Goal: Task Accomplishment & Management: Use online tool/utility

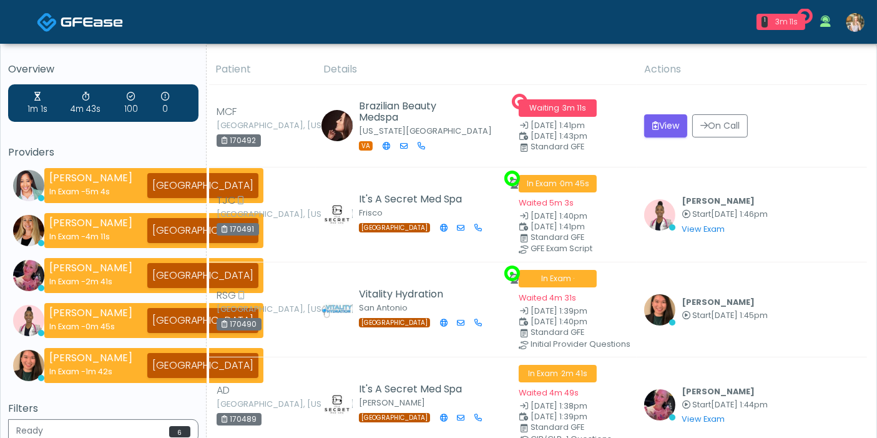
click at [850, 26] on img at bounding box center [855, 22] width 19 height 19
click at [854, 26] on img at bounding box center [855, 22] width 19 height 19
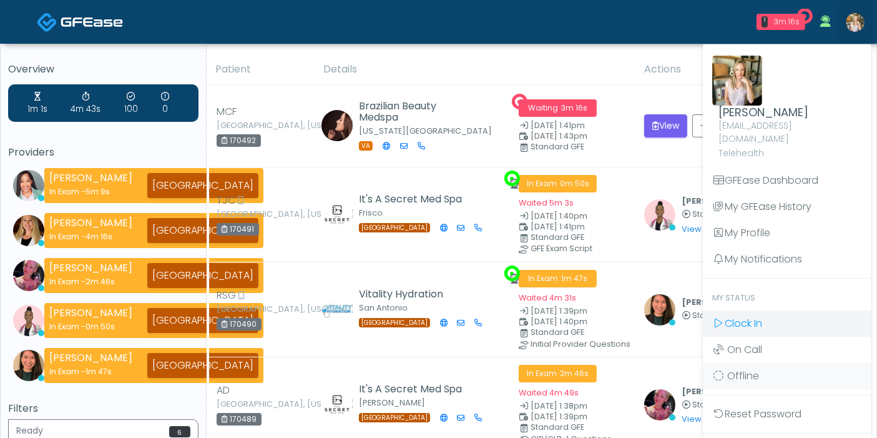
click at [744, 316] on span "Clock In" at bounding box center [743, 323] width 37 height 14
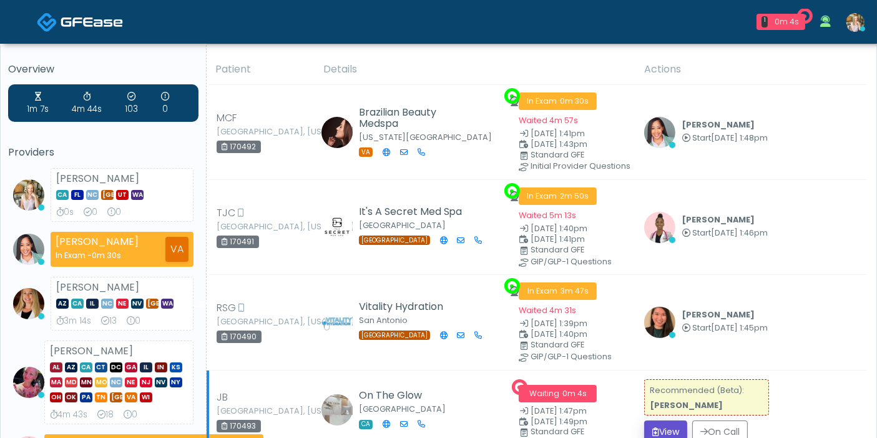
click at [667, 420] on button "View" at bounding box center [665, 431] width 43 height 23
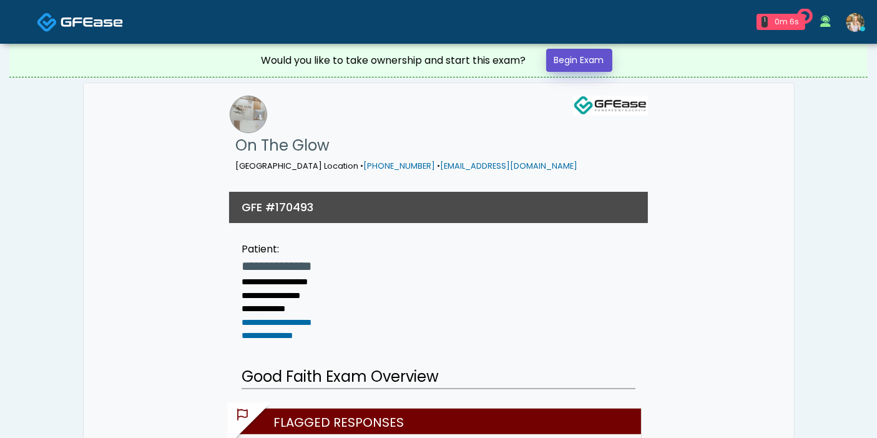
click at [590, 61] on link "Begin Exam" at bounding box center [579, 60] width 66 height 23
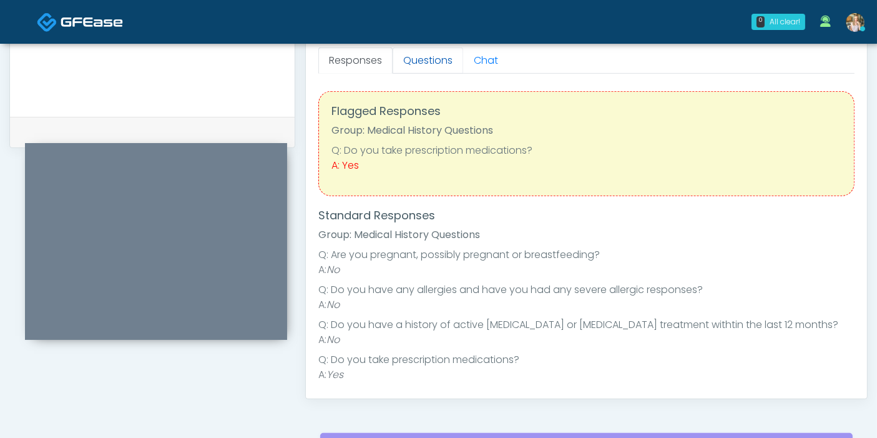
click at [425, 59] on link "Questions" at bounding box center [428, 60] width 71 height 26
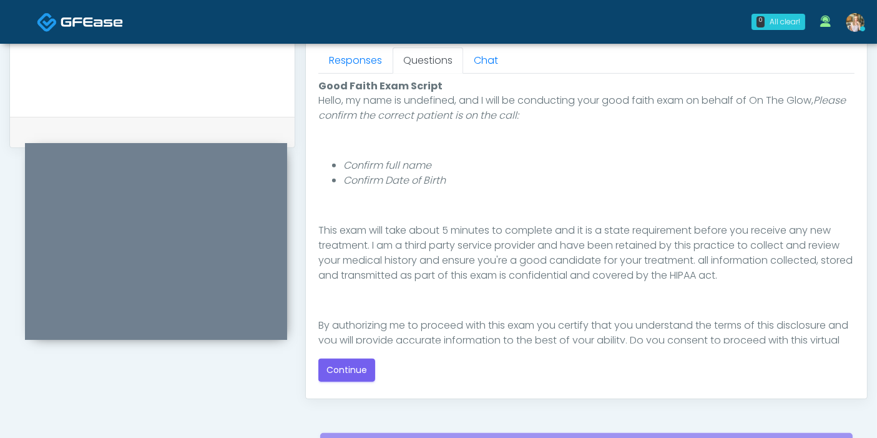
scroll to position [129, 0]
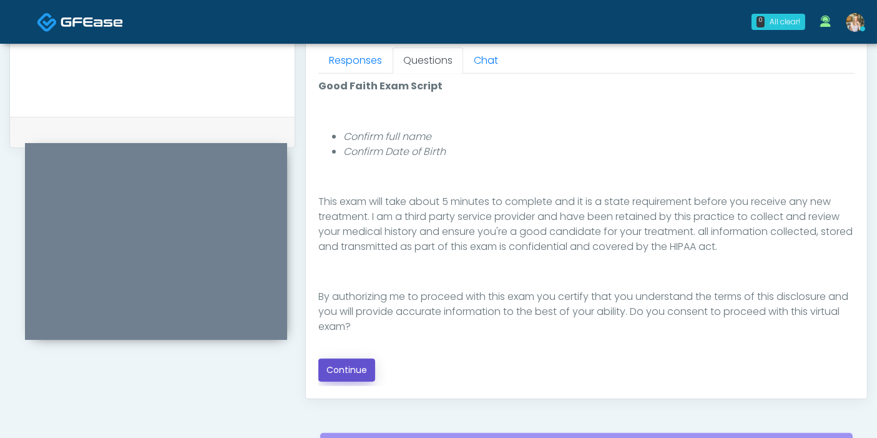
click at [350, 367] on button "Continue" at bounding box center [346, 369] width 57 height 23
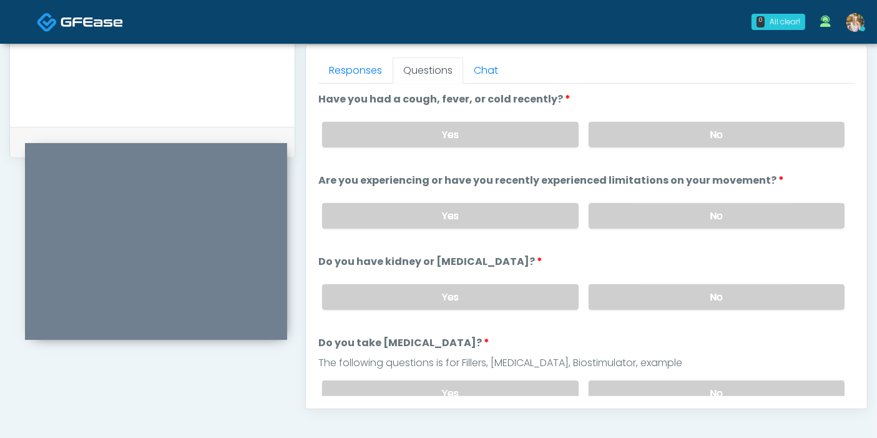
scroll to position [542, 0]
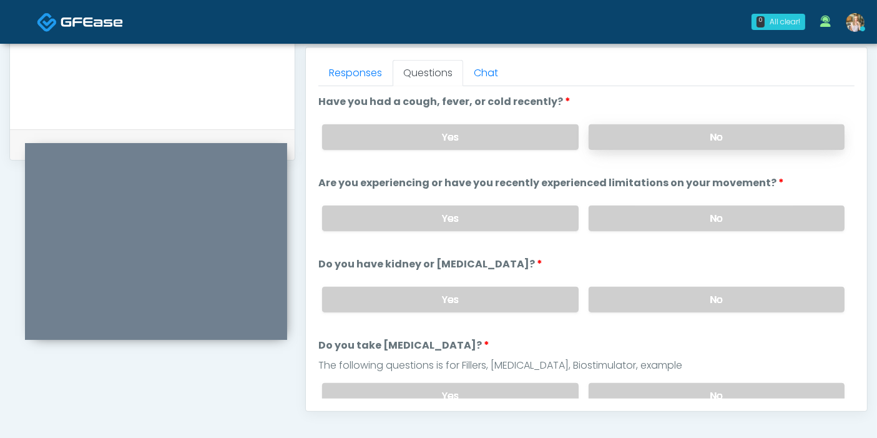
click at [706, 139] on label "No" at bounding box center [717, 137] width 256 height 26
click at [697, 219] on label "No" at bounding box center [717, 218] width 256 height 26
click at [694, 298] on label "No" at bounding box center [717, 300] width 256 height 26
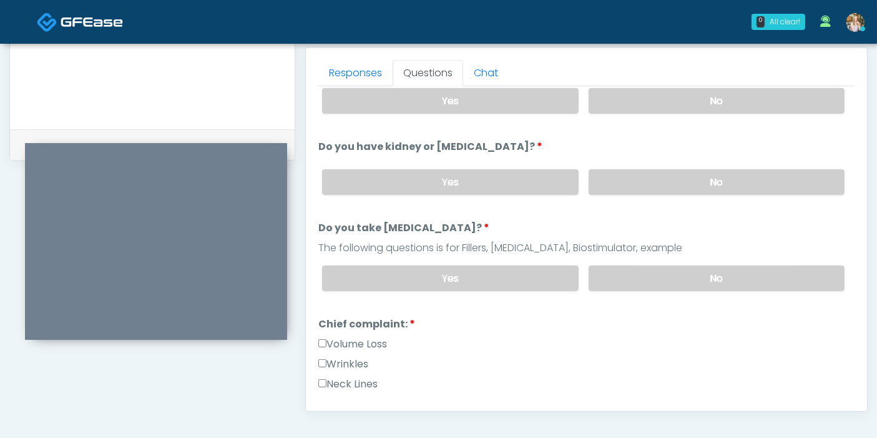
scroll to position [139, 0]
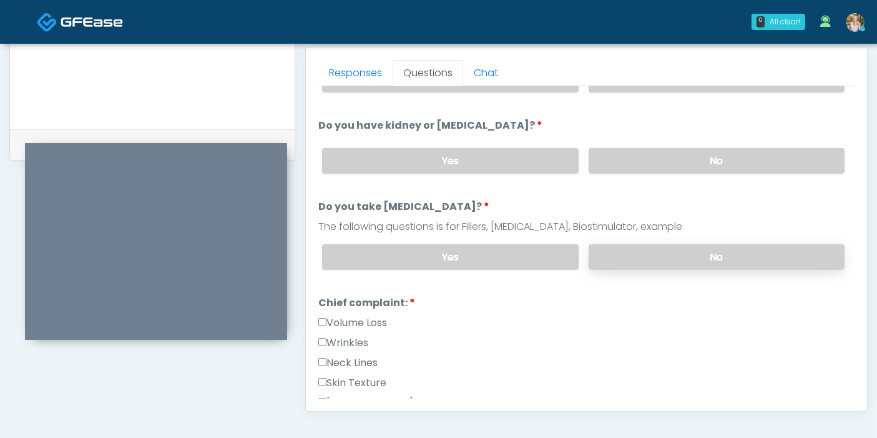
click at [671, 257] on label "No" at bounding box center [717, 257] width 256 height 26
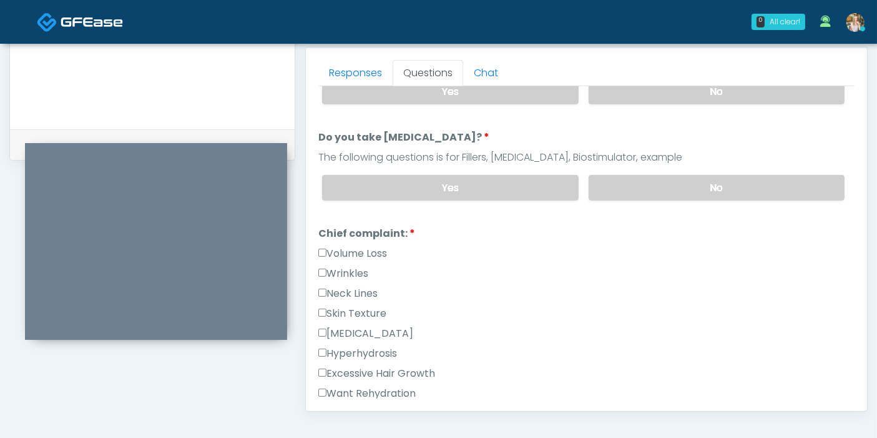
scroll to position [277, 0]
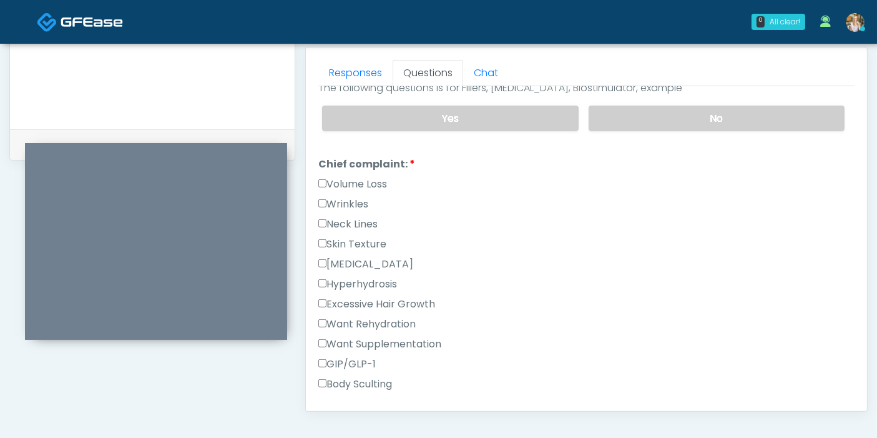
click at [365, 298] on label "Excessive Hair Growth" at bounding box center [376, 304] width 117 height 15
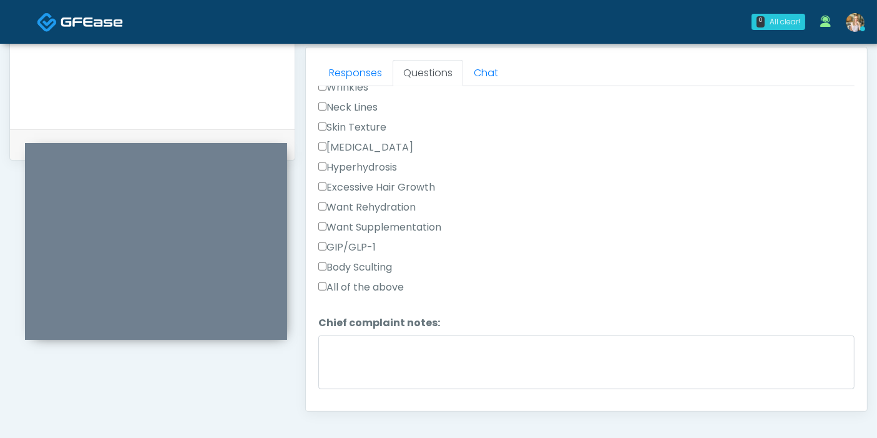
scroll to position [416, 0]
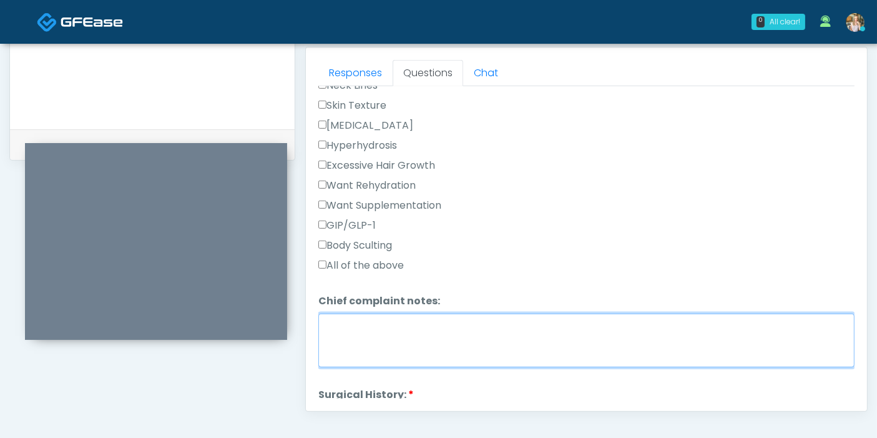
click at [443, 319] on textarea "Chief complaint notes:" at bounding box center [586, 340] width 536 height 54
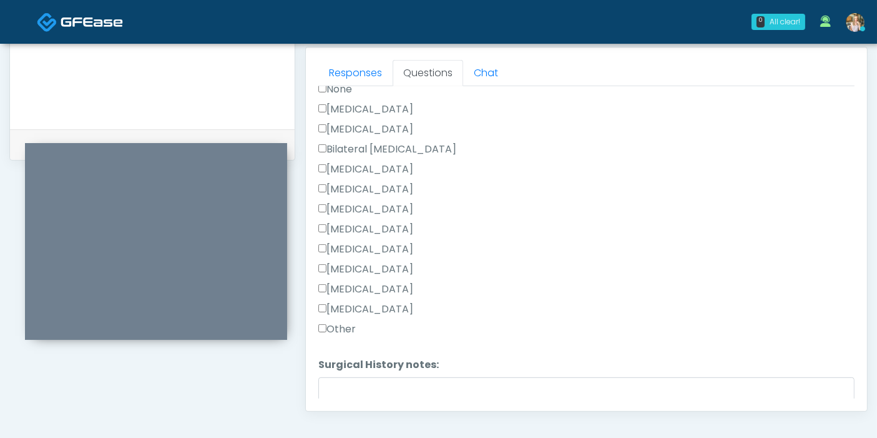
scroll to position [763, 0]
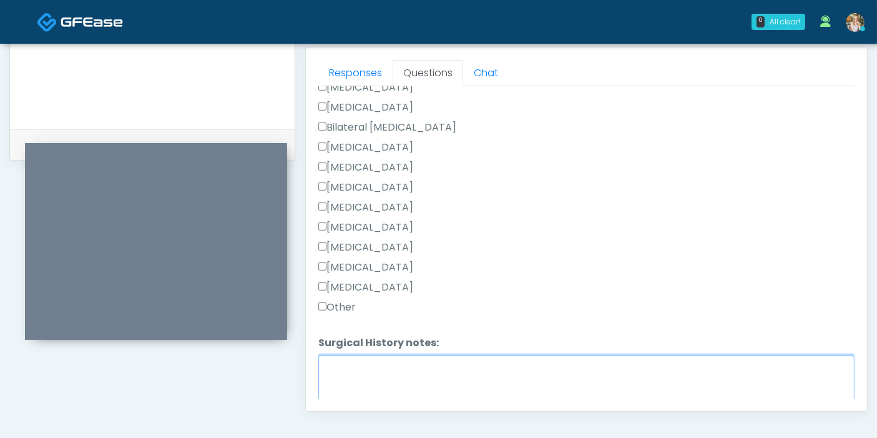
click at [434, 373] on textarea "Surgical History notes:" at bounding box center [586, 382] width 536 height 54
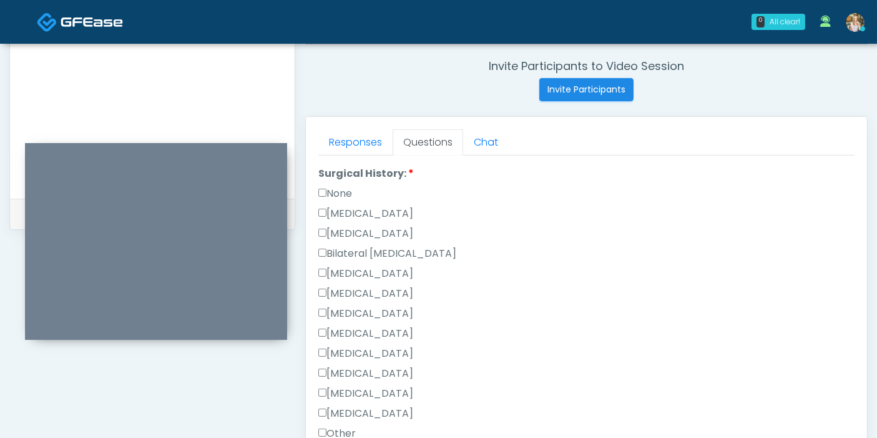
scroll to position [694, 0]
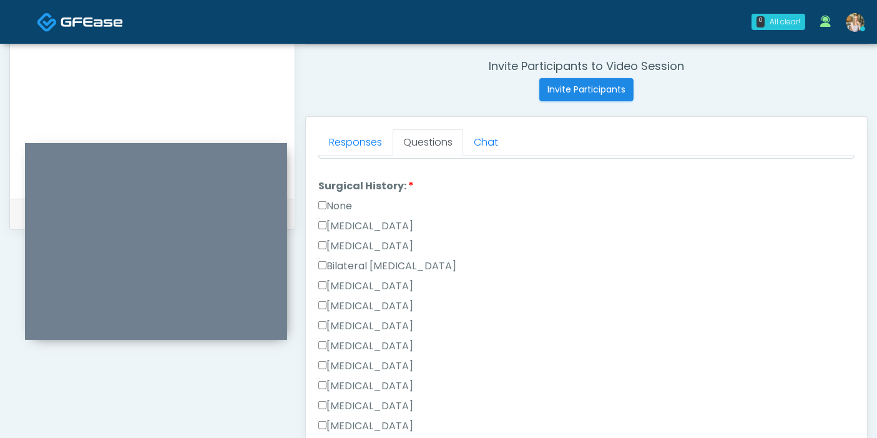
type textarea "**********"
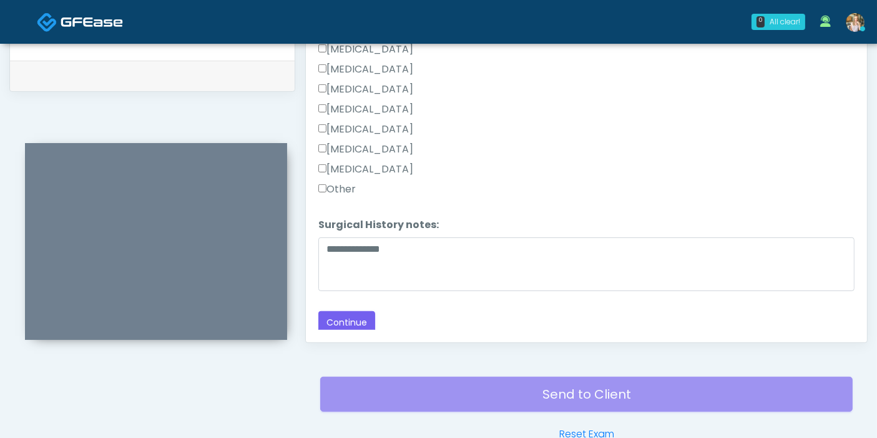
scroll to position [611, 0]
click at [342, 315] on button "Continue" at bounding box center [346, 321] width 57 height 23
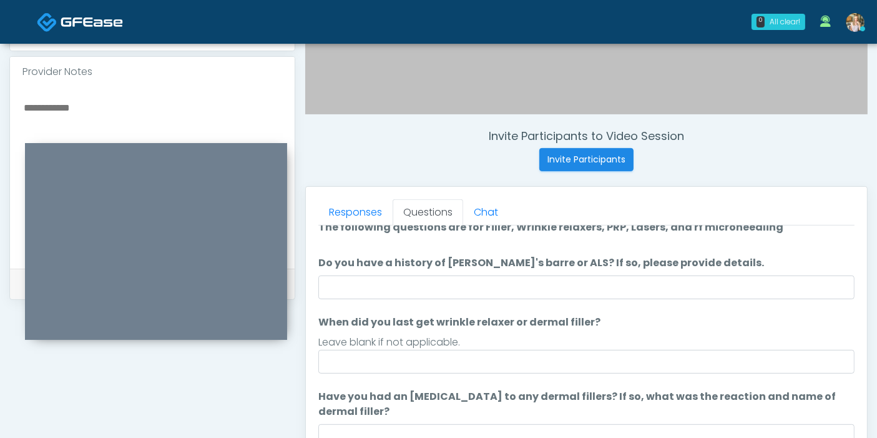
scroll to position [0, 0]
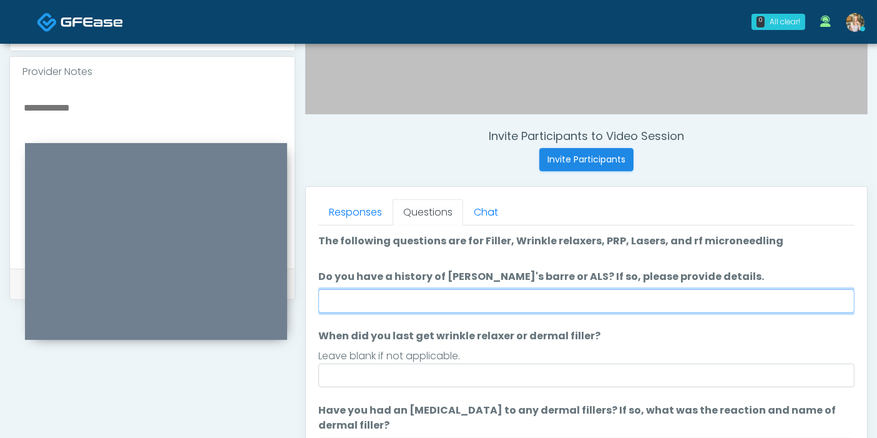
click at [583, 303] on input "Do you have a history of [PERSON_NAME]'s barre or ALS? If so, please provide de…" at bounding box center [586, 301] width 536 height 24
type input "******"
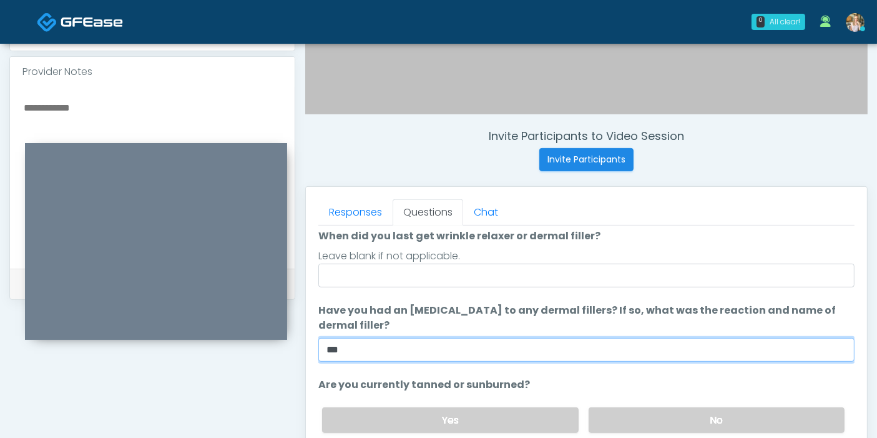
scroll to position [117, 0]
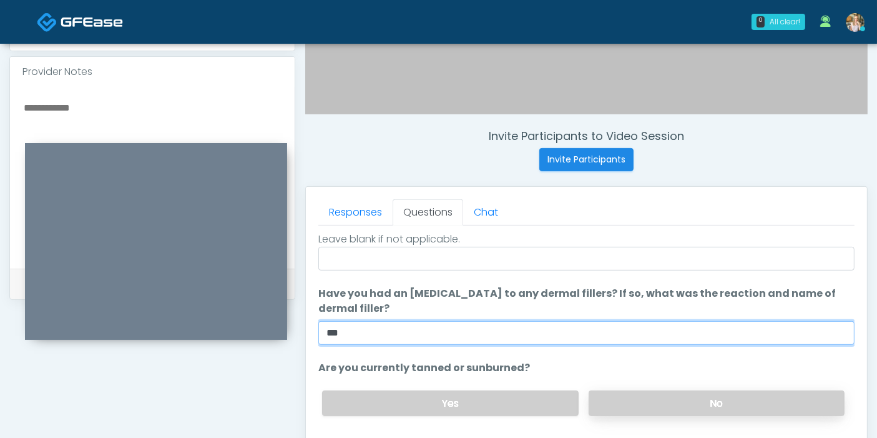
type input "***"
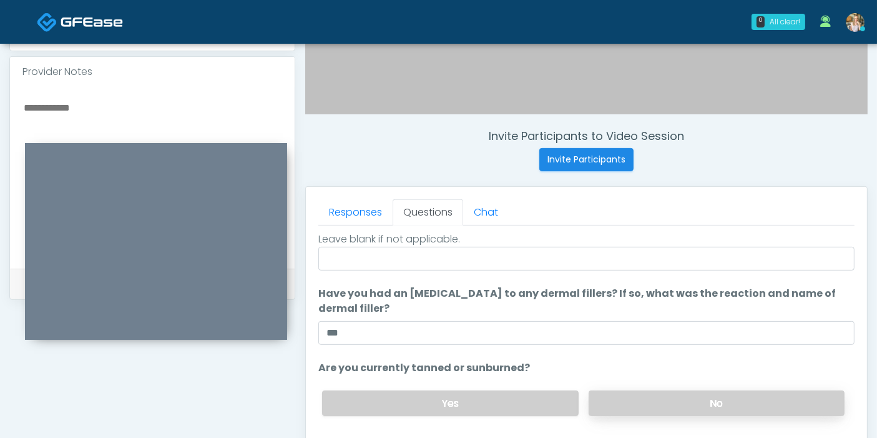
click at [672, 397] on label "No" at bounding box center [717, 403] width 256 height 26
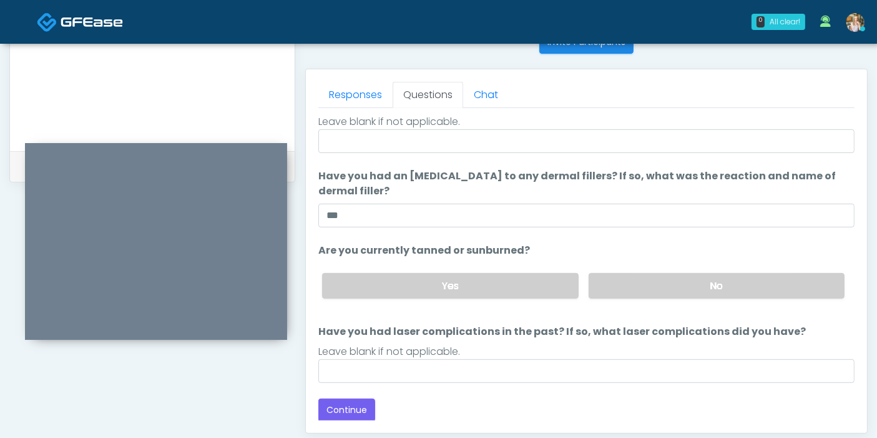
scroll to position [542, 0]
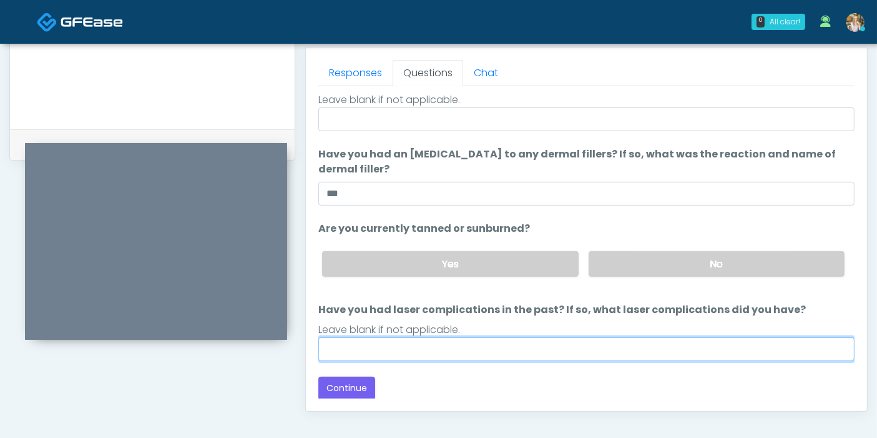
click at [564, 353] on input "Have you had laser complications in the past? If so, what laser complications d…" at bounding box center [586, 349] width 536 height 24
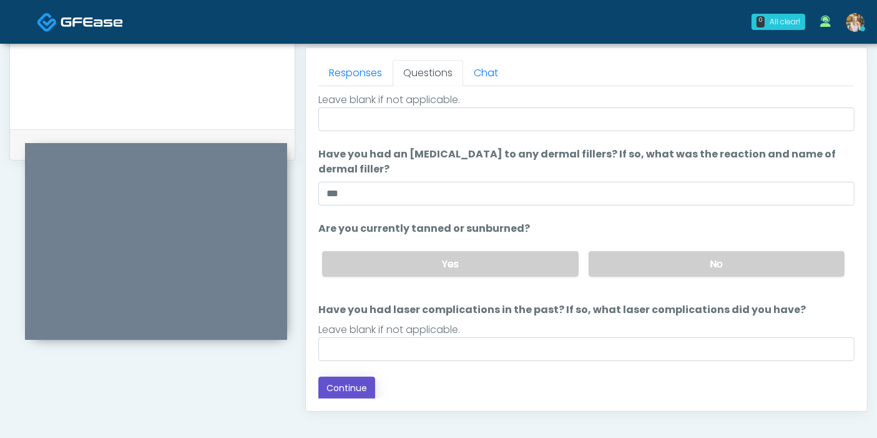
click at [346, 388] on button "Continue" at bounding box center [346, 388] width 57 height 23
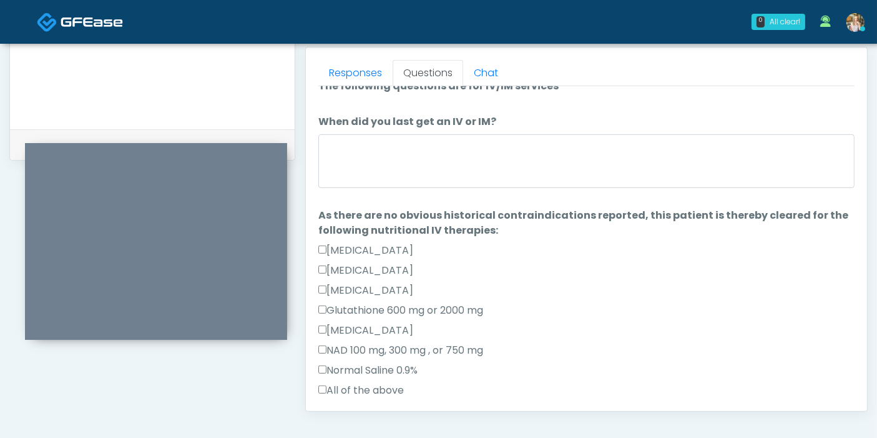
scroll to position [0, 0]
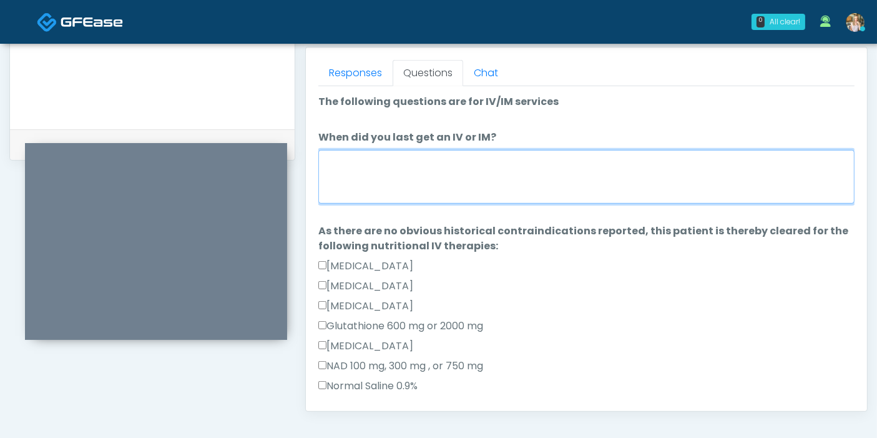
click at [478, 190] on textarea "When did you last get an IV or IM?" at bounding box center [586, 177] width 536 height 54
type textarea "*"
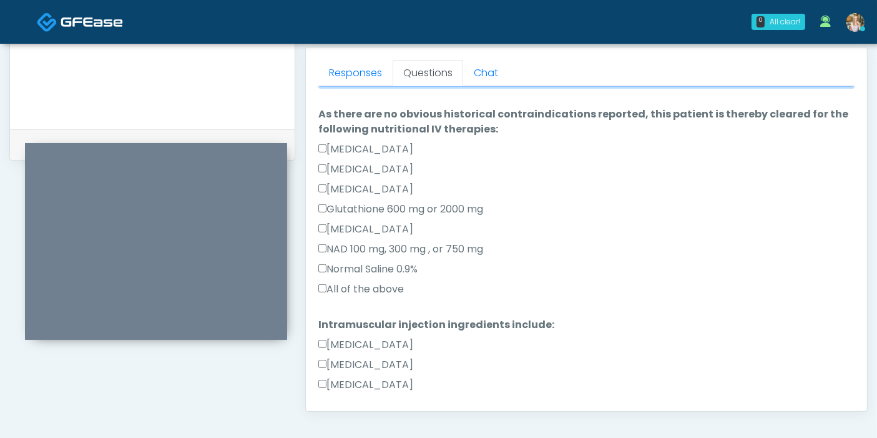
scroll to position [139, 0]
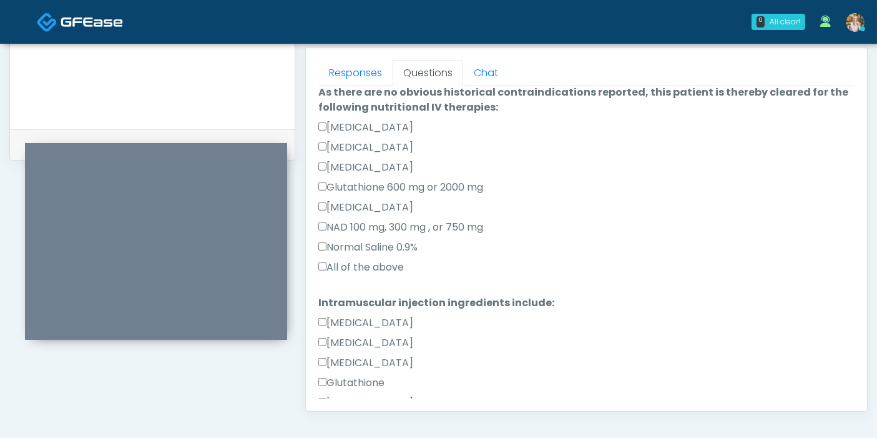
type textarea "****"
click at [365, 260] on label "All of the above" at bounding box center [361, 267] width 86 height 15
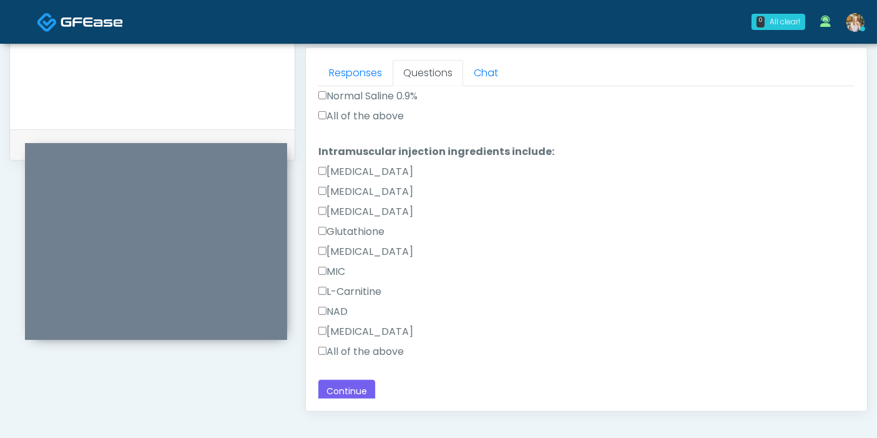
scroll to position [293, 0]
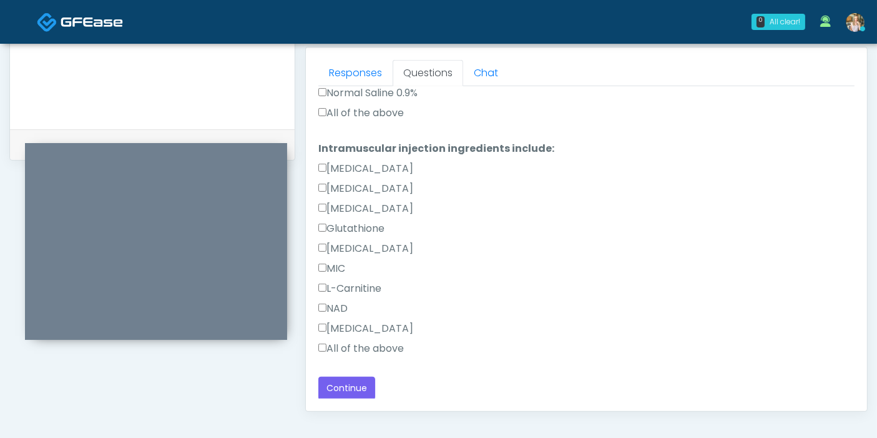
click at [347, 345] on label "All of the above" at bounding box center [361, 348] width 86 height 15
click at [362, 385] on button "Continue" at bounding box center [346, 388] width 57 height 23
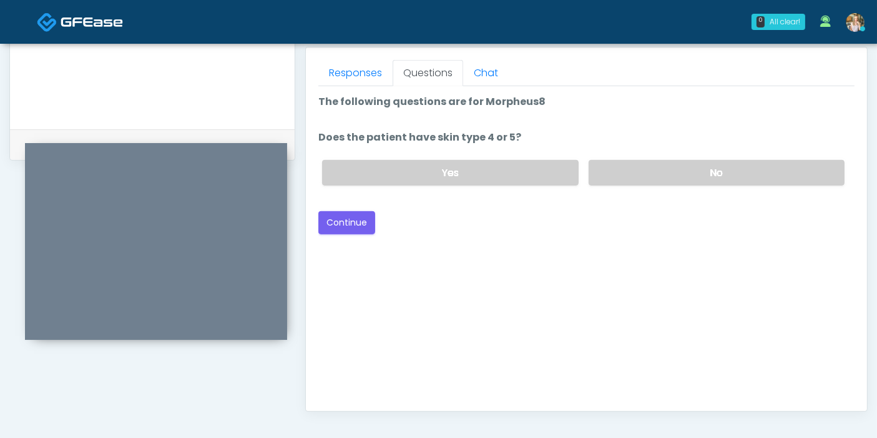
scroll to position [473, 0]
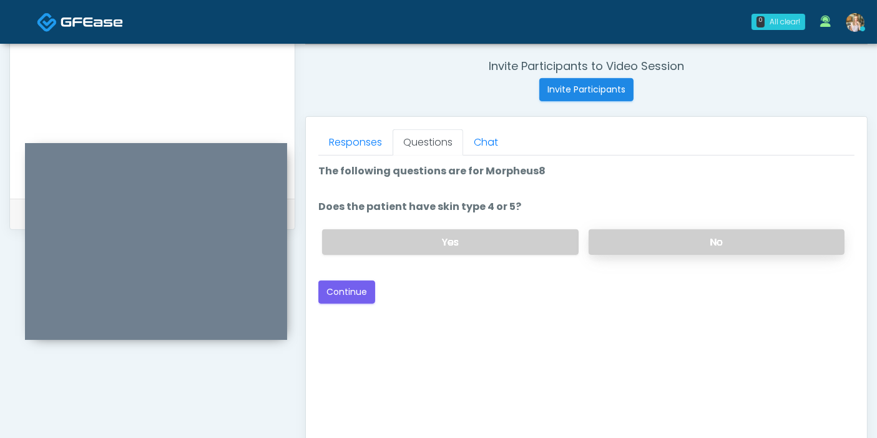
click at [651, 234] on label "No" at bounding box center [717, 242] width 256 height 26
click at [350, 293] on button "Continue" at bounding box center [346, 291] width 57 height 23
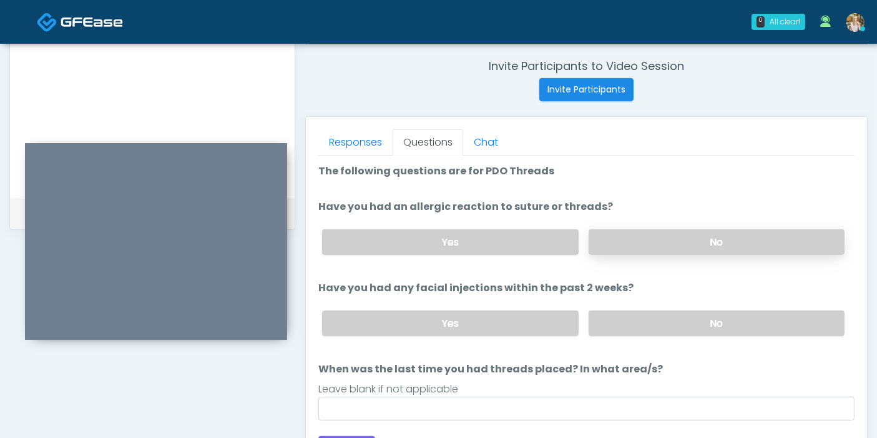
click at [683, 243] on label "No" at bounding box center [717, 242] width 256 height 26
click at [690, 325] on label "No" at bounding box center [717, 323] width 256 height 26
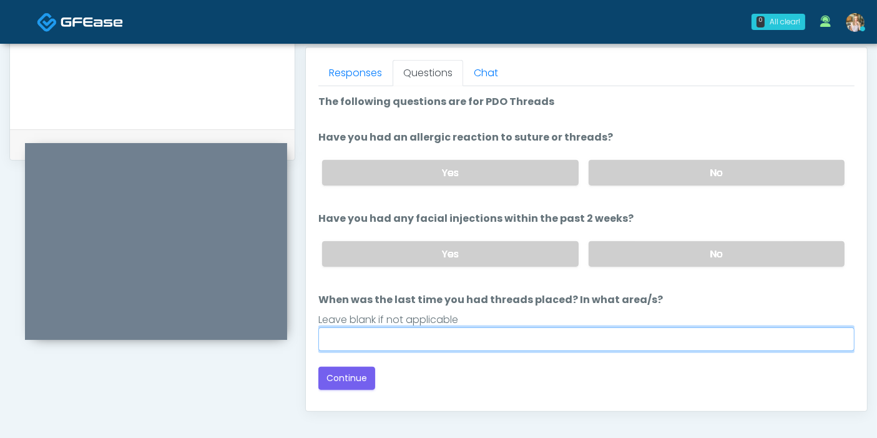
click at [503, 334] on input "When was the last time you had threads placed? In what area/s?" at bounding box center [586, 339] width 536 height 24
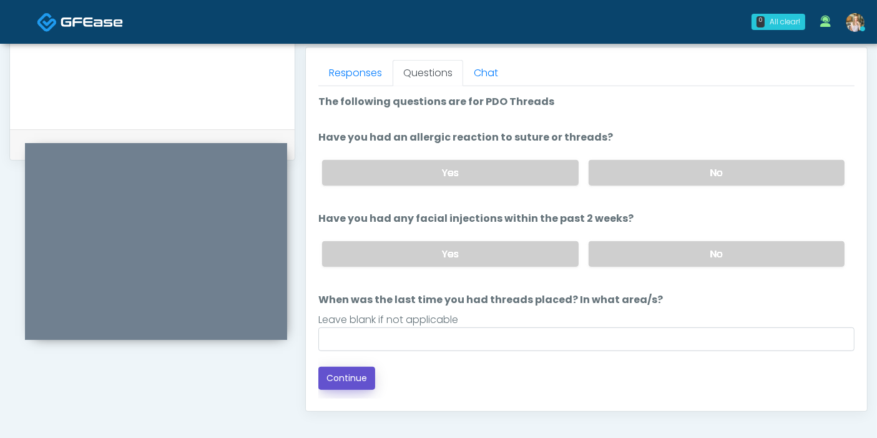
click at [354, 378] on button "Continue" at bounding box center [346, 378] width 57 height 23
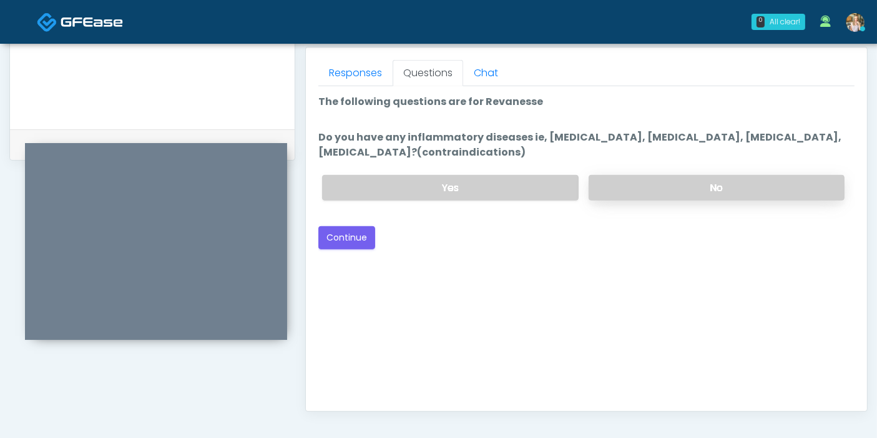
click at [682, 190] on label "No" at bounding box center [717, 188] width 256 height 26
click at [345, 234] on button "Continue" at bounding box center [346, 237] width 57 height 23
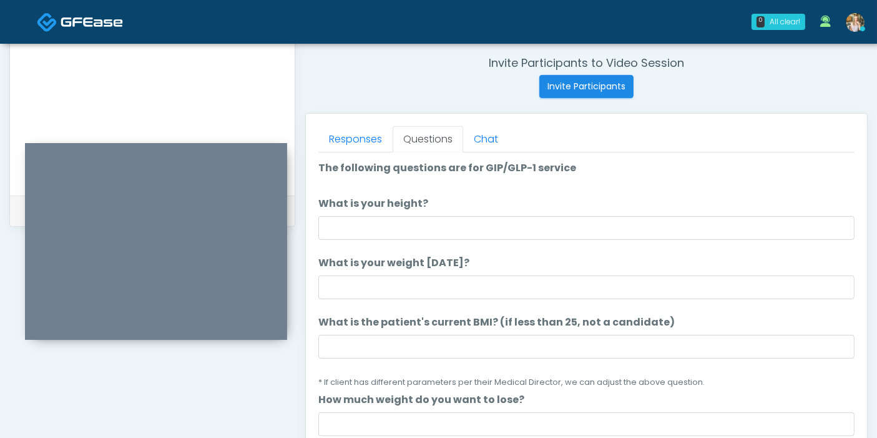
scroll to position [473, 0]
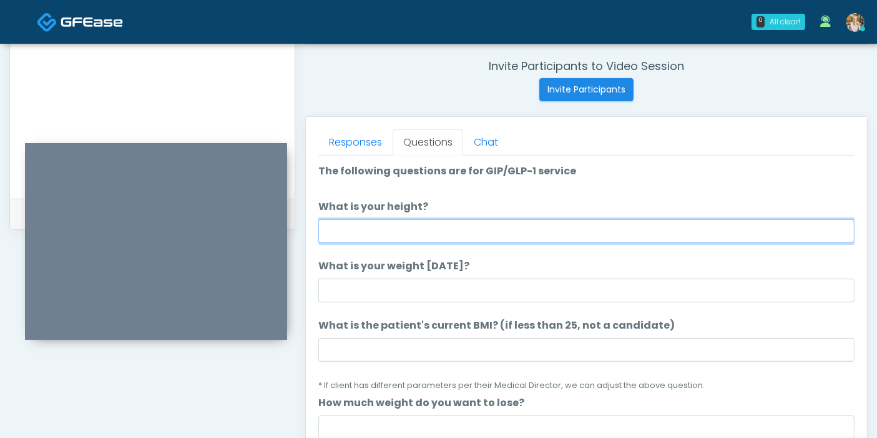
click at [544, 236] on input "What is your height?" at bounding box center [586, 231] width 536 height 24
click at [589, 234] on input "What is your height?" at bounding box center [586, 231] width 536 height 24
type input "***"
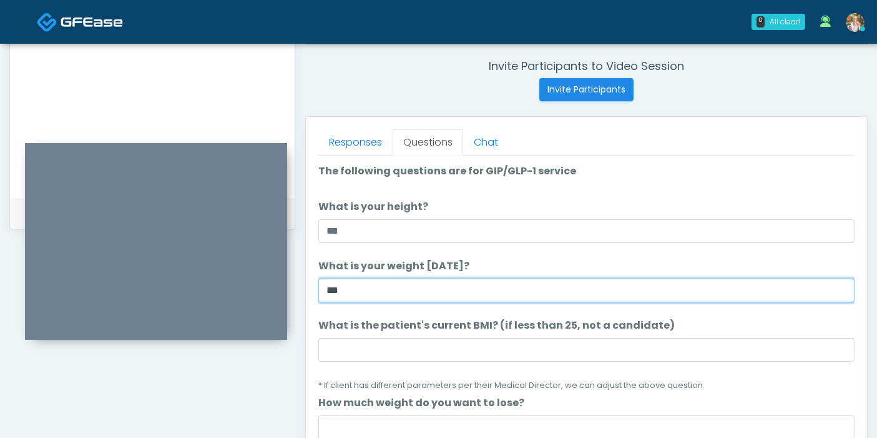
type input "***"
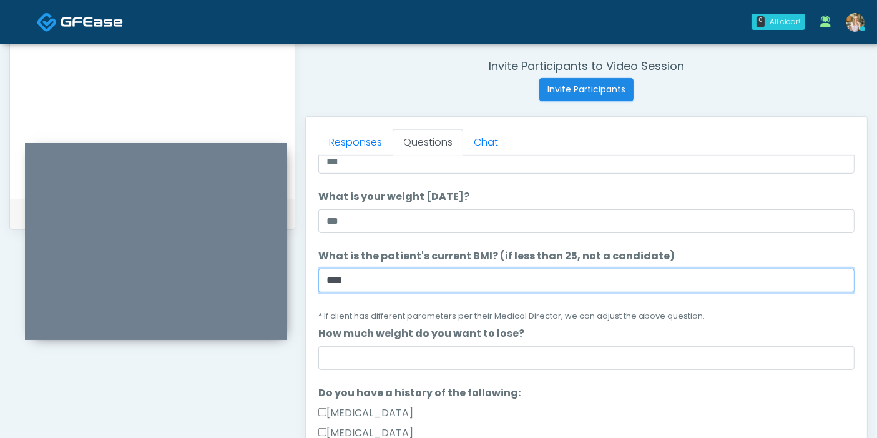
scroll to position [139, 0]
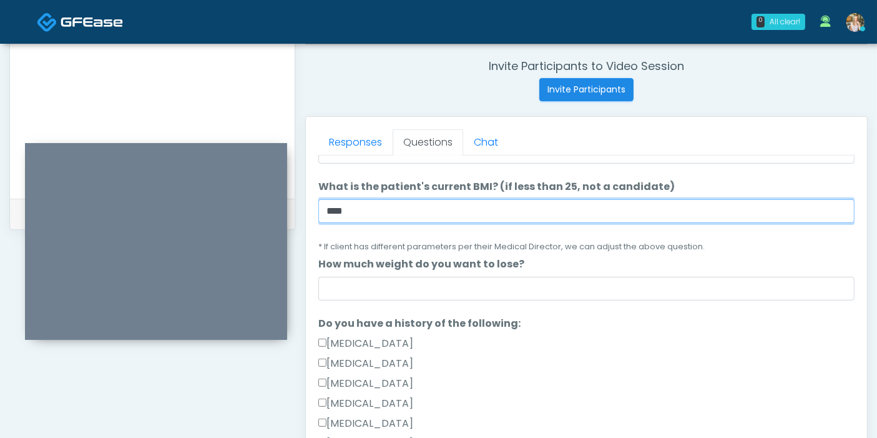
type input "****"
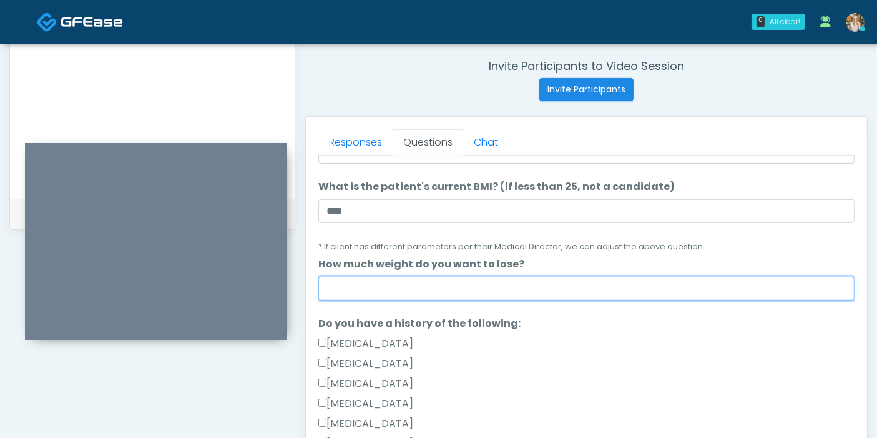
click at [557, 292] on input "How much weight do you want to lose?" at bounding box center [586, 289] width 536 height 24
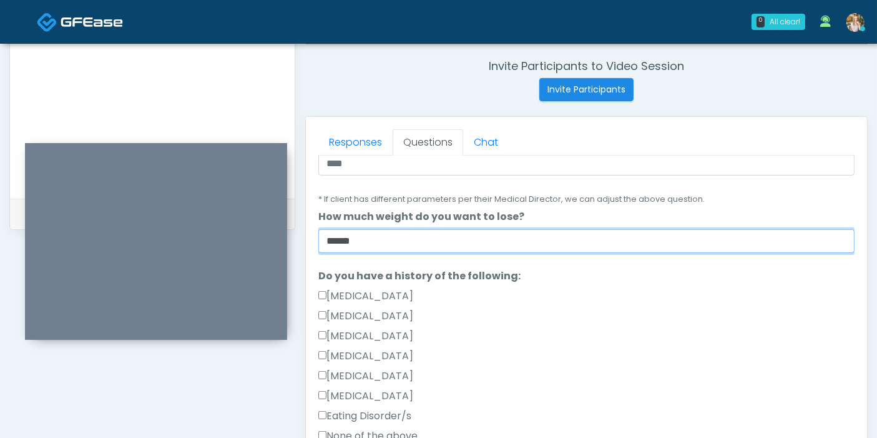
scroll to position [208, 0]
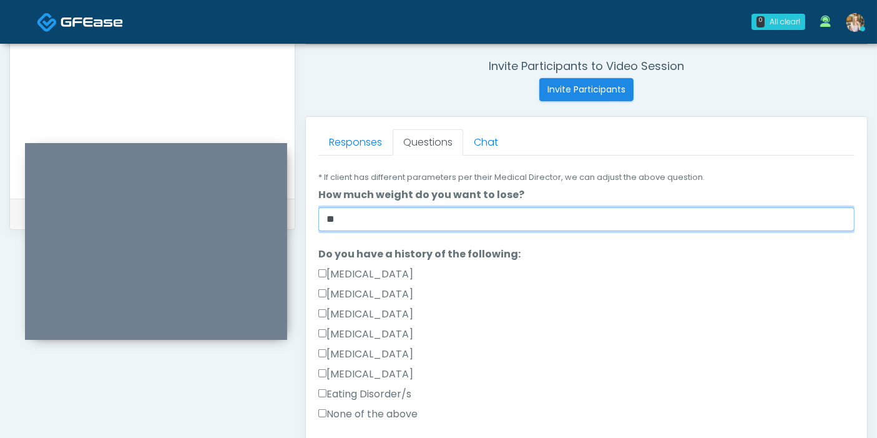
type input "*"
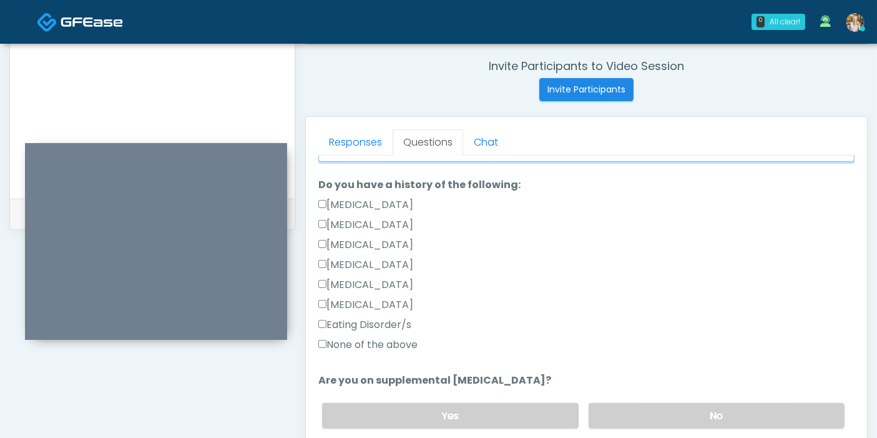
type input "******"
click at [358, 340] on label "None of the above" at bounding box center [367, 344] width 99 height 15
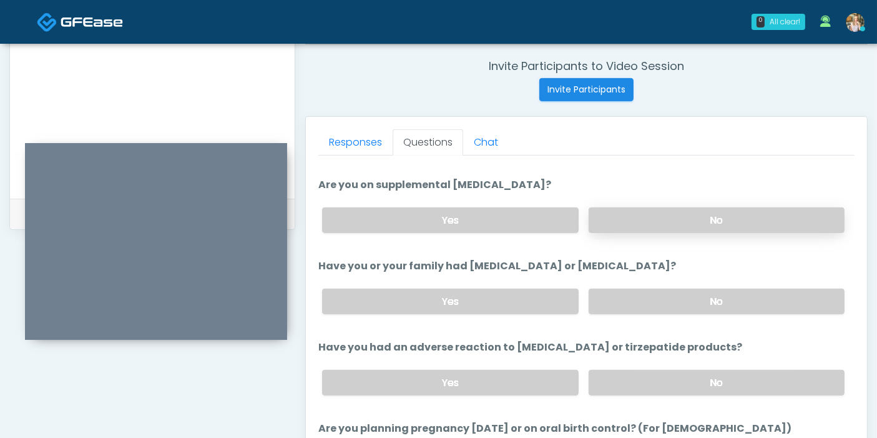
scroll to position [485, 0]
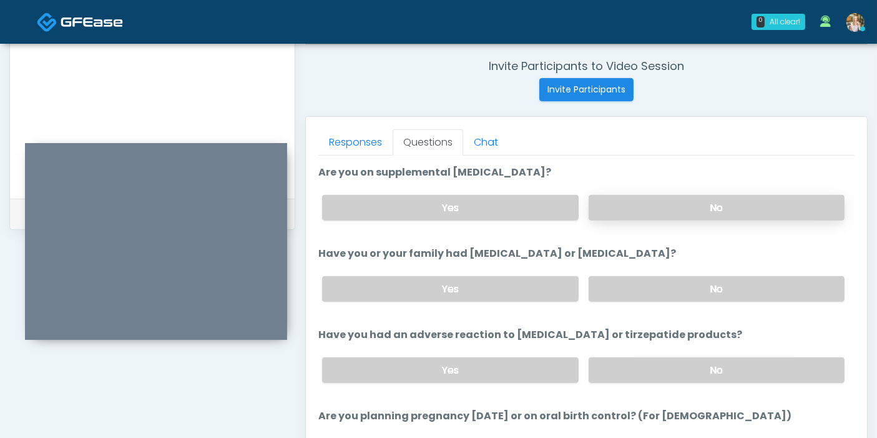
click at [673, 207] on label "No" at bounding box center [717, 208] width 256 height 26
click at [687, 292] on label "No" at bounding box center [717, 289] width 256 height 26
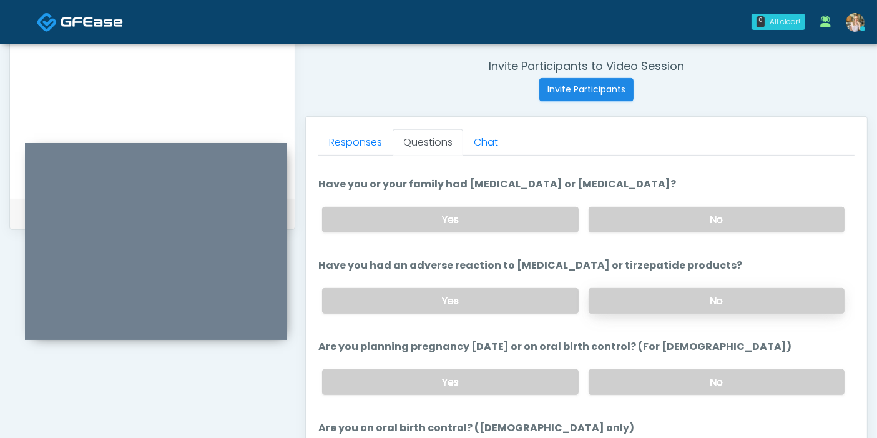
click at [694, 298] on label "No" at bounding box center [717, 301] width 256 height 26
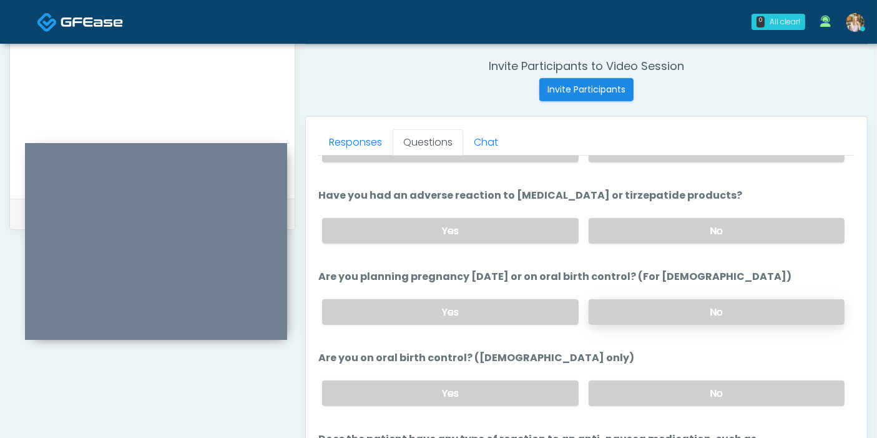
click at [677, 311] on label "No" at bounding box center [717, 312] width 256 height 26
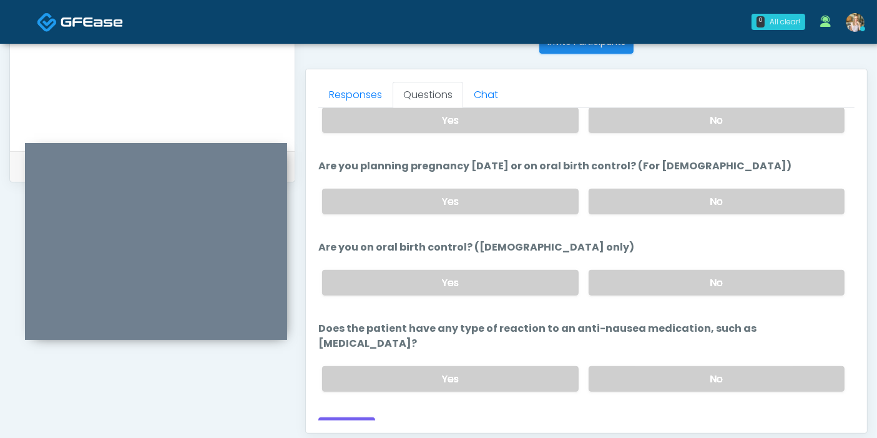
scroll to position [542, 0]
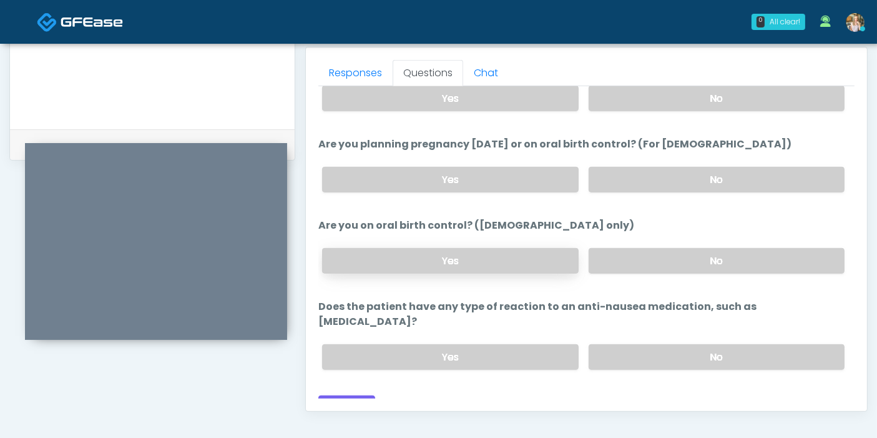
click at [513, 258] on label "Yes" at bounding box center [450, 261] width 256 height 26
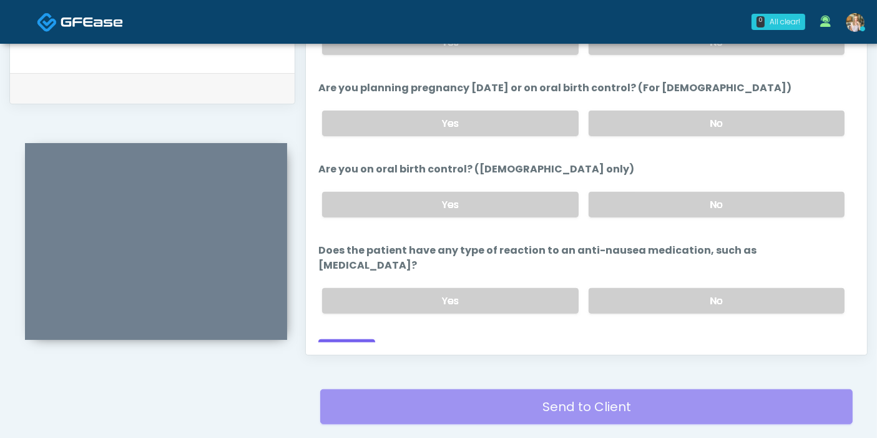
scroll to position [611, 0]
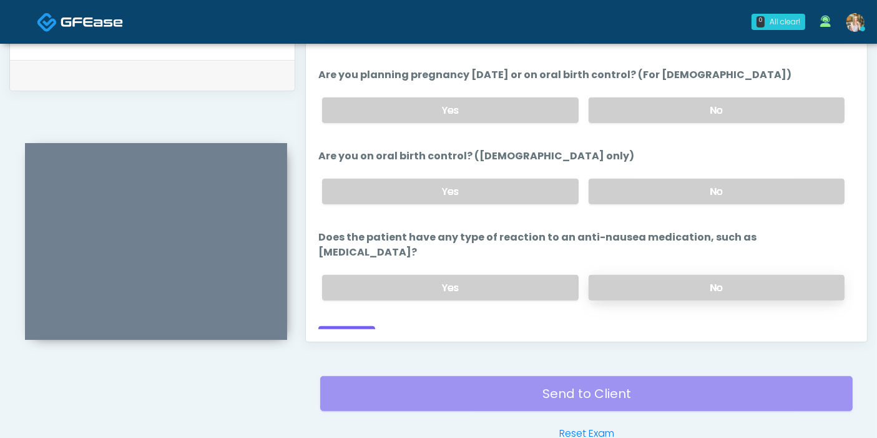
click at [663, 275] on label "No" at bounding box center [717, 288] width 256 height 26
click at [345, 326] on button "Continue" at bounding box center [346, 337] width 57 height 23
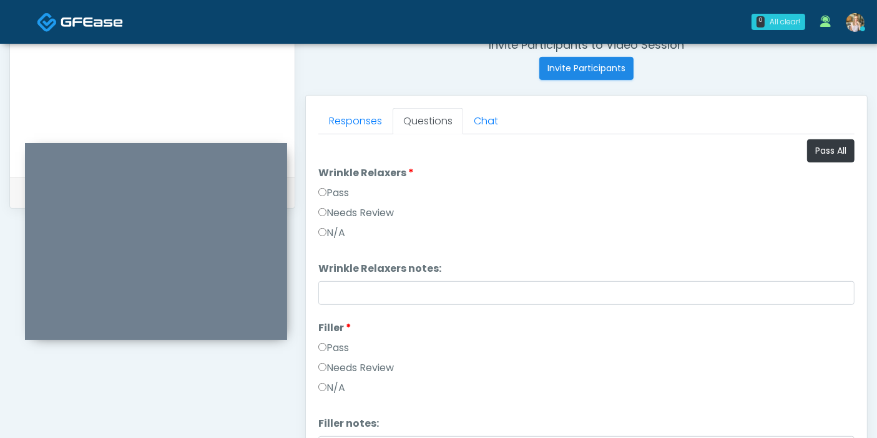
scroll to position [473, 0]
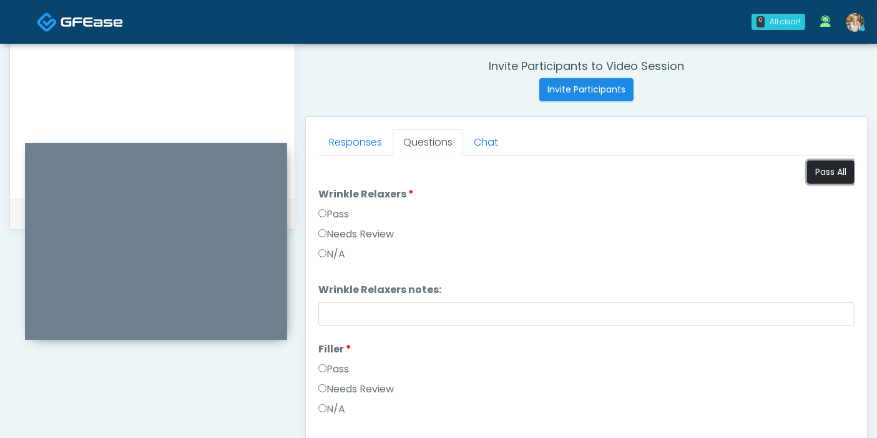
click at [813, 177] on button "Pass All" at bounding box center [830, 171] width 47 height 23
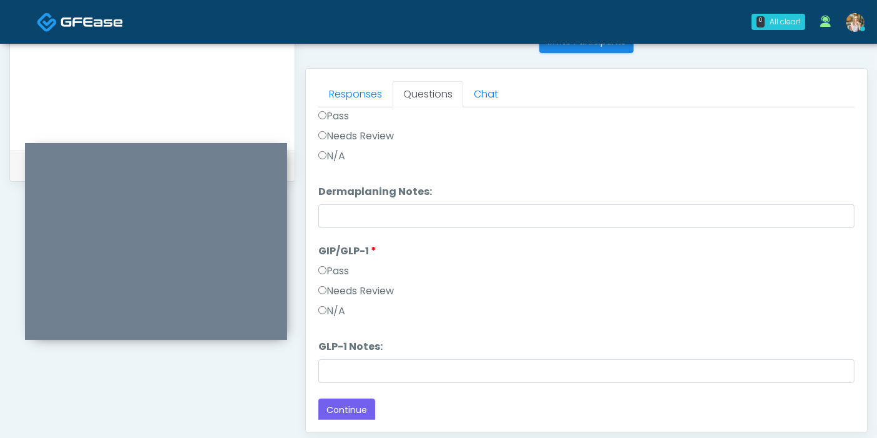
scroll to position [542, 0]
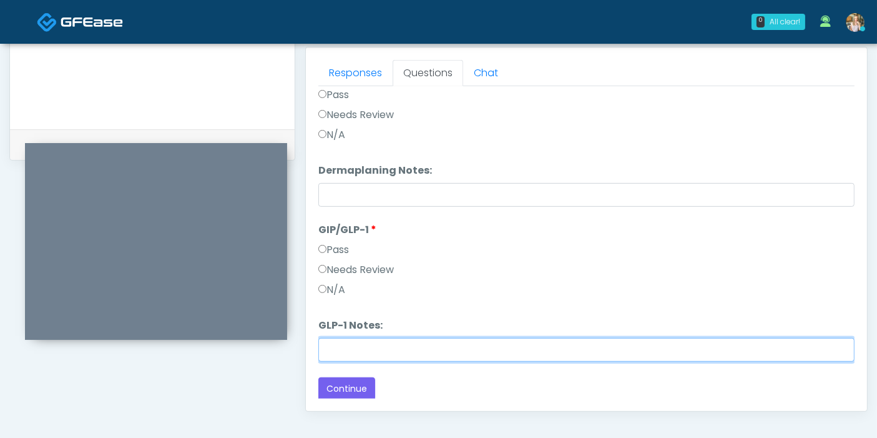
click at [381, 351] on input "GLP-1 Notes:" at bounding box center [586, 350] width 536 height 24
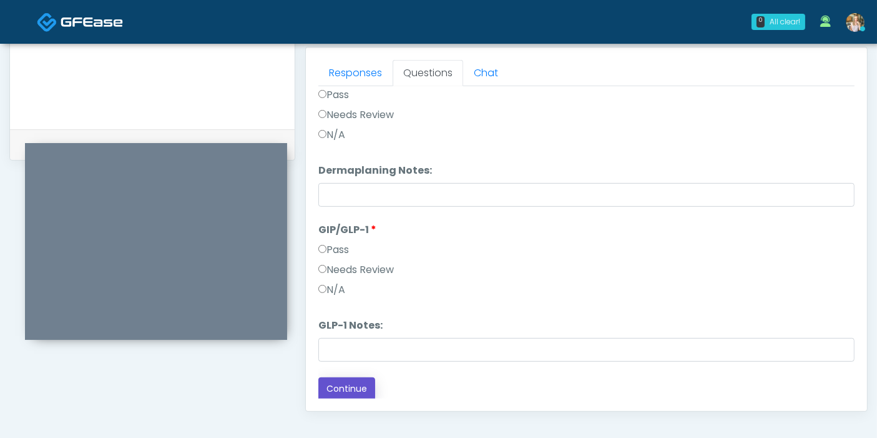
click at [351, 386] on button "Continue" at bounding box center [346, 388] width 57 height 23
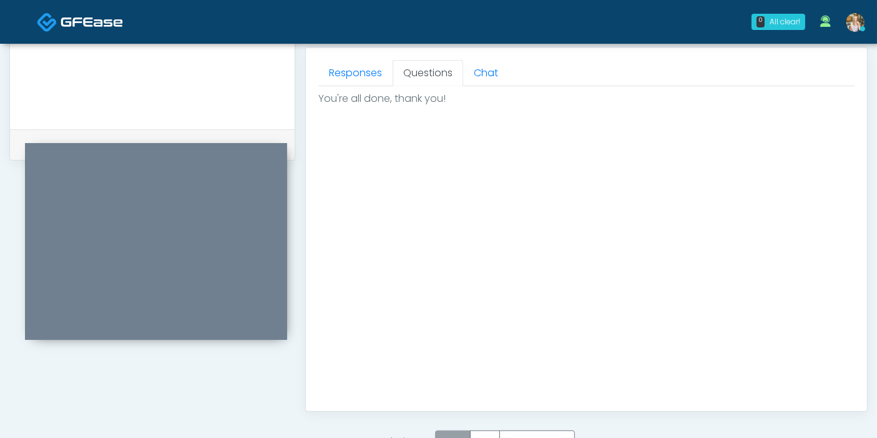
click at [462, 431] on label "Pass" at bounding box center [453, 441] width 36 height 23
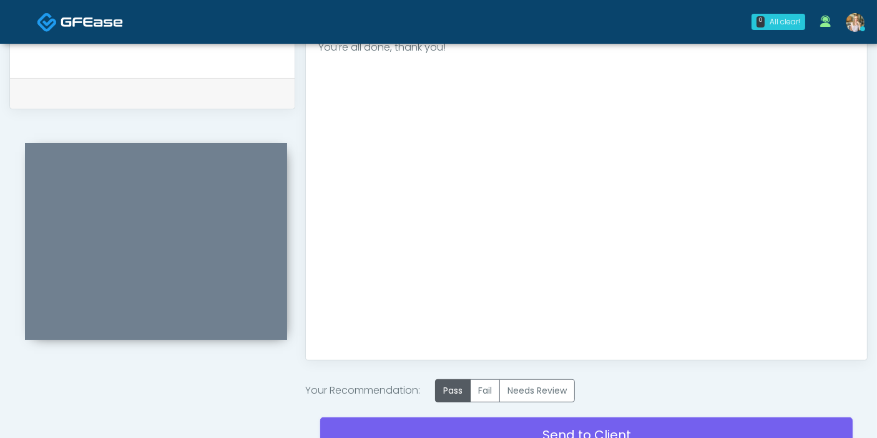
scroll to position [615, 0]
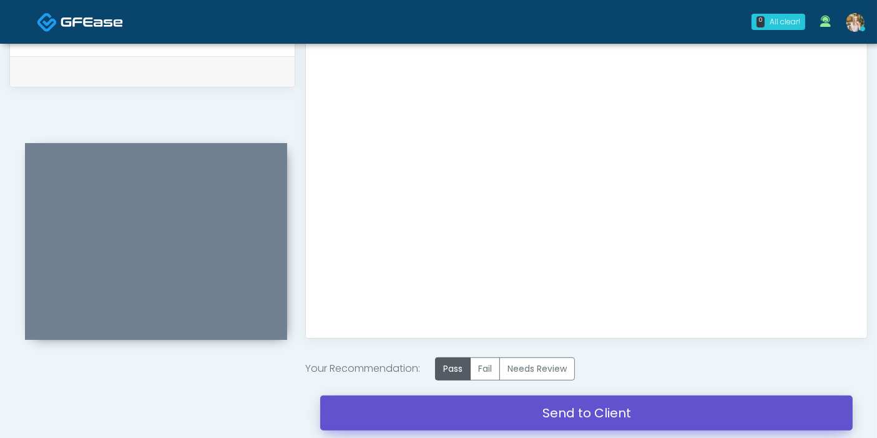
drag, startPoint x: 592, startPoint y: 413, endPoint x: 499, endPoint y: 73, distance: 352.2
click at [593, 413] on link "Send to Client" at bounding box center [586, 412] width 533 height 35
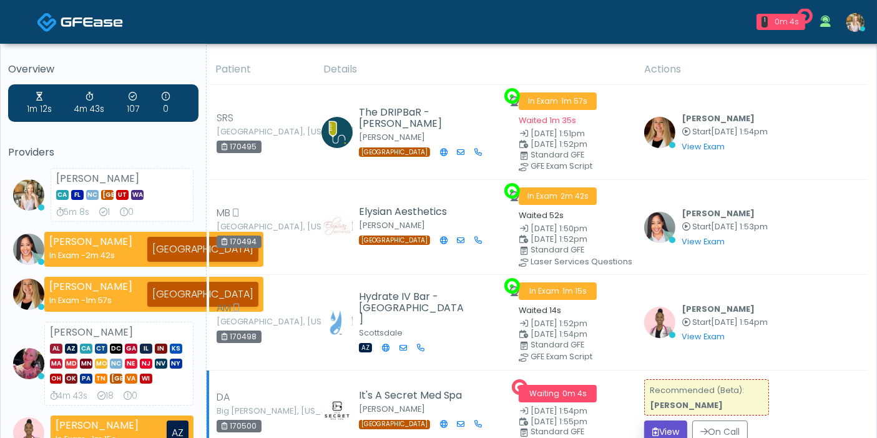
click at [661, 430] on button "View" at bounding box center [665, 431] width 43 height 23
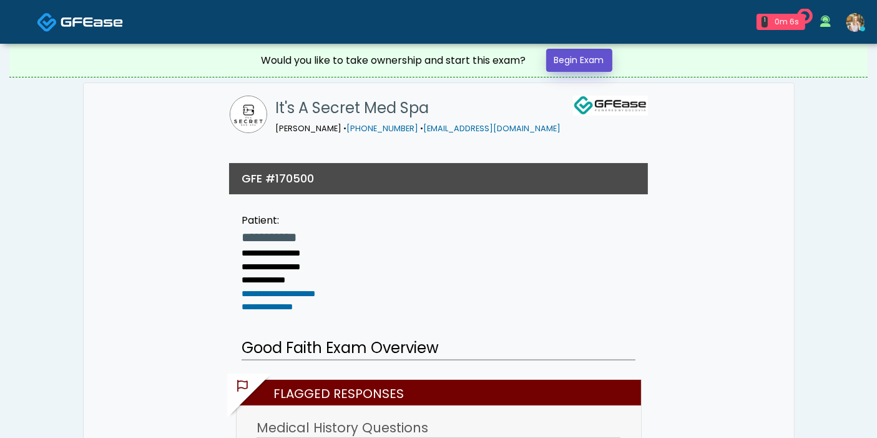
click at [594, 57] on link "Begin Exam" at bounding box center [579, 60] width 66 height 23
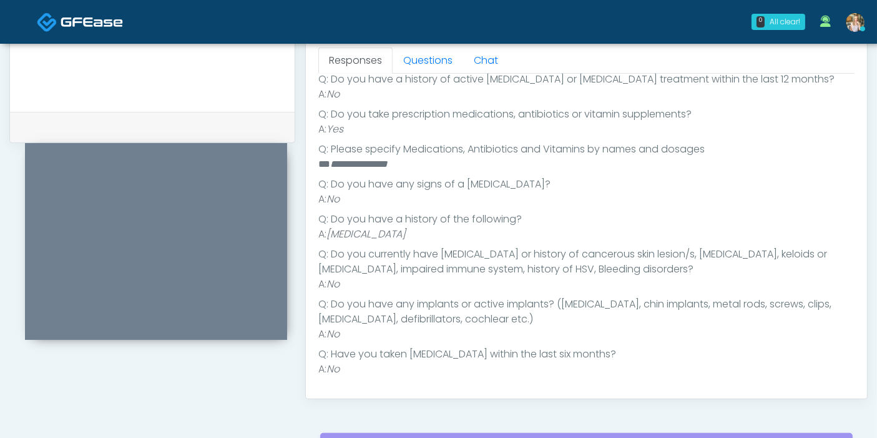
scroll to position [176, 0]
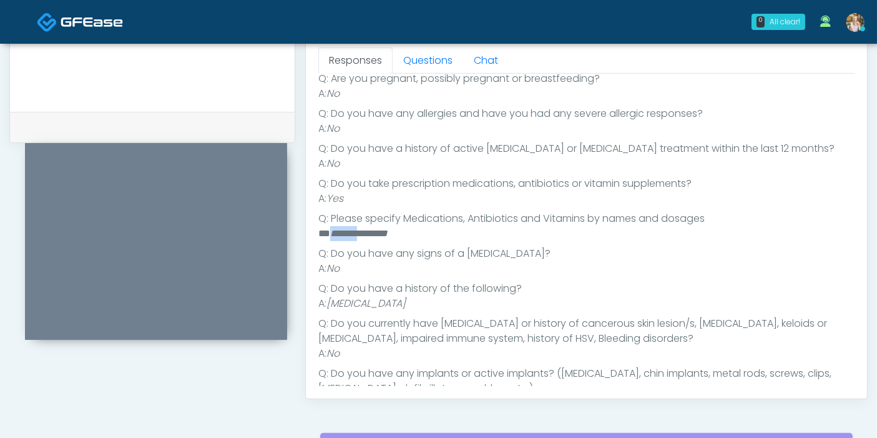
drag, startPoint x: 367, startPoint y: 226, endPoint x: 330, endPoint y: 227, distance: 36.9
click at [330, 229] on em "****** ********" at bounding box center [358, 233] width 57 height 9
click at [508, 300] on li "A: [MEDICAL_DATA]" at bounding box center [586, 303] width 536 height 15
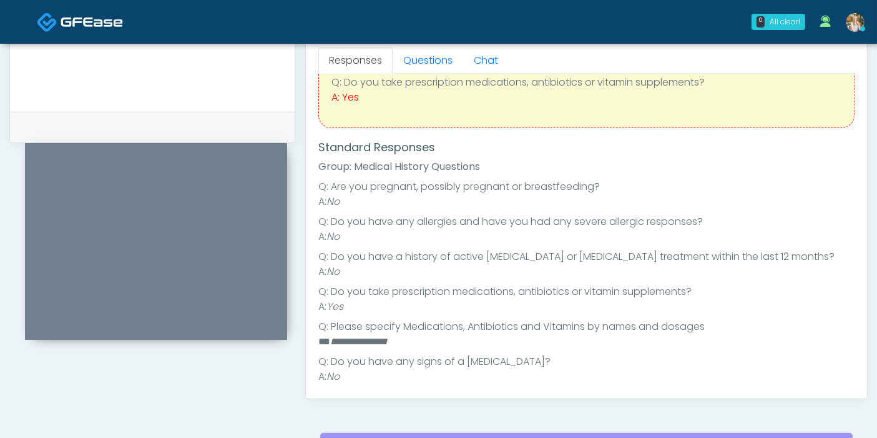
scroll to position [37, 0]
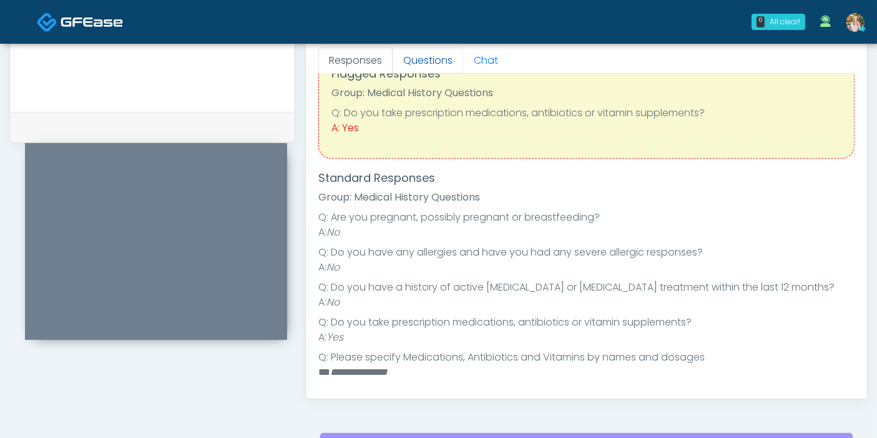
click at [424, 70] on link "Questions" at bounding box center [428, 60] width 71 height 26
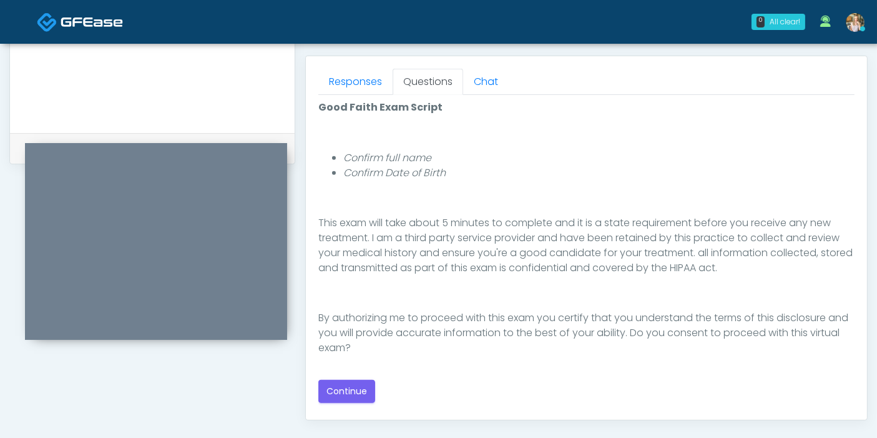
scroll to position [554, 0]
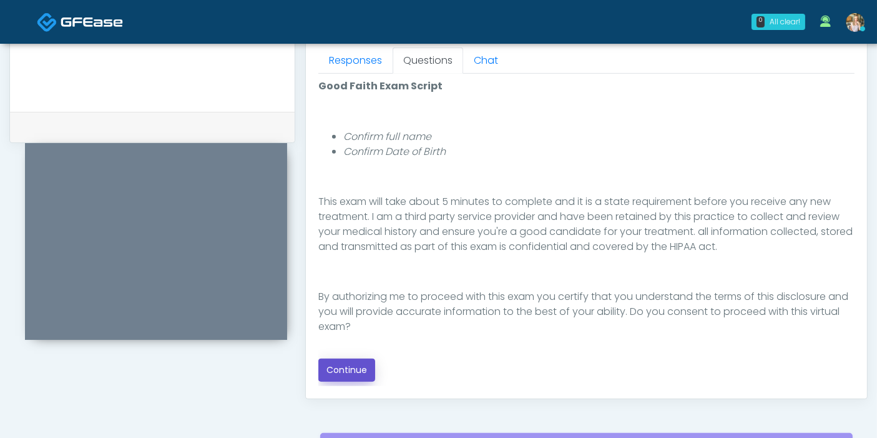
click at [364, 362] on button "Continue" at bounding box center [346, 369] width 57 height 23
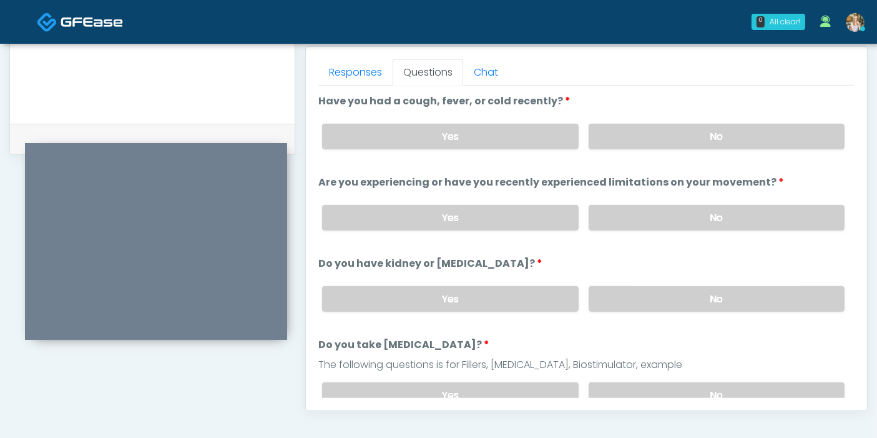
scroll to position [542, 0]
click at [703, 134] on label "No" at bounding box center [717, 137] width 256 height 26
click at [709, 220] on label "No" at bounding box center [717, 218] width 256 height 26
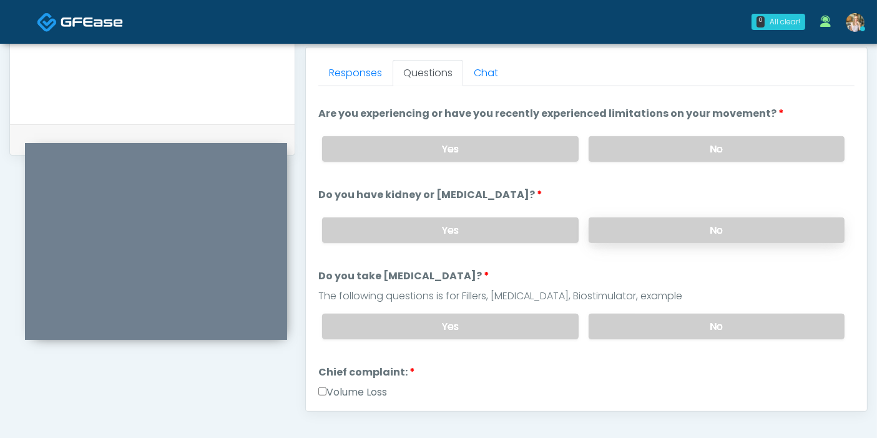
click at [704, 231] on label "No" at bounding box center [717, 230] width 256 height 26
click at [704, 324] on label "No" at bounding box center [717, 326] width 256 height 26
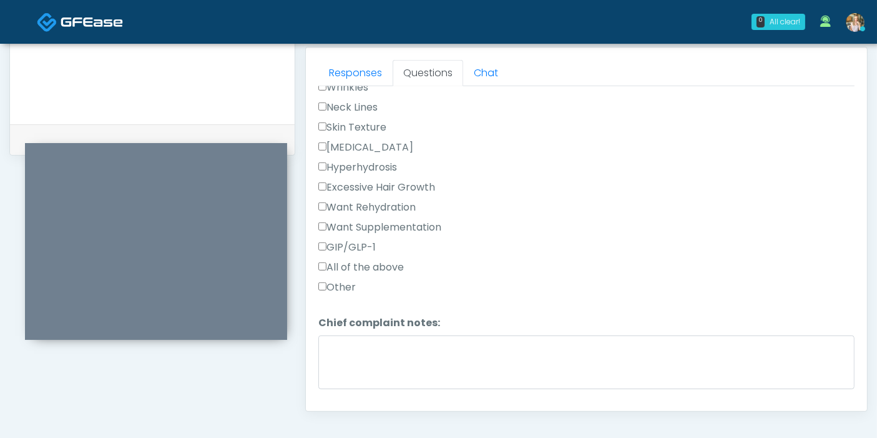
scroll to position [416, 0]
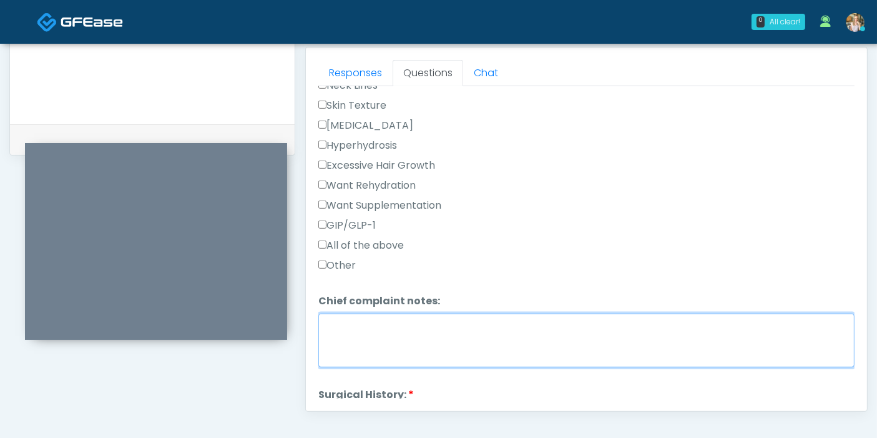
click at [483, 327] on textarea "Chief complaint notes:" at bounding box center [586, 340] width 536 height 54
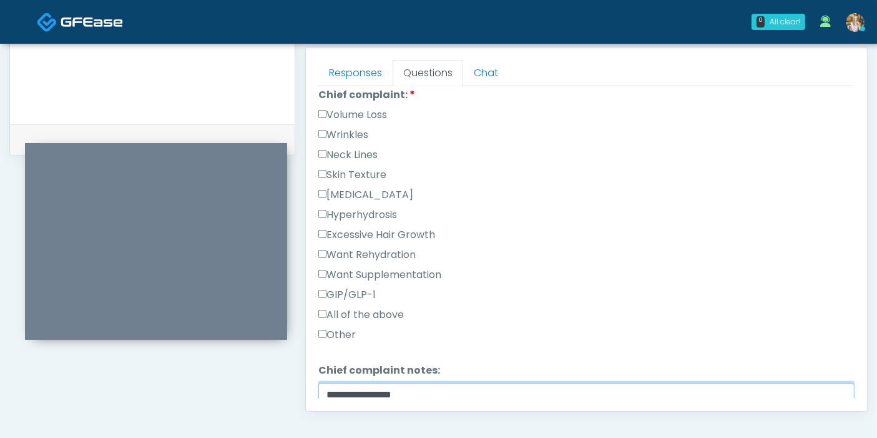
type textarea "**********"
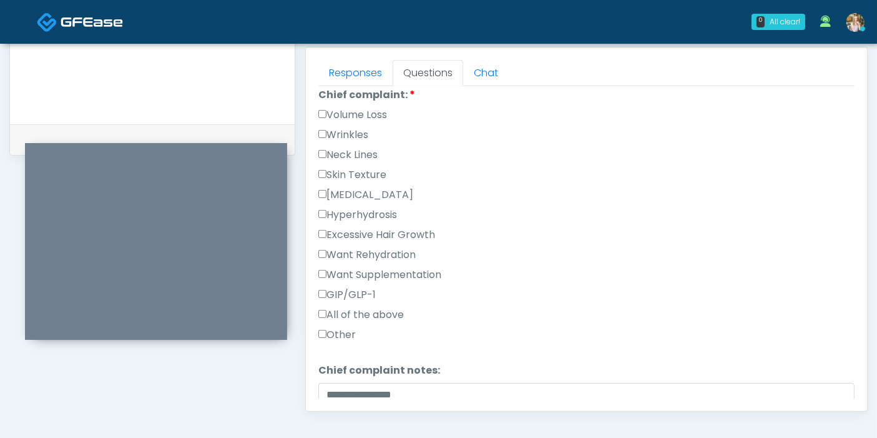
click at [352, 107] on label "Volume Loss" at bounding box center [352, 114] width 69 height 15
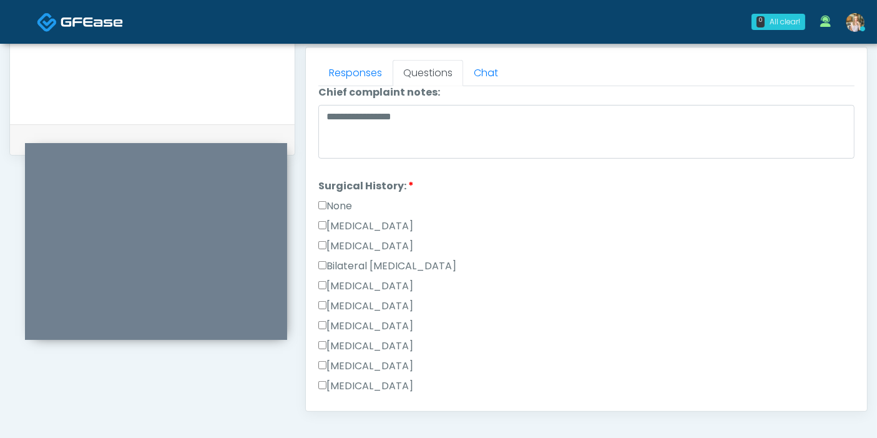
scroll to position [694, 0]
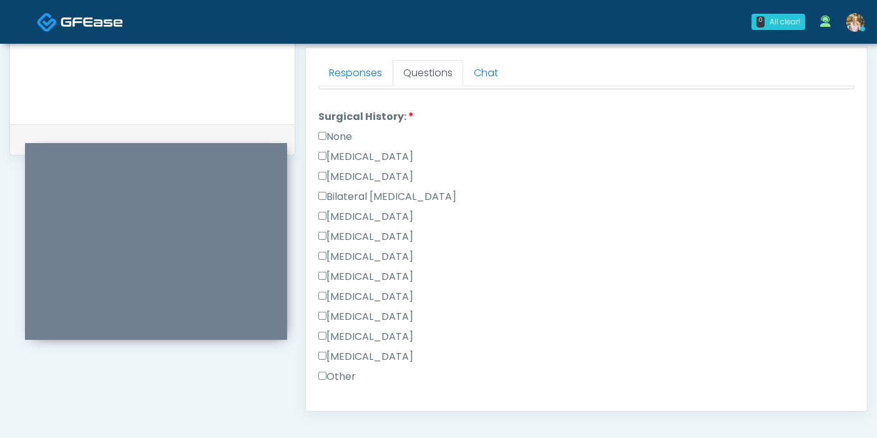
click at [342, 172] on label "[MEDICAL_DATA]" at bounding box center [365, 176] width 95 height 15
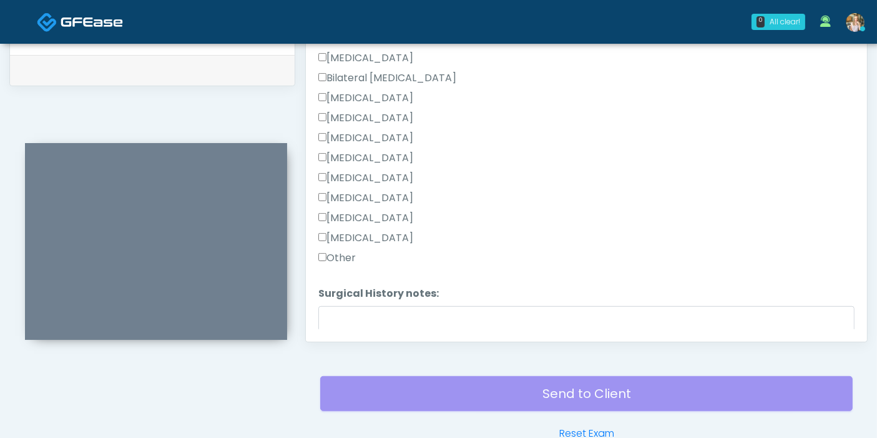
scroll to position [812, 0]
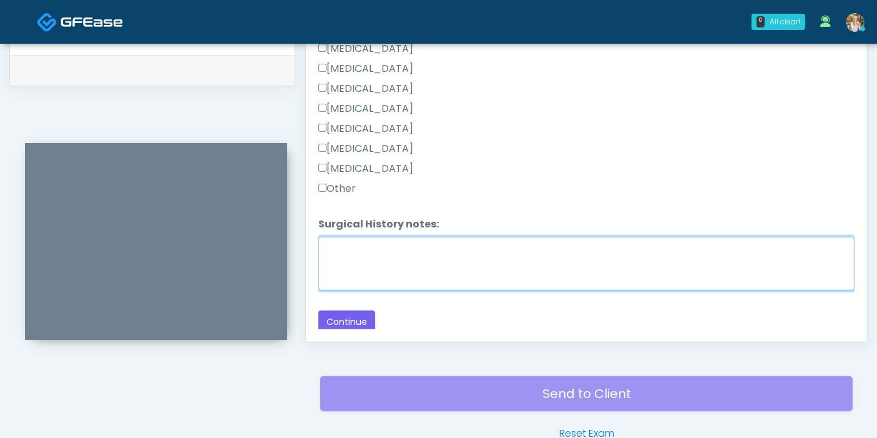
click at [405, 256] on textarea "Surgical History notes:" at bounding box center [586, 264] width 536 height 54
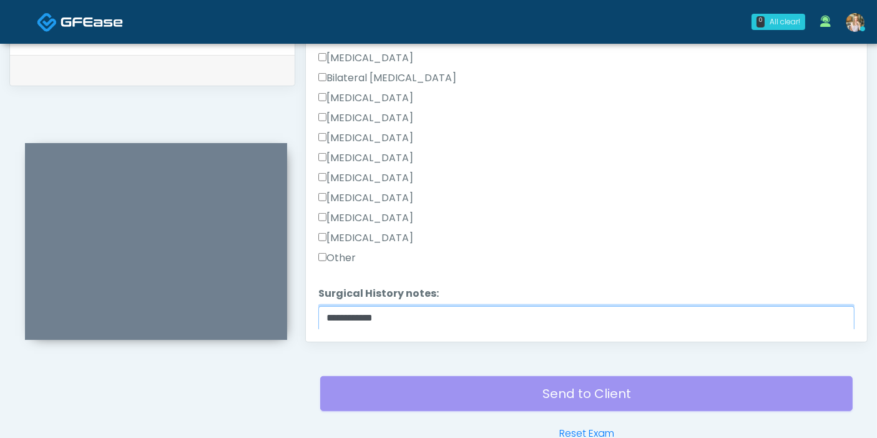
type textarea "**********"
click at [357, 96] on label "[MEDICAL_DATA]" at bounding box center [365, 98] width 95 height 15
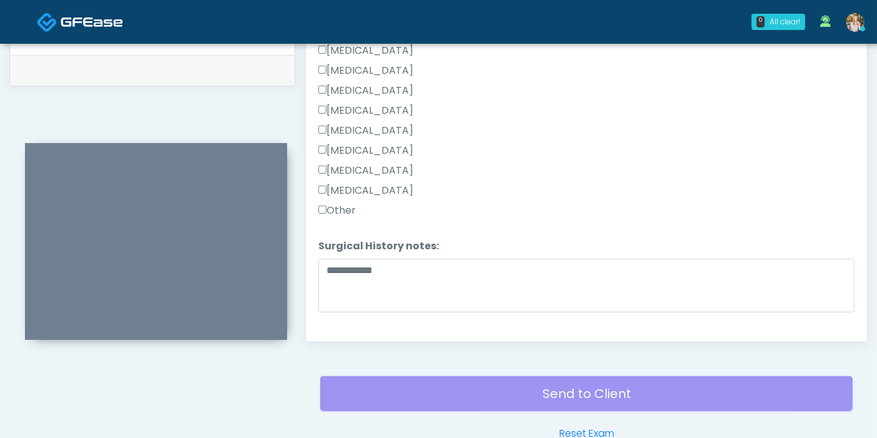
scroll to position [812, 0]
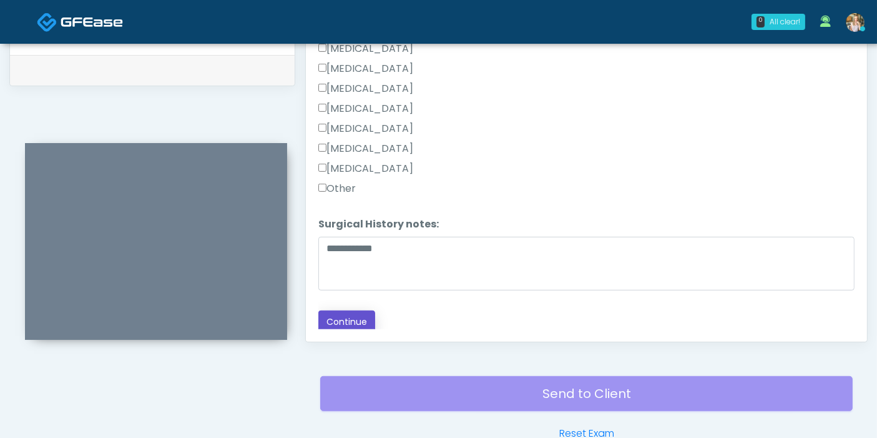
click at [339, 313] on button "Continue" at bounding box center [346, 321] width 57 height 23
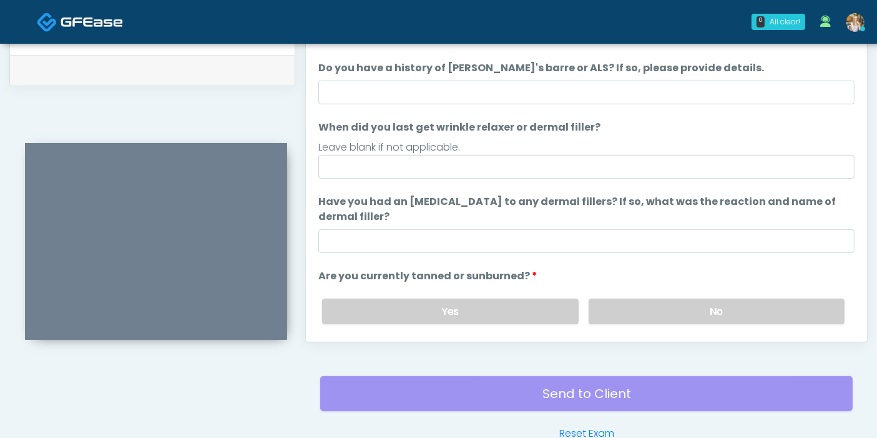
scroll to position [542, 0]
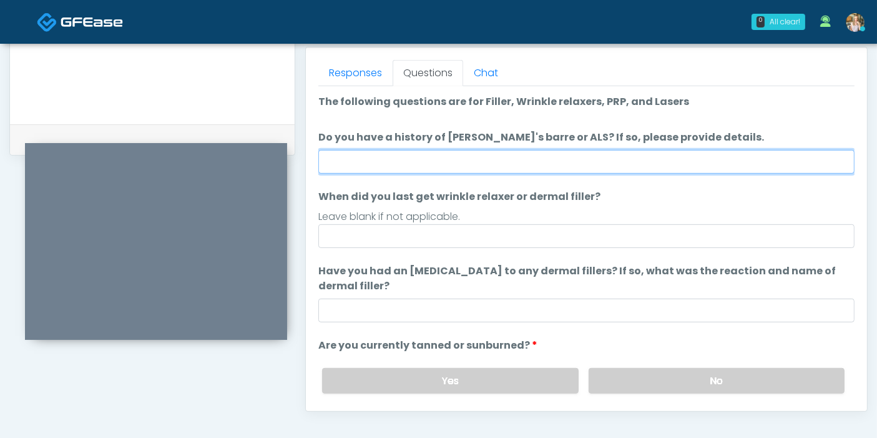
click at [530, 161] on input "Do you have a history of [PERSON_NAME]'s barre or ALS? If so, please provide de…" at bounding box center [586, 162] width 536 height 24
type input "******"
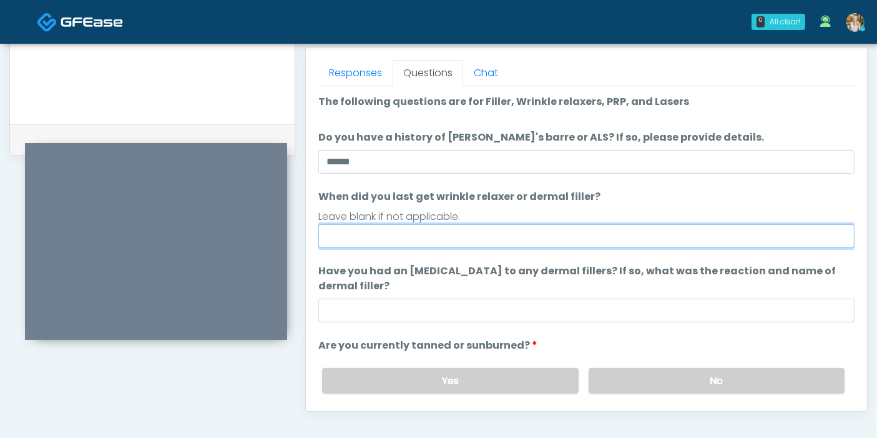
click at [481, 236] on input "When did you last get wrinkle relaxer or dermal filler?" at bounding box center [586, 236] width 536 height 24
click at [481, 236] on input "**********" at bounding box center [586, 236] width 536 height 24
type input "**********"
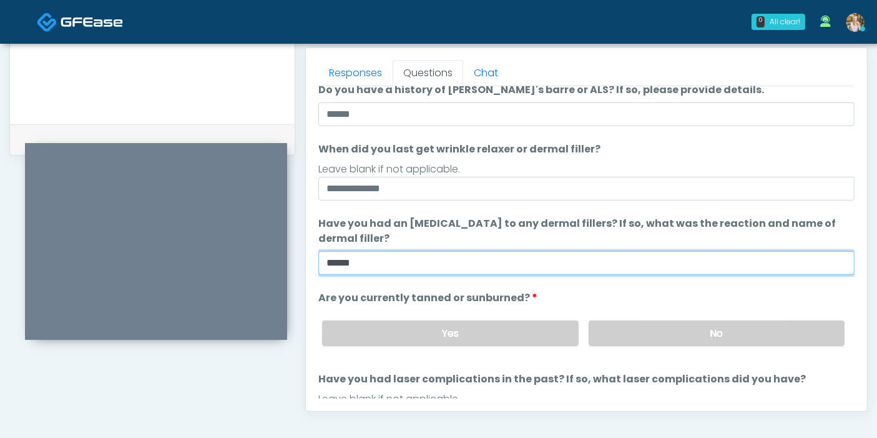
scroll to position [69, 0]
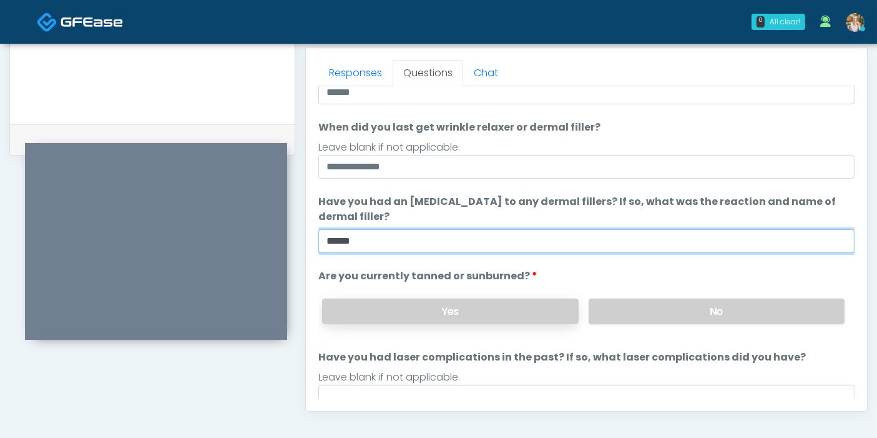
type input "******"
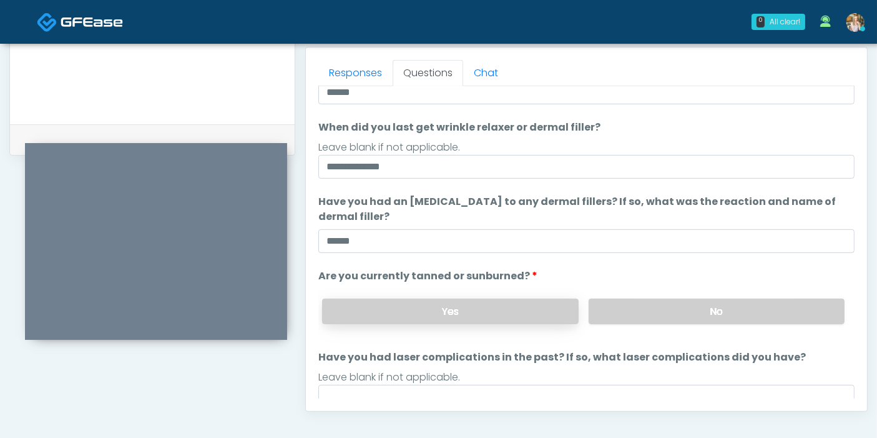
click at [493, 315] on label "Yes" at bounding box center [450, 311] width 256 height 26
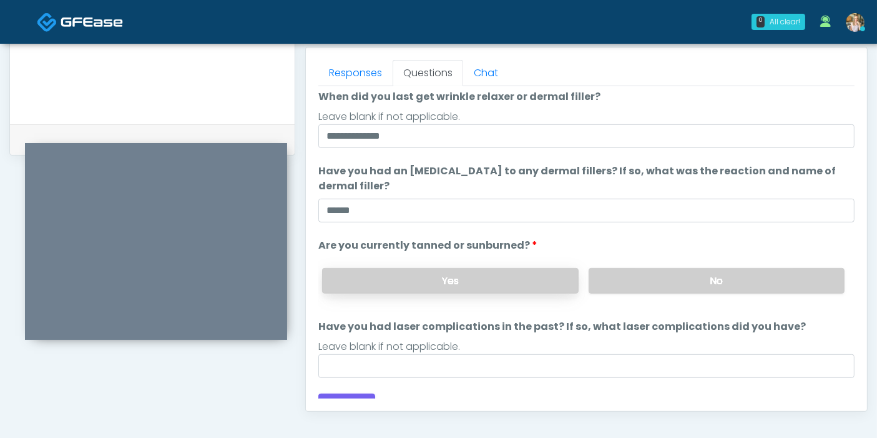
scroll to position [117, 0]
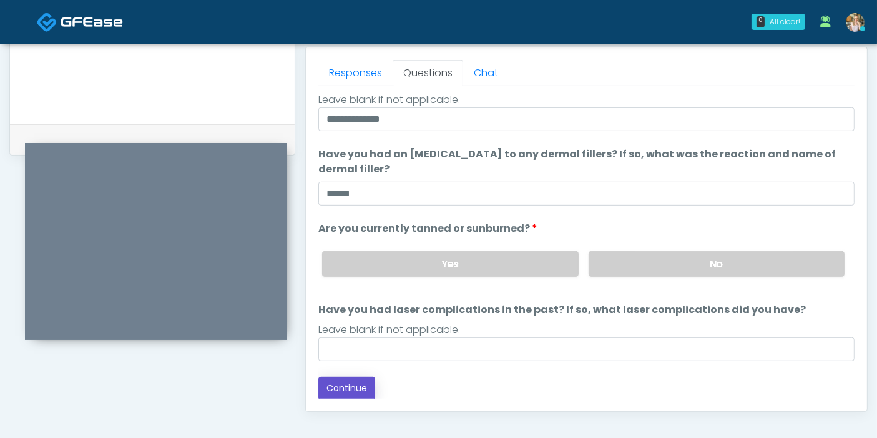
click at [345, 385] on button "Continue" at bounding box center [346, 388] width 57 height 23
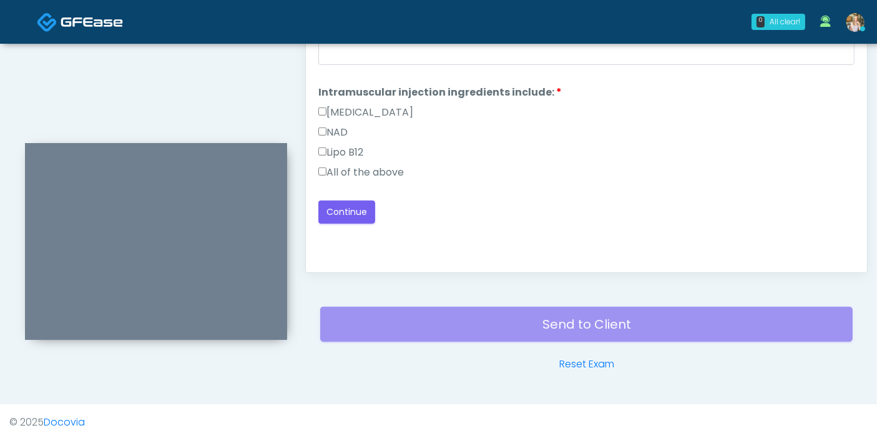
scroll to position [542, 0]
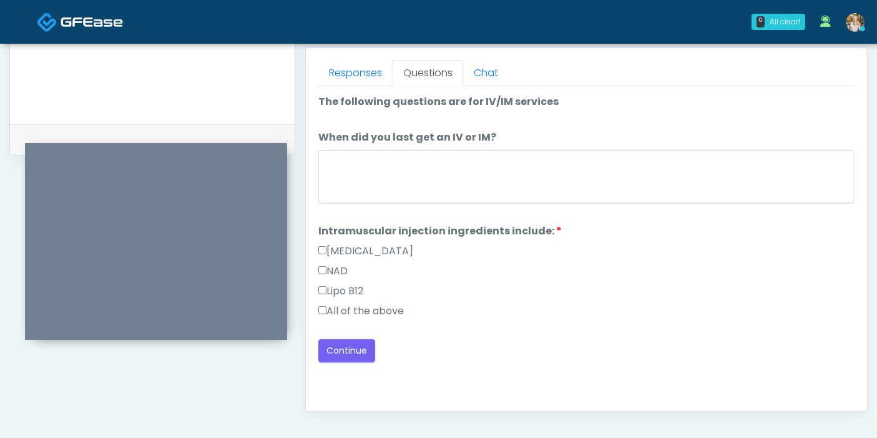
click at [376, 307] on label "All of the above" at bounding box center [361, 310] width 86 height 15
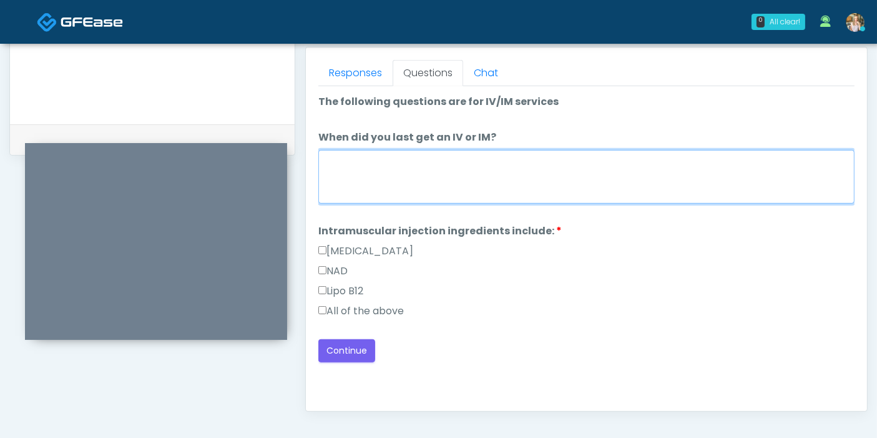
click at [432, 177] on textarea "When did you last get an IV or IM?" at bounding box center [586, 177] width 536 height 54
type textarea "**********"
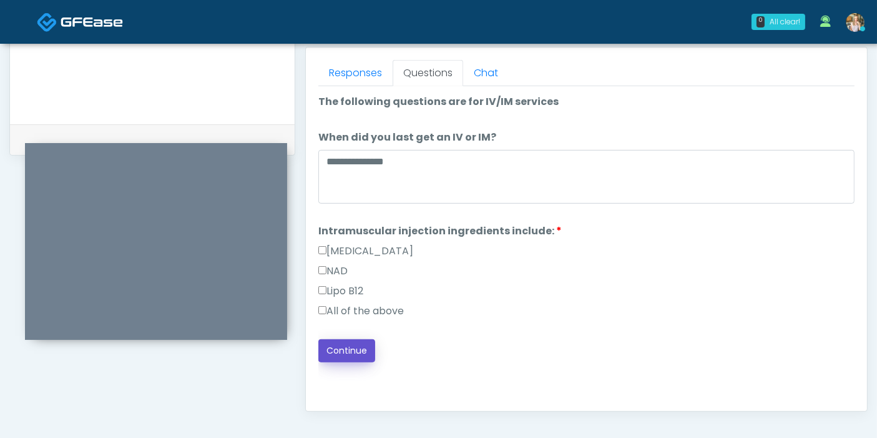
click at [360, 345] on button "Continue" at bounding box center [346, 350] width 57 height 23
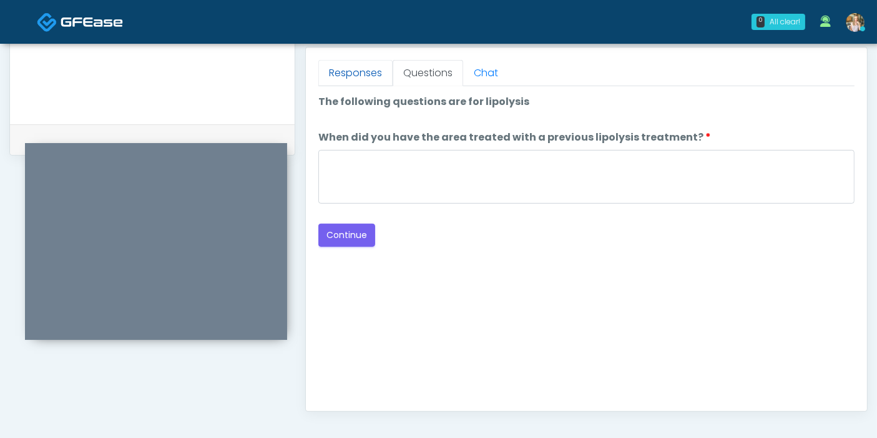
click at [343, 81] on link "Responses" at bounding box center [355, 73] width 74 height 26
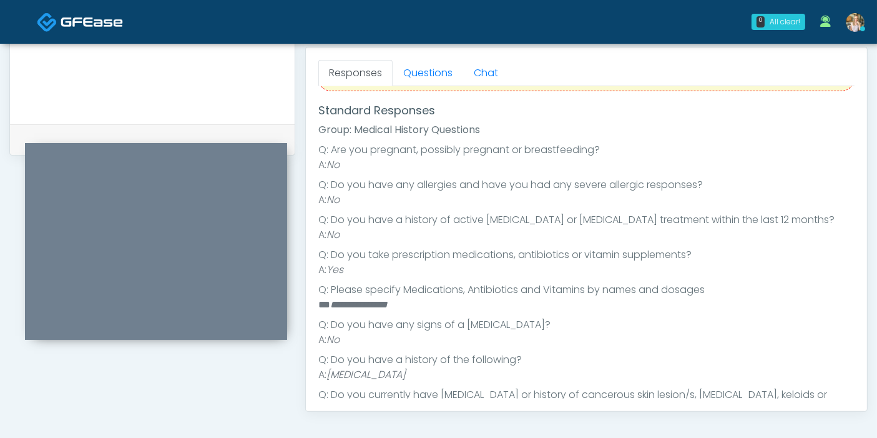
scroll to position [139, 0]
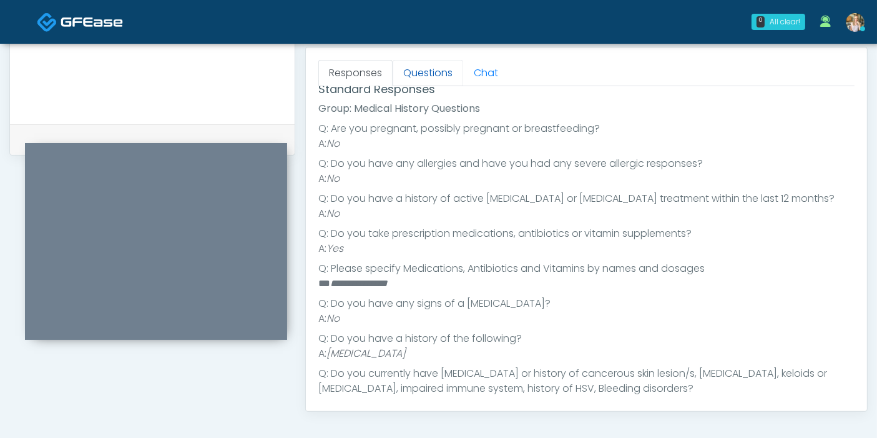
click at [422, 76] on link "Questions" at bounding box center [428, 73] width 71 height 26
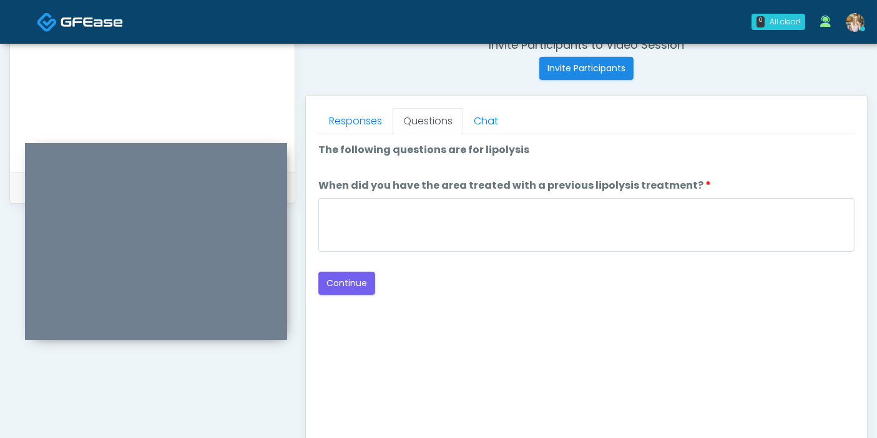
scroll to position [473, 0]
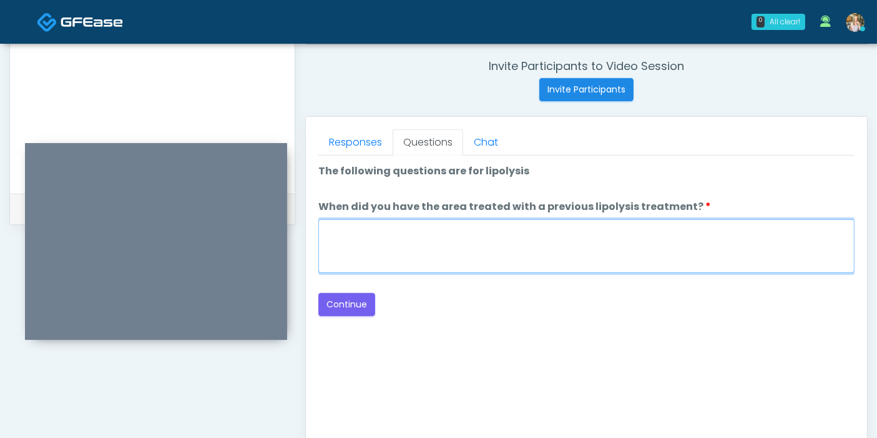
click at [441, 236] on textarea "When did you have the area treated with a previous lipolysis treatment?" at bounding box center [586, 246] width 536 height 54
type textarea "***"
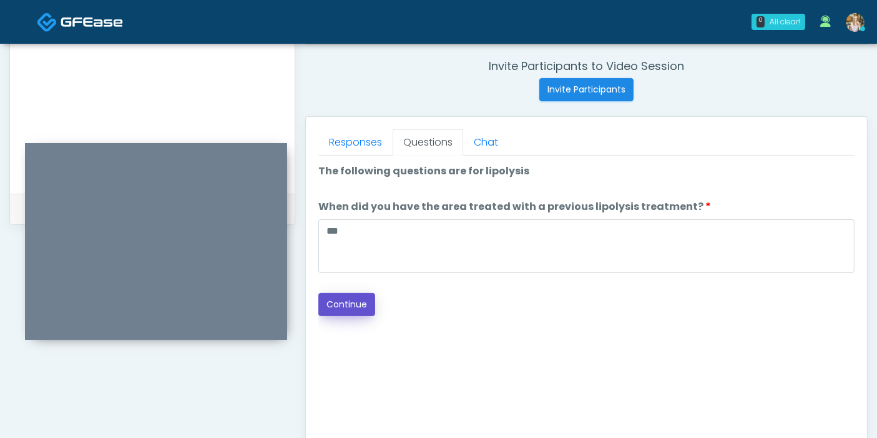
click at [363, 298] on button "Continue" at bounding box center [346, 304] width 57 height 23
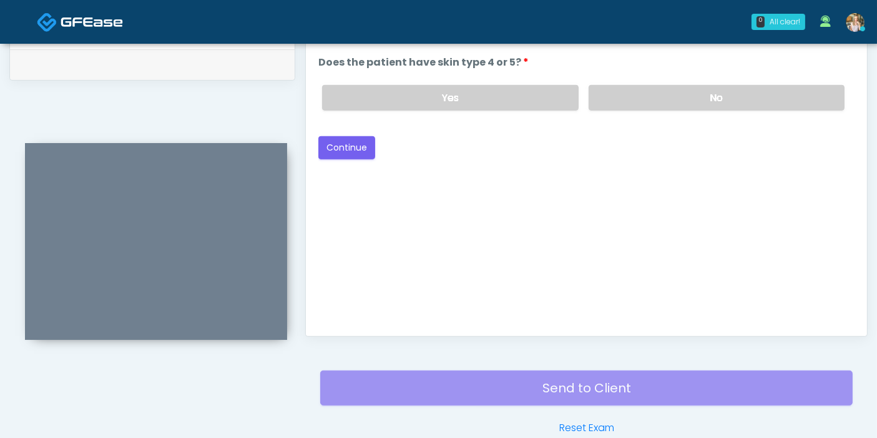
scroll to position [542, 0]
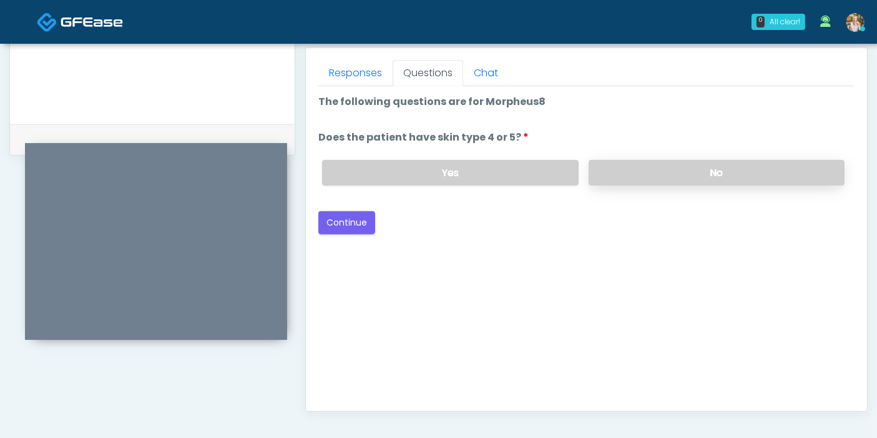
drag, startPoint x: 654, startPoint y: 181, endPoint x: 660, endPoint y: 175, distance: 7.9
click at [658, 176] on label "No" at bounding box center [717, 173] width 256 height 26
click at [362, 215] on button "Continue" at bounding box center [346, 222] width 57 height 23
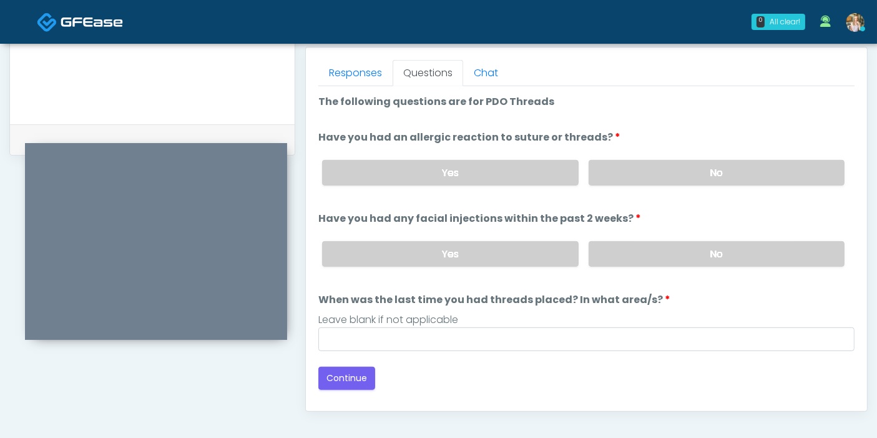
click at [679, 184] on div "Yes No" at bounding box center [583, 173] width 543 height 46
click at [679, 171] on label "No" at bounding box center [717, 173] width 256 height 26
click at [696, 253] on label "No" at bounding box center [717, 254] width 256 height 26
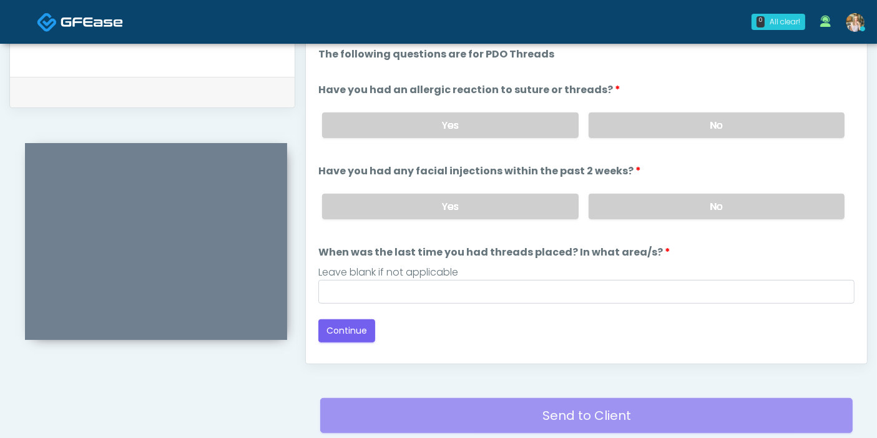
scroll to position [611, 0]
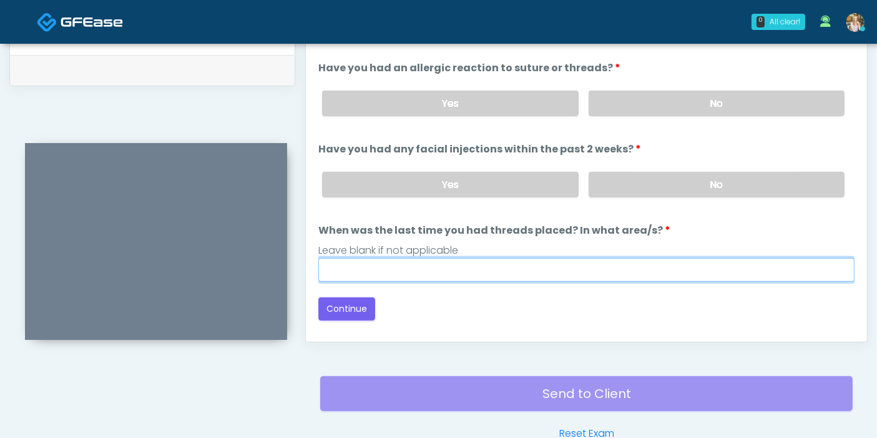
click at [501, 265] on input "When was the last time you had threads placed? In what area/s?" at bounding box center [586, 270] width 536 height 24
type input "*"
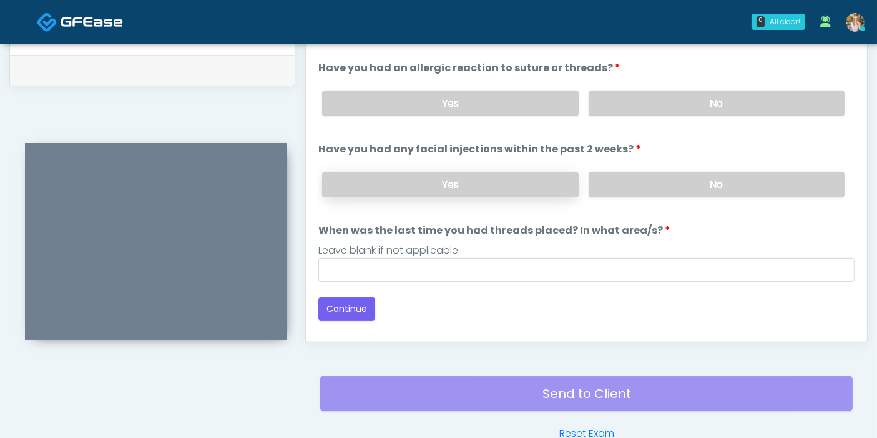
click at [453, 185] on label "Yes" at bounding box center [450, 185] width 256 height 26
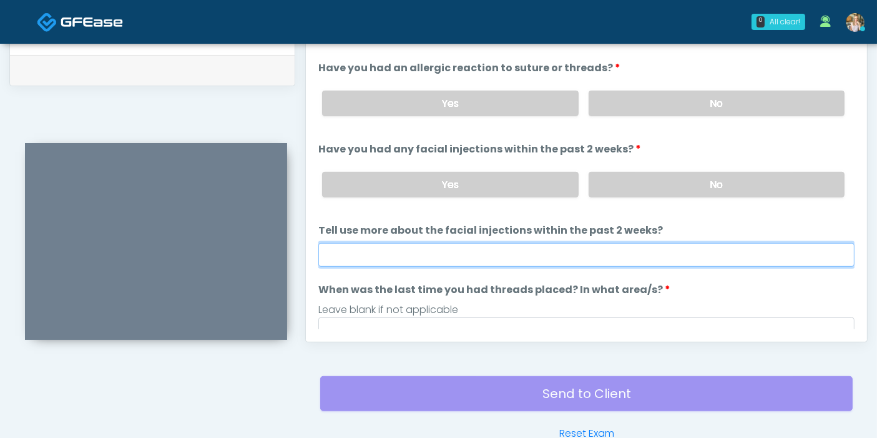
click at [501, 252] on input "Tell use more about the facial injections within the past 2 weeks?" at bounding box center [586, 255] width 536 height 24
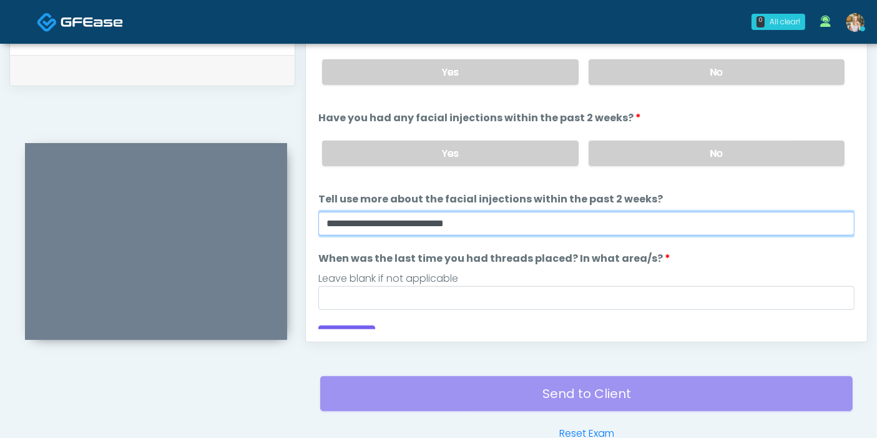
scroll to position [48, 0]
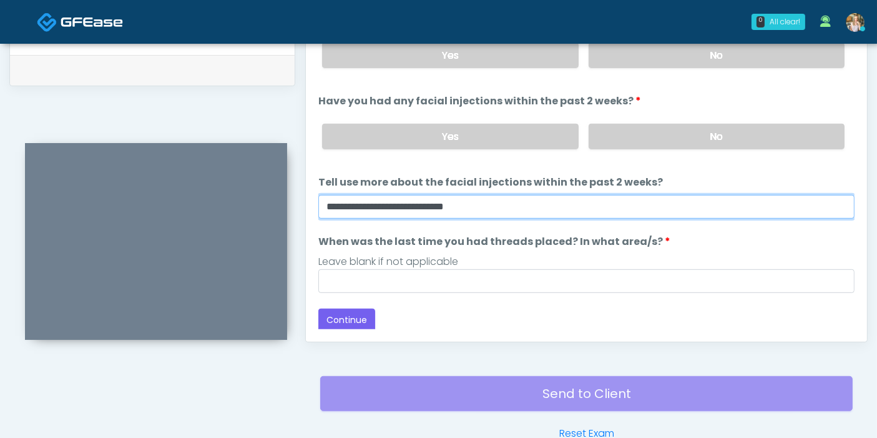
type input "**********"
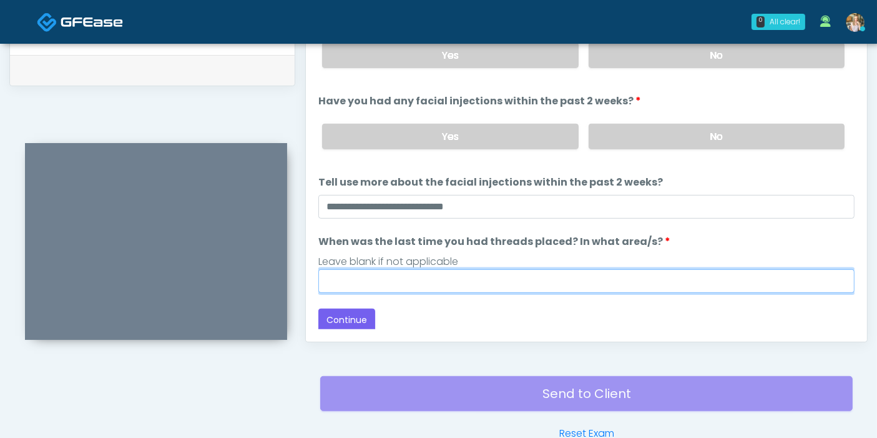
click at [493, 279] on input "When was the last time you had threads placed? In what area/s?" at bounding box center [586, 281] width 536 height 24
click at [483, 275] on input "When was the last time you had threads placed? In what area/s?" at bounding box center [586, 281] width 536 height 24
type input "******"
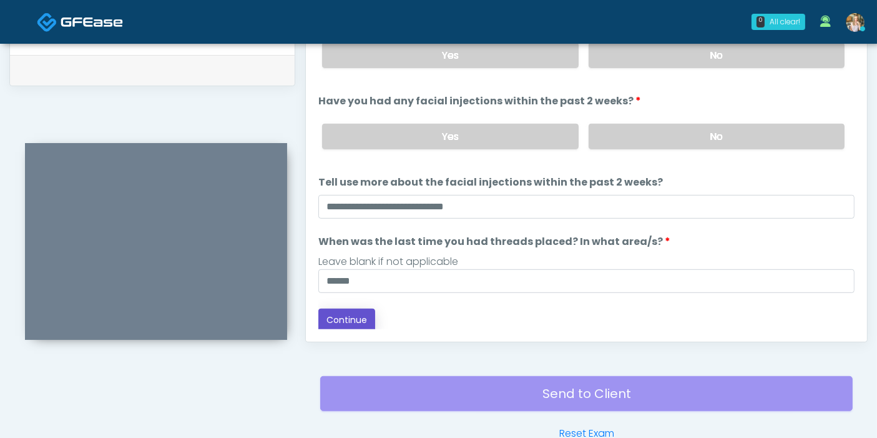
click at [355, 322] on button "Continue" at bounding box center [346, 319] width 57 height 23
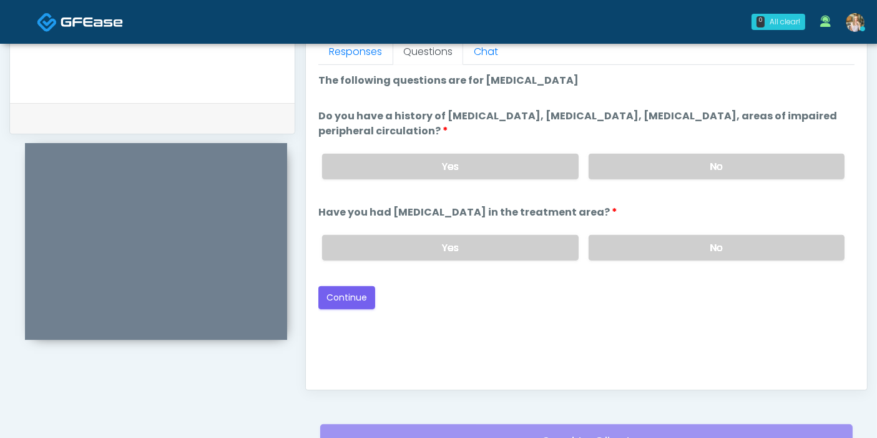
scroll to position [542, 0]
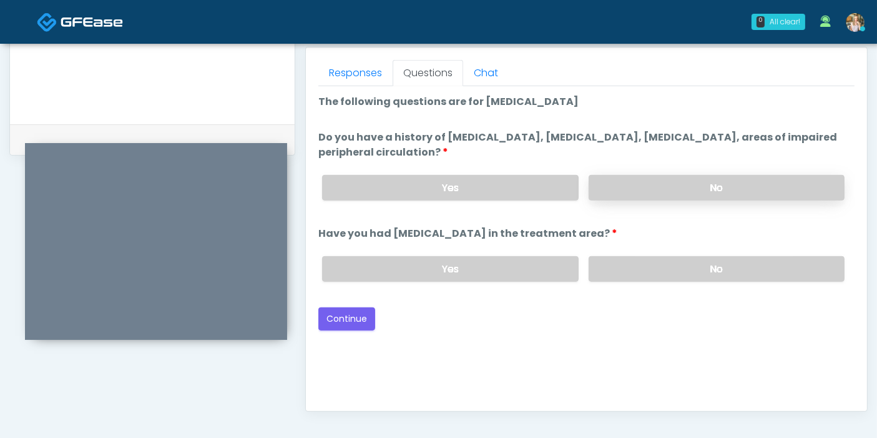
click at [681, 189] on label "No" at bounding box center [717, 188] width 256 height 26
click at [663, 267] on label "No" at bounding box center [717, 269] width 256 height 26
click at [348, 317] on button "Continue" at bounding box center [346, 318] width 57 height 23
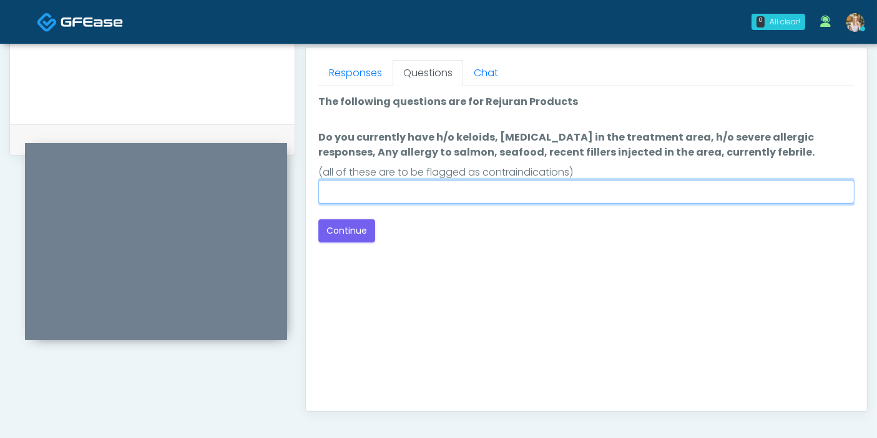
click at [454, 200] on input "Do you currently have h/o keloids, skin infection in the treatment area, h/o se…" at bounding box center [586, 192] width 536 height 24
type input "******"
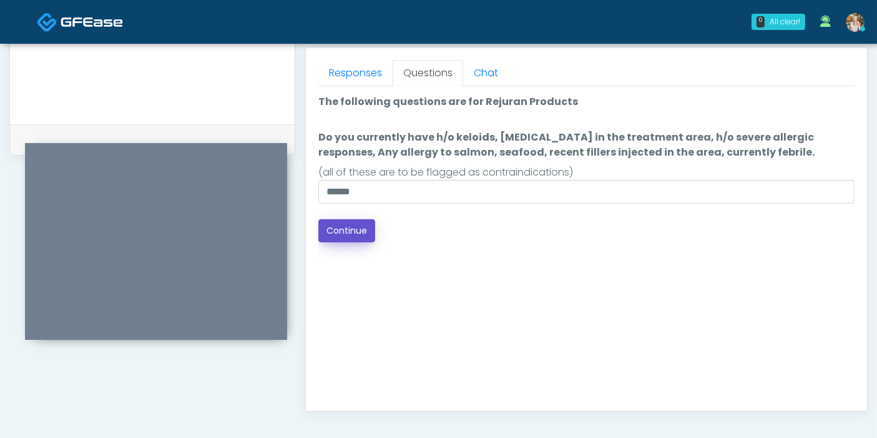
click at [342, 233] on button "Continue" at bounding box center [346, 230] width 57 height 23
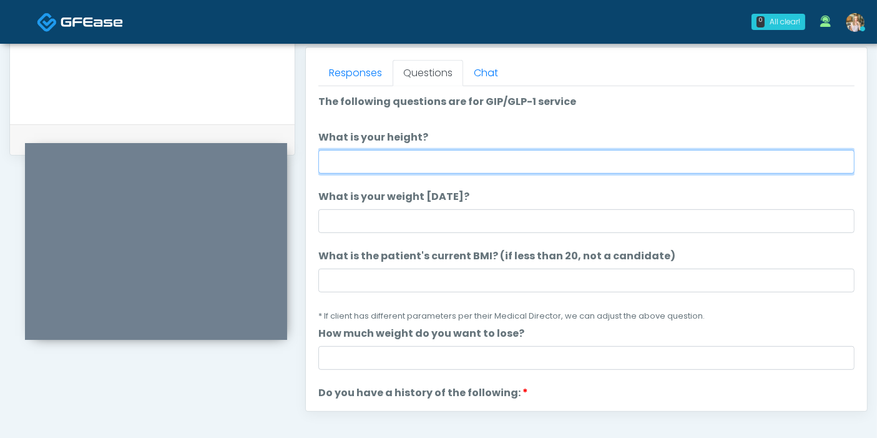
click at [558, 162] on input "What is your height?" at bounding box center [586, 162] width 536 height 24
click at [474, 157] on input "What is your height?" at bounding box center [586, 162] width 536 height 24
type input "***"
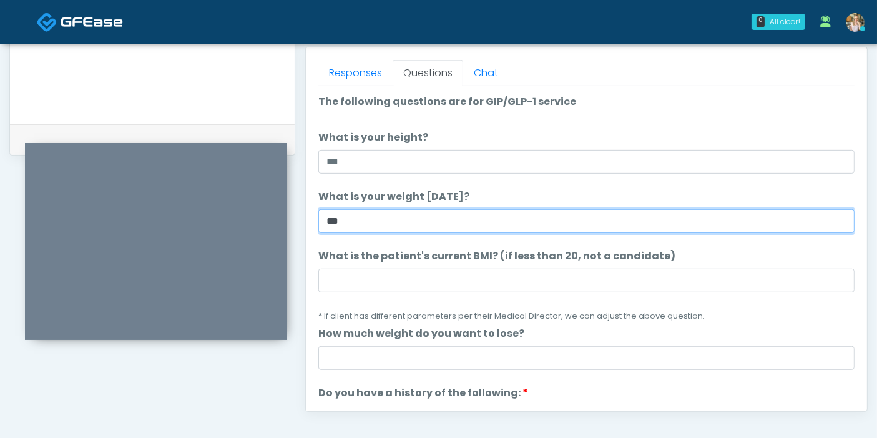
type input "***"
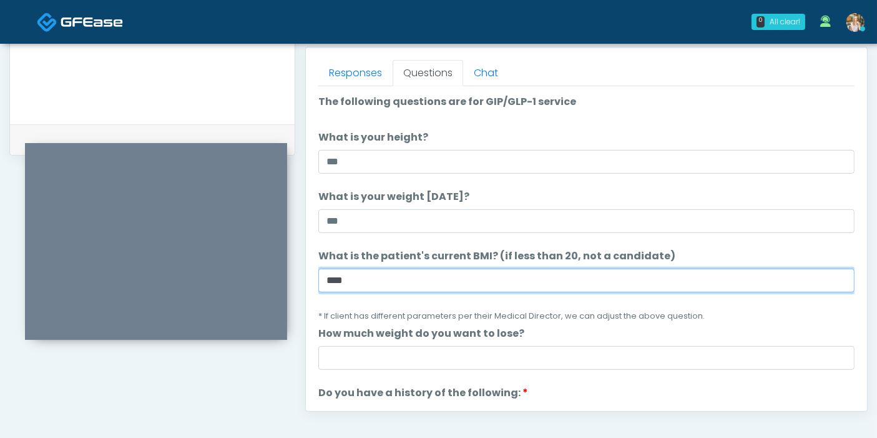
type input "****"
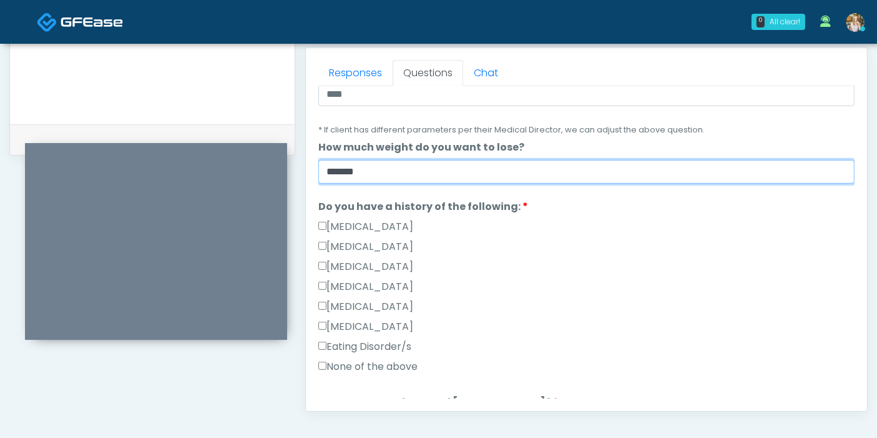
scroll to position [208, 0]
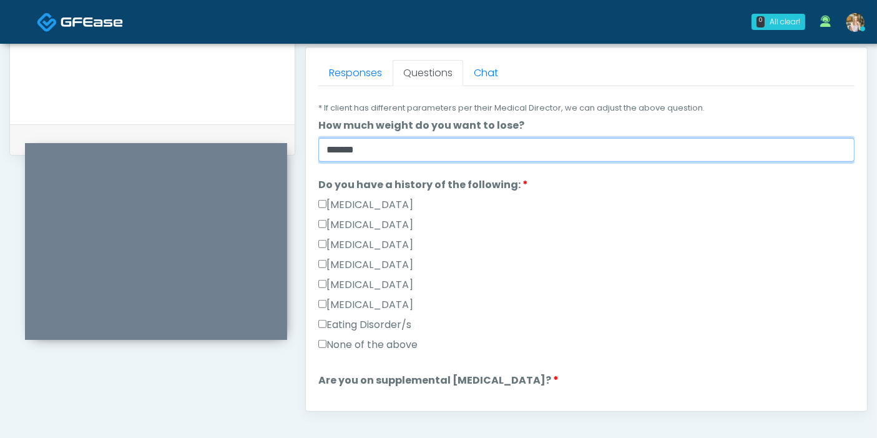
type input "*******"
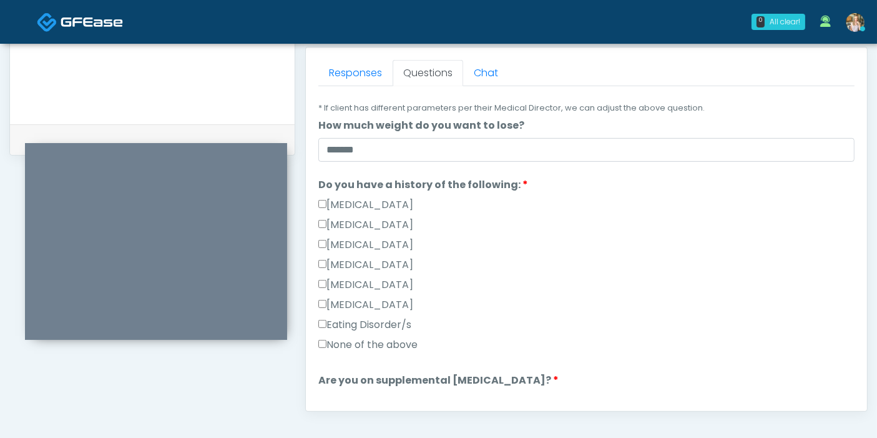
click at [344, 343] on label "None of the above" at bounding box center [367, 344] width 99 height 15
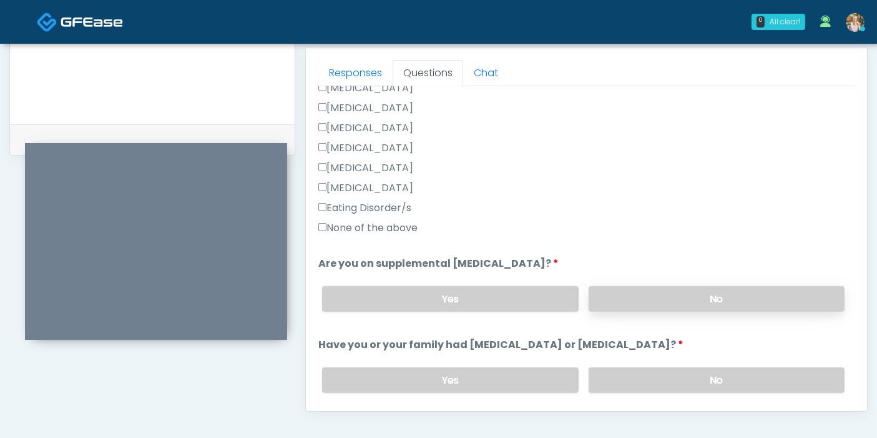
scroll to position [347, 0]
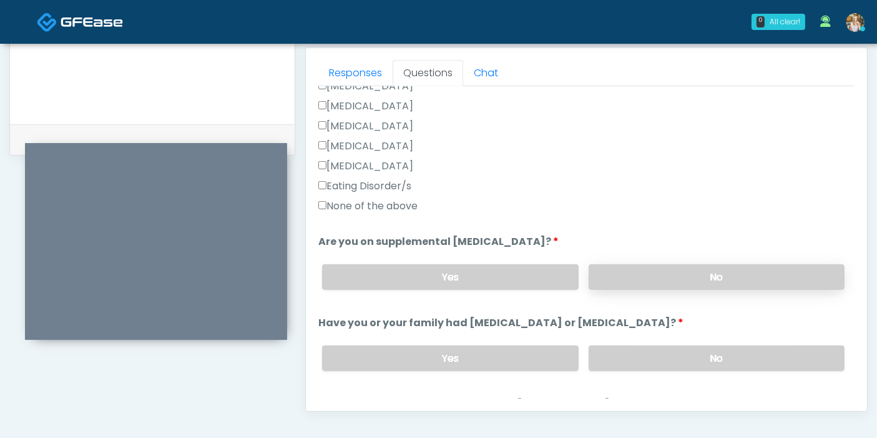
click at [656, 277] on label "No" at bounding box center [717, 277] width 256 height 26
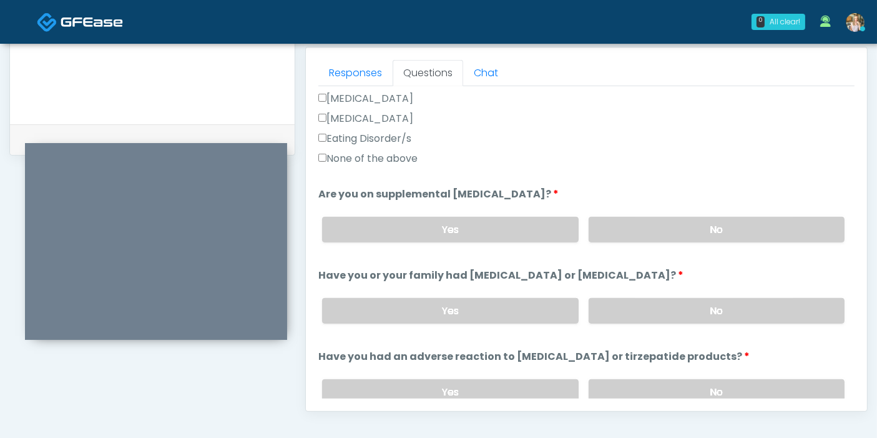
scroll to position [416, 0]
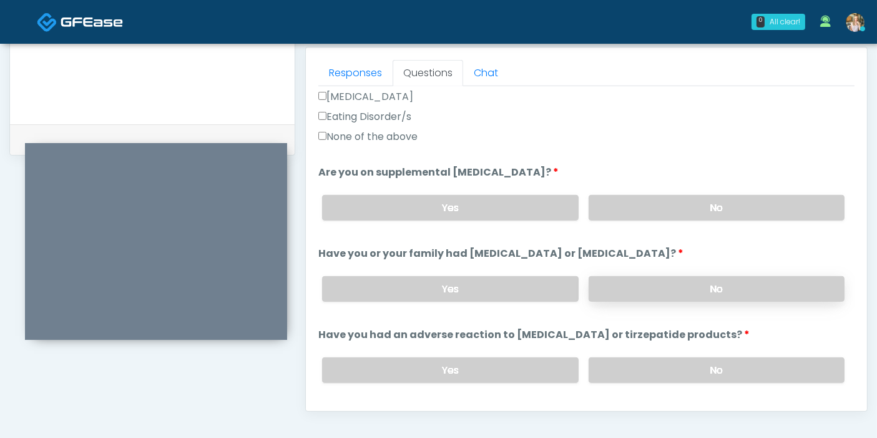
click at [669, 285] on label "No" at bounding box center [717, 289] width 256 height 26
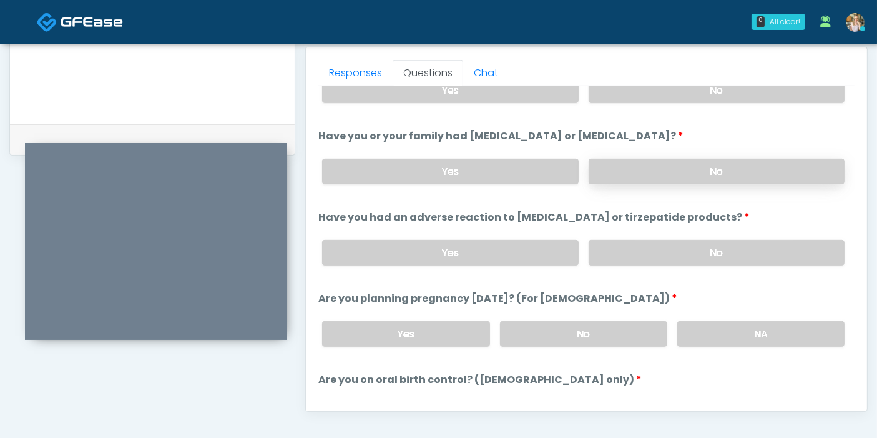
scroll to position [554, 0]
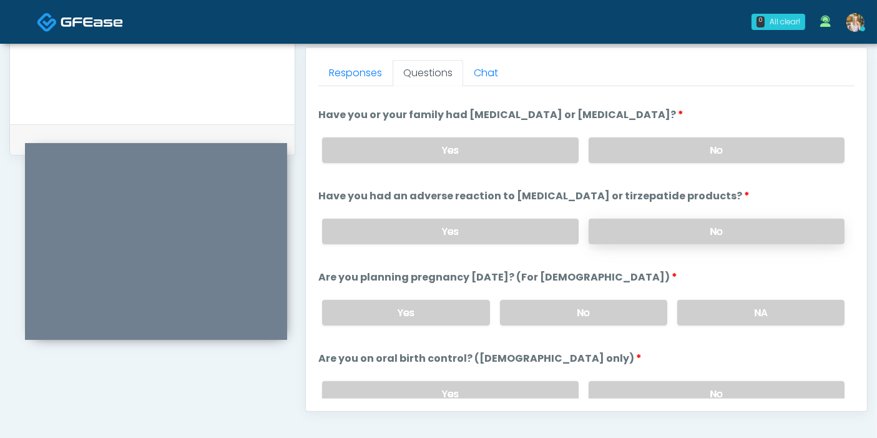
click at [669, 230] on label "No" at bounding box center [717, 232] width 256 height 26
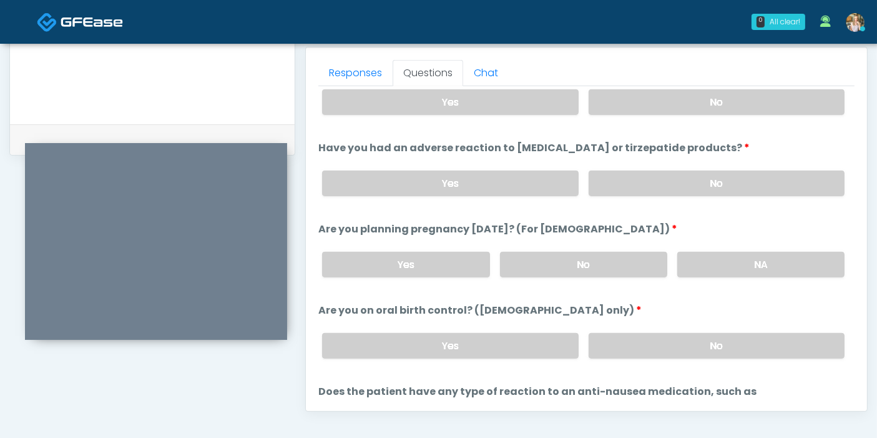
scroll to position [624, 0]
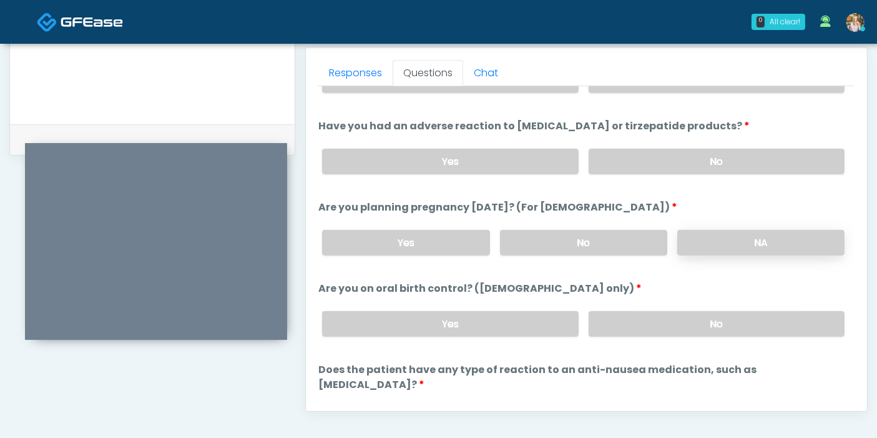
click at [715, 244] on label "NA" at bounding box center [761, 243] width 167 height 26
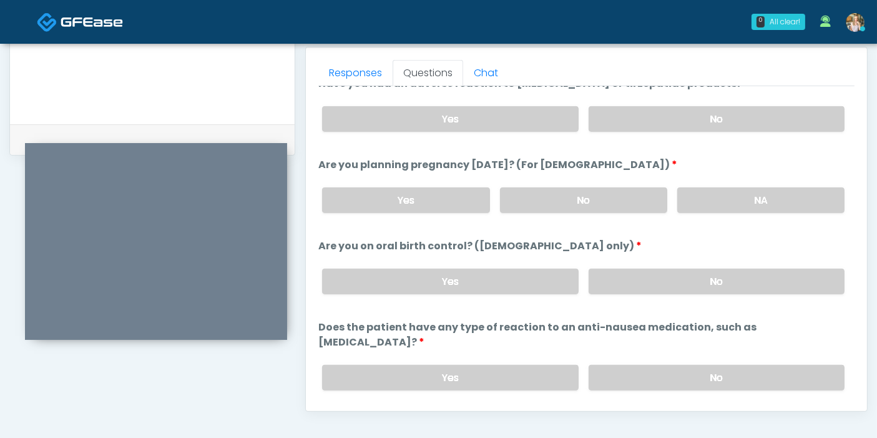
scroll to position [687, 0]
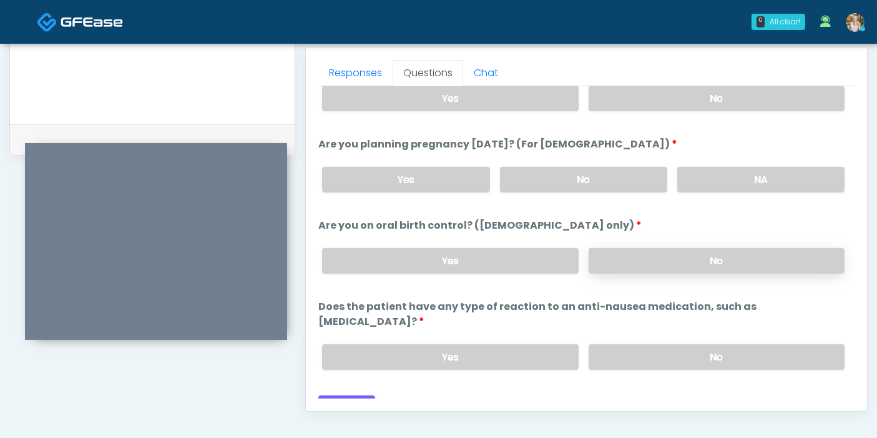
click at [626, 261] on label "No" at bounding box center [717, 261] width 256 height 26
click at [660, 344] on label "No" at bounding box center [717, 357] width 256 height 26
click at [358, 395] on button "Continue" at bounding box center [346, 406] width 57 height 23
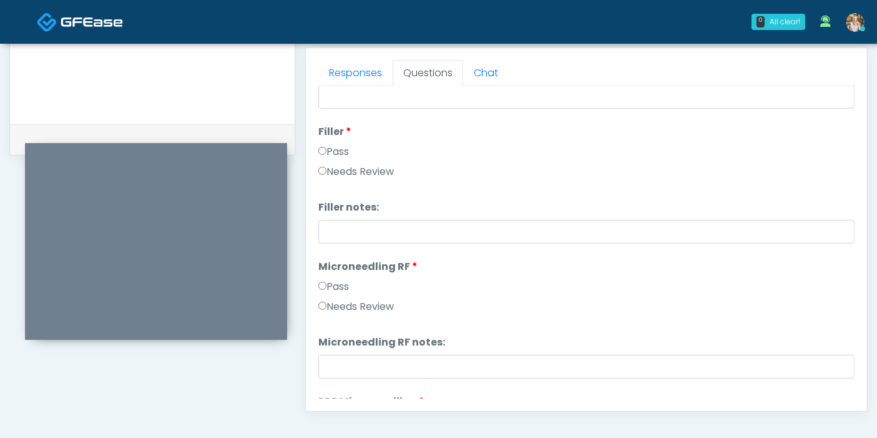
scroll to position [0, 0]
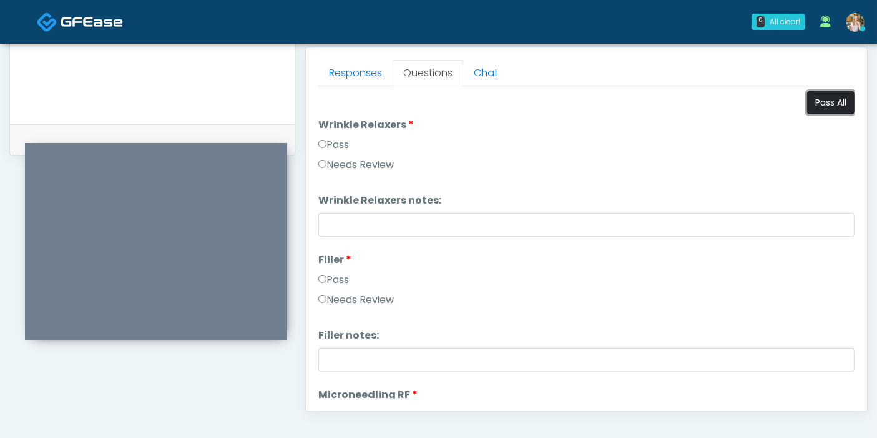
click at [817, 105] on button "Pass All" at bounding box center [830, 102] width 47 height 23
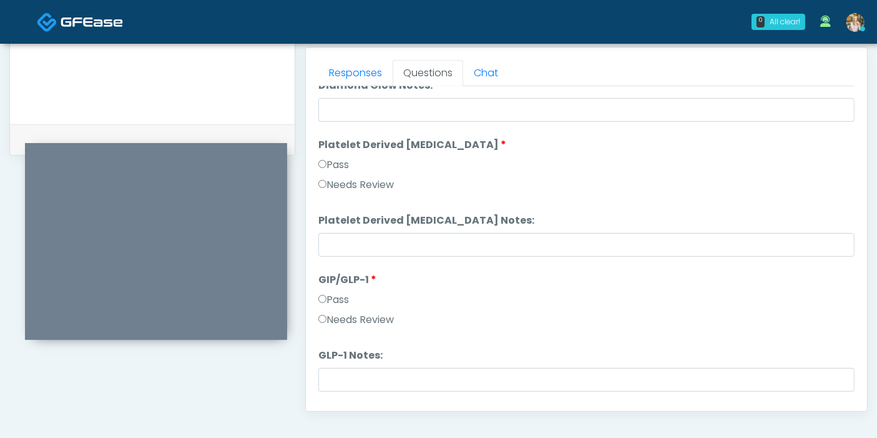
scroll to position [2458, 0]
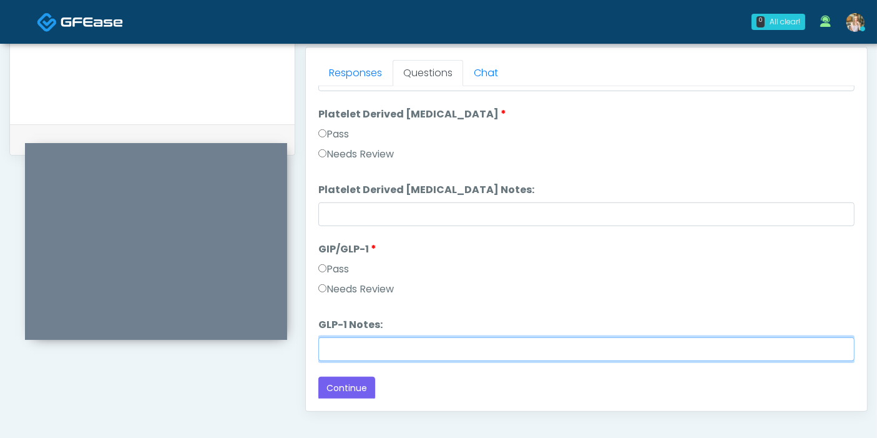
click at [441, 343] on input "GLP-1 Notes:" at bounding box center [586, 349] width 536 height 24
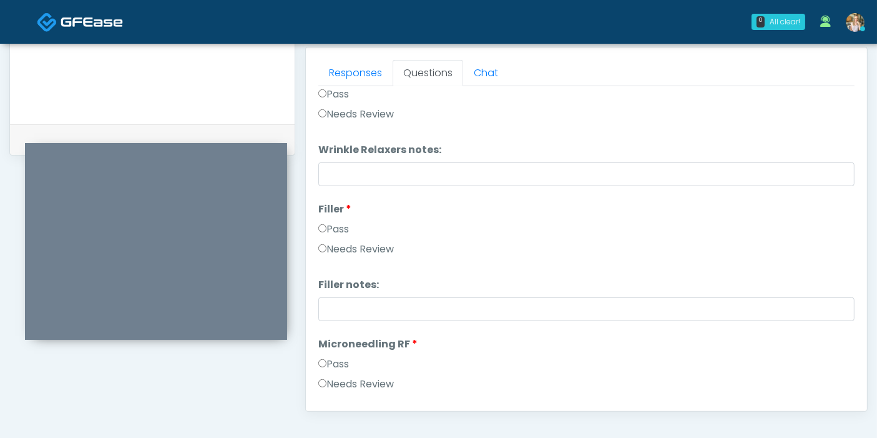
scroll to position [30, 0]
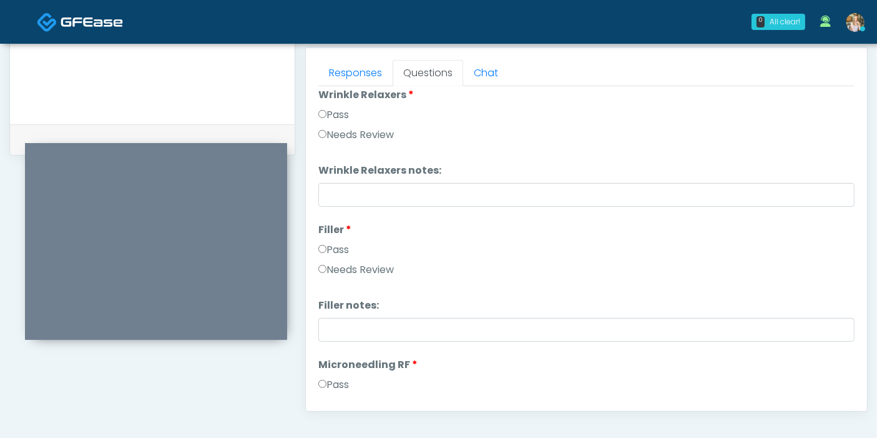
type input "**********"
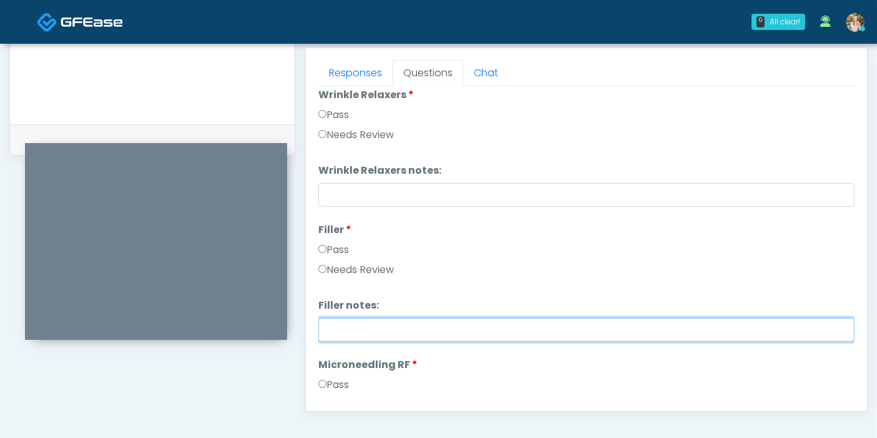
click at [505, 334] on input "Filler notes:" at bounding box center [586, 330] width 536 height 24
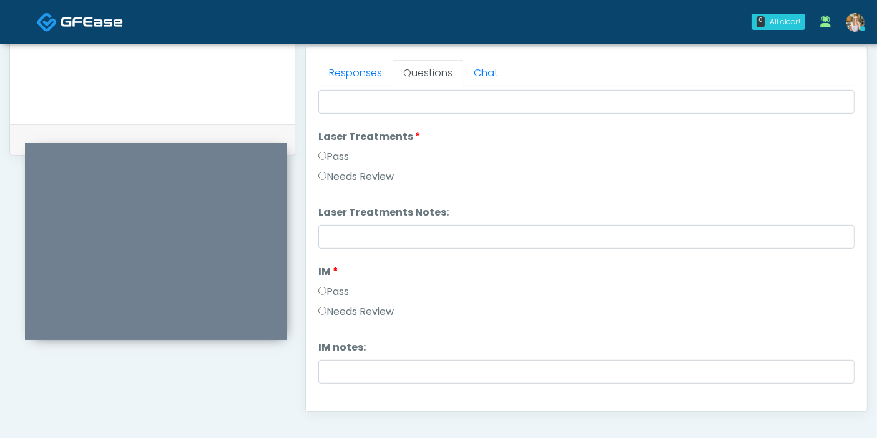
scroll to position [624, 0]
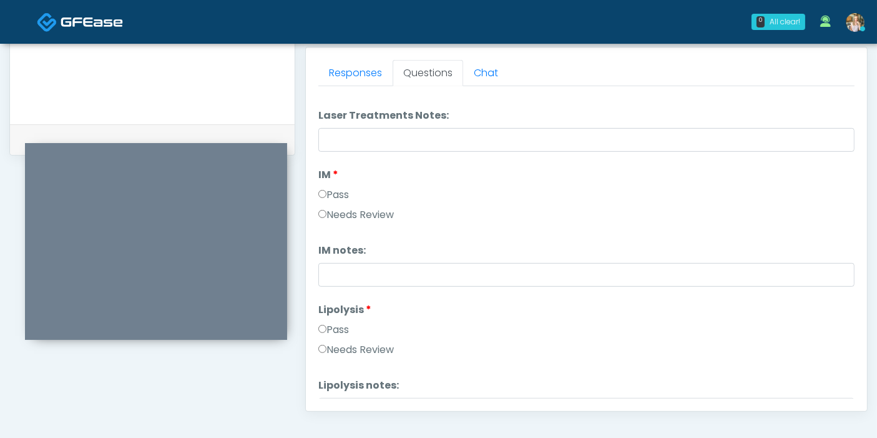
type input "**********"
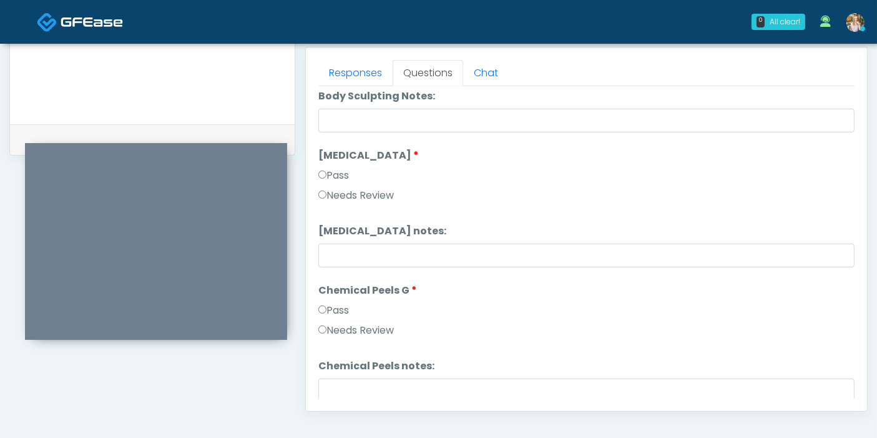
scroll to position [2458, 0]
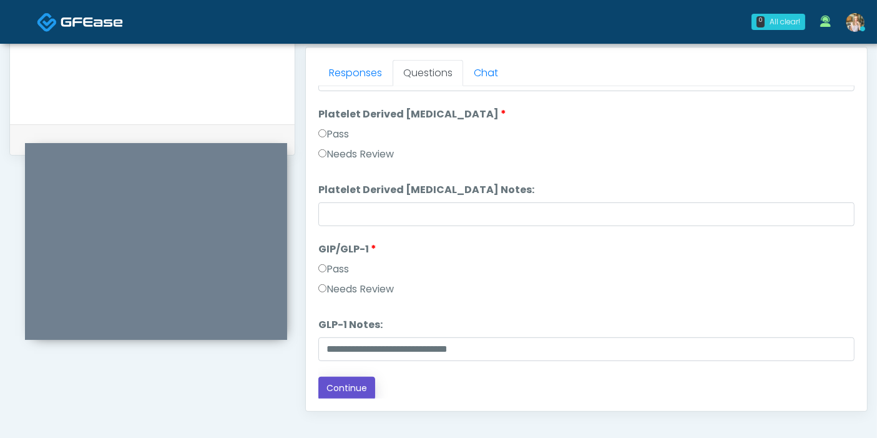
click at [352, 385] on button "Continue" at bounding box center [346, 388] width 57 height 23
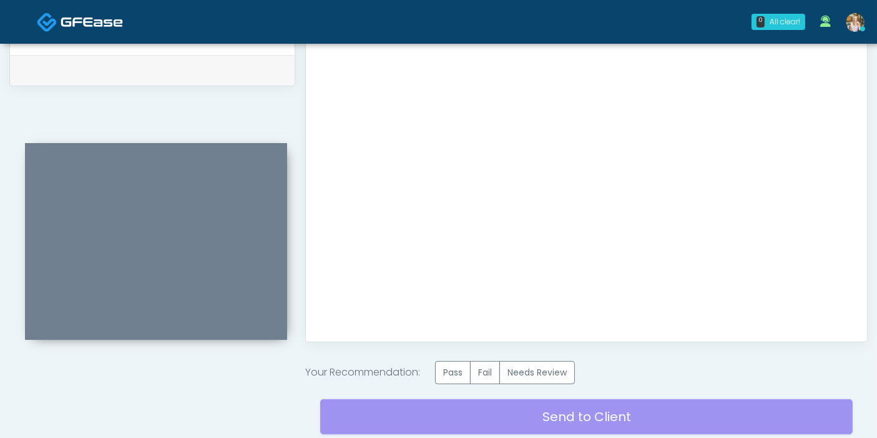
scroll to position [0, 0]
click at [458, 368] on label "Pass" at bounding box center [453, 372] width 36 height 23
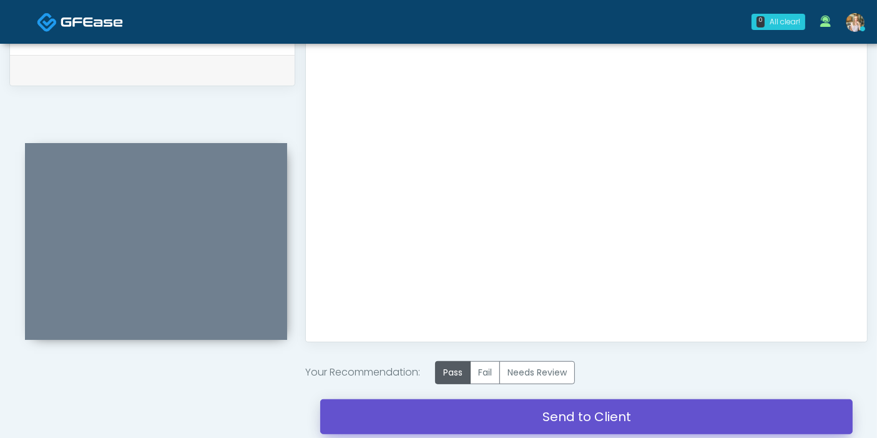
click at [574, 418] on link "Send to Client" at bounding box center [586, 416] width 533 height 35
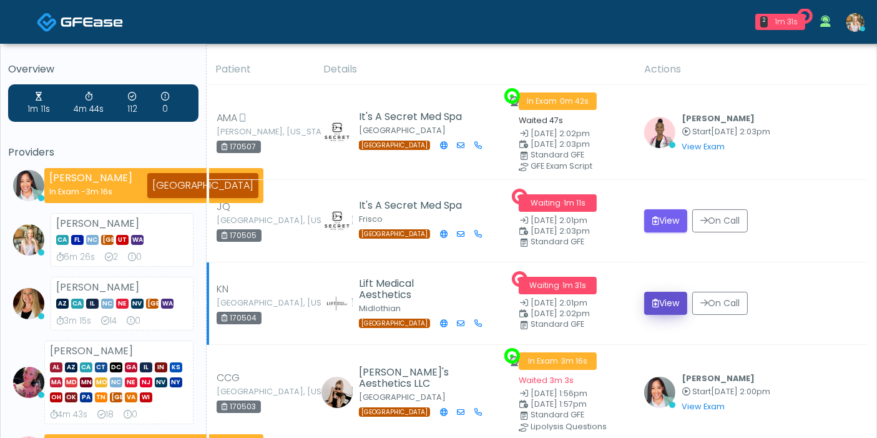
click at [668, 306] on button "View" at bounding box center [665, 303] width 43 height 23
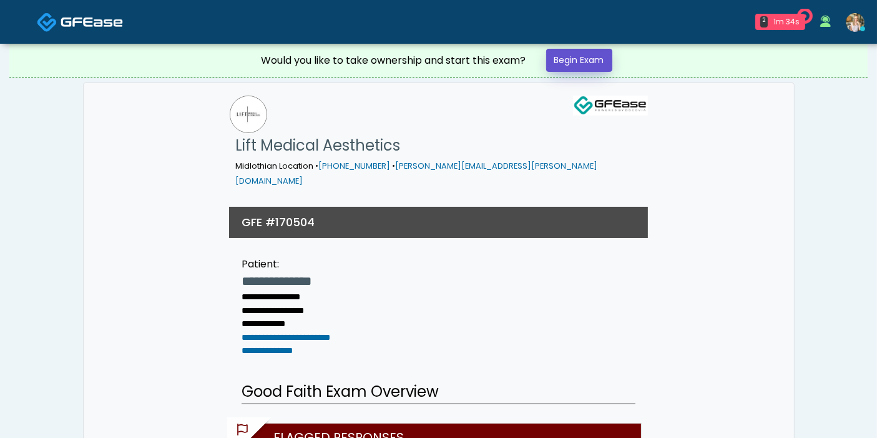
click at [568, 56] on link "Begin Exam" at bounding box center [579, 60] width 66 height 23
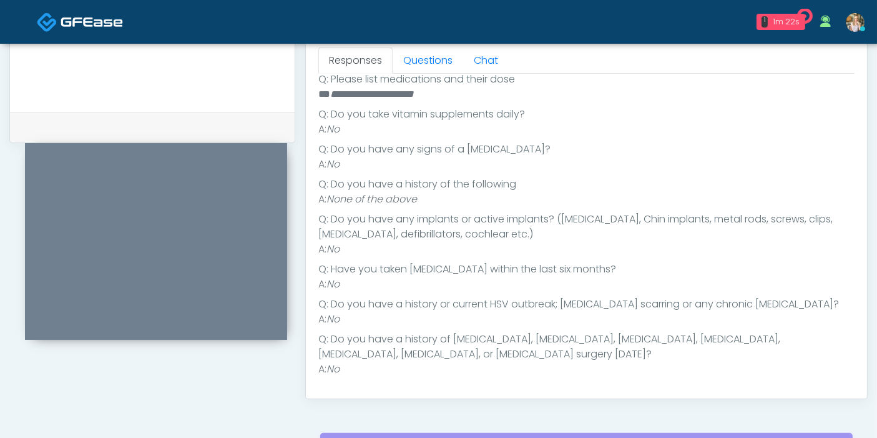
scroll to position [176, 0]
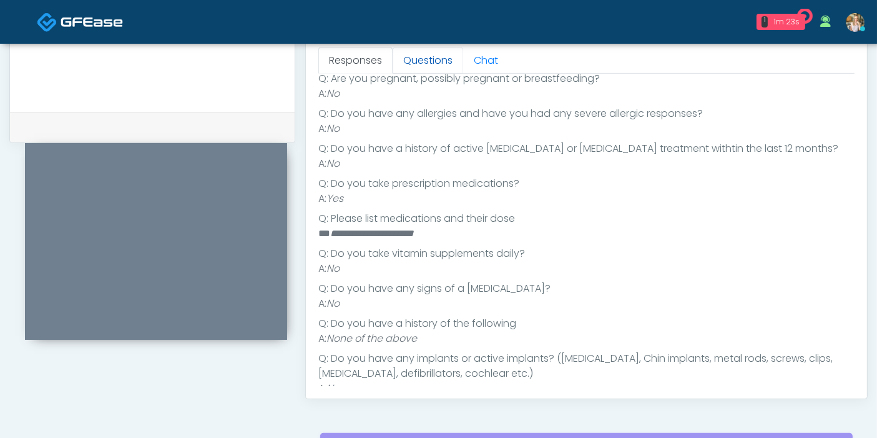
click at [433, 62] on link "Questions" at bounding box center [428, 60] width 71 height 26
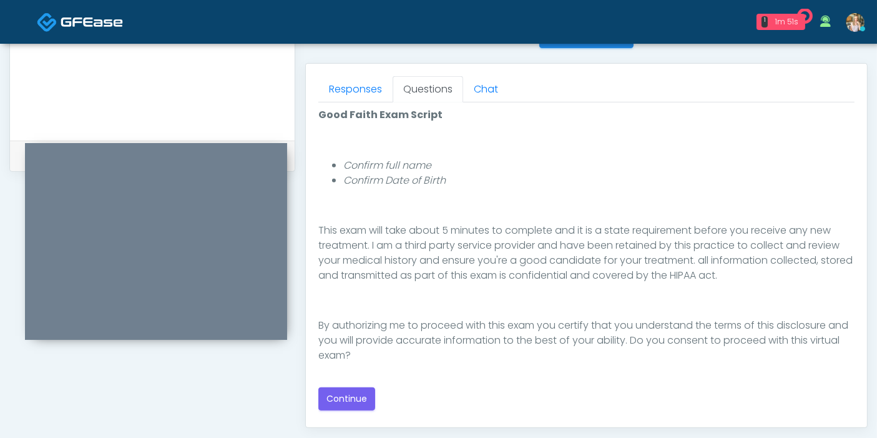
scroll to position [554, 0]
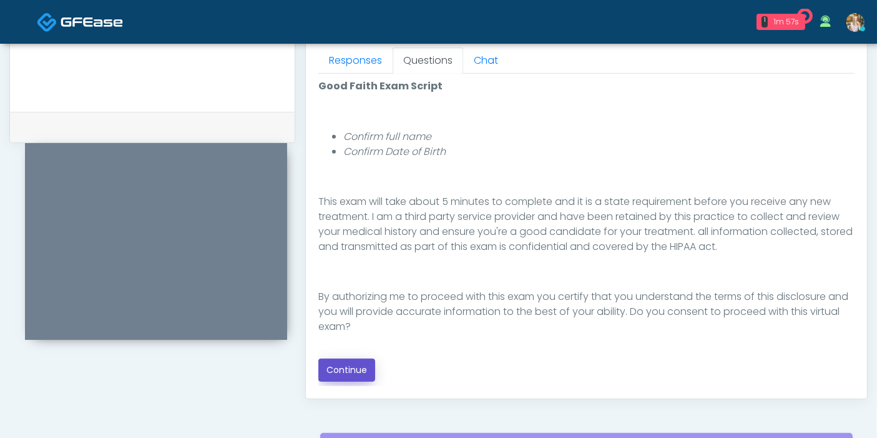
click at [348, 370] on button "Continue" at bounding box center [346, 369] width 57 height 23
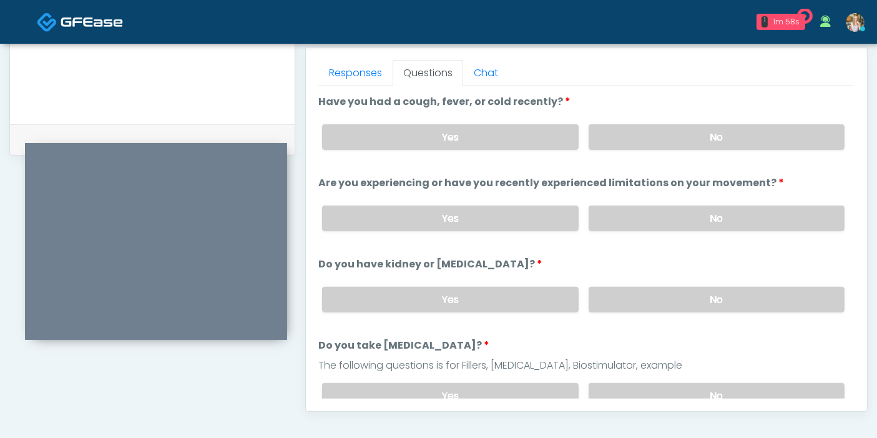
scroll to position [542, 0]
click at [722, 140] on label "No" at bounding box center [717, 137] width 256 height 26
click at [724, 217] on label "No" at bounding box center [717, 218] width 256 height 26
click at [714, 297] on label "No" at bounding box center [717, 300] width 256 height 26
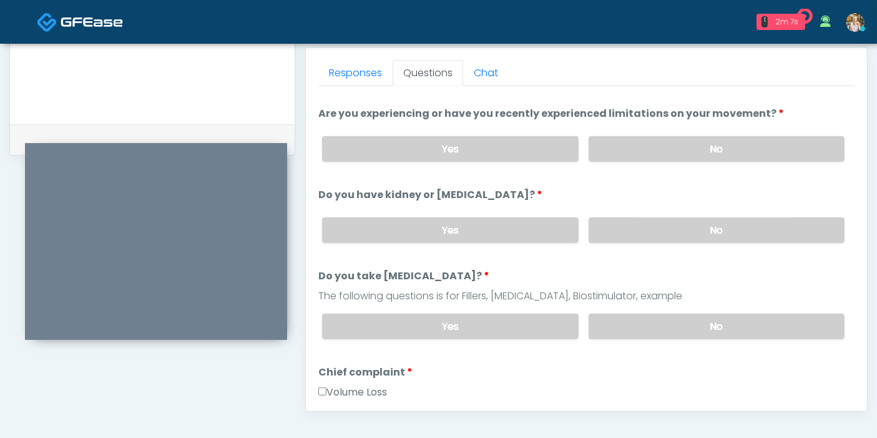
scroll to position [139, 0]
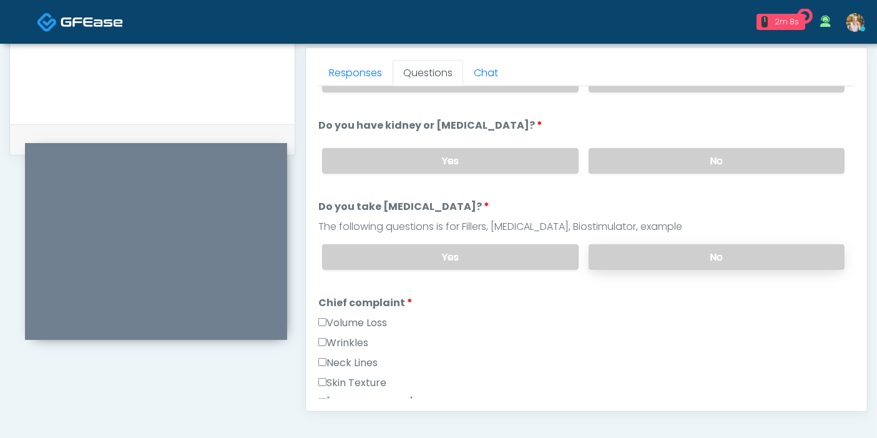
click at [701, 262] on label "No" at bounding box center [717, 257] width 256 height 26
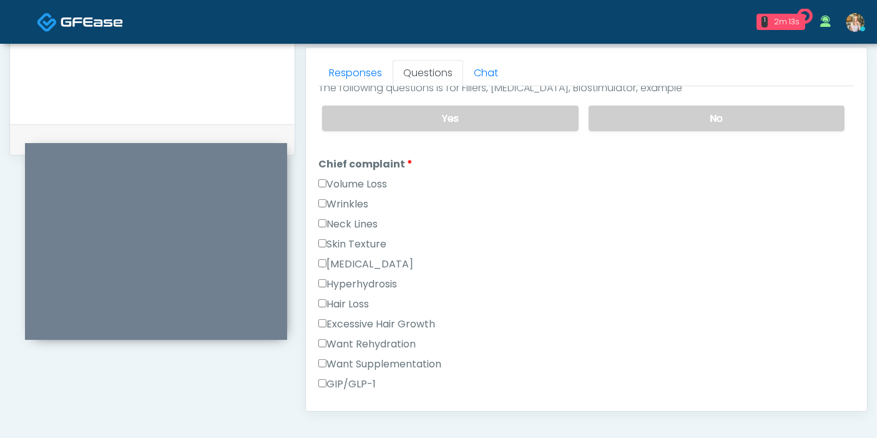
scroll to position [347, 0]
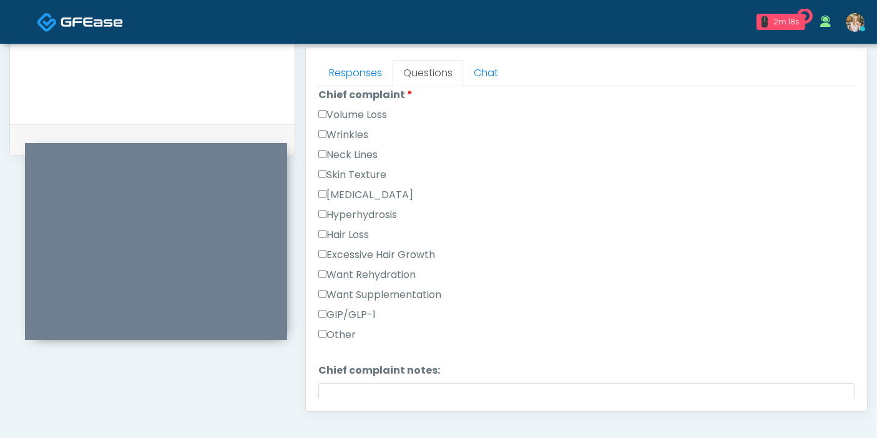
click at [342, 112] on label "Volume Loss" at bounding box center [352, 114] width 69 height 15
click at [344, 134] on label "Wrinkles" at bounding box center [343, 134] width 50 height 15
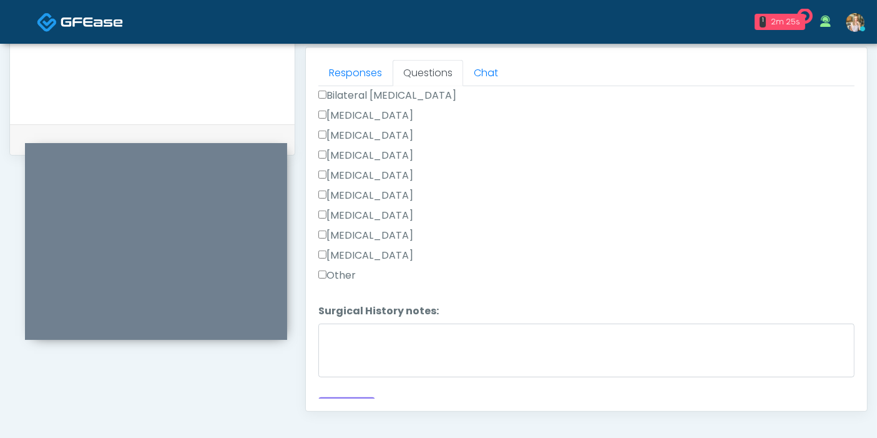
scroll to position [812, 0]
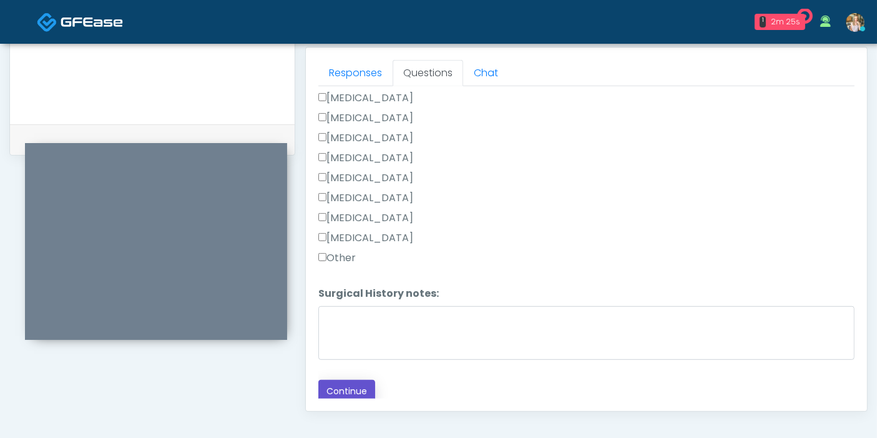
click at [348, 385] on button "Continue" at bounding box center [346, 391] width 57 height 23
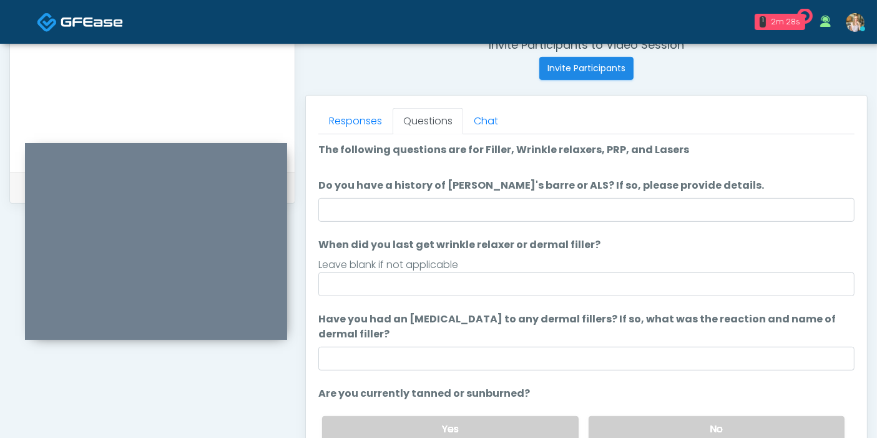
scroll to position [473, 0]
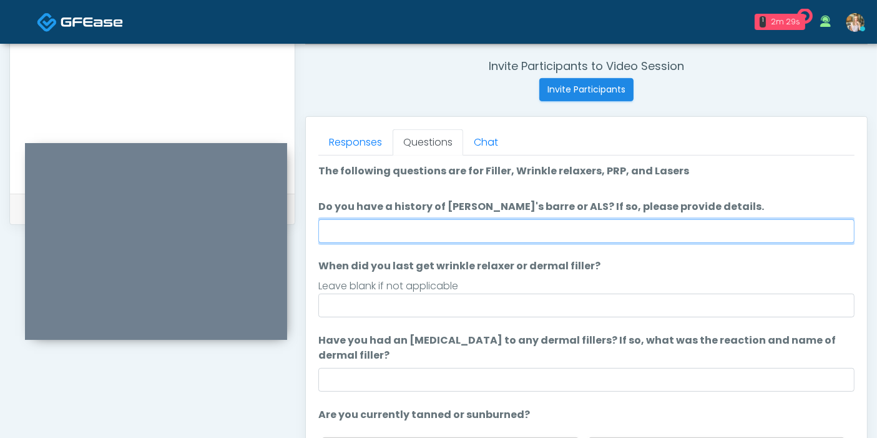
click at [635, 234] on input "Do you have a history of [PERSON_NAME]'s barre or ALS? If so, please provide de…" at bounding box center [586, 231] width 536 height 24
type input "******"
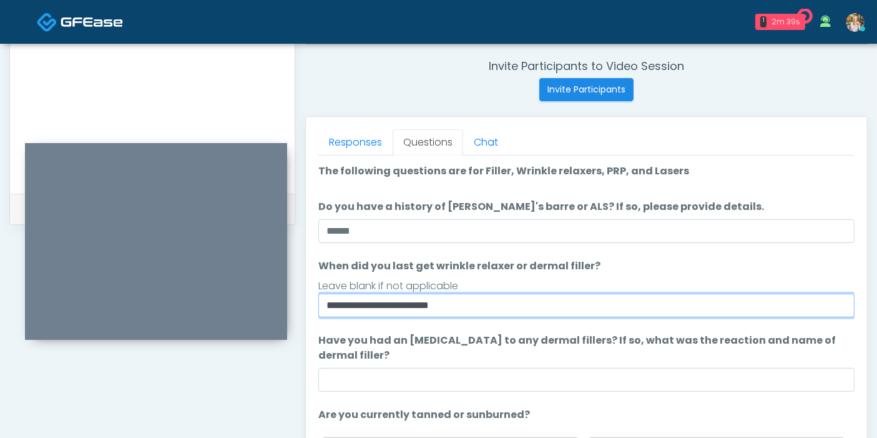
type input "**********"
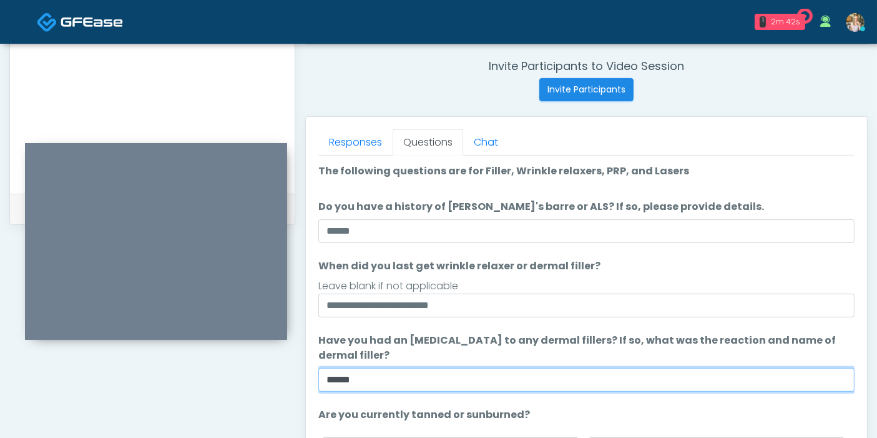
type input "******"
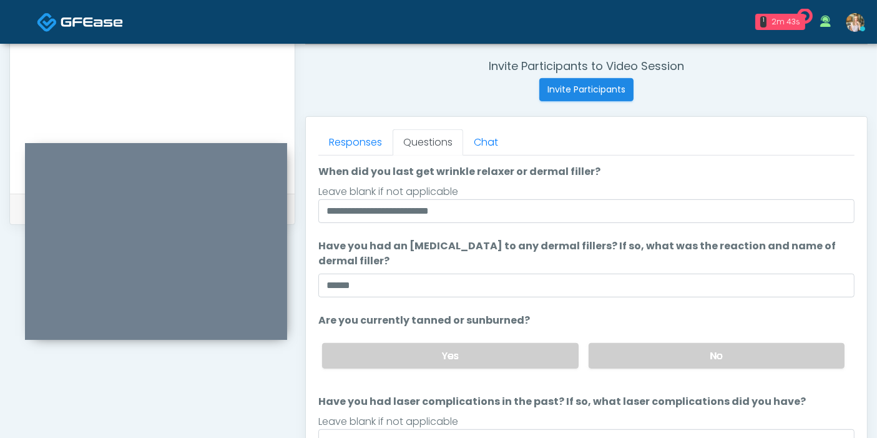
scroll to position [117, 0]
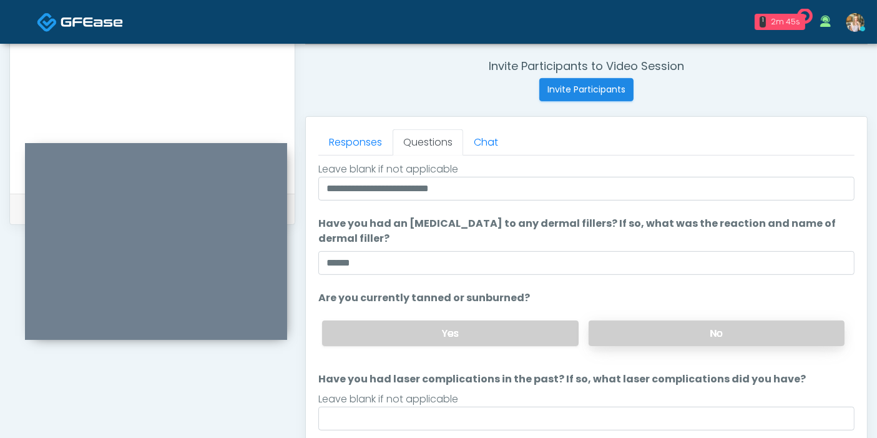
click at [639, 335] on label "No" at bounding box center [717, 333] width 256 height 26
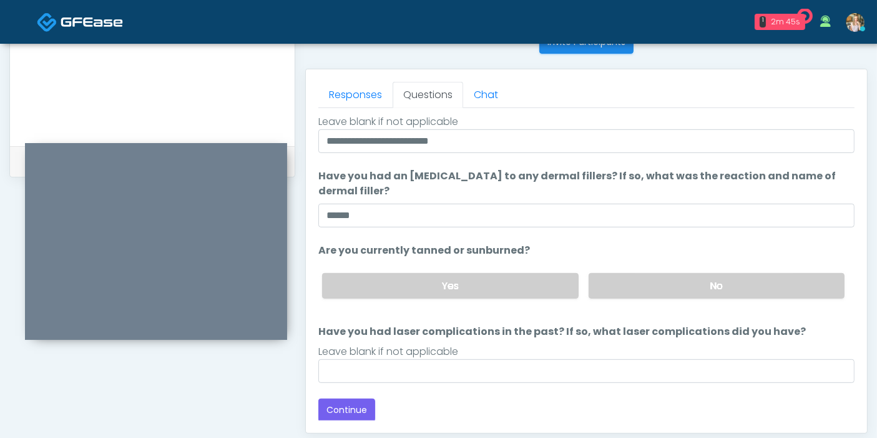
scroll to position [542, 0]
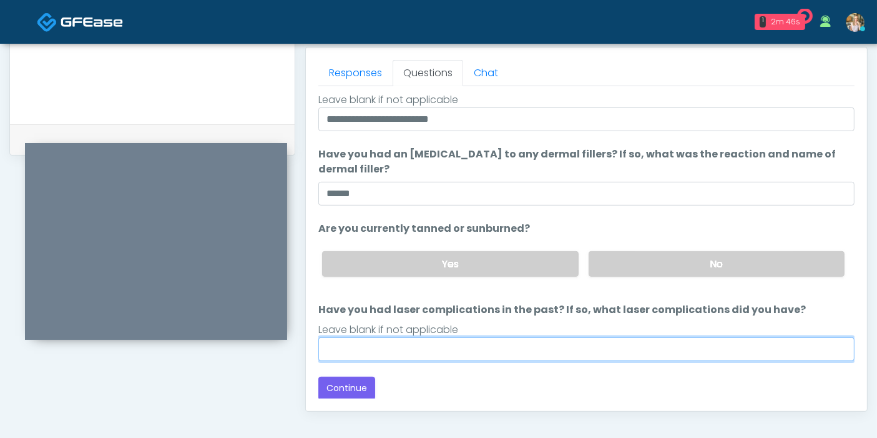
click at [549, 343] on input "Have you had laser complications in the past? If so, what laser complications d…" at bounding box center [586, 349] width 536 height 24
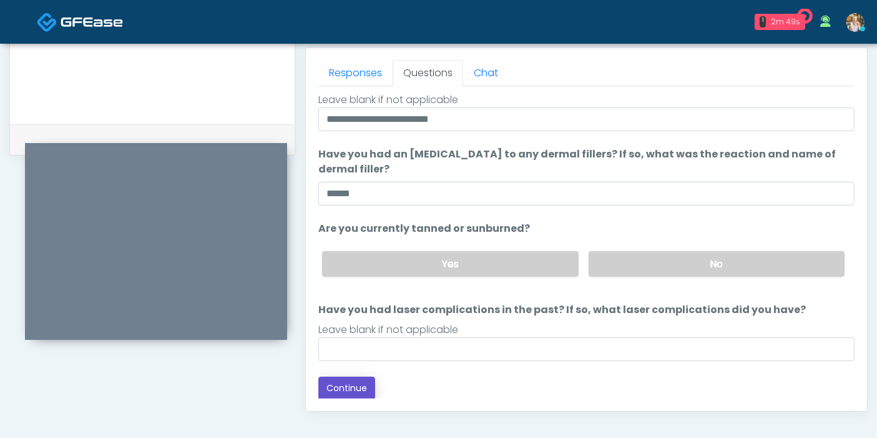
click at [355, 386] on button "Continue" at bounding box center [346, 388] width 57 height 23
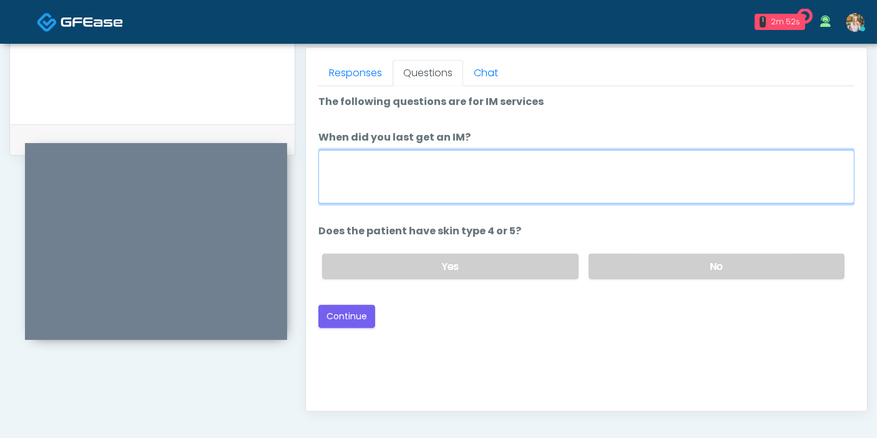
click at [538, 167] on textarea "When did you last get an IM?" at bounding box center [586, 177] width 536 height 54
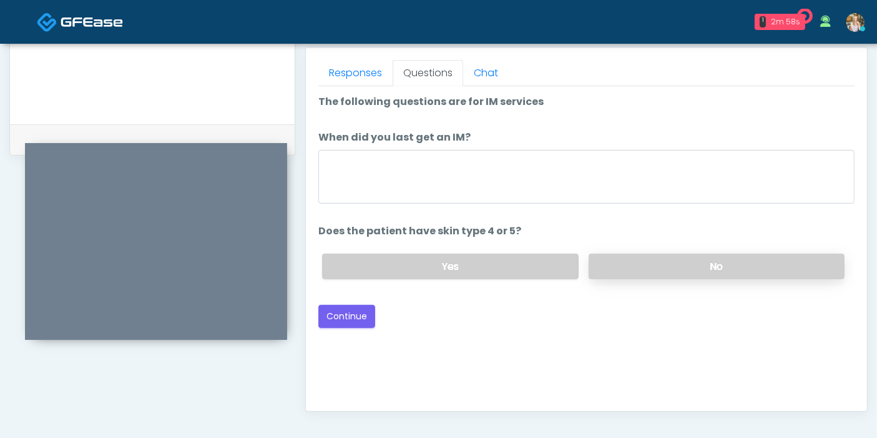
click at [641, 266] on label "No" at bounding box center [717, 267] width 256 height 26
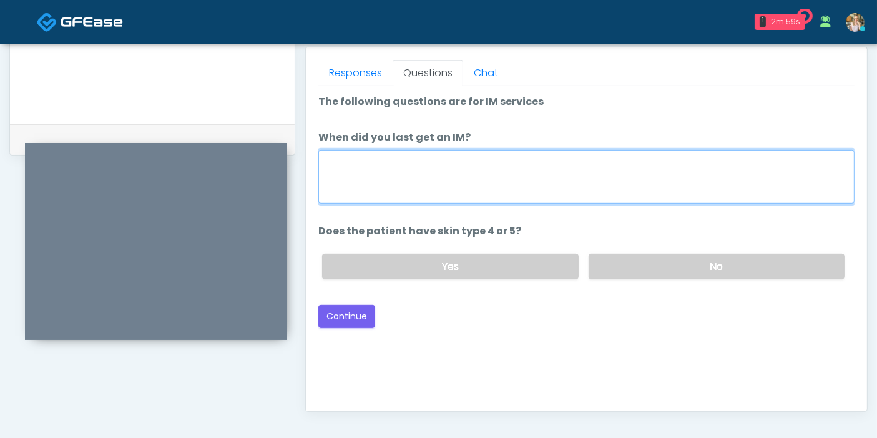
click at [558, 159] on textarea "When did you last get an IM?" at bounding box center [586, 177] width 536 height 54
type textarea "*********"
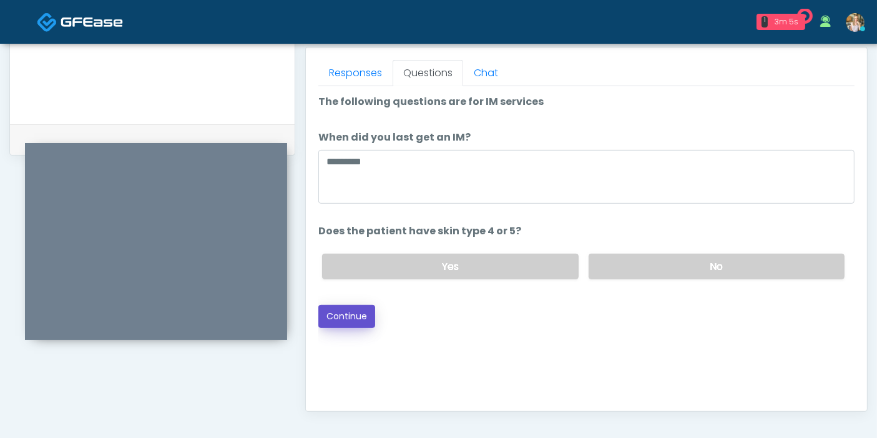
click at [358, 313] on button "Continue" at bounding box center [346, 316] width 57 height 23
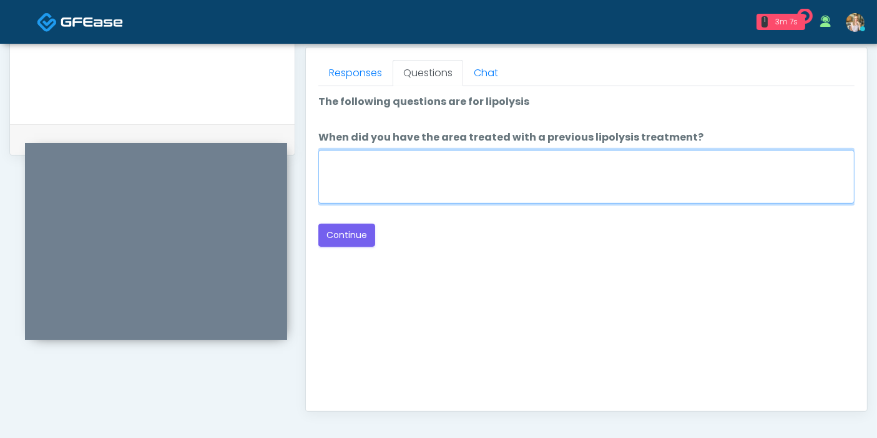
click at [566, 177] on textarea "When did you have the area treated with a previous lipolysis treatment?" at bounding box center [586, 177] width 536 height 54
type textarea "***"
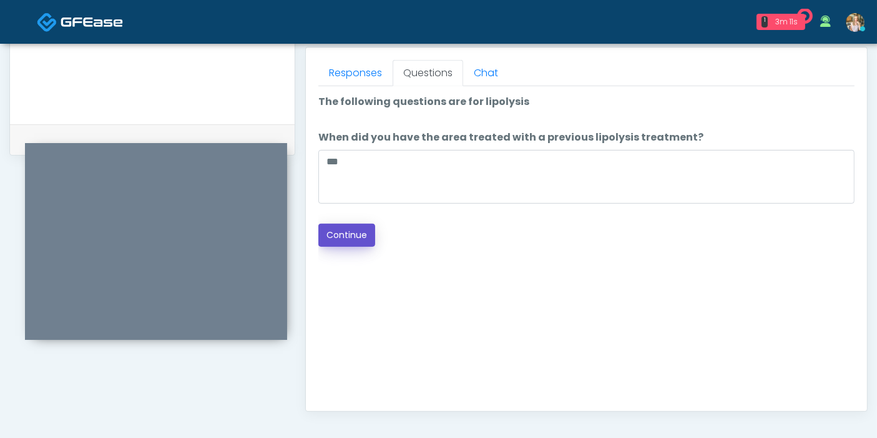
click at [362, 231] on button "Continue" at bounding box center [346, 235] width 57 height 23
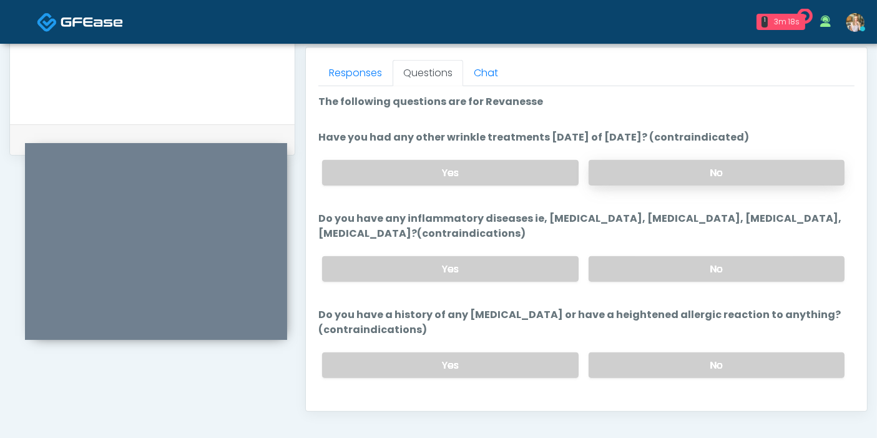
click at [641, 169] on label "No" at bounding box center [717, 173] width 256 height 26
click at [663, 270] on label "No" at bounding box center [717, 269] width 256 height 26
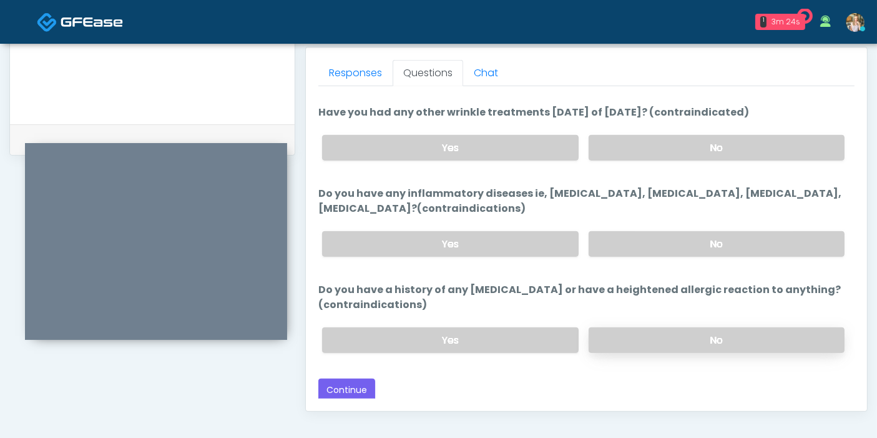
click at [685, 334] on label "No" at bounding box center [717, 340] width 256 height 26
click at [344, 383] on button "Continue" at bounding box center [346, 389] width 57 height 23
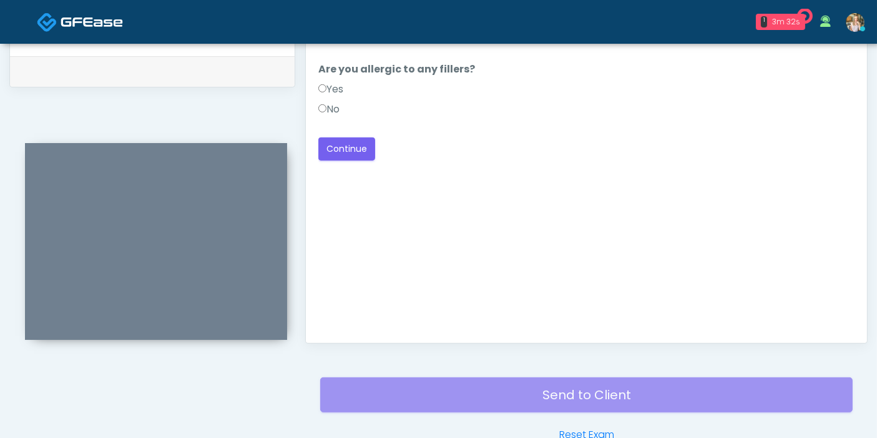
scroll to position [542, 0]
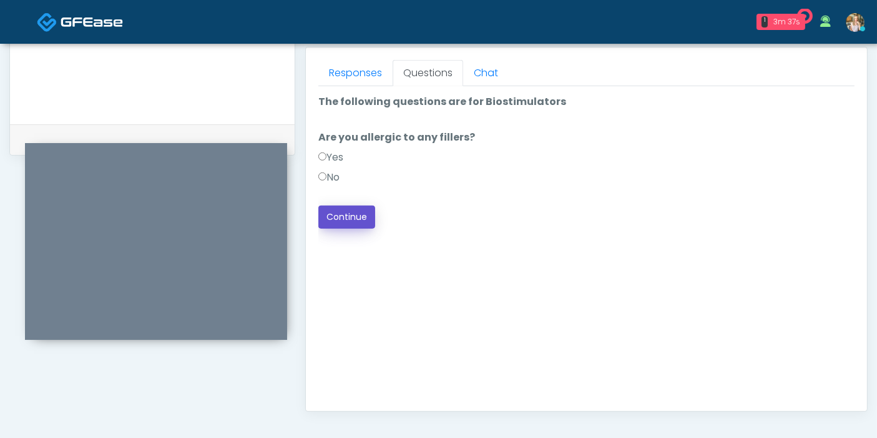
click at [342, 217] on button "Continue" at bounding box center [346, 216] width 57 height 23
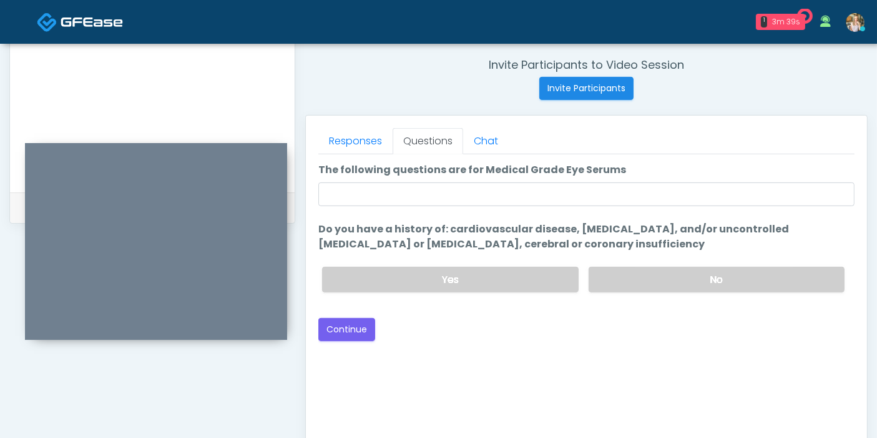
scroll to position [473, 0]
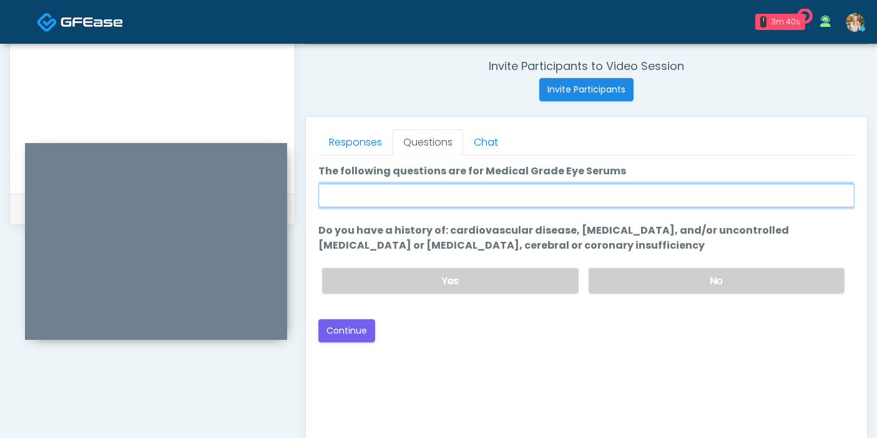
click at [540, 202] on input "The following questions are for Medical Grade Eye Serums" at bounding box center [586, 196] width 536 height 24
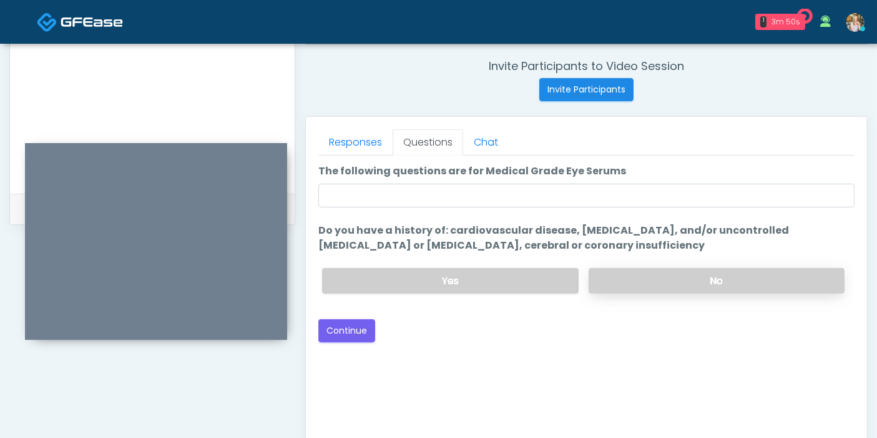
click at [709, 279] on label "No" at bounding box center [717, 281] width 256 height 26
click at [356, 334] on button "Continue" at bounding box center [346, 330] width 57 height 23
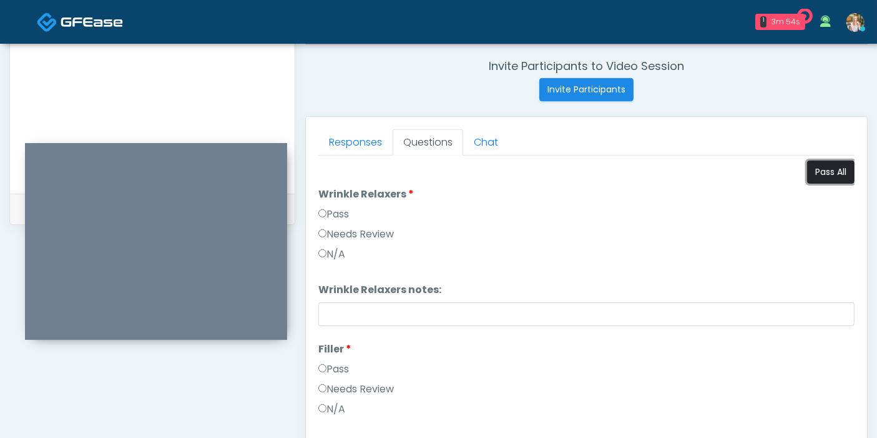
click at [809, 170] on button "Pass All" at bounding box center [830, 171] width 47 height 23
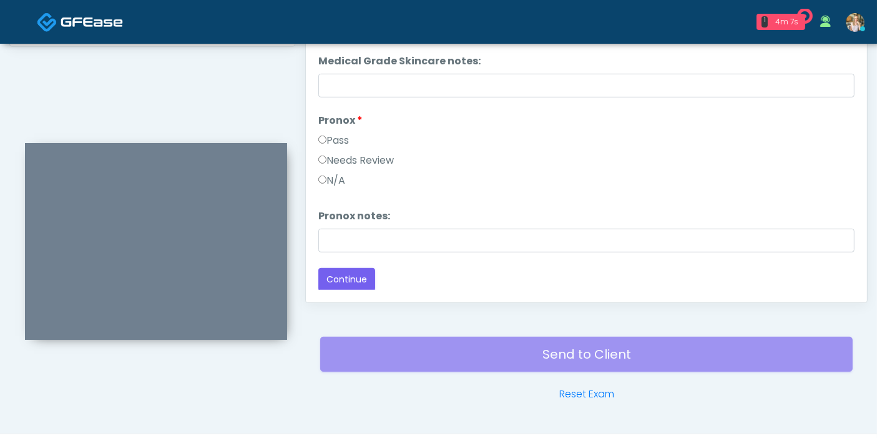
scroll to position [681, 0]
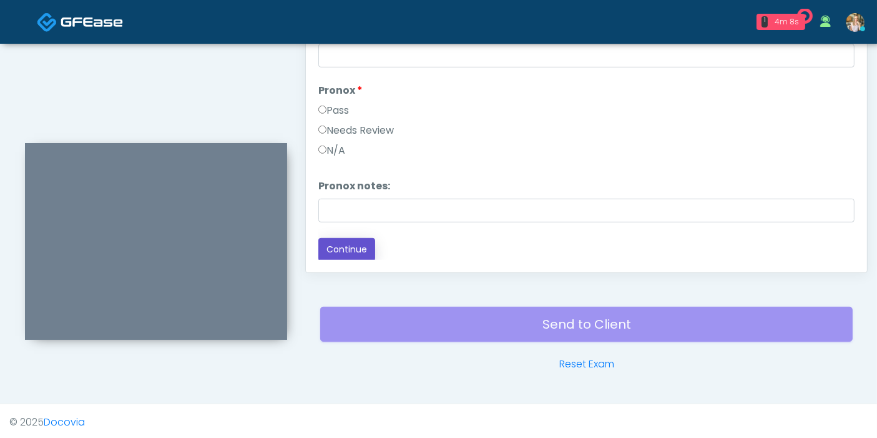
click at [337, 249] on button "Continue" at bounding box center [346, 249] width 57 height 23
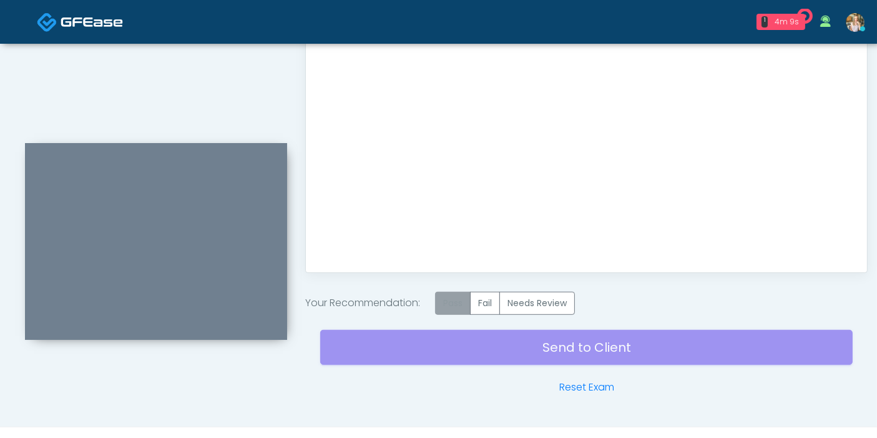
scroll to position [0, 0]
click at [458, 300] on label "Pass" at bounding box center [453, 303] width 36 height 23
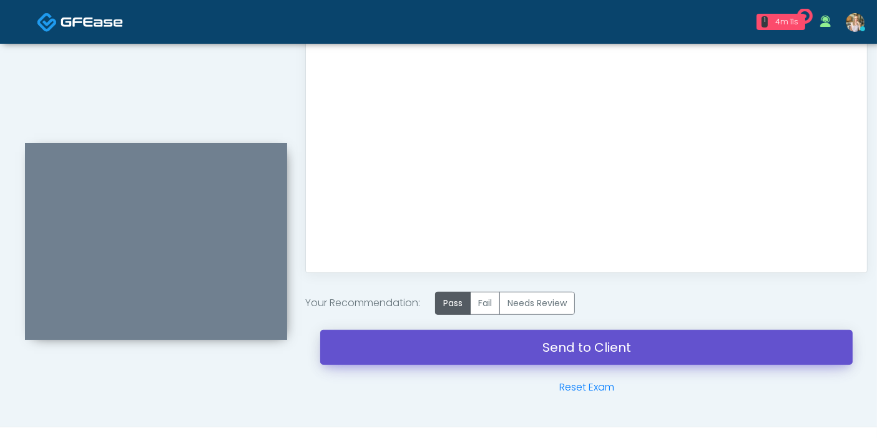
click at [575, 342] on link "Send to Client" at bounding box center [586, 347] width 533 height 35
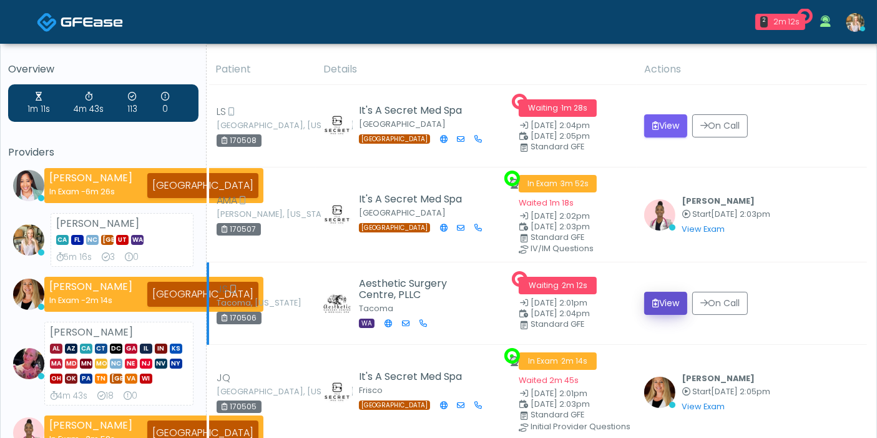
click at [667, 300] on button "View" at bounding box center [665, 303] width 43 height 23
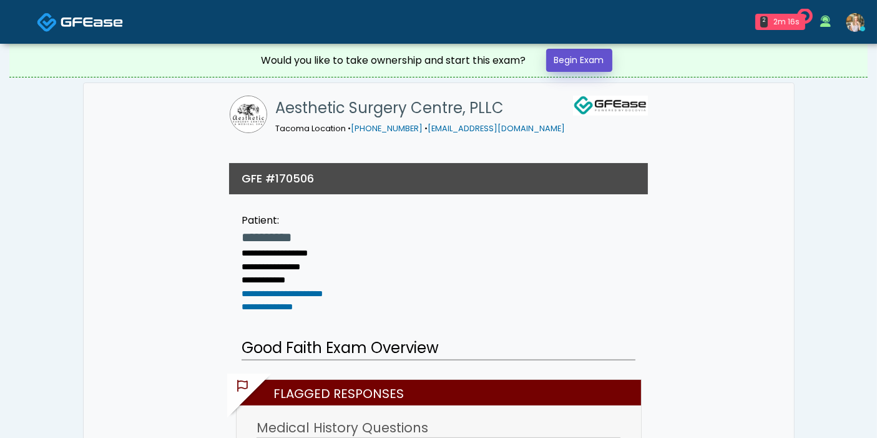
click at [586, 67] on link "Begin Exam" at bounding box center [579, 60] width 66 height 23
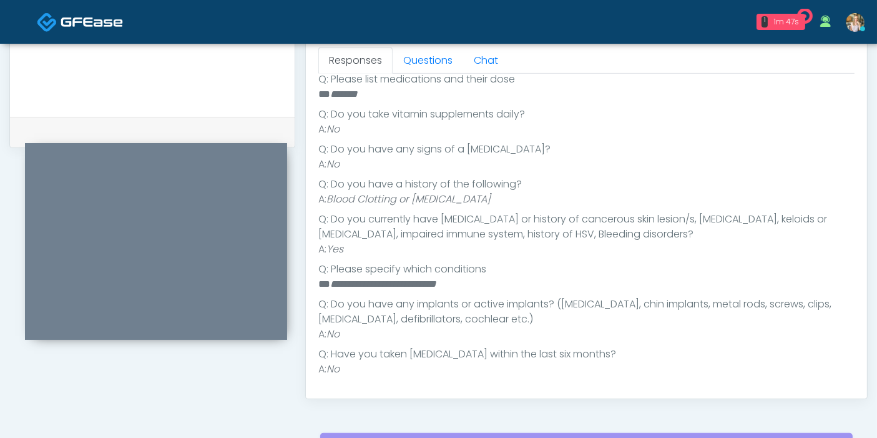
scroll to position [296, 0]
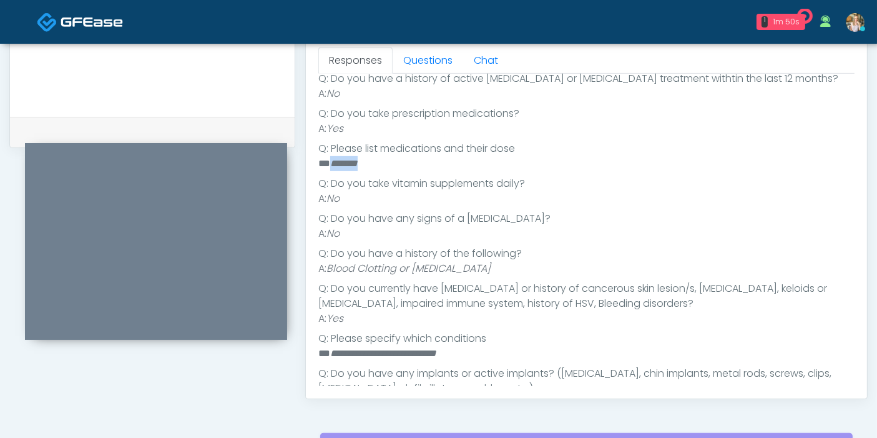
drag, startPoint x: 371, startPoint y: 159, endPoint x: 331, endPoint y: 157, distance: 40.0
click at [331, 157] on li "** *******" at bounding box center [581, 163] width 526 height 15
copy em "*******"
click at [420, 64] on link "Questions" at bounding box center [428, 60] width 71 height 26
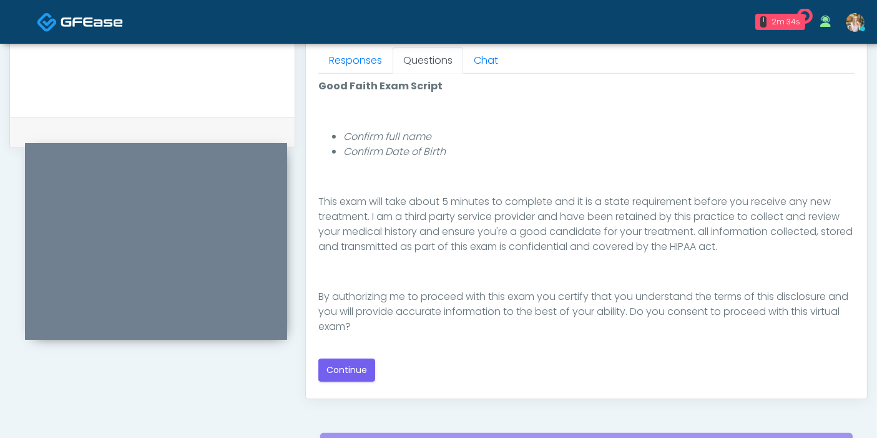
scroll to position [624, 0]
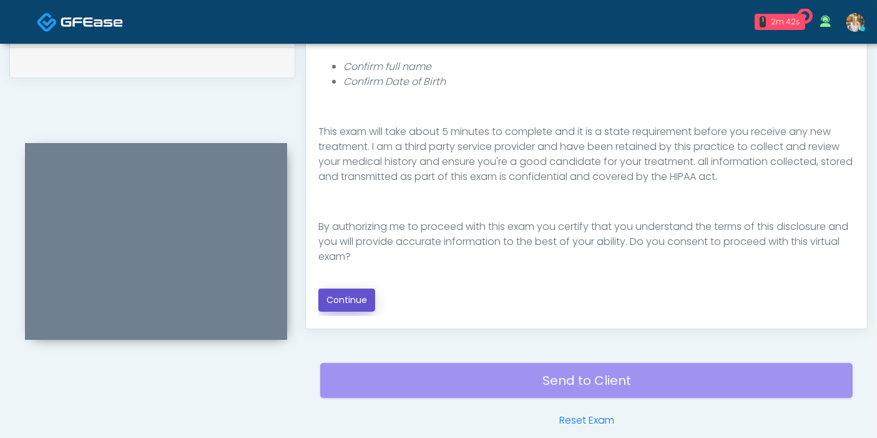
click at [360, 300] on button "Continue" at bounding box center [346, 299] width 57 height 23
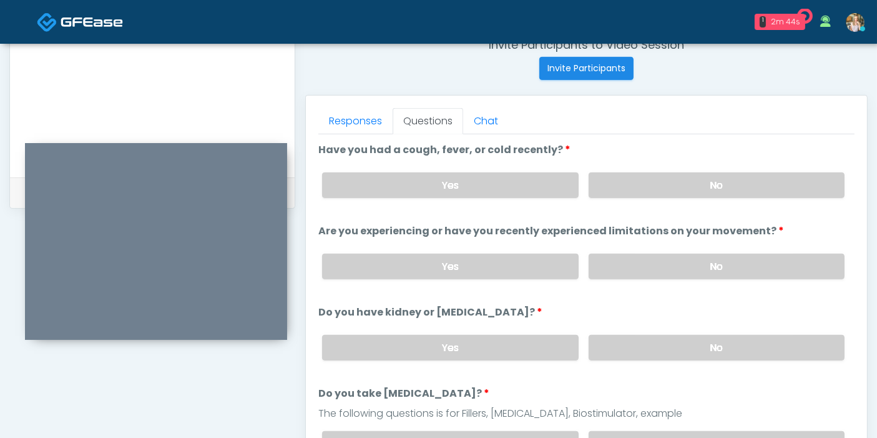
scroll to position [473, 0]
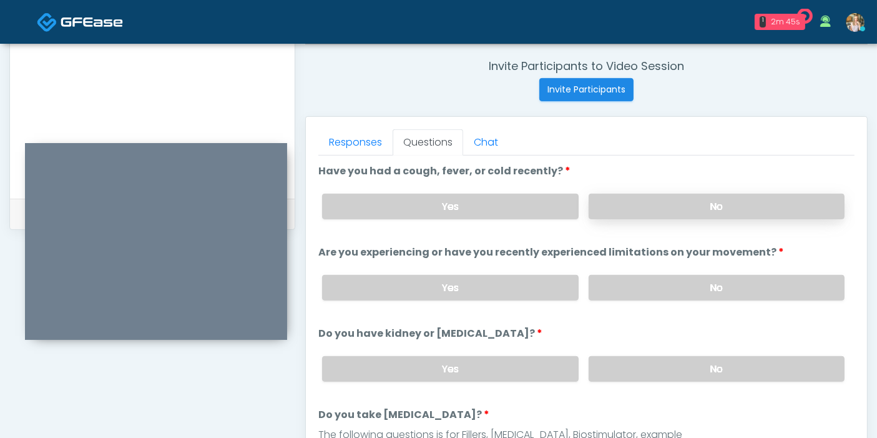
click at [721, 206] on label "No" at bounding box center [717, 207] width 256 height 26
click at [711, 292] on label "No" at bounding box center [717, 288] width 256 height 26
click at [712, 361] on label "No" at bounding box center [717, 369] width 256 height 26
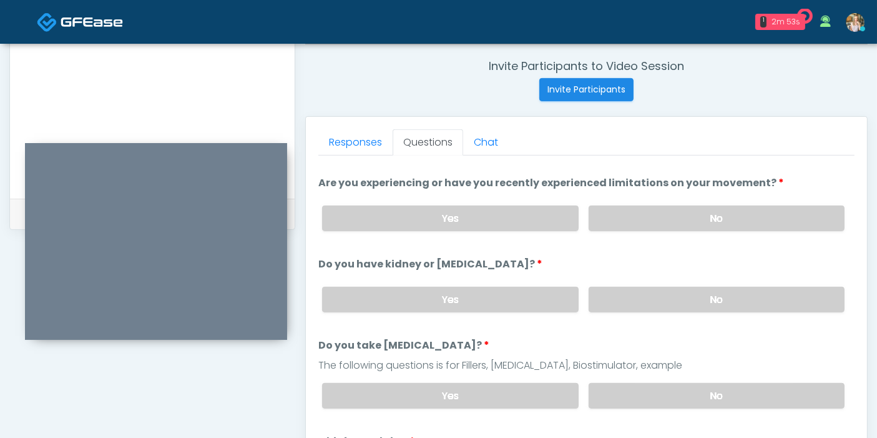
scroll to position [139, 0]
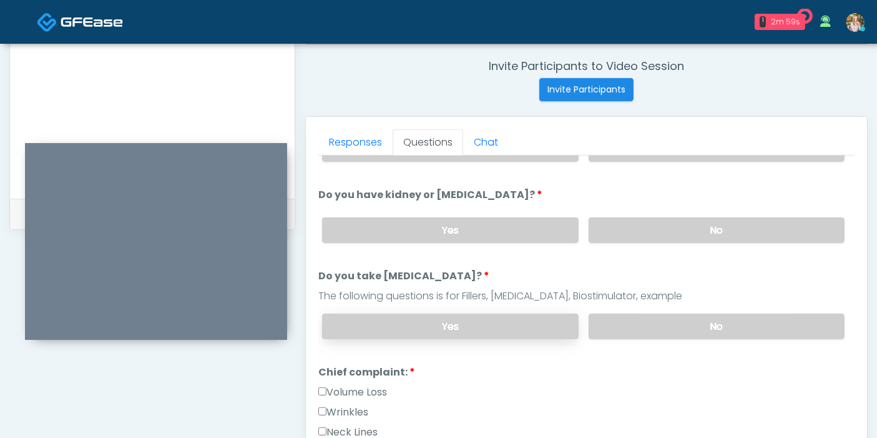
click at [531, 321] on label "Yes" at bounding box center [450, 326] width 256 height 26
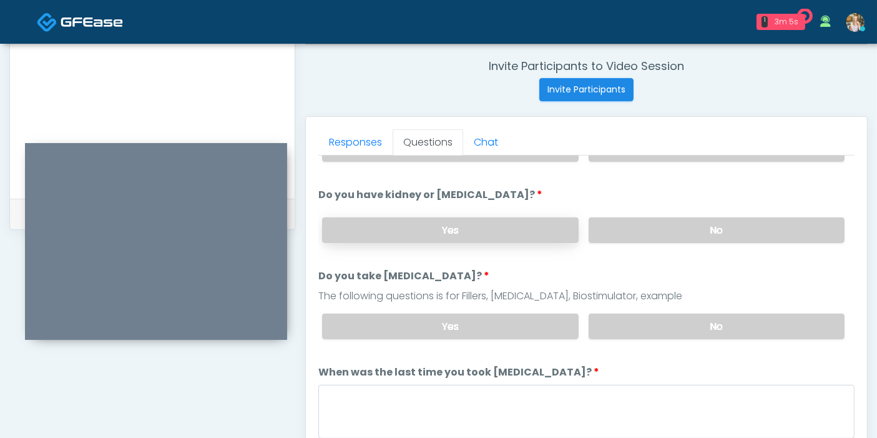
click at [496, 229] on label "Yes" at bounding box center [450, 230] width 256 height 26
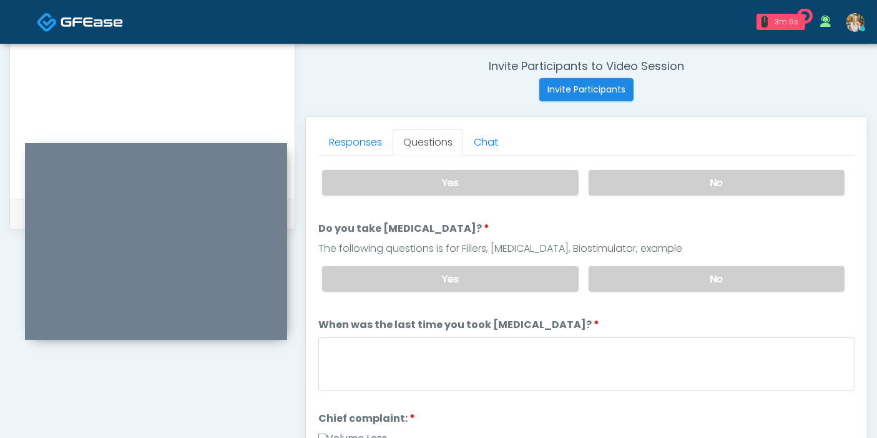
scroll to position [208, 0]
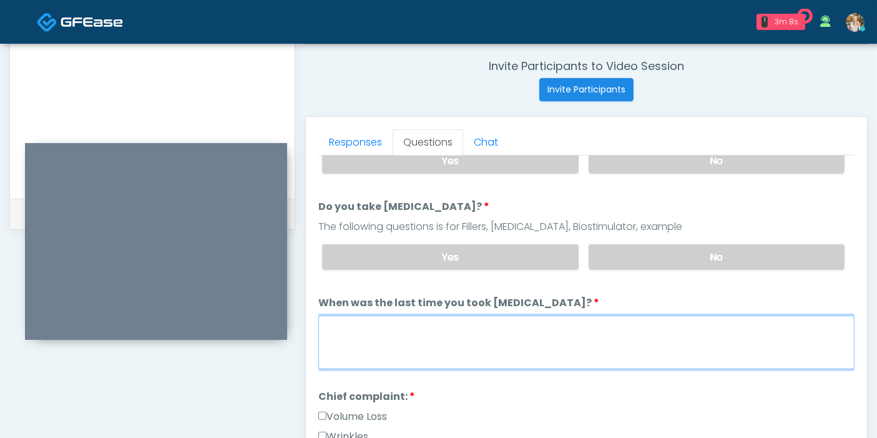
click at [513, 332] on textarea "When was the last time you took blood thinners?" at bounding box center [586, 342] width 536 height 54
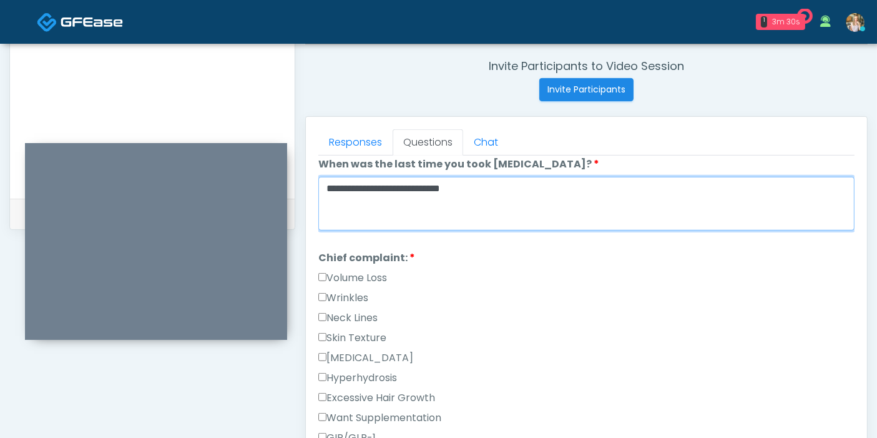
scroll to position [416, 0]
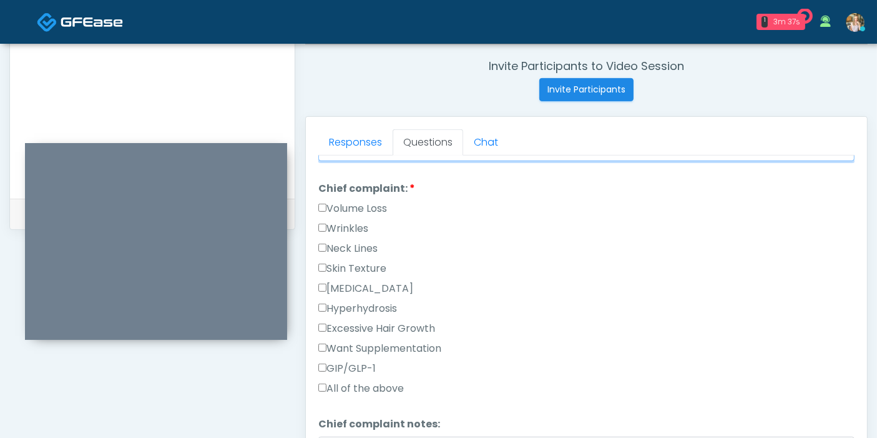
type textarea "**********"
click at [356, 345] on label "Want Supplementation" at bounding box center [379, 348] width 123 height 15
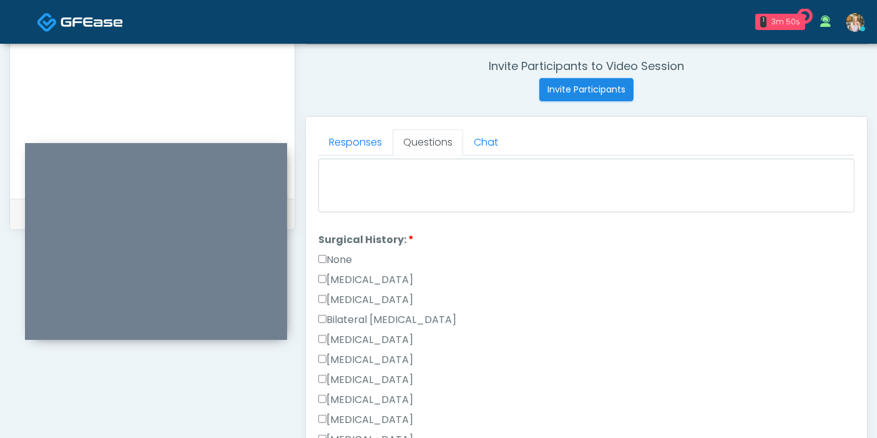
scroll to position [624, 0]
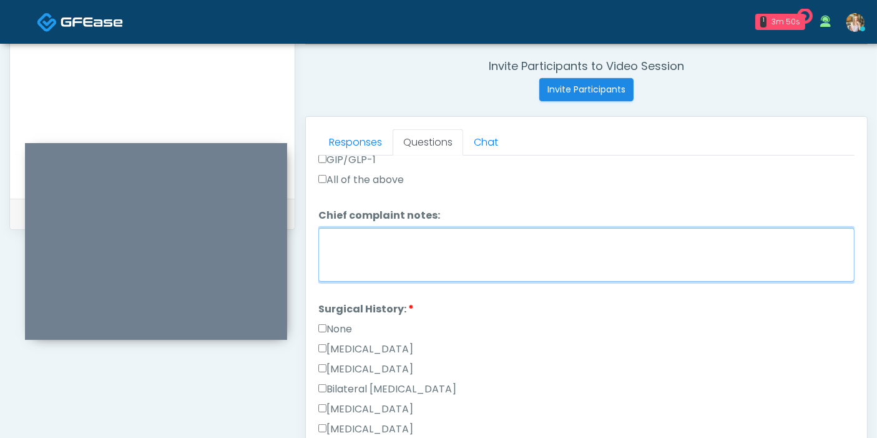
click at [480, 233] on textarea "Chief complaint notes:" at bounding box center [586, 255] width 536 height 54
type textarea "**********"
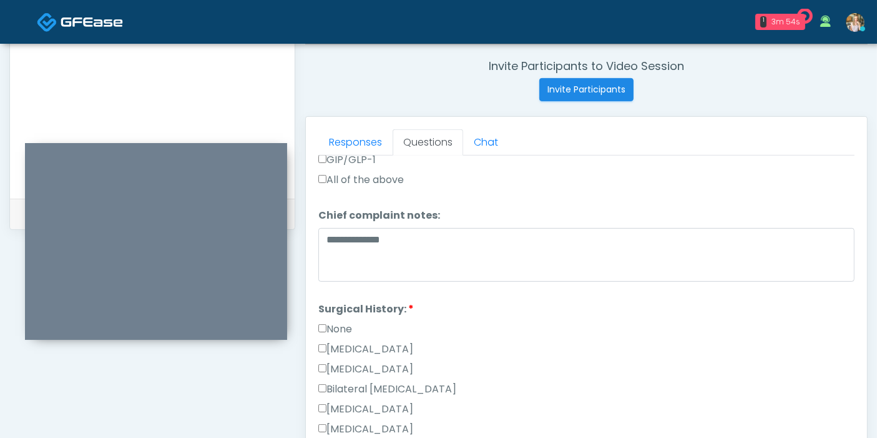
click at [363, 342] on label "[MEDICAL_DATA]" at bounding box center [365, 349] width 95 height 15
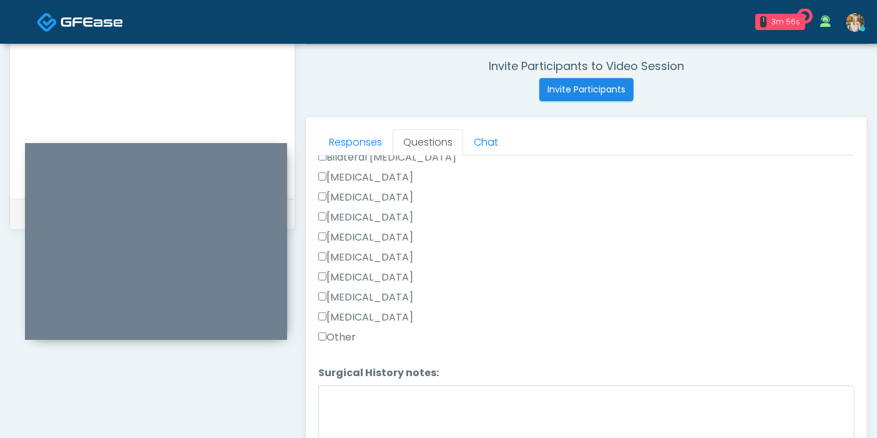
scroll to position [865, 0]
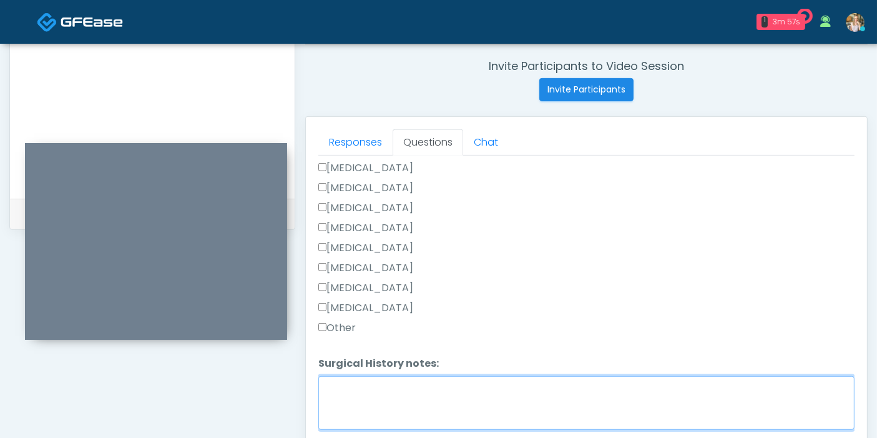
click at [445, 400] on textarea "Surgical History notes:" at bounding box center [586, 403] width 536 height 54
type textarea "*"
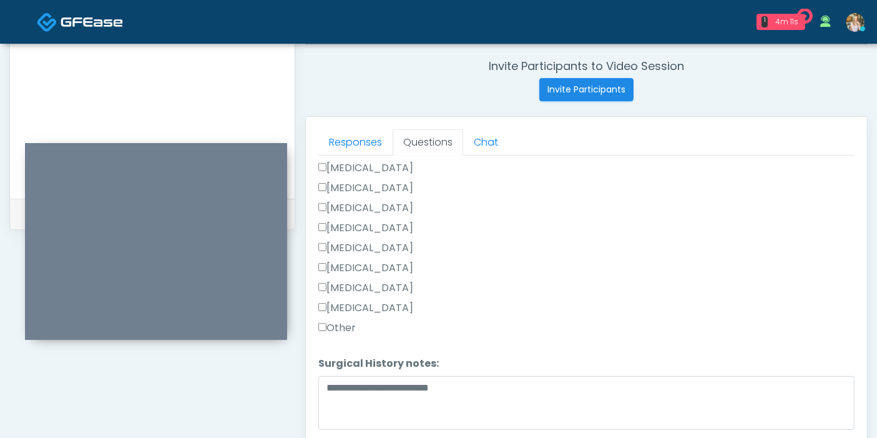
click at [345, 265] on label "Cholecystectomy" at bounding box center [365, 267] width 95 height 15
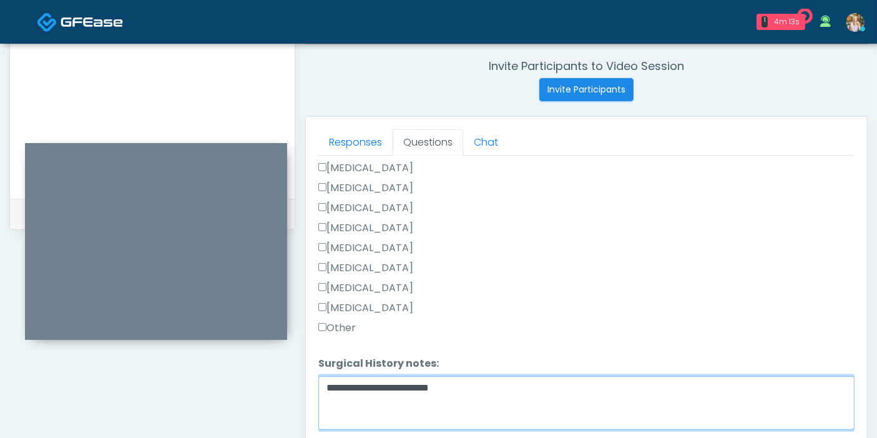
click at [490, 385] on textarea "**********" at bounding box center [586, 403] width 536 height 54
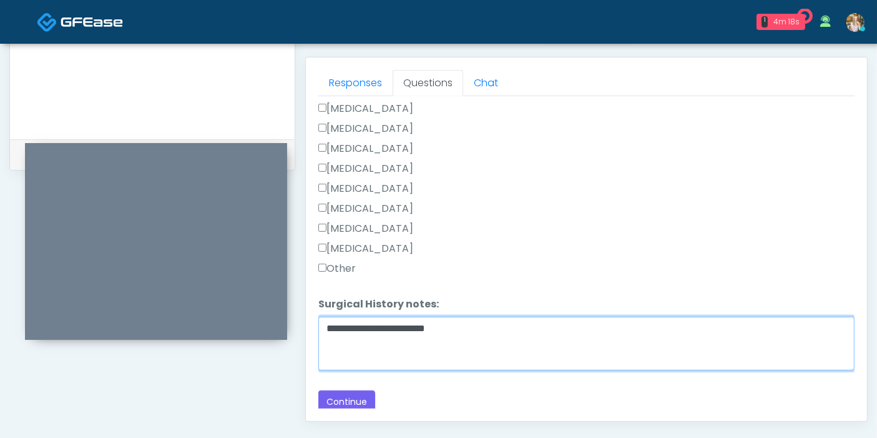
scroll to position [611, 0]
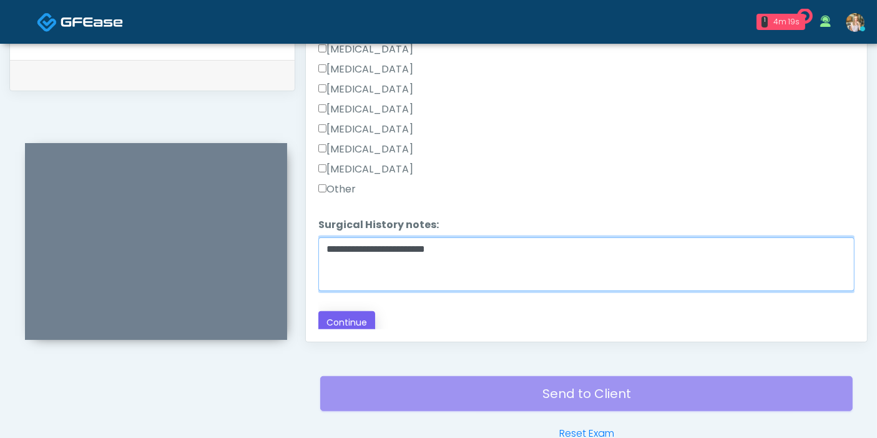
type textarea "**********"
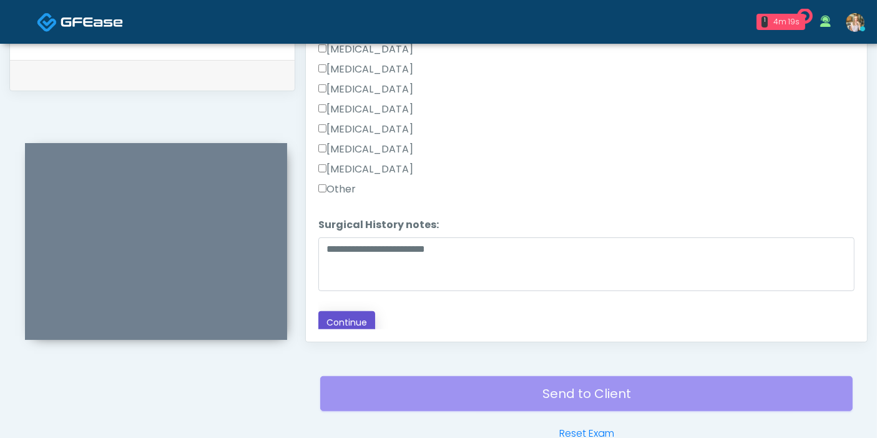
click at [348, 313] on button "Continue" at bounding box center [346, 322] width 57 height 23
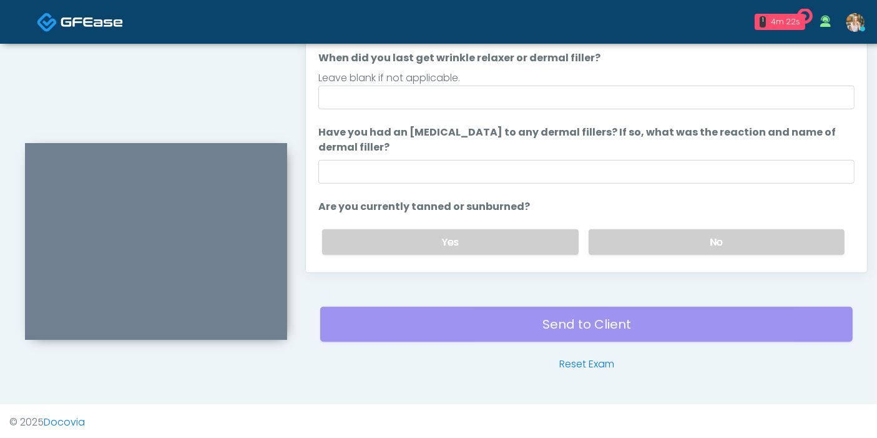
scroll to position [542, 0]
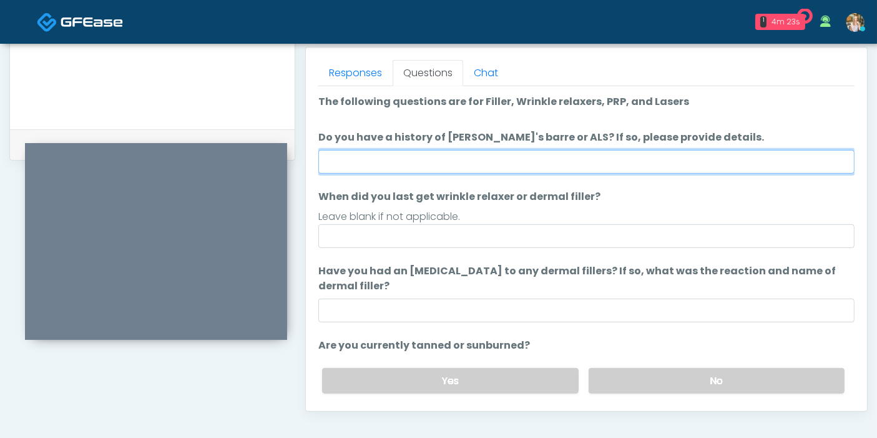
click at [588, 159] on input "Do you have a history of [PERSON_NAME]'s barre or ALS? If so, please provide de…" at bounding box center [586, 162] width 536 height 24
type input "******"
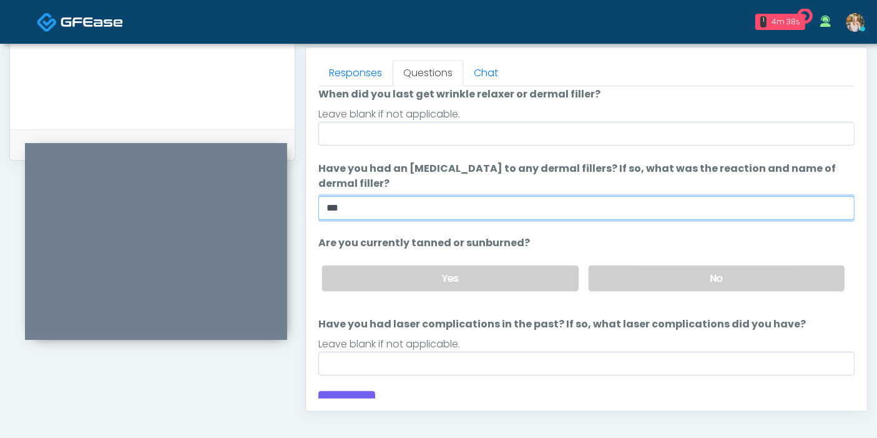
scroll to position [117, 0]
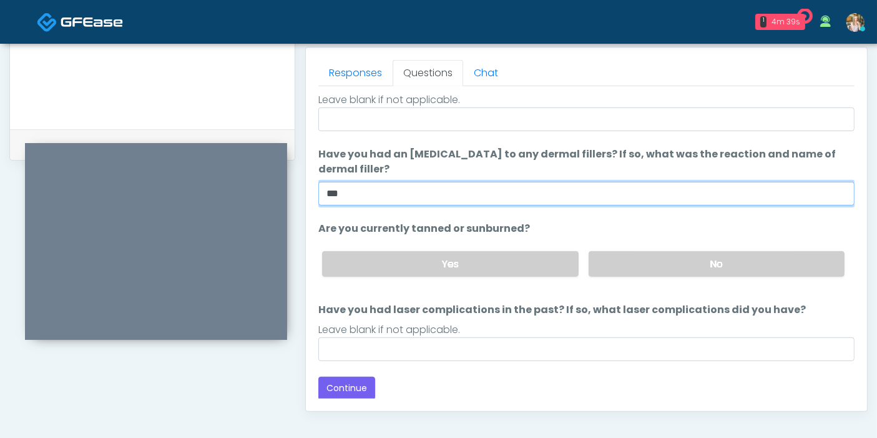
type input "***"
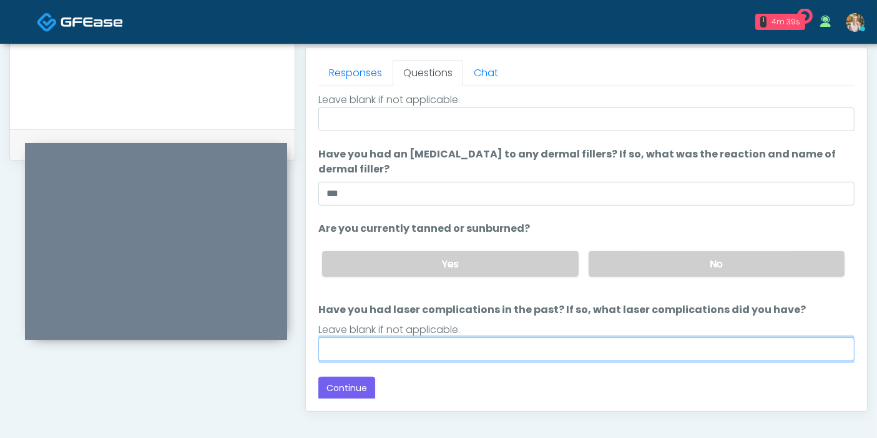
click at [564, 340] on input "Have you had laser complications in the past? If so, what laser complications d…" at bounding box center [586, 349] width 536 height 24
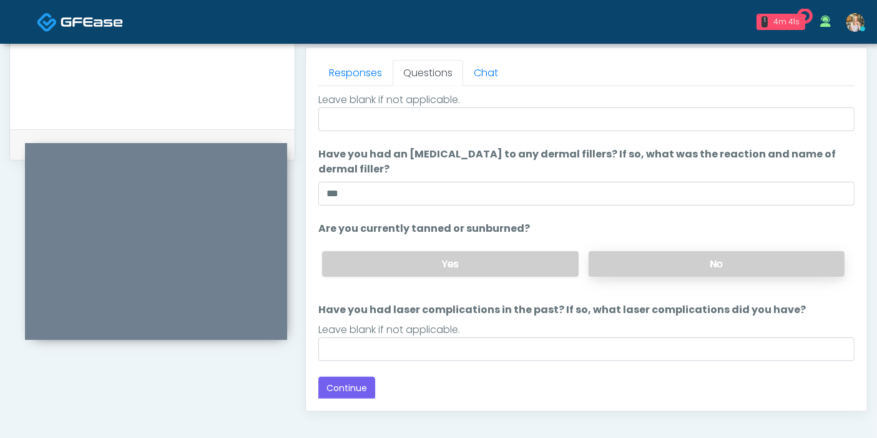
click at [674, 261] on label "No" at bounding box center [717, 264] width 256 height 26
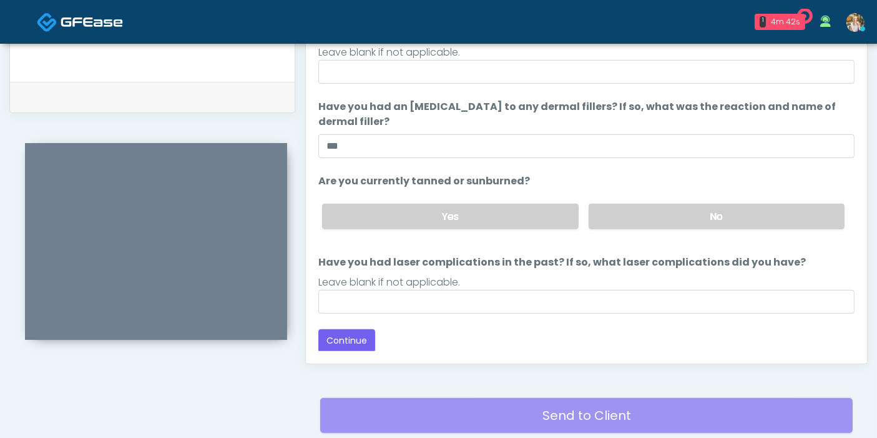
scroll to position [611, 0]
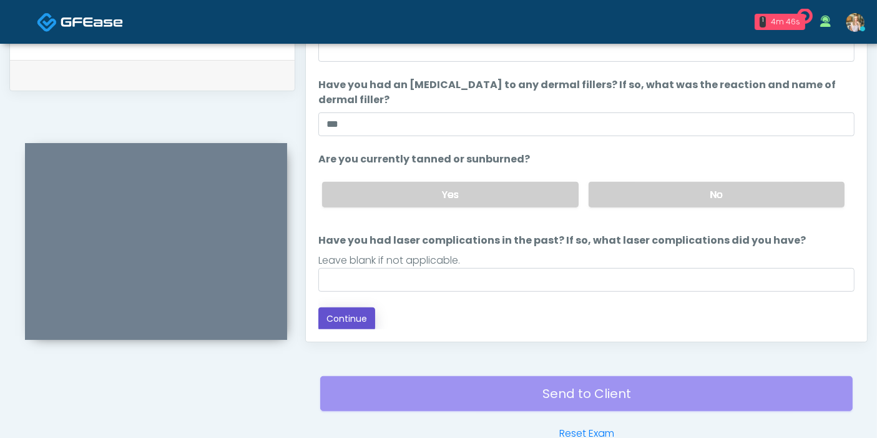
click at [353, 313] on button "Continue" at bounding box center [346, 318] width 57 height 23
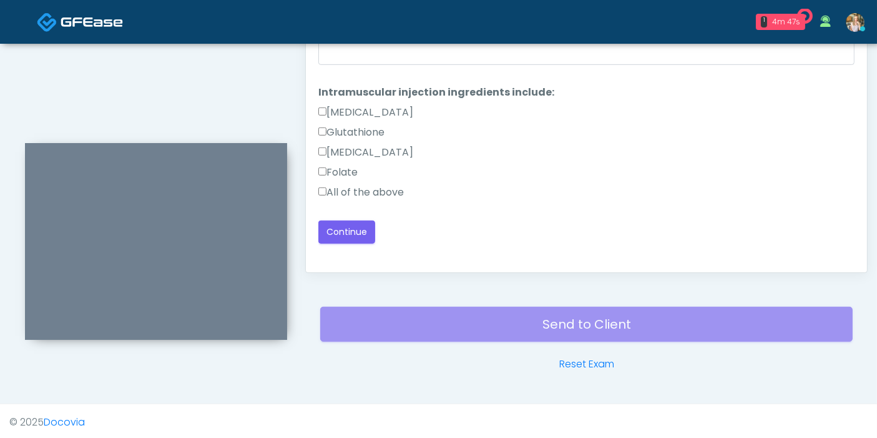
scroll to position [542, 0]
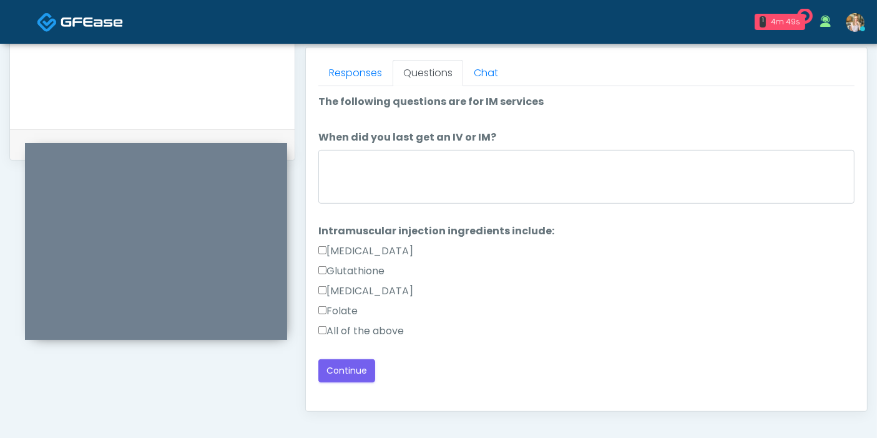
click at [382, 332] on label "All of the above" at bounding box center [361, 330] width 86 height 15
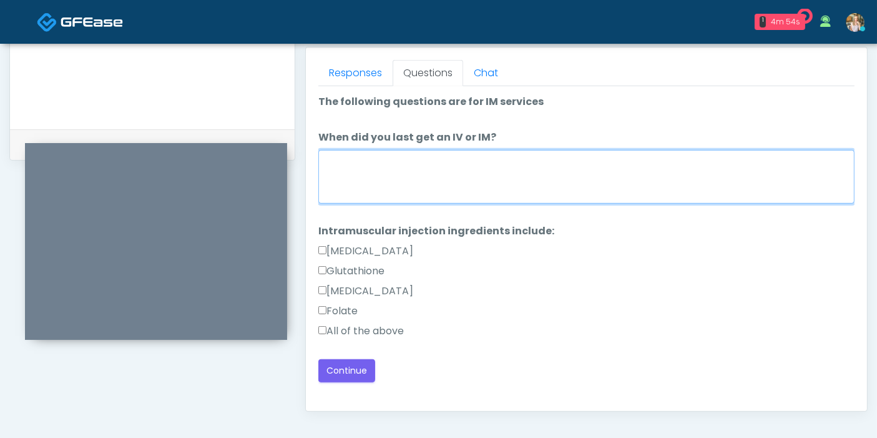
click at [467, 165] on textarea "When did you last get an IV or IM?" at bounding box center [586, 177] width 536 height 54
type textarea "*"
type textarea "**********"
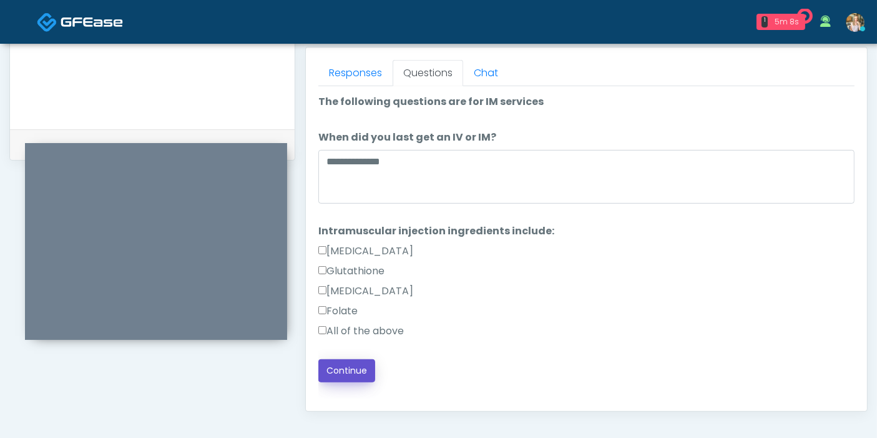
click at [344, 375] on button "Continue" at bounding box center [346, 370] width 57 height 23
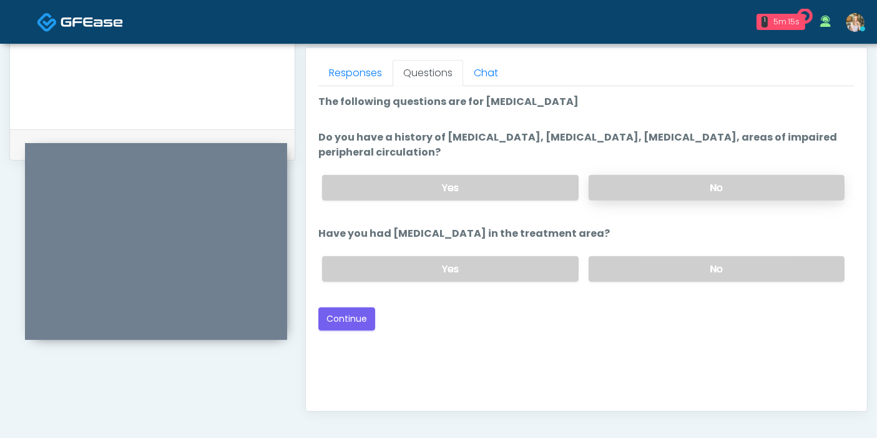
click at [722, 188] on label "No" at bounding box center [717, 188] width 256 height 26
click at [701, 265] on label "No" at bounding box center [717, 269] width 256 height 26
click at [345, 312] on button "Continue" at bounding box center [346, 318] width 57 height 23
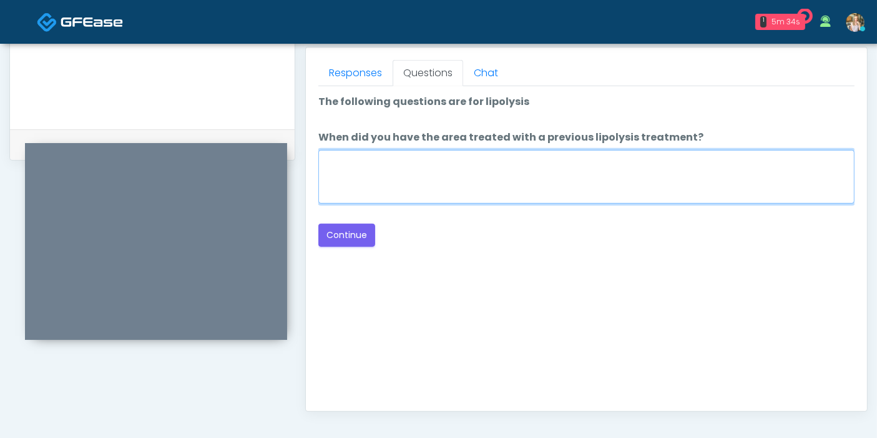
click at [544, 182] on textarea "When did you have the area treated with a previous lipolysis treatment?" at bounding box center [586, 177] width 536 height 54
type textarea "***"
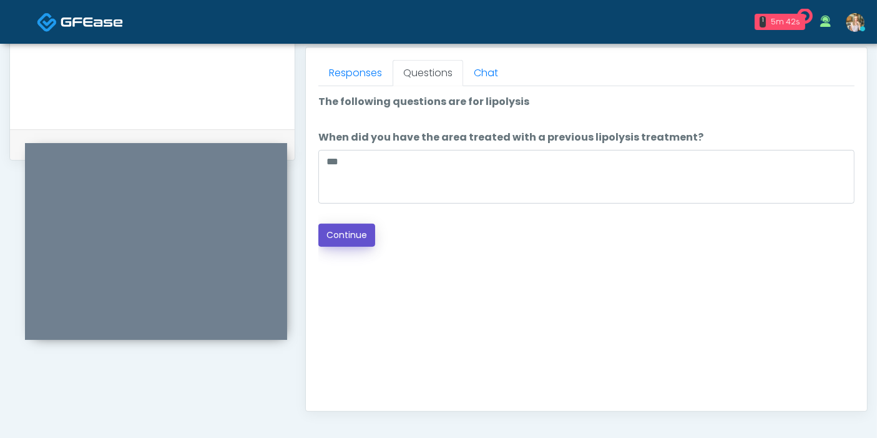
click at [348, 238] on button "Continue" at bounding box center [346, 235] width 57 height 23
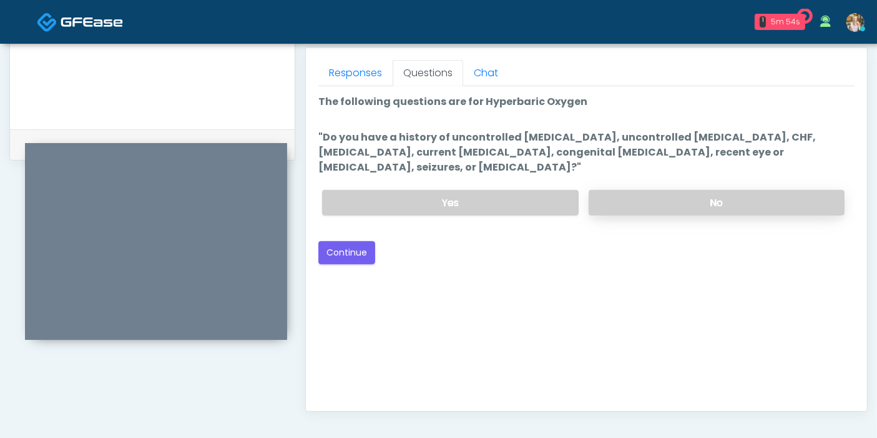
click at [694, 206] on label "No" at bounding box center [717, 203] width 256 height 26
click at [347, 254] on button "Continue" at bounding box center [346, 252] width 57 height 23
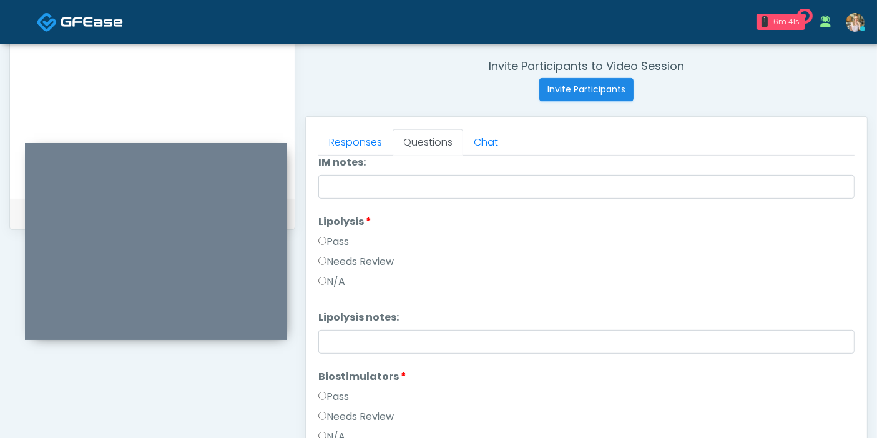
scroll to position [403, 0]
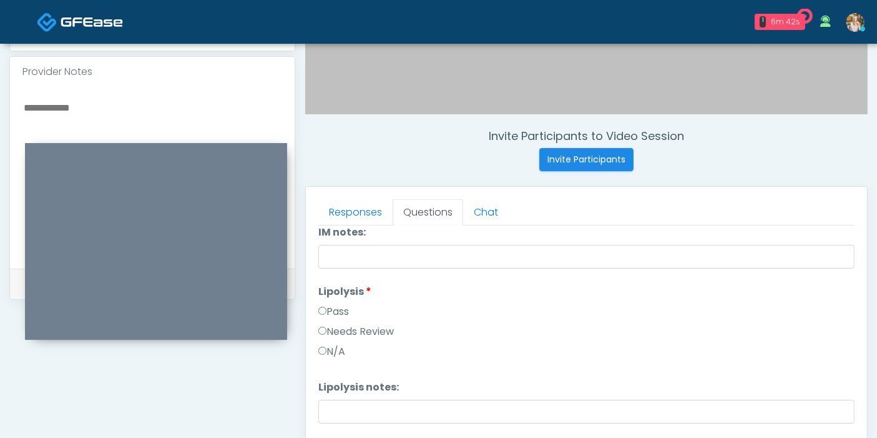
click at [103, 104] on textarea at bounding box center [152, 175] width 260 height 152
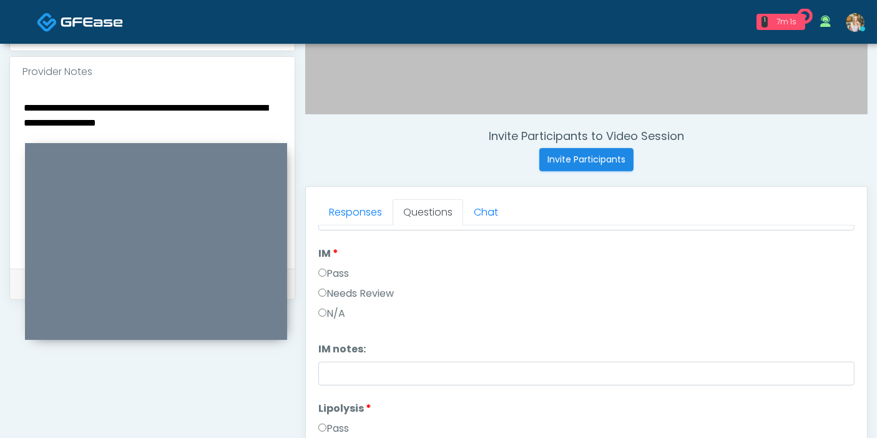
scroll to position [763, 0]
type textarea "**********"
click at [332, 290] on label "Pass" at bounding box center [333, 295] width 31 height 15
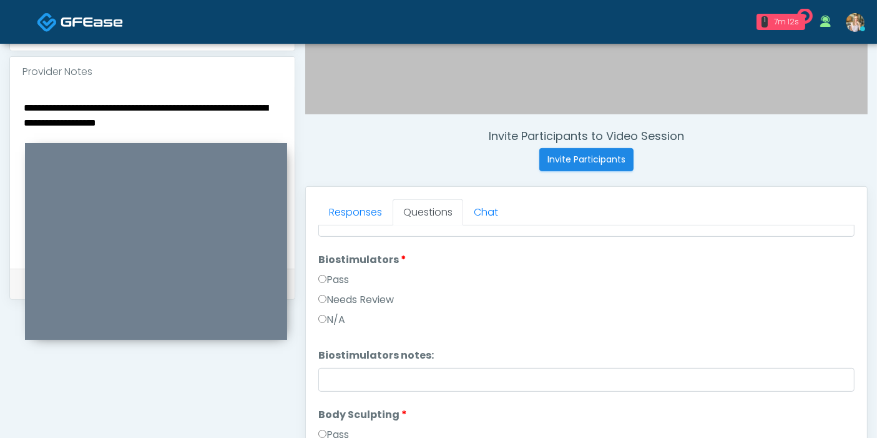
scroll to position [1110, 0]
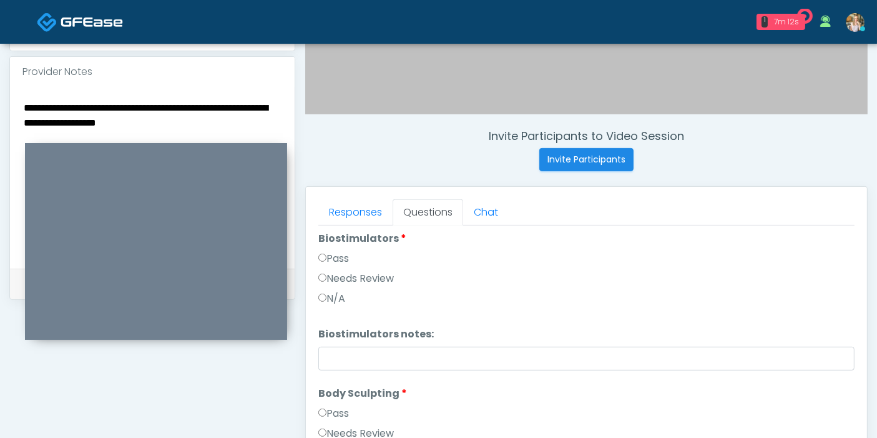
click at [342, 272] on label "Needs Review" at bounding box center [356, 278] width 76 height 15
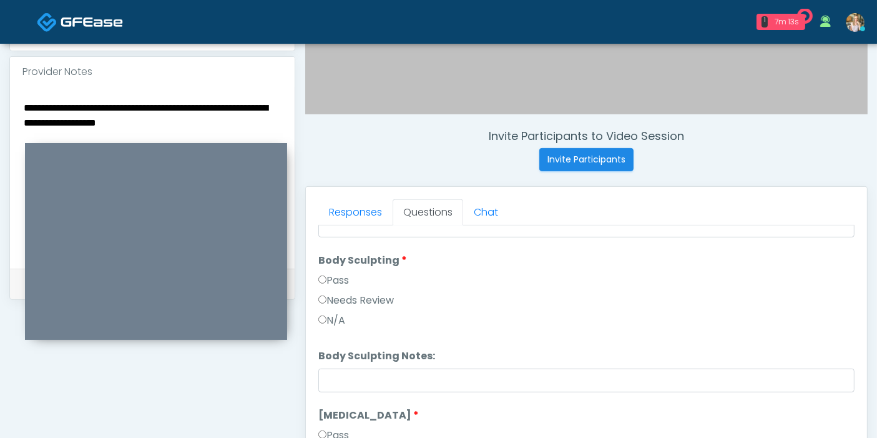
scroll to position [1249, 0]
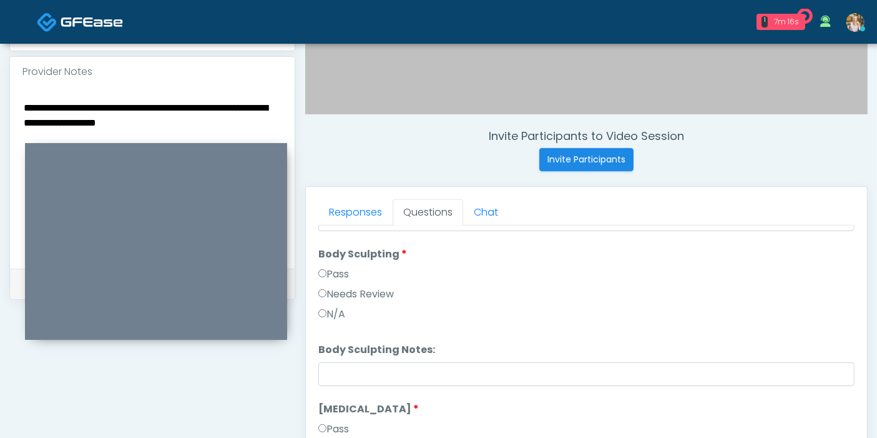
click at [335, 290] on label "Needs Review" at bounding box center [356, 294] width 76 height 15
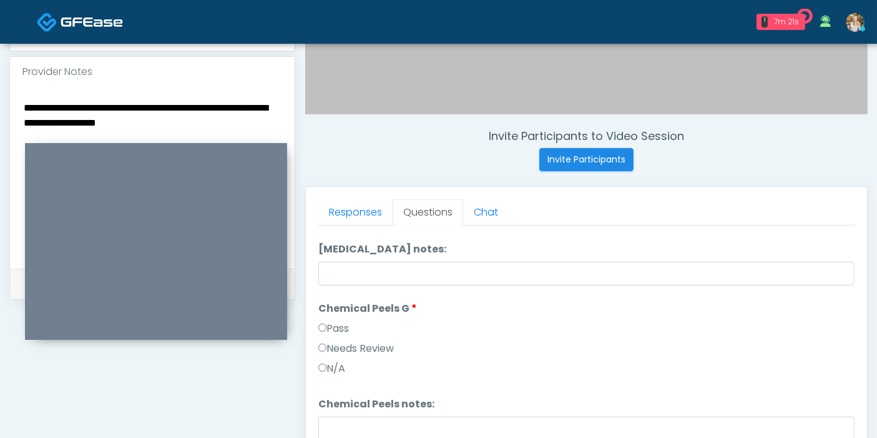
scroll to position [1526, 0]
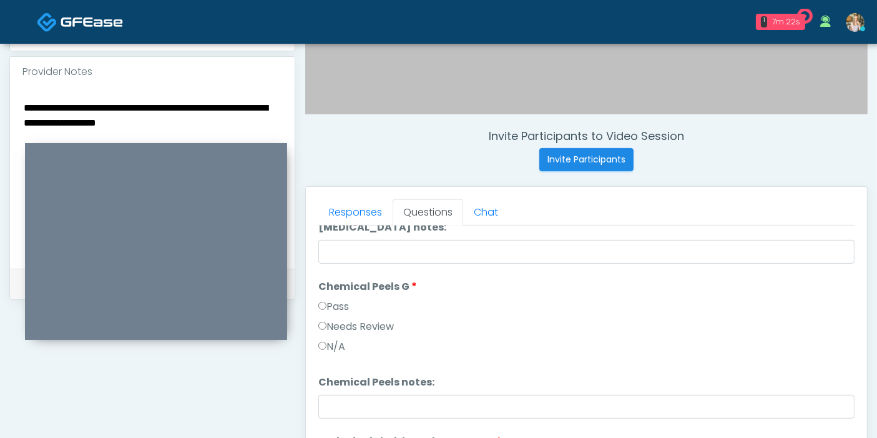
click at [335, 303] on label "Pass" at bounding box center [333, 306] width 31 height 15
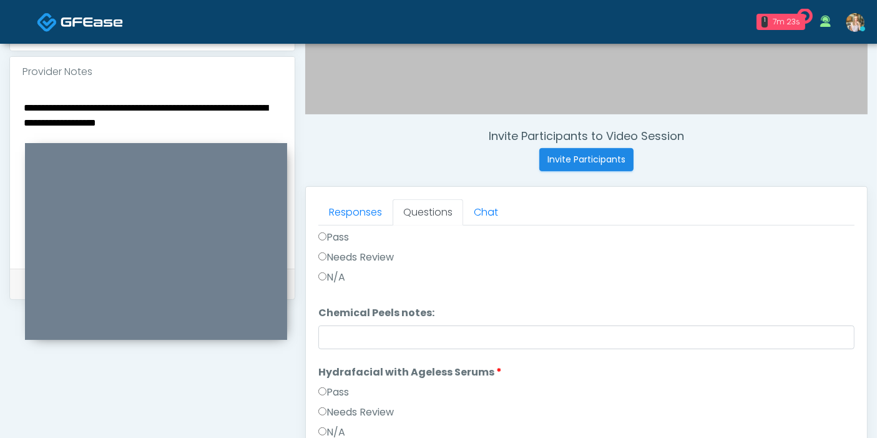
scroll to position [1665, 0]
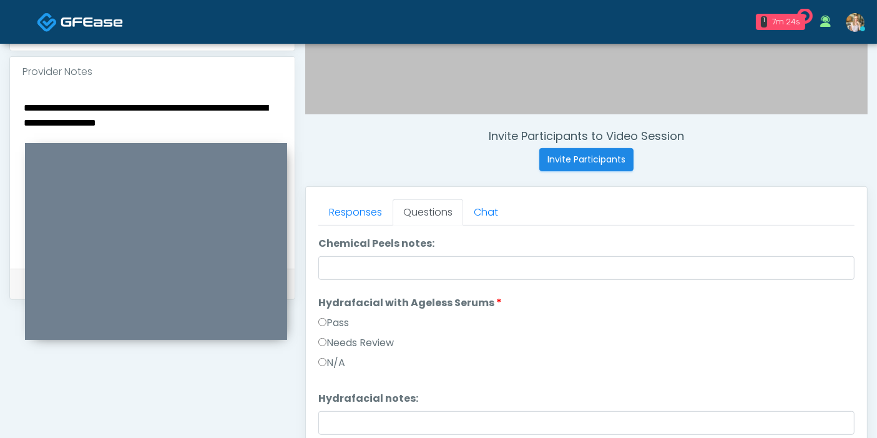
click at [336, 320] on label "Pass" at bounding box center [333, 322] width 31 height 15
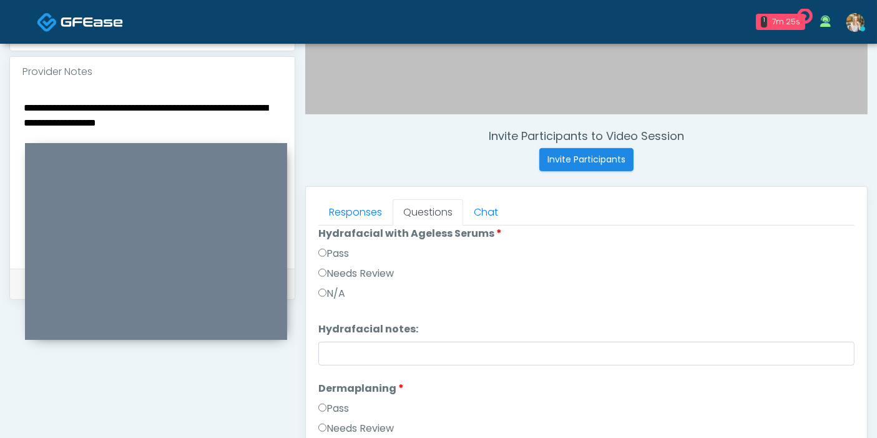
scroll to position [1753, 0]
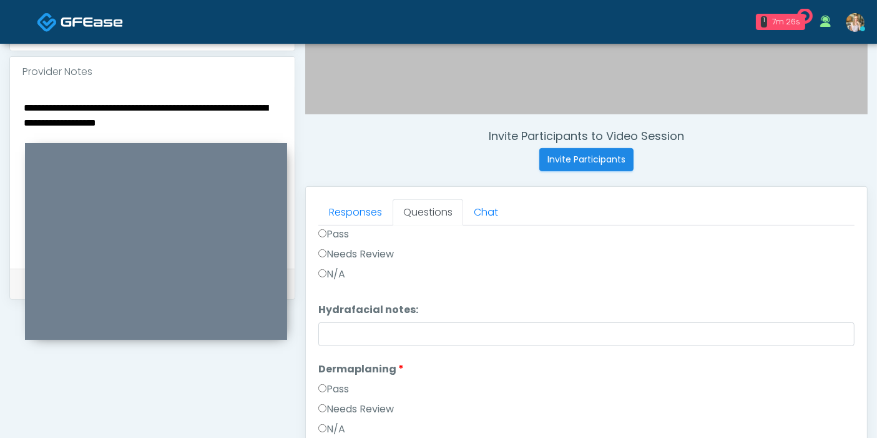
click at [335, 384] on label "Pass" at bounding box center [333, 389] width 31 height 15
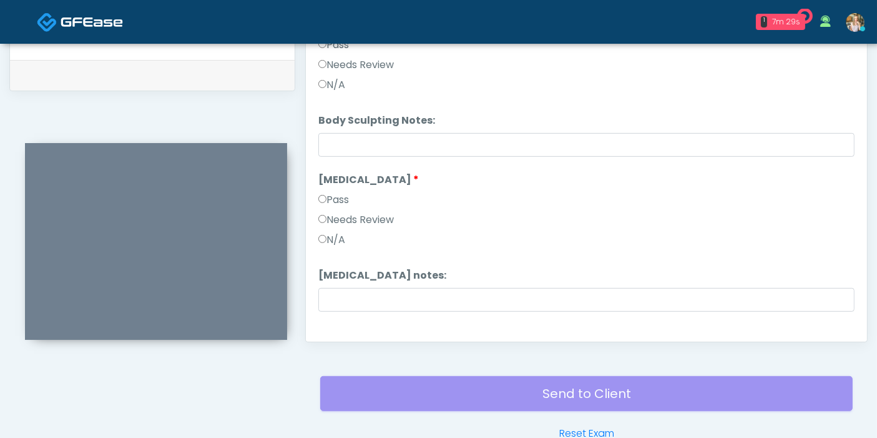
scroll to position [1268, 0]
click at [348, 219] on label "Needs Review" at bounding box center [356, 221] width 76 height 15
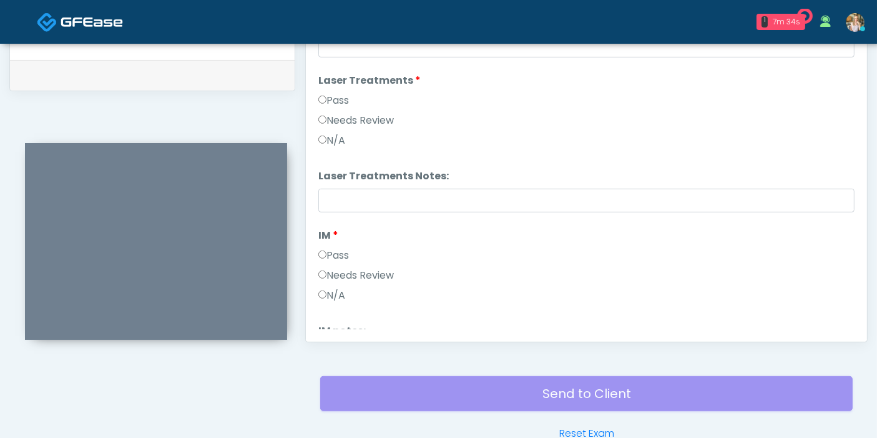
scroll to position [505, 0]
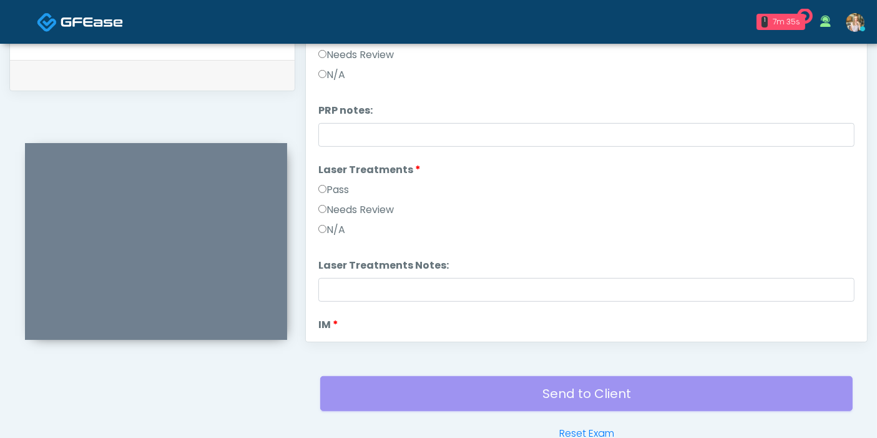
click at [342, 191] on label "Pass" at bounding box center [333, 189] width 31 height 15
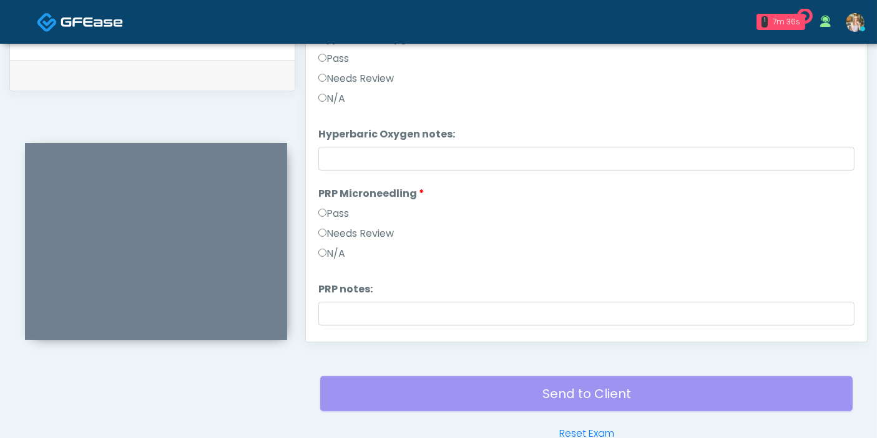
scroll to position [297, 0]
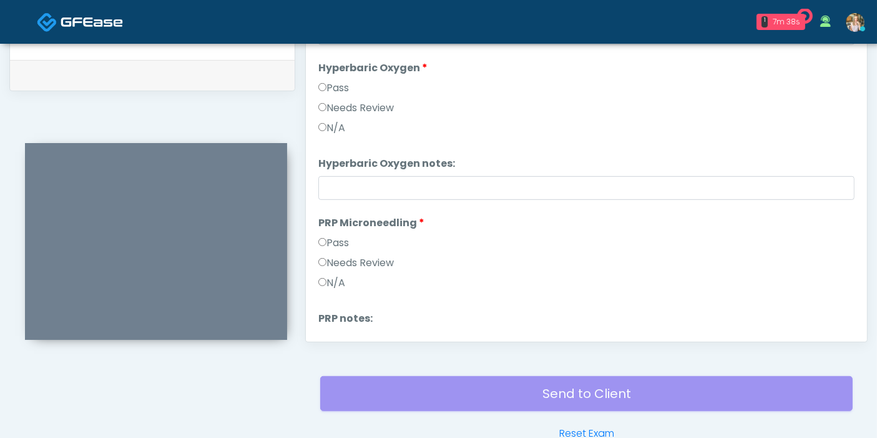
click at [347, 262] on label "Needs Review" at bounding box center [356, 262] width 76 height 15
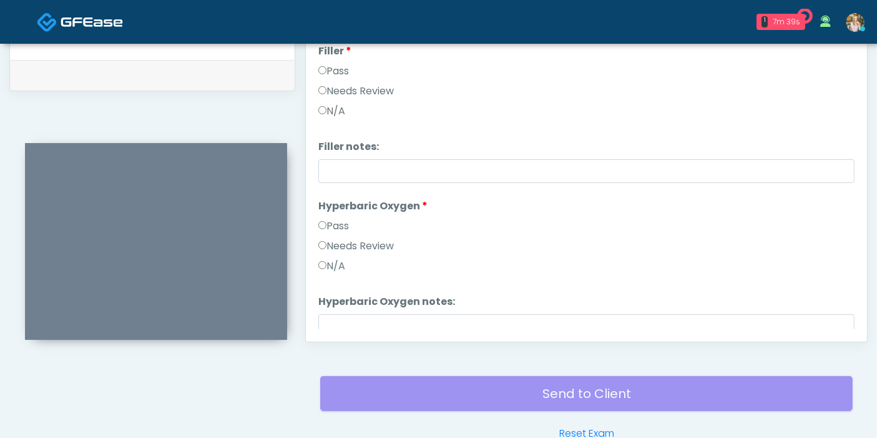
scroll to position [159, 0]
click at [335, 226] on label "Pass" at bounding box center [333, 226] width 31 height 15
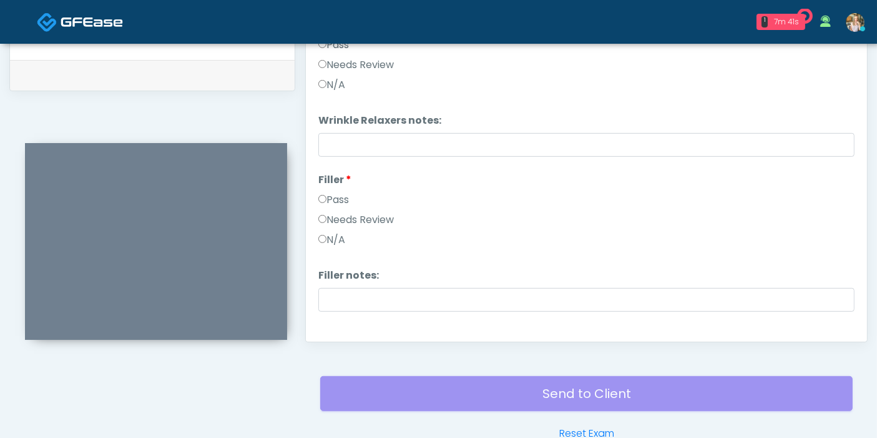
scroll to position [19, 0]
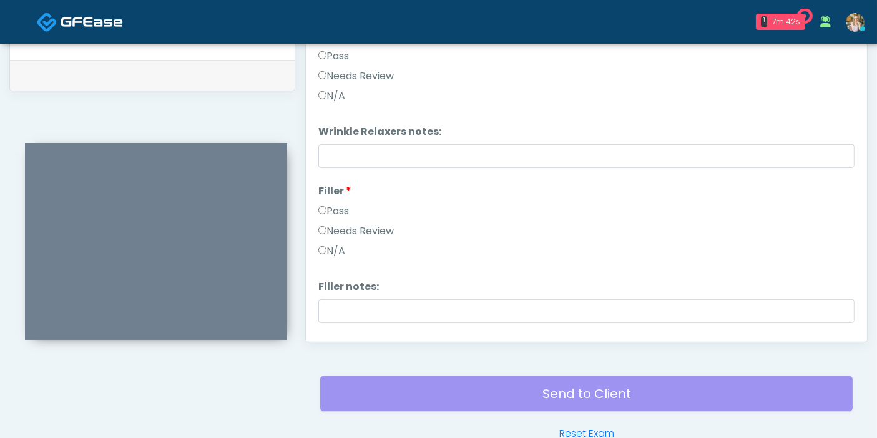
click at [340, 227] on label "Needs Review" at bounding box center [356, 231] width 76 height 15
click at [355, 73] on label "Needs Review" at bounding box center [356, 76] width 76 height 15
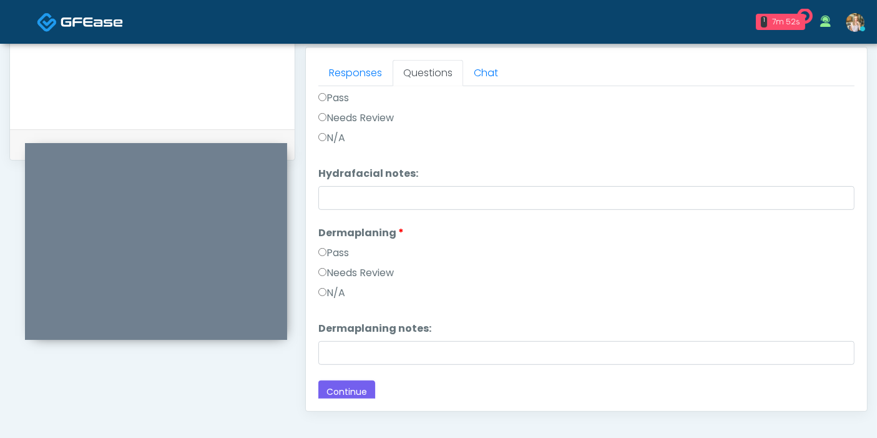
scroll to position [1753, 0]
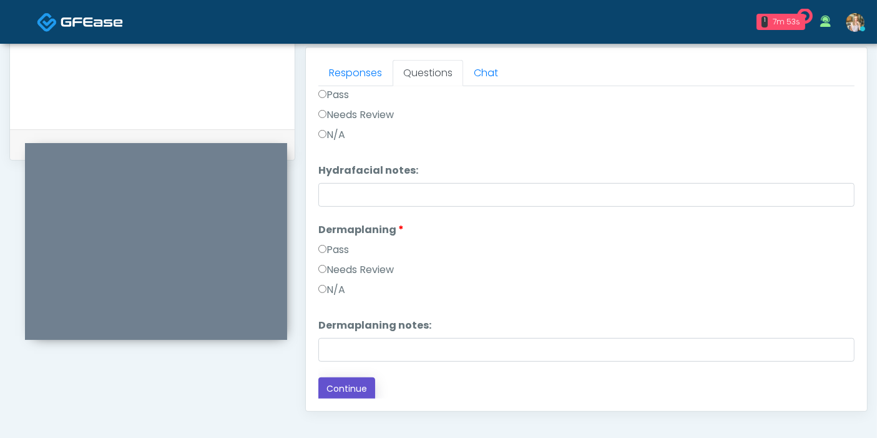
click at [343, 389] on button "Continue" at bounding box center [346, 388] width 57 height 23
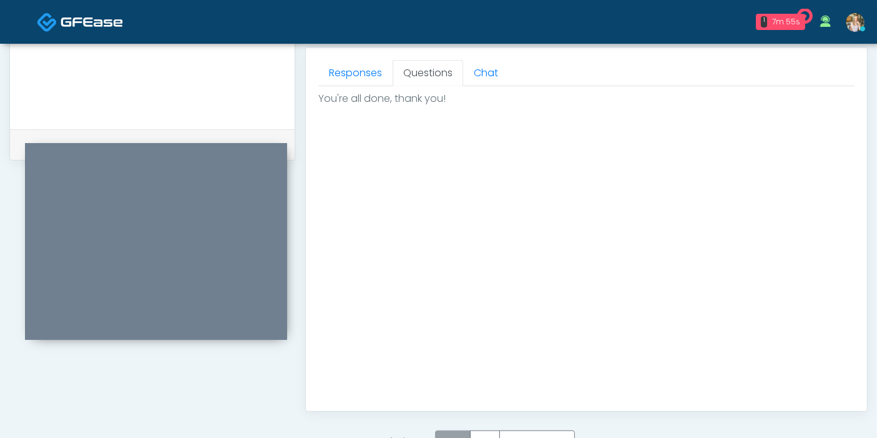
click at [459, 430] on label "Pass" at bounding box center [453, 441] width 36 height 23
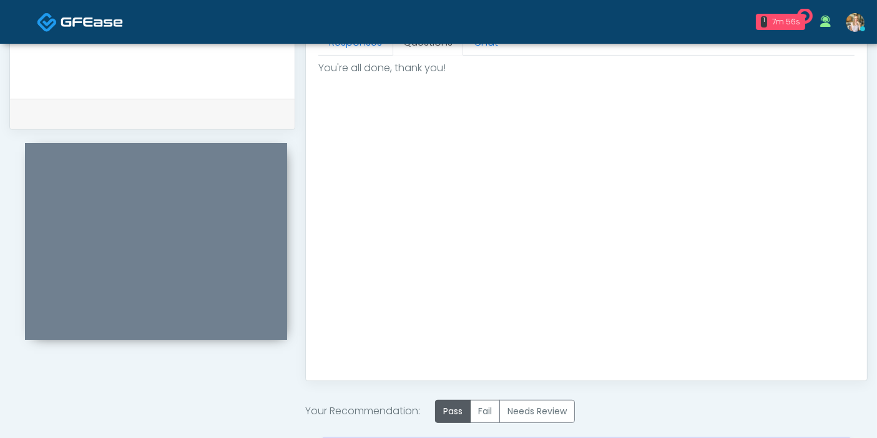
scroll to position [615, 0]
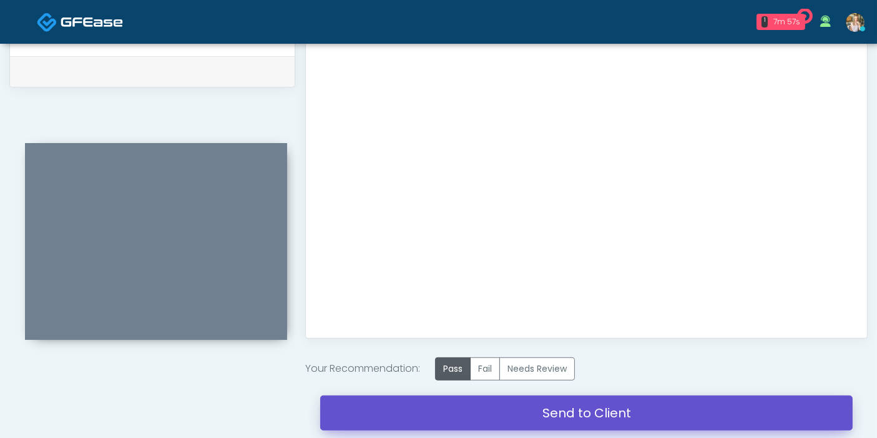
click at [578, 406] on link "Send to Client" at bounding box center [586, 412] width 533 height 35
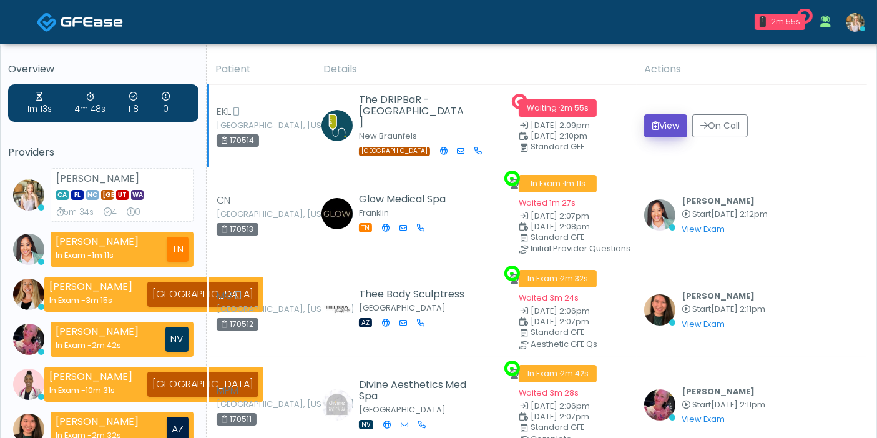
click at [667, 121] on button "View" at bounding box center [665, 125] width 43 height 23
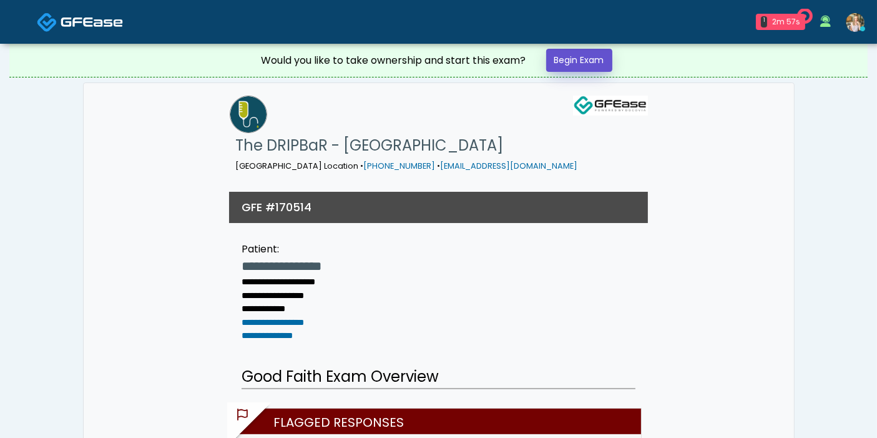
click at [590, 57] on link "Begin Exam" at bounding box center [579, 60] width 66 height 23
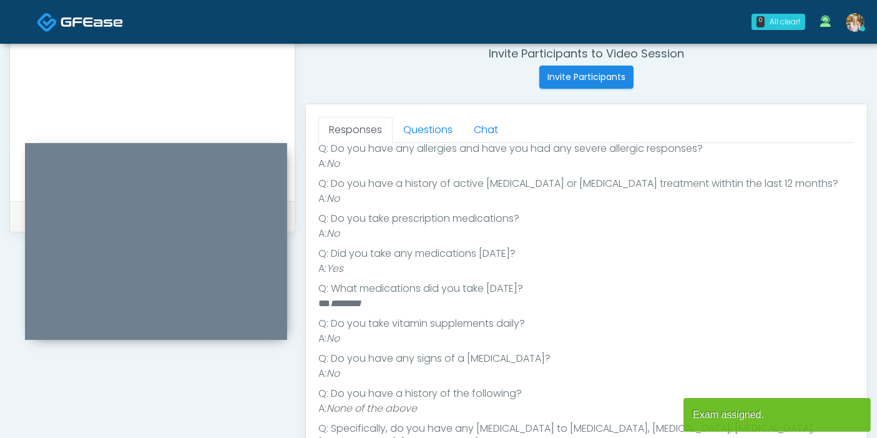
scroll to position [265, 0]
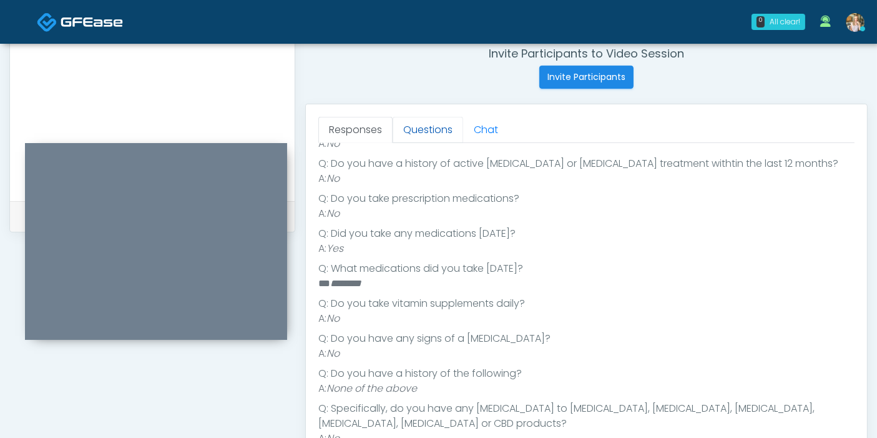
click at [429, 128] on link "Questions" at bounding box center [428, 130] width 71 height 26
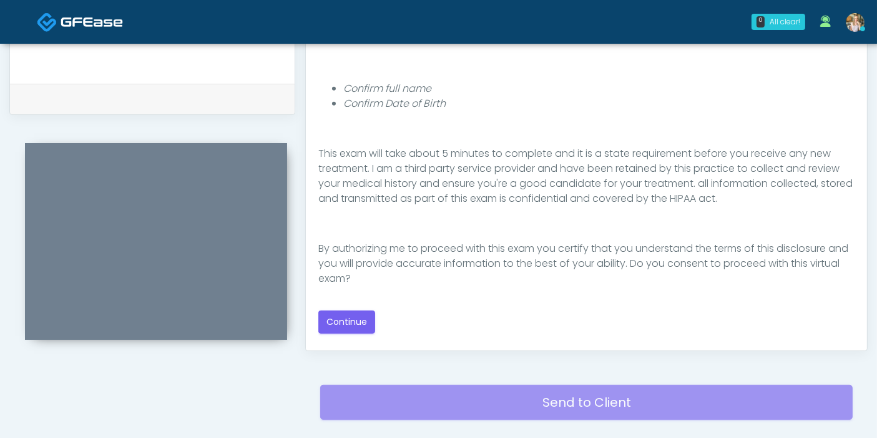
scroll to position [624, 0]
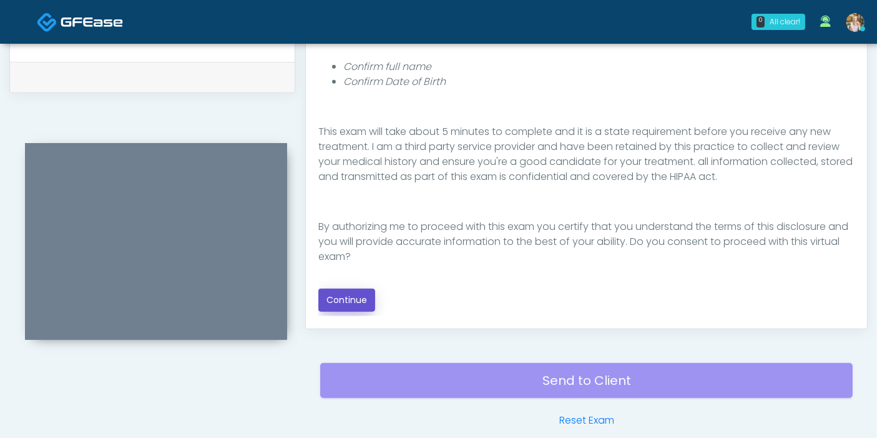
click at [357, 295] on button "Continue" at bounding box center [346, 299] width 57 height 23
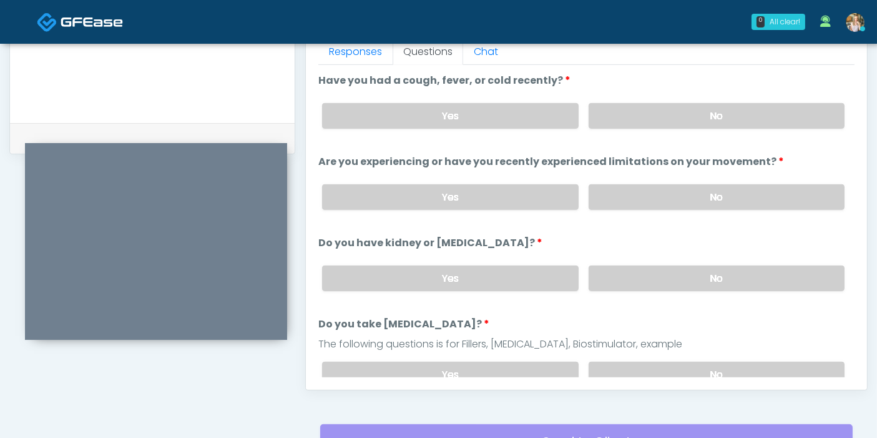
scroll to position [542, 0]
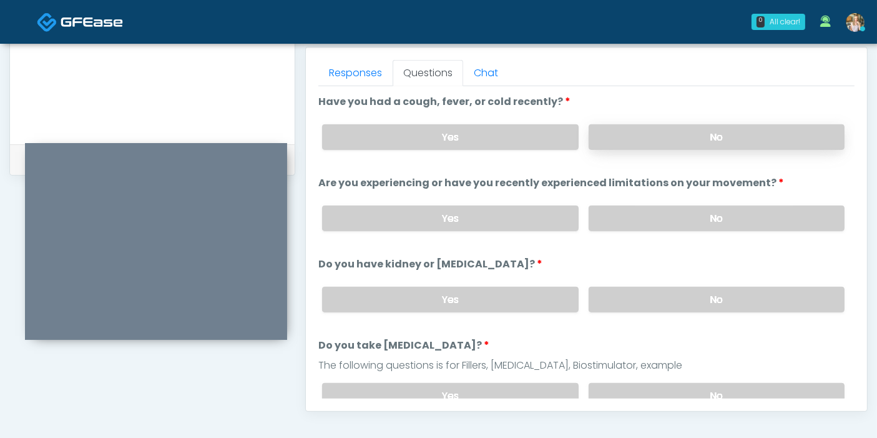
click at [661, 141] on label "No" at bounding box center [717, 137] width 256 height 26
click at [694, 217] on label "No" at bounding box center [717, 218] width 256 height 26
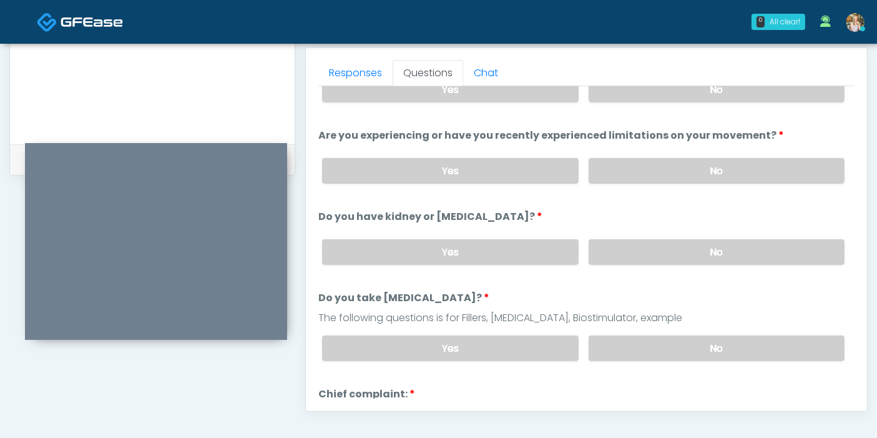
scroll to position [69, 0]
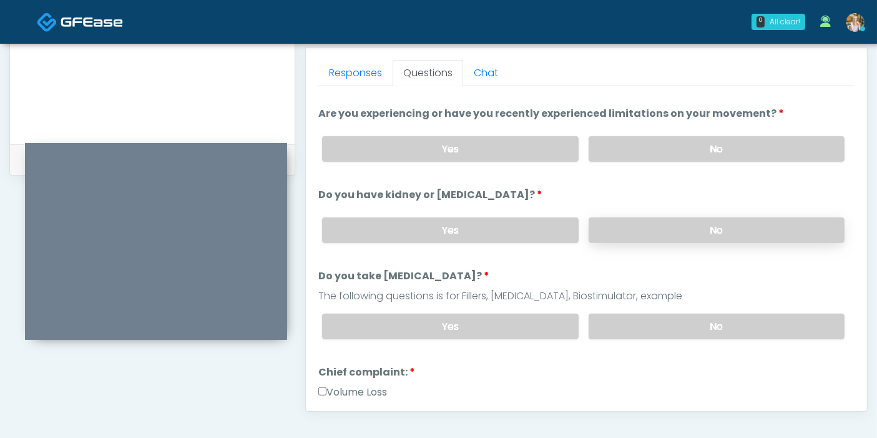
click at [663, 231] on label "No" at bounding box center [717, 230] width 256 height 26
click at [702, 325] on label "No" at bounding box center [717, 326] width 256 height 26
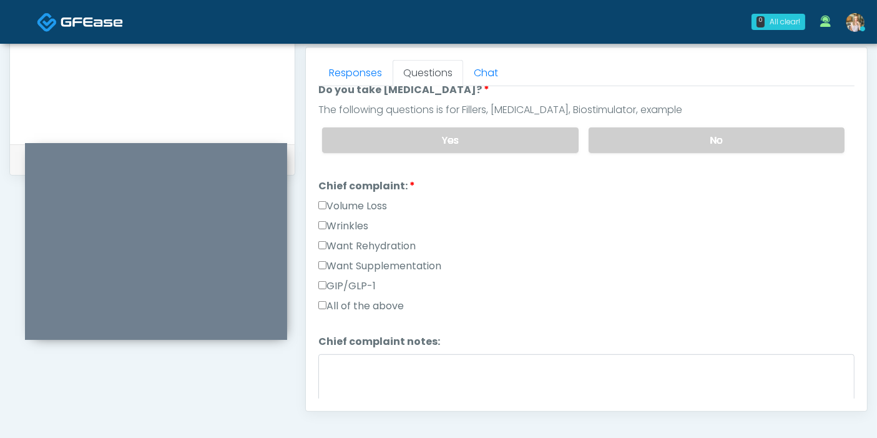
scroll to position [277, 0]
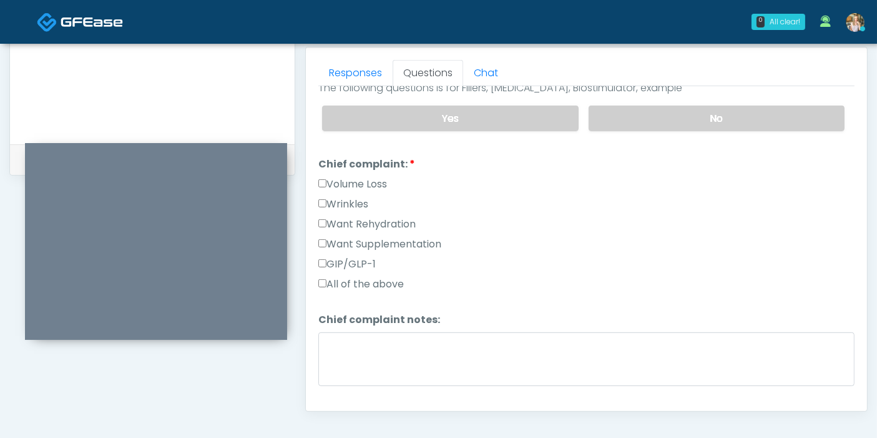
click at [351, 222] on label "Want Rehydration" at bounding box center [366, 224] width 97 height 15
click at [351, 240] on label "Want Supplementation" at bounding box center [379, 244] width 123 height 15
click at [348, 219] on label "Want Rehydration" at bounding box center [366, 224] width 97 height 15
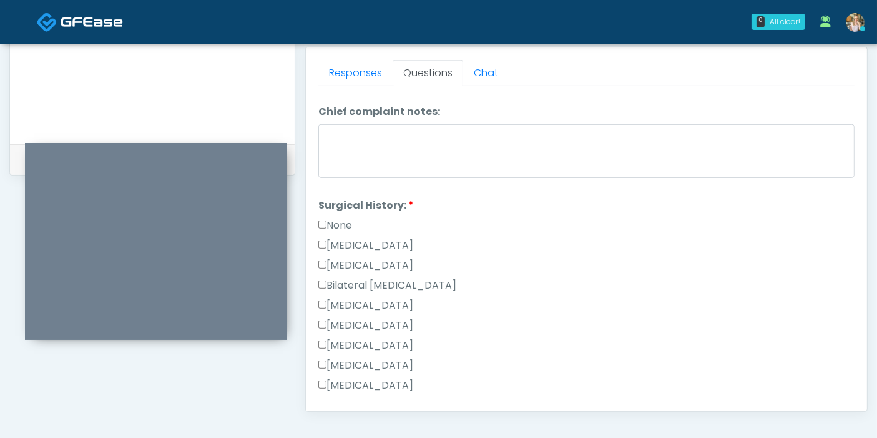
scroll to position [554, 0]
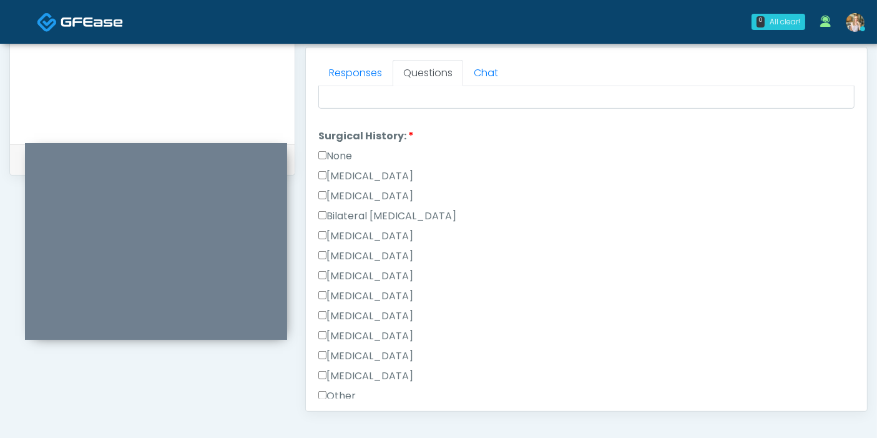
click at [350, 170] on label "[MEDICAL_DATA]" at bounding box center [365, 176] width 95 height 15
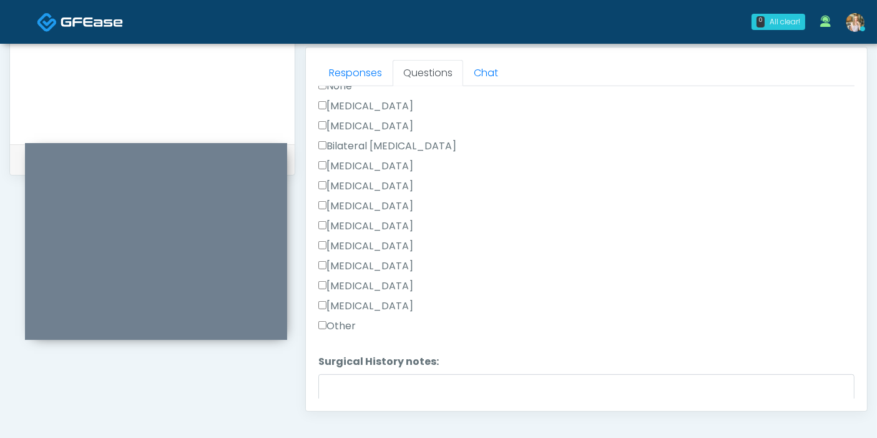
scroll to position [692, 0]
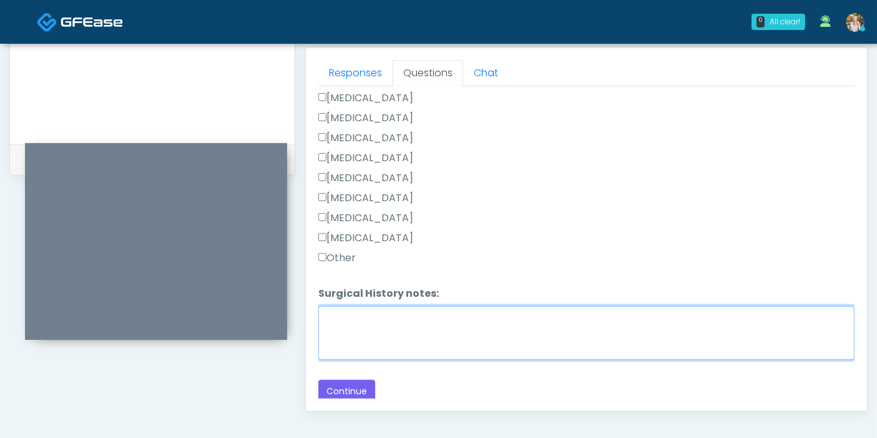
click at [446, 323] on textarea "Surgical History notes:" at bounding box center [586, 333] width 536 height 54
type textarea "**********"
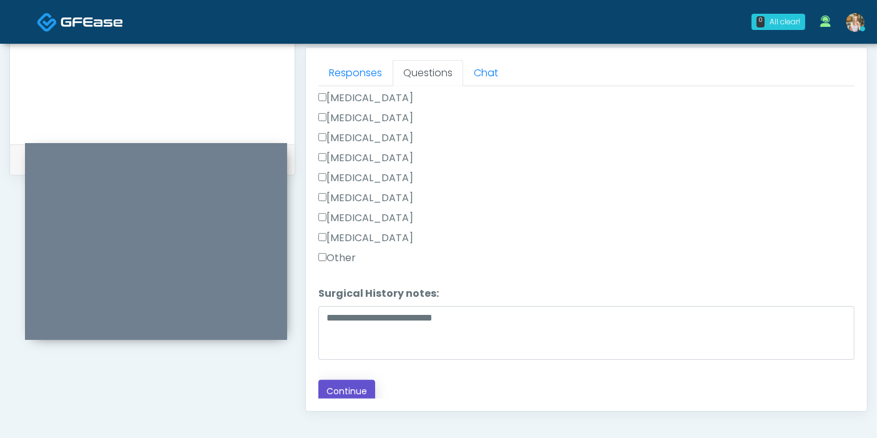
click at [353, 389] on button "Continue" at bounding box center [346, 391] width 57 height 23
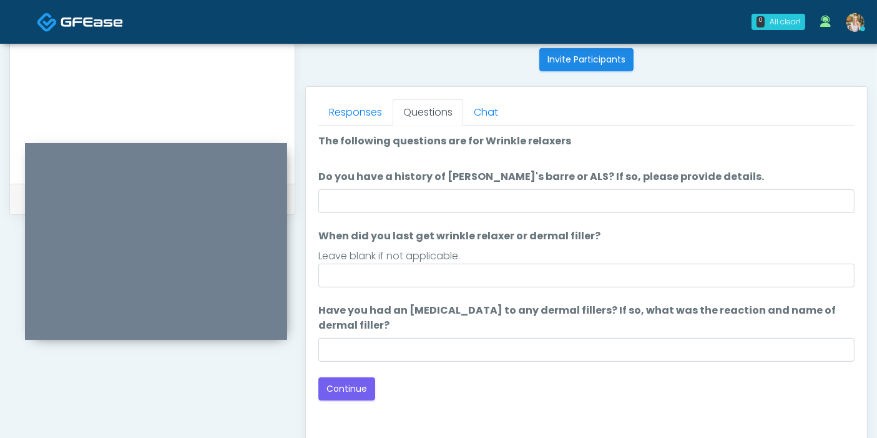
scroll to position [473, 0]
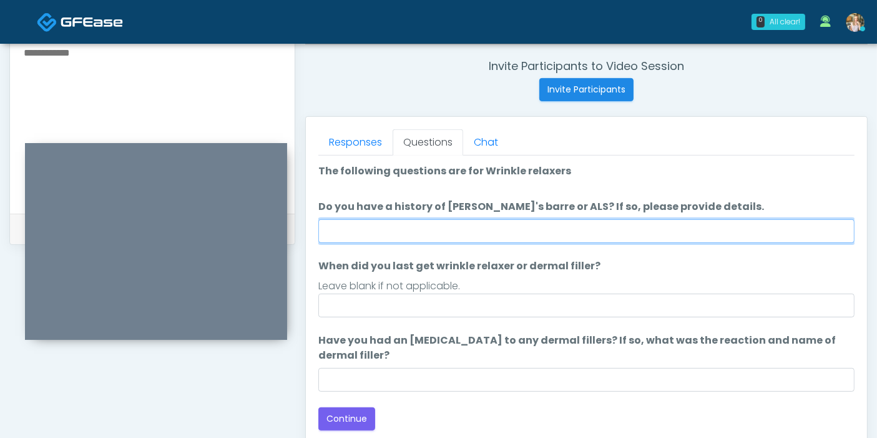
click at [628, 227] on input "Do you have a history of [PERSON_NAME]'s barre or ALS? If so, please provide de…" at bounding box center [586, 231] width 536 height 24
type input "******"
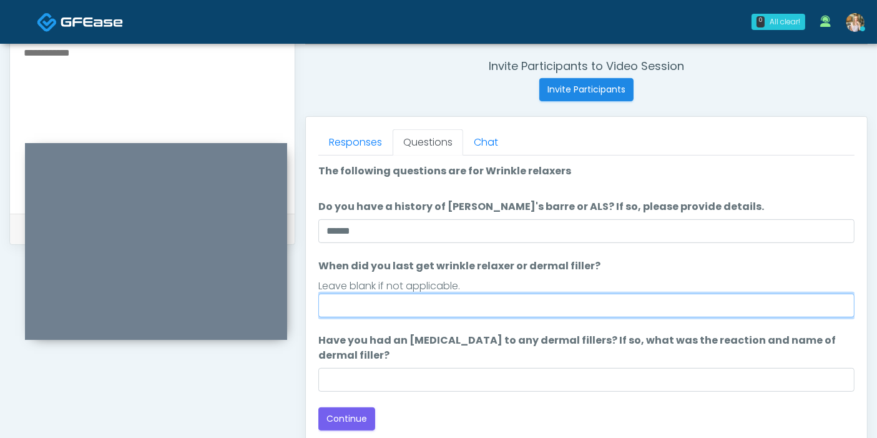
type input "*"
type input "**********"
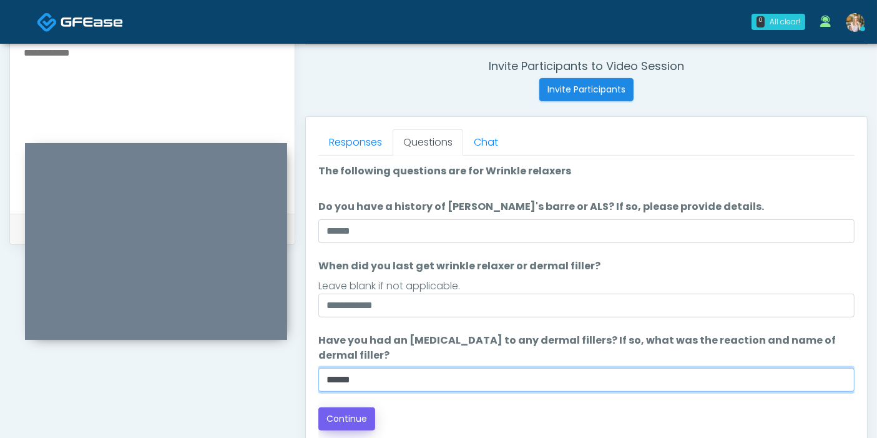
type input "******"
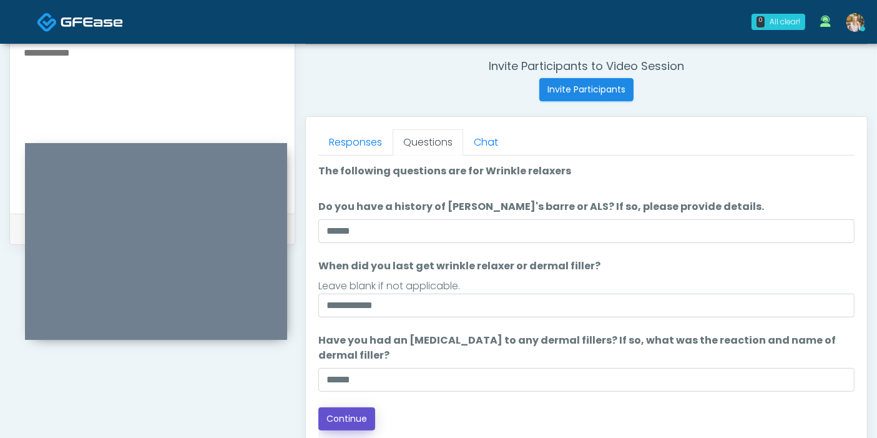
click at [333, 422] on button "Continue" at bounding box center [346, 418] width 57 height 23
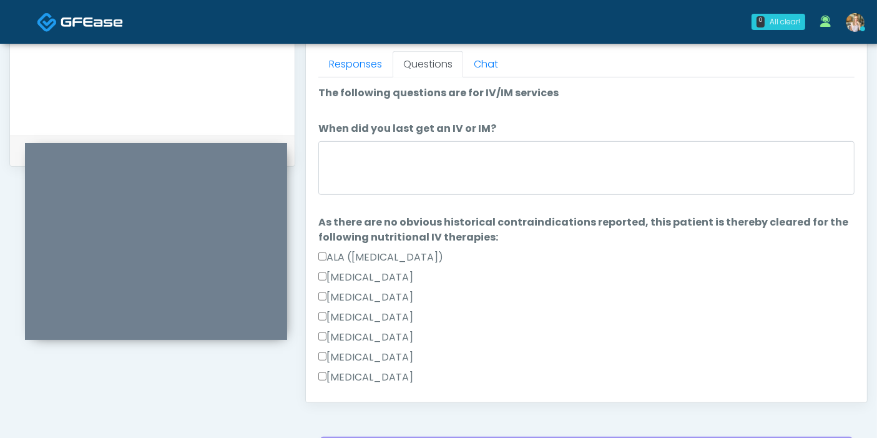
scroll to position [542, 0]
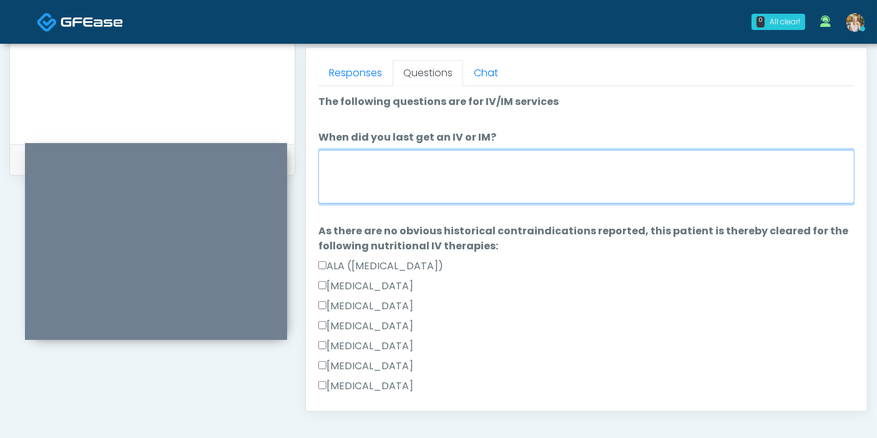
click at [514, 173] on textarea "When did you last get an IV or IM?" at bounding box center [586, 177] width 536 height 54
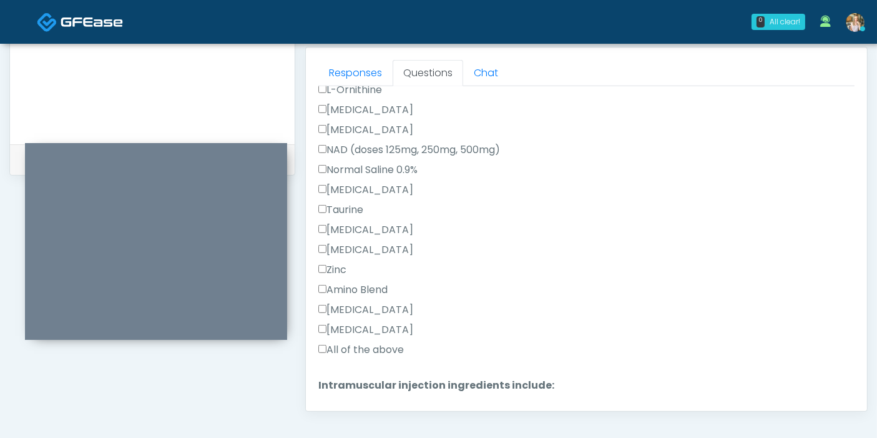
scroll to position [485, 0]
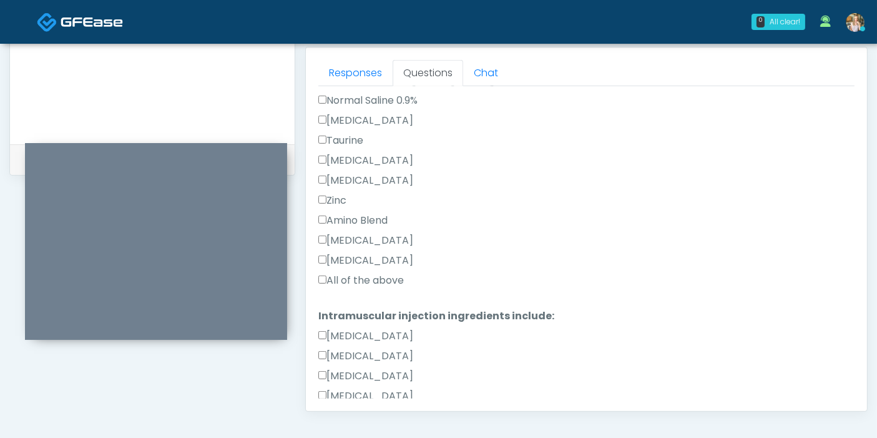
click at [355, 275] on label "All of the above" at bounding box center [361, 280] width 86 height 15
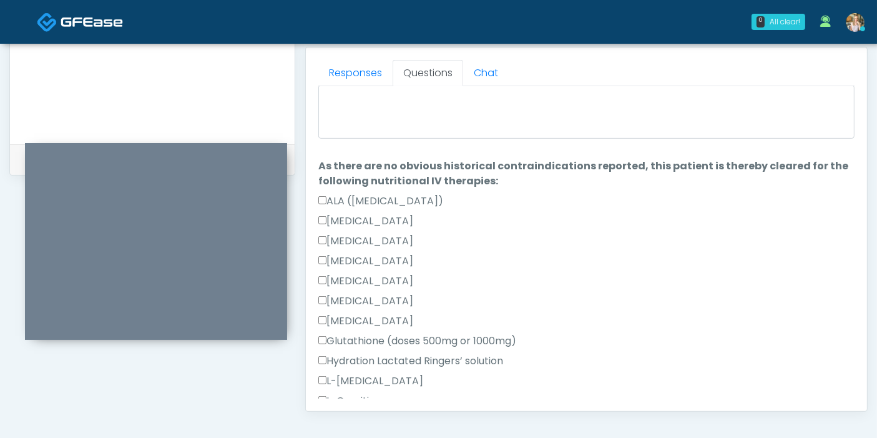
scroll to position [0, 0]
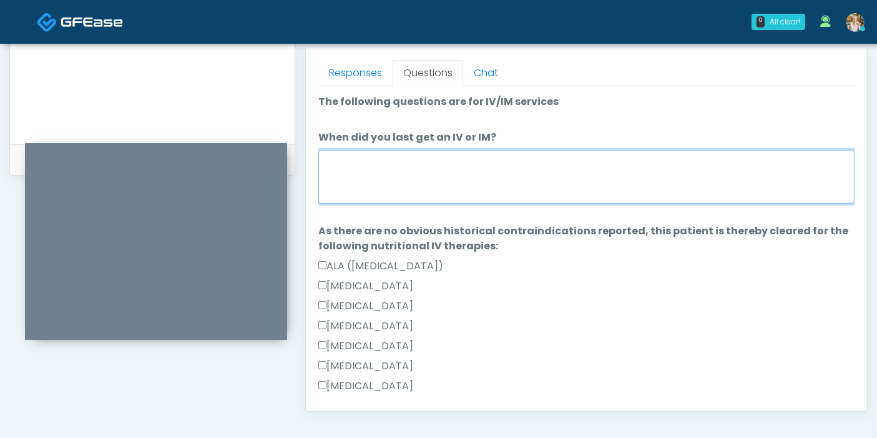
click at [473, 161] on textarea "When did you last get an IV or IM?" at bounding box center [586, 177] width 536 height 54
type textarea "**********"
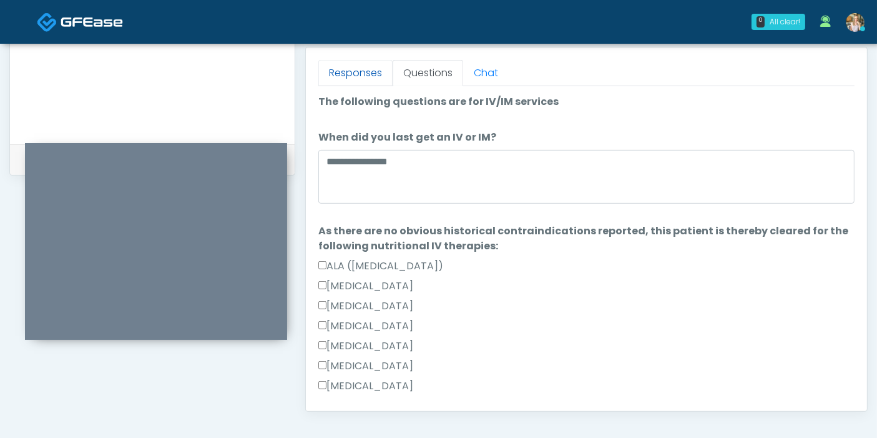
click at [365, 77] on link "Responses" at bounding box center [355, 73] width 74 height 26
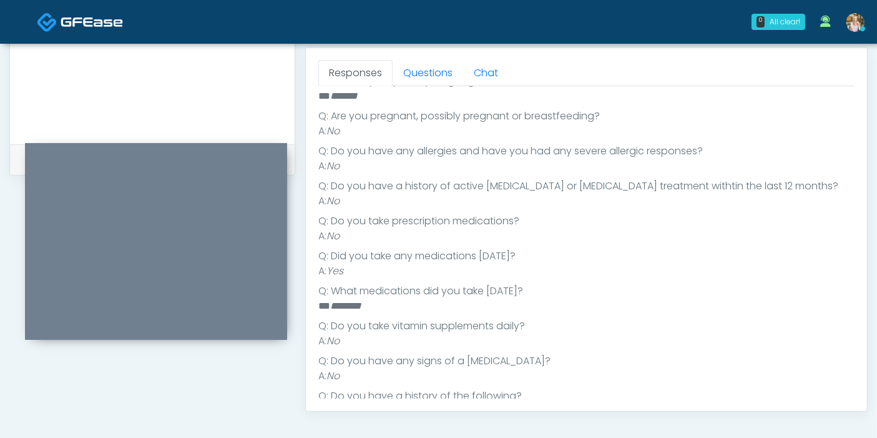
scroll to position [208, 0]
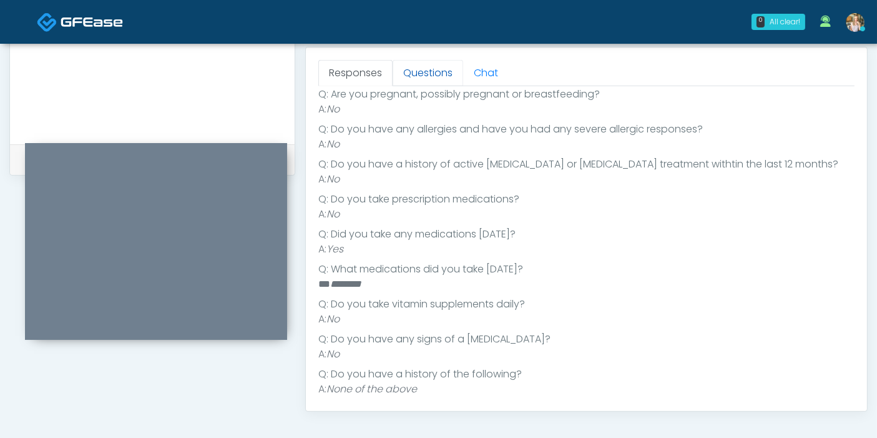
click at [431, 77] on link "Questions" at bounding box center [428, 73] width 71 height 26
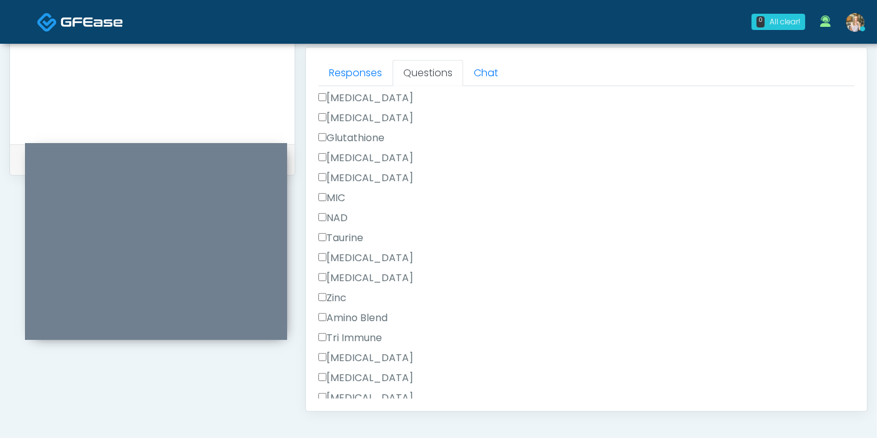
scroll to position [832, 0]
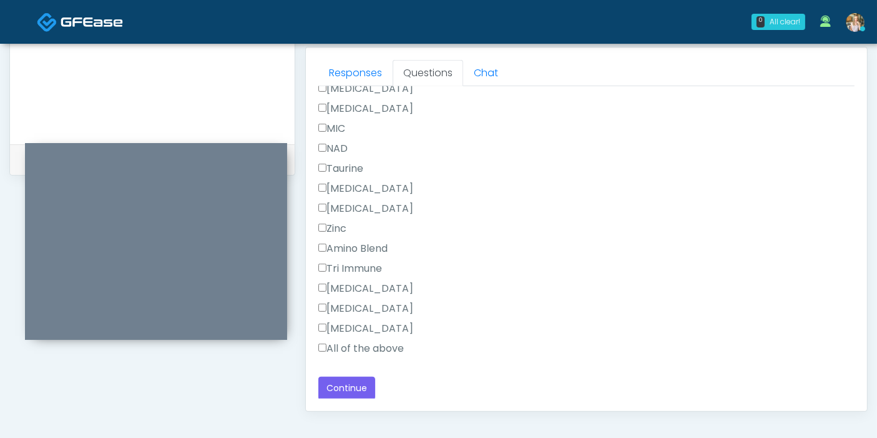
click at [358, 347] on label "All of the above" at bounding box center [361, 348] width 86 height 15
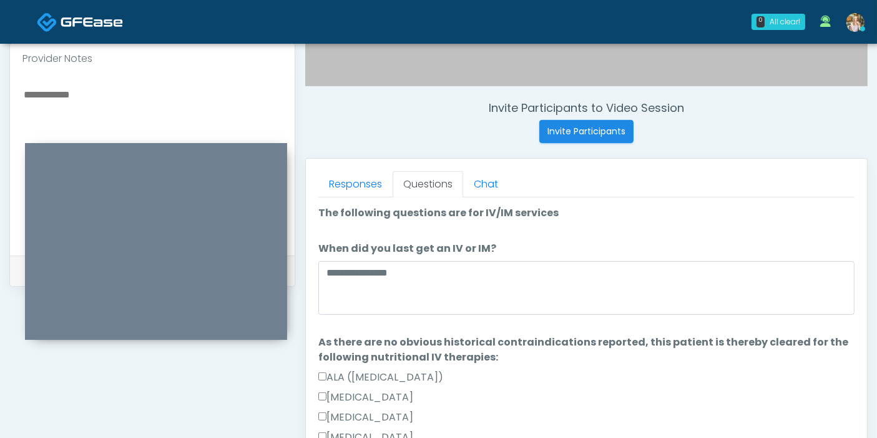
scroll to position [403, 0]
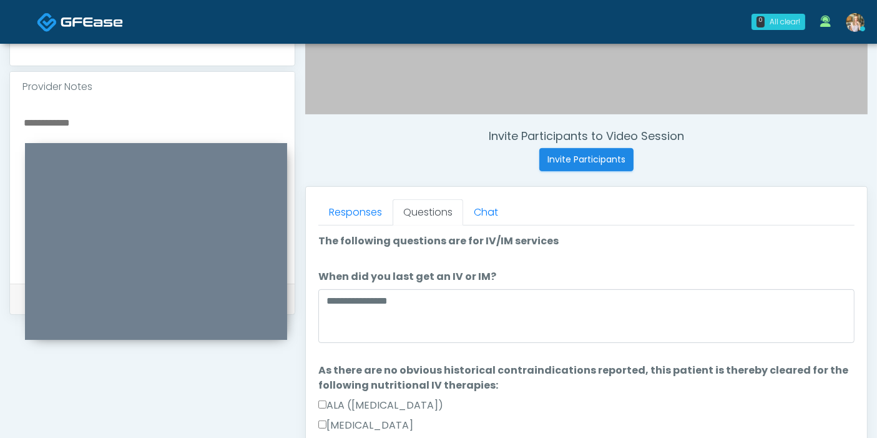
click at [91, 114] on textarea at bounding box center [152, 190] width 260 height 152
type textarea "*"
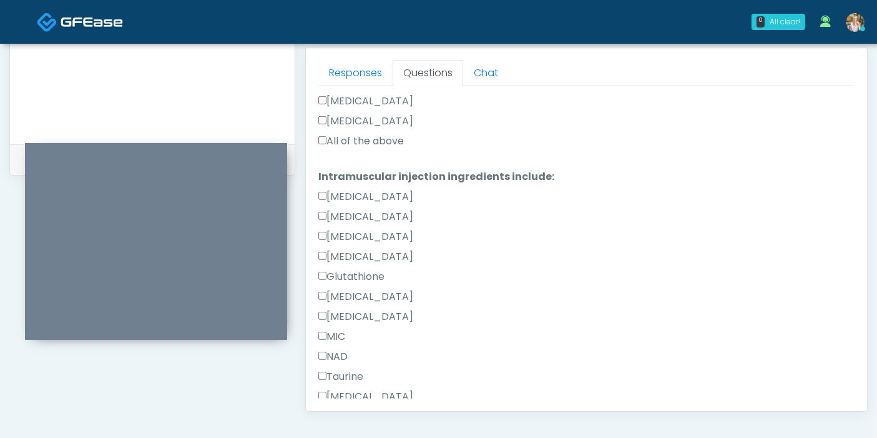
scroll to position [832, 0]
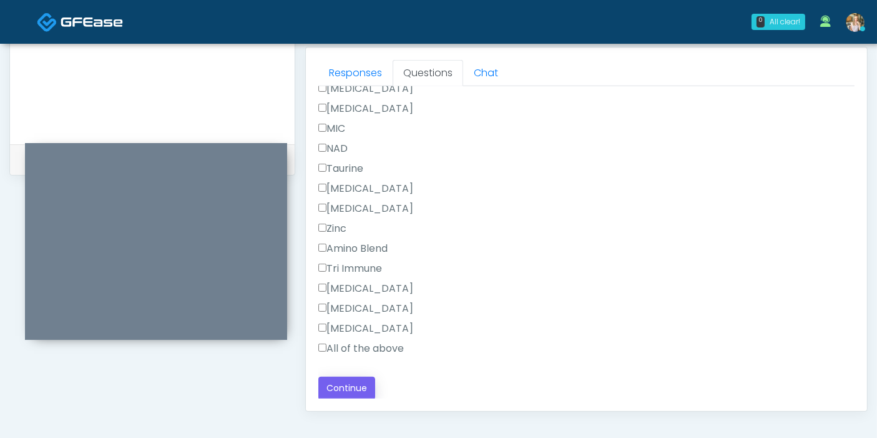
type textarea "**********"
click at [338, 382] on button "Continue" at bounding box center [346, 388] width 57 height 23
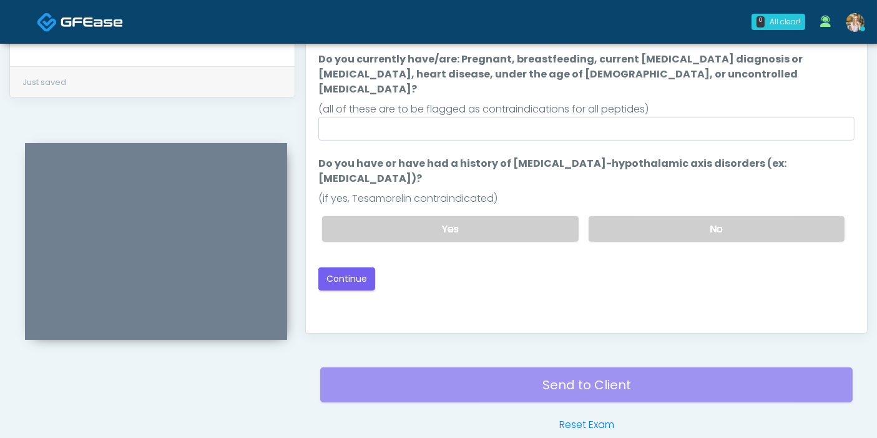
scroll to position [542, 0]
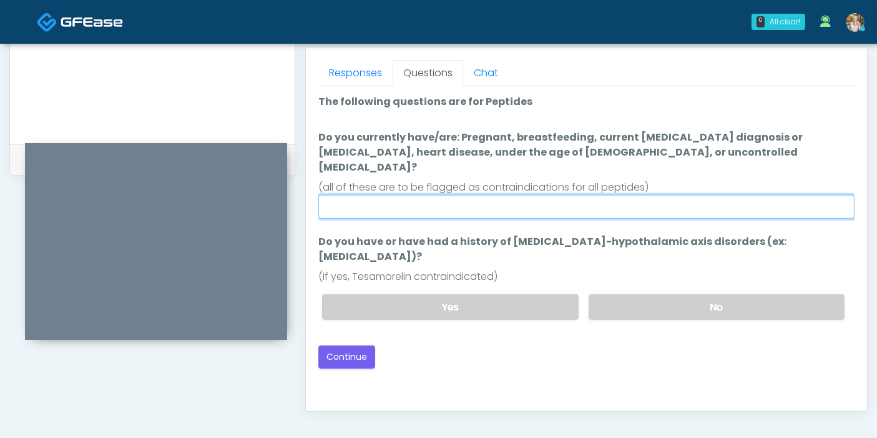
click at [483, 195] on input "Do you currently have/are: Pregnant, breastfeeding, current cancer diagnosis or…" at bounding box center [586, 207] width 536 height 24
type input "******"
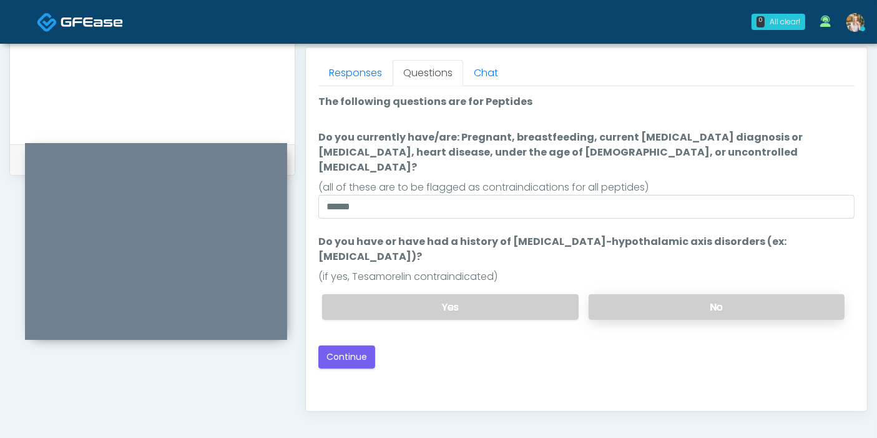
click at [683, 294] on label "No" at bounding box center [717, 307] width 256 height 26
click at [335, 345] on button "Continue" at bounding box center [346, 356] width 57 height 23
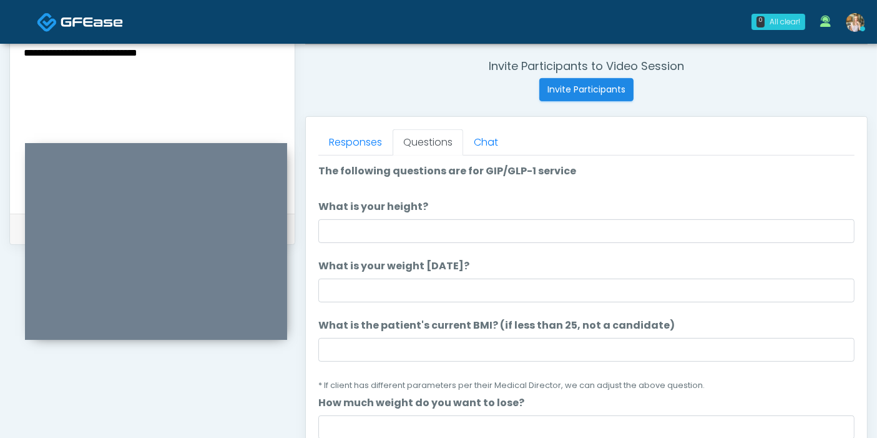
scroll to position [473, 0]
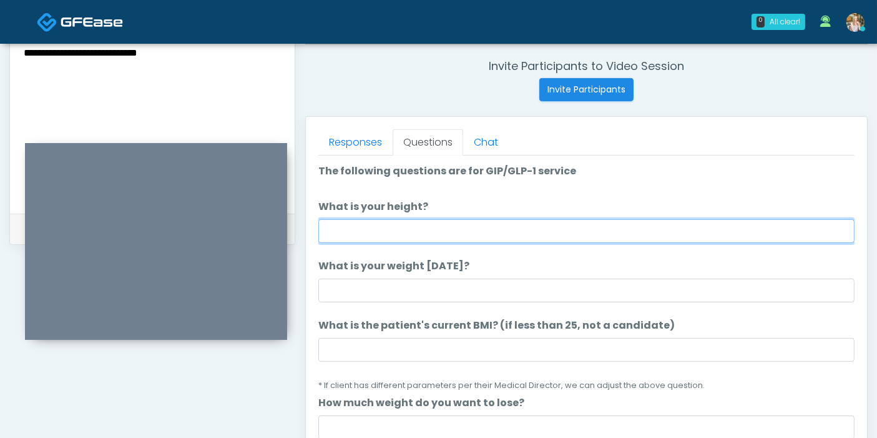
click at [572, 227] on input "What is your height?" at bounding box center [586, 231] width 536 height 24
click at [630, 230] on input "What is your height?" at bounding box center [586, 231] width 536 height 24
type input "****"
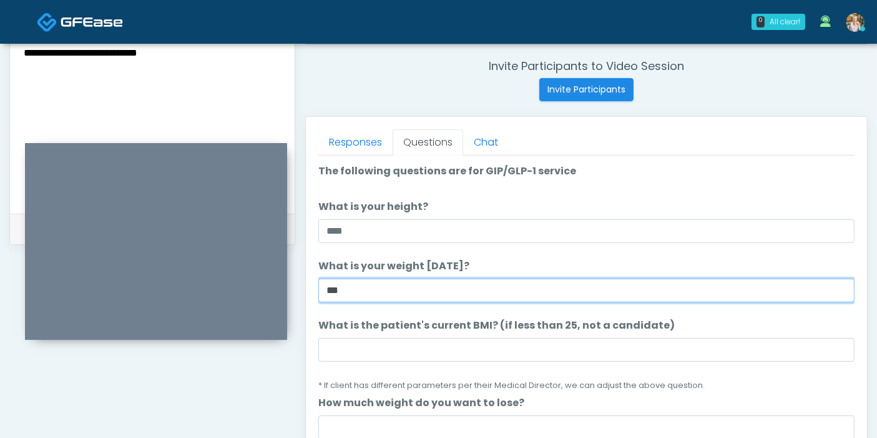
type input "***"
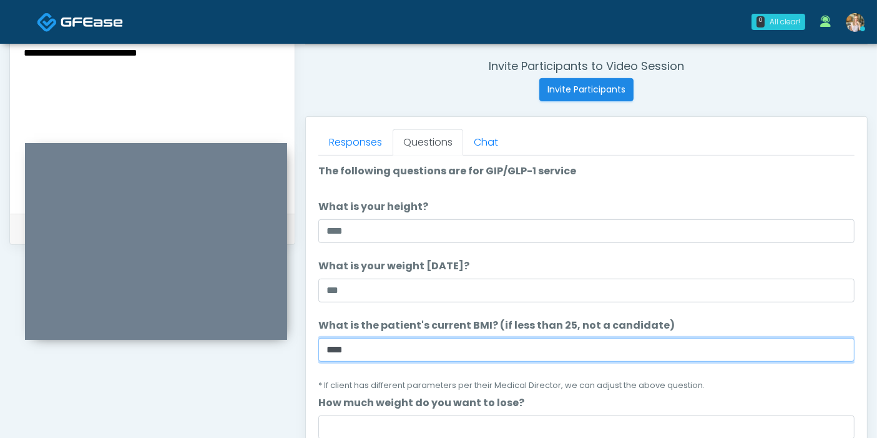
scroll to position [69, 0]
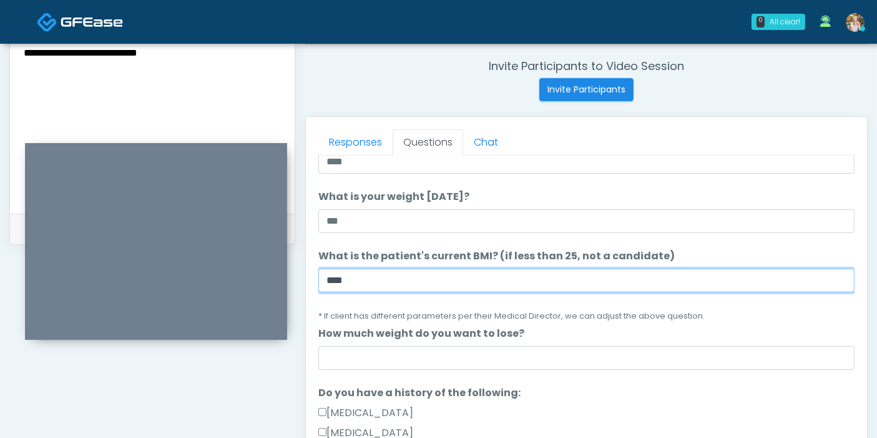
type input "****"
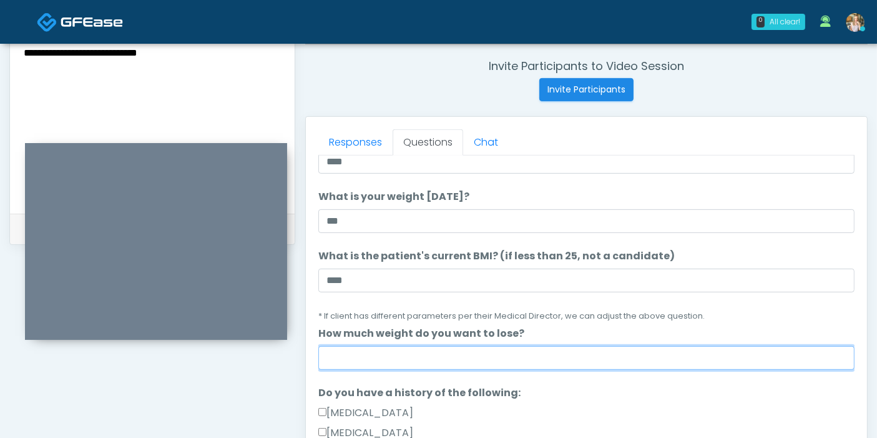
click at [613, 358] on input "How much weight do you want to lose?" at bounding box center [586, 358] width 536 height 24
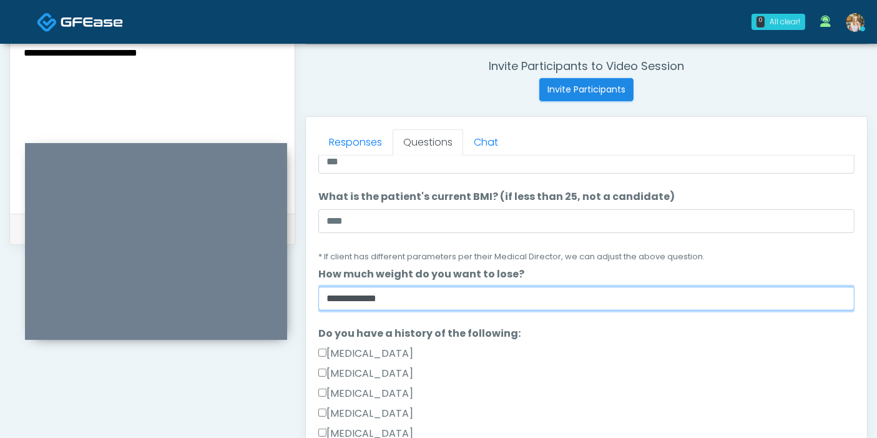
scroll to position [208, 0]
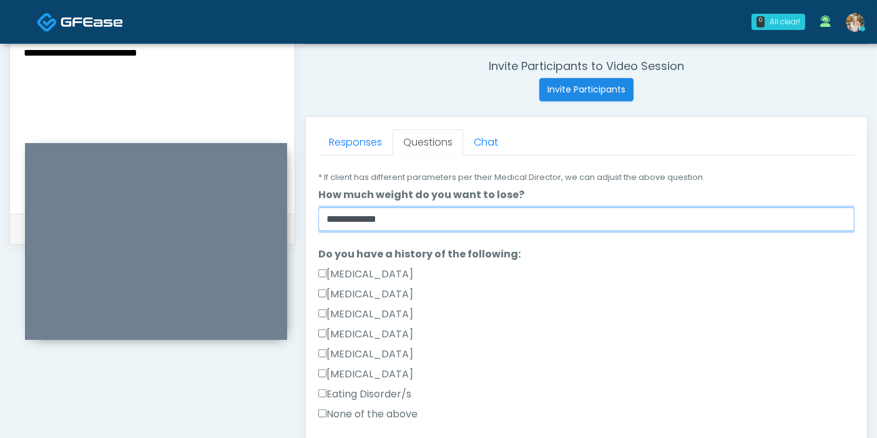
type input "**********"
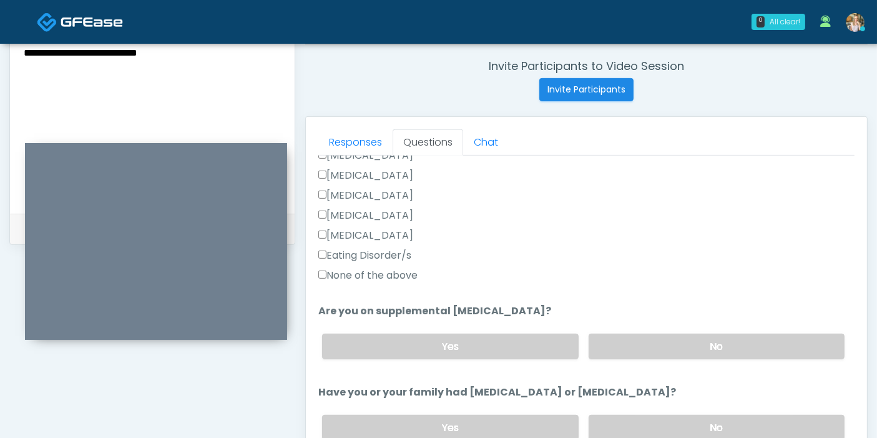
scroll to position [416, 0]
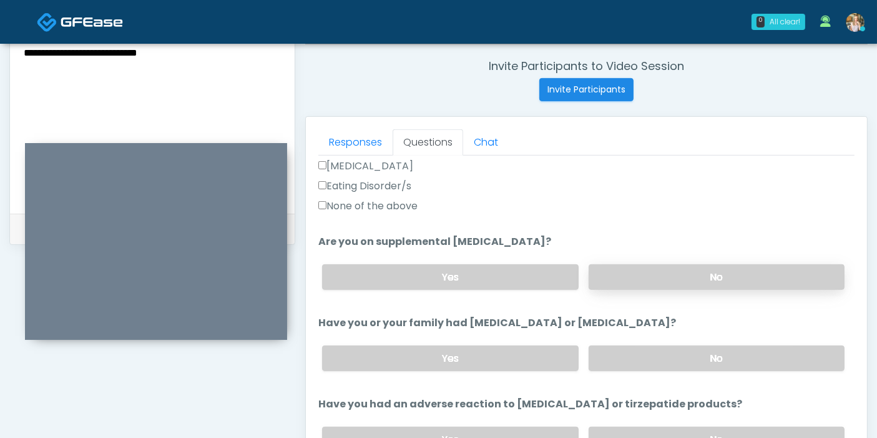
click at [673, 273] on label "No" at bounding box center [717, 277] width 256 height 26
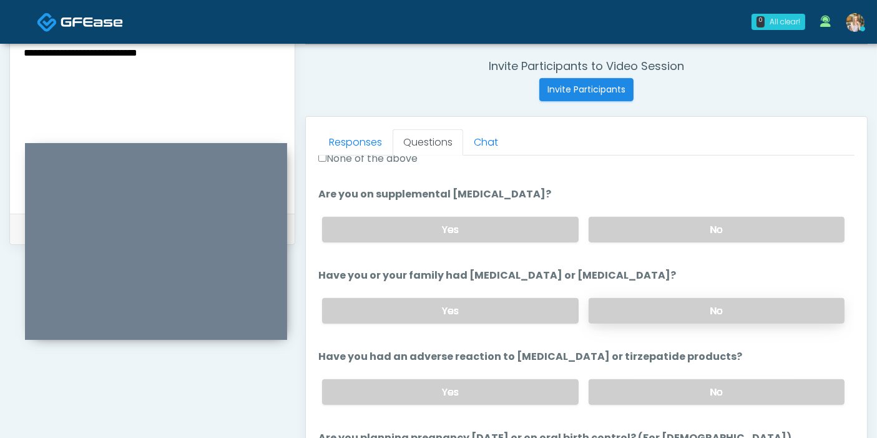
scroll to position [485, 0]
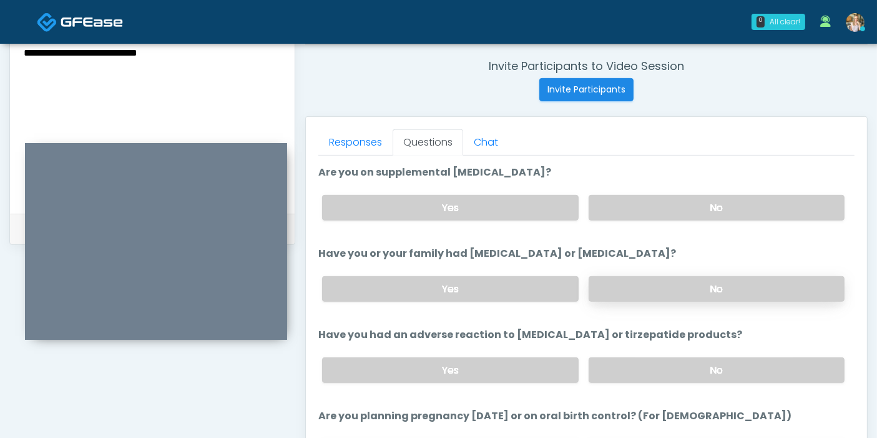
click at [673, 286] on label "No" at bounding box center [717, 289] width 256 height 26
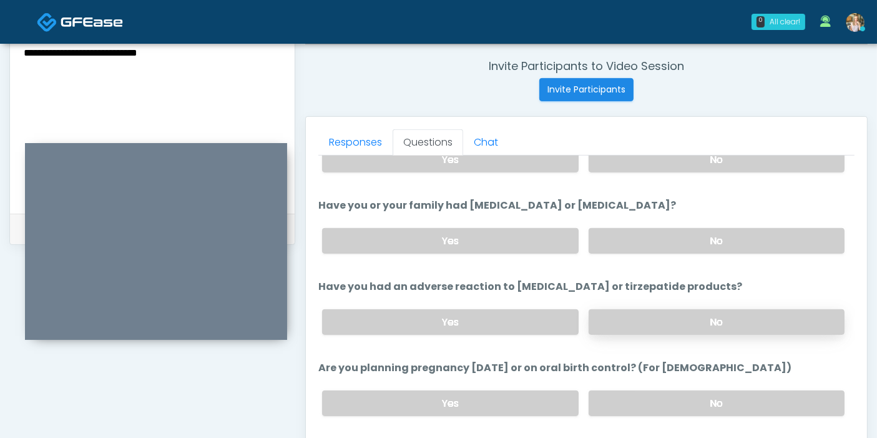
scroll to position [554, 0]
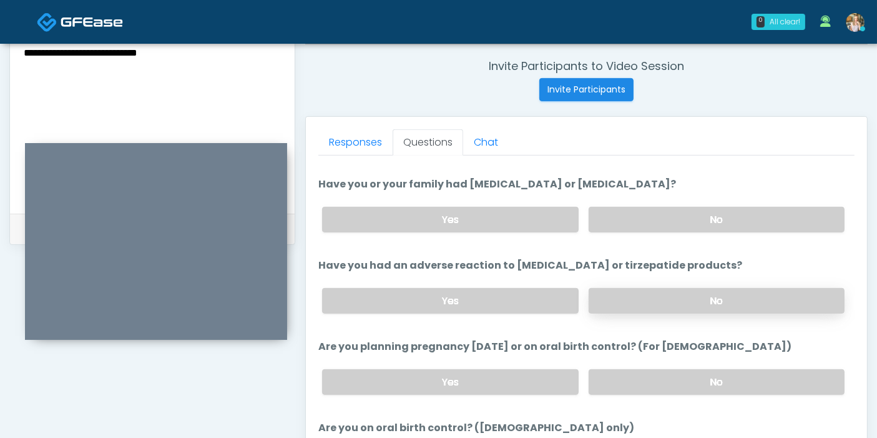
click at [669, 302] on label "No" at bounding box center [717, 301] width 256 height 26
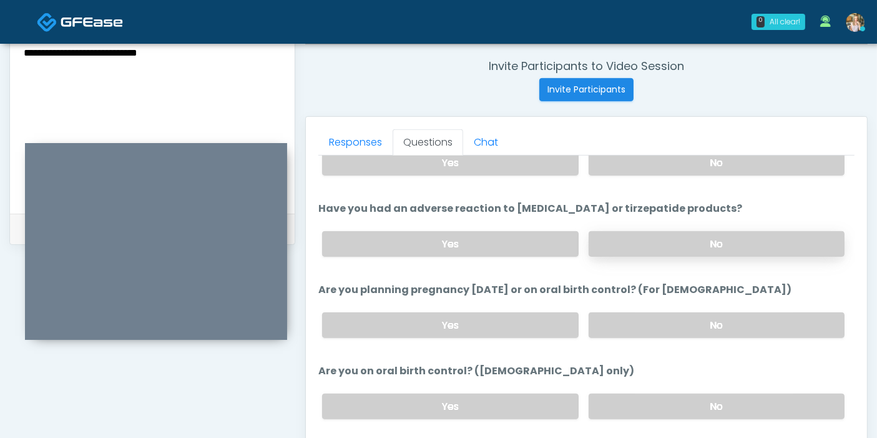
scroll to position [624, 0]
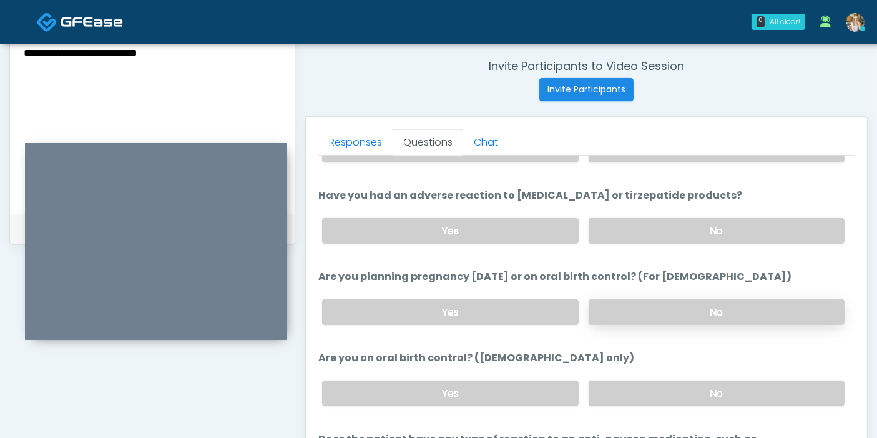
click at [649, 305] on label "No" at bounding box center [717, 312] width 256 height 26
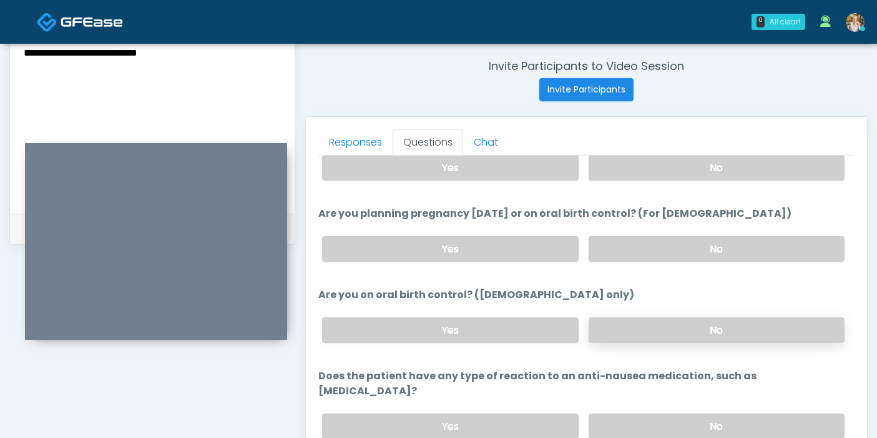
click at [655, 334] on label "No" at bounding box center [717, 330] width 256 height 26
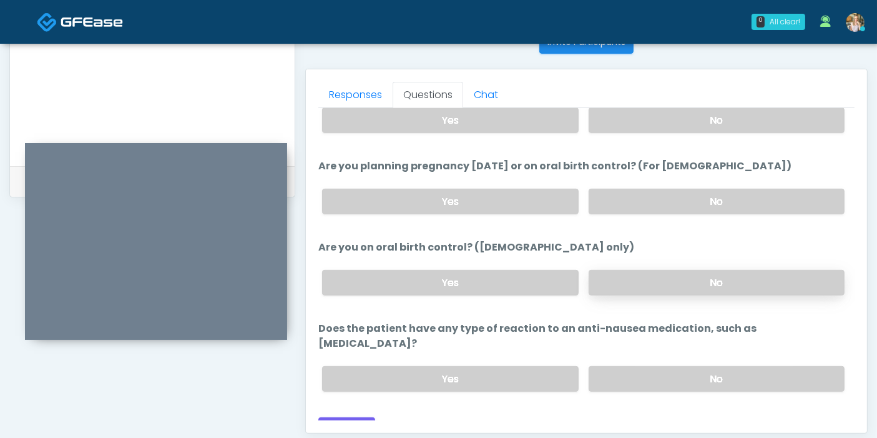
scroll to position [542, 0]
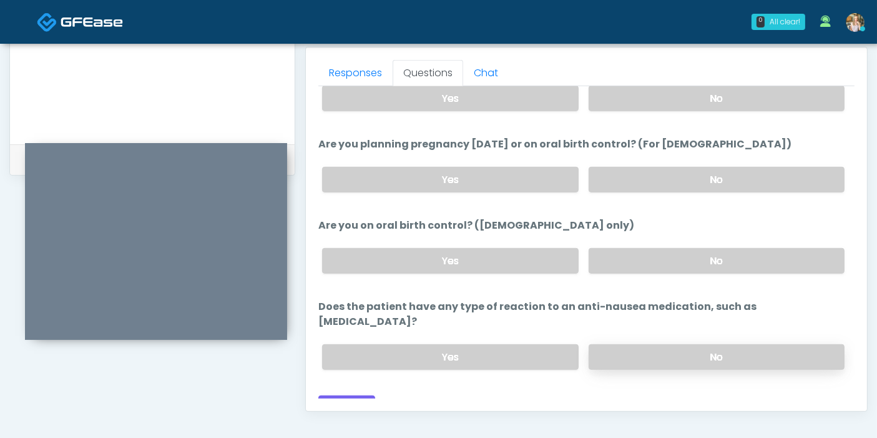
click at [661, 344] on label "No" at bounding box center [717, 357] width 256 height 26
click at [341, 395] on button "Continue" at bounding box center [346, 406] width 57 height 23
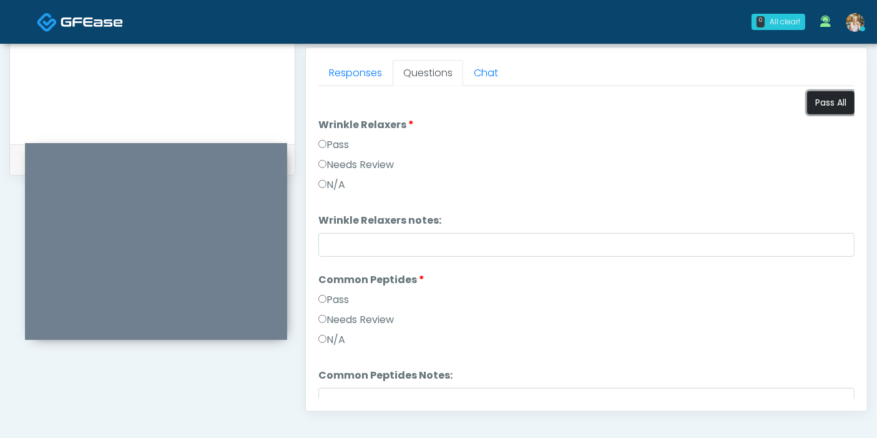
click at [830, 102] on button "Pass All" at bounding box center [830, 102] width 47 height 23
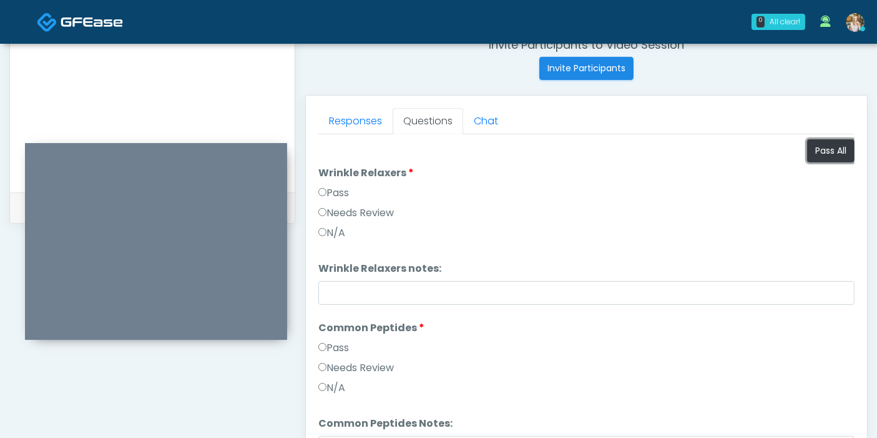
scroll to position [473, 0]
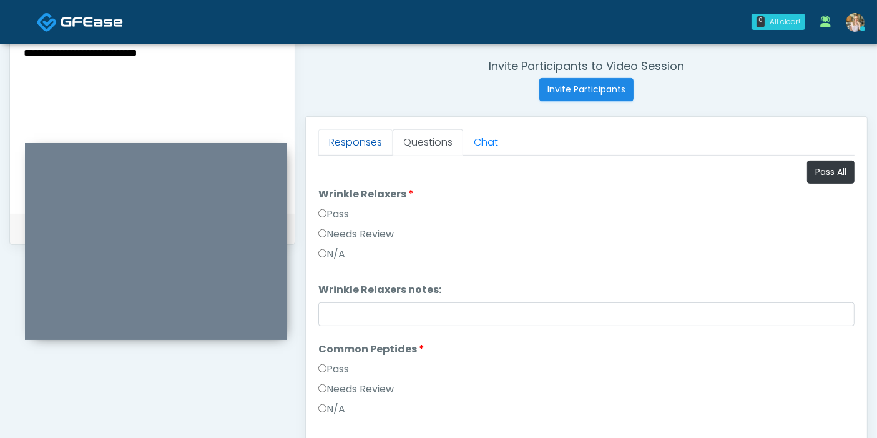
click at [363, 137] on link "Responses" at bounding box center [355, 142] width 74 height 26
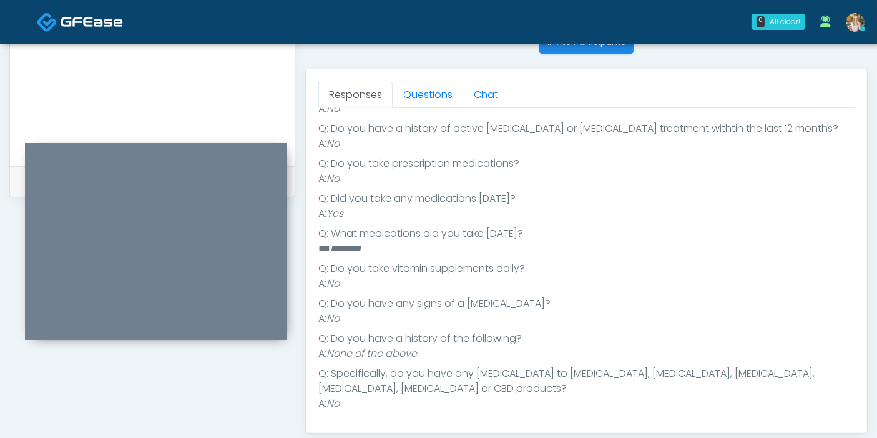
scroll to position [542, 0]
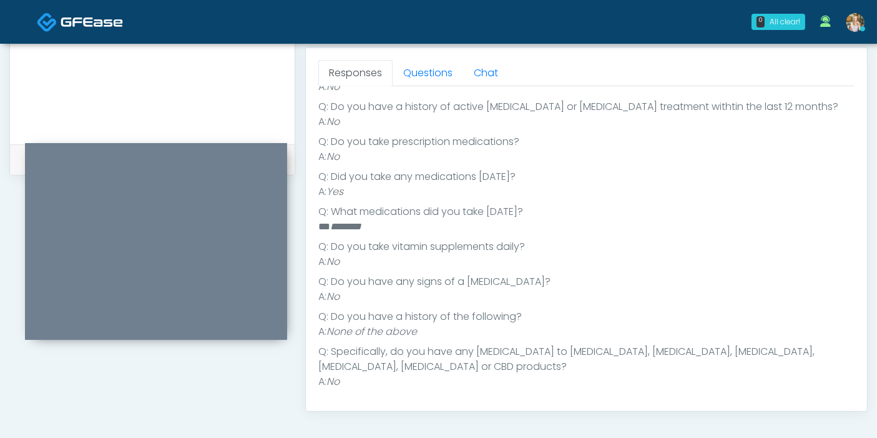
click at [430, 56] on div "Responses Questions Chat Good Faith Exam Script Good Faith Exam Script INTRODUC…" at bounding box center [586, 228] width 561 height 363
click at [433, 71] on link "Questions" at bounding box center [428, 73] width 71 height 26
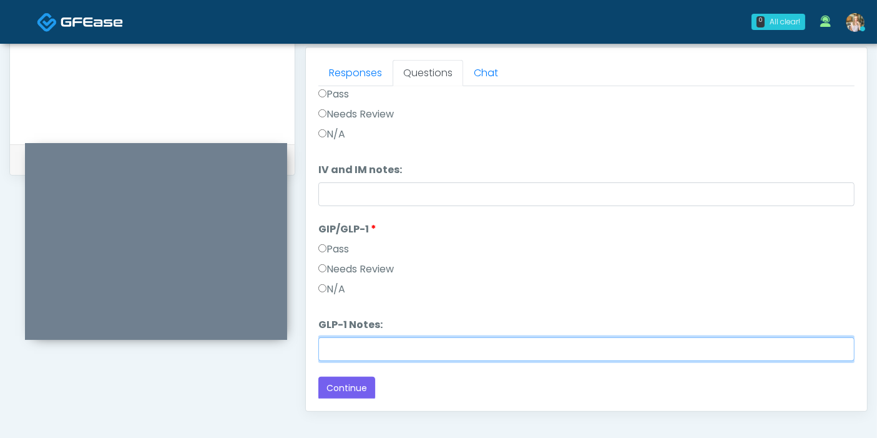
click at [471, 351] on input "GLP-1 Notes:" at bounding box center [586, 349] width 536 height 24
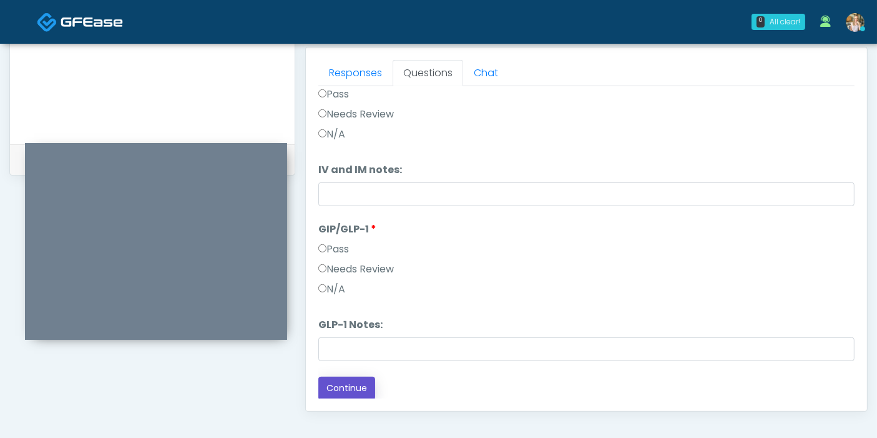
click at [346, 386] on button "Continue" at bounding box center [346, 388] width 57 height 23
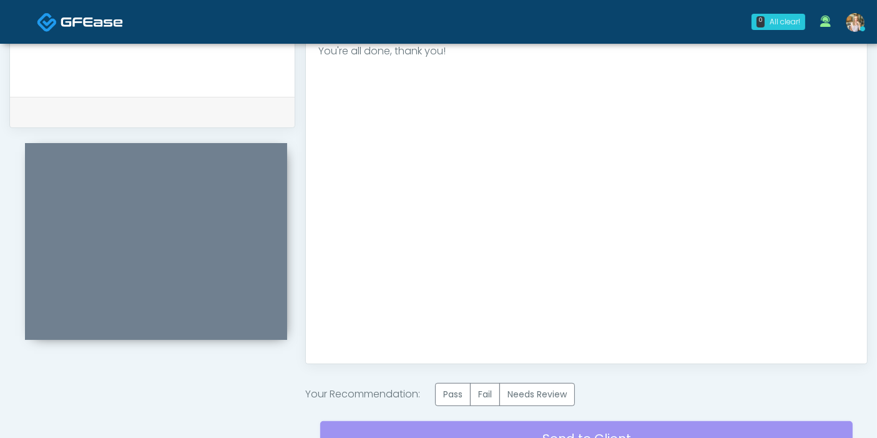
scroll to position [611, 0]
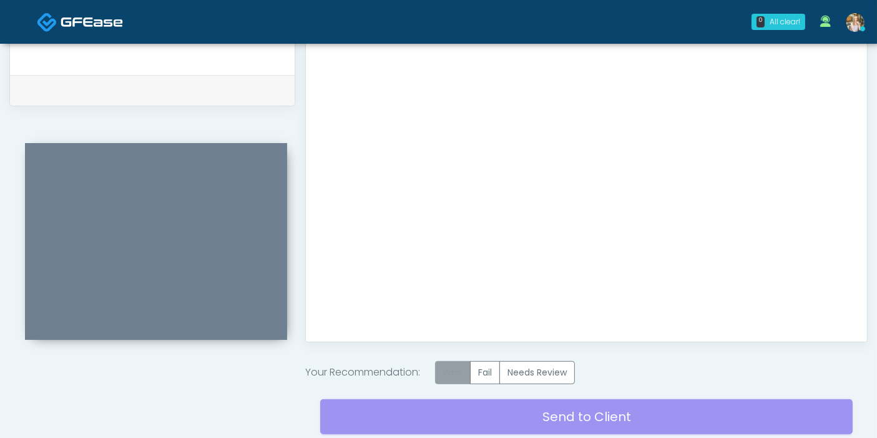
click at [458, 370] on label "Pass" at bounding box center [453, 372] width 36 height 23
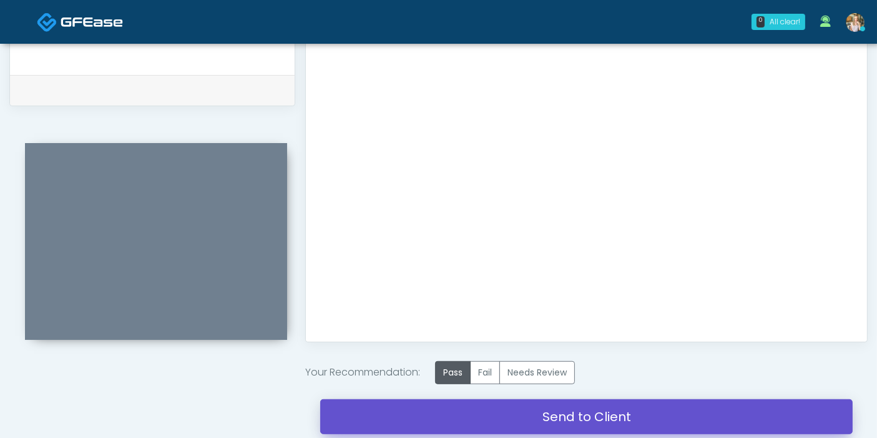
drag, startPoint x: 566, startPoint y: 415, endPoint x: 503, endPoint y: 59, distance: 361.4
click at [566, 415] on link "Send to Client" at bounding box center [586, 416] width 533 height 35
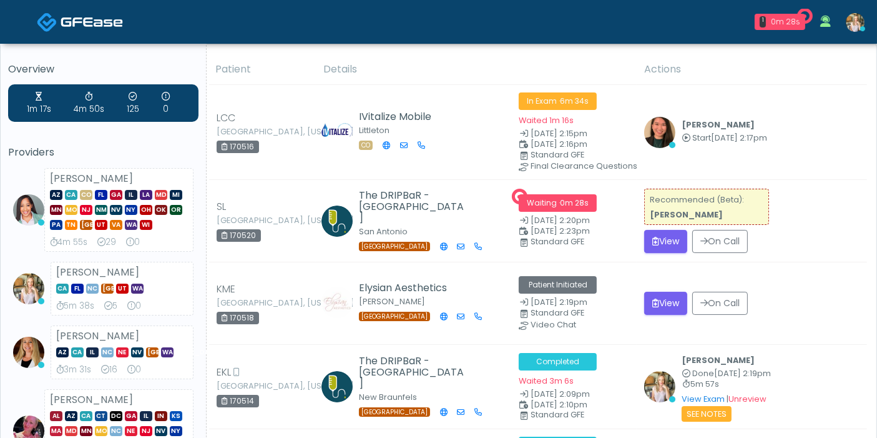
click at [658, 240] on button "View" at bounding box center [665, 241] width 43 height 23
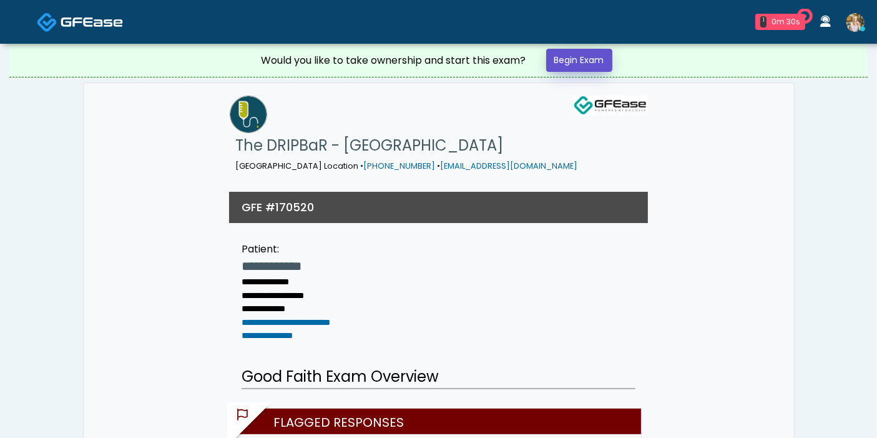
click at [569, 63] on link "Begin Exam" at bounding box center [579, 60] width 66 height 23
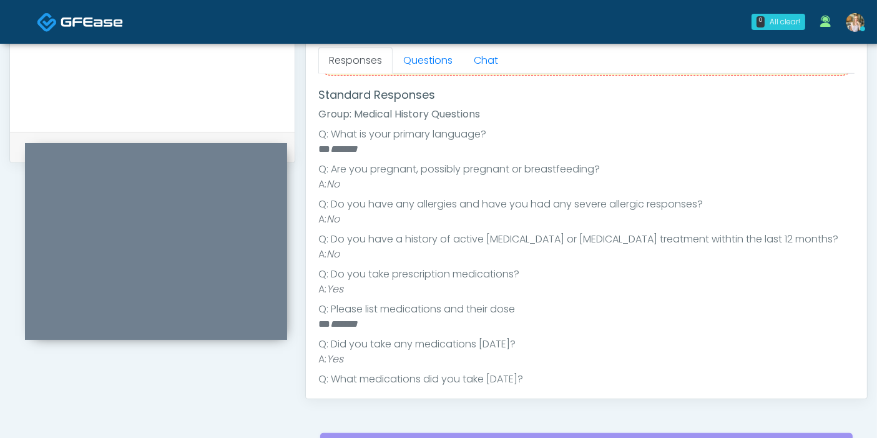
scroll to position [212, 0]
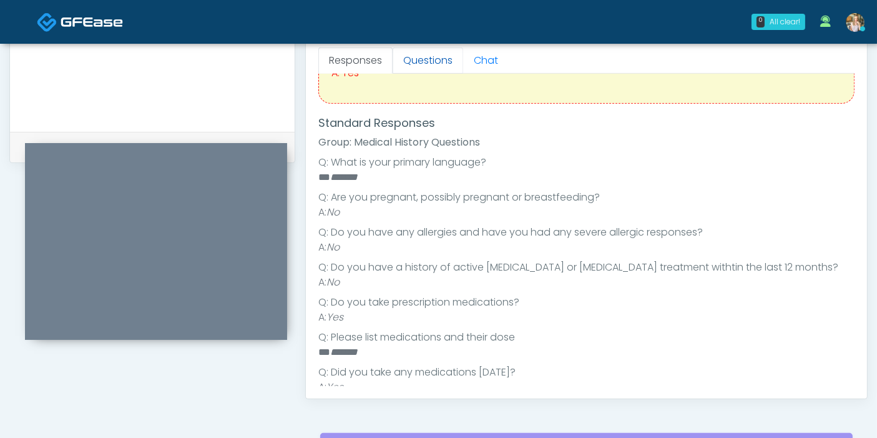
click at [426, 58] on link "Questions" at bounding box center [428, 60] width 71 height 26
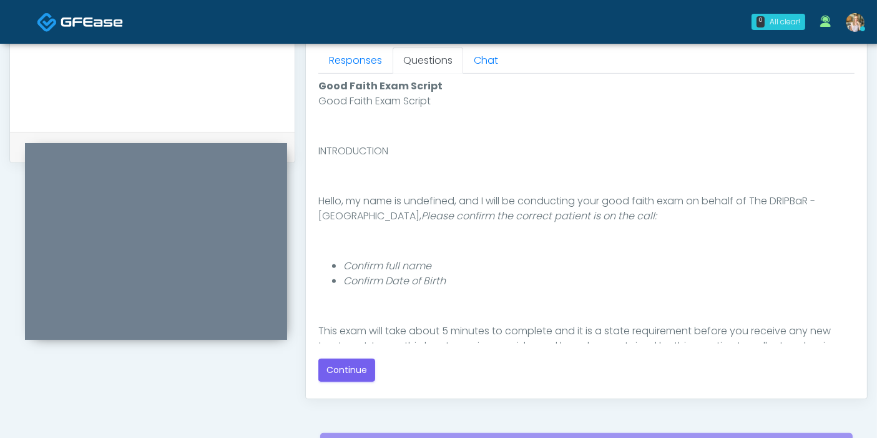
scroll to position [0, 0]
click at [375, 57] on link "Responses" at bounding box center [355, 60] width 74 height 26
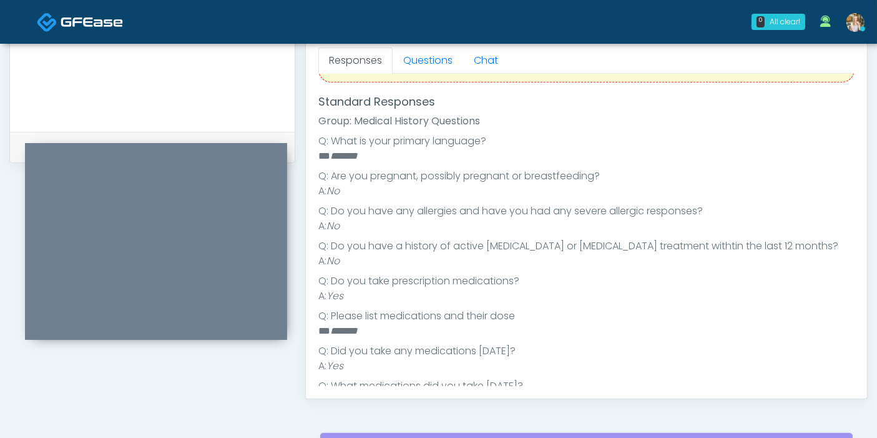
scroll to position [212, 0]
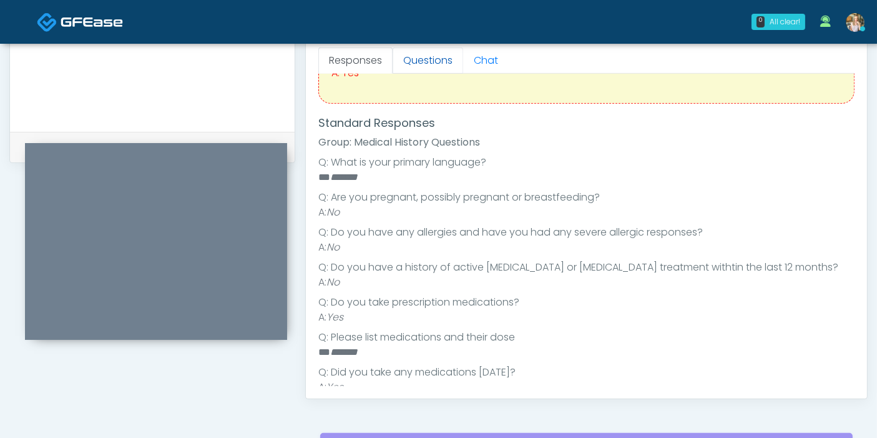
click at [418, 61] on link "Questions" at bounding box center [428, 60] width 71 height 26
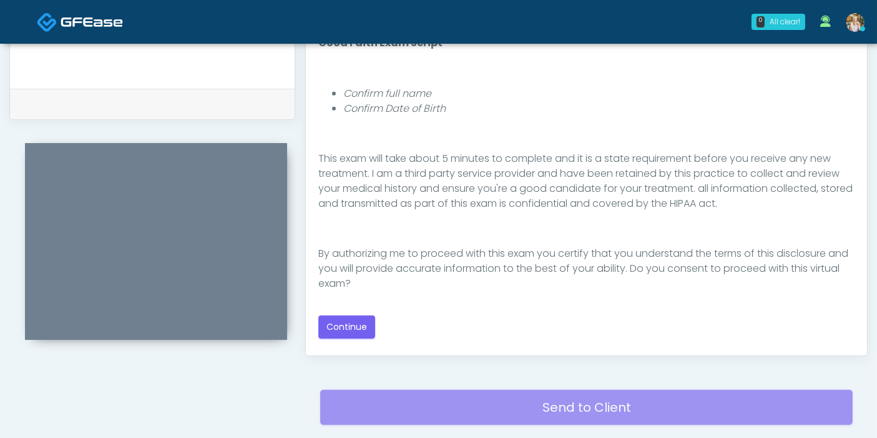
scroll to position [624, 0]
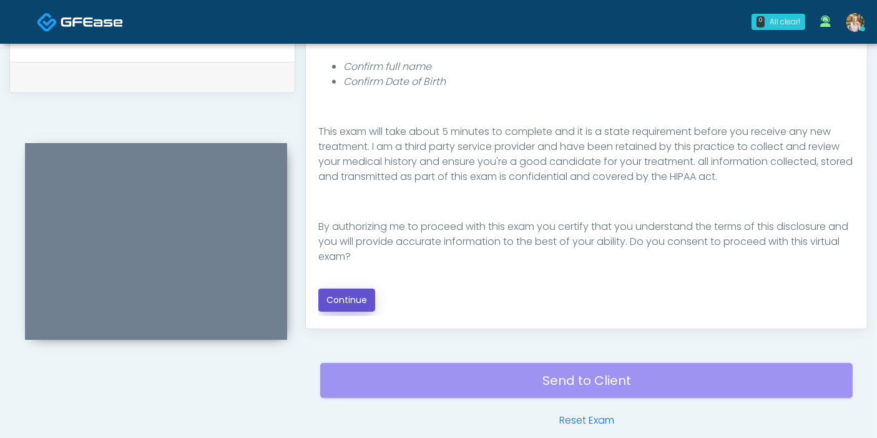
click at [344, 302] on button "Continue" at bounding box center [346, 299] width 57 height 23
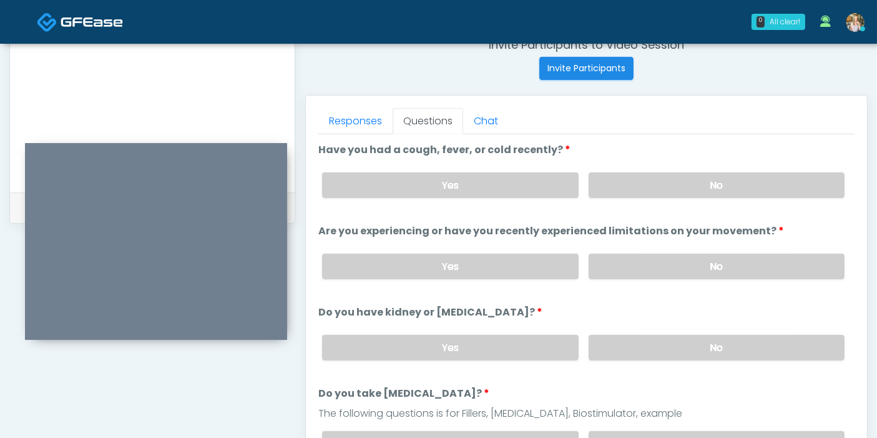
scroll to position [473, 0]
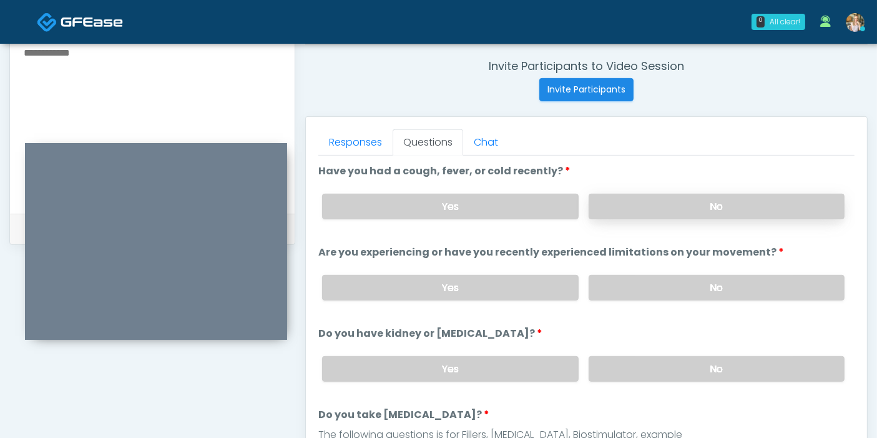
click at [719, 206] on label "No" at bounding box center [717, 207] width 256 height 26
click at [679, 290] on label "No" at bounding box center [717, 288] width 256 height 26
click at [694, 368] on label "No" at bounding box center [717, 369] width 256 height 26
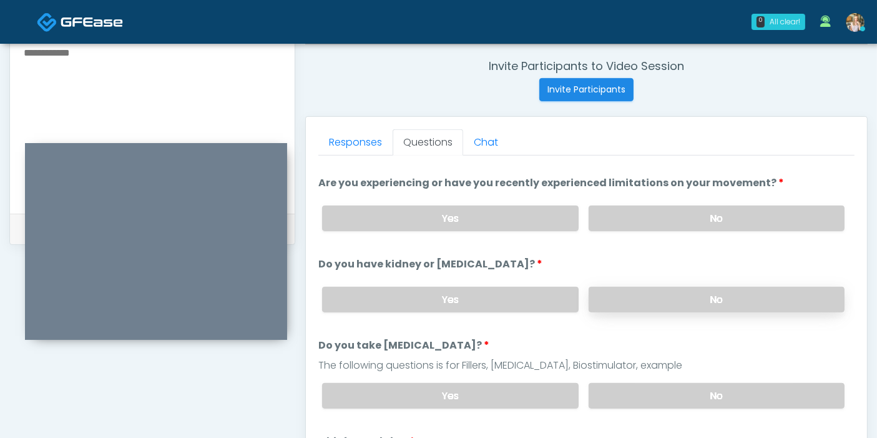
scroll to position [139, 0]
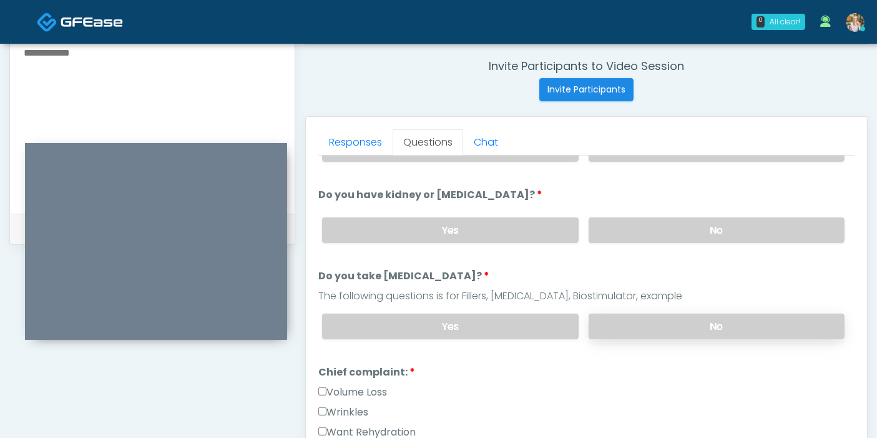
click at [660, 327] on label "No" at bounding box center [717, 326] width 256 height 26
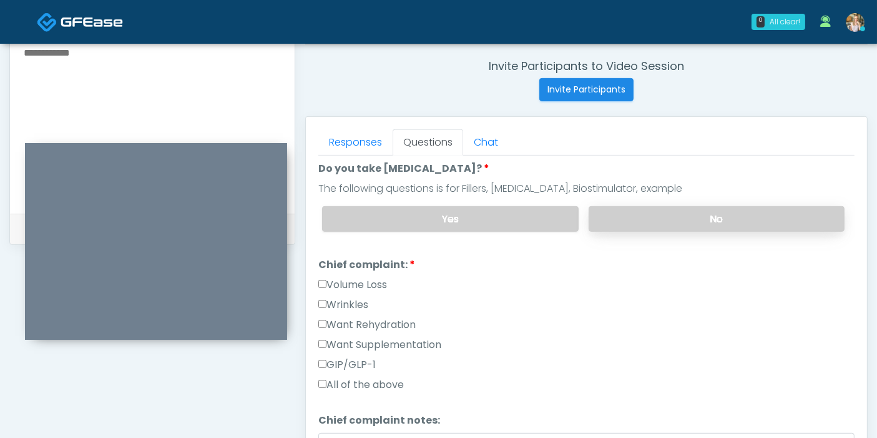
scroll to position [277, 0]
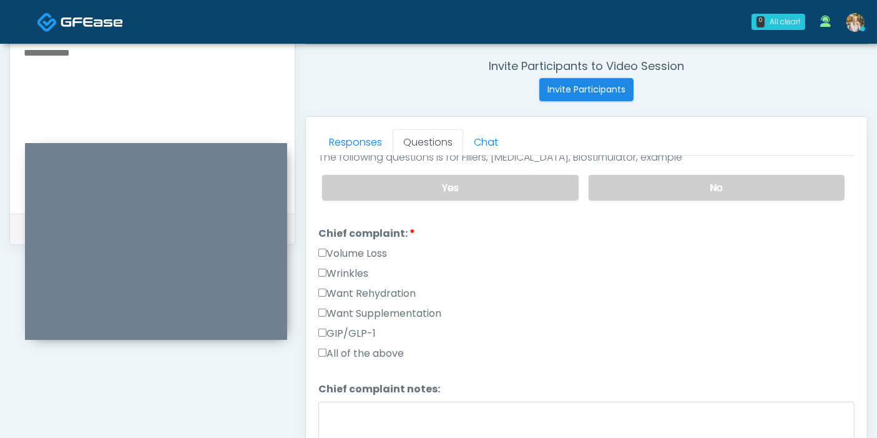
click at [353, 291] on label "Want Rehydration" at bounding box center [366, 293] width 97 height 15
click at [354, 310] on label "Want Supplementation" at bounding box center [379, 313] width 123 height 15
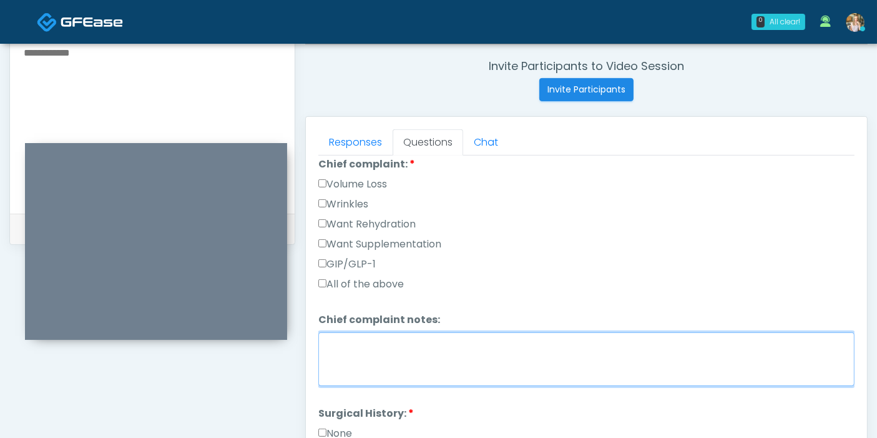
click at [401, 349] on textarea "Chief complaint notes:" at bounding box center [586, 359] width 536 height 54
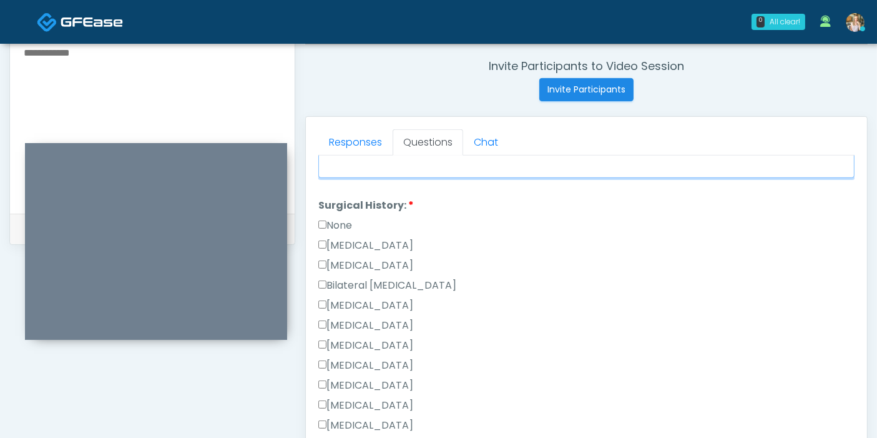
scroll to position [624, 0]
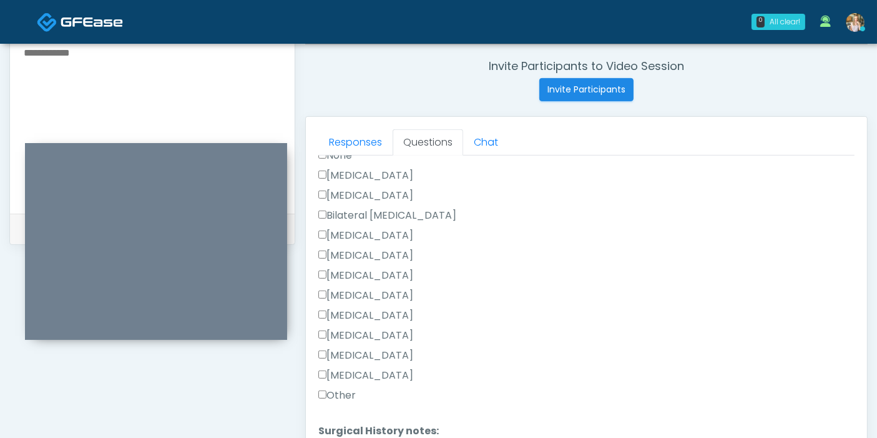
type textarea "******"
click at [370, 188] on label "Hysterectomy" at bounding box center [365, 195] width 95 height 15
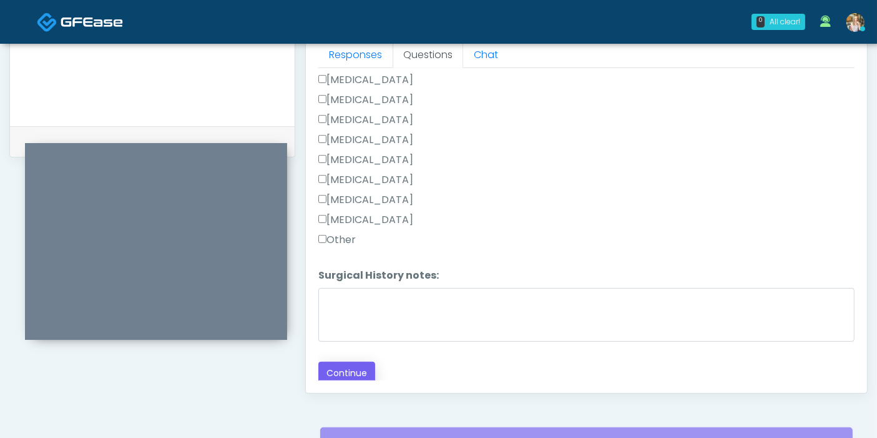
scroll to position [611, 0]
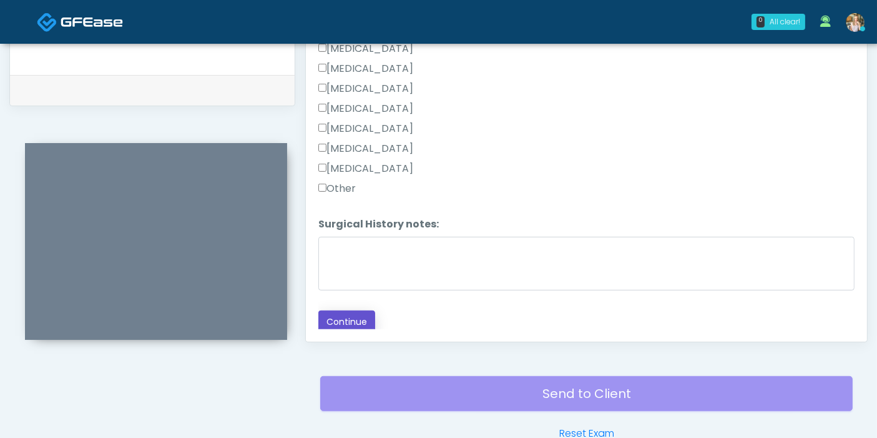
click at [358, 317] on button "Continue" at bounding box center [346, 321] width 57 height 23
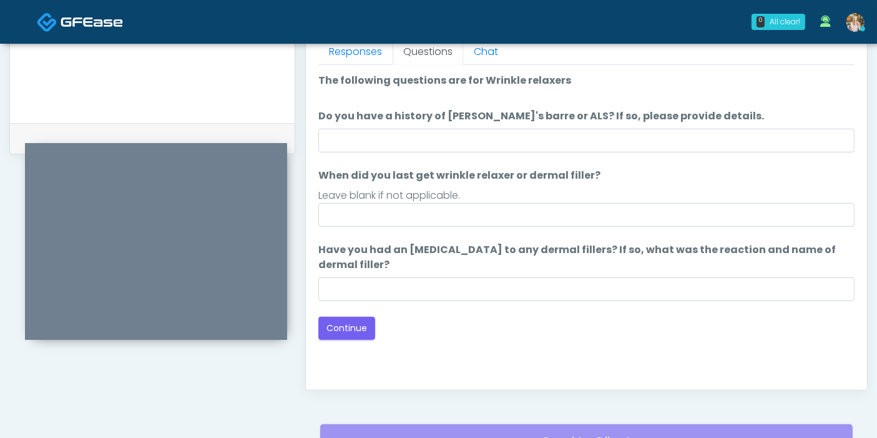
scroll to position [542, 0]
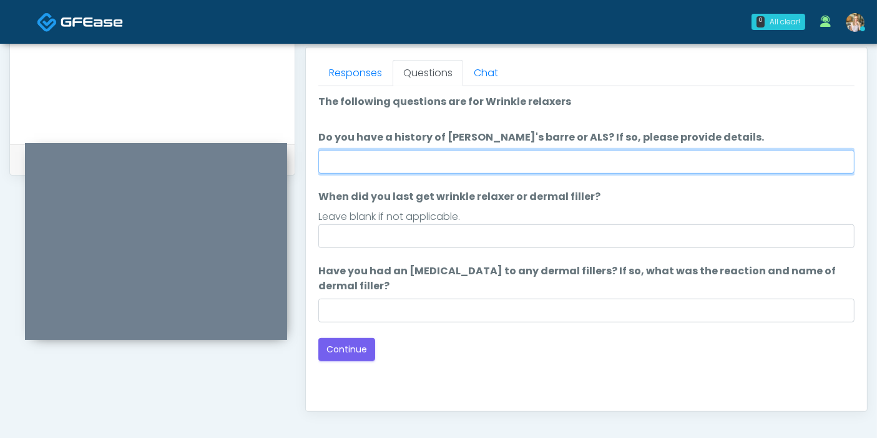
click at [586, 157] on input "Do you have a history of Guillain's barre or ALS? If so, please provide details." at bounding box center [586, 162] width 536 height 24
type input "******"
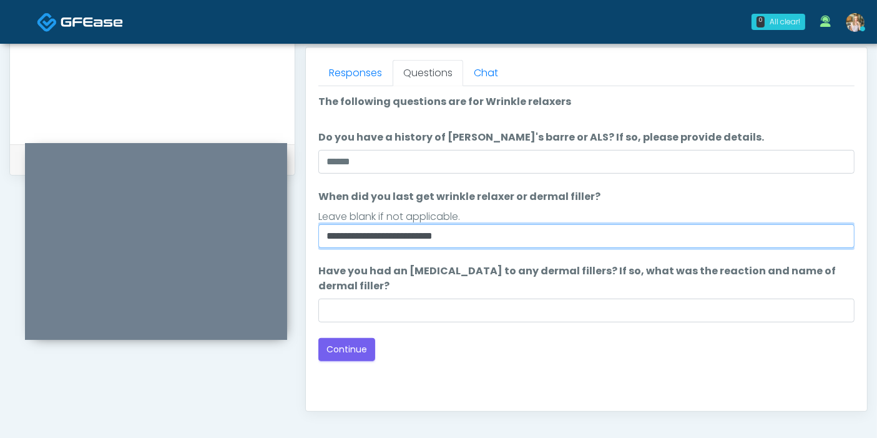
type input "**********"
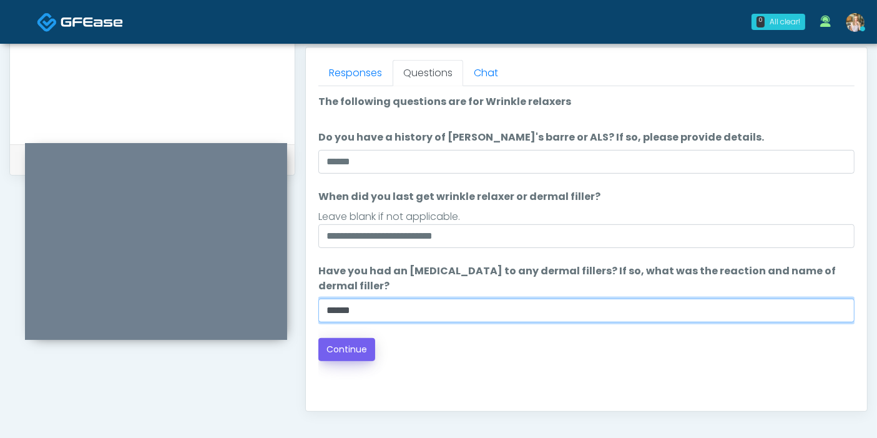
type input "******"
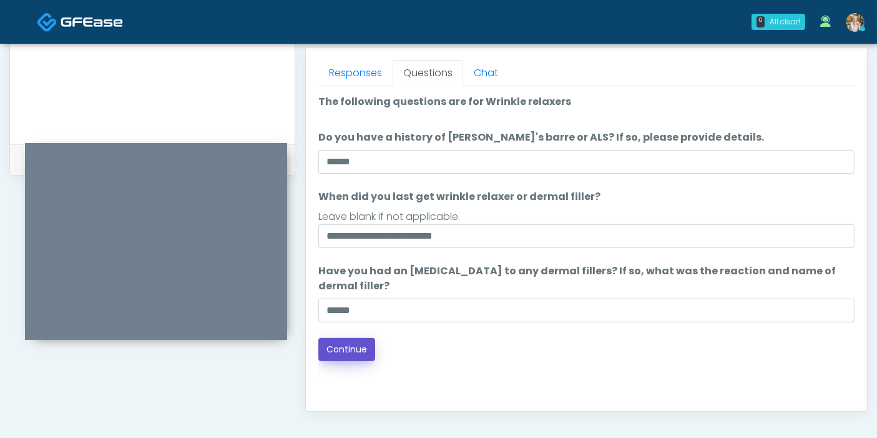
click at [342, 348] on button "Continue" at bounding box center [346, 349] width 57 height 23
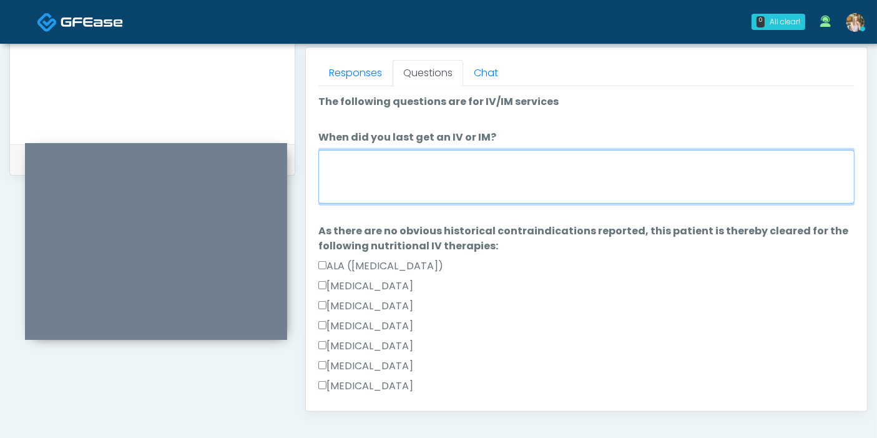
click at [587, 184] on textarea "When did you last get an IV or IM?" at bounding box center [586, 177] width 536 height 54
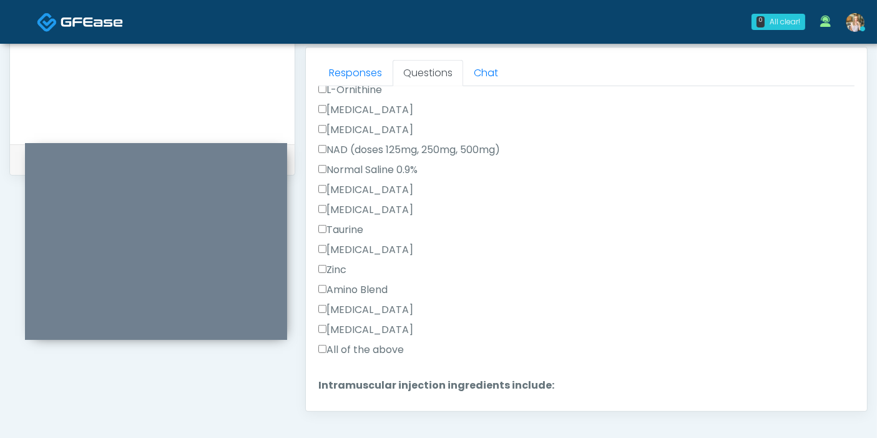
scroll to position [485, 0]
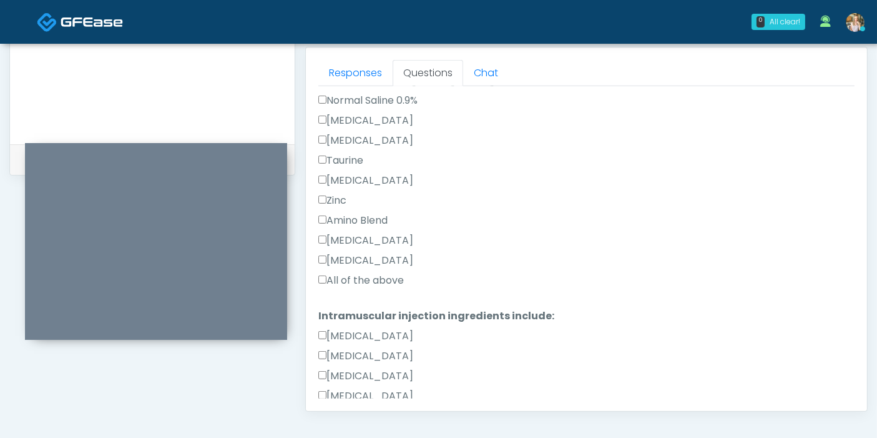
click at [345, 279] on label "All of the above" at bounding box center [361, 280] width 86 height 15
click at [346, 139] on label "Toradol" at bounding box center [365, 140] width 95 height 15
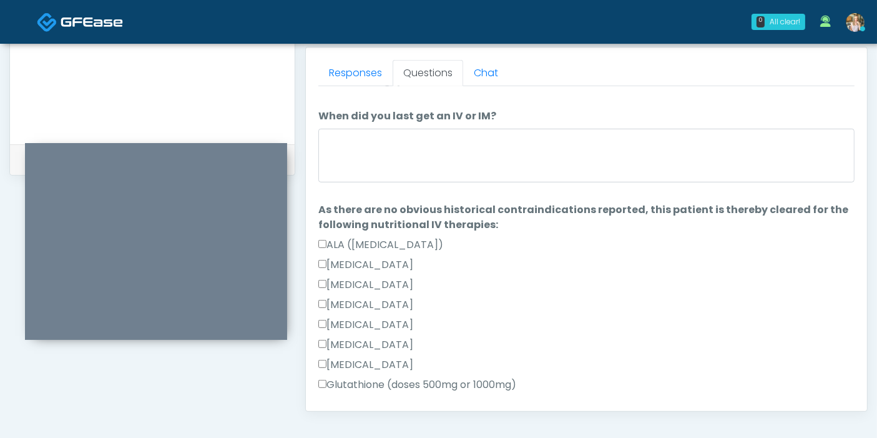
scroll to position [0, 0]
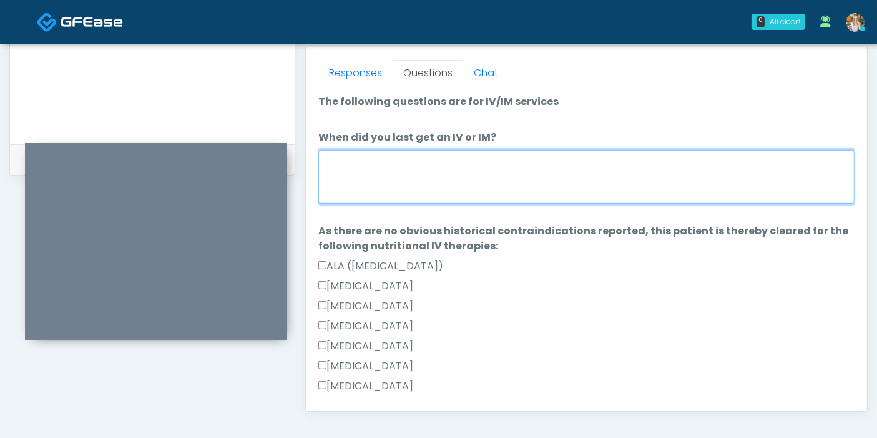
click at [471, 167] on textarea "When did you last get an IV or IM?" at bounding box center [586, 177] width 536 height 54
type textarea "**********"
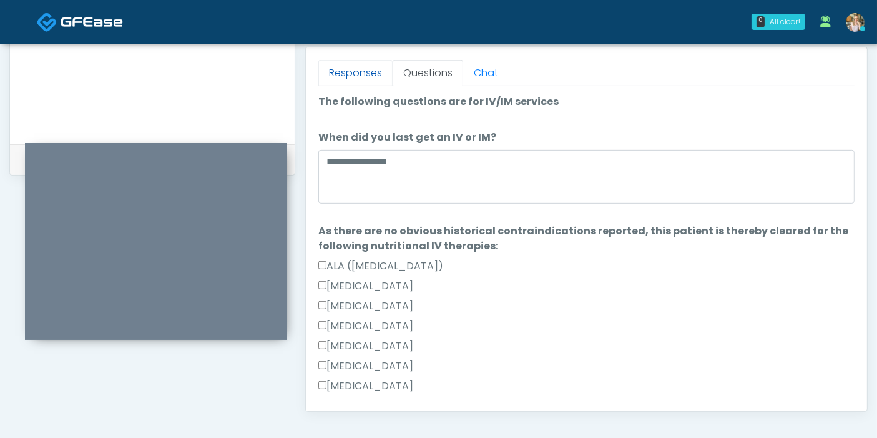
click at [358, 74] on link "Responses" at bounding box center [355, 73] width 74 height 26
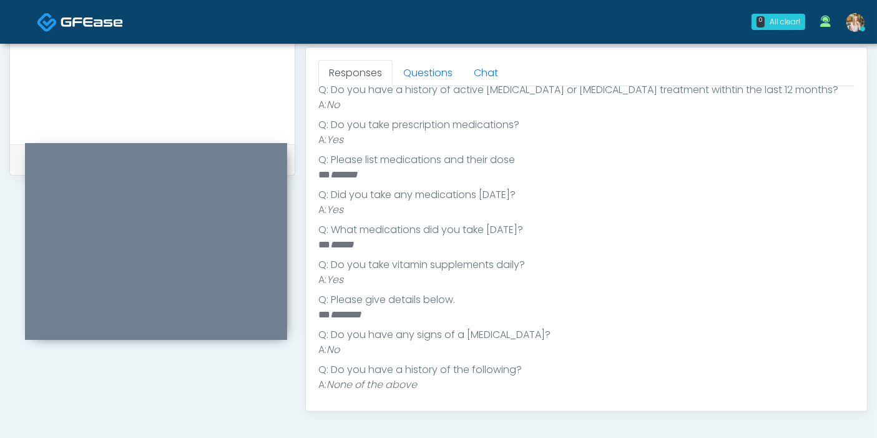
scroll to position [351, 0]
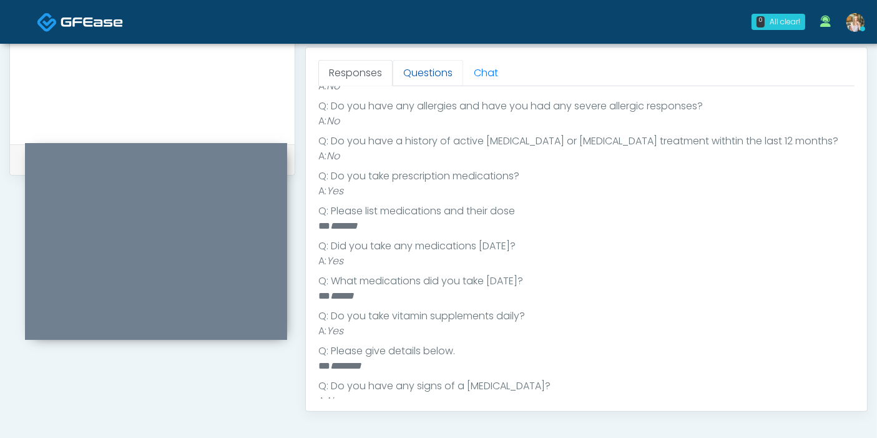
click at [428, 71] on link "Questions" at bounding box center [428, 73] width 71 height 26
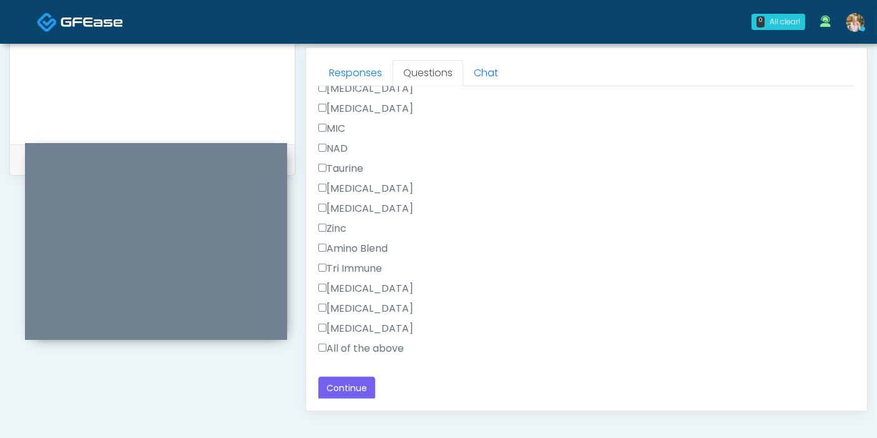
scroll to position [611, 0]
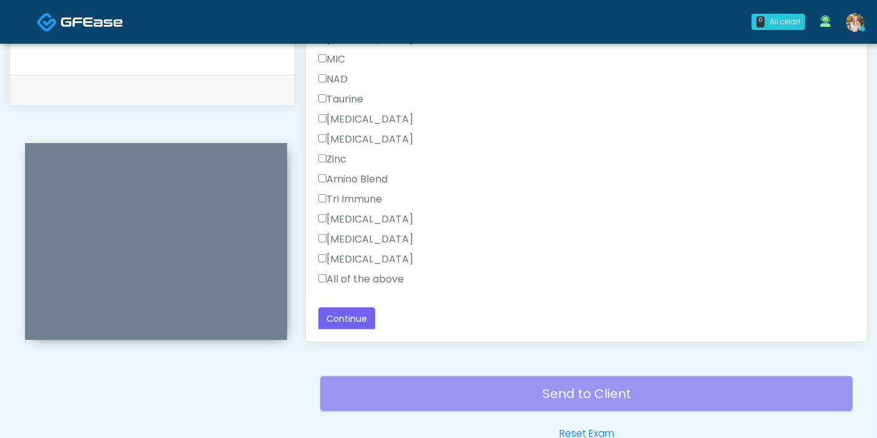
click at [358, 275] on label "All of the above" at bounding box center [361, 279] width 86 height 15
click at [341, 119] on label "[MEDICAL_DATA]" at bounding box center [365, 119] width 95 height 15
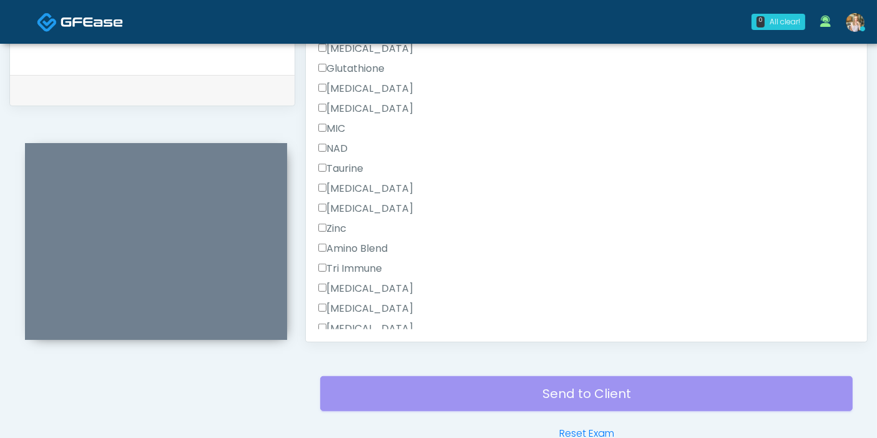
scroll to position [832, 0]
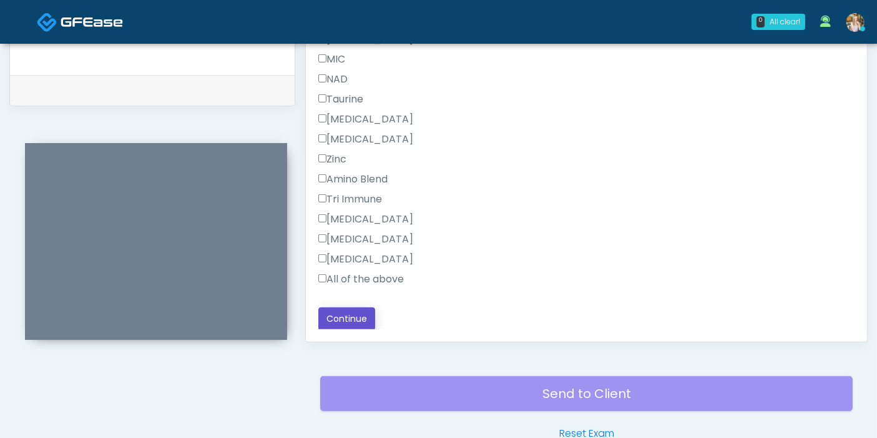
click at [365, 317] on button "Continue" at bounding box center [346, 318] width 57 height 23
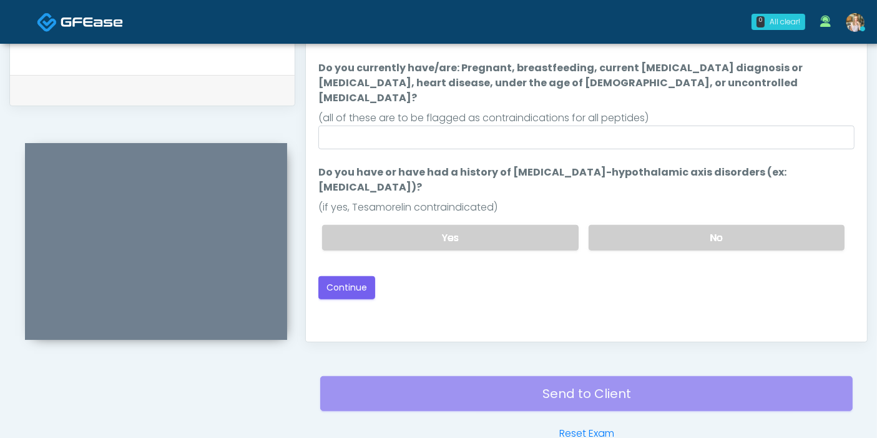
scroll to position [542, 0]
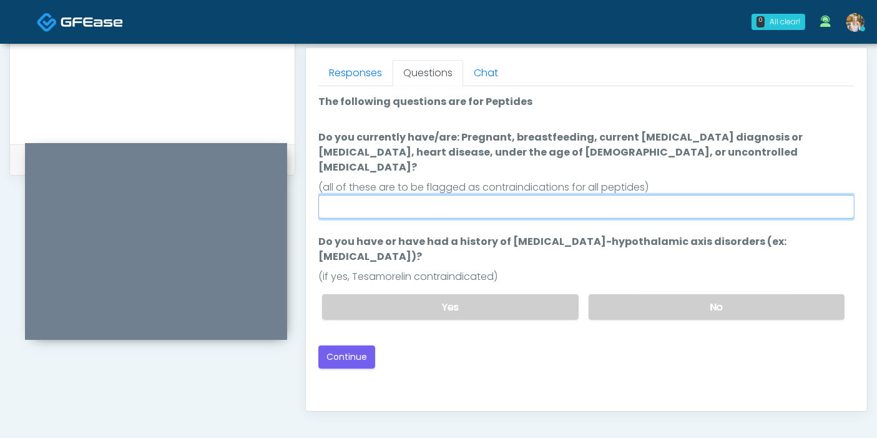
click at [525, 195] on input "Do you currently have/are: Pregnant, breastfeeding, current cancer diagnosis or…" at bounding box center [586, 207] width 536 height 24
type input "******"
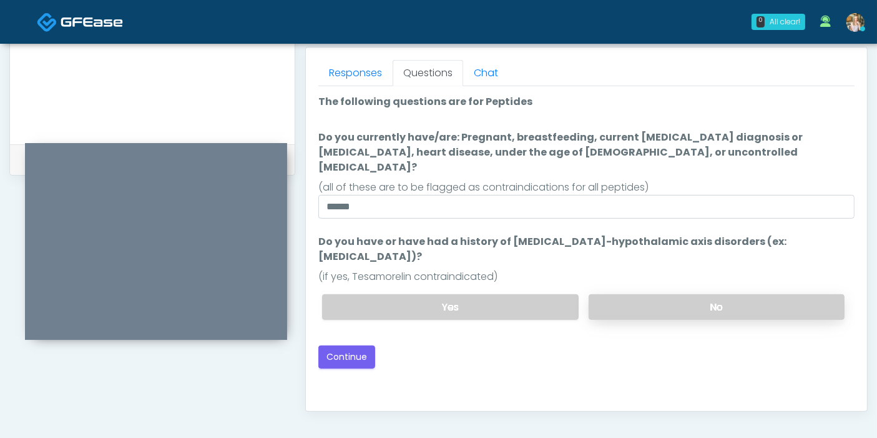
click at [673, 294] on label "No" at bounding box center [717, 307] width 256 height 26
click at [353, 345] on button "Continue" at bounding box center [346, 356] width 57 height 23
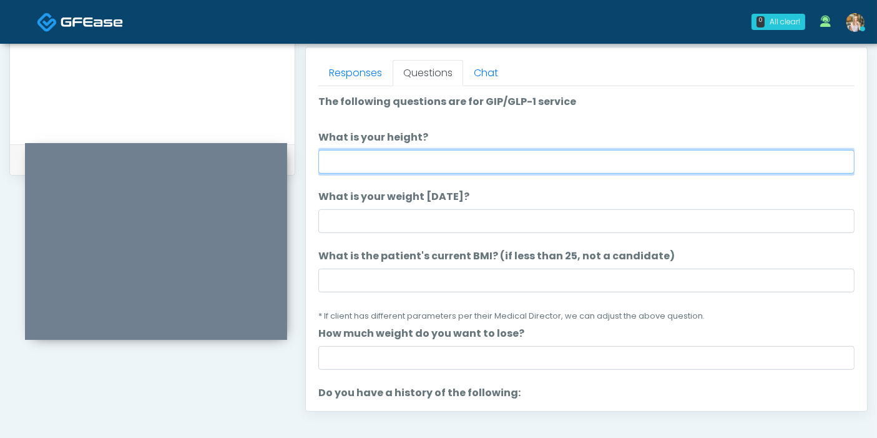
click at [566, 159] on input "What is your height?" at bounding box center [586, 162] width 536 height 24
click at [469, 159] on input "What is your height?" at bounding box center [586, 162] width 536 height 24
type input "***"
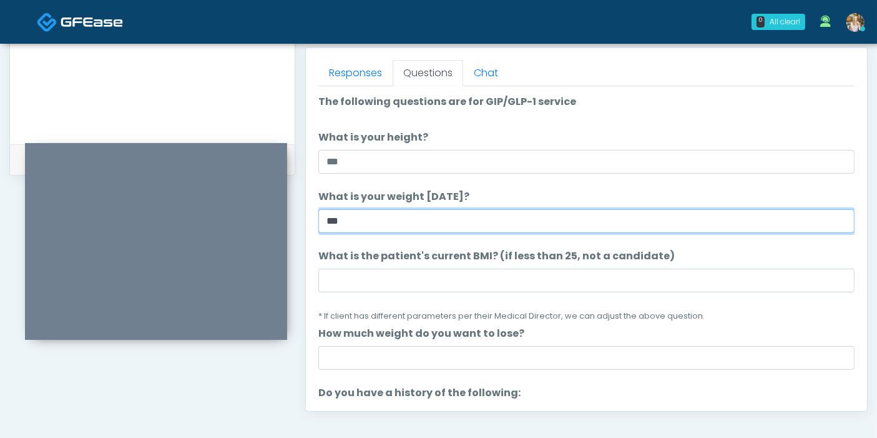
type input "***"
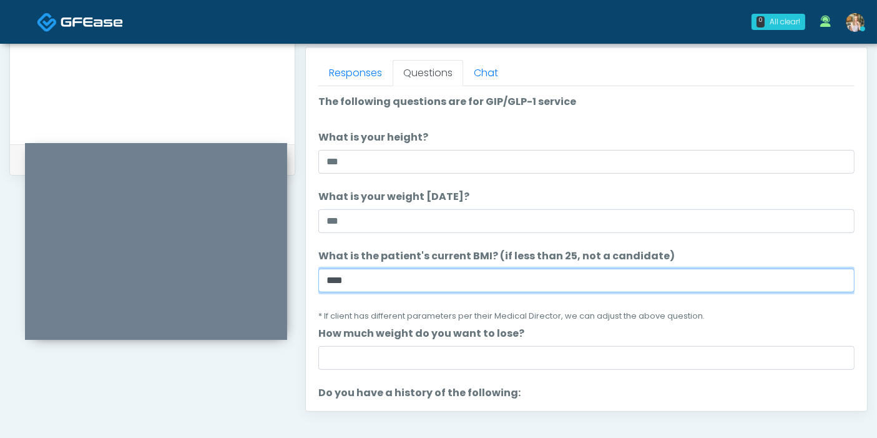
click at [378, 281] on input "****" at bounding box center [586, 281] width 536 height 24
type input "****"
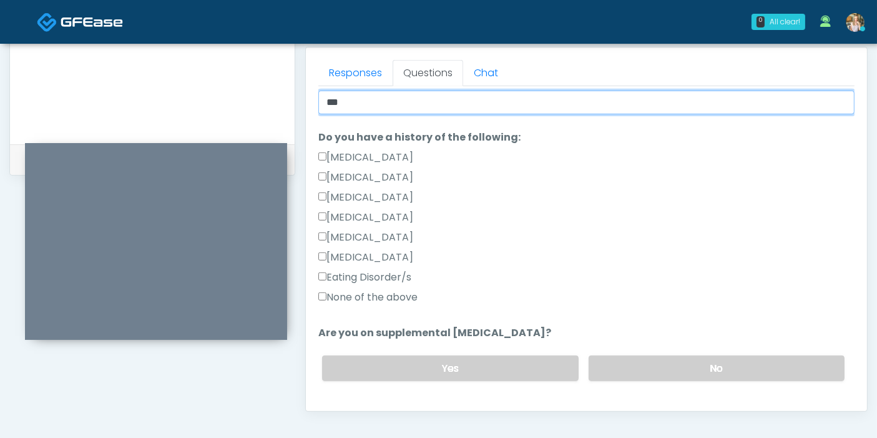
scroll to position [277, 0]
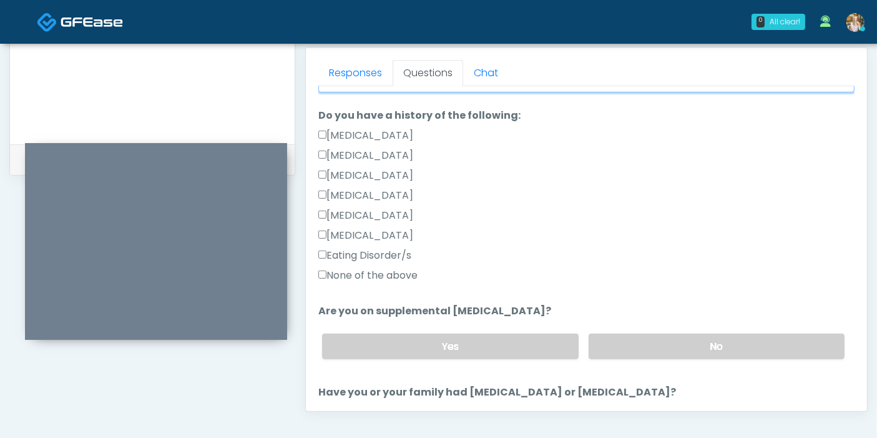
type input "***"
click at [371, 274] on label "None of the above" at bounding box center [367, 275] width 99 height 15
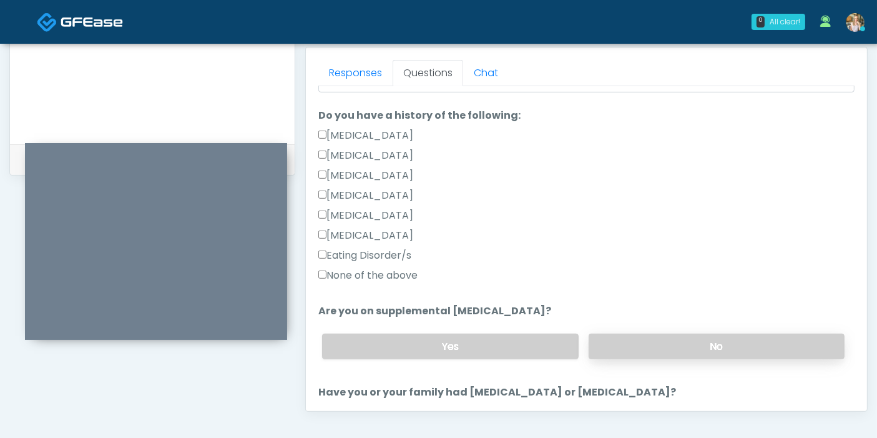
click at [646, 338] on label "No" at bounding box center [717, 346] width 256 height 26
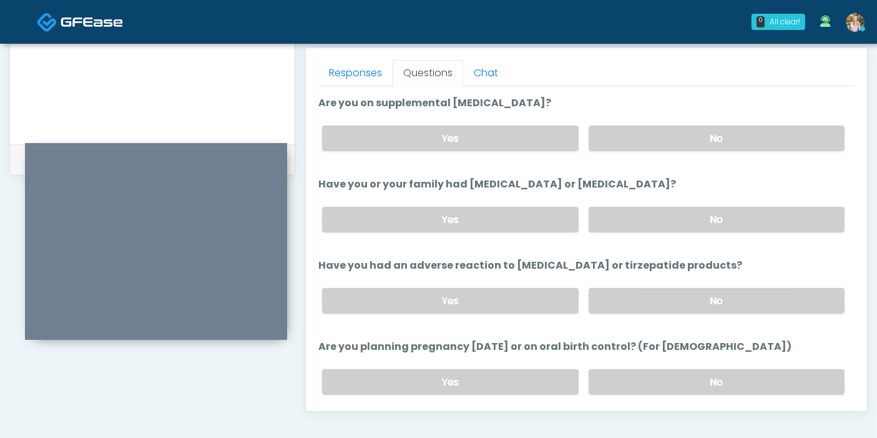
scroll to position [416, 0]
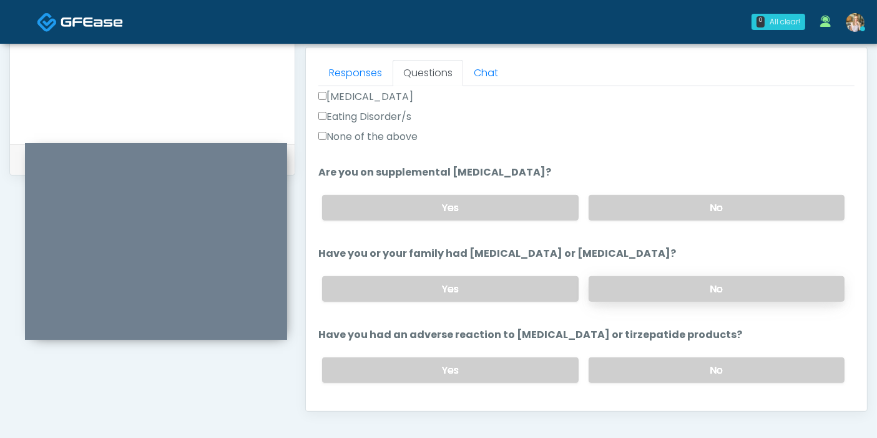
click at [702, 293] on label "No" at bounding box center [717, 289] width 256 height 26
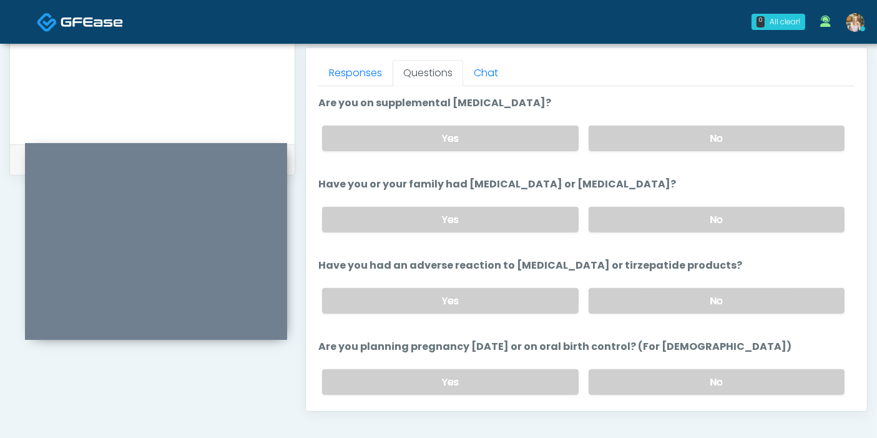
scroll to position [554, 0]
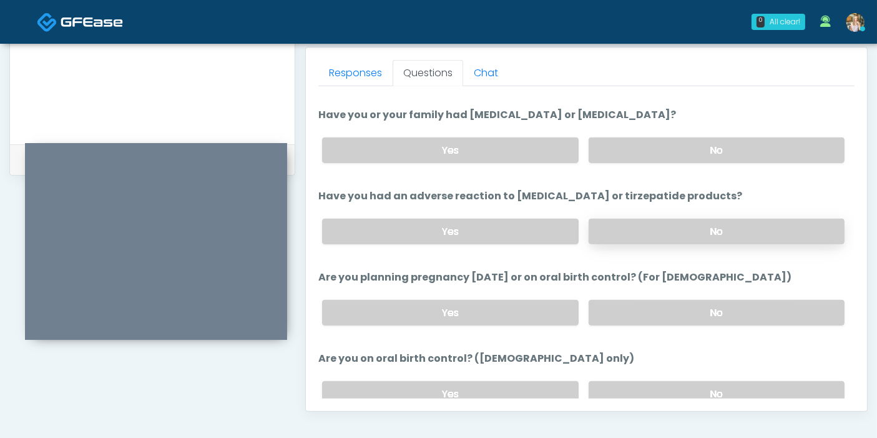
click at [687, 227] on label "No" at bounding box center [717, 232] width 256 height 26
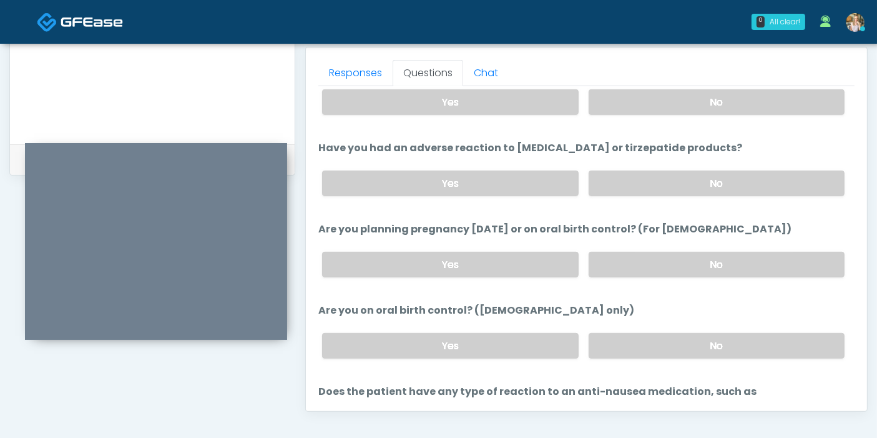
scroll to position [624, 0]
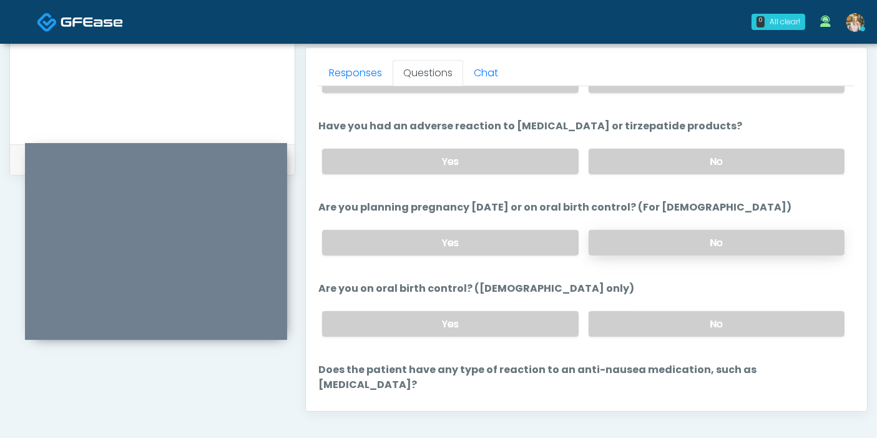
click at [662, 242] on label "No" at bounding box center [717, 243] width 256 height 26
click at [677, 325] on label "No" at bounding box center [717, 324] width 256 height 26
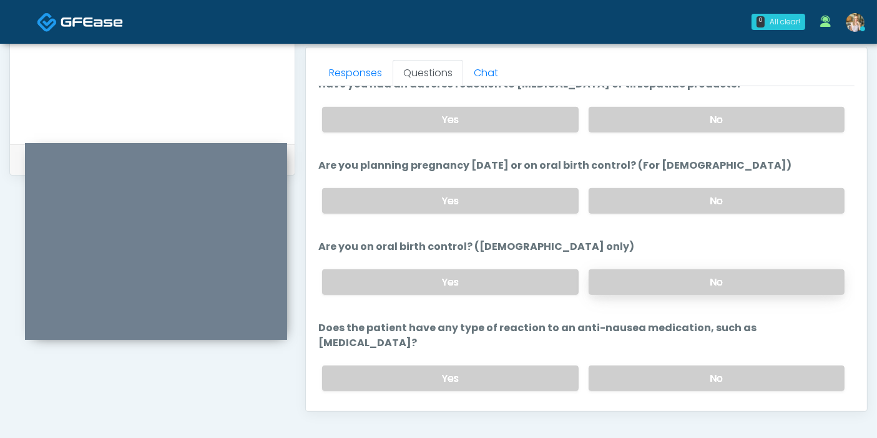
scroll to position [687, 0]
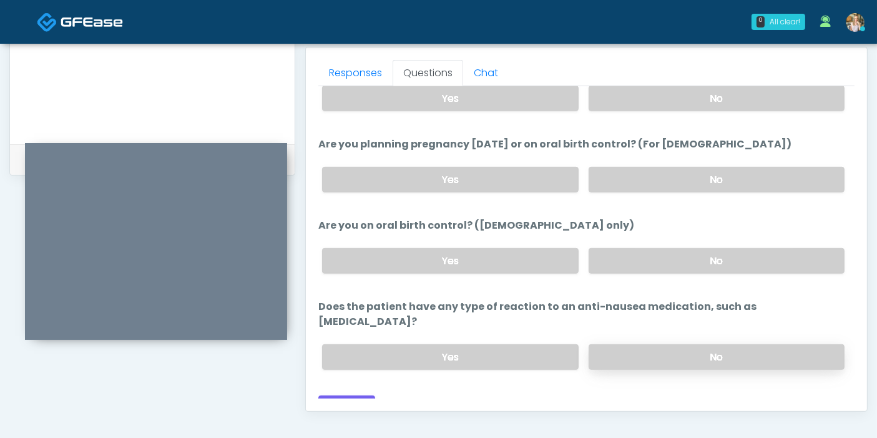
click at [679, 344] on label "No" at bounding box center [717, 357] width 256 height 26
click at [344, 395] on button "Continue" at bounding box center [346, 406] width 57 height 23
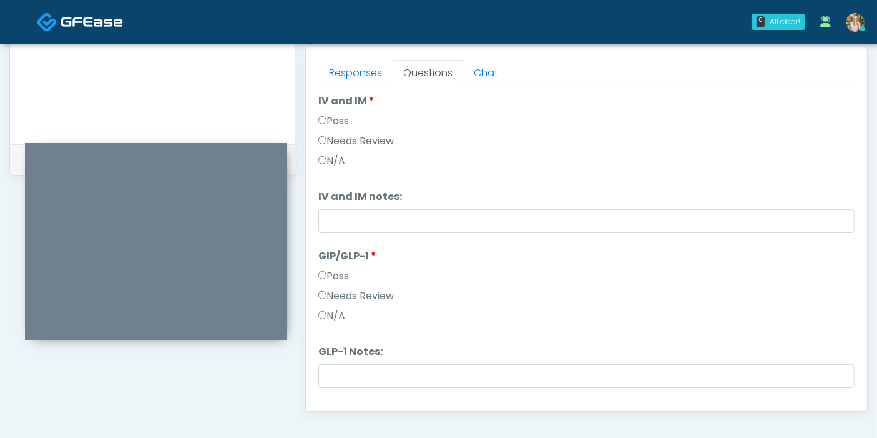
scroll to position [347, 0]
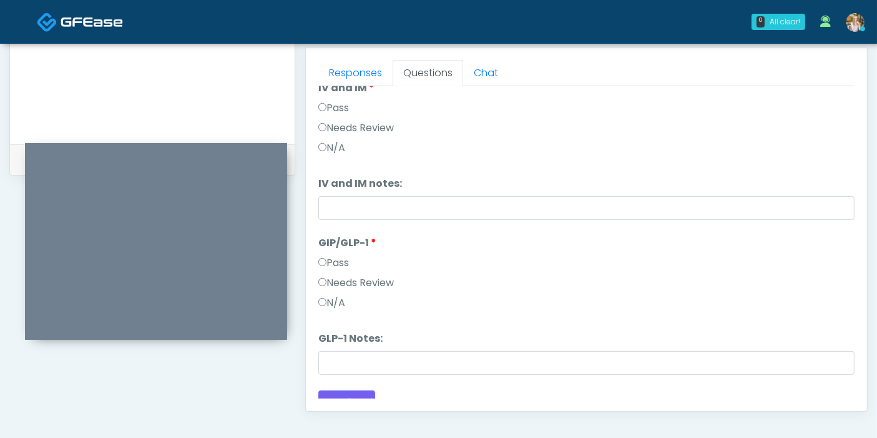
click at [373, 280] on label "Needs Review" at bounding box center [356, 282] width 76 height 15
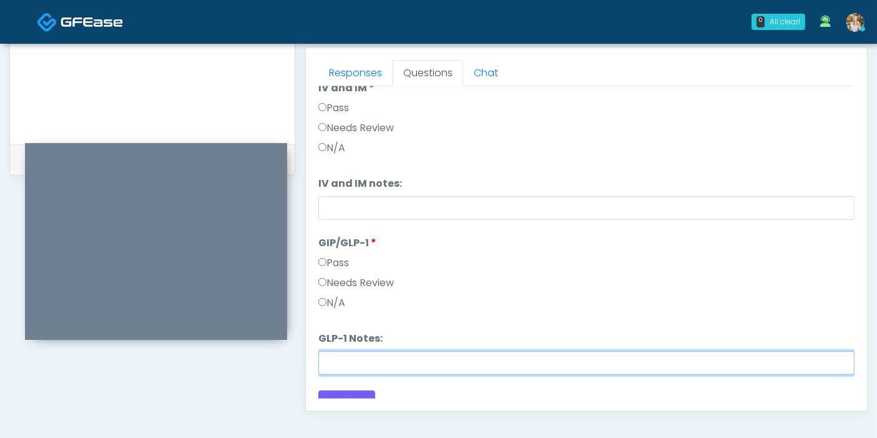
click at [397, 360] on input "GLP-1 Notes:" at bounding box center [586, 363] width 536 height 24
click at [413, 362] on input "GLP-1 Notes:" at bounding box center [586, 363] width 536 height 24
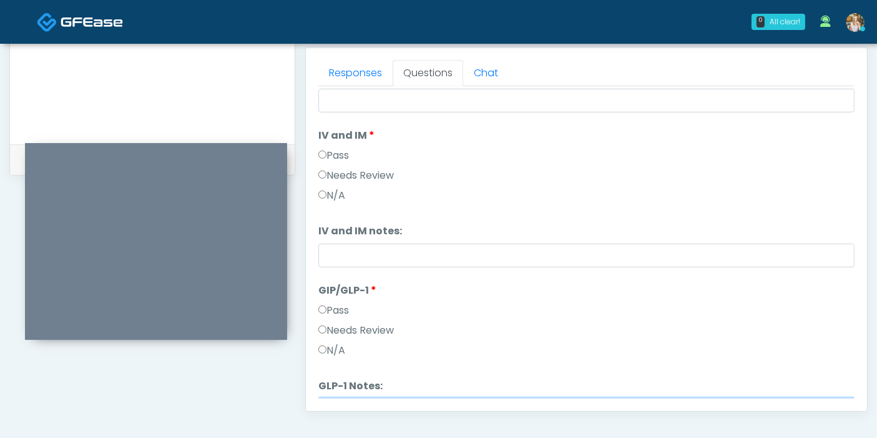
scroll to position [277, 0]
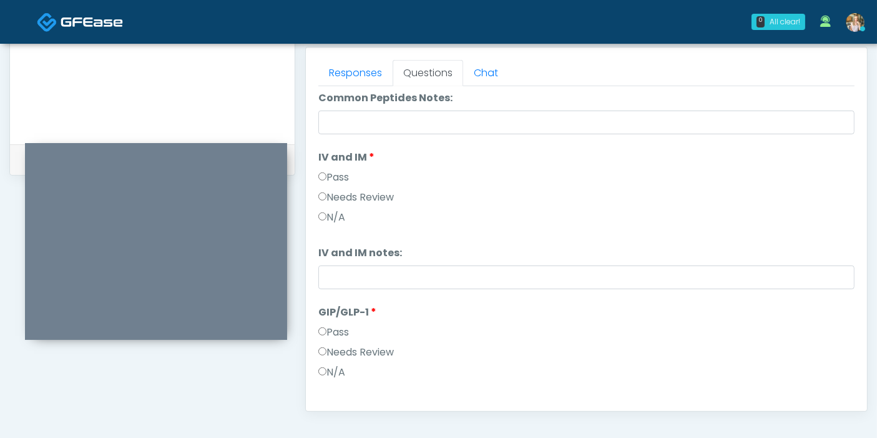
type input "********"
click at [340, 174] on label "Pass" at bounding box center [333, 177] width 31 height 15
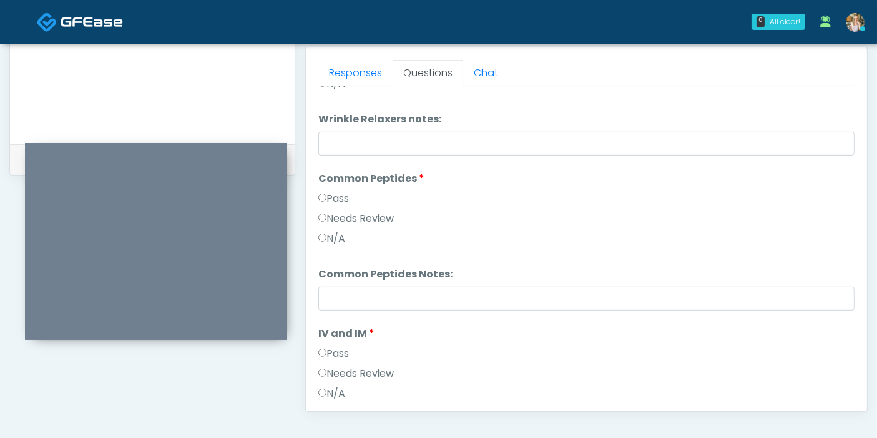
scroll to position [69, 0]
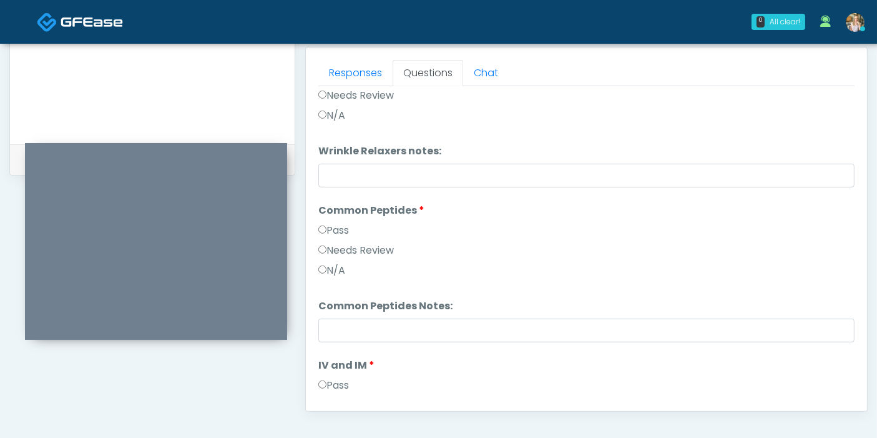
click at [342, 228] on label "Pass" at bounding box center [333, 230] width 31 height 15
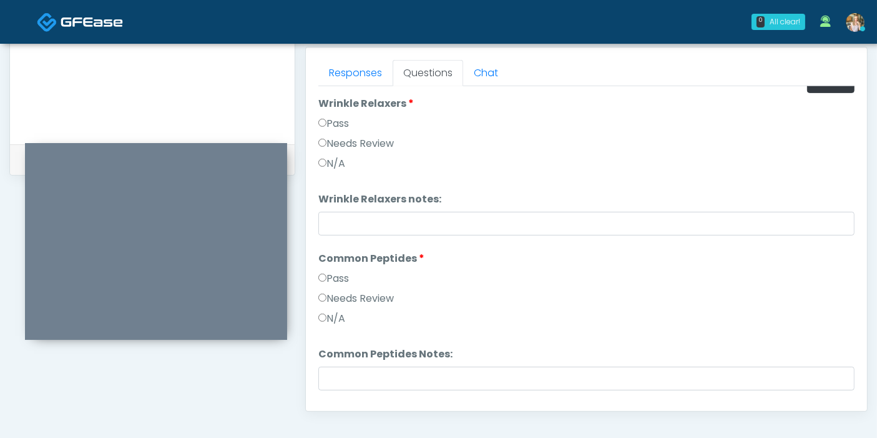
scroll to position [0, 0]
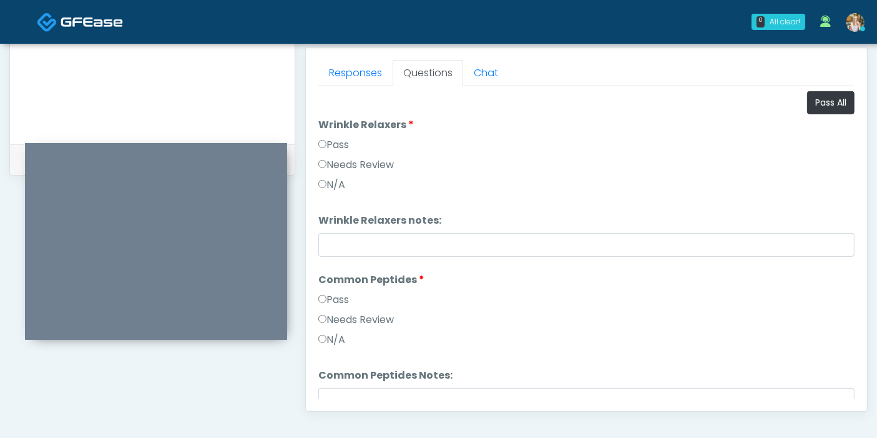
click at [342, 142] on label "Pass" at bounding box center [333, 144] width 31 height 15
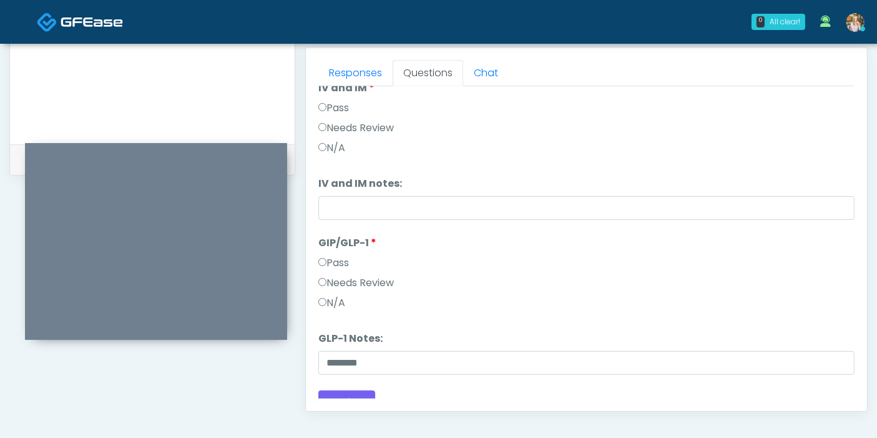
scroll to position [360, 0]
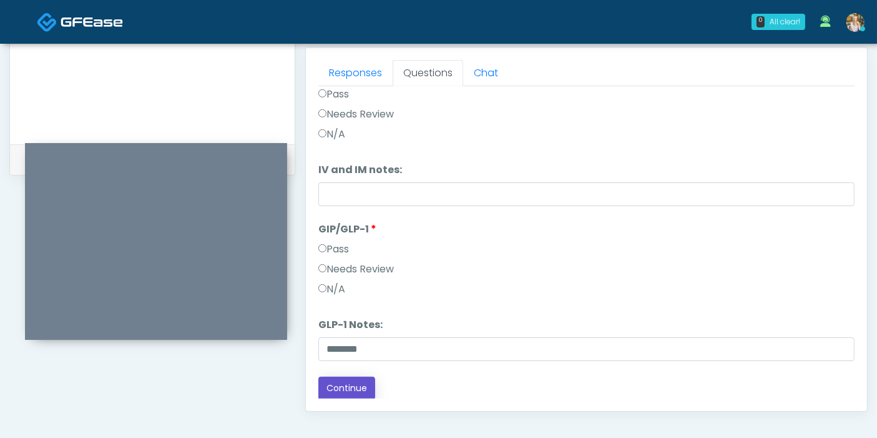
click at [341, 388] on button "Continue" at bounding box center [346, 388] width 57 height 23
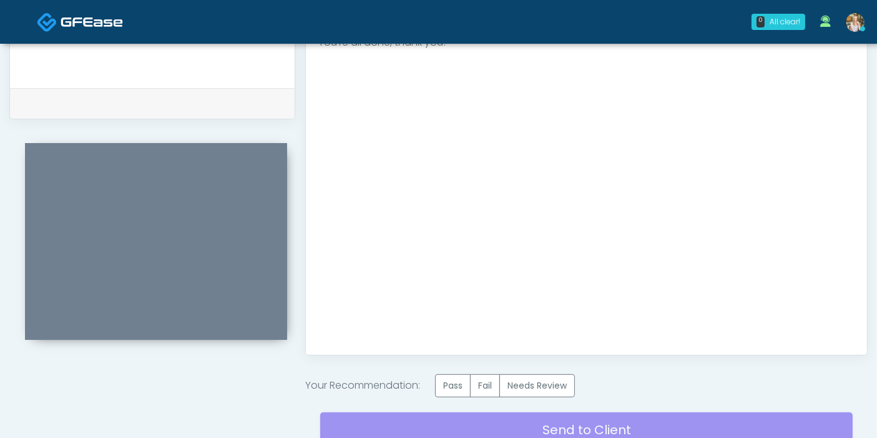
scroll to position [0, 0]
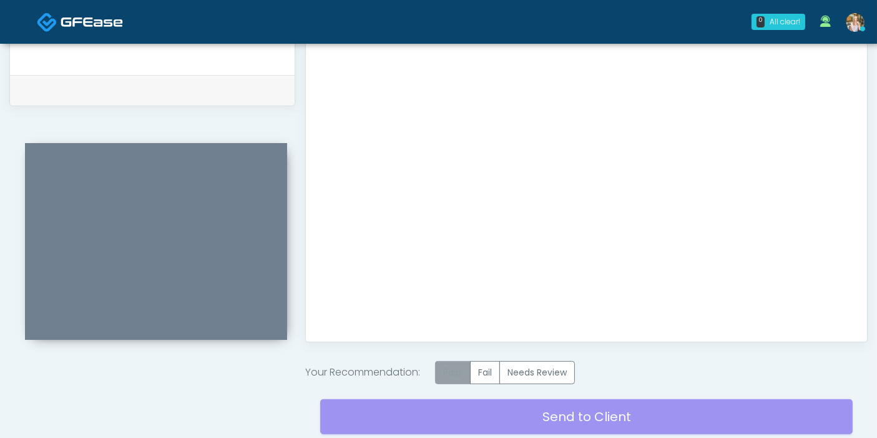
click at [456, 370] on label "Pass" at bounding box center [453, 372] width 36 height 23
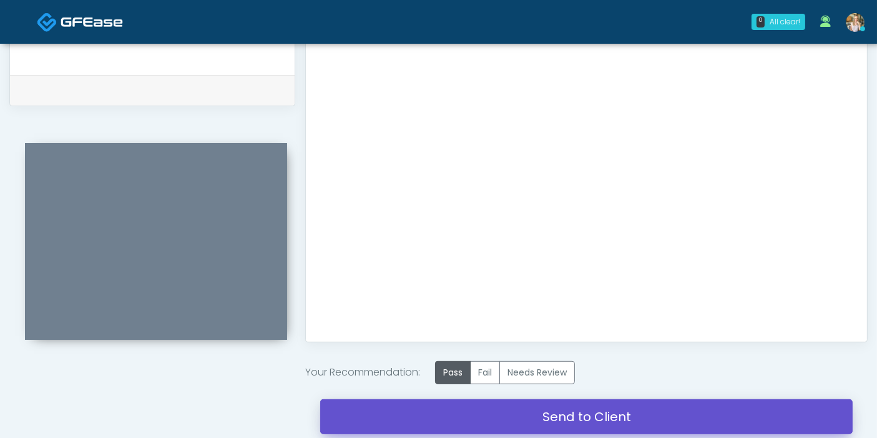
click at [571, 416] on link "Send to Client" at bounding box center [586, 416] width 533 height 35
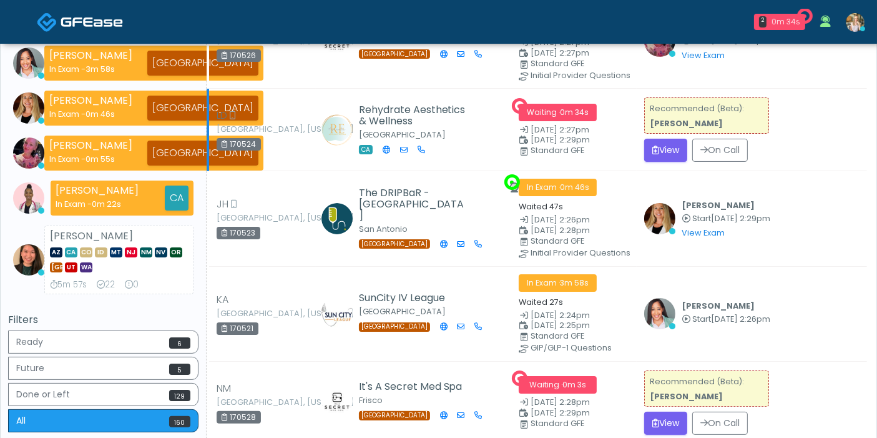
scroll to position [208, 0]
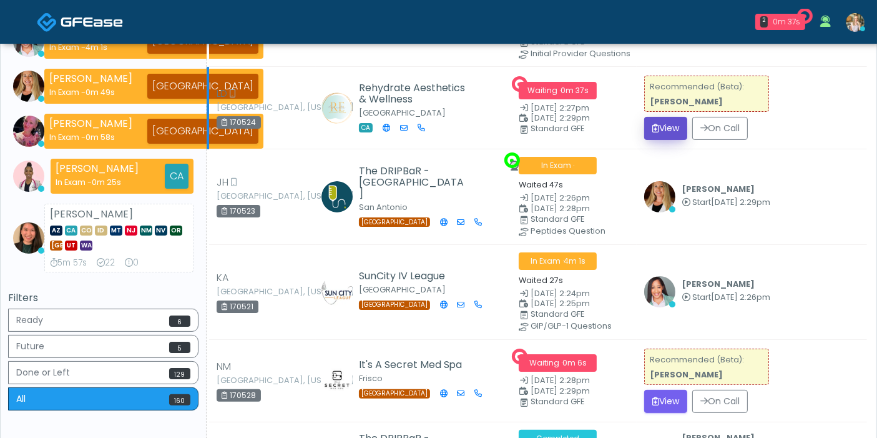
click at [662, 125] on button "View" at bounding box center [665, 128] width 43 height 23
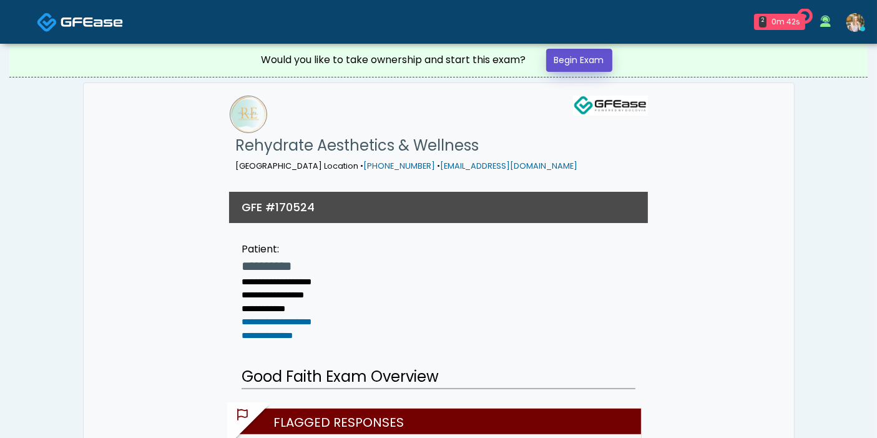
click at [569, 62] on link "Begin Exam" at bounding box center [579, 60] width 66 height 23
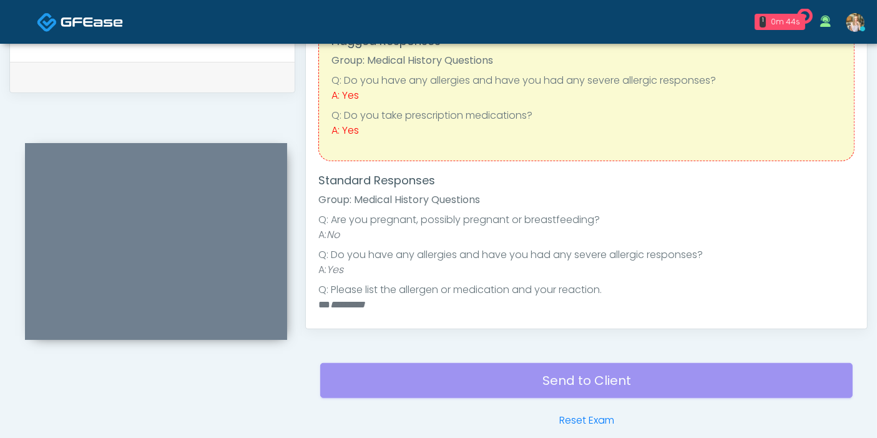
scroll to position [485, 0]
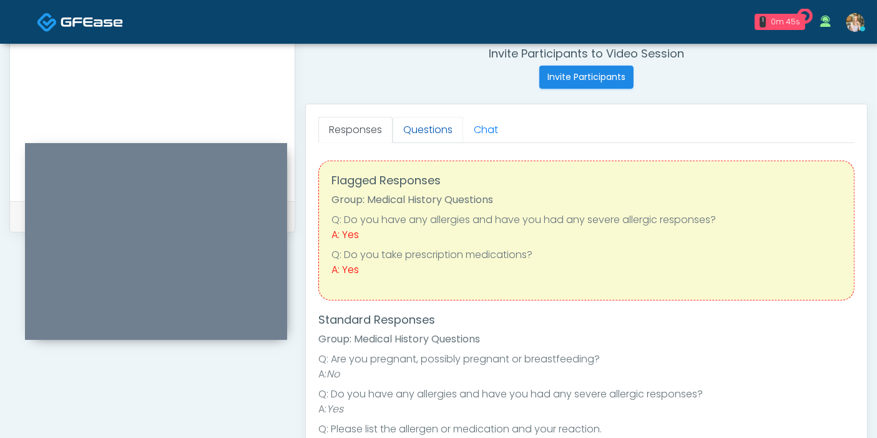
click at [415, 131] on link "Questions" at bounding box center [428, 130] width 71 height 26
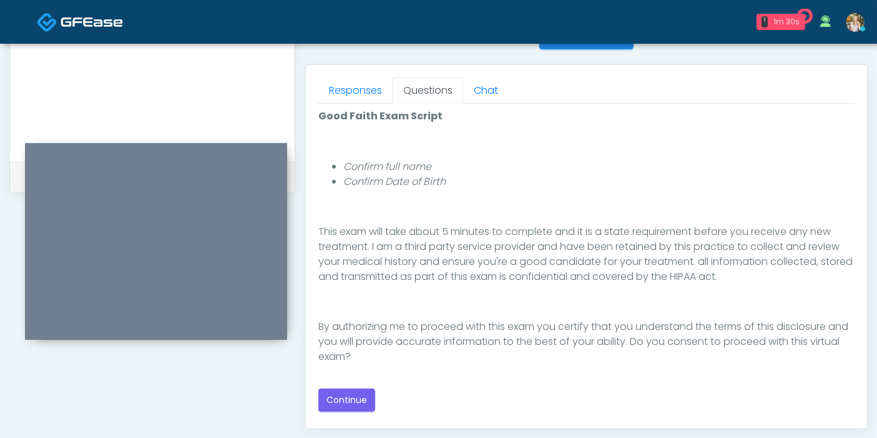
scroll to position [554, 0]
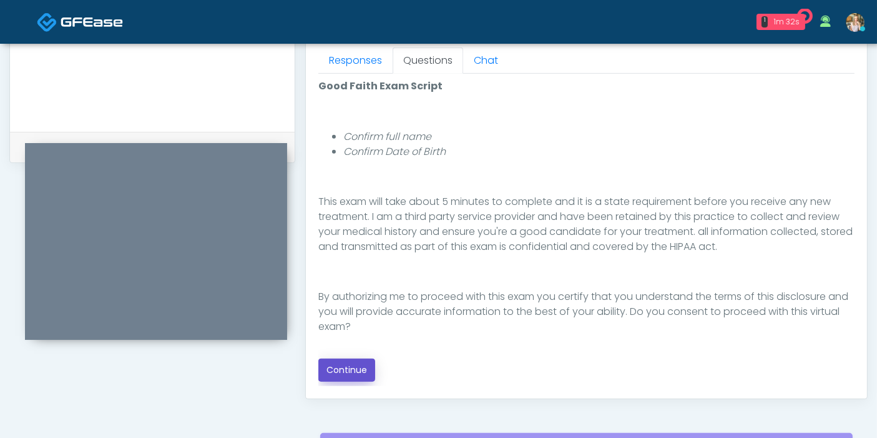
click at [345, 370] on button "Continue" at bounding box center [346, 369] width 57 height 23
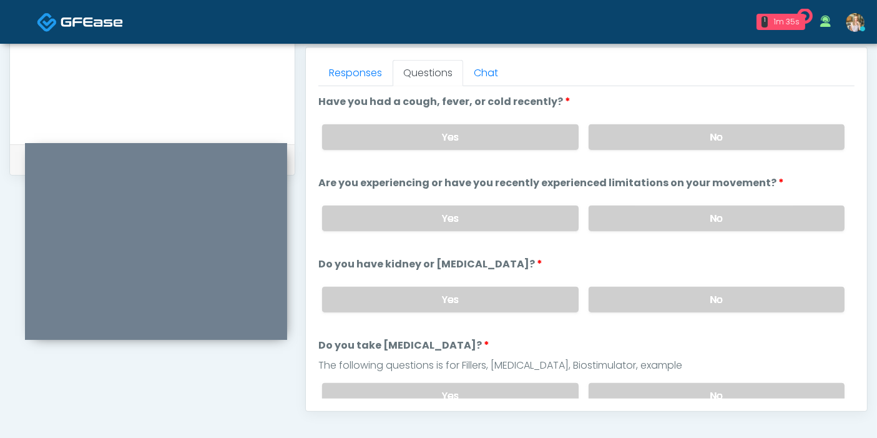
scroll to position [473, 0]
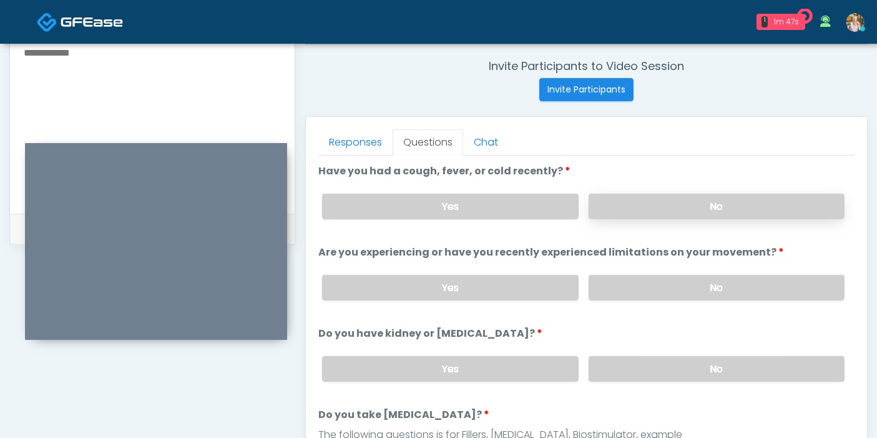
click at [702, 200] on label "No" at bounding box center [717, 207] width 256 height 26
click at [719, 282] on label "No" at bounding box center [717, 288] width 256 height 26
click at [707, 373] on label "No" at bounding box center [717, 369] width 256 height 26
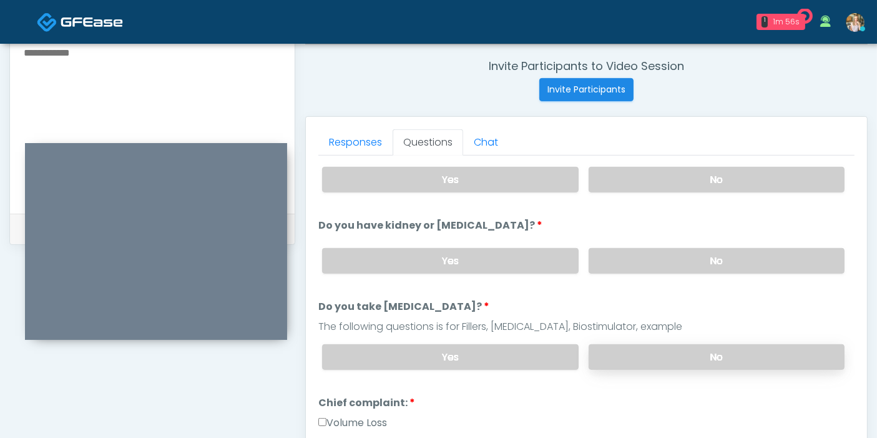
scroll to position [139, 0]
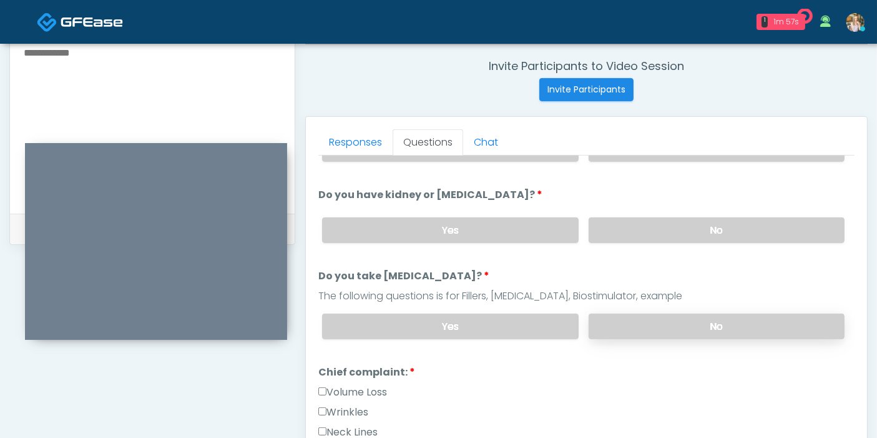
click at [676, 323] on label "No" at bounding box center [717, 326] width 256 height 26
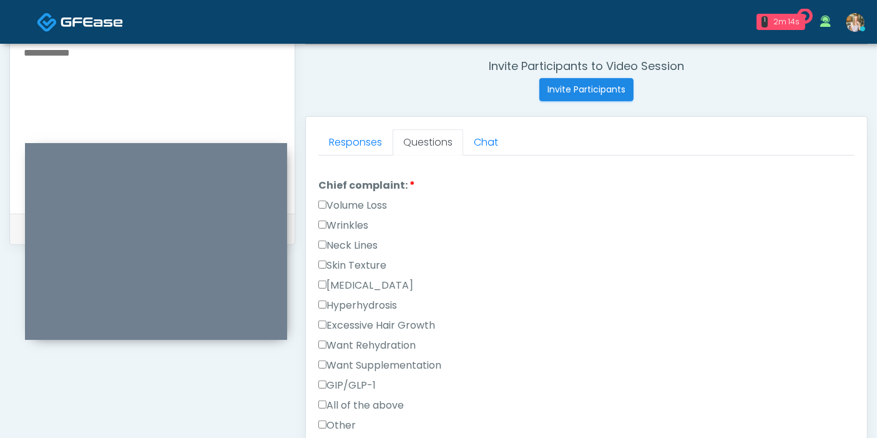
scroll to position [347, 0]
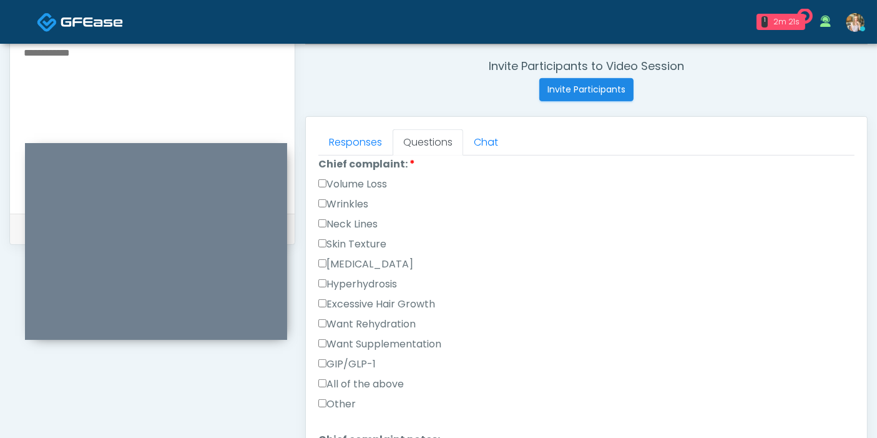
click at [351, 322] on label "Want Rehydration" at bounding box center [366, 324] width 97 height 15
click at [369, 338] on label "Want Supplementation" at bounding box center [379, 344] width 123 height 15
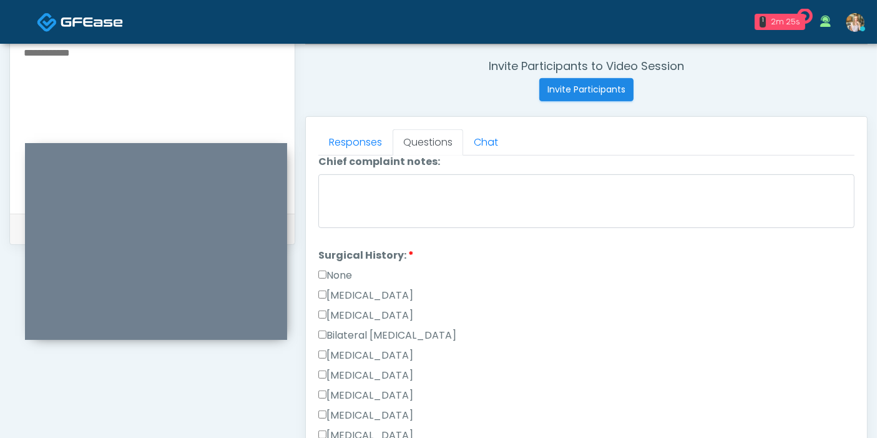
scroll to position [694, 0]
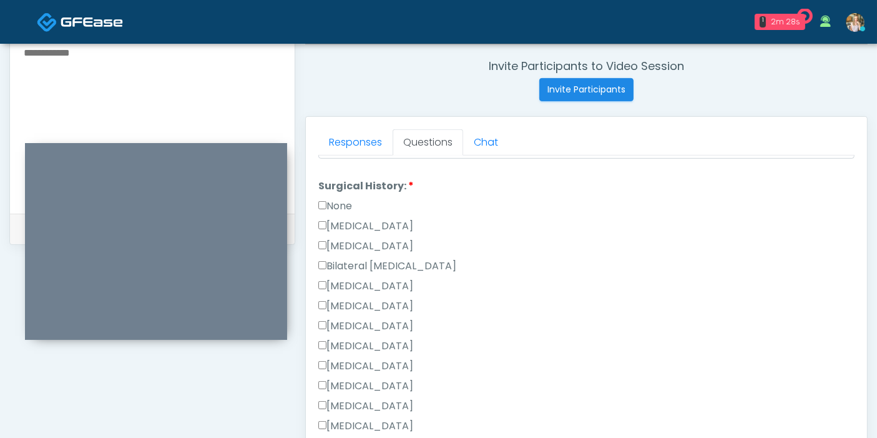
click at [342, 202] on label "None" at bounding box center [335, 206] width 34 height 15
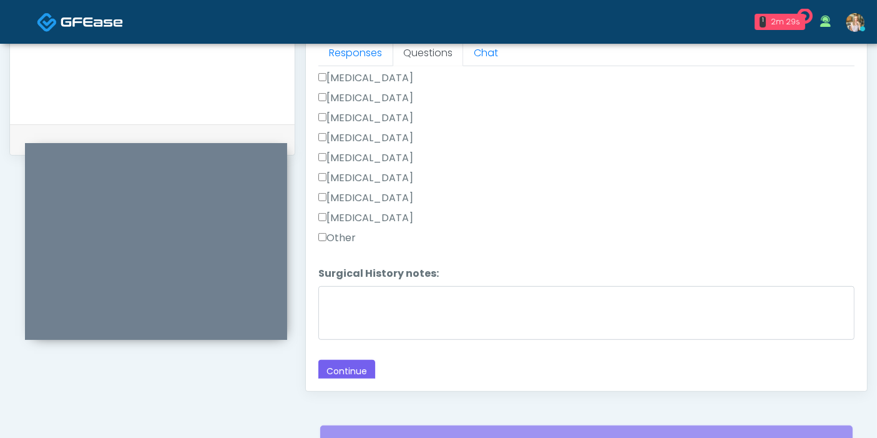
scroll to position [611, 0]
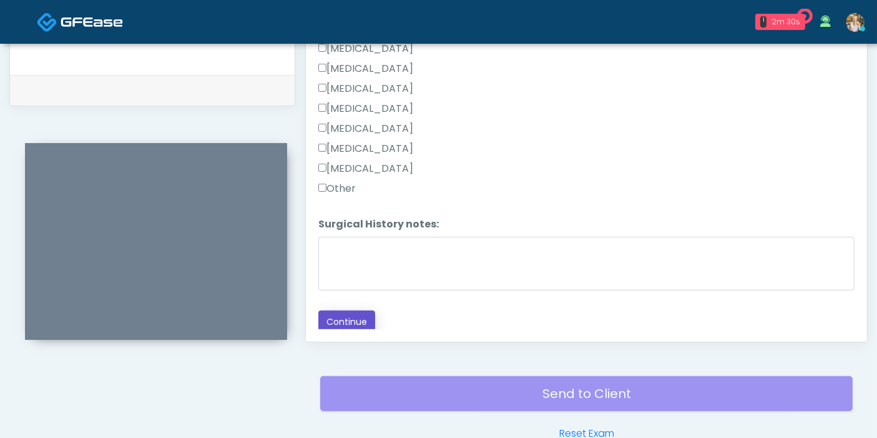
click at [346, 312] on button "Continue" at bounding box center [346, 321] width 57 height 23
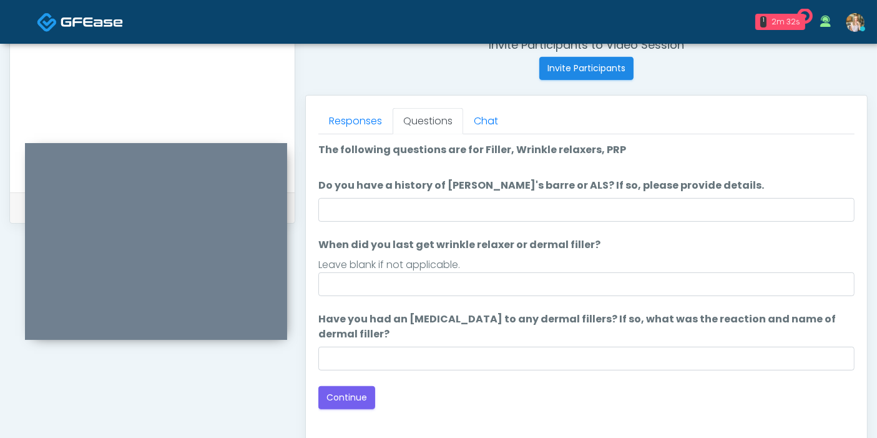
scroll to position [473, 0]
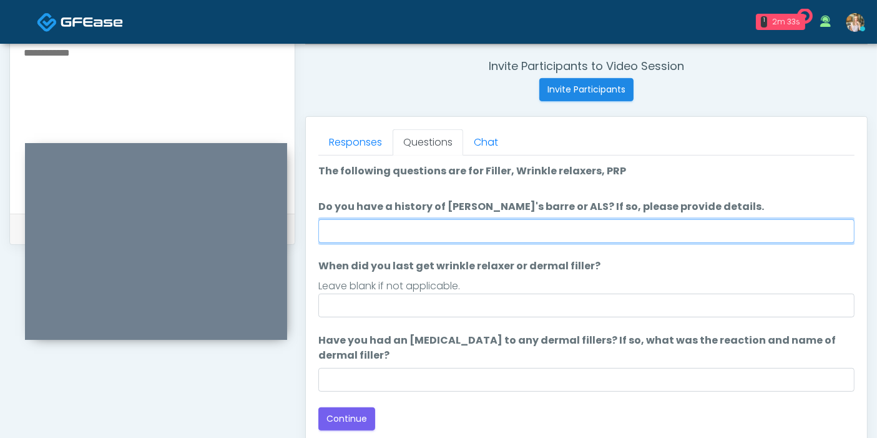
click at [629, 235] on input "Do you have a history of [PERSON_NAME]'s barre or ALS? If so, please provide de…" at bounding box center [586, 231] width 536 height 24
type input "******"
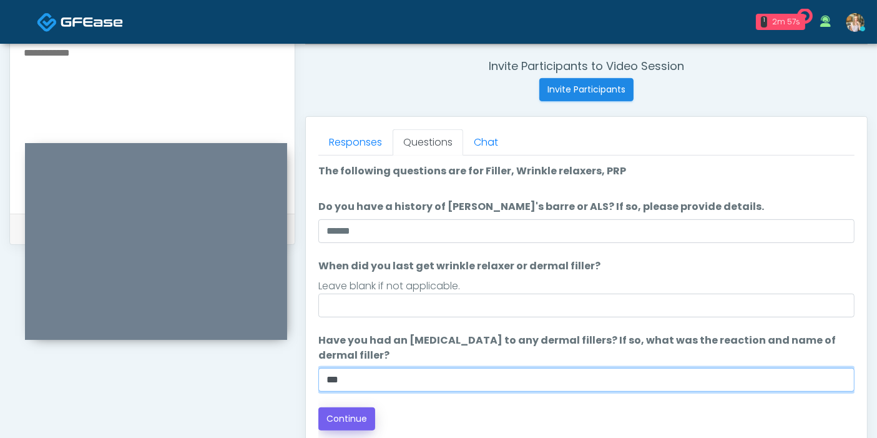
type input "***"
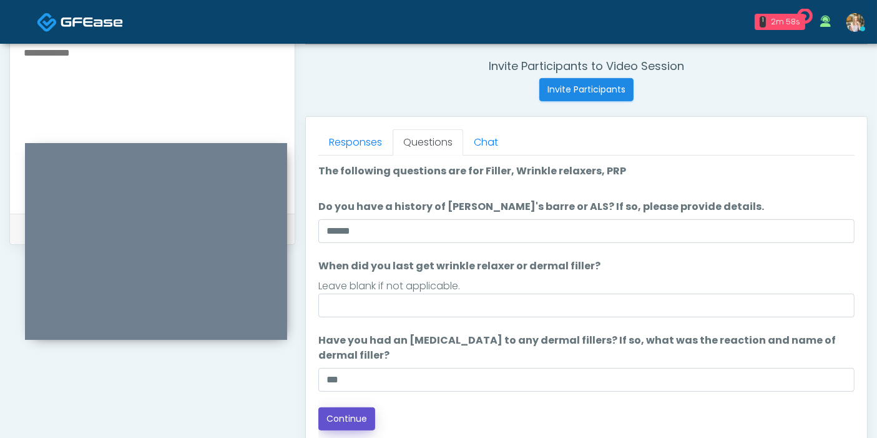
click at [356, 416] on button "Continue" at bounding box center [346, 418] width 57 height 23
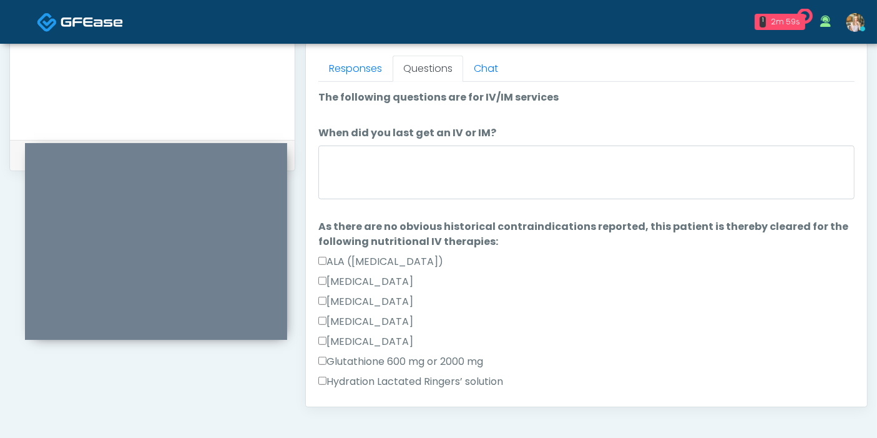
scroll to position [542, 0]
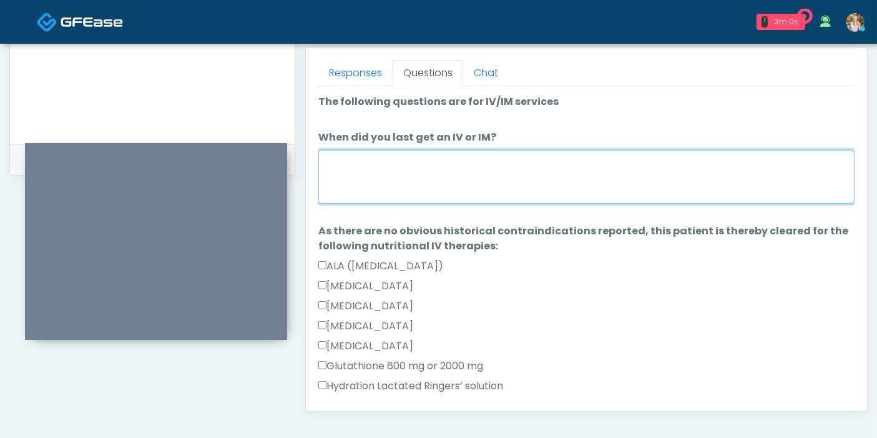
click at [610, 167] on textarea "When did you last get an IV or IM?" at bounding box center [586, 177] width 536 height 54
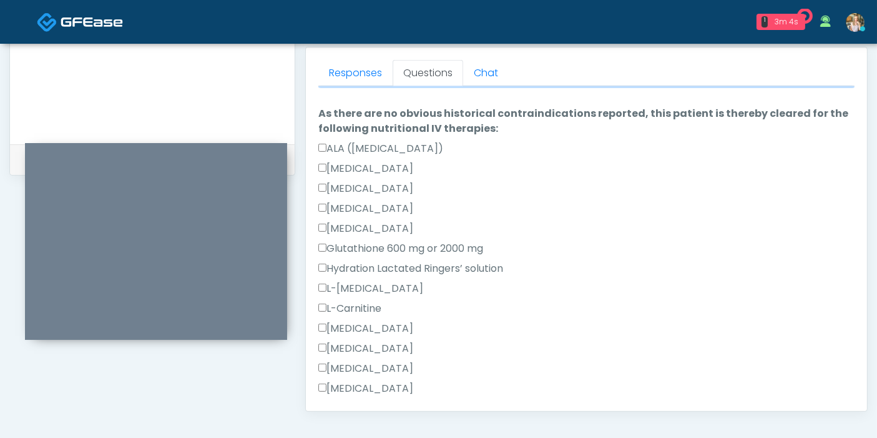
scroll to position [139, 0]
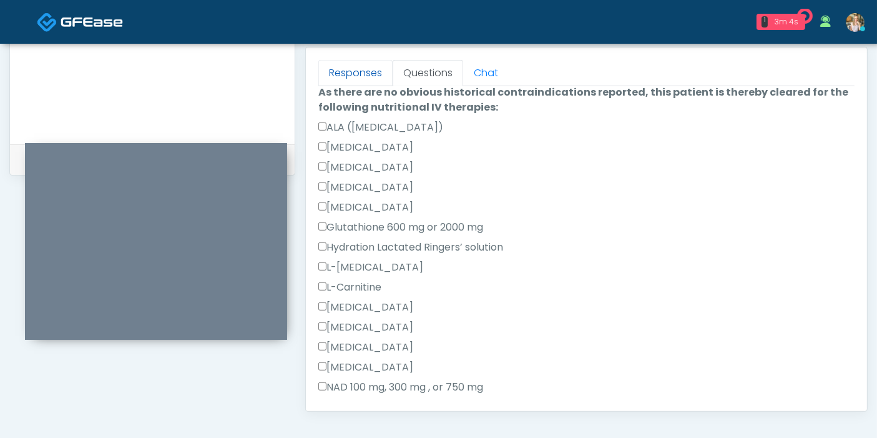
click at [366, 67] on link "Responses" at bounding box center [355, 73] width 74 height 26
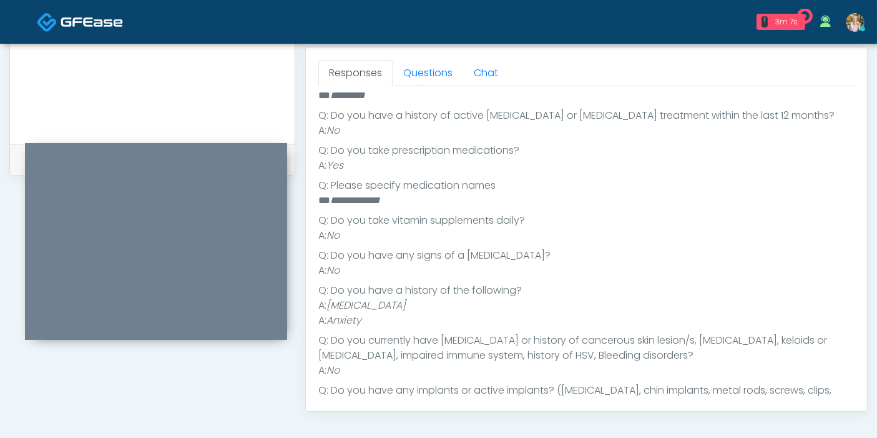
scroll to position [208, 0]
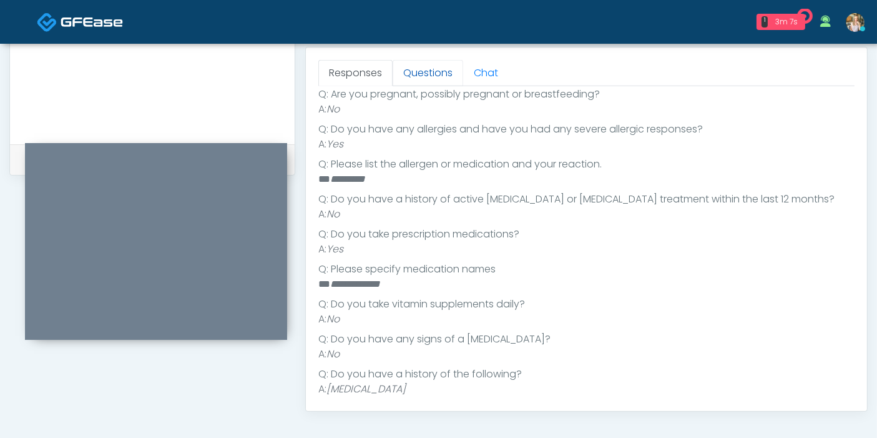
click at [433, 76] on link "Questions" at bounding box center [428, 73] width 71 height 26
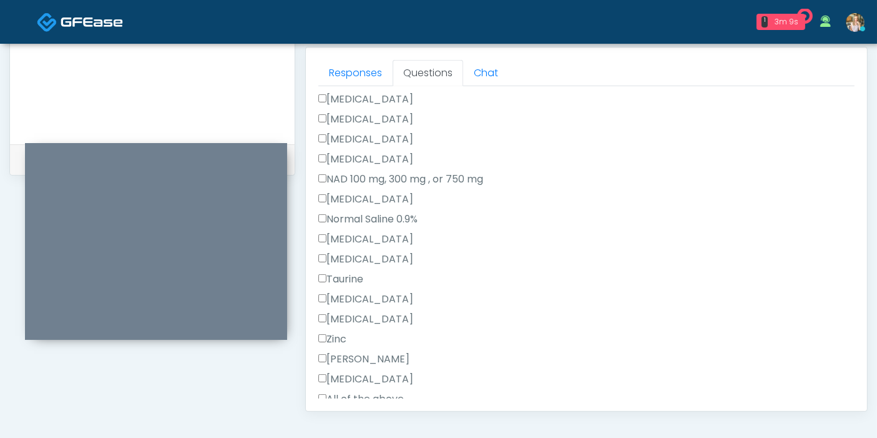
scroll to position [416, 0]
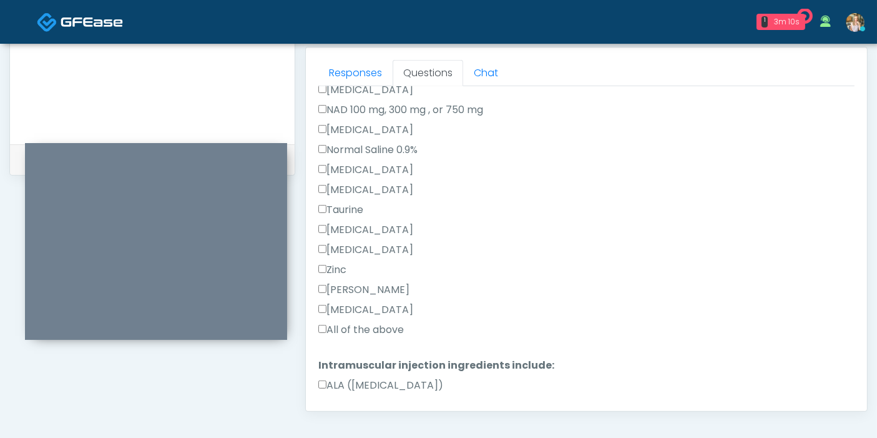
click at [353, 329] on label "All of the above" at bounding box center [361, 329] width 86 height 15
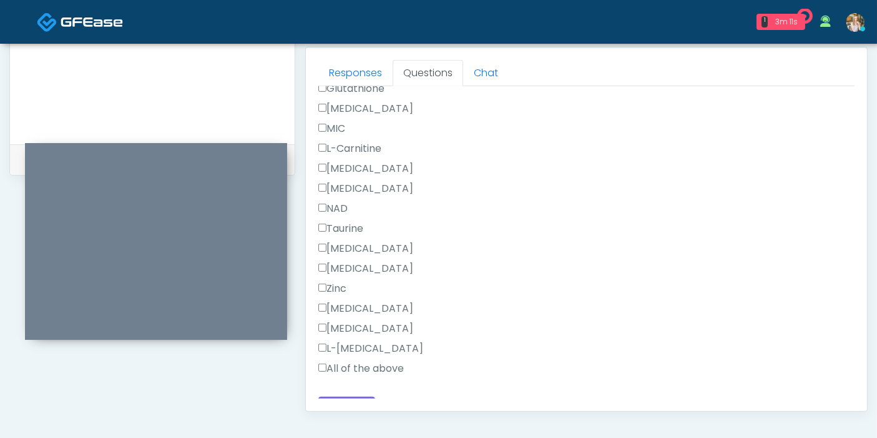
scroll to position [852, 0]
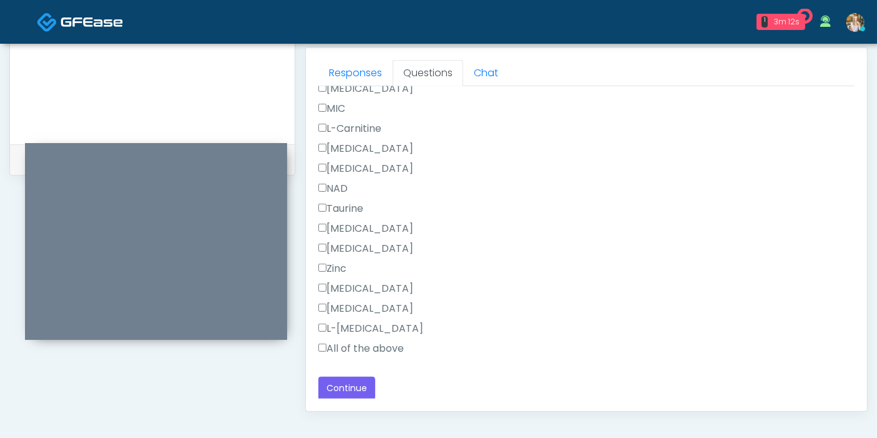
click at [360, 341] on label "All of the above" at bounding box center [361, 348] width 86 height 15
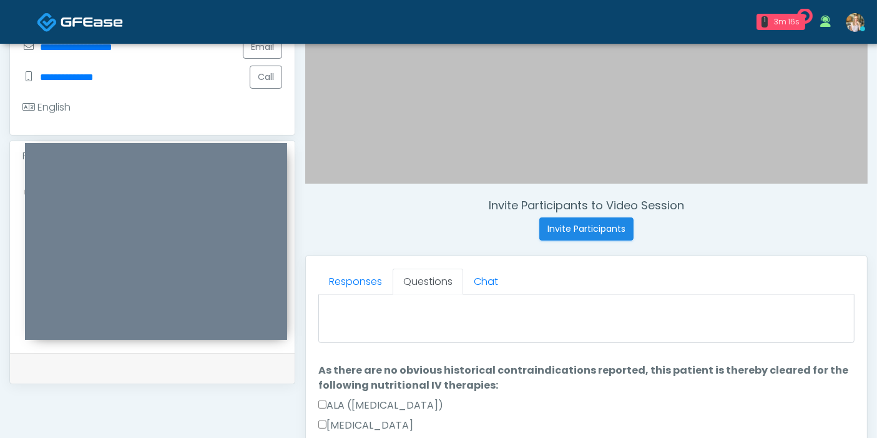
scroll to position [0, 0]
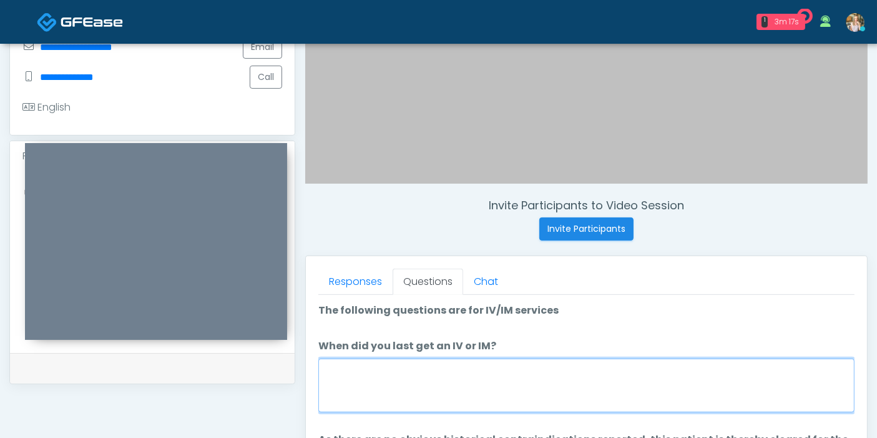
click at [564, 369] on textarea "When did you last get an IV or IM?" at bounding box center [586, 385] width 536 height 54
type textarea "**********"
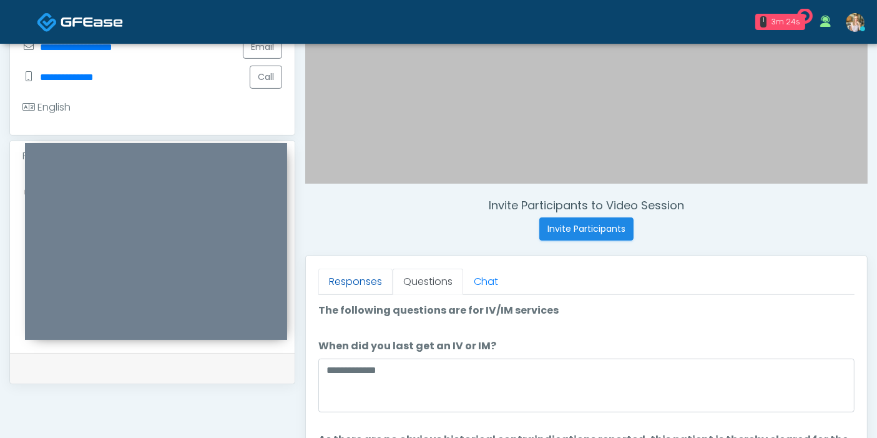
click at [357, 284] on link "Responses" at bounding box center [355, 282] width 74 height 26
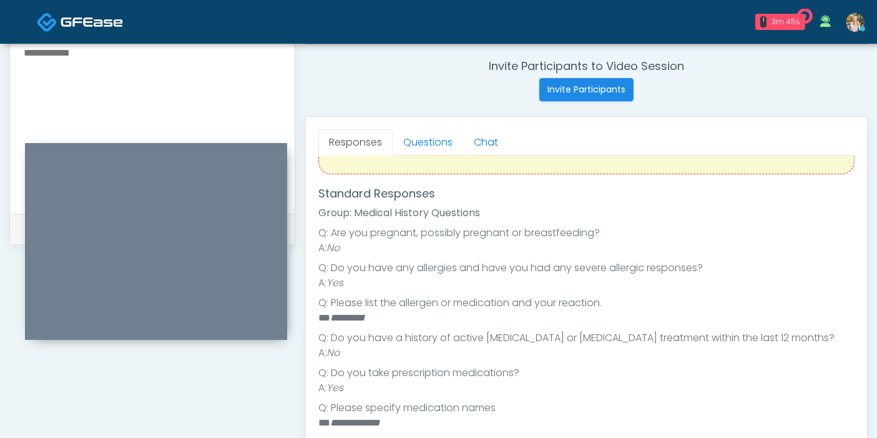
scroll to position [208, 0]
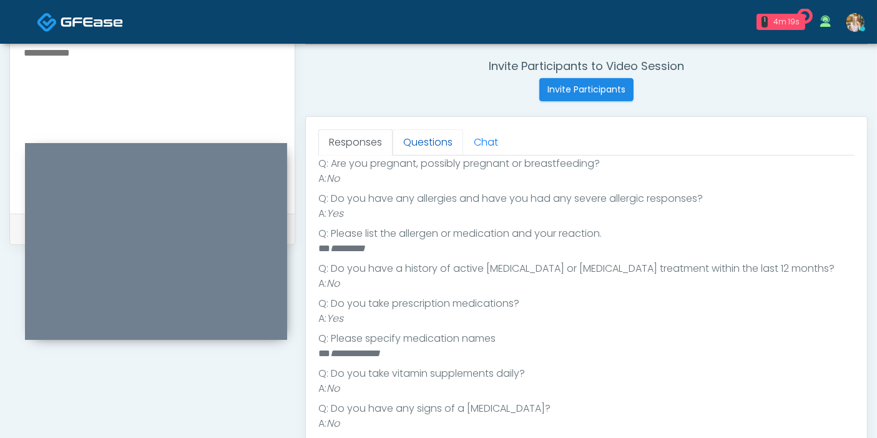
click at [420, 149] on link "Questions" at bounding box center [428, 142] width 71 height 26
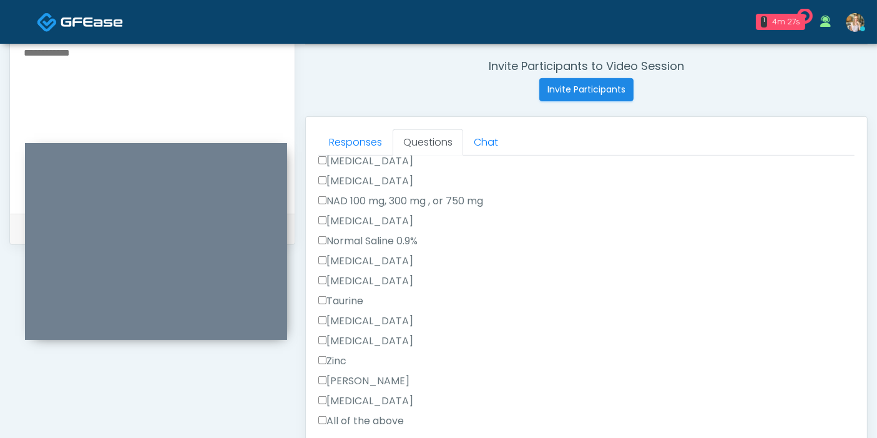
scroll to position [416, 0]
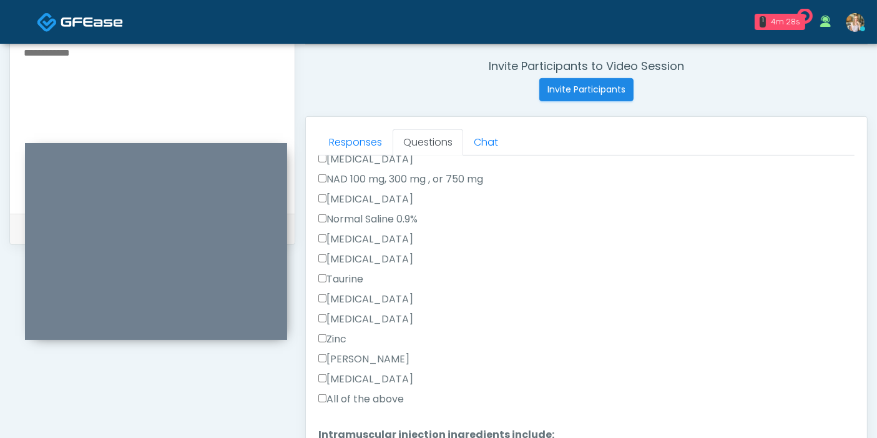
click at [337, 313] on label "Zofran" at bounding box center [365, 319] width 95 height 15
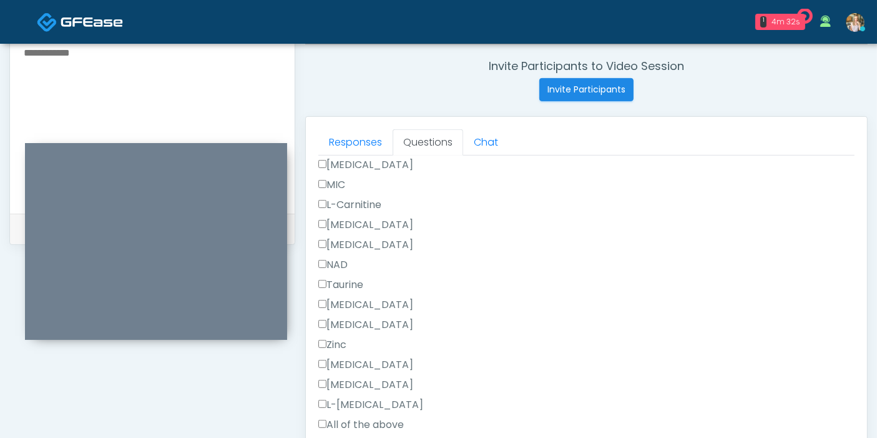
scroll to position [852, 0]
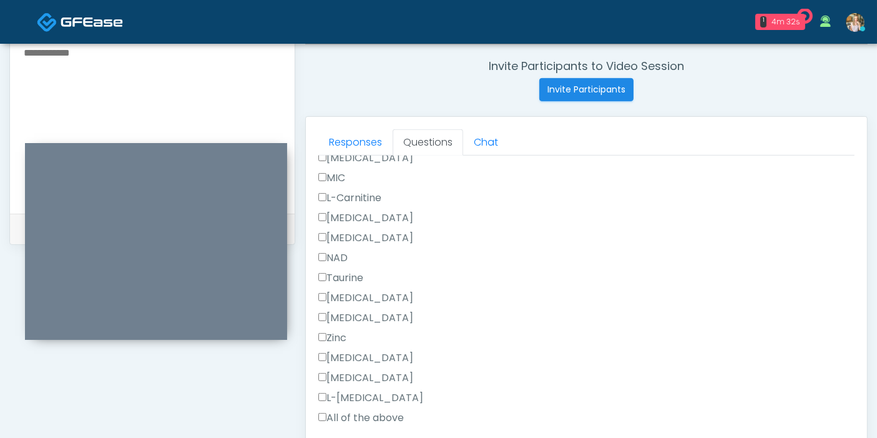
click at [343, 358] on label "Zofran" at bounding box center [365, 357] width 95 height 15
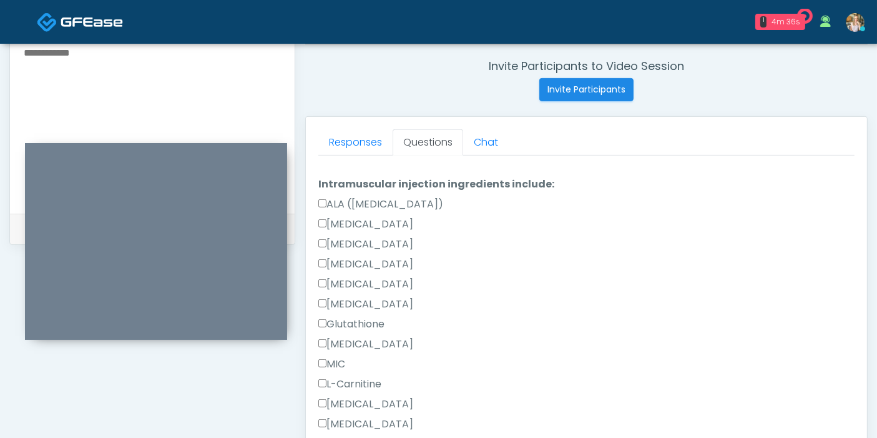
scroll to position [644, 0]
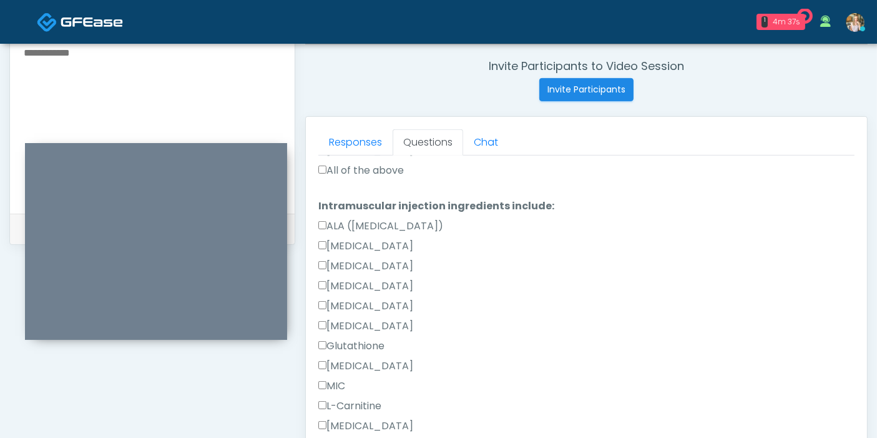
click at [343, 305] on label "Benadryl" at bounding box center [365, 305] width 95 height 15
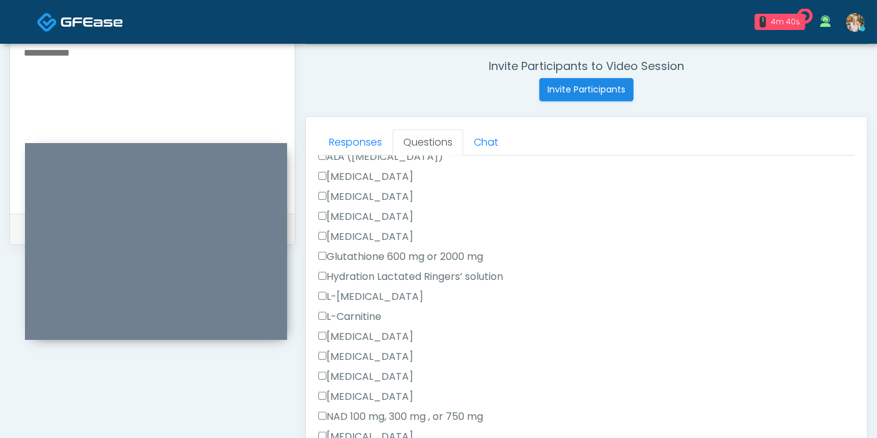
scroll to position [159, 0]
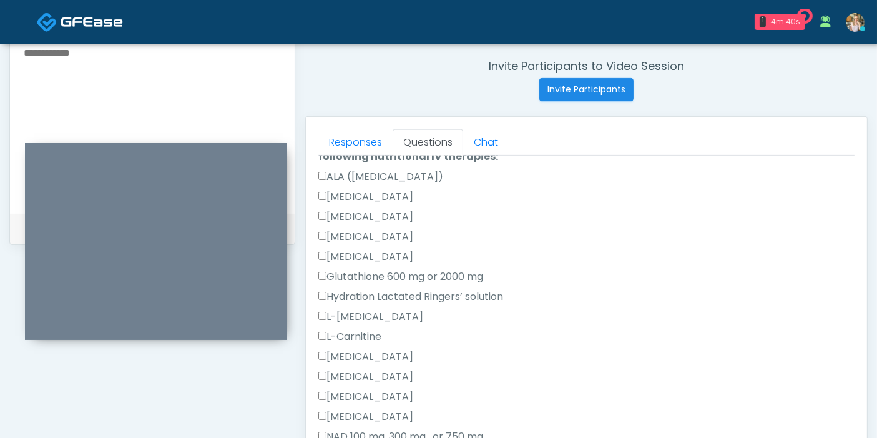
click at [350, 233] on label "Benadryl" at bounding box center [365, 236] width 95 height 15
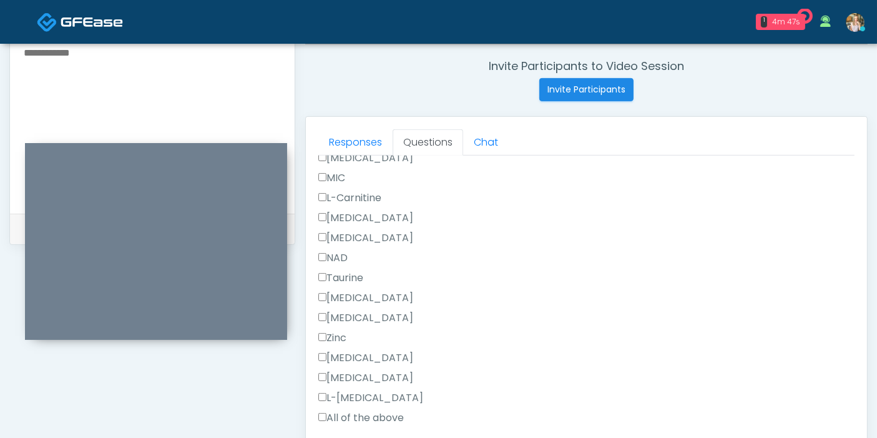
scroll to position [611, 0]
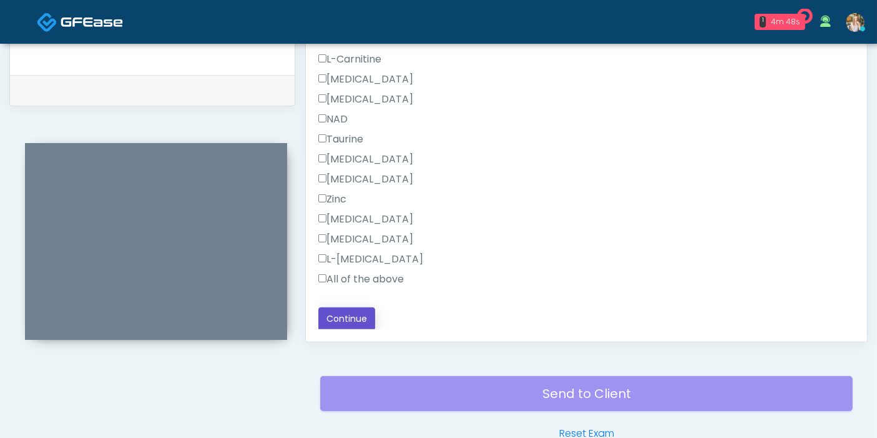
click at [355, 318] on button "Continue" at bounding box center [346, 318] width 57 height 23
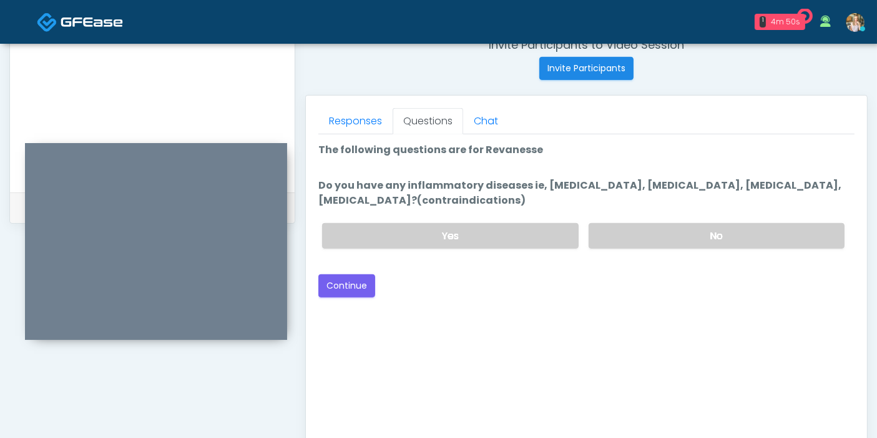
scroll to position [473, 0]
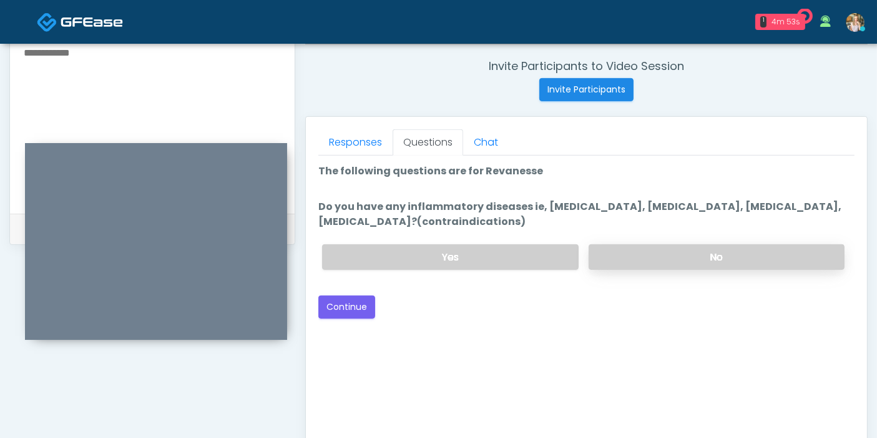
click at [661, 260] on label "No" at bounding box center [717, 257] width 256 height 26
click at [352, 305] on button "Continue" at bounding box center [346, 306] width 57 height 23
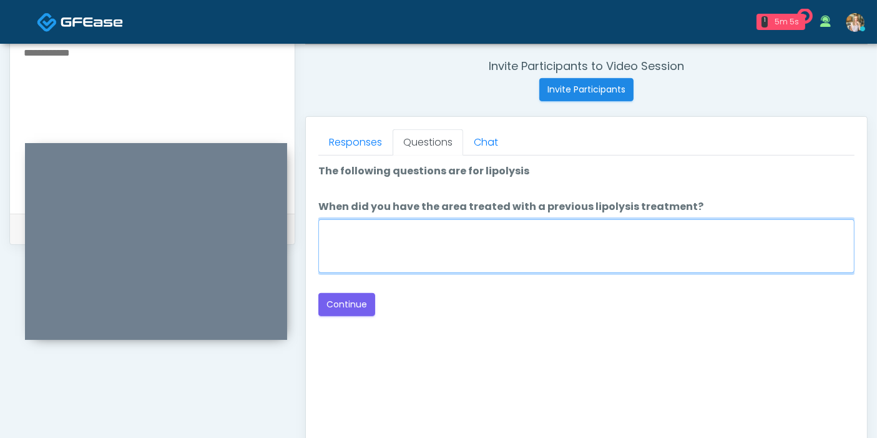
click at [526, 249] on textarea "When did you have the area treated with a previous lipolysis treatment?" at bounding box center [586, 246] width 536 height 54
type textarea "***"
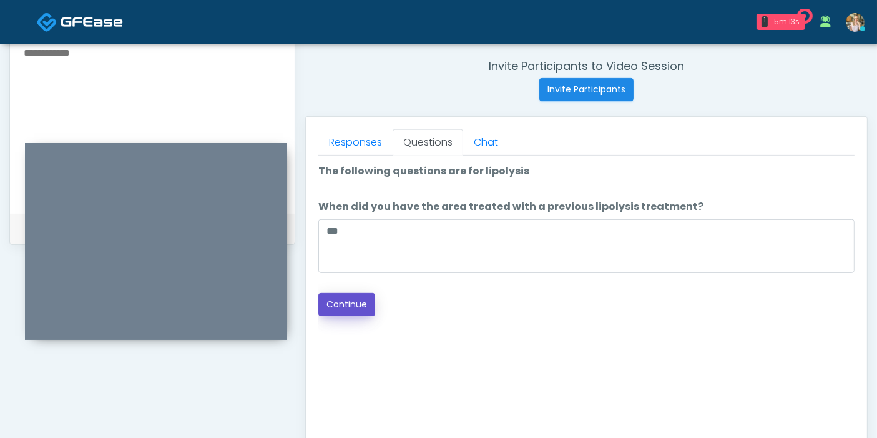
click at [337, 308] on button "Continue" at bounding box center [346, 304] width 57 height 23
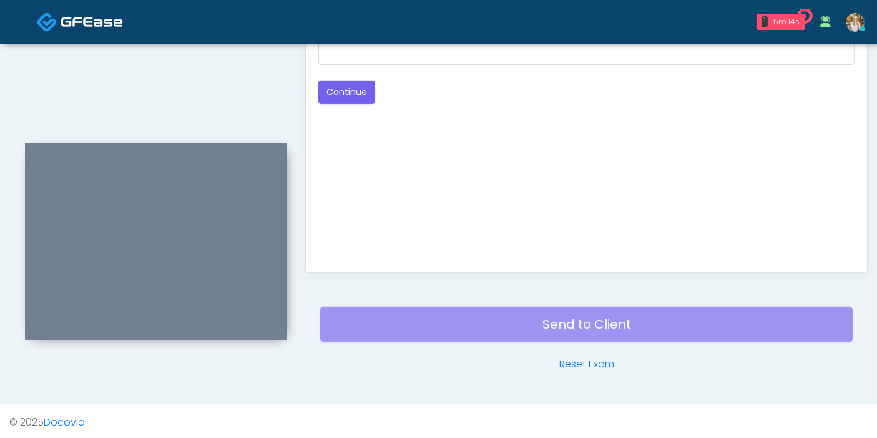
scroll to position [542, 0]
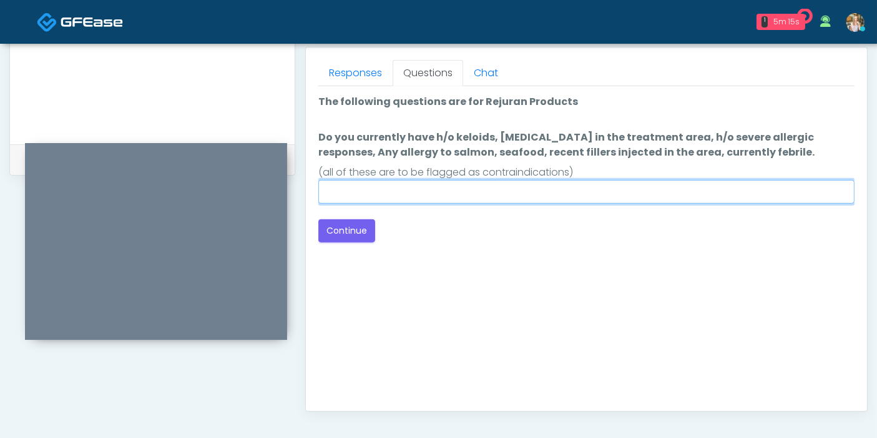
click at [531, 192] on input "Do you currently have h/o keloids, skin infection in the treatment area, h/o se…" at bounding box center [586, 192] width 536 height 24
type input "******"
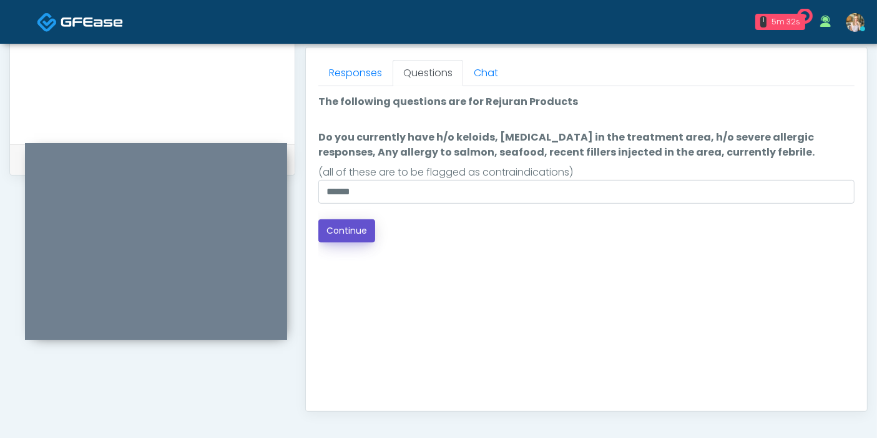
click at [344, 225] on button "Continue" at bounding box center [346, 230] width 57 height 23
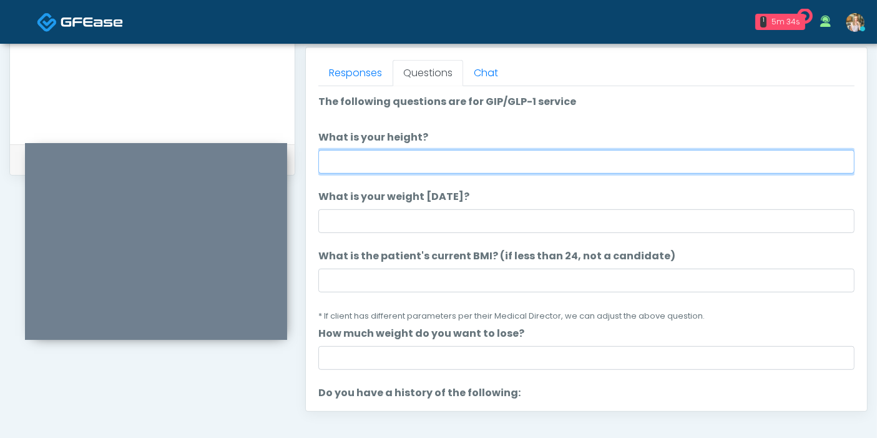
click at [557, 160] on input "What is your height?" at bounding box center [586, 162] width 536 height 24
click at [521, 157] on input "What is your height?" at bounding box center [586, 162] width 536 height 24
type input "***"
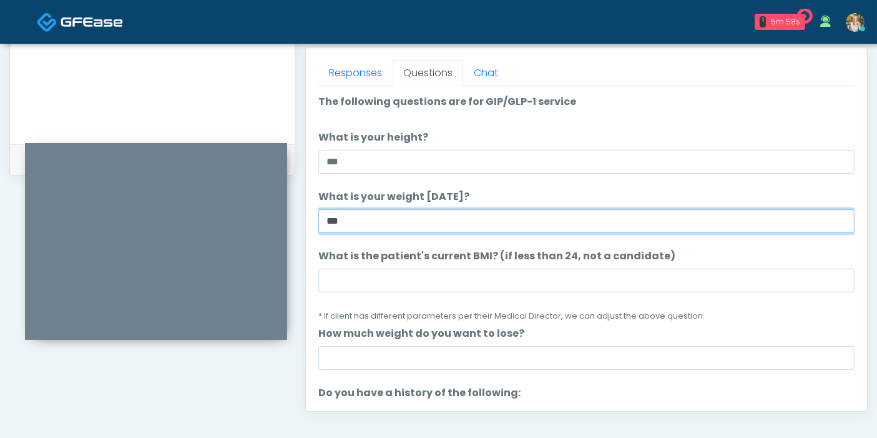
type input "***"
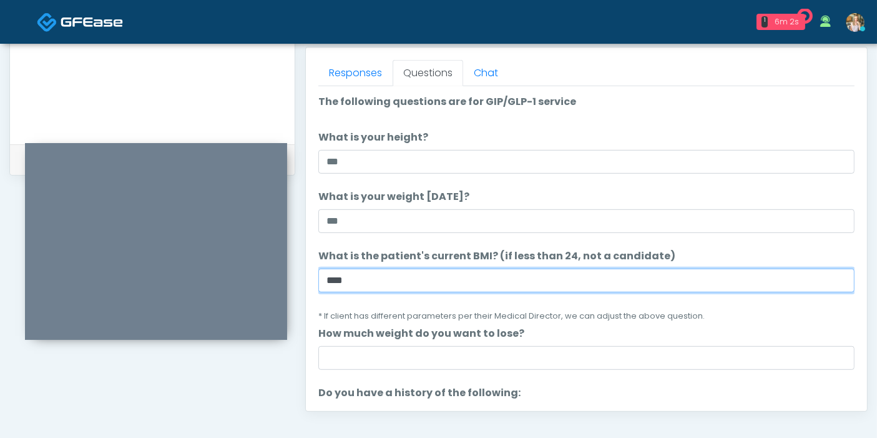
type input "****"
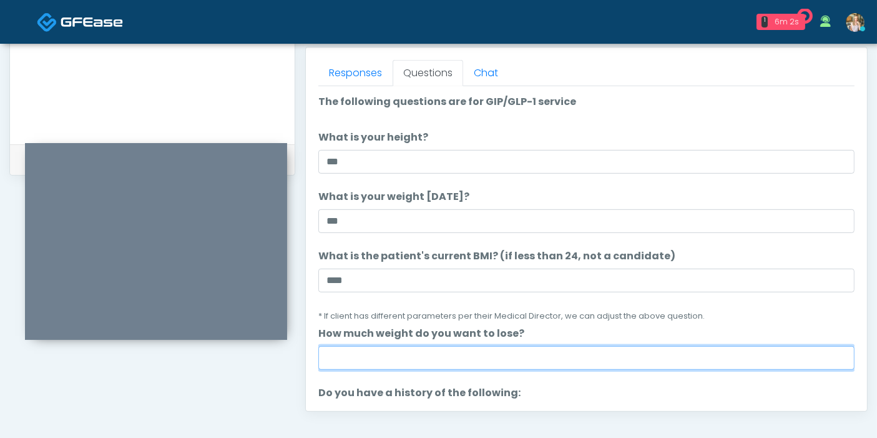
click at [547, 350] on input "How much weight do you want to lose?" at bounding box center [586, 358] width 536 height 24
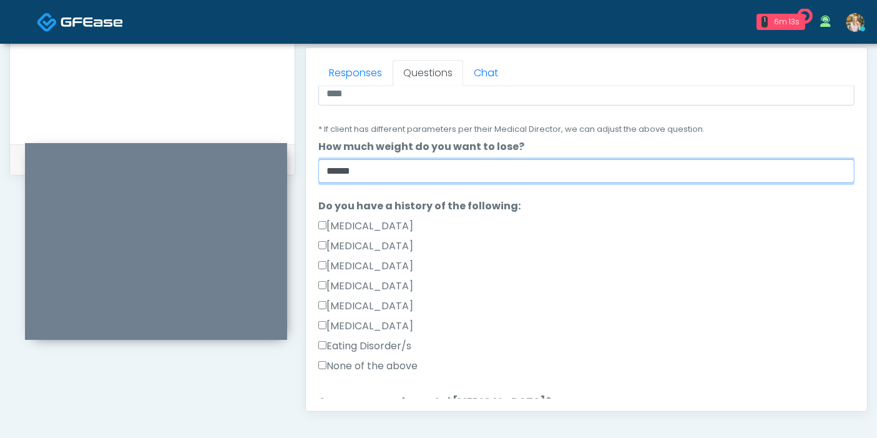
scroll to position [208, 0]
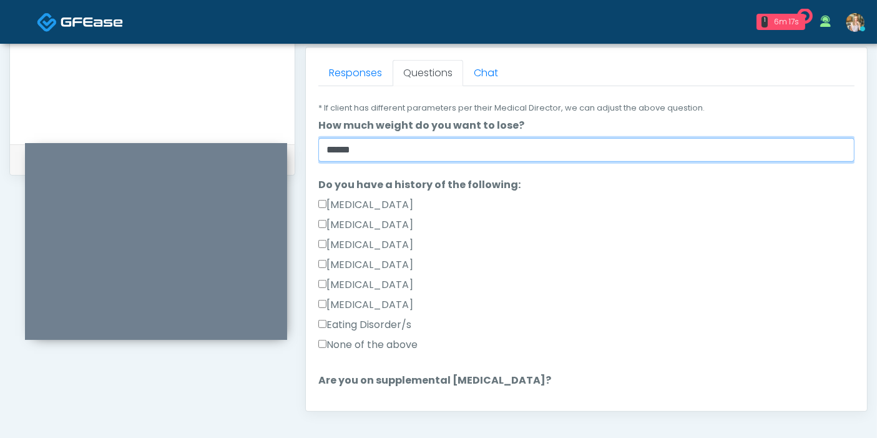
type input "******"
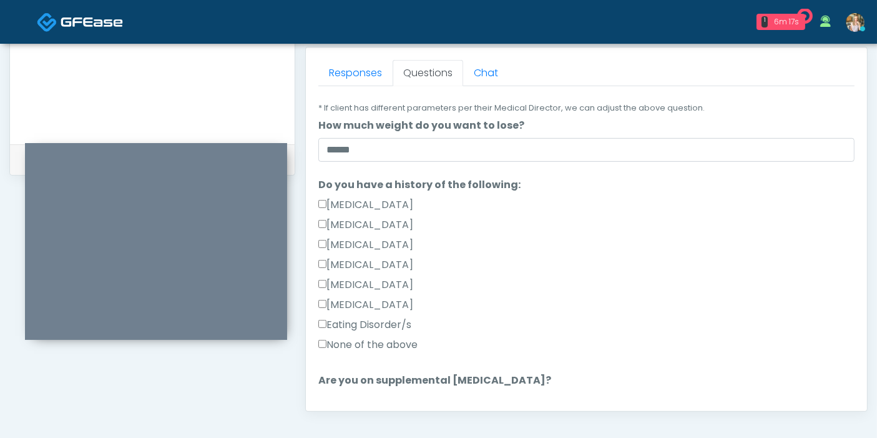
click at [376, 342] on label "None of the above" at bounding box center [367, 344] width 99 height 15
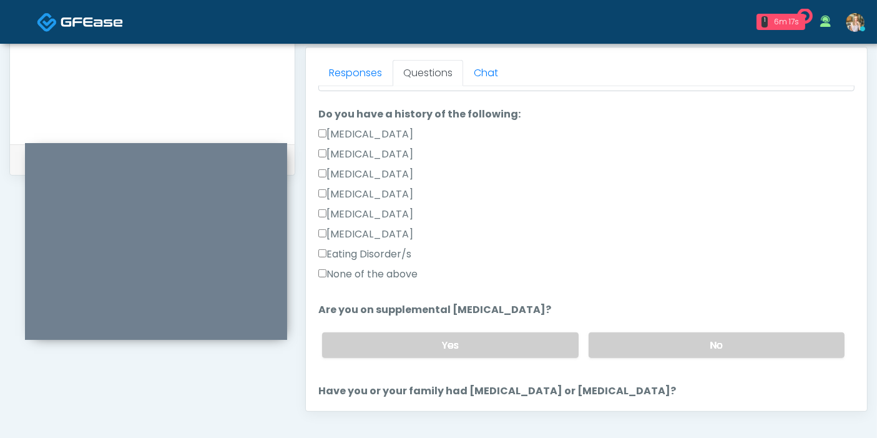
scroll to position [347, 0]
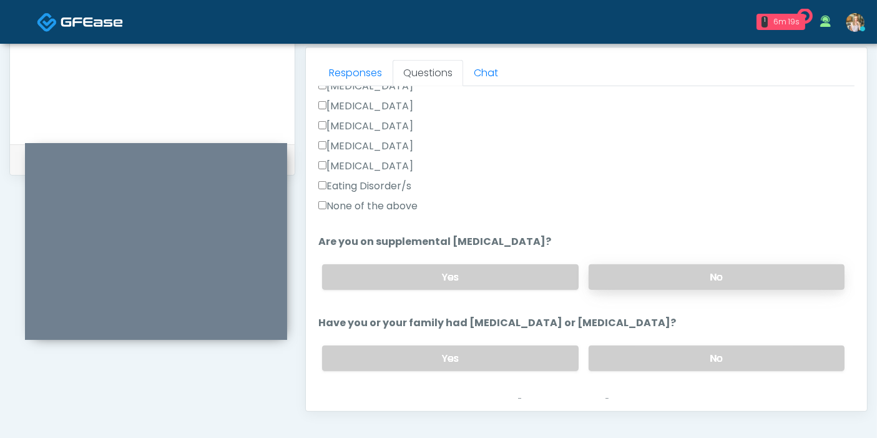
click at [676, 268] on label "No" at bounding box center [717, 277] width 256 height 26
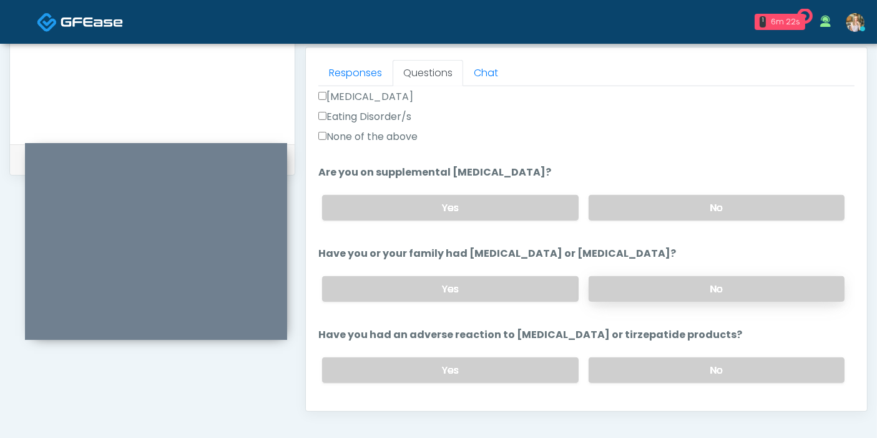
click at [669, 286] on label "No" at bounding box center [717, 289] width 256 height 26
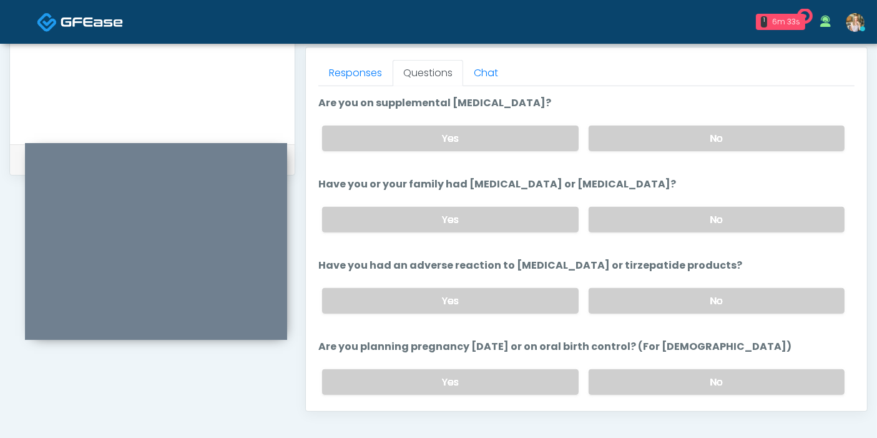
scroll to position [554, 0]
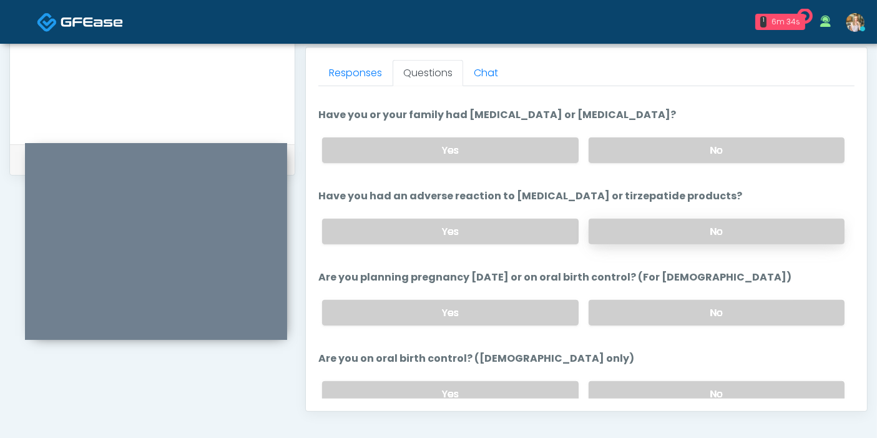
click at [674, 233] on label "No" at bounding box center [717, 232] width 256 height 26
click at [647, 313] on label "No" at bounding box center [717, 313] width 256 height 26
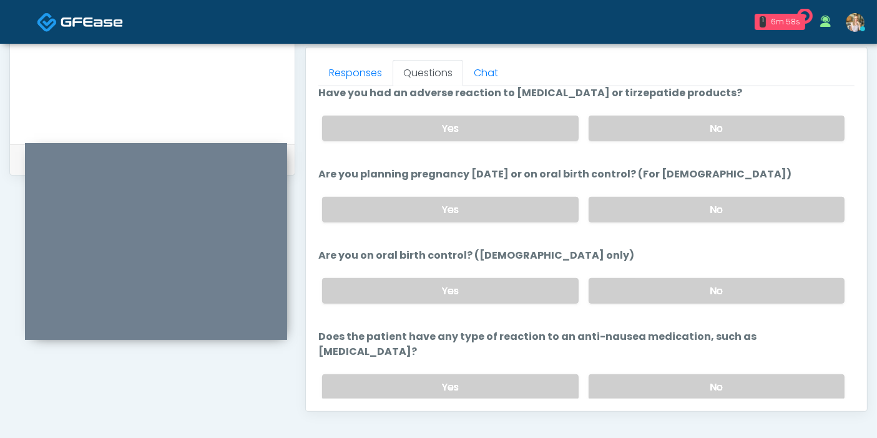
scroll to position [687, 0]
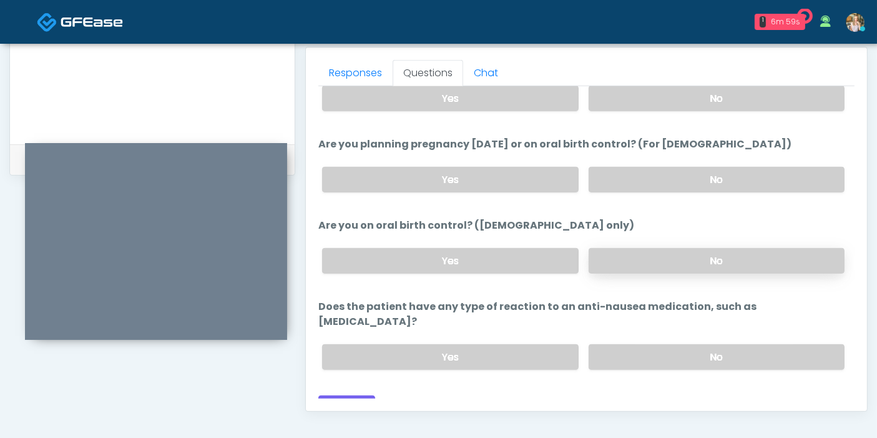
click at [683, 265] on label "No" at bounding box center [717, 261] width 256 height 26
click at [701, 344] on label "No" at bounding box center [717, 357] width 256 height 26
click at [445, 255] on label "Yes" at bounding box center [450, 261] width 256 height 26
click at [353, 395] on button "Continue" at bounding box center [346, 406] width 57 height 23
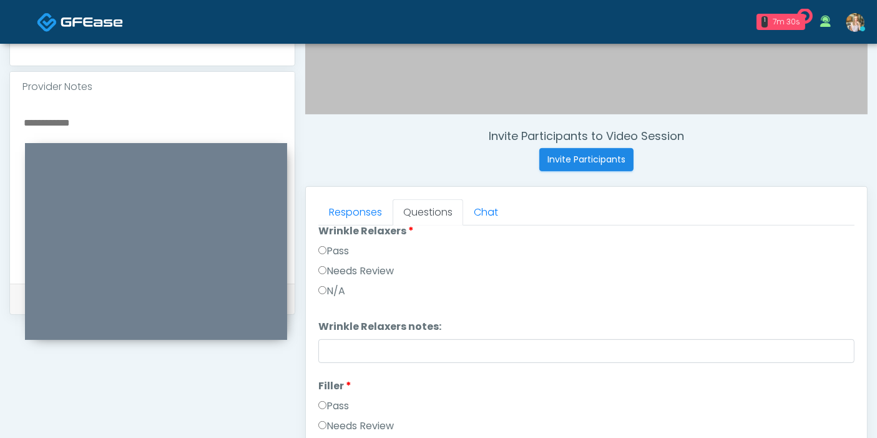
scroll to position [0, 0]
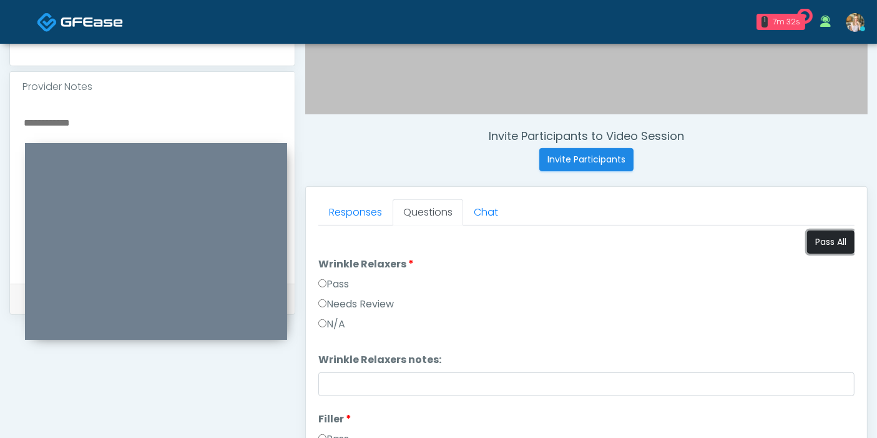
click at [813, 243] on button "Pass All" at bounding box center [830, 241] width 47 height 23
click at [79, 114] on textarea at bounding box center [152, 190] width 260 height 152
type textarea "*"
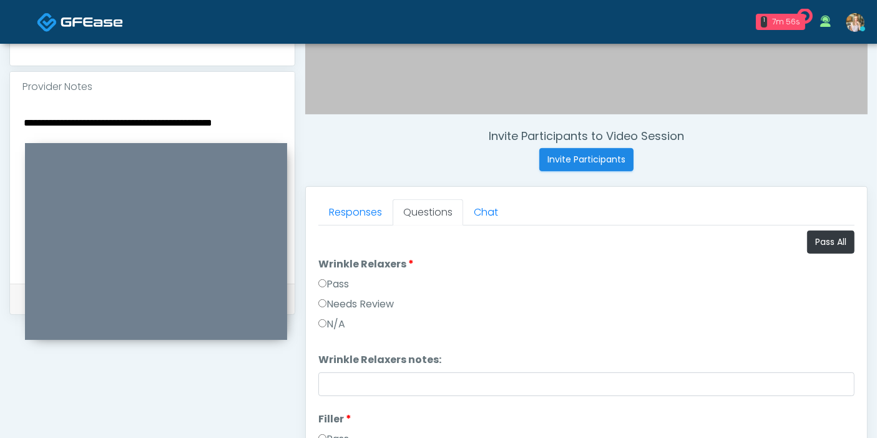
click at [105, 114] on textarea "**********" at bounding box center [152, 190] width 260 height 152
click at [259, 114] on textarea "**********" at bounding box center [152, 190] width 260 height 152
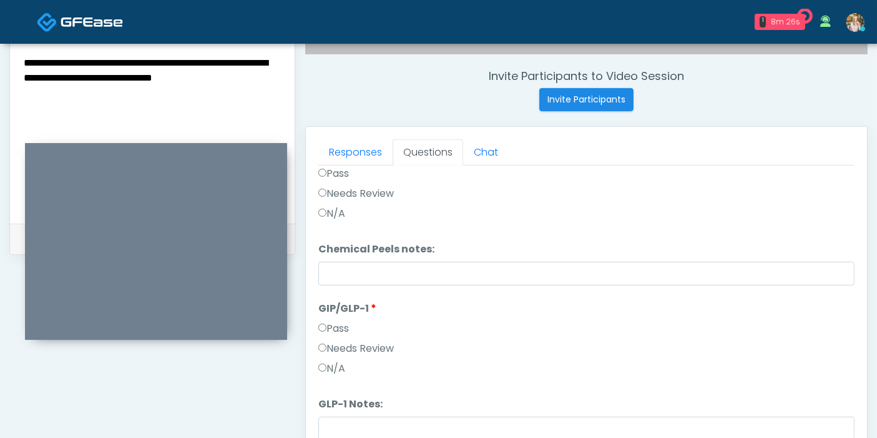
scroll to position [542, 0]
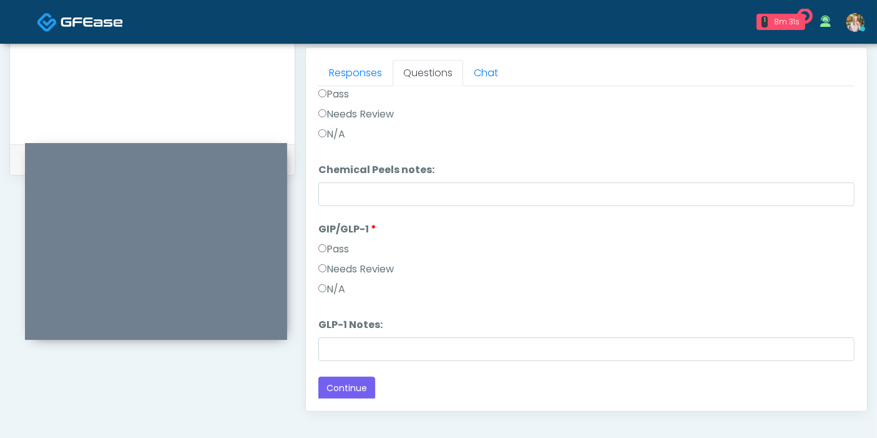
type textarea "**********"
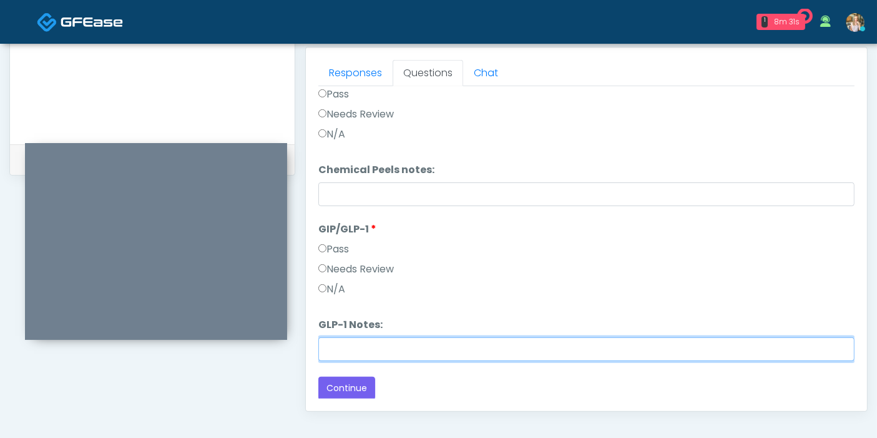
click at [431, 347] on input "GLP-1 Notes:" at bounding box center [586, 349] width 536 height 24
type input "********"
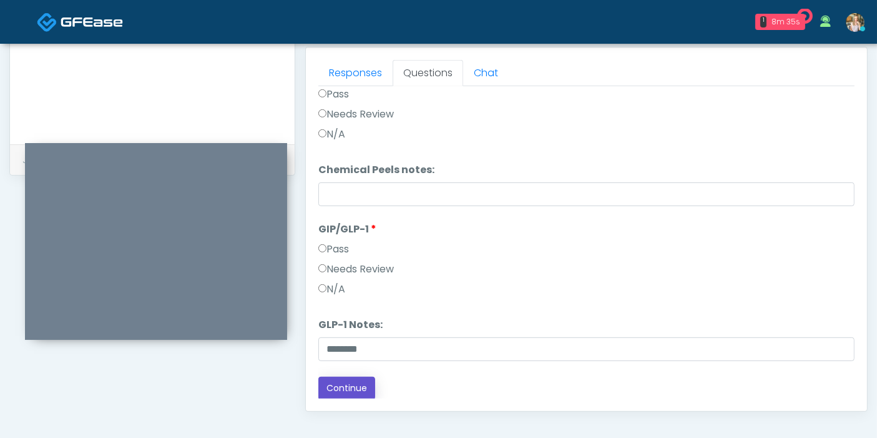
click at [345, 387] on button "Continue" at bounding box center [346, 388] width 57 height 23
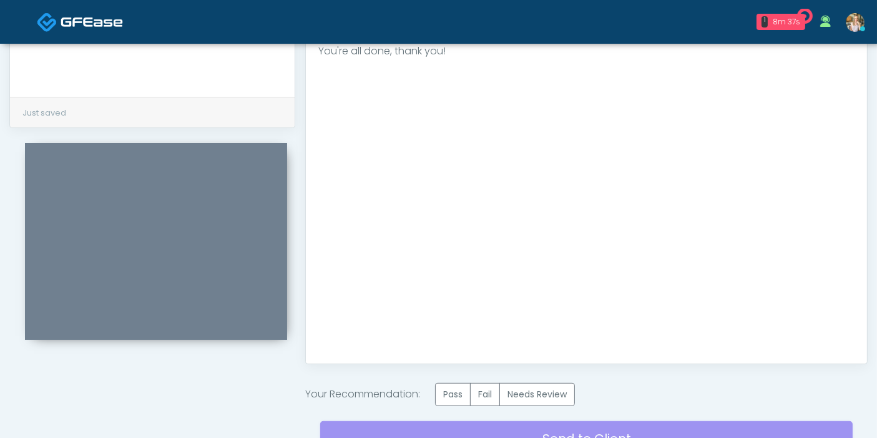
scroll to position [611, 0]
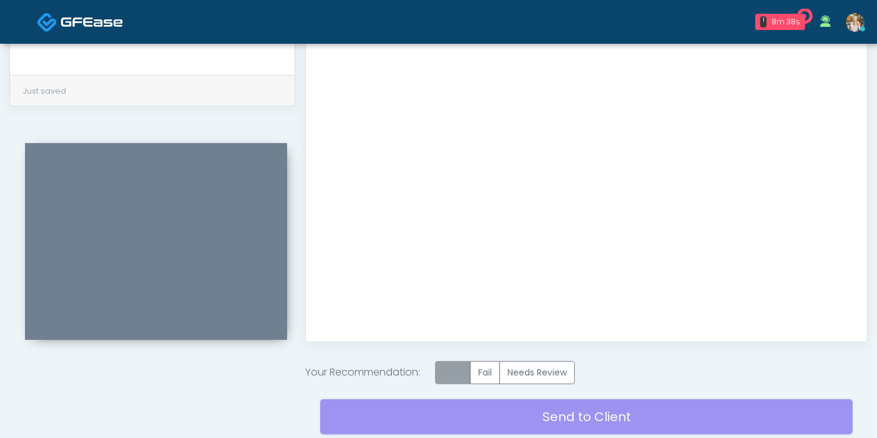
click at [458, 365] on label "Pass" at bounding box center [453, 372] width 36 height 23
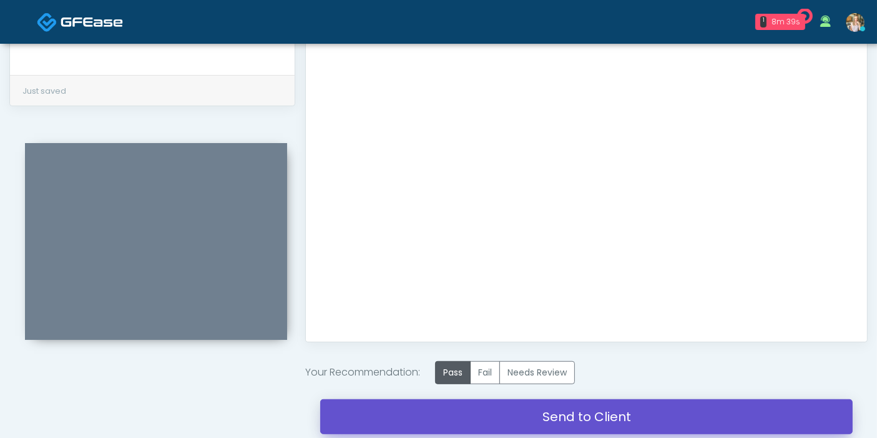
click at [562, 411] on link "Send to Client" at bounding box center [586, 416] width 533 height 35
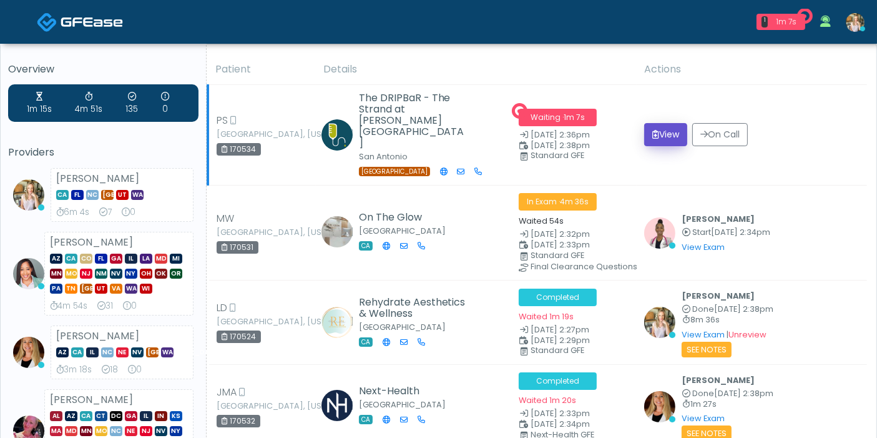
click at [664, 123] on button "View" at bounding box center [665, 134] width 43 height 23
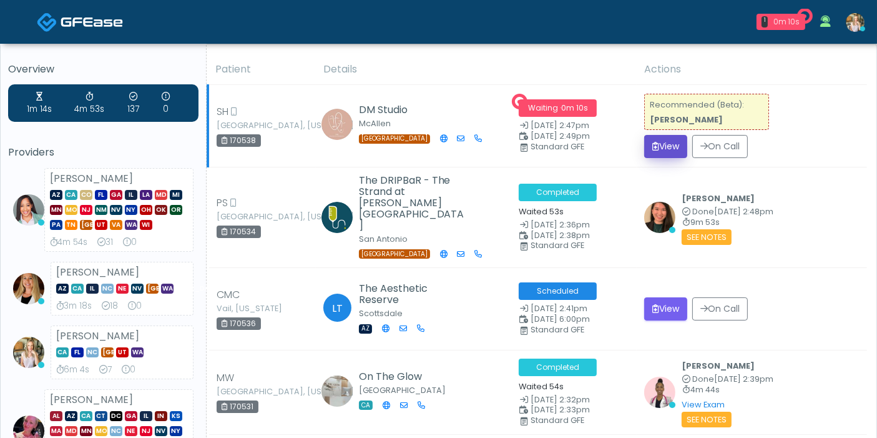
click at [658, 149] on button "View" at bounding box center [665, 146] width 43 height 23
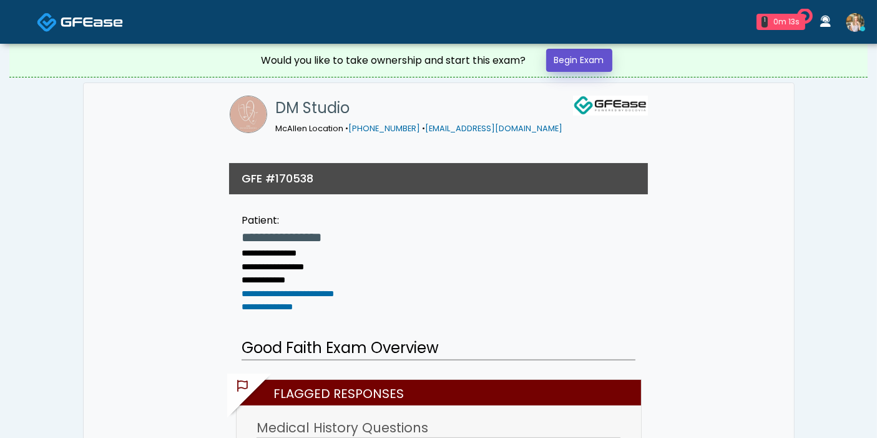
click at [579, 61] on link "Begin Exam" at bounding box center [579, 60] width 66 height 23
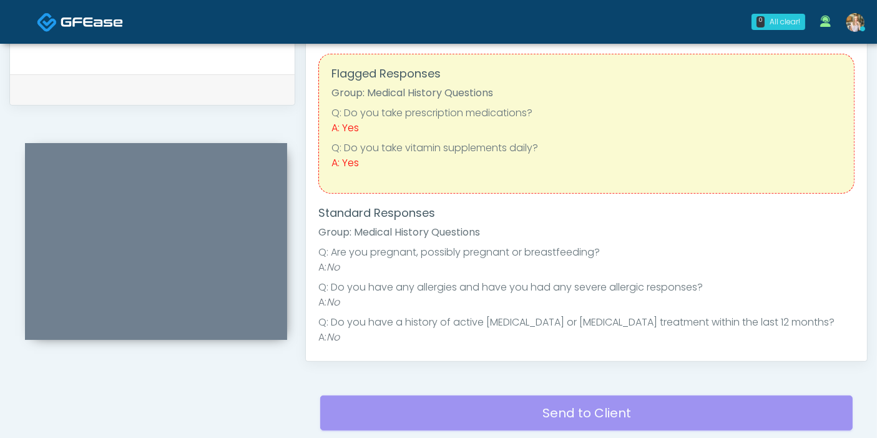
scroll to position [485, 0]
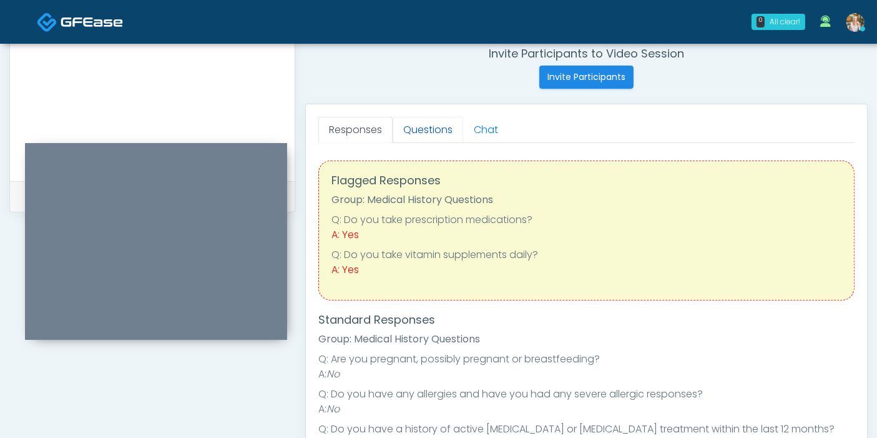
click at [425, 132] on link "Questions" at bounding box center [428, 130] width 71 height 26
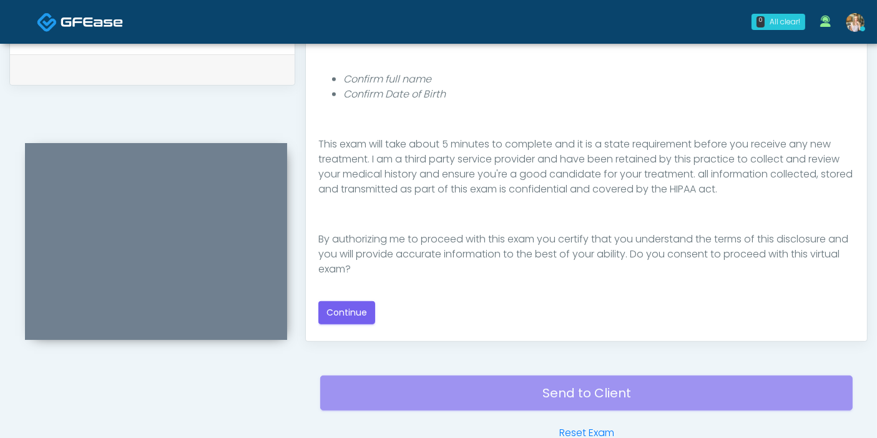
scroll to position [624, 0]
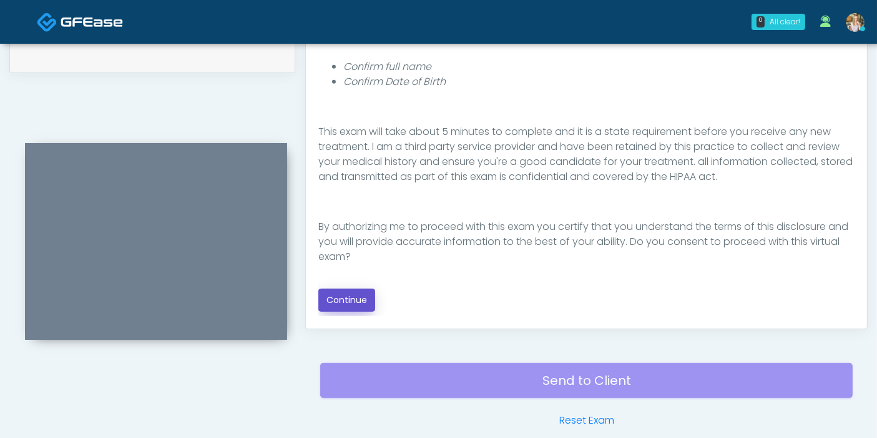
click at [349, 297] on button "Continue" at bounding box center [346, 299] width 57 height 23
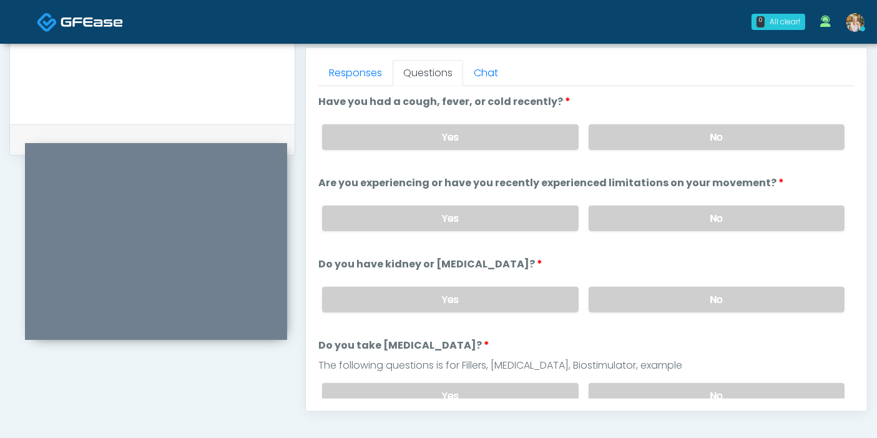
scroll to position [473, 0]
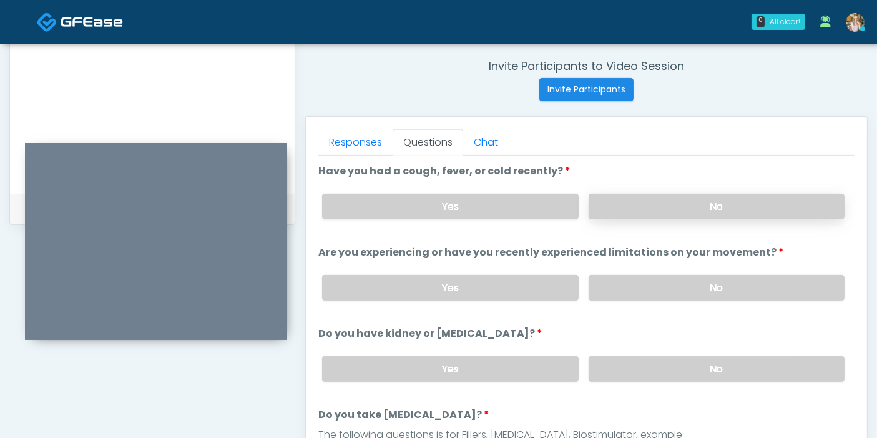
click at [704, 200] on label "No" at bounding box center [717, 207] width 256 height 26
click at [685, 283] on label "No" at bounding box center [717, 288] width 256 height 26
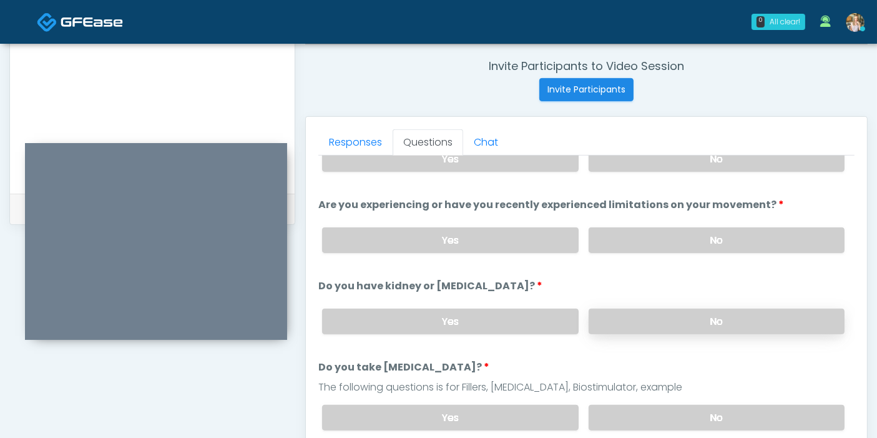
scroll to position [69, 0]
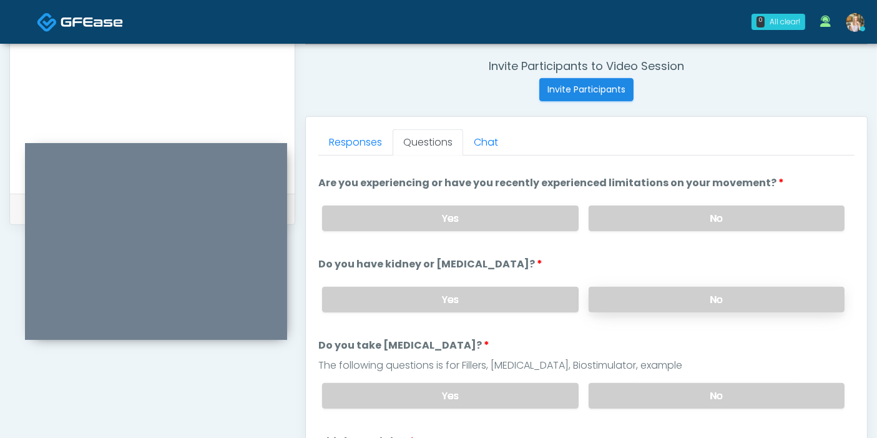
click at [664, 298] on label "No" at bounding box center [717, 300] width 256 height 26
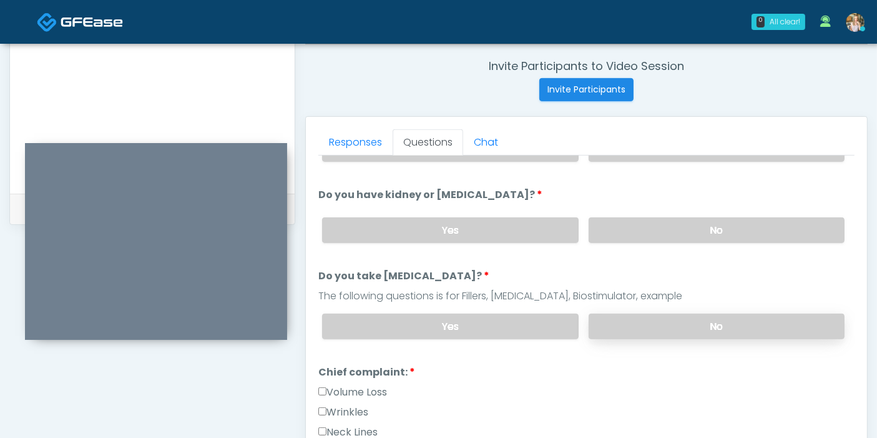
click at [664, 325] on label "No" at bounding box center [717, 326] width 256 height 26
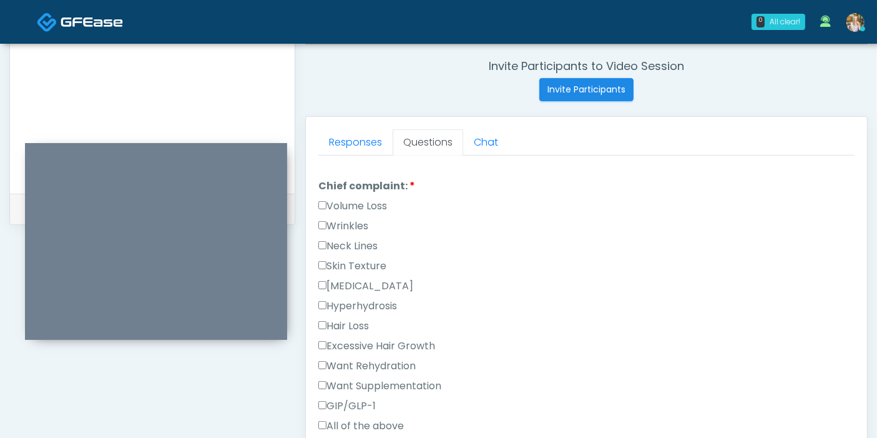
scroll to position [347, 0]
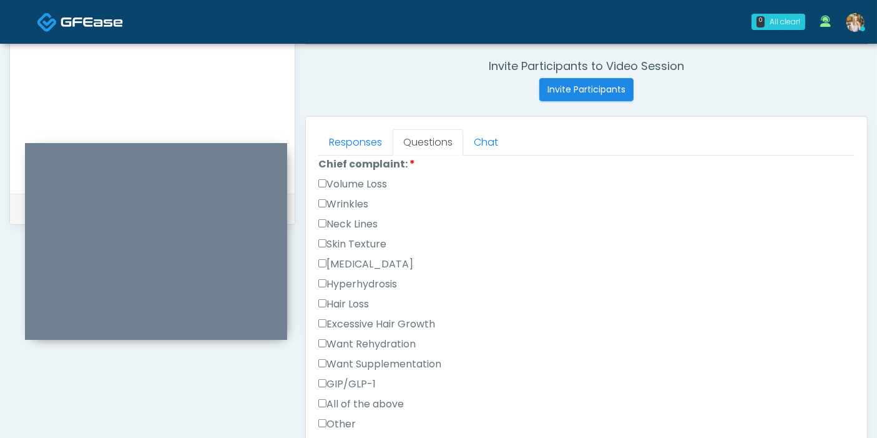
click at [385, 360] on label "Want Supplementation" at bounding box center [379, 364] width 123 height 15
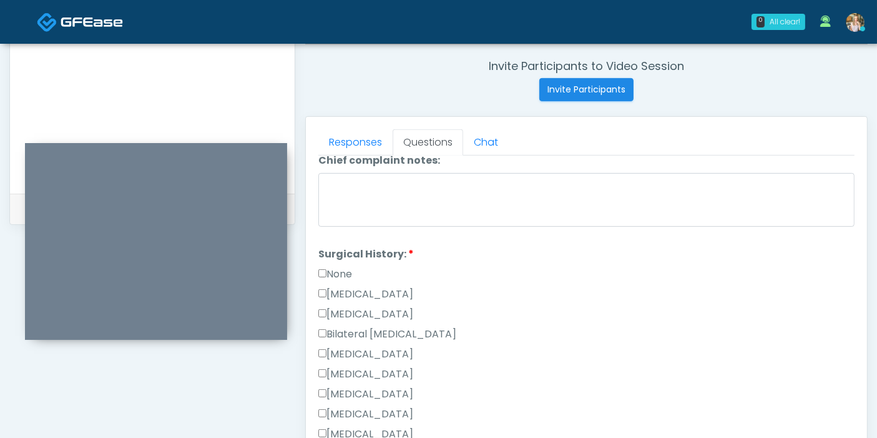
scroll to position [624, 0]
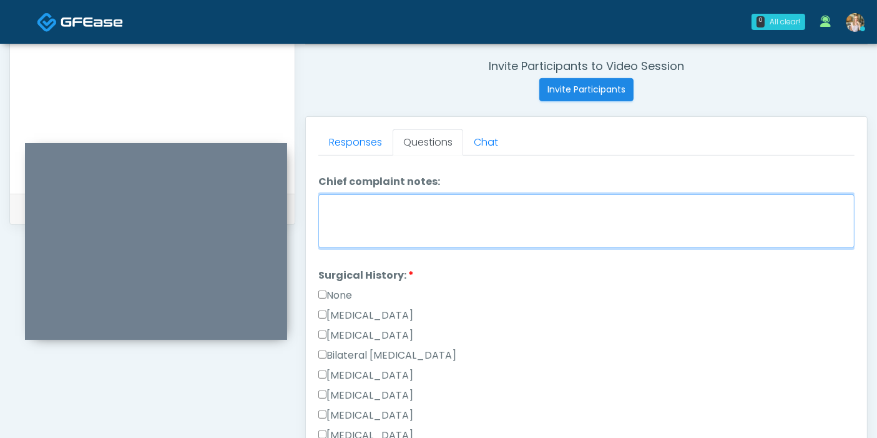
click at [456, 221] on textarea "Chief complaint notes:" at bounding box center [586, 221] width 536 height 54
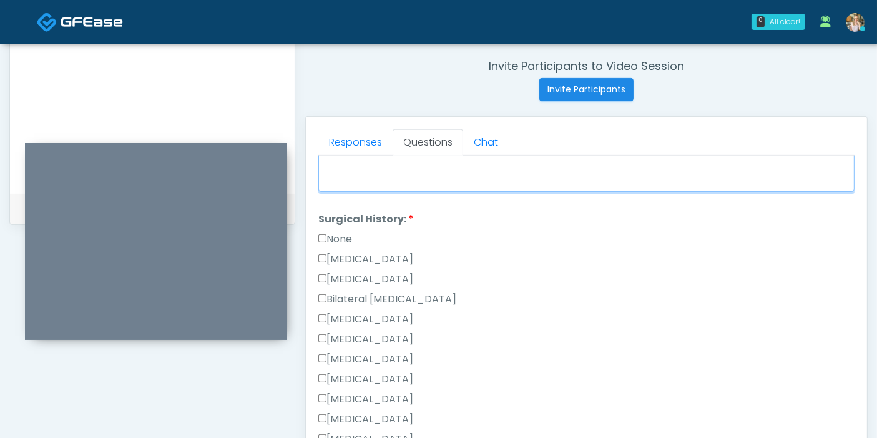
scroll to position [694, 0]
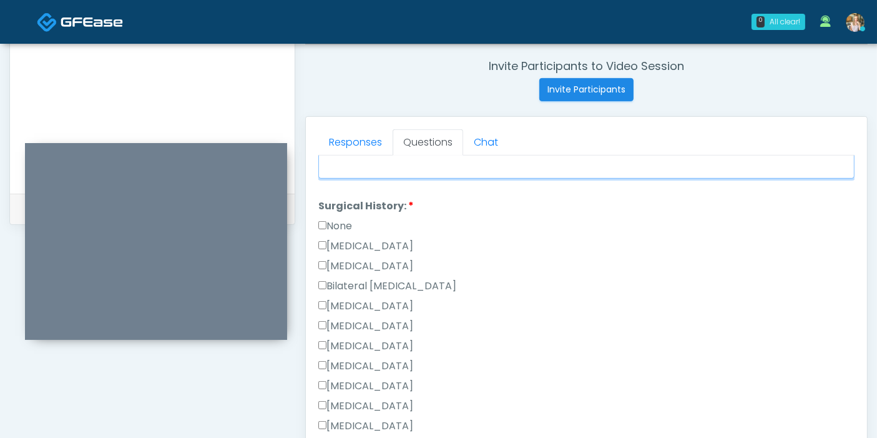
type textarea "**********"
click at [358, 260] on label "[MEDICAL_DATA]" at bounding box center [365, 266] width 95 height 15
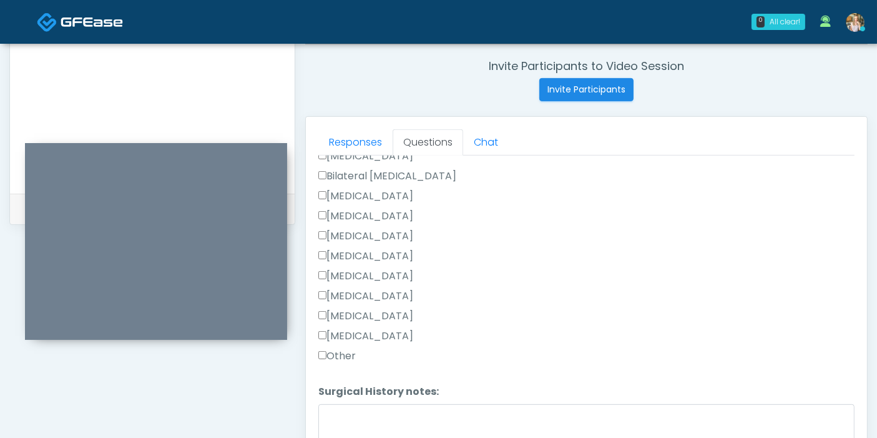
scroll to position [832, 0]
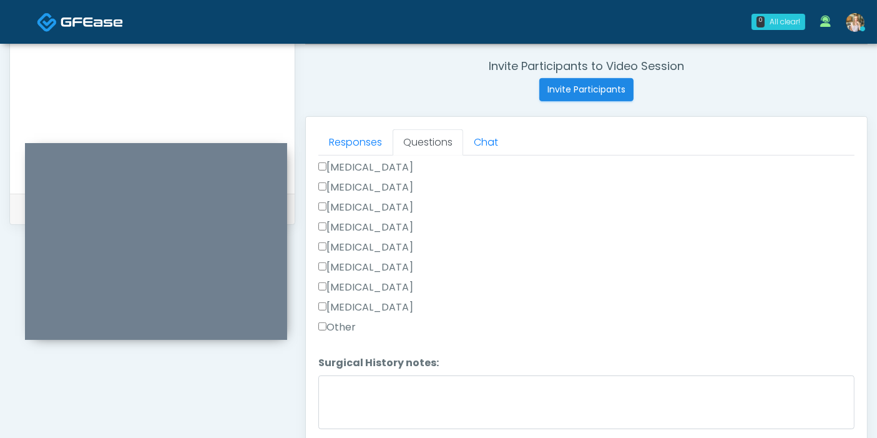
click at [352, 261] on label "[MEDICAL_DATA]" at bounding box center [365, 267] width 95 height 15
click at [352, 282] on label "[MEDICAL_DATA]" at bounding box center [365, 287] width 95 height 15
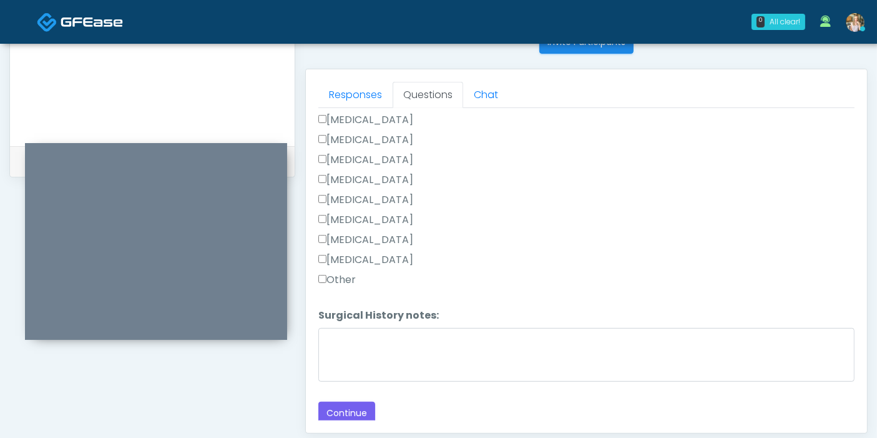
scroll to position [542, 0]
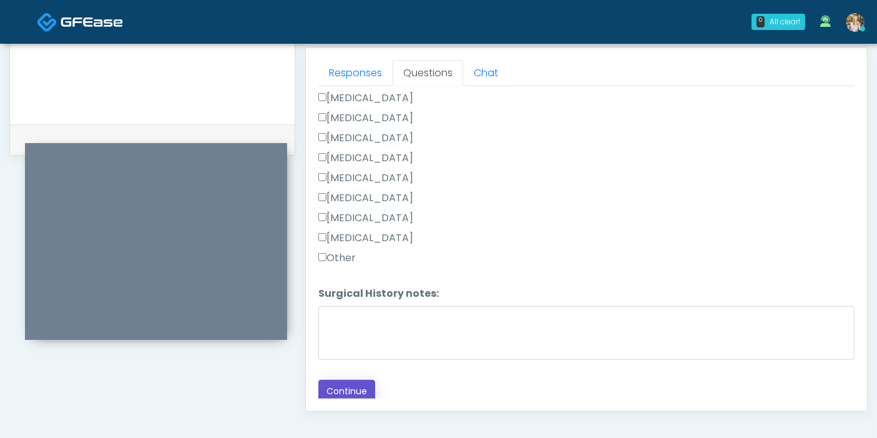
click at [348, 390] on button "Continue" at bounding box center [346, 391] width 57 height 23
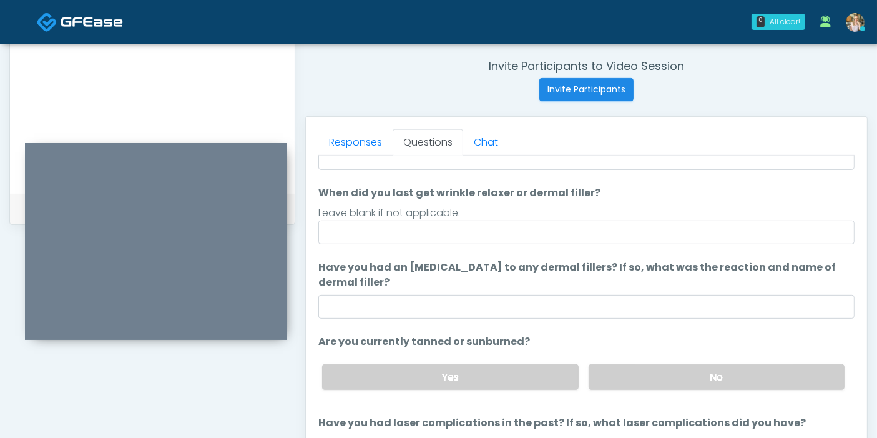
scroll to position [0, 0]
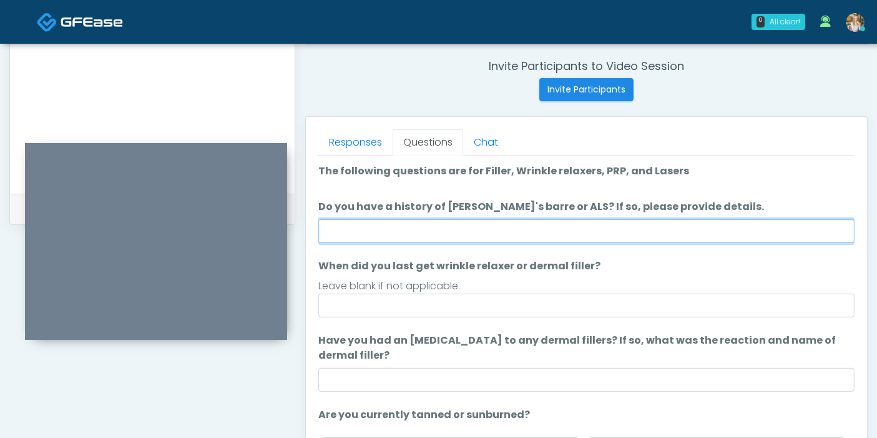
click at [616, 231] on input "Do you have a history of Guillain's barre or ALS? If so, please provide details." at bounding box center [586, 231] width 536 height 24
type input "******"
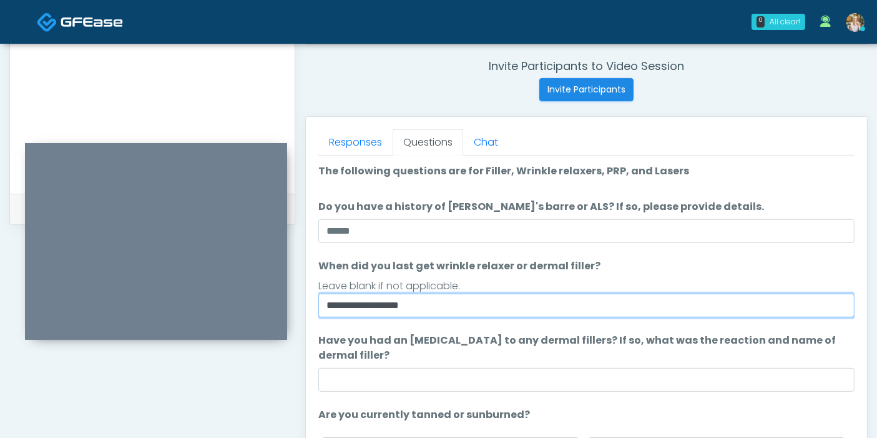
type input "**********"
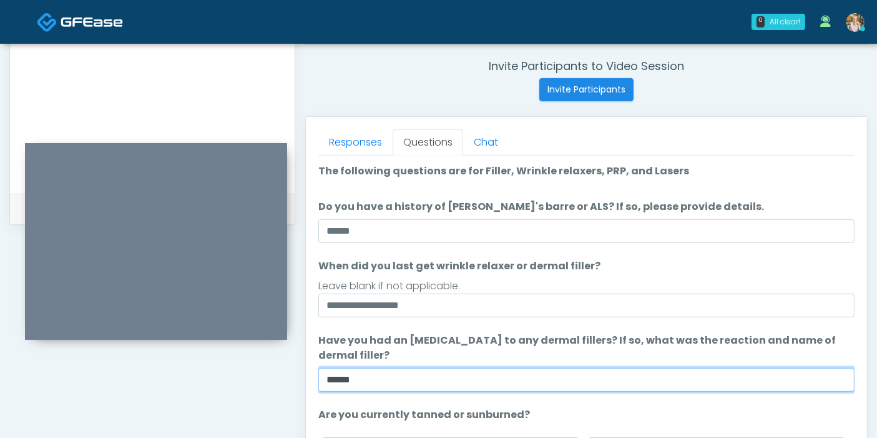
type input "******"
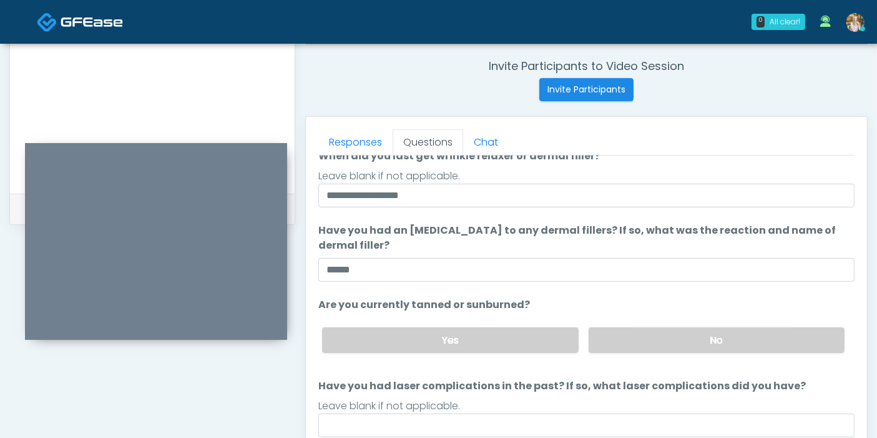
scroll to position [117, 0]
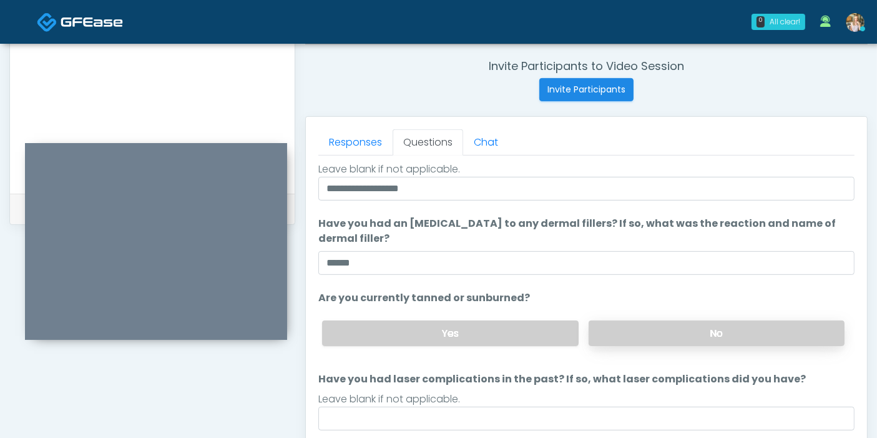
click at [671, 334] on label "No" at bounding box center [717, 333] width 256 height 26
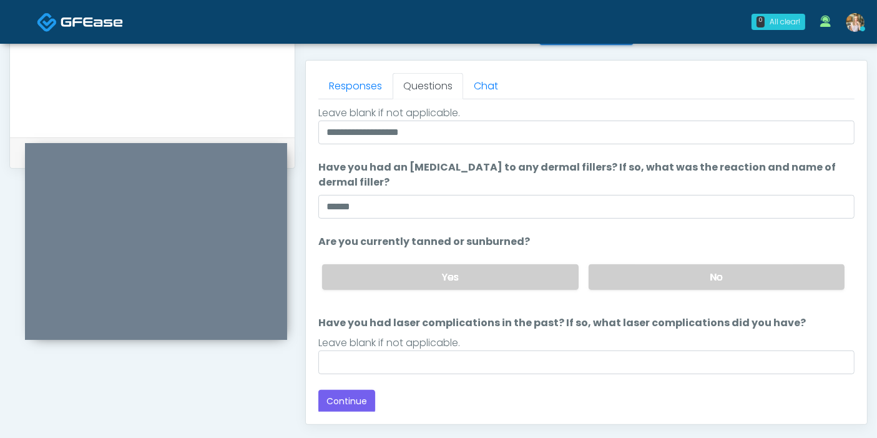
scroll to position [542, 0]
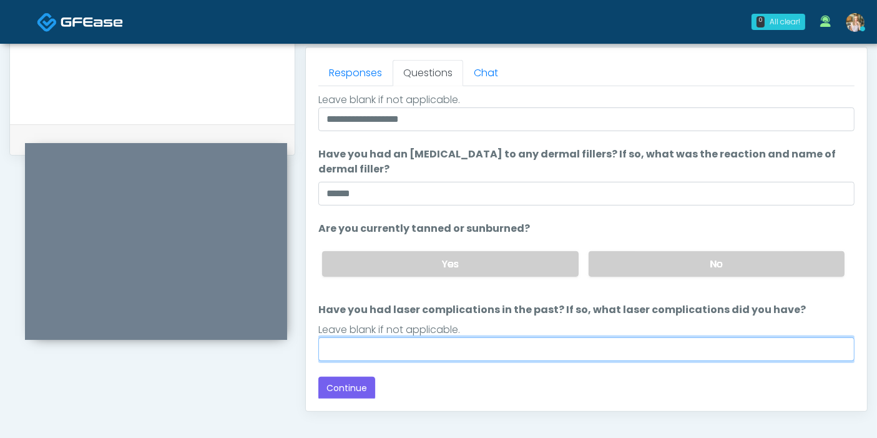
click at [598, 345] on input "Have you had laser complications in the past? If so, what laser complications d…" at bounding box center [586, 349] width 536 height 24
type input "******"
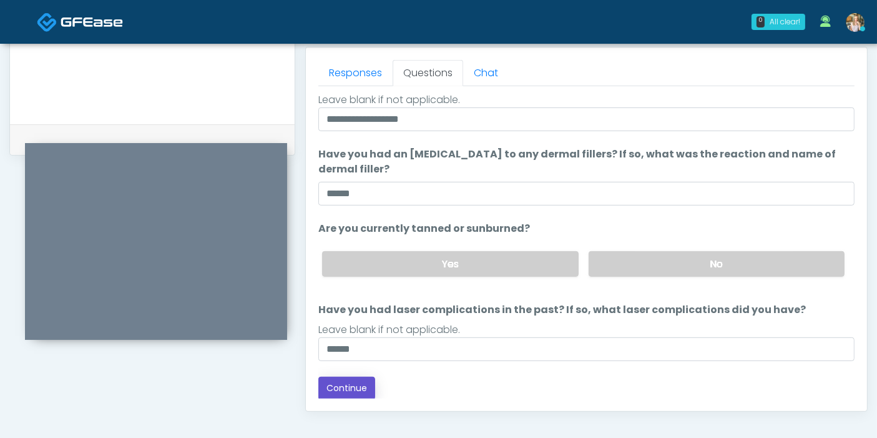
click at [336, 378] on button "Continue" at bounding box center [346, 388] width 57 height 23
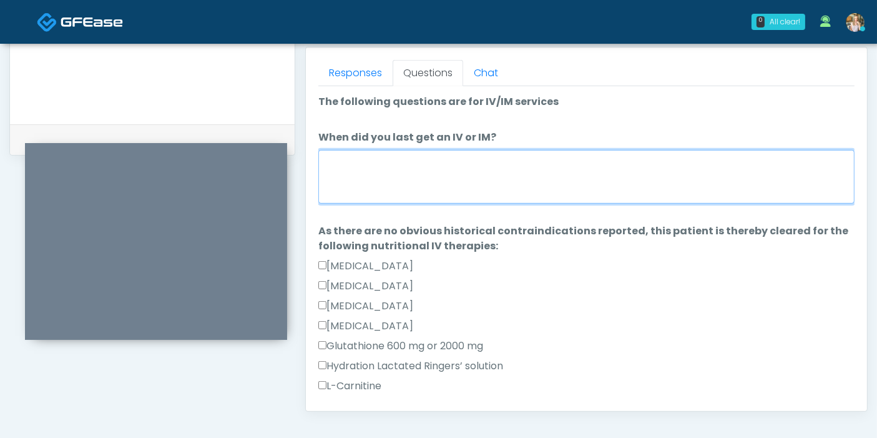
click at [591, 177] on textarea "When did you last get an IV or IM?" at bounding box center [586, 177] width 536 height 54
type textarea "**********"
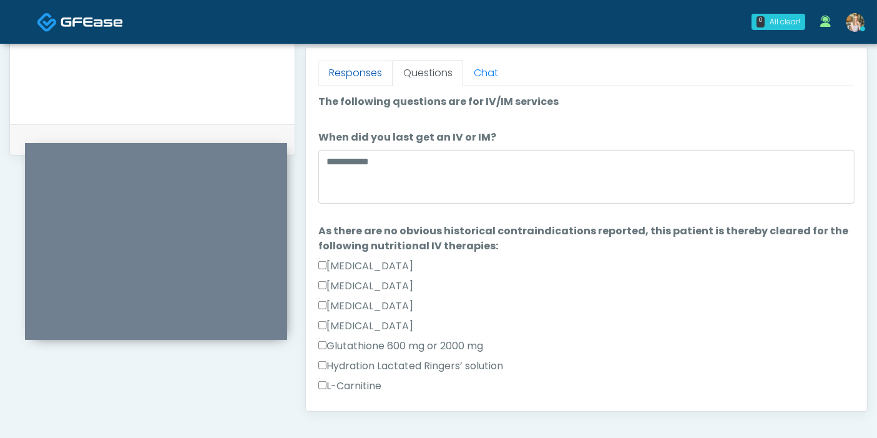
click at [352, 73] on link "Responses" at bounding box center [355, 73] width 74 height 26
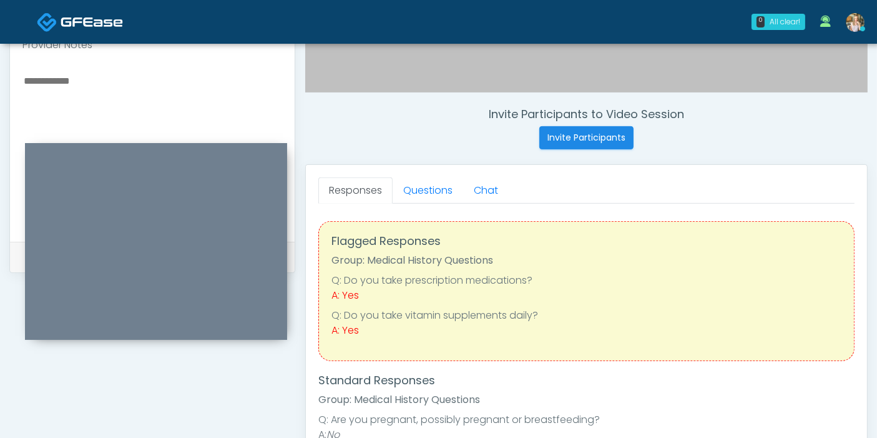
scroll to position [403, 0]
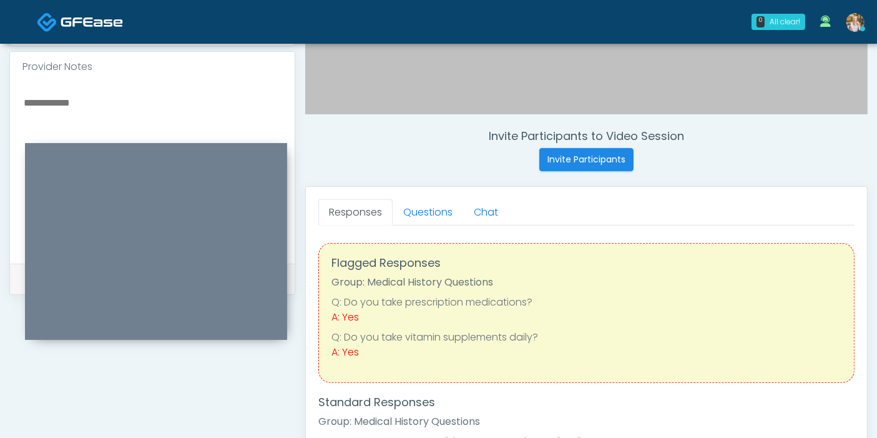
click at [125, 99] on textarea at bounding box center [152, 170] width 260 height 152
click at [423, 207] on link "Questions" at bounding box center [428, 212] width 71 height 26
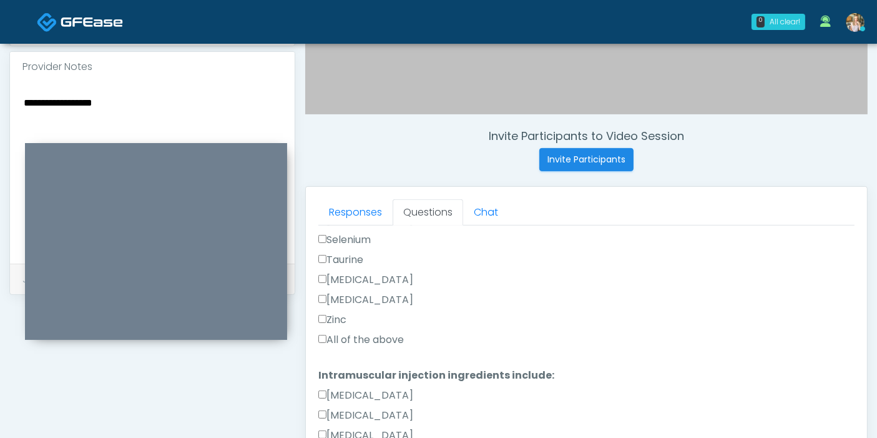
scroll to position [485, 0]
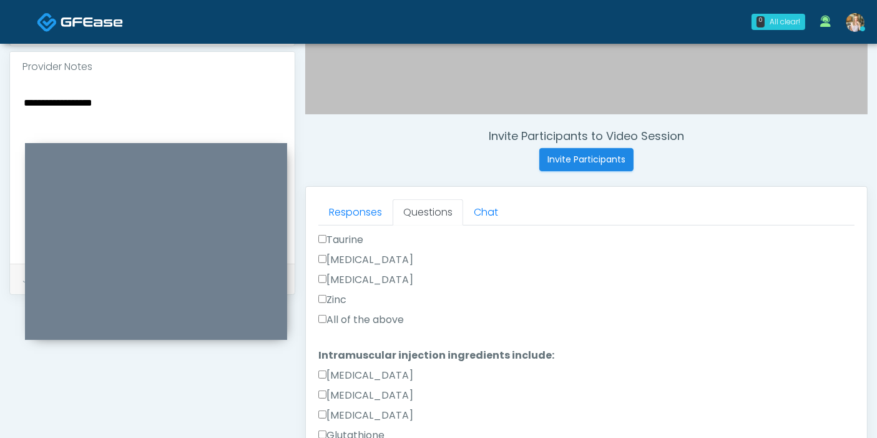
click at [371, 319] on label "All of the above" at bounding box center [361, 319] width 86 height 15
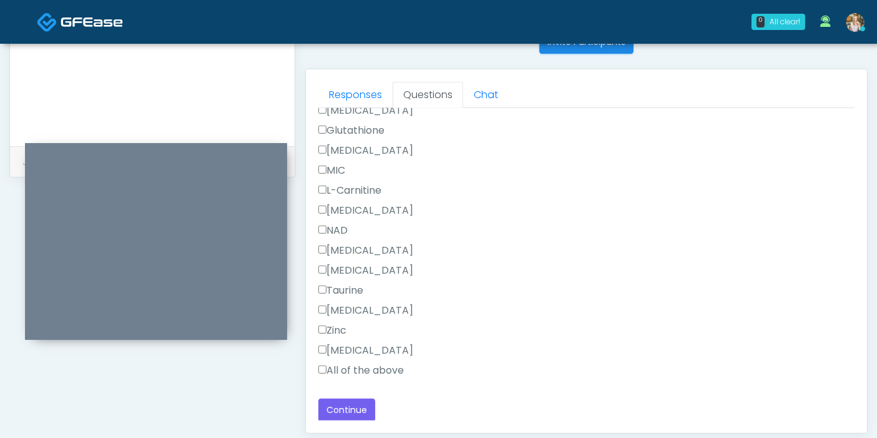
scroll to position [542, 0]
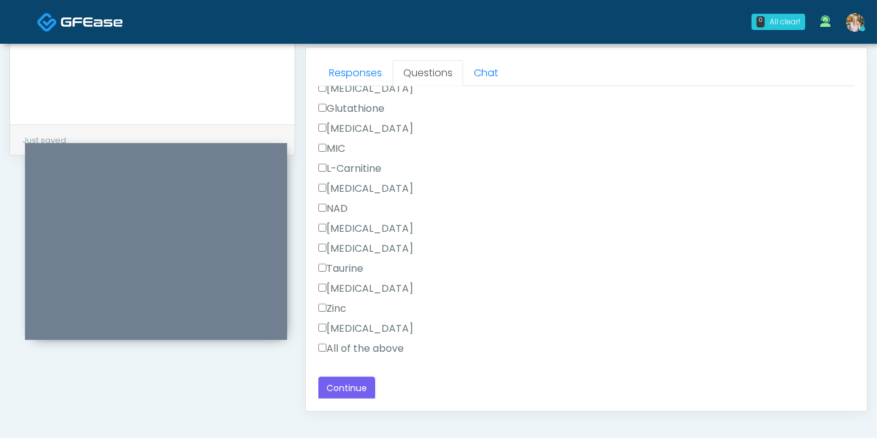
click at [360, 344] on label "All of the above" at bounding box center [361, 348] width 86 height 15
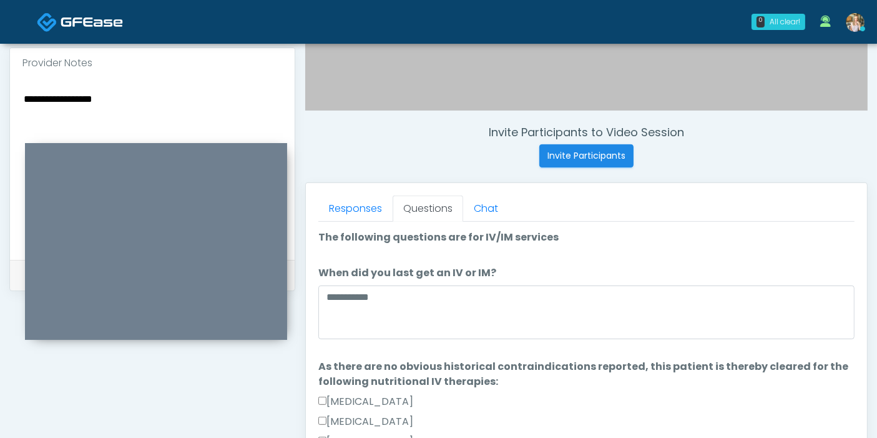
scroll to position [403, 0]
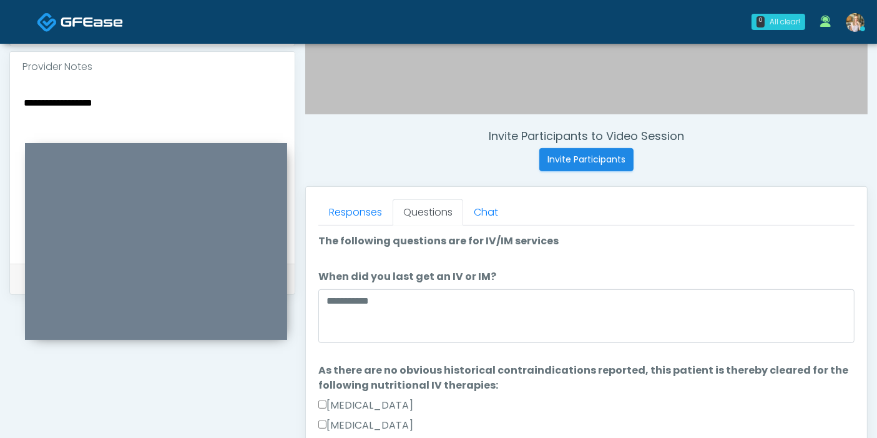
click at [175, 97] on textarea "**********" at bounding box center [152, 170] width 260 height 152
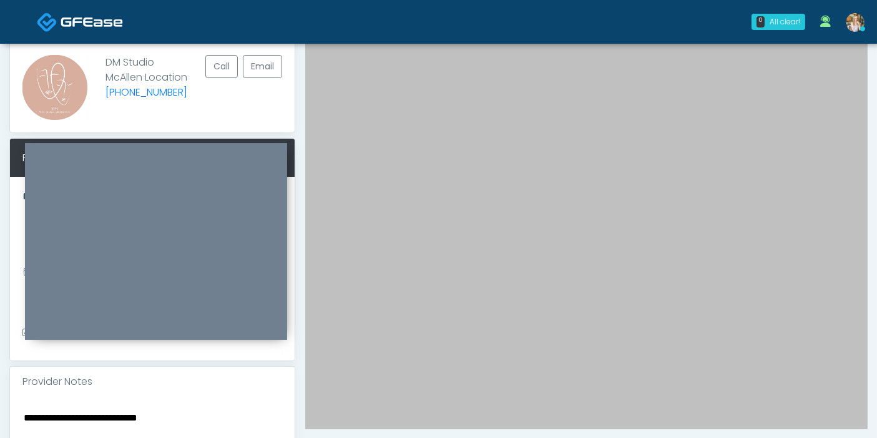
scroll to position [56, 0]
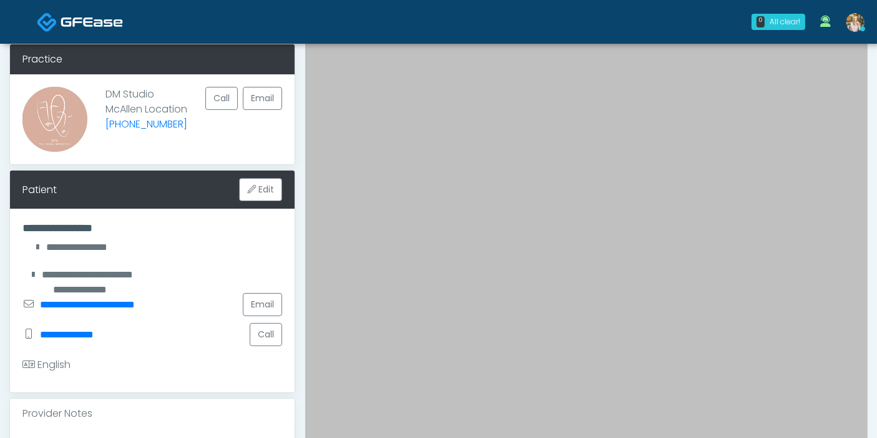
type textarea "**********"
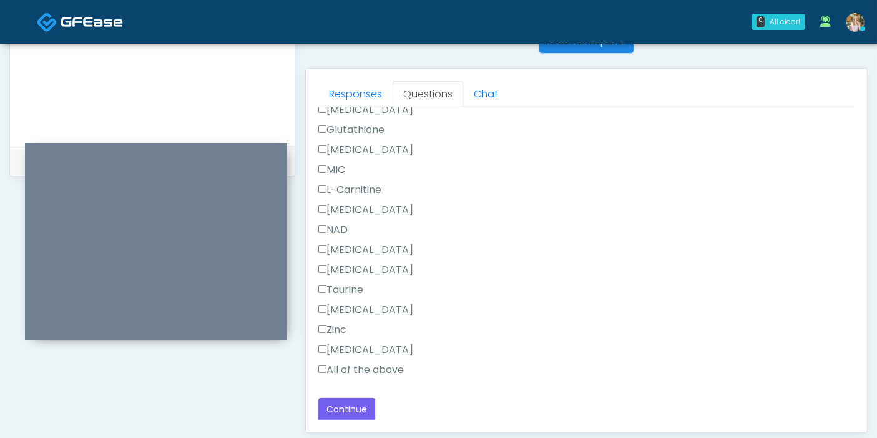
scroll to position [542, 0]
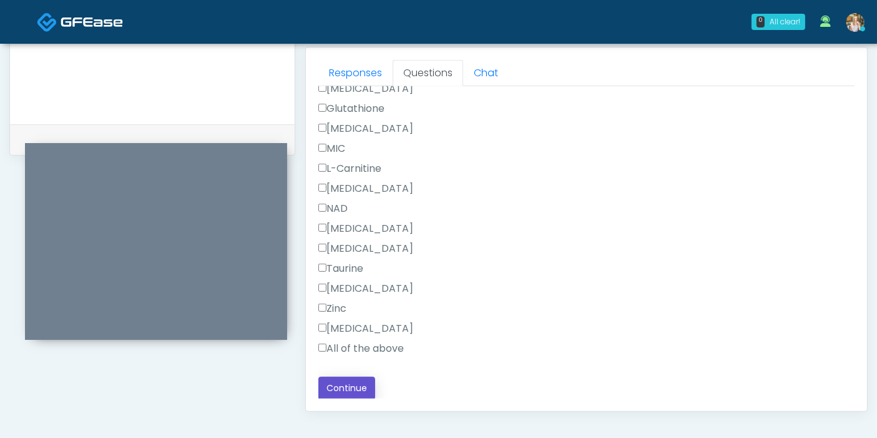
click at [363, 382] on button "Continue" at bounding box center [346, 388] width 57 height 23
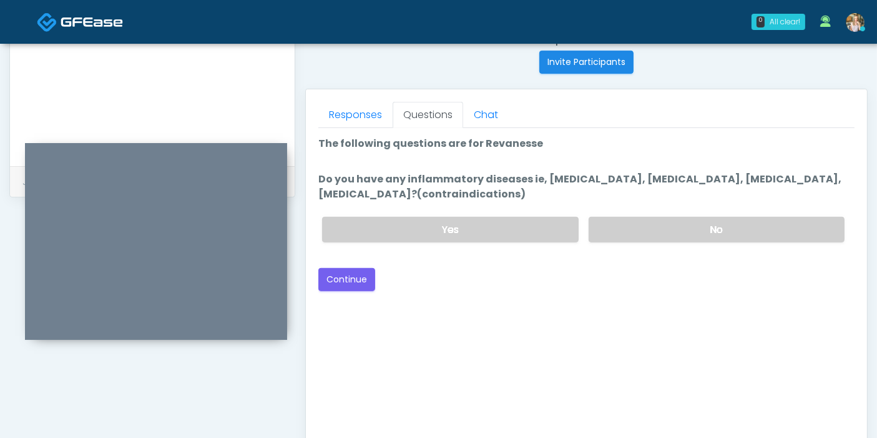
scroll to position [473, 0]
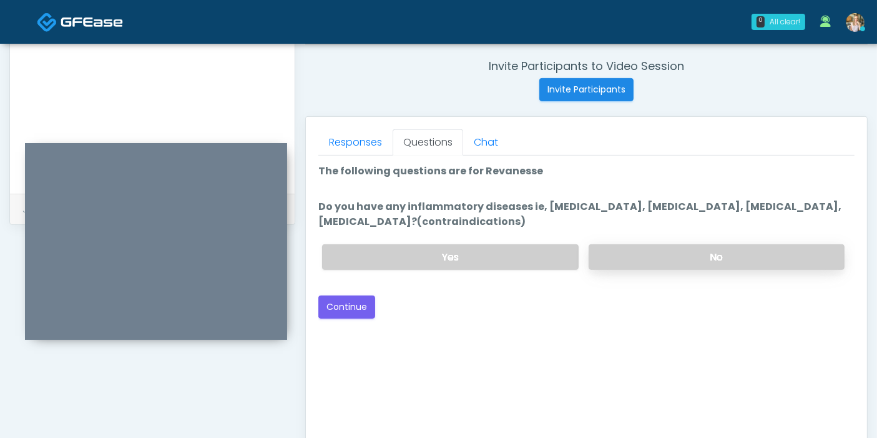
click at [695, 255] on label "No" at bounding box center [717, 257] width 256 height 26
click at [335, 307] on button "Continue" at bounding box center [346, 306] width 57 height 23
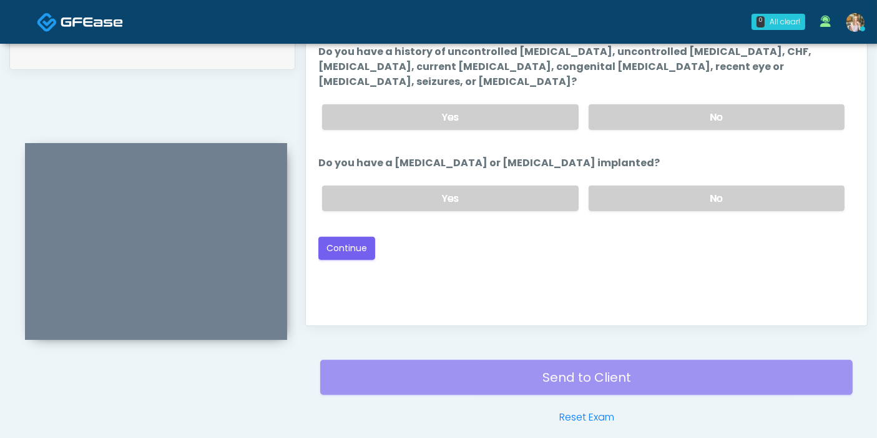
scroll to position [542, 0]
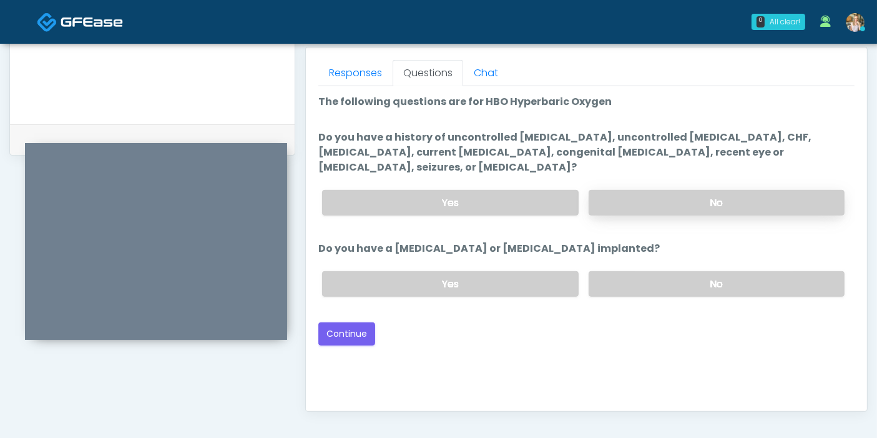
click at [640, 190] on label "No" at bounding box center [717, 203] width 256 height 26
click at [643, 271] on label "No" at bounding box center [717, 284] width 256 height 26
click at [348, 322] on button "Continue" at bounding box center [346, 333] width 57 height 23
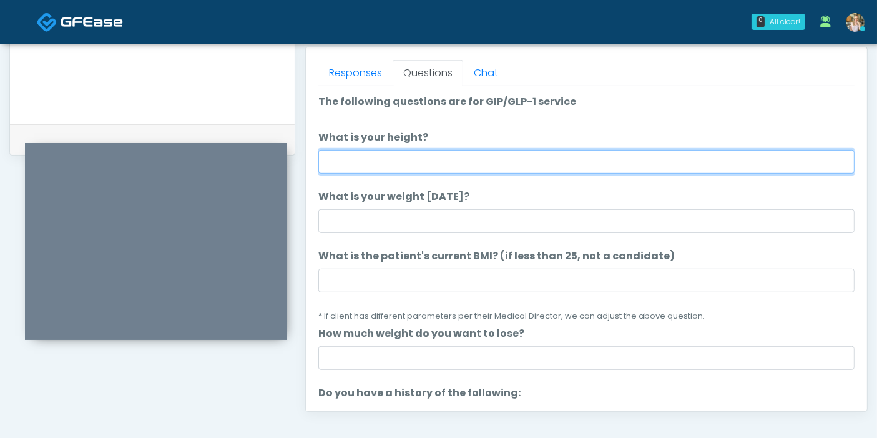
click at [587, 165] on input "What is your height?" at bounding box center [586, 162] width 536 height 24
click at [507, 159] on input "What is your height?" at bounding box center [586, 162] width 536 height 24
type input "***"
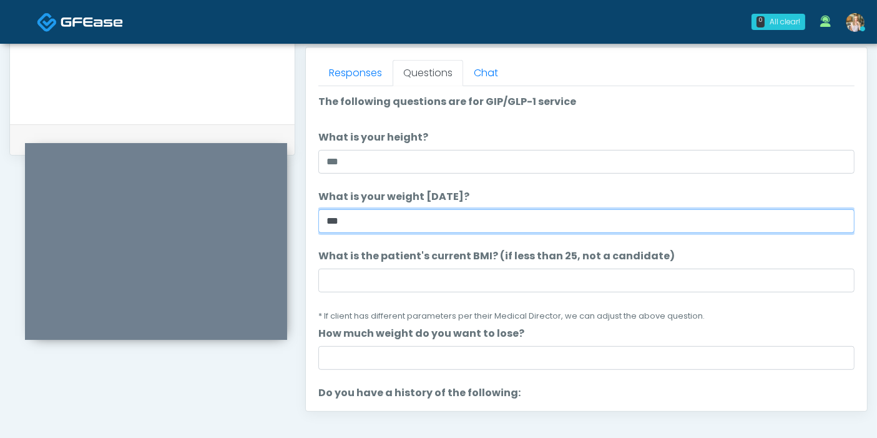
type input "***"
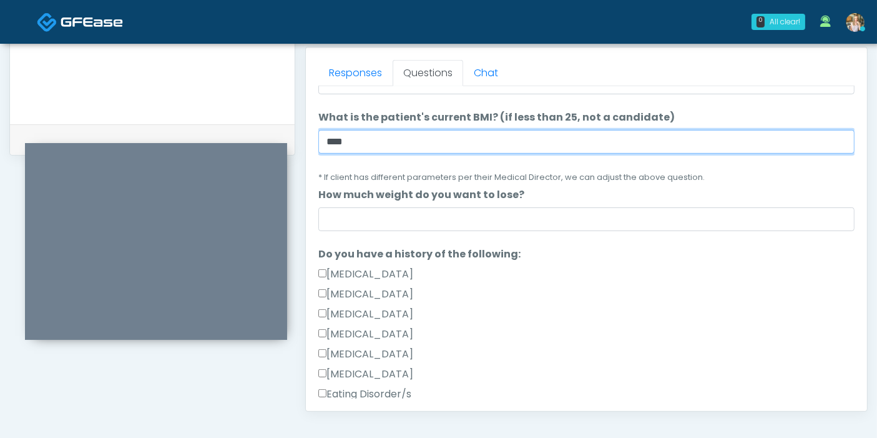
scroll to position [208, 0]
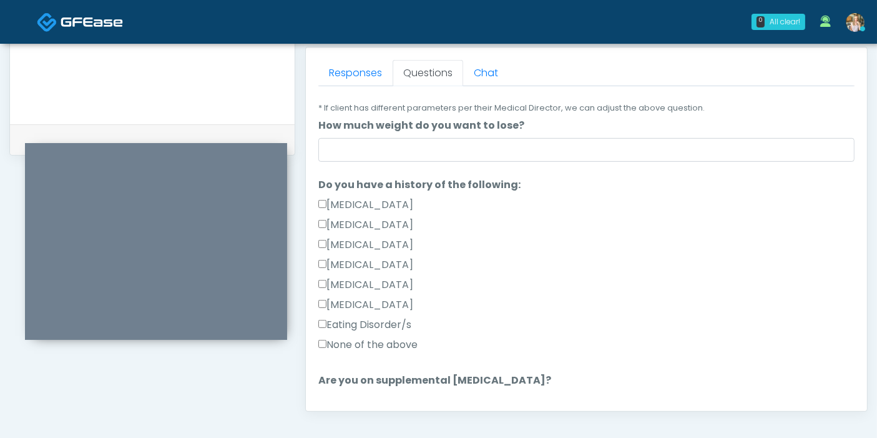
type input "****"
click at [373, 345] on label "None of the above" at bounding box center [367, 344] width 99 height 15
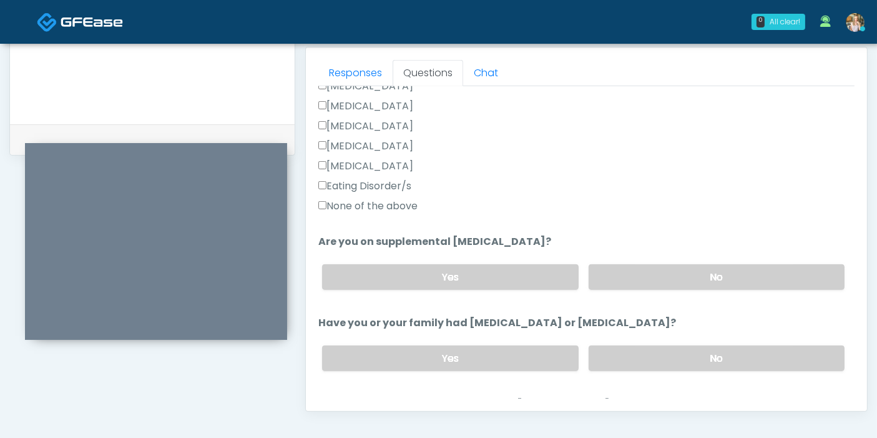
scroll to position [416, 0]
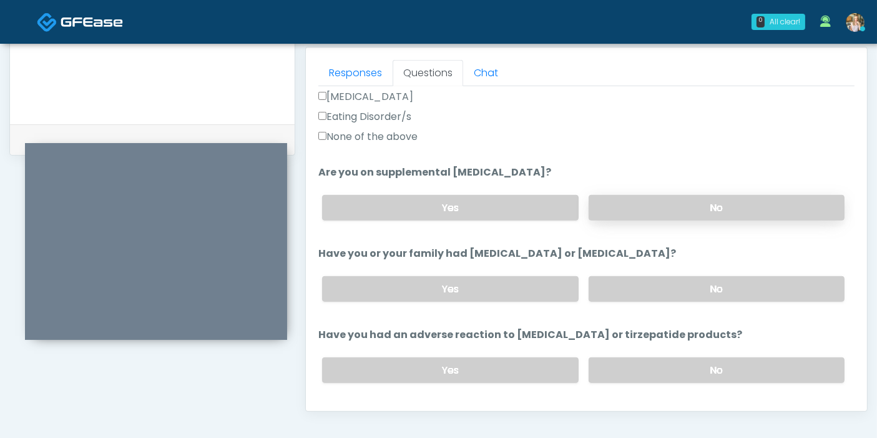
click at [680, 207] on label "No" at bounding box center [717, 208] width 256 height 26
click at [692, 292] on label "No" at bounding box center [717, 289] width 256 height 26
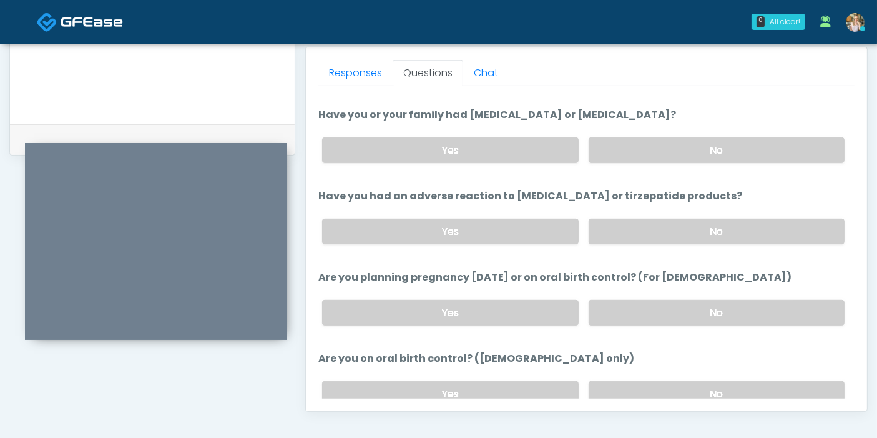
scroll to position [554, 0]
click at [671, 232] on label "No" at bounding box center [717, 232] width 256 height 26
click at [660, 307] on label "No" at bounding box center [717, 313] width 256 height 26
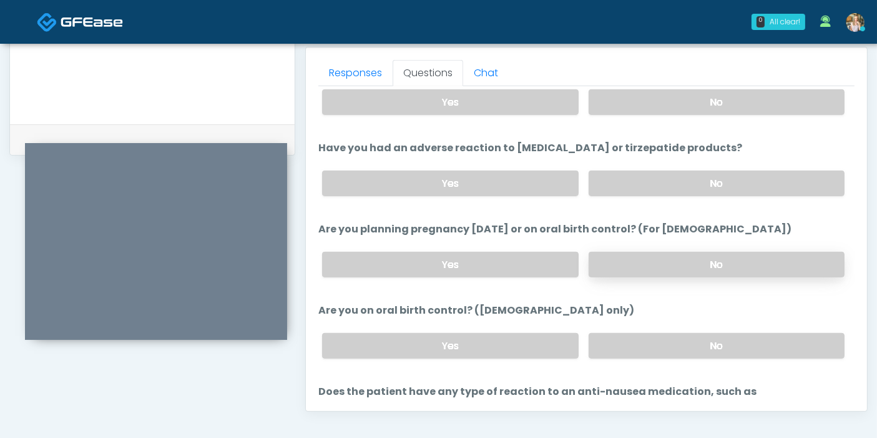
scroll to position [624, 0]
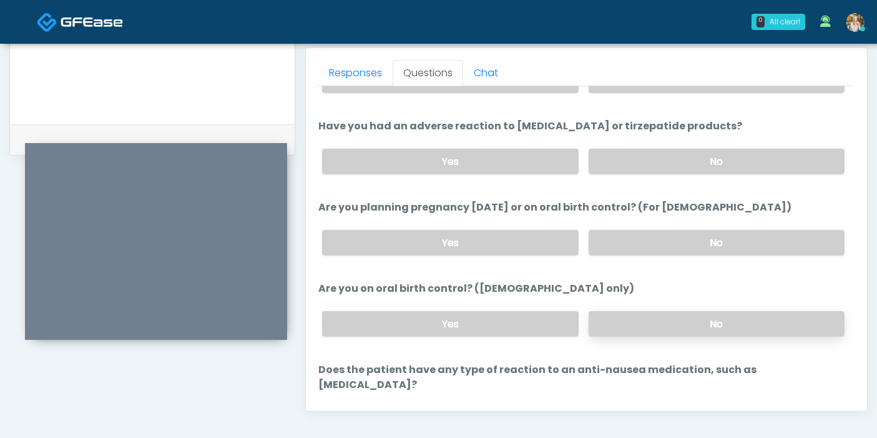
click at [663, 326] on label "No" at bounding box center [717, 324] width 256 height 26
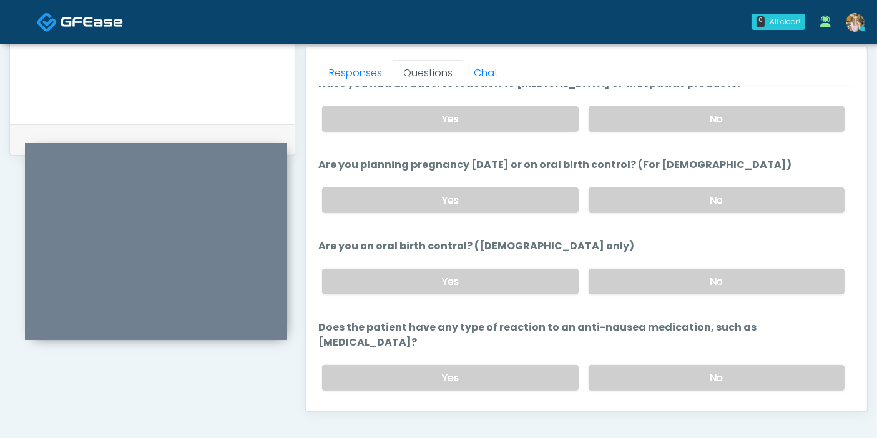
scroll to position [687, 0]
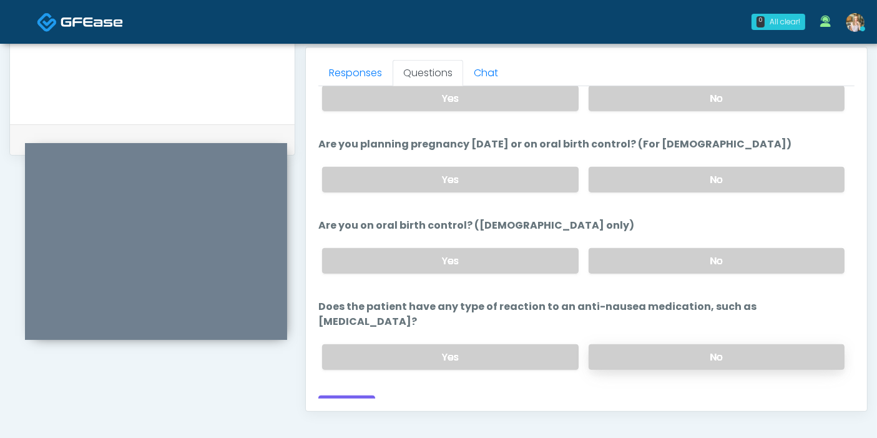
click at [649, 344] on label "No" at bounding box center [717, 357] width 256 height 26
click at [352, 395] on button "Continue" at bounding box center [346, 406] width 57 height 23
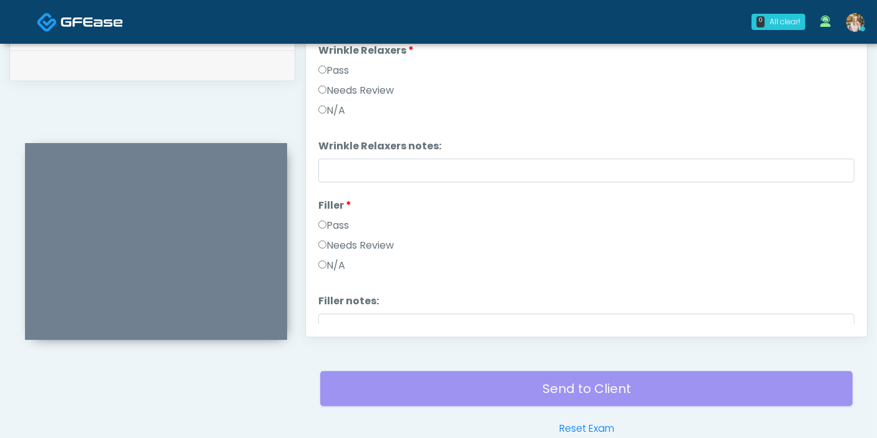
scroll to position [542, 0]
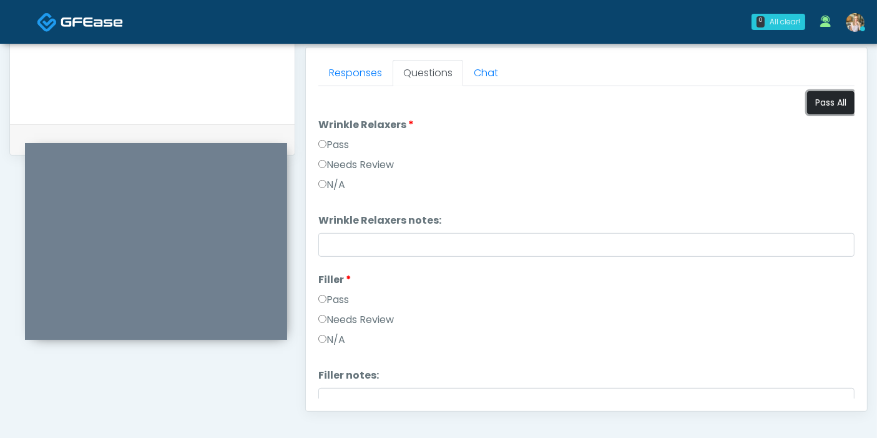
click at [815, 106] on button "Pass All" at bounding box center [830, 102] width 47 height 23
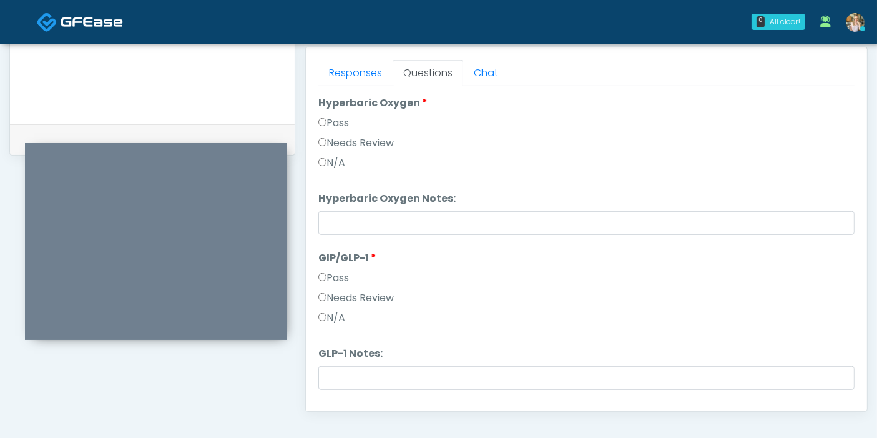
scroll to position [1909, 0]
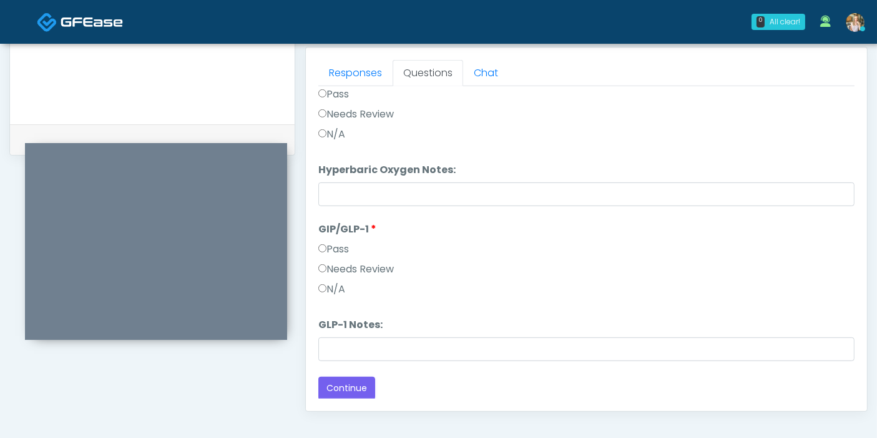
click at [342, 269] on label "Needs Review" at bounding box center [356, 269] width 76 height 15
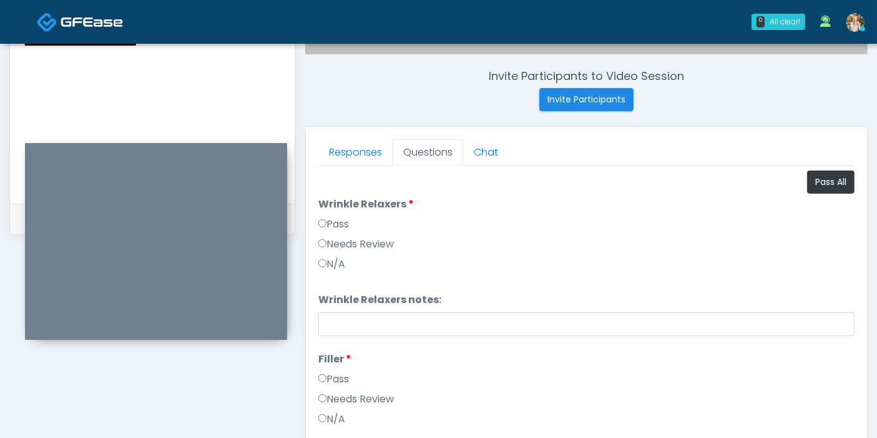
scroll to position [403, 0]
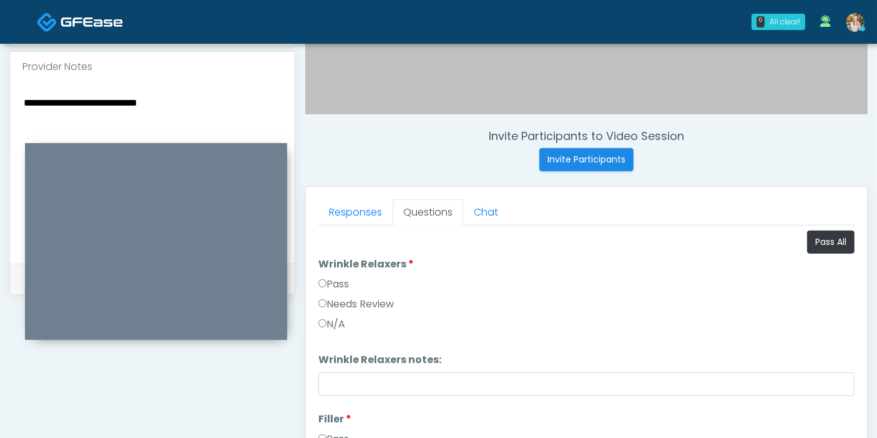
click at [207, 92] on div "**********" at bounding box center [152, 173] width 285 height 182
click at [188, 102] on textarea "**********" at bounding box center [152, 170] width 260 height 152
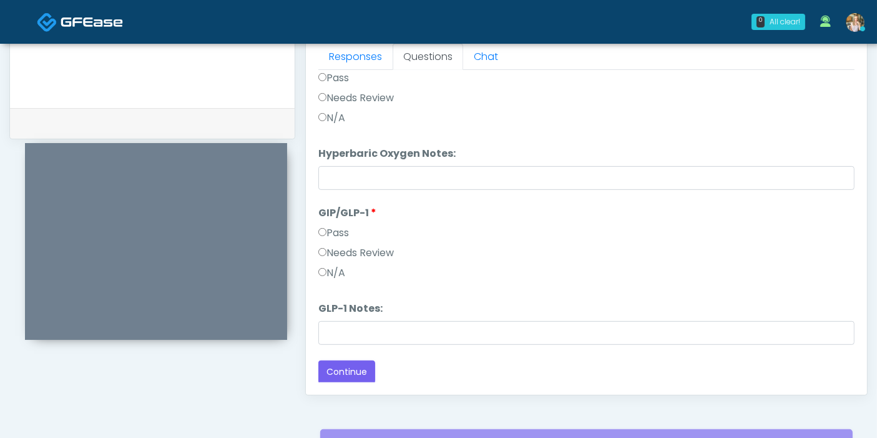
scroll to position [611, 0]
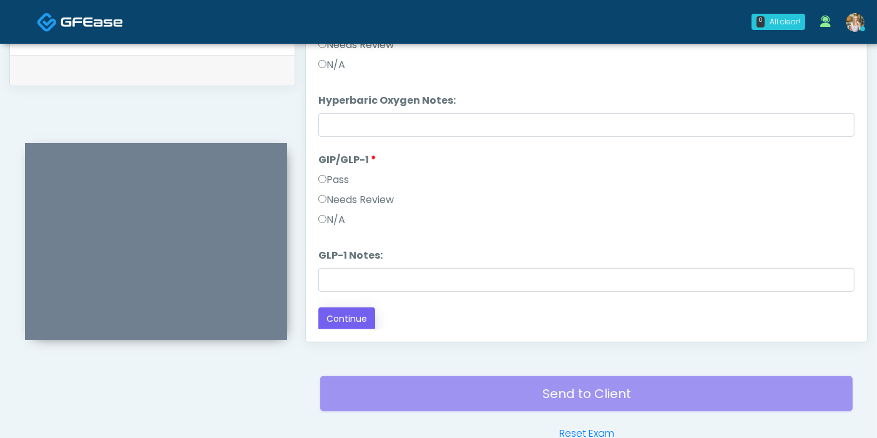
type textarea "**********"
click at [333, 315] on button "Continue" at bounding box center [346, 318] width 57 height 23
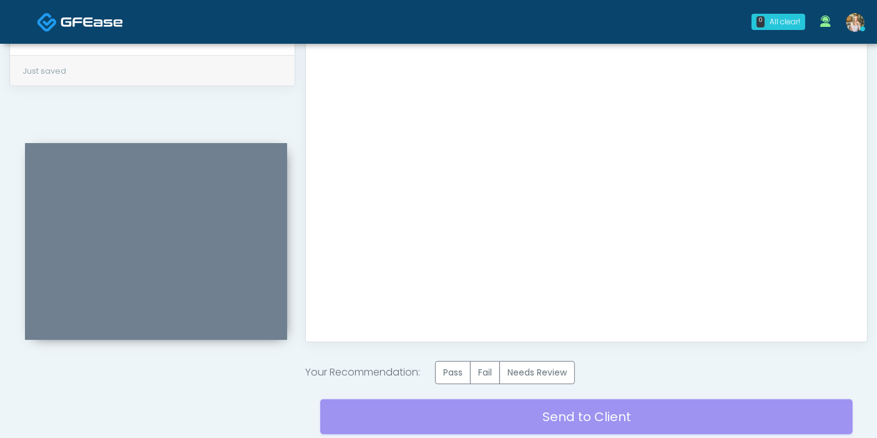
scroll to position [0, 0]
click at [458, 377] on label "Pass" at bounding box center [453, 372] width 36 height 23
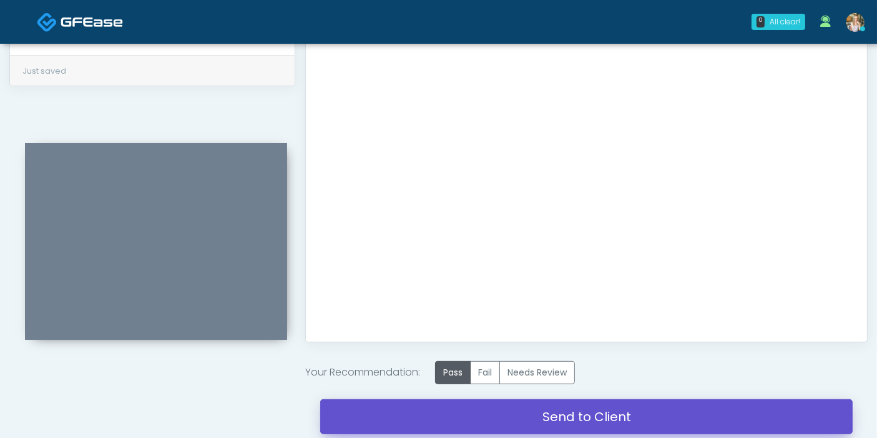
click at [573, 414] on link "Send to Client" at bounding box center [586, 416] width 533 height 35
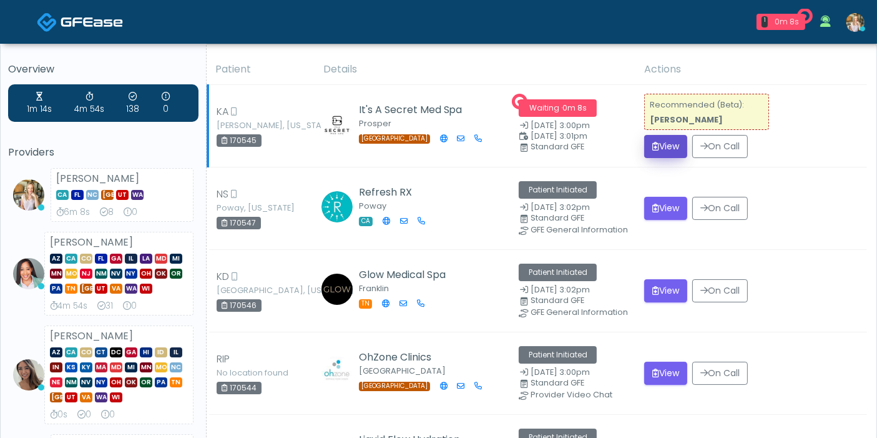
click at [664, 150] on button "View" at bounding box center [665, 146] width 43 height 23
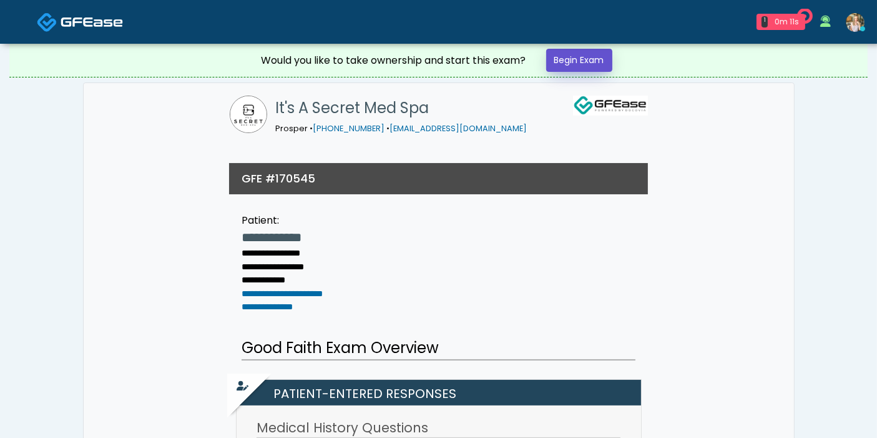
click at [582, 69] on link "Begin Exam" at bounding box center [579, 60] width 66 height 23
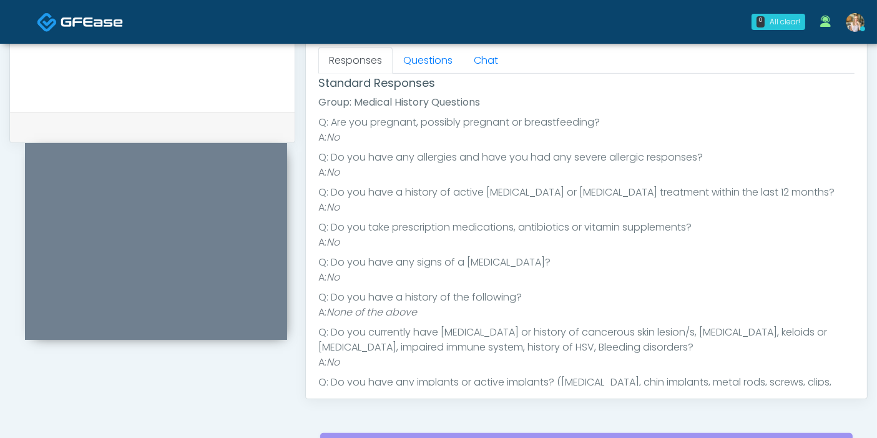
scroll to position [12, 0]
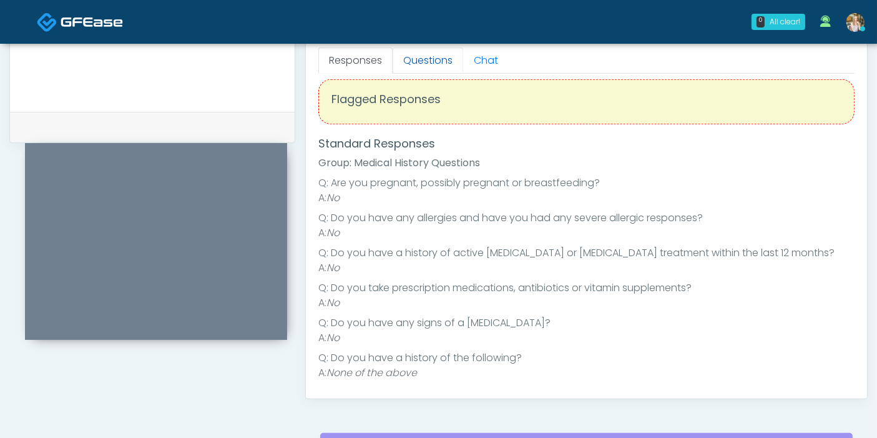
click at [430, 61] on link "Questions" at bounding box center [428, 60] width 71 height 26
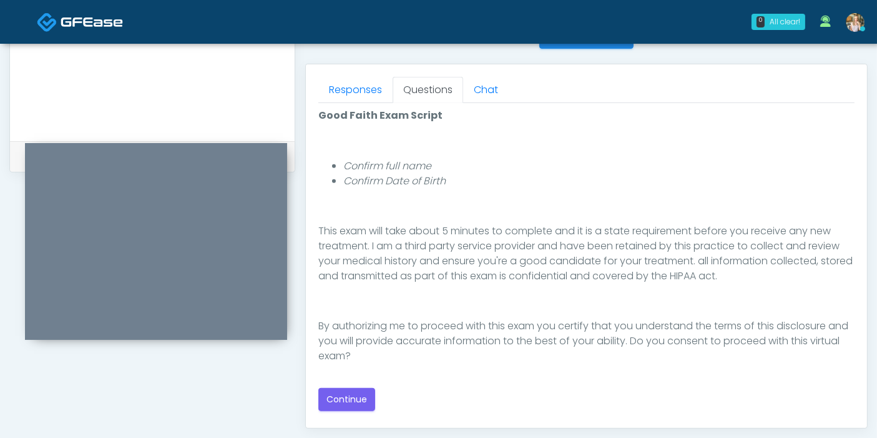
scroll to position [554, 0]
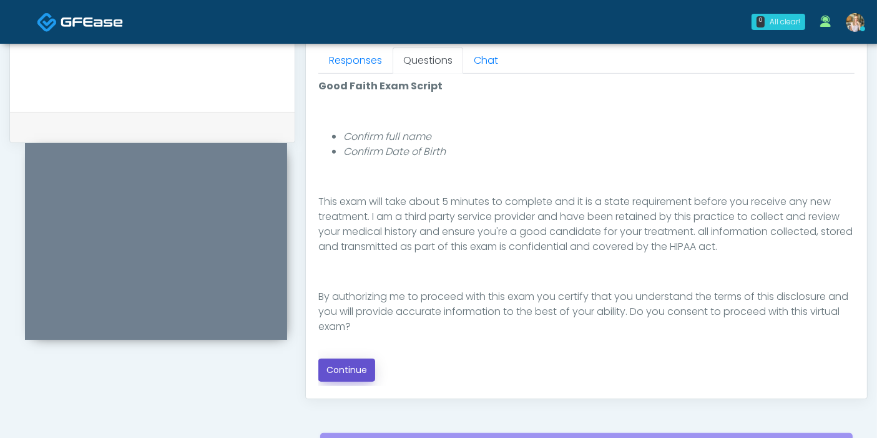
click at [350, 365] on button "Continue" at bounding box center [346, 369] width 57 height 23
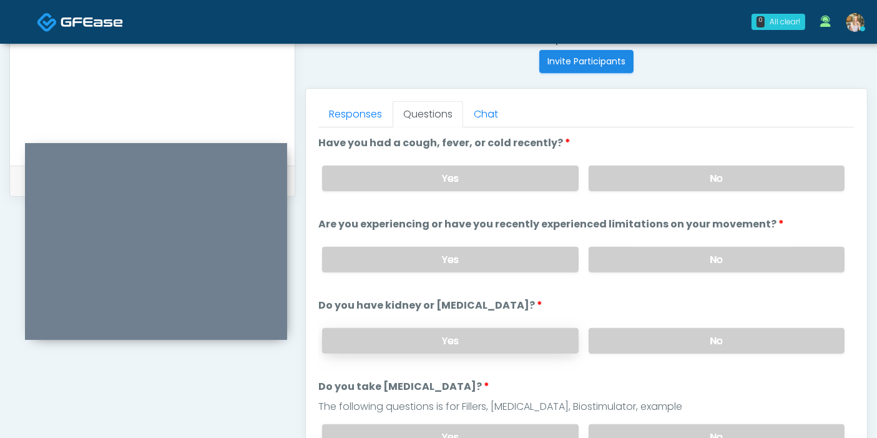
scroll to position [473, 0]
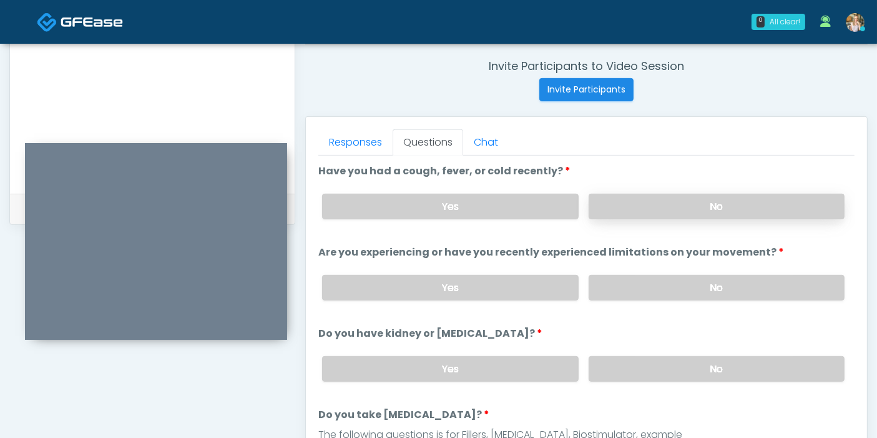
click at [687, 209] on label "No" at bounding box center [717, 207] width 256 height 26
click at [709, 287] on label "No" at bounding box center [717, 288] width 256 height 26
click at [705, 365] on label "No" at bounding box center [717, 369] width 256 height 26
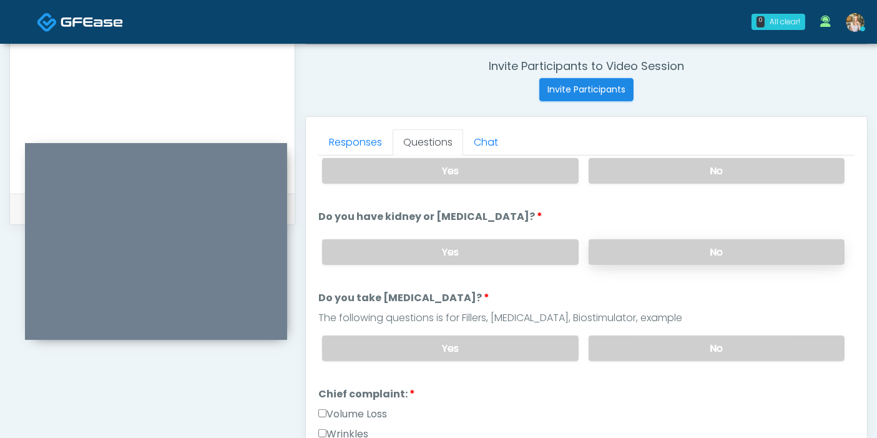
scroll to position [139, 0]
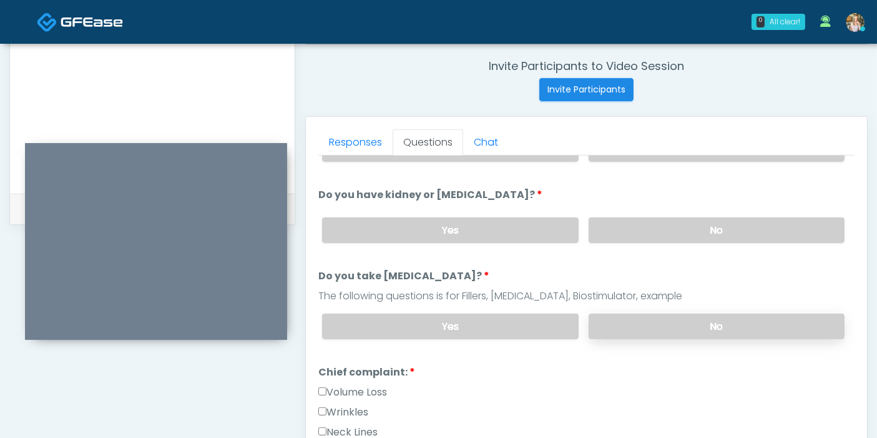
click at [722, 332] on label "No" at bounding box center [717, 326] width 256 height 26
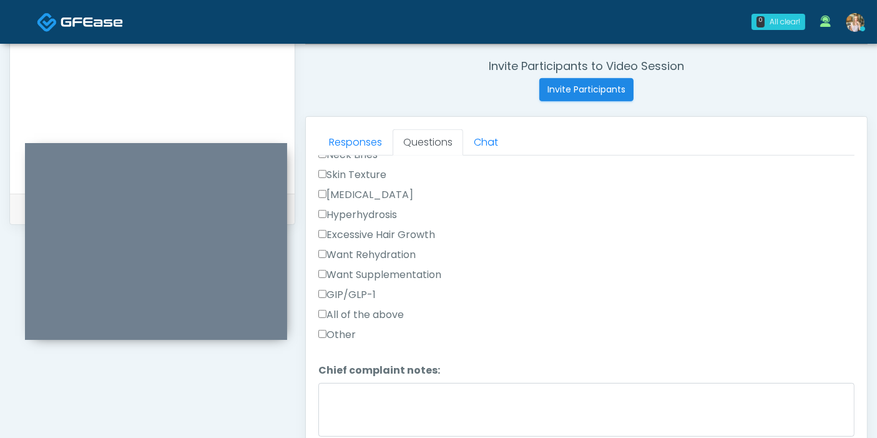
scroll to position [347, 0]
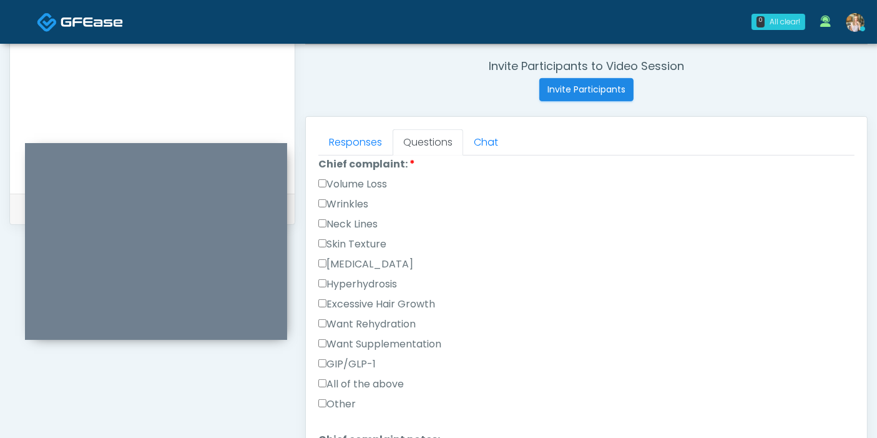
click at [339, 199] on label "Wrinkles" at bounding box center [343, 204] width 50 height 15
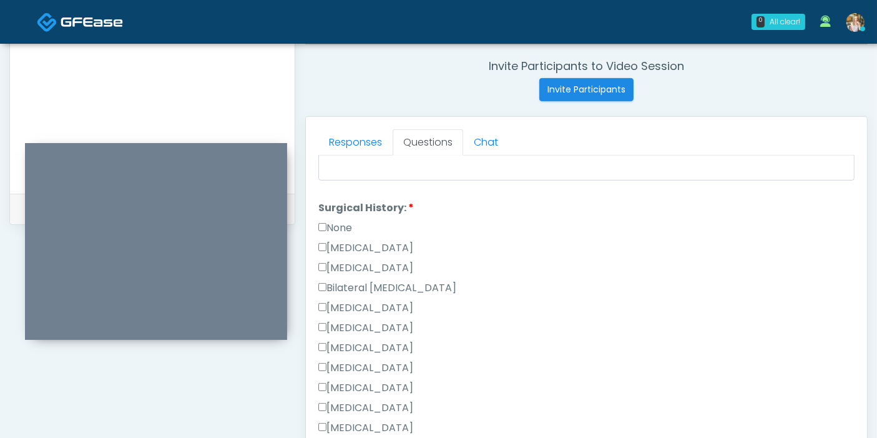
scroll to position [694, 0]
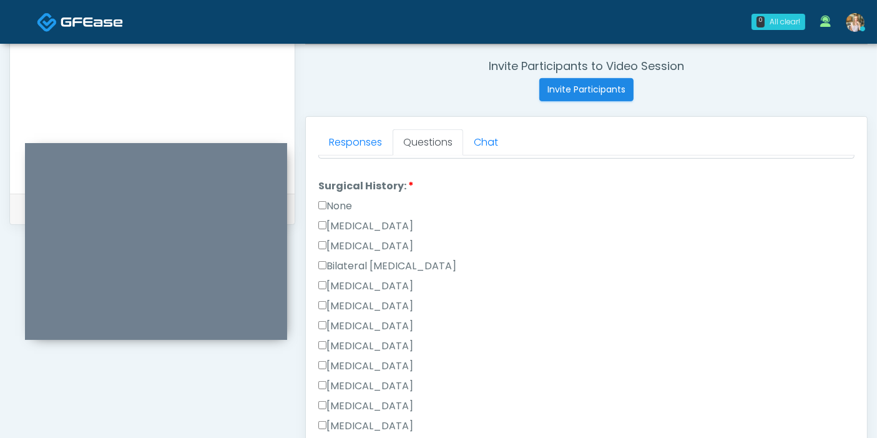
click at [333, 203] on label "None" at bounding box center [335, 206] width 34 height 15
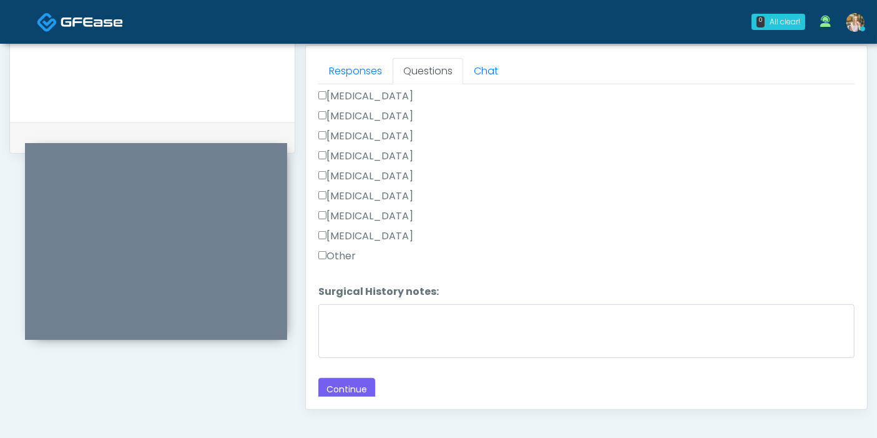
scroll to position [611, 0]
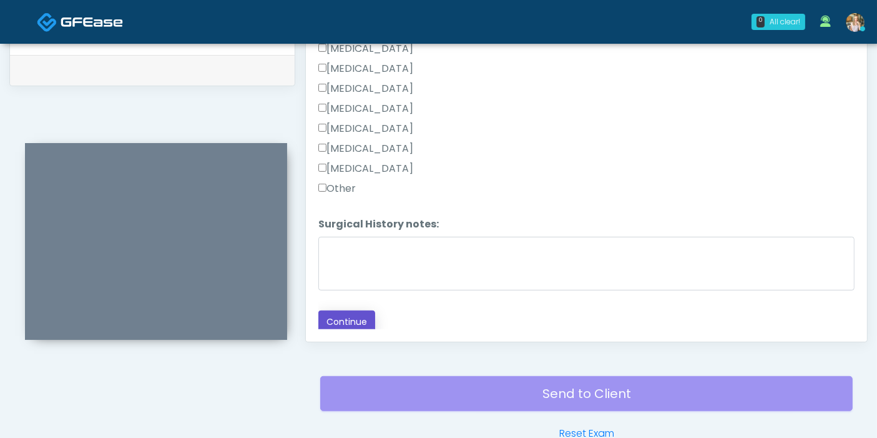
click at [356, 314] on button "Continue" at bounding box center [346, 321] width 57 height 23
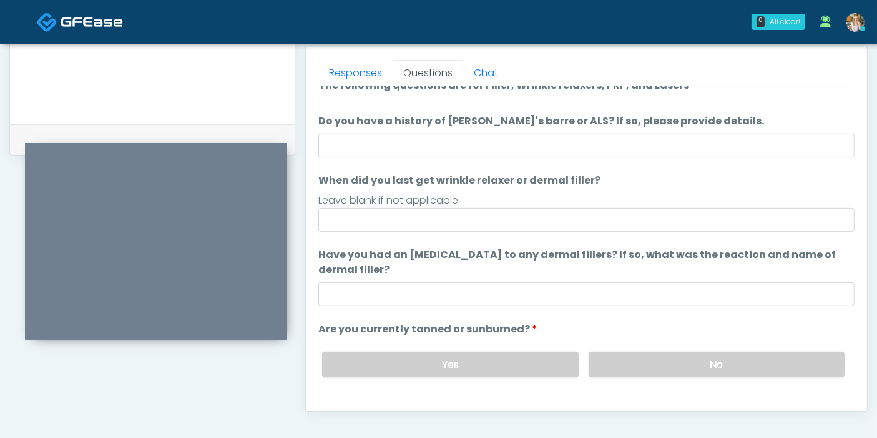
scroll to position [0, 0]
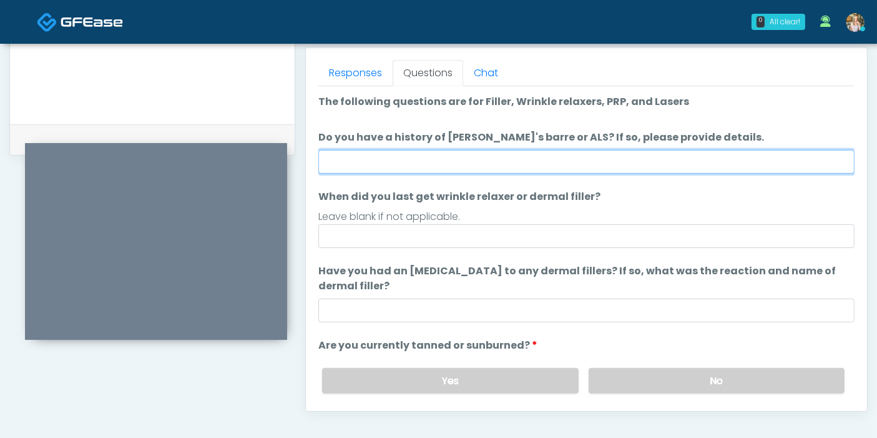
click at [583, 163] on input "Do you have a history of [PERSON_NAME]'s barre or ALS? If so, please provide de…" at bounding box center [586, 162] width 536 height 24
type input "******"
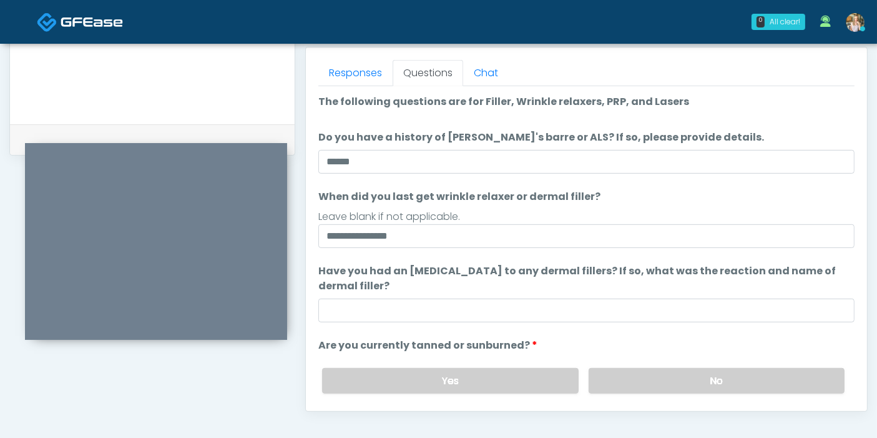
click at [570, 215] on div "Leave blank if not applicable." at bounding box center [586, 216] width 536 height 15
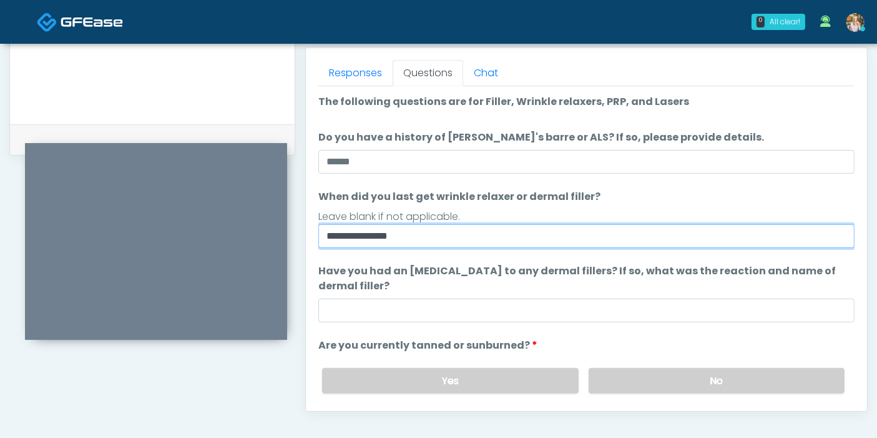
click at [584, 239] on input "**********" at bounding box center [586, 236] width 536 height 24
type input "**********"
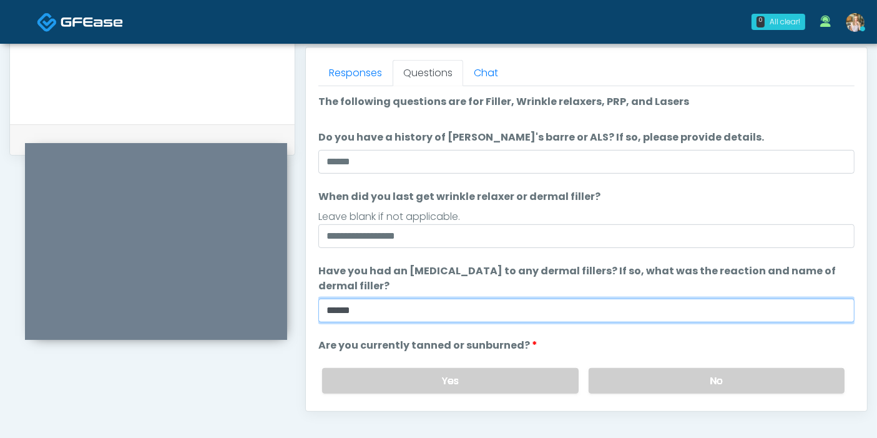
scroll to position [117, 0]
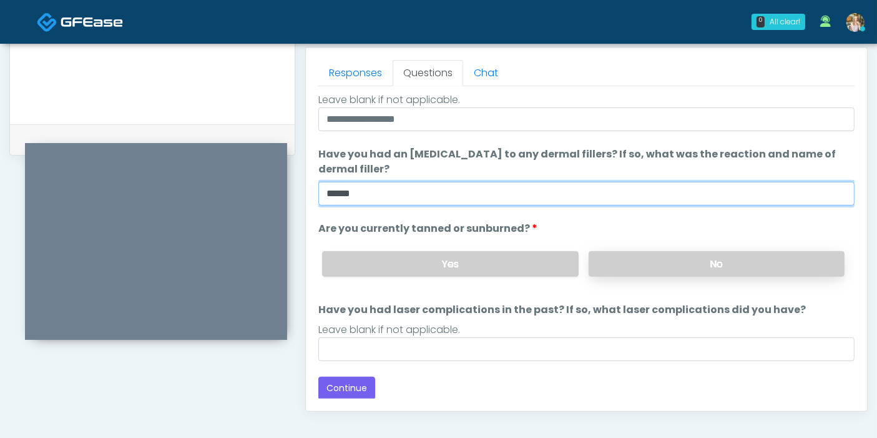
type input "******"
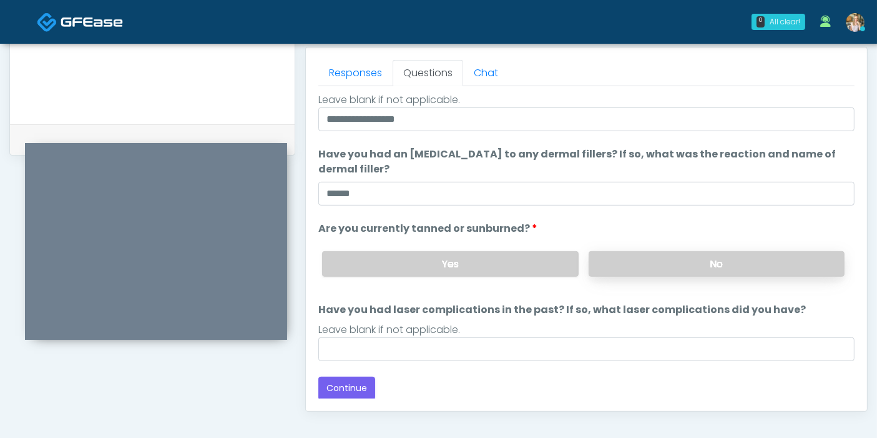
click at [657, 266] on label "No" at bounding box center [717, 264] width 256 height 26
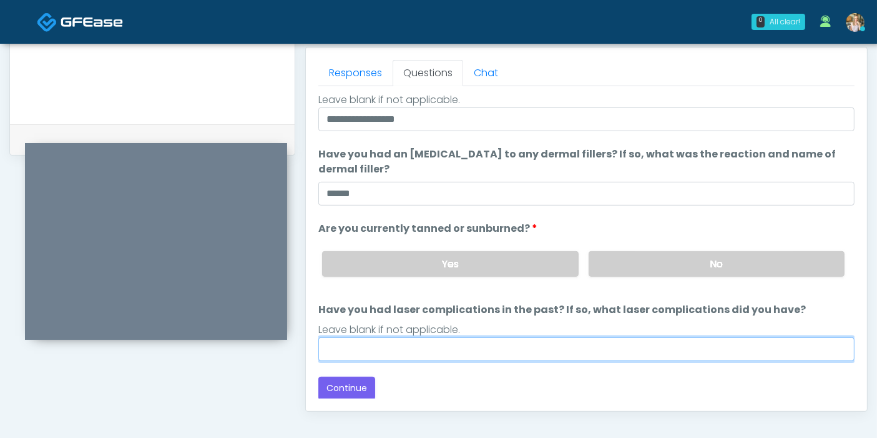
click at [631, 345] on input "Have you had laser complications in the past? If so, what laser complications d…" at bounding box center [586, 349] width 536 height 24
type input "******"
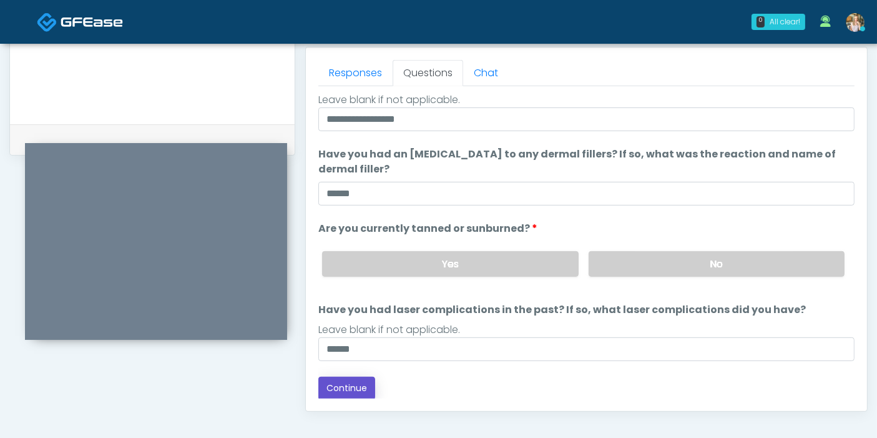
click at [359, 386] on button "Continue" at bounding box center [346, 388] width 57 height 23
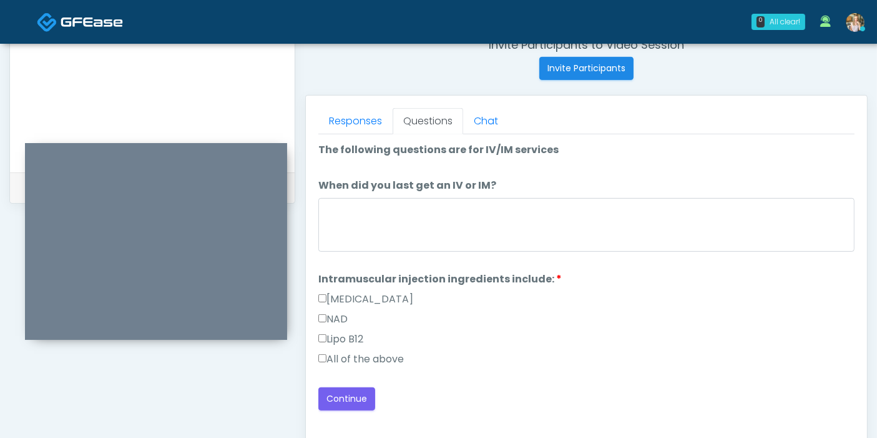
scroll to position [473, 0]
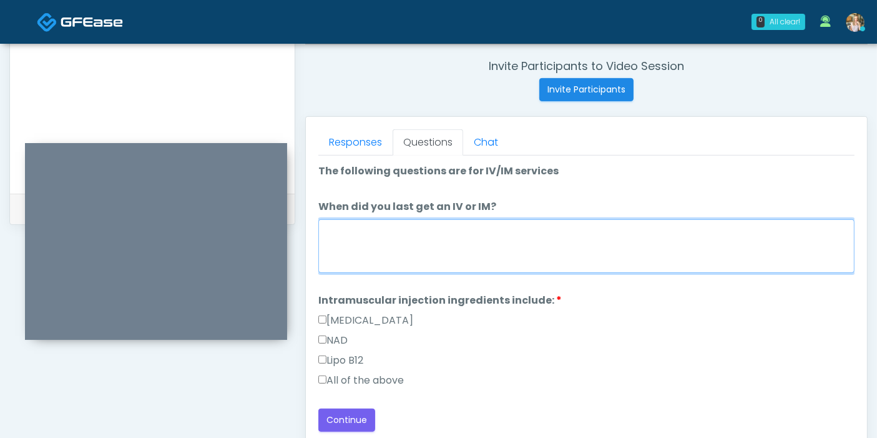
click at [547, 256] on textarea "When did you last get an IV or IM?" at bounding box center [586, 246] width 536 height 54
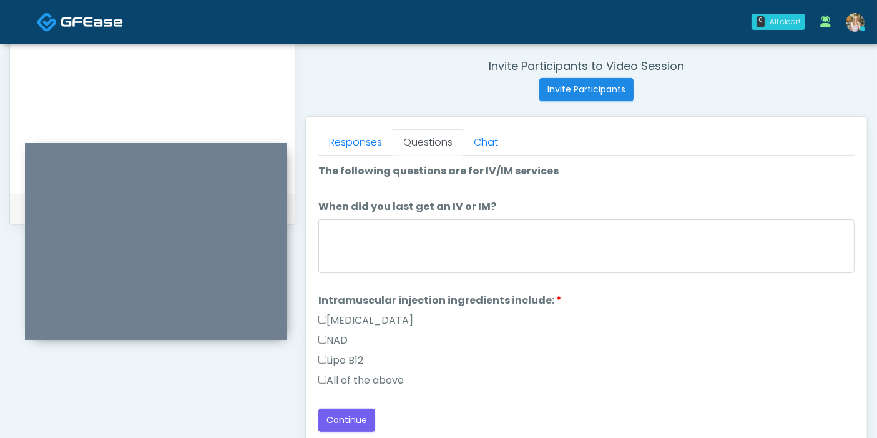
click at [370, 378] on label "All of the above" at bounding box center [361, 380] width 86 height 15
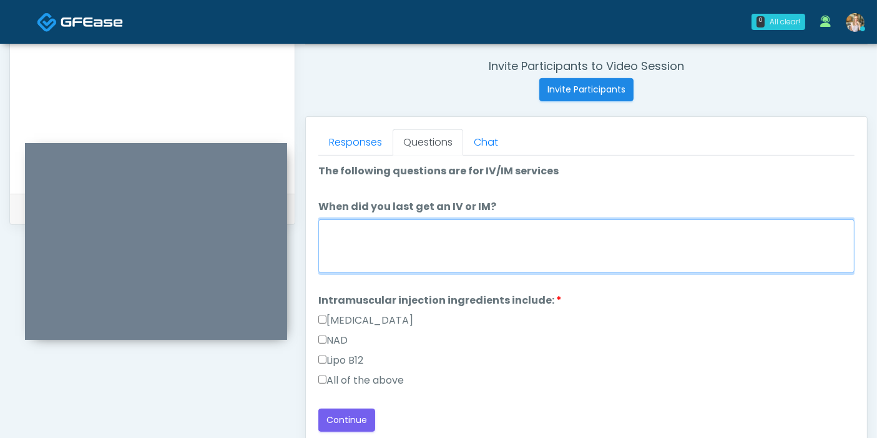
click at [446, 244] on textarea "When did you last get an IV or IM?" at bounding box center [586, 246] width 536 height 54
type textarea "**********"
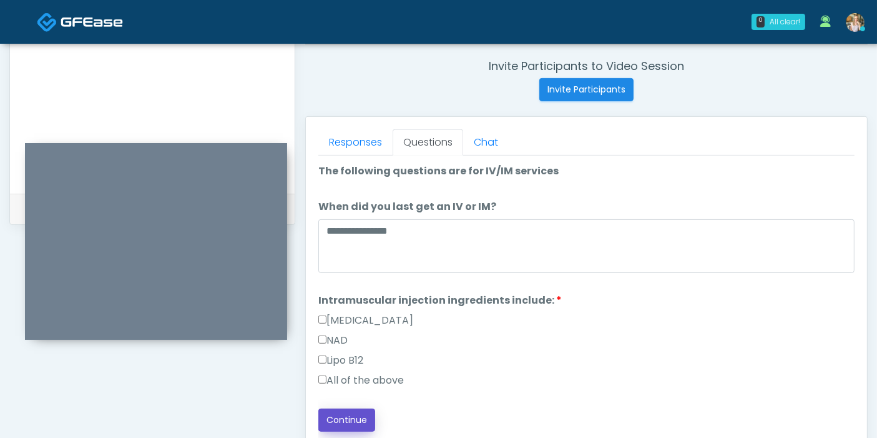
click at [348, 420] on button "Continue" at bounding box center [346, 419] width 57 height 23
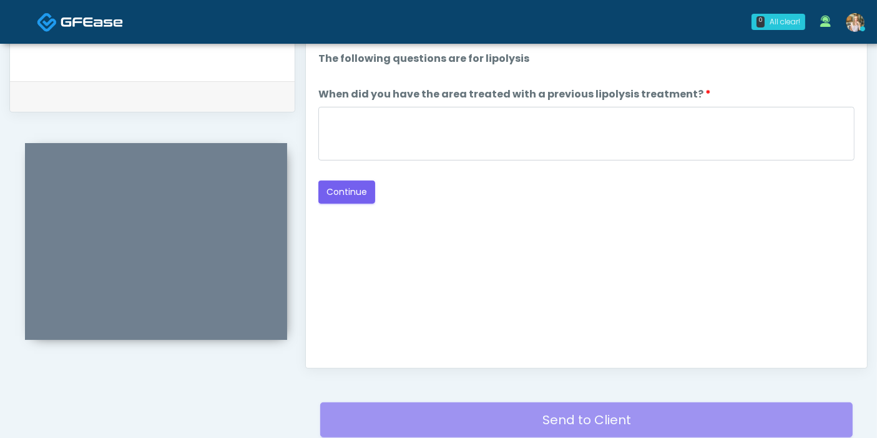
scroll to position [542, 0]
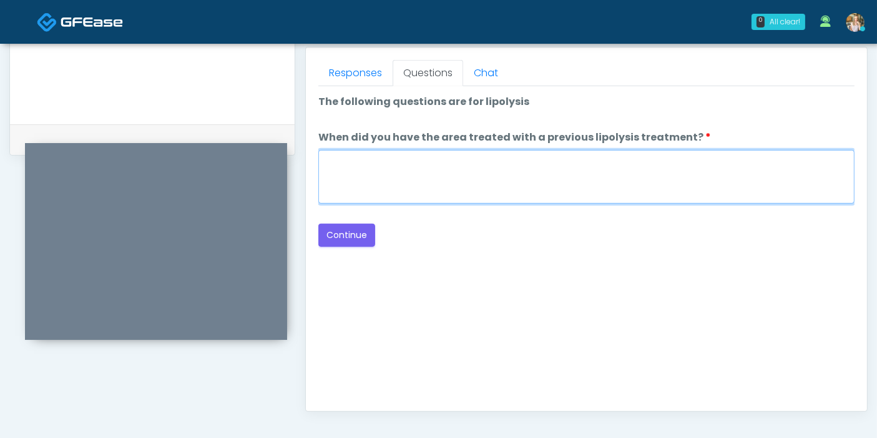
click at [543, 189] on textarea "When did you have the area treated with a previous lipolysis treatment?" at bounding box center [586, 177] width 536 height 54
type textarea "*"
type textarea "***"
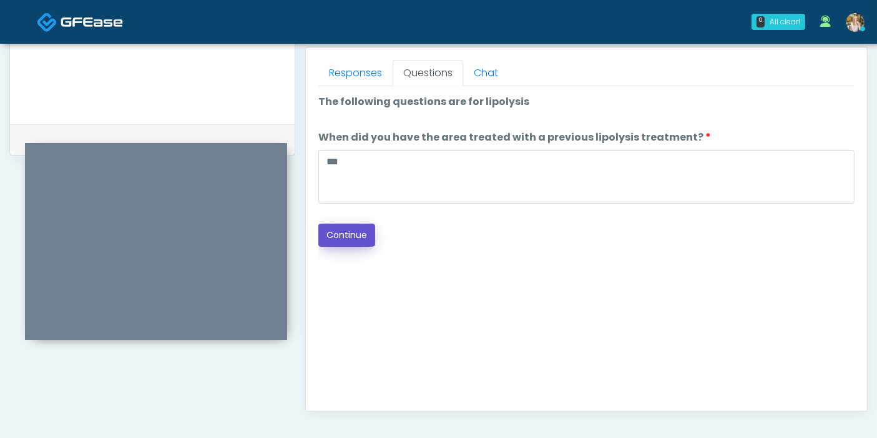
click at [355, 235] on button "Continue" at bounding box center [346, 235] width 57 height 23
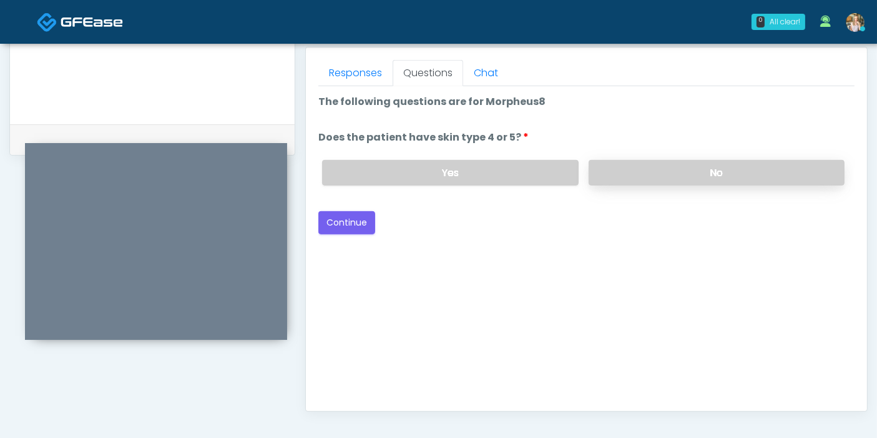
click at [635, 182] on label "No" at bounding box center [717, 173] width 256 height 26
click at [346, 221] on button "Continue" at bounding box center [346, 222] width 57 height 23
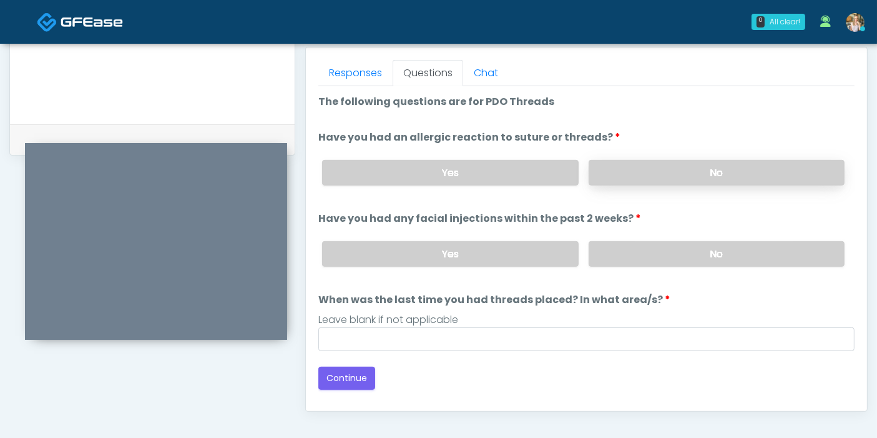
click at [684, 171] on label "No" at bounding box center [717, 173] width 256 height 26
click at [701, 254] on label "No" at bounding box center [717, 254] width 256 height 26
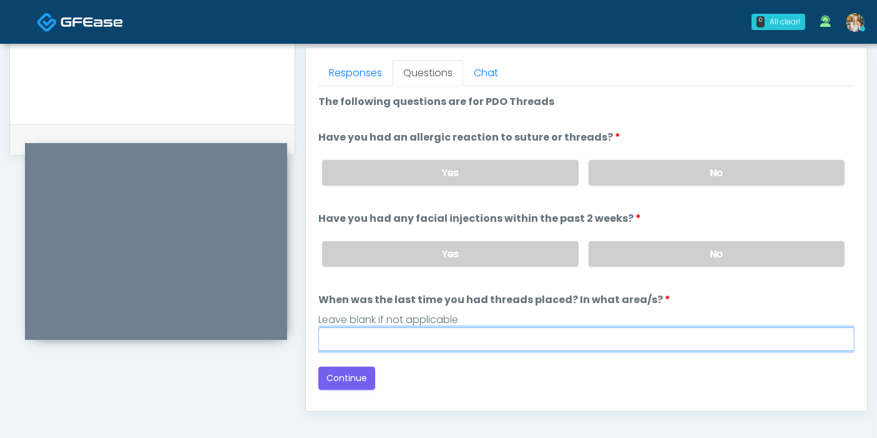
click at [505, 340] on input "When was the last time you had threads placed? In what area/s?" at bounding box center [586, 339] width 536 height 24
type input "***"
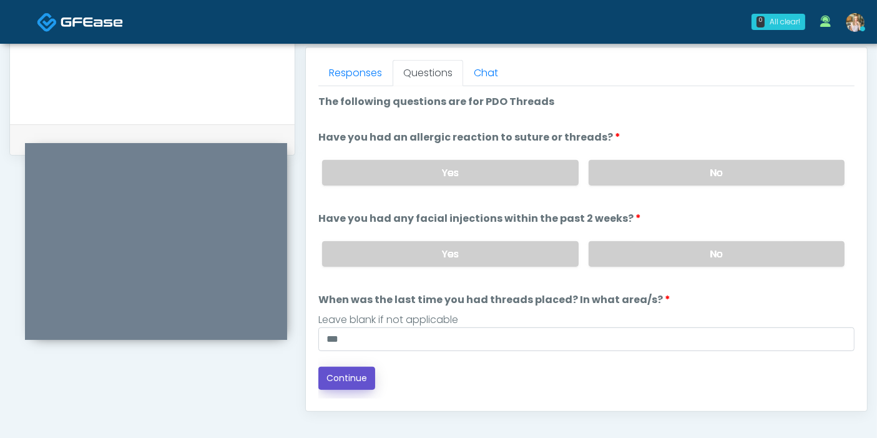
click at [353, 373] on button "Continue" at bounding box center [346, 378] width 57 height 23
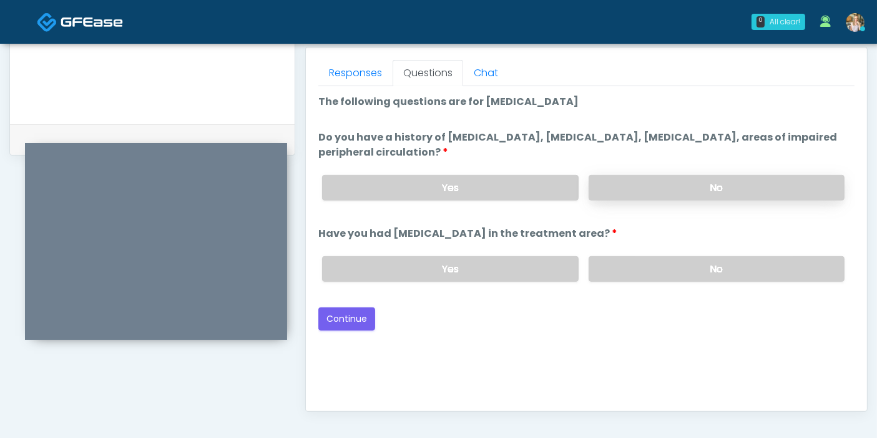
click at [708, 187] on label "No" at bounding box center [717, 188] width 256 height 26
click at [720, 268] on label "No" at bounding box center [717, 269] width 256 height 26
click at [346, 318] on button "Continue" at bounding box center [346, 318] width 57 height 23
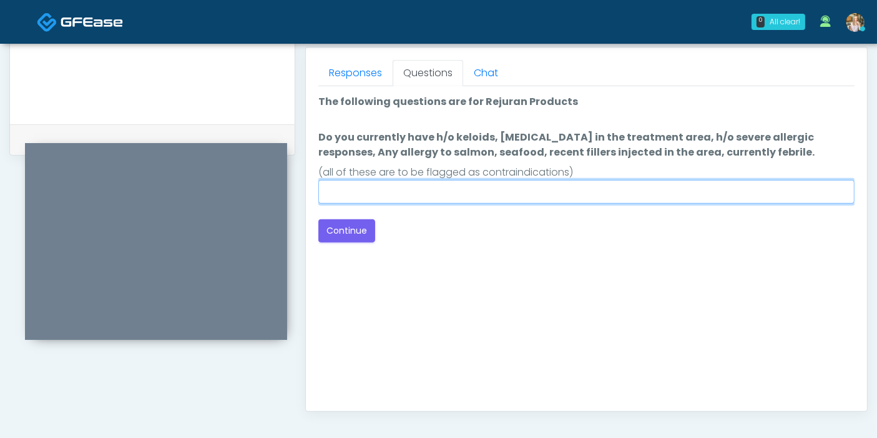
click at [573, 192] on input "Do you currently have h/o keloids, [MEDICAL_DATA] in the treatment area, h/o se…" at bounding box center [586, 192] width 536 height 24
type input "******"
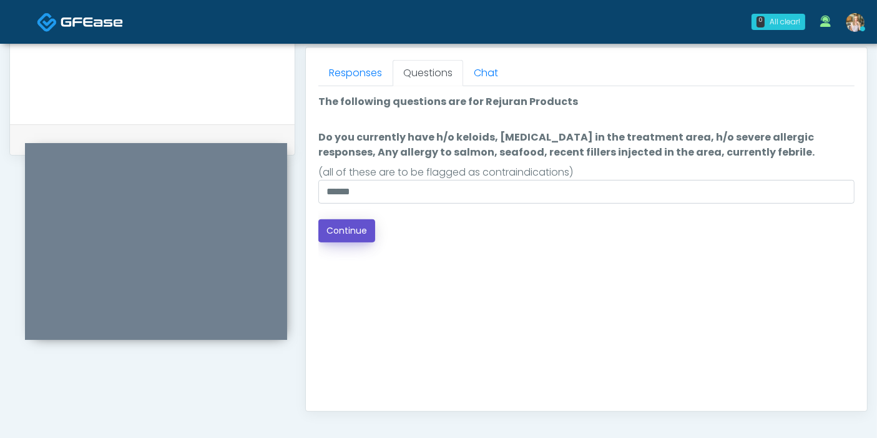
click at [332, 230] on button "Continue" at bounding box center [346, 230] width 57 height 23
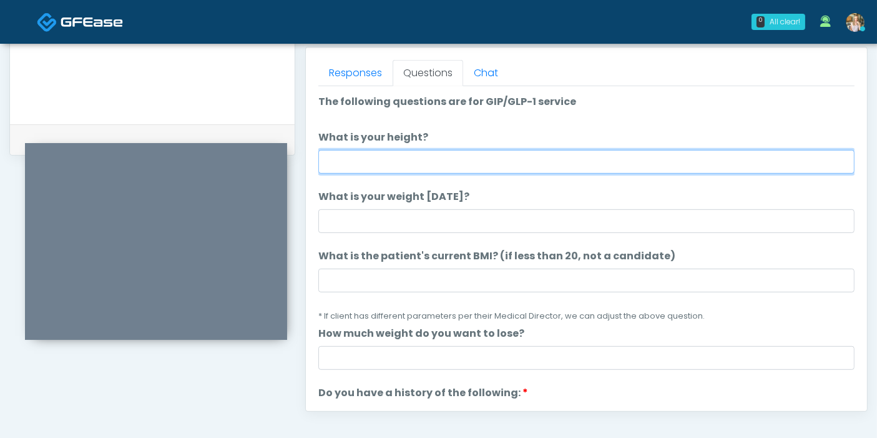
click at [604, 156] on input "What is your height?" at bounding box center [586, 162] width 536 height 24
click at [449, 160] on input "What is your height?" at bounding box center [586, 162] width 536 height 24
type input "***"
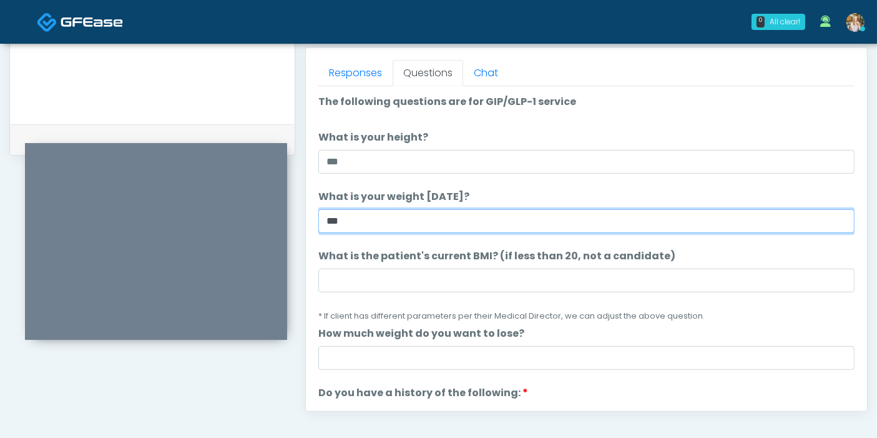
type input "***"
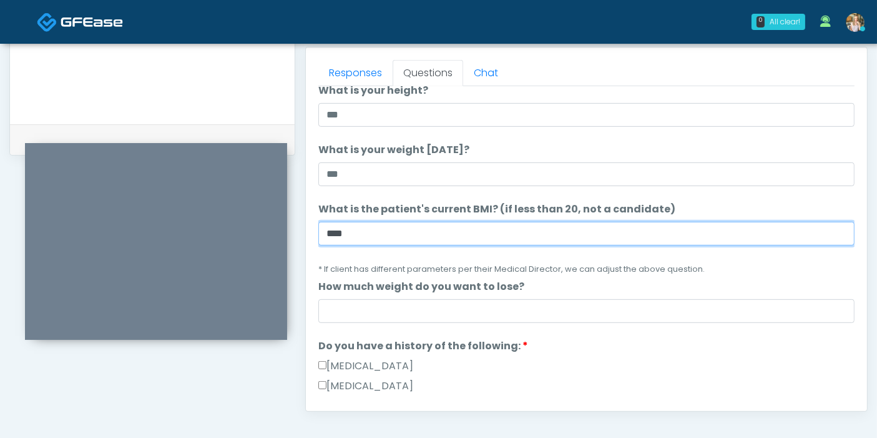
scroll to position [69, 0]
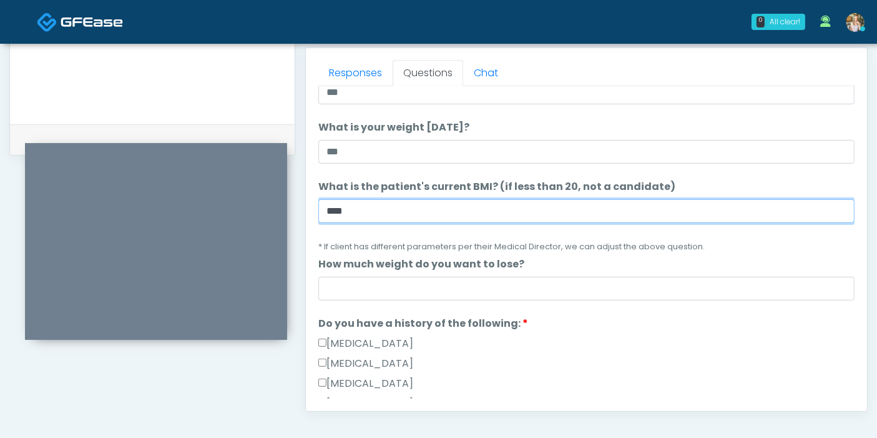
type input "****"
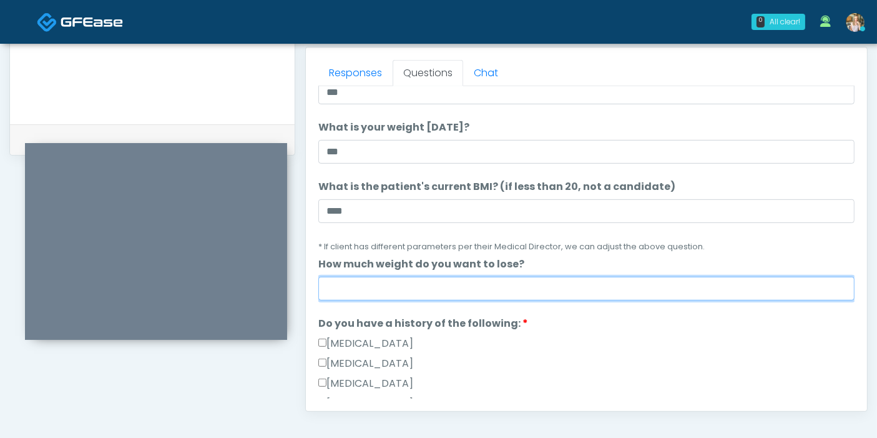
click at [484, 284] on input "How much weight do you want to lose?" at bounding box center [586, 289] width 536 height 24
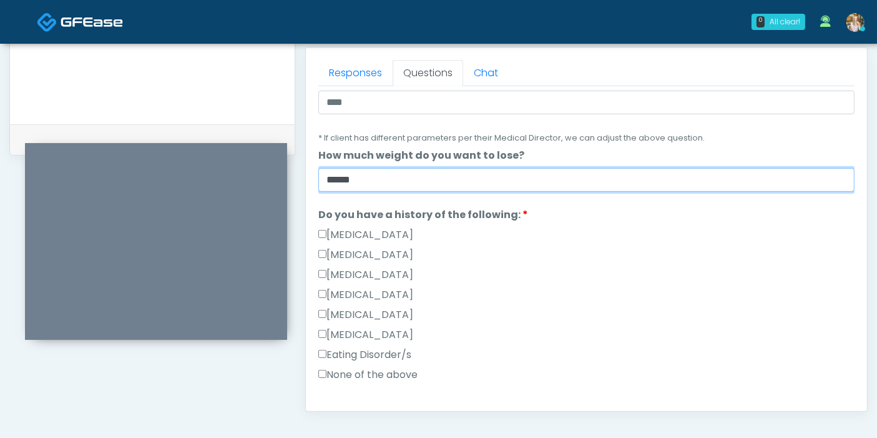
scroll to position [208, 0]
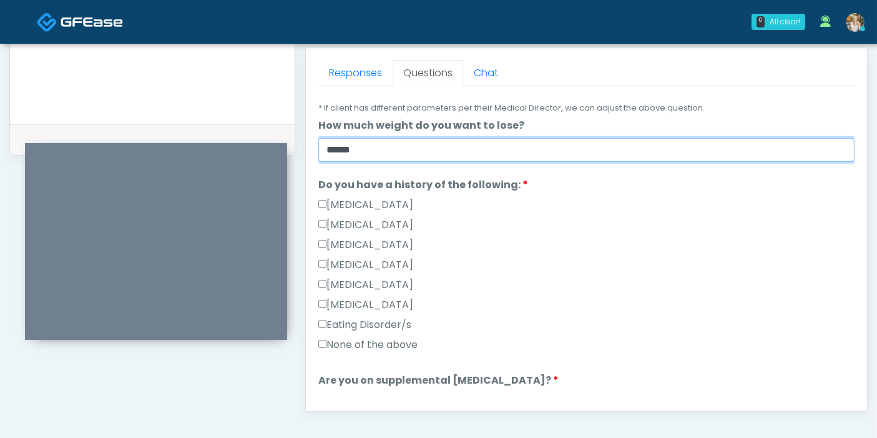
type input "******"
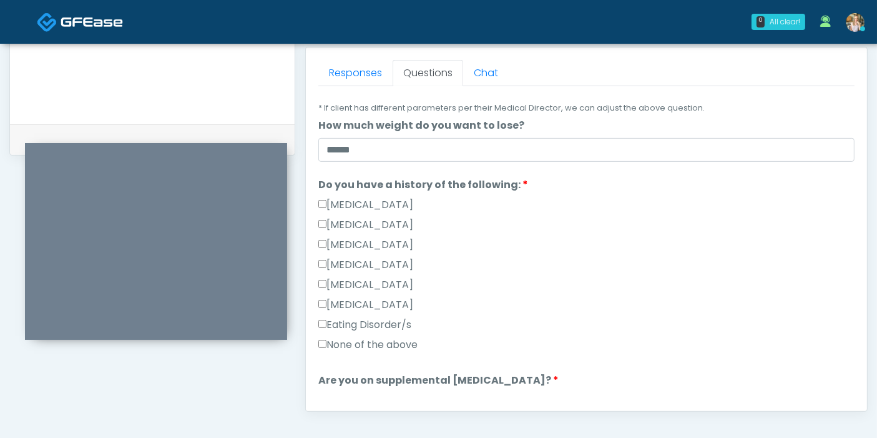
click at [390, 343] on label "None of the above" at bounding box center [367, 344] width 99 height 15
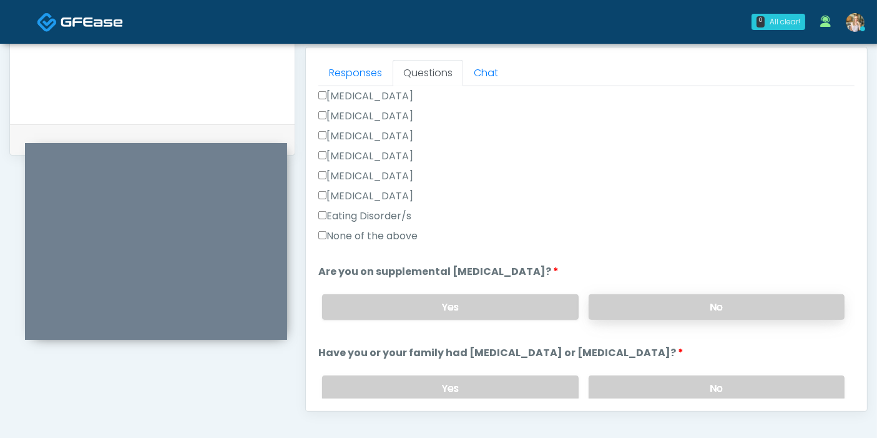
scroll to position [347, 0]
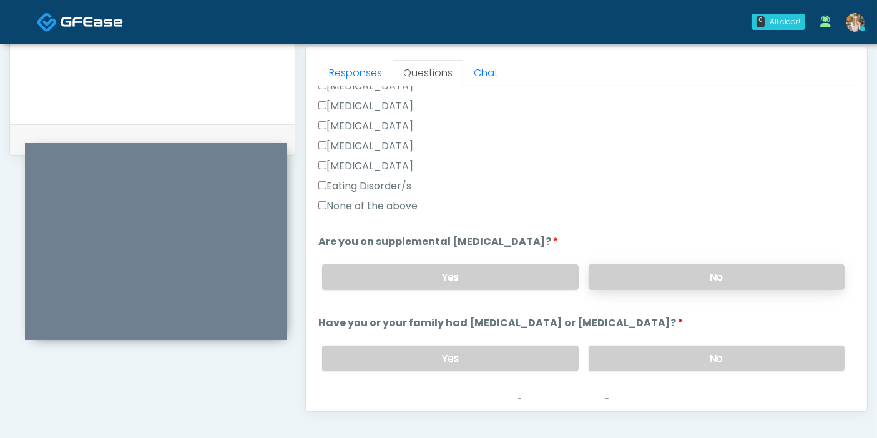
click at [726, 269] on label "No" at bounding box center [717, 277] width 256 height 26
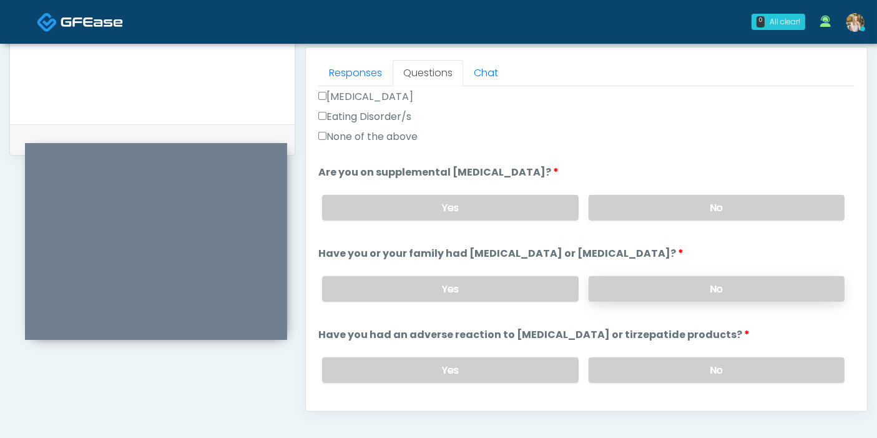
scroll to position [485, 0]
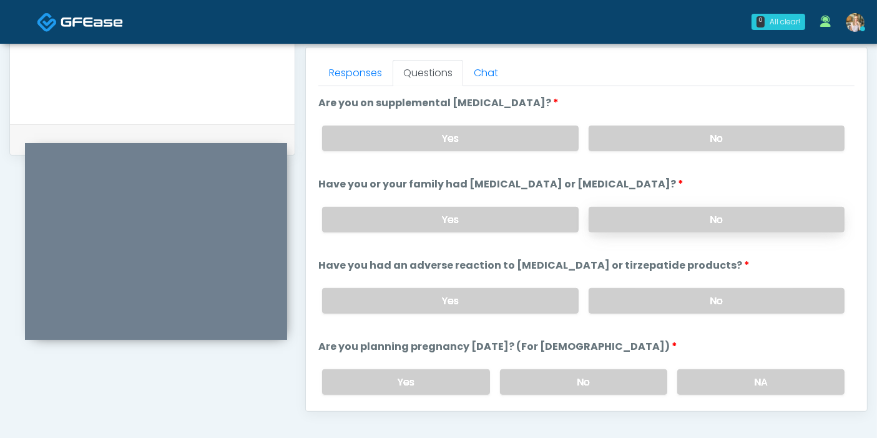
click at [684, 222] on label "No" at bounding box center [717, 220] width 256 height 26
click at [714, 294] on label "No" at bounding box center [717, 301] width 256 height 26
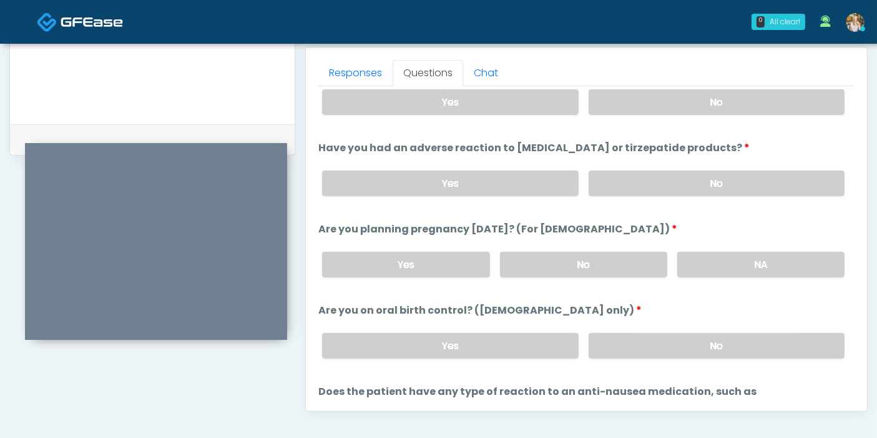
scroll to position [624, 0]
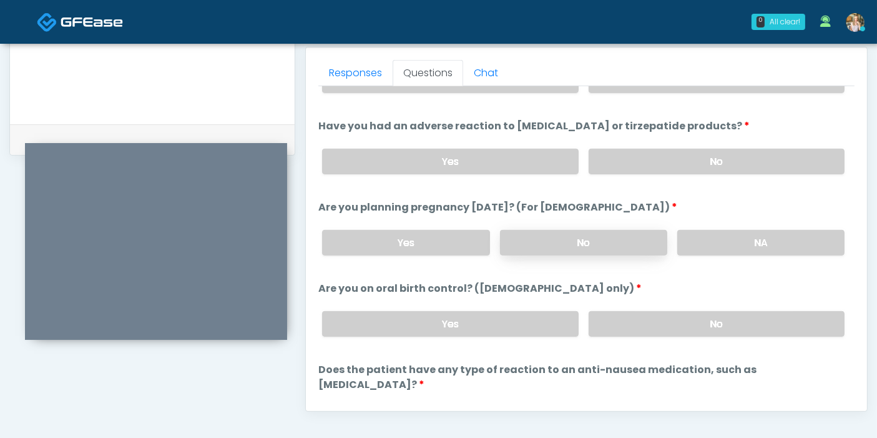
click at [579, 235] on label "No" at bounding box center [583, 243] width 167 height 26
click at [651, 319] on label "No" at bounding box center [717, 324] width 256 height 26
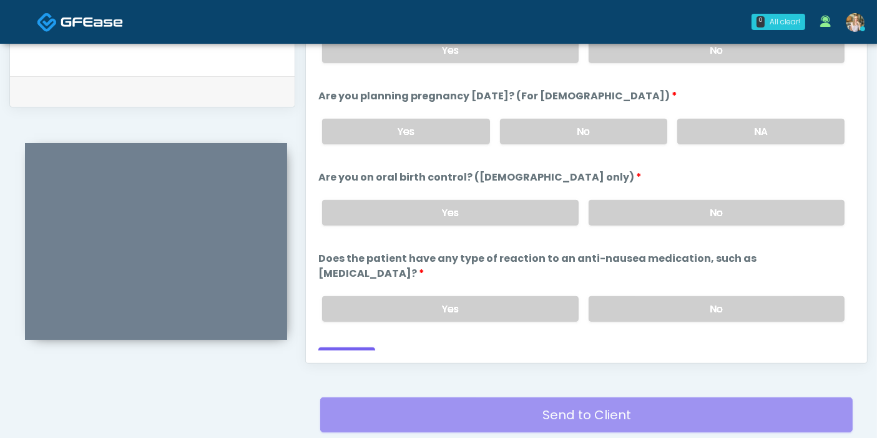
scroll to position [611, 0]
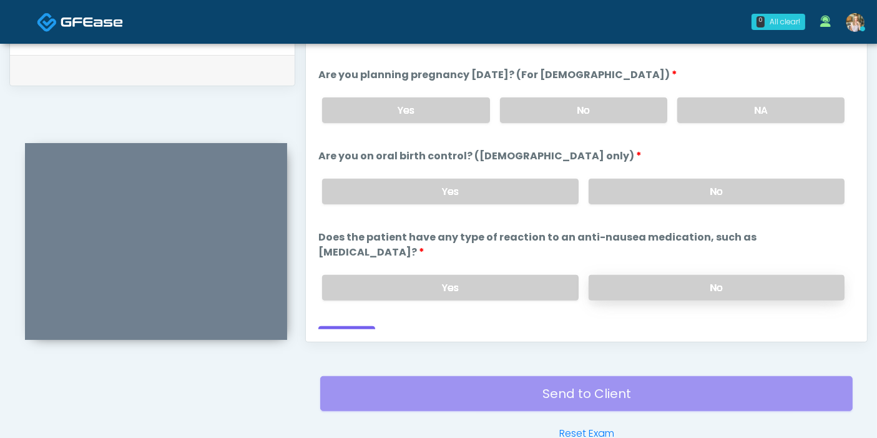
click at [644, 275] on label "No" at bounding box center [717, 288] width 256 height 26
click at [347, 326] on button "Continue" at bounding box center [346, 337] width 57 height 23
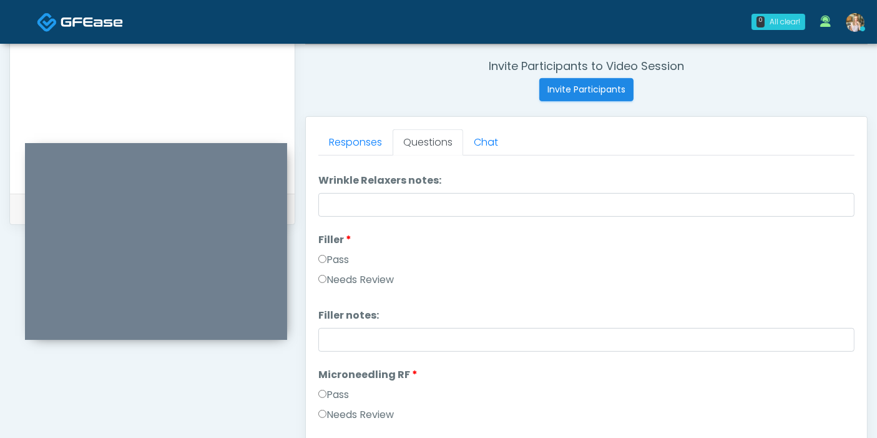
scroll to position [0, 0]
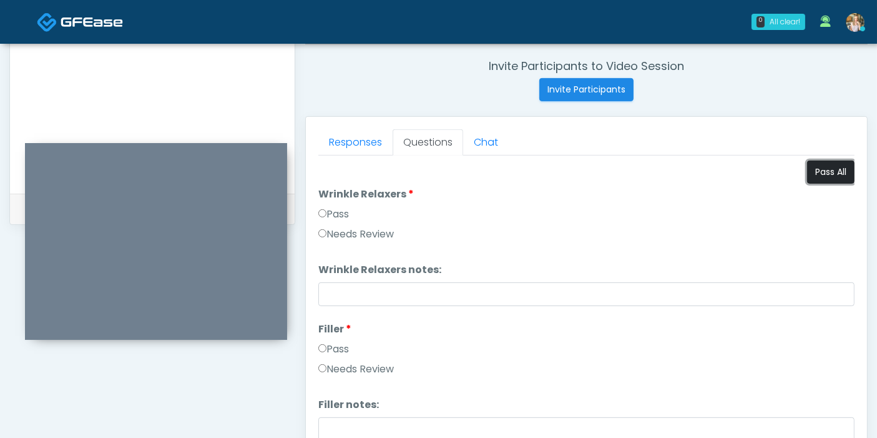
click at [824, 174] on button "Pass All" at bounding box center [830, 171] width 47 height 23
click at [346, 141] on link "Responses" at bounding box center [355, 142] width 74 height 26
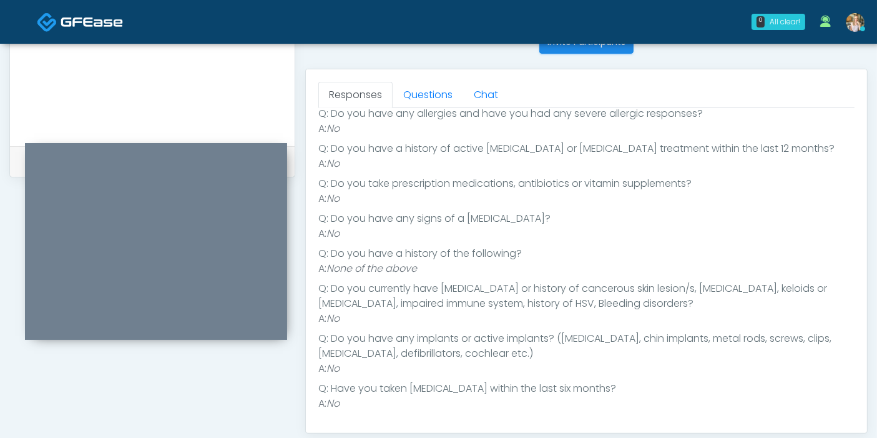
scroll to position [542, 0]
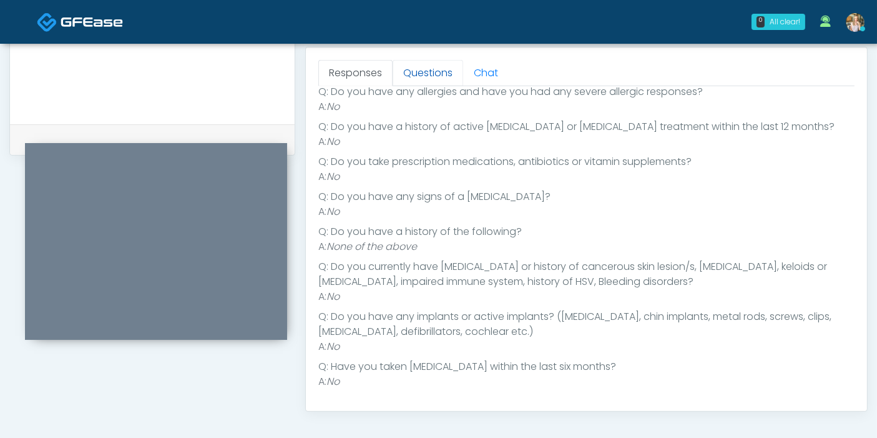
click at [416, 79] on link "Questions" at bounding box center [428, 73] width 71 height 26
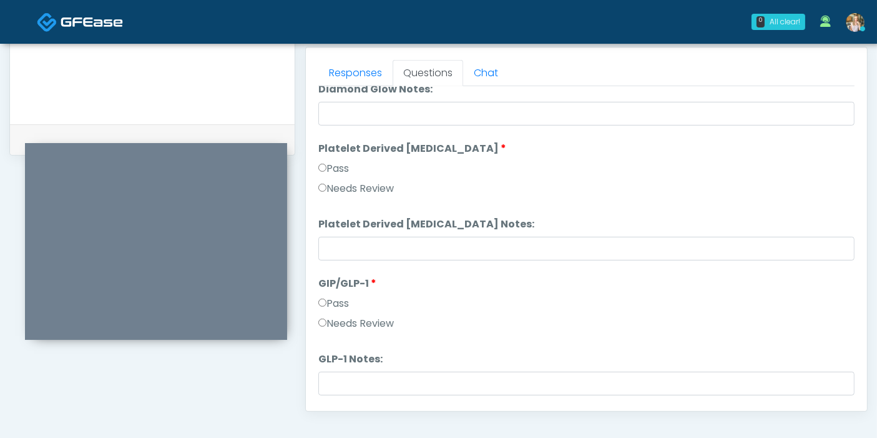
scroll to position [2458, 0]
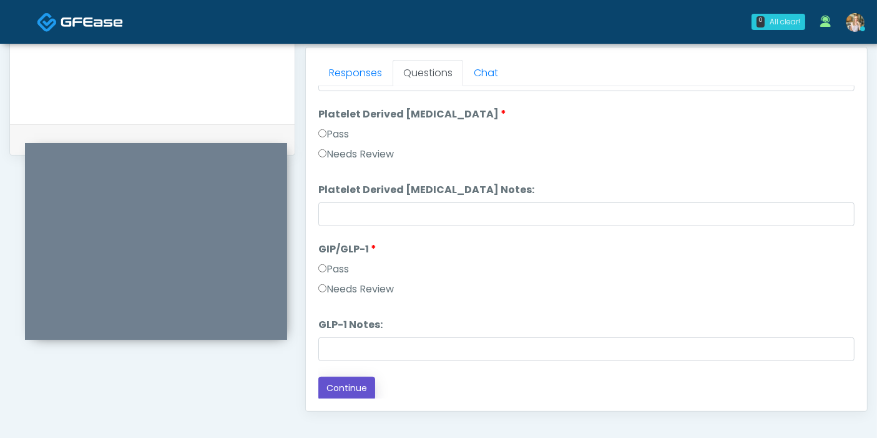
click at [348, 382] on button "Continue" at bounding box center [346, 388] width 57 height 23
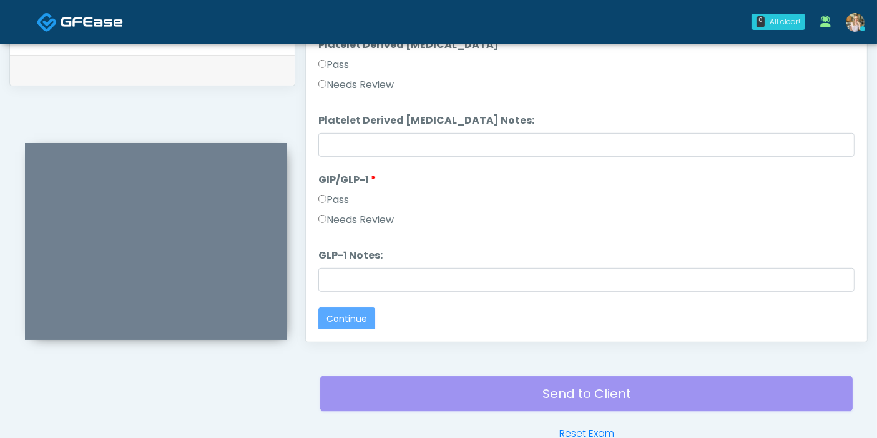
scroll to position [0, 0]
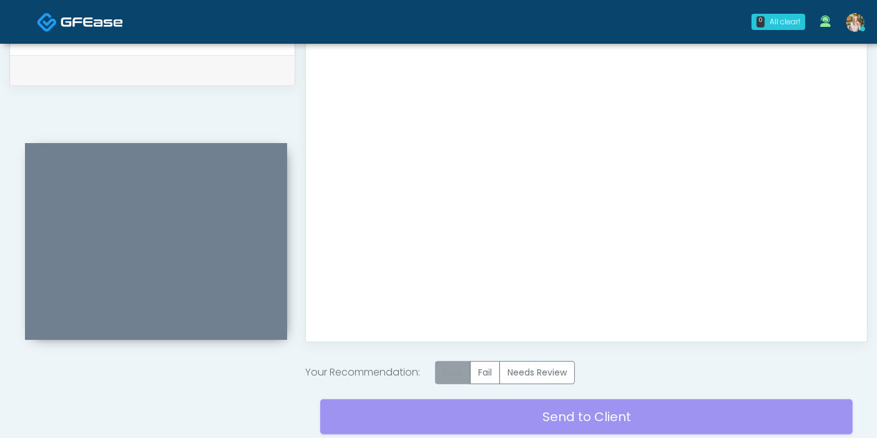
click at [462, 365] on label "Pass" at bounding box center [453, 372] width 36 height 23
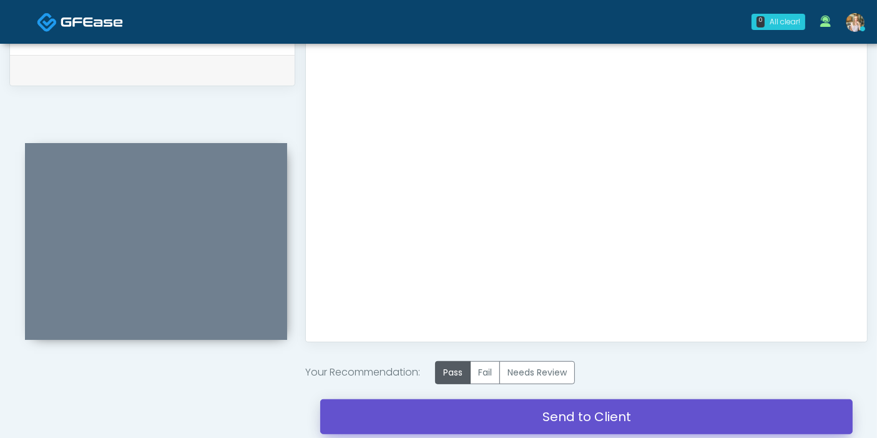
drag, startPoint x: 578, startPoint y: 414, endPoint x: 513, endPoint y: 61, distance: 358.6
click at [578, 414] on link "Send to Client" at bounding box center [586, 416] width 533 height 35
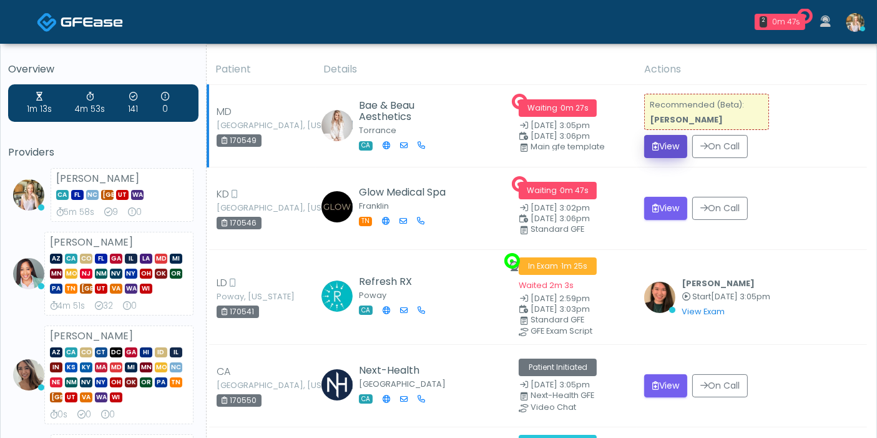
click at [665, 147] on button "View" at bounding box center [665, 146] width 43 height 23
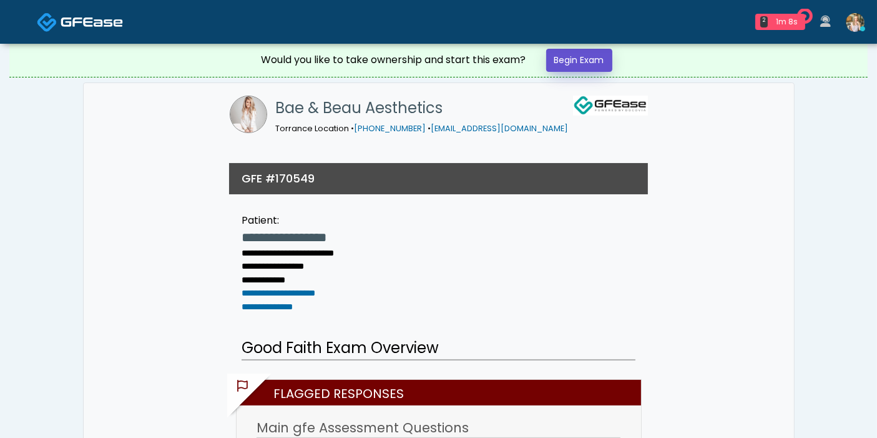
click at [565, 61] on link "Begin Exam" at bounding box center [579, 60] width 66 height 23
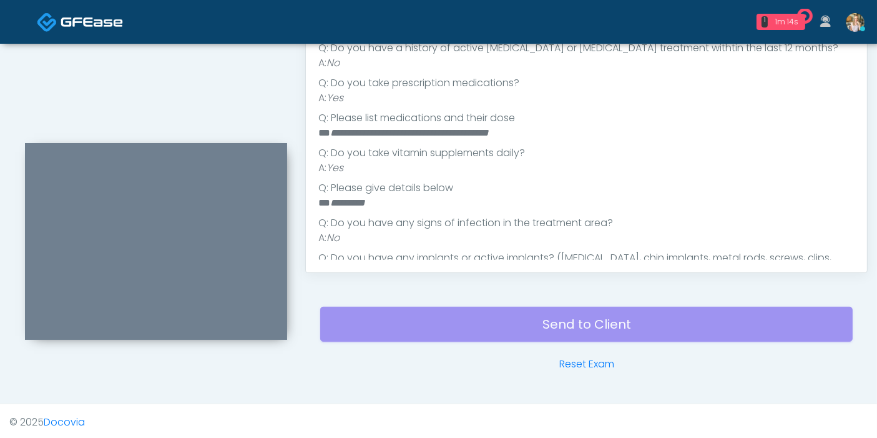
scroll to position [277, 0]
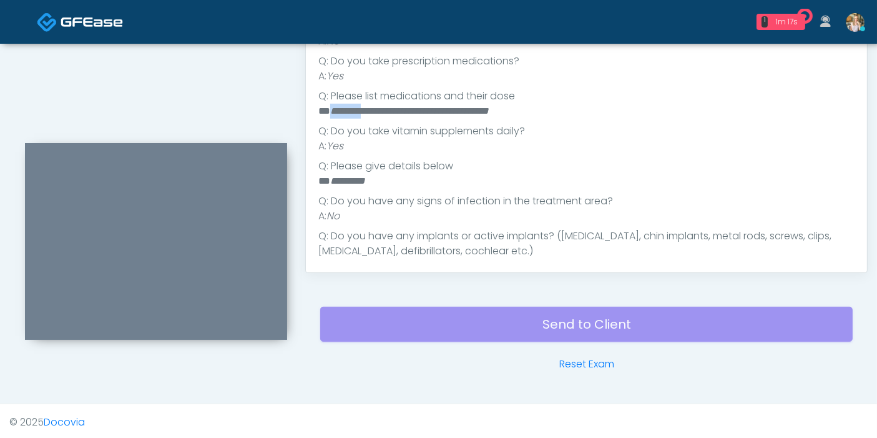
drag, startPoint x: 367, startPoint y: 107, endPoint x: 332, endPoint y: 107, distance: 34.3
click at [332, 107] on em "**********" at bounding box center [409, 110] width 159 height 9
copy em "********"
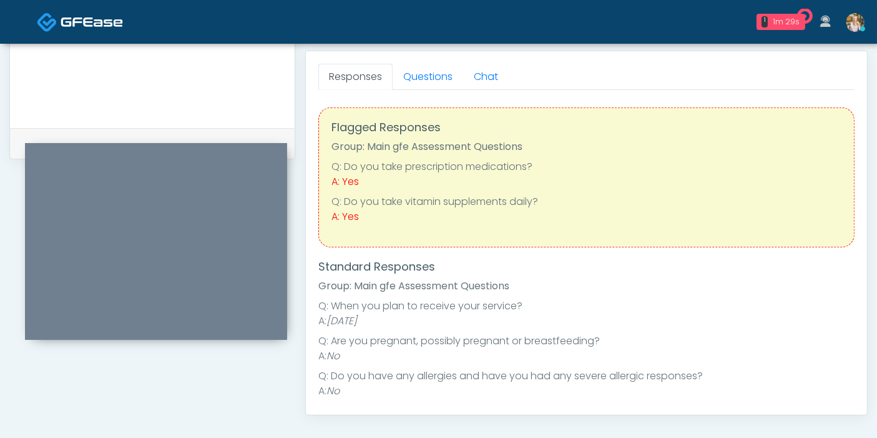
scroll to position [403, 0]
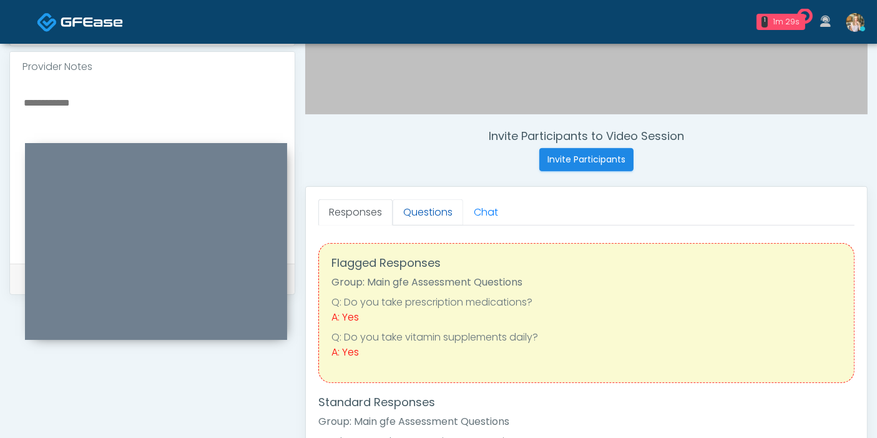
click at [427, 207] on link "Questions" at bounding box center [428, 212] width 71 height 26
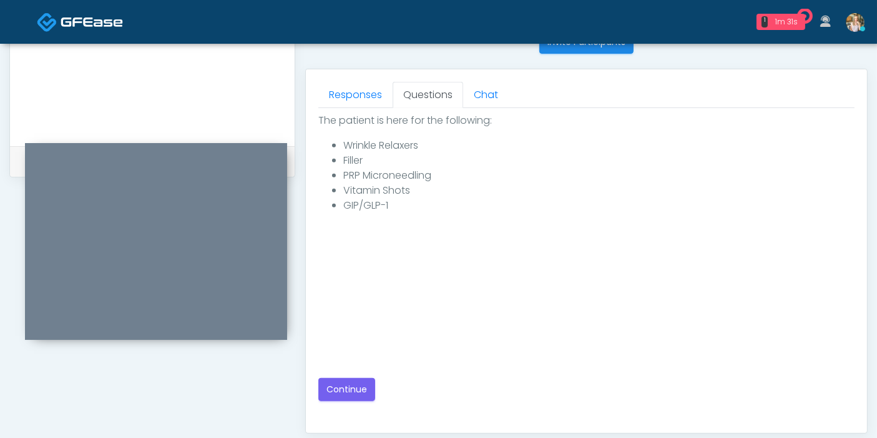
scroll to position [542, 0]
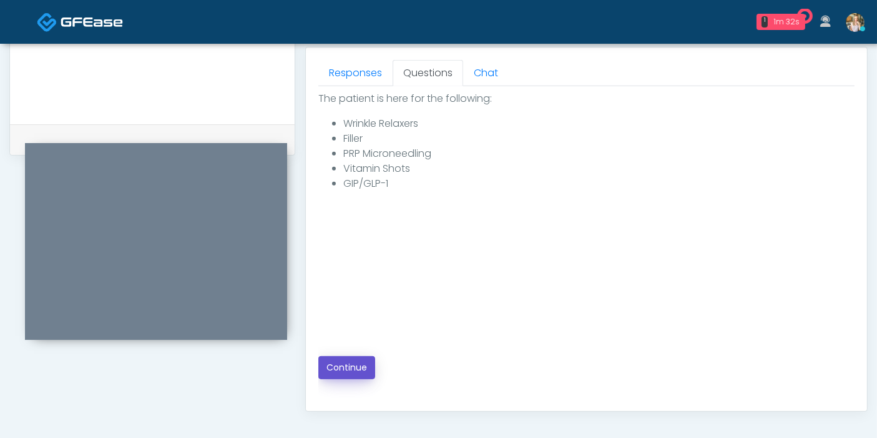
click at [355, 371] on button "Continue" at bounding box center [346, 367] width 57 height 23
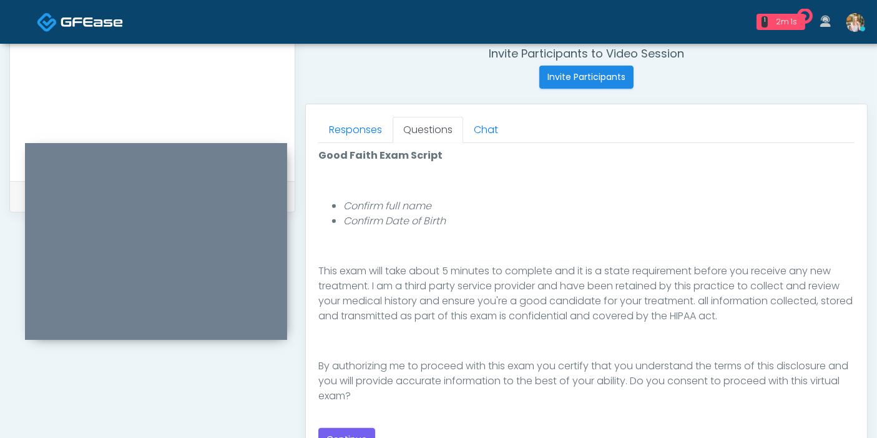
scroll to position [554, 0]
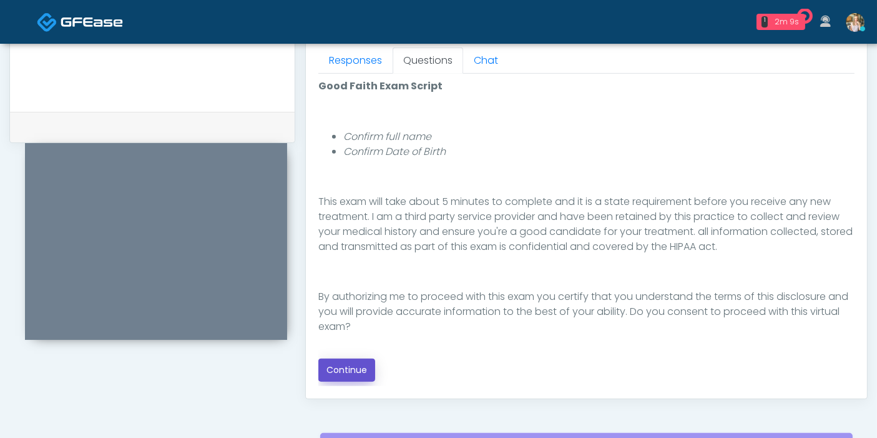
click at [351, 370] on button "Continue" at bounding box center [346, 369] width 57 height 23
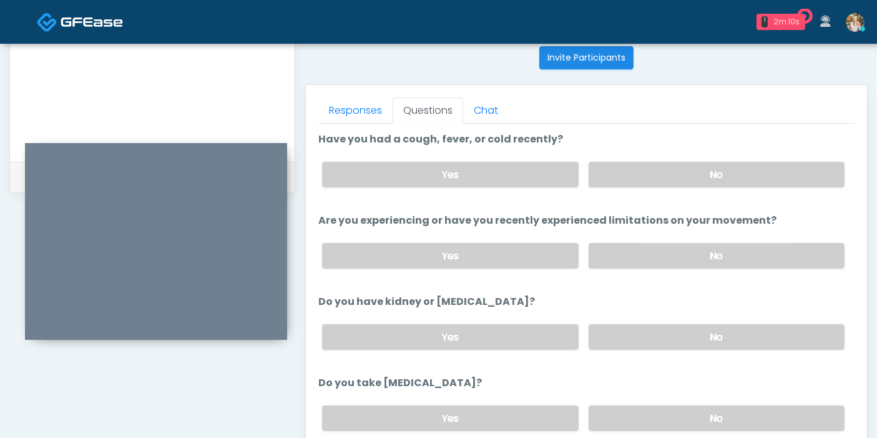
scroll to position [473, 0]
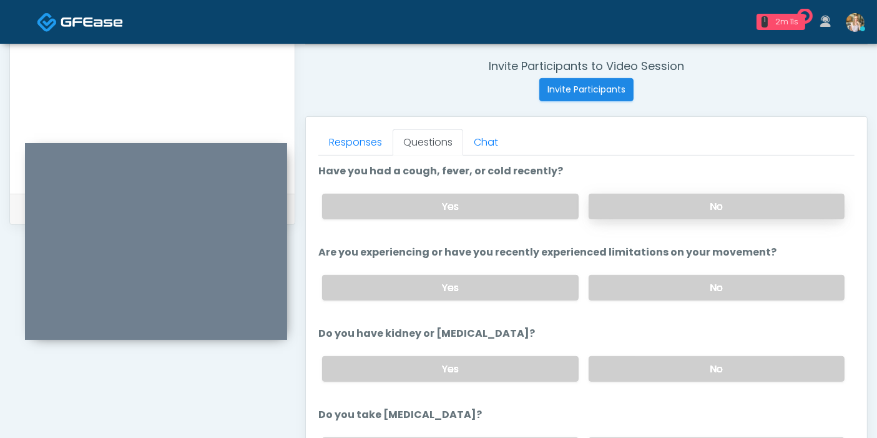
click at [707, 208] on label "No" at bounding box center [717, 207] width 256 height 26
click at [707, 286] on label "No" at bounding box center [717, 288] width 256 height 26
click at [717, 366] on label "No" at bounding box center [717, 369] width 256 height 26
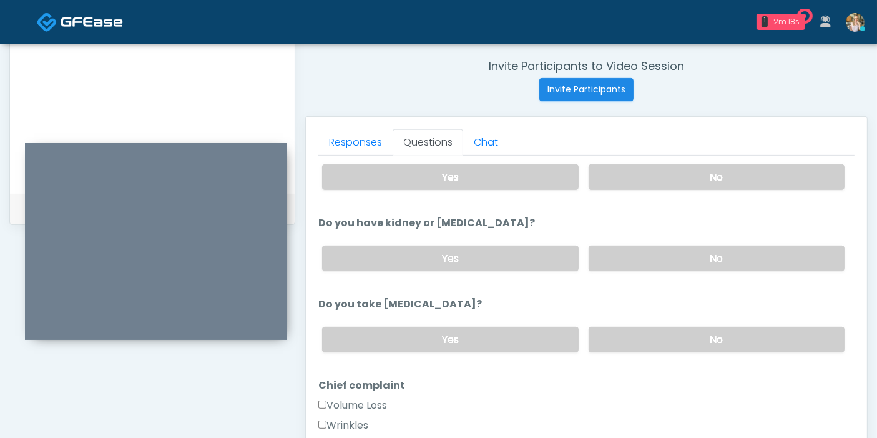
scroll to position [139, 0]
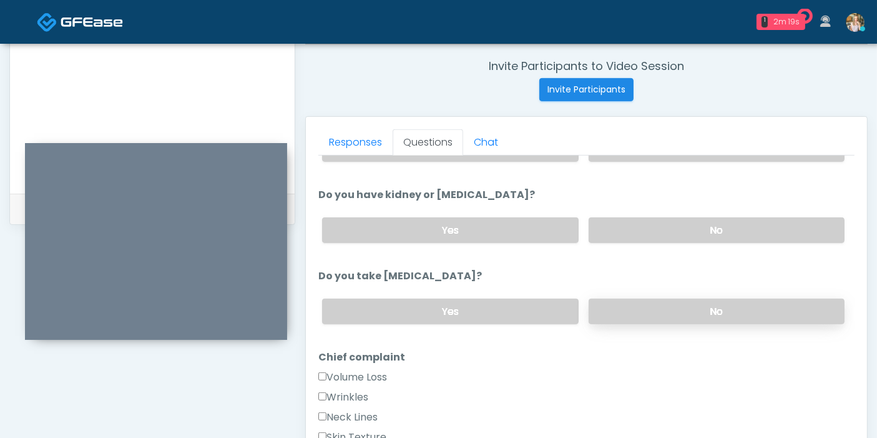
click at [707, 309] on label "No" at bounding box center [717, 311] width 256 height 26
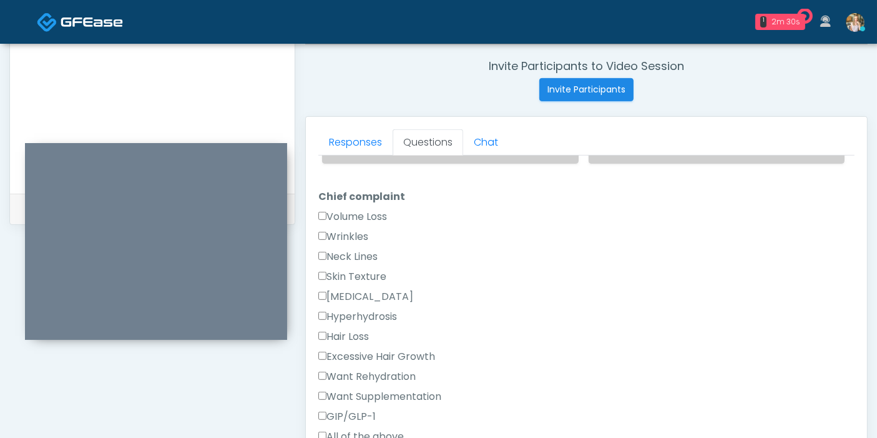
scroll to position [277, 0]
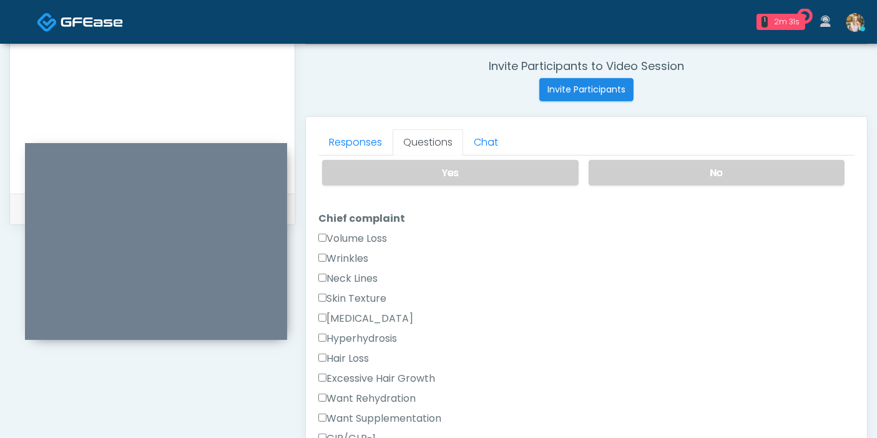
click at [344, 256] on label "Wrinkles" at bounding box center [343, 258] width 50 height 15
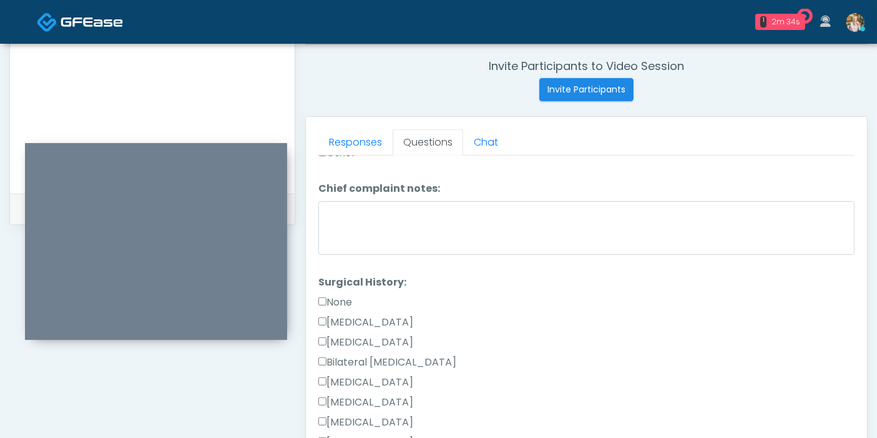
scroll to position [624, 0]
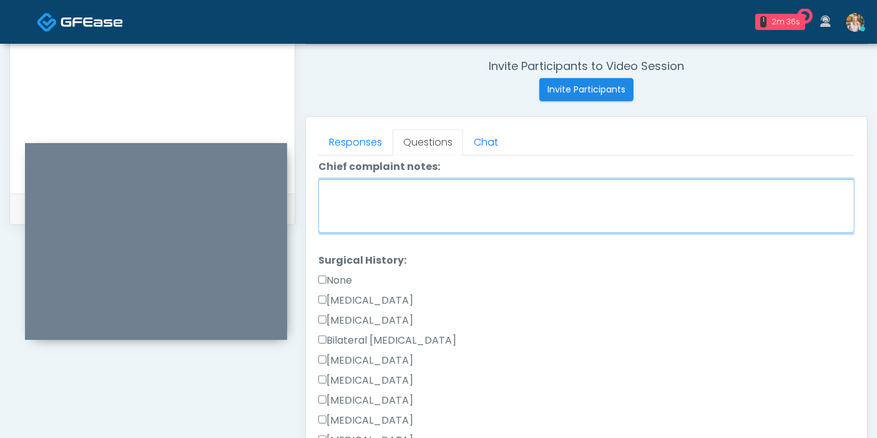
click at [430, 211] on textarea "Chief complaint notes:" at bounding box center [586, 206] width 536 height 54
type textarea "****"
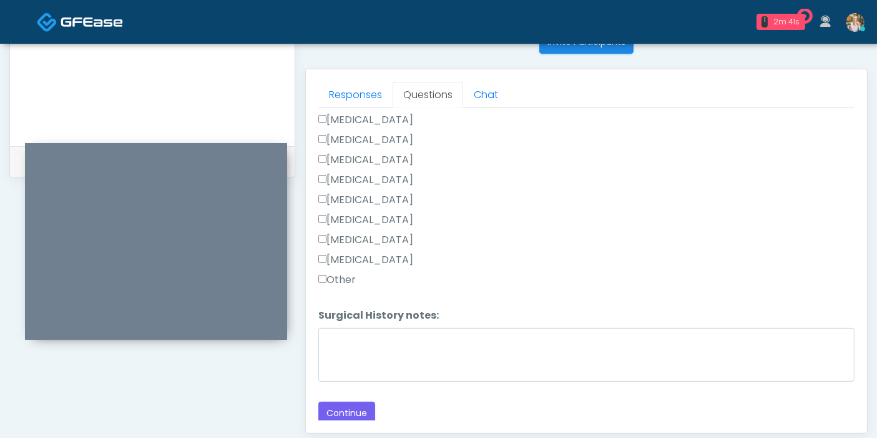
scroll to position [542, 0]
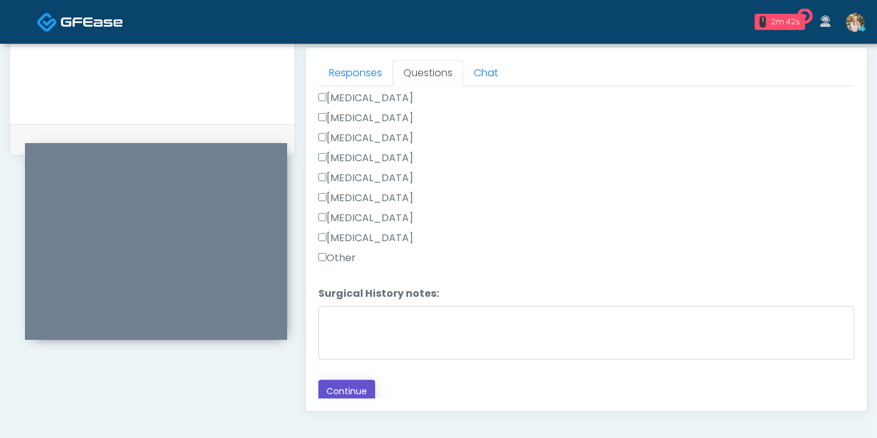
click at [342, 387] on button "Continue" at bounding box center [346, 391] width 57 height 23
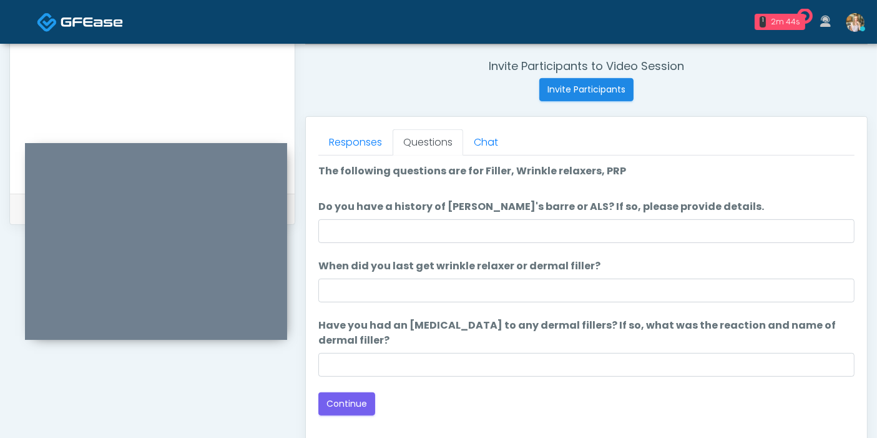
scroll to position [403, 0]
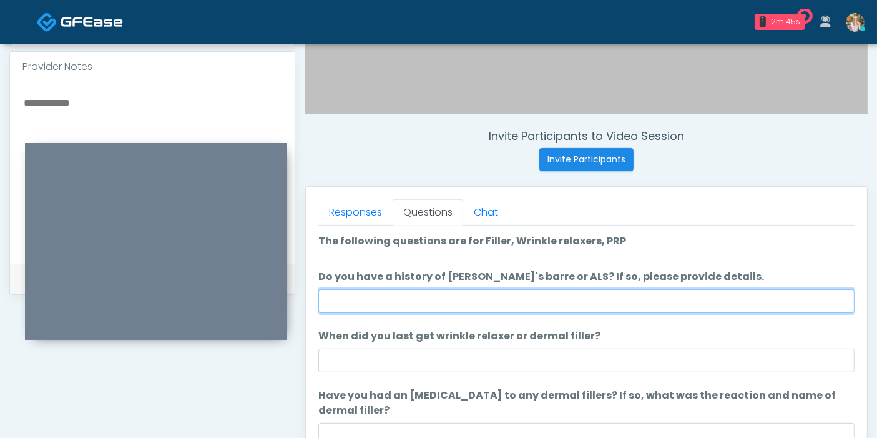
click at [562, 298] on input "Do you have a history of Guillain's barre or ALS? If so, please provide details." at bounding box center [586, 301] width 536 height 24
type input "******"
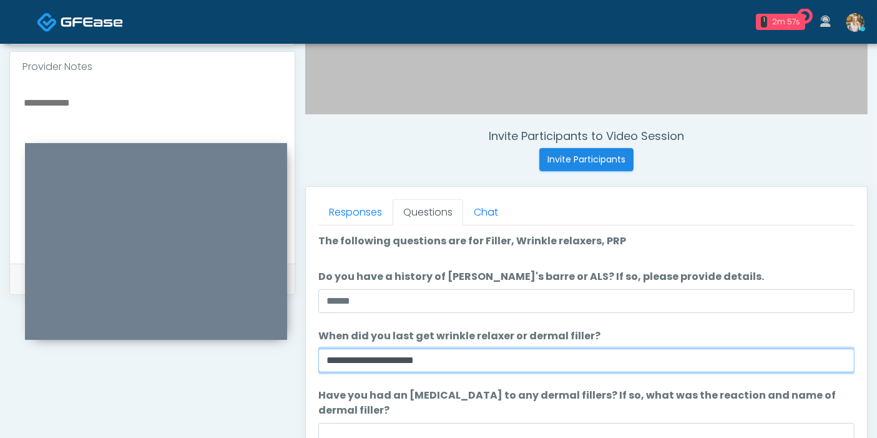
type input "**********"
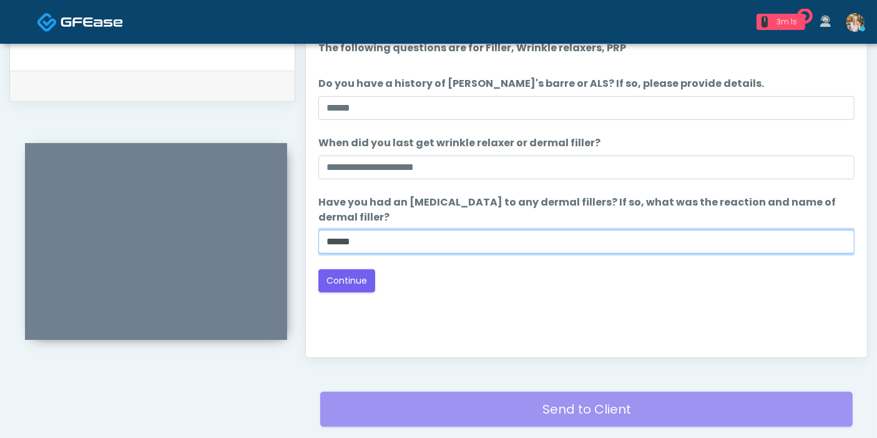
scroll to position [618, 0]
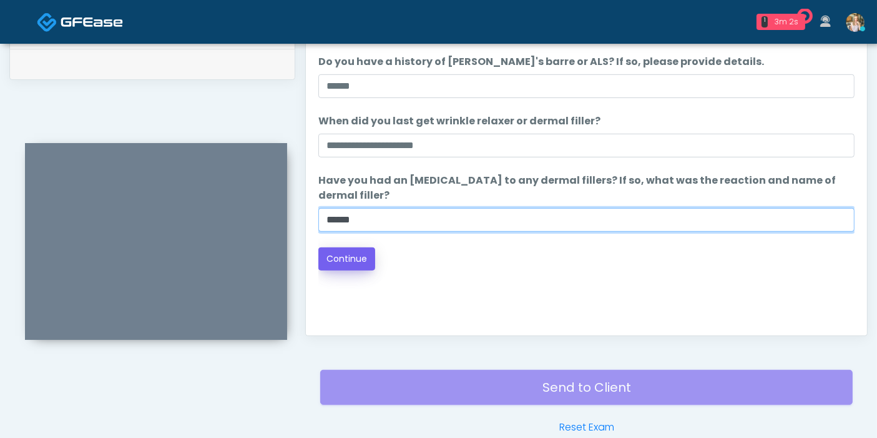
type input "******"
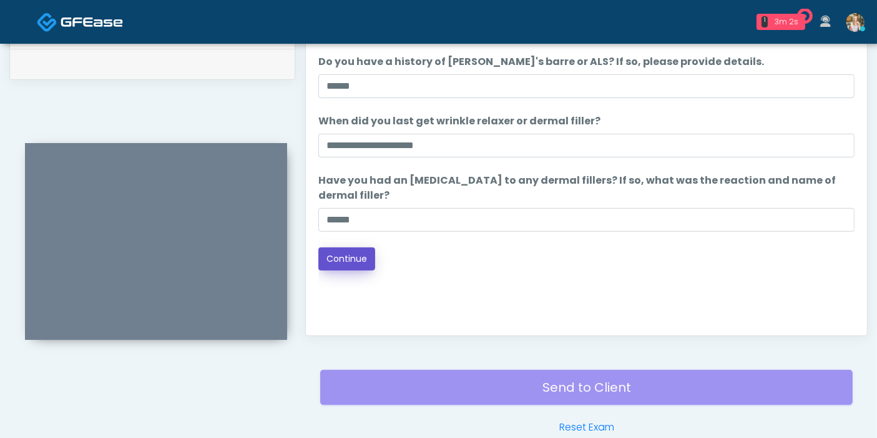
click at [355, 255] on button "Continue" at bounding box center [346, 258] width 57 height 23
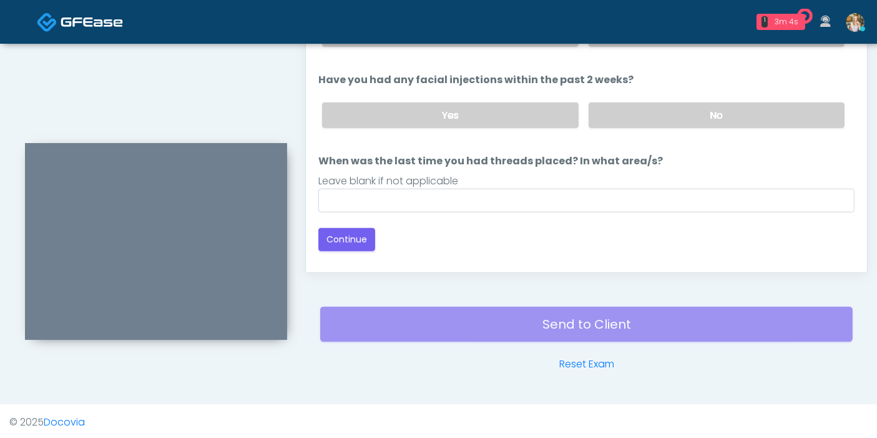
scroll to position [542, 0]
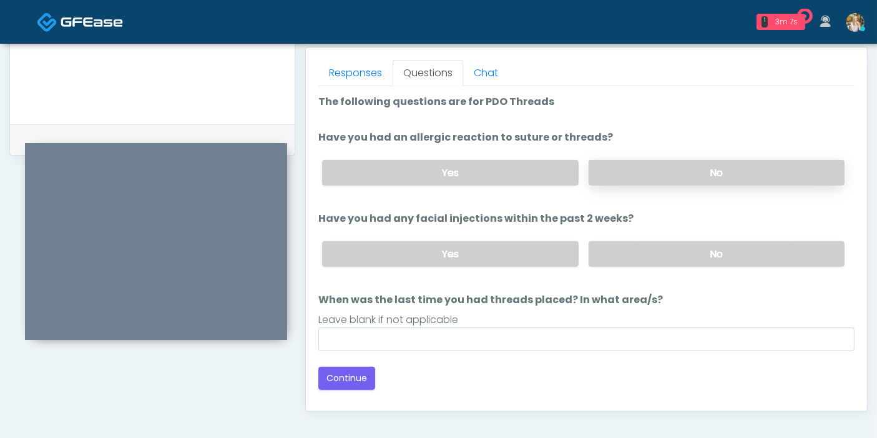
click at [681, 170] on label "No" at bounding box center [717, 173] width 256 height 26
click at [704, 259] on label "No" at bounding box center [717, 254] width 256 height 26
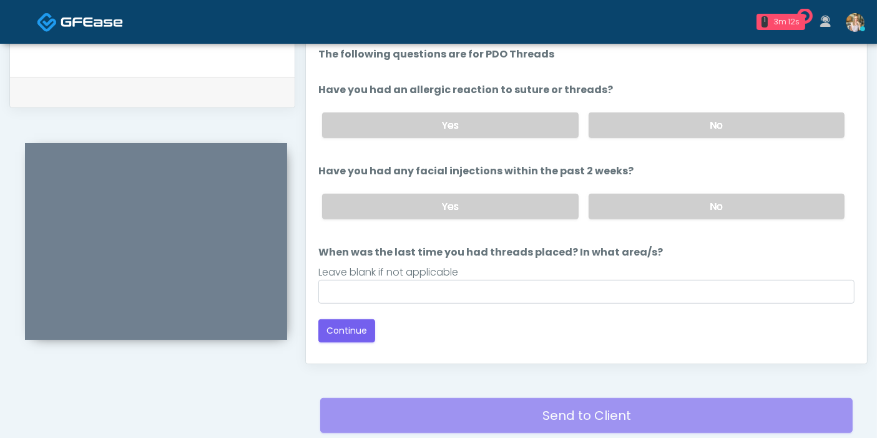
scroll to position [611, 0]
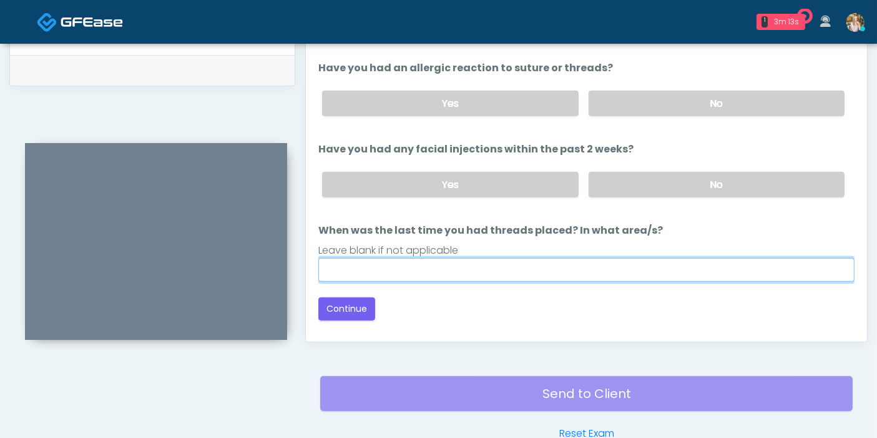
click at [476, 269] on input "When was the last time you had threads placed? In what area/s?" at bounding box center [586, 270] width 536 height 24
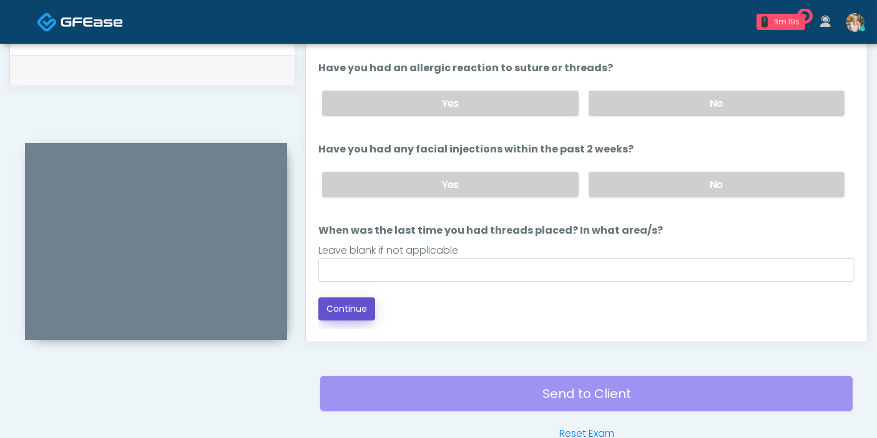
click at [358, 304] on button "Continue" at bounding box center [346, 308] width 57 height 23
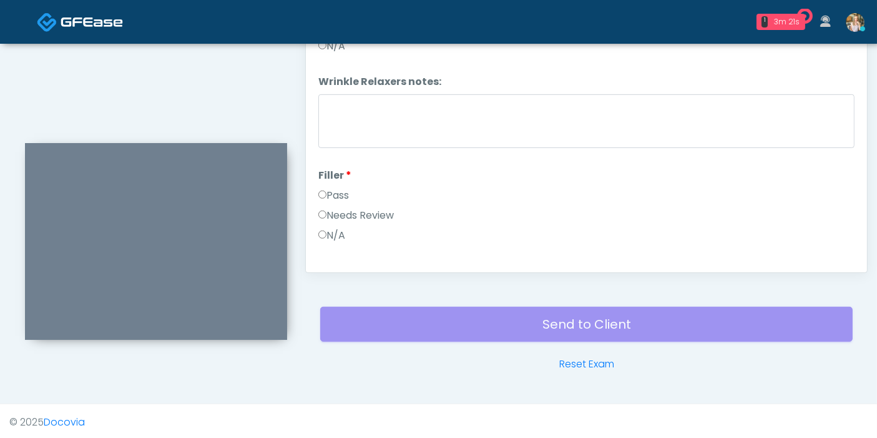
scroll to position [542, 0]
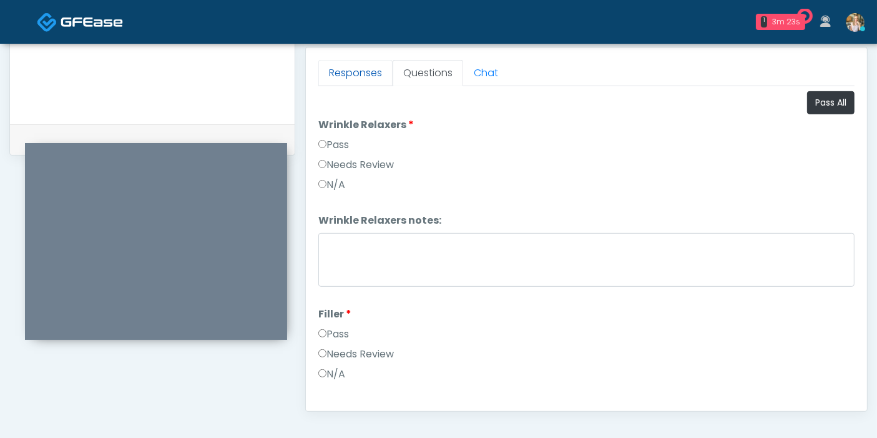
click at [358, 78] on link "Responses" at bounding box center [355, 73] width 74 height 26
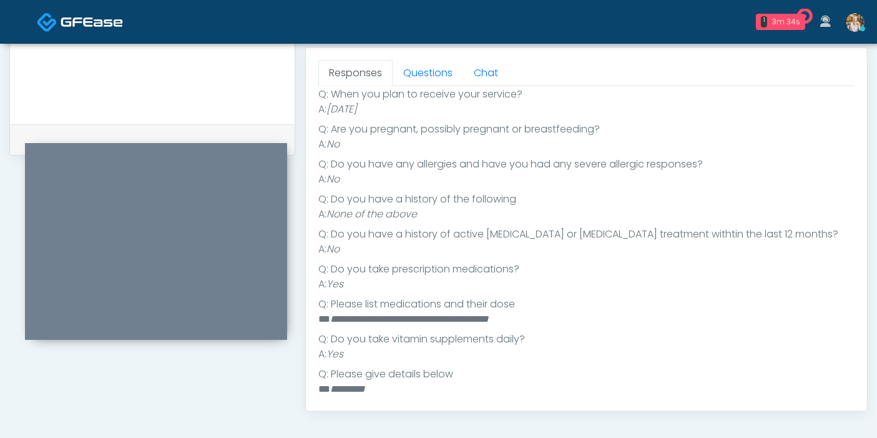
scroll to position [0, 0]
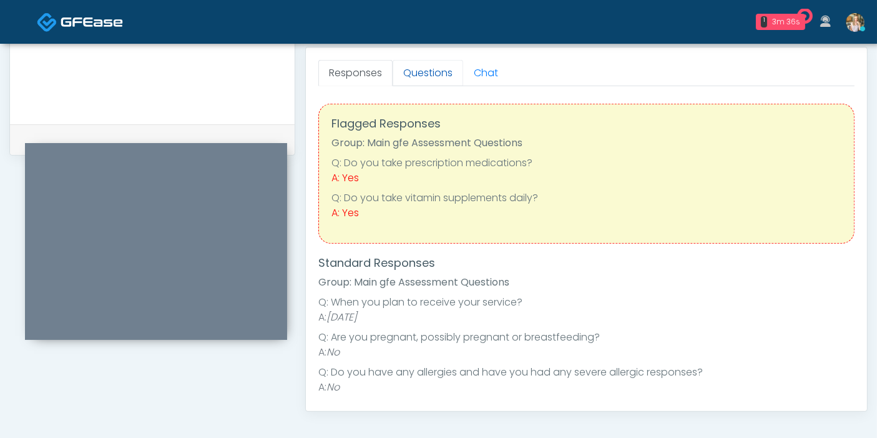
click at [426, 76] on link "Questions" at bounding box center [428, 73] width 71 height 26
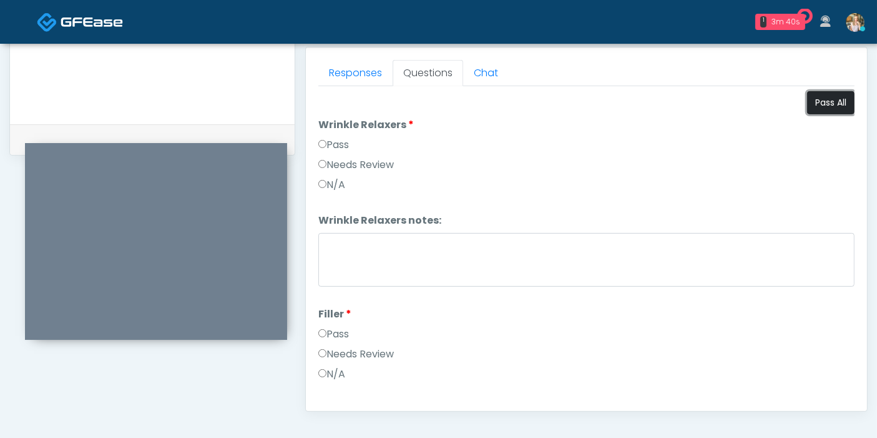
click at [823, 101] on button "Pass All" at bounding box center [830, 102] width 47 height 23
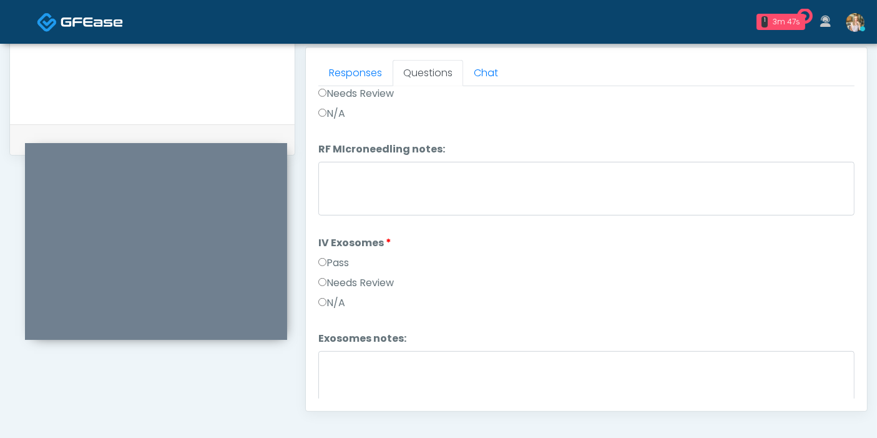
scroll to position [832, 0]
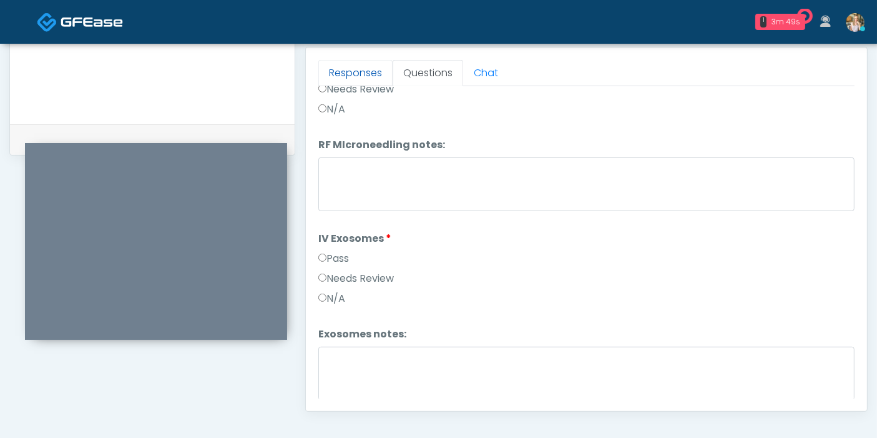
click at [358, 72] on link "Responses" at bounding box center [355, 73] width 74 height 26
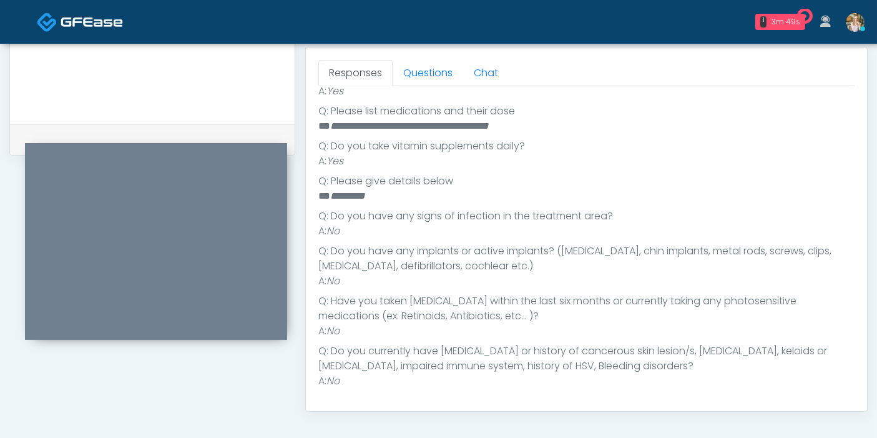
scroll to position [400, 0]
click at [434, 67] on link "Questions" at bounding box center [428, 73] width 71 height 26
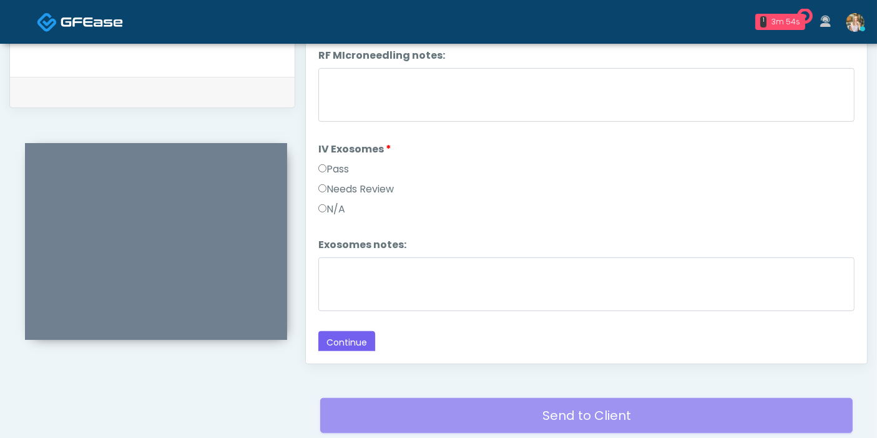
scroll to position [611, 0]
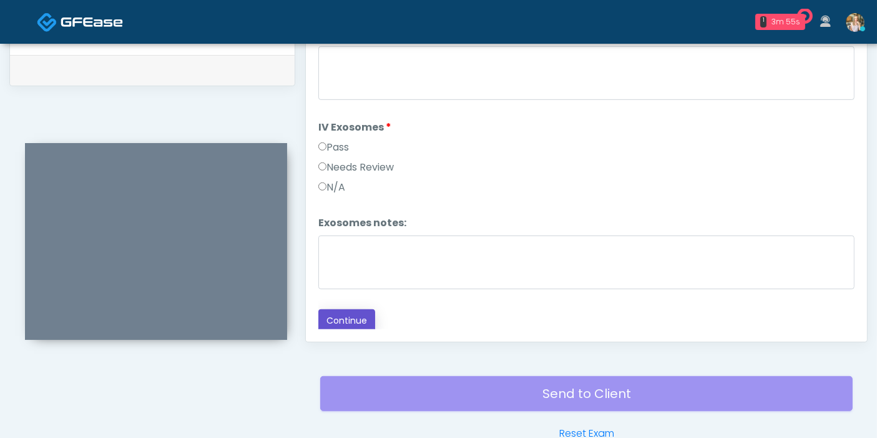
click at [342, 312] on button "Continue" at bounding box center [346, 320] width 57 height 23
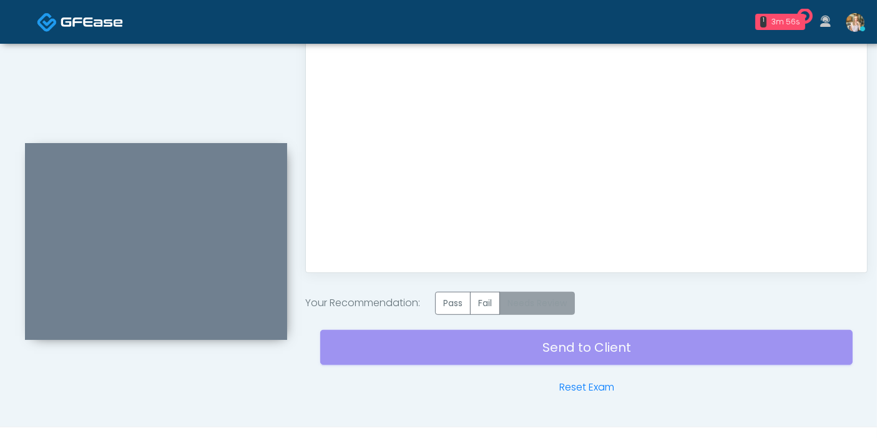
scroll to position [0, 0]
click at [448, 293] on label "Pass" at bounding box center [453, 303] width 36 height 23
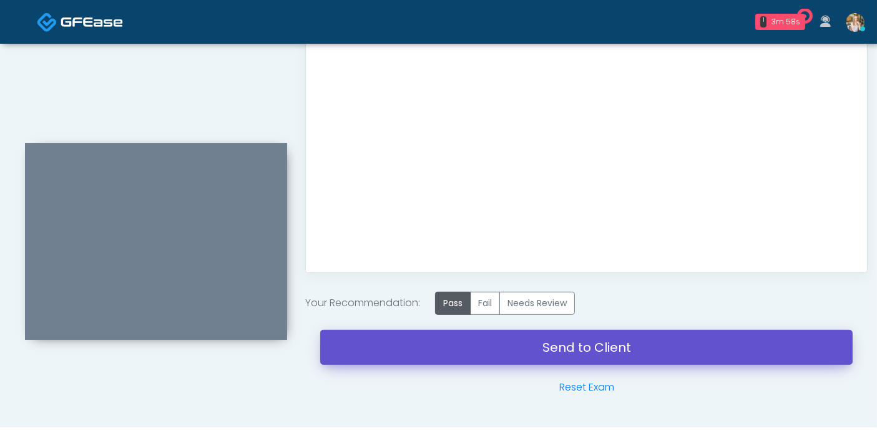
click at [579, 352] on link "Send to Client" at bounding box center [586, 347] width 533 height 35
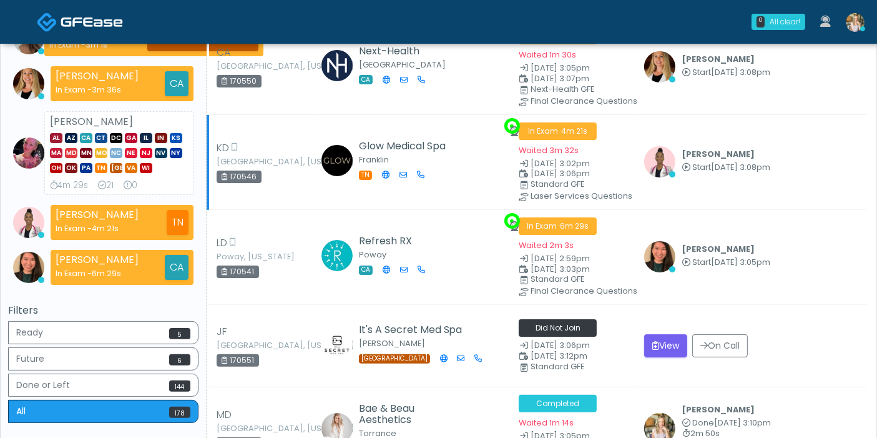
scroll to position [277, 0]
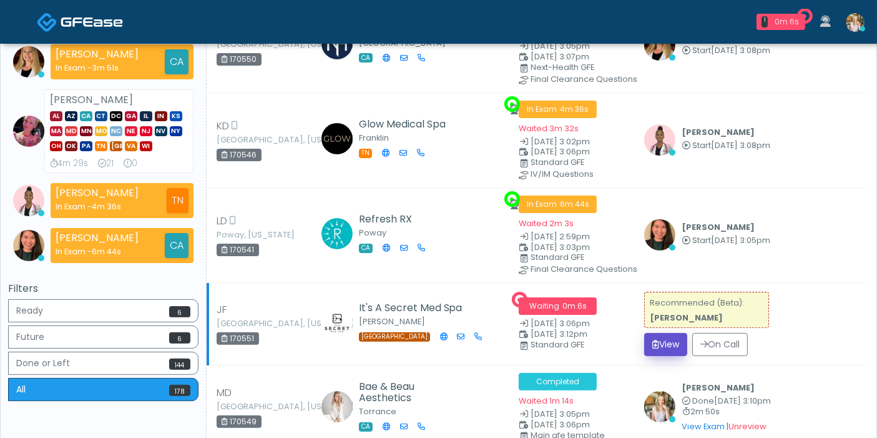
click at [670, 335] on button "View" at bounding box center [665, 344] width 43 height 23
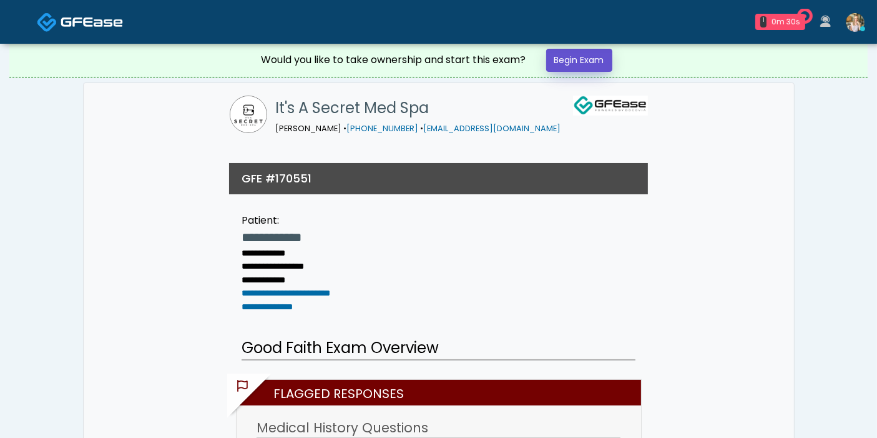
click at [575, 61] on link "Begin Exam" at bounding box center [579, 60] width 66 height 23
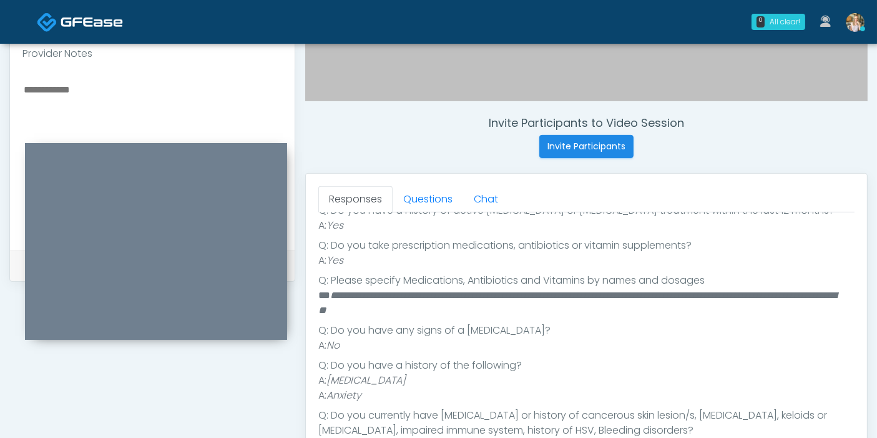
scroll to position [416, 0]
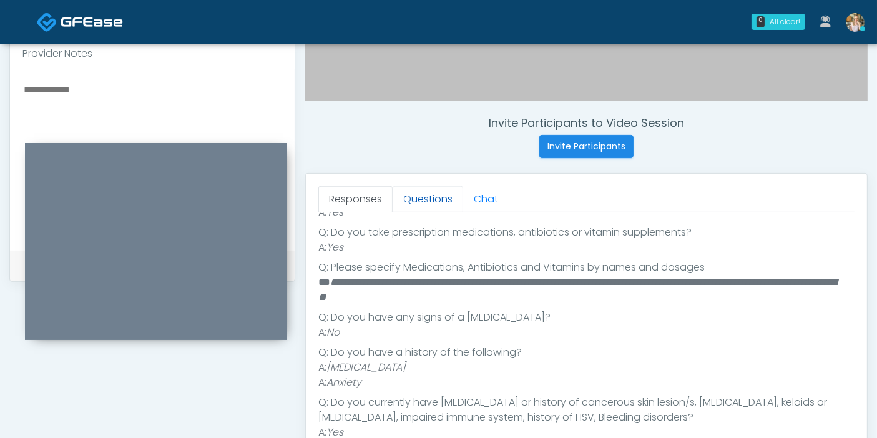
click at [434, 195] on link "Questions" at bounding box center [428, 199] width 71 height 26
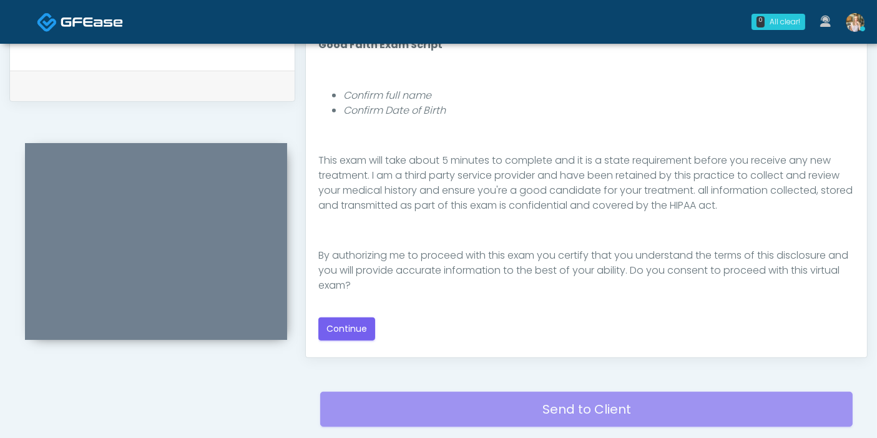
scroll to position [624, 0]
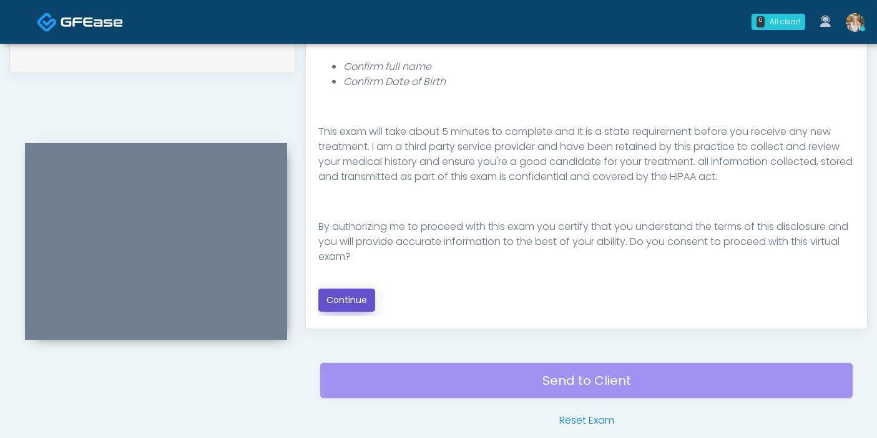
click at [349, 297] on button "Continue" at bounding box center [346, 299] width 57 height 23
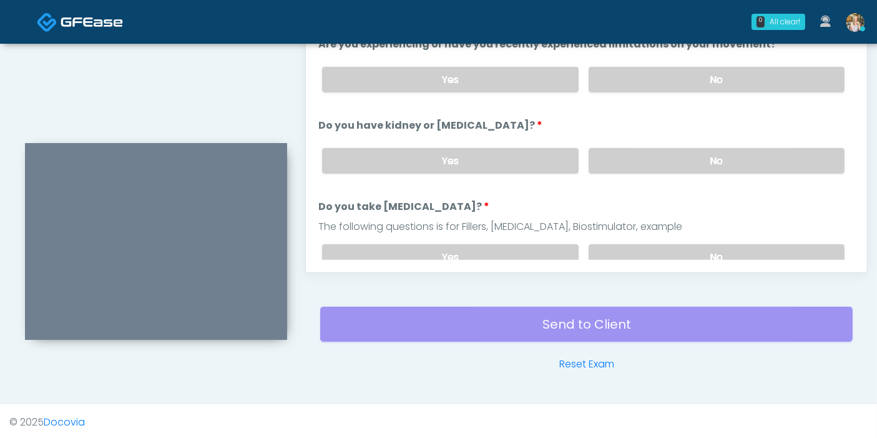
scroll to position [542, 0]
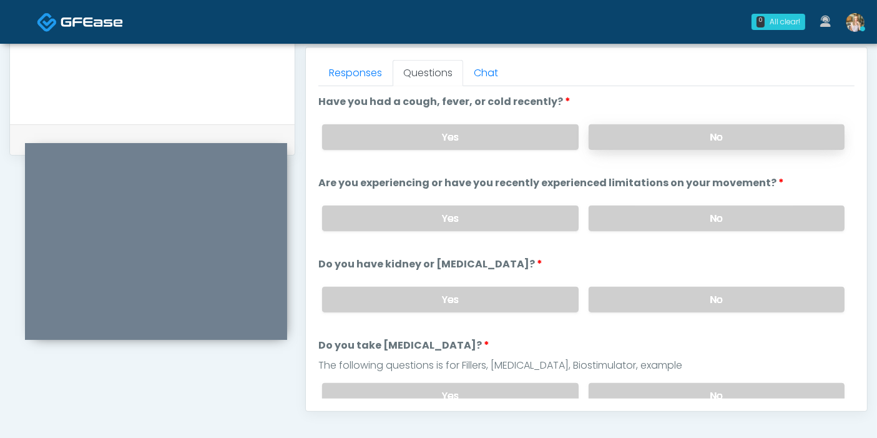
click at [708, 136] on label "No" at bounding box center [717, 137] width 256 height 26
click at [704, 215] on label "No" at bounding box center [717, 218] width 256 height 26
click at [699, 302] on label "No" at bounding box center [717, 300] width 256 height 26
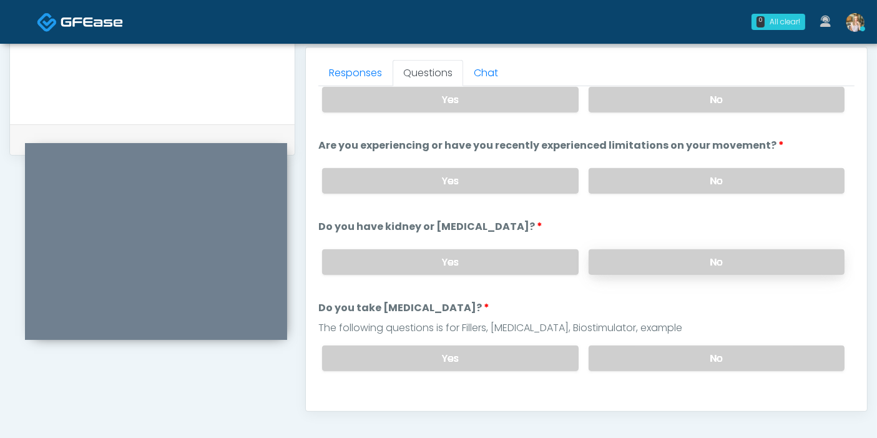
scroll to position [69, 0]
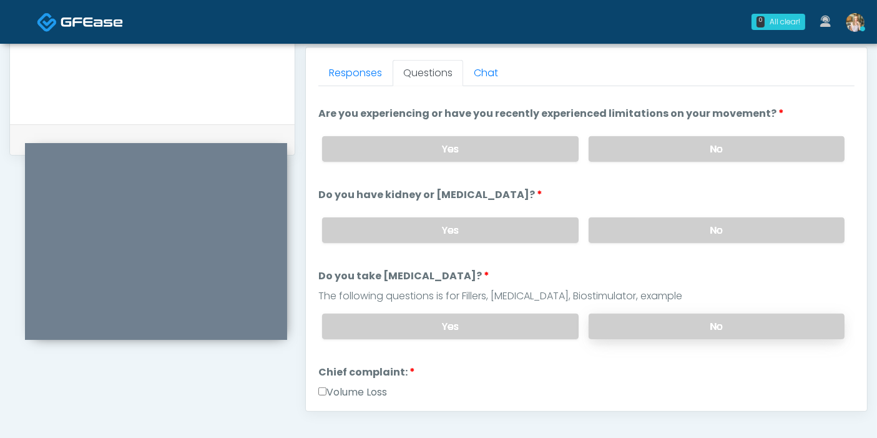
click at [709, 313] on label "No" at bounding box center [717, 326] width 256 height 26
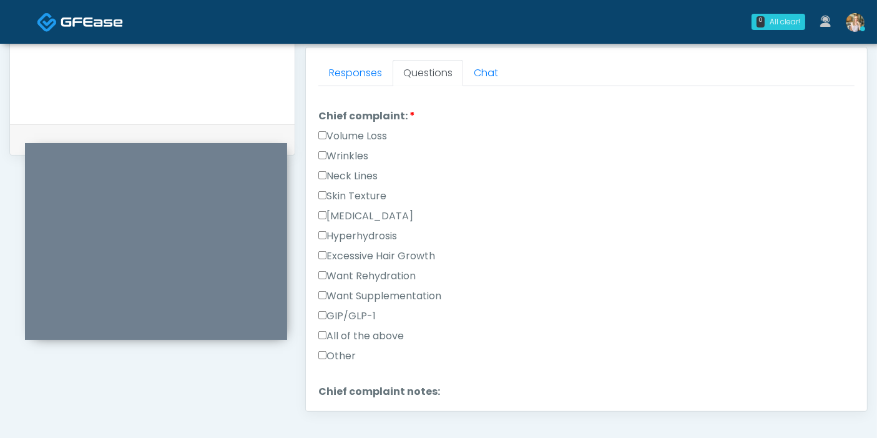
scroll to position [347, 0]
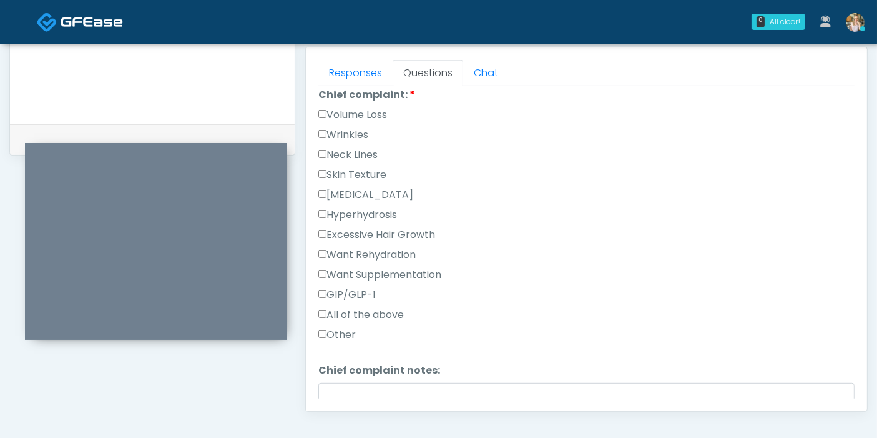
click at [352, 129] on label "Wrinkles" at bounding box center [343, 134] width 50 height 15
click at [352, 109] on label "Volume Loss" at bounding box center [352, 114] width 69 height 15
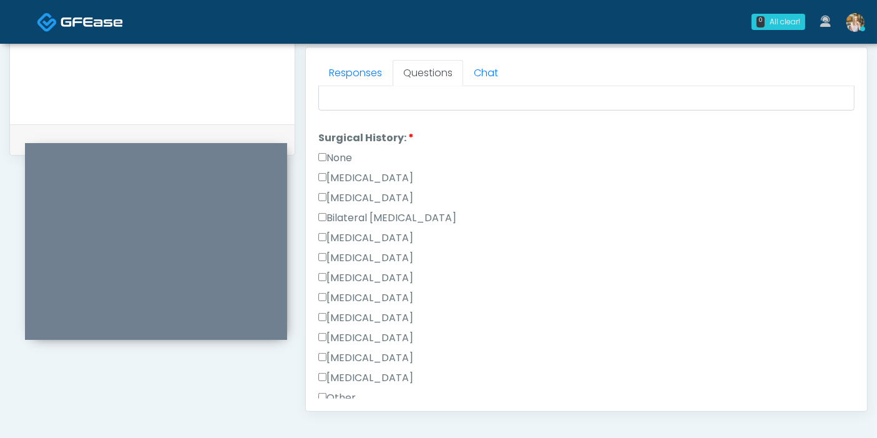
scroll to position [694, 0]
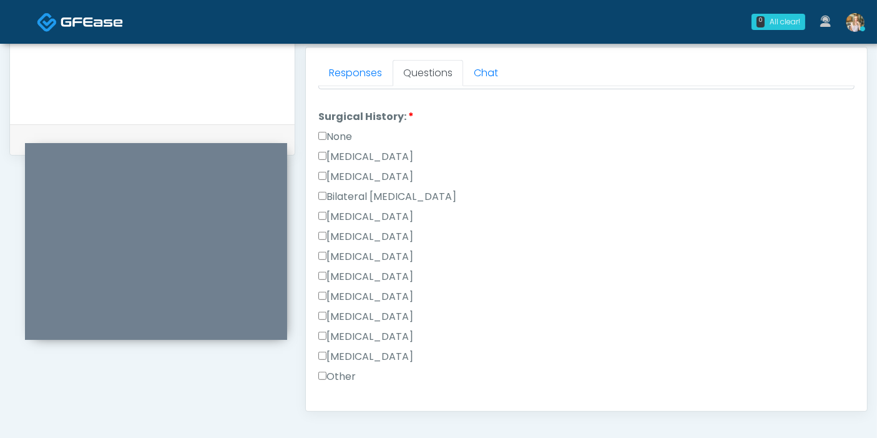
click at [346, 212] on label "[MEDICAL_DATA]" at bounding box center [365, 216] width 95 height 15
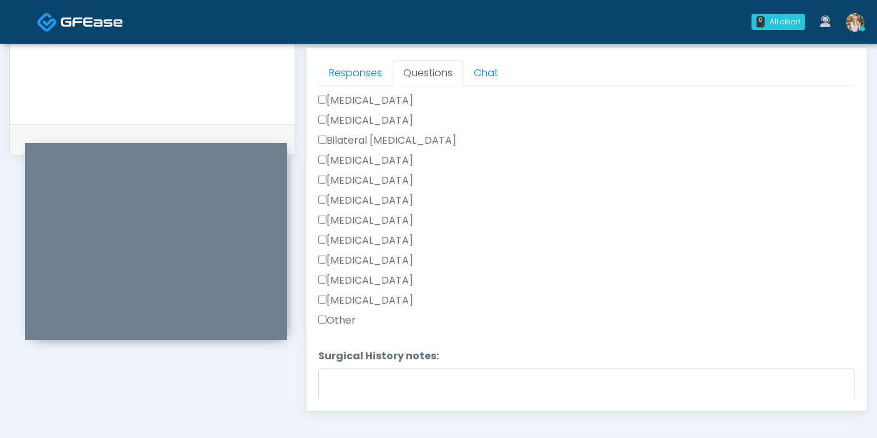
scroll to position [763, 0]
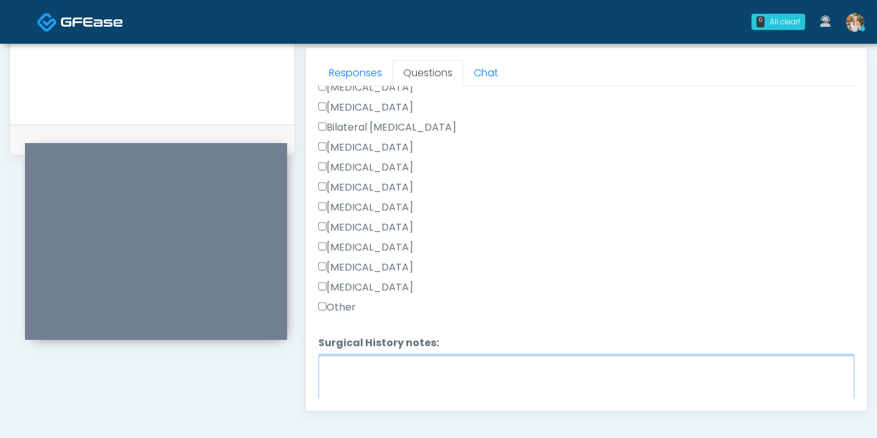
click at [412, 366] on textarea "Surgical History notes:" at bounding box center [586, 382] width 536 height 54
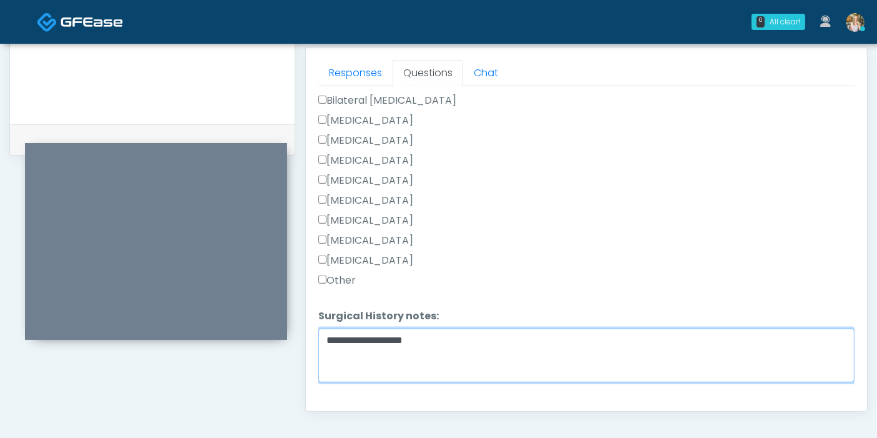
scroll to position [812, 0]
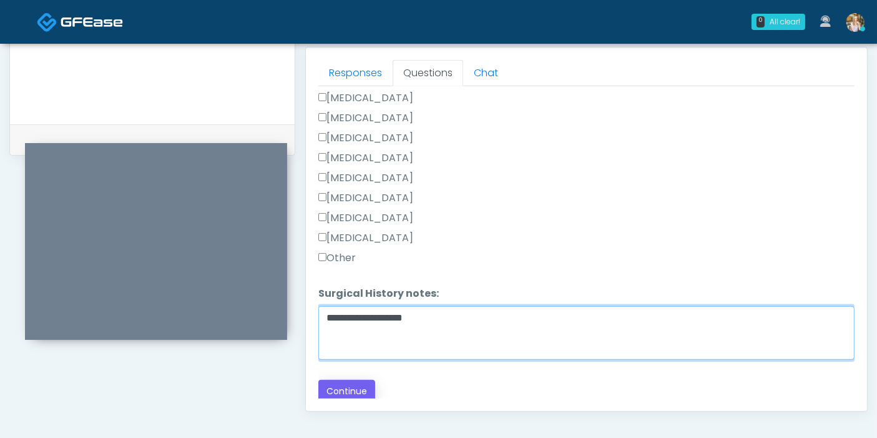
type textarea "**********"
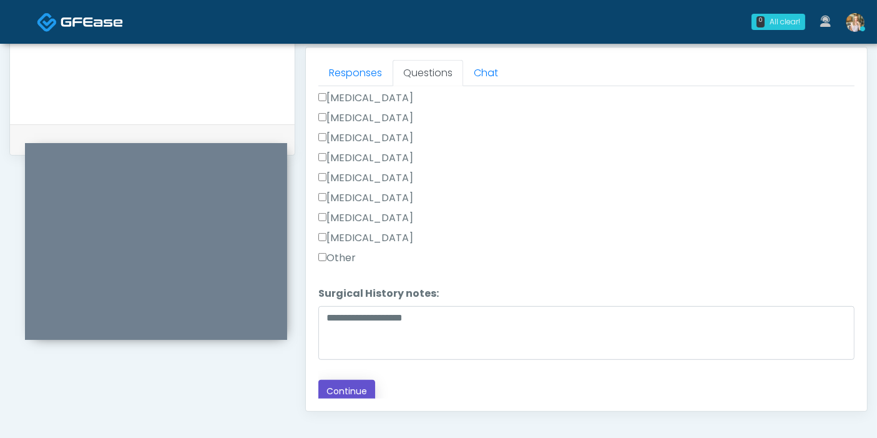
click at [347, 386] on button "Continue" at bounding box center [346, 391] width 57 height 23
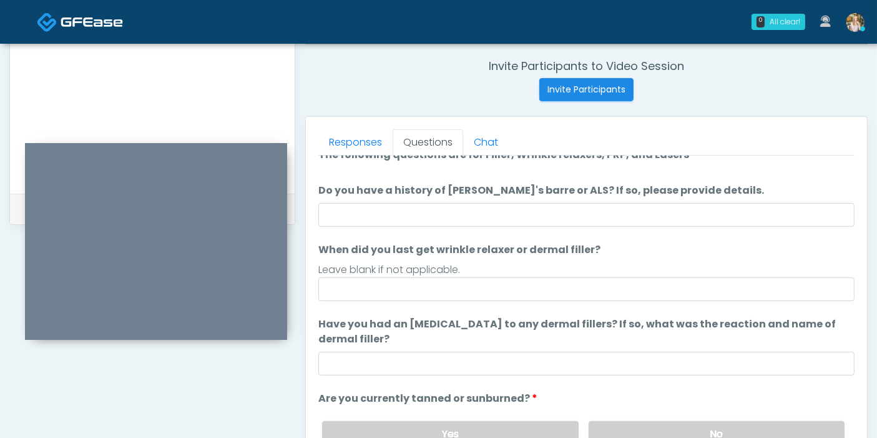
scroll to position [0, 0]
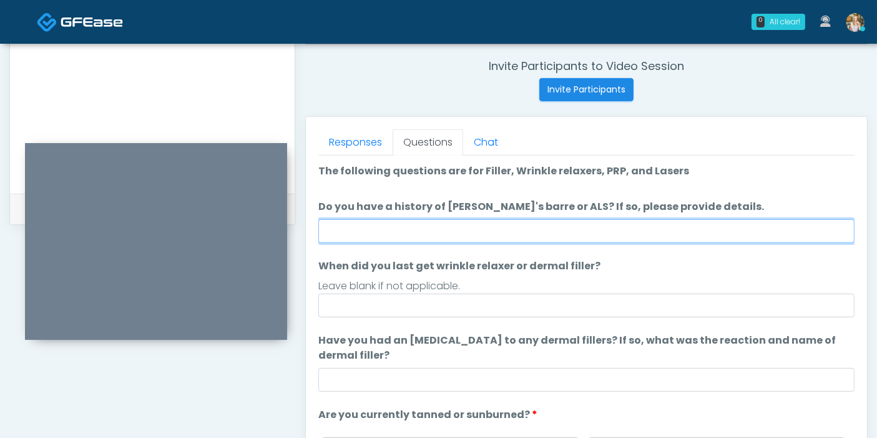
click at [604, 226] on input "Do you have a history of [PERSON_NAME]'s barre or ALS? If so, please provide de…" at bounding box center [586, 231] width 536 height 24
type input "******"
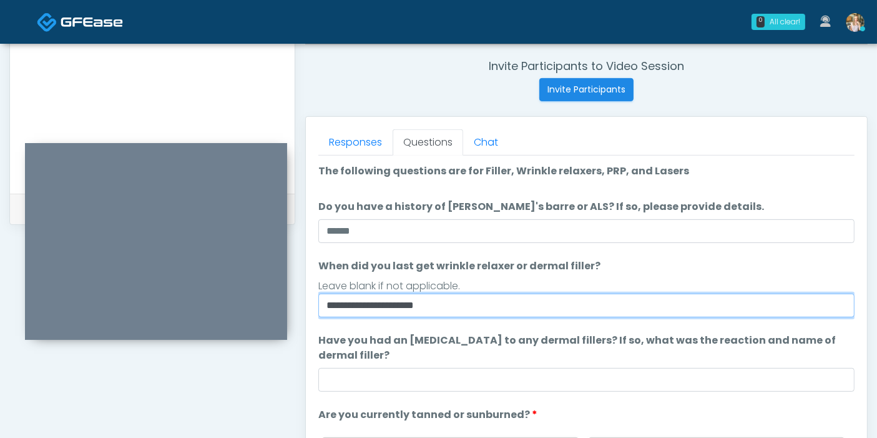
type input "**********"
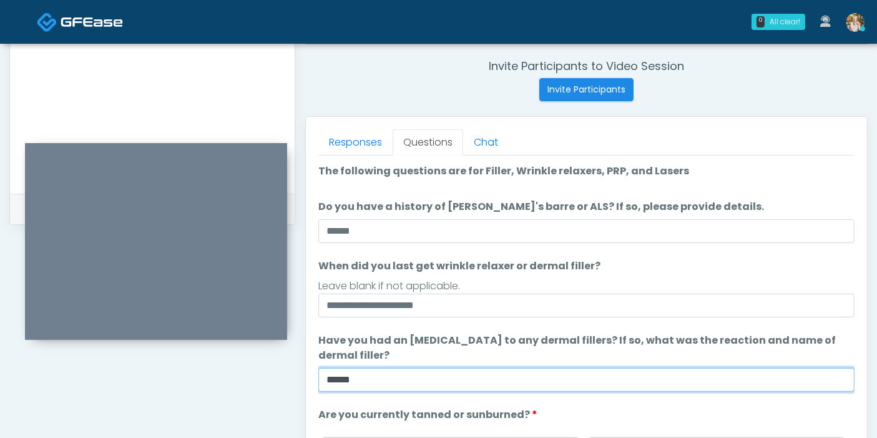
type input "******"
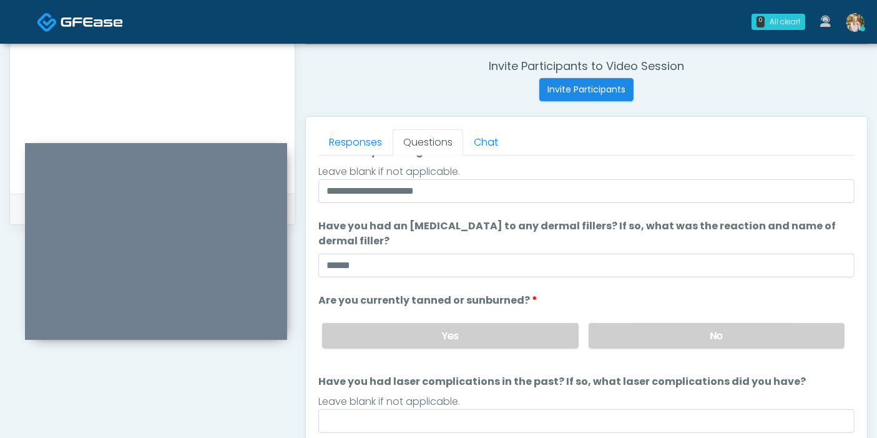
scroll to position [117, 0]
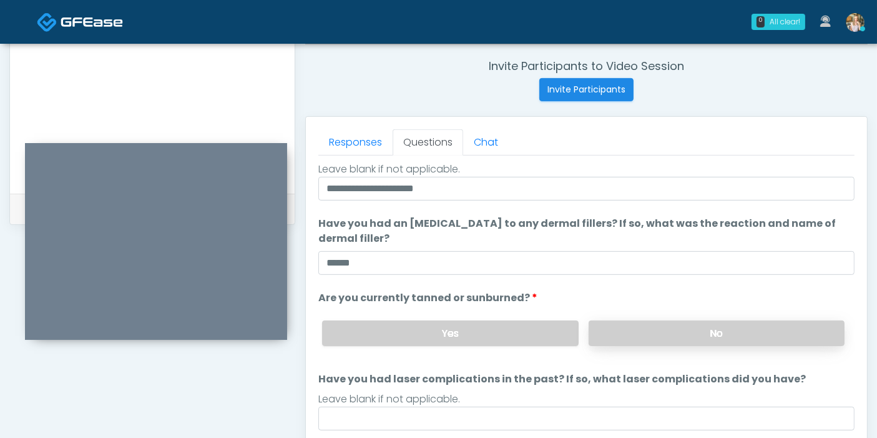
click at [619, 327] on label "No" at bounding box center [717, 333] width 256 height 26
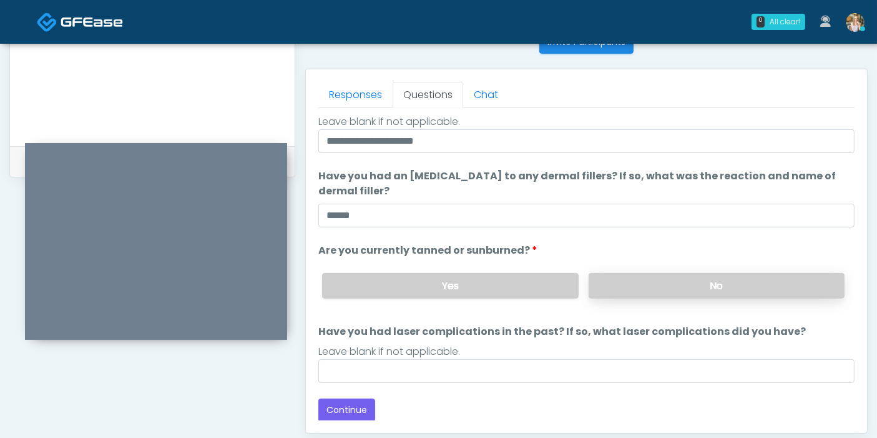
scroll to position [542, 0]
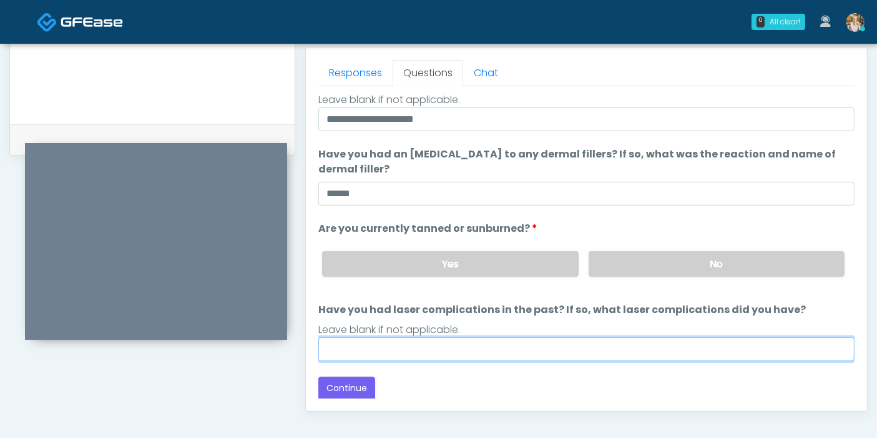
click at [515, 353] on input "Have you had laser complications in the past? If so, what laser complications d…" at bounding box center [586, 349] width 536 height 24
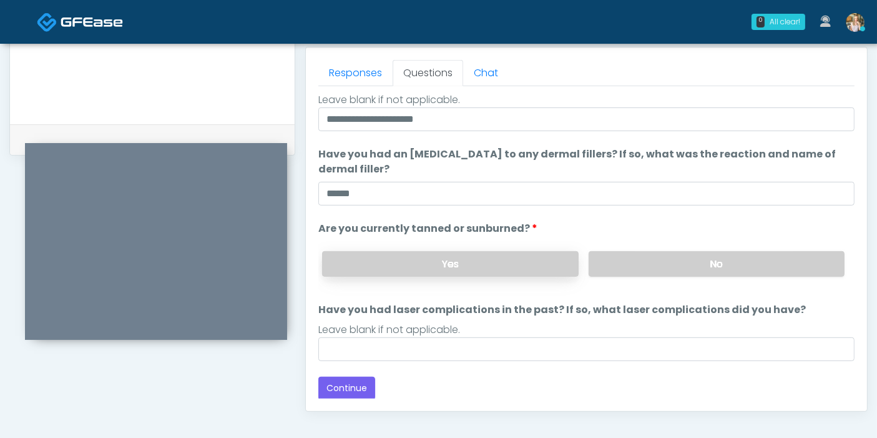
click at [465, 259] on label "Yes" at bounding box center [450, 264] width 256 height 26
click at [608, 262] on label "No" at bounding box center [717, 264] width 256 height 26
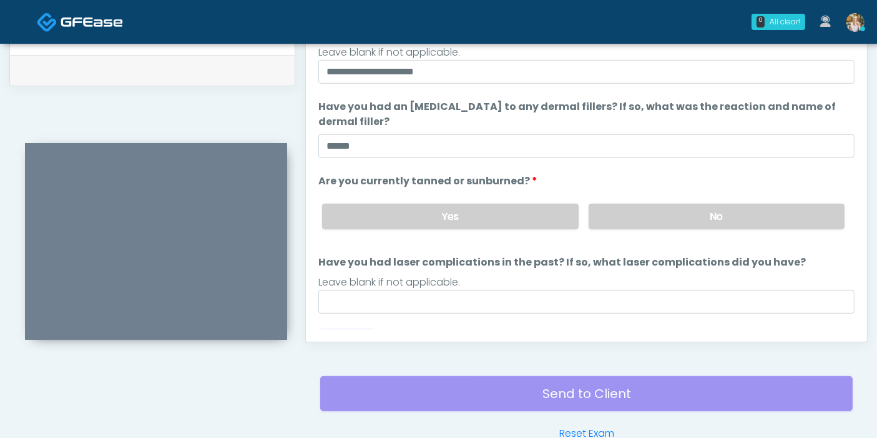
scroll to position [117, 0]
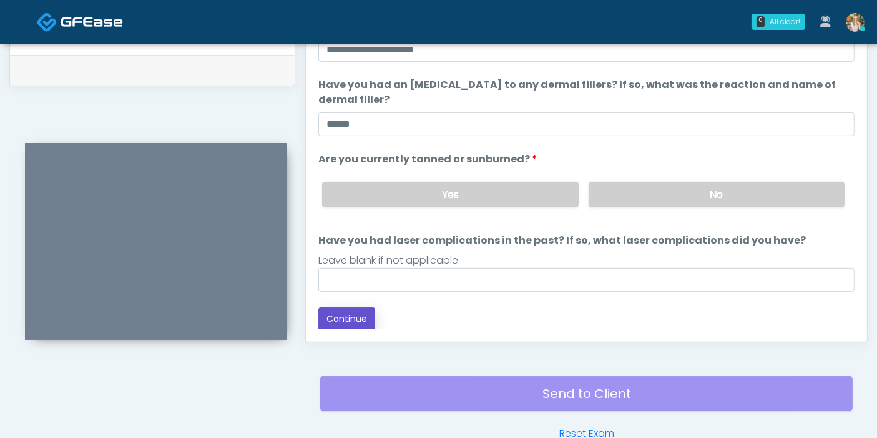
click at [348, 315] on button "Continue" at bounding box center [346, 318] width 57 height 23
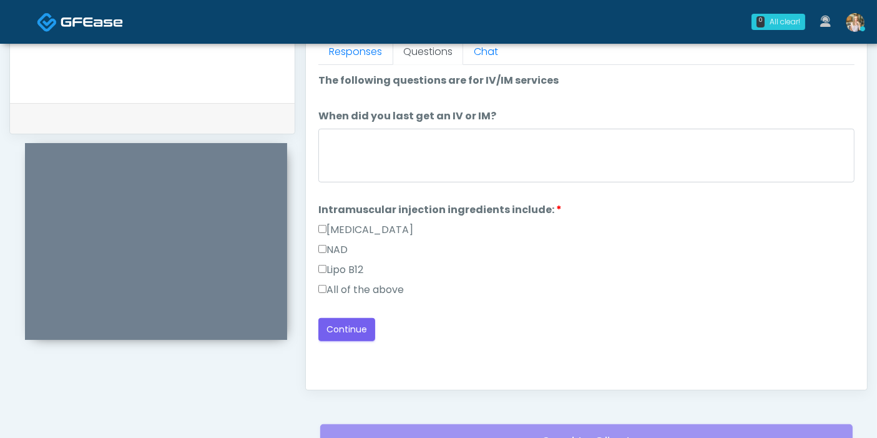
scroll to position [542, 0]
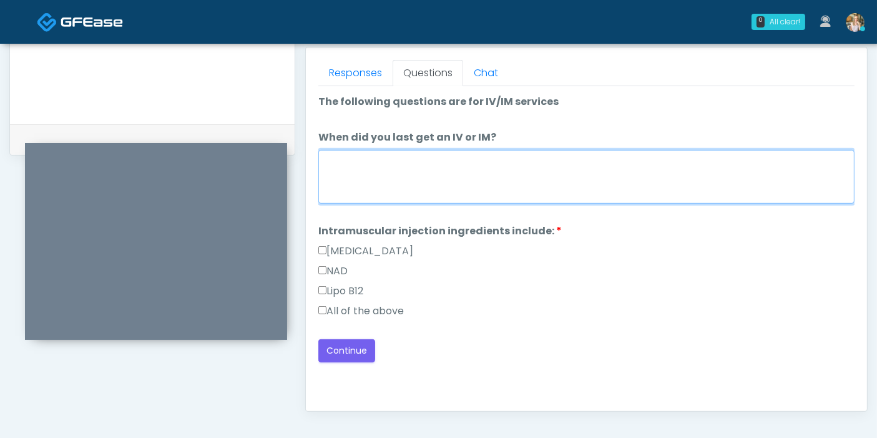
click at [537, 150] on textarea "When did you last get an IV or IM?" at bounding box center [586, 177] width 536 height 54
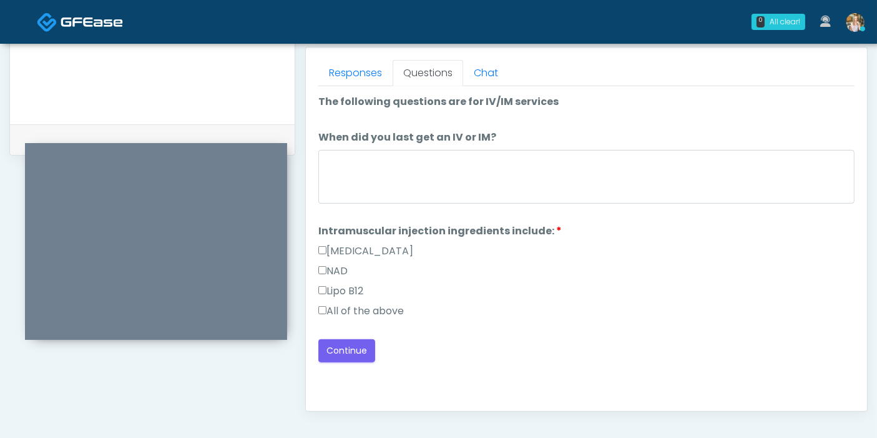
click at [372, 303] on label "All of the above" at bounding box center [361, 310] width 86 height 15
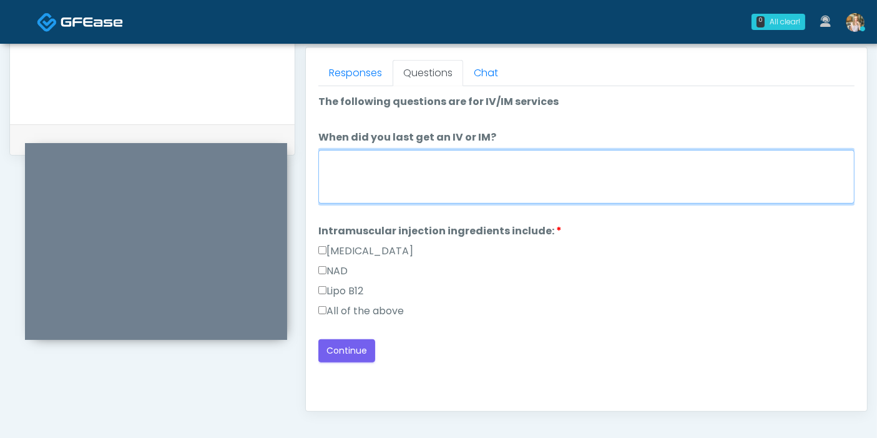
click at [425, 182] on textarea "When did you last get an IV or IM?" at bounding box center [586, 177] width 536 height 54
type textarea "*"
click at [476, 167] on textarea "When did you last get an IV or IM?" at bounding box center [586, 177] width 536 height 54
type textarea "****"
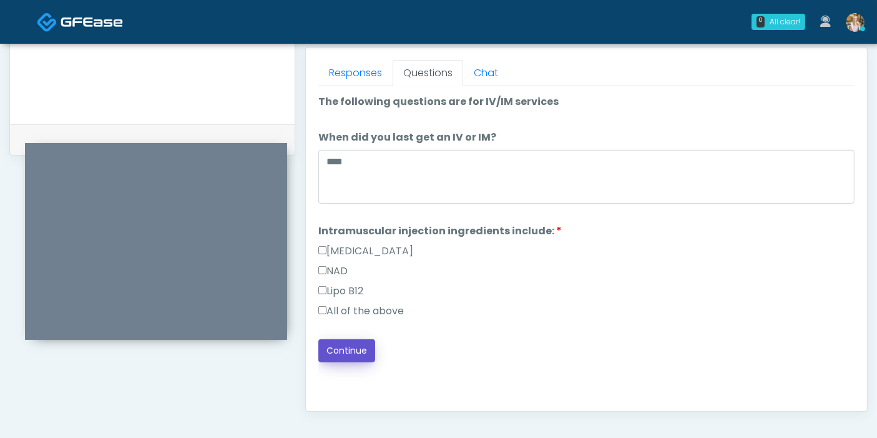
click at [340, 349] on button "Continue" at bounding box center [346, 350] width 57 height 23
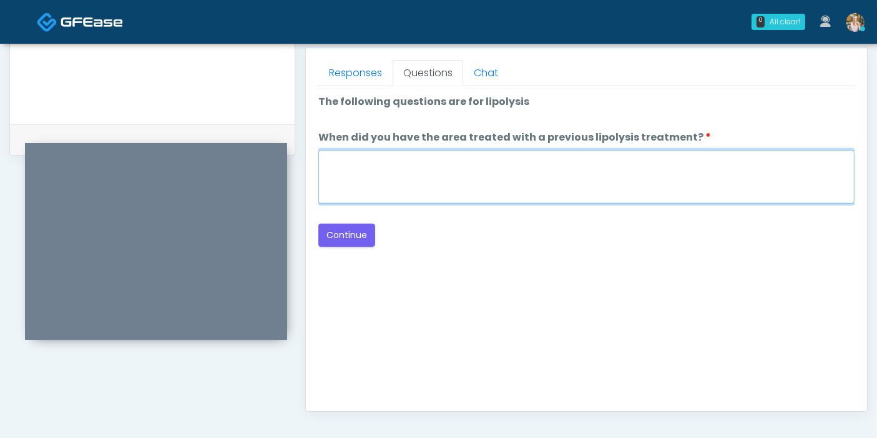
click at [505, 176] on textarea "When did you have the area treated with a previous lipolysis treatment?" at bounding box center [586, 177] width 536 height 54
type textarea "***"
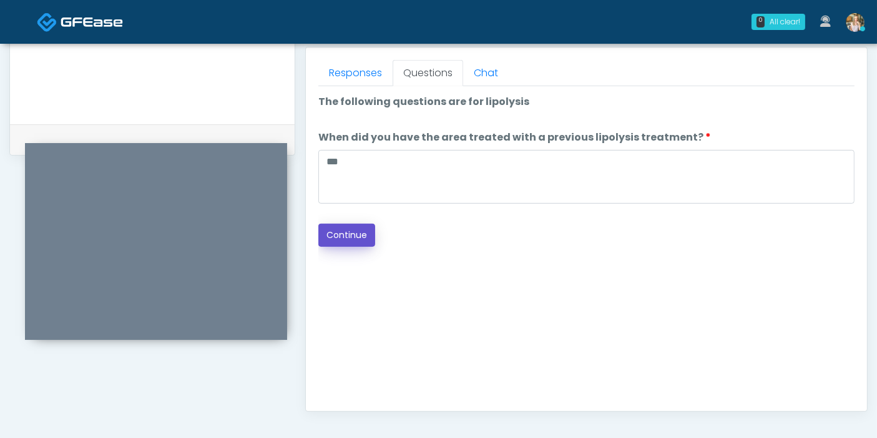
click at [344, 240] on button "Continue" at bounding box center [346, 235] width 57 height 23
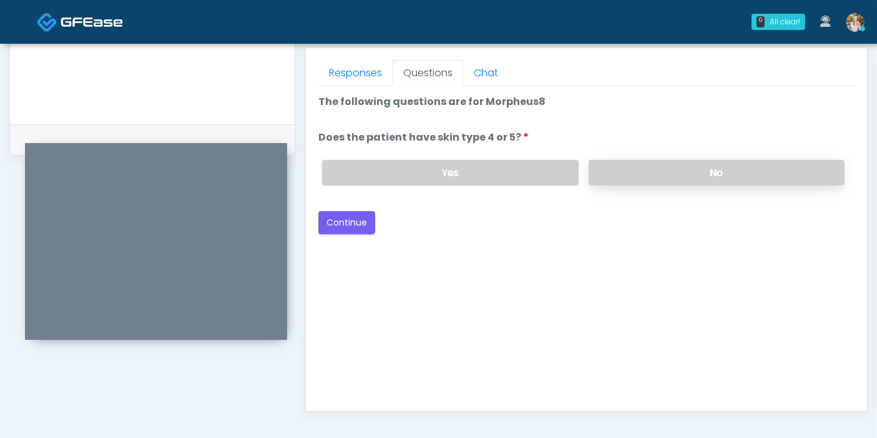
click at [681, 170] on label "No" at bounding box center [717, 173] width 256 height 26
click at [338, 216] on button "Continue" at bounding box center [346, 222] width 57 height 23
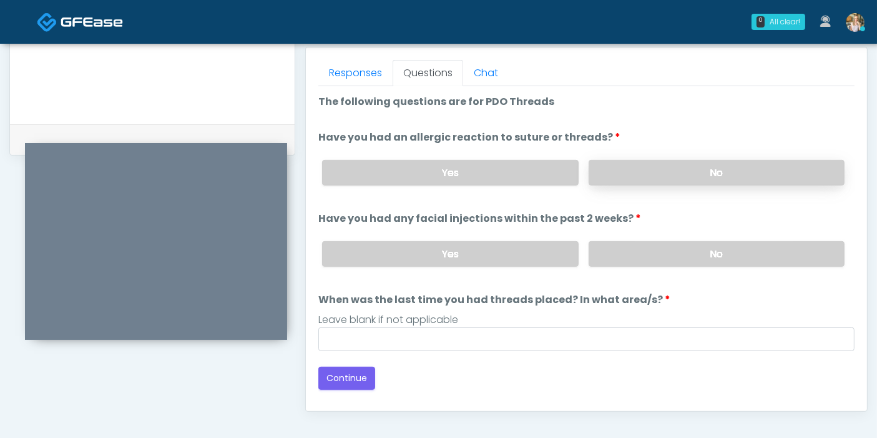
click at [705, 172] on label "No" at bounding box center [717, 173] width 256 height 26
click at [722, 254] on label "No" at bounding box center [717, 254] width 256 height 26
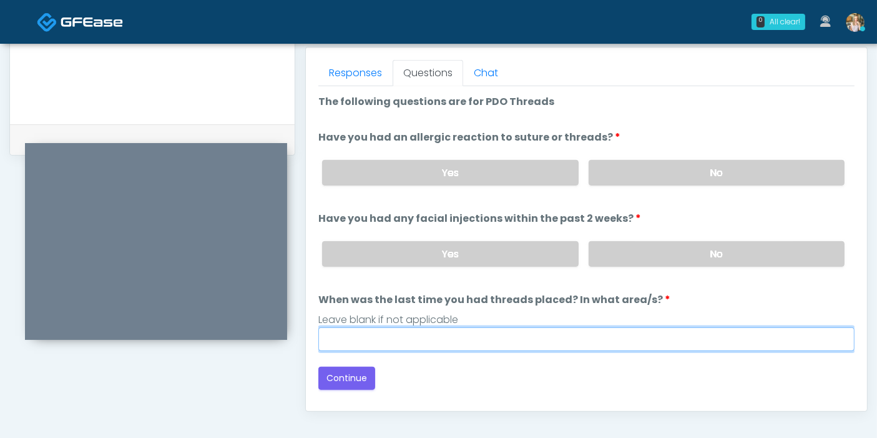
click at [519, 338] on input "When was the last time you had threads placed? In what area/s?" at bounding box center [586, 339] width 536 height 24
type input "***"
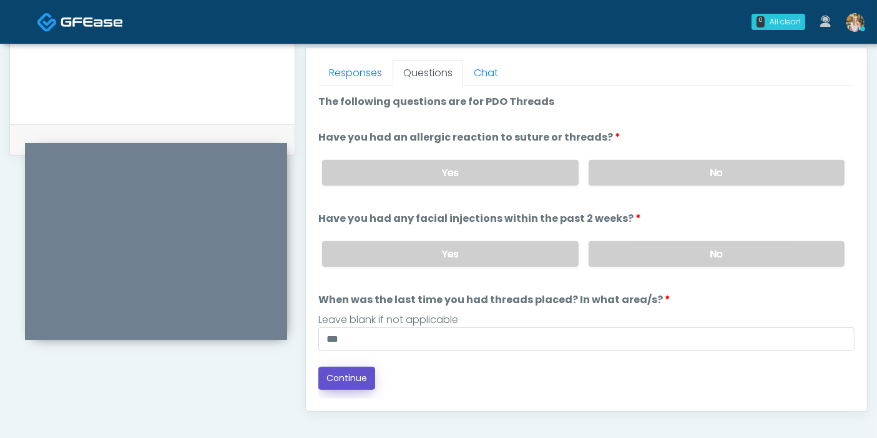
click at [358, 375] on button "Continue" at bounding box center [346, 378] width 57 height 23
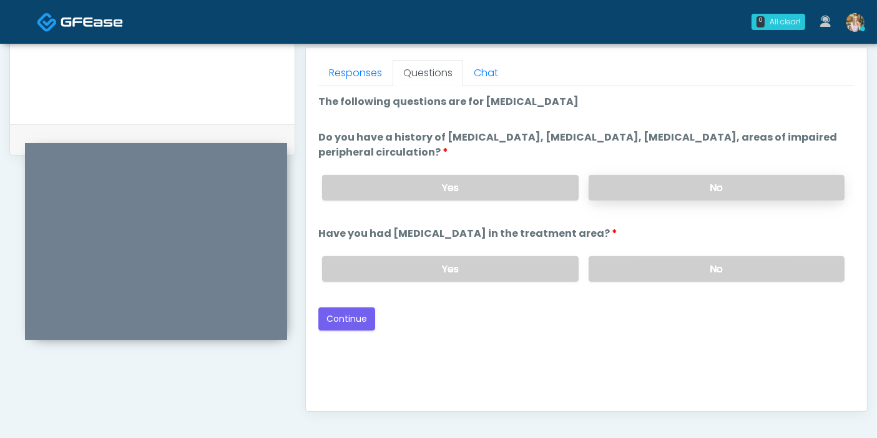
click at [672, 185] on label "No" at bounding box center [717, 188] width 256 height 26
click at [706, 270] on label "No" at bounding box center [717, 269] width 256 height 26
click at [351, 315] on button "Continue" at bounding box center [346, 318] width 57 height 23
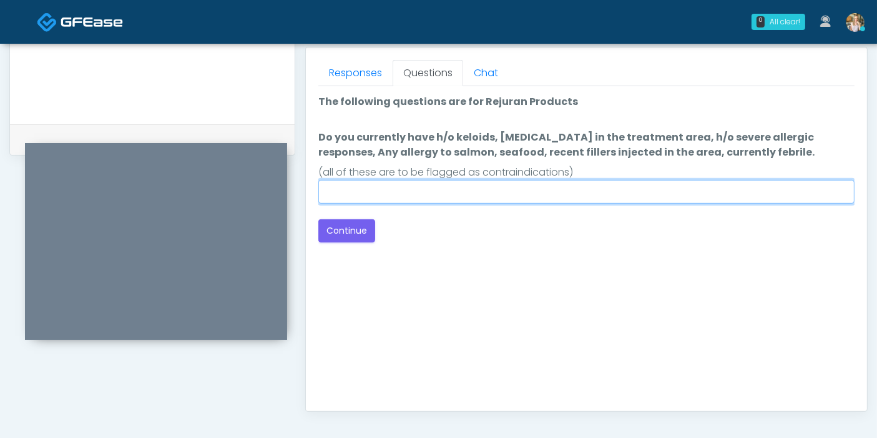
click at [517, 190] on input "Do you currently have h/o keloids, skin infection in the treatment area, h/o se…" at bounding box center [586, 192] width 536 height 24
type input "******"
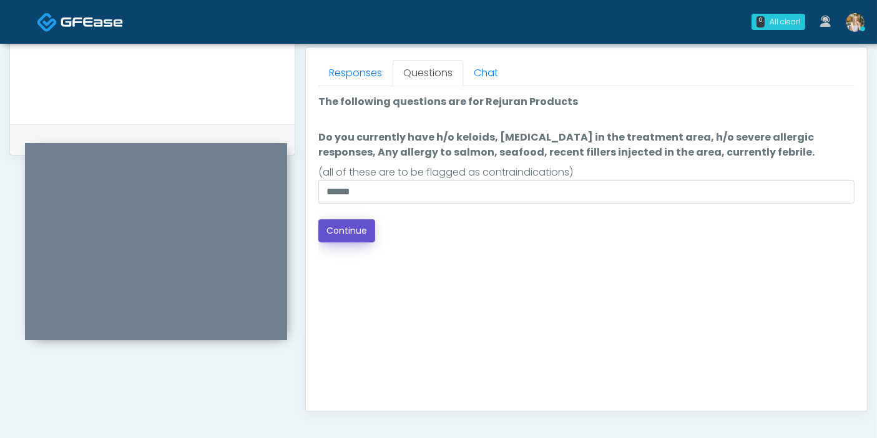
click at [332, 233] on button "Continue" at bounding box center [346, 230] width 57 height 23
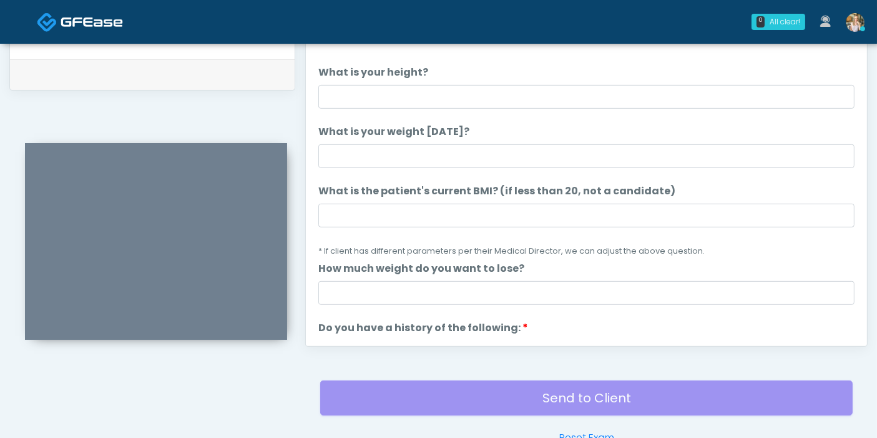
scroll to position [473, 0]
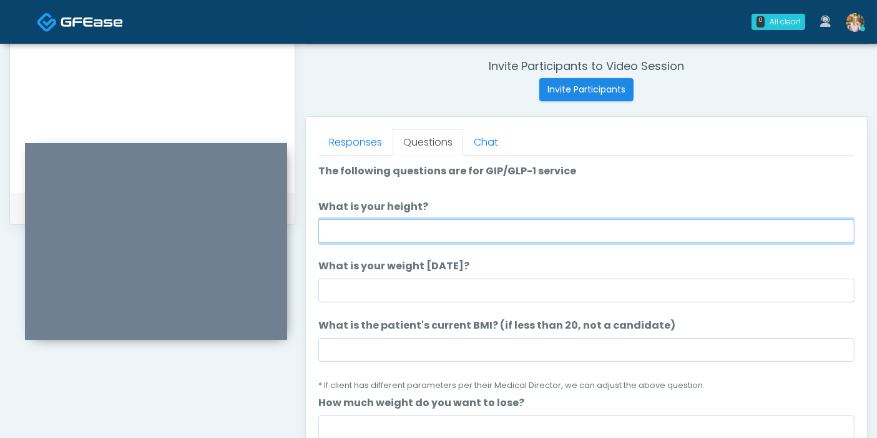
click at [526, 232] on input "What is your height?" at bounding box center [586, 231] width 536 height 24
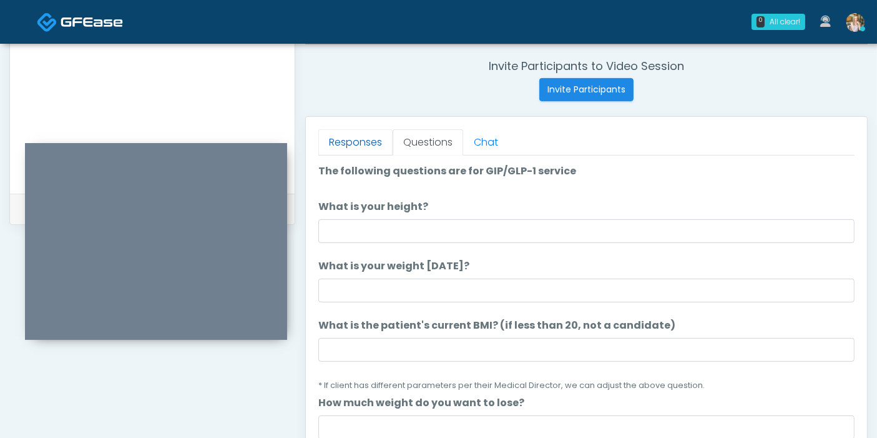
click at [359, 142] on link "Responses" at bounding box center [355, 142] width 74 height 26
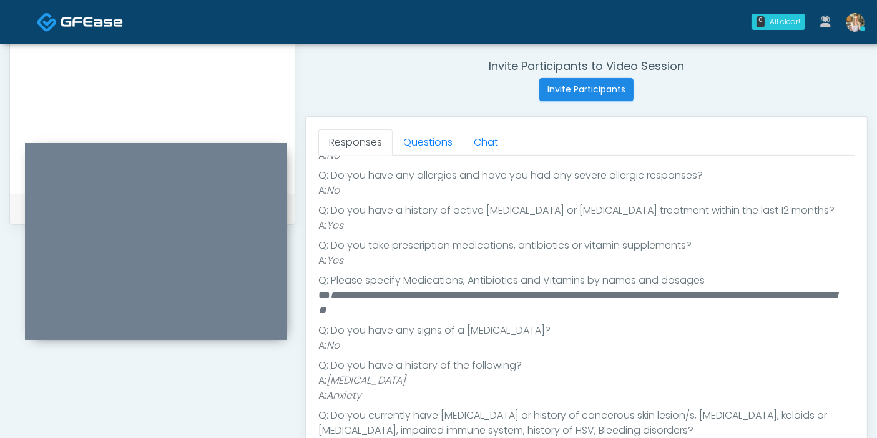
scroll to position [347, 0]
click at [426, 142] on link "Questions" at bounding box center [428, 142] width 71 height 26
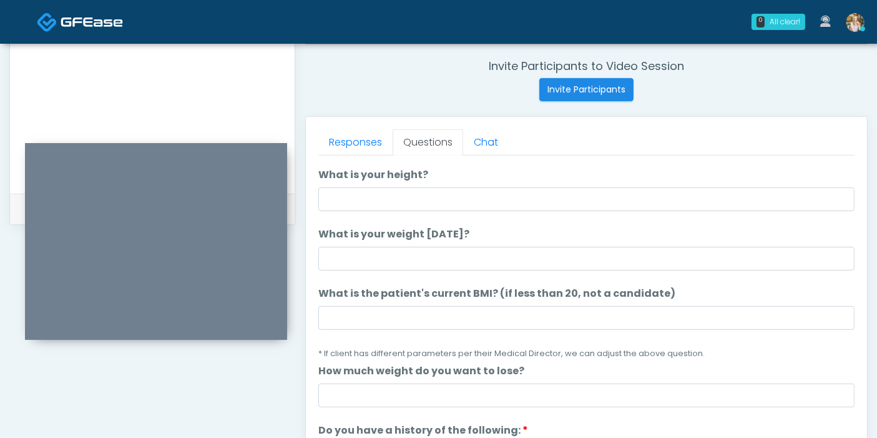
scroll to position [0, 0]
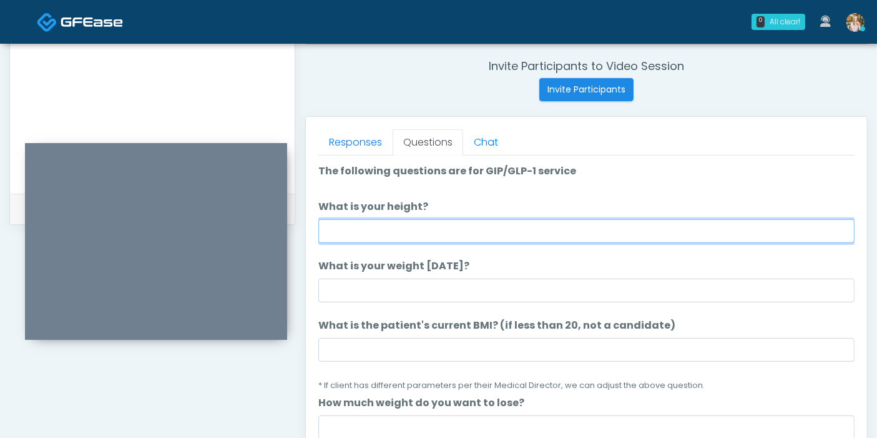
click at [467, 230] on input "What is your height?" at bounding box center [586, 231] width 536 height 24
click at [565, 232] on input "What is your height?" at bounding box center [586, 231] width 536 height 24
type input "***"
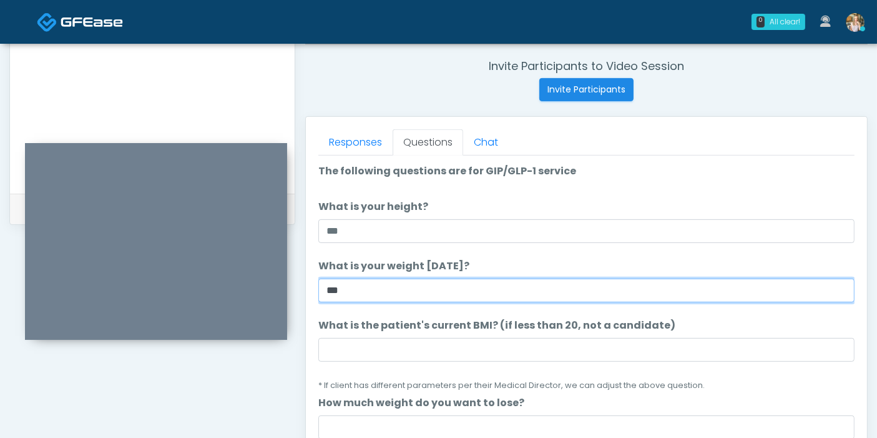
type input "***"
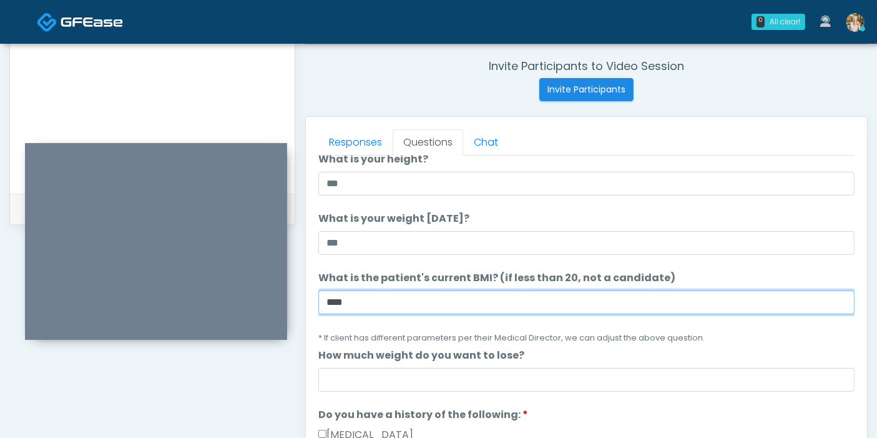
scroll to position [69, 0]
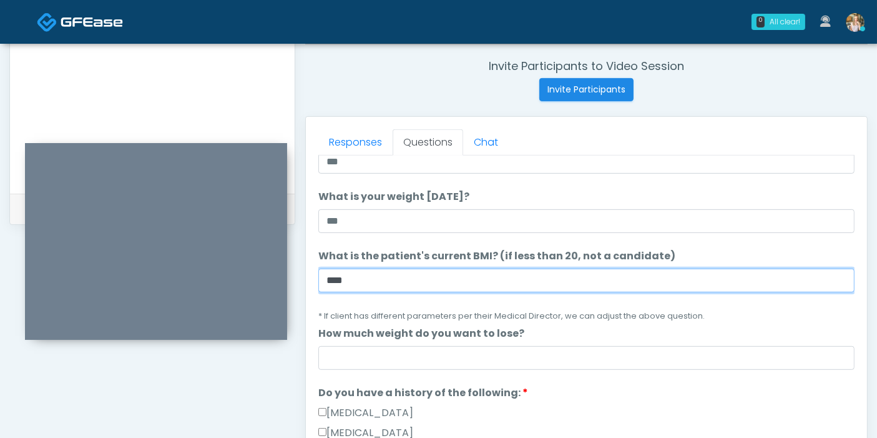
type input "****"
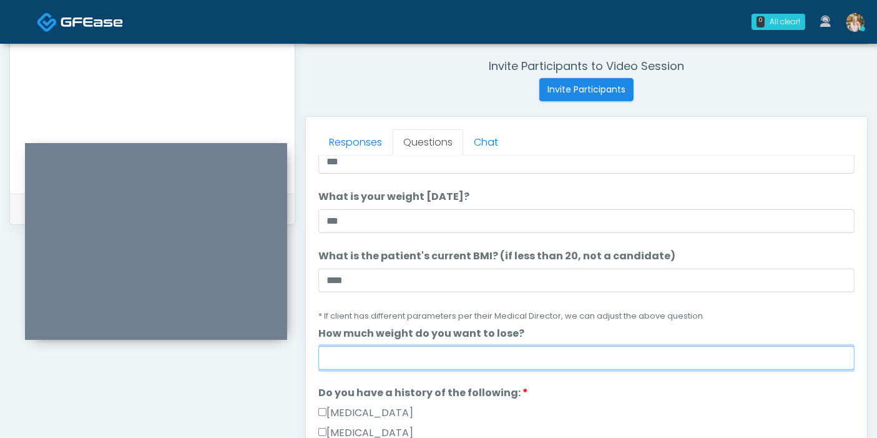
click at [562, 358] on input "How much weight do you want to lose?" at bounding box center [586, 358] width 536 height 24
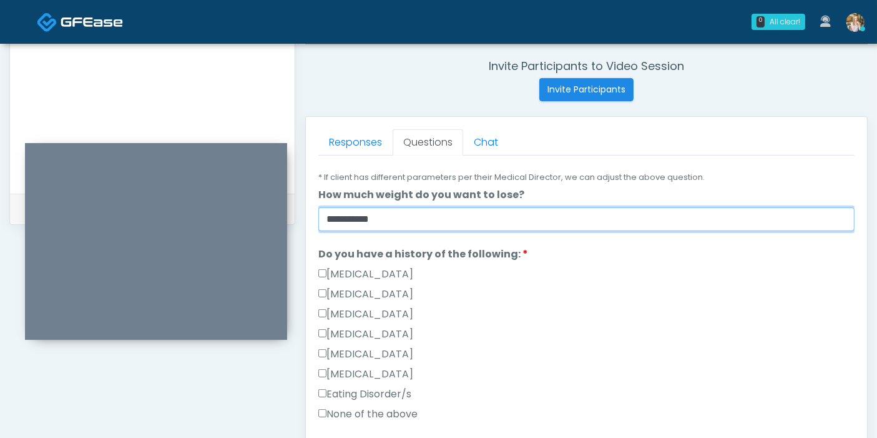
scroll to position [277, 0]
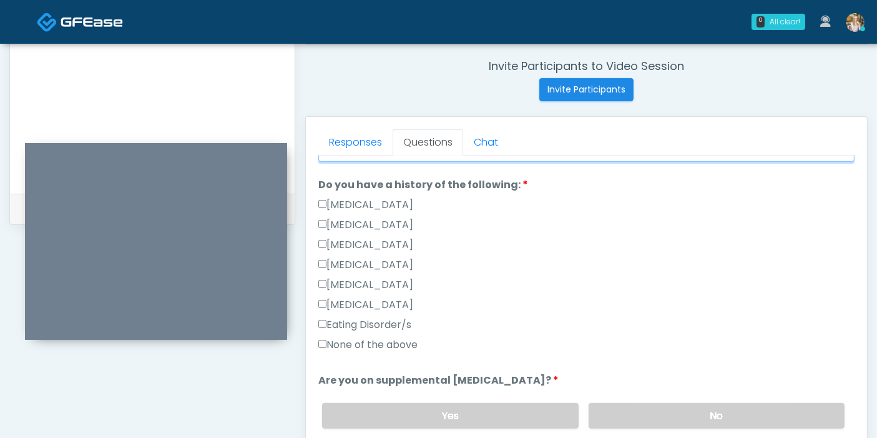
type input "**********"
click at [376, 345] on label "None of the above" at bounding box center [367, 344] width 99 height 15
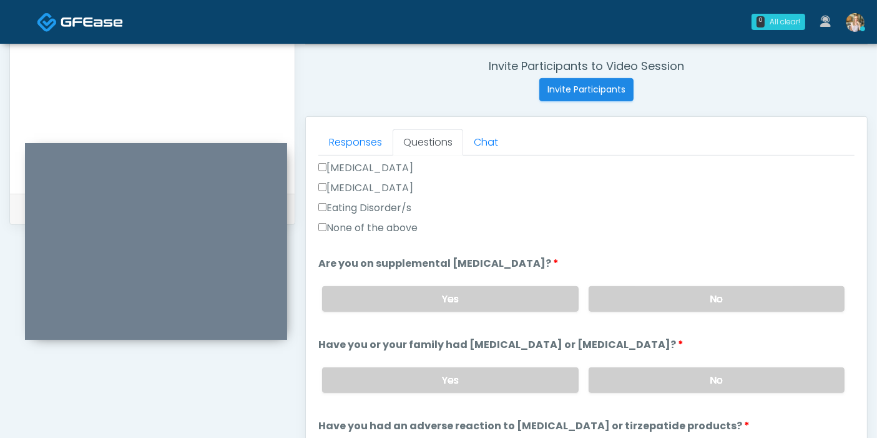
scroll to position [416, 0]
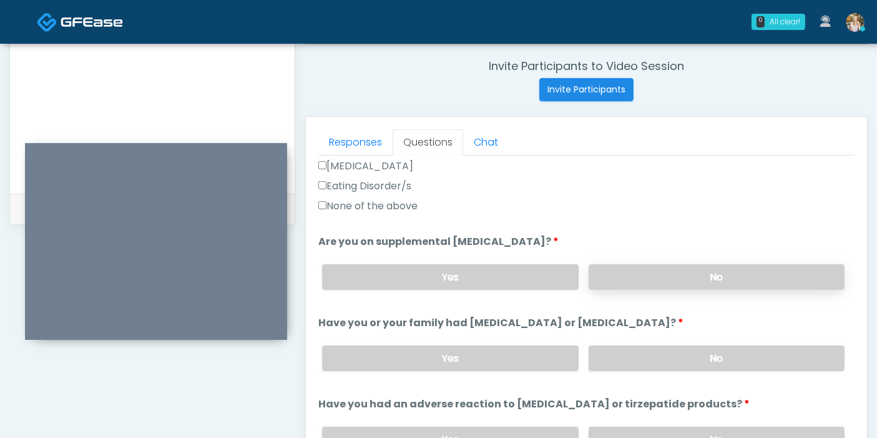
click at [639, 277] on label "No" at bounding box center [717, 277] width 256 height 26
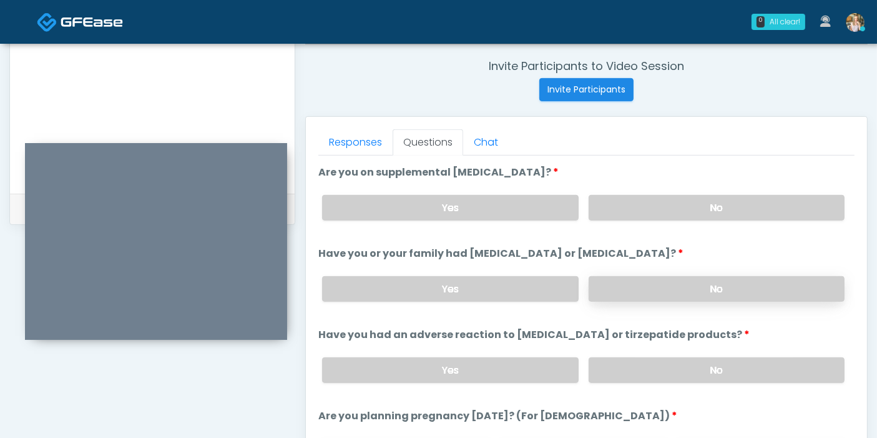
click at [649, 286] on label "No" at bounding box center [717, 289] width 256 height 26
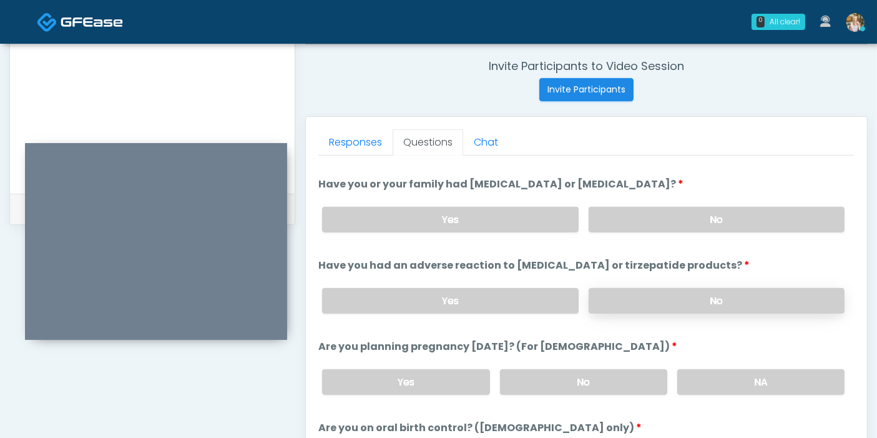
click at [671, 295] on label "No" at bounding box center [717, 301] width 256 height 26
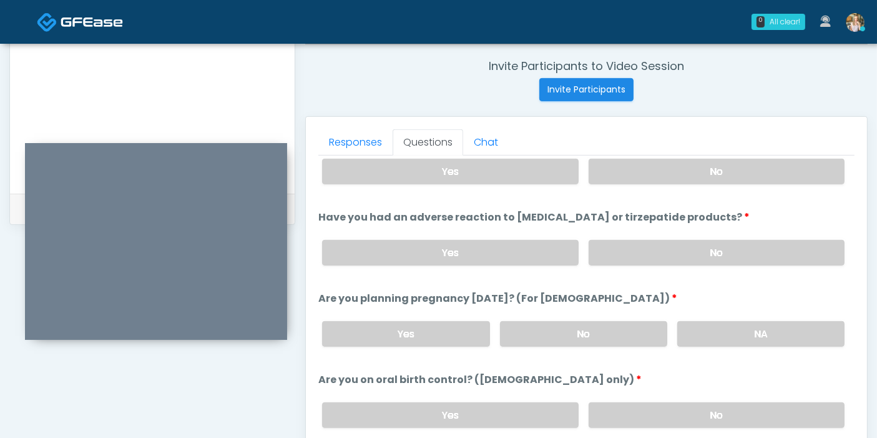
scroll to position [624, 0]
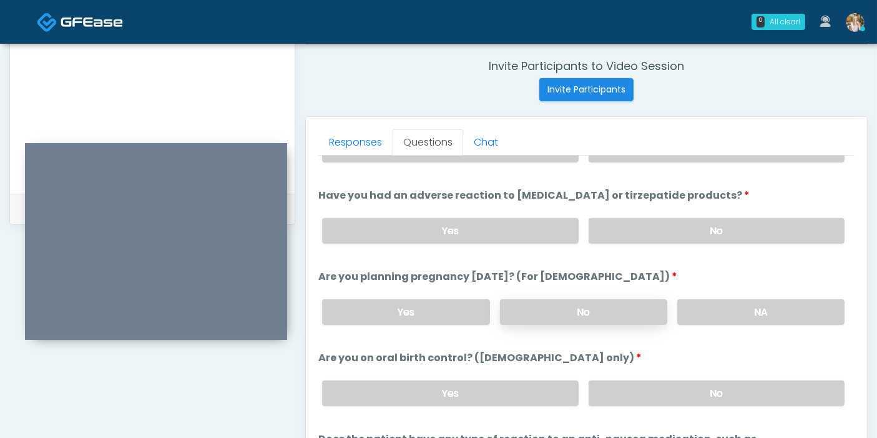
click at [628, 307] on label "No" at bounding box center [583, 312] width 167 height 26
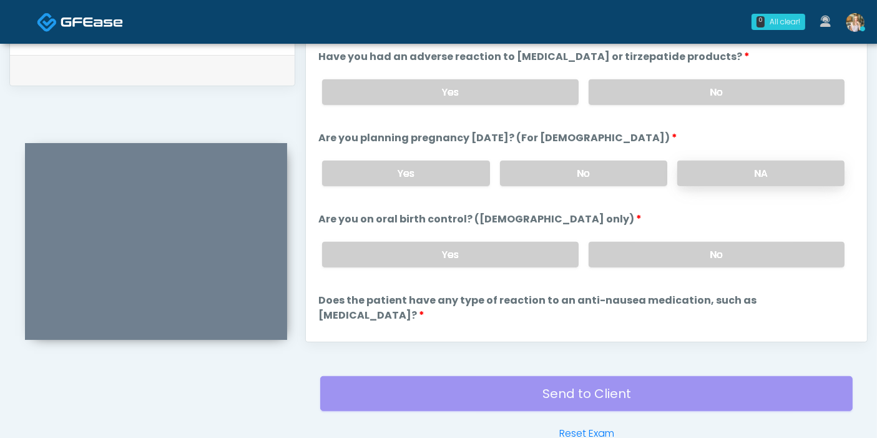
click at [738, 160] on label "NA" at bounding box center [761, 173] width 167 height 26
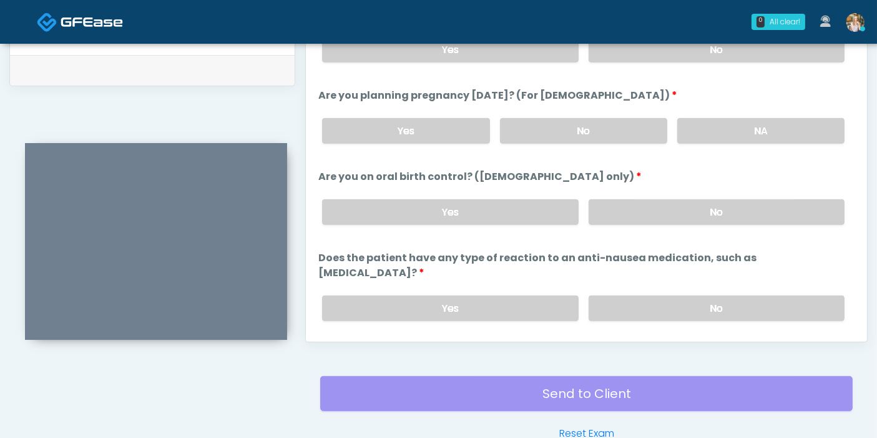
scroll to position [687, 0]
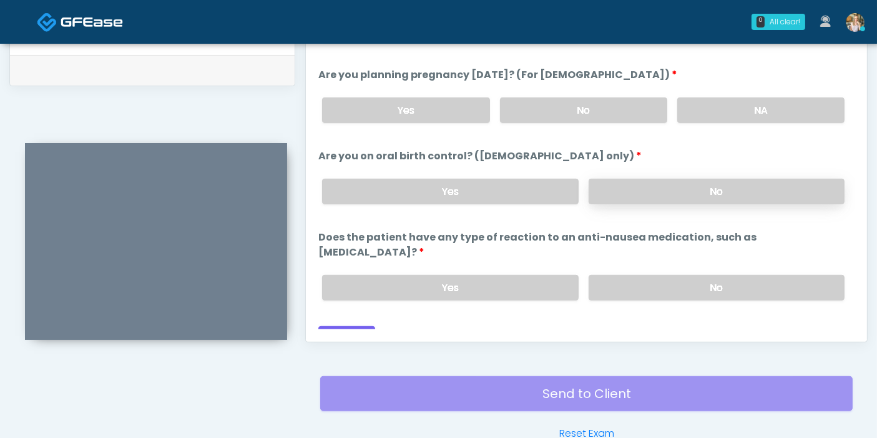
click at [654, 194] on label "No" at bounding box center [717, 192] width 256 height 26
click at [702, 275] on label "No" at bounding box center [717, 288] width 256 height 26
click at [348, 326] on button "Continue" at bounding box center [346, 337] width 57 height 23
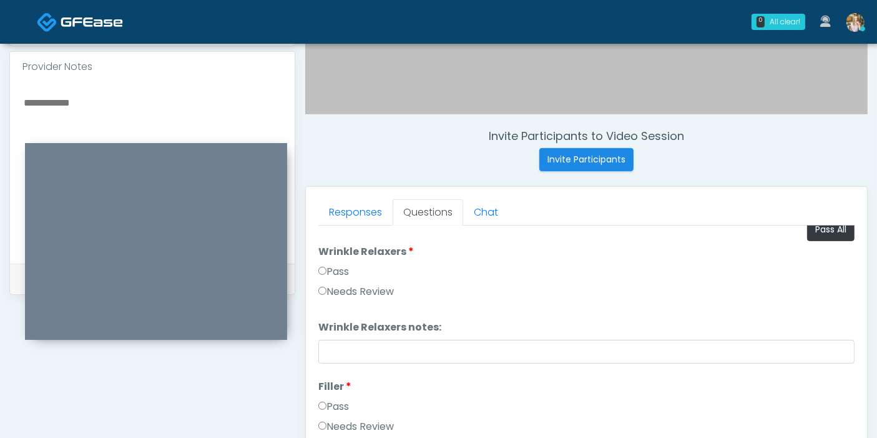
scroll to position [0, 0]
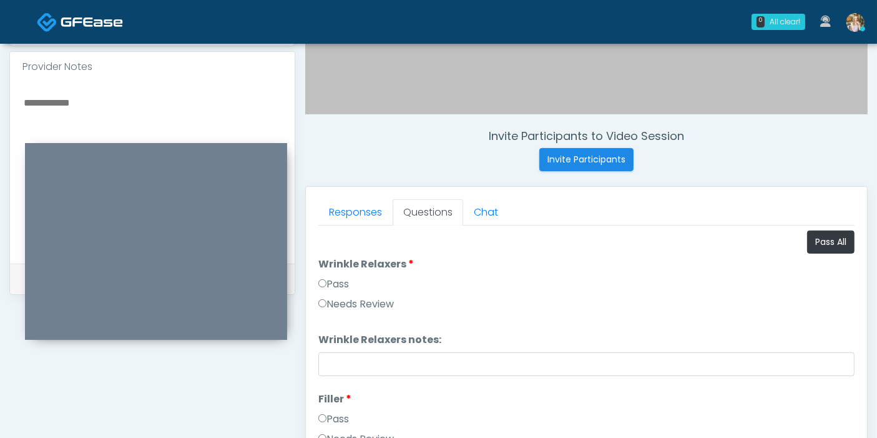
click at [315, 241] on div "Responses Questions Chat Good Faith Exam Script Good Faith Exam Script INTRODUC…" at bounding box center [586, 368] width 561 height 363
click at [363, 207] on link "Responses" at bounding box center [355, 212] width 74 height 26
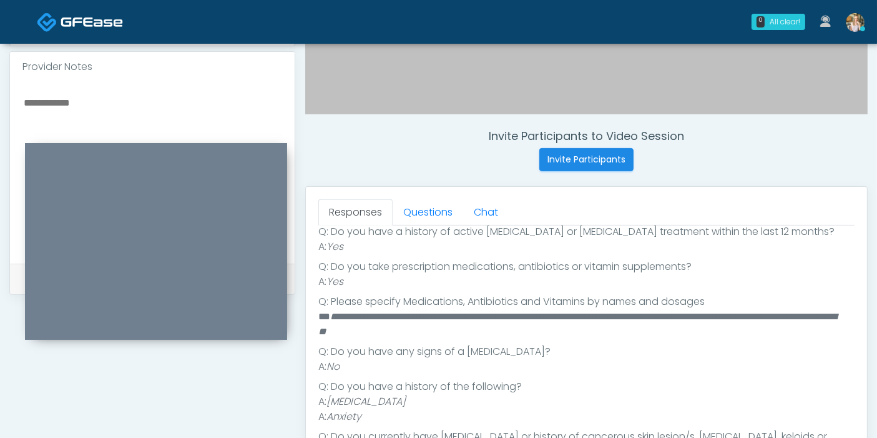
scroll to position [416, 0]
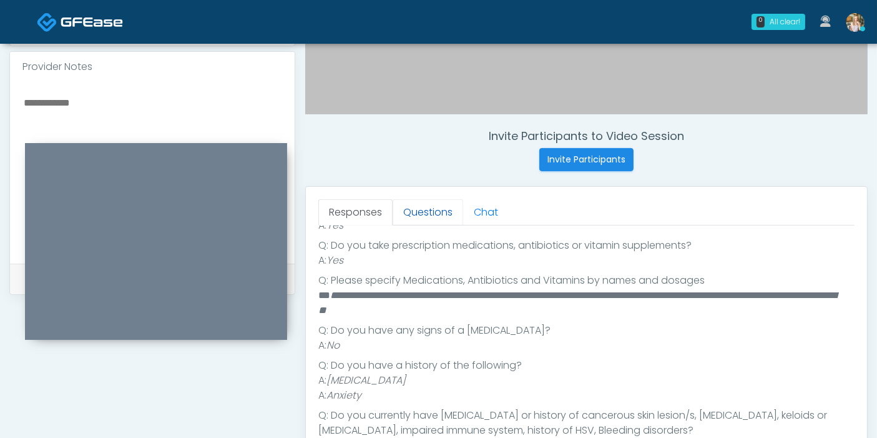
click at [427, 215] on link "Questions" at bounding box center [428, 212] width 71 height 26
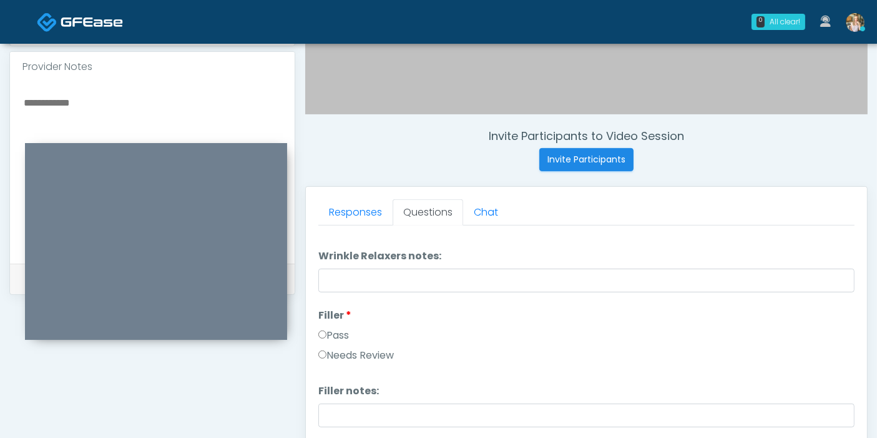
scroll to position [0, 0]
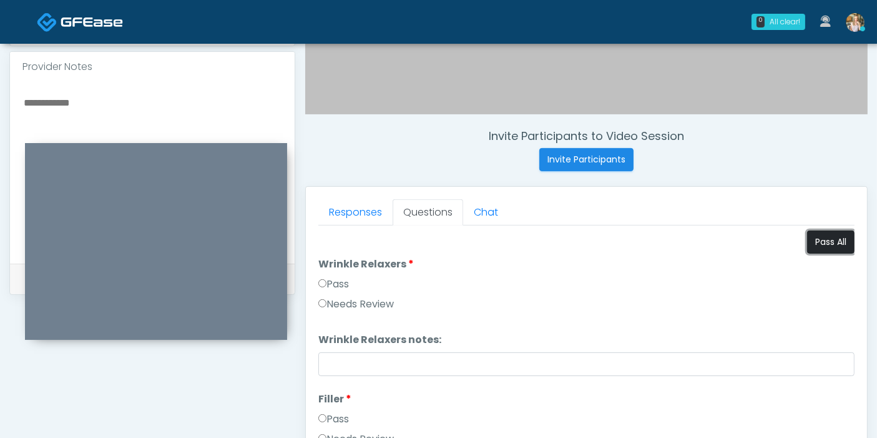
click at [811, 238] on button "Pass All" at bounding box center [830, 241] width 47 height 23
click at [342, 213] on link "Responses" at bounding box center [355, 212] width 74 height 26
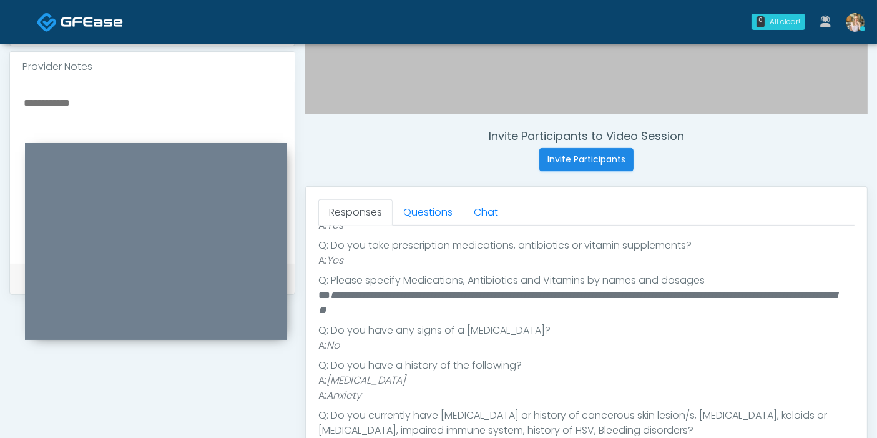
scroll to position [480, 0]
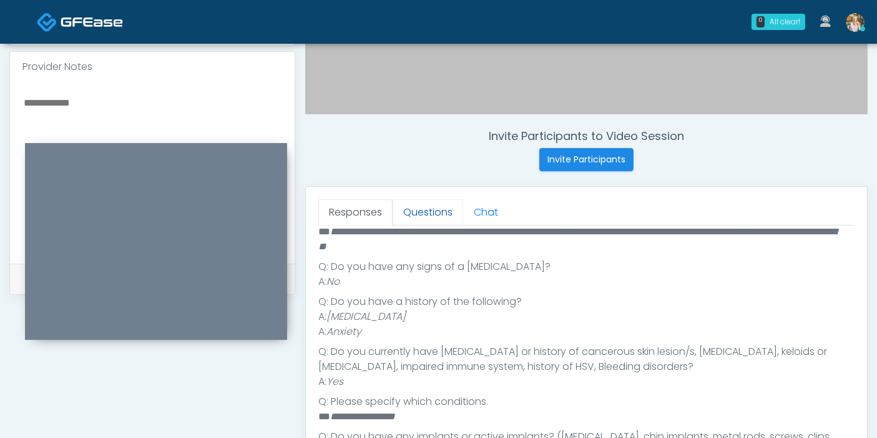
click at [428, 205] on link "Questions" at bounding box center [428, 212] width 71 height 26
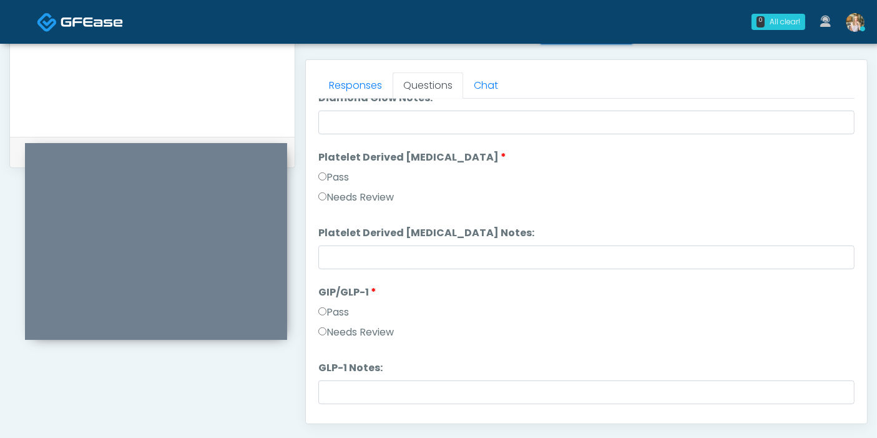
scroll to position [2458, 0]
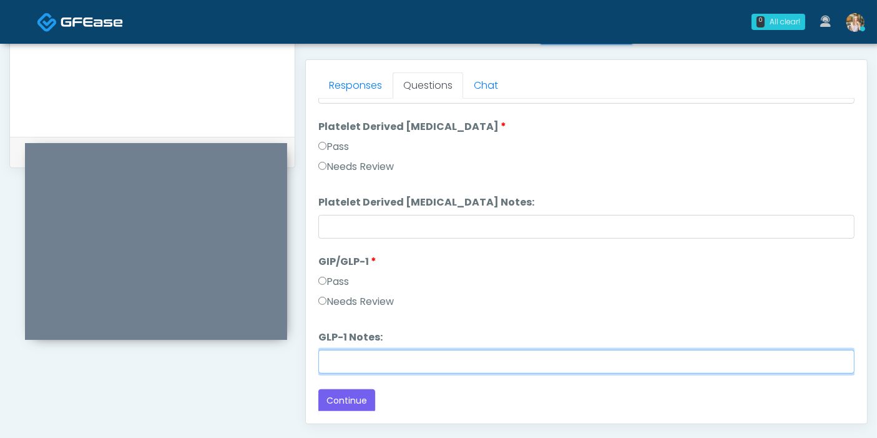
click at [406, 361] on input "GLP-1 Notes:" at bounding box center [586, 362] width 536 height 24
type input "**********"
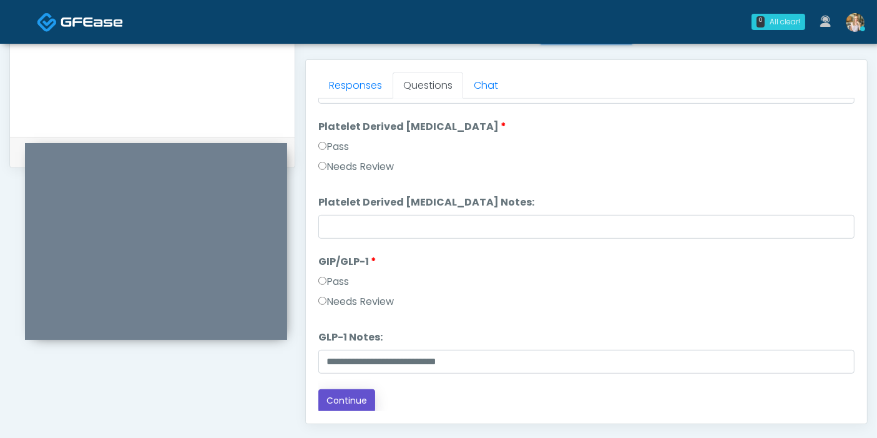
click at [353, 393] on button "Continue" at bounding box center [346, 400] width 57 height 23
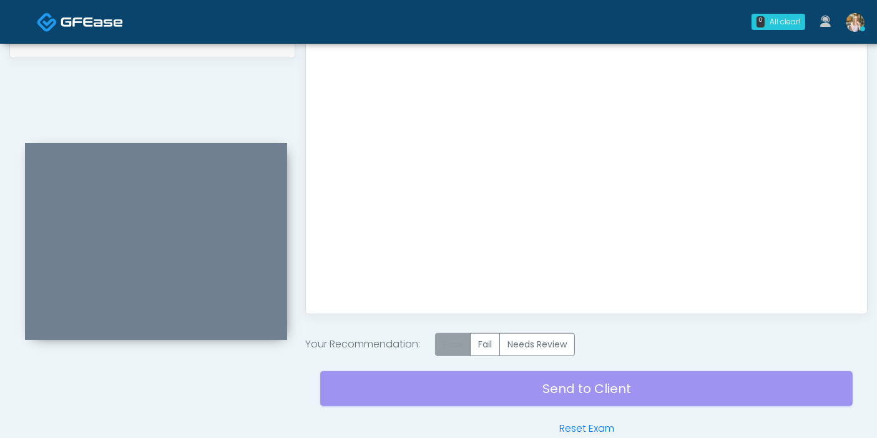
scroll to position [669, 0]
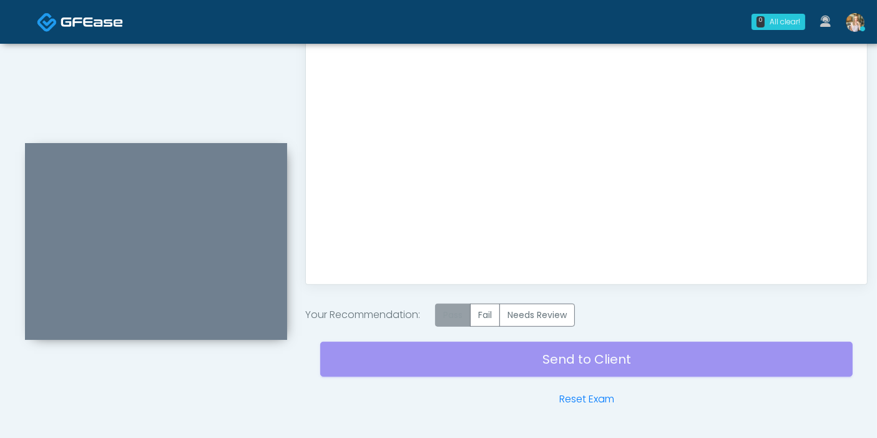
click at [453, 317] on label "Pass" at bounding box center [453, 314] width 36 height 23
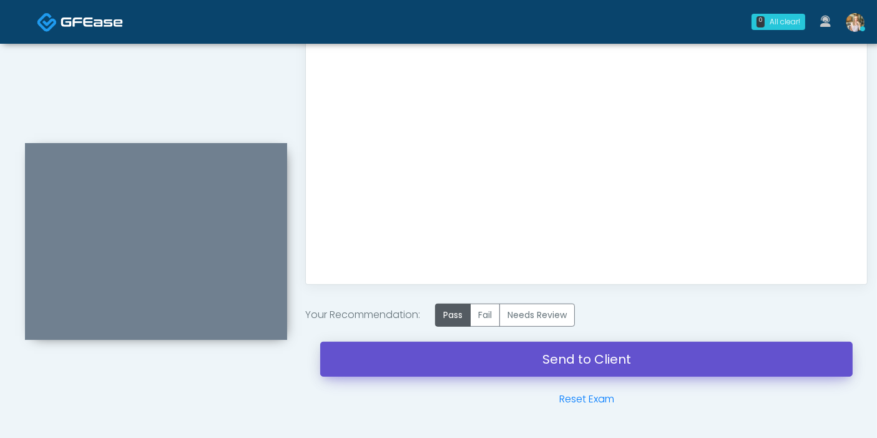
click at [555, 358] on link "Send to Client" at bounding box center [586, 359] width 533 height 35
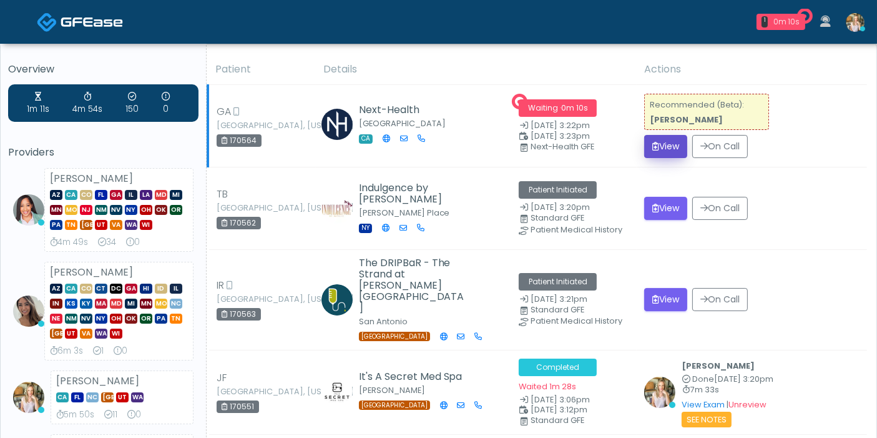
click at [661, 151] on button "View" at bounding box center [665, 146] width 43 height 23
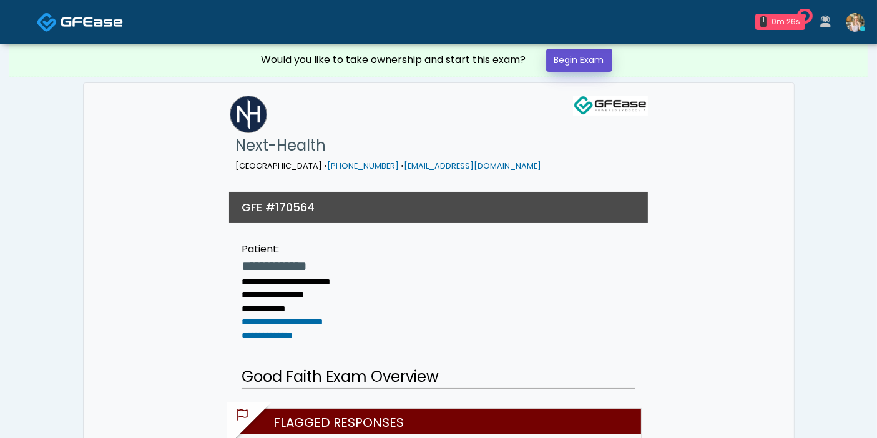
click at [583, 57] on link "Begin Exam" at bounding box center [579, 60] width 66 height 23
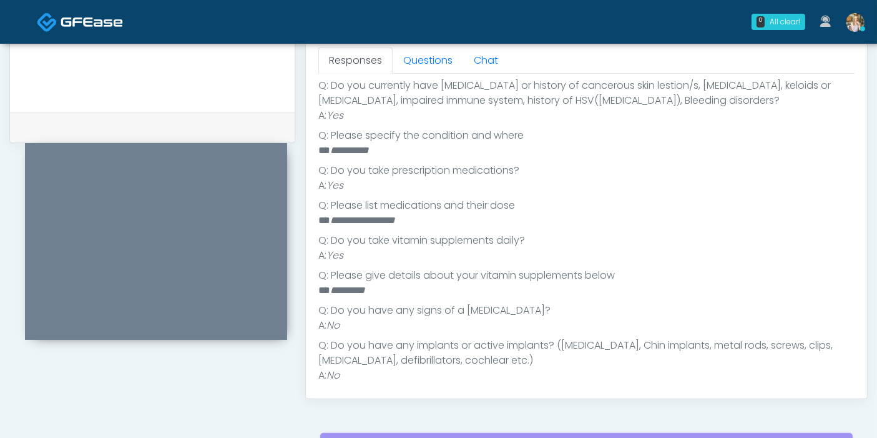
scroll to position [381, 0]
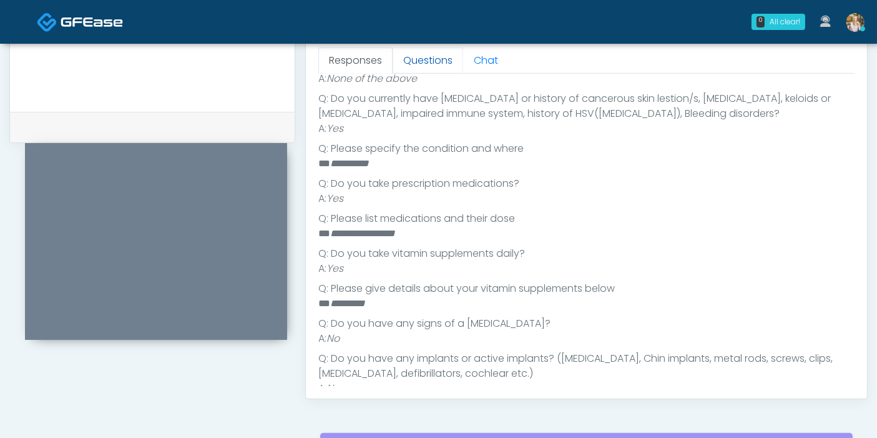
click at [423, 64] on link "Questions" at bounding box center [428, 60] width 71 height 26
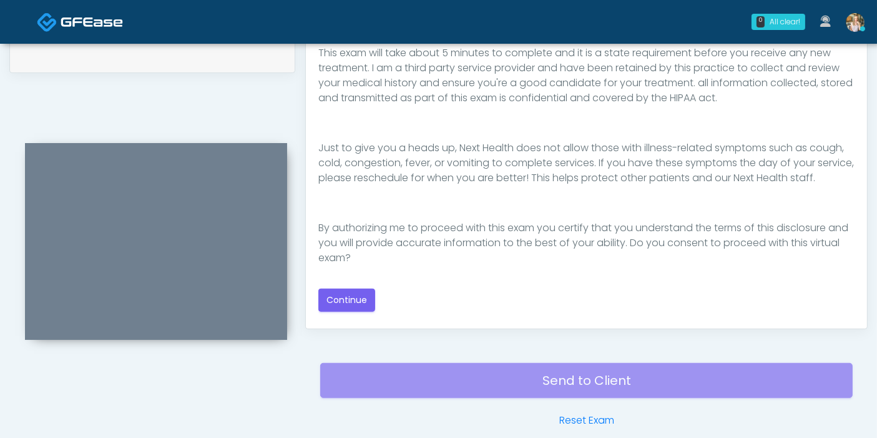
scroll to position [224, 0]
click at [360, 297] on button "Continue" at bounding box center [346, 299] width 57 height 23
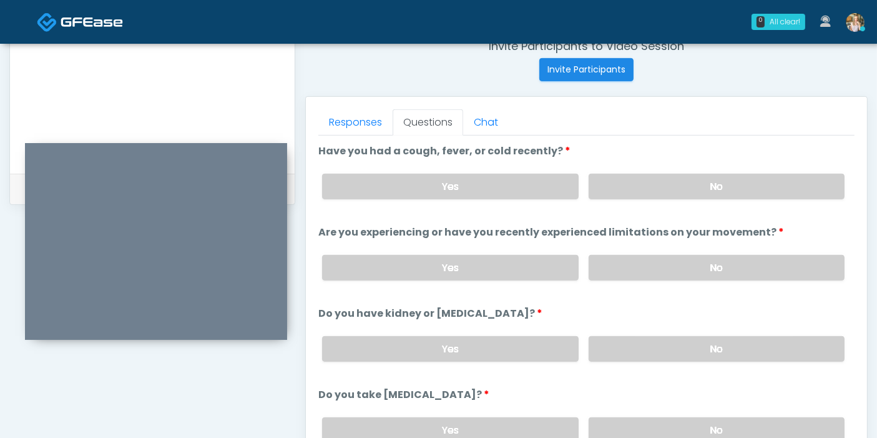
scroll to position [473, 0]
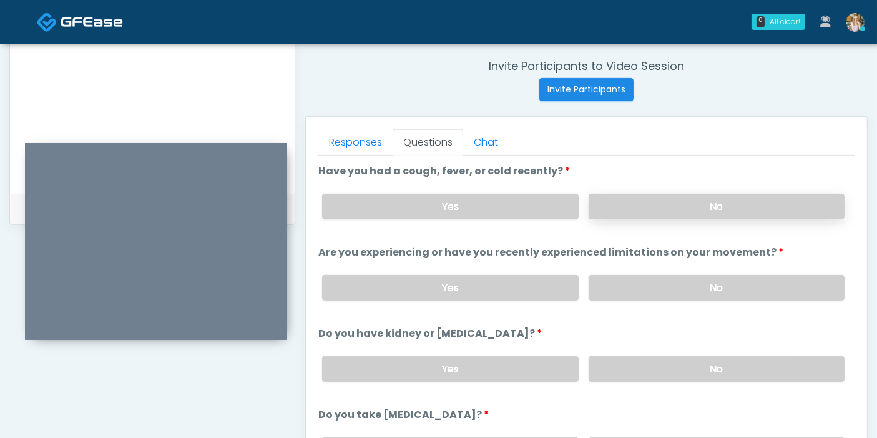
click at [713, 202] on label "No" at bounding box center [717, 207] width 256 height 26
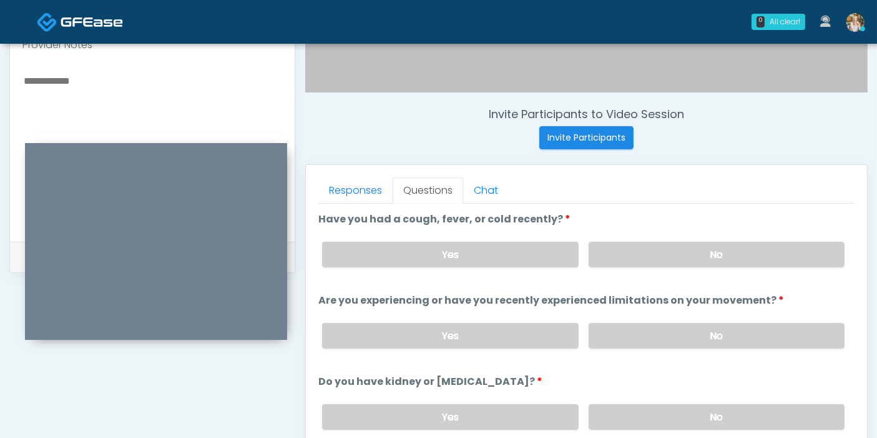
scroll to position [403, 0]
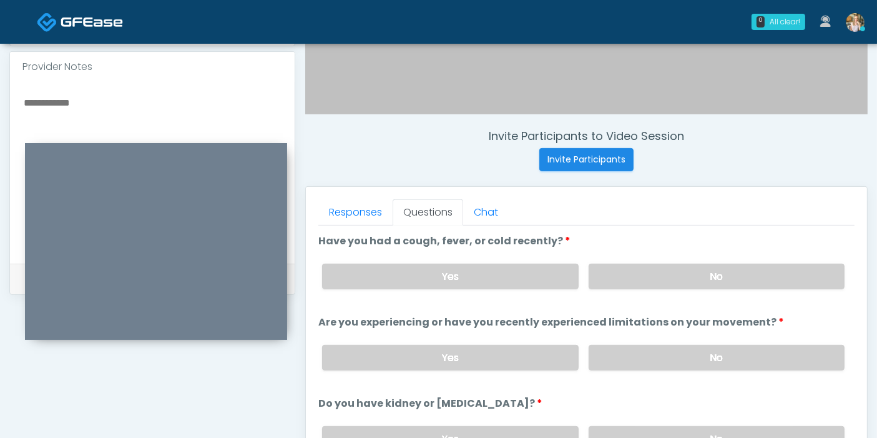
click at [95, 108] on textarea at bounding box center [152, 170] width 260 height 152
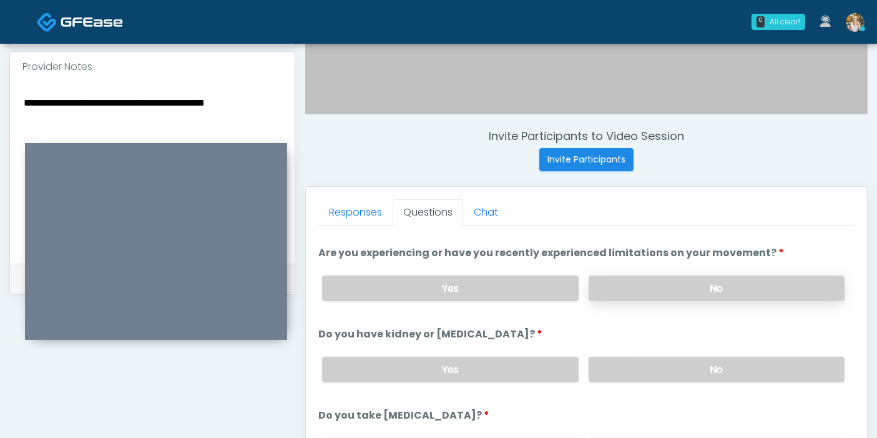
type textarea "**********"
click at [701, 286] on label "No" at bounding box center [717, 288] width 256 height 26
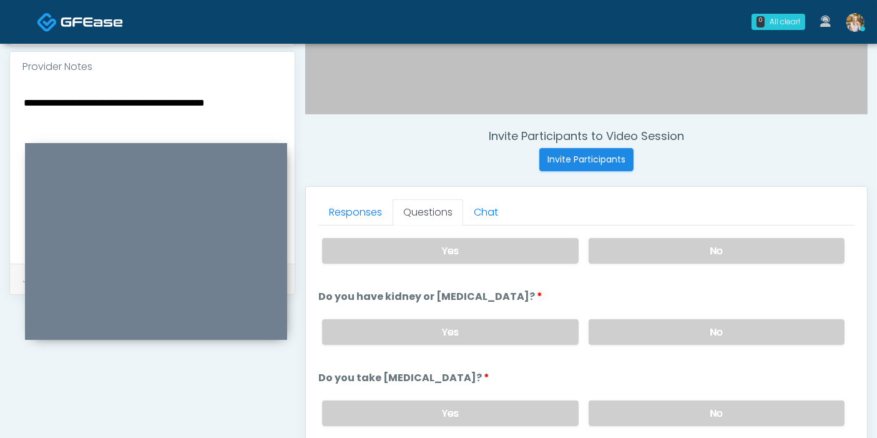
scroll to position [139, 0]
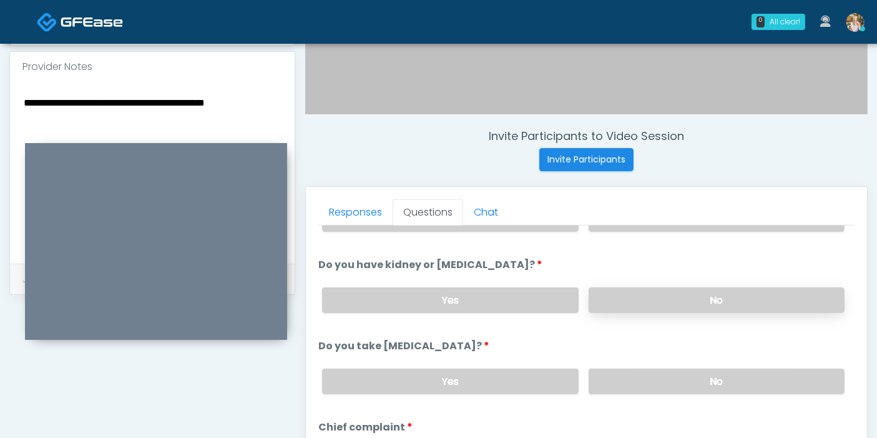
click at [665, 292] on label "No" at bounding box center [717, 300] width 256 height 26
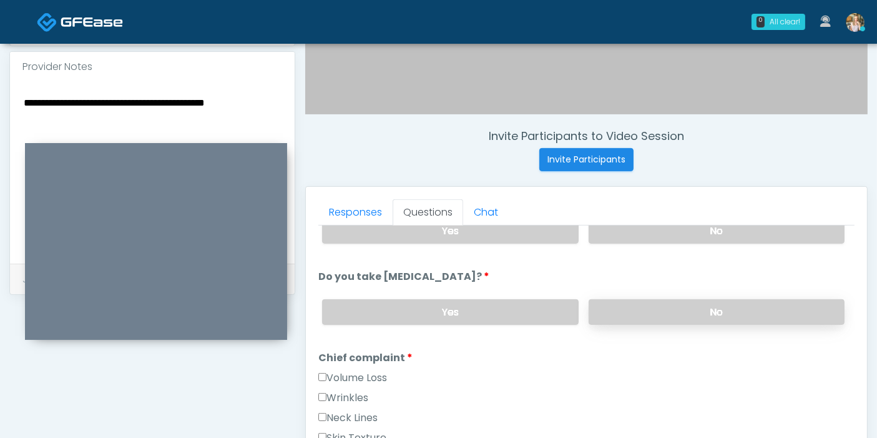
click at [672, 313] on label "No" at bounding box center [717, 312] width 256 height 26
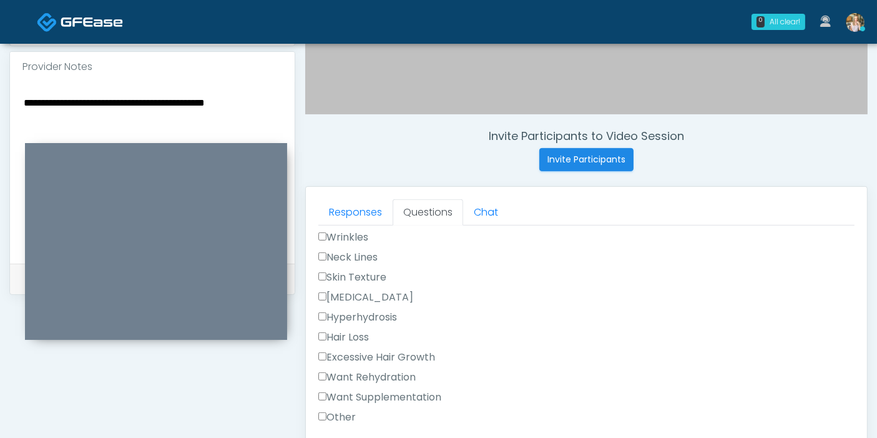
scroll to position [347, 0]
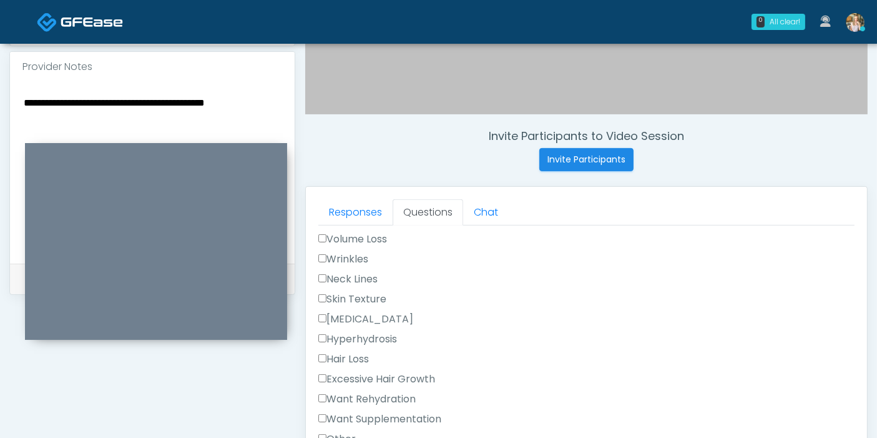
click at [359, 393] on label "Want Rehydration" at bounding box center [366, 399] width 97 height 15
click at [365, 411] on label "Want Supplementation" at bounding box center [379, 418] width 123 height 15
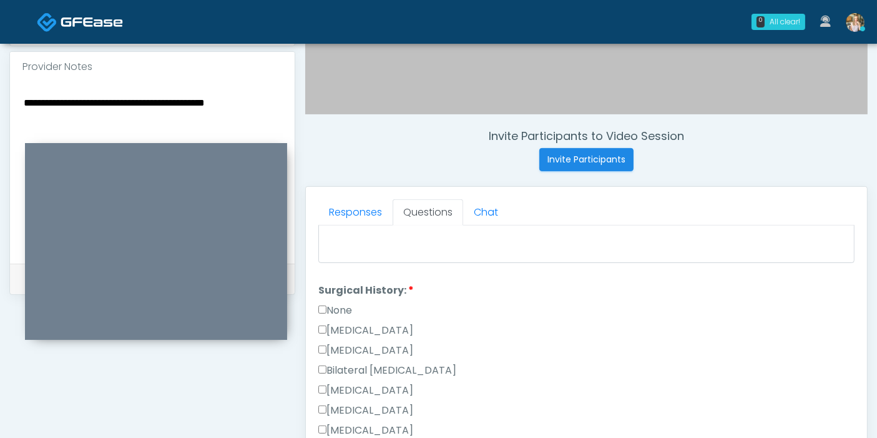
scroll to position [694, 0]
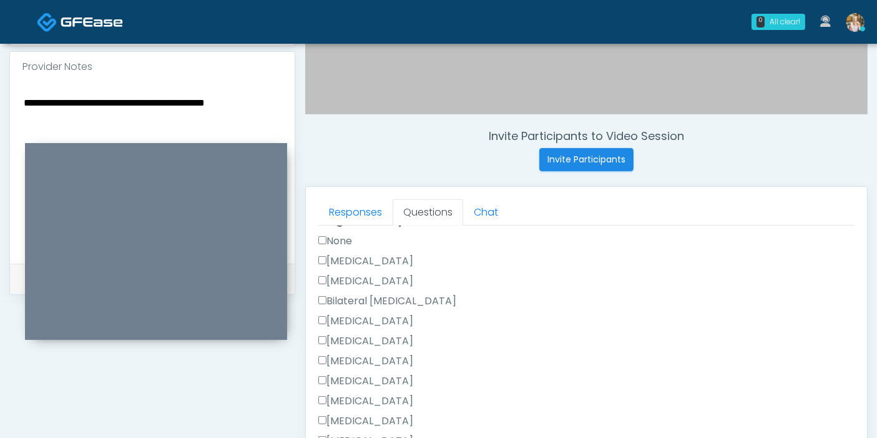
drag, startPoint x: 332, startPoint y: 230, endPoint x: 332, endPoint y: 240, distance: 10.0
click at [332, 234] on label "None" at bounding box center [335, 241] width 34 height 15
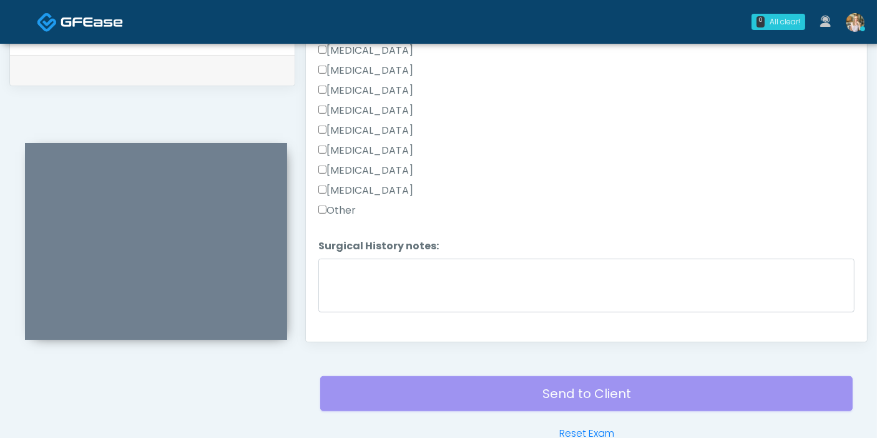
scroll to position [777, 0]
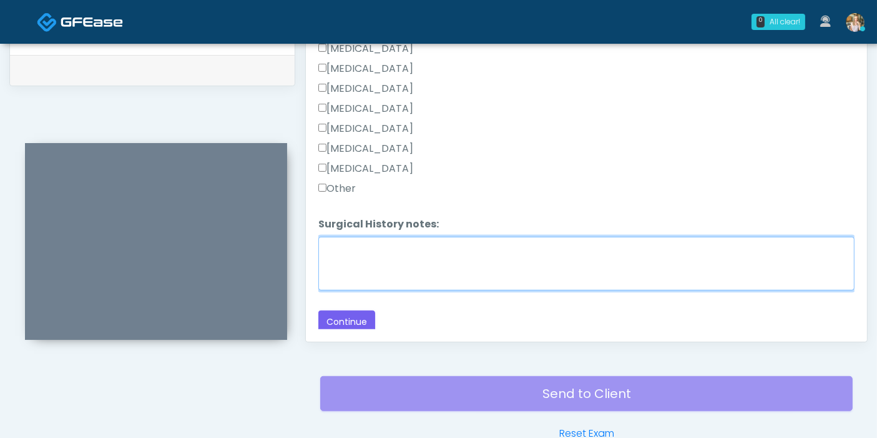
click at [448, 257] on textarea "Surgical History notes:" at bounding box center [586, 264] width 536 height 54
type textarea "**********"
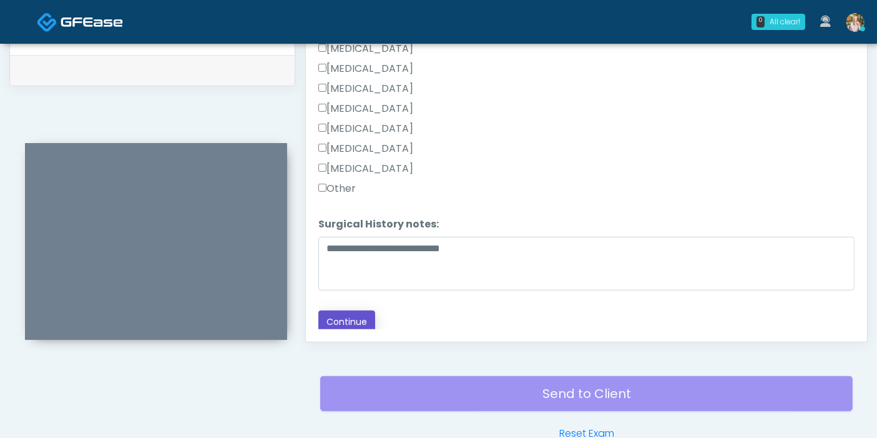
click at [351, 318] on button "Continue" at bounding box center [346, 321] width 57 height 23
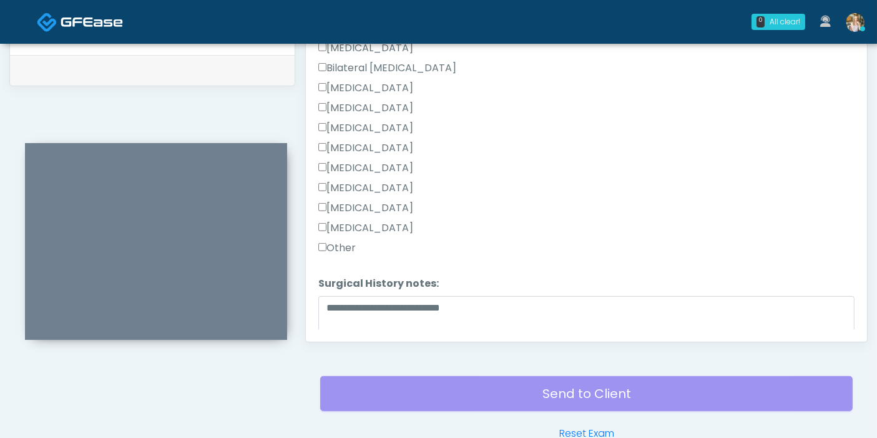
click at [344, 246] on label "Other" at bounding box center [336, 247] width 37 height 15
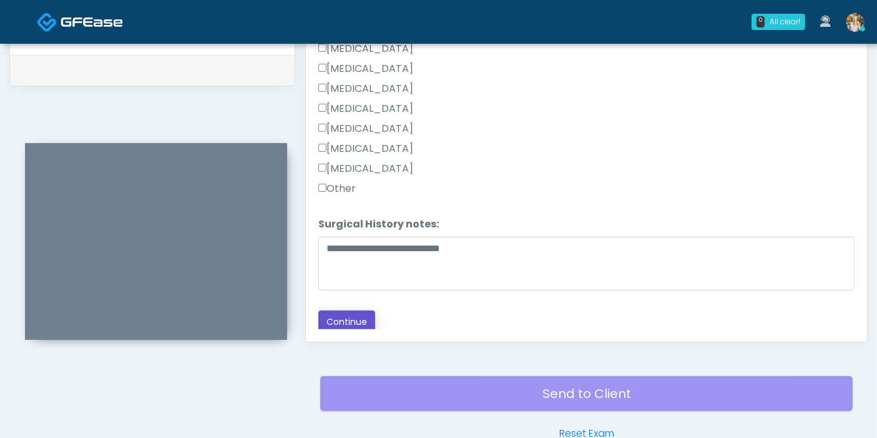
click at [367, 310] on button "Continue" at bounding box center [346, 321] width 57 height 23
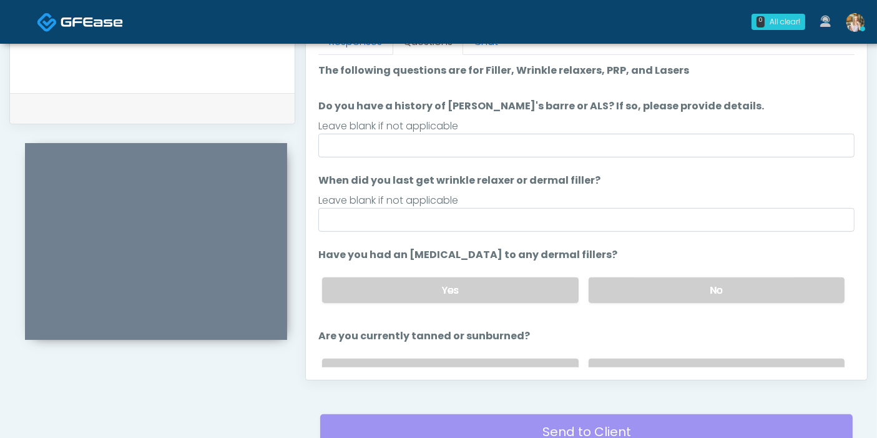
scroll to position [542, 0]
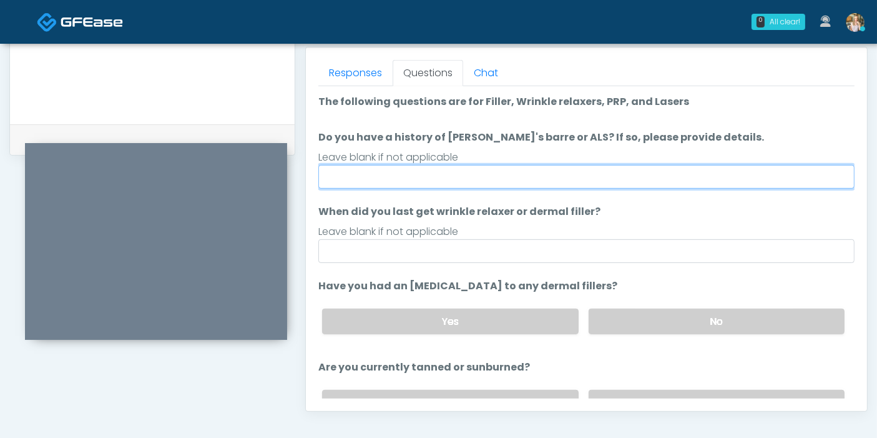
click at [581, 170] on input "Do you have a history of Guillain's barre or ALS? If so, please provide details." at bounding box center [586, 177] width 536 height 24
type input "******"
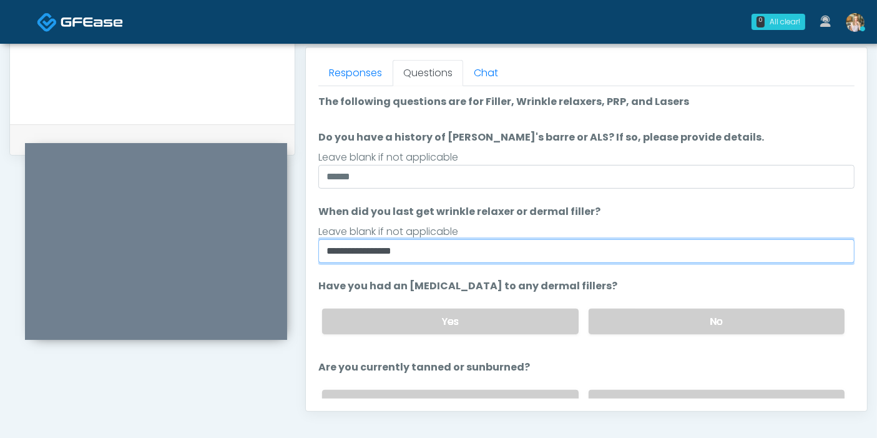
type input "**********"
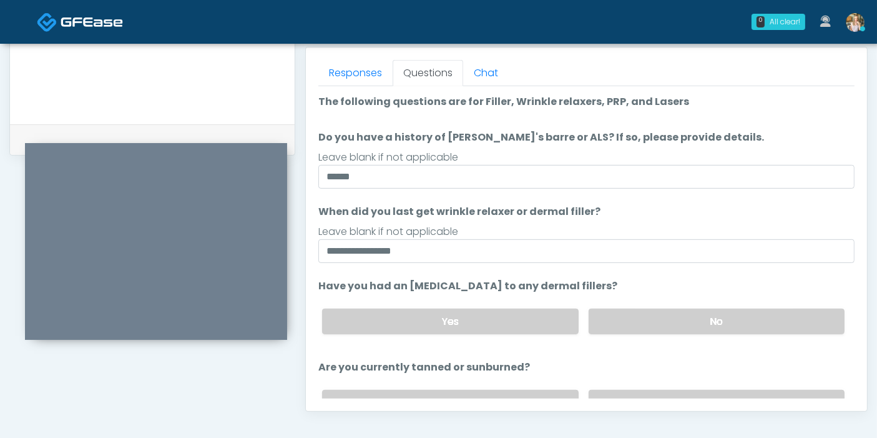
click at [689, 306] on div "Yes No" at bounding box center [583, 321] width 543 height 46
click at [694, 322] on label "No" at bounding box center [717, 321] width 256 height 26
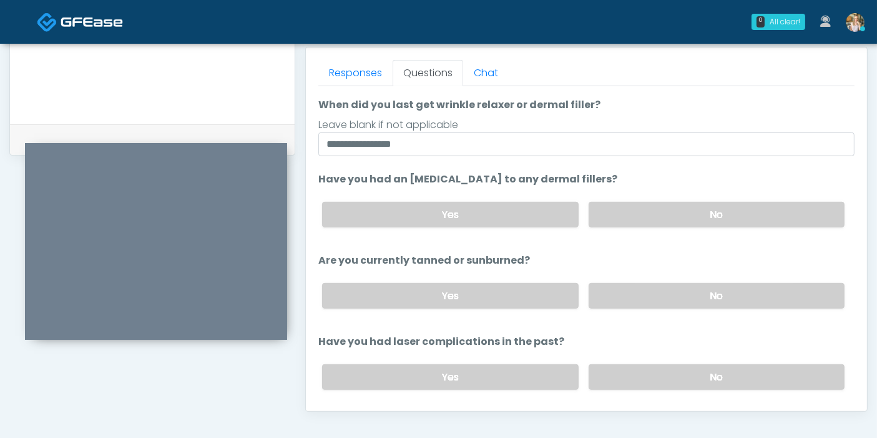
scroll to position [139, 0]
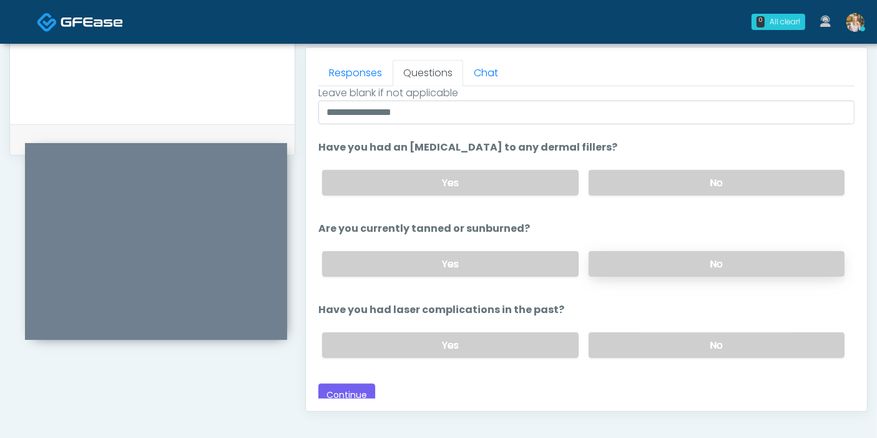
click at [671, 265] on label "No" at bounding box center [717, 264] width 256 height 26
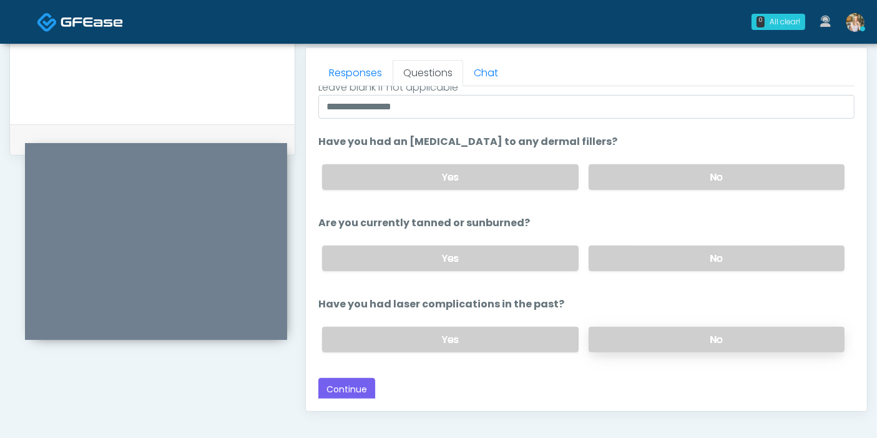
click at [704, 345] on label "No" at bounding box center [717, 340] width 256 height 26
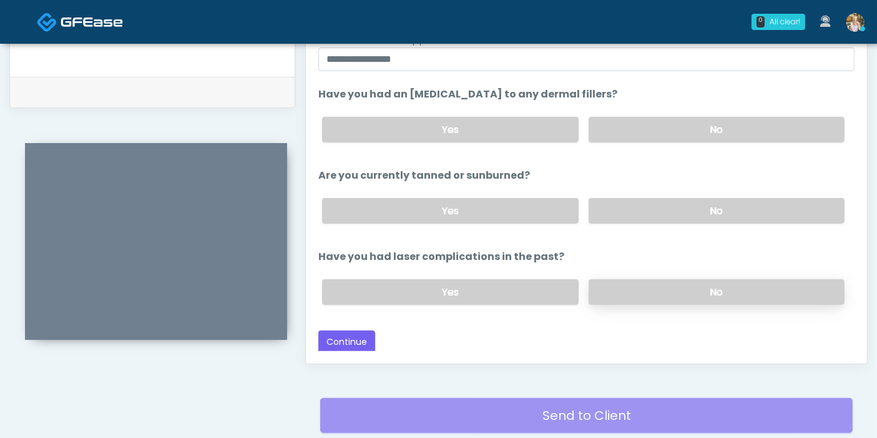
scroll to position [611, 0]
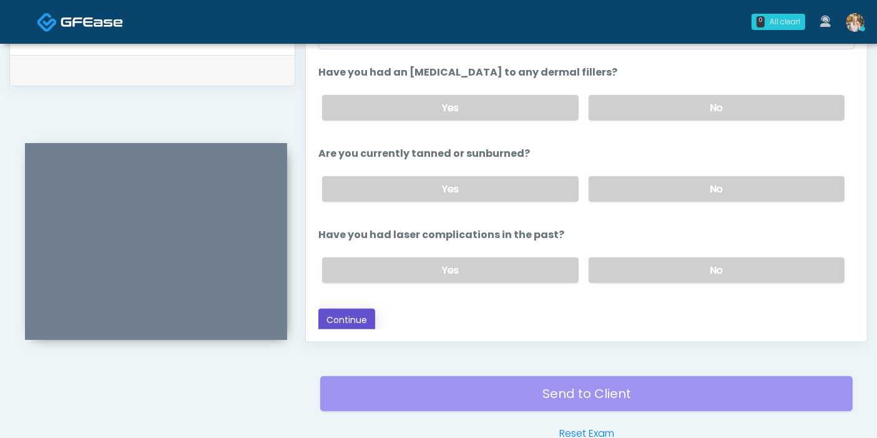
click at [348, 308] on button "Continue" at bounding box center [346, 319] width 57 height 23
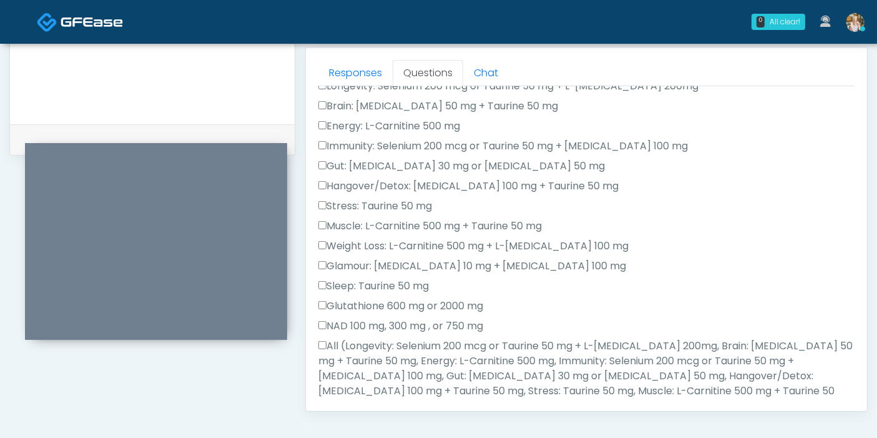
scroll to position [75, 0]
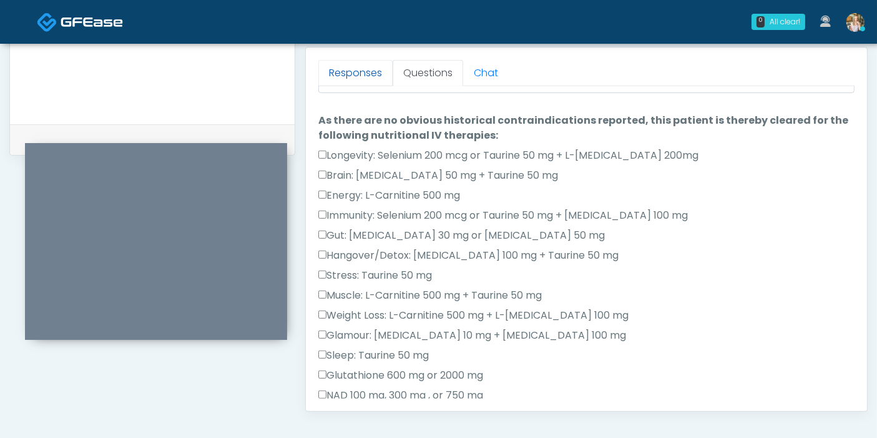
click at [353, 68] on link "Responses" at bounding box center [355, 73] width 74 height 26
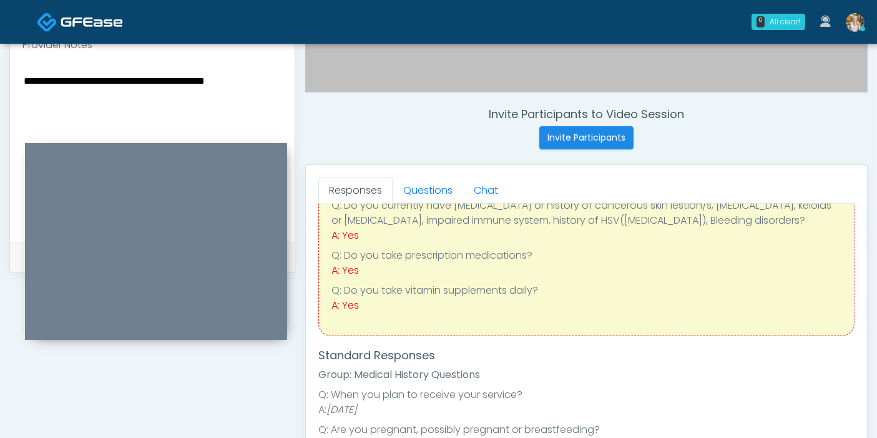
scroll to position [403, 0]
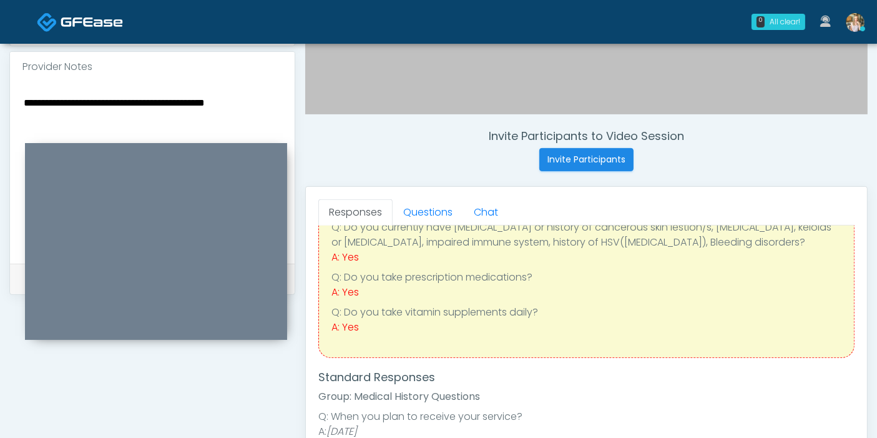
click at [269, 100] on textarea "**********" at bounding box center [152, 170] width 260 height 152
type textarea "**********"
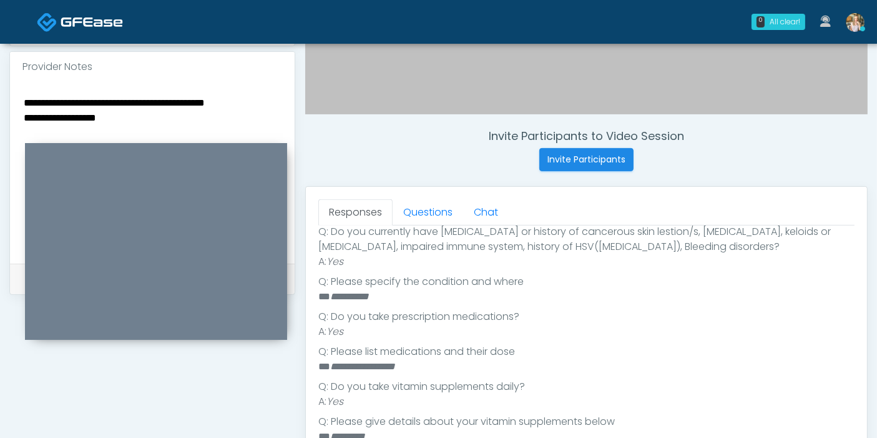
scroll to position [421, 0]
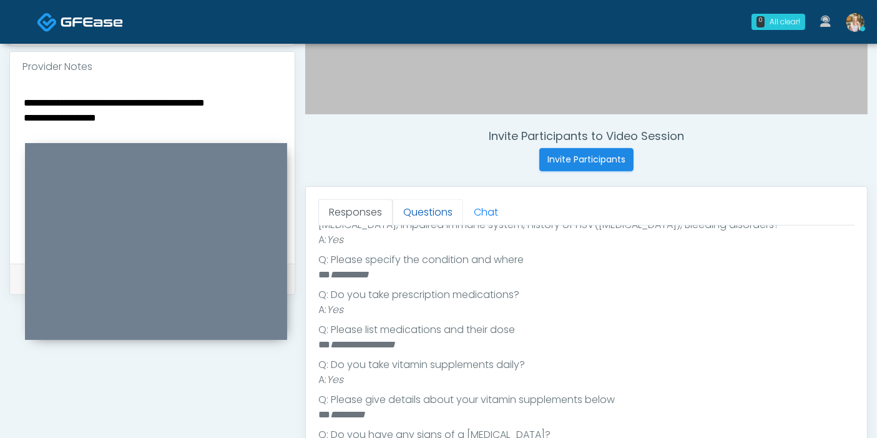
click at [423, 214] on link "Questions" at bounding box center [428, 212] width 71 height 26
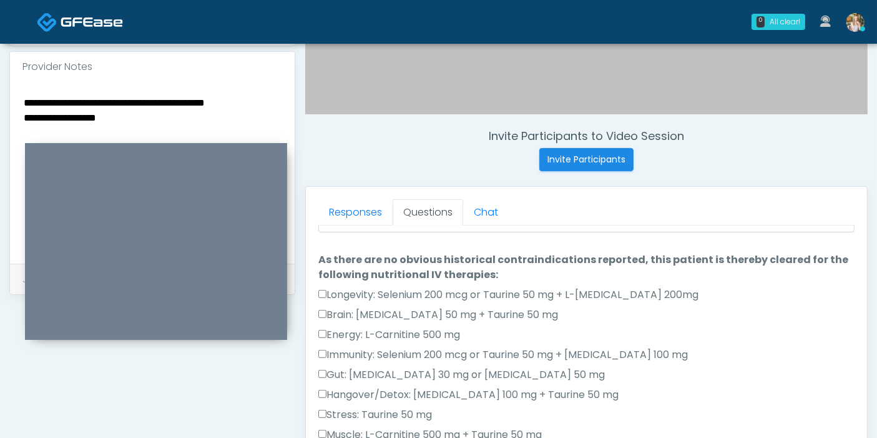
scroll to position [5, 0]
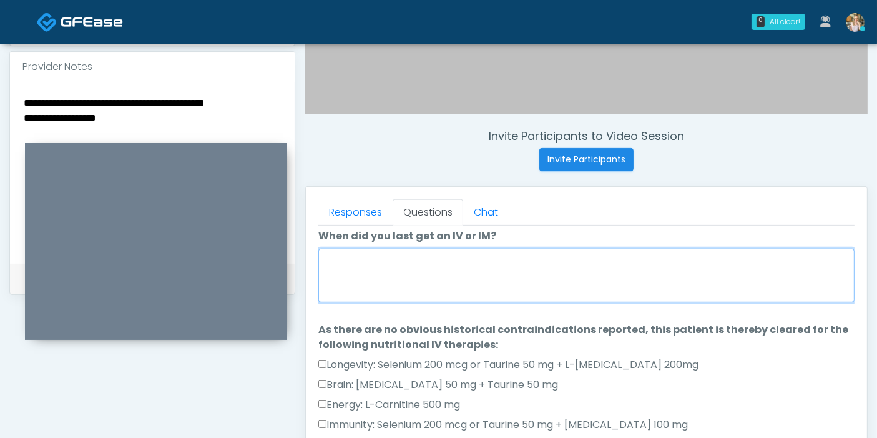
click at [476, 277] on textarea "When did you last get an IV or IM?" at bounding box center [586, 276] width 536 height 54
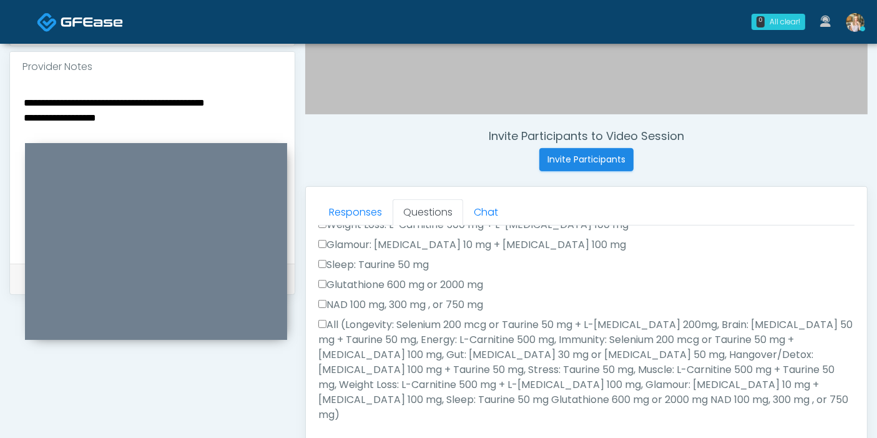
scroll to position [283, 0]
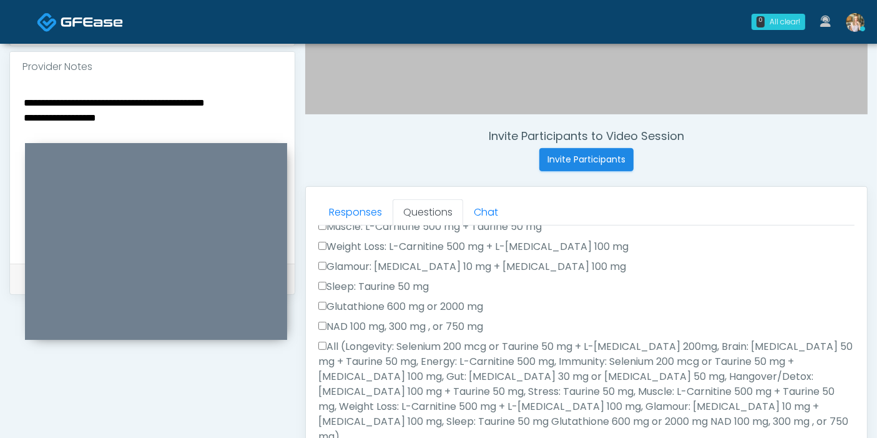
type textarea "**********"
click at [337, 323] on label "NAD 100 mg, 300 mg , or 750 mg" at bounding box center [400, 326] width 165 height 15
click at [355, 282] on label "Sleep: Taurine 50 mg" at bounding box center [373, 286] width 111 height 15
click at [356, 265] on label "Glamour: Biotin 10 mg + L-Lysine 100 mg" at bounding box center [472, 266] width 308 height 15
click at [353, 245] on label "Weight Loss: L-Carnitine 500 mg + L-Arginine 100 mg" at bounding box center [473, 246] width 310 height 15
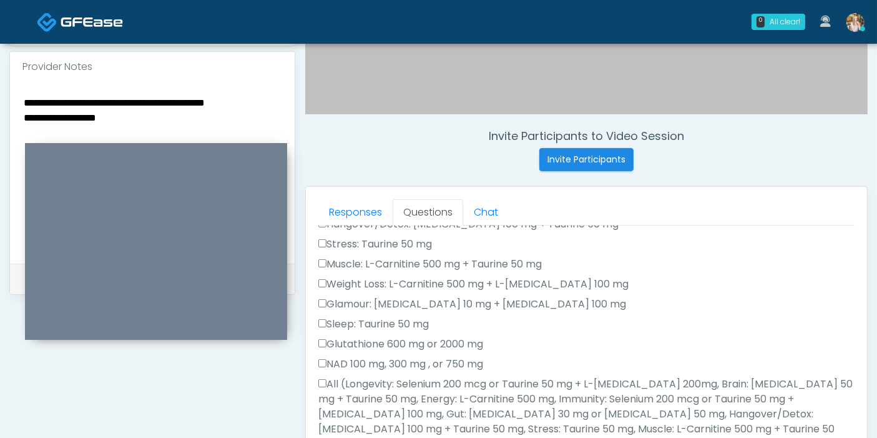
scroll to position [214, 0]
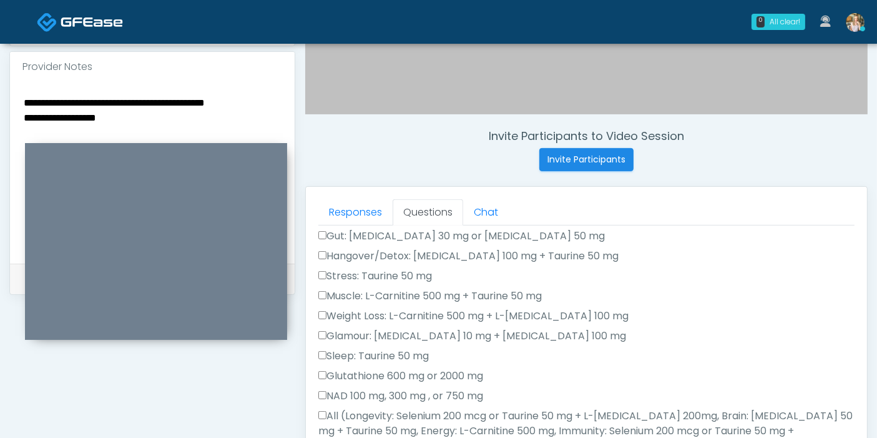
click at [359, 295] on label "Muscle: L-Carnitine 500 mg + Taurine 50 mg" at bounding box center [430, 295] width 224 height 15
click at [357, 273] on label "Stress: Taurine 50 mg" at bounding box center [375, 276] width 114 height 15
click at [359, 249] on label "Hangover/Detox: Thiamine 100 mg + Taurine 50 mg" at bounding box center [468, 256] width 300 height 15
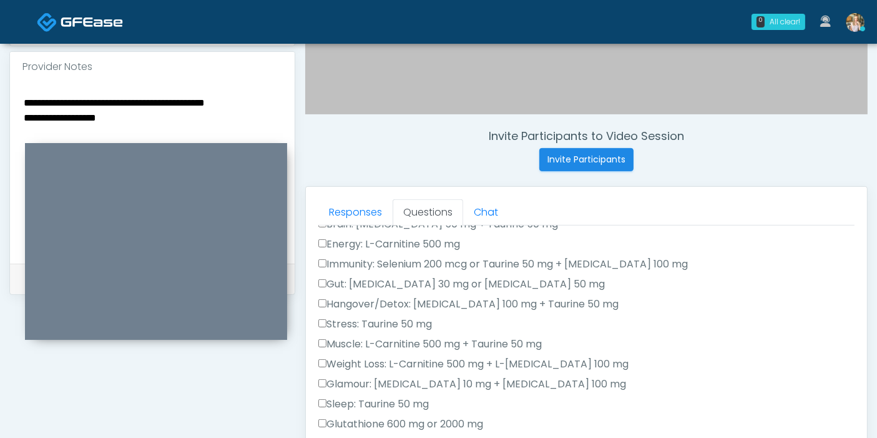
scroll to position [144, 0]
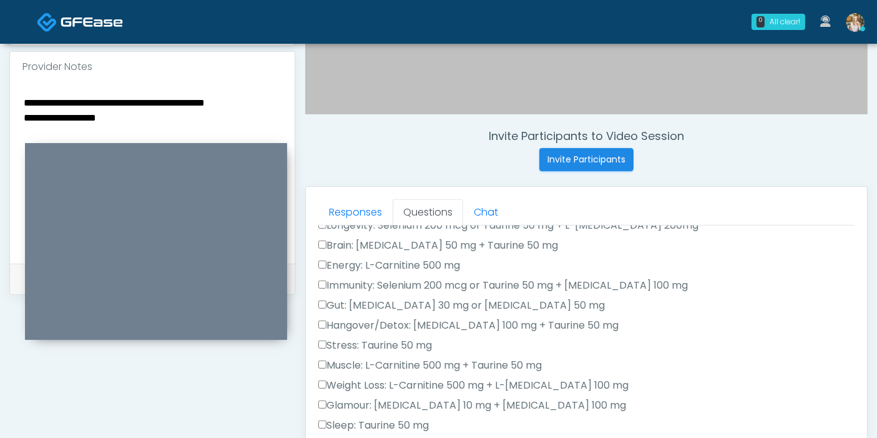
click at [377, 303] on label "Gut: Glutamine 30 mg or Glycine 50 mg" at bounding box center [461, 305] width 287 height 15
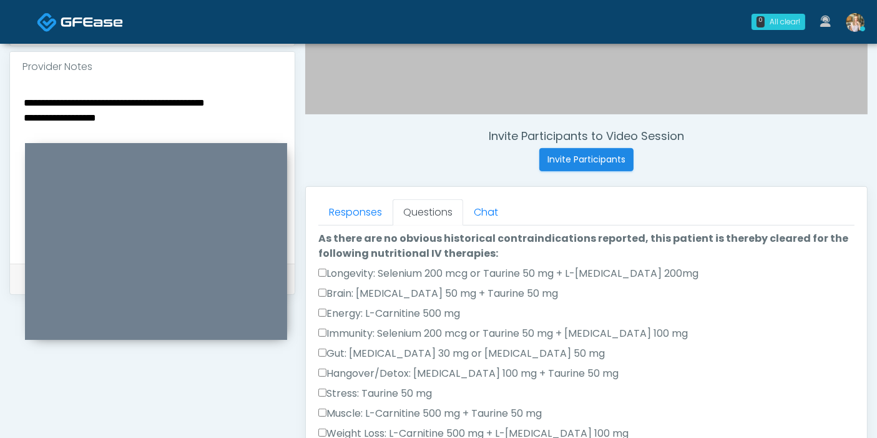
scroll to position [75, 0]
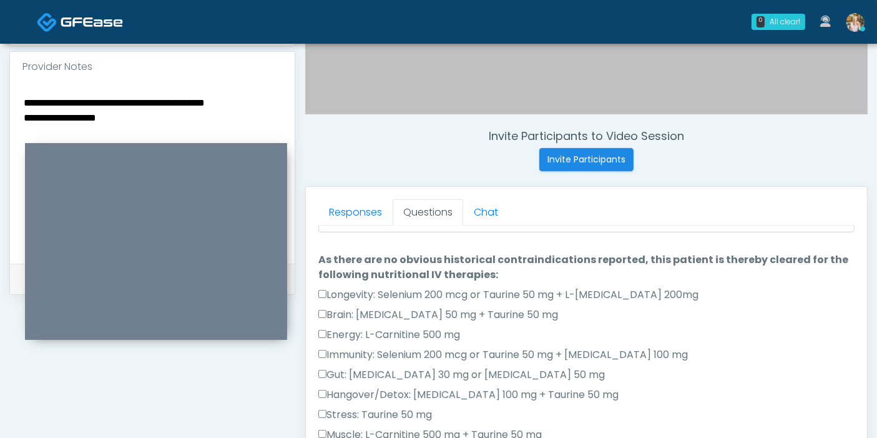
click at [369, 292] on label "Longevity: Selenium 200 mcg or Taurine 50 mg + L-Arginine 200mg" at bounding box center [508, 294] width 380 height 15
click at [377, 312] on label "Brain: Glycine 50 mg + Taurine 50 mg" at bounding box center [438, 314] width 240 height 15
click at [391, 332] on label "Energy: L-Carnitine 500 mg" at bounding box center [389, 334] width 142 height 15
click at [399, 356] on label "Immunity: Selenium 200 mcg or Taurine 50 mg + L-Lysine 100 mg" at bounding box center [503, 354] width 370 height 15
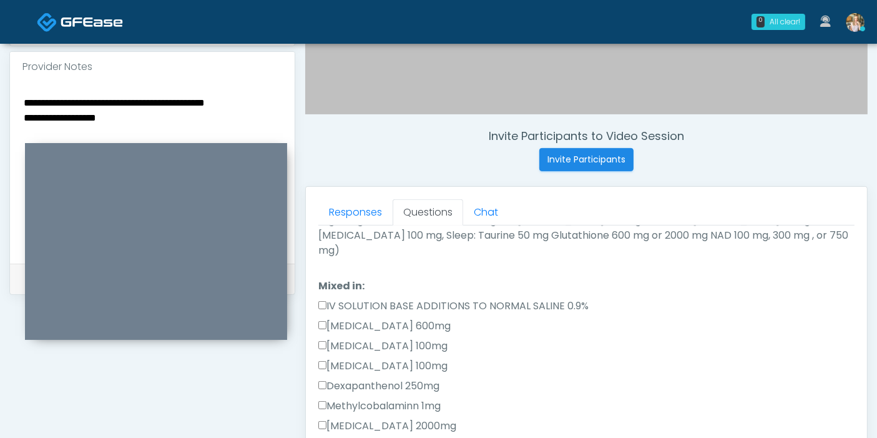
scroll to position [491, 0]
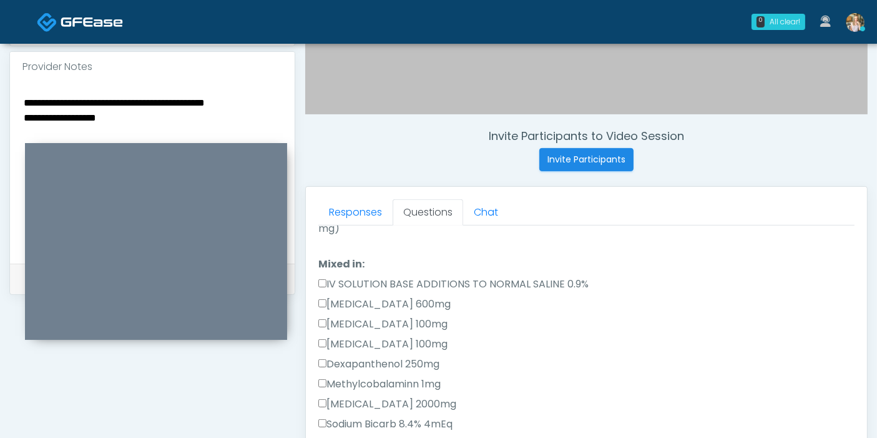
click at [373, 277] on label "IV SOLUTION BASE ADDITIONS TO NORMAL SALINE 0.9%" at bounding box center [453, 284] width 270 height 15
click at [372, 297] on label "Magnesium Chloride 600mg" at bounding box center [384, 304] width 132 height 15
click at [375, 317] on label "Calcium Chloride 100mg" at bounding box center [382, 324] width 129 height 15
click at [375, 337] on label "Pyridoxine 100mg" at bounding box center [382, 344] width 129 height 15
click at [375, 357] on label "Dexapanthenol 250mg" at bounding box center [378, 364] width 121 height 15
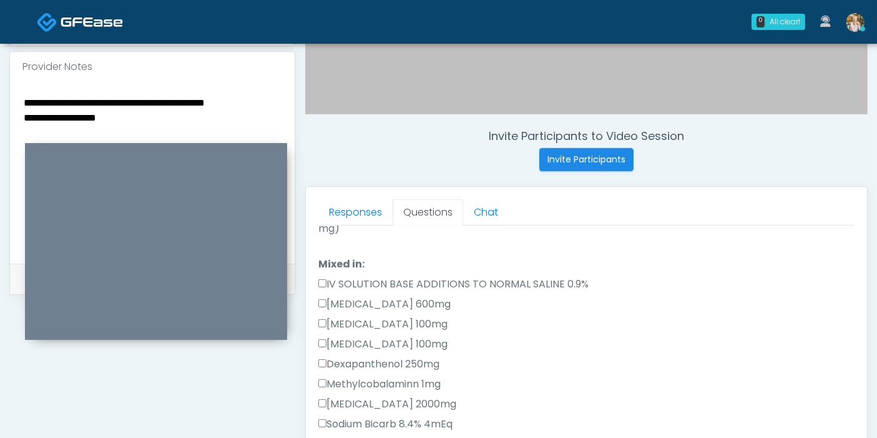
click at [381, 377] on div "Methylcobalaminn 1mg" at bounding box center [586, 387] width 536 height 20
click at [380, 397] on div "Ascorbic Acid 2000mg" at bounding box center [586, 407] width 536 height 20
click at [380, 416] on div "Sodium Bicarb 8.4% 4mEq" at bounding box center [586, 426] width 536 height 20
click at [375, 397] on div "Ascorbic Acid 2000mg" at bounding box center [586, 407] width 536 height 20
drag, startPoint x: 338, startPoint y: 415, endPoint x: 336, endPoint y: 398, distance: 17.0
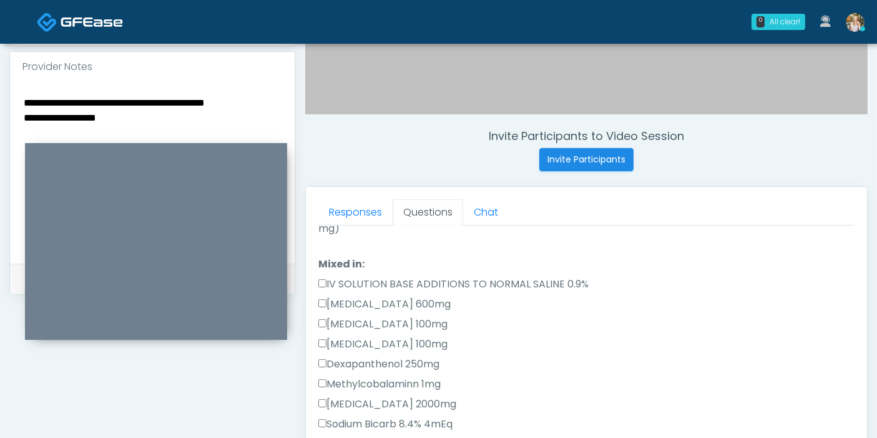
click at [338, 416] on div "Sodium Bicarb 8.4% 4mEq" at bounding box center [586, 426] width 536 height 20
click at [334, 397] on div "Ascorbic Acid 2000mg" at bounding box center [586, 407] width 536 height 20
click at [335, 397] on label "Ascorbic Acid 2000mg" at bounding box center [387, 404] width 138 height 15
click at [335, 377] on label "Methylcobalaminn 1mg" at bounding box center [379, 384] width 122 height 15
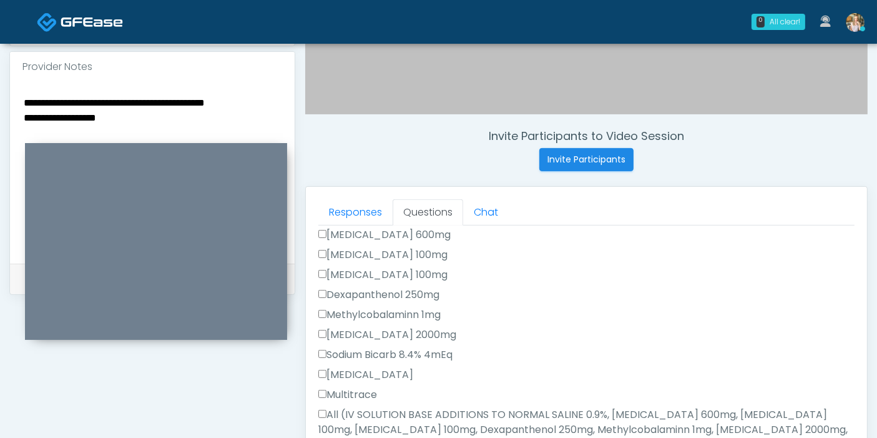
click at [346, 347] on label "Sodium Bicarb 8.4% 4mEq" at bounding box center [385, 354] width 134 height 15
click at [357, 367] on label "B-Complex" at bounding box center [365, 374] width 95 height 15
click at [358, 347] on label "Sodium Bicarb 8.4% 4mEq" at bounding box center [385, 354] width 134 height 15
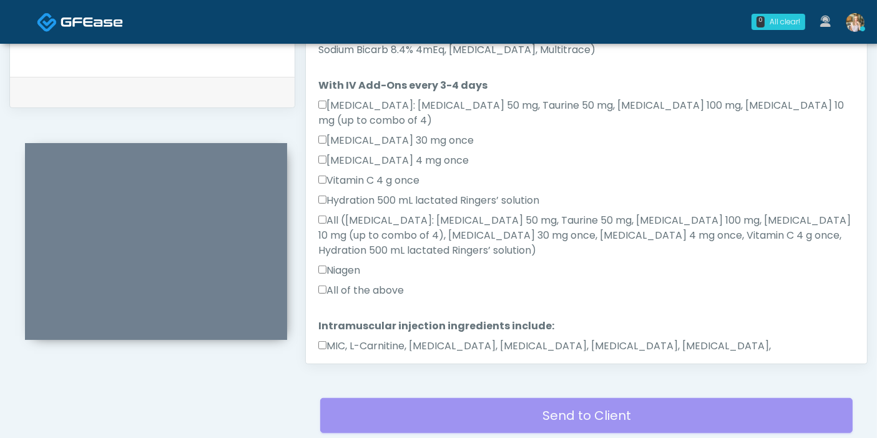
scroll to position [611, 0]
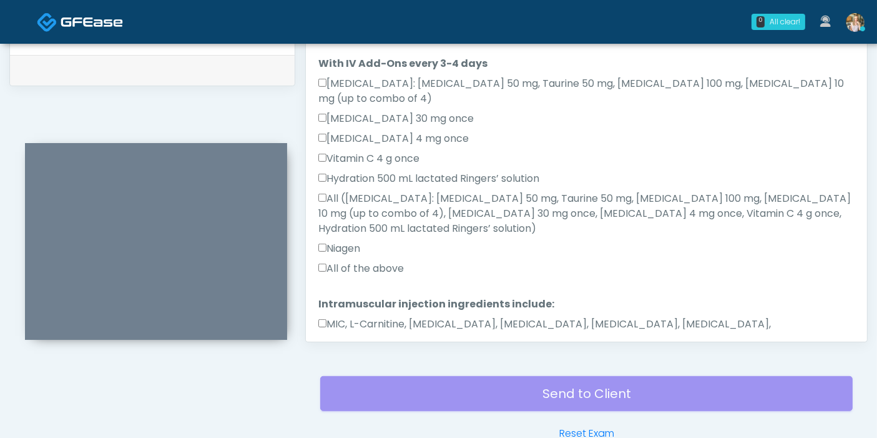
click at [352, 367] on button "Continue" at bounding box center [346, 378] width 57 height 23
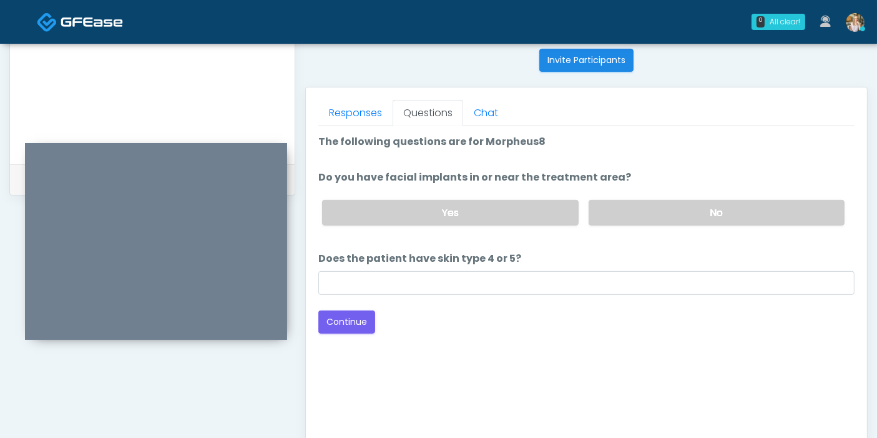
scroll to position [473, 0]
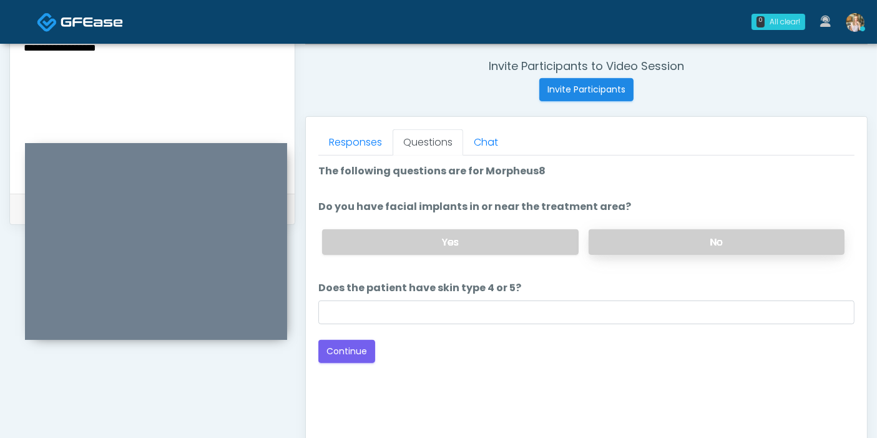
click at [676, 237] on label "No" at bounding box center [717, 242] width 256 height 26
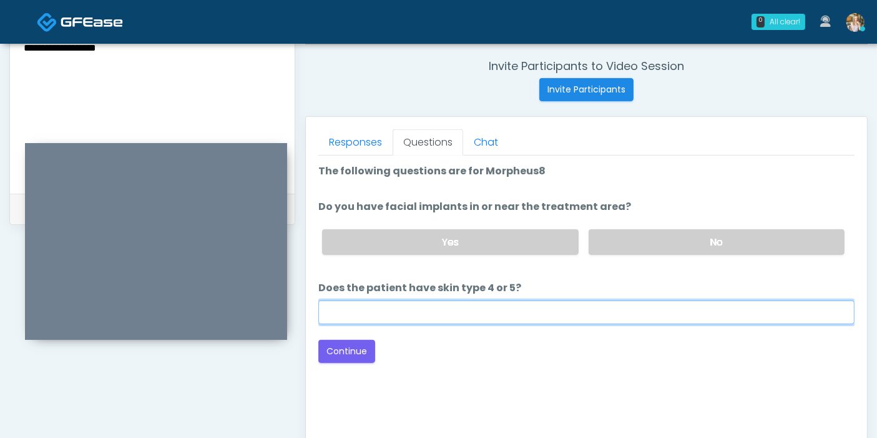
click at [465, 306] on input "Does the patient have skin type 4 or 5?" at bounding box center [586, 312] width 536 height 24
type input "**"
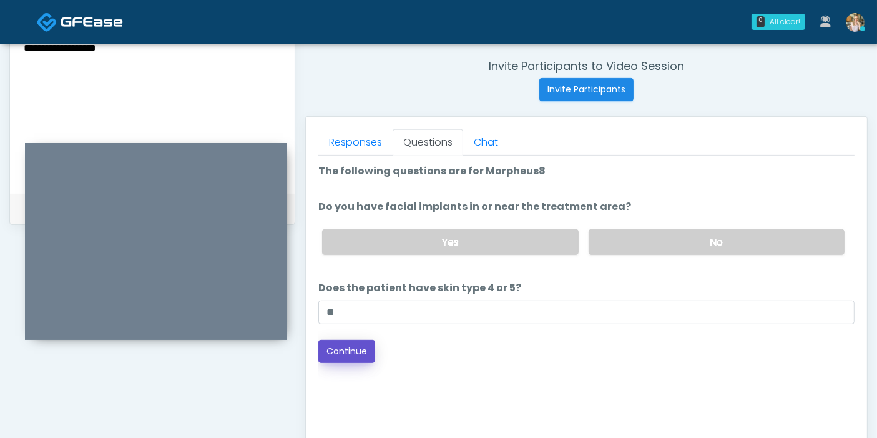
click at [357, 348] on button "Continue" at bounding box center [346, 351] width 57 height 23
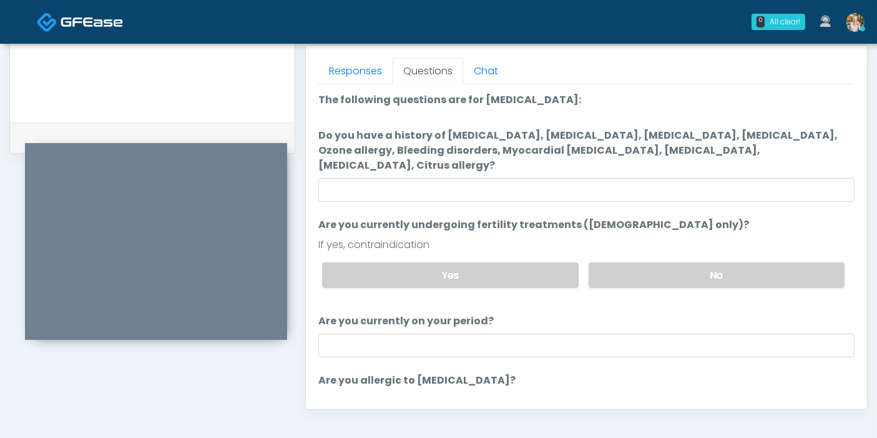
scroll to position [542, 0]
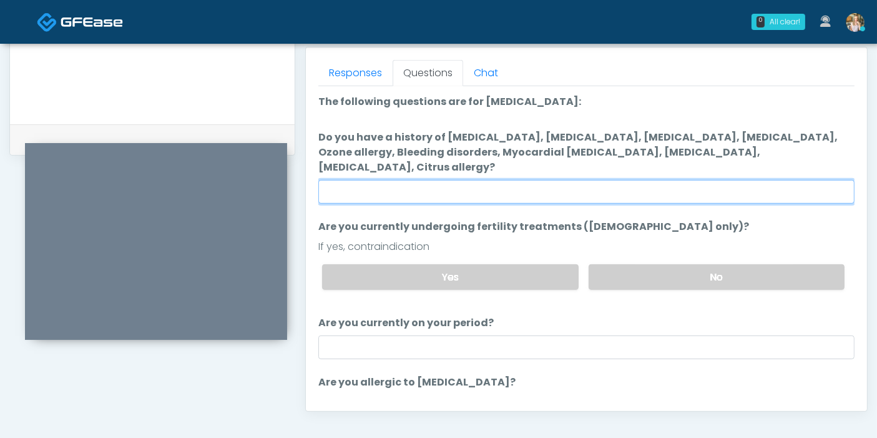
click at [584, 180] on input "Do you have a history of Hyperthyroidism, Hypotension, Hypocalcemia, Hypoglycem…" at bounding box center [586, 192] width 536 height 24
type input "******"
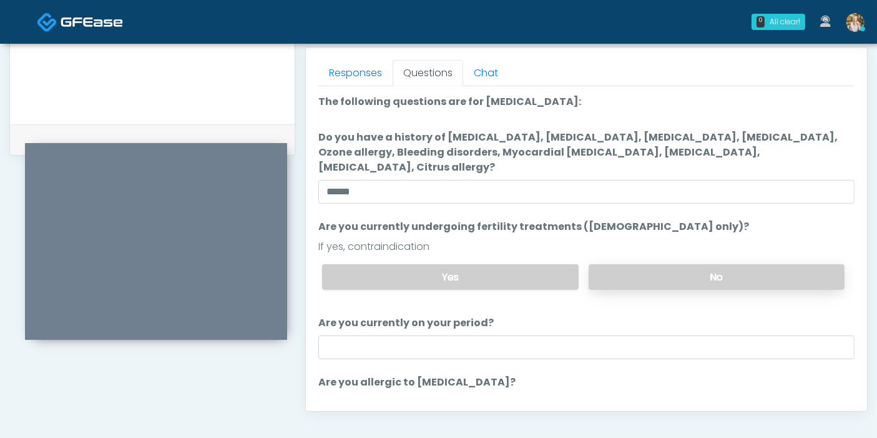
click at [688, 264] on label "No" at bounding box center [717, 277] width 256 height 26
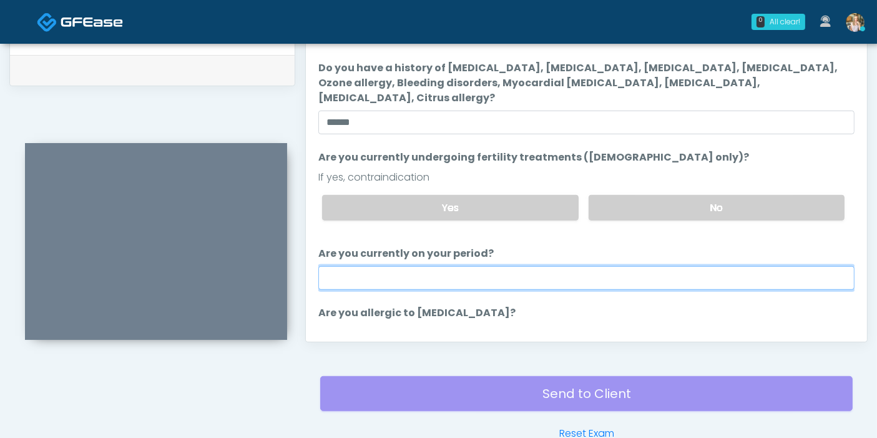
click at [496, 266] on input "Are you currently on your period?" at bounding box center [586, 278] width 536 height 24
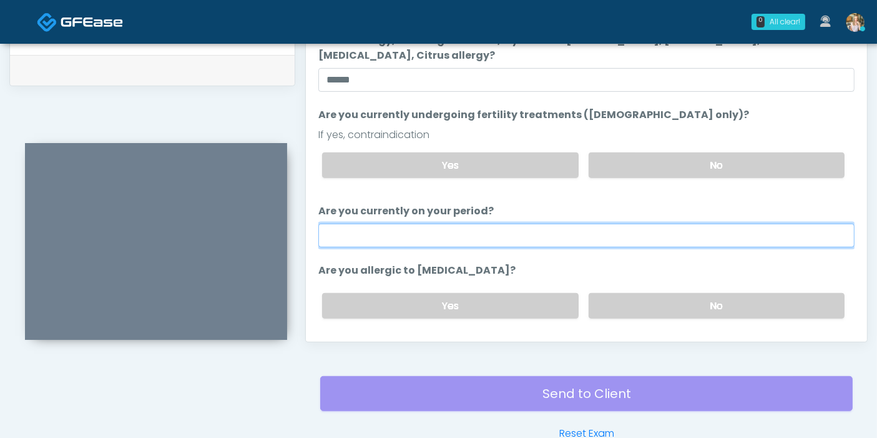
scroll to position [64, 0]
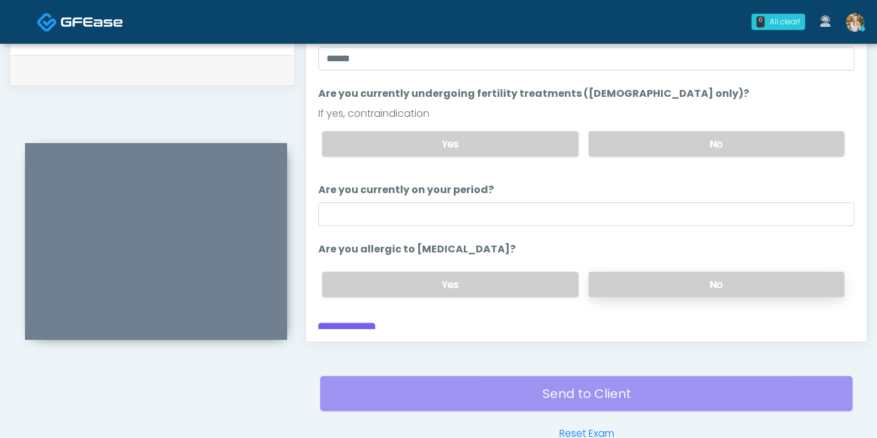
click at [619, 272] on label "No" at bounding box center [717, 285] width 256 height 26
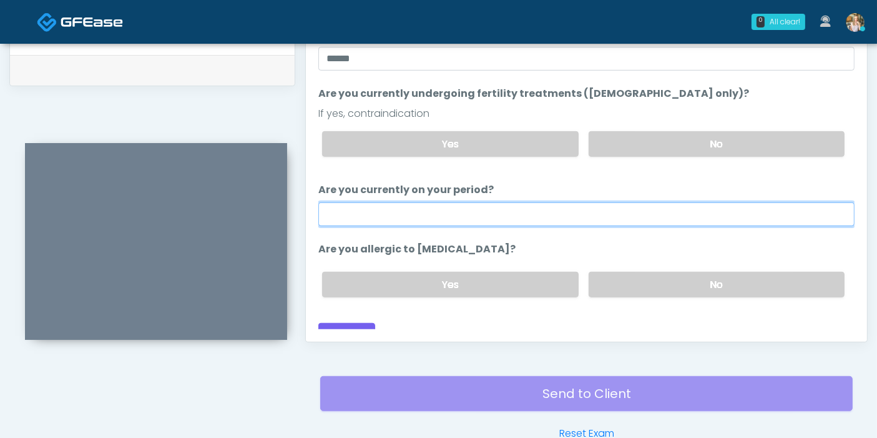
click at [508, 202] on input "Are you currently on your period?" at bounding box center [586, 214] width 536 height 24
type input "*"
type input "***"
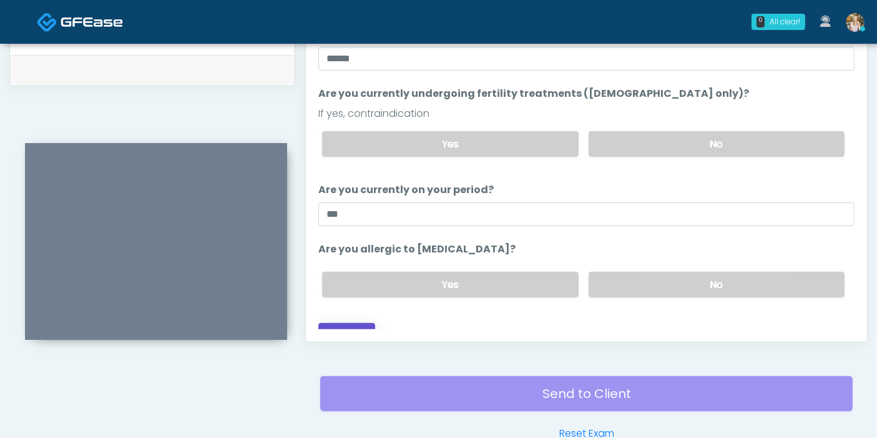
click at [357, 323] on button "Continue" at bounding box center [346, 334] width 57 height 23
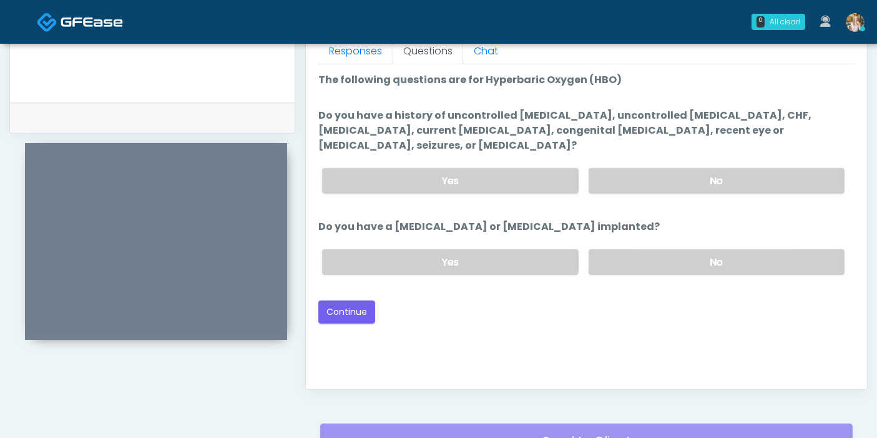
scroll to position [542, 0]
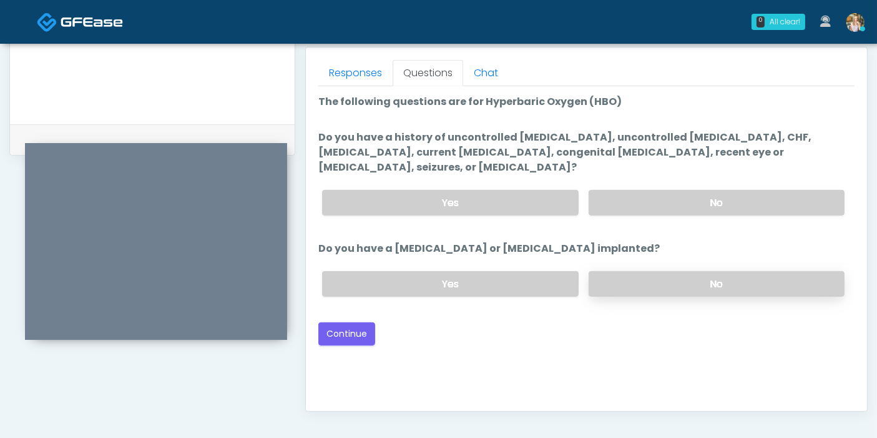
click at [673, 271] on label "No" at bounding box center [717, 284] width 256 height 26
click at [706, 190] on label "No" at bounding box center [717, 203] width 256 height 26
click at [341, 322] on button "Continue" at bounding box center [346, 333] width 57 height 23
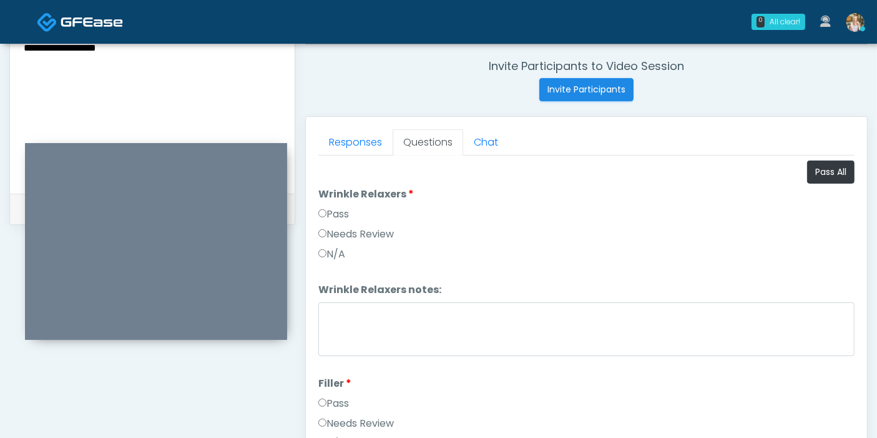
scroll to position [473, 0]
click at [818, 174] on button "Pass All" at bounding box center [830, 171] width 47 height 23
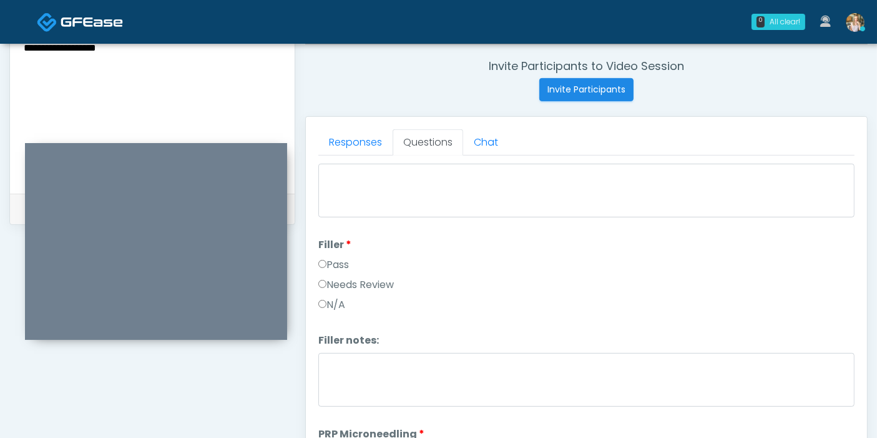
scroll to position [208, 0]
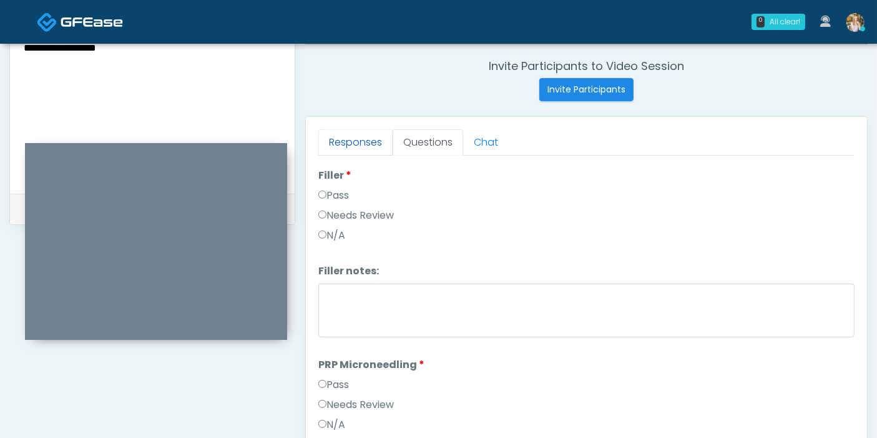
click at [367, 145] on link "Responses" at bounding box center [355, 142] width 74 height 26
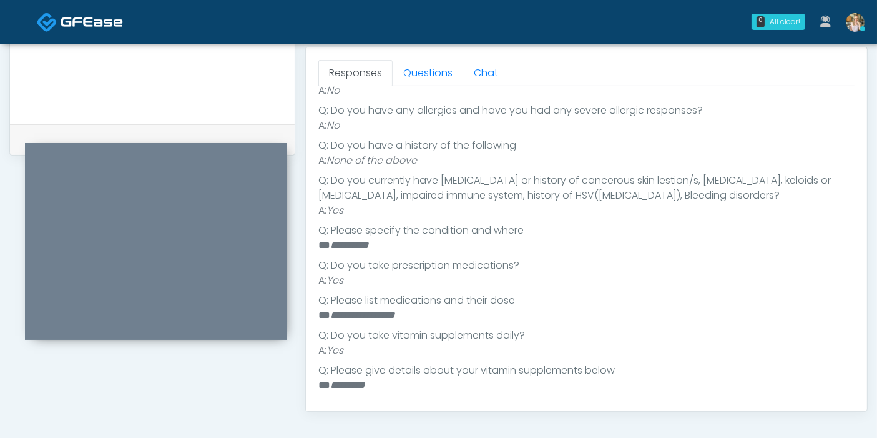
scroll to position [242, 0]
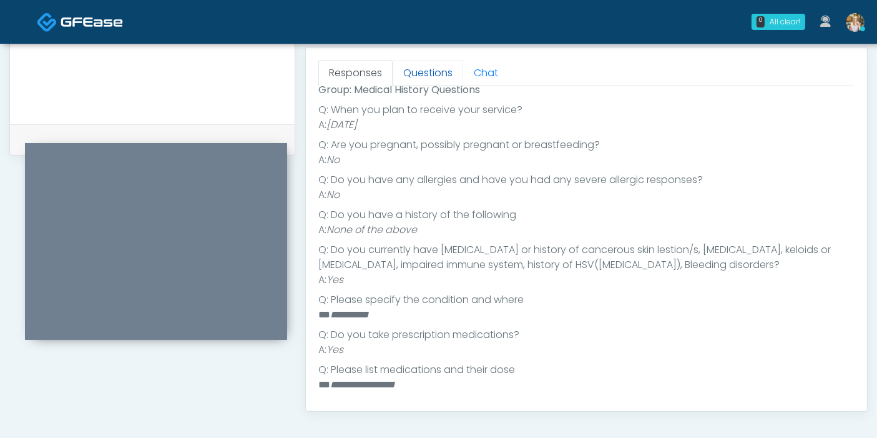
click at [413, 76] on link "Questions" at bounding box center [428, 73] width 71 height 26
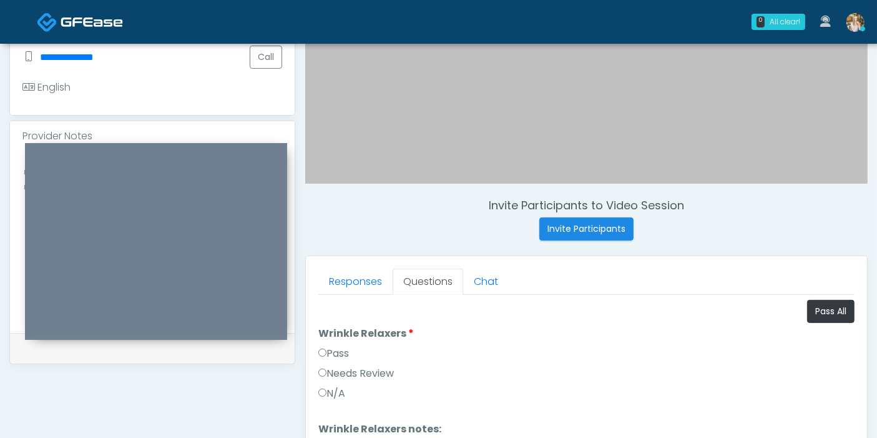
scroll to position [403, 0]
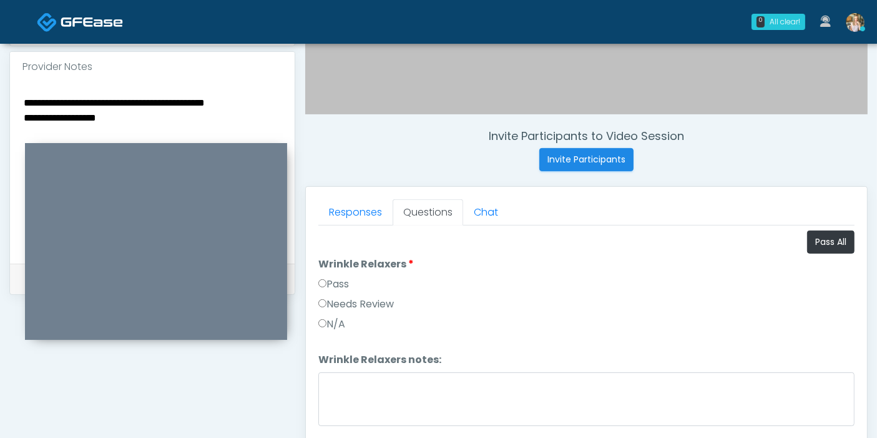
click at [134, 119] on textarea "**********" at bounding box center [152, 170] width 260 height 152
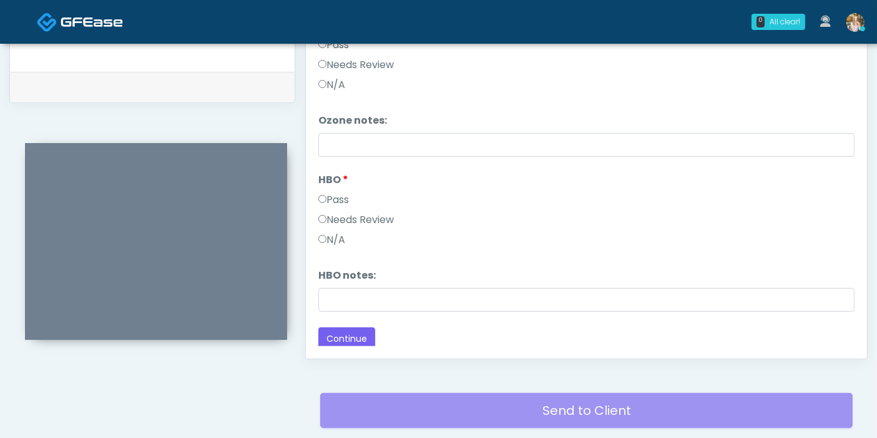
scroll to position [681, 0]
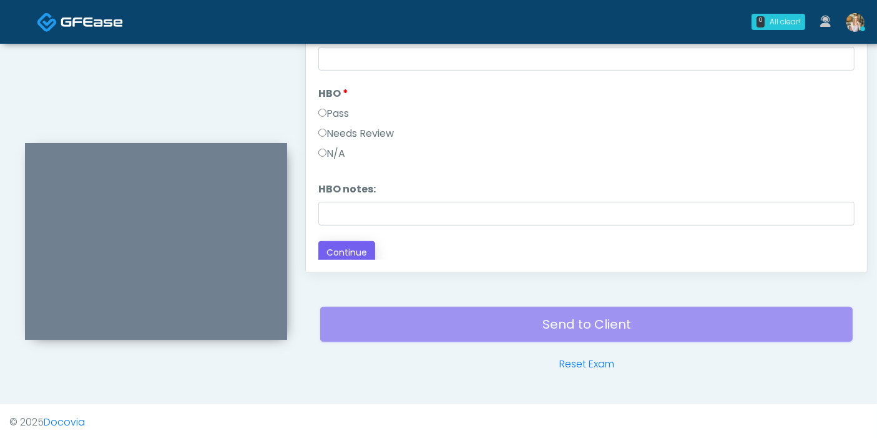
type textarea "**********"
click at [340, 248] on button "Continue" at bounding box center [346, 252] width 57 height 23
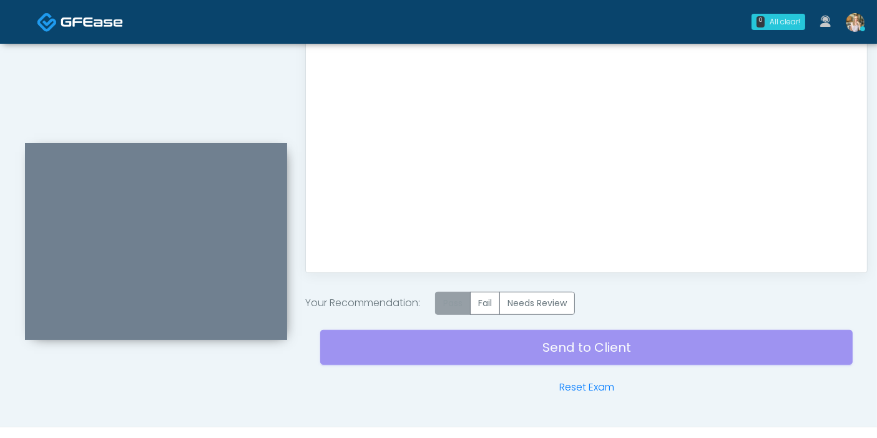
click at [463, 304] on label "Pass" at bounding box center [453, 303] width 36 height 23
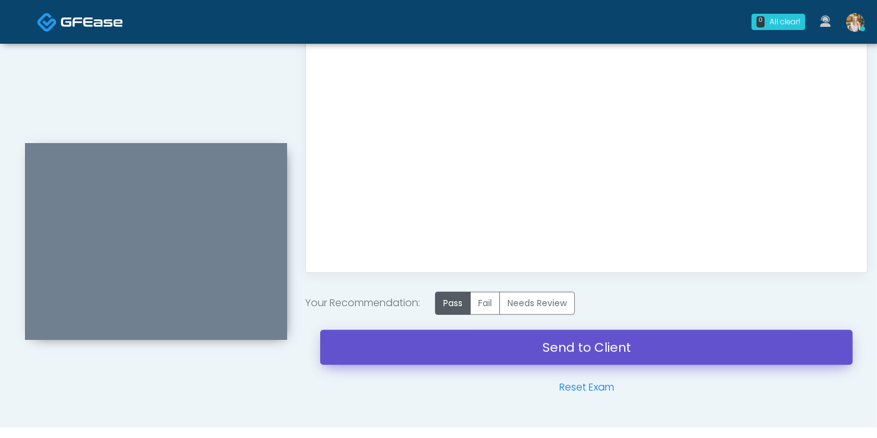
click at [593, 341] on link "Send to Client" at bounding box center [586, 347] width 533 height 35
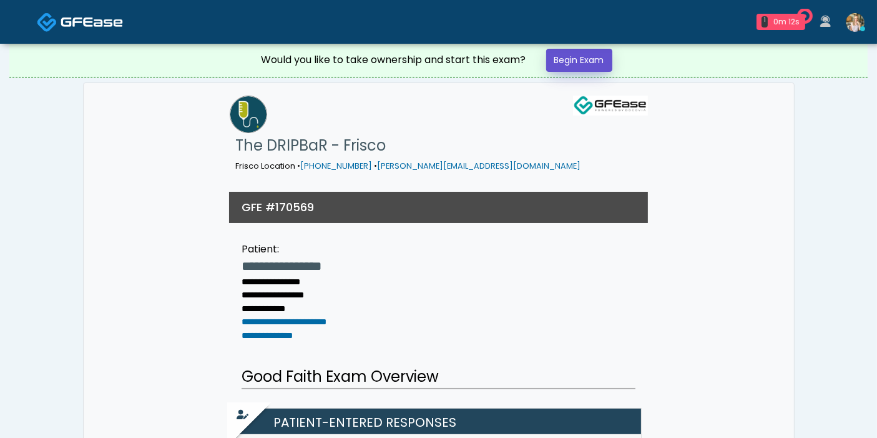
click at [577, 52] on link "Begin Exam" at bounding box center [579, 60] width 66 height 23
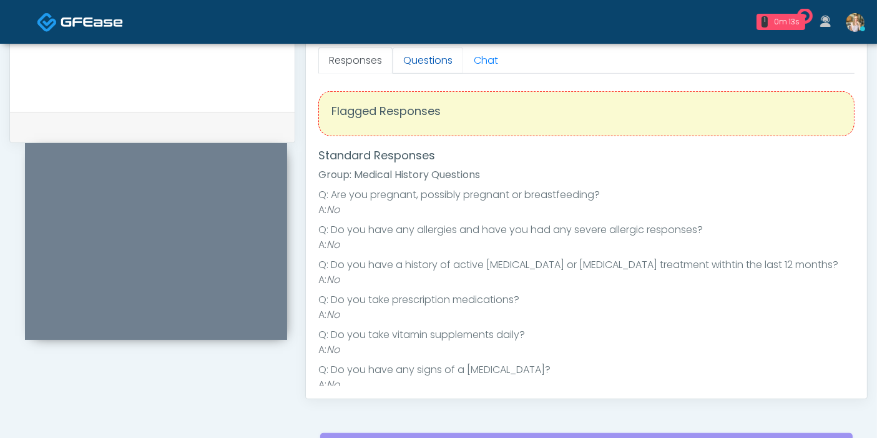
click at [421, 57] on link "Questions" at bounding box center [428, 60] width 71 height 26
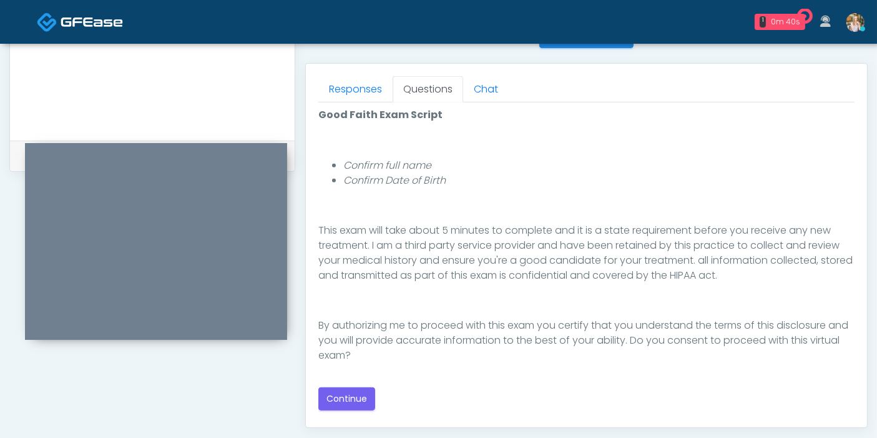
scroll to position [554, 0]
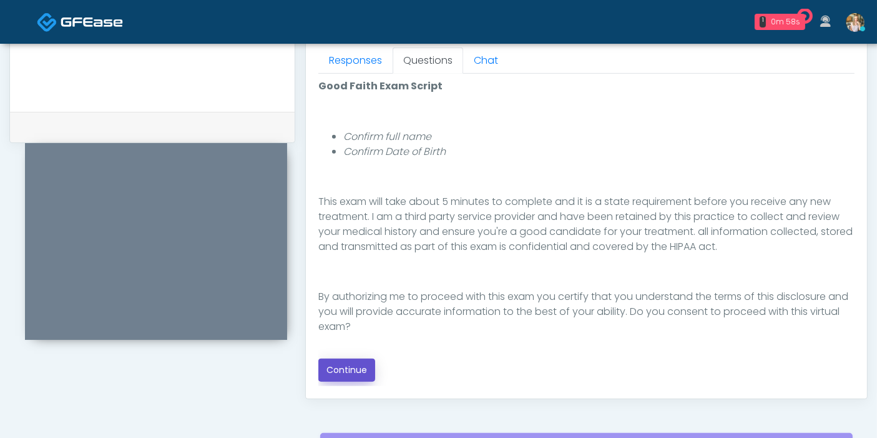
click at [357, 367] on button "Continue" at bounding box center [346, 369] width 57 height 23
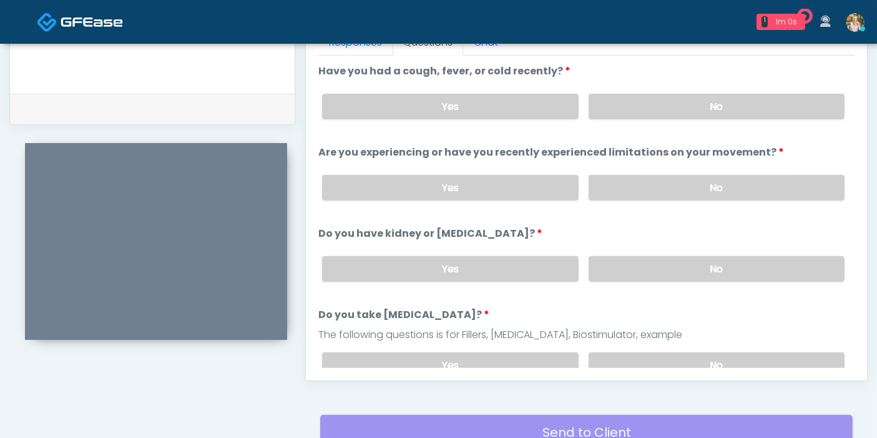
scroll to position [542, 0]
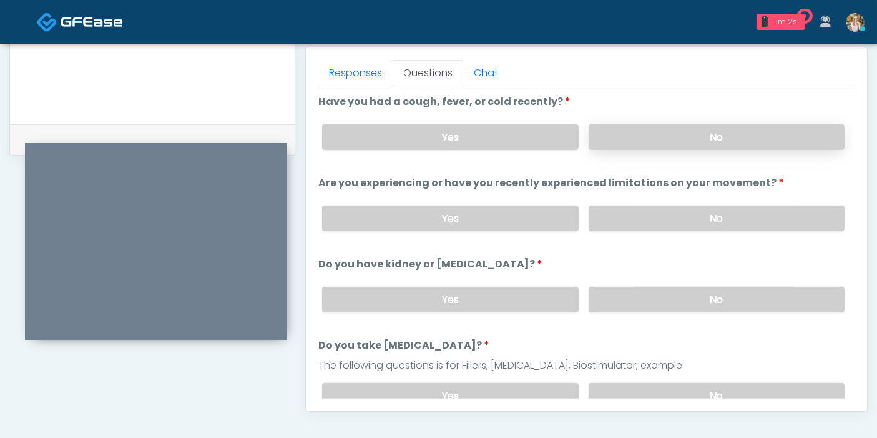
click at [668, 134] on label "No" at bounding box center [717, 137] width 256 height 26
click at [704, 217] on label "No" at bounding box center [717, 218] width 256 height 26
click at [682, 300] on label "No" at bounding box center [717, 300] width 256 height 26
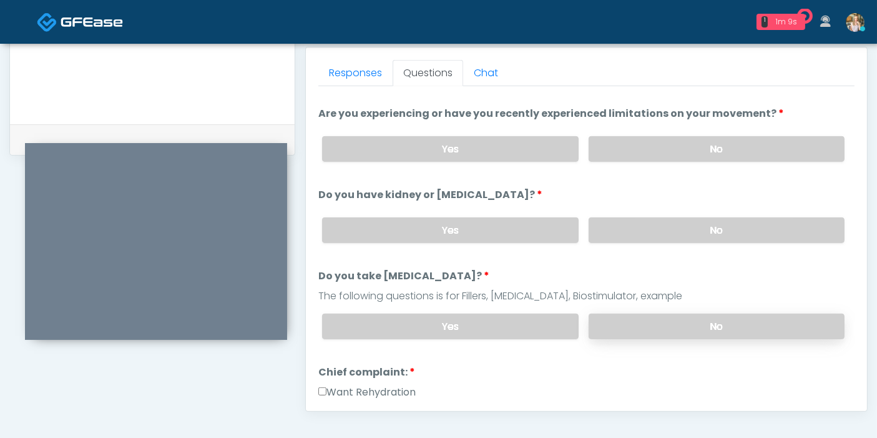
click at [670, 327] on label "No" at bounding box center [717, 326] width 256 height 26
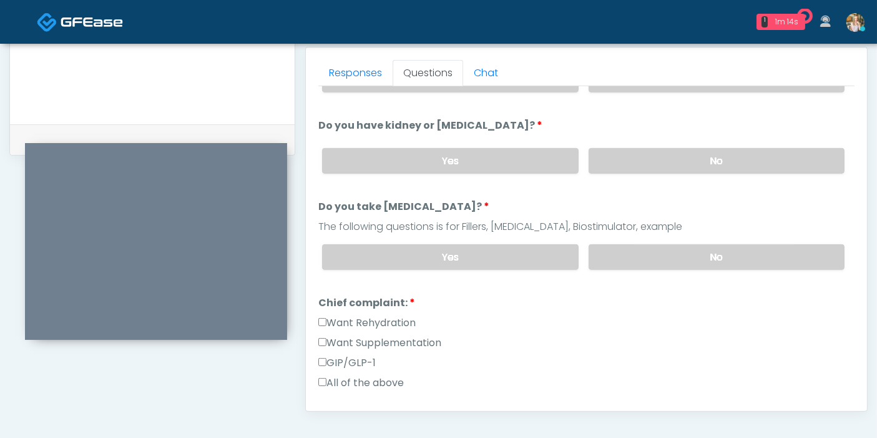
scroll to position [208, 0]
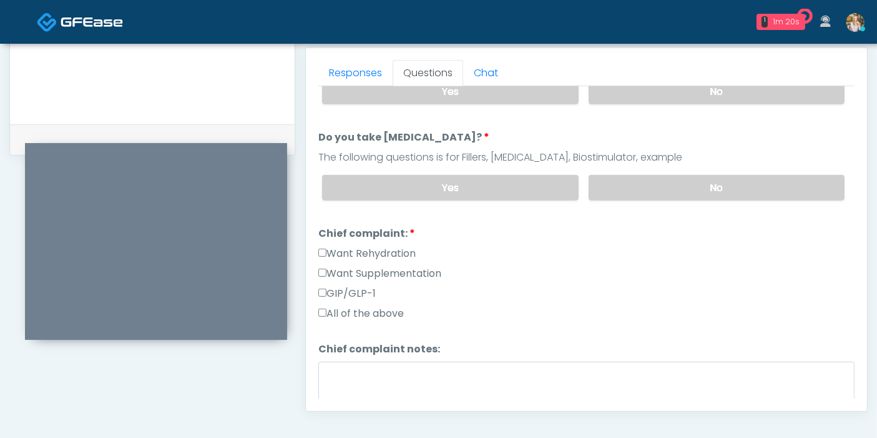
click at [338, 267] on label "Want Supplementation" at bounding box center [379, 273] width 123 height 15
click at [340, 250] on label "Want Rehydration" at bounding box center [366, 253] width 97 height 15
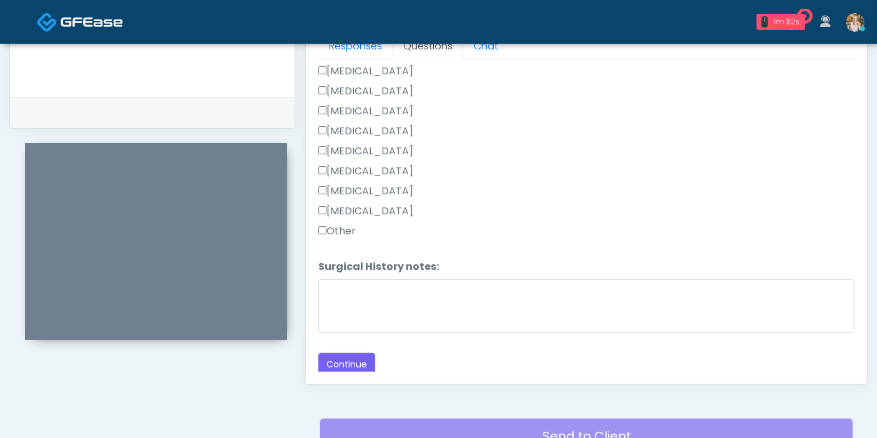
scroll to position [611, 0]
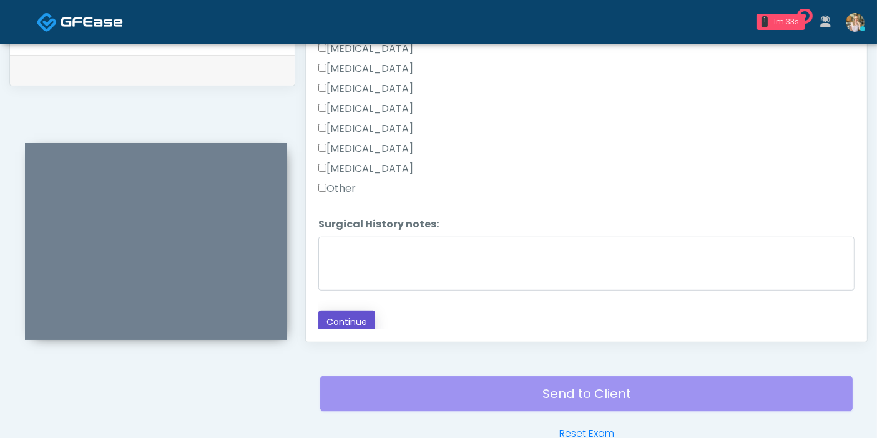
click at [347, 320] on button "Continue" at bounding box center [346, 321] width 57 height 23
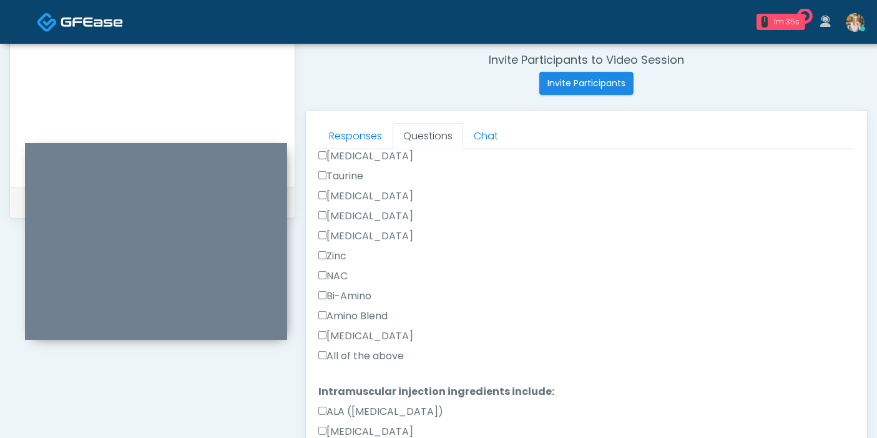
scroll to position [473, 0]
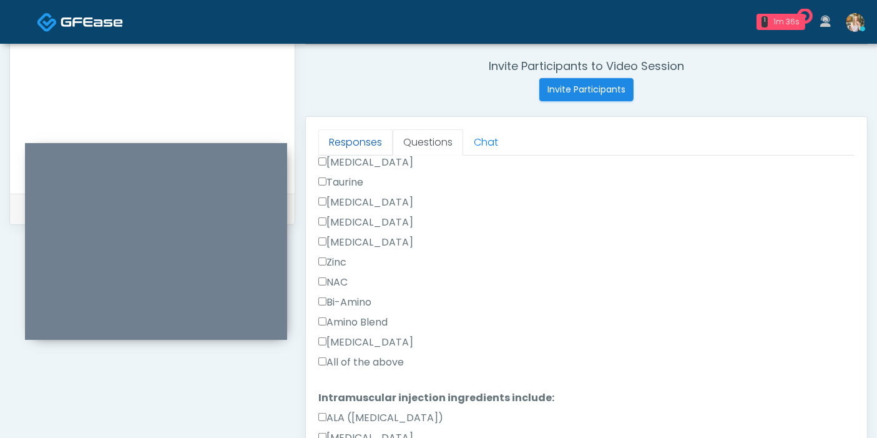
click at [343, 139] on link "Responses" at bounding box center [355, 142] width 74 height 26
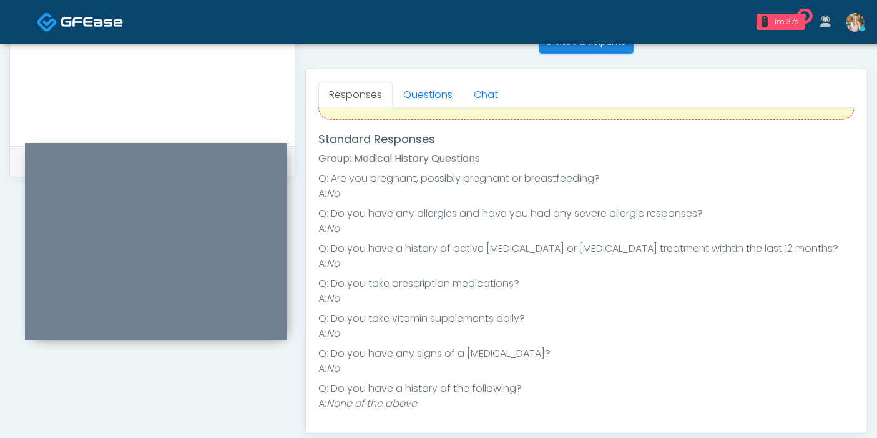
scroll to position [542, 0]
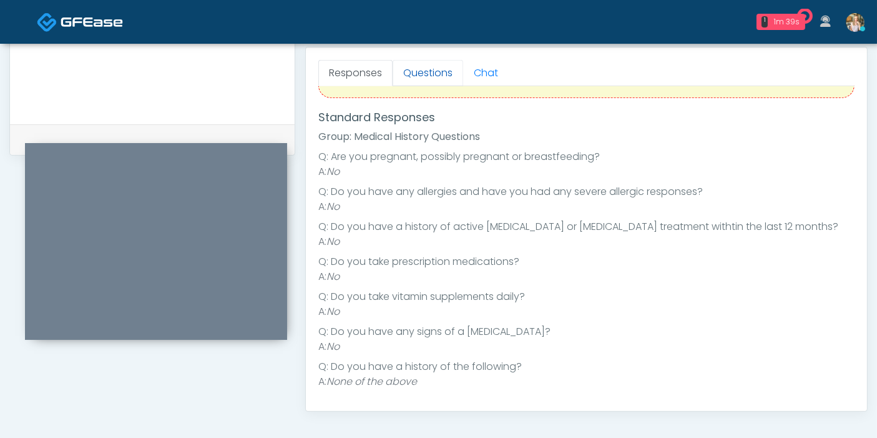
click at [425, 72] on link "Questions" at bounding box center [428, 73] width 71 height 26
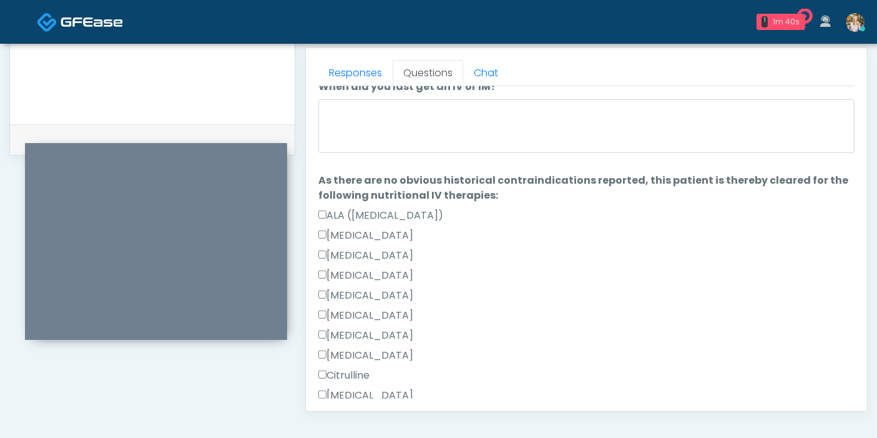
scroll to position [0, 0]
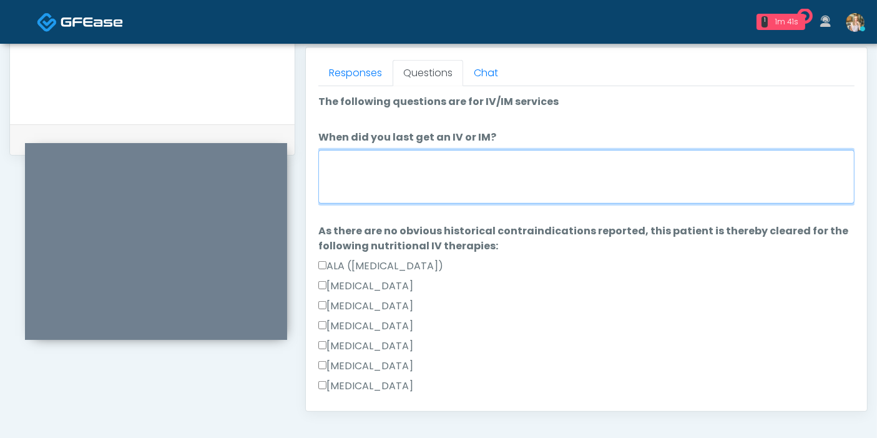
click at [471, 172] on textarea "When did you last get an IV or IM?" at bounding box center [586, 177] width 536 height 54
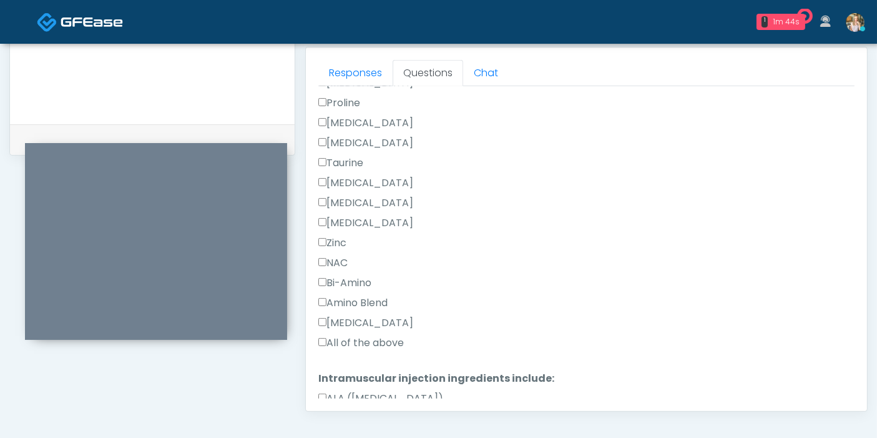
scroll to position [624, 0]
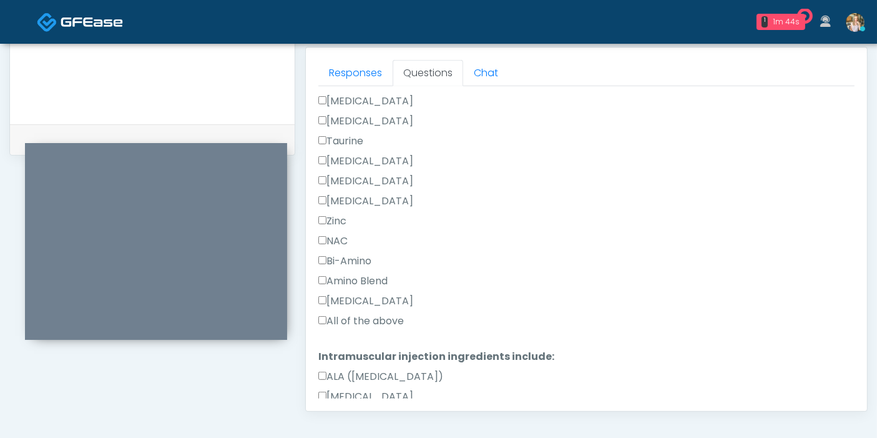
click at [373, 315] on label "All of the above" at bounding box center [361, 320] width 86 height 15
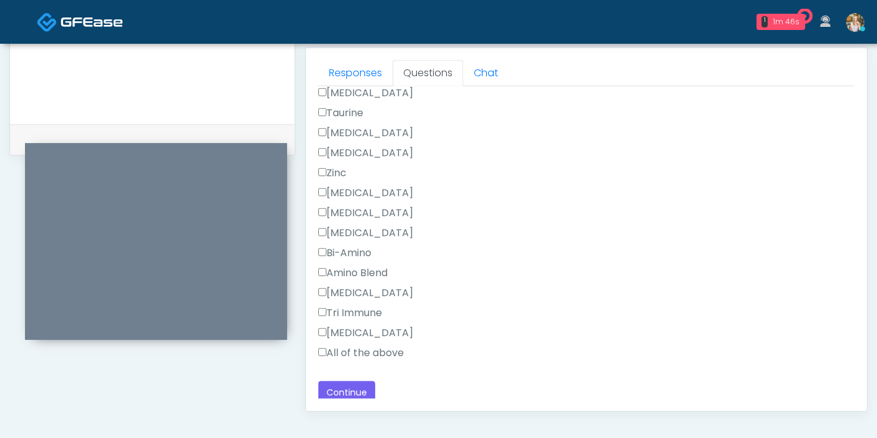
scroll to position [1152, 0]
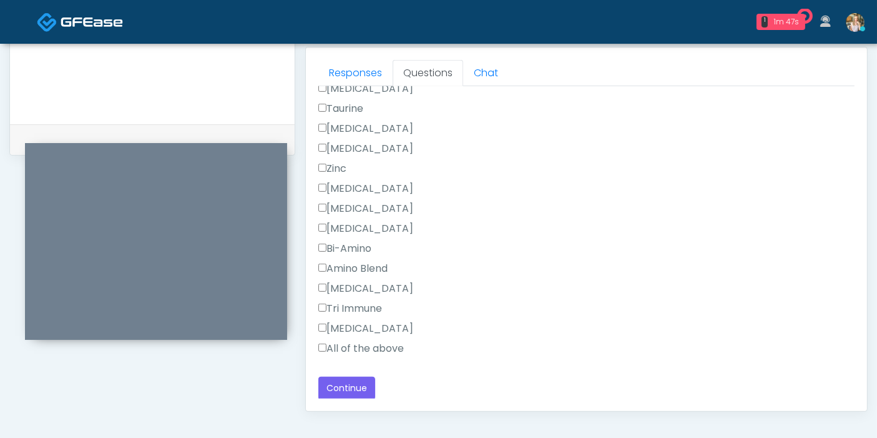
click at [371, 343] on label "All of the above" at bounding box center [361, 348] width 86 height 15
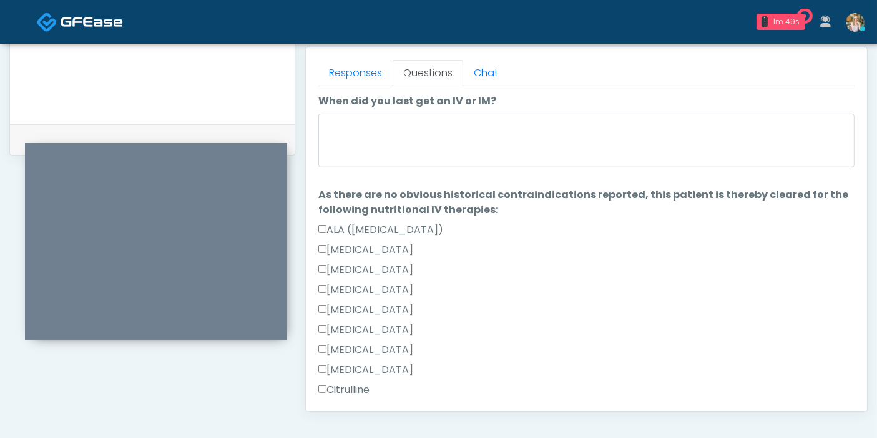
scroll to position [0, 0]
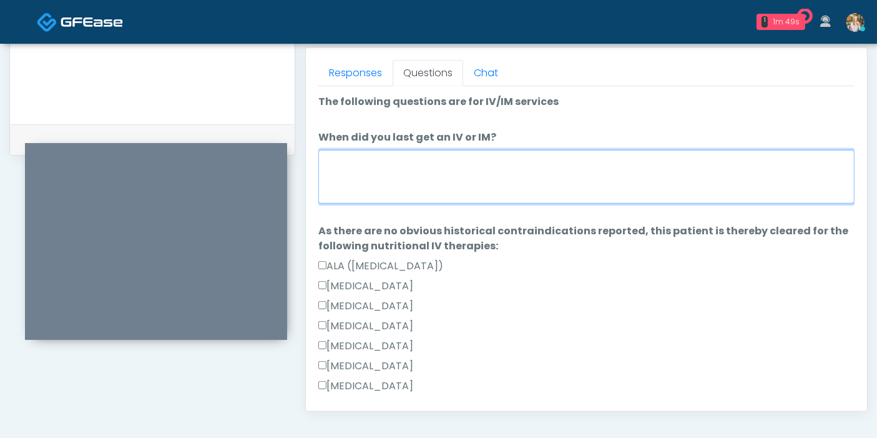
click at [426, 167] on textarea "When did you last get an IV or IM?" at bounding box center [586, 177] width 536 height 54
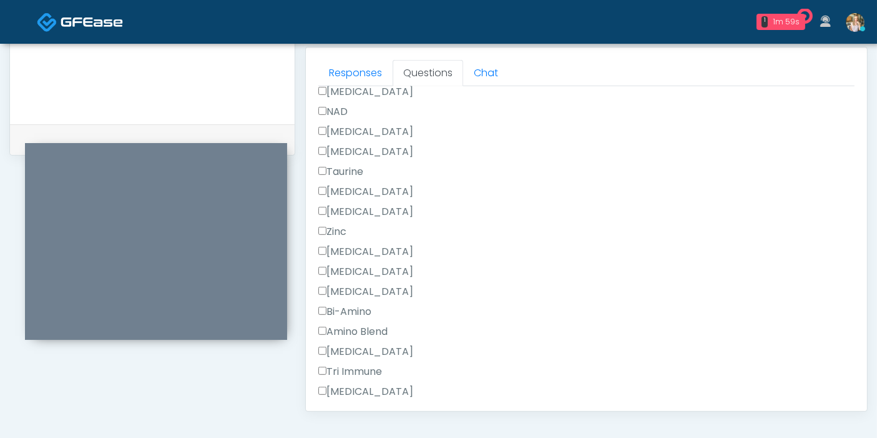
scroll to position [1152, 0]
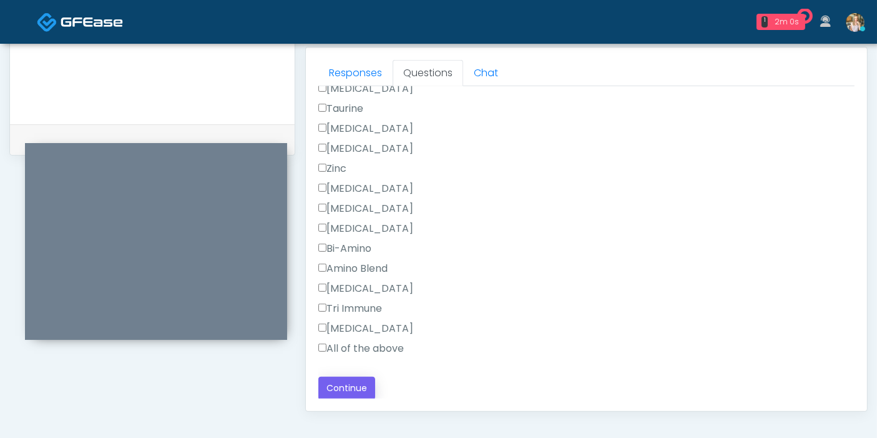
type textarea "**********"
click at [348, 385] on button "Continue" at bounding box center [346, 388] width 57 height 23
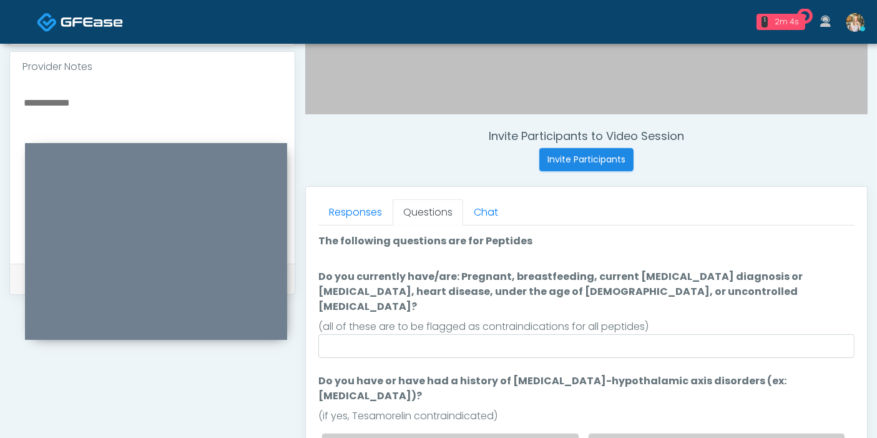
scroll to position [473, 0]
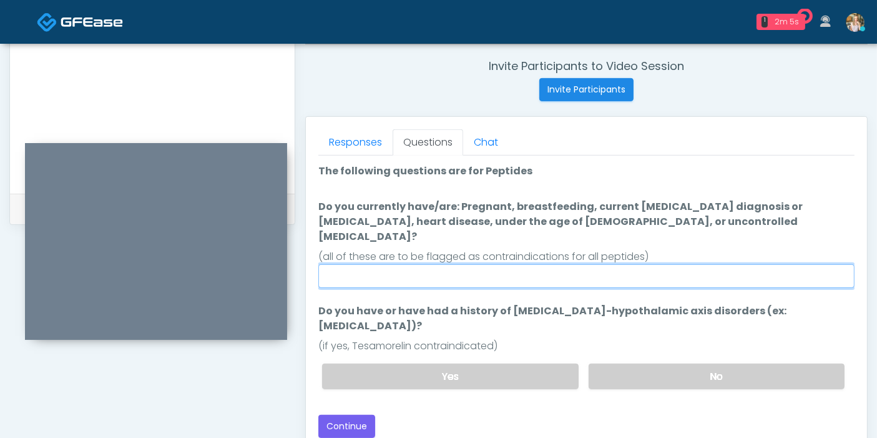
click at [556, 264] on input "Do you currently have/are: Pregnant, breastfeeding, current cancer diagnosis or…" at bounding box center [586, 276] width 536 height 24
type input "******"
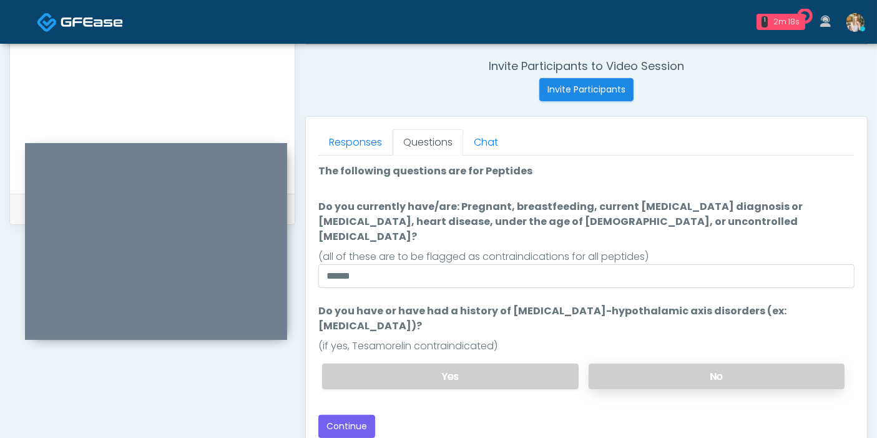
click at [680, 363] on label "No" at bounding box center [717, 376] width 256 height 26
click at [344, 415] on button "Continue" at bounding box center [346, 426] width 57 height 23
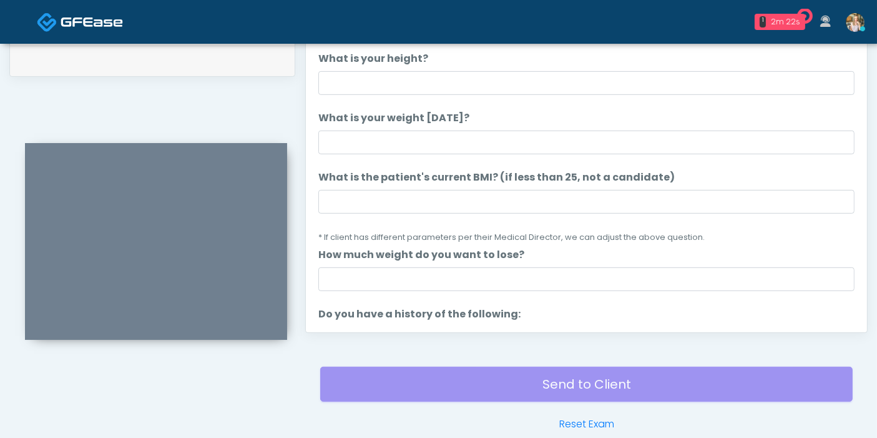
scroll to position [542, 0]
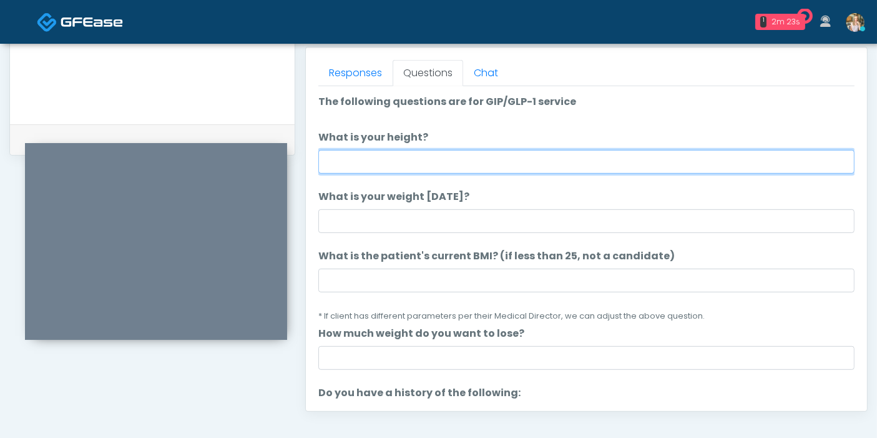
click at [584, 161] on input "What is your height?" at bounding box center [586, 162] width 536 height 24
click at [529, 161] on input "What is your height?" at bounding box center [586, 162] width 536 height 24
type input "***"
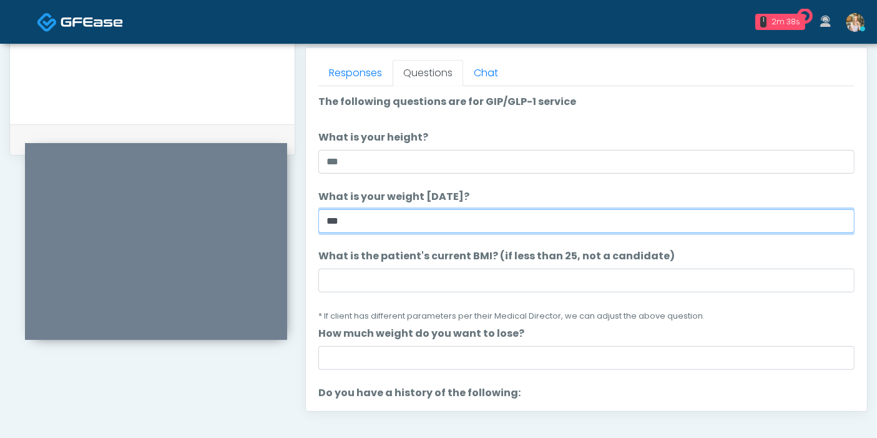
type input "***"
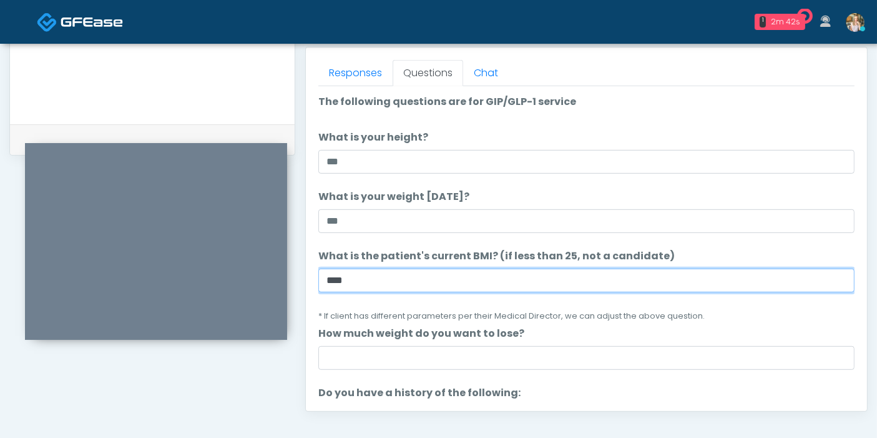
type input "****"
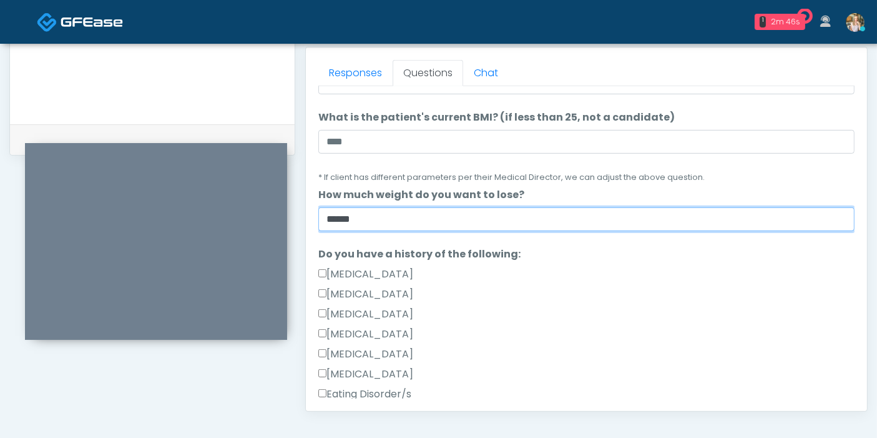
scroll to position [208, 0]
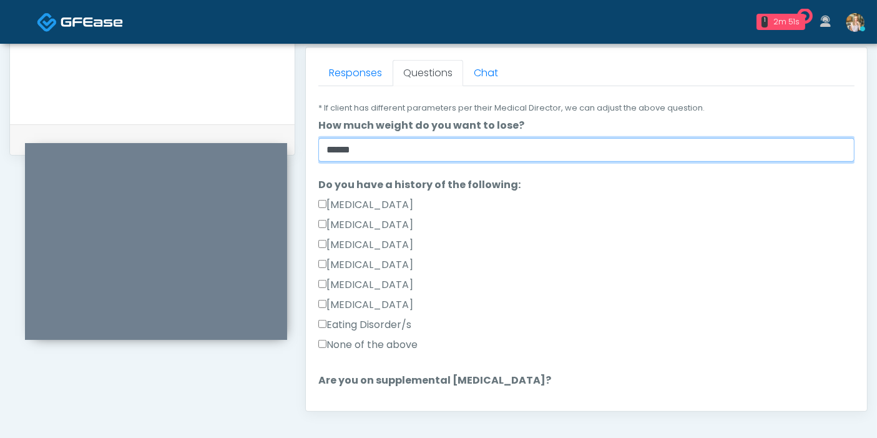
type input "******"
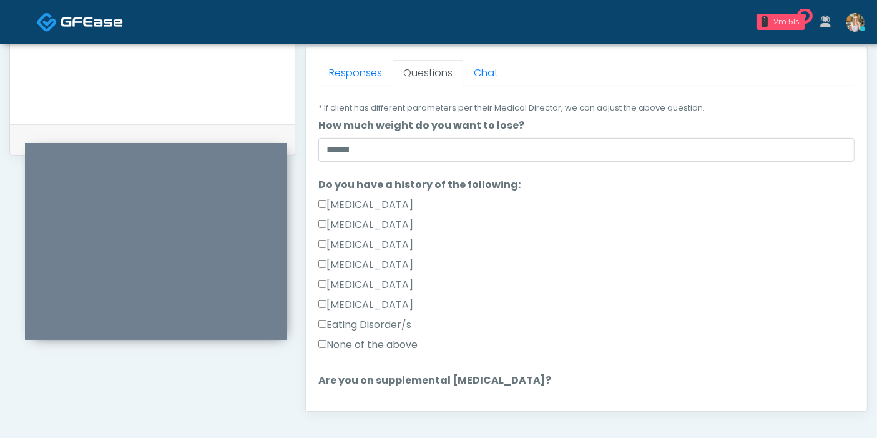
click at [368, 340] on label "None of the above" at bounding box center [367, 344] width 99 height 15
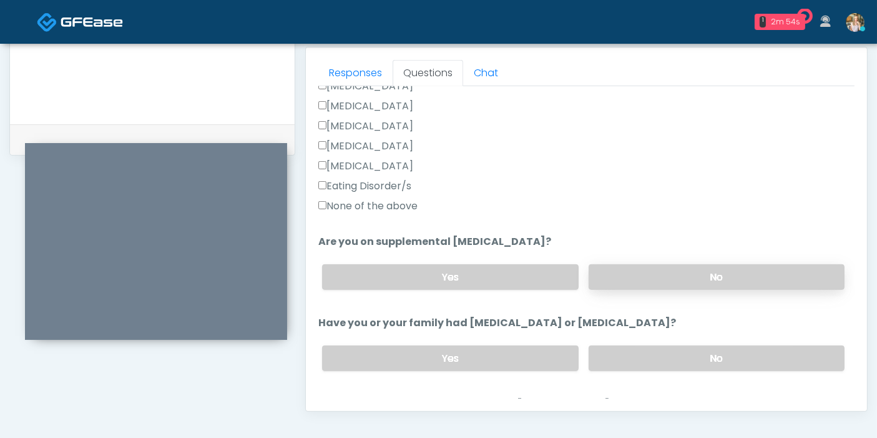
scroll to position [485, 0]
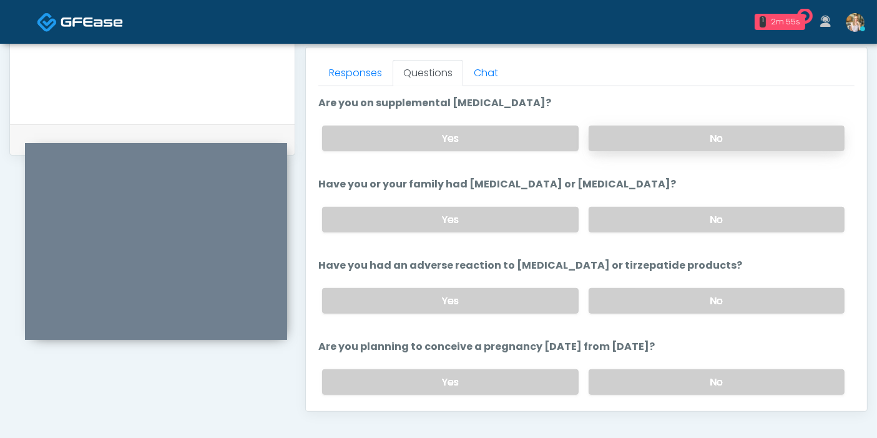
click at [681, 136] on label "No" at bounding box center [717, 139] width 256 height 26
click at [709, 222] on label "No" at bounding box center [717, 220] width 256 height 26
click at [719, 297] on label "No" at bounding box center [717, 301] width 256 height 26
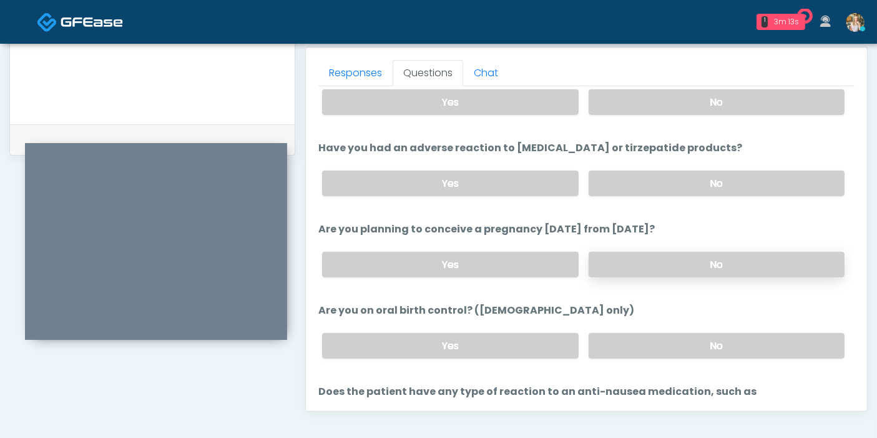
scroll to position [624, 0]
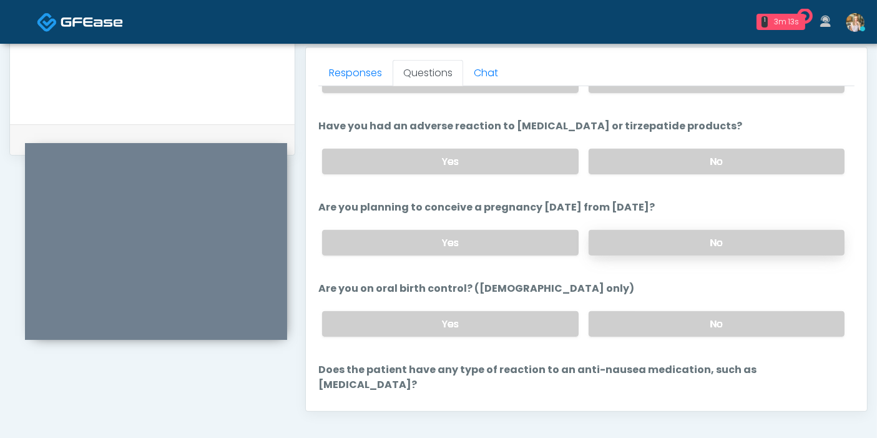
click at [688, 238] on label "No" at bounding box center [717, 243] width 256 height 26
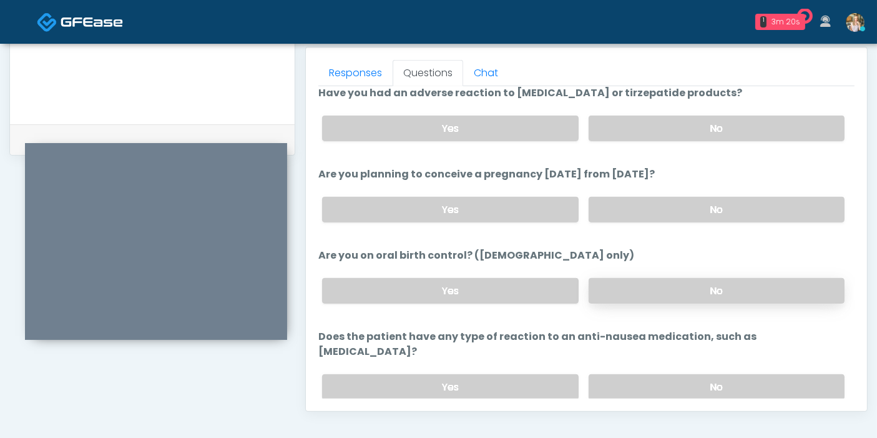
scroll to position [687, 0]
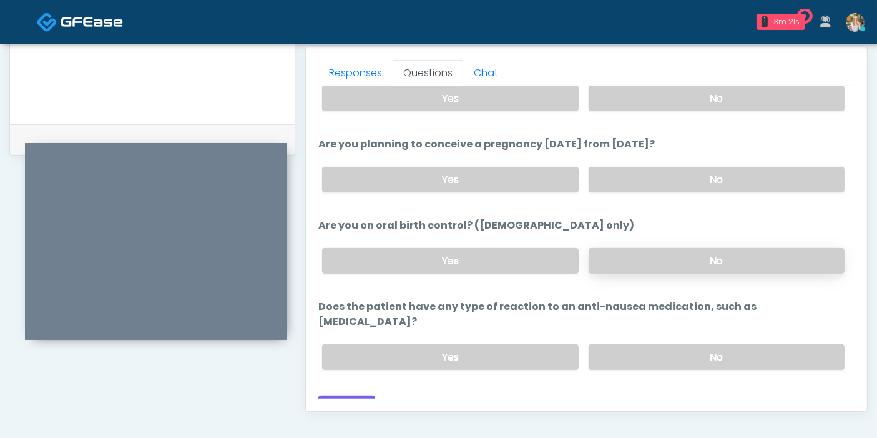
click at [662, 263] on label "No" at bounding box center [717, 261] width 256 height 26
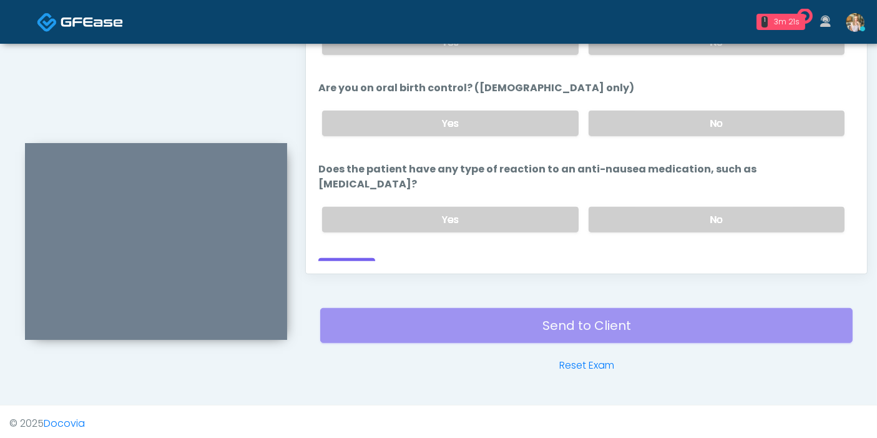
scroll to position [681, 0]
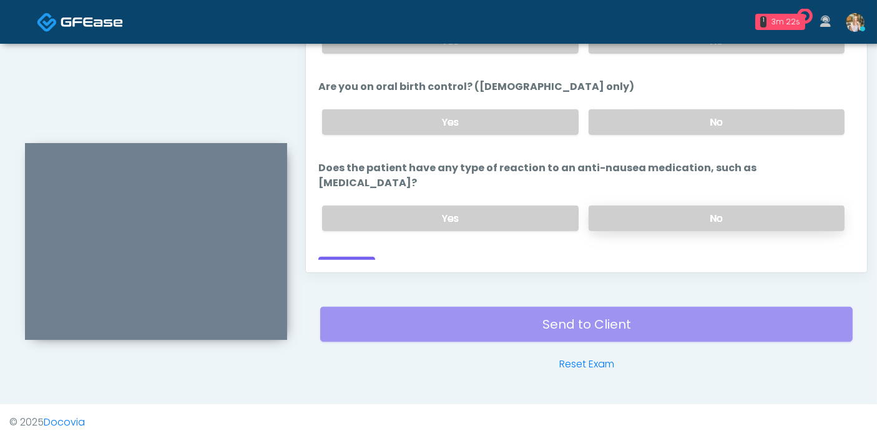
drag, startPoint x: 673, startPoint y: 200, endPoint x: 659, endPoint y: 201, distance: 13.8
click at [671, 205] on label "No" at bounding box center [717, 218] width 256 height 26
click at [342, 257] on button "Continue" at bounding box center [346, 268] width 57 height 23
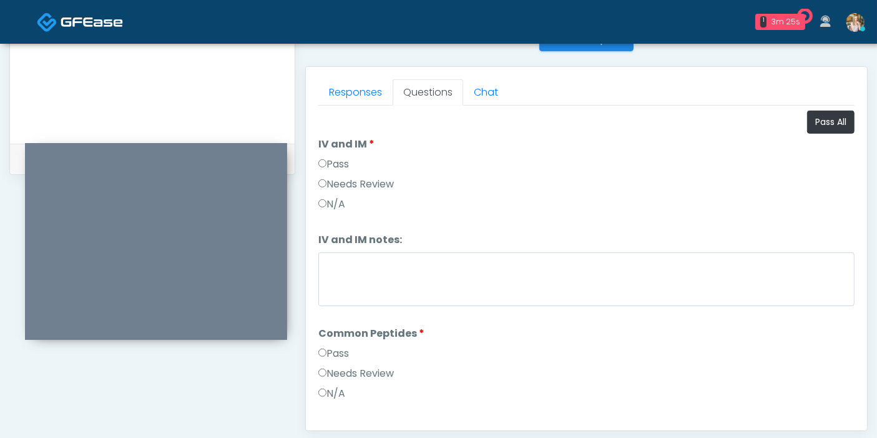
scroll to position [473, 0]
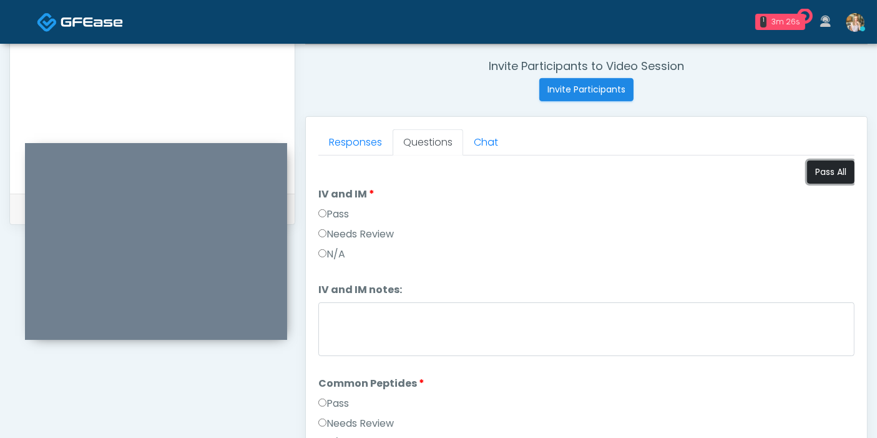
click at [819, 168] on button "Pass All" at bounding box center [830, 171] width 47 height 23
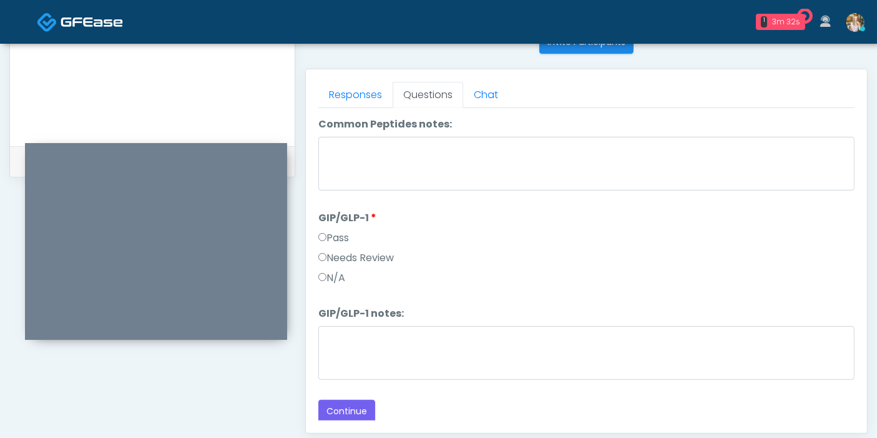
scroll to position [542, 0]
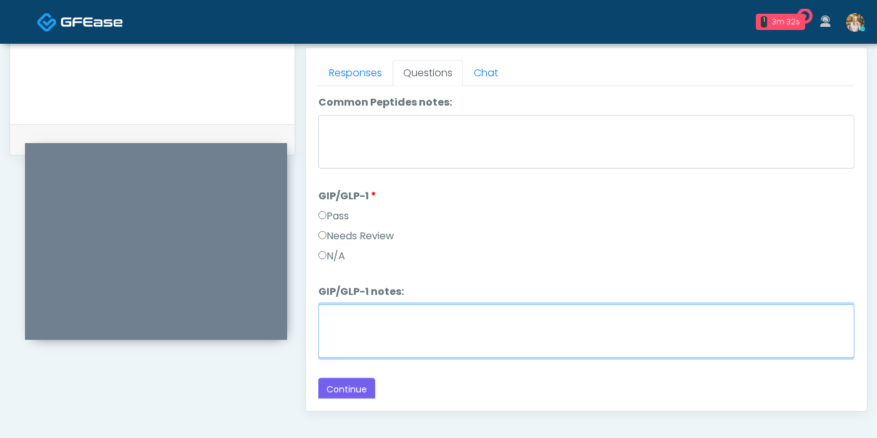
drag, startPoint x: 468, startPoint y: 329, endPoint x: 462, endPoint y: 328, distance: 6.4
click at [468, 328] on textarea "GIP/GLP-1 notes:" at bounding box center [586, 331] width 536 height 54
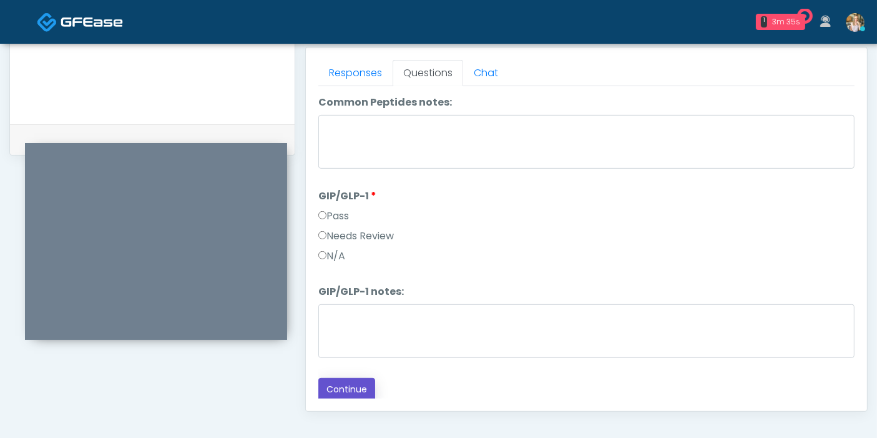
click at [360, 385] on button "Continue" at bounding box center [346, 389] width 57 height 23
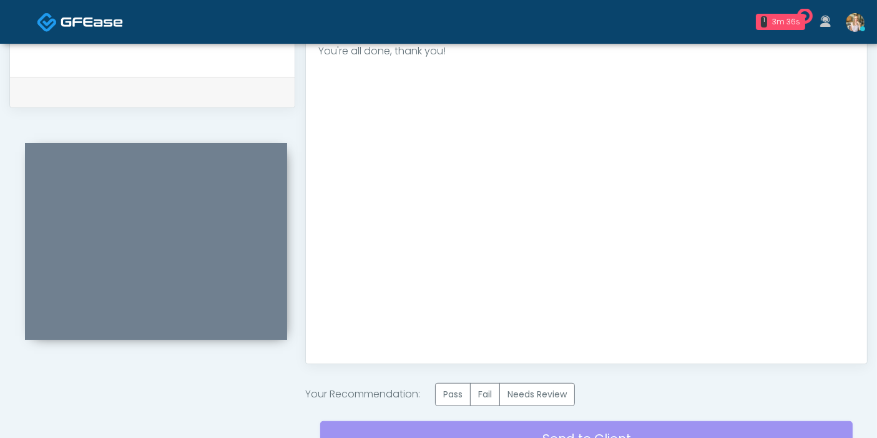
scroll to position [611, 0]
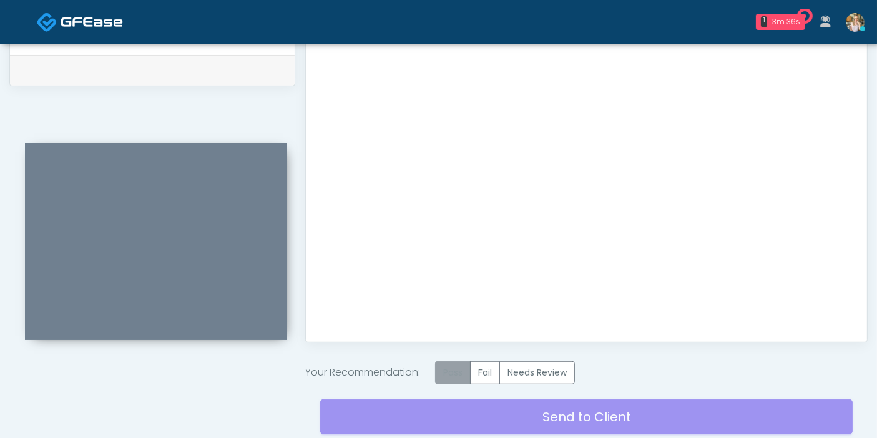
click at [456, 372] on label "Pass" at bounding box center [453, 372] width 36 height 23
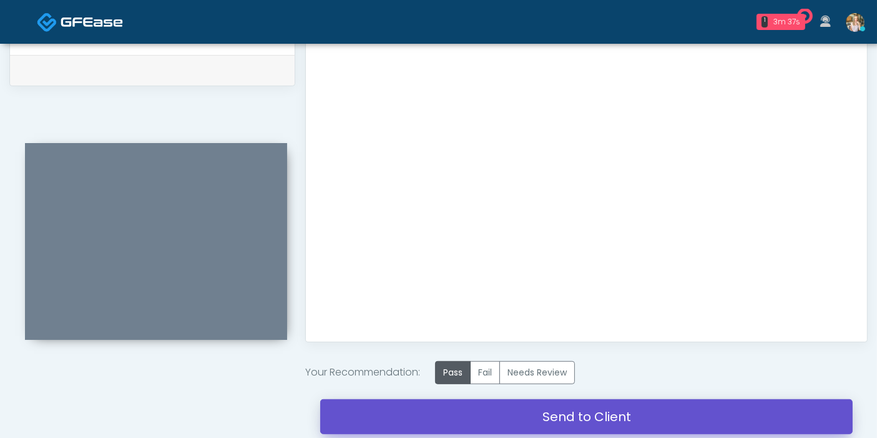
click at [594, 421] on link "Send to Client" at bounding box center [586, 416] width 533 height 35
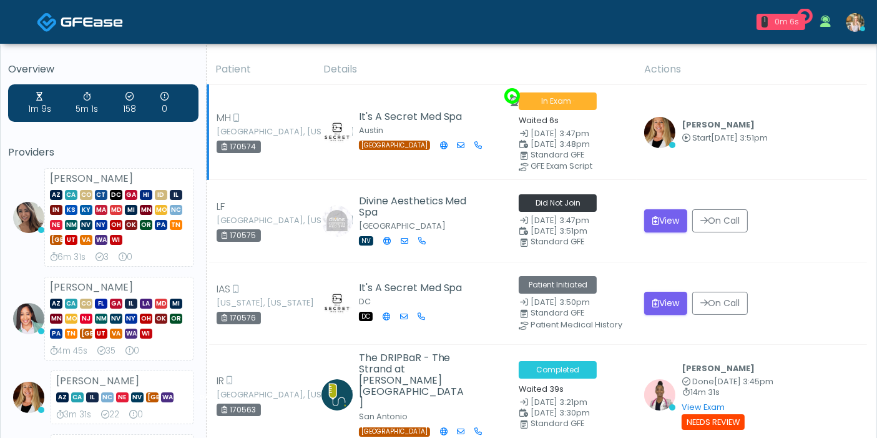
click at [664, 147] on td "[PERSON_NAME] Start [DATE] 3:51pm View Exam | Unreview" at bounding box center [752, 131] width 230 height 95
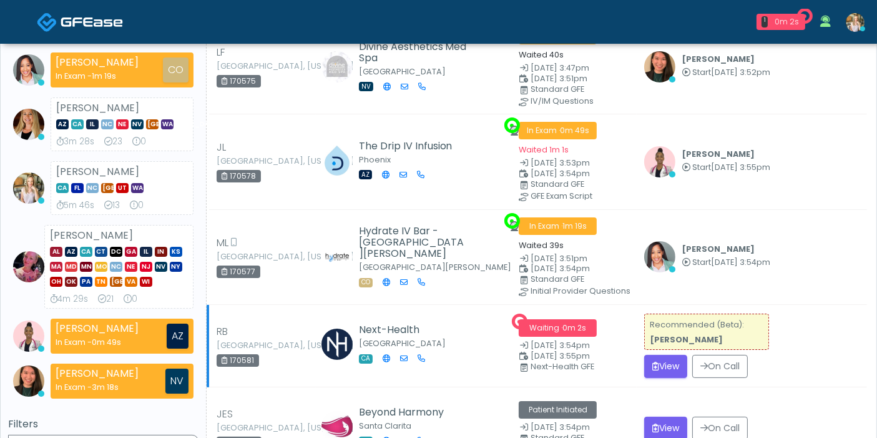
scroll to position [208, 0]
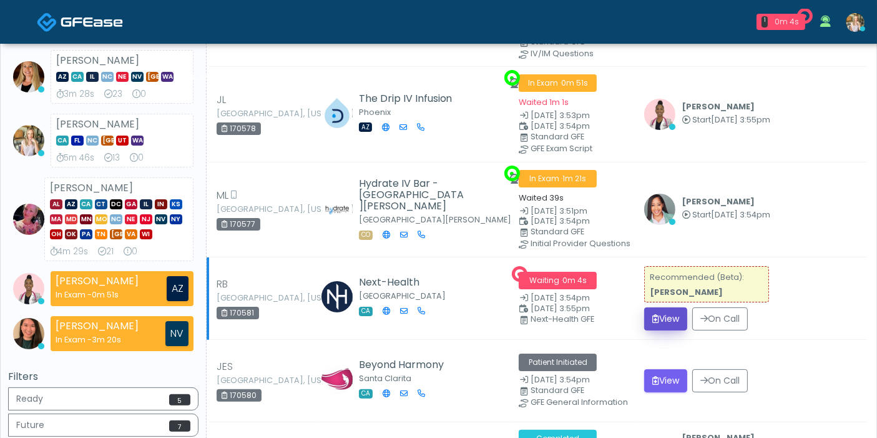
click at [667, 311] on button "View" at bounding box center [665, 318] width 43 height 23
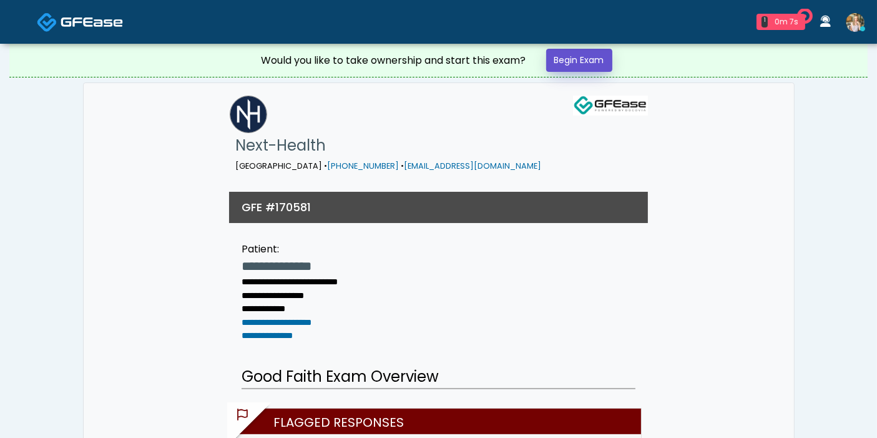
drag, startPoint x: 582, startPoint y: 57, endPoint x: 564, endPoint y: 97, distance: 43.9
click at [582, 57] on link "Begin Exam" at bounding box center [579, 60] width 66 height 23
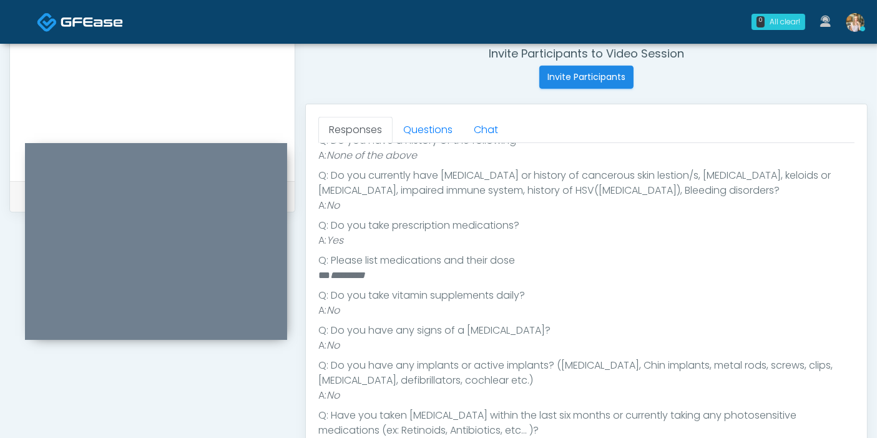
scroll to position [295, 0]
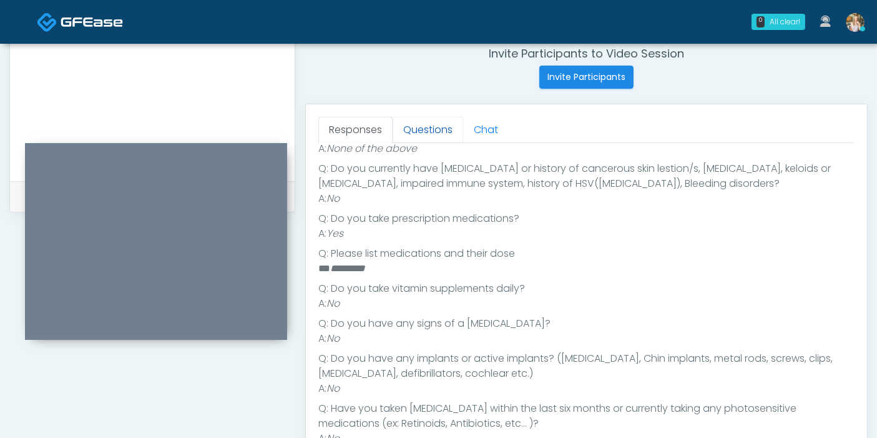
click at [416, 125] on link "Questions" at bounding box center [428, 130] width 71 height 26
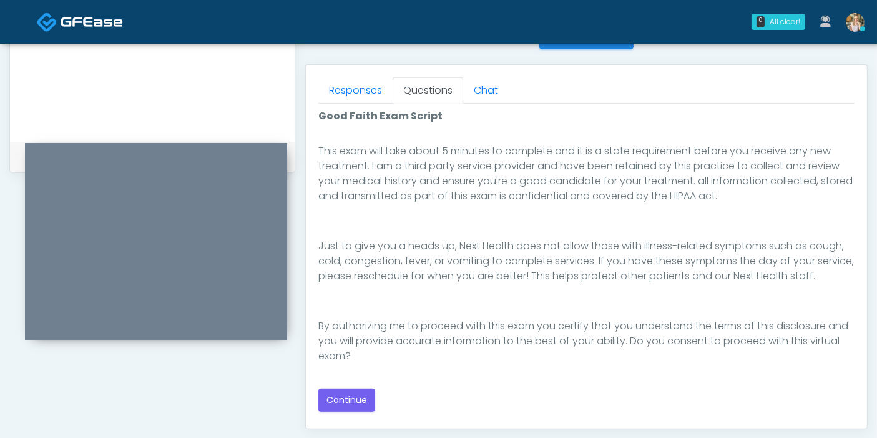
scroll to position [554, 0]
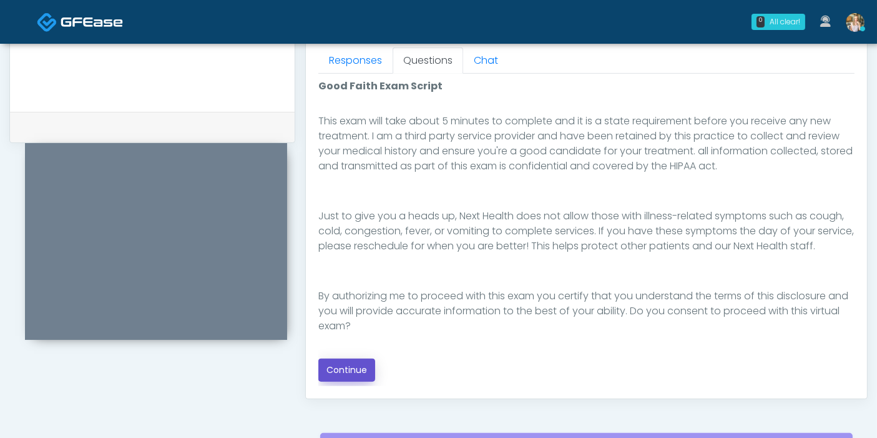
click at [352, 368] on button "Continue" at bounding box center [346, 369] width 57 height 23
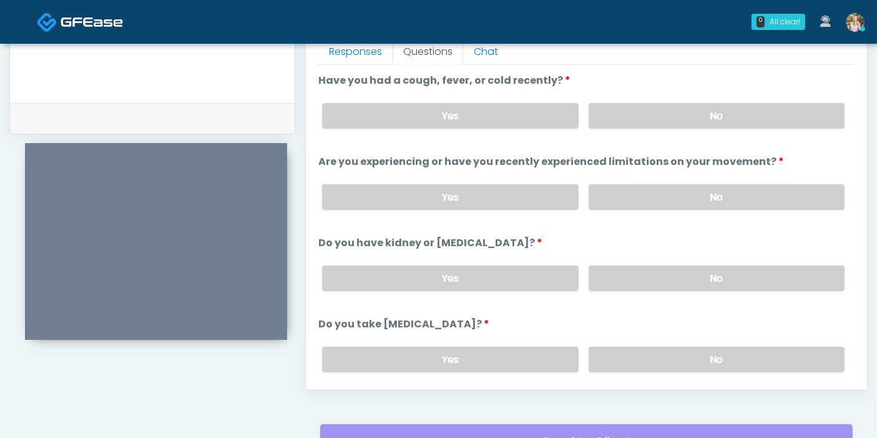
scroll to position [542, 0]
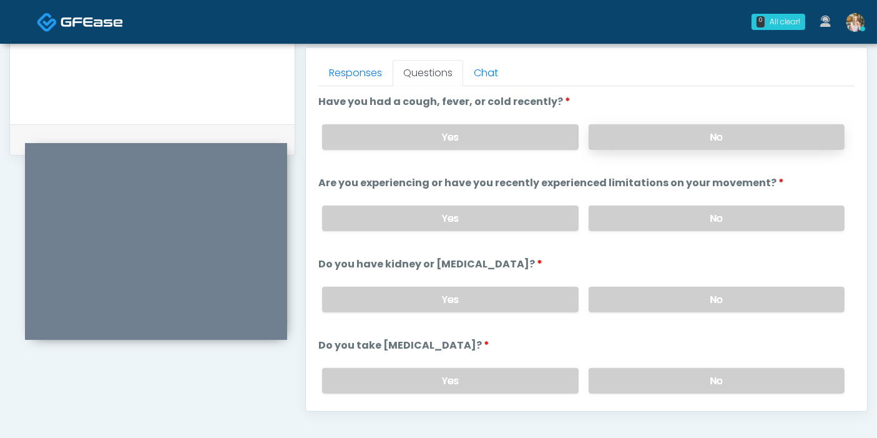
click at [724, 134] on label "No" at bounding box center [717, 137] width 256 height 26
click at [701, 213] on label "No" at bounding box center [717, 218] width 256 height 26
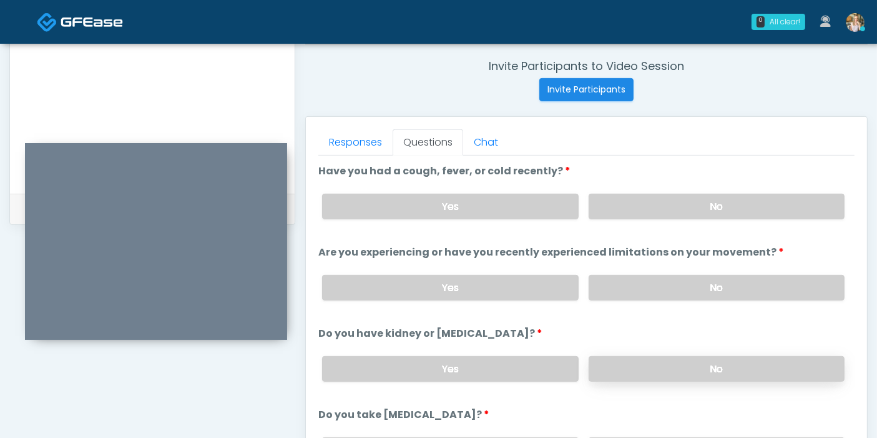
click at [702, 372] on label "No" at bounding box center [717, 369] width 256 height 26
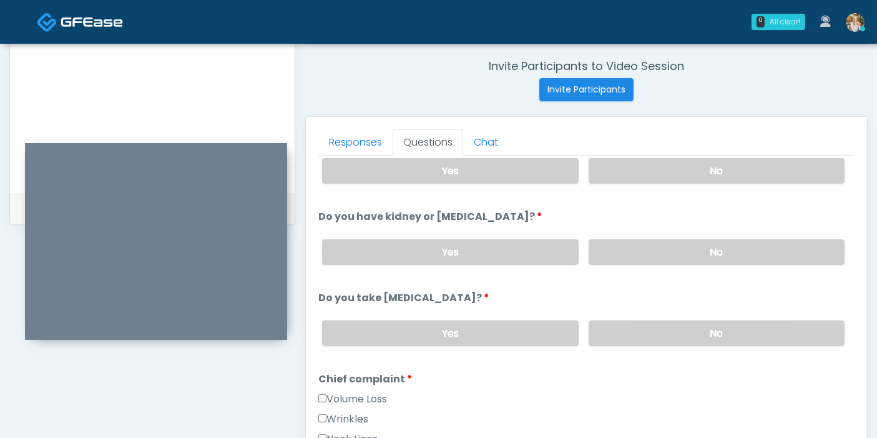
scroll to position [139, 0]
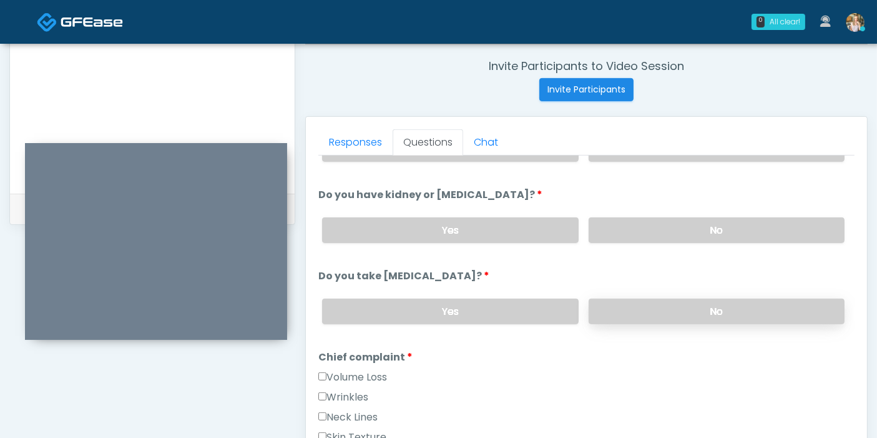
click at [679, 313] on label "No" at bounding box center [717, 311] width 256 height 26
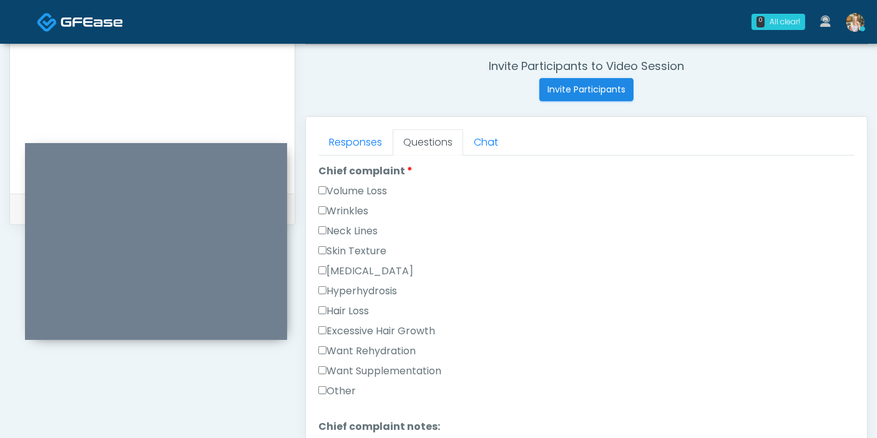
scroll to position [347, 0]
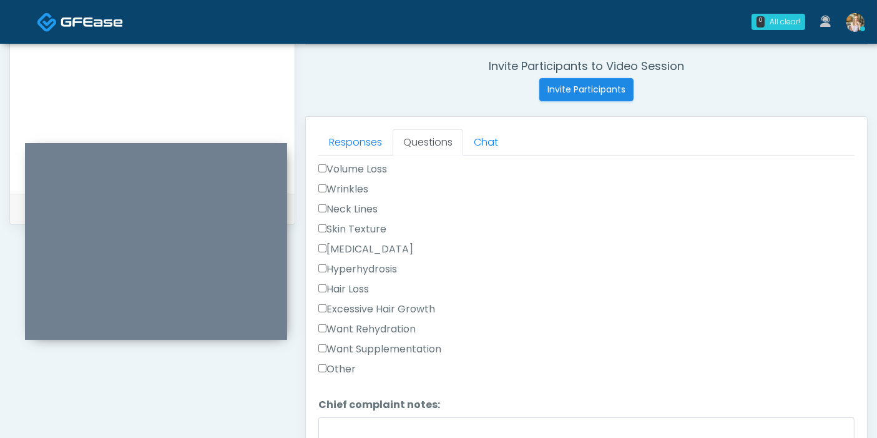
click at [360, 324] on label "Want Rehydration" at bounding box center [366, 329] width 97 height 15
click at [360, 345] on label "Want Supplementation" at bounding box center [379, 349] width 123 height 15
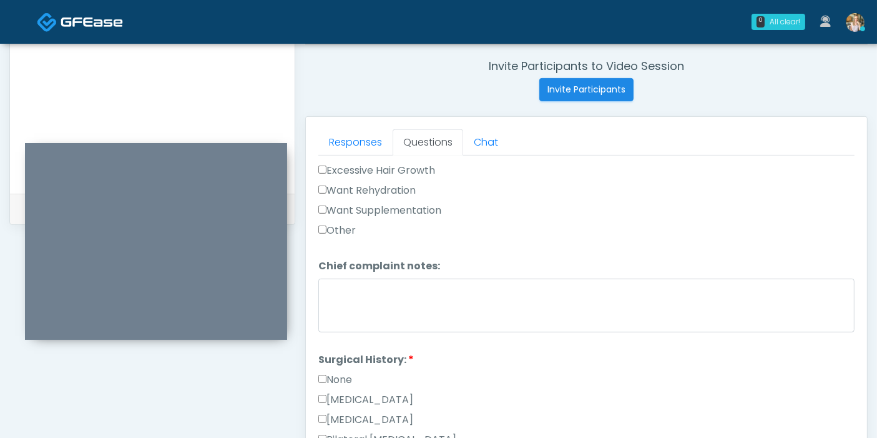
scroll to position [554, 0]
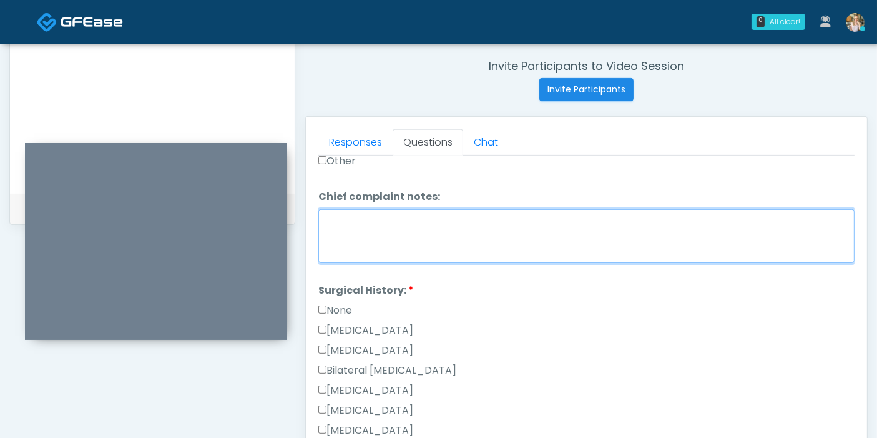
click at [441, 238] on textarea "Chief complaint notes:" at bounding box center [586, 236] width 536 height 54
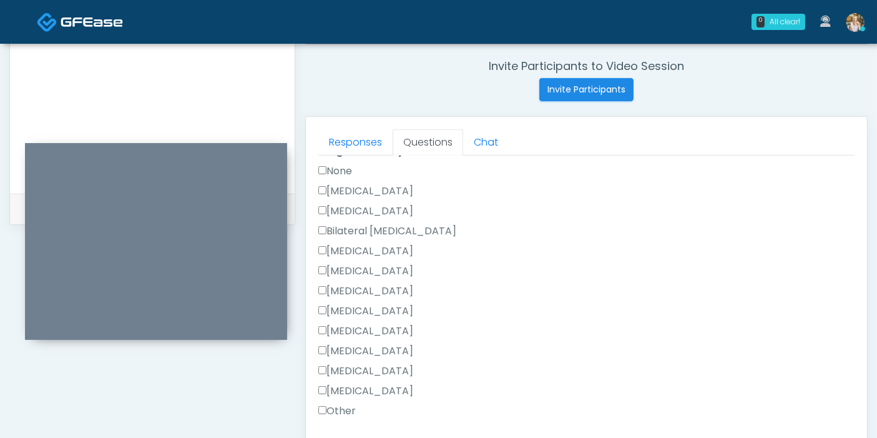
scroll to position [624, 0]
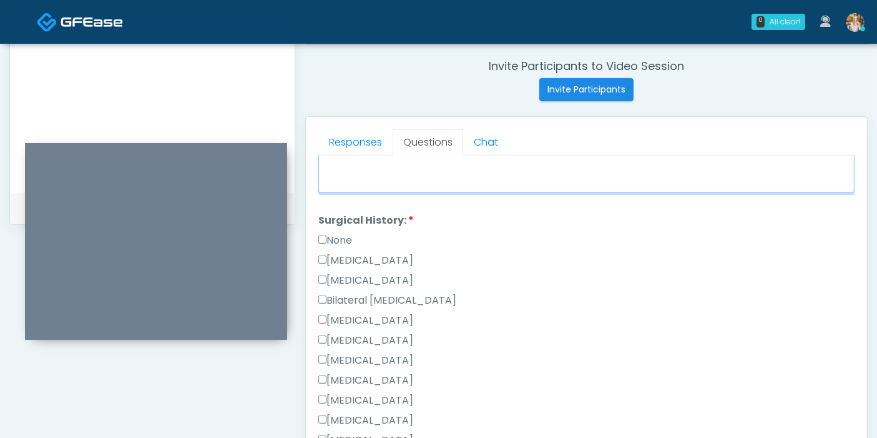
type textarea "**********"
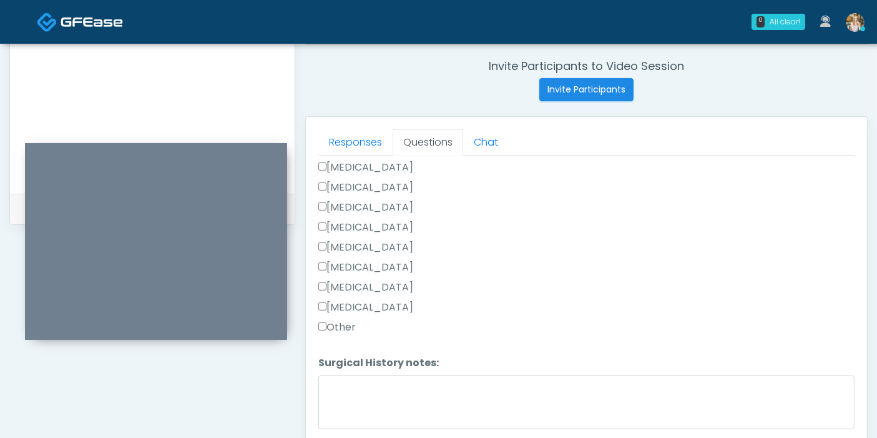
scroll to position [542, 0]
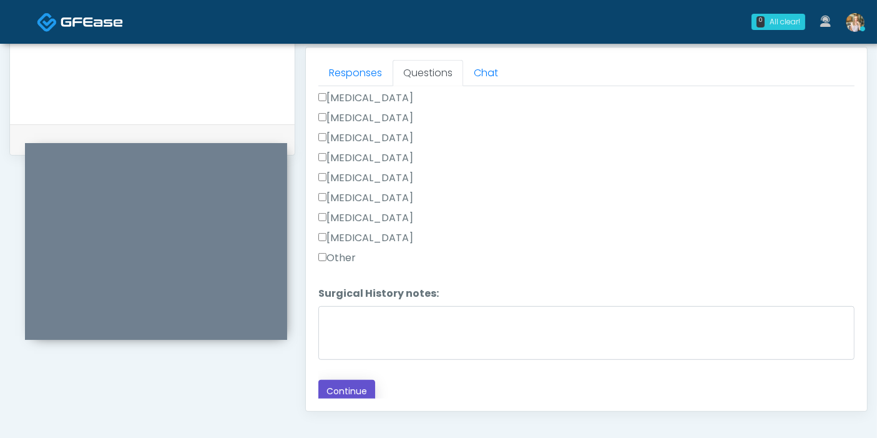
click at [350, 388] on button "Continue" at bounding box center [346, 391] width 57 height 23
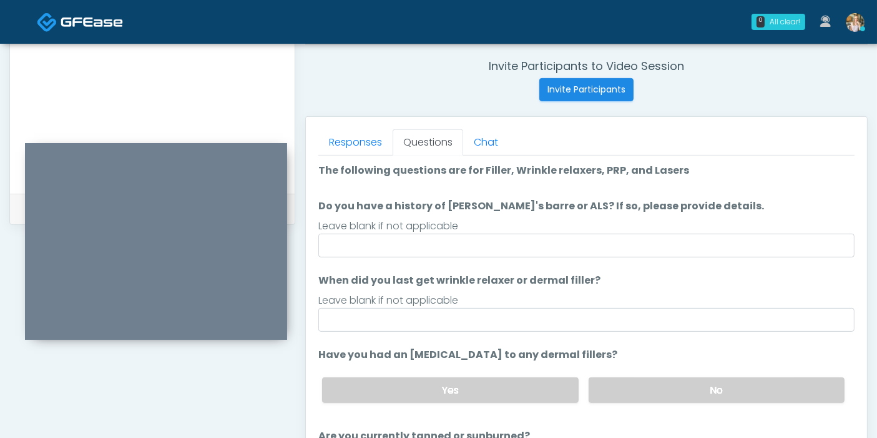
scroll to position [0, 0]
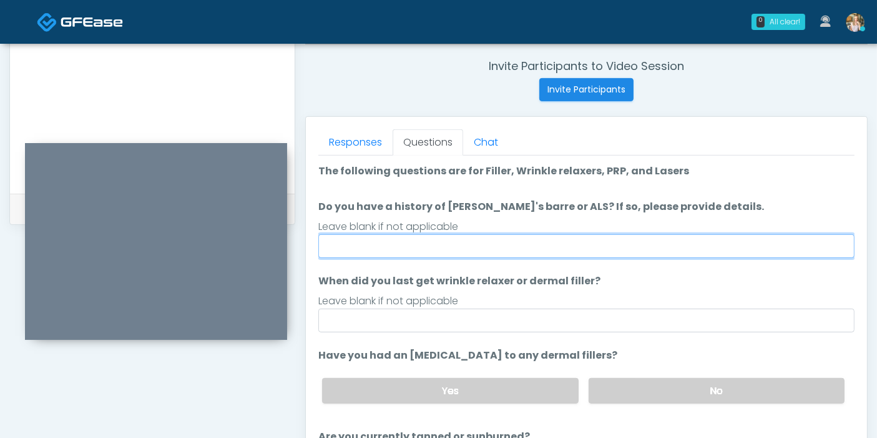
click at [553, 245] on input "Do you have a history of Guillain's barre or ALS? If so, please provide details." at bounding box center [586, 246] width 536 height 24
type input "******"
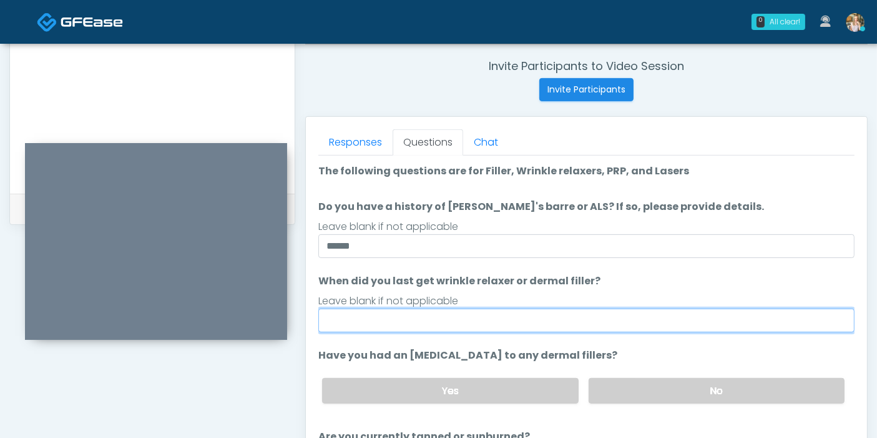
type input "*"
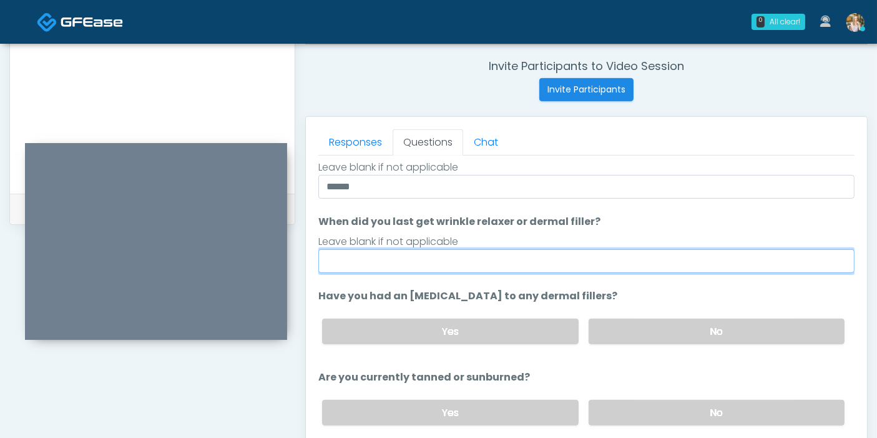
scroll to position [144, 0]
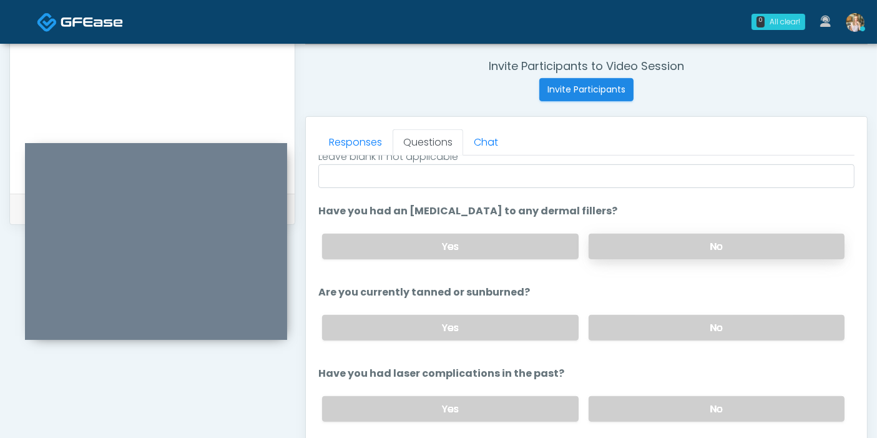
click at [661, 242] on label "No" at bounding box center [717, 247] width 256 height 26
click at [704, 330] on label "No" at bounding box center [717, 328] width 256 height 26
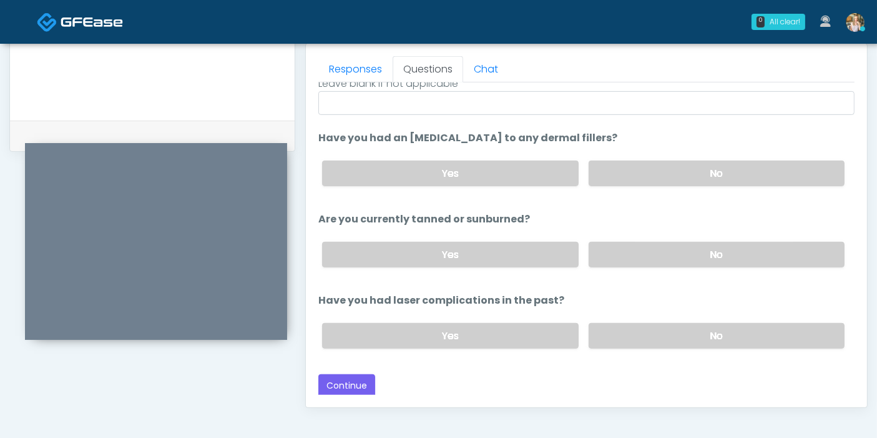
scroll to position [611, 0]
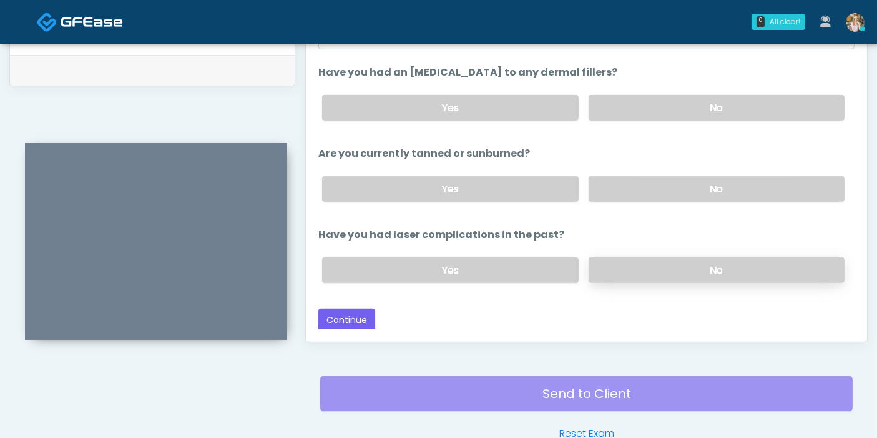
click at [676, 273] on label "No" at bounding box center [717, 270] width 256 height 26
click at [345, 316] on button "Continue" at bounding box center [346, 319] width 57 height 23
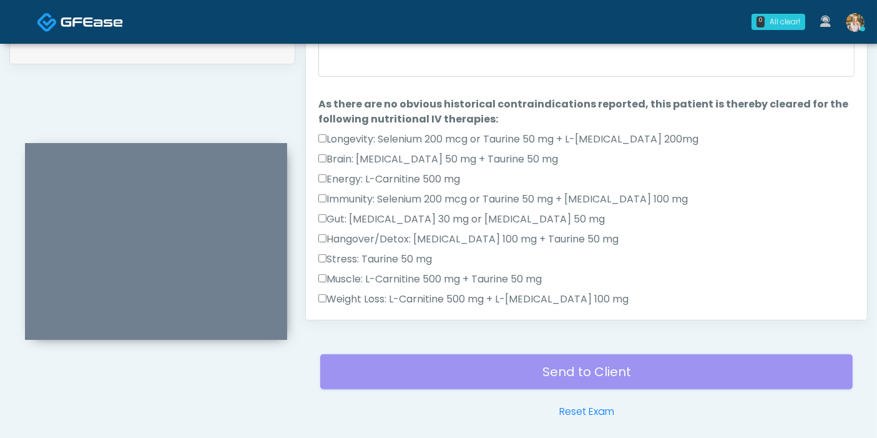
scroll to position [473, 0]
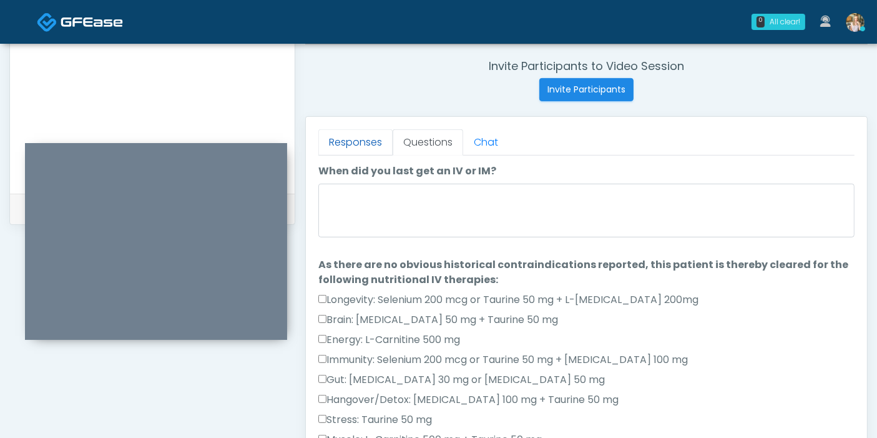
click at [351, 145] on link "Responses" at bounding box center [355, 142] width 74 height 26
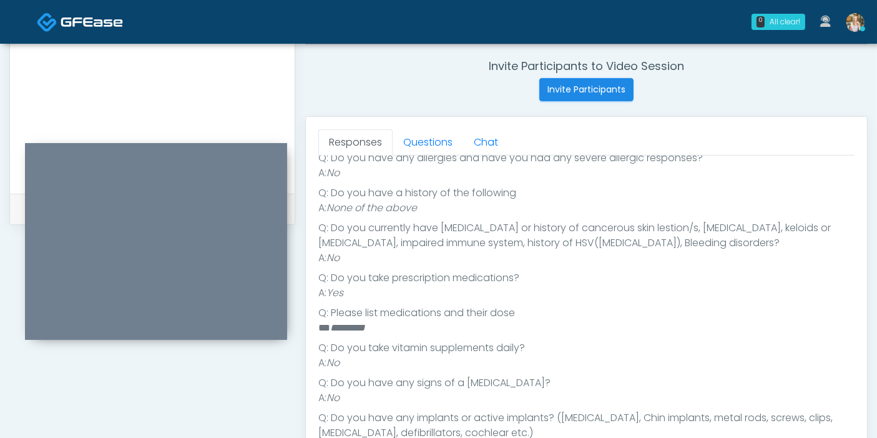
scroll to position [277, 0]
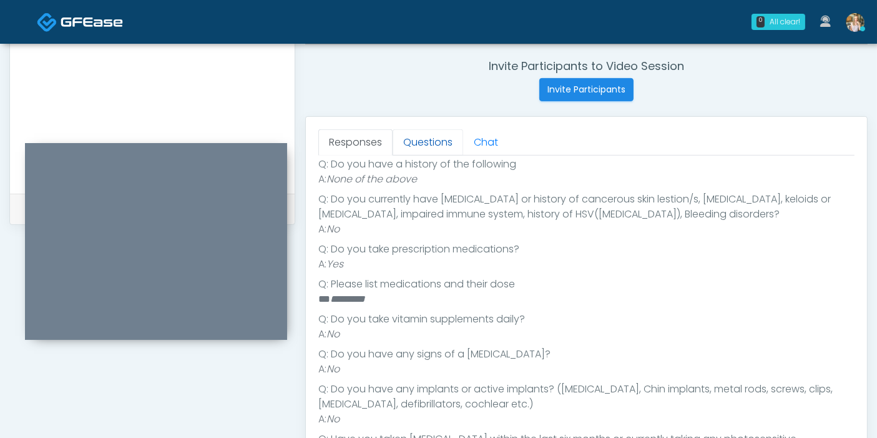
click at [437, 144] on link "Questions" at bounding box center [428, 142] width 71 height 26
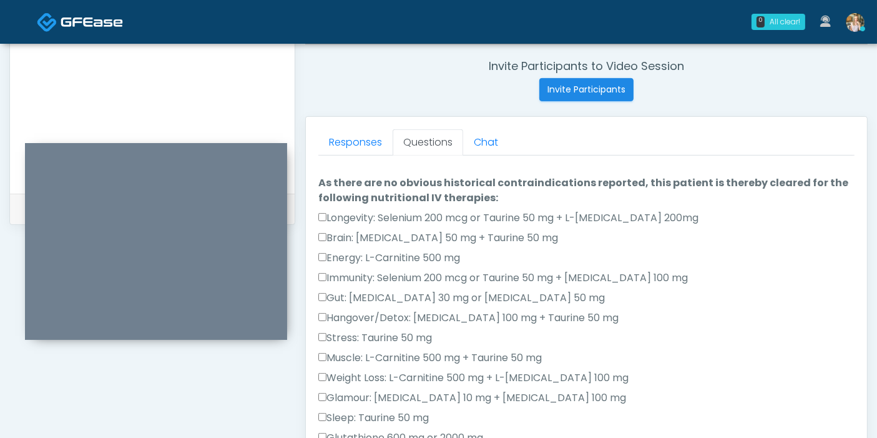
scroll to position [0, 0]
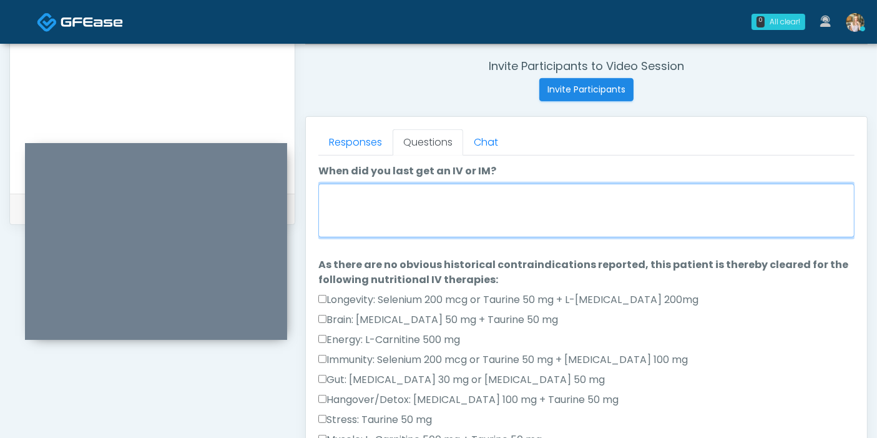
click at [428, 213] on textarea "When did you last get an IV or IM?" at bounding box center [586, 211] width 536 height 54
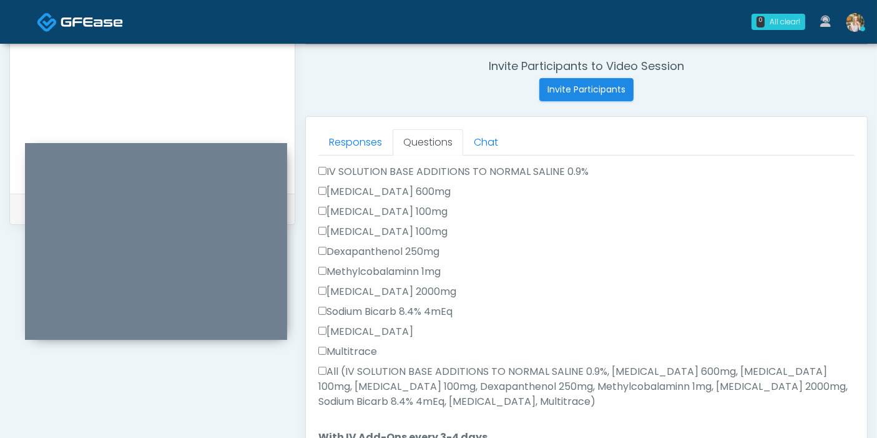
scroll to position [554, 0]
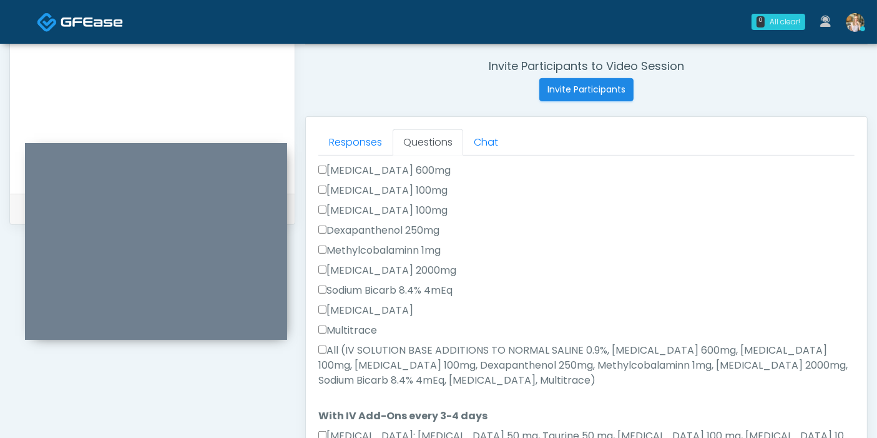
click at [326, 343] on label "All (IV SOLUTION BASE ADDITIONS TO NORMAL SALINE 0.9%, Magnesium Chloride 600mg…" at bounding box center [586, 365] width 536 height 45
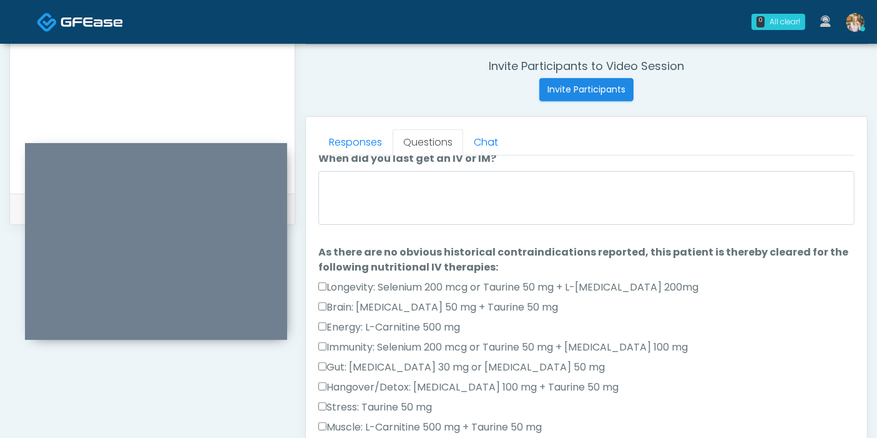
scroll to position [0, 0]
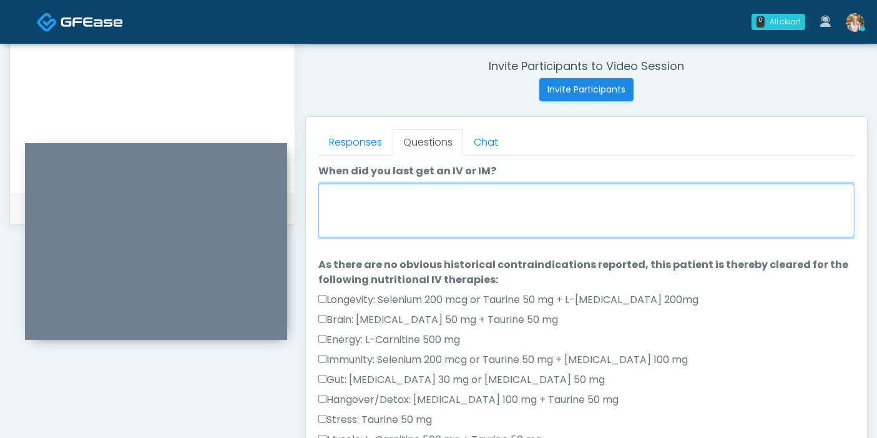
click at [437, 217] on textarea "When did you last get an IV or IM?" at bounding box center [586, 211] width 536 height 54
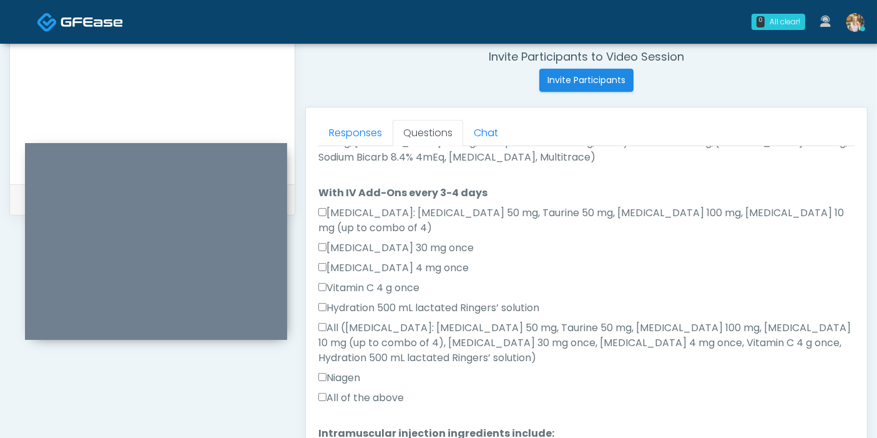
scroll to position [542, 0]
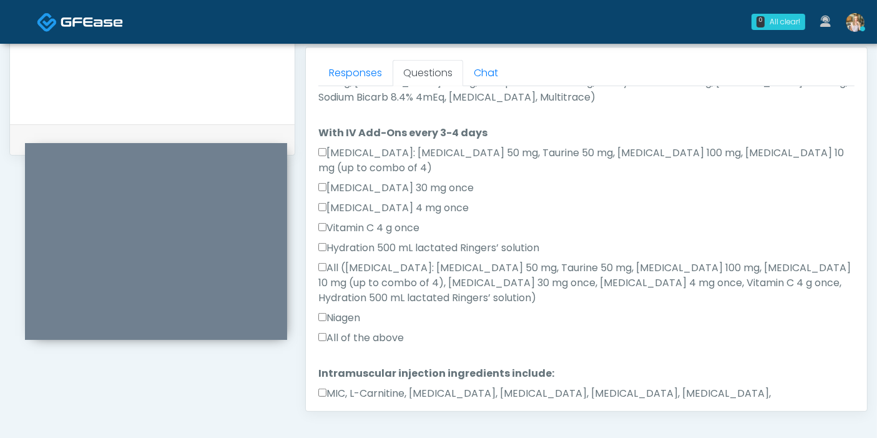
type textarea "**********"
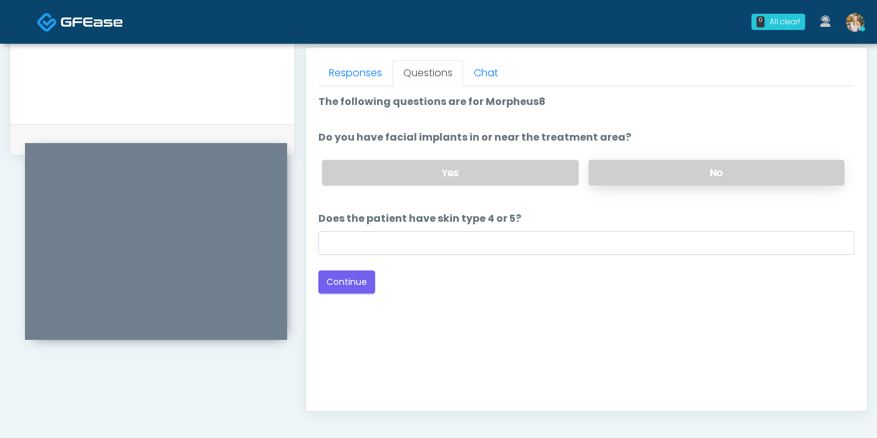
click at [656, 173] on label "No" at bounding box center [717, 173] width 256 height 26
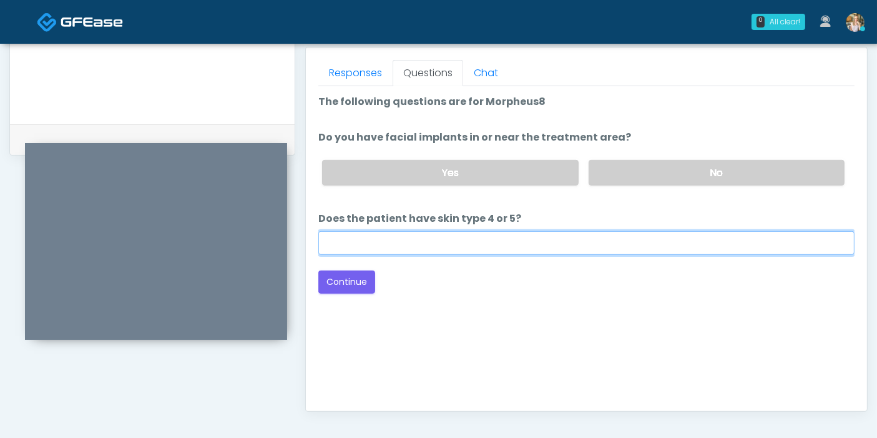
click at [543, 244] on input "Does the patient have skin type 4 or 5?" at bounding box center [586, 243] width 536 height 24
type input "**"
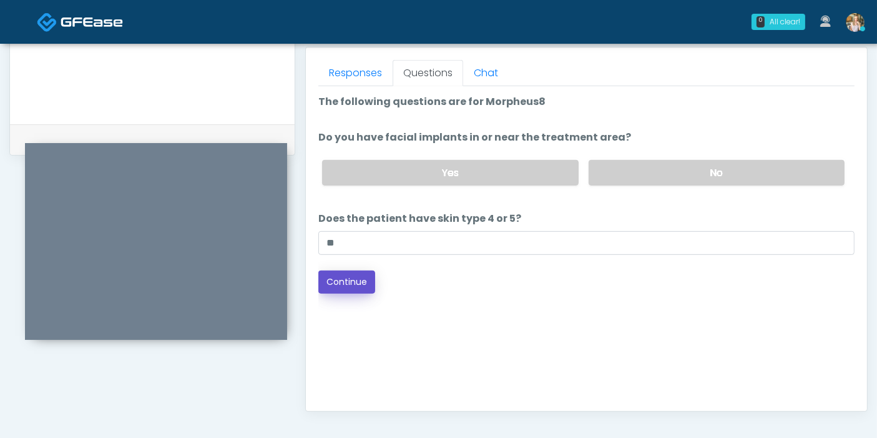
click at [331, 284] on button "Continue" at bounding box center [346, 281] width 57 height 23
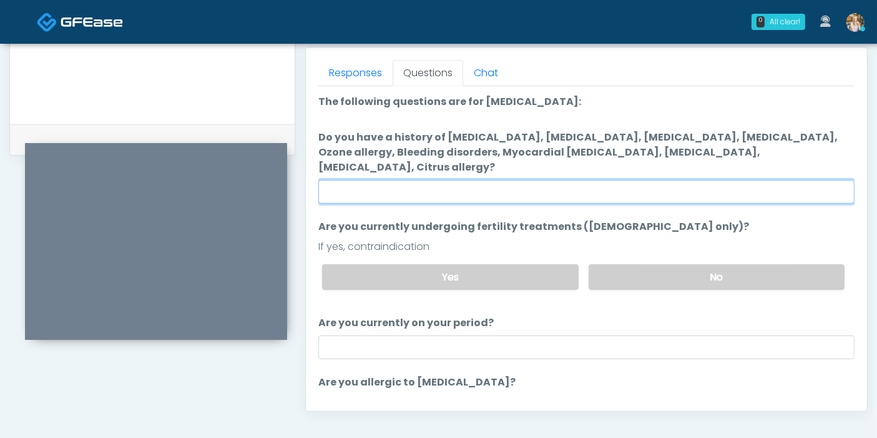
click at [648, 184] on input "Do you have a history of Hyperthyroidism, Hypotension, Hypocalcemia, Hypoglycem…" at bounding box center [586, 192] width 536 height 24
click at [383, 180] on input "Do you have a history of Hyperthyroidism, Hypotension, Hypocalcemia, Hypoglycem…" at bounding box center [586, 192] width 536 height 24
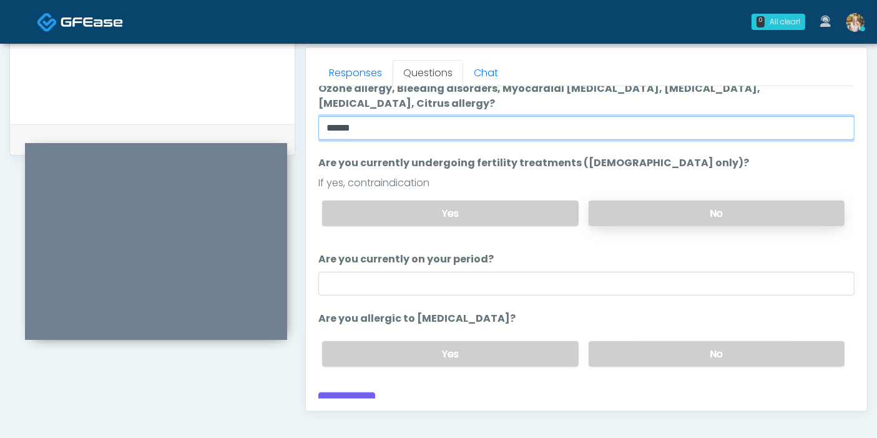
type input "******"
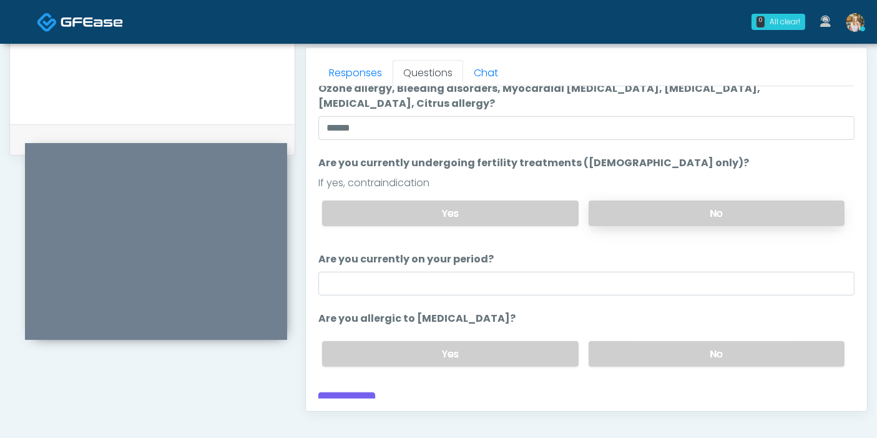
click at [655, 200] on label "No" at bounding box center [717, 213] width 256 height 26
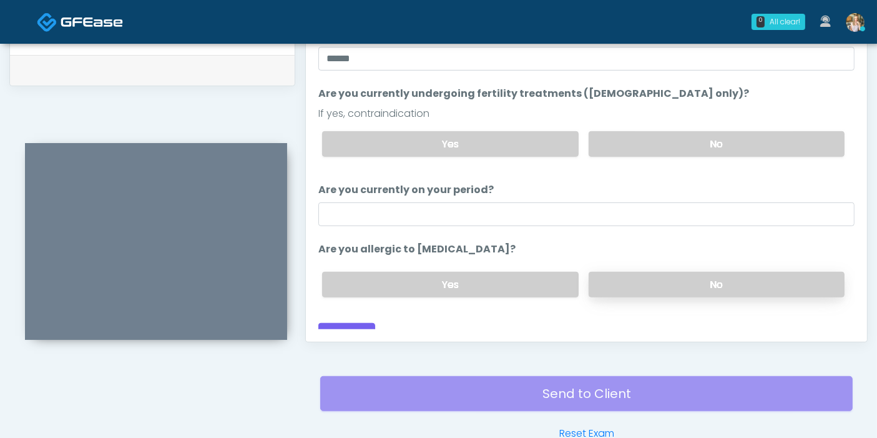
click at [674, 272] on label "No" at bounding box center [717, 285] width 256 height 26
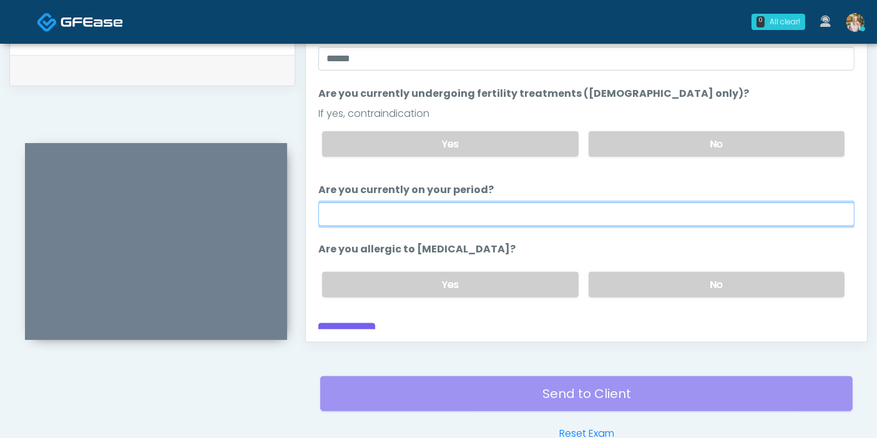
click at [653, 202] on input "Are you currently on your period?" at bounding box center [586, 214] width 536 height 24
type input "***"
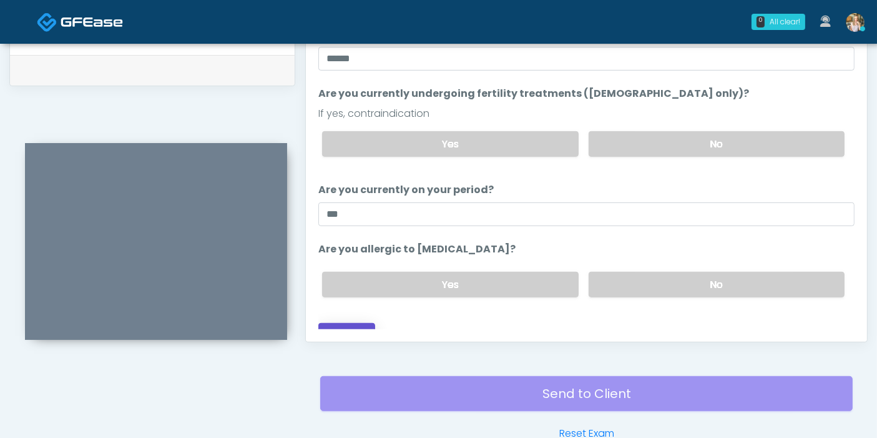
click at [350, 323] on button "Continue" at bounding box center [346, 334] width 57 height 23
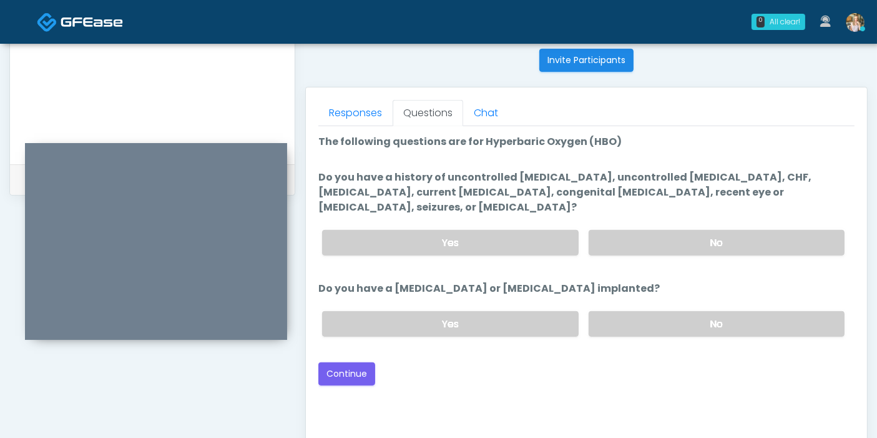
scroll to position [473, 0]
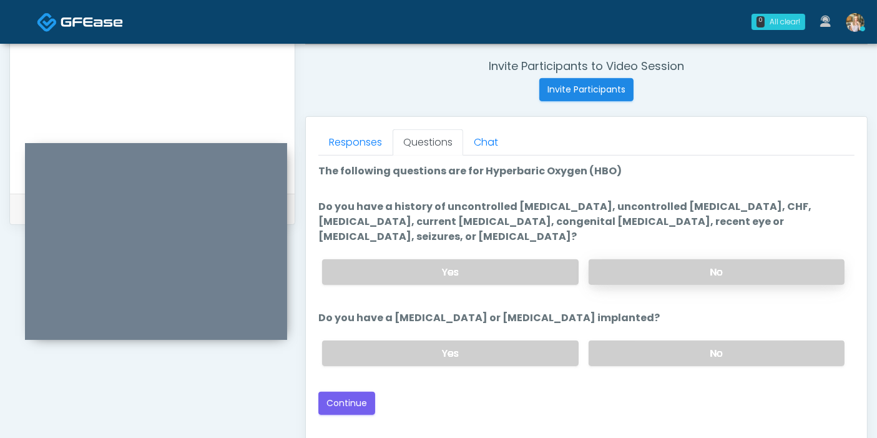
click at [702, 259] on label "No" at bounding box center [717, 272] width 256 height 26
click at [648, 340] on label "No" at bounding box center [717, 353] width 256 height 26
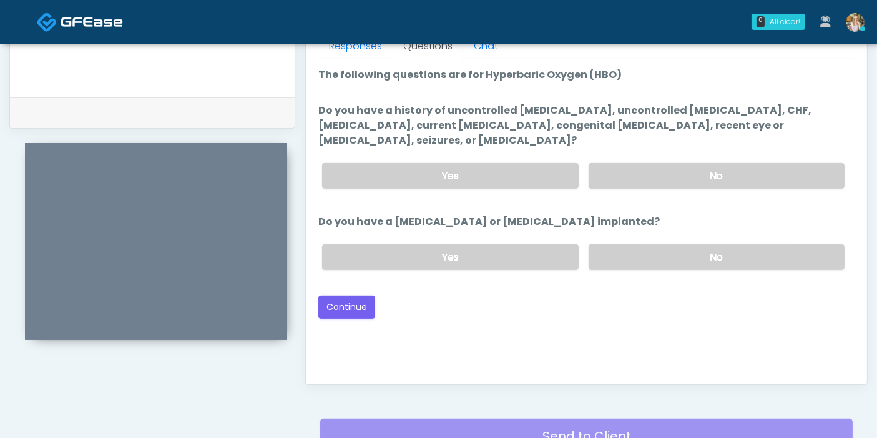
scroll to position [611, 0]
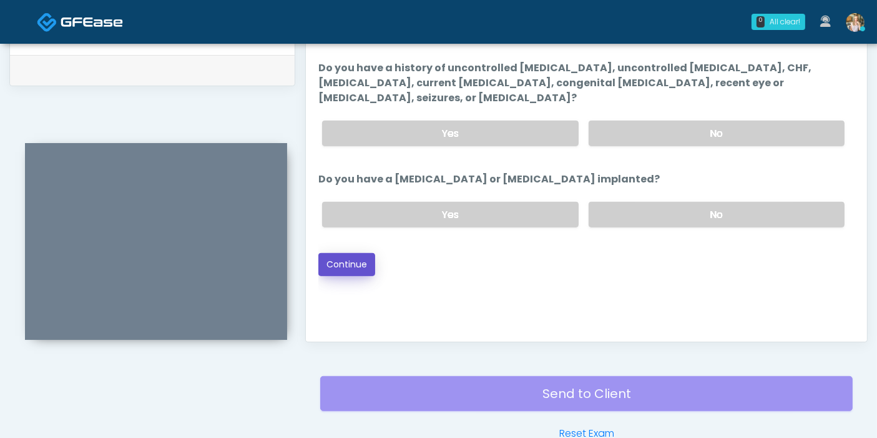
click at [351, 253] on button "Continue" at bounding box center [346, 264] width 57 height 23
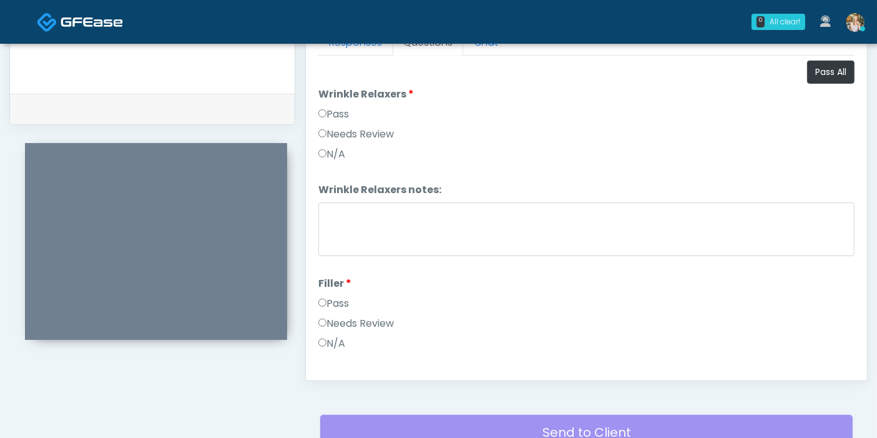
scroll to position [542, 0]
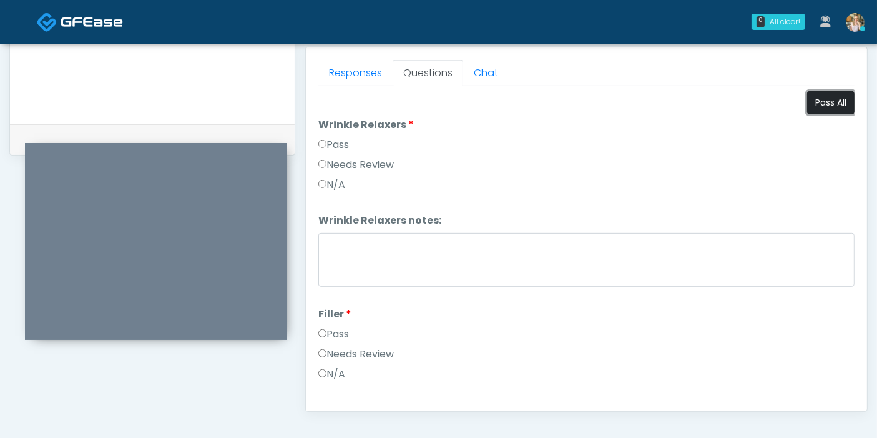
click at [822, 106] on button "Pass All" at bounding box center [830, 102] width 47 height 23
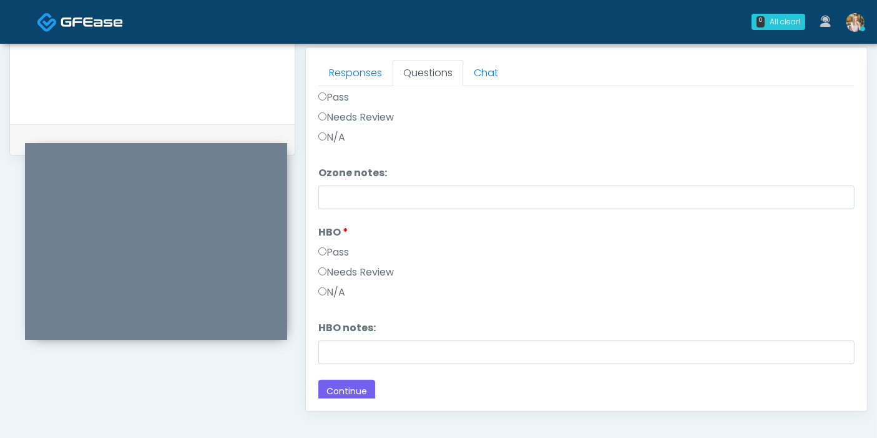
scroll to position [611, 0]
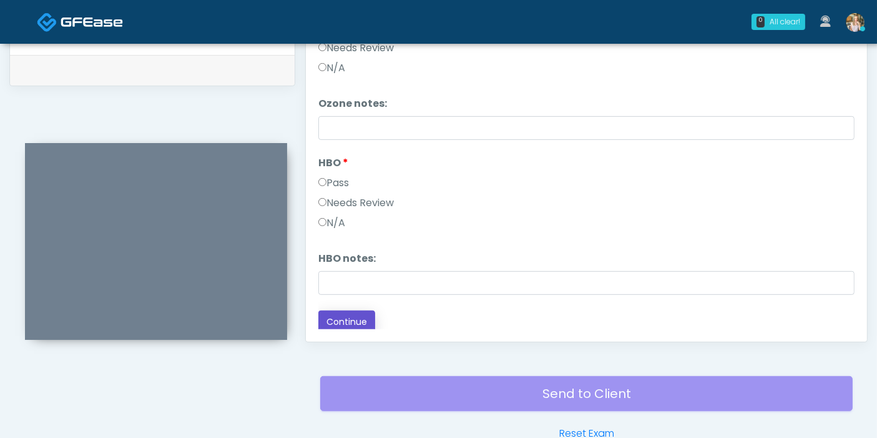
click at [354, 313] on button "Continue" at bounding box center [346, 321] width 57 height 23
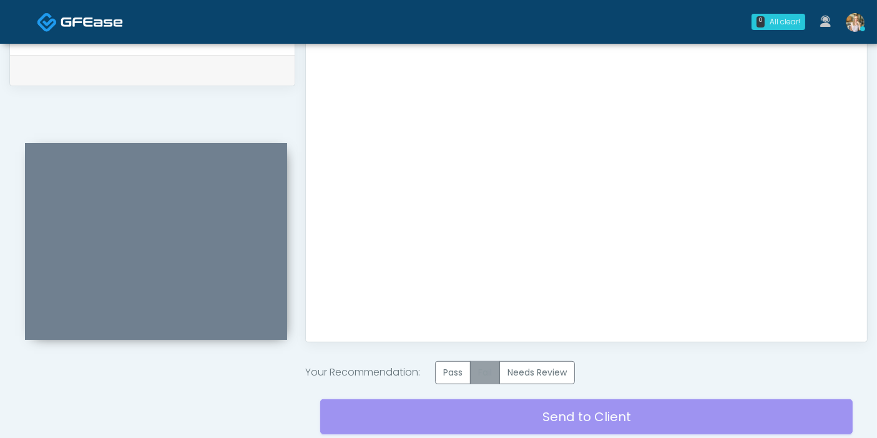
scroll to position [0, 0]
click at [455, 372] on label "Pass" at bounding box center [453, 372] width 36 height 23
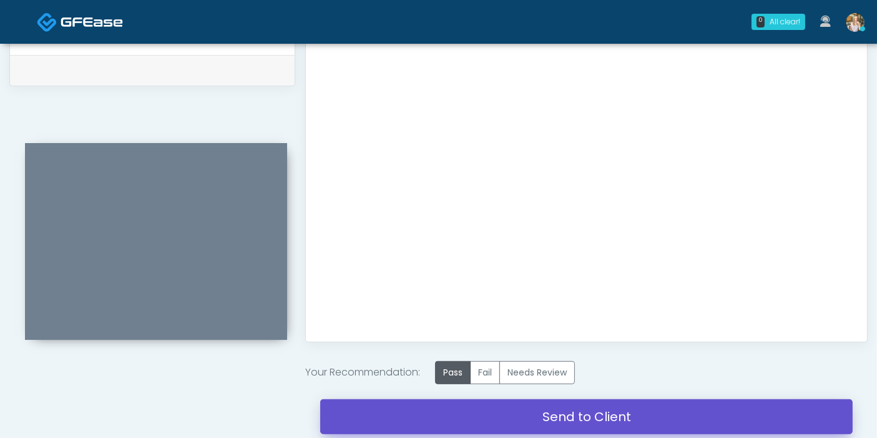
drag, startPoint x: 588, startPoint y: 415, endPoint x: 512, endPoint y: 71, distance: 352.4
click at [588, 416] on link "Send to Client" at bounding box center [586, 416] width 533 height 35
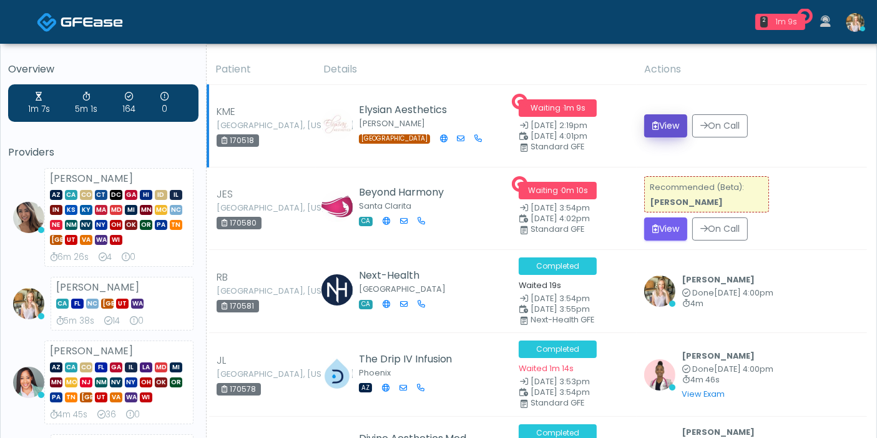
click at [671, 127] on button "View" at bounding box center [665, 125] width 43 height 23
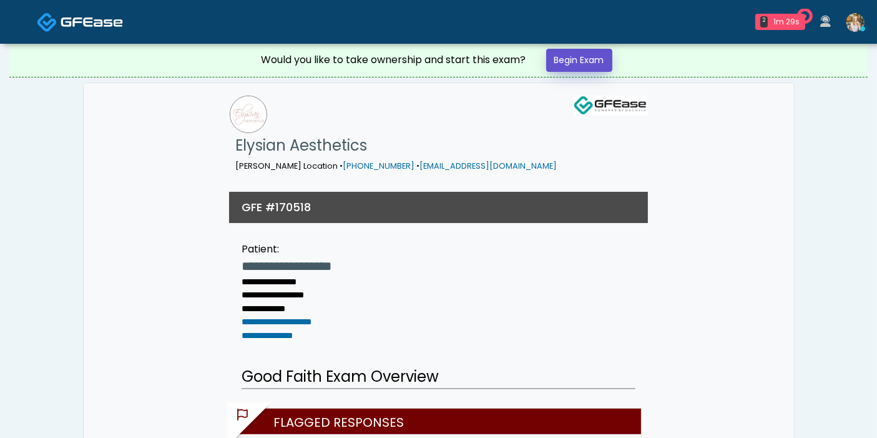
click at [569, 66] on link "Begin Exam" at bounding box center [579, 60] width 66 height 23
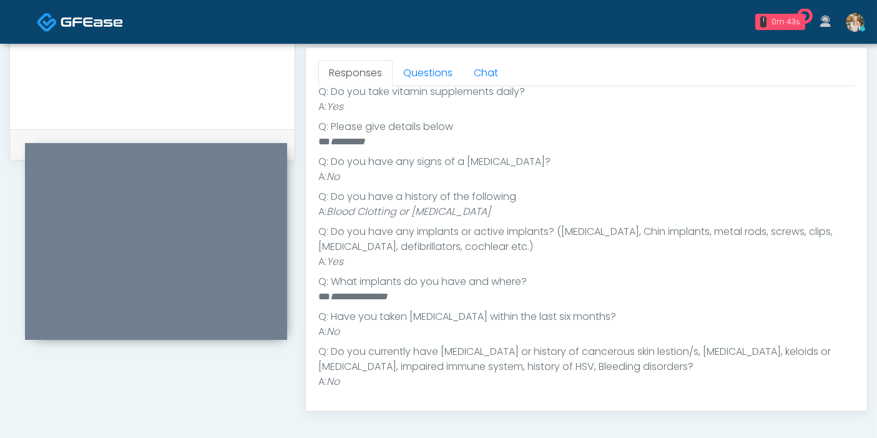
scroll to position [554, 0]
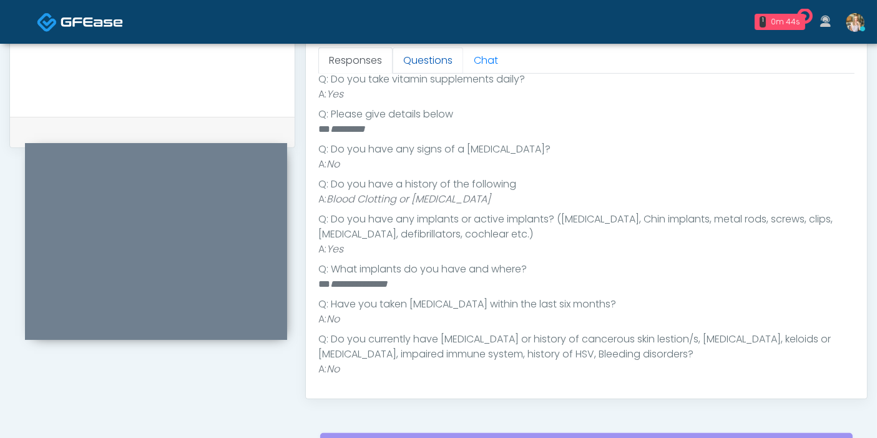
click at [430, 62] on link "Questions" at bounding box center [428, 60] width 71 height 26
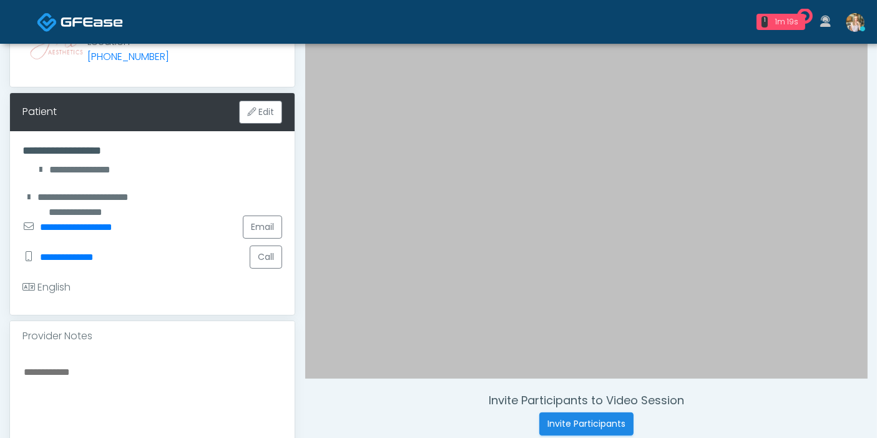
scroll to position [277, 0]
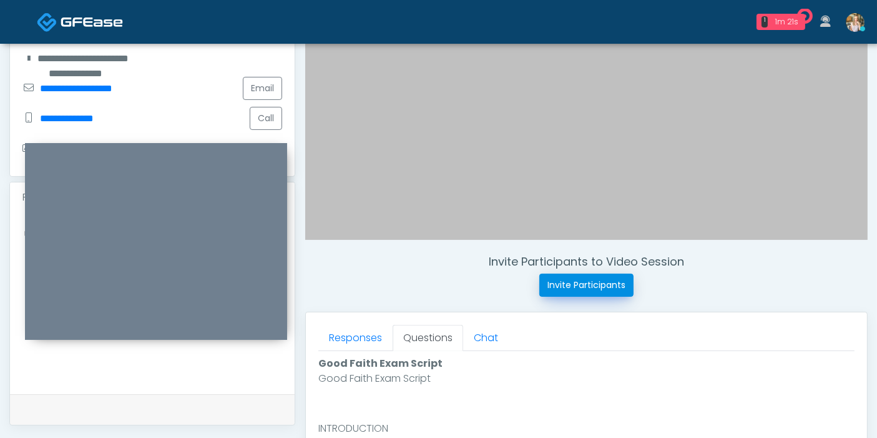
click at [573, 288] on button "Invite Participants" at bounding box center [587, 284] width 94 height 23
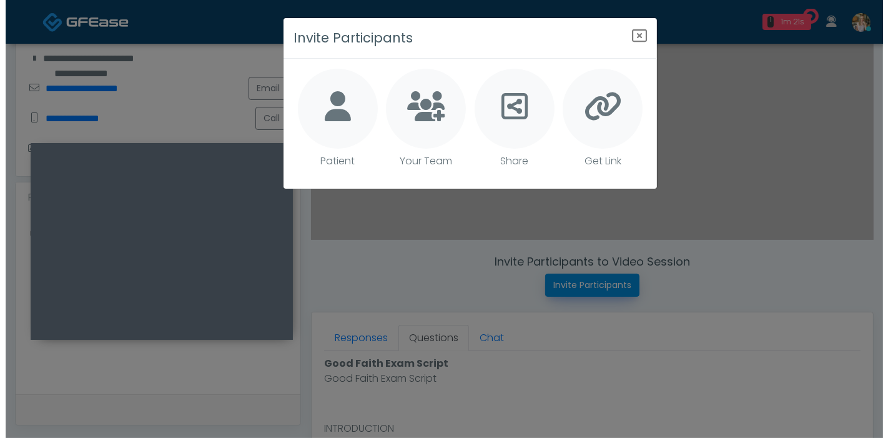
scroll to position [278, 0]
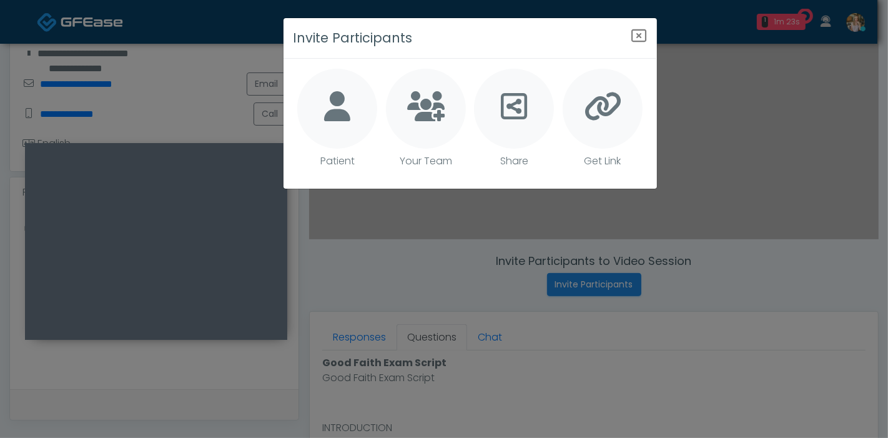
click at [343, 156] on p "Patient" at bounding box center [337, 161] width 34 height 15
type textarea "**********"
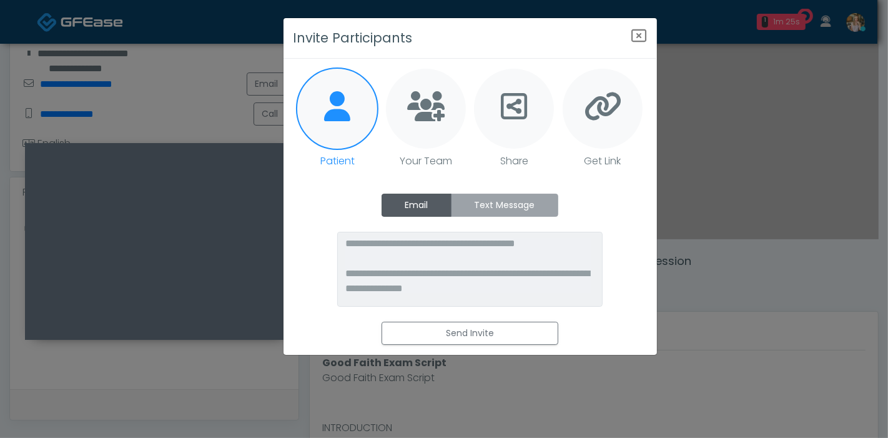
click at [485, 209] on label "Text Message" at bounding box center [504, 205] width 107 height 23
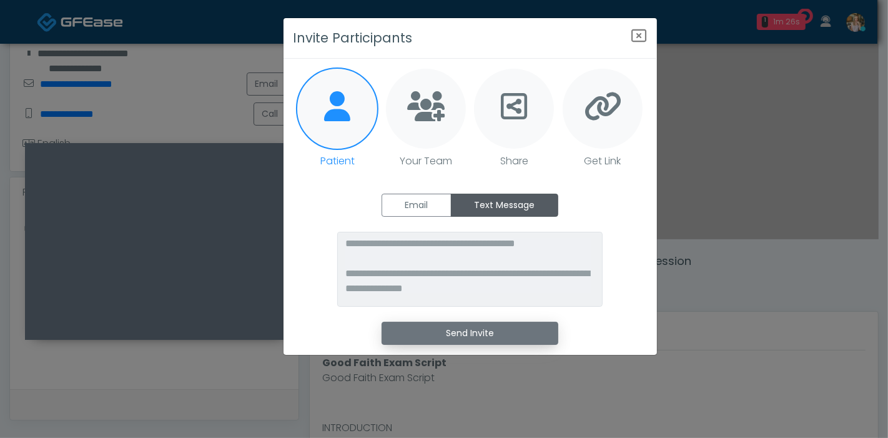
click at [484, 340] on button "Send Invite" at bounding box center [470, 333] width 177 height 23
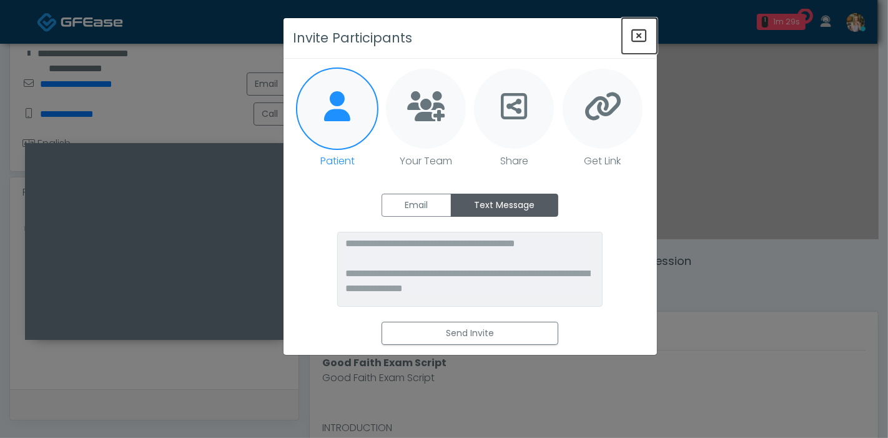
click at [640, 35] on icon "Close" at bounding box center [639, 35] width 15 height 15
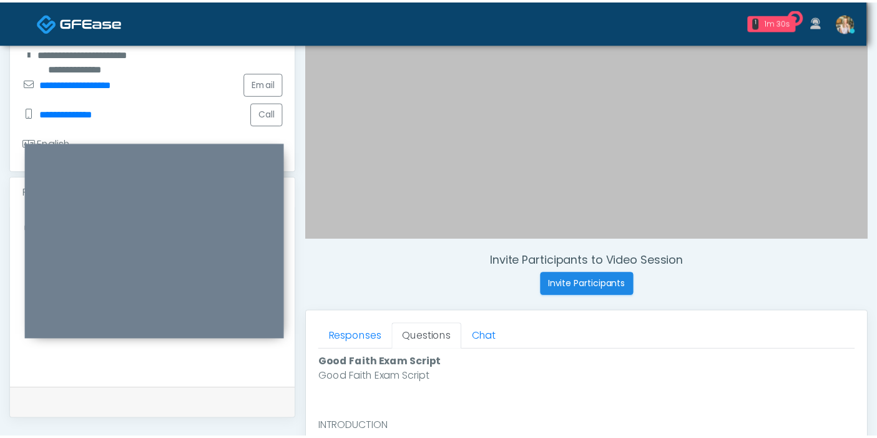
scroll to position [277, 0]
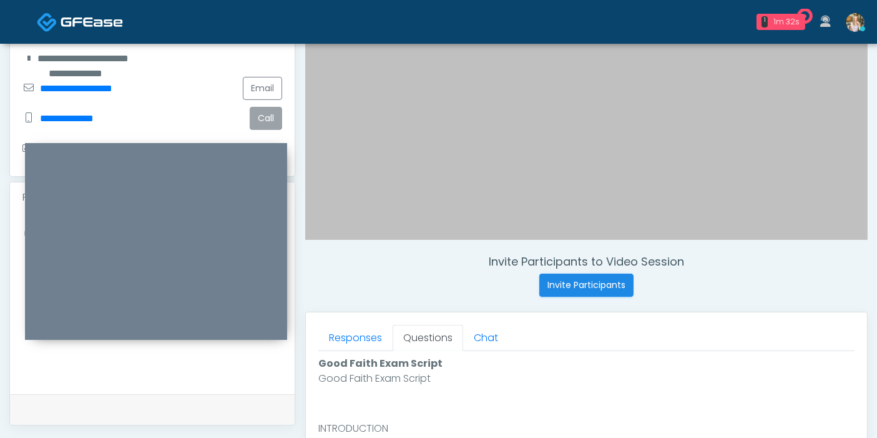
click at [267, 117] on button "Call" at bounding box center [266, 118] width 32 height 23
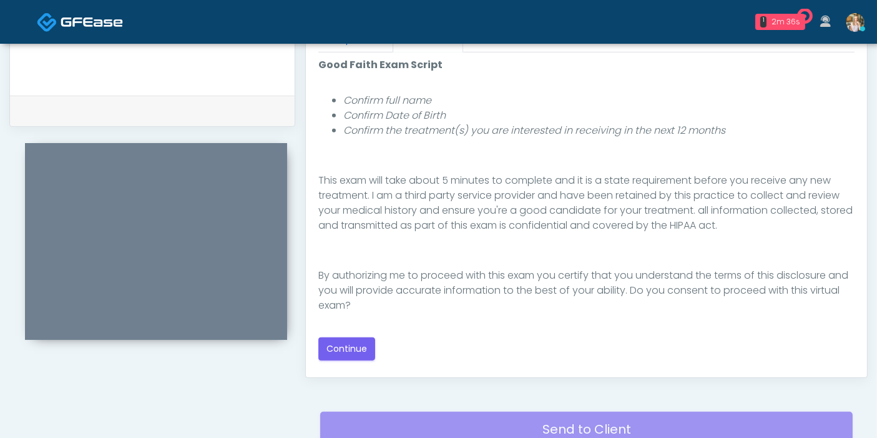
scroll to position [554, 0]
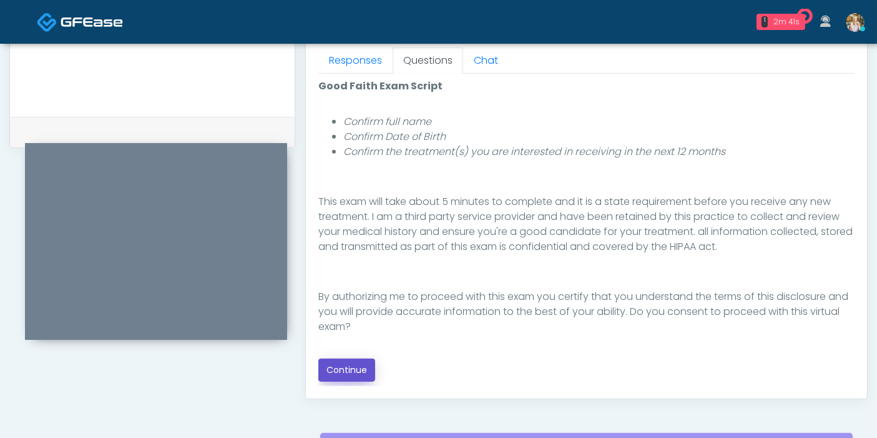
click at [348, 369] on button "Continue" at bounding box center [346, 369] width 57 height 23
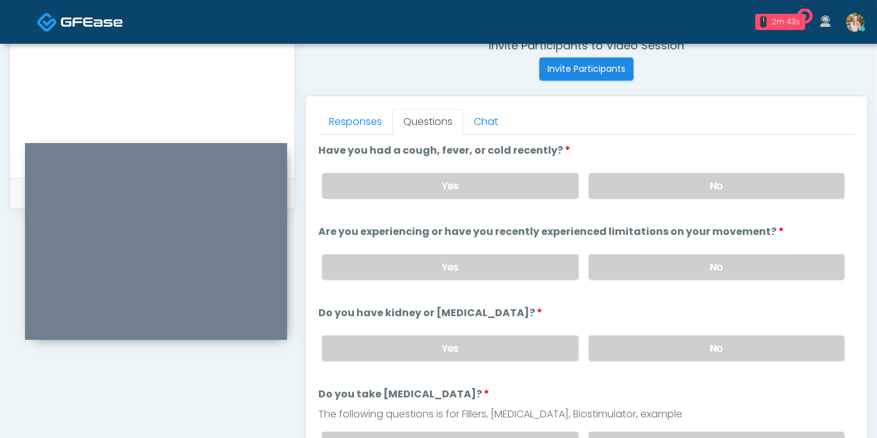
scroll to position [473, 0]
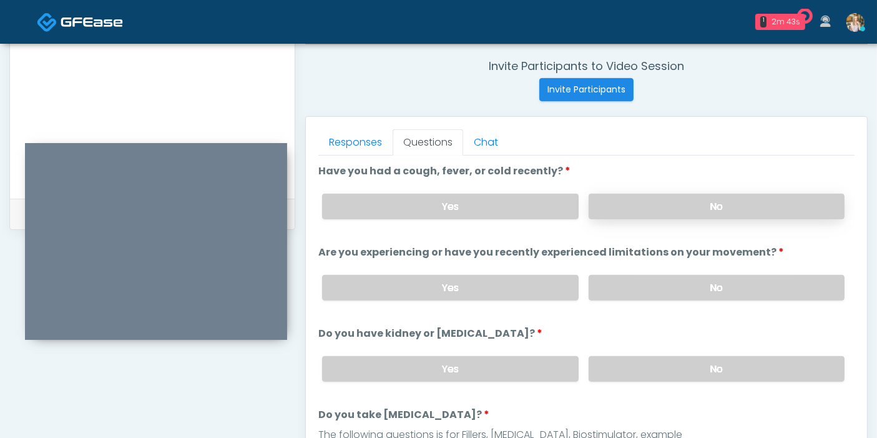
click at [699, 195] on label "No" at bounding box center [717, 207] width 256 height 26
click at [702, 286] on label "No" at bounding box center [717, 288] width 256 height 26
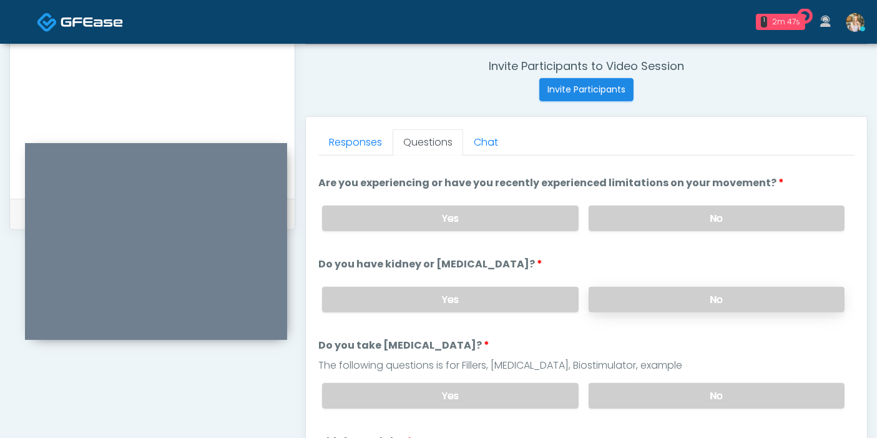
click at [683, 303] on label "No" at bounding box center [717, 300] width 256 height 26
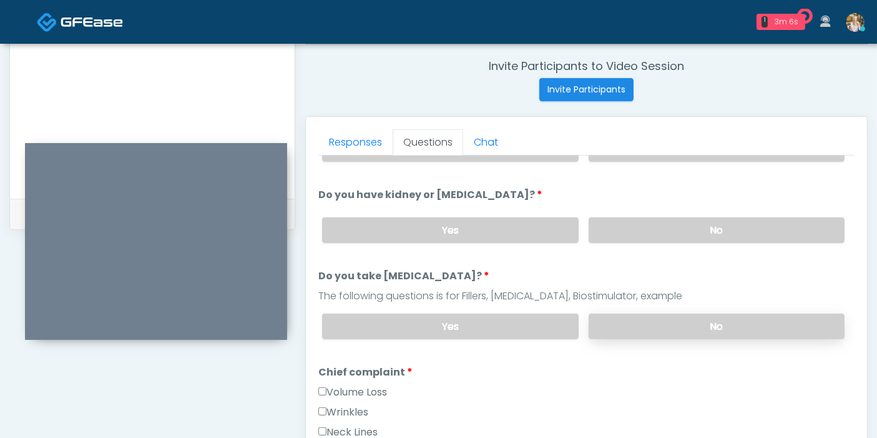
click at [686, 323] on label "No" at bounding box center [717, 326] width 256 height 26
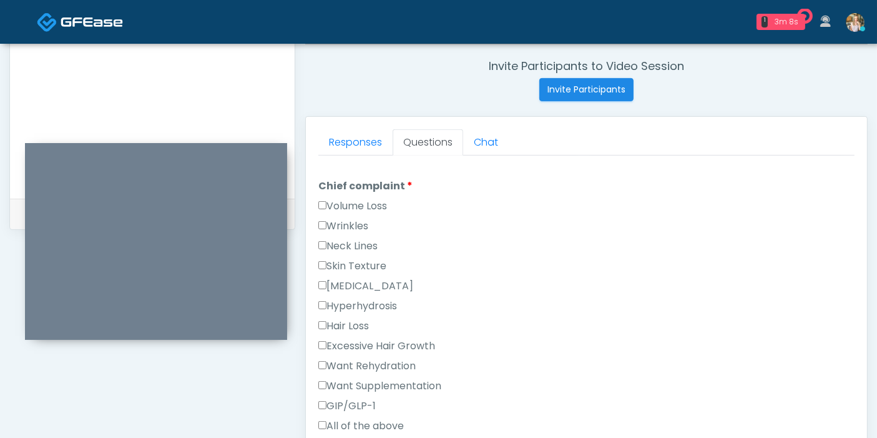
scroll to position [347, 0]
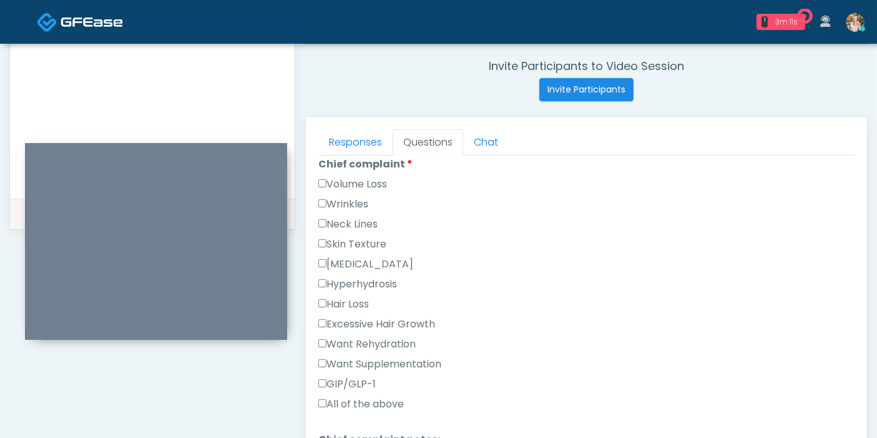
click at [345, 202] on label "Wrinkles" at bounding box center [343, 204] width 50 height 15
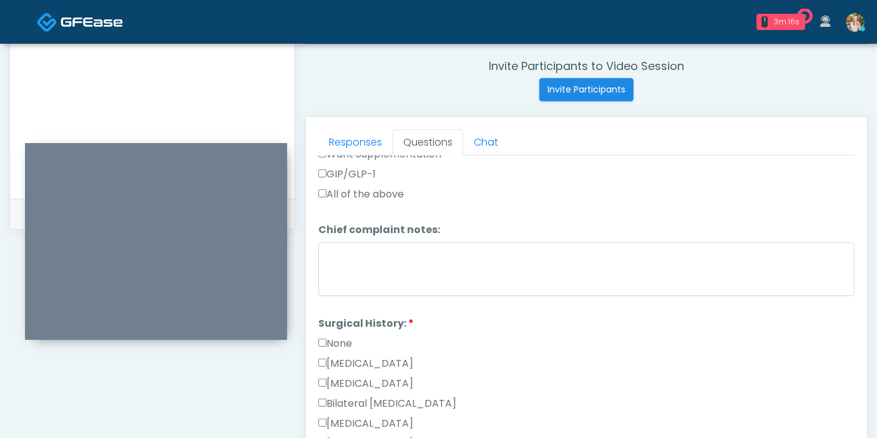
scroll to position [554, 0]
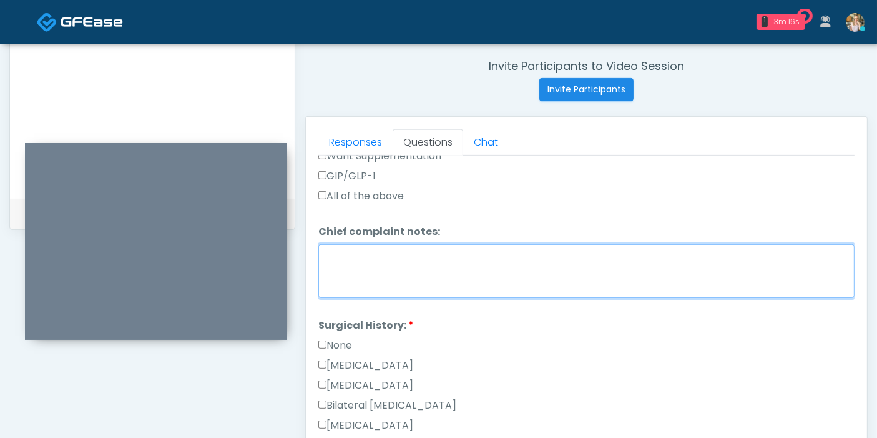
click at [426, 260] on textarea "Chief complaint notes:" at bounding box center [586, 271] width 536 height 54
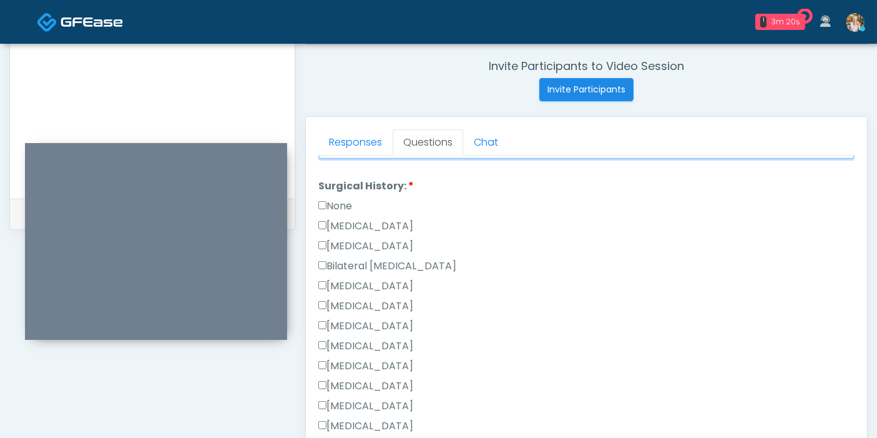
scroll to position [763, 0]
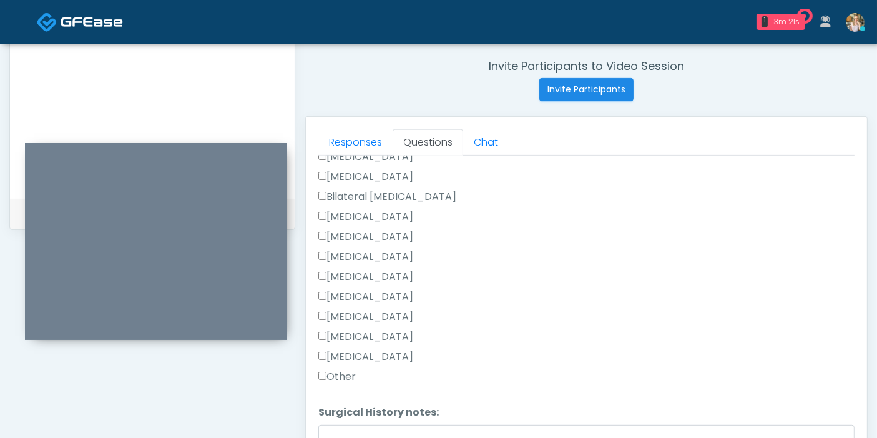
type textarea "*******"
click at [346, 370] on label "Other" at bounding box center [336, 376] width 37 height 15
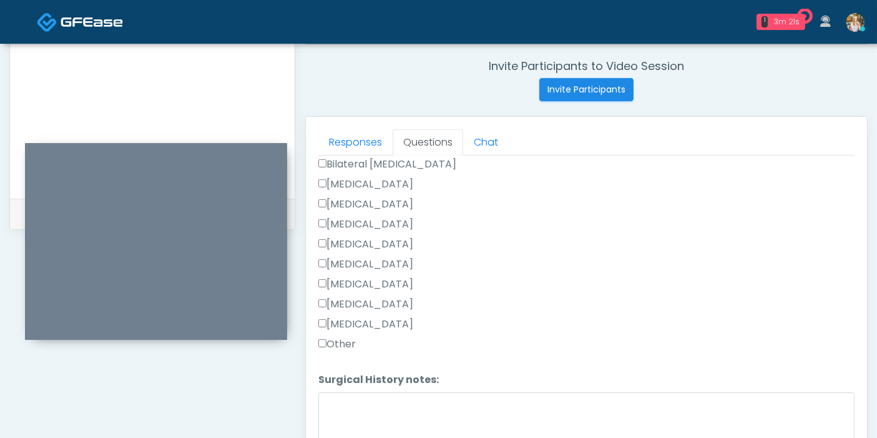
scroll to position [812, 0]
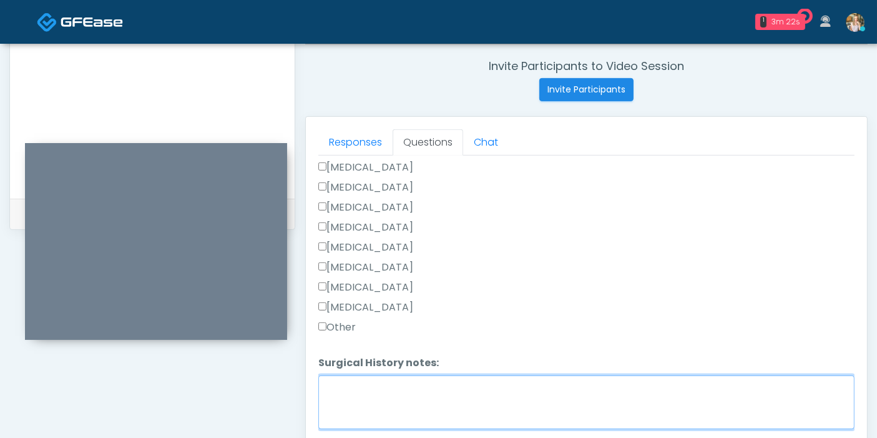
click at [382, 379] on textarea "Surgical History notes:" at bounding box center [586, 402] width 536 height 54
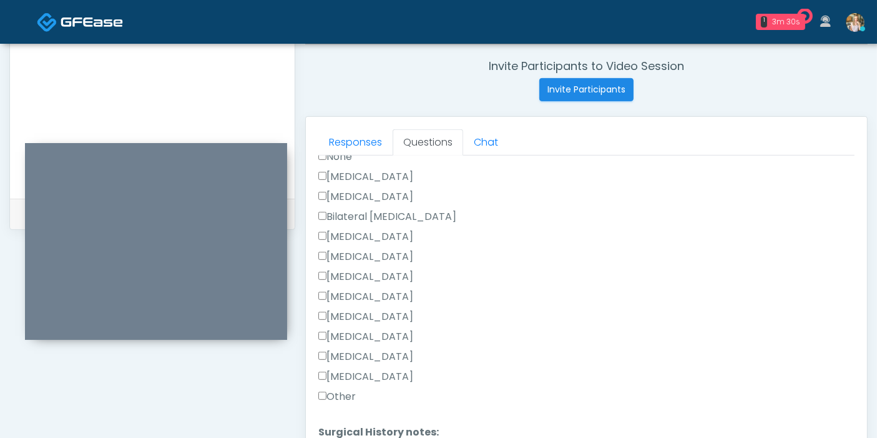
type textarea "**********"
click at [354, 235] on label "[MEDICAL_DATA]" at bounding box center [365, 236] width 95 height 15
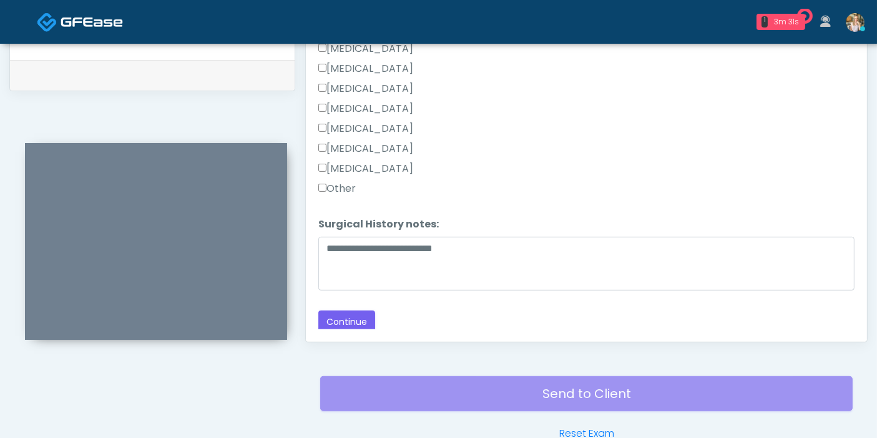
scroll to position [681, 0]
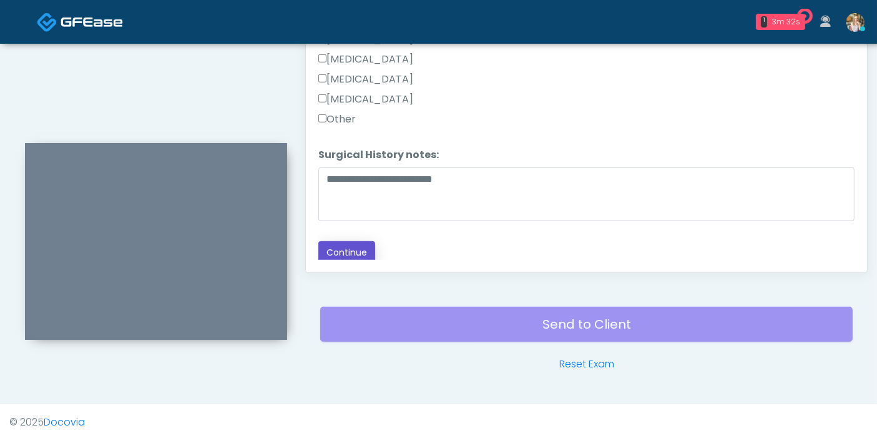
click at [339, 247] on button "Continue" at bounding box center [346, 252] width 57 height 23
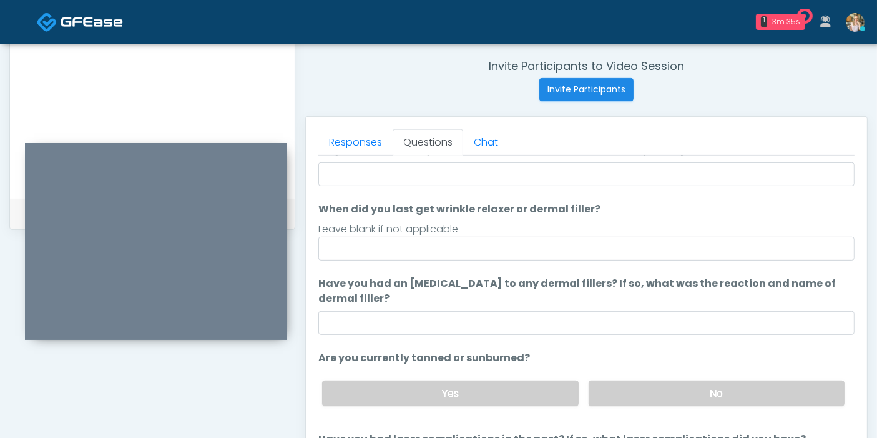
scroll to position [0, 0]
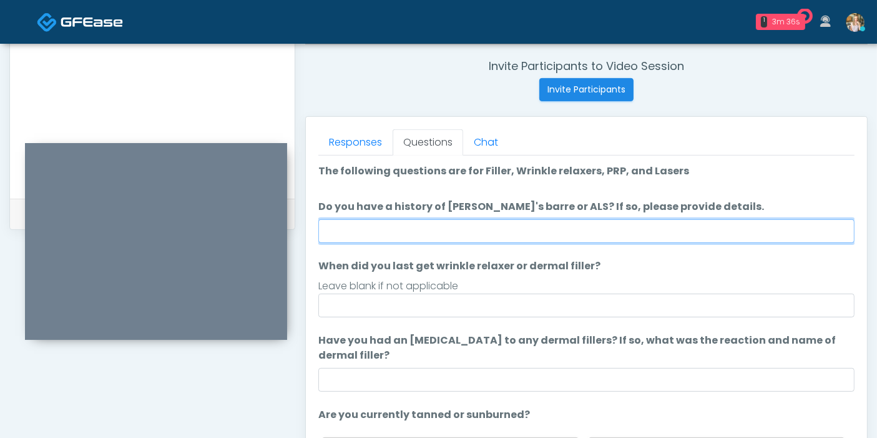
click at [544, 227] on input "Do you have a history of [PERSON_NAME]'s barre or ALS? If so, please provide de…" at bounding box center [586, 231] width 536 height 24
type input "******"
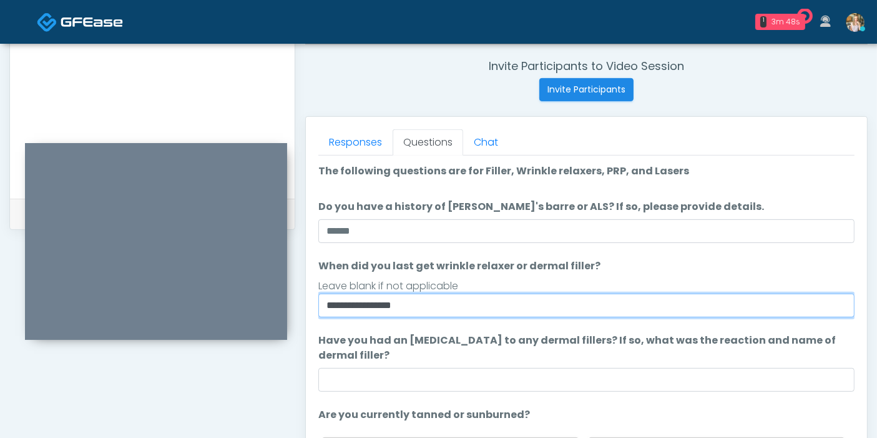
type input "**********"
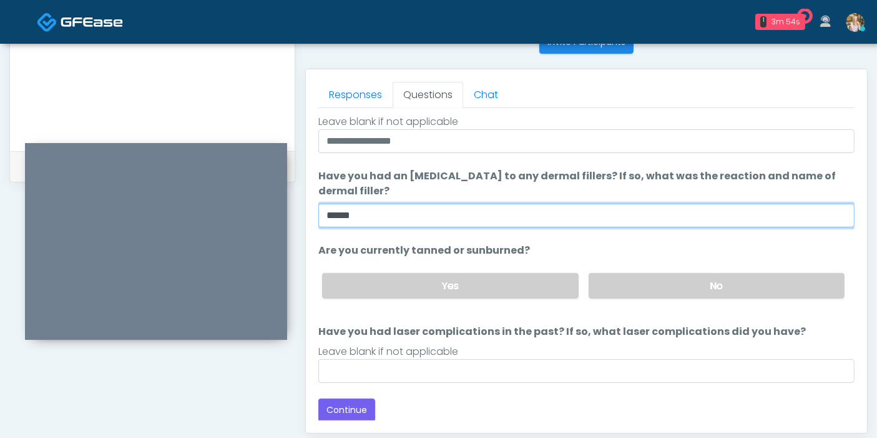
scroll to position [542, 0]
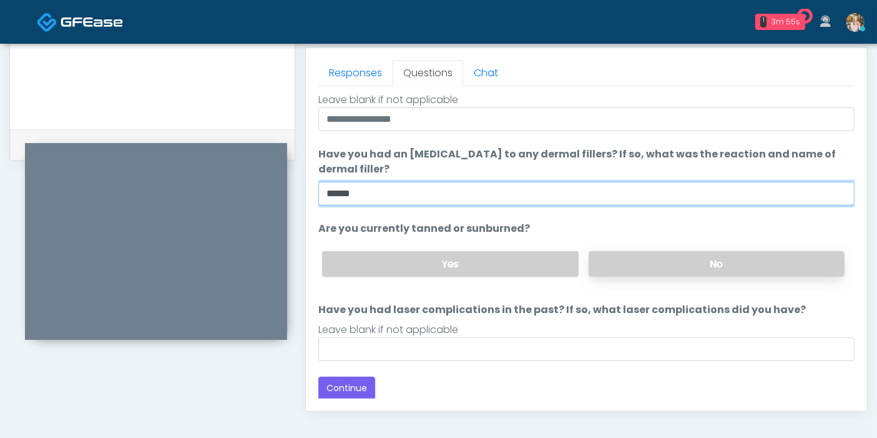
type input "******"
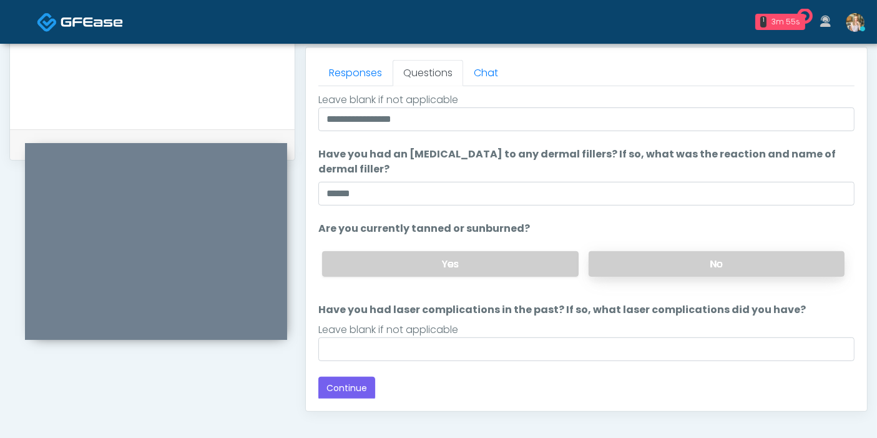
click at [661, 264] on label "No" at bounding box center [717, 264] width 256 height 26
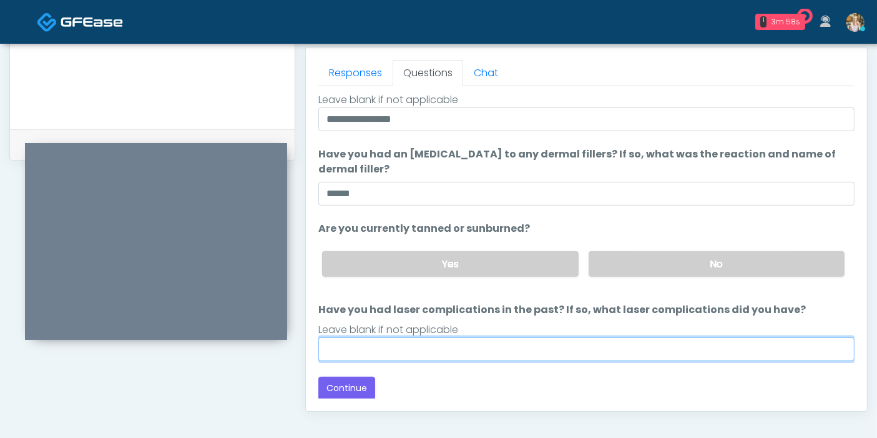
click at [570, 352] on input "Have you had laser complications in the past? If so, what laser complications d…" at bounding box center [586, 349] width 536 height 24
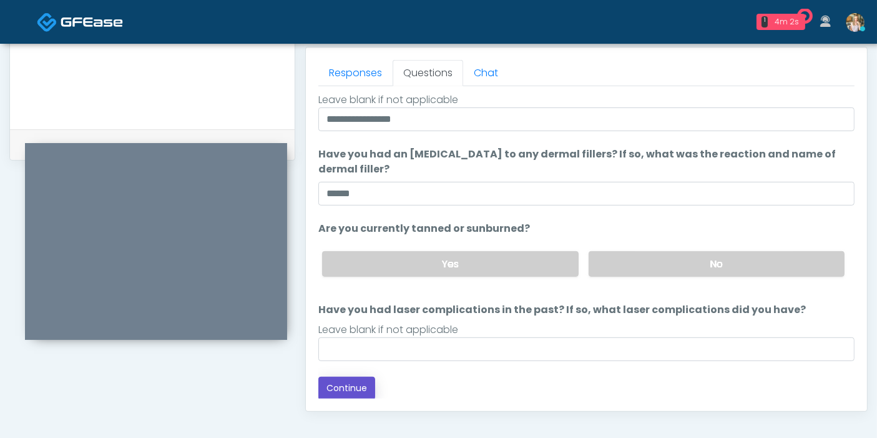
click at [346, 392] on button "Continue" at bounding box center [346, 388] width 57 height 23
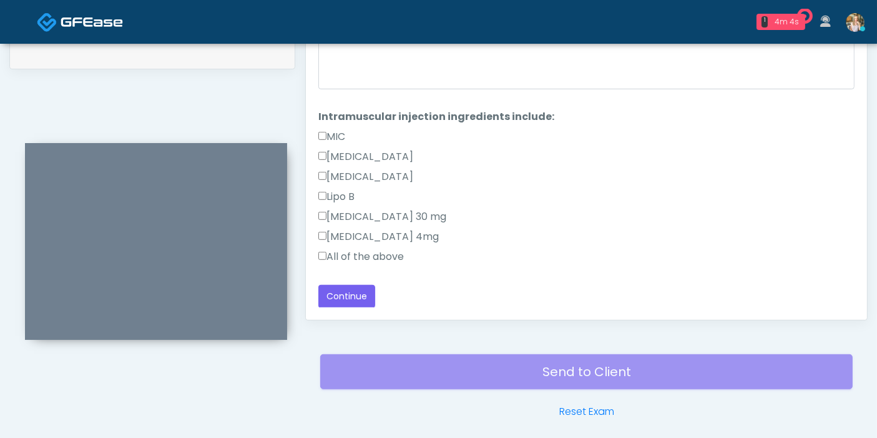
scroll to position [611, 0]
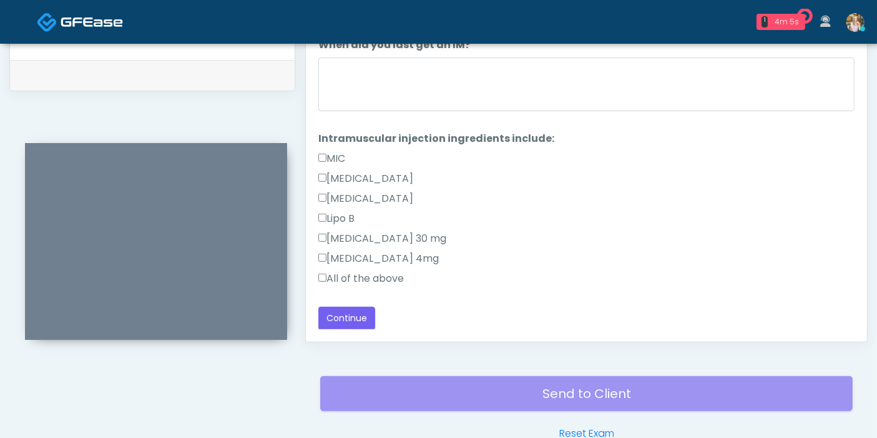
click at [383, 276] on label "All of the above" at bounding box center [361, 278] width 86 height 15
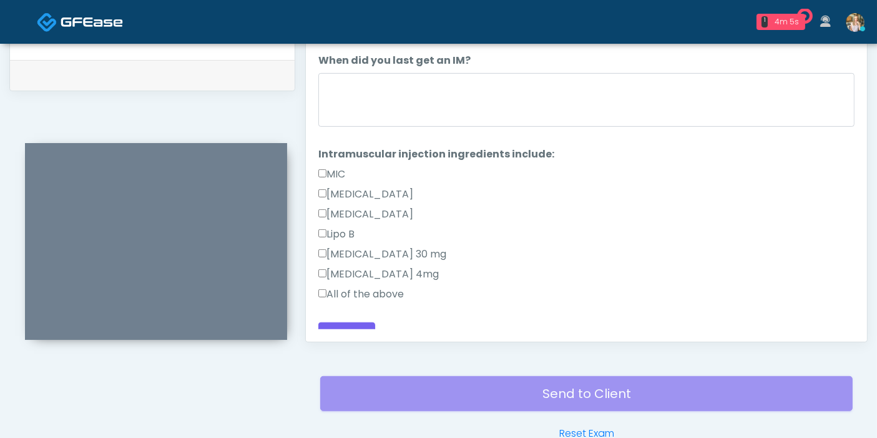
scroll to position [0, 0]
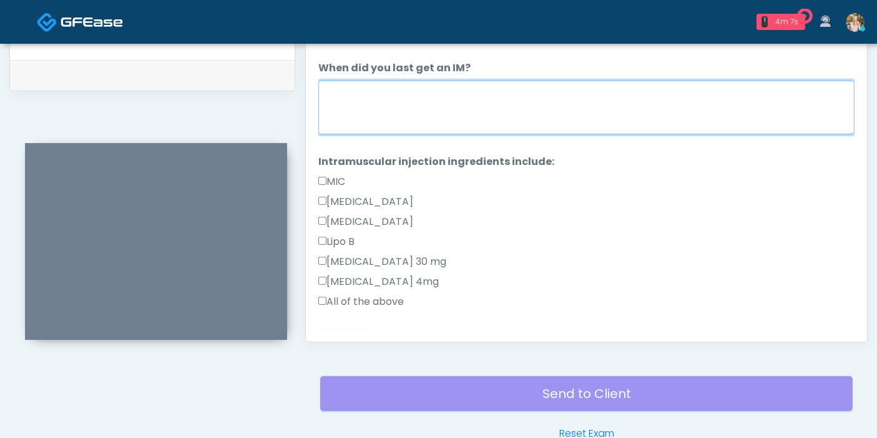
click at [495, 116] on textarea "When did you last get an IM?" at bounding box center [586, 108] width 536 height 54
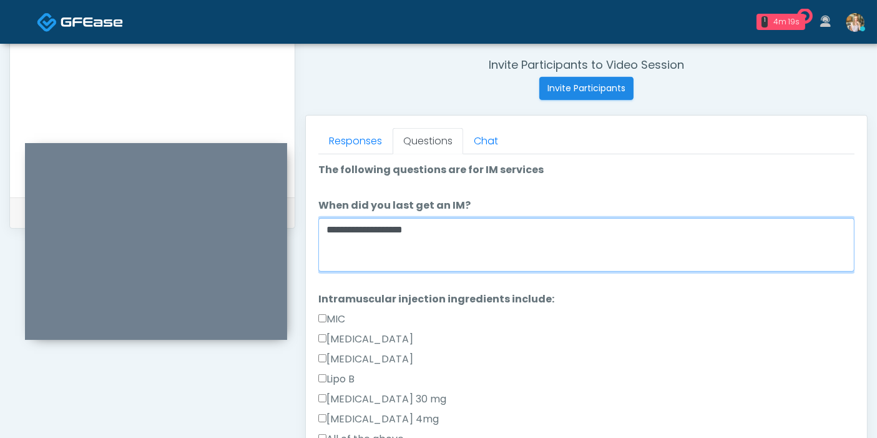
scroll to position [473, 0]
type textarea "**********"
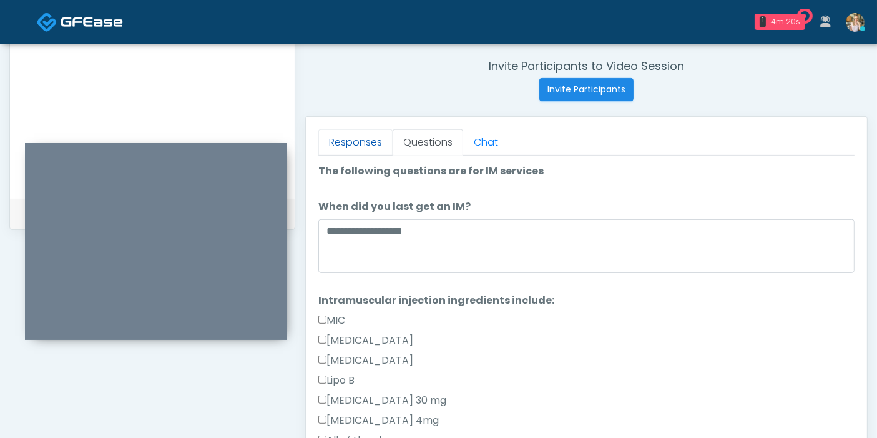
click at [363, 147] on link "Responses" at bounding box center [355, 142] width 74 height 26
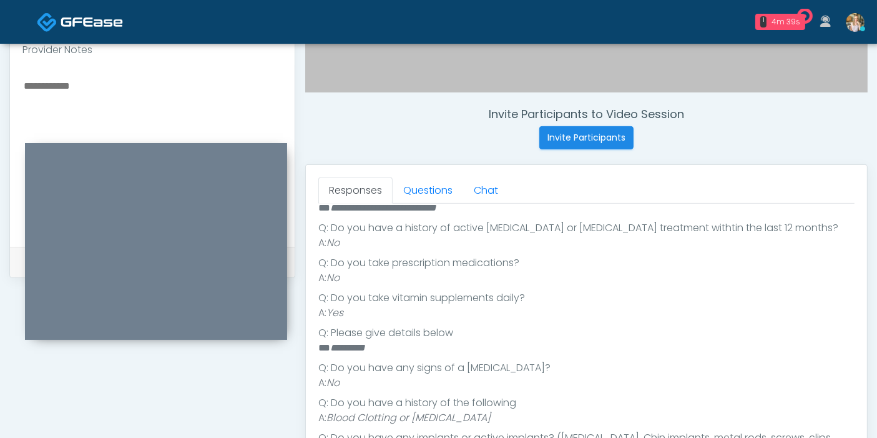
scroll to position [403, 0]
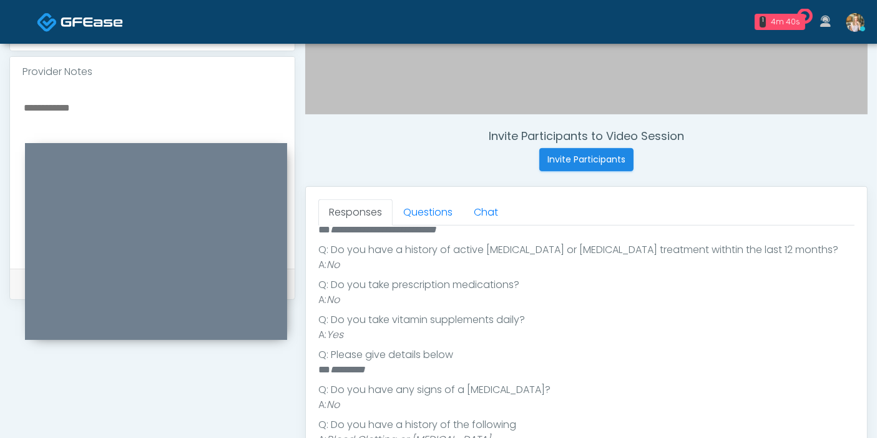
click at [85, 100] on textarea at bounding box center [152, 175] width 260 height 152
click at [418, 210] on link "Questions" at bounding box center [428, 212] width 71 height 26
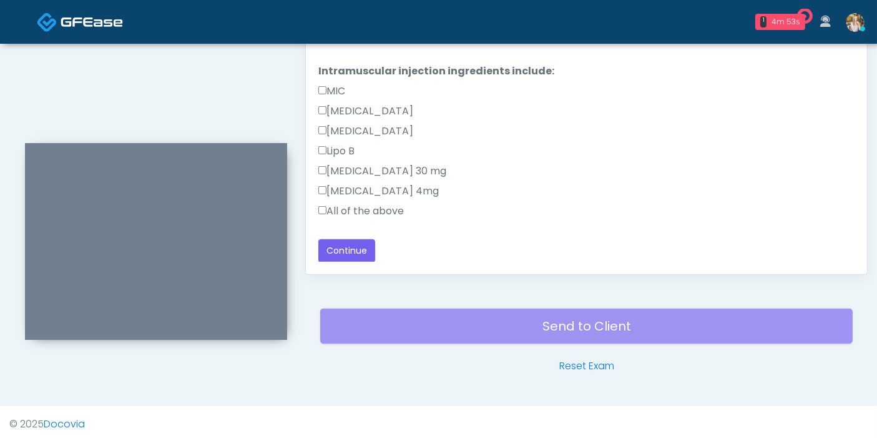
scroll to position [681, 0]
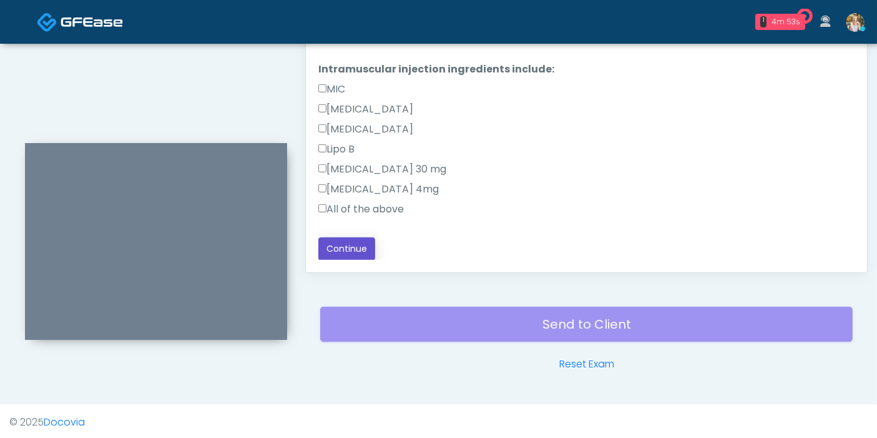
click at [346, 247] on button "Continue" at bounding box center [346, 248] width 57 height 23
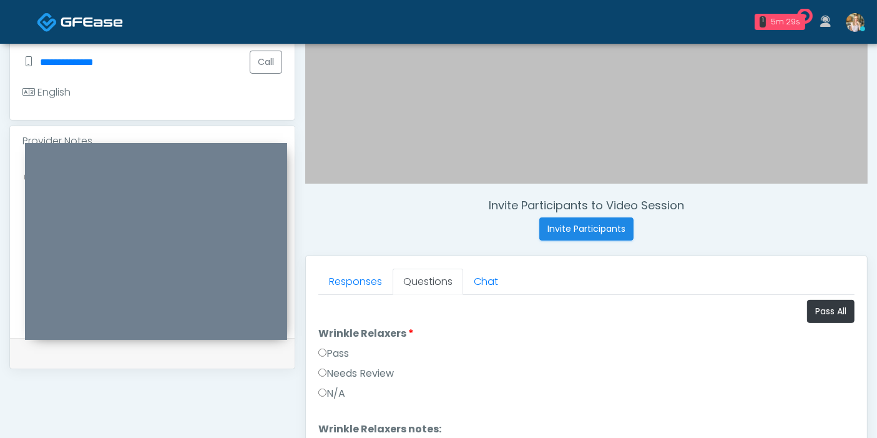
scroll to position [403, 0]
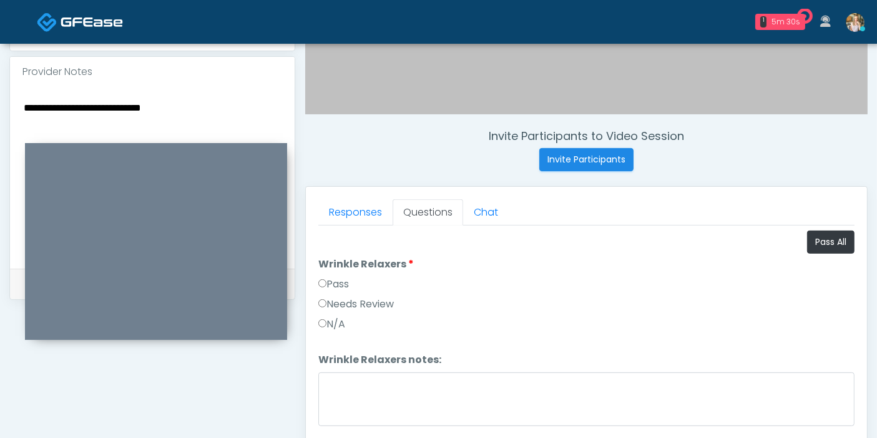
click at [89, 101] on textarea "**********" at bounding box center [152, 175] width 260 height 152
click at [204, 99] on textarea "**********" at bounding box center [152, 175] width 260 height 152
click at [125, 87] on div "**********" at bounding box center [152, 178] width 285 height 182
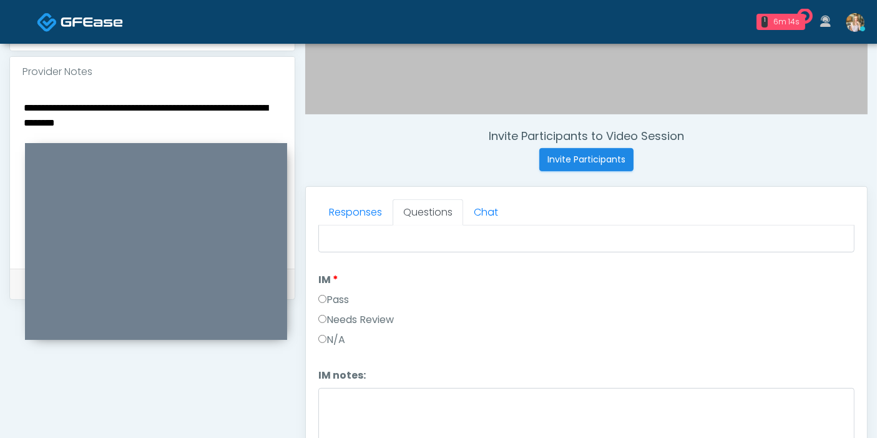
scroll to position [763, 0]
type textarea "**********"
click at [333, 277] on label "Pass" at bounding box center [333, 277] width 31 height 15
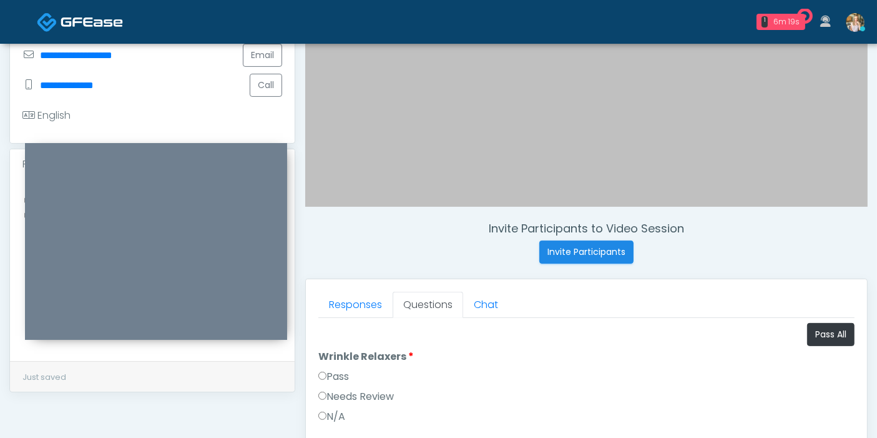
scroll to position [264, 0]
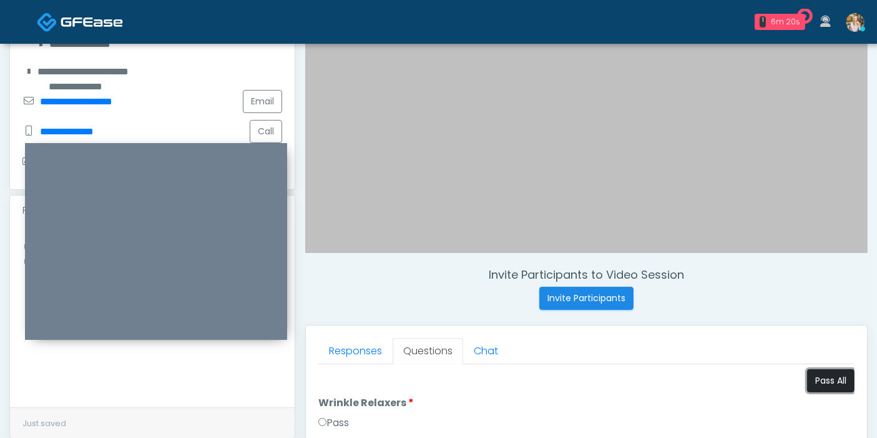
click at [816, 379] on button "Pass All" at bounding box center [830, 380] width 47 height 23
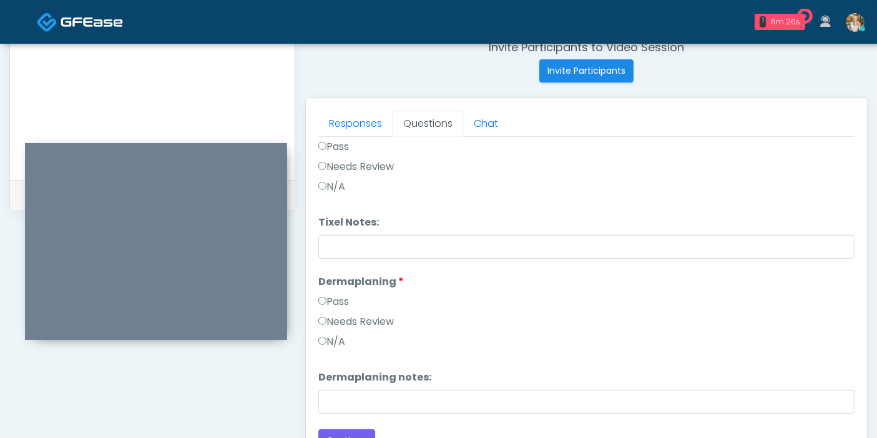
scroll to position [542, 0]
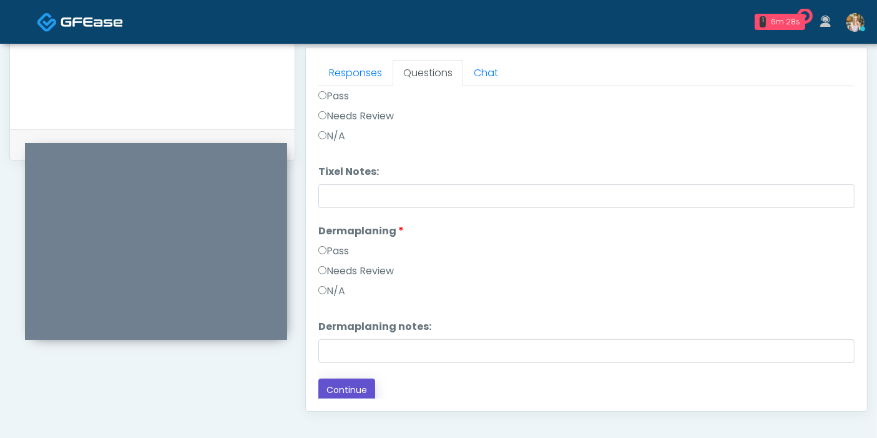
click at [329, 387] on button "Continue" at bounding box center [346, 389] width 57 height 23
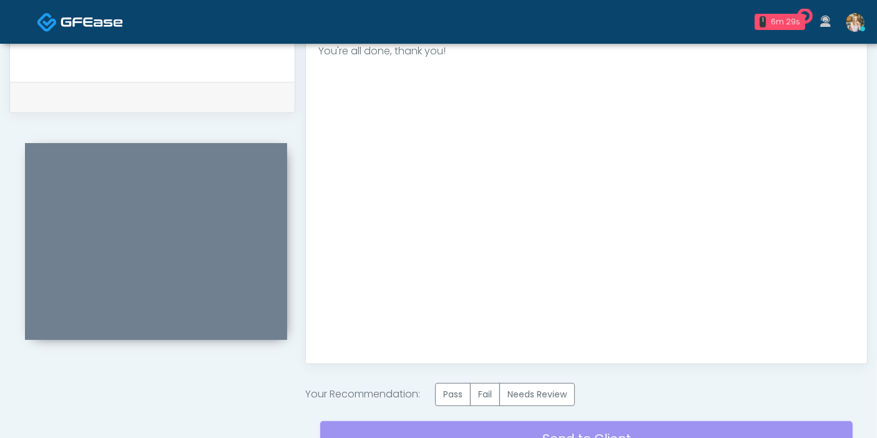
scroll to position [611, 0]
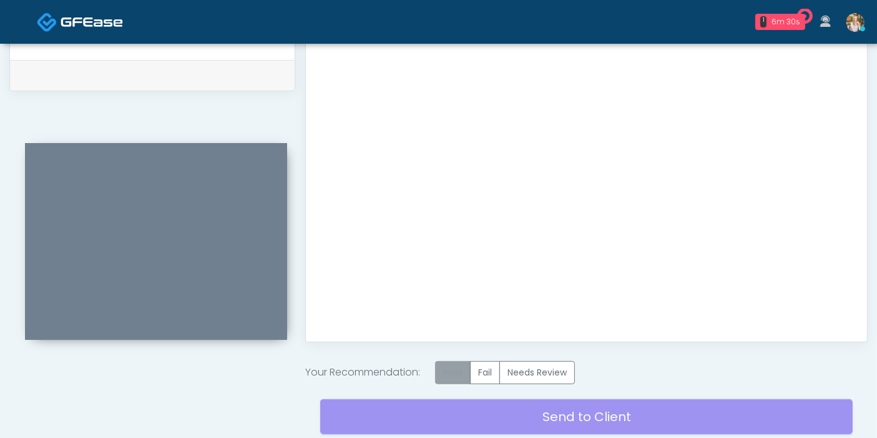
click at [450, 373] on label "Pass" at bounding box center [453, 372] width 36 height 23
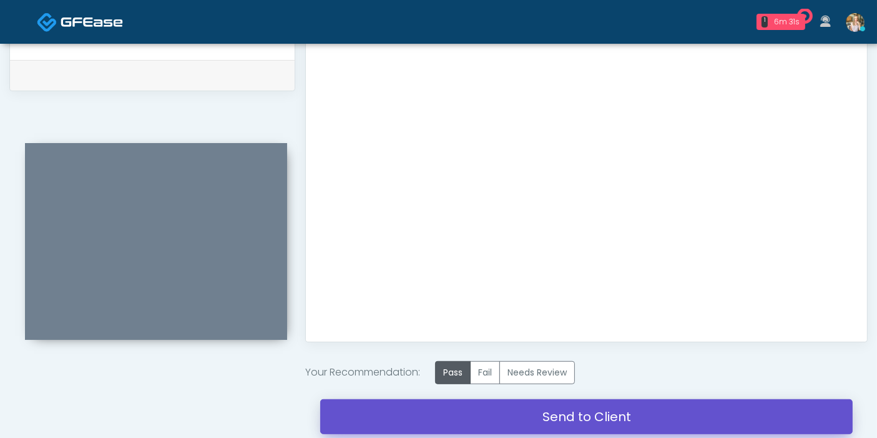
click at [583, 416] on link "Send to Client" at bounding box center [586, 416] width 533 height 35
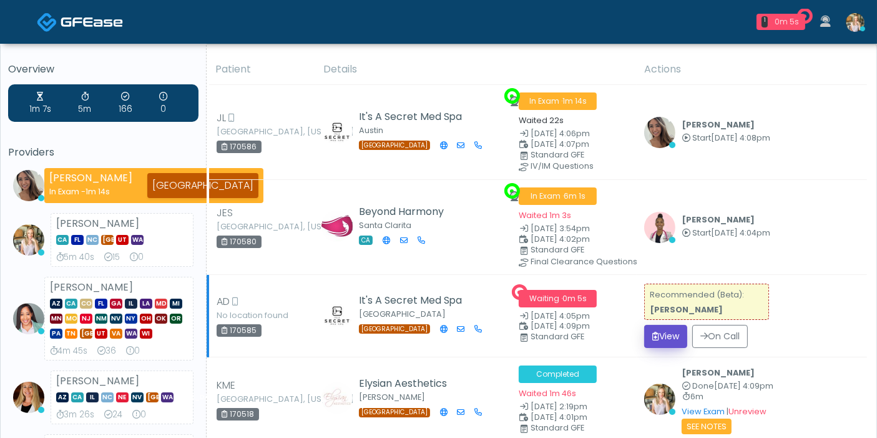
click at [669, 332] on button "View" at bounding box center [665, 336] width 43 height 23
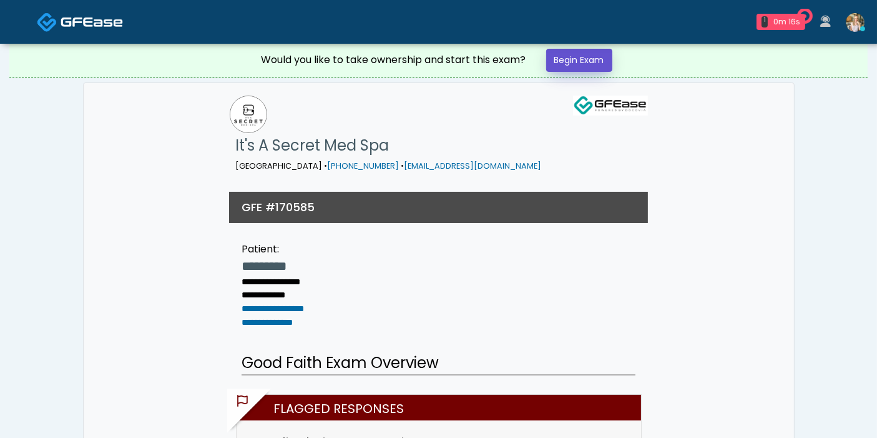
click at [576, 59] on link "Begin Exam" at bounding box center [579, 60] width 66 height 23
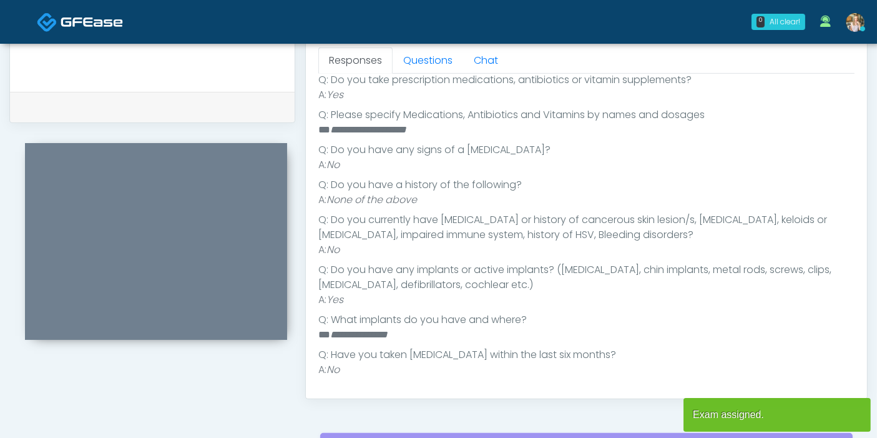
scroll to position [53, 0]
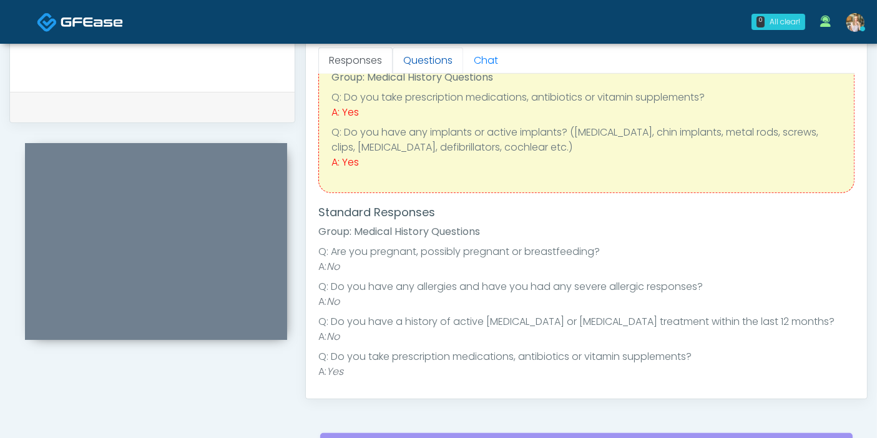
click at [423, 57] on link "Questions" at bounding box center [428, 60] width 71 height 26
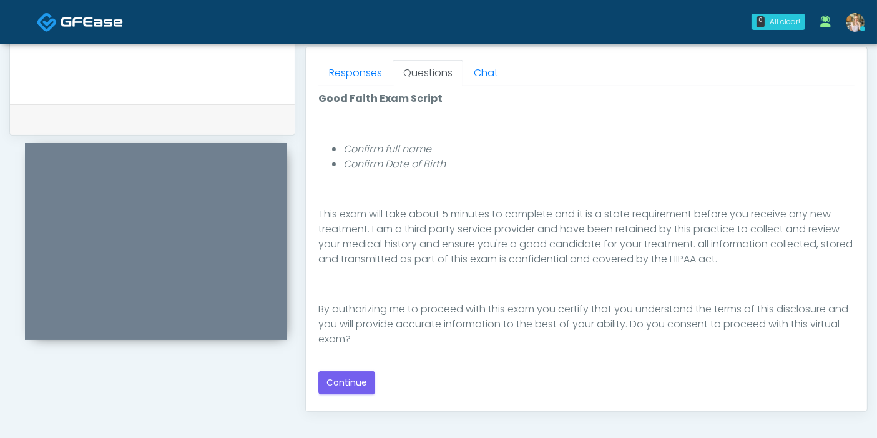
scroll to position [554, 0]
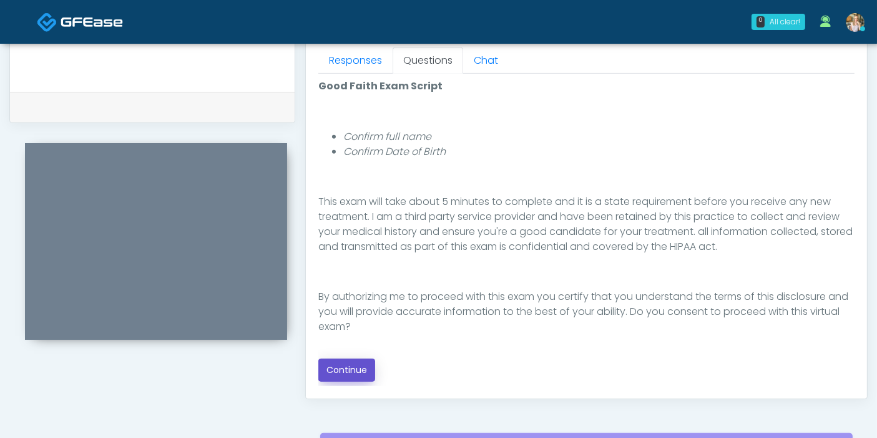
click at [355, 365] on button "Continue" at bounding box center [346, 369] width 57 height 23
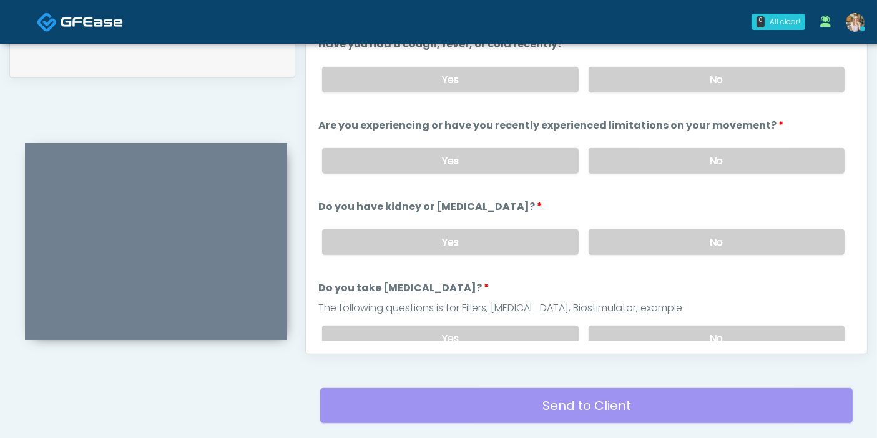
scroll to position [542, 0]
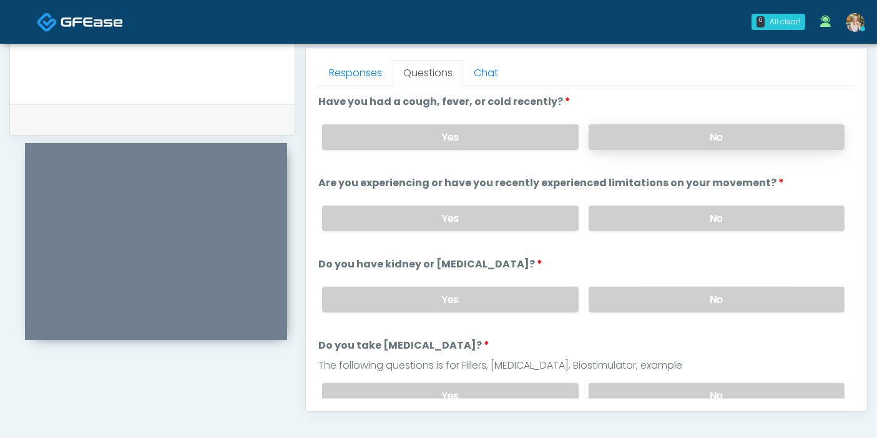
click at [708, 144] on label "No" at bounding box center [717, 137] width 256 height 26
click at [709, 219] on label "No" at bounding box center [717, 218] width 256 height 26
click at [717, 297] on label "No" at bounding box center [717, 300] width 256 height 26
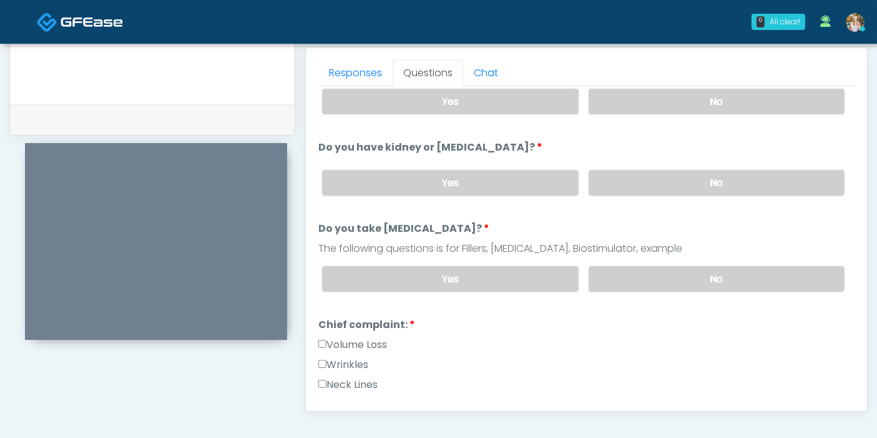
scroll to position [139, 0]
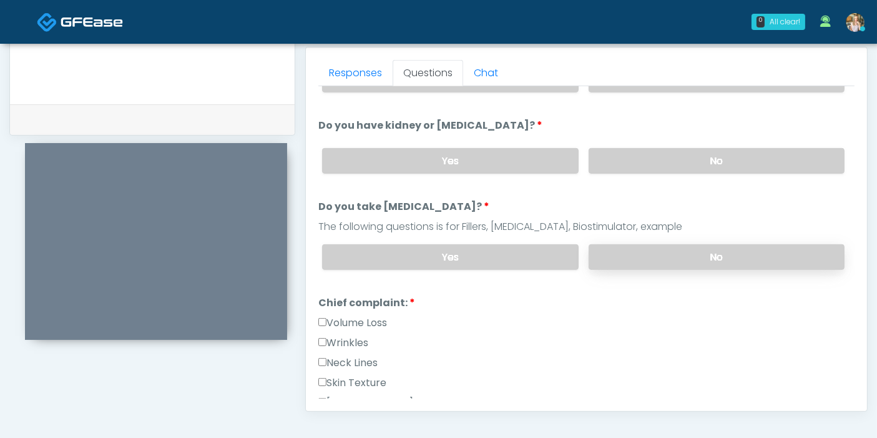
click at [696, 263] on label "No" at bounding box center [717, 257] width 256 height 26
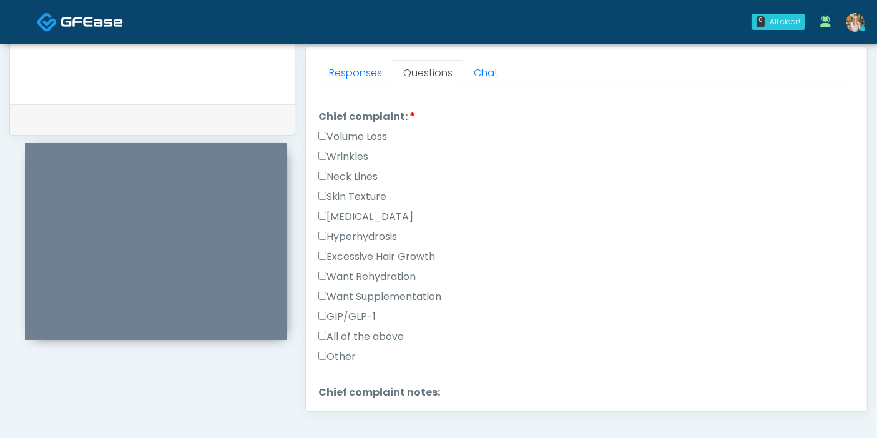
scroll to position [347, 0]
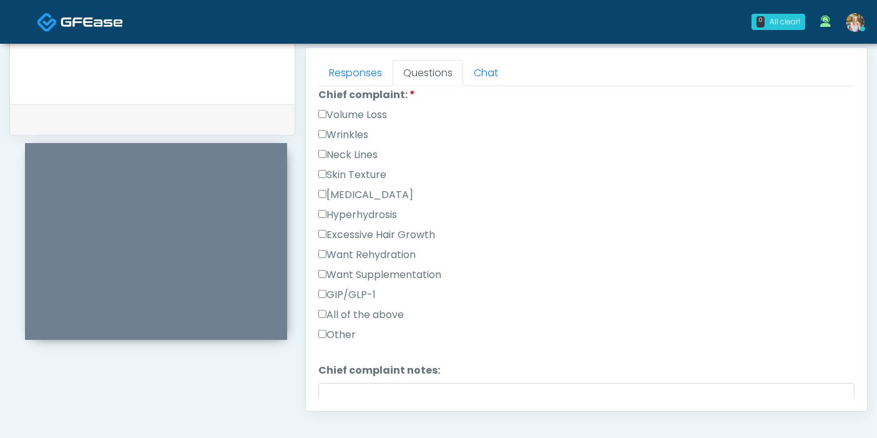
drag, startPoint x: 347, startPoint y: 127, endPoint x: 355, endPoint y: 141, distance: 15.6
click at [347, 127] on label "Wrinkles" at bounding box center [343, 134] width 50 height 15
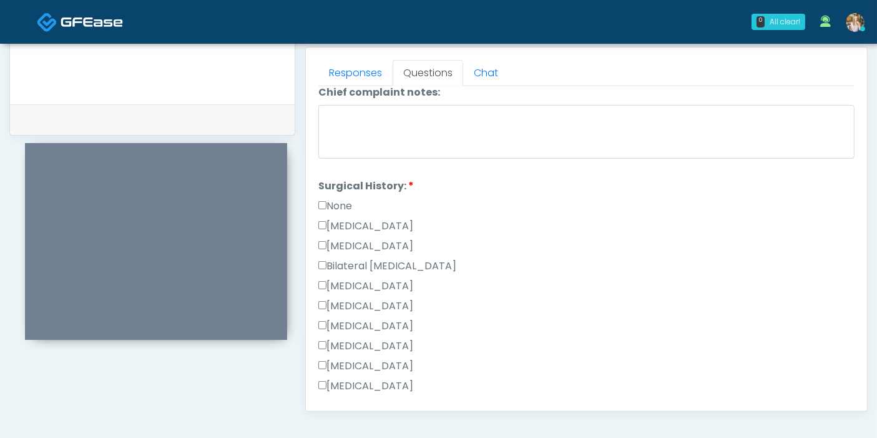
scroll to position [694, 0]
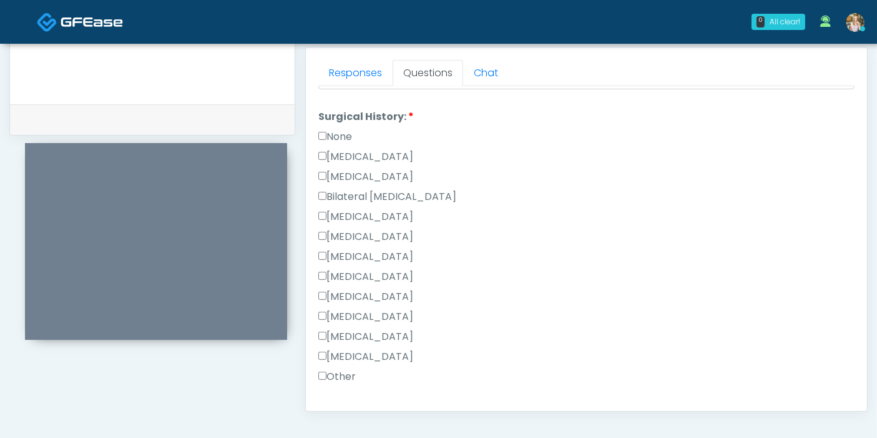
click at [357, 216] on label "Breast Augmentation" at bounding box center [365, 216] width 95 height 15
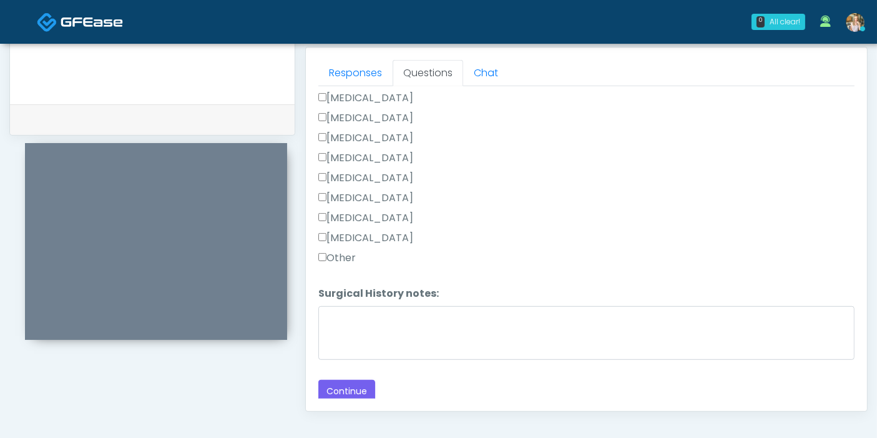
scroll to position [611, 0]
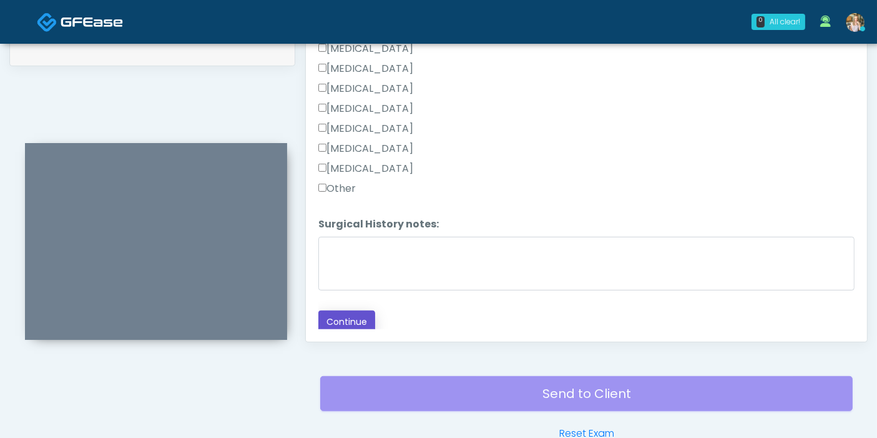
click at [346, 320] on button "Continue" at bounding box center [346, 321] width 57 height 23
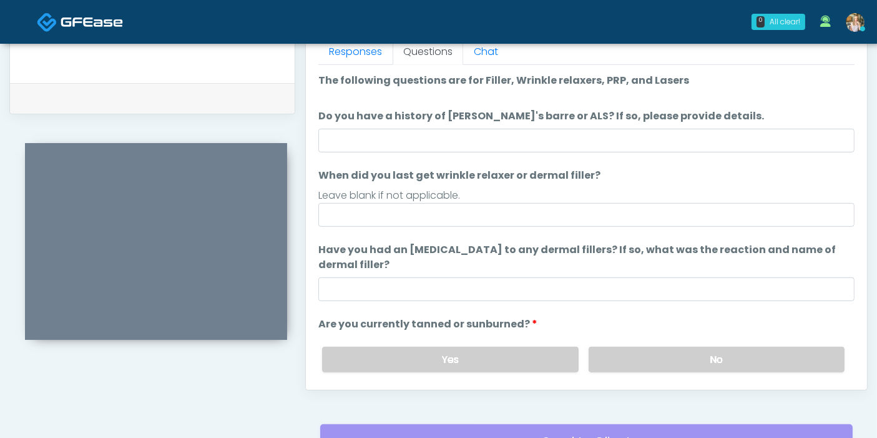
scroll to position [542, 0]
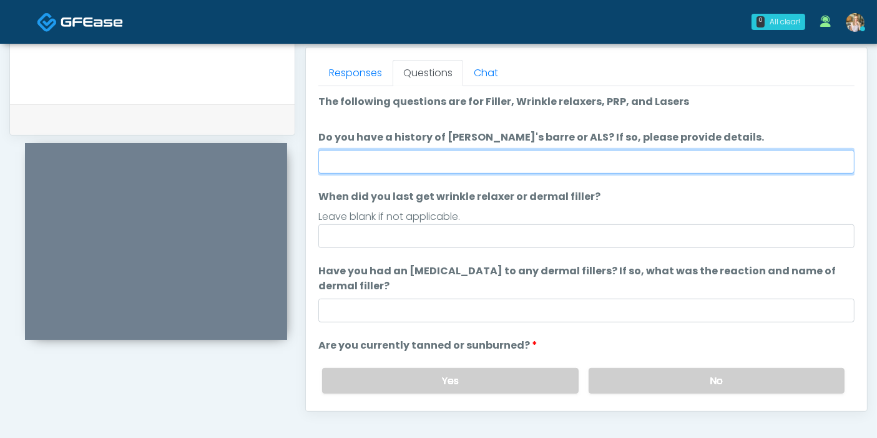
click at [528, 157] on input "Do you have a history of Guillain's barre or ALS? If so, please provide details." at bounding box center [586, 162] width 536 height 24
type input "******"
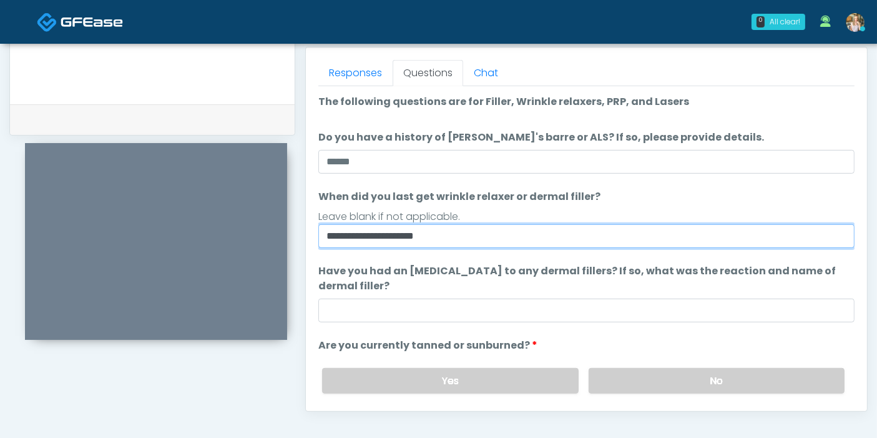
type input "**********"
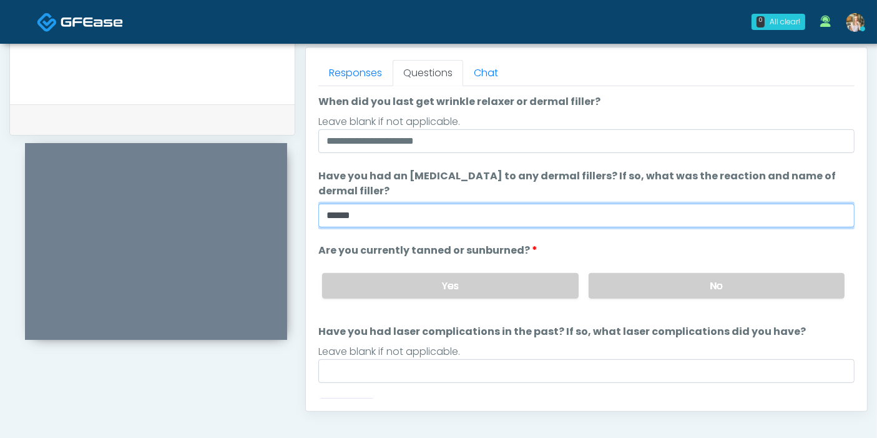
scroll to position [117, 0]
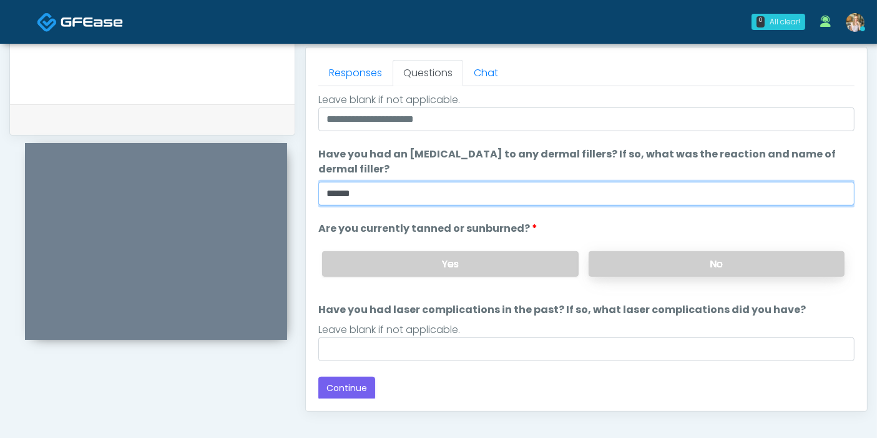
type input "******"
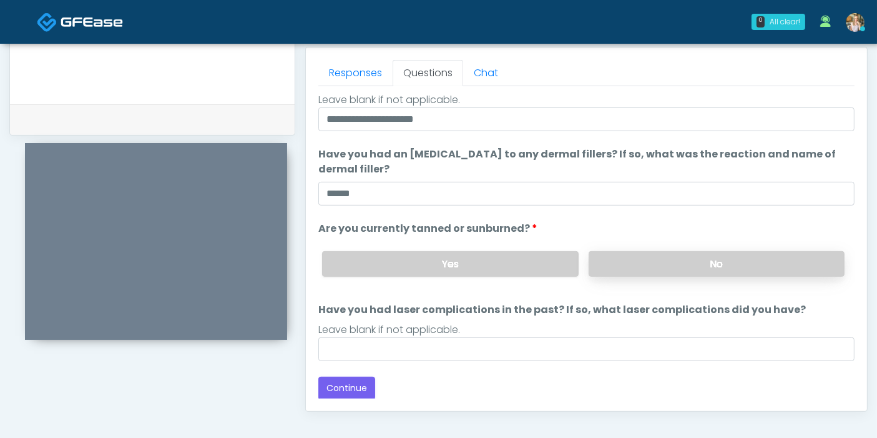
click at [641, 269] on label "No" at bounding box center [717, 264] width 256 height 26
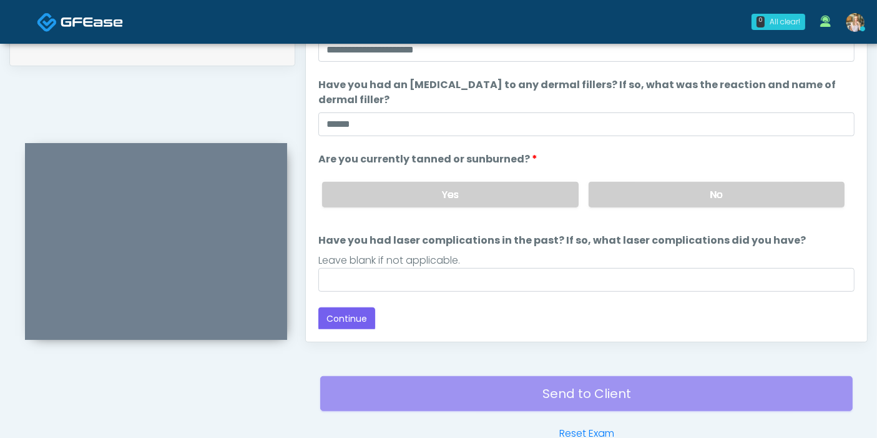
scroll to position [681, 0]
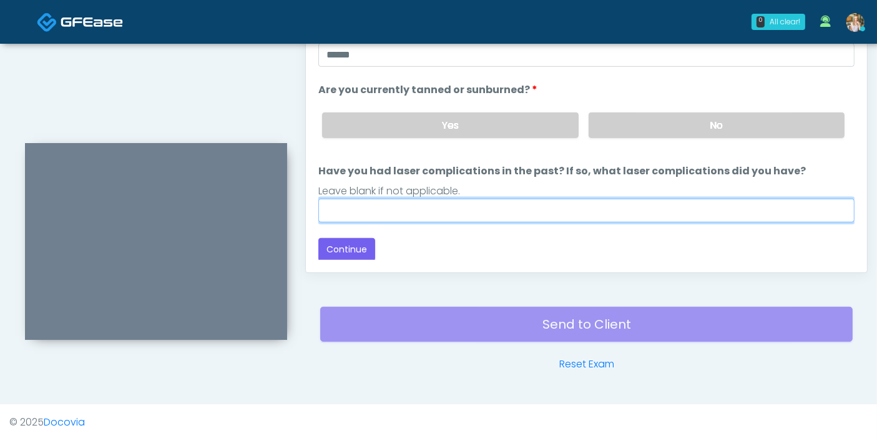
click at [496, 208] on input "Have you had laser complications in the past? If so, what laser complications d…" at bounding box center [586, 211] width 536 height 24
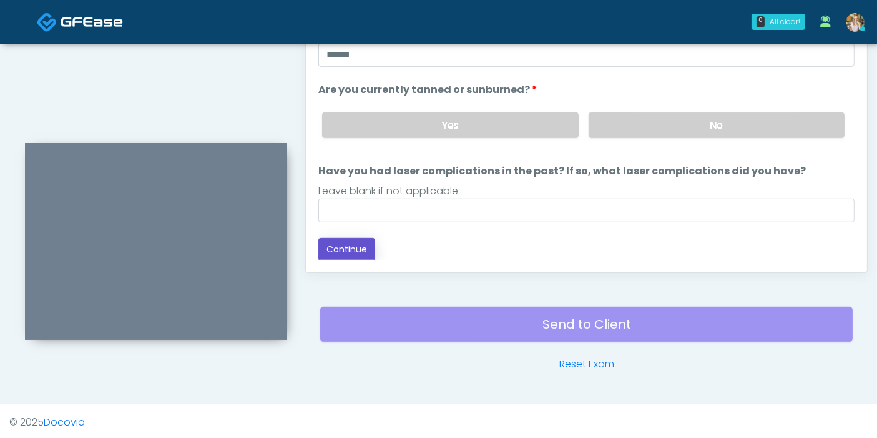
click at [355, 245] on button "Continue" at bounding box center [346, 249] width 57 height 23
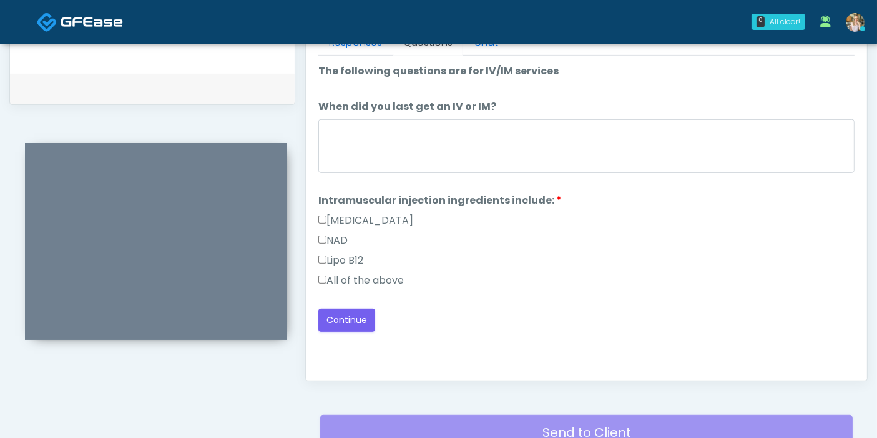
scroll to position [542, 0]
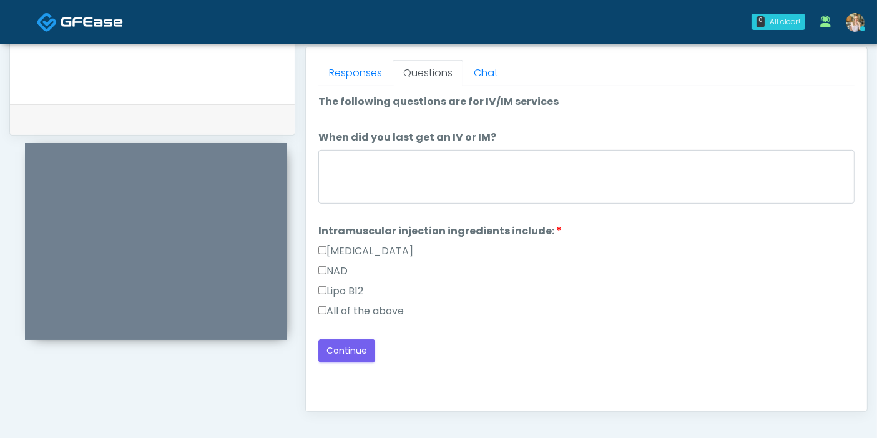
click at [391, 308] on label "All of the above" at bounding box center [361, 310] width 86 height 15
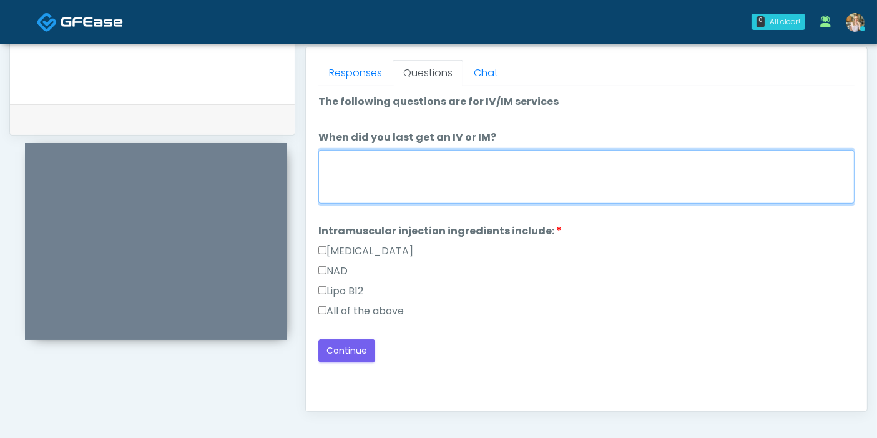
click at [446, 187] on textarea "When did you last get an IV or IM?" at bounding box center [586, 177] width 536 height 54
type textarea "**********"
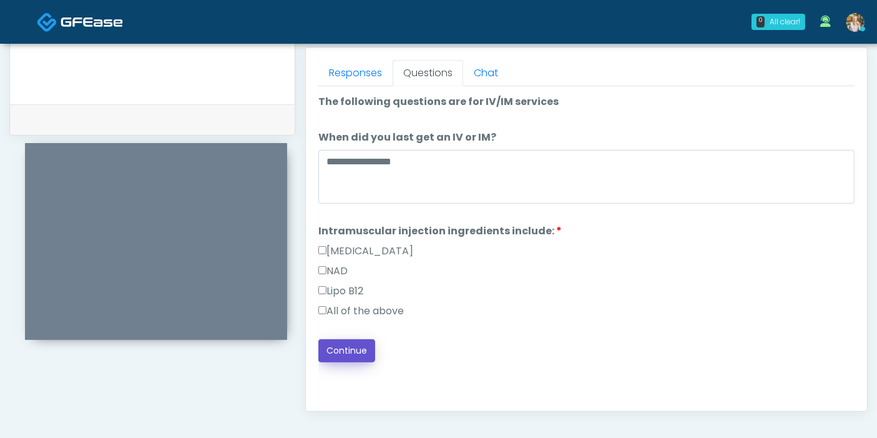
click at [351, 340] on button "Continue" at bounding box center [346, 350] width 57 height 23
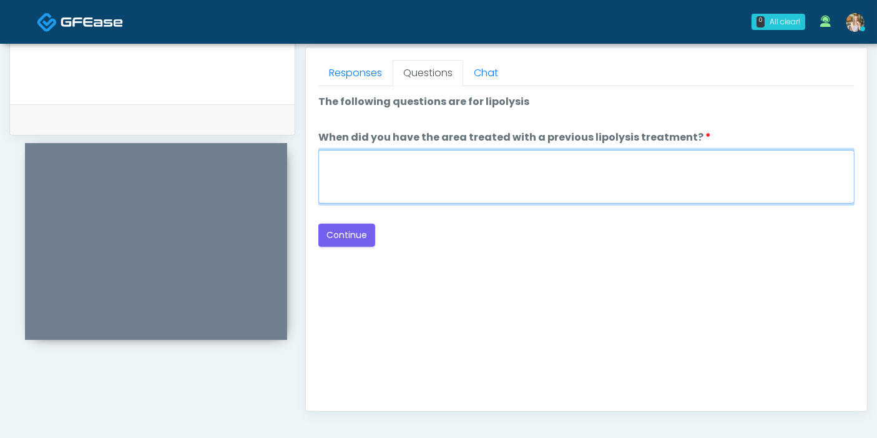
click at [517, 176] on textarea "When did you have the area treated with a previous lipolysis treatment?" at bounding box center [586, 177] width 536 height 54
type textarea "***"
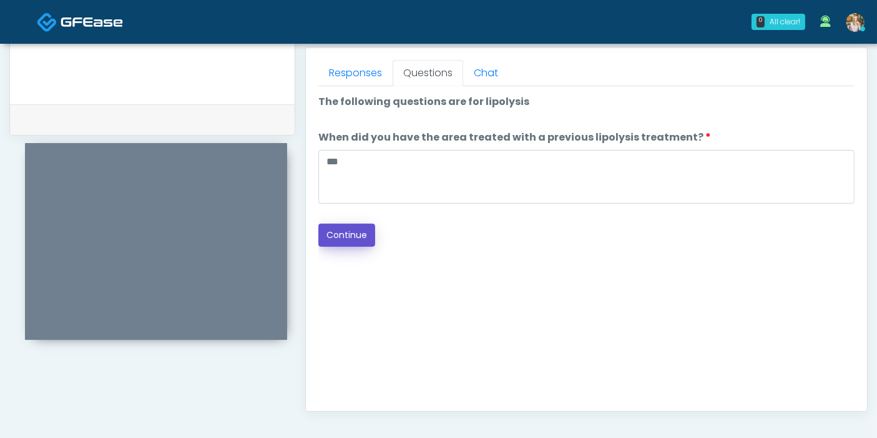
click at [347, 238] on button "Continue" at bounding box center [346, 235] width 57 height 23
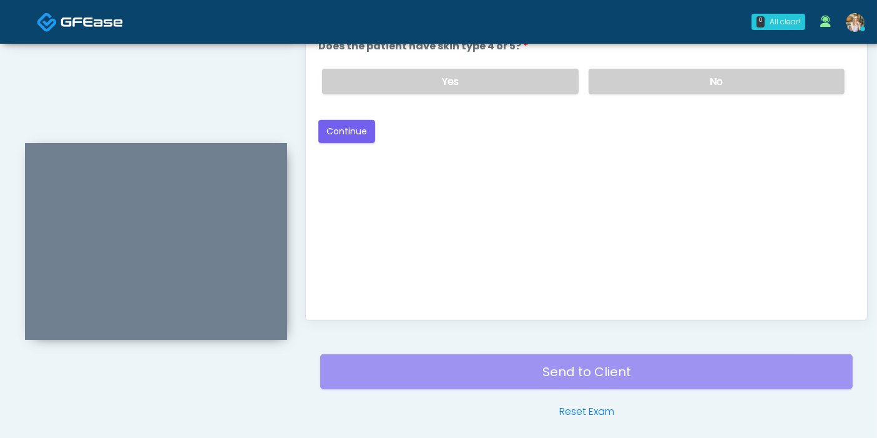
scroll to position [611, 0]
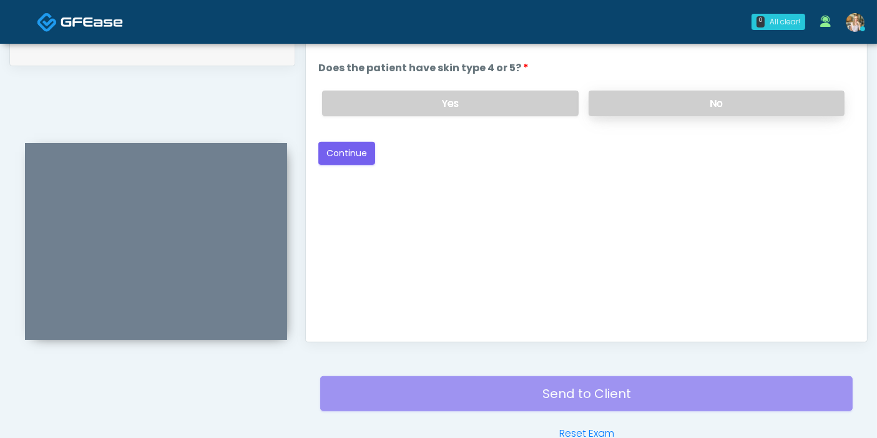
click at [667, 110] on label "No" at bounding box center [717, 104] width 256 height 26
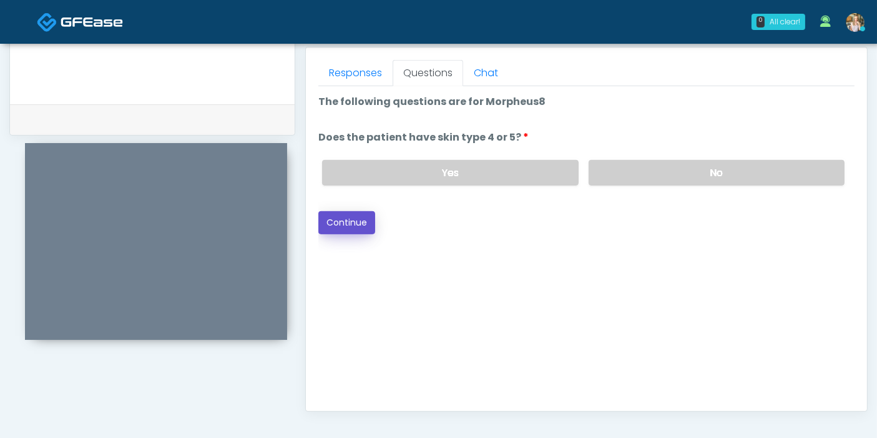
click at [346, 215] on button "Continue" at bounding box center [346, 222] width 57 height 23
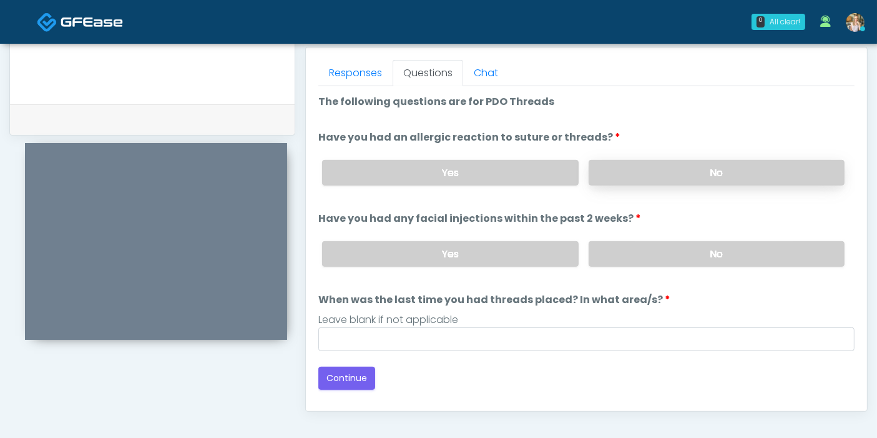
click at [671, 174] on label "No" at bounding box center [717, 173] width 256 height 26
click at [663, 255] on label "No" at bounding box center [717, 254] width 256 height 26
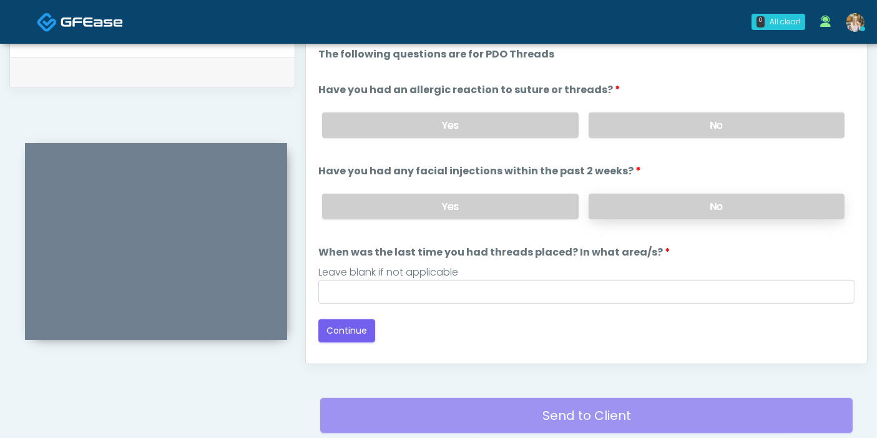
scroll to position [611, 0]
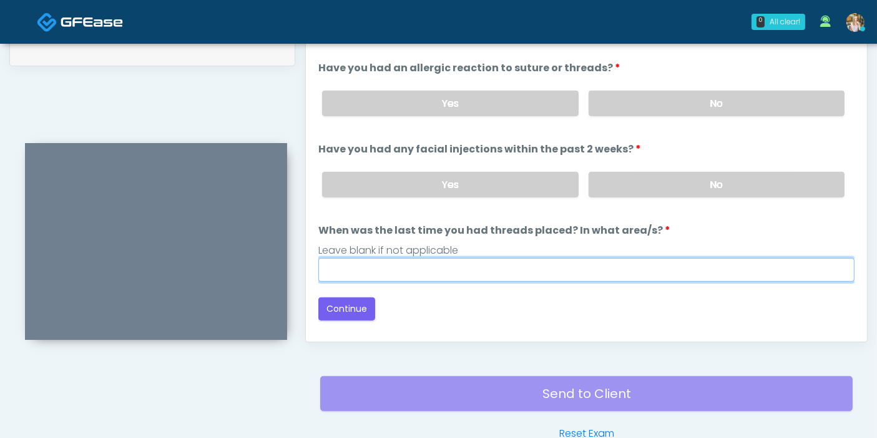
click at [499, 270] on input "When was the last time you had threads placed? In what area/s?" at bounding box center [586, 270] width 536 height 24
type input "***"
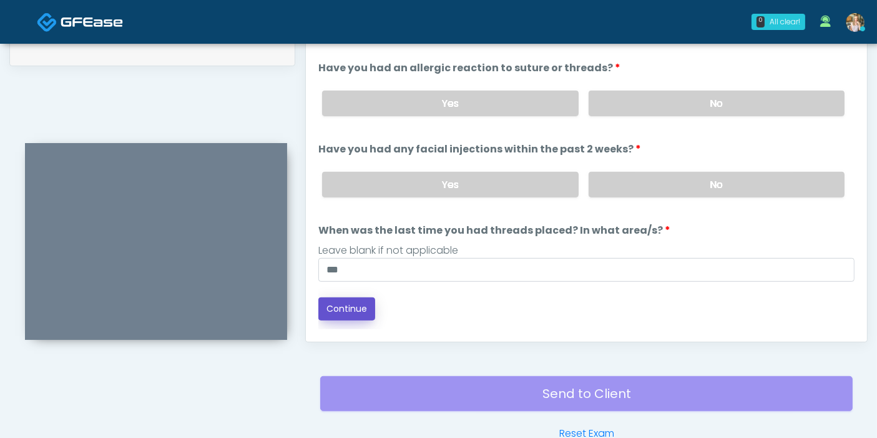
click at [357, 304] on button "Continue" at bounding box center [346, 308] width 57 height 23
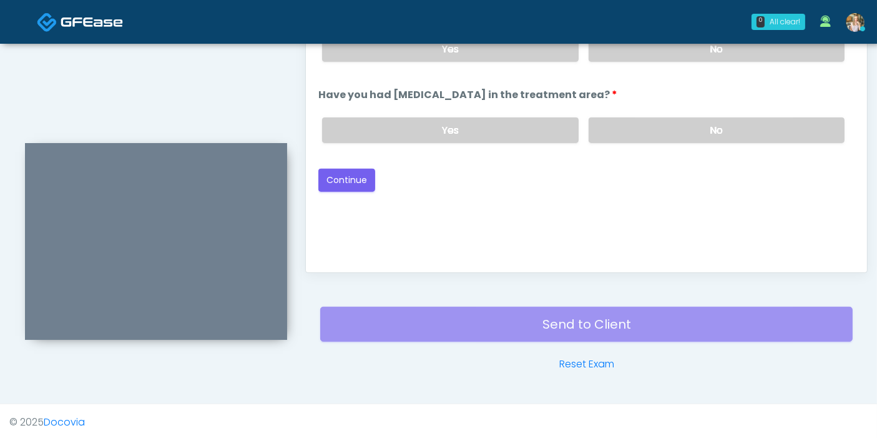
scroll to position [542, 0]
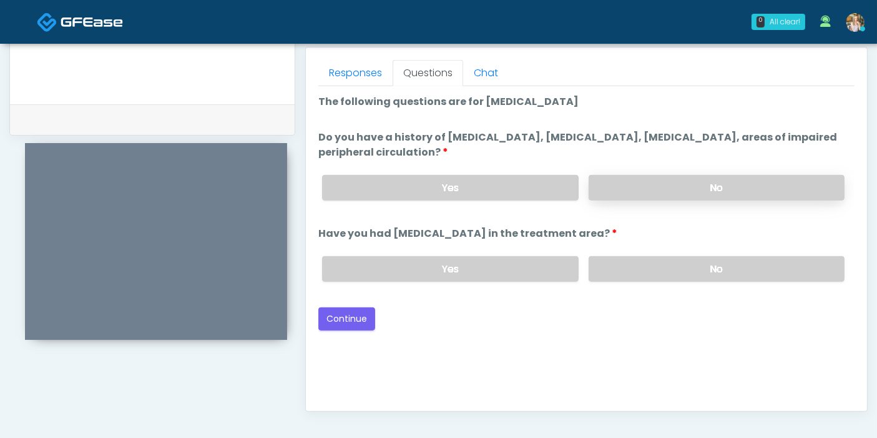
click at [659, 190] on label "No" at bounding box center [717, 188] width 256 height 26
click at [692, 277] on label "No" at bounding box center [717, 269] width 256 height 26
click at [348, 320] on button "Continue" at bounding box center [346, 318] width 57 height 23
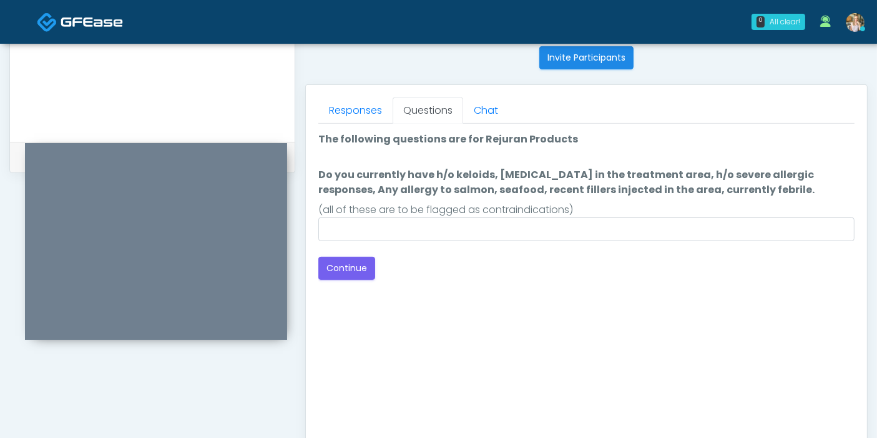
scroll to position [473, 0]
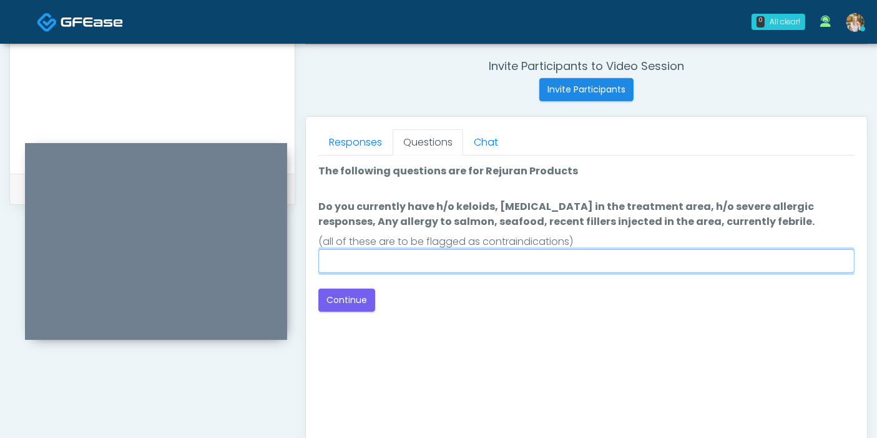
click at [563, 257] on input "Do you currently have h/o keloids, skin infection in the treatment area, h/o se…" at bounding box center [586, 261] width 536 height 24
type input "******"
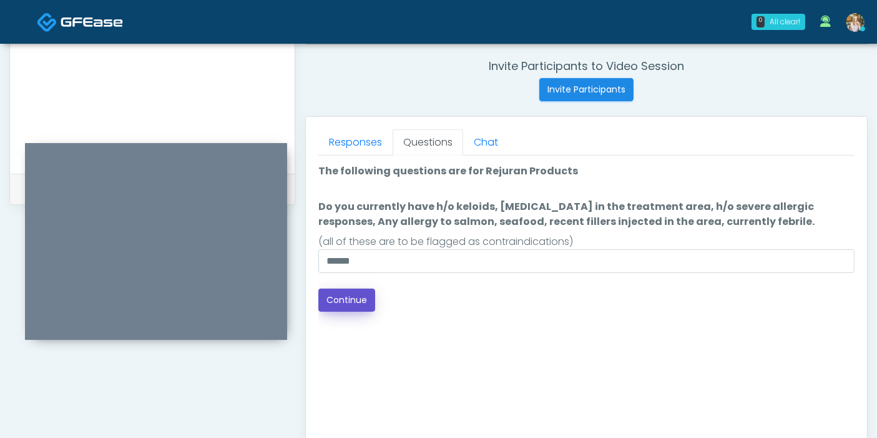
click at [349, 299] on button "Continue" at bounding box center [346, 299] width 57 height 23
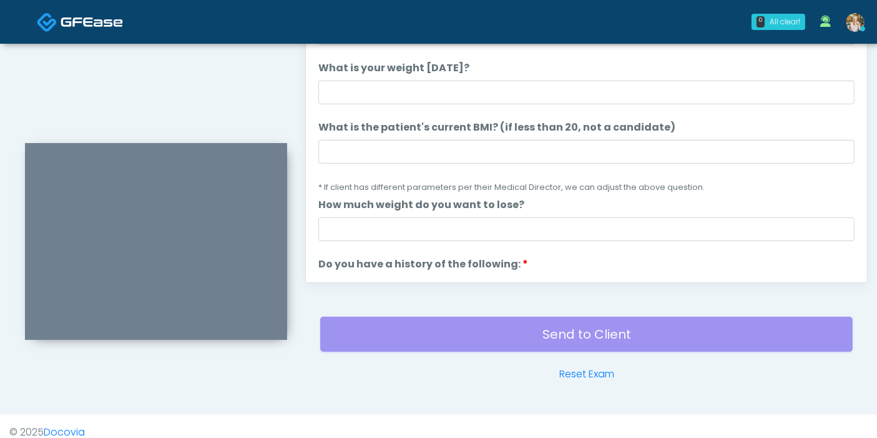
scroll to position [611, 0]
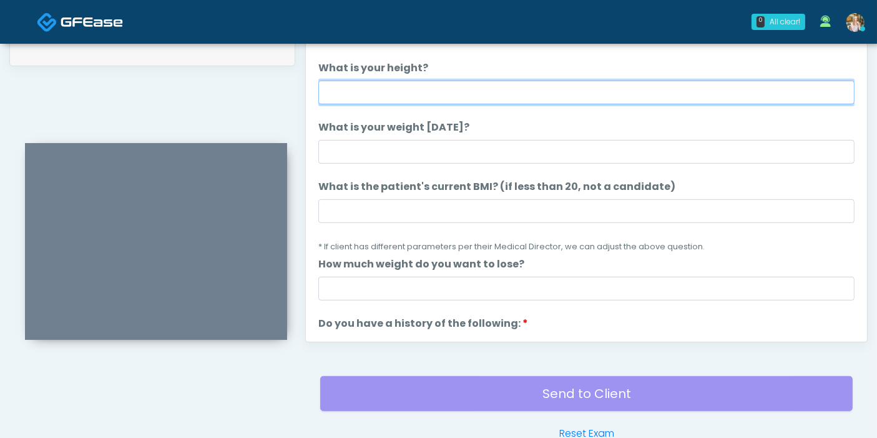
click at [505, 89] on input "What is your height?" at bounding box center [586, 93] width 536 height 24
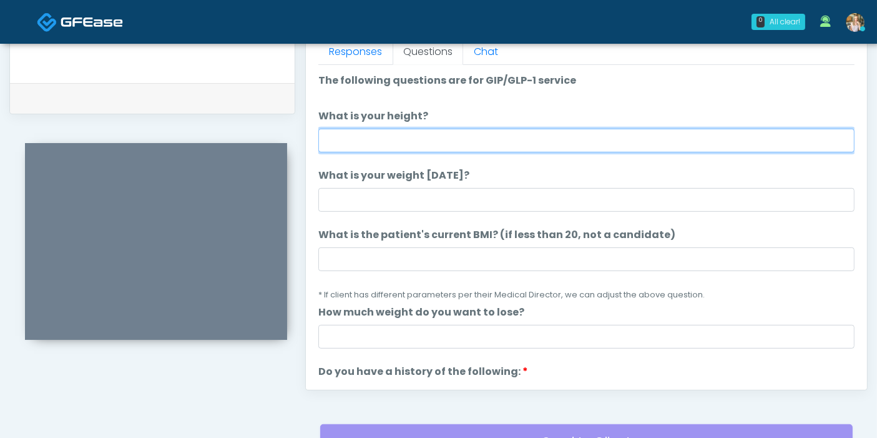
scroll to position [542, 0]
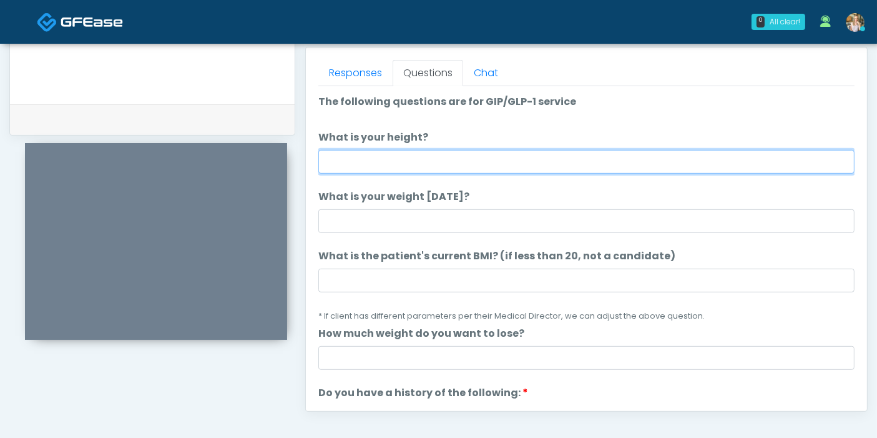
click at [455, 158] on input "What is your height?" at bounding box center [586, 162] width 536 height 24
type input "***"
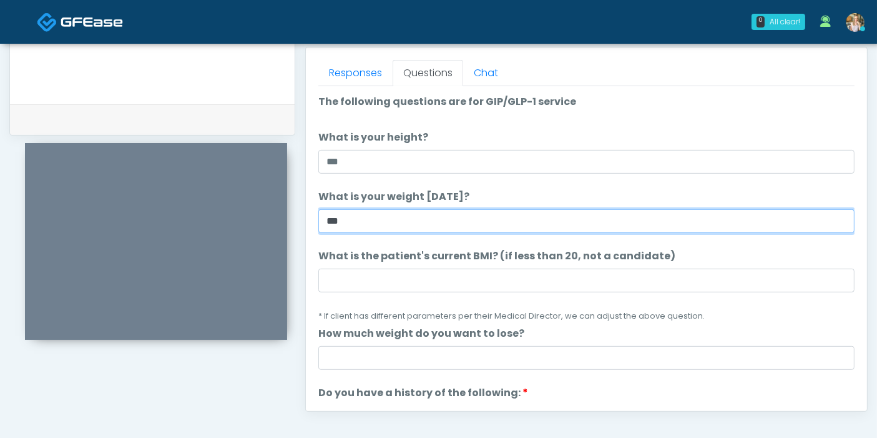
type input "***"
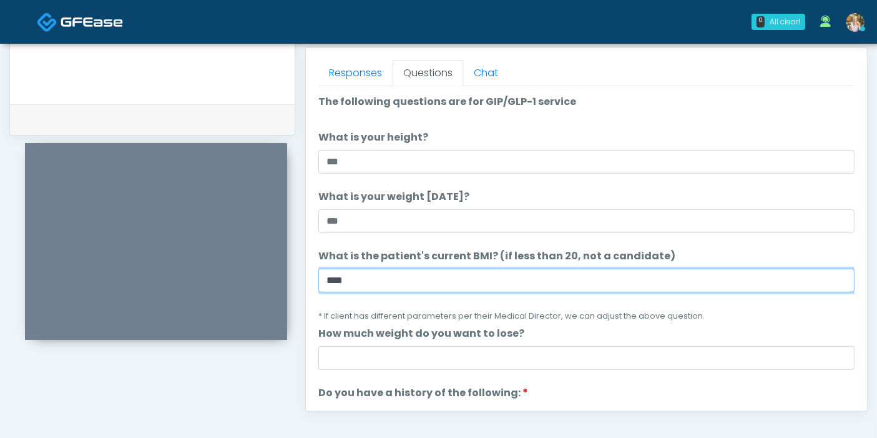
type input "****"
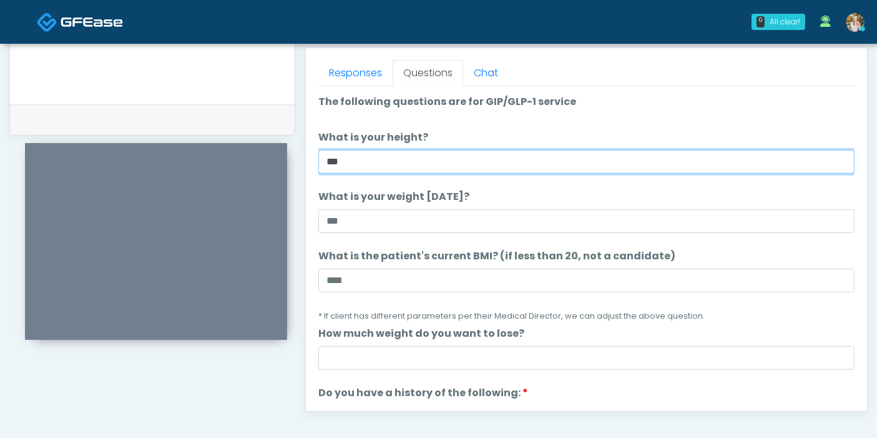
click at [455, 158] on input "***" at bounding box center [586, 162] width 536 height 24
type input "***"
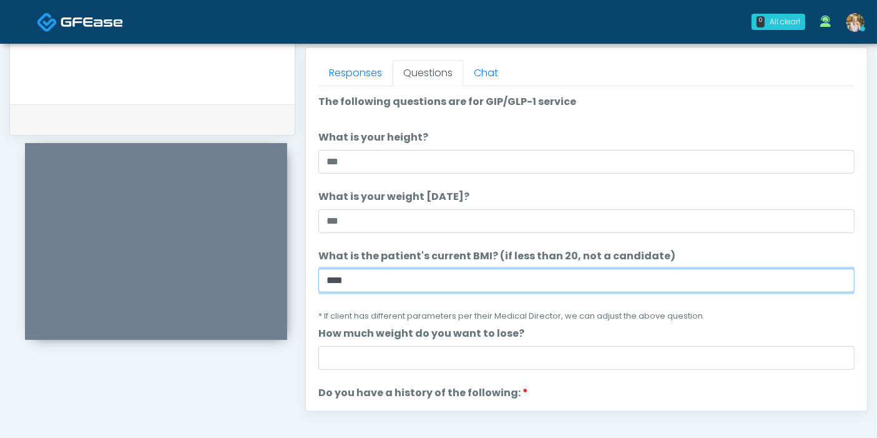
click at [420, 272] on input "****" at bounding box center [586, 281] width 536 height 24
type input "****"
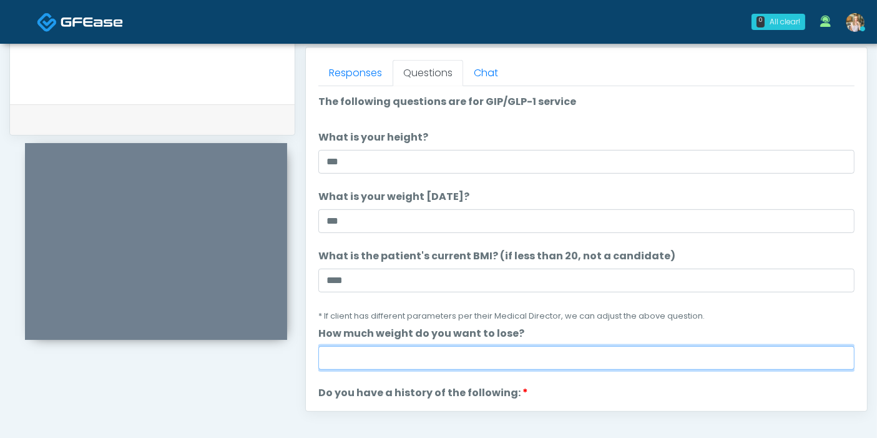
click at [470, 355] on input "How much weight do you want to lose?" at bounding box center [586, 358] width 536 height 24
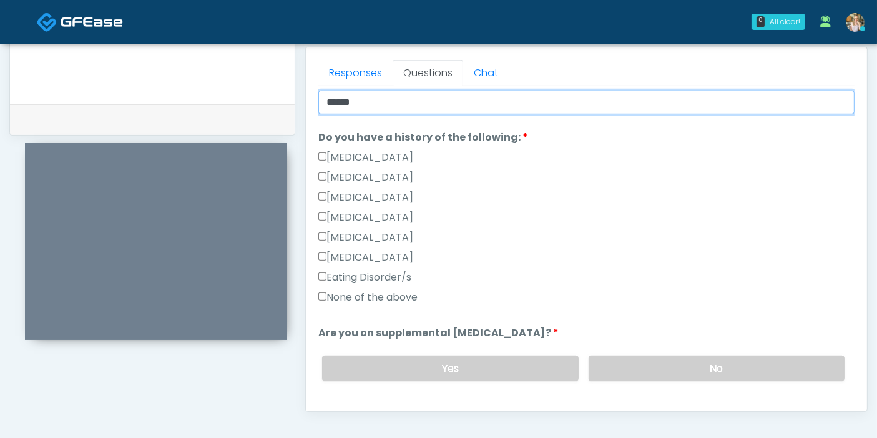
scroll to position [277, 0]
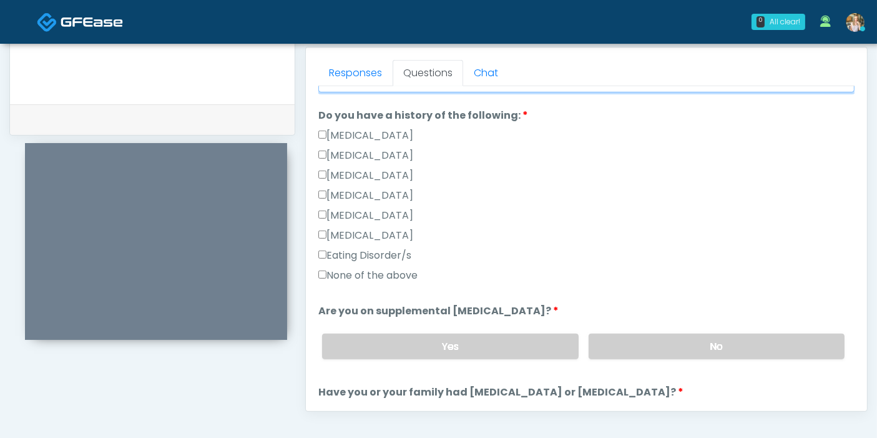
type input "******"
click at [343, 273] on label "None of the above" at bounding box center [367, 275] width 99 height 15
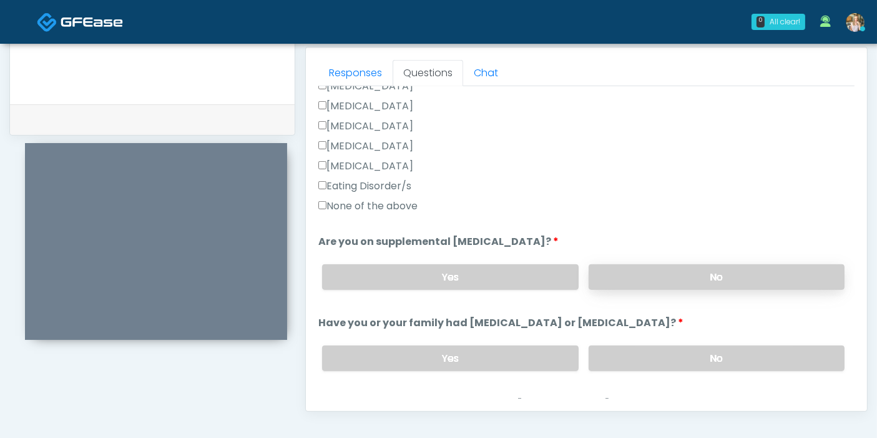
click at [662, 275] on label "No" at bounding box center [717, 277] width 256 height 26
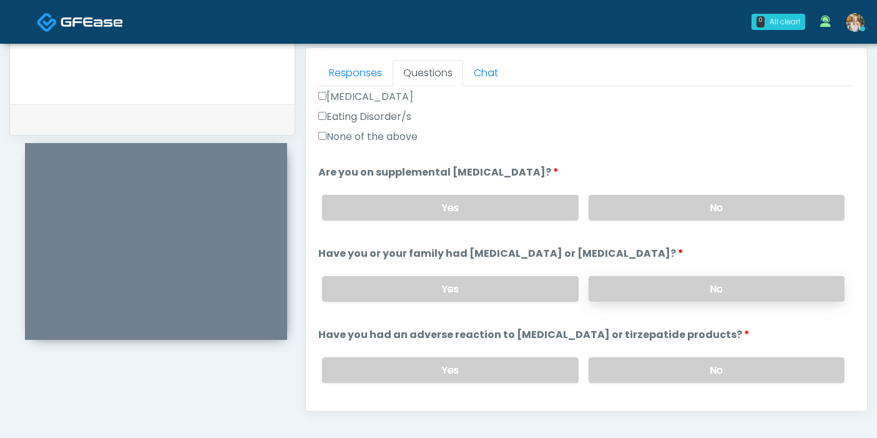
click at [659, 280] on label "No" at bounding box center [717, 289] width 256 height 26
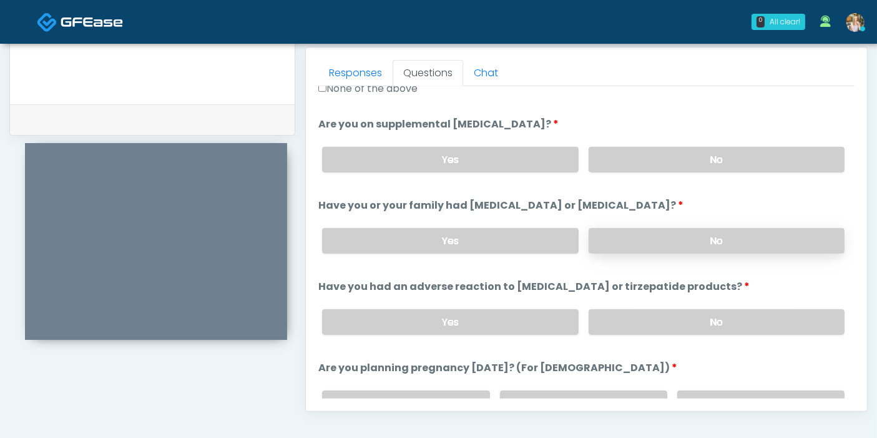
scroll to position [485, 0]
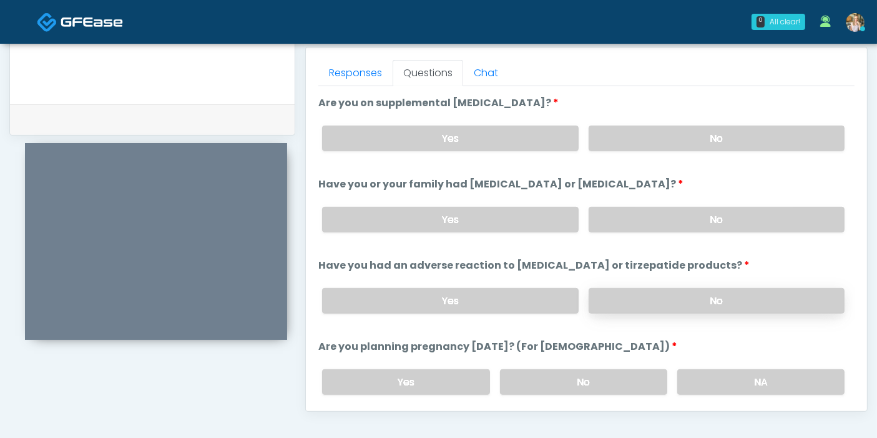
click at [678, 294] on label "No" at bounding box center [717, 301] width 256 height 26
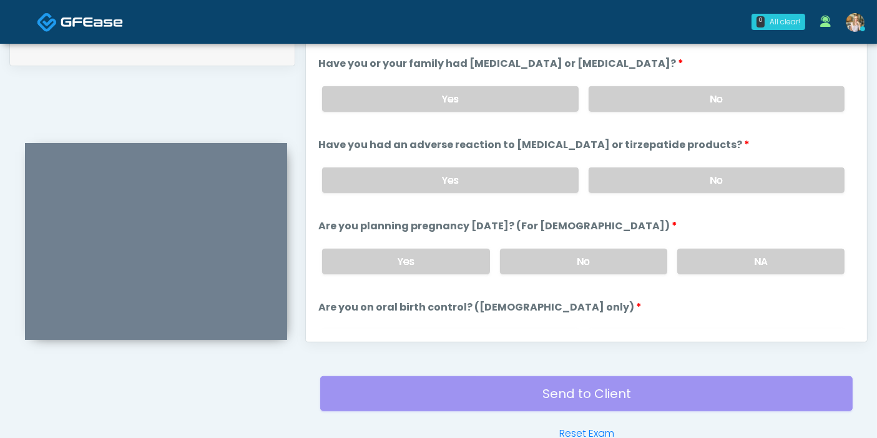
scroll to position [624, 0]
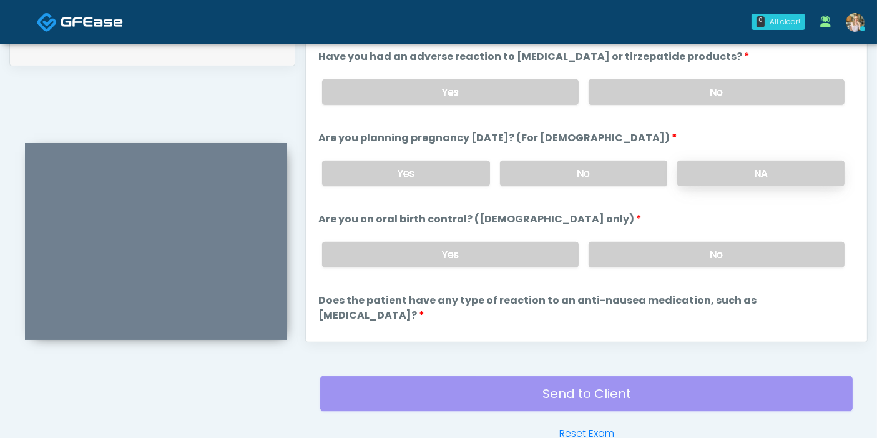
click at [722, 173] on label "NA" at bounding box center [761, 173] width 167 height 26
click at [706, 235] on div "Yes No" at bounding box center [583, 255] width 543 height 46
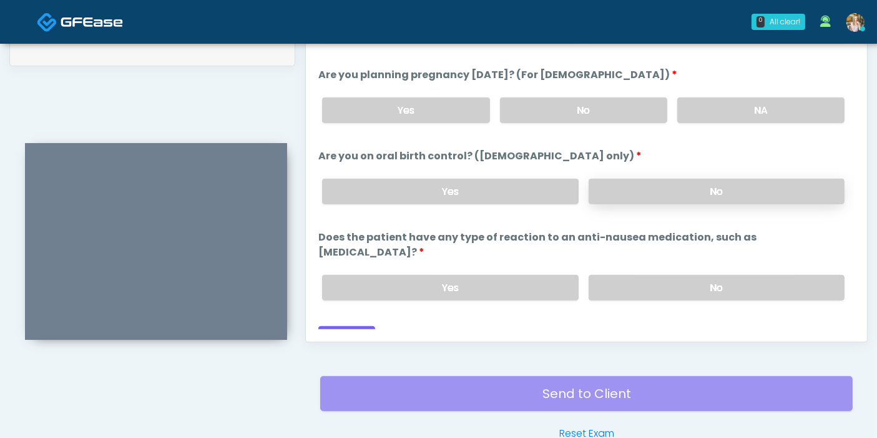
click at [696, 184] on label "No" at bounding box center [717, 192] width 256 height 26
click at [704, 275] on label "No" at bounding box center [717, 288] width 256 height 26
click at [355, 326] on button "Continue" at bounding box center [346, 337] width 57 height 23
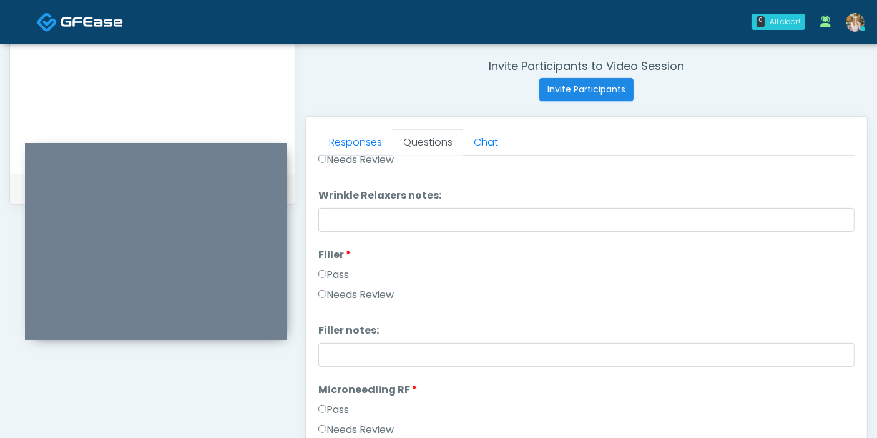
scroll to position [0, 0]
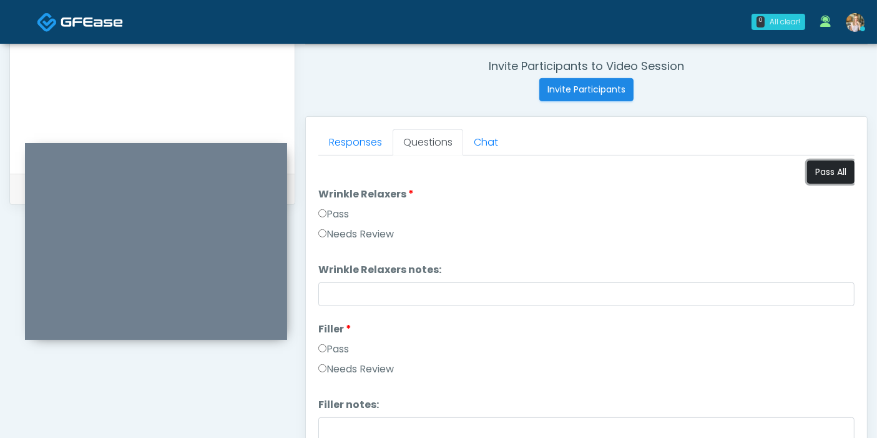
click at [815, 171] on button "Pass All" at bounding box center [830, 171] width 47 height 23
click at [352, 134] on link "Responses" at bounding box center [355, 142] width 74 height 26
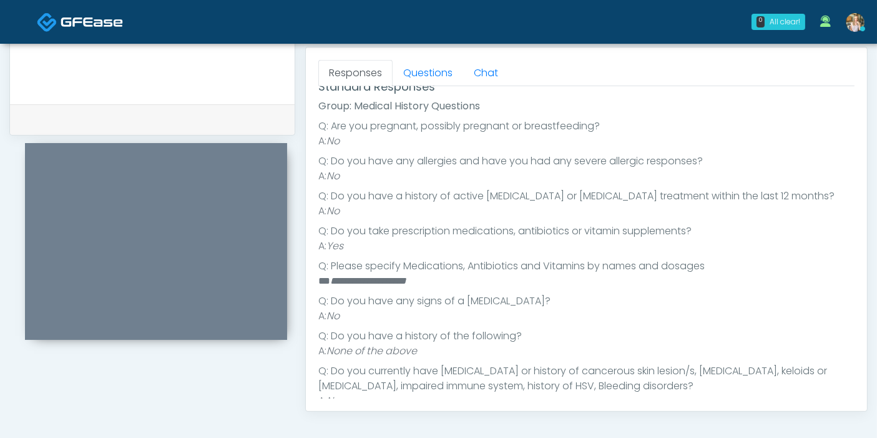
scroll to position [122, 0]
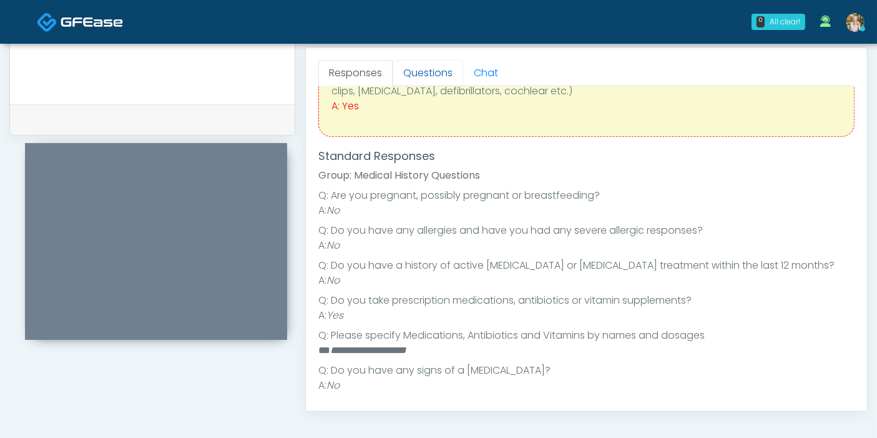
click at [423, 71] on link "Questions" at bounding box center [428, 73] width 71 height 26
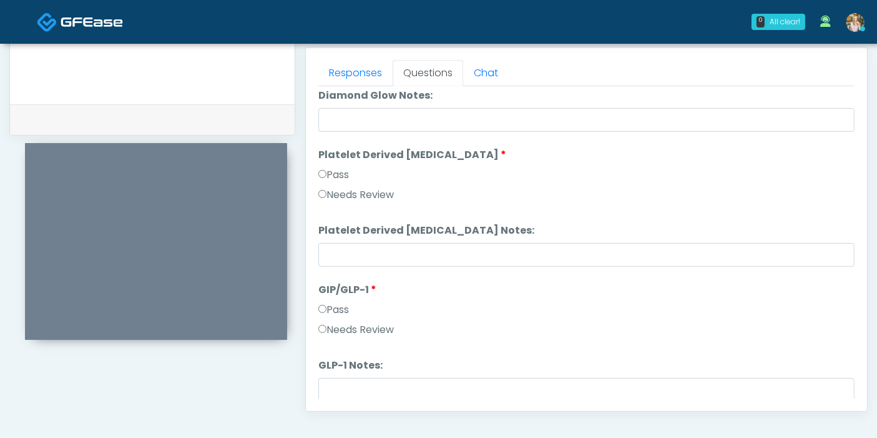
scroll to position [2458, 0]
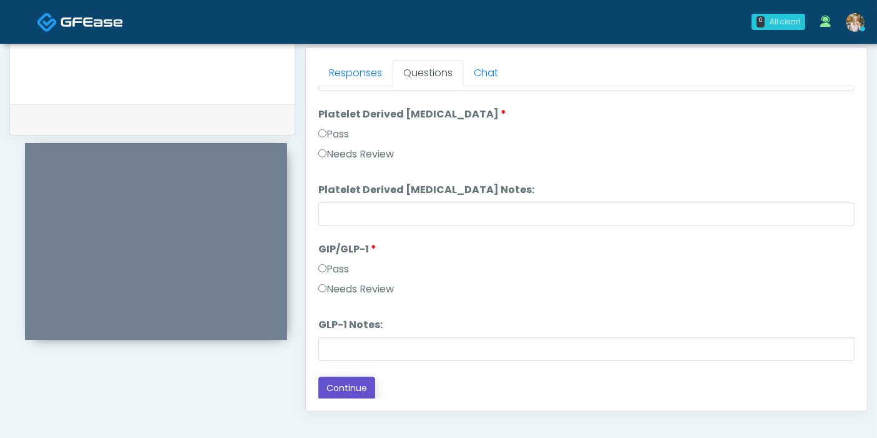
click at [348, 386] on button "Continue" at bounding box center [346, 388] width 57 height 23
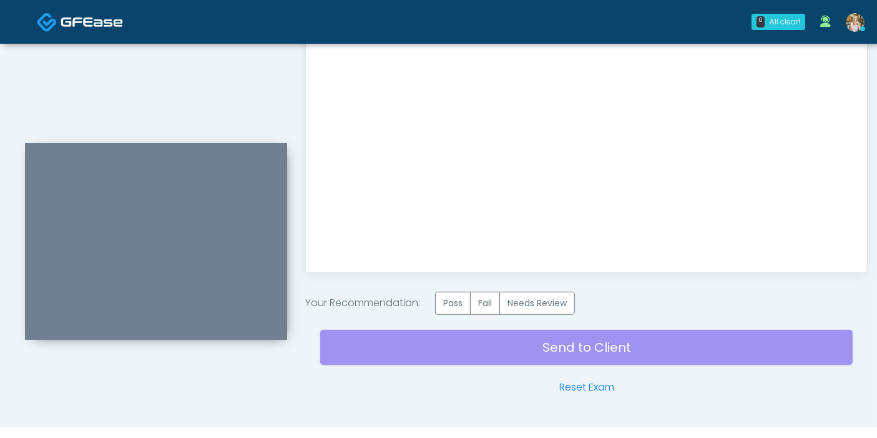
scroll to position [0, 0]
click at [463, 302] on label "Pass" at bounding box center [453, 303] width 36 height 23
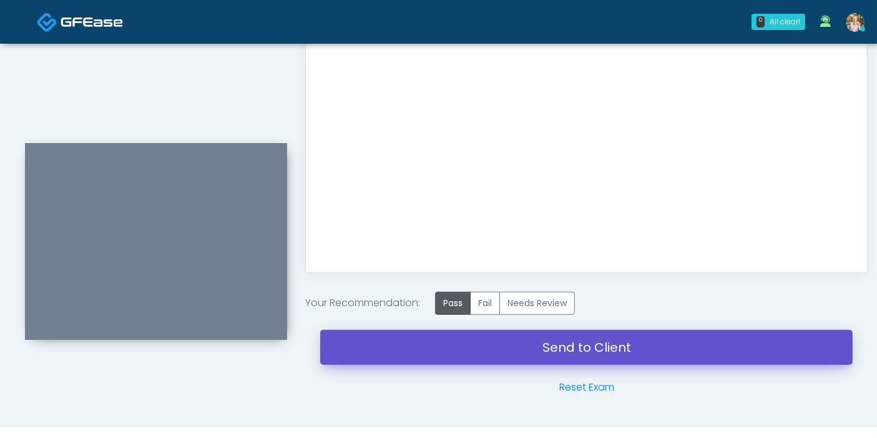
click at [581, 345] on link "Send to Client" at bounding box center [586, 347] width 533 height 35
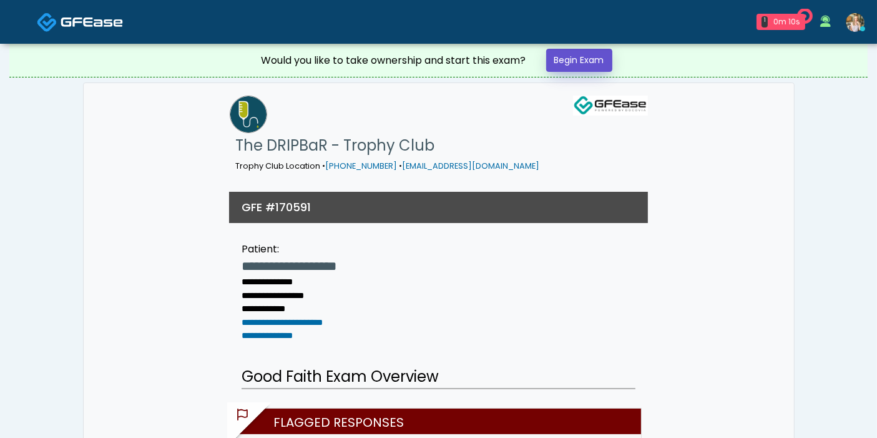
click at [586, 64] on link "Begin Exam" at bounding box center [579, 60] width 66 height 23
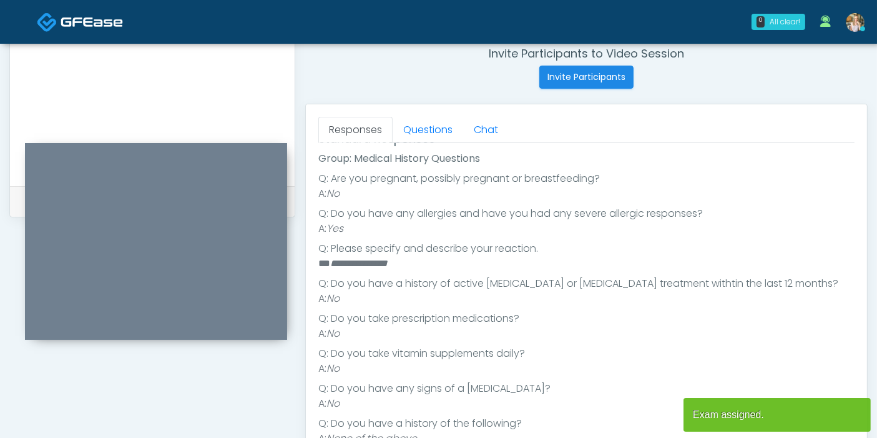
scroll to position [554, 0]
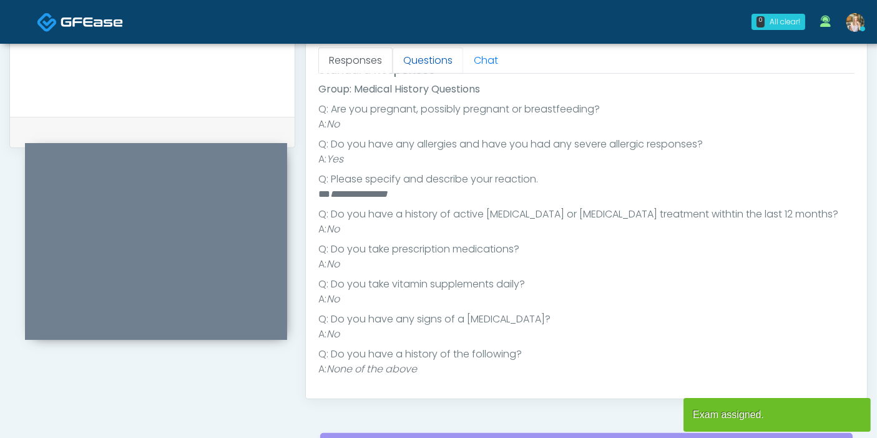
click at [436, 57] on link "Questions" at bounding box center [428, 60] width 71 height 26
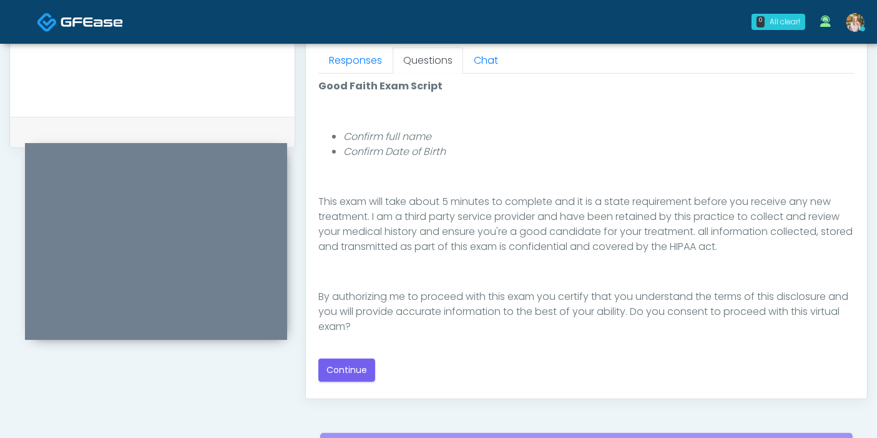
scroll to position [624, 0]
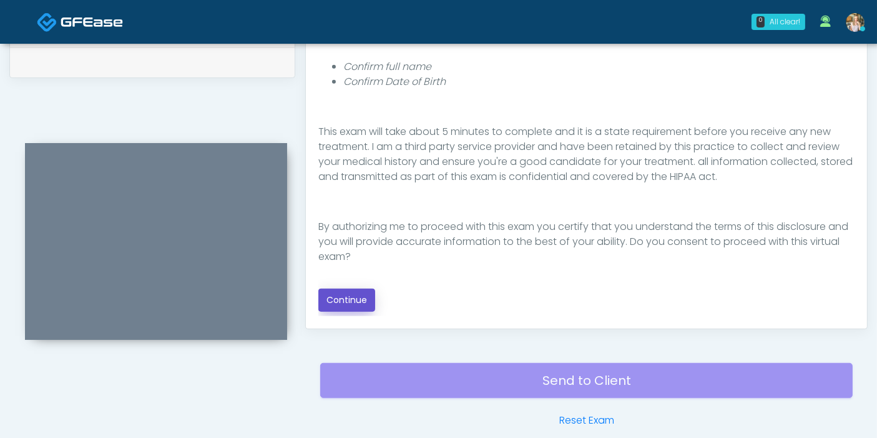
click at [356, 299] on button "Continue" at bounding box center [346, 299] width 57 height 23
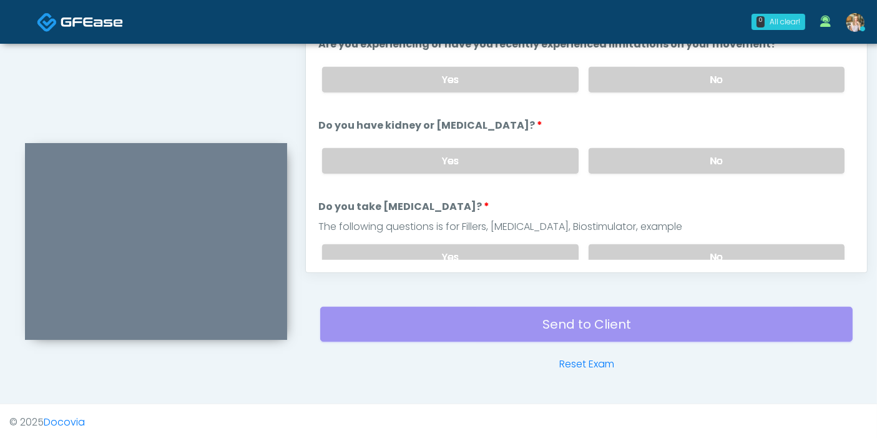
scroll to position [542, 0]
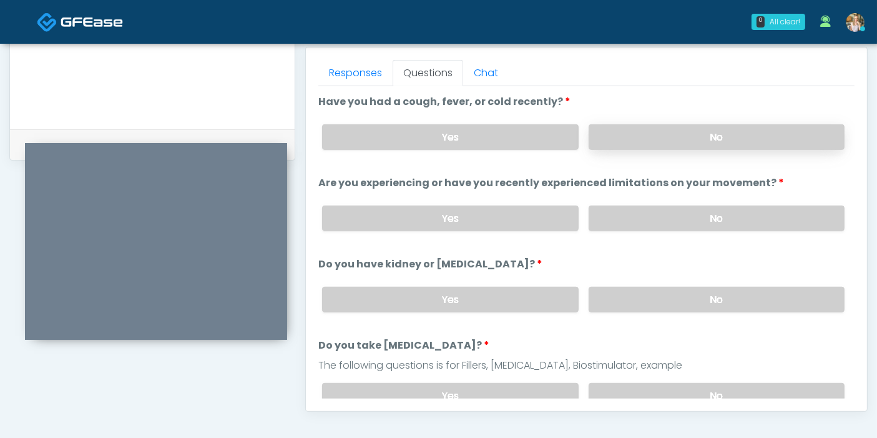
click at [704, 144] on label "No" at bounding box center [717, 137] width 256 height 26
click at [705, 223] on label "No" at bounding box center [717, 218] width 256 height 26
click at [706, 299] on label "No" at bounding box center [717, 300] width 256 height 26
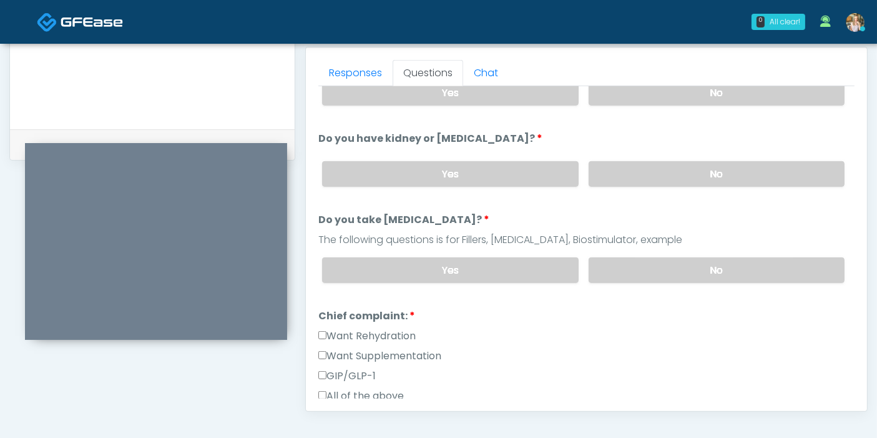
scroll to position [139, 0]
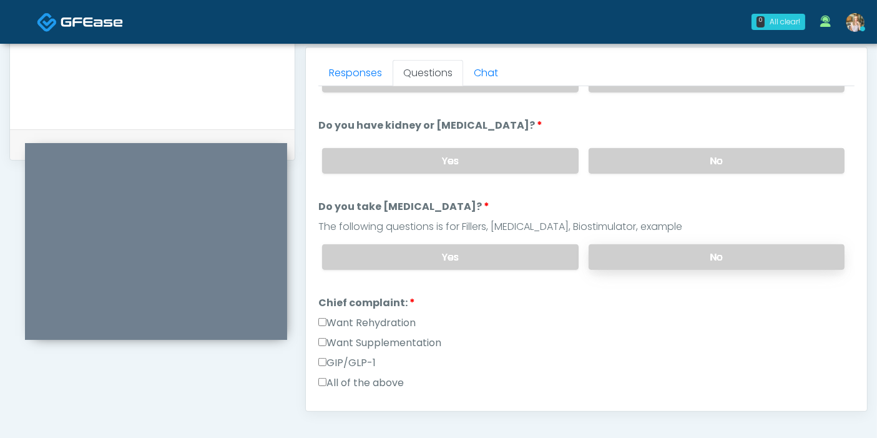
click at [704, 259] on label "No" at bounding box center [717, 257] width 256 height 26
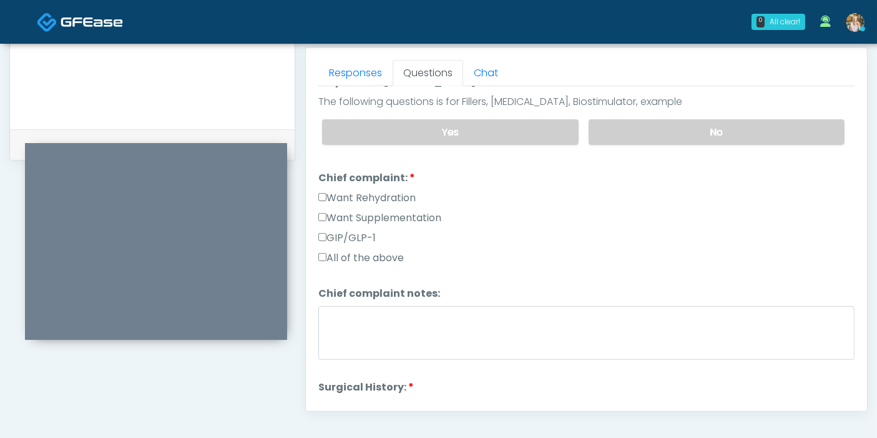
scroll to position [277, 0]
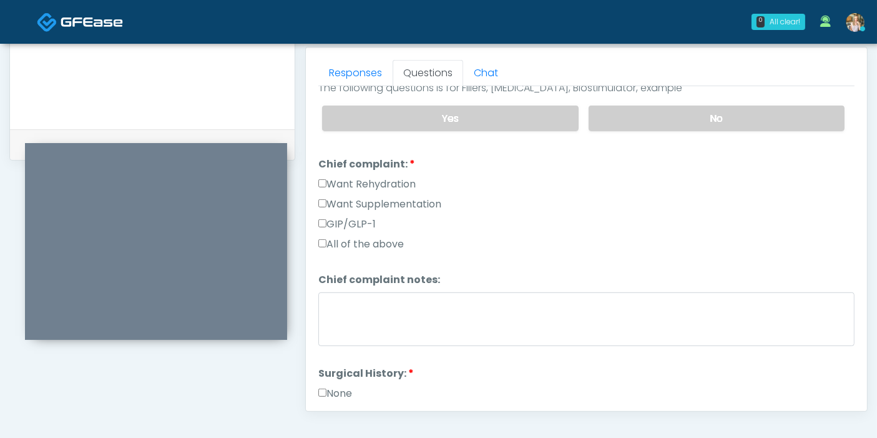
click at [365, 220] on label "GIP/GLP-1" at bounding box center [346, 224] width 57 height 15
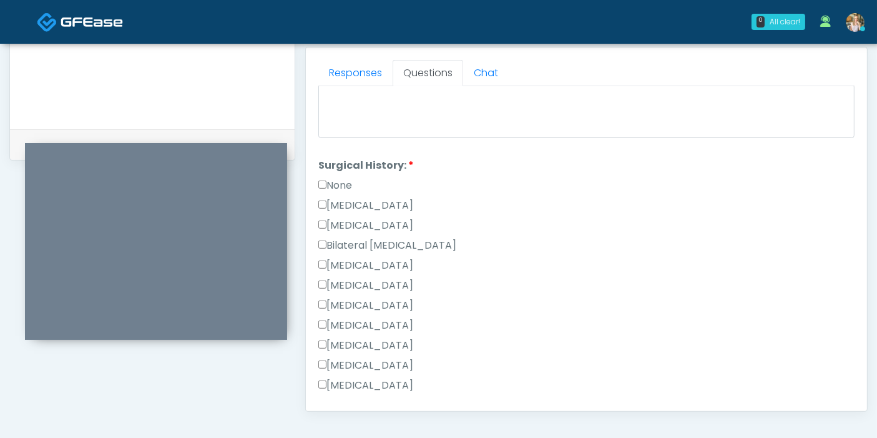
scroll to position [554, 0]
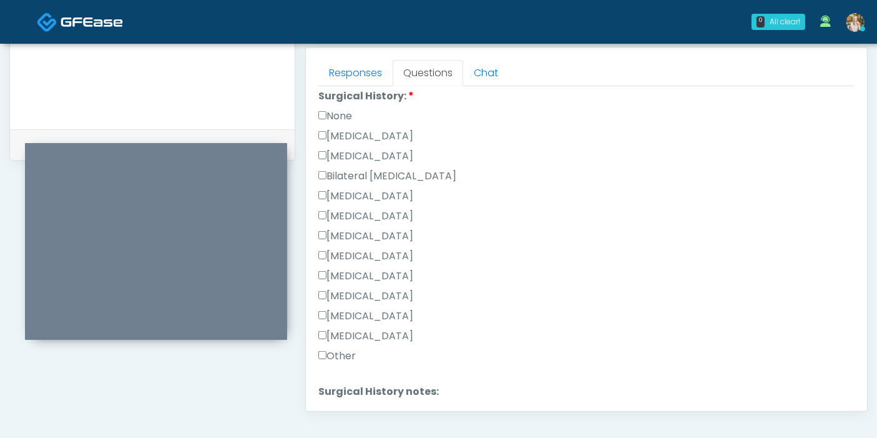
click at [335, 112] on label "None" at bounding box center [335, 116] width 34 height 15
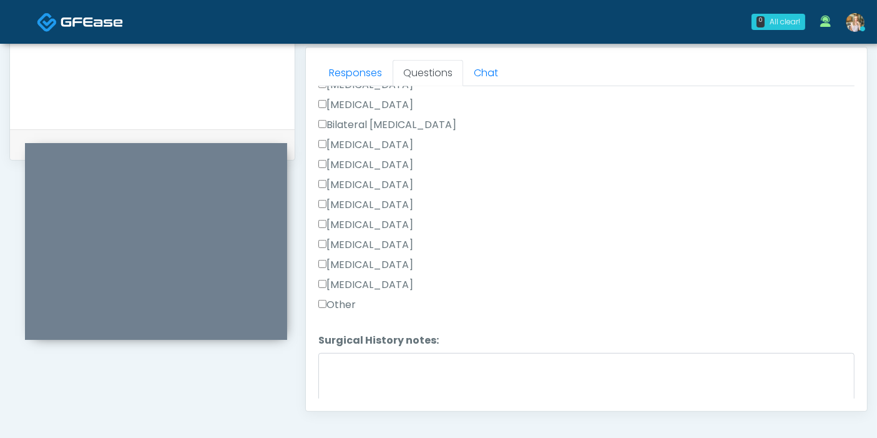
scroll to position [653, 0]
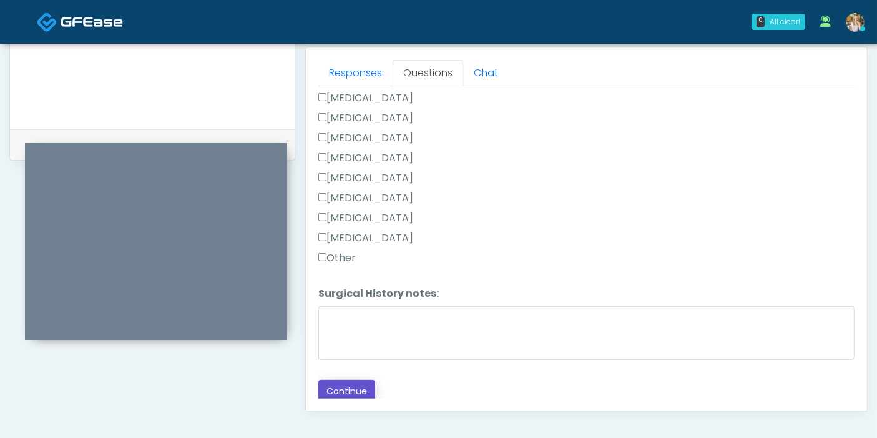
click at [341, 385] on button "Continue" at bounding box center [346, 391] width 57 height 23
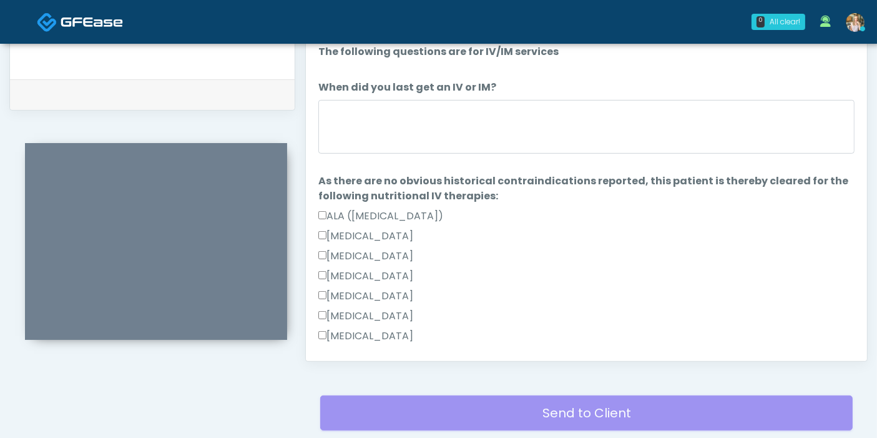
scroll to position [542, 0]
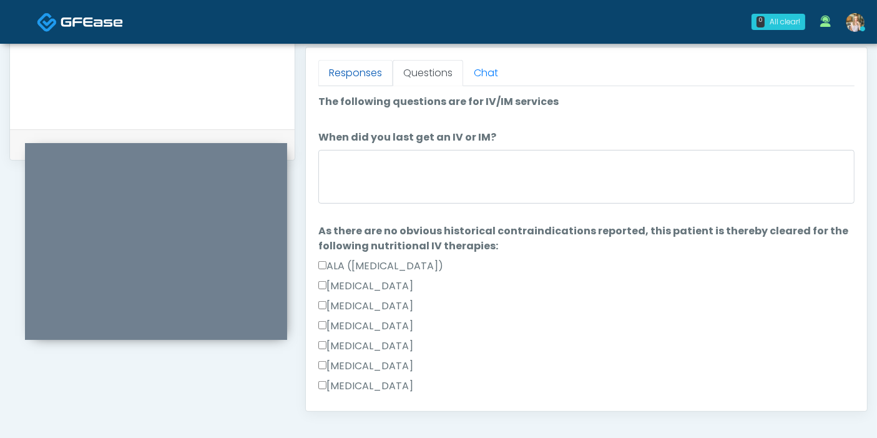
click at [348, 64] on link "Responses" at bounding box center [355, 73] width 74 height 26
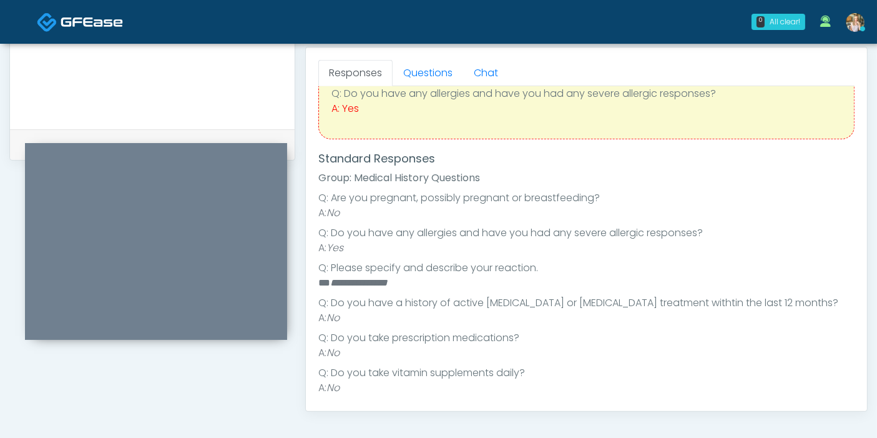
scroll to position [139, 0]
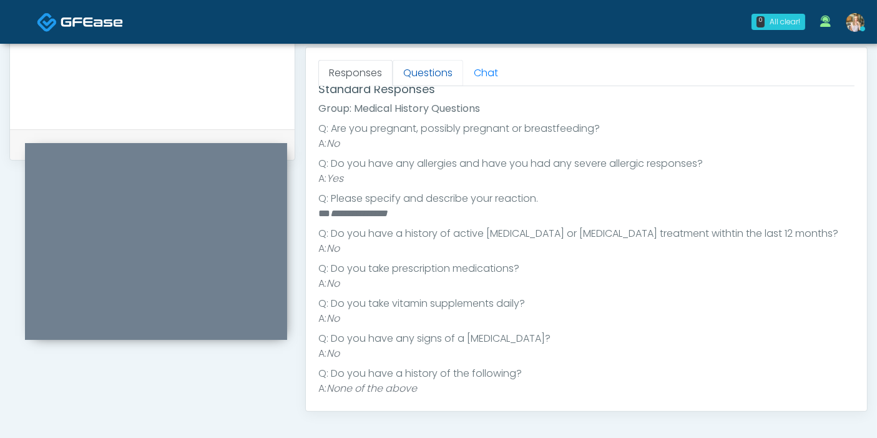
click at [428, 74] on link "Questions" at bounding box center [428, 73] width 71 height 26
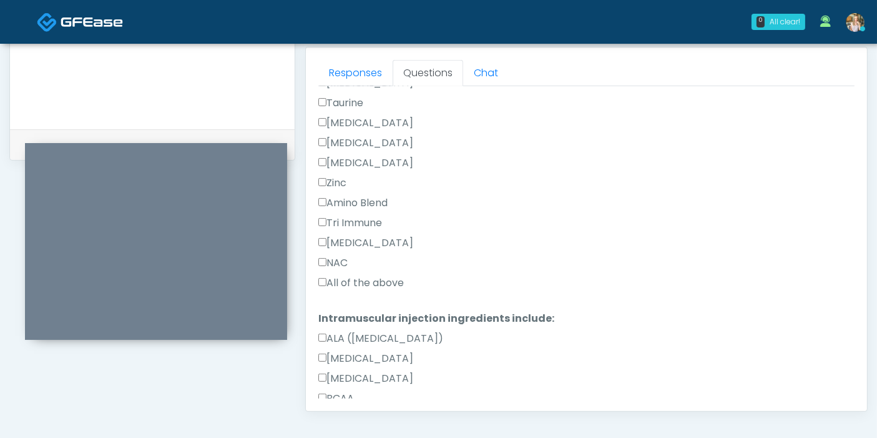
scroll to position [624, 0]
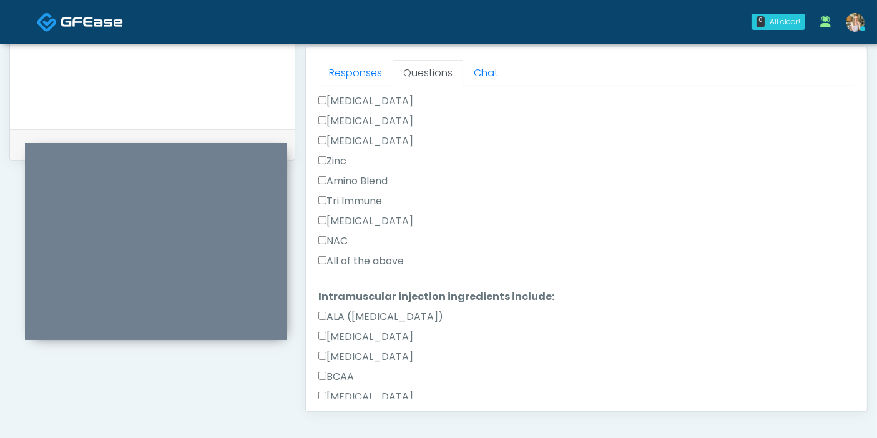
click at [364, 257] on label "All of the above" at bounding box center [361, 261] width 86 height 15
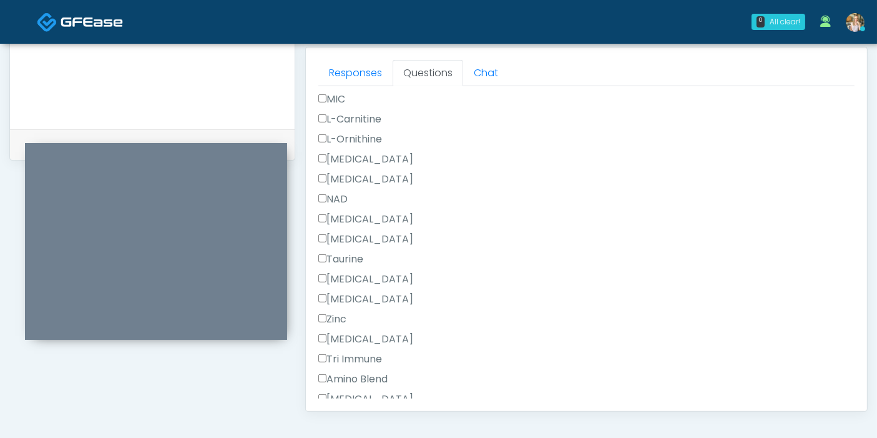
scroll to position [1172, 0]
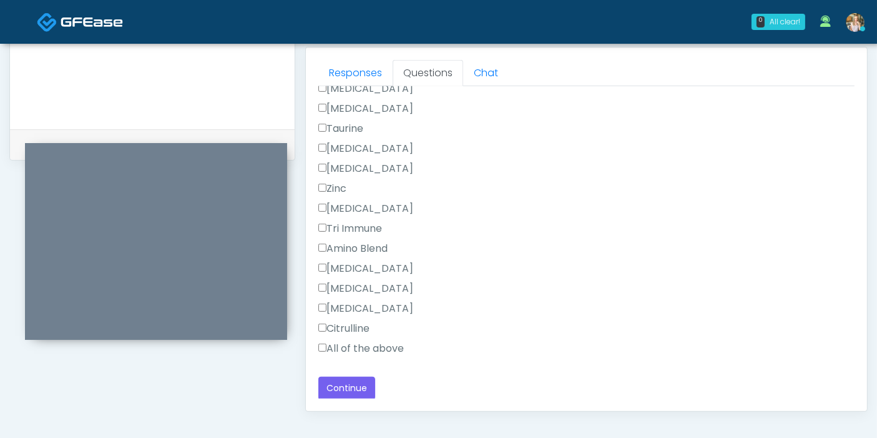
click at [369, 347] on label "All of the above" at bounding box center [361, 348] width 86 height 15
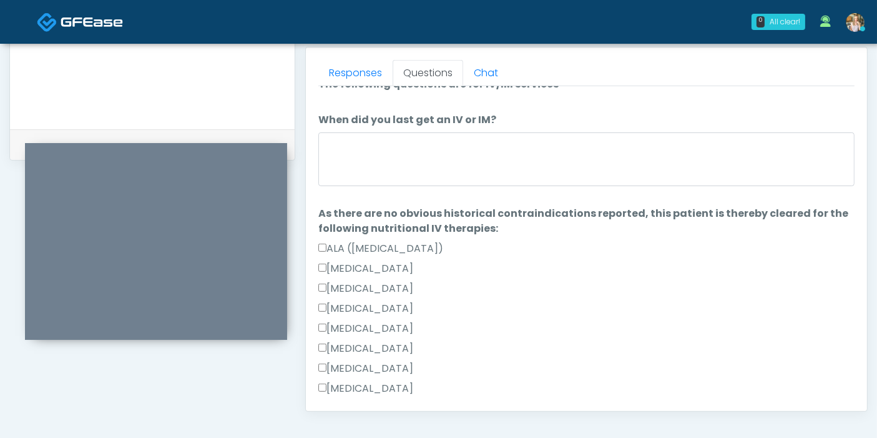
scroll to position [0, 0]
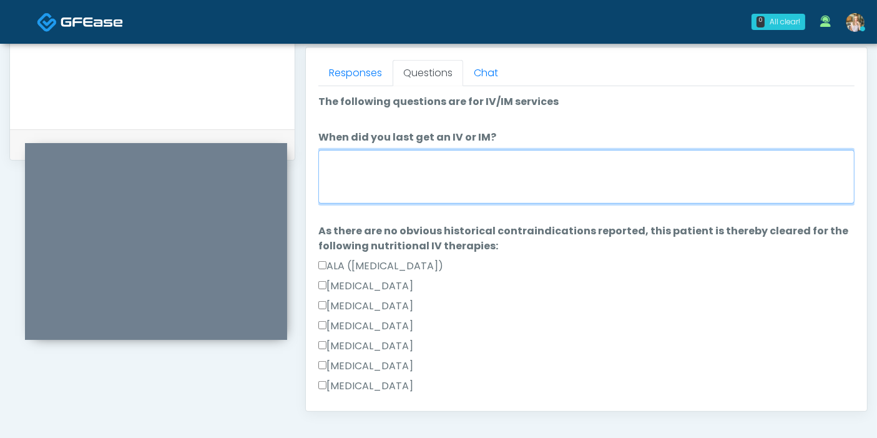
click at [451, 176] on textarea "When did you last get an IV or IM?" at bounding box center [586, 177] width 536 height 54
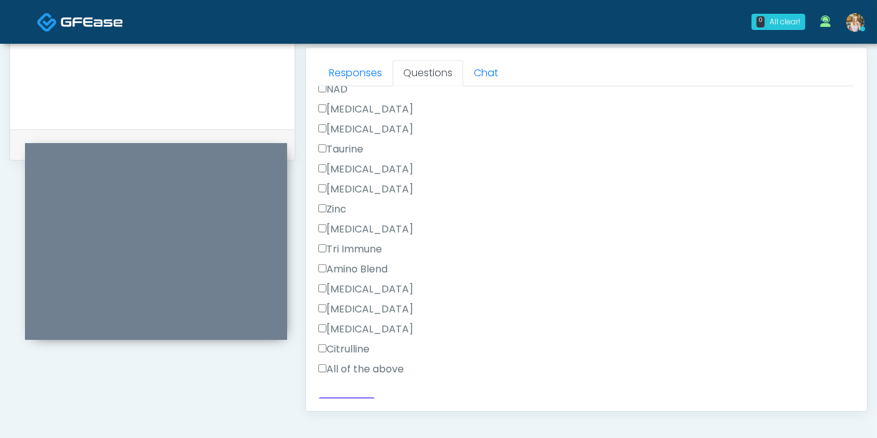
scroll to position [1172, 0]
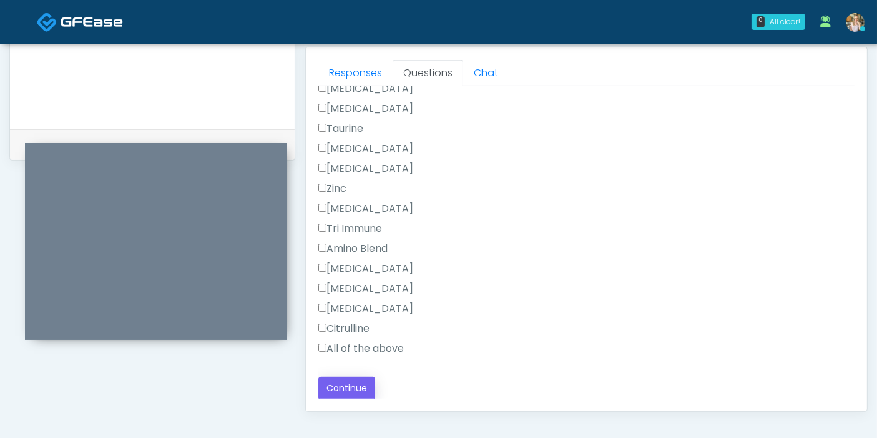
type textarea "**********"
click at [350, 387] on button "Continue" at bounding box center [346, 388] width 57 height 23
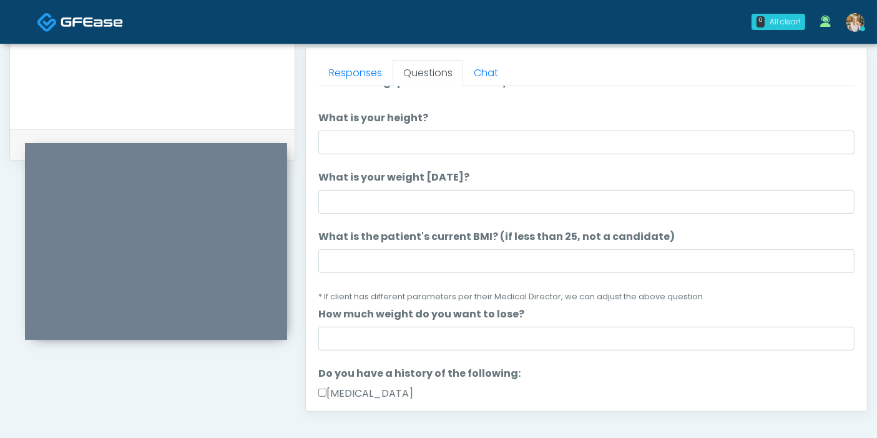
scroll to position [0, 0]
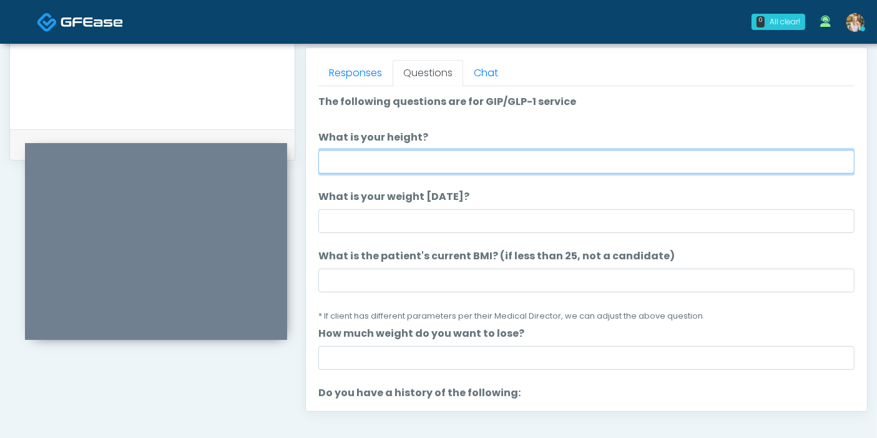
click at [453, 161] on input "What is your height?" at bounding box center [586, 162] width 536 height 24
click at [724, 155] on input "What is your height?" at bounding box center [586, 162] width 536 height 24
type input "***"
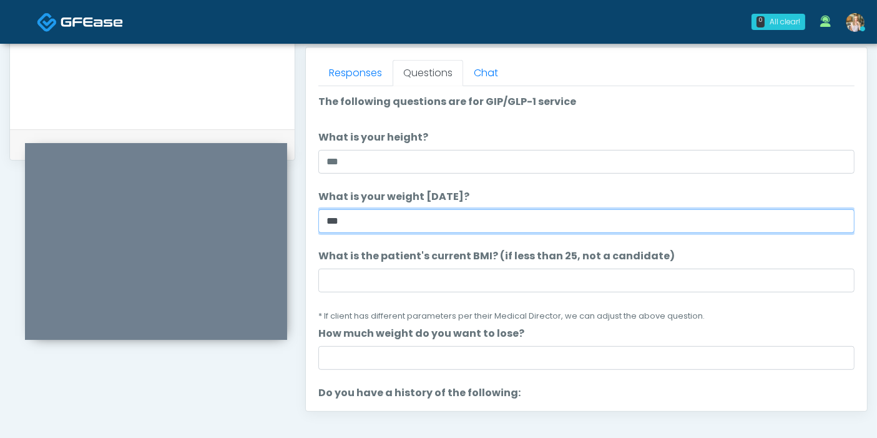
type input "***"
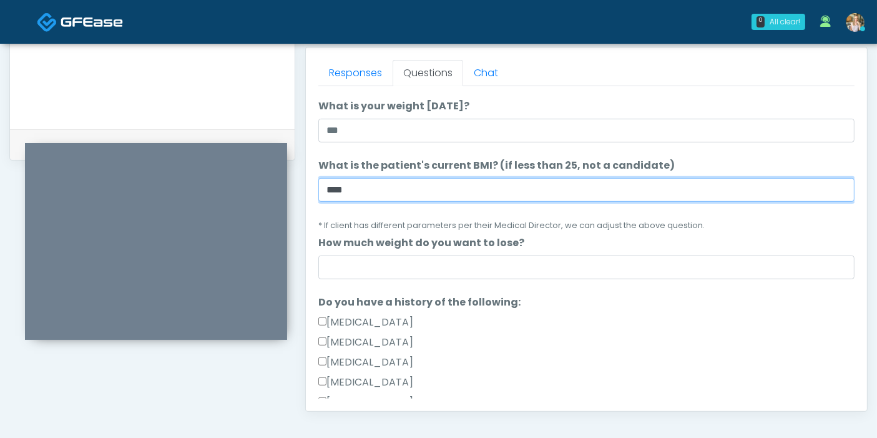
scroll to position [69, 0]
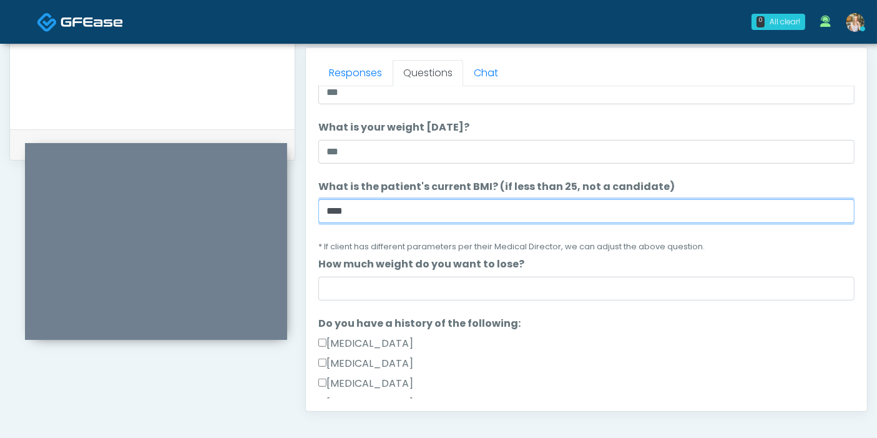
type input "****"
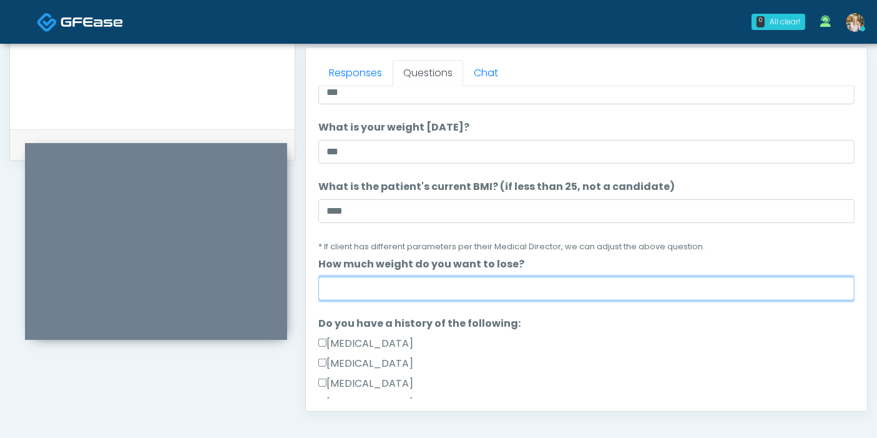
click at [611, 288] on input "How much weight do you want to lose?" at bounding box center [586, 289] width 536 height 24
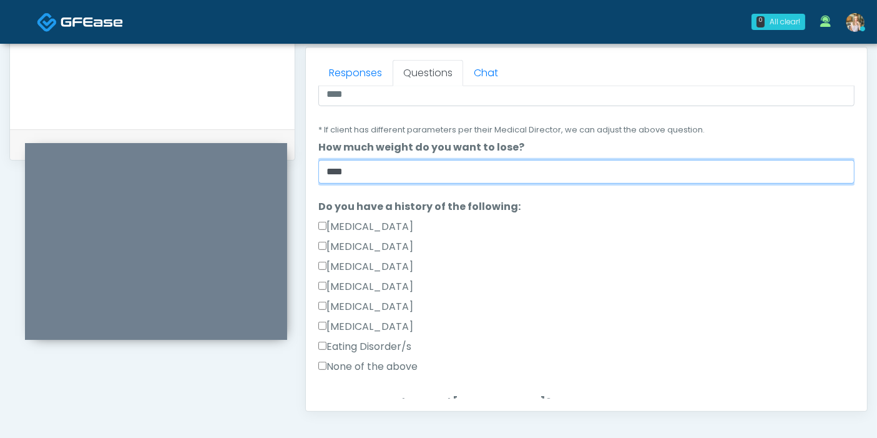
scroll to position [208, 0]
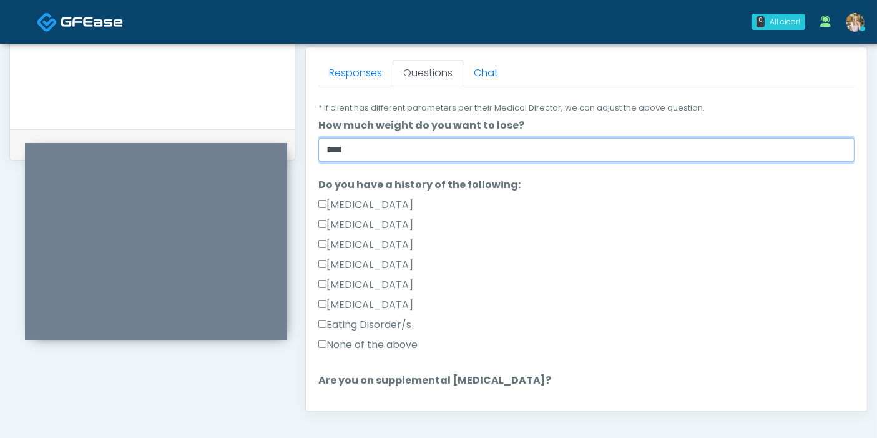
type input "****"
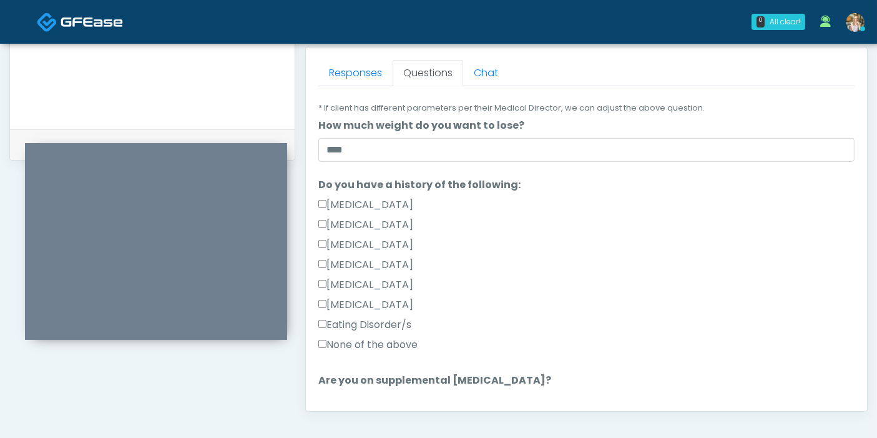
click at [370, 343] on label "None of the above" at bounding box center [367, 344] width 99 height 15
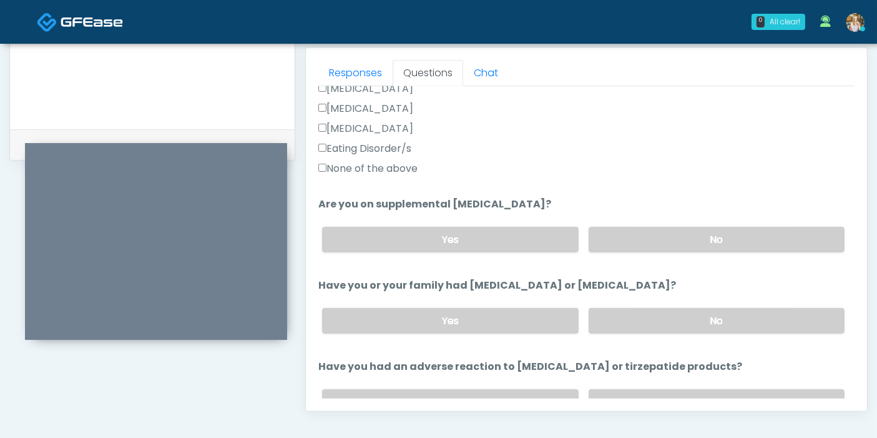
scroll to position [416, 0]
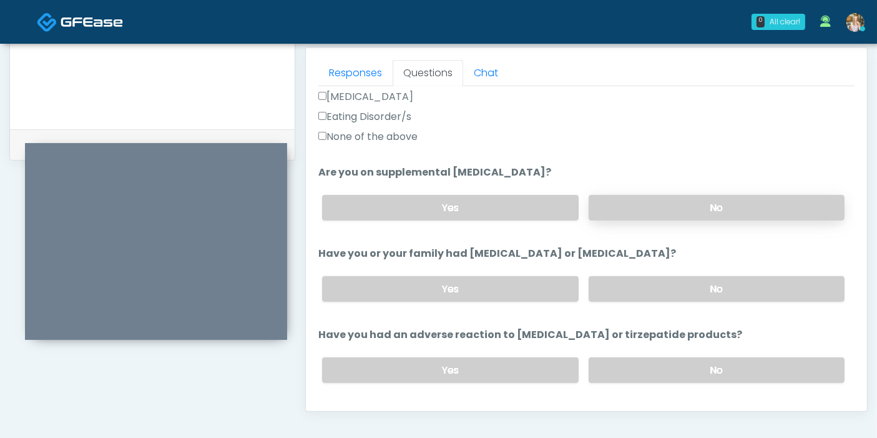
click at [681, 204] on label "No" at bounding box center [717, 208] width 256 height 26
click at [529, 200] on label "Yes" at bounding box center [450, 208] width 256 height 26
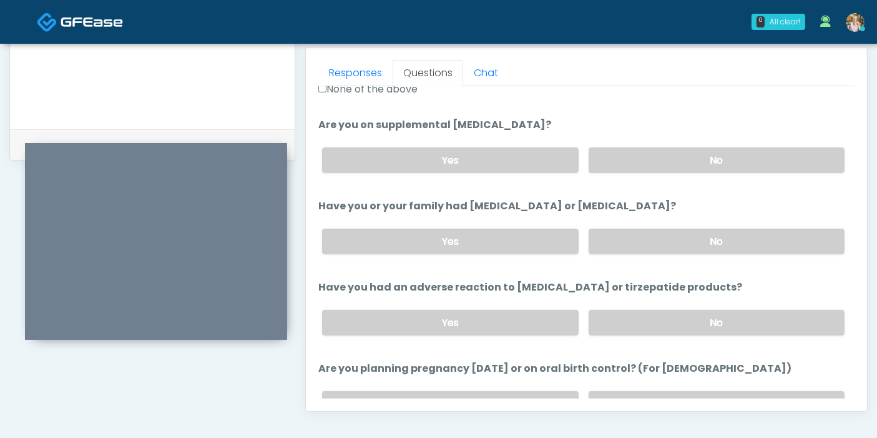
scroll to position [485, 0]
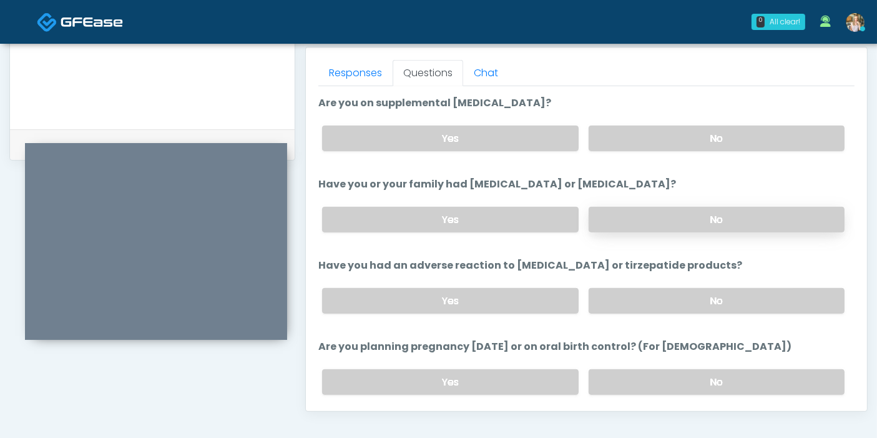
click at [709, 214] on label "No" at bounding box center [717, 220] width 256 height 26
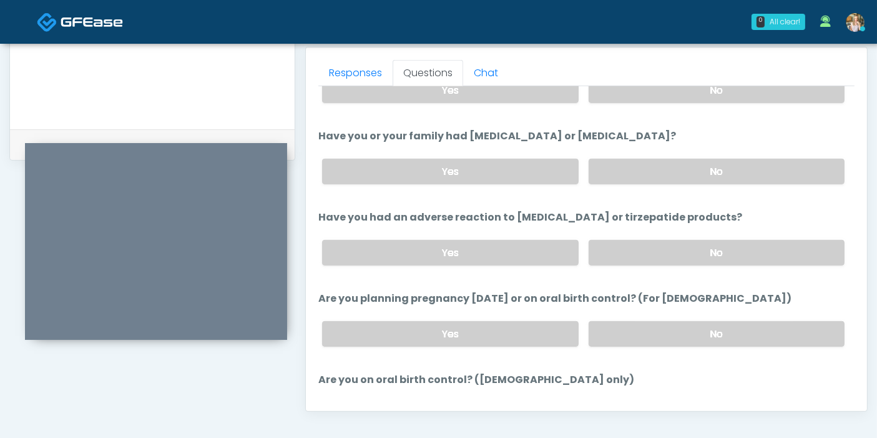
scroll to position [554, 0]
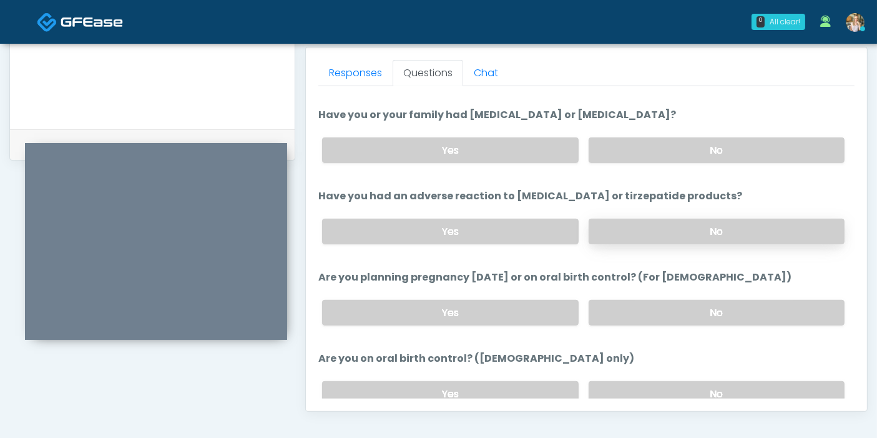
click at [707, 237] on label "No" at bounding box center [717, 232] width 256 height 26
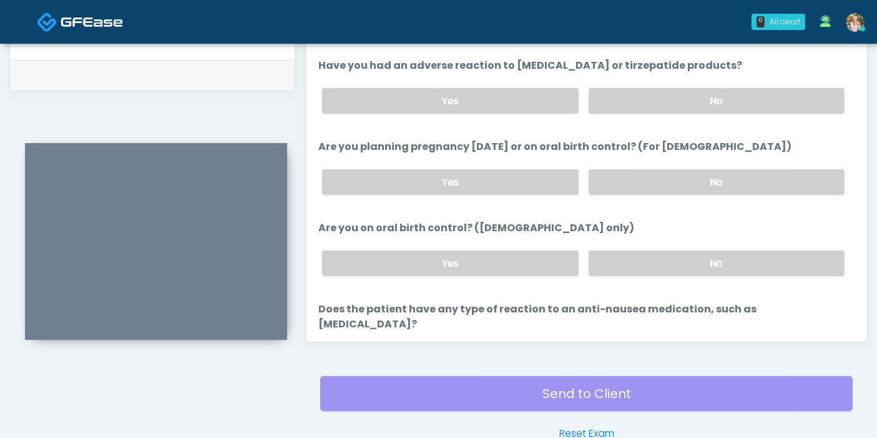
scroll to position [687, 0]
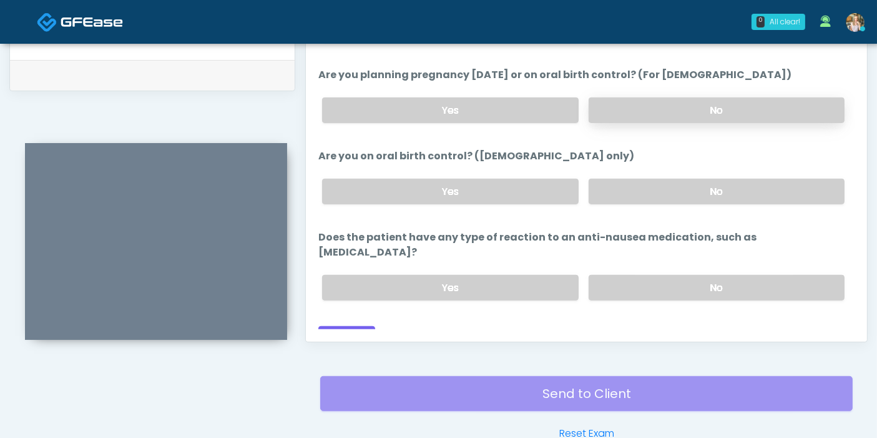
click at [688, 99] on label "No" at bounding box center [717, 110] width 256 height 26
click at [689, 193] on label "No" at bounding box center [717, 192] width 256 height 26
click at [668, 275] on label "No" at bounding box center [717, 288] width 256 height 26
click at [353, 326] on button "Continue" at bounding box center [346, 337] width 57 height 23
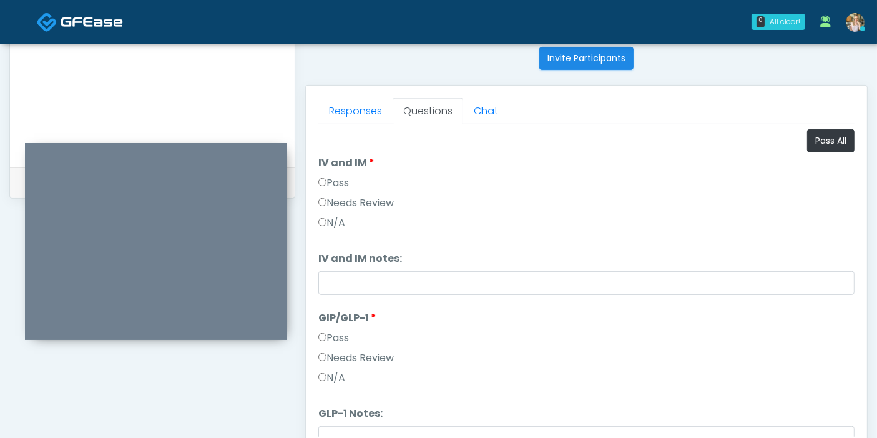
scroll to position [473, 0]
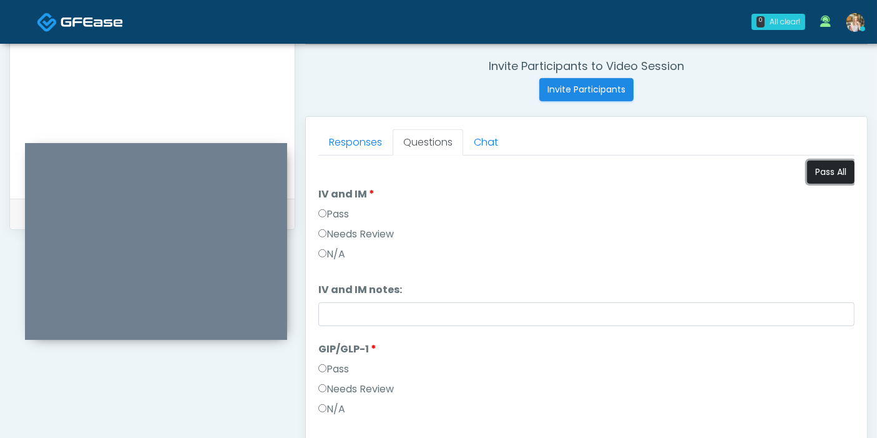
click at [810, 170] on button "Pass All" at bounding box center [830, 171] width 47 height 23
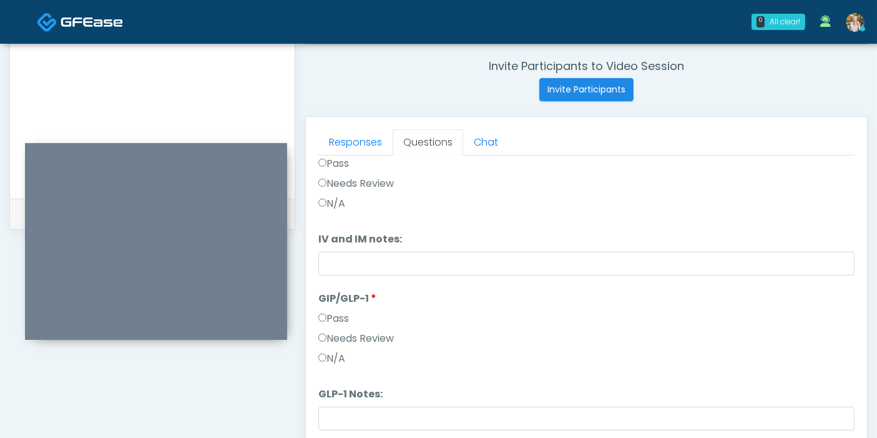
scroll to position [542, 0]
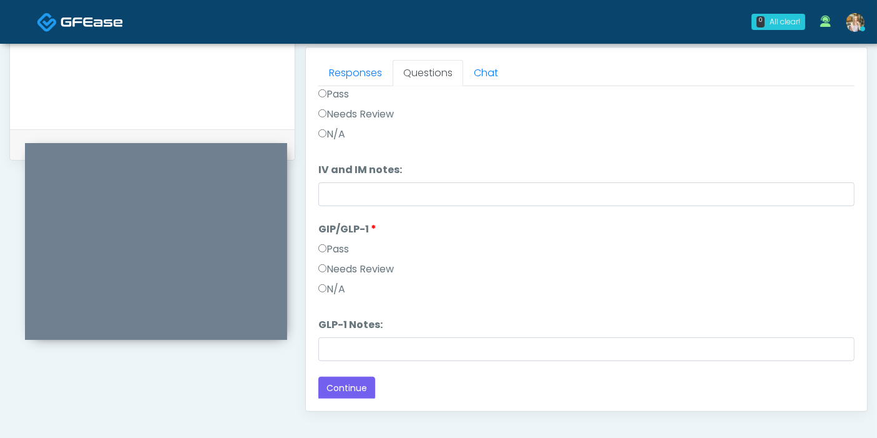
click at [367, 267] on label "Needs Review" at bounding box center [356, 269] width 76 height 15
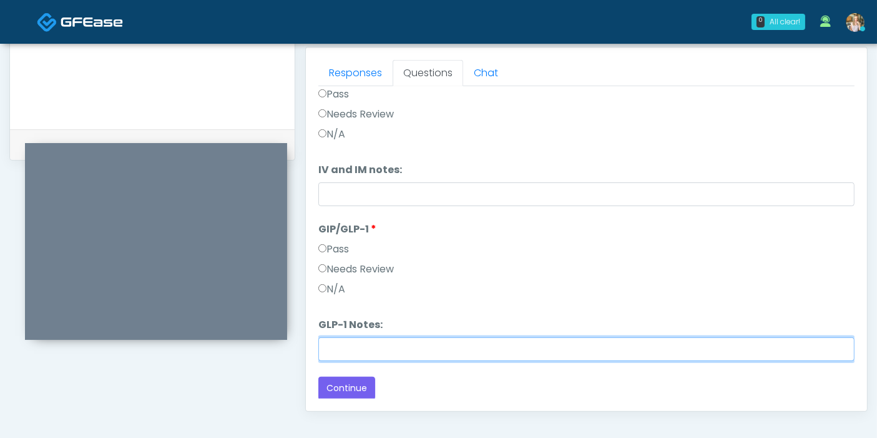
click at [431, 352] on input "GLP-1 Notes:" at bounding box center [586, 349] width 536 height 24
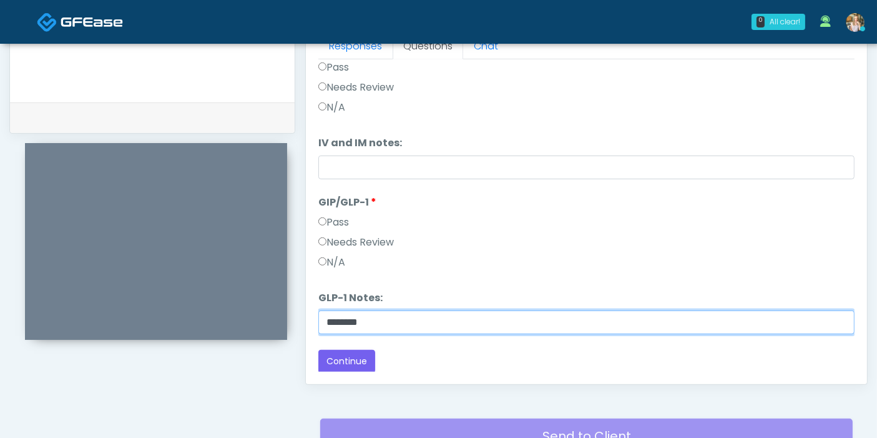
scroll to position [611, 0]
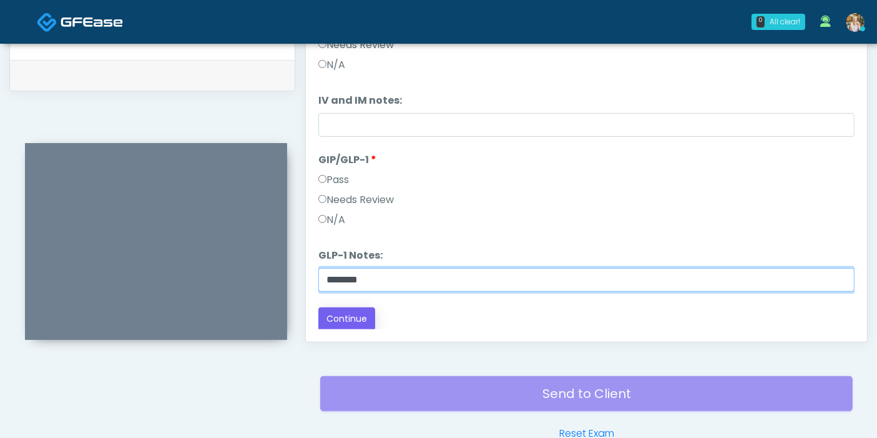
type input "********"
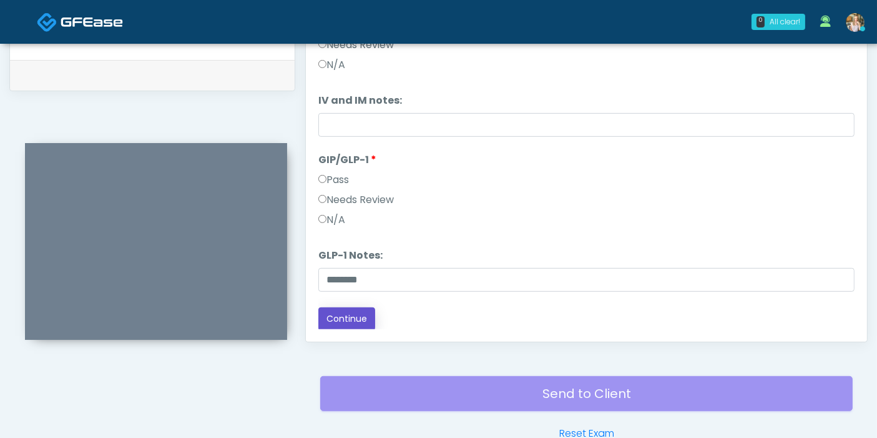
click at [358, 316] on button "Continue" at bounding box center [346, 318] width 57 height 23
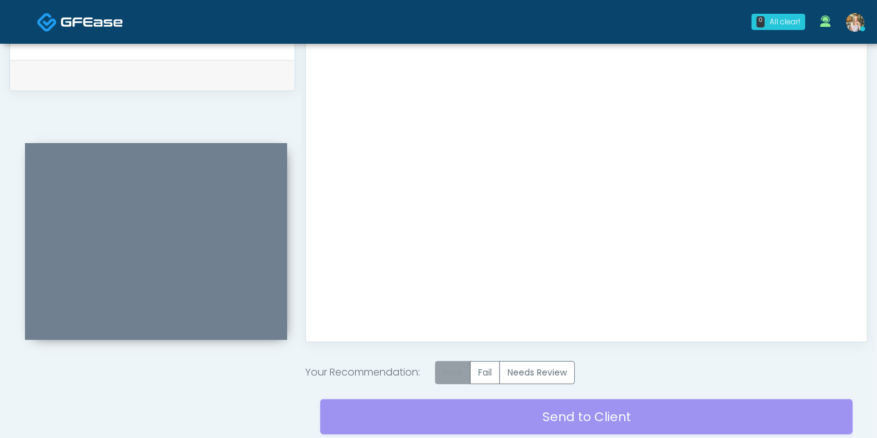
click at [453, 368] on label "Pass" at bounding box center [453, 372] width 36 height 23
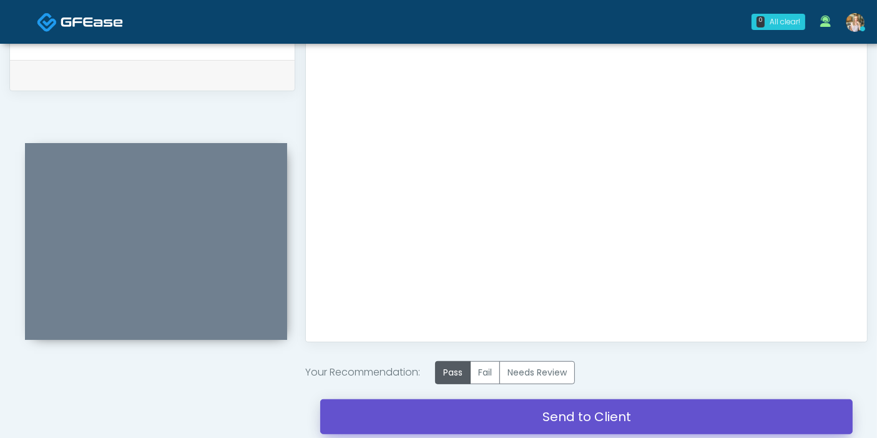
drag, startPoint x: 564, startPoint y: 416, endPoint x: 509, endPoint y: 63, distance: 357.1
click at [564, 416] on link "Send to Client" at bounding box center [586, 416] width 533 height 35
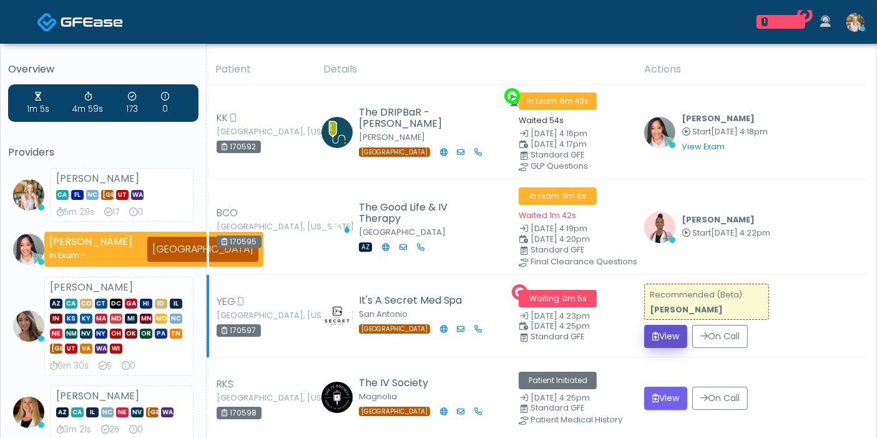
click at [657, 338] on button "View" at bounding box center [665, 336] width 43 height 23
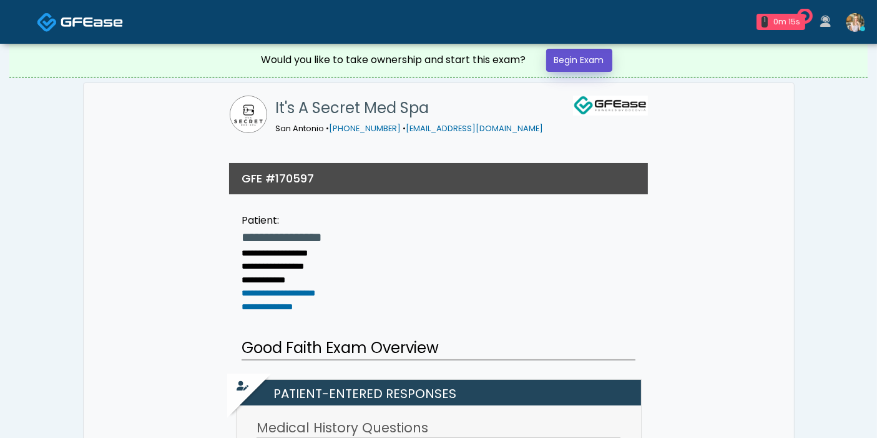
click at [603, 54] on link "Begin Exam" at bounding box center [579, 60] width 66 height 23
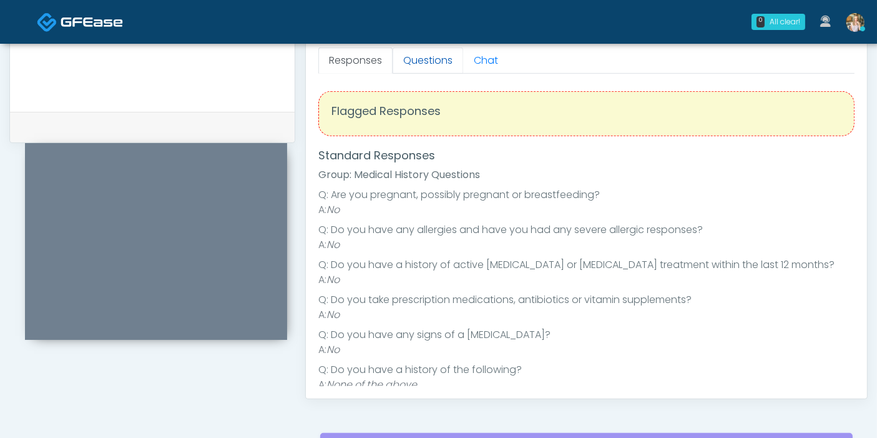
click at [421, 57] on link "Questions" at bounding box center [428, 60] width 71 height 26
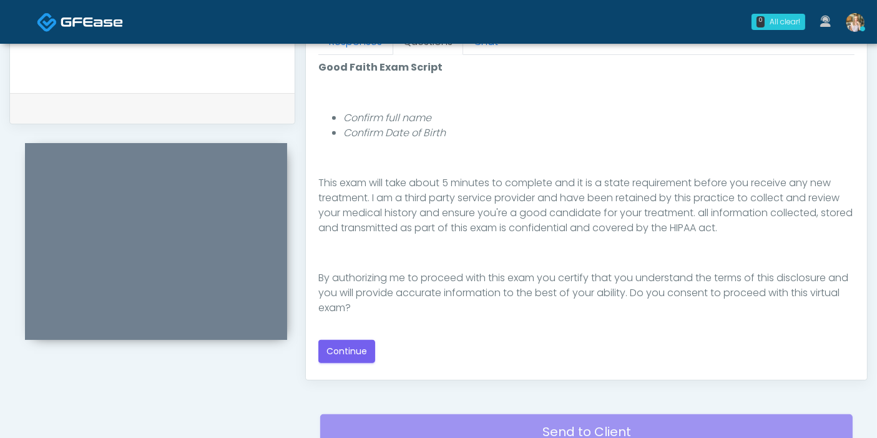
scroll to position [624, 0]
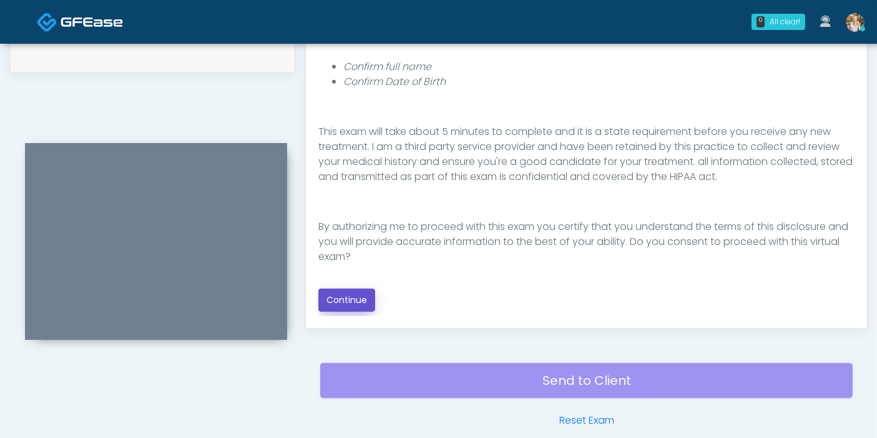
click at [339, 298] on button "Continue" at bounding box center [346, 299] width 57 height 23
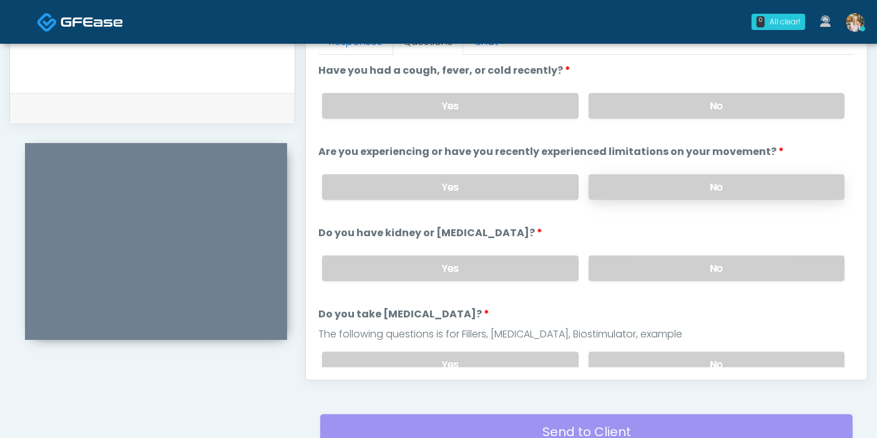
scroll to position [542, 0]
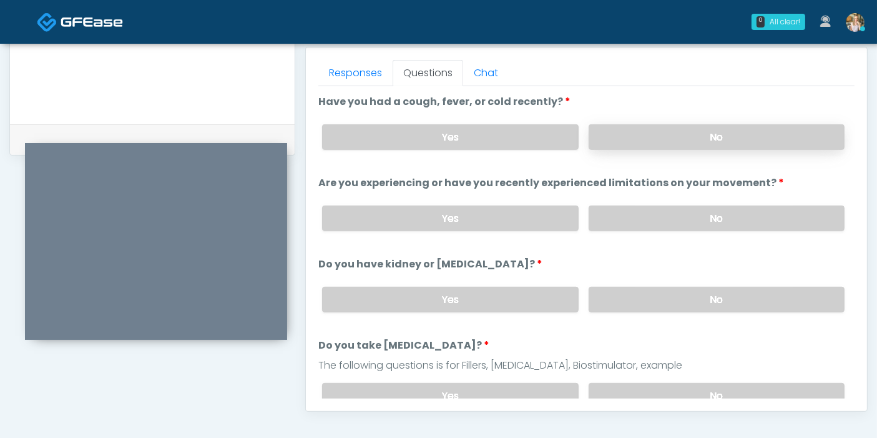
click at [718, 130] on label "No" at bounding box center [717, 137] width 256 height 26
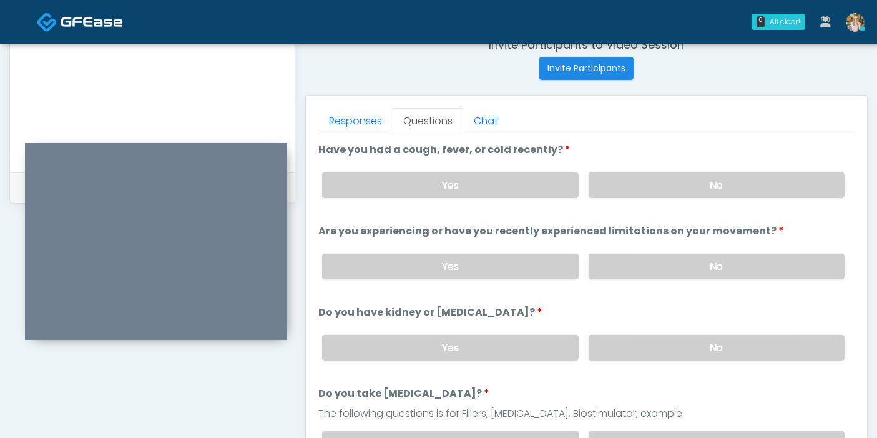
scroll to position [473, 0]
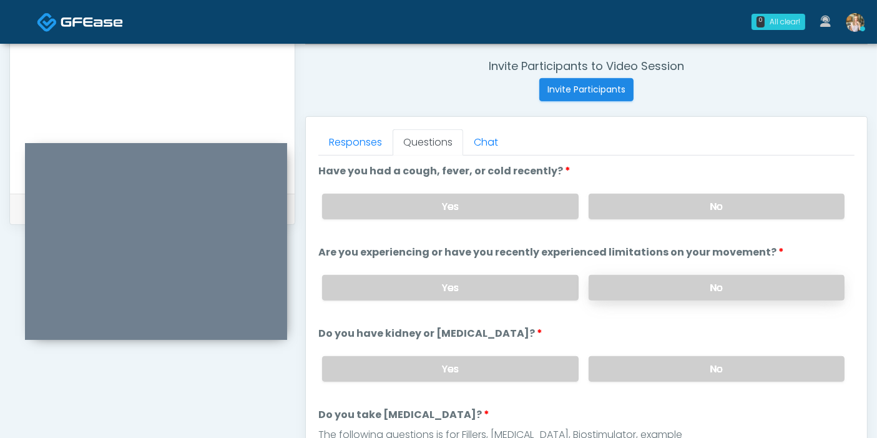
click at [687, 282] on label "No" at bounding box center [717, 288] width 256 height 26
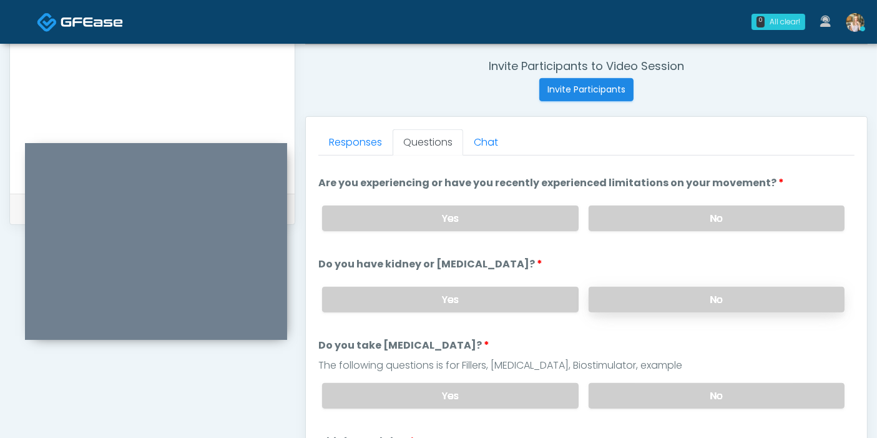
click at [686, 293] on label "No" at bounding box center [717, 300] width 256 height 26
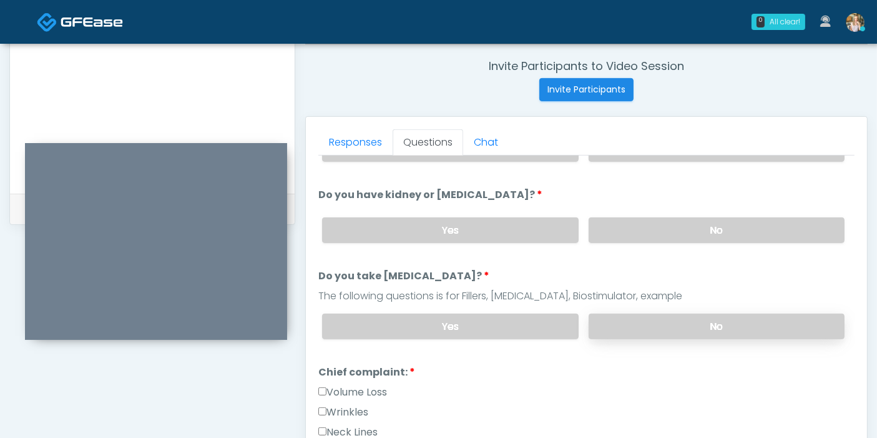
click at [717, 325] on label "No" at bounding box center [717, 326] width 256 height 26
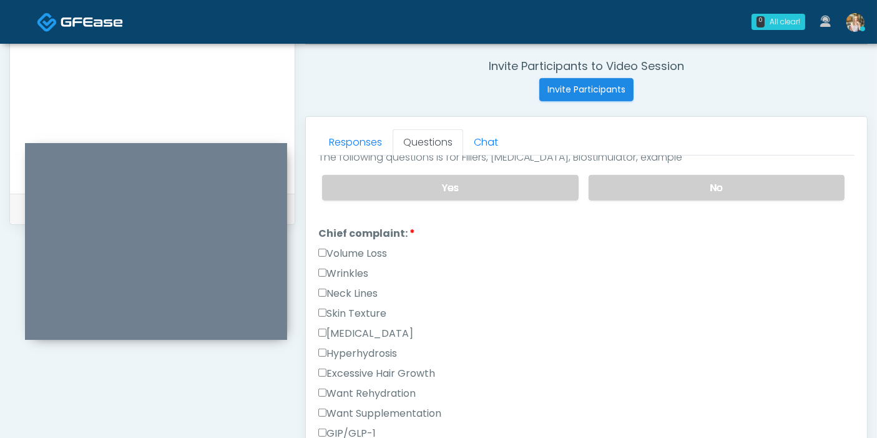
scroll to position [347, 0]
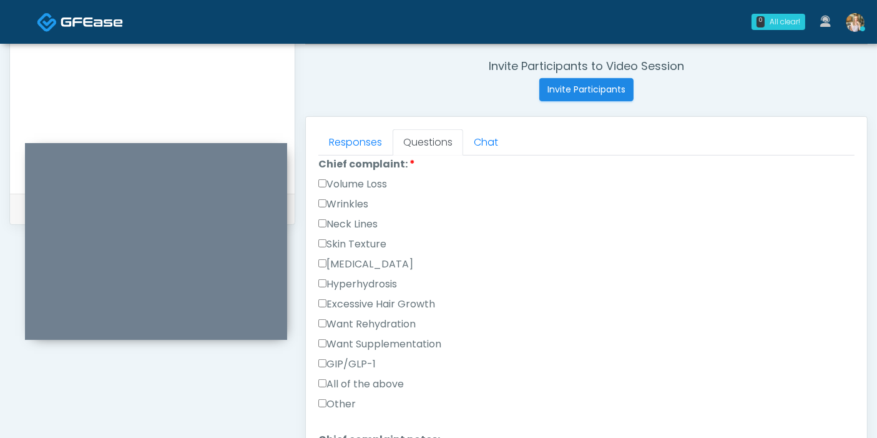
click at [337, 179] on label "Volume Loss" at bounding box center [352, 184] width 69 height 15
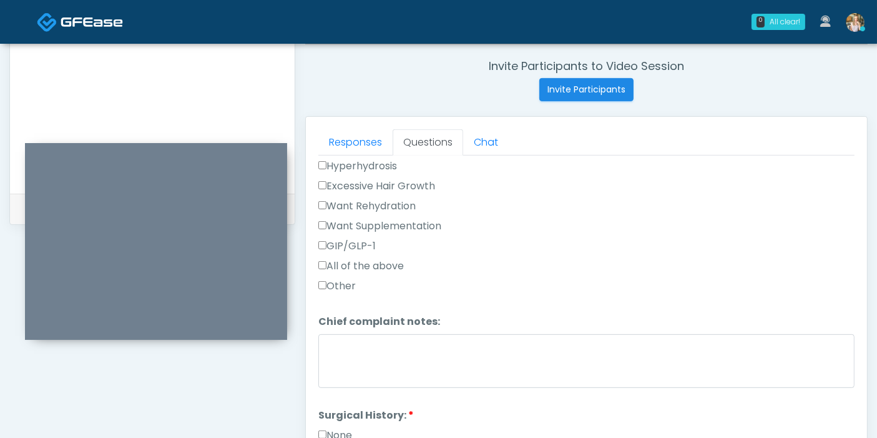
scroll to position [485, 0]
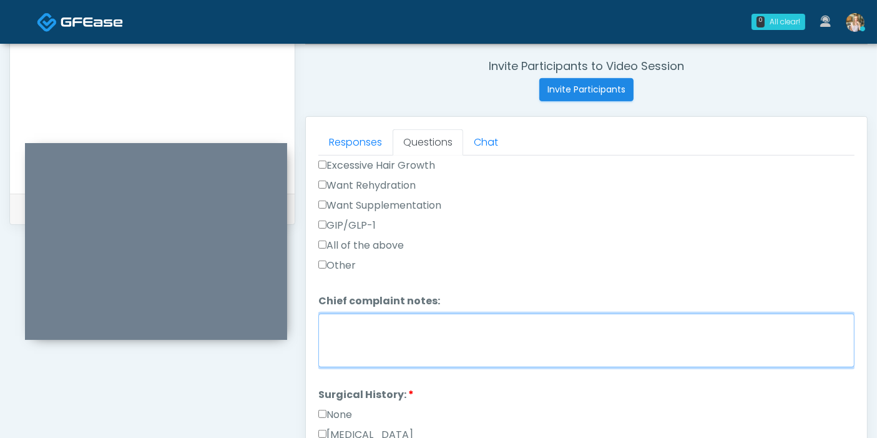
click at [422, 349] on textarea "Chief complaint notes:" at bounding box center [586, 340] width 536 height 54
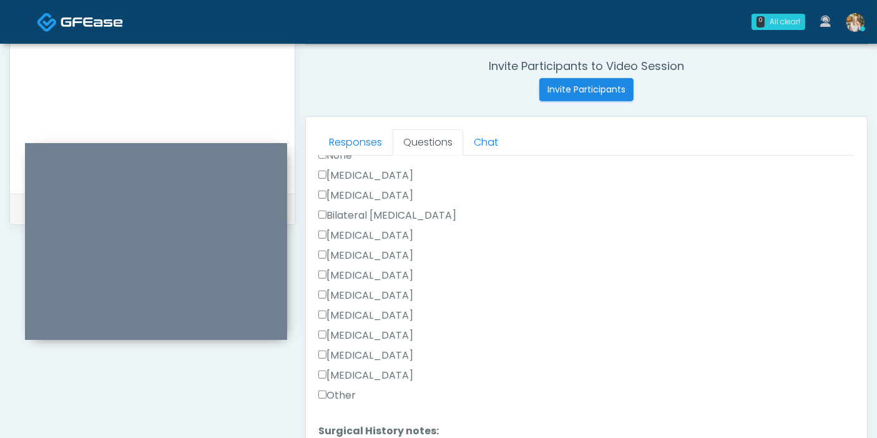
scroll to position [812, 0]
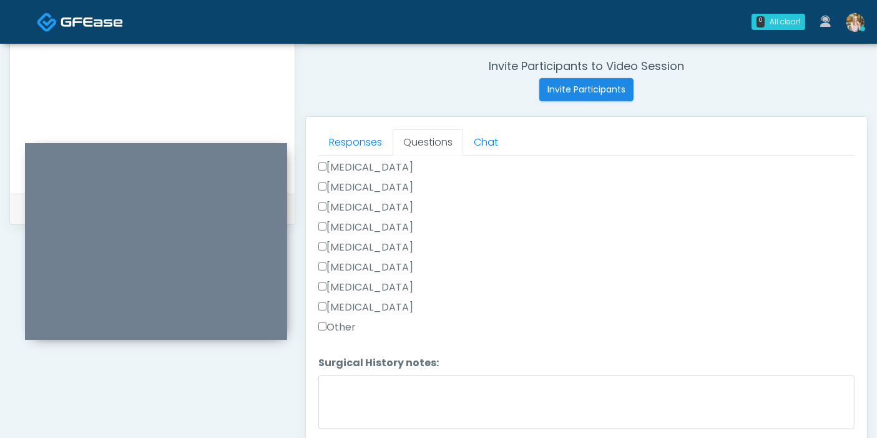
type textarea "**********"
click at [342, 283] on label "[MEDICAL_DATA]" at bounding box center [365, 287] width 95 height 15
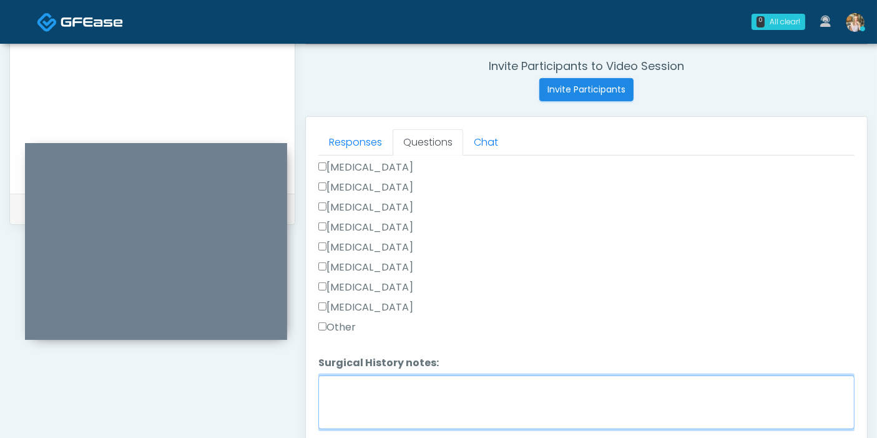
click at [413, 388] on textarea "Surgical History notes:" at bounding box center [586, 402] width 536 height 54
type textarea "**********"
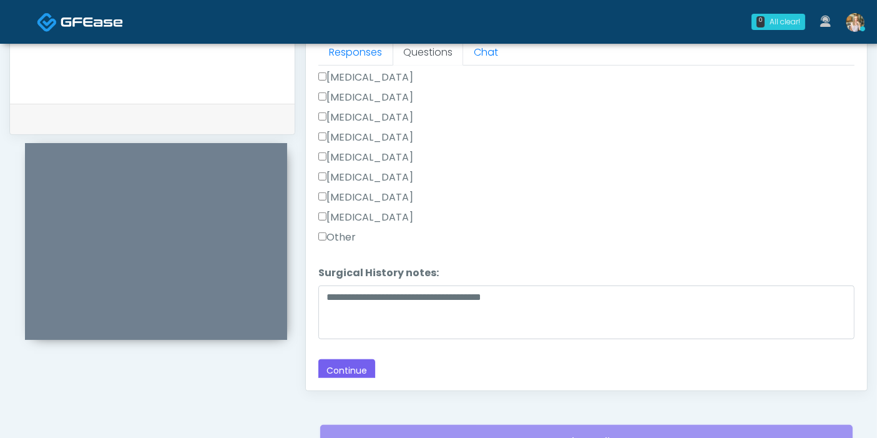
scroll to position [611, 0]
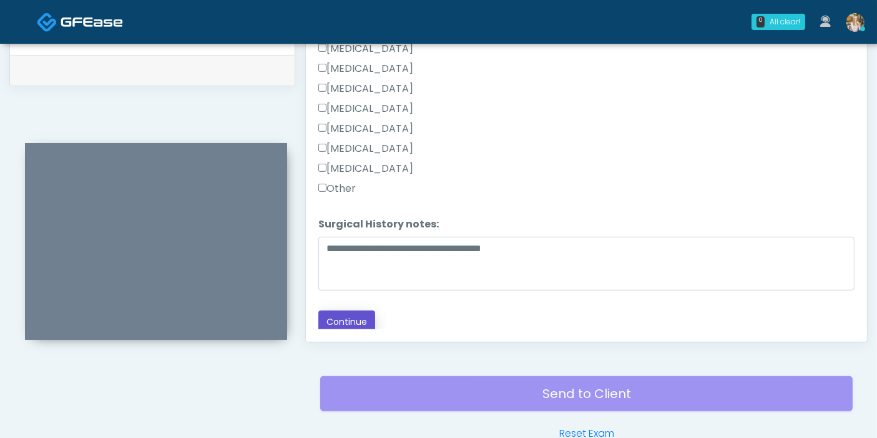
click at [339, 318] on button "Continue" at bounding box center [346, 321] width 57 height 23
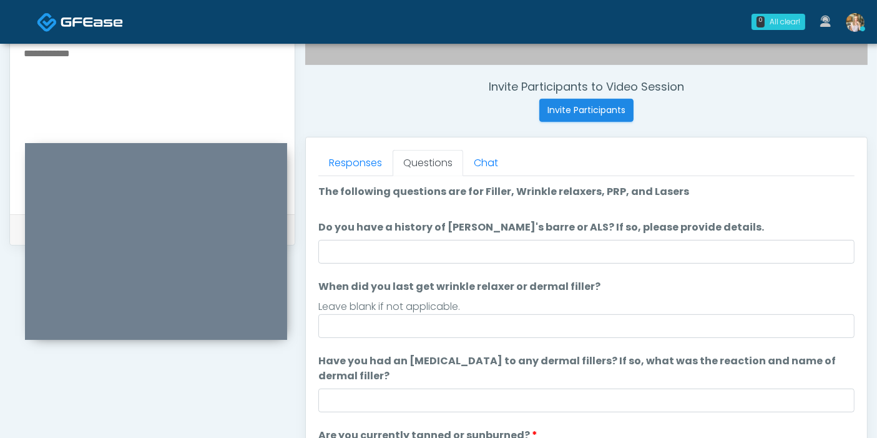
scroll to position [403, 0]
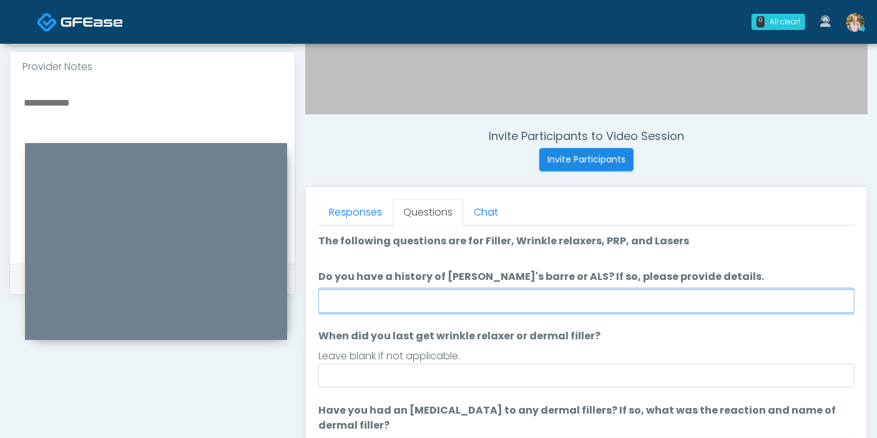
click at [593, 303] on input "Do you have a history of [PERSON_NAME]'s barre or ALS? If so, please provide de…" at bounding box center [586, 301] width 536 height 24
type input "******"
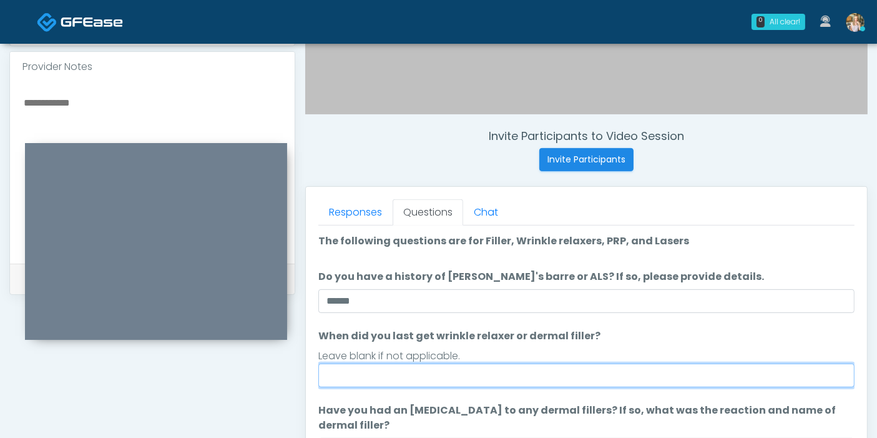
type input "*"
type input "*****"
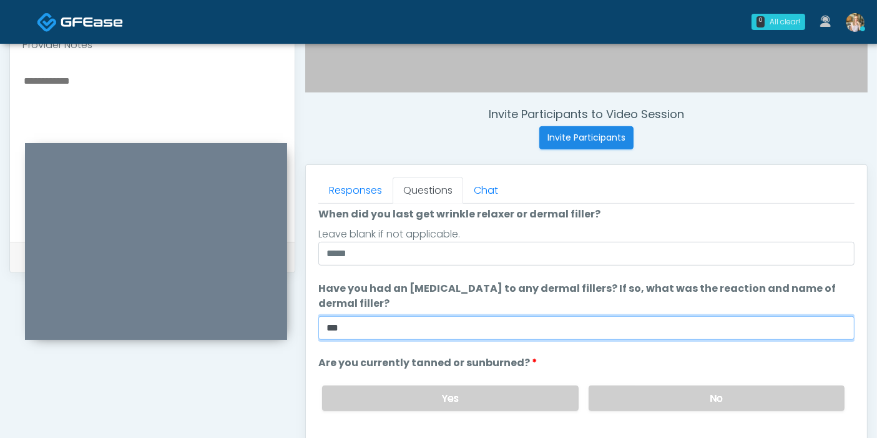
scroll to position [117, 0]
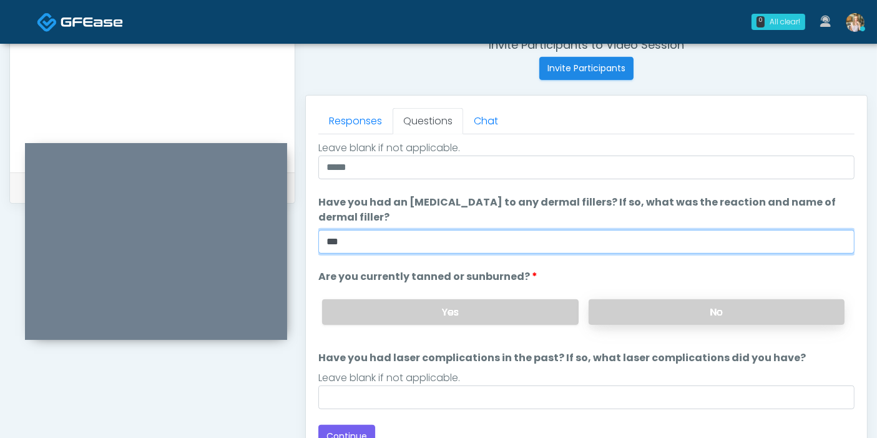
type input "***"
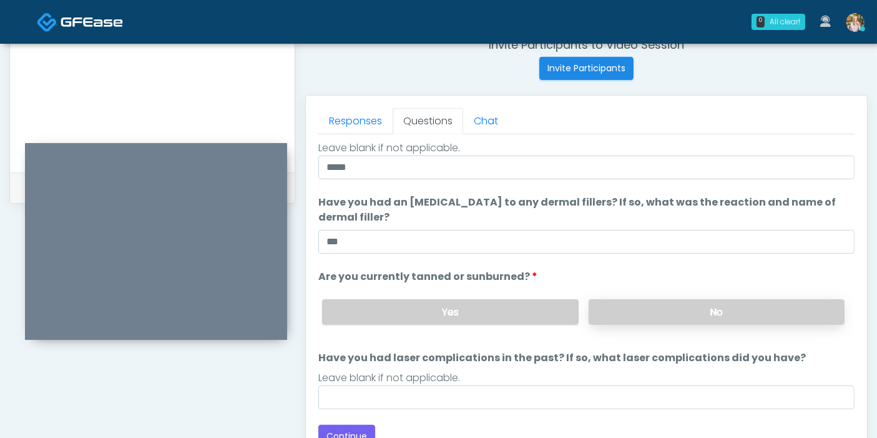
click at [645, 309] on label "No" at bounding box center [717, 312] width 256 height 26
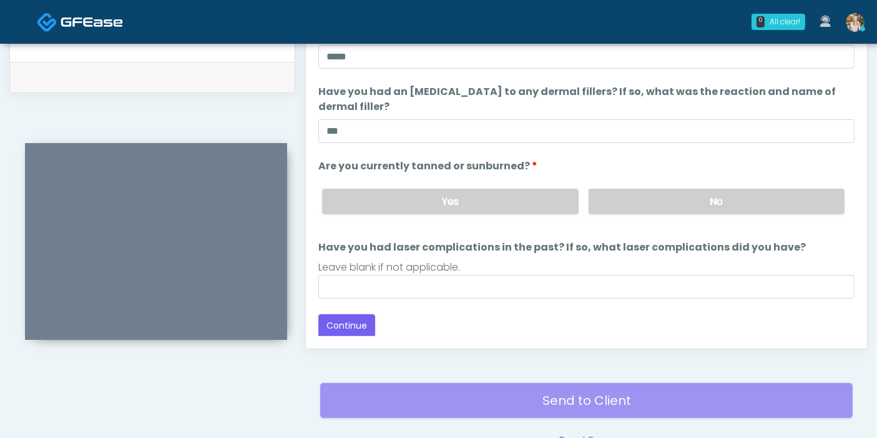
scroll to position [633, 0]
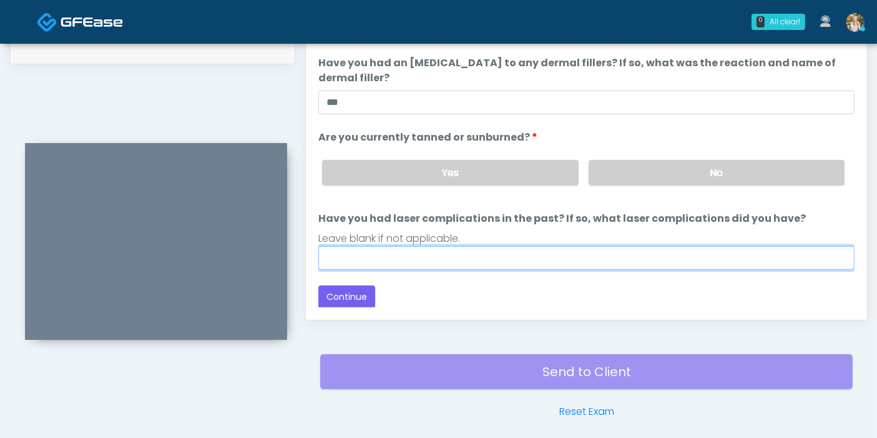
click at [467, 257] on input "Have you had laser complications in the past? If so, what laser complications d…" at bounding box center [586, 258] width 536 height 24
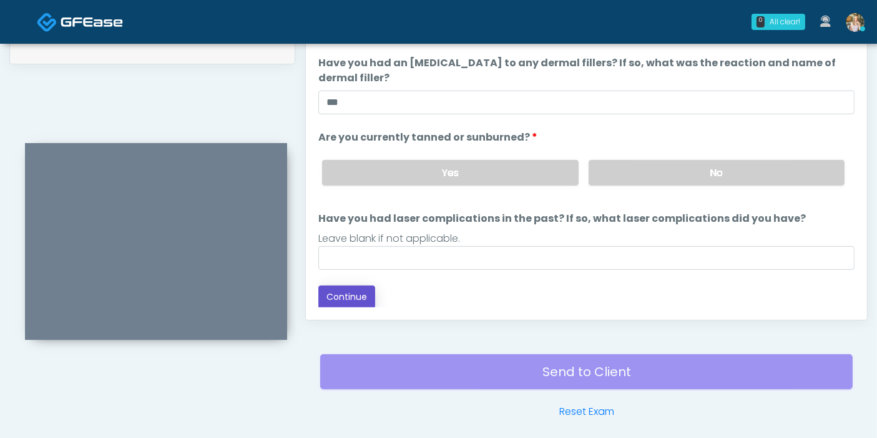
click at [351, 293] on button "Continue" at bounding box center [346, 296] width 57 height 23
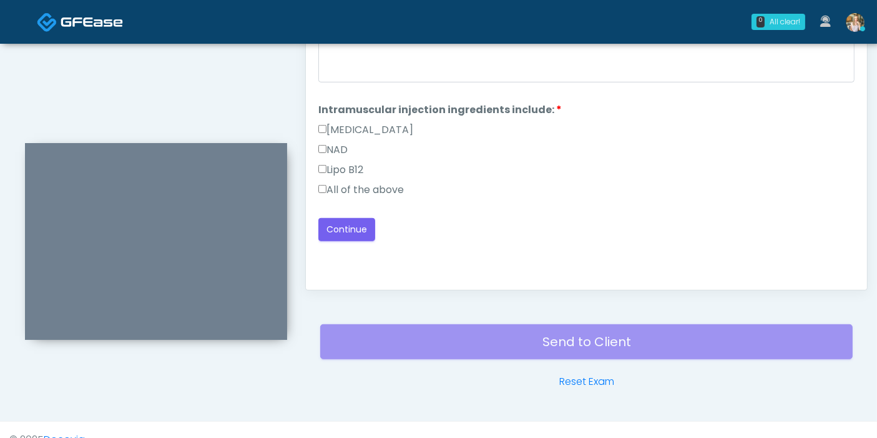
scroll to position [611, 0]
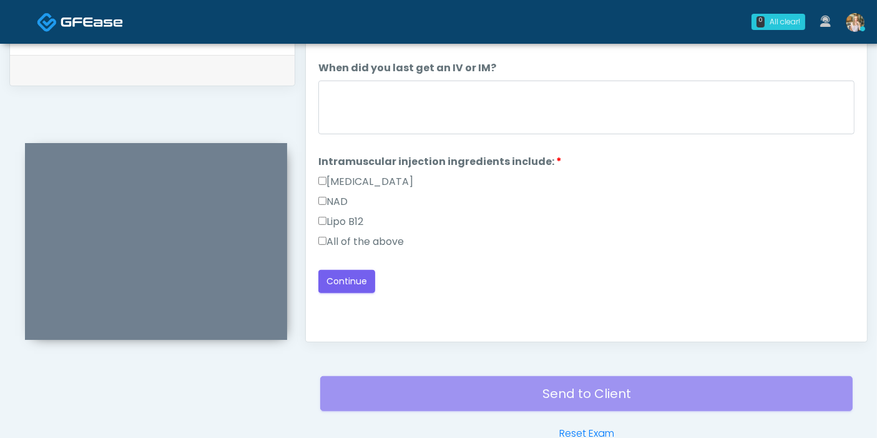
click at [378, 240] on label "All of the above" at bounding box center [361, 241] width 86 height 15
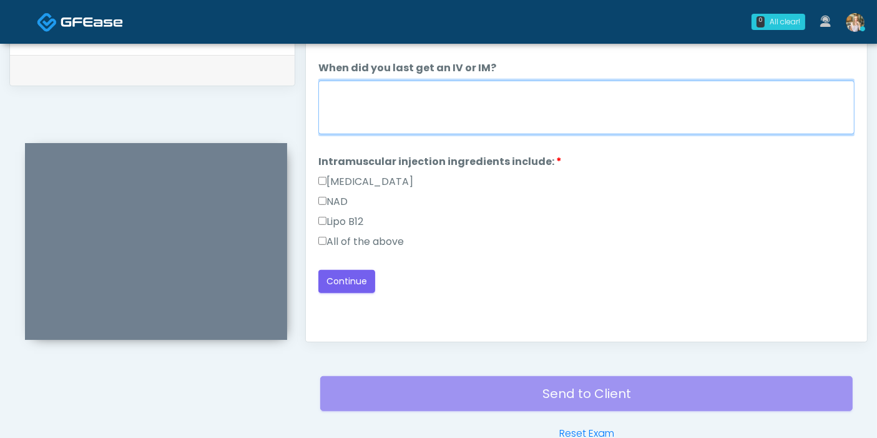
click at [430, 116] on textarea "When did you last get an IV or IM?" at bounding box center [586, 108] width 536 height 54
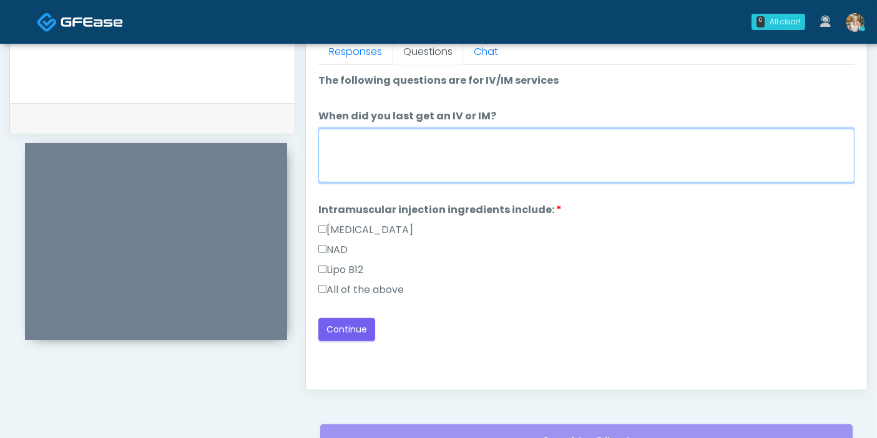
scroll to position [542, 0]
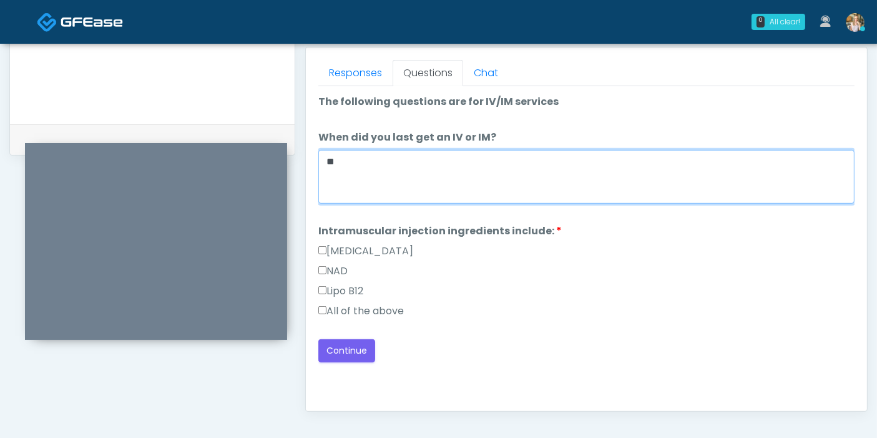
type textarea "*"
type textarea "*******"
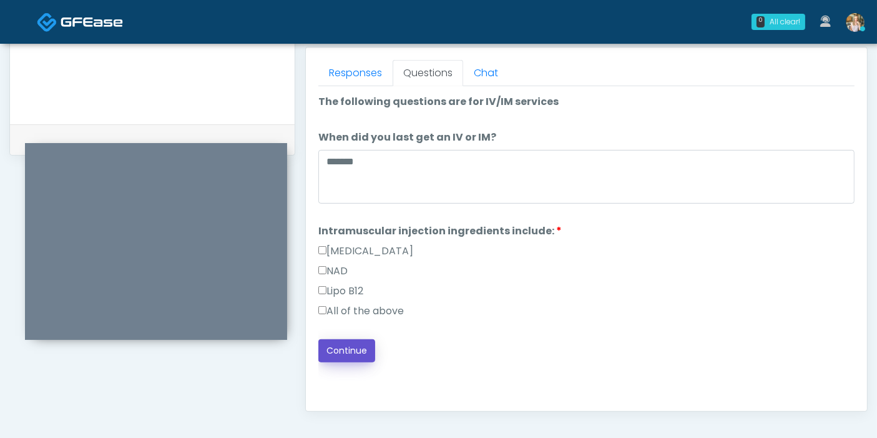
click at [360, 350] on button "Continue" at bounding box center [346, 350] width 57 height 23
click at [345, 71] on div "Responses Questions Chat Good Faith Exam Script Good Faith Exam Script INTRODUC…" at bounding box center [586, 228] width 561 height 363
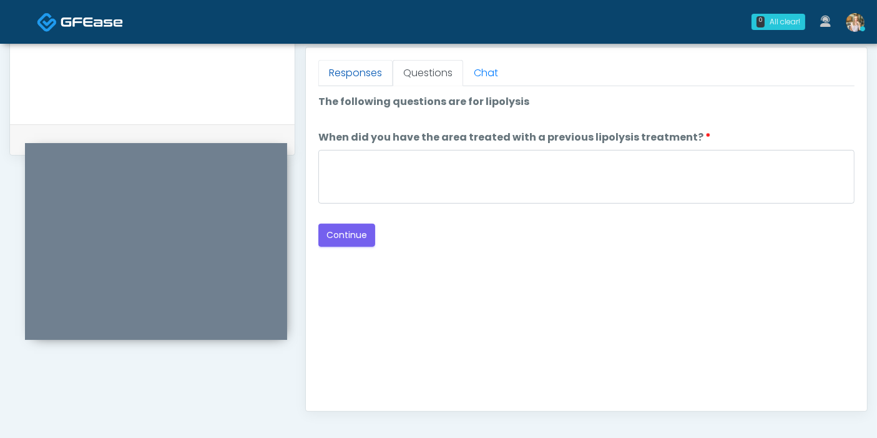
click at [351, 70] on link "Responses" at bounding box center [355, 73] width 74 height 26
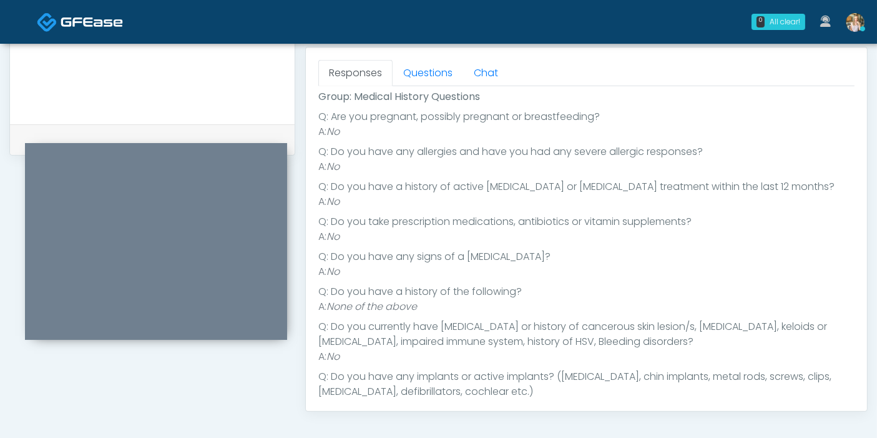
scroll to position [69, 0]
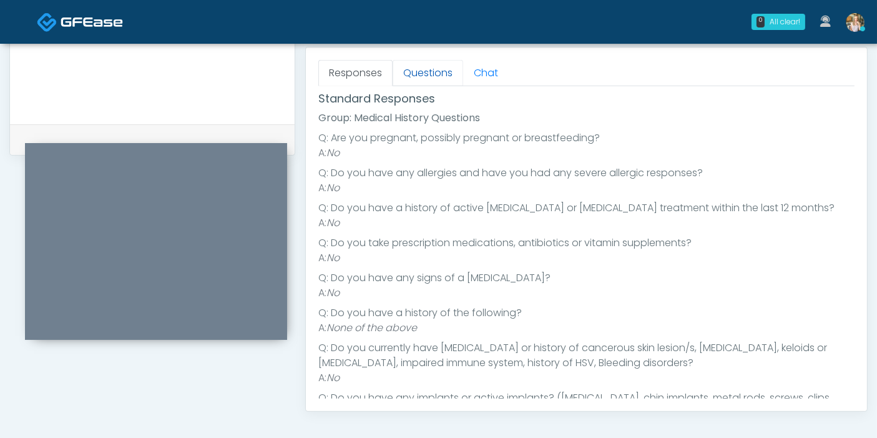
click at [423, 76] on link "Questions" at bounding box center [428, 73] width 71 height 26
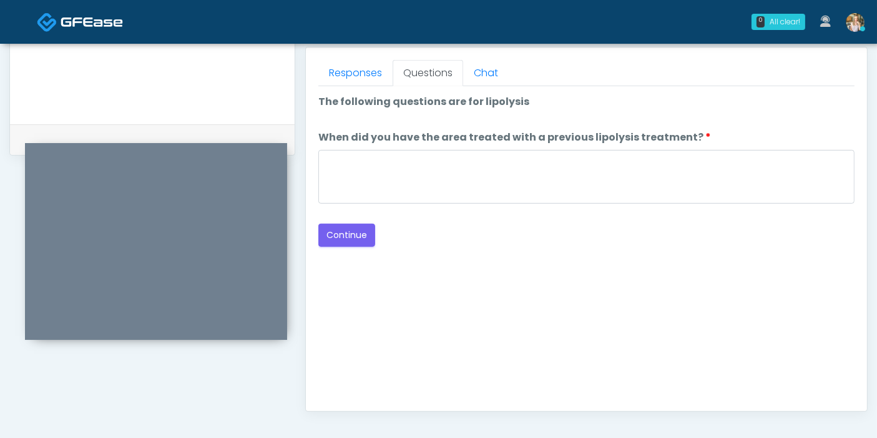
scroll to position [0, 0]
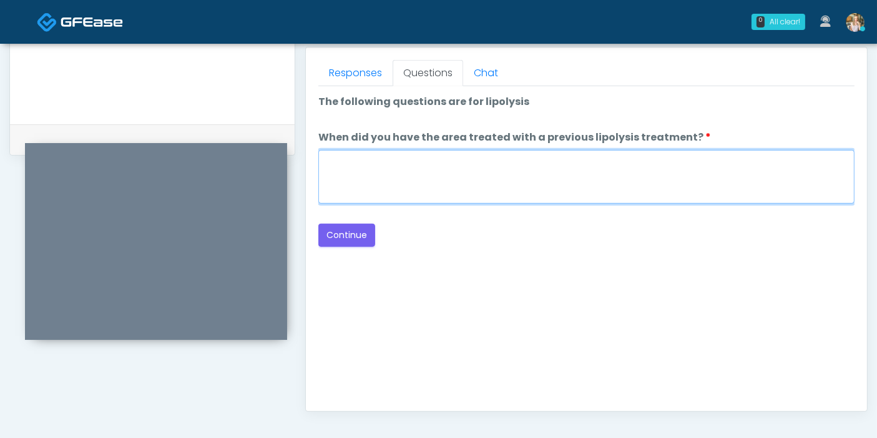
click at [481, 187] on textarea "When did you have the area treated with a previous lipolysis treatment?" at bounding box center [586, 177] width 536 height 54
type textarea "***"
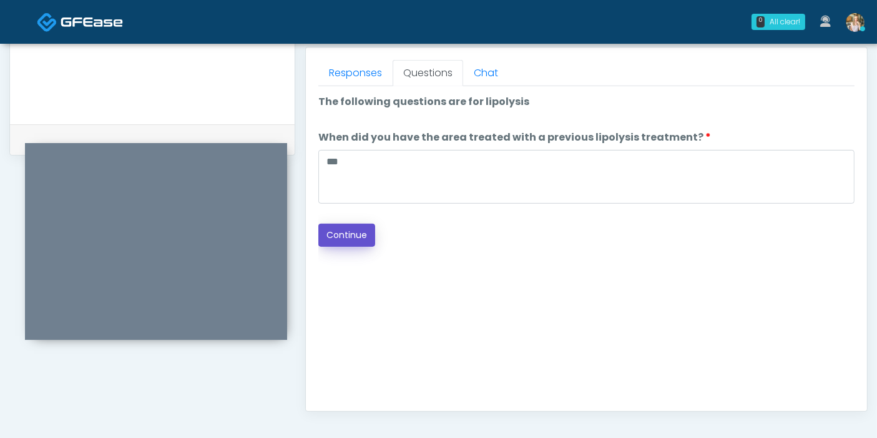
click at [355, 236] on button "Continue" at bounding box center [346, 235] width 57 height 23
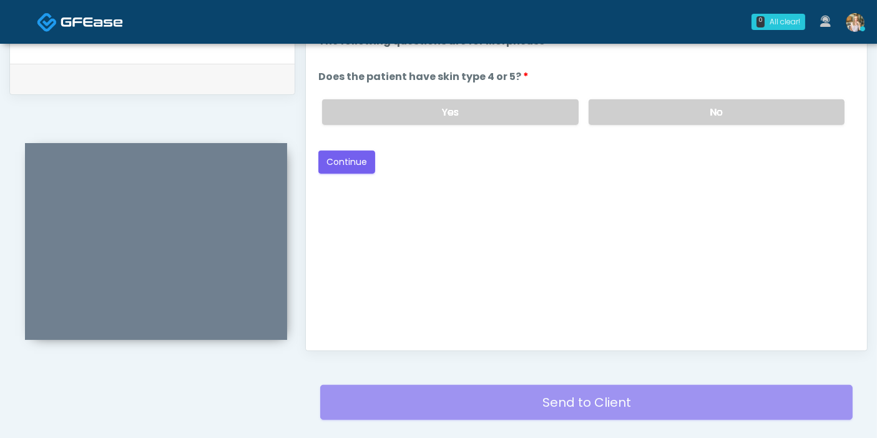
scroll to position [542, 0]
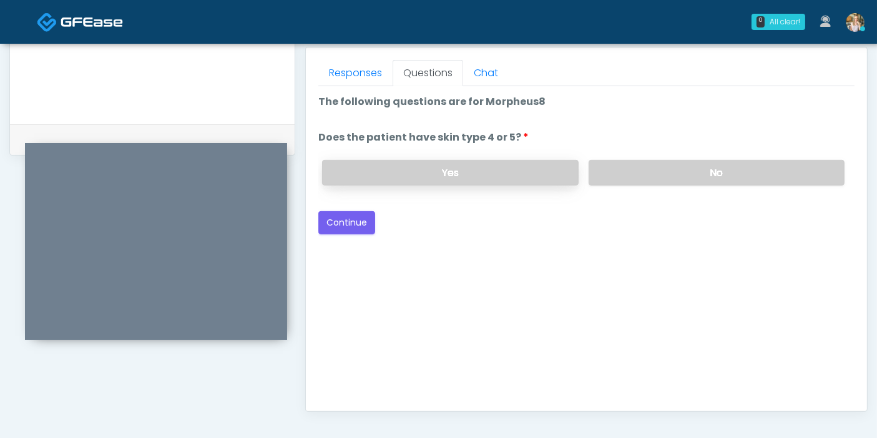
click at [506, 170] on label "Yes" at bounding box center [450, 173] width 256 height 26
click at [674, 163] on label "No" at bounding box center [717, 173] width 256 height 26
click at [344, 220] on button "Continue" at bounding box center [346, 222] width 57 height 23
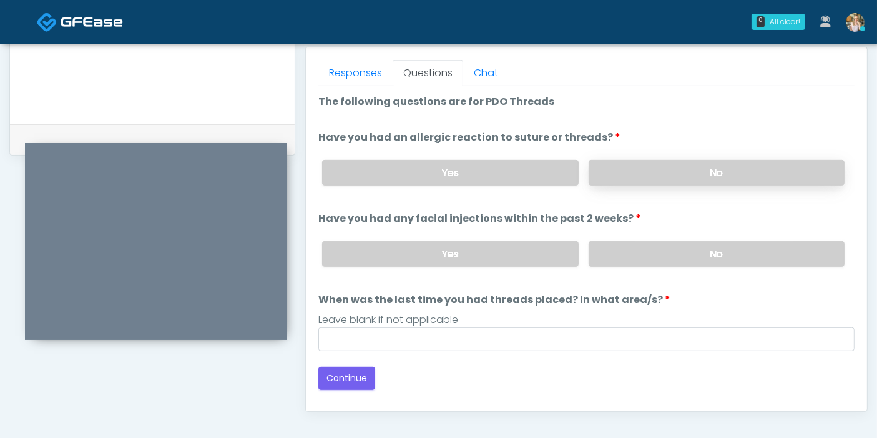
click at [691, 172] on label "No" at bounding box center [717, 173] width 256 height 26
click at [715, 254] on label "No" at bounding box center [717, 254] width 256 height 26
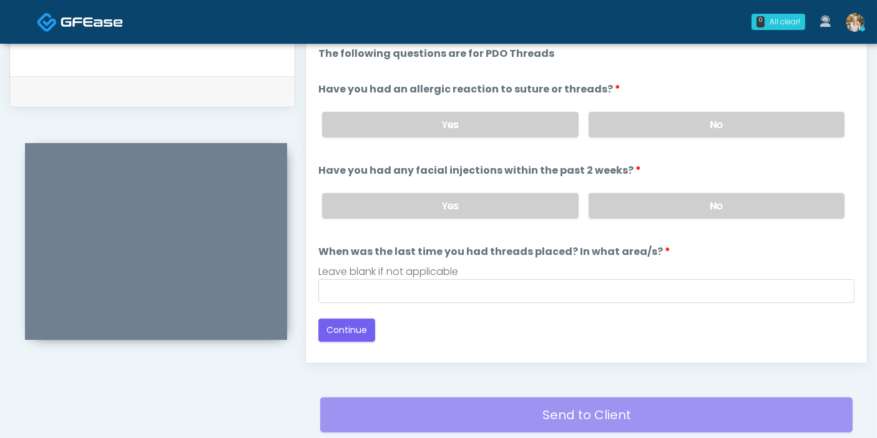
scroll to position [611, 0]
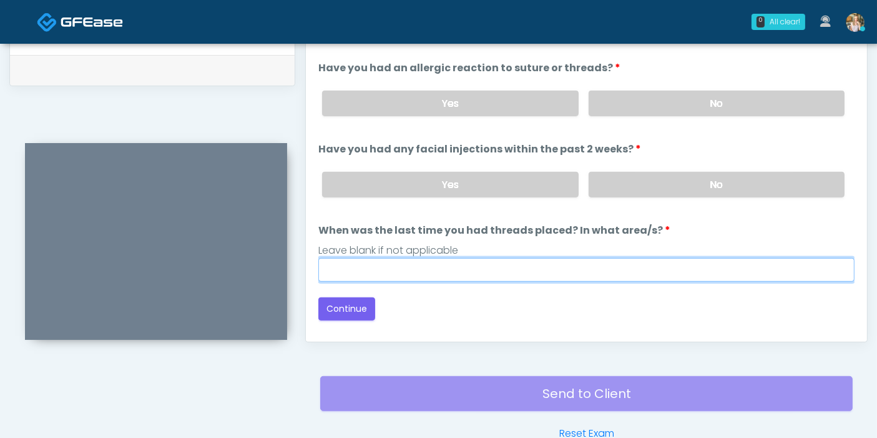
click at [565, 265] on input "When was the last time you had threads placed? In what area/s?" at bounding box center [586, 270] width 536 height 24
type input "***"
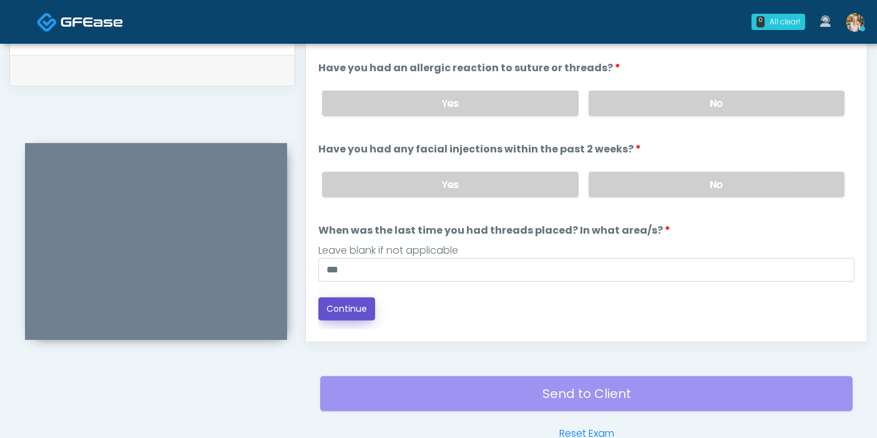
click at [360, 297] on button "Continue" at bounding box center [346, 308] width 57 height 23
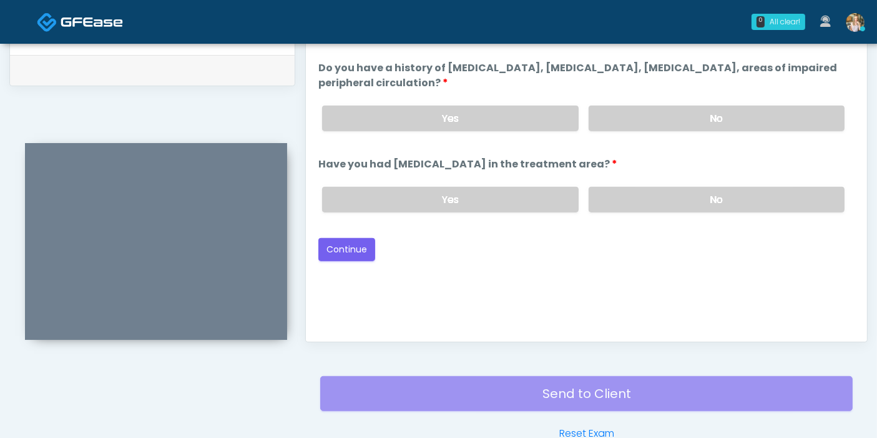
scroll to position [542, 0]
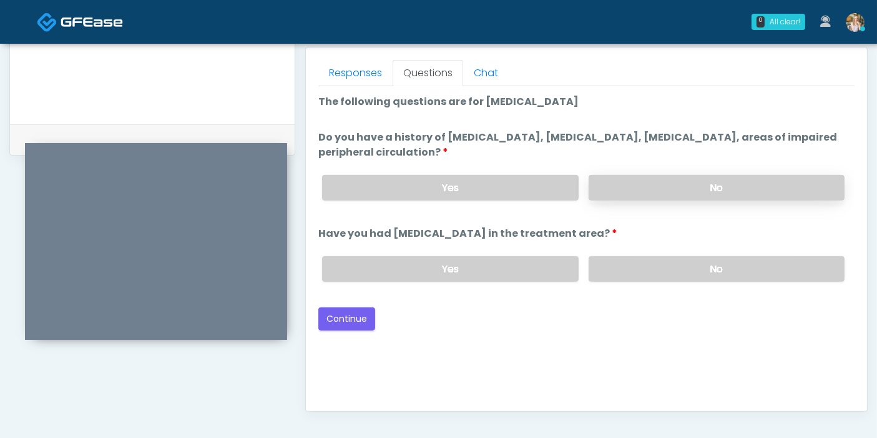
click at [697, 184] on label "No" at bounding box center [717, 188] width 256 height 26
click at [701, 273] on label "No" at bounding box center [717, 269] width 256 height 26
click at [352, 317] on button "Continue" at bounding box center [346, 318] width 57 height 23
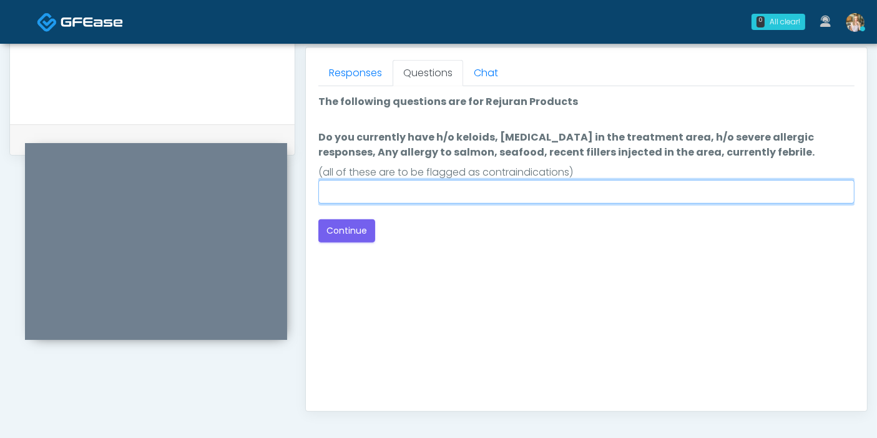
click at [573, 192] on input "Do you currently have h/o keloids, skin infection in the treatment area, h/o se…" at bounding box center [586, 192] width 536 height 24
click at [569, 189] on input "Do you currently have h/o keloids, skin infection in the treatment area, h/o se…" at bounding box center [586, 192] width 536 height 24
type input "******"
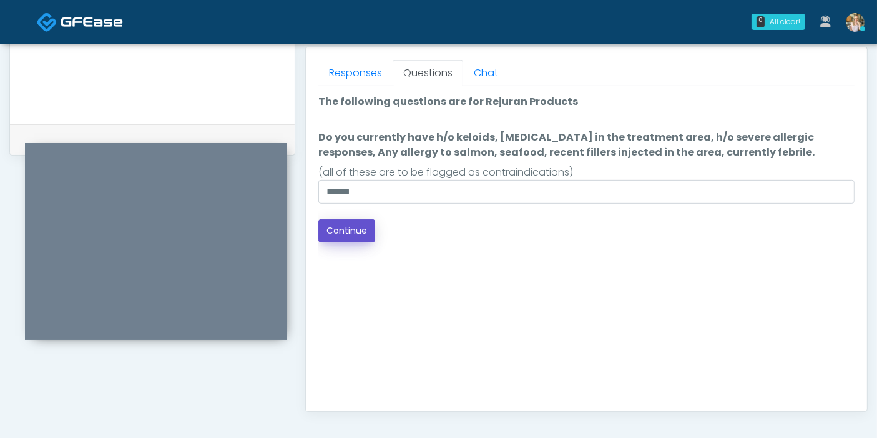
click at [357, 234] on button "Continue" at bounding box center [346, 230] width 57 height 23
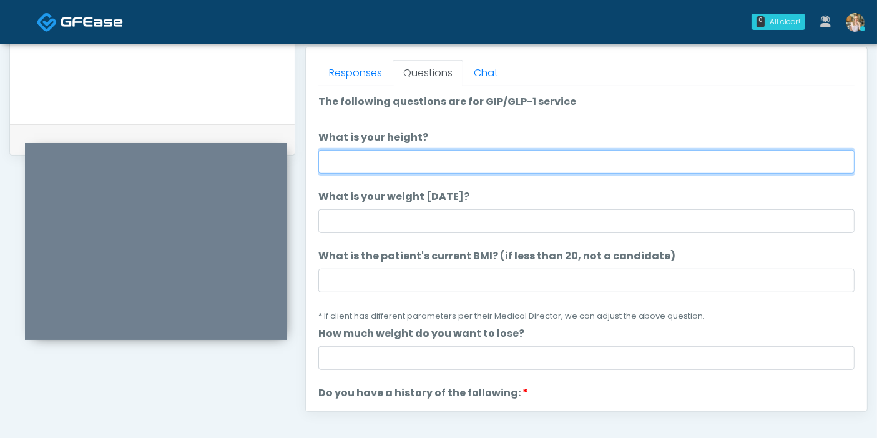
click at [531, 163] on input "What is your height?" at bounding box center [586, 162] width 536 height 24
click at [440, 156] on input "What is your height?" at bounding box center [586, 162] width 536 height 24
type input "***"
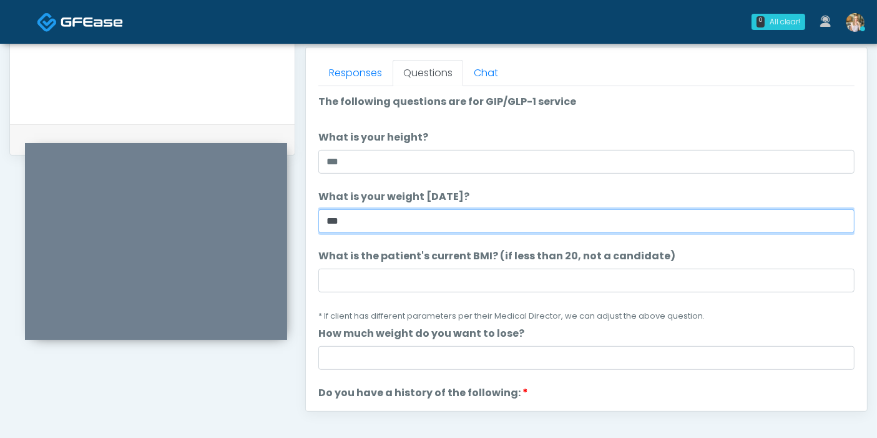
type input "***"
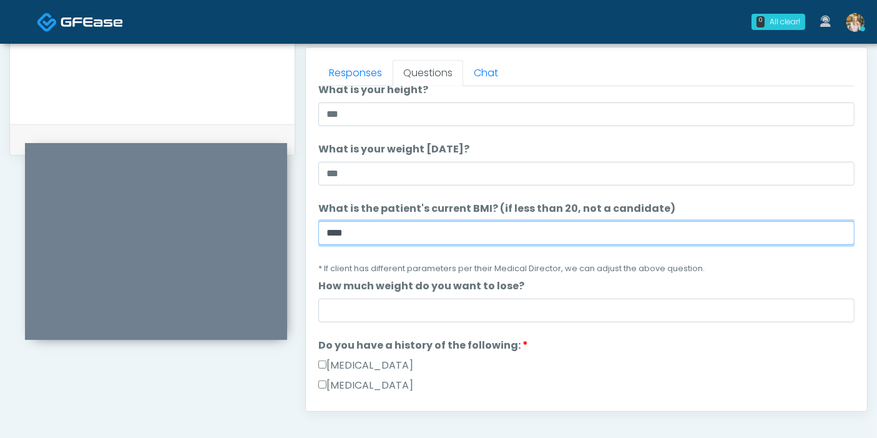
scroll to position [69, 0]
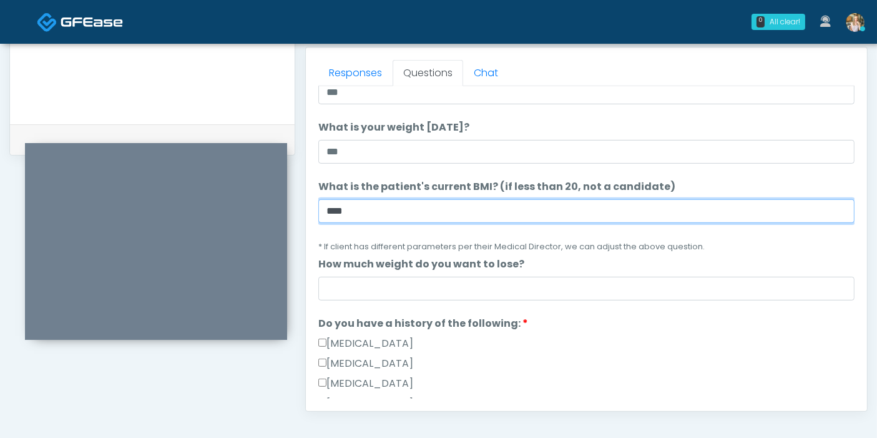
type input "****"
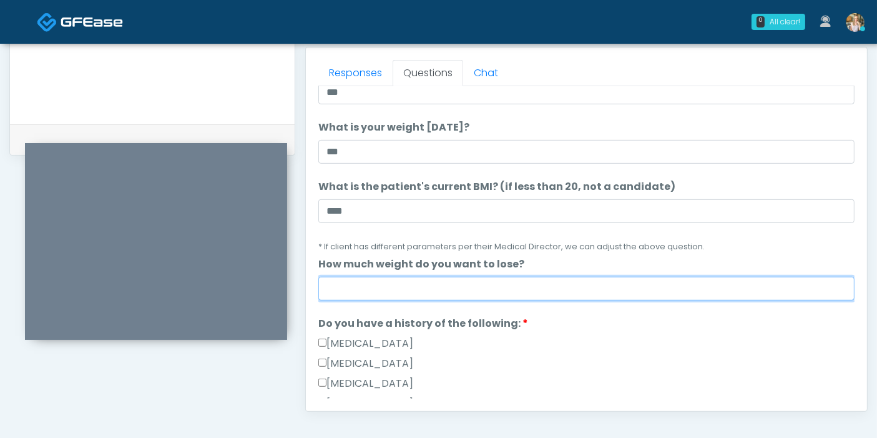
click at [495, 292] on input "How much weight do you want to lose?" at bounding box center [586, 289] width 536 height 24
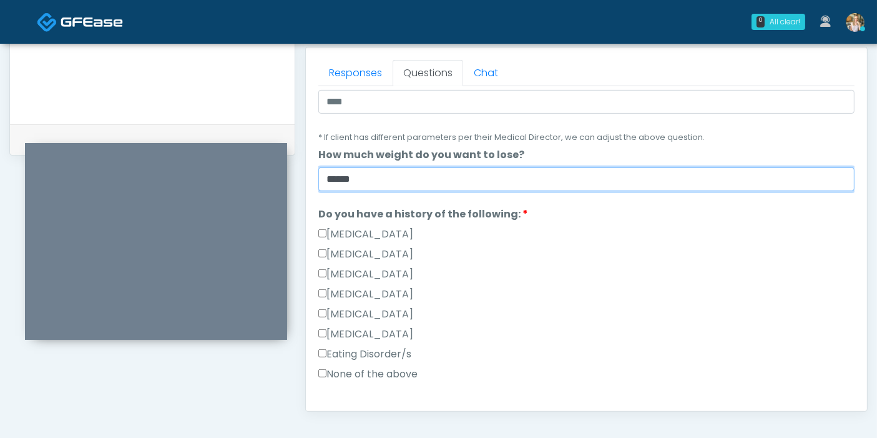
scroll to position [208, 0]
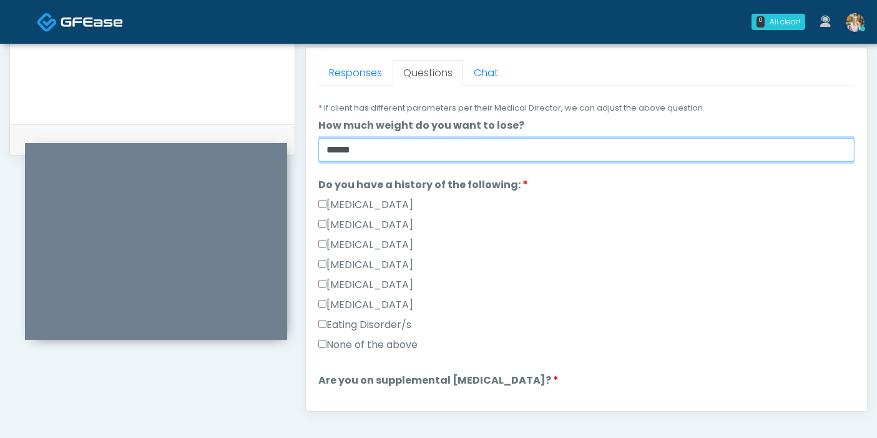
type input "******"
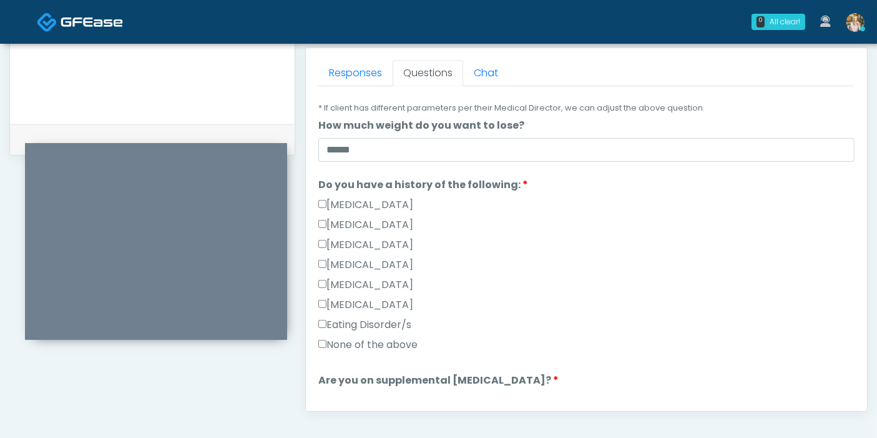
click at [373, 338] on label "None of the above" at bounding box center [367, 344] width 99 height 15
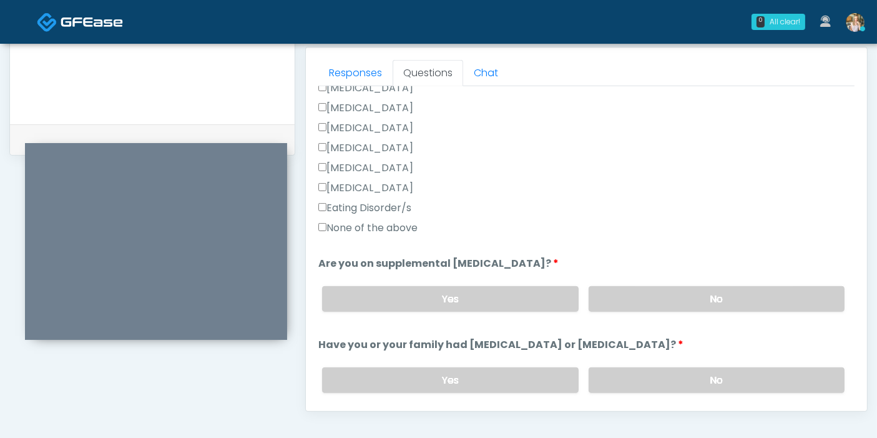
scroll to position [347, 0]
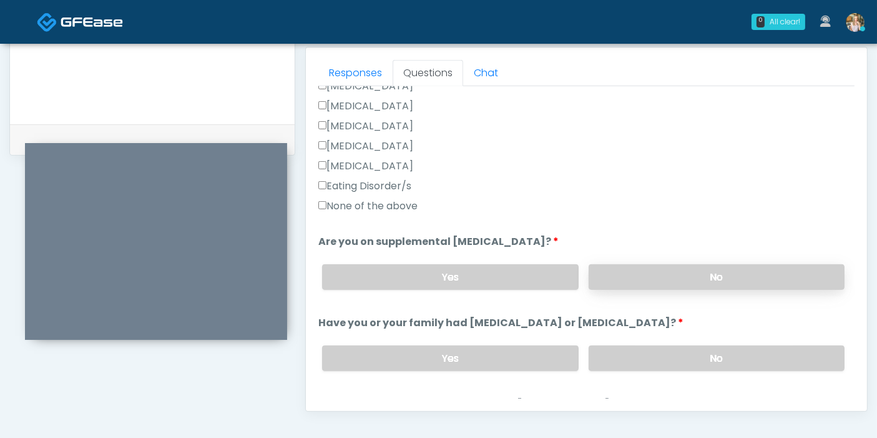
click at [671, 277] on label "No" at bounding box center [717, 277] width 256 height 26
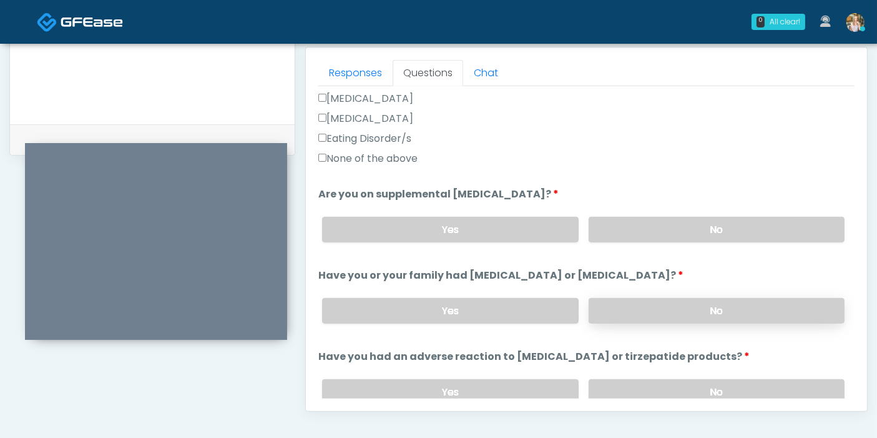
scroll to position [416, 0]
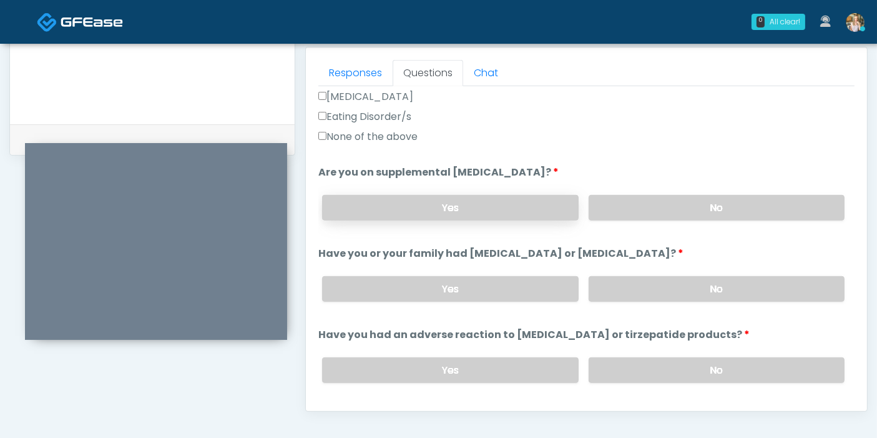
click at [501, 210] on label "Yes" at bounding box center [450, 208] width 256 height 26
click at [627, 207] on label "No" at bounding box center [717, 208] width 256 height 26
click at [644, 287] on label "No" at bounding box center [717, 289] width 256 height 26
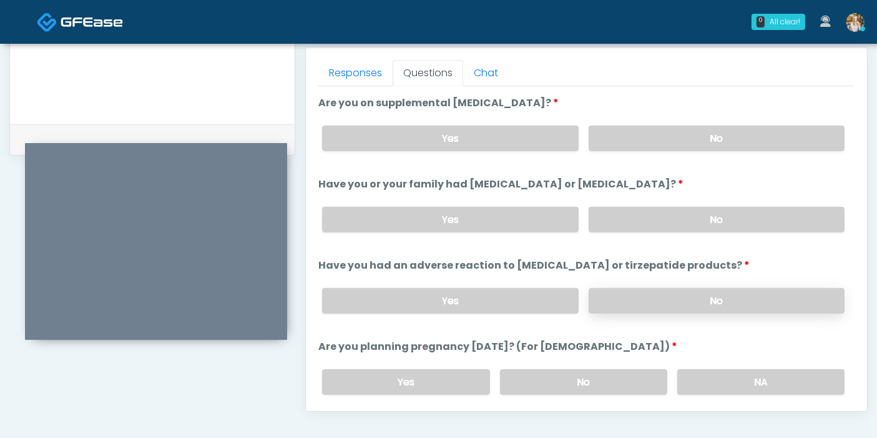
click at [663, 296] on label "No" at bounding box center [717, 301] width 256 height 26
click at [706, 374] on label "NA" at bounding box center [761, 382] width 167 height 26
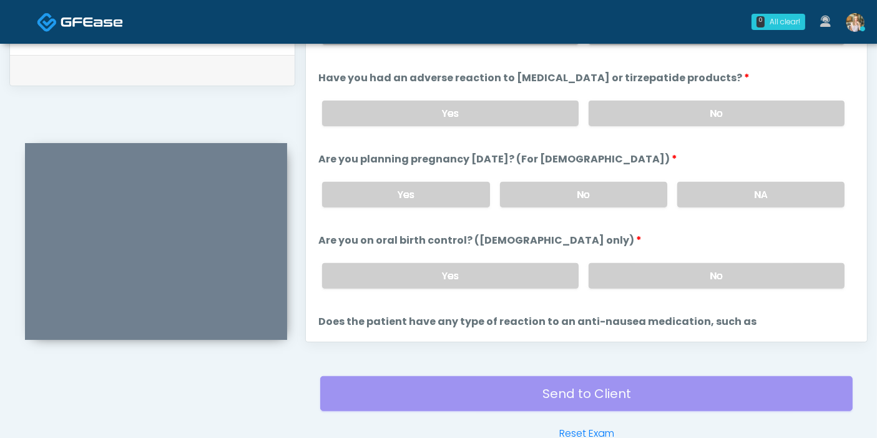
scroll to position [624, 0]
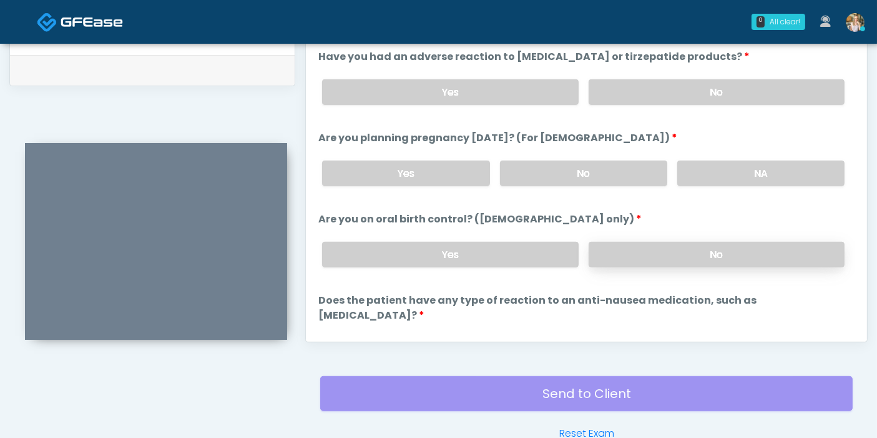
click at [651, 249] on label "No" at bounding box center [717, 255] width 256 height 26
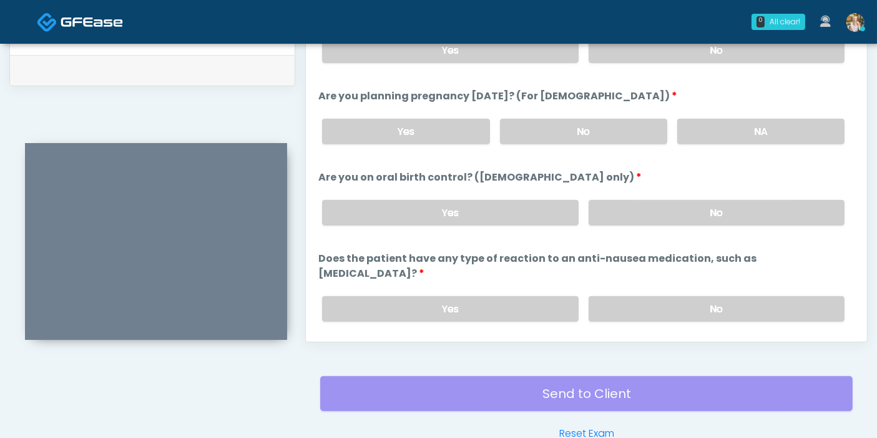
scroll to position [687, 0]
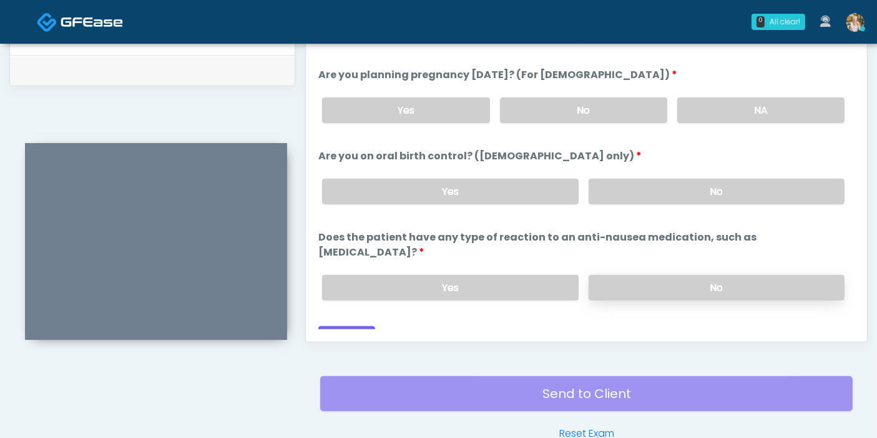
click at [633, 275] on label "No" at bounding box center [717, 288] width 256 height 26
click at [357, 326] on button "Continue" at bounding box center [346, 337] width 57 height 23
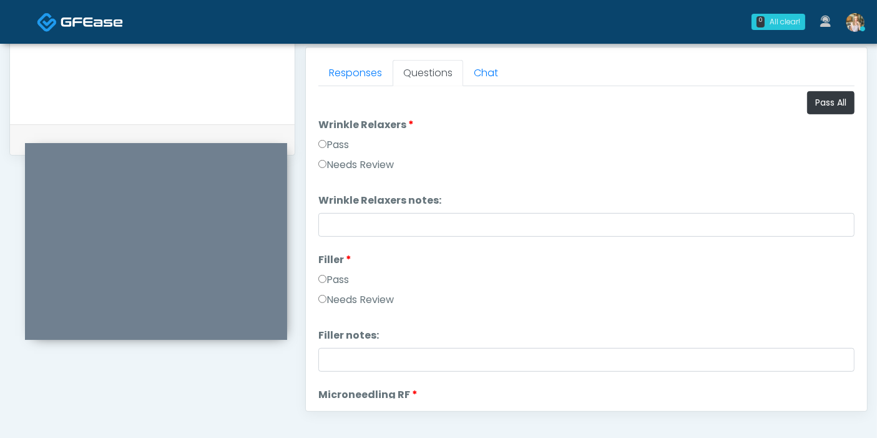
scroll to position [473, 0]
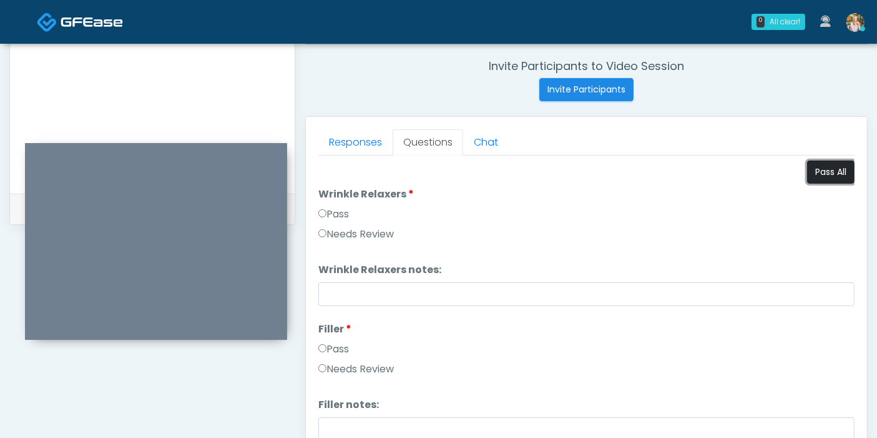
click at [808, 172] on button "Pass All" at bounding box center [830, 171] width 47 height 23
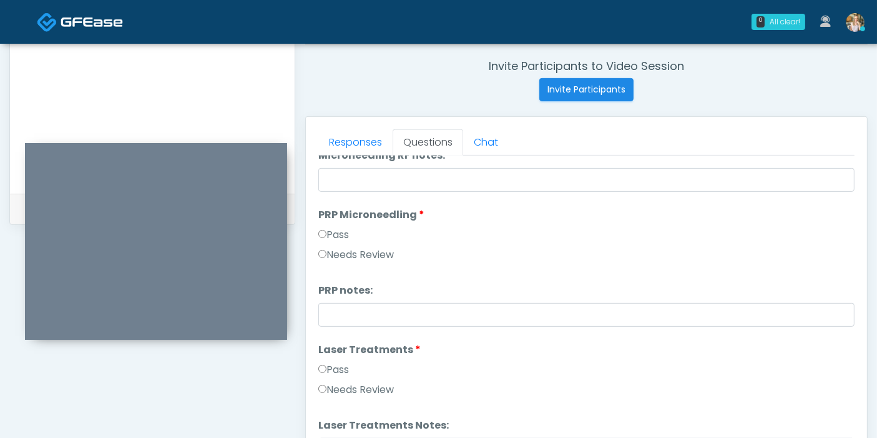
scroll to position [416, 0]
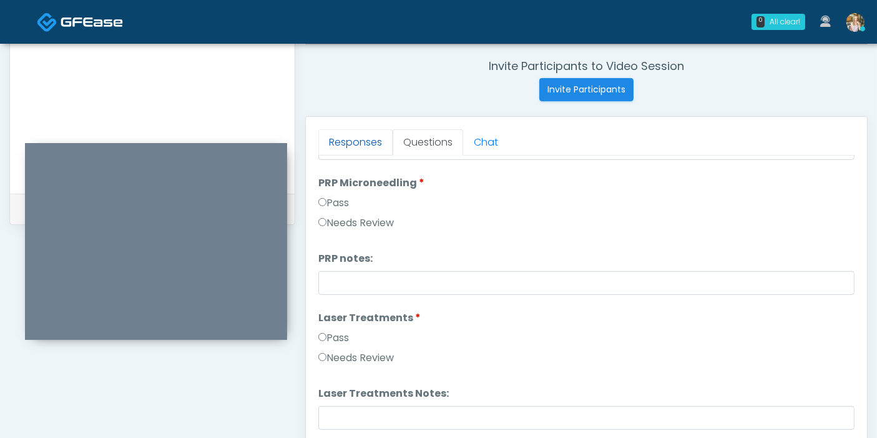
click at [348, 141] on link "Responses" at bounding box center [355, 142] width 74 height 26
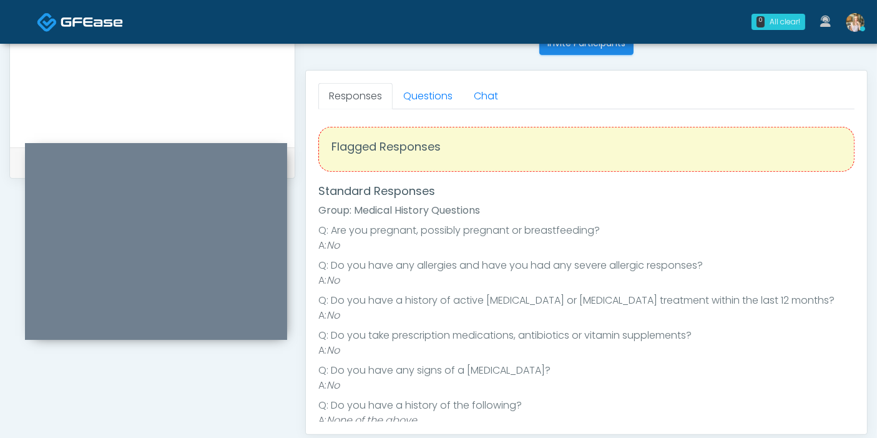
scroll to position [473, 0]
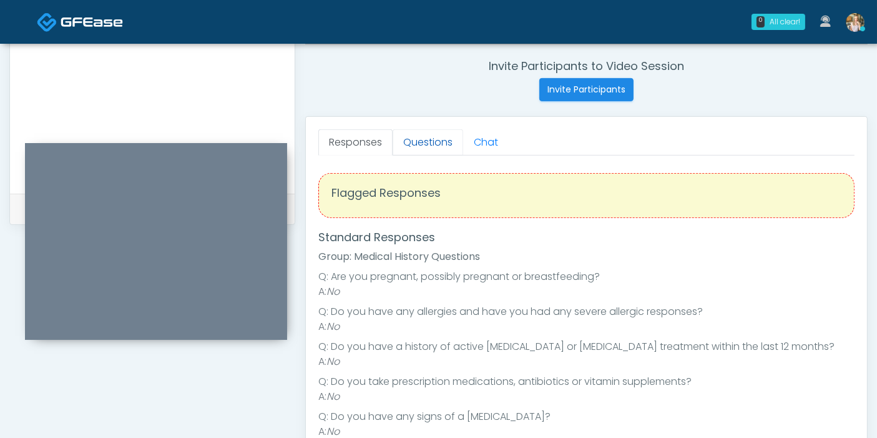
click at [428, 142] on link "Questions" at bounding box center [428, 142] width 71 height 26
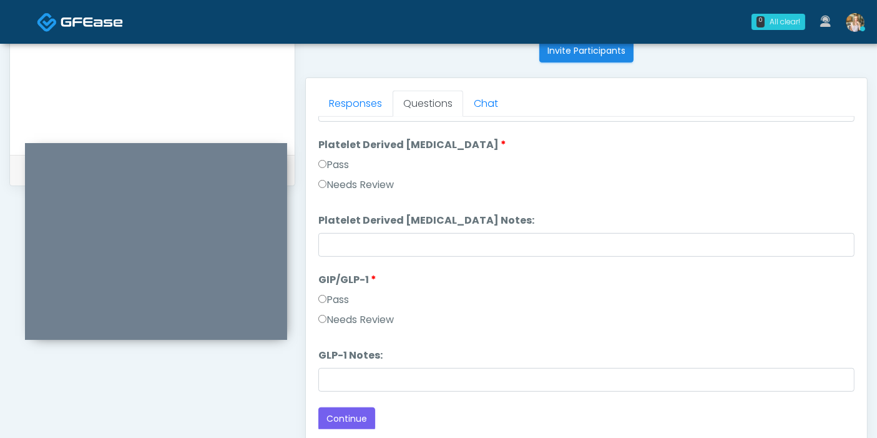
scroll to position [542, 0]
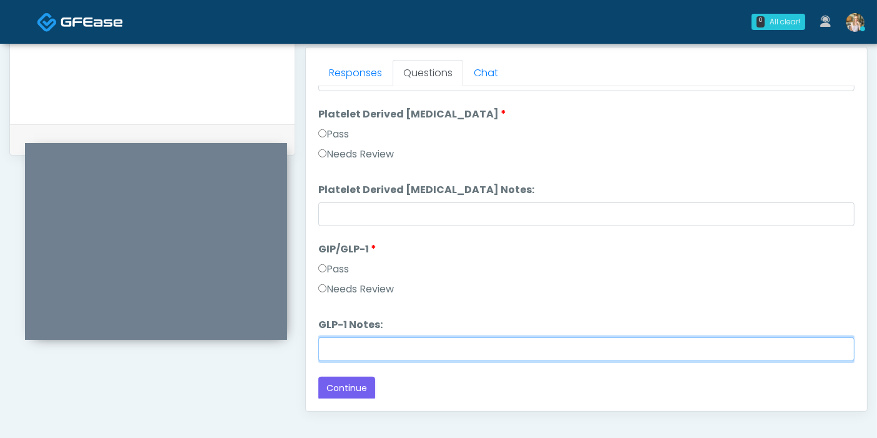
click at [448, 343] on input "GLP-1 Notes:" at bounding box center [586, 349] width 536 height 24
type input "**********"
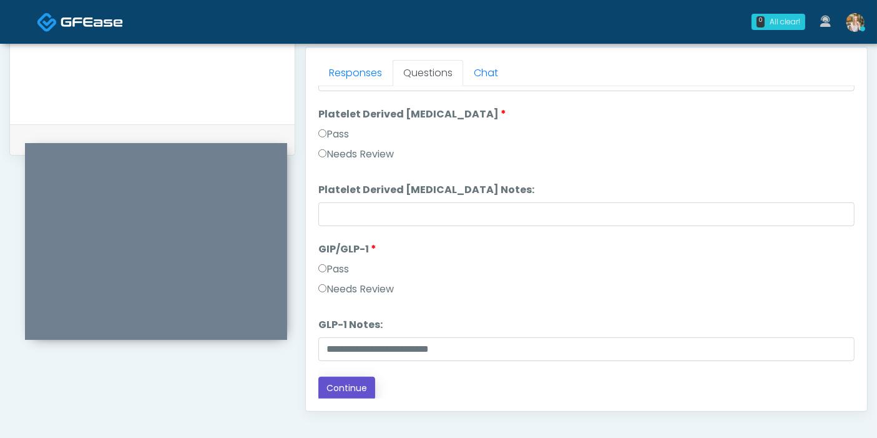
click at [357, 382] on button "Continue" at bounding box center [346, 388] width 57 height 23
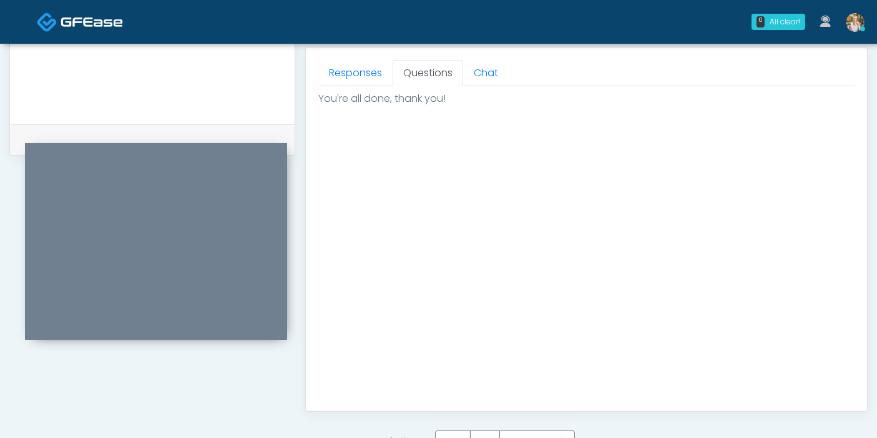
scroll to position [681, 0]
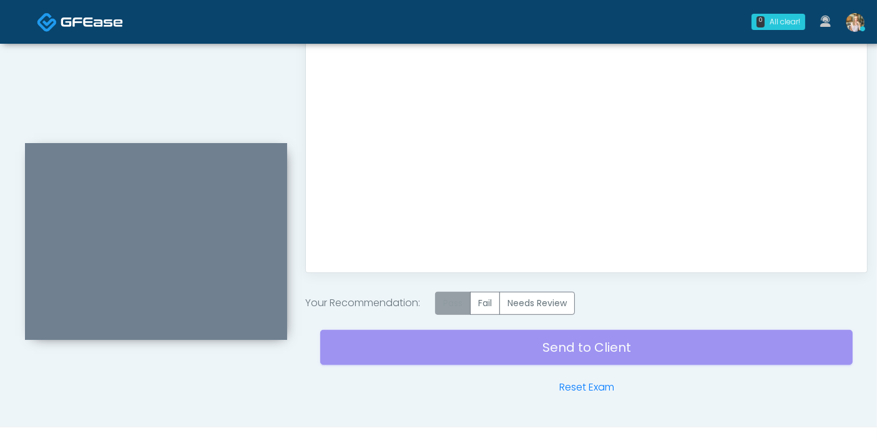
click at [460, 304] on label "Pass" at bounding box center [453, 303] width 36 height 23
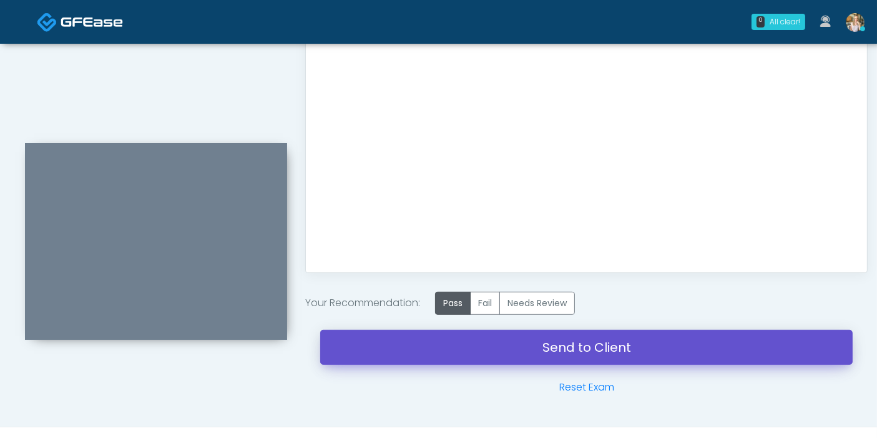
click at [559, 343] on link "Send to Client" at bounding box center [586, 347] width 533 height 35
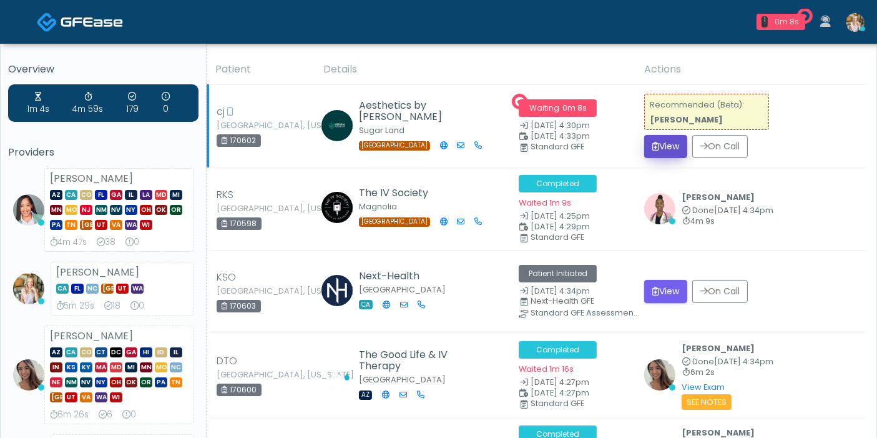
click at [664, 146] on button "View" at bounding box center [665, 146] width 43 height 23
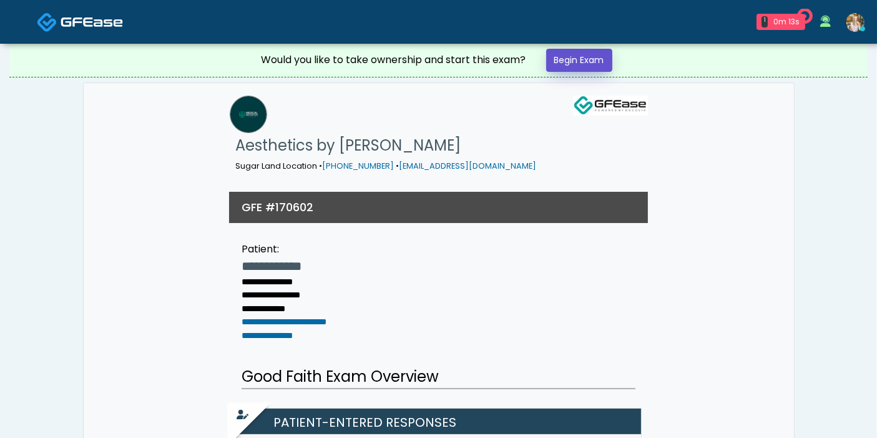
click at [574, 57] on link "Begin Exam" at bounding box center [579, 60] width 66 height 23
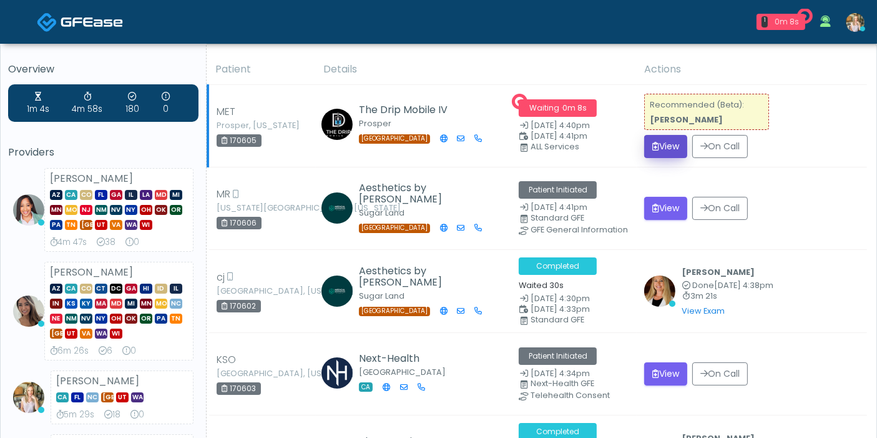
click at [665, 147] on button "View" at bounding box center [665, 146] width 43 height 23
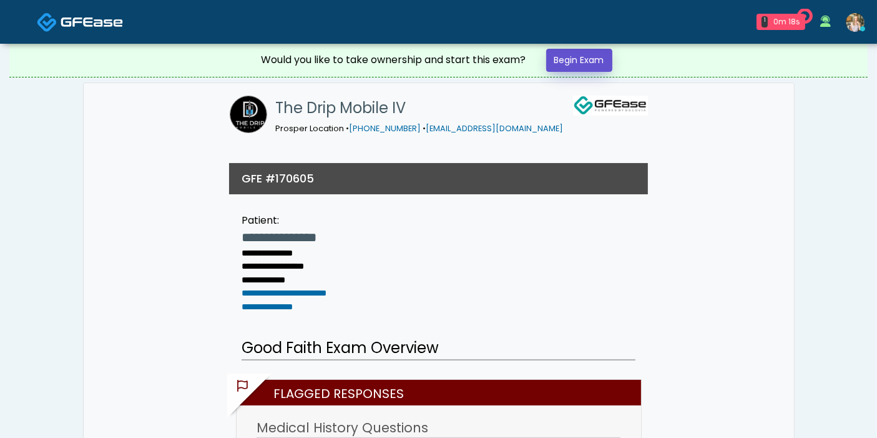
click at [577, 64] on link "Begin Exam" at bounding box center [579, 60] width 66 height 23
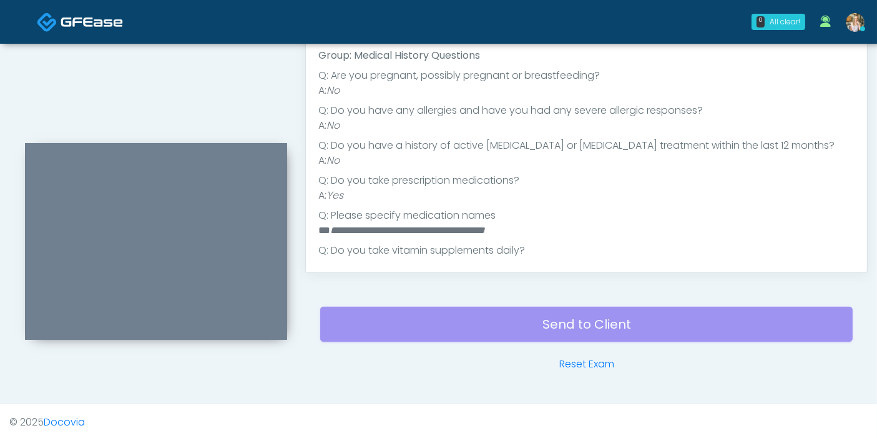
scroll to position [87, 0]
drag, startPoint x: 478, startPoint y: 229, endPoint x: 430, endPoint y: 231, distance: 48.1
click at [430, 231] on em "**********" at bounding box center [407, 230] width 155 height 9
copy em "**********"
click at [586, 215] on li "Q: Please specify medication names" at bounding box center [586, 216] width 536 height 15
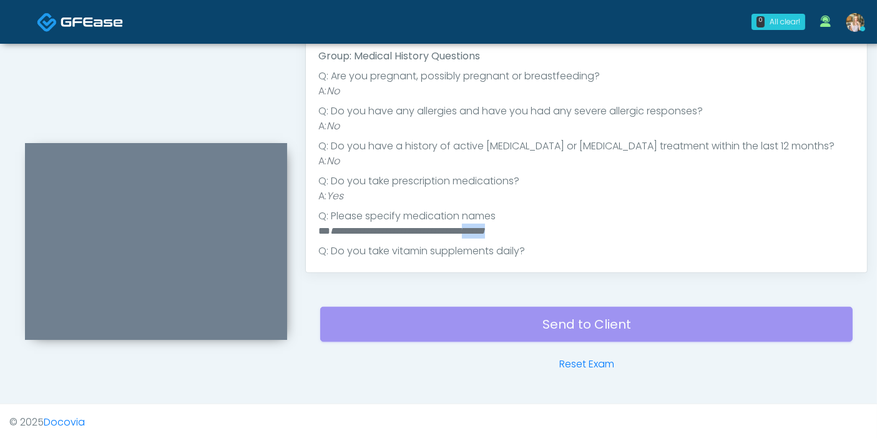
drag, startPoint x: 526, startPoint y: 229, endPoint x: 484, endPoint y: 229, distance: 42.5
click at [484, 229] on li "**********" at bounding box center [581, 231] width 526 height 15
copy em "******"
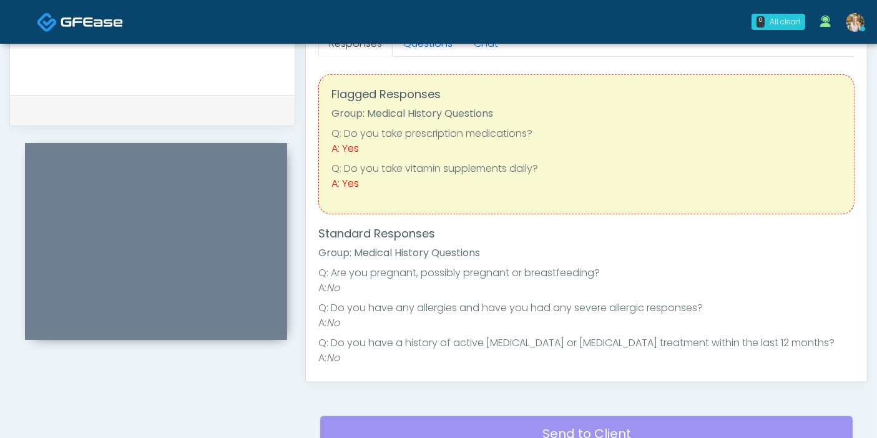
scroll to position [542, 0]
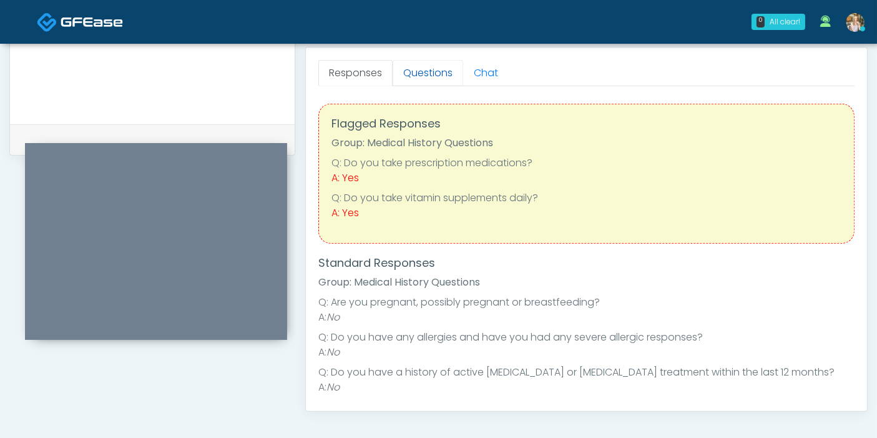
click at [431, 70] on link "Questions" at bounding box center [428, 73] width 71 height 26
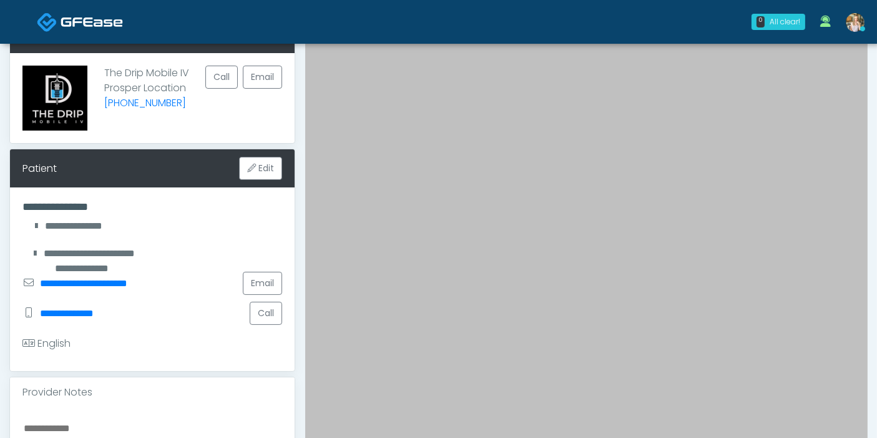
scroll to position [56, 0]
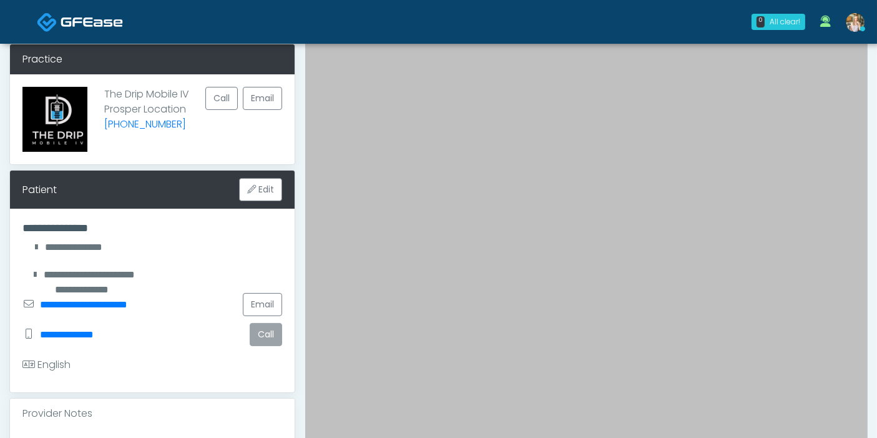
click at [273, 333] on button "Call" at bounding box center [266, 334] width 32 height 23
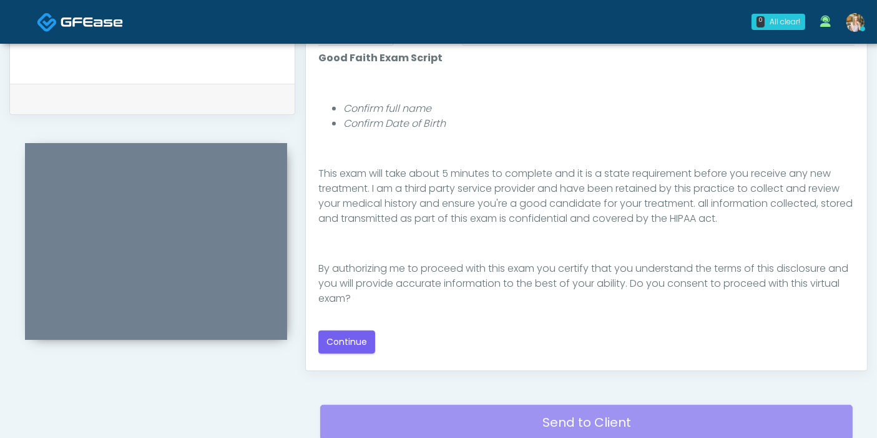
scroll to position [611, 0]
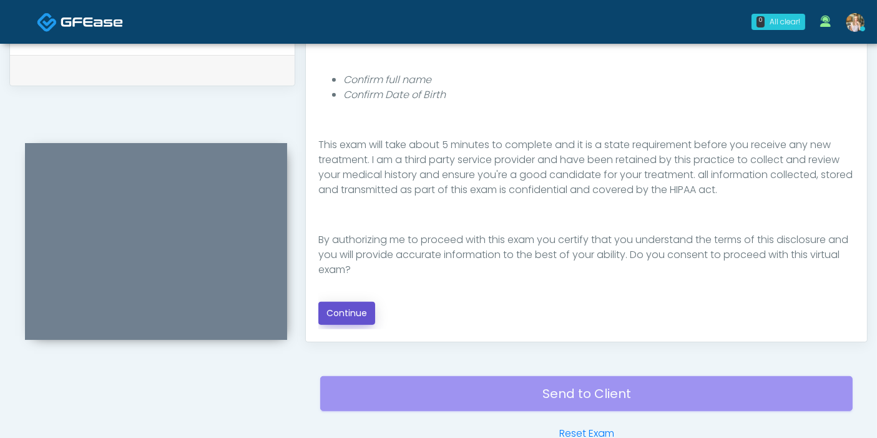
click at [351, 311] on button "Continue" at bounding box center [346, 313] width 57 height 23
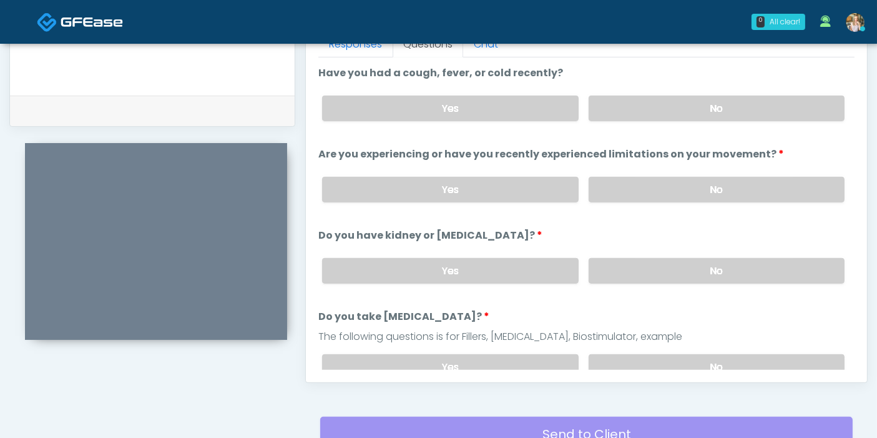
scroll to position [542, 0]
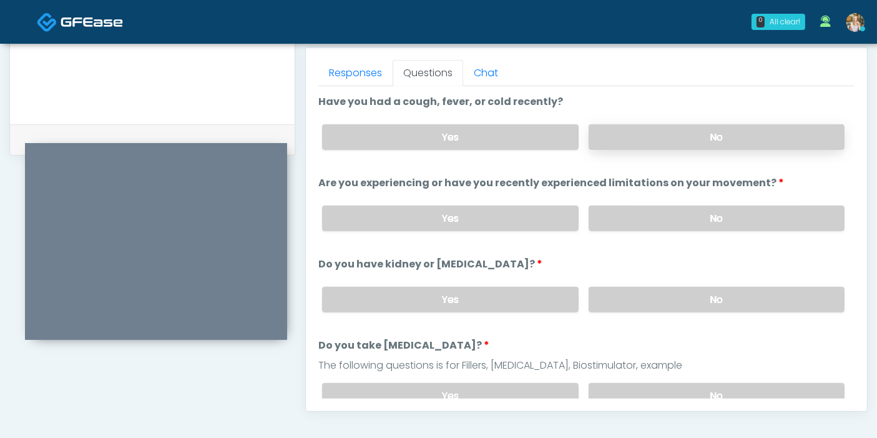
click at [710, 132] on label "No" at bounding box center [717, 137] width 256 height 26
click at [683, 219] on label "No" at bounding box center [717, 218] width 256 height 26
click at [697, 293] on label "No" at bounding box center [717, 300] width 256 height 26
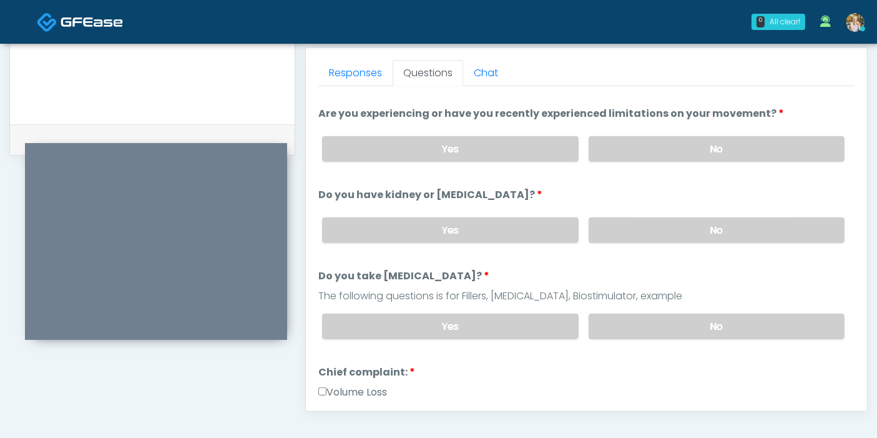
scroll to position [139, 0]
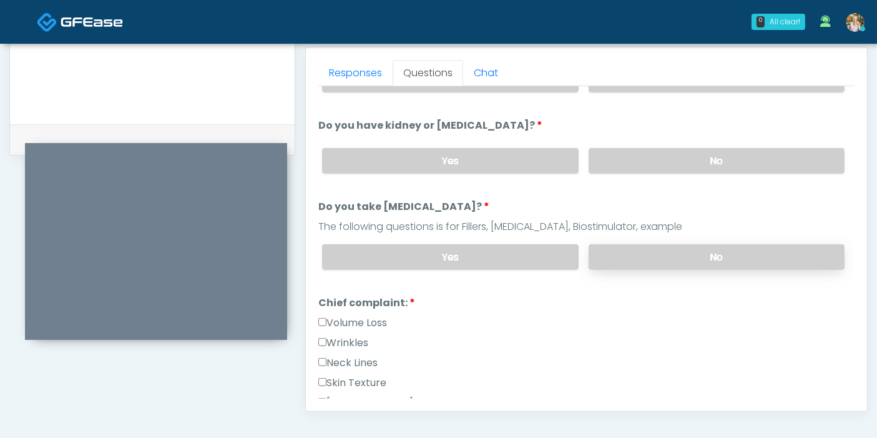
click at [656, 252] on label "No" at bounding box center [717, 257] width 256 height 26
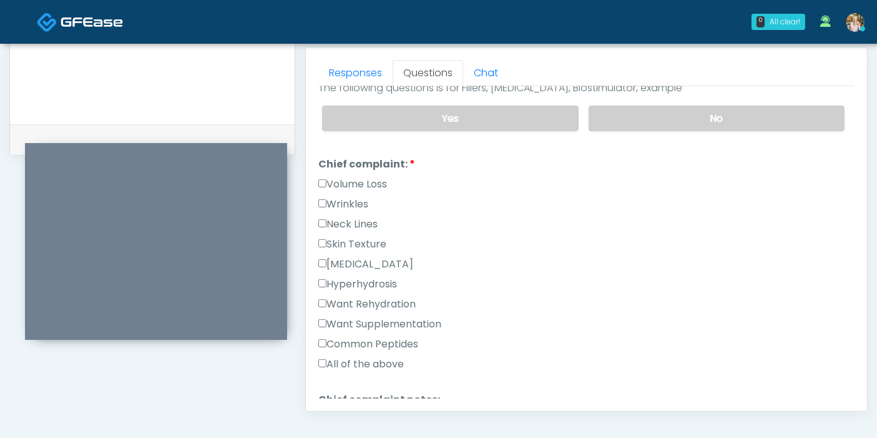
scroll to position [347, 0]
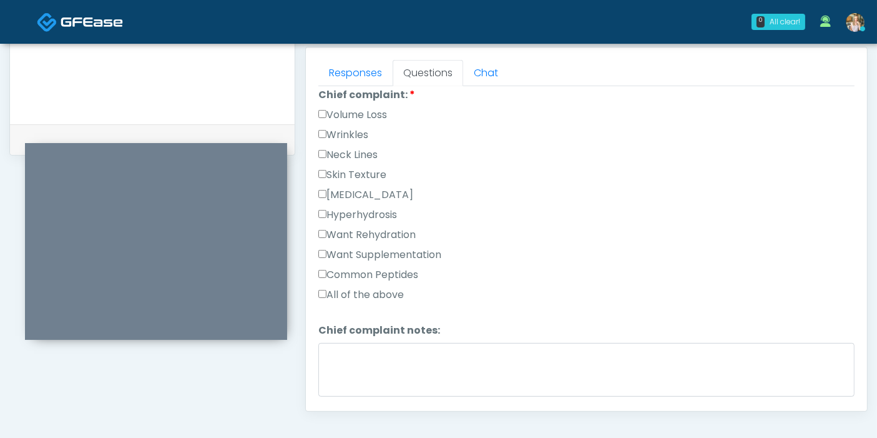
click at [357, 249] on label "Want Supplementation" at bounding box center [379, 254] width 123 height 15
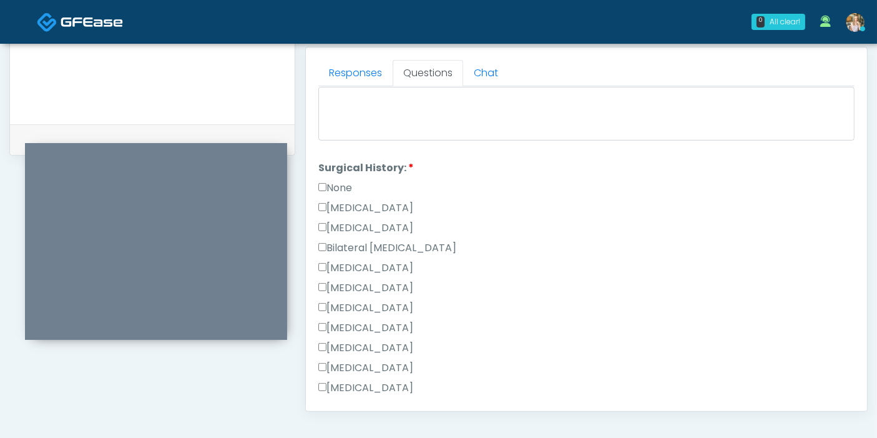
scroll to position [624, 0]
click at [335, 159] on label "None" at bounding box center [335, 166] width 34 height 15
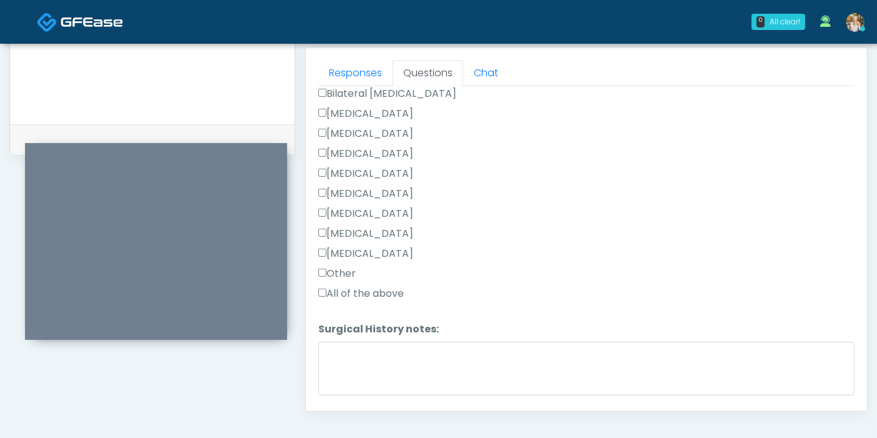
scroll to position [763, 0]
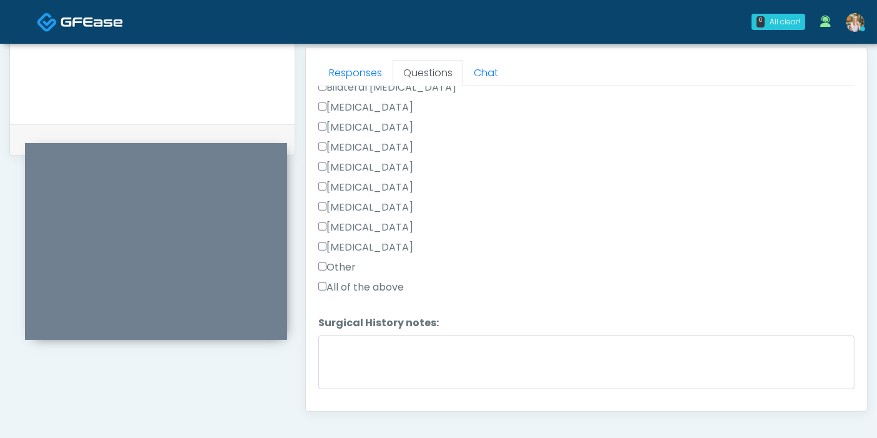
click at [344, 263] on label "Other" at bounding box center [336, 267] width 37 height 15
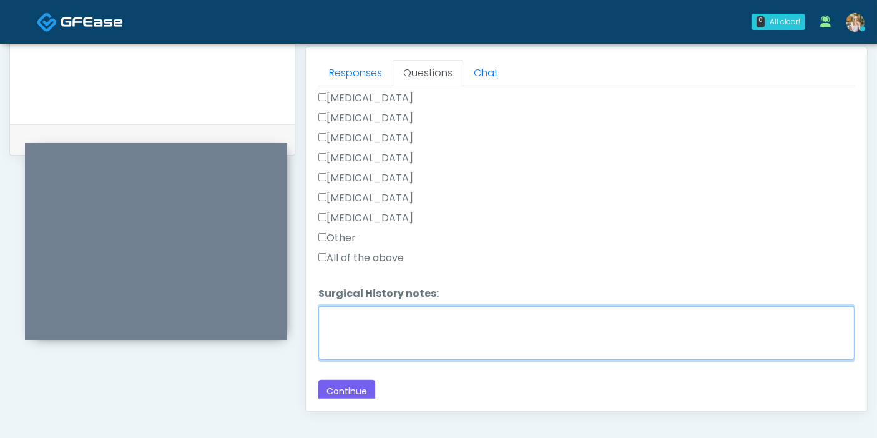
click at [401, 336] on textarea "Surgical History notes:" at bounding box center [586, 333] width 536 height 54
type textarea "*"
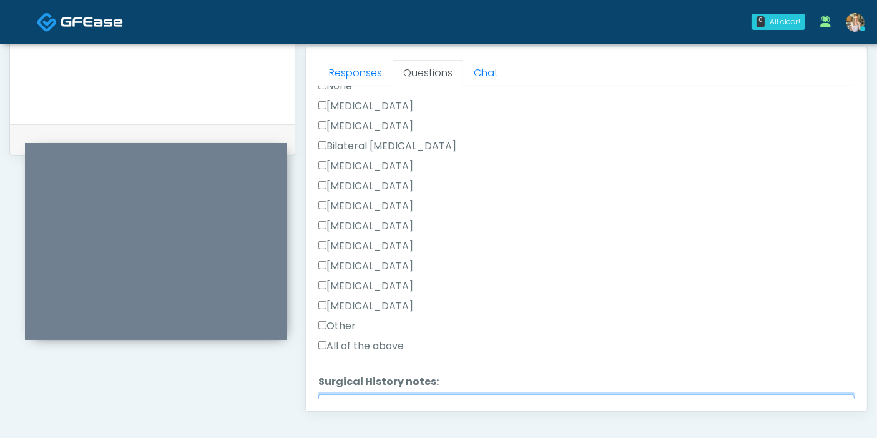
scroll to position [654, 0]
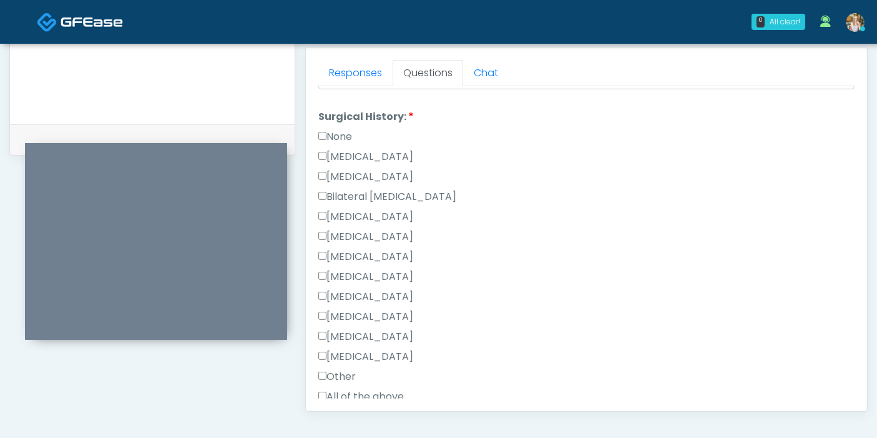
type textarea "**********"
click at [332, 130] on label "None" at bounding box center [335, 136] width 34 height 15
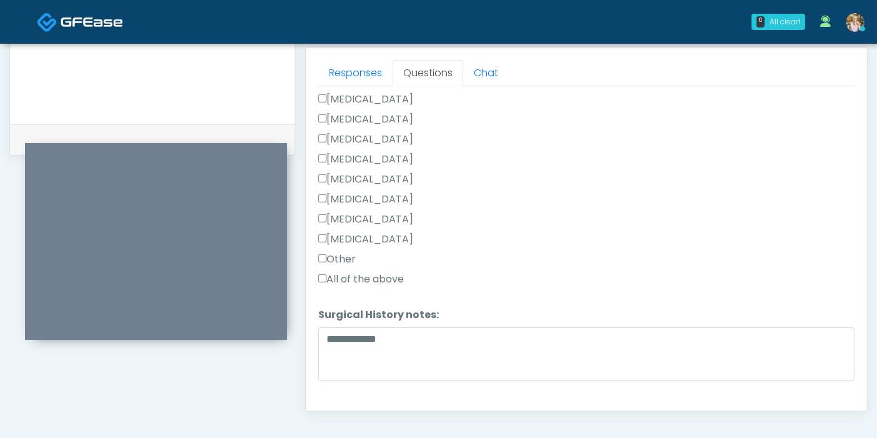
scroll to position [792, 0]
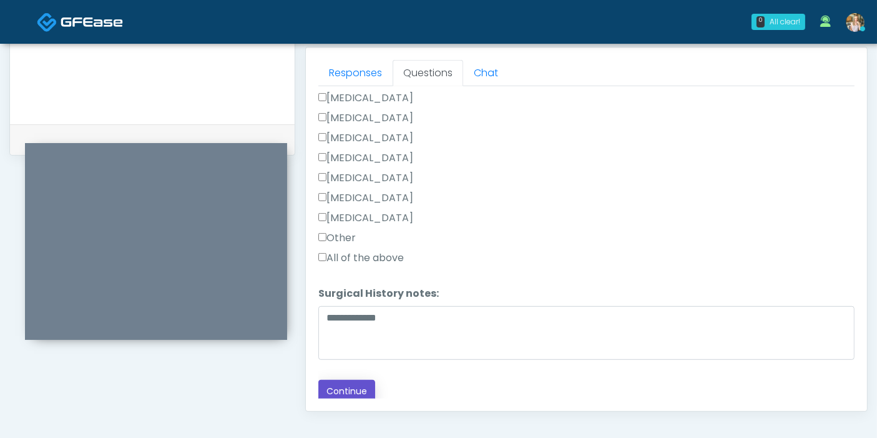
click at [339, 385] on button "Continue" at bounding box center [346, 391] width 57 height 23
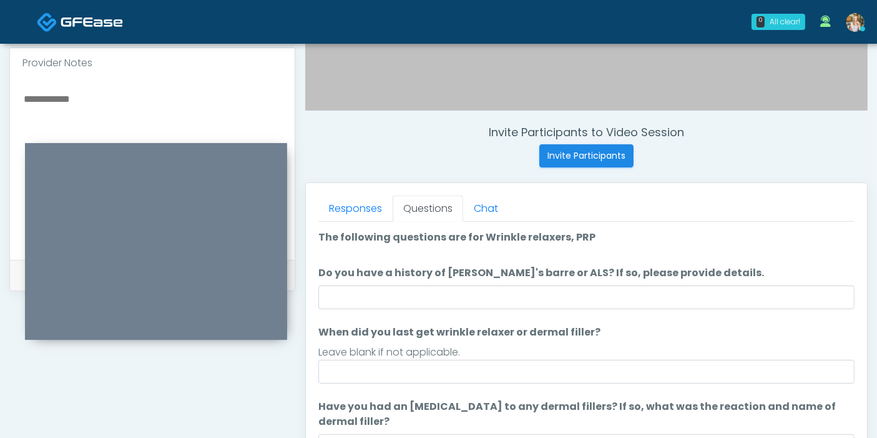
scroll to position [403, 0]
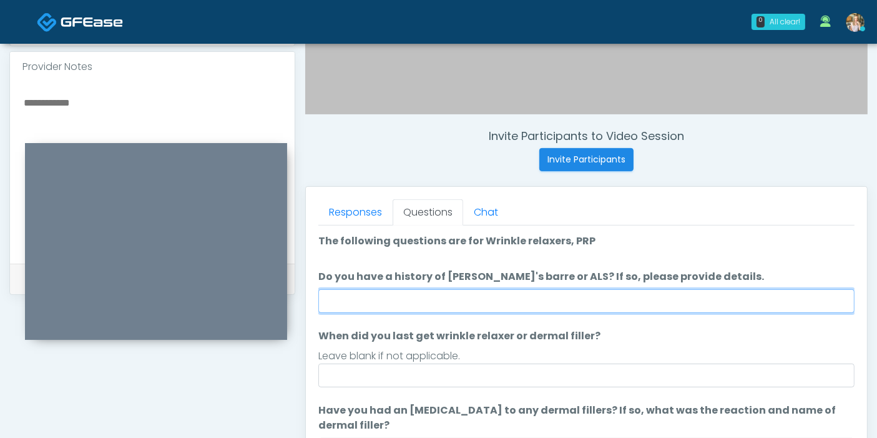
click at [633, 297] on input "Do you have a history of Guillain's barre or ALS? If so, please provide details." at bounding box center [586, 301] width 536 height 24
type input "******"
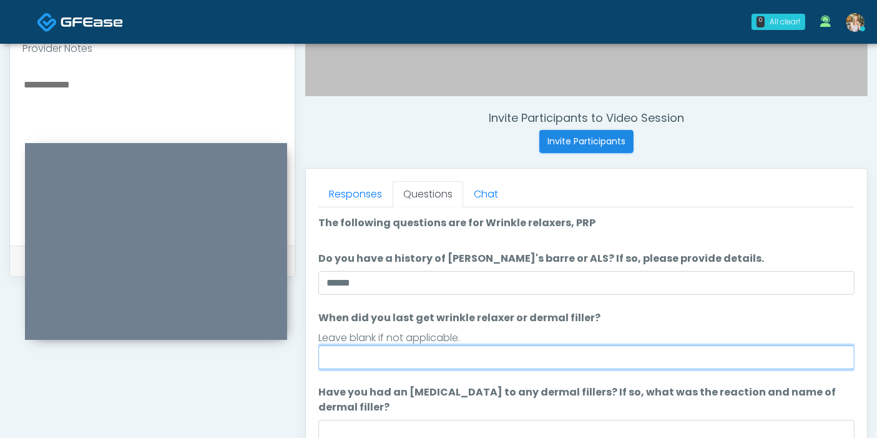
scroll to position [473, 0]
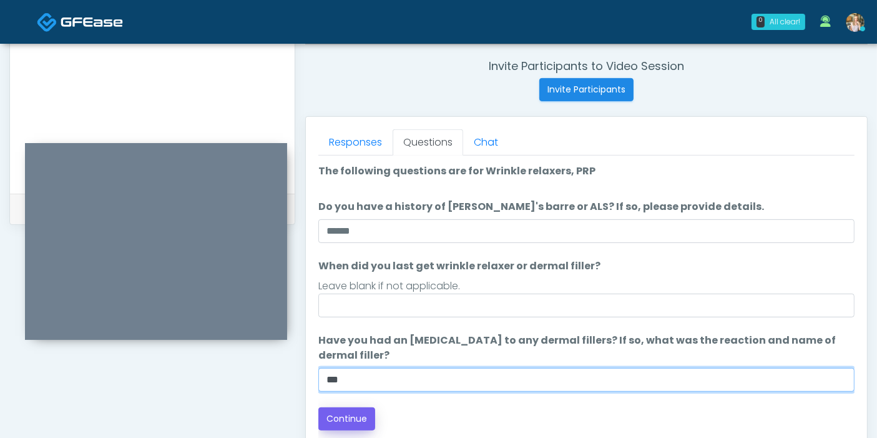
type input "***"
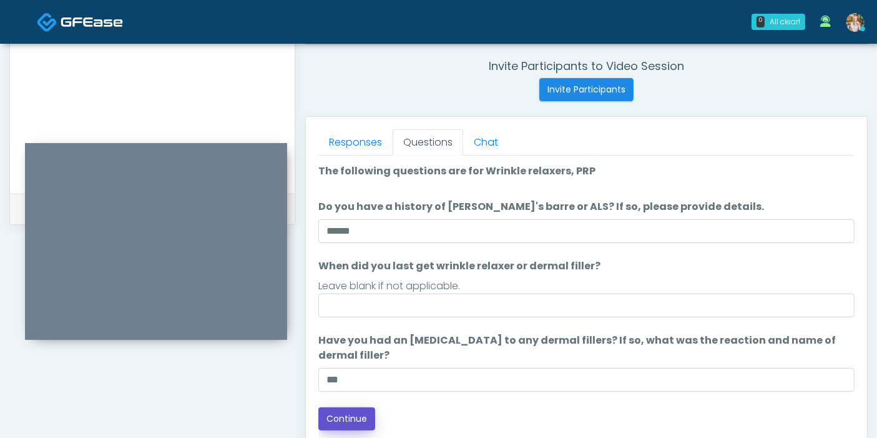
click at [336, 418] on button "Continue" at bounding box center [346, 418] width 57 height 23
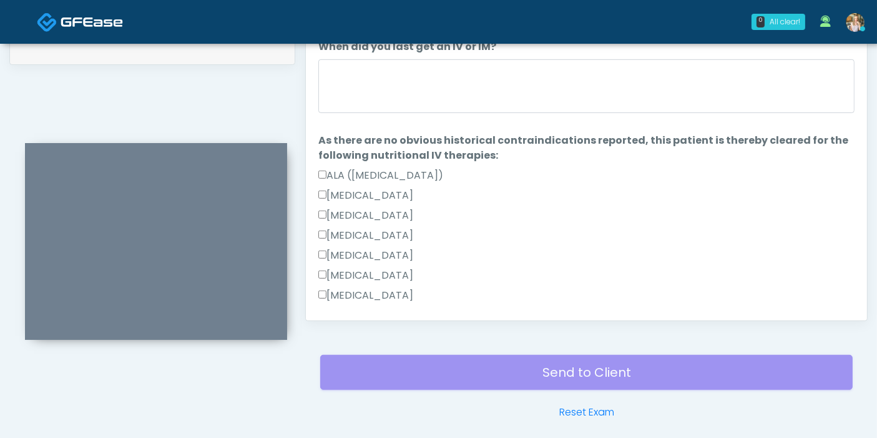
scroll to position [611, 0]
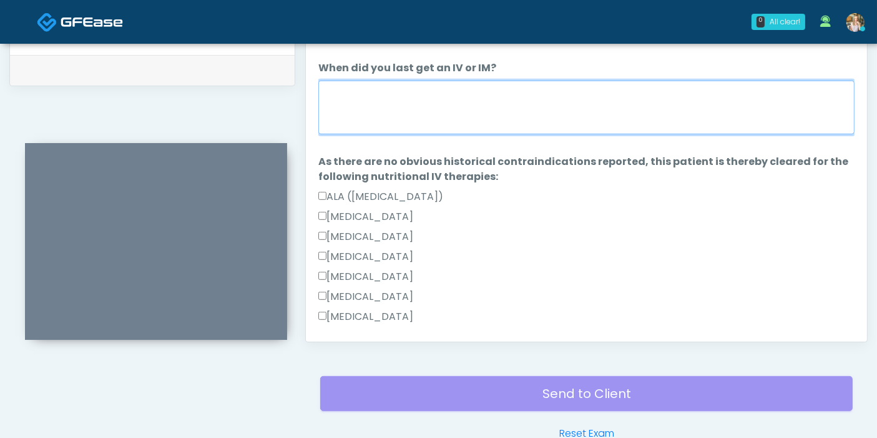
click at [462, 106] on textarea "When did you last get an IV or IM?" at bounding box center [586, 108] width 536 height 54
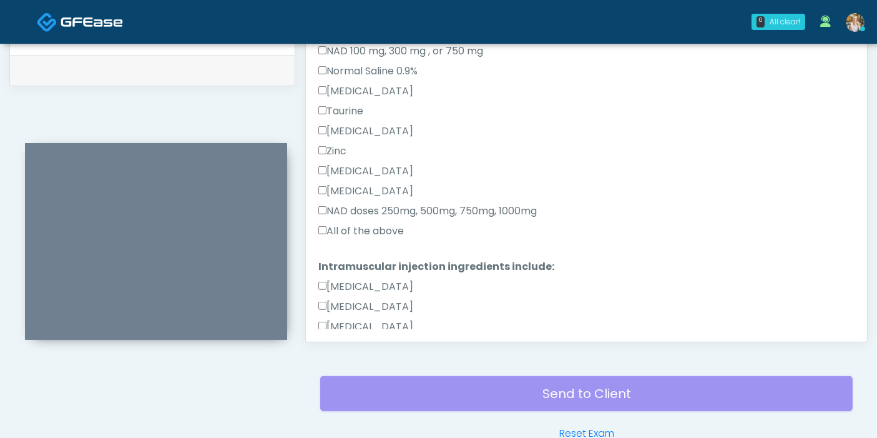
scroll to position [416, 0]
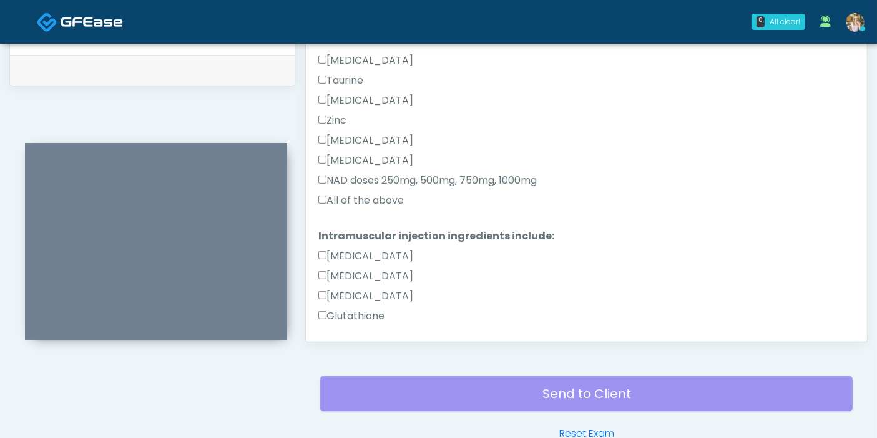
click at [335, 198] on label "All of the above" at bounding box center [361, 200] width 86 height 15
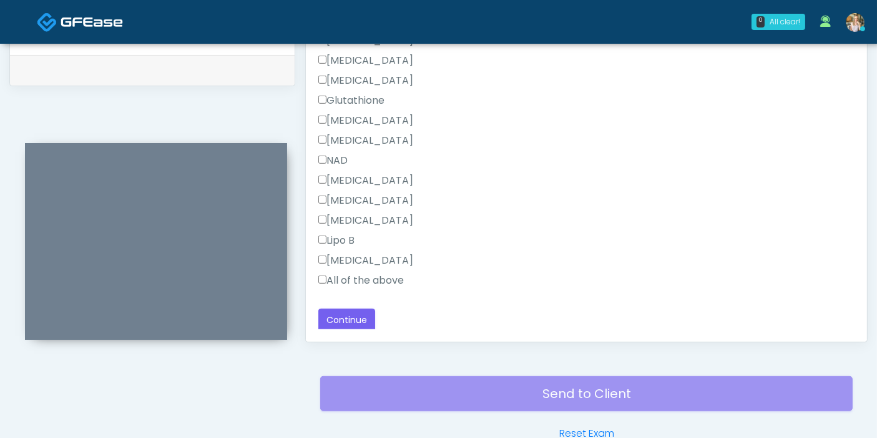
scroll to position [633, 0]
click at [348, 268] on div "Amino Acids" at bounding box center [586, 262] width 536 height 20
click at [350, 274] on label "All of the above" at bounding box center [361, 279] width 86 height 15
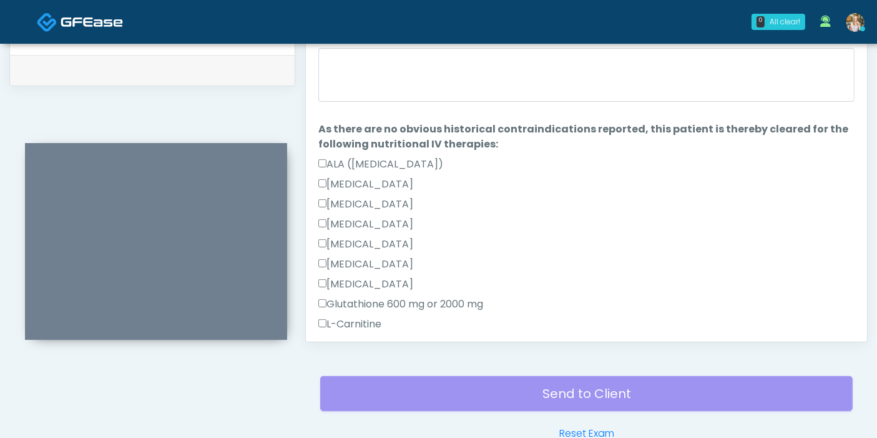
scroll to position [0, 0]
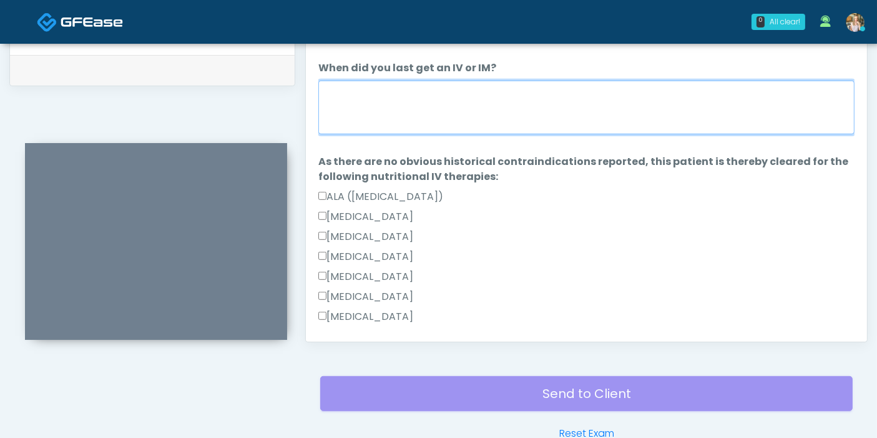
click at [465, 121] on textarea "When did you last get an IV or IM?" at bounding box center [586, 108] width 536 height 54
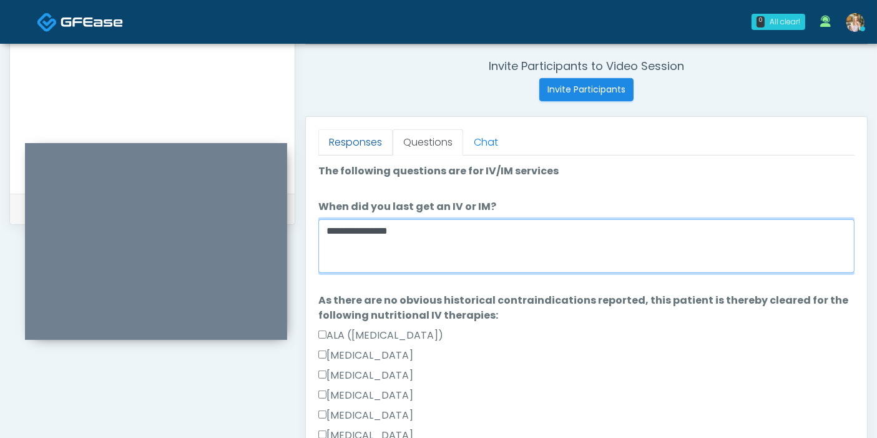
type textarea "**********"
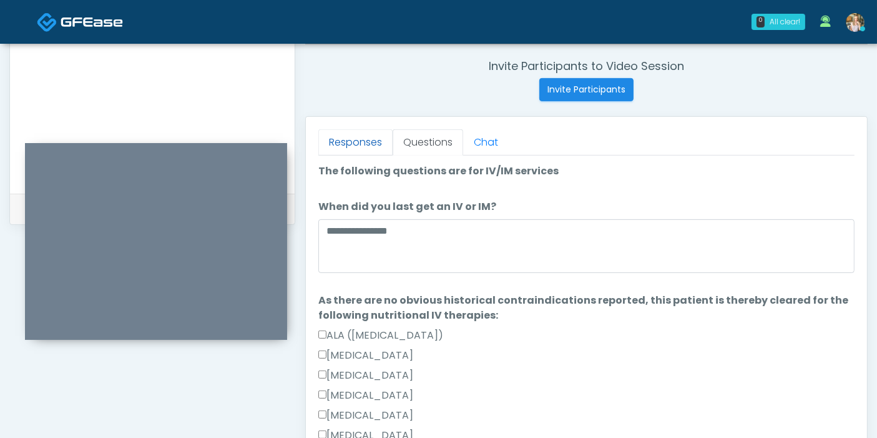
click at [351, 138] on link "Responses" at bounding box center [355, 142] width 74 height 26
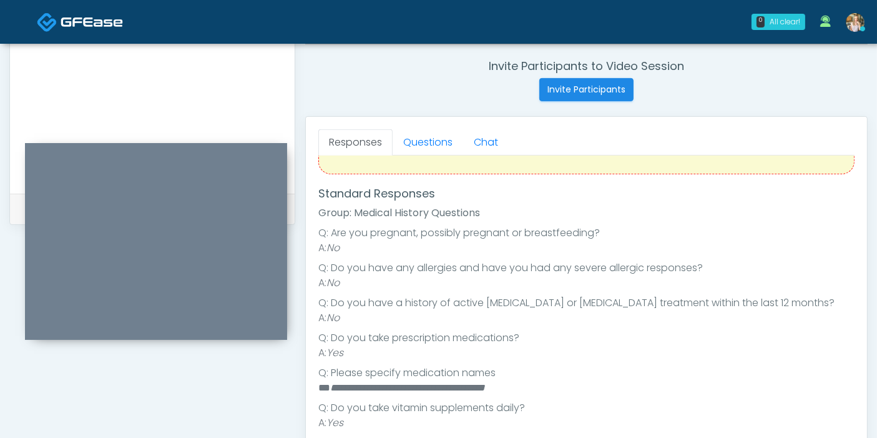
scroll to position [208, 0]
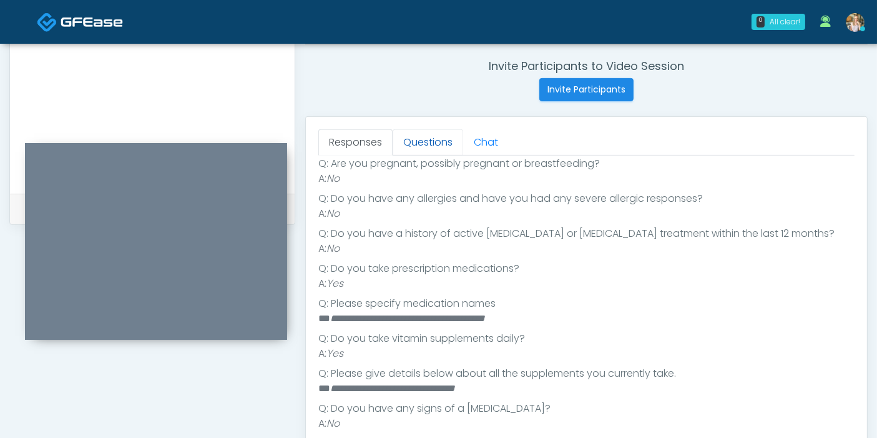
click at [421, 147] on link "Questions" at bounding box center [428, 142] width 71 height 26
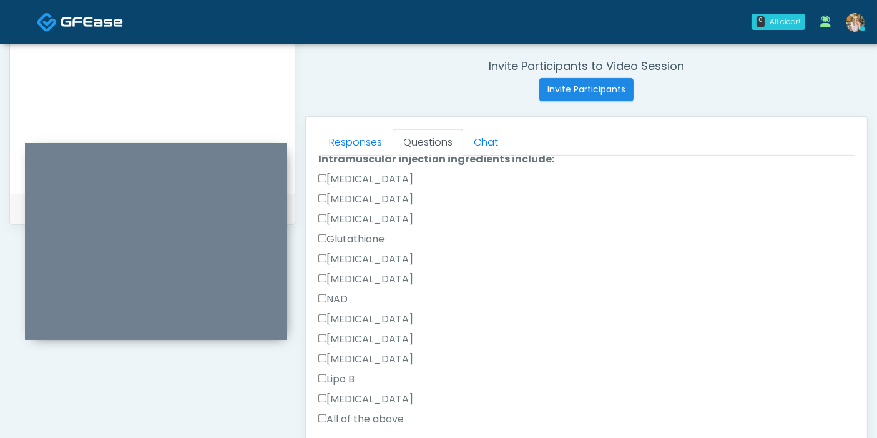
scroll to position [633, 0]
click at [345, 194] on label "Benadryl" at bounding box center [365, 197] width 95 height 15
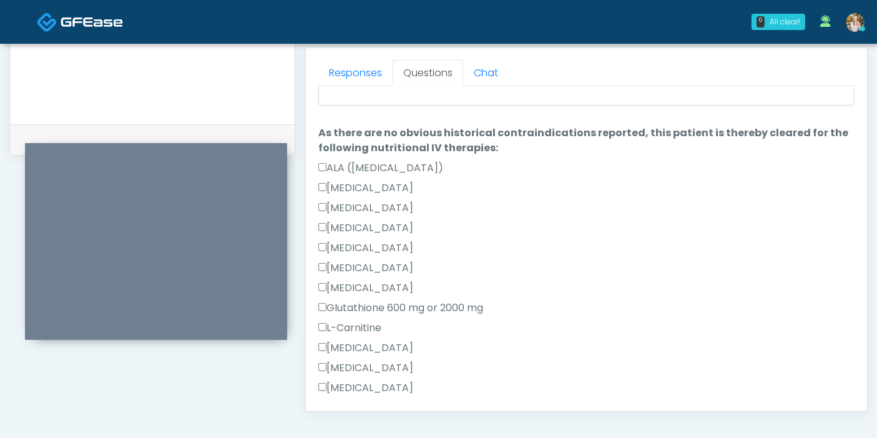
scroll to position [77, 0]
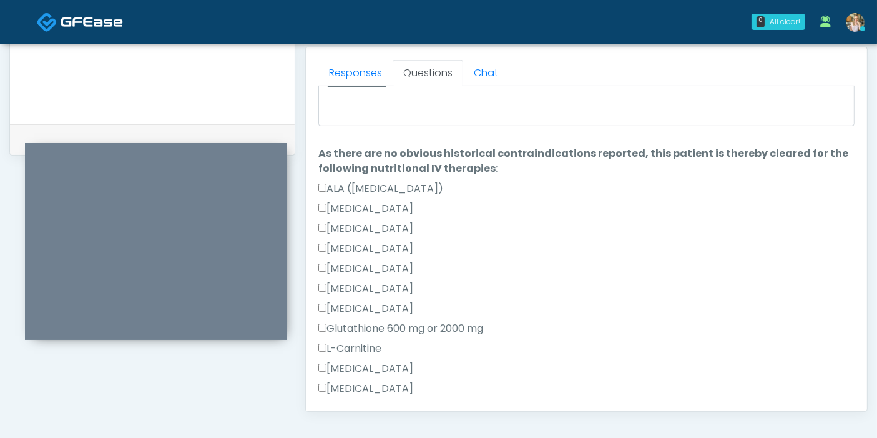
click at [367, 247] on label "Benadryl" at bounding box center [365, 248] width 95 height 15
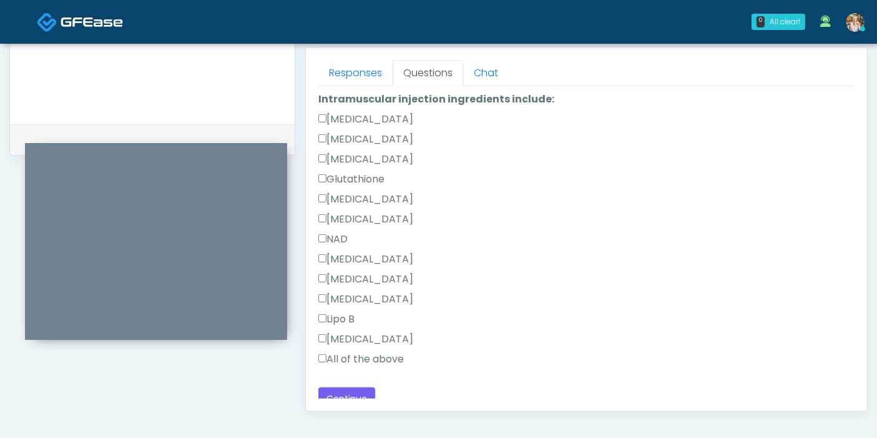
scroll to position [633, 0]
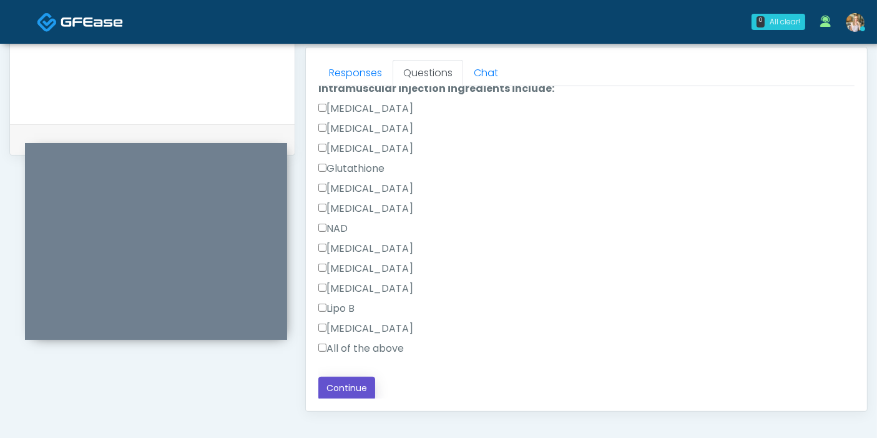
click at [353, 385] on button "Continue" at bounding box center [346, 388] width 57 height 23
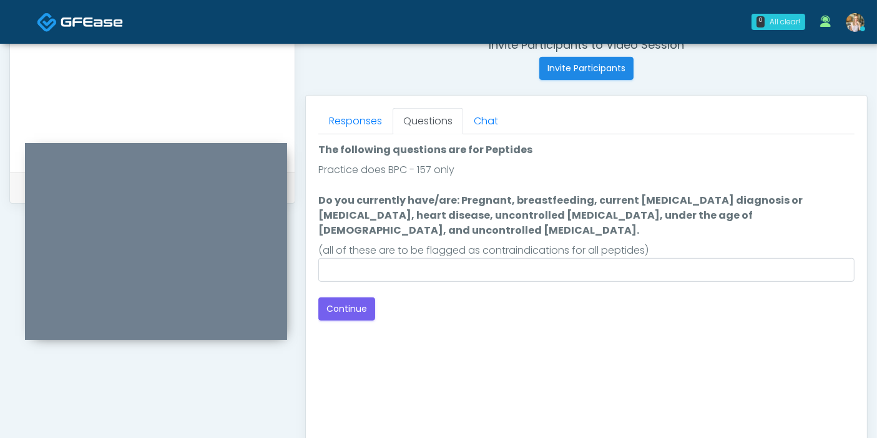
scroll to position [473, 0]
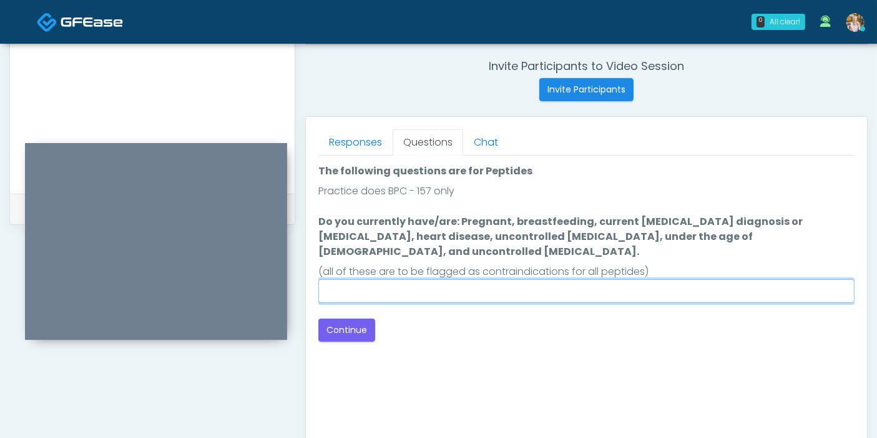
click at [535, 279] on input "Do you currently have/are: Pregnant, breastfeeding, current cancer diagnosis or…" at bounding box center [586, 291] width 536 height 24
click at [596, 279] on input "Do you currently have/are: Pregnant, breastfeeding, current cancer diagnosis or…" at bounding box center [586, 291] width 536 height 24
type input "******"
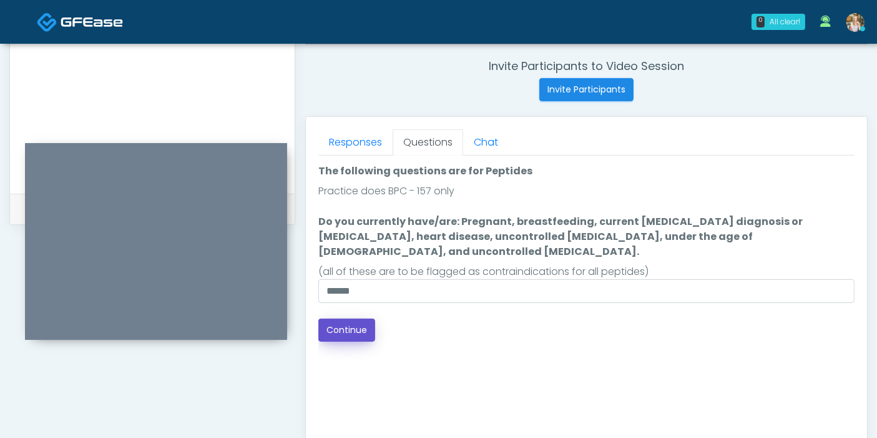
click at [358, 318] on button "Continue" at bounding box center [346, 329] width 57 height 23
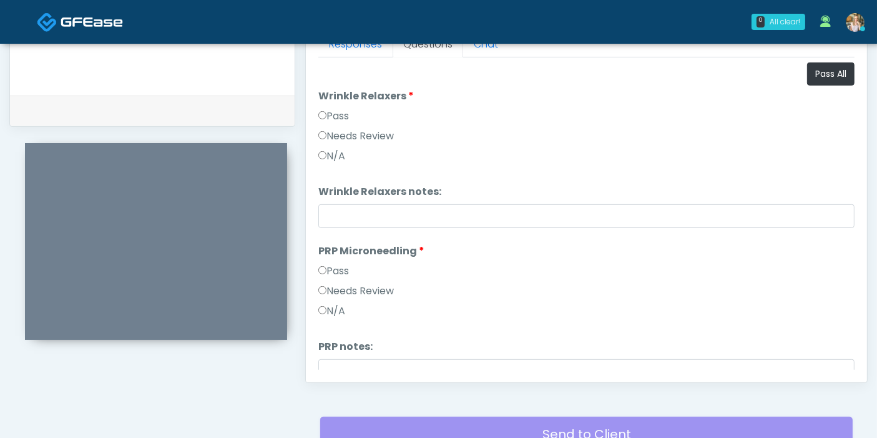
scroll to position [542, 0]
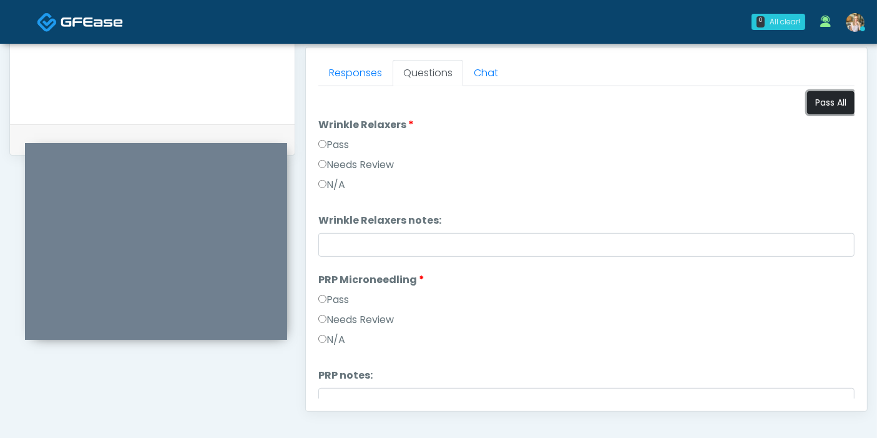
click at [822, 104] on button "Pass All" at bounding box center [830, 102] width 47 height 23
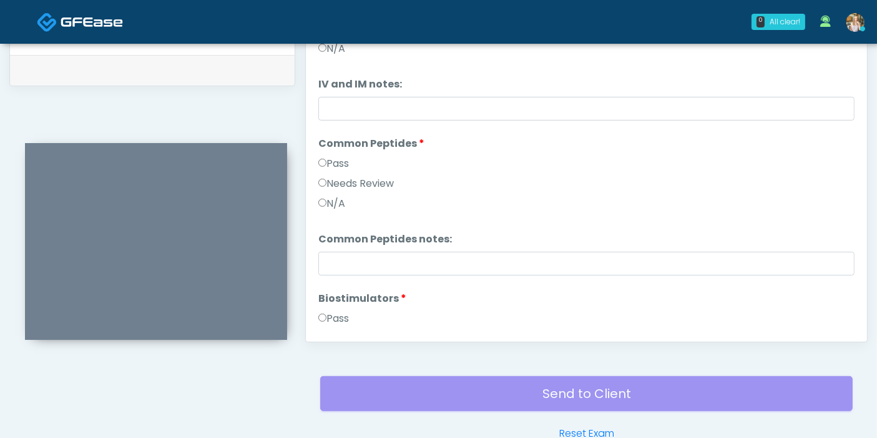
scroll to position [238, 0]
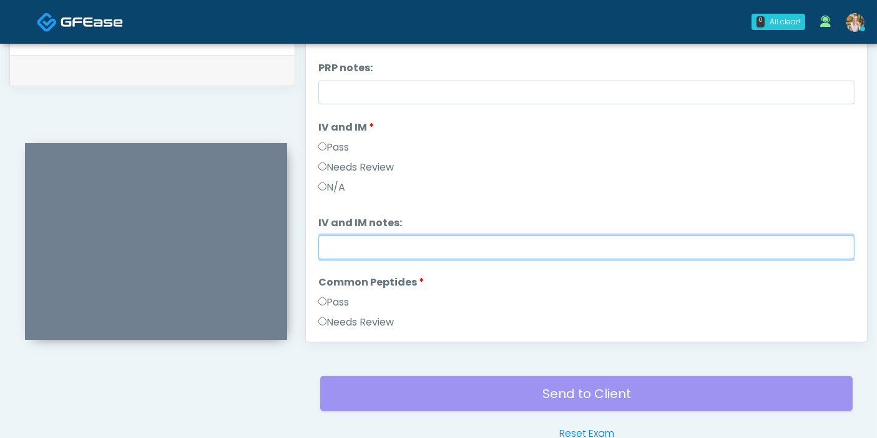
click at [480, 242] on input "IV and IM notes:" at bounding box center [586, 247] width 536 height 24
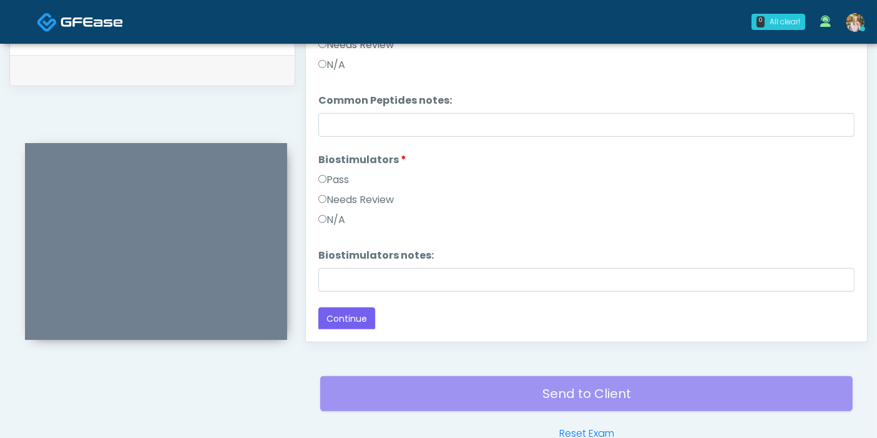
scroll to position [515, 0]
type input "**********"
click at [353, 312] on button "Continue" at bounding box center [346, 318] width 57 height 23
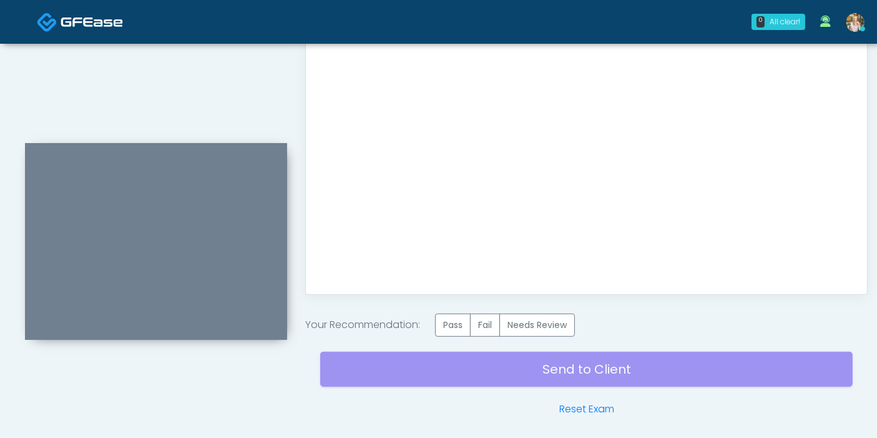
scroll to position [681, 0]
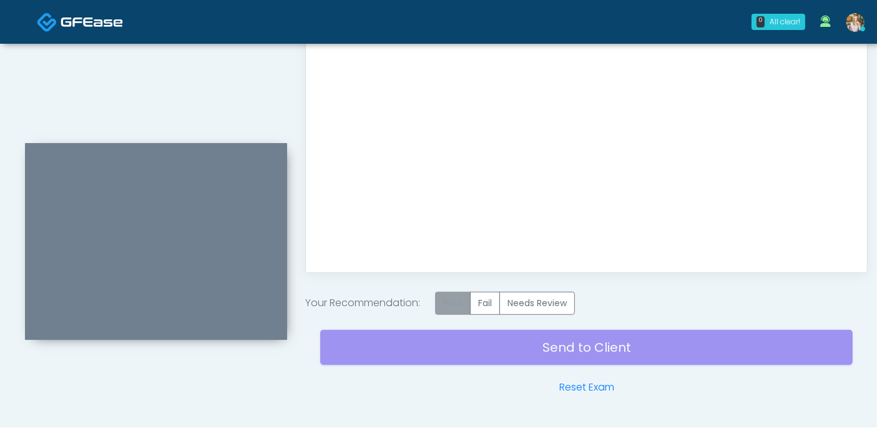
click at [452, 298] on label "Pass" at bounding box center [453, 303] width 36 height 23
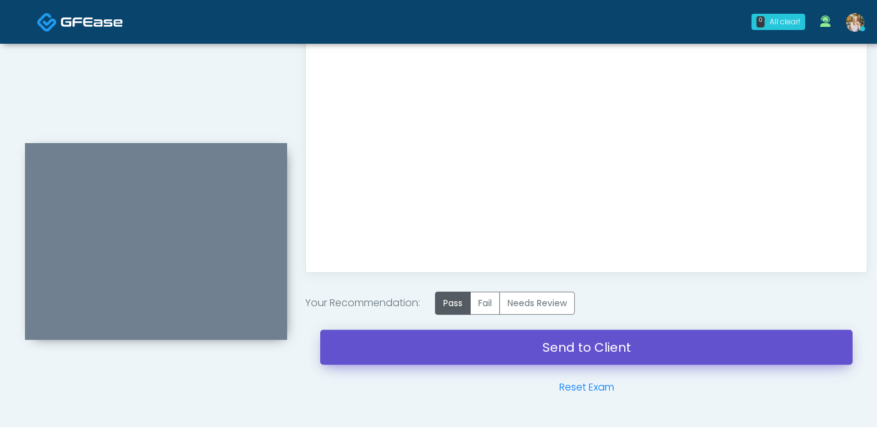
click at [573, 350] on link "Send to Client" at bounding box center [586, 347] width 533 height 35
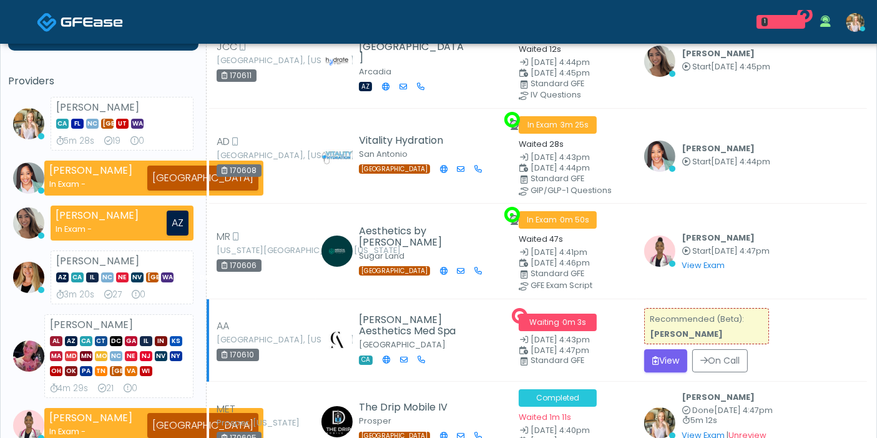
scroll to position [139, 0]
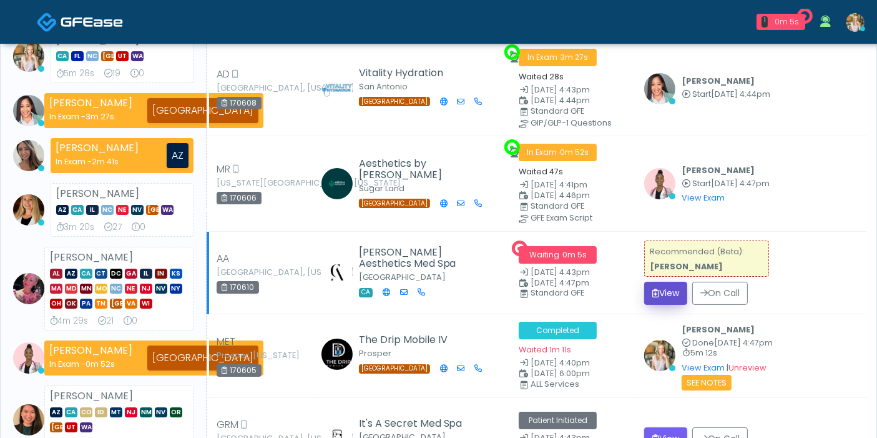
click at [665, 285] on button "View" at bounding box center [665, 293] width 43 height 23
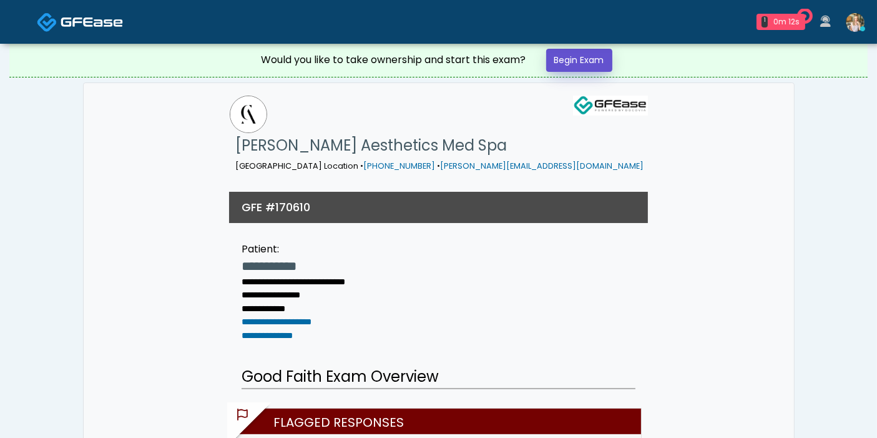
click at [578, 64] on link "Begin Exam" at bounding box center [579, 60] width 66 height 23
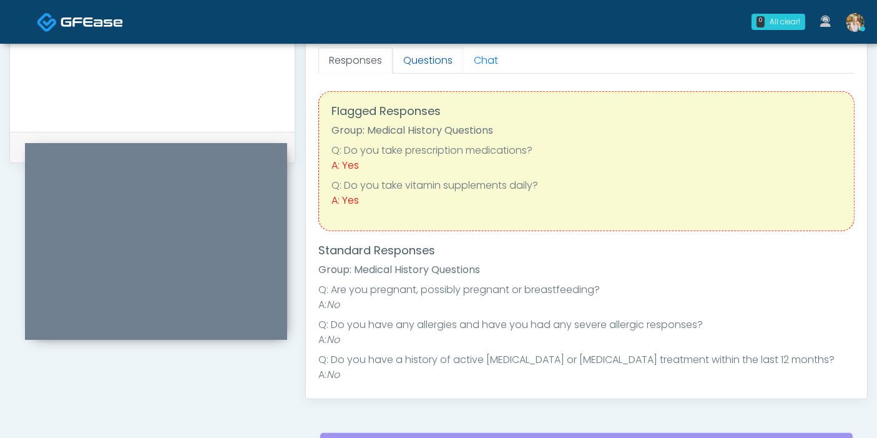
click at [430, 57] on link "Questions" at bounding box center [428, 60] width 71 height 26
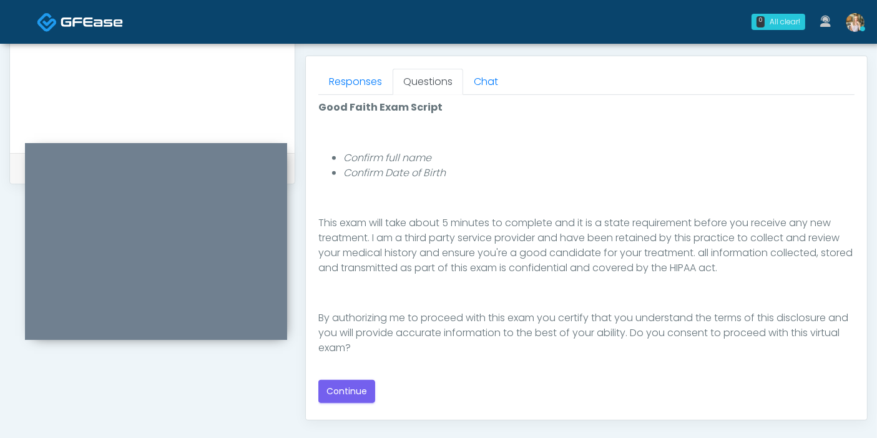
scroll to position [554, 0]
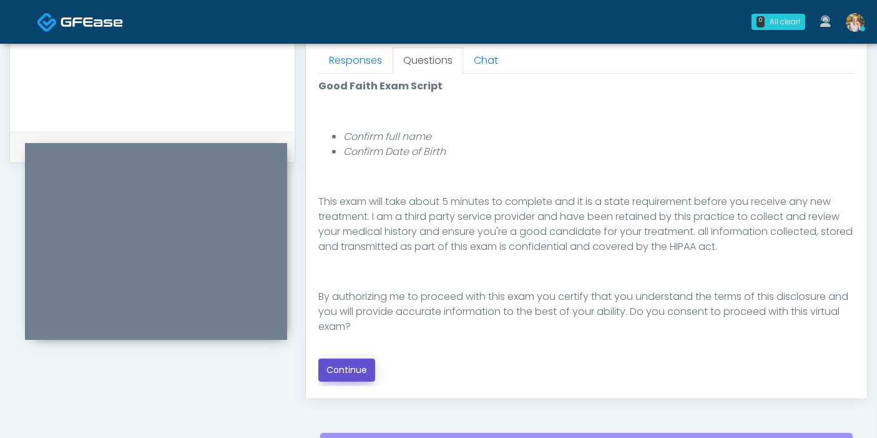
click at [349, 370] on button "Continue" at bounding box center [346, 369] width 57 height 23
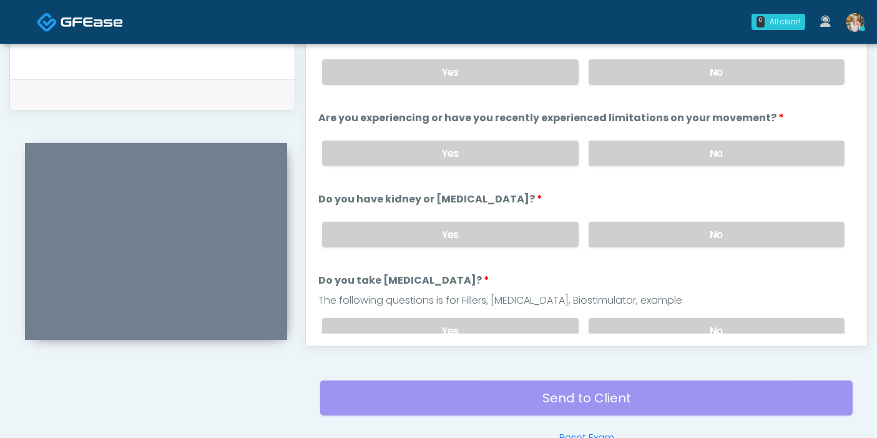
scroll to position [542, 0]
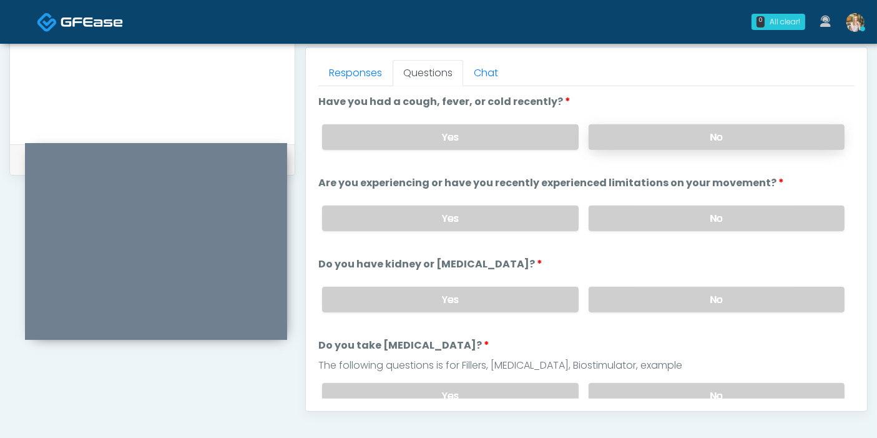
click at [702, 141] on label "No" at bounding box center [717, 137] width 256 height 26
click at [701, 222] on label "No" at bounding box center [717, 218] width 256 height 26
click at [714, 297] on label "No" at bounding box center [717, 300] width 256 height 26
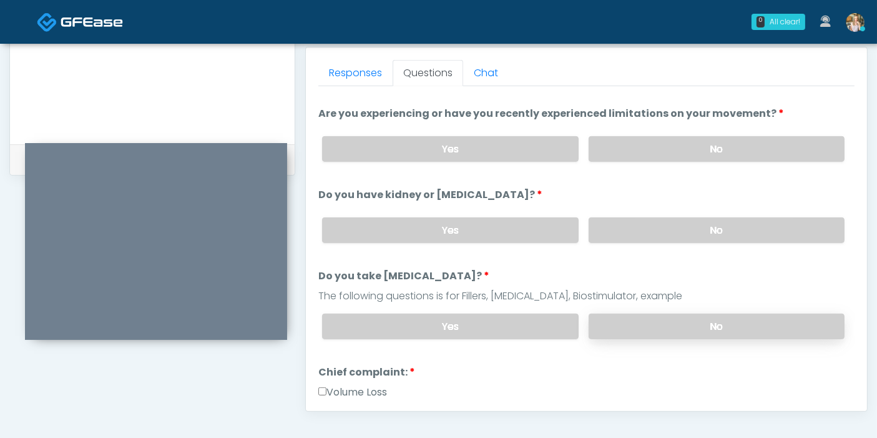
click at [675, 328] on label "No" at bounding box center [717, 326] width 256 height 26
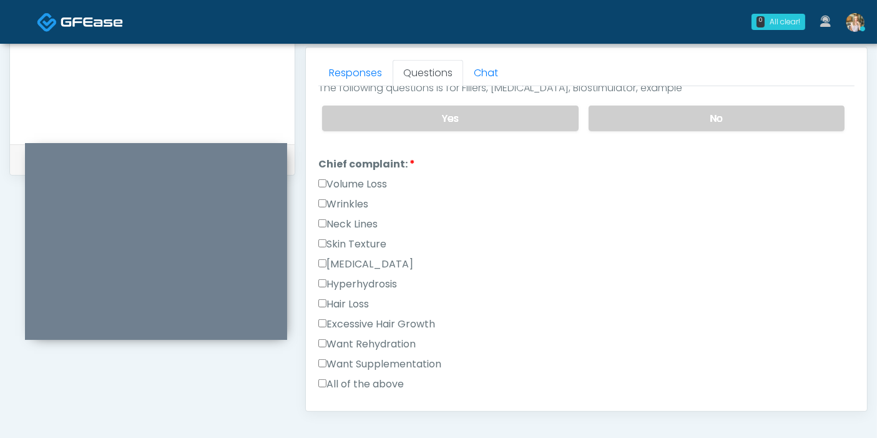
scroll to position [347, 0]
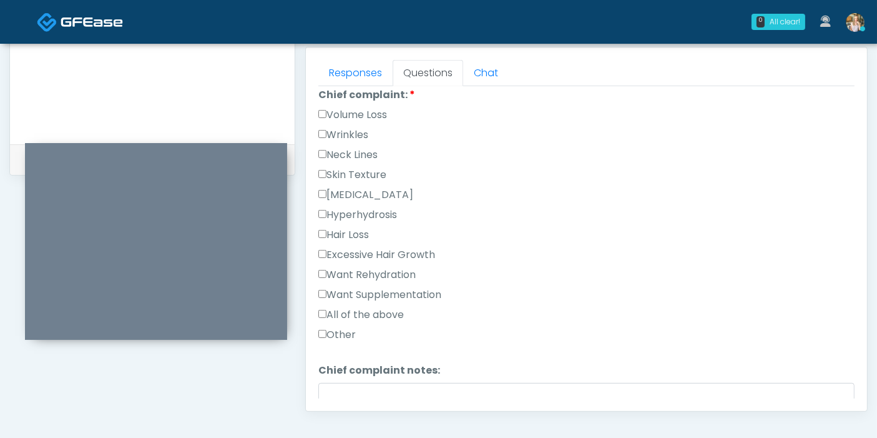
click at [346, 109] on label "Volume Loss" at bounding box center [352, 114] width 69 height 15
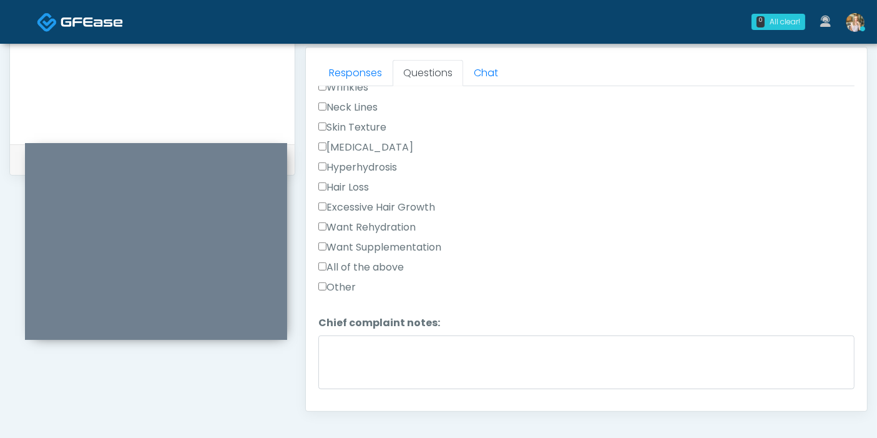
scroll to position [416, 0]
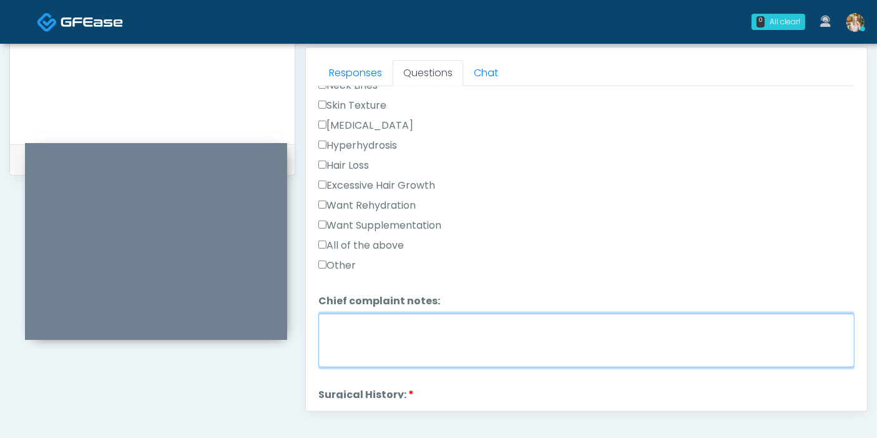
click at [433, 336] on textarea "Chief complaint notes:" at bounding box center [586, 340] width 536 height 54
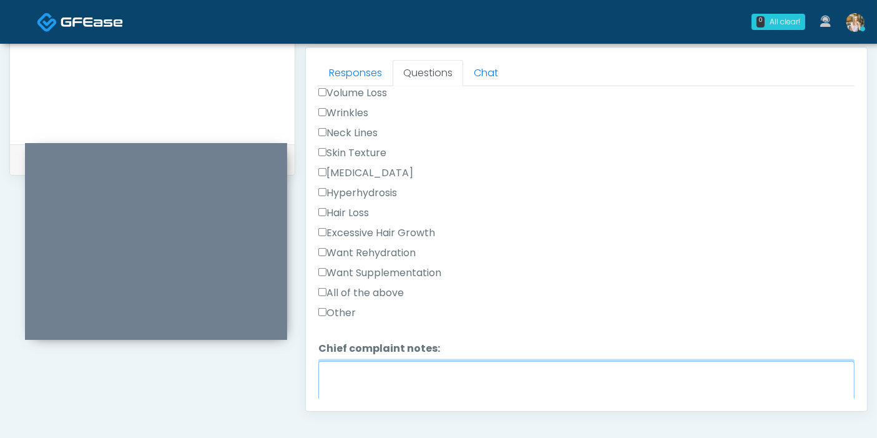
scroll to position [347, 0]
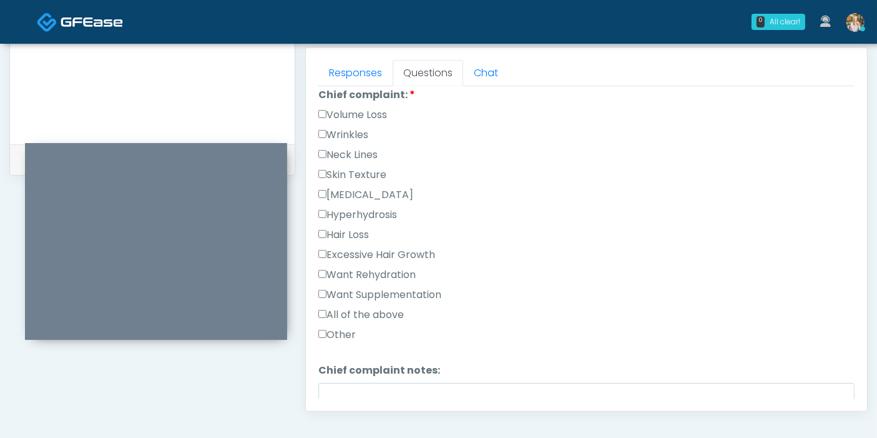
click at [355, 254] on label "Excessive Hair Growth" at bounding box center [376, 254] width 117 height 15
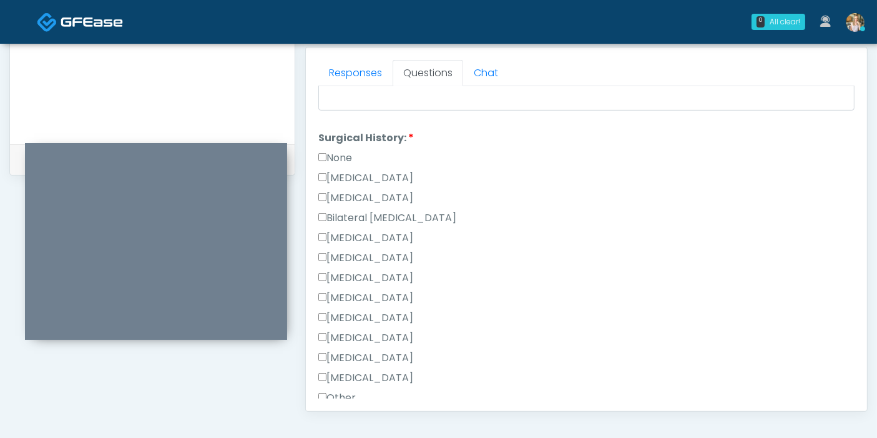
scroll to position [694, 0]
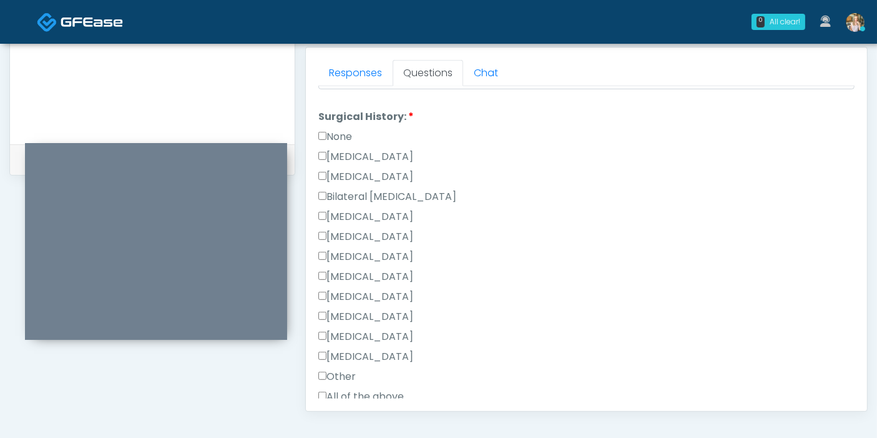
click at [339, 131] on label "None" at bounding box center [335, 136] width 34 height 15
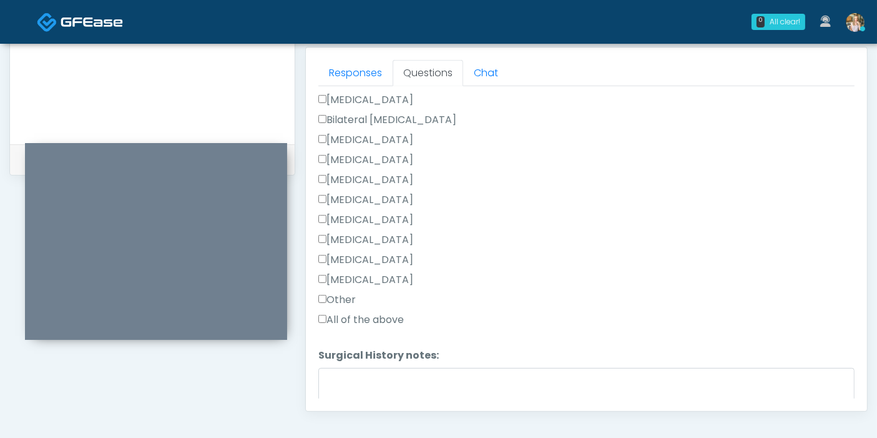
scroll to position [832, 0]
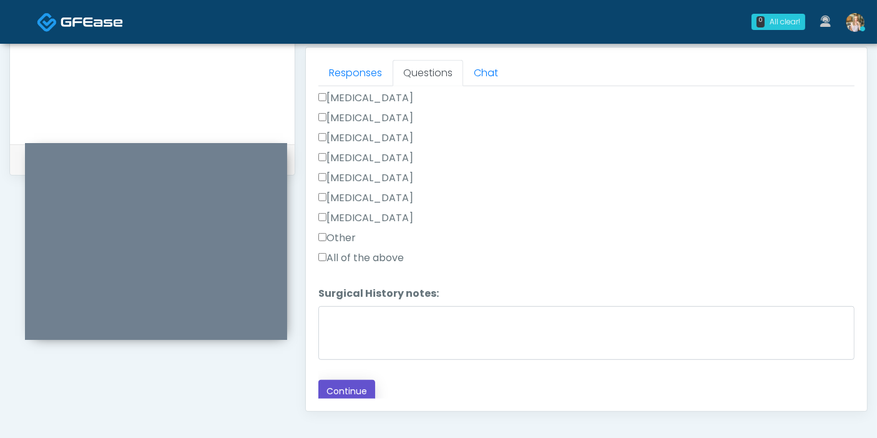
click at [357, 382] on button "Continue" at bounding box center [346, 391] width 57 height 23
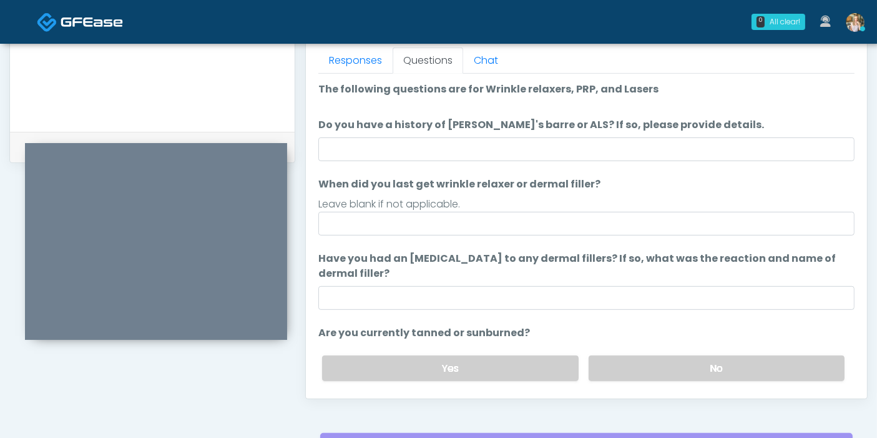
scroll to position [542, 0]
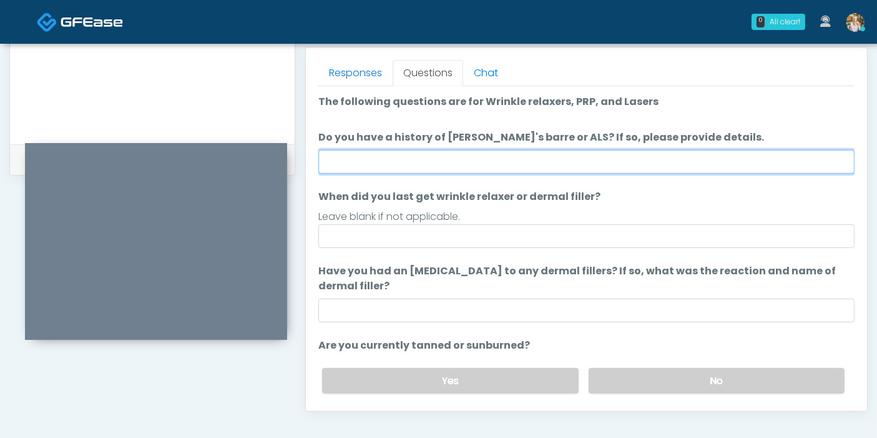
click at [551, 167] on input "Do you have a history of [PERSON_NAME]'s barre or ALS? If so, please provide de…" at bounding box center [586, 162] width 536 height 24
type input "******"
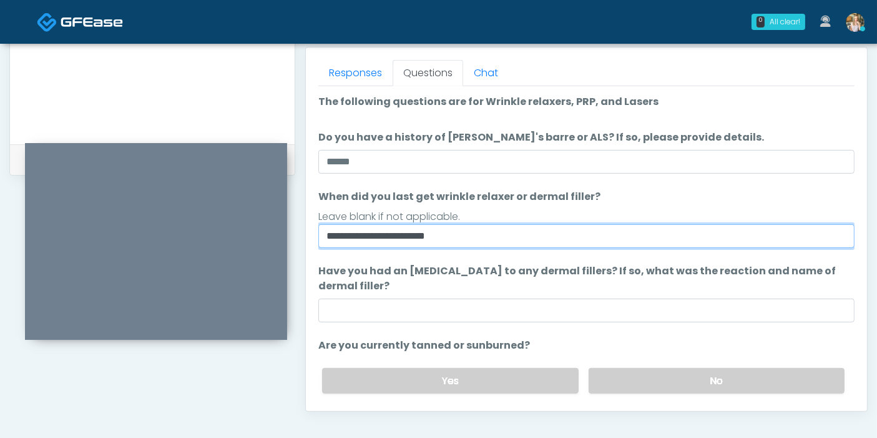
type input "**********"
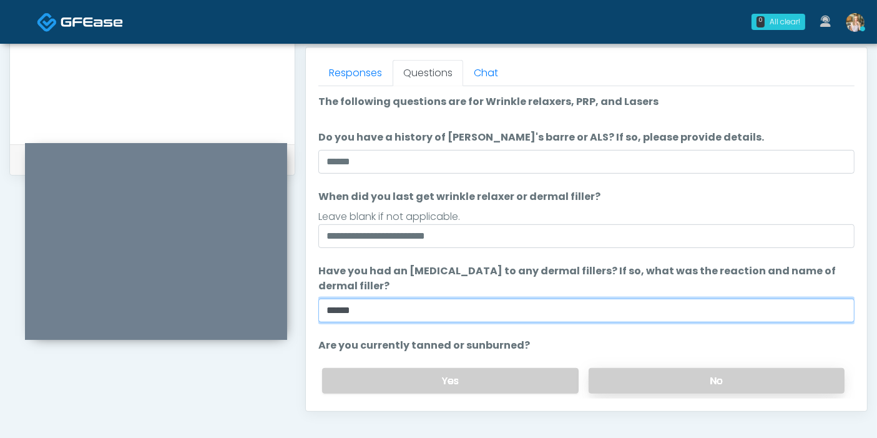
type input "******"
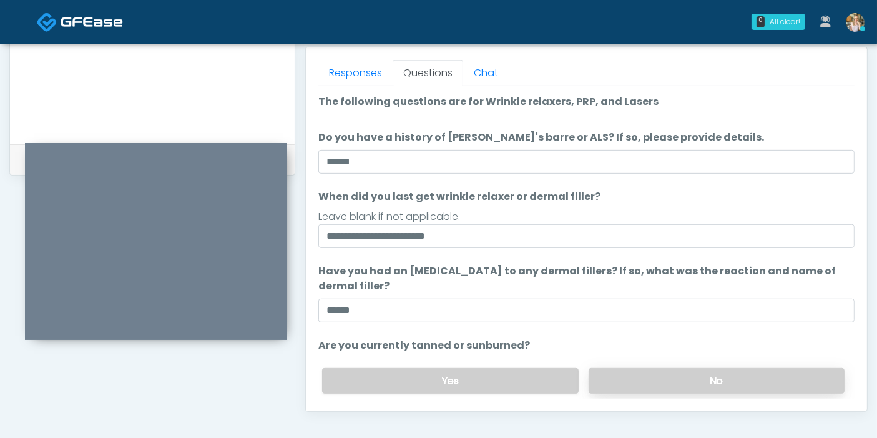
click at [679, 382] on label "No" at bounding box center [717, 381] width 256 height 26
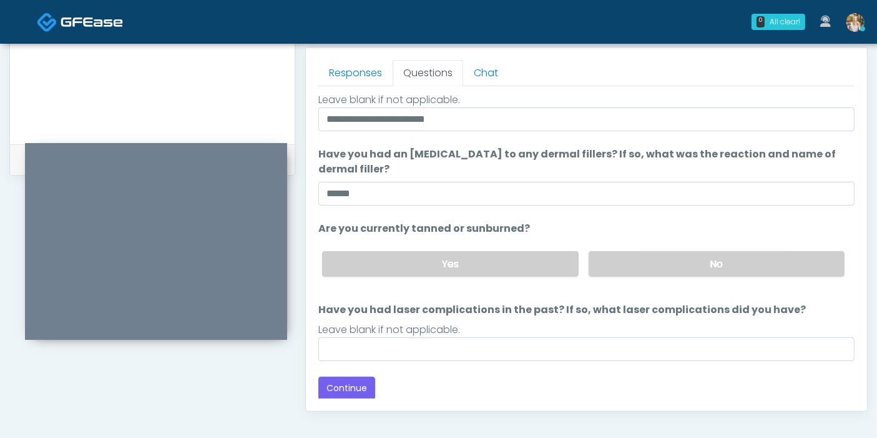
scroll to position [611, 0]
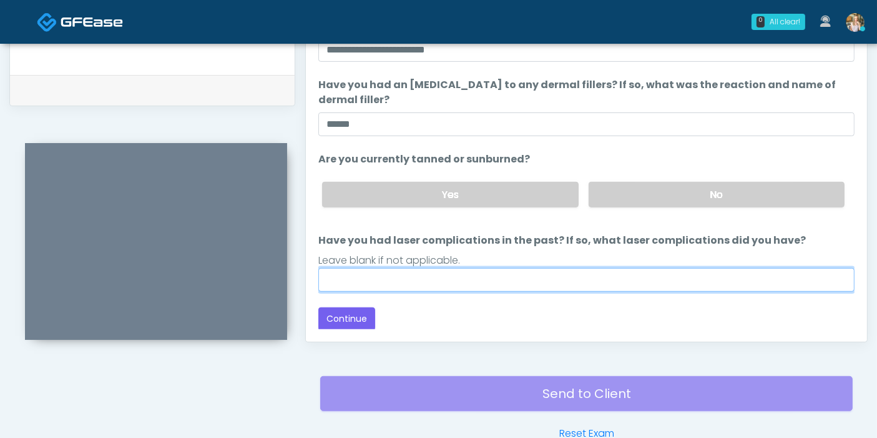
click at [540, 283] on input "Have you had laser complications in the past? If so, what laser complications d…" at bounding box center [586, 280] width 536 height 24
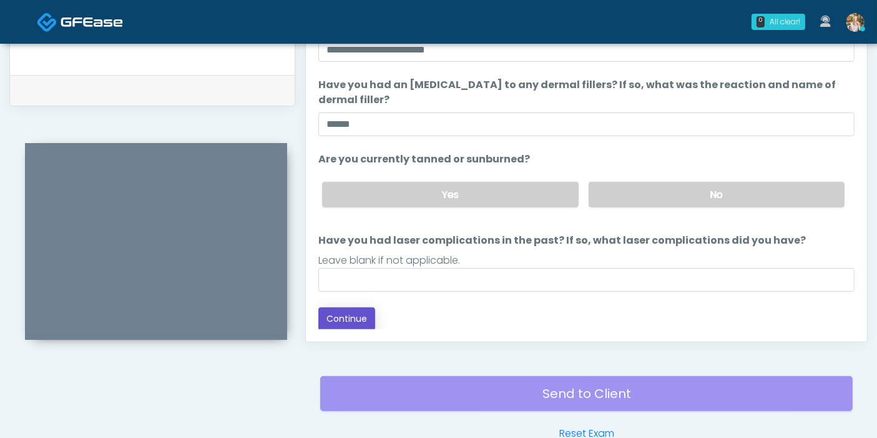
click at [362, 313] on button "Continue" at bounding box center [346, 318] width 57 height 23
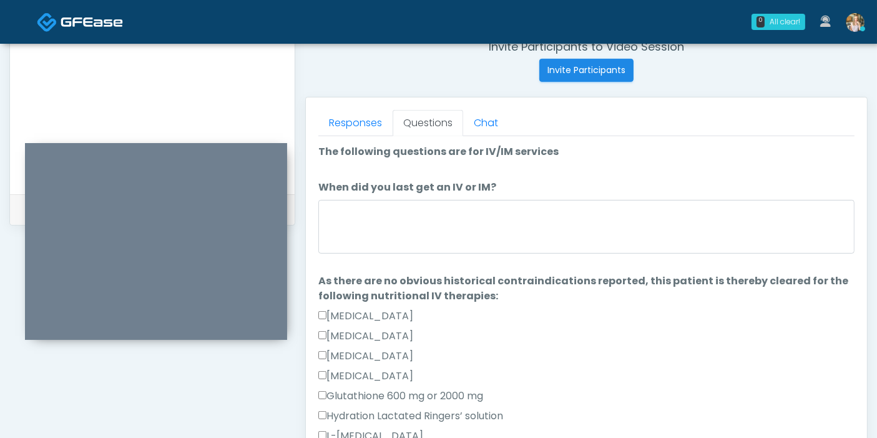
scroll to position [473, 0]
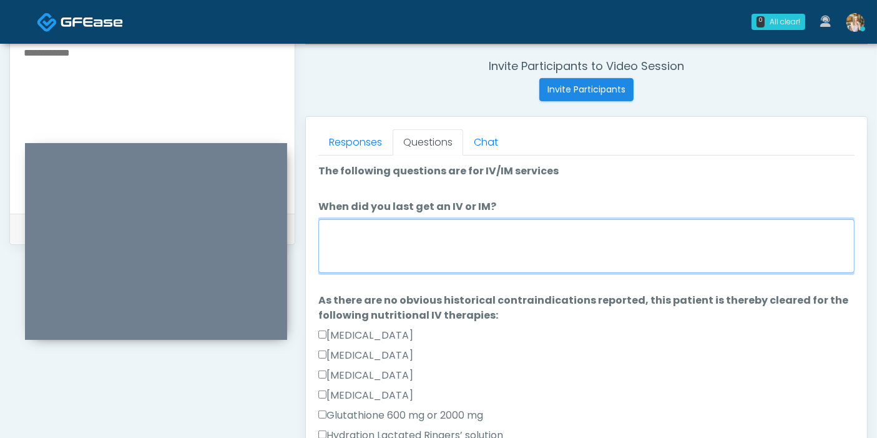
click at [518, 265] on textarea "When did you last get an IV or IM?" at bounding box center [586, 246] width 536 height 54
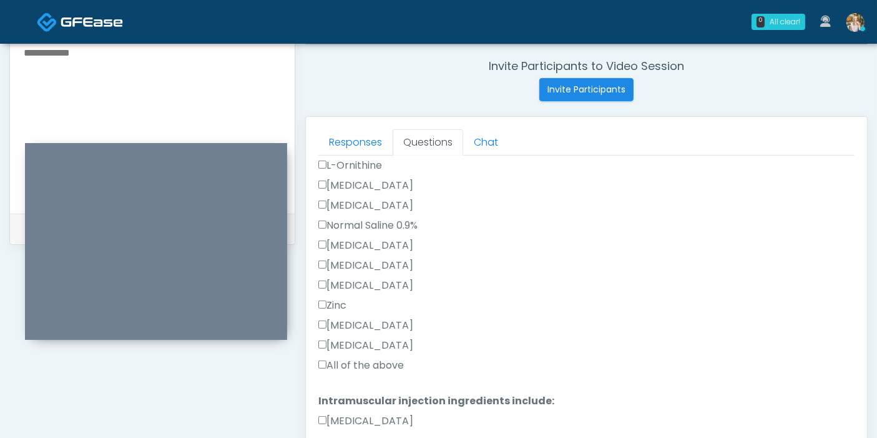
scroll to position [353, 0]
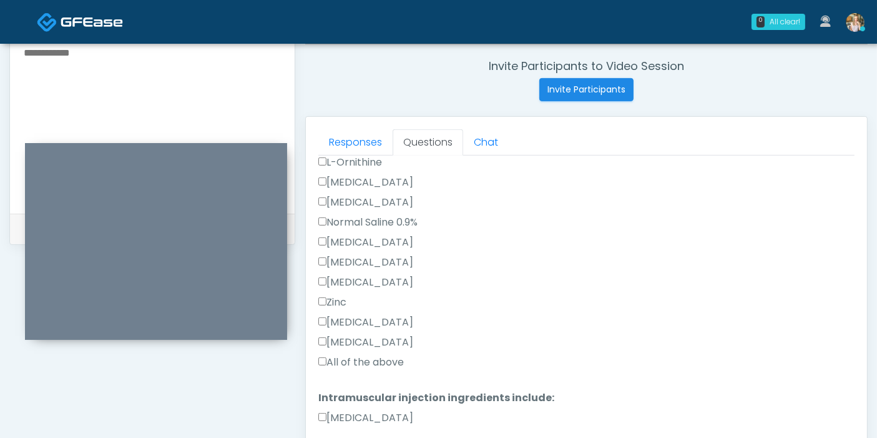
click at [355, 362] on label "All of the above" at bounding box center [361, 362] width 86 height 15
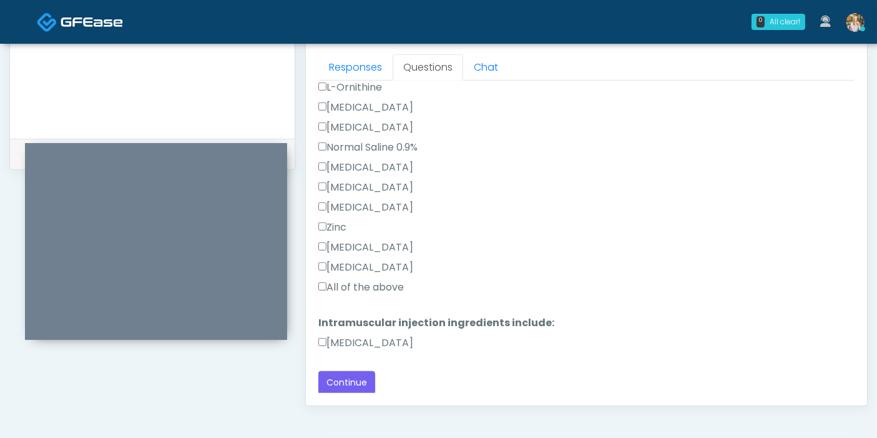
scroll to position [611, 0]
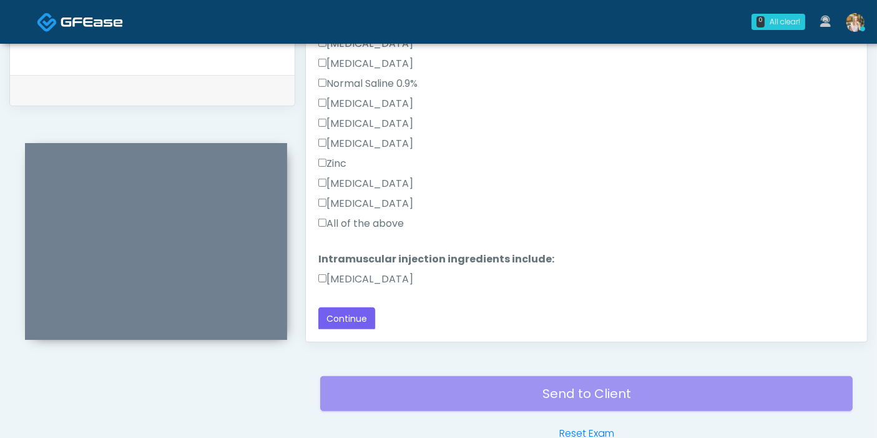
click at [349, 277] on label "Methylcobalamin" at bounding box center [365, 279] width 95 height 15
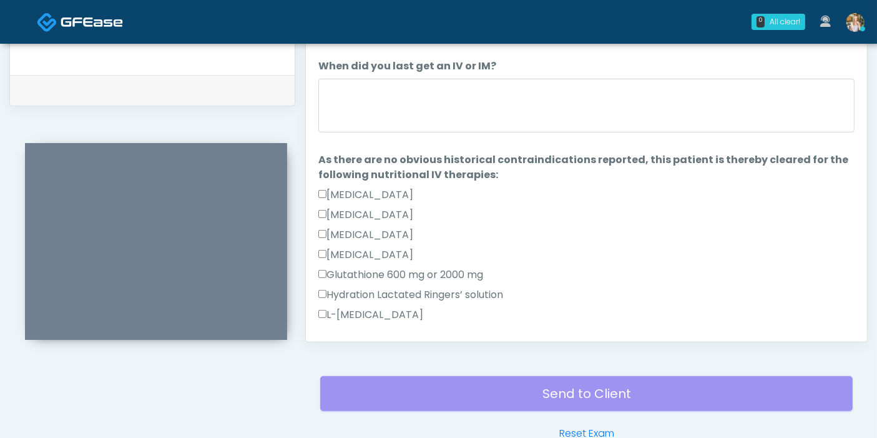
scroll to position [0, 0]
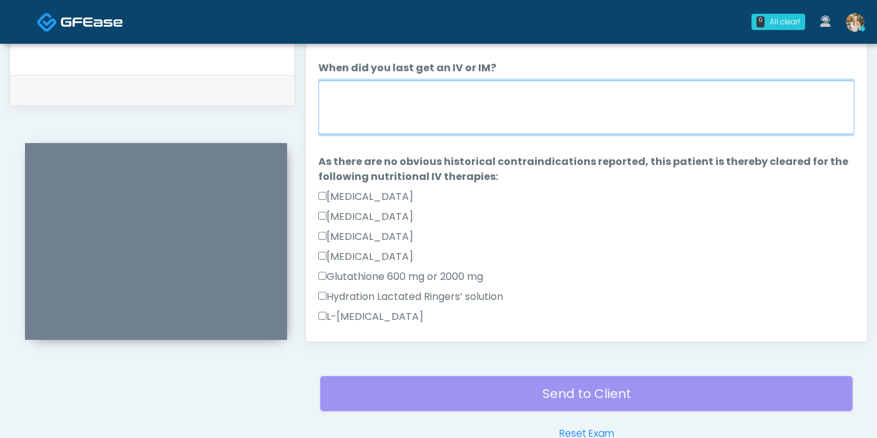
click at [546, 111] on textarea "When did you last get an IV or IM?" at bounding box center [586, 108] width 536 height 54
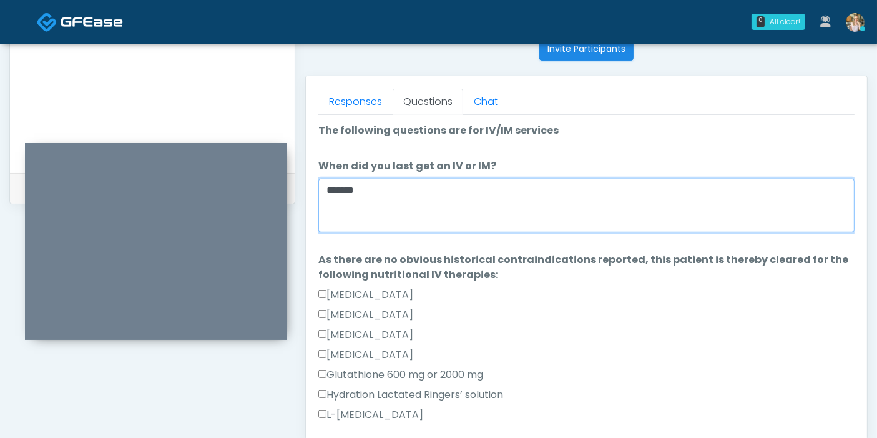
scroll to position [403, 0]
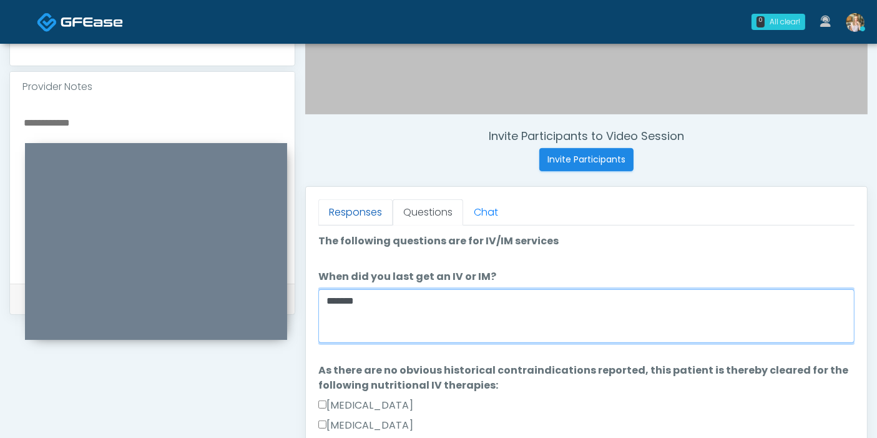
type textarea "*******"
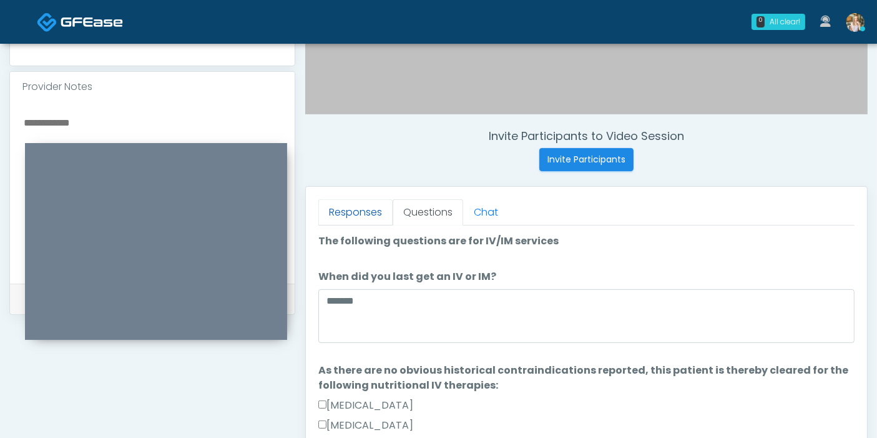
click at [345, 213] on link "Responses" at bounding box center [355, 212] width 74 height 26
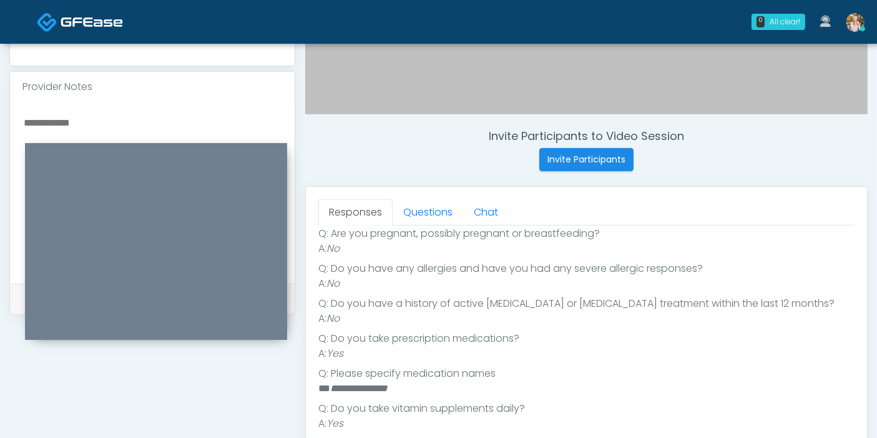
scroll to position [277, 0]
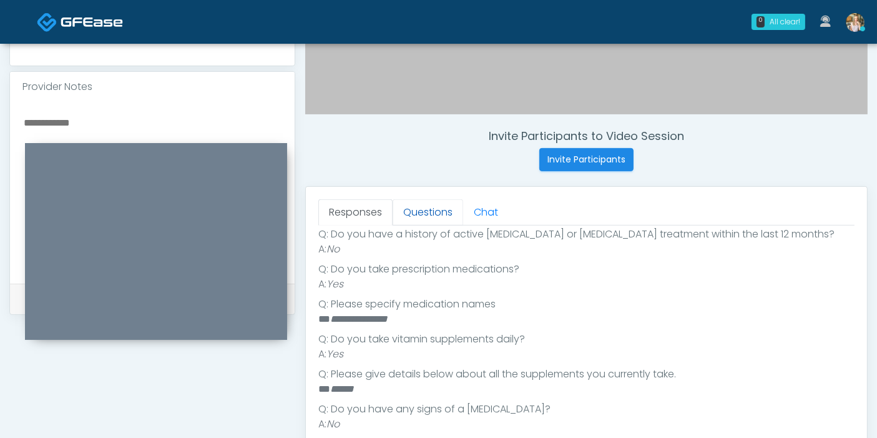
click at [426, 215] on link "Questions" at bounding box center [428, 212] width 71 height 26
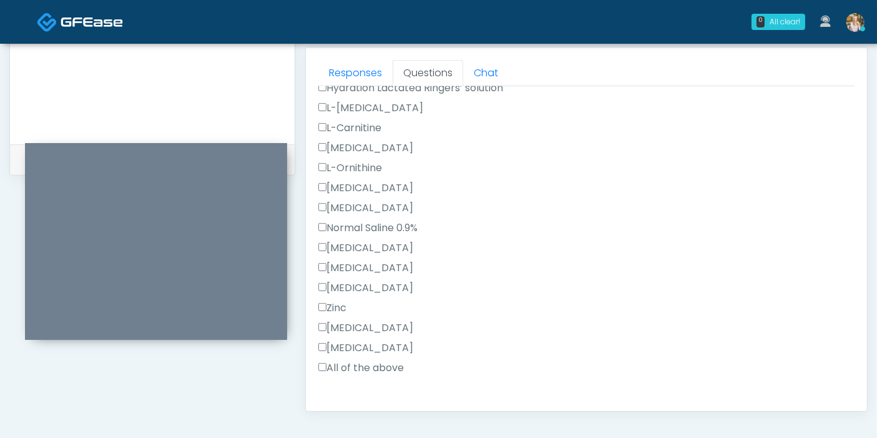
scroll to position [353, 0]
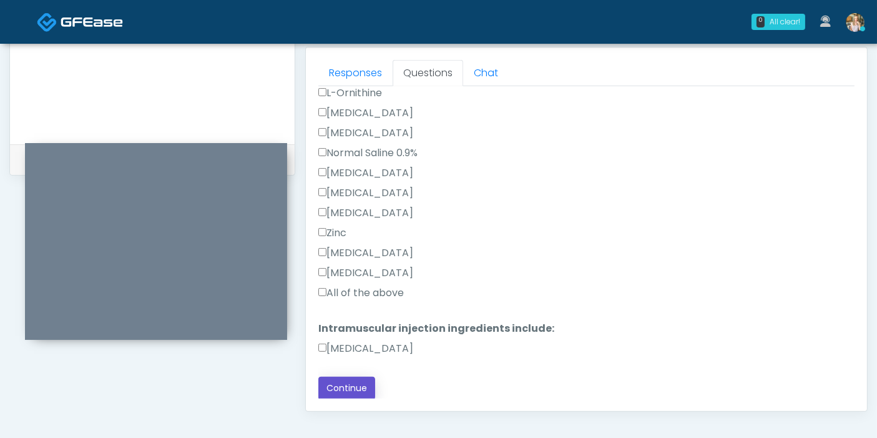
click at [362, 380] on button "Continue" at bounding box center [346, 388] width 57 height 23
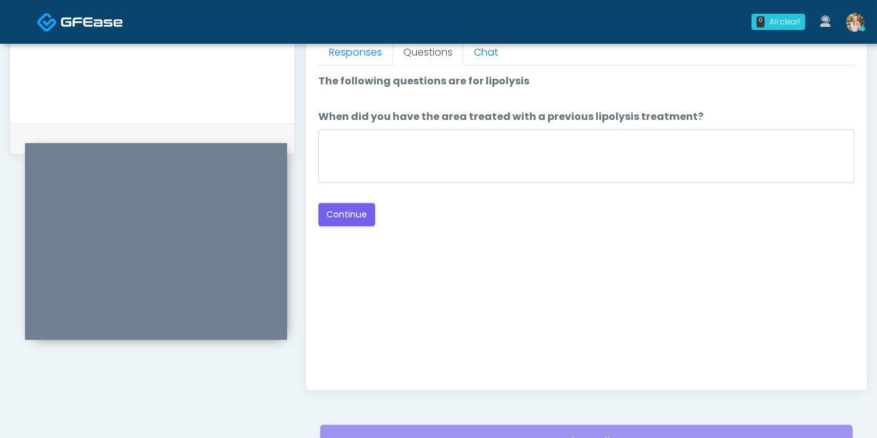
scroll to position [542, 0]
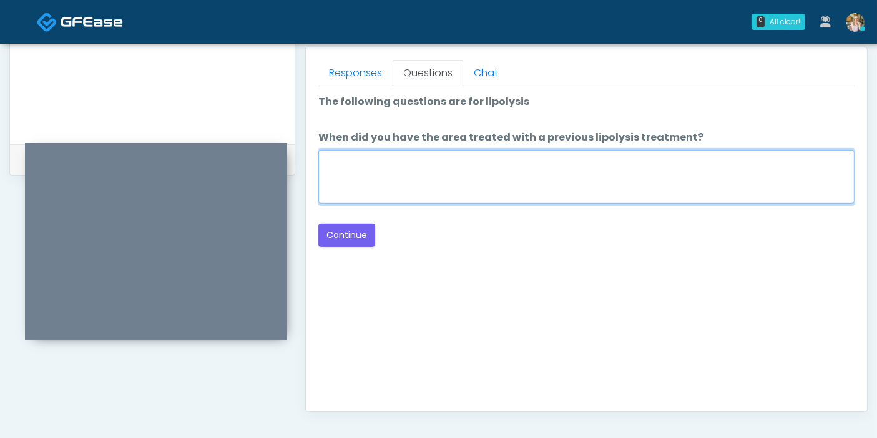
click at [538, 178] on textarea "When did you have the area treated with a previous lipolysis treatment?" at bounding box center [586, 177] width 536 height 54
type textarea "***"
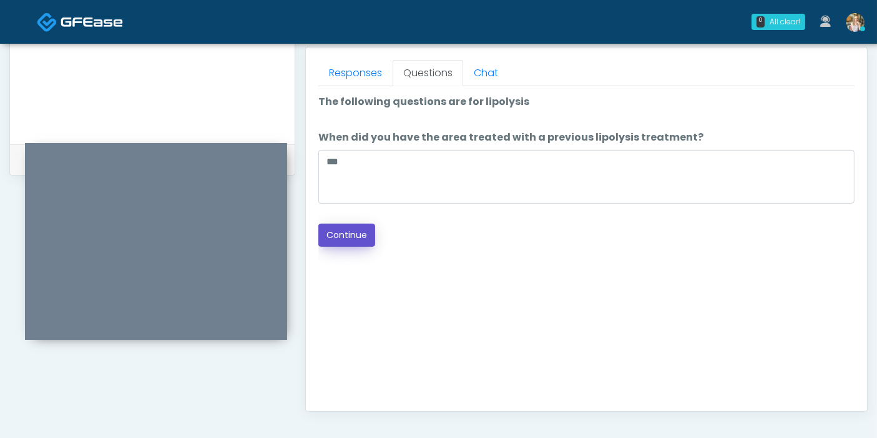
click at [345, 237] on button "Continue" at bounding box center [346, 235] width 57 height 23
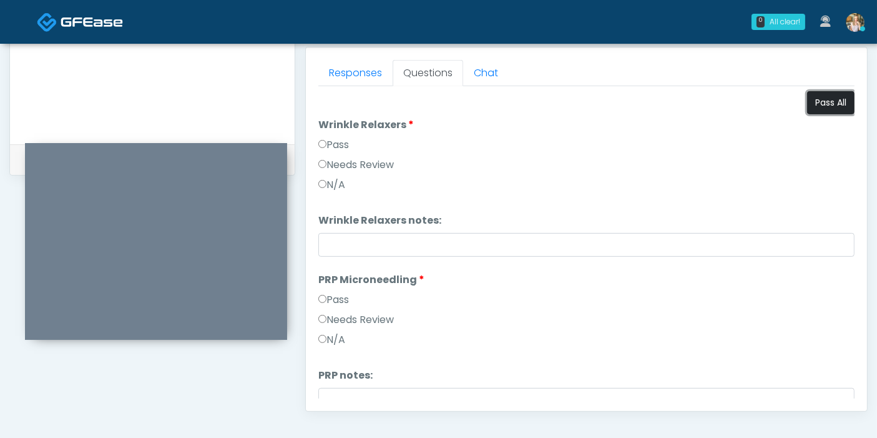
click at [820, 101] on button "Pass All" at bounding box center [830, 102] width 47 height 23
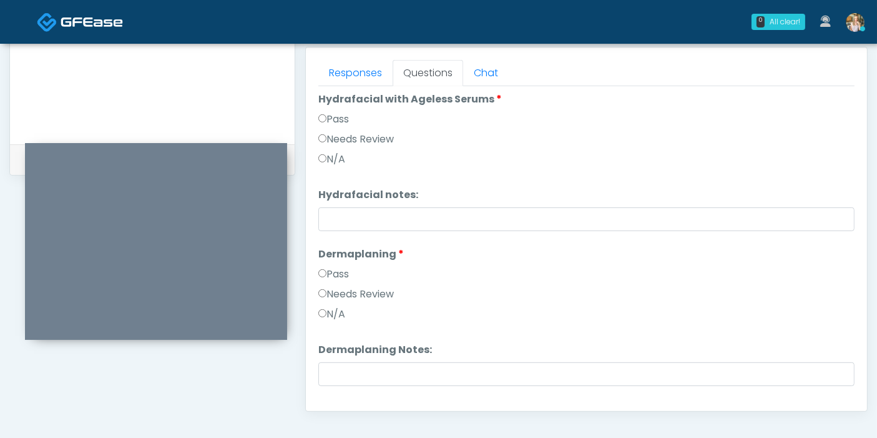
scroll to position [1289, 0]
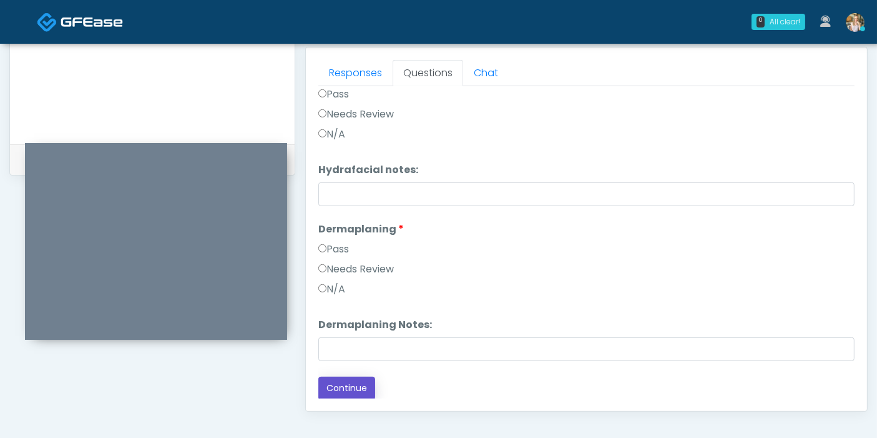
click at [355, 385] on button "Continue" at bounding box center [346, 388] width 57 height 23
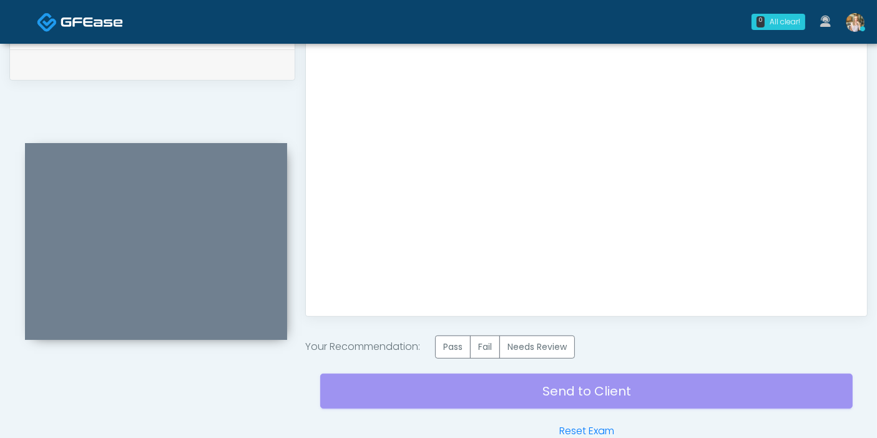
scroll to position [681, 0]
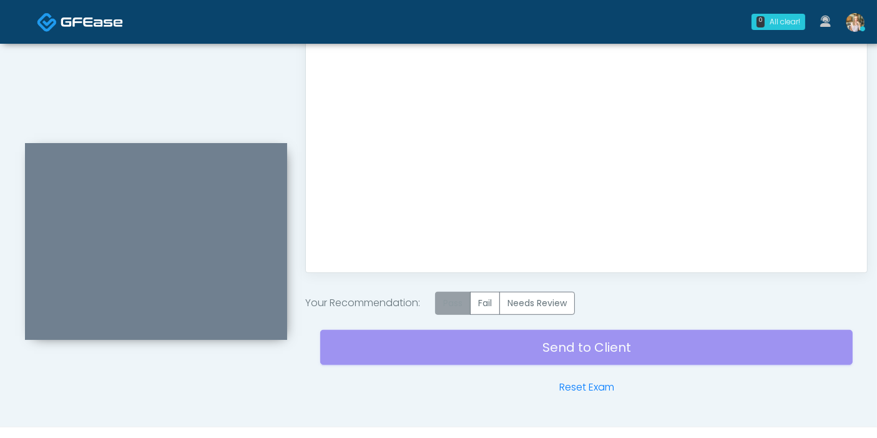
click at [456, 302] on label "Pass" at bounding box center [453, 303] width 36 height 23
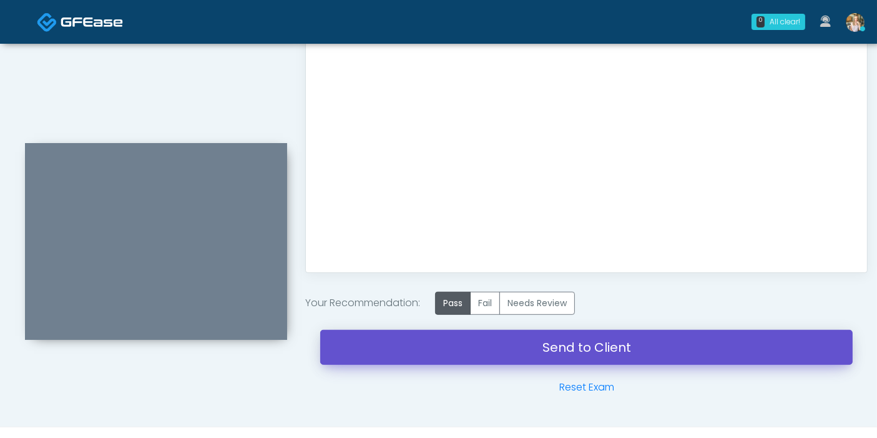
drag, startPoint x: 570, startPoint y: 347, endPoint x: 503, endPoint y: 54, distance: 299.8
click at [571, 347] on link "Send to Client" at bounding box center [586, 347] width 533 height 35
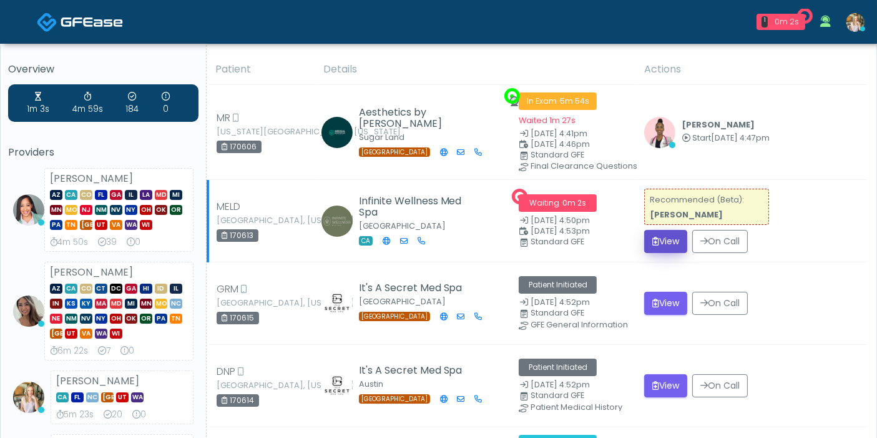
click at [664, 239] on button "View" at bounding box center [665, 241] width 43 height 23
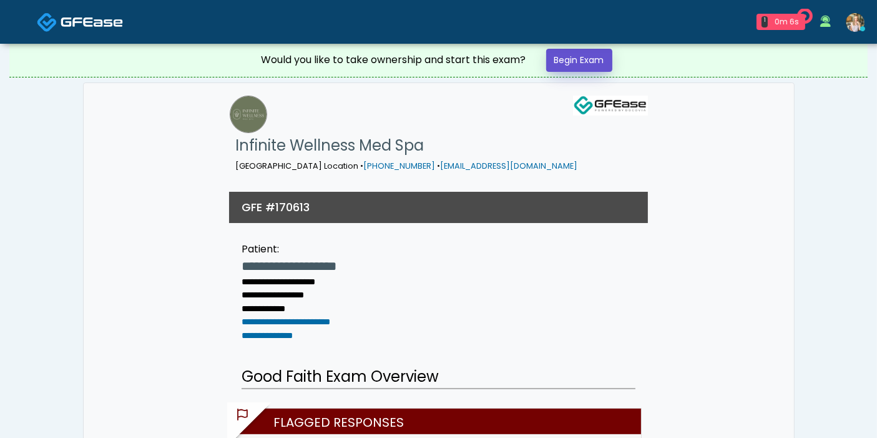
click at [594, 67] on link "Begin Exam" at bounding box center [579, 60] width 66 height 23
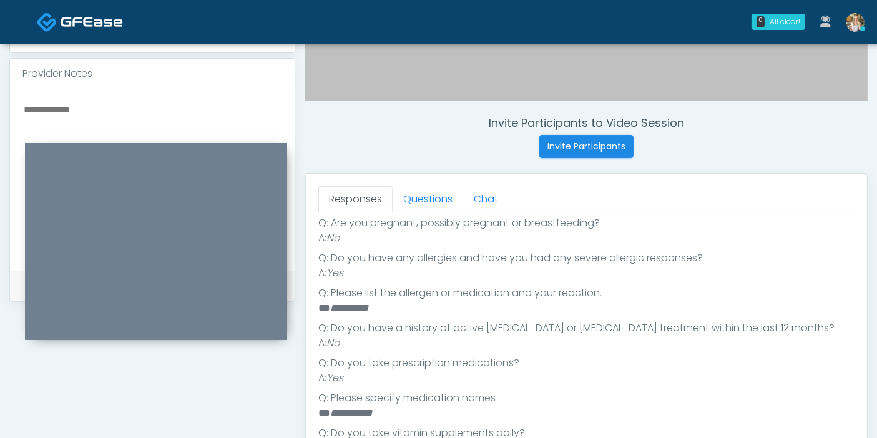
scroll to position [347, 0]
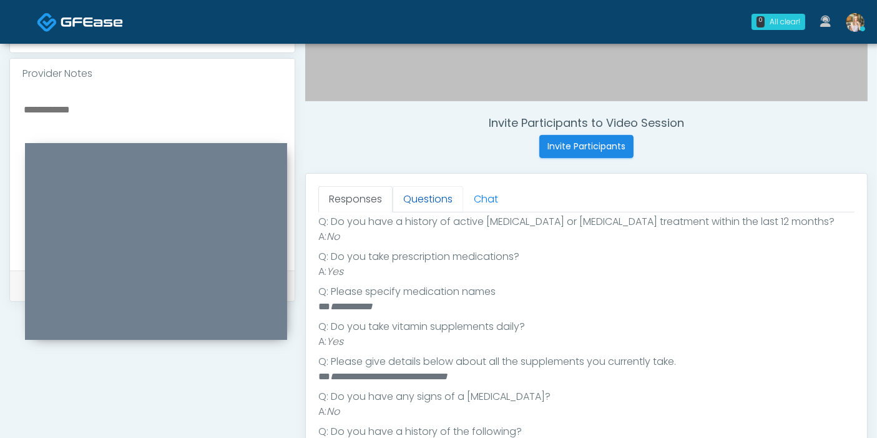
click at [433, 197] on link "Questions" at bounding box center [428, 199] width 71 height 26
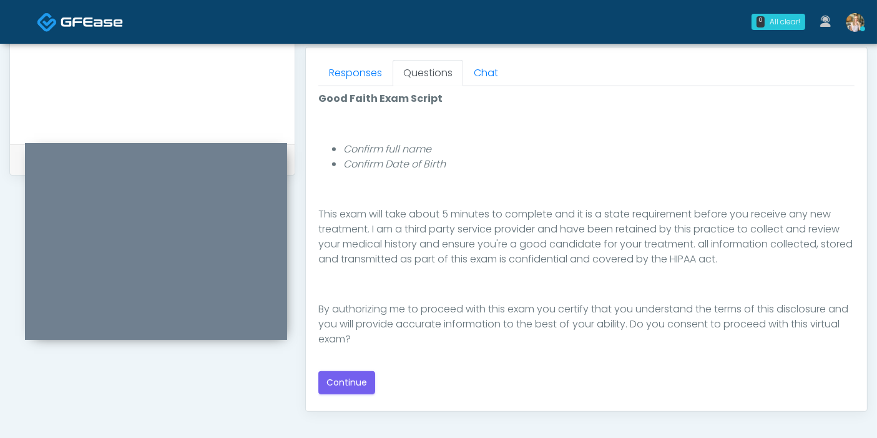
scroll to position [554, 0]
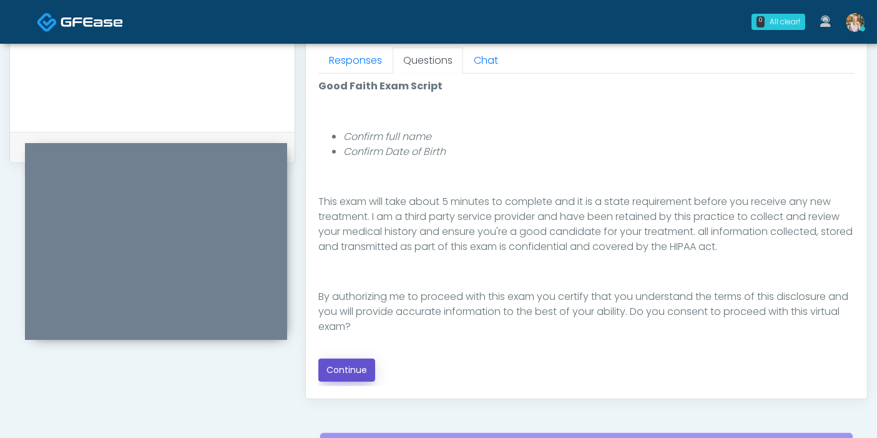
click at [355, 371] on button "Continue" at bounding box center [346, 369] width 57 height 23
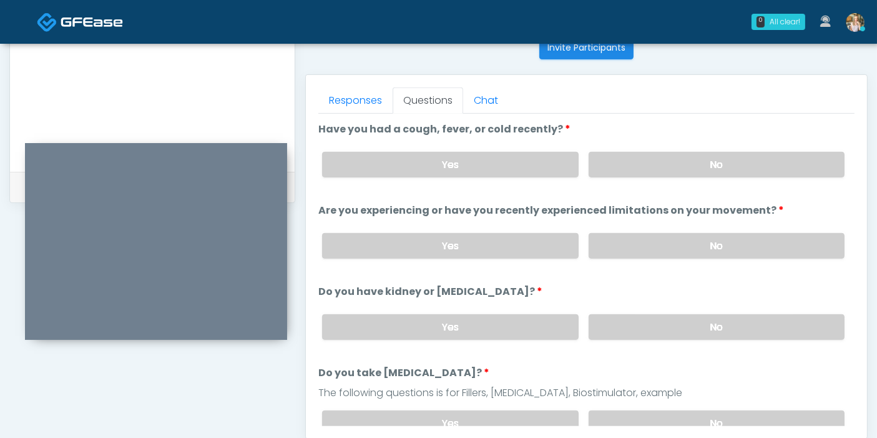
scroll to position [473, 0]
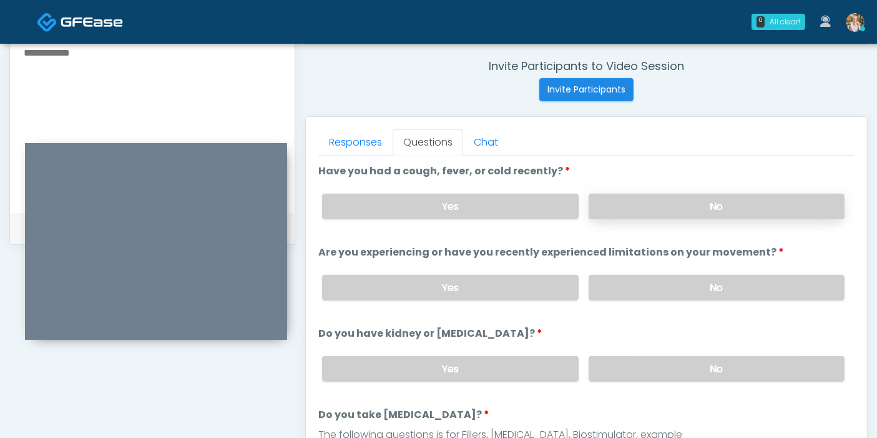
click at [688, 212] on label "No" at bounding box center [717, 207] width 256 height 26
click at [671, 286] on label "No" at bounding box center [717, 288] width 256 height 26
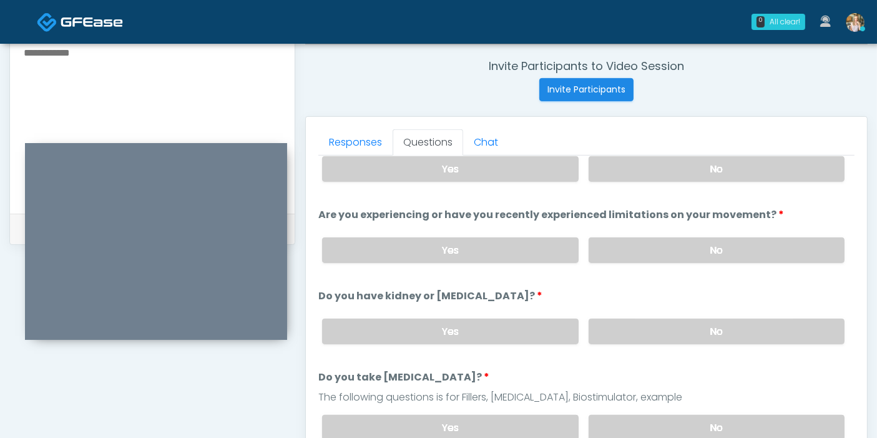
scroll to position [69, 0]
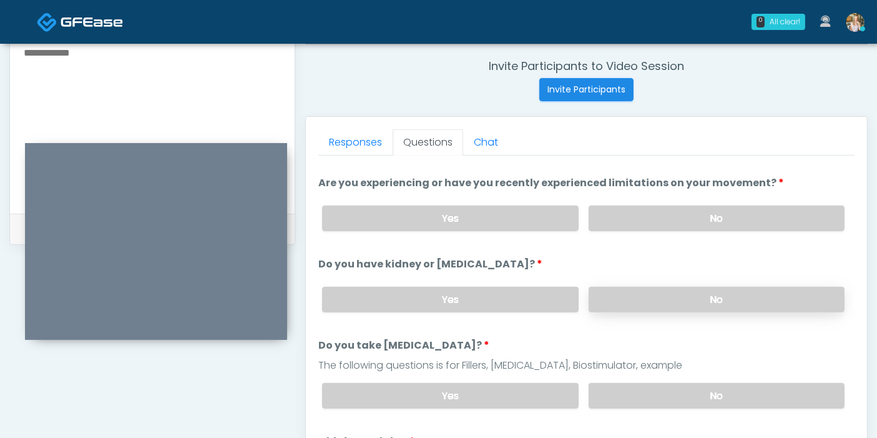
click at [691, 296] on label "No" at bounding box center [717, 300] width 256 height 26
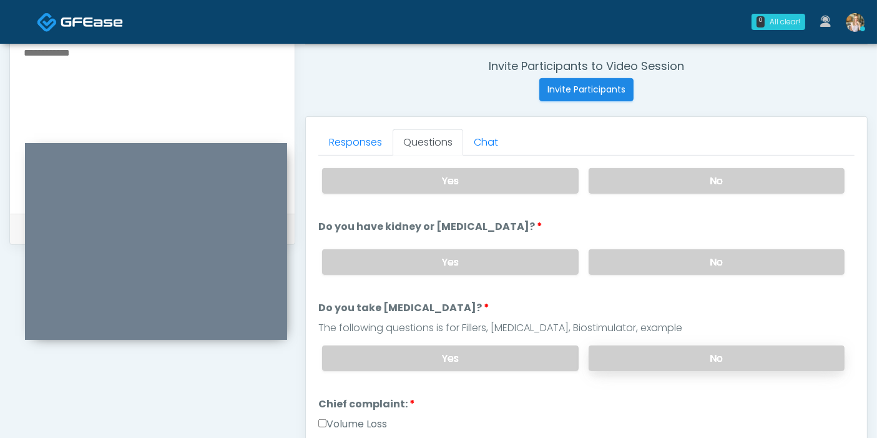
scroll to position [139, 0]
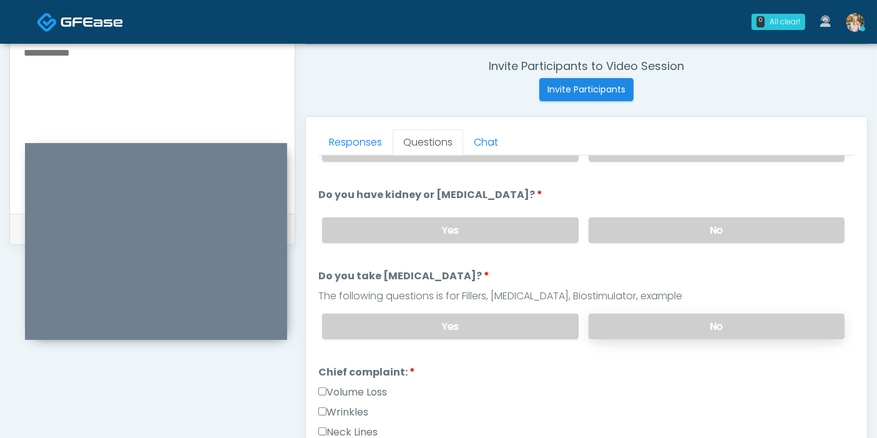
click at [704, 320] on label "No" at bounding box center [717, 326] width 256 height 26
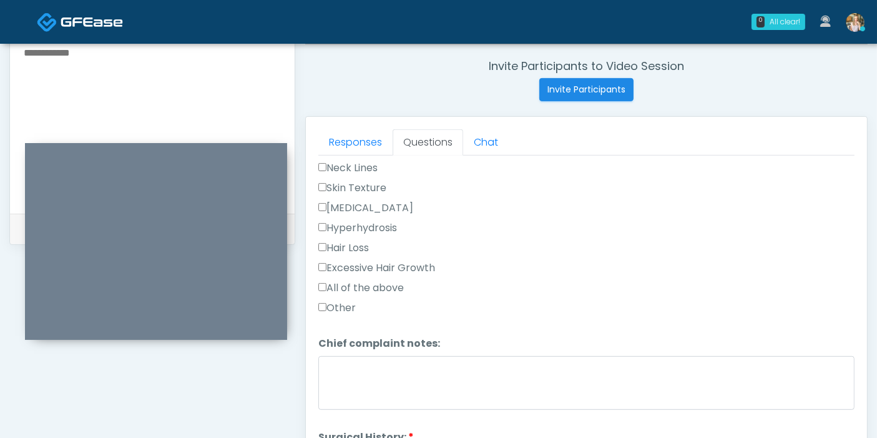
scroll to position [416, 0]
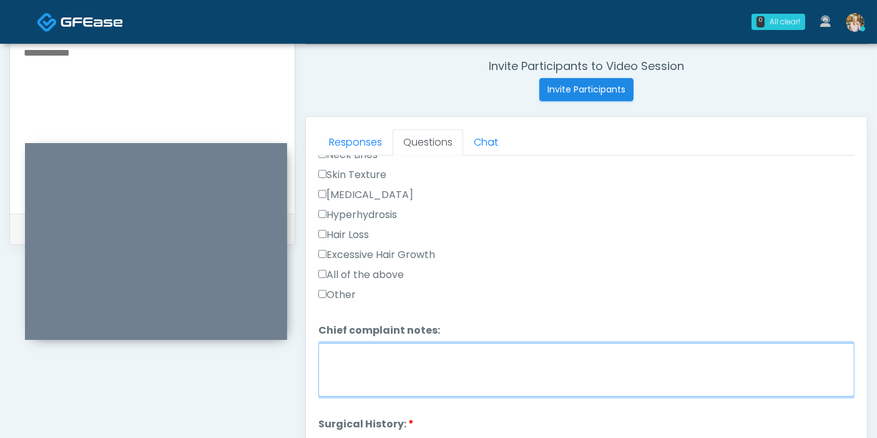
click at [457, 367] on textarea "Chief complaint notes:" at bounding box center [586, 370] width 536 height 54
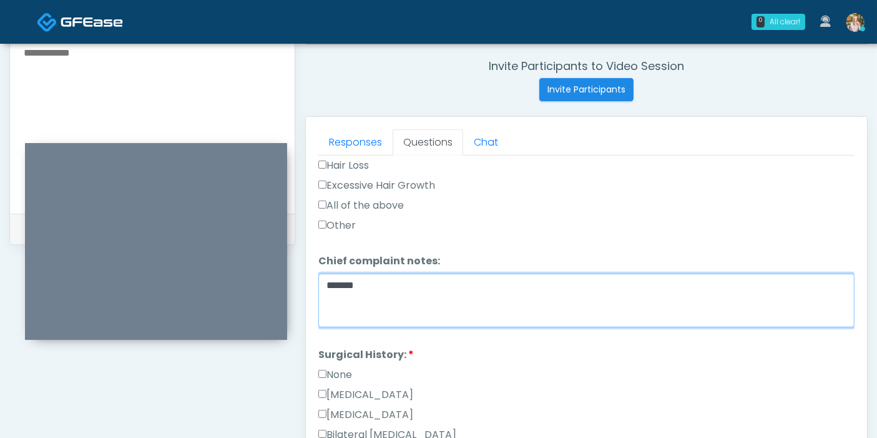
drag, startPoint x: 365, startPoint y: 283, endPoint x: 322, endPoint y: 277, distance: 43.5
click at [322, 277] on textarea "******" at bounding box center [586, 300] width 536 height 54
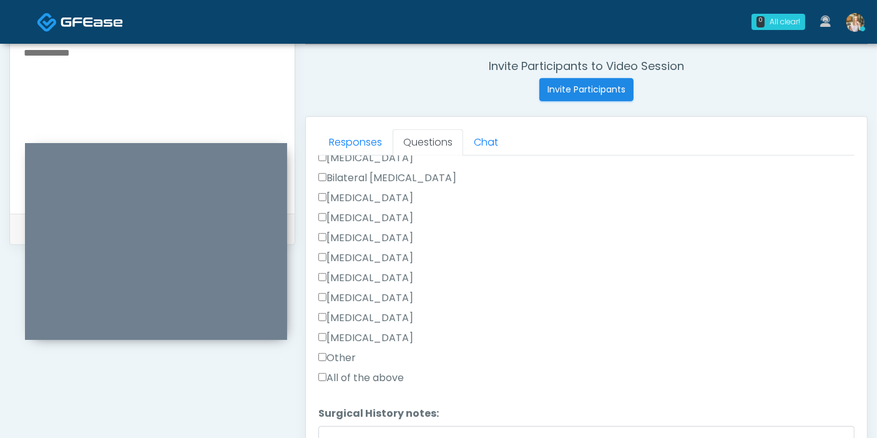
scroll to position [763, 0]
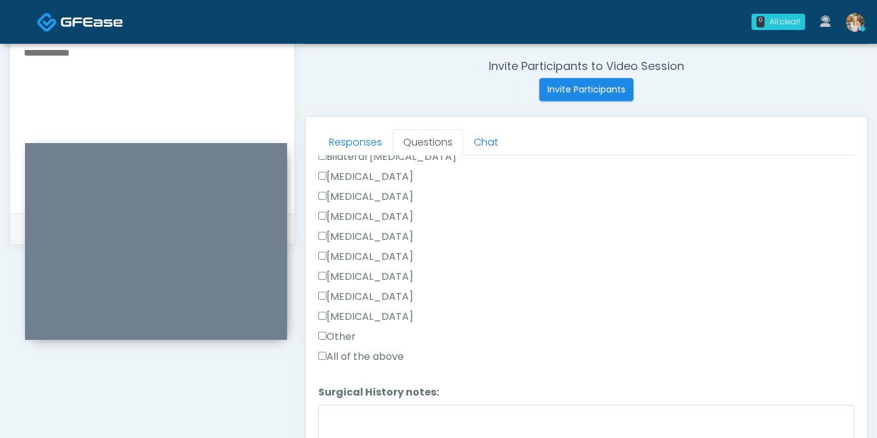
type textarea "******"
click at [342, 290] on label "Appendectomy" at bounding box center [365, 296] width 95 height 15
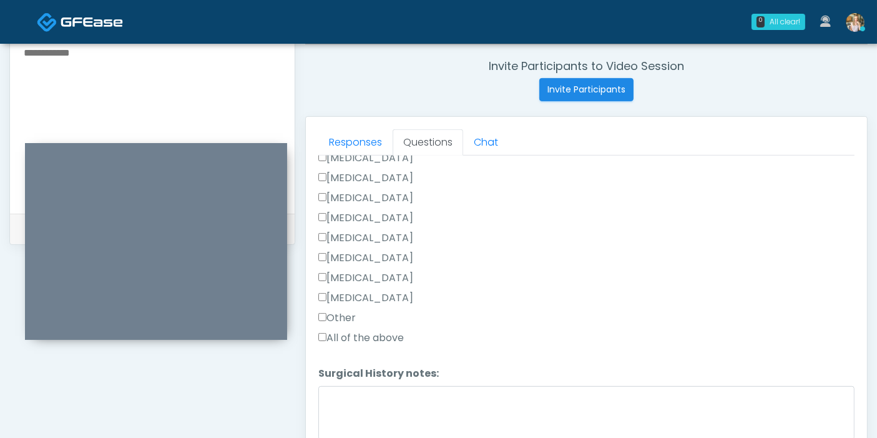
scroll to position [792, 0]
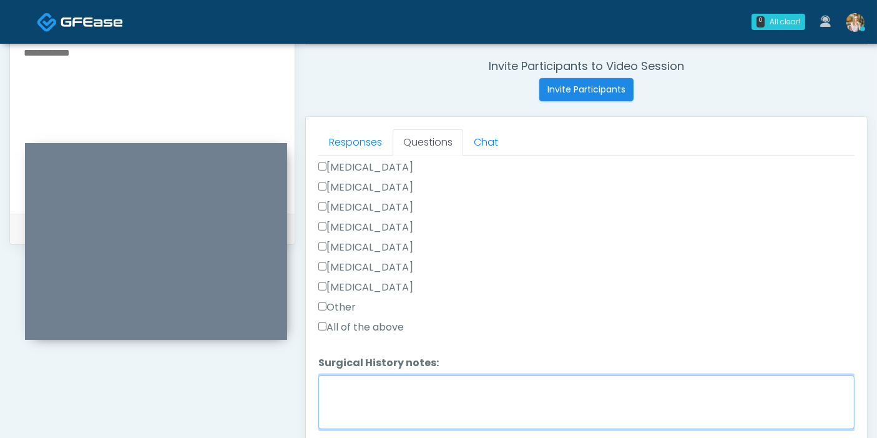
click at [375, 379] on textarea "Surgical History notes:" at bounding box center [586, 402] width 536 height 54
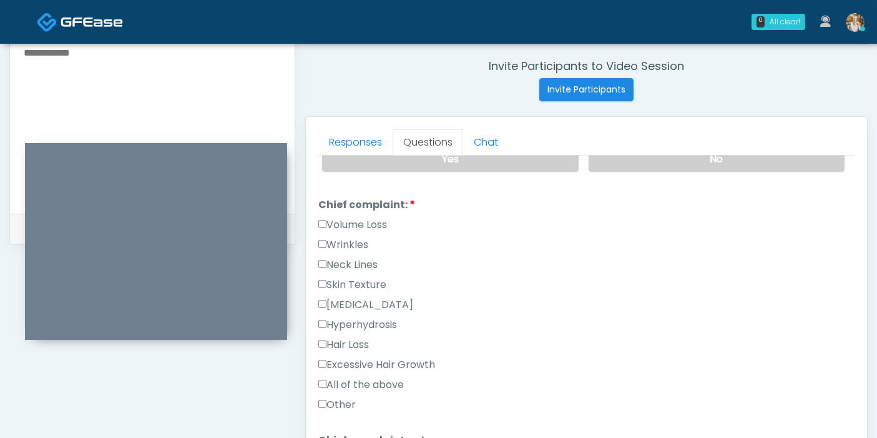
scroll to position [237, 0]
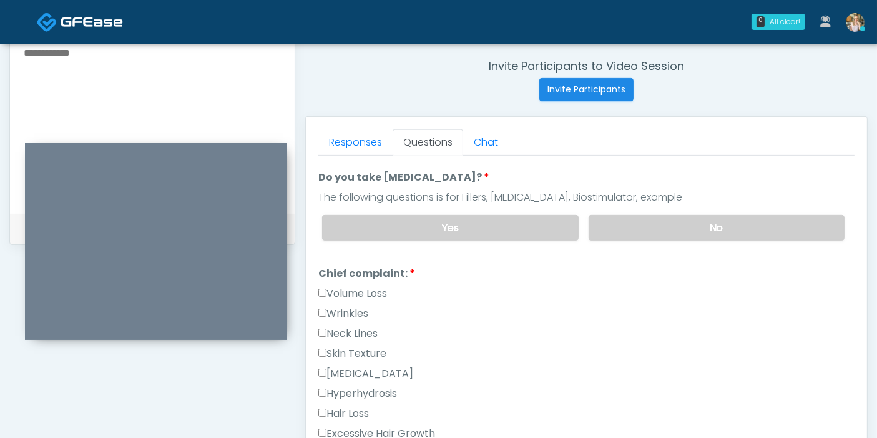
type textarea "**********"
click at [338, 306] on label "Wrinkles" at bounding box center [343, 313] width 50 height 15
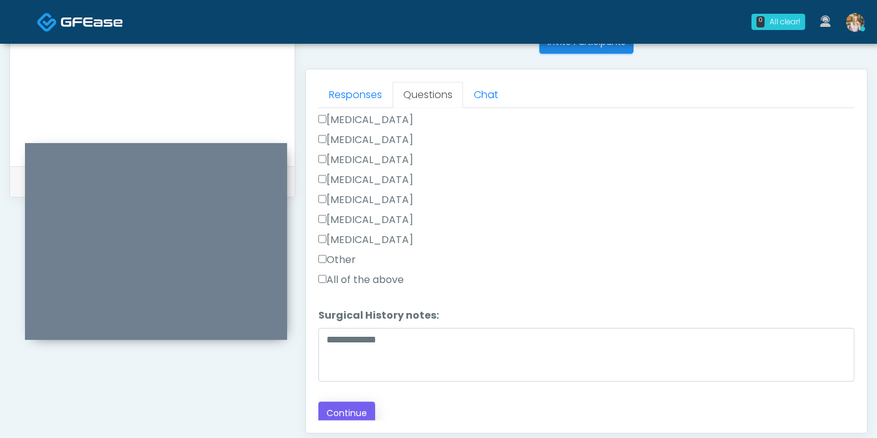
scroll to position [542, 0]
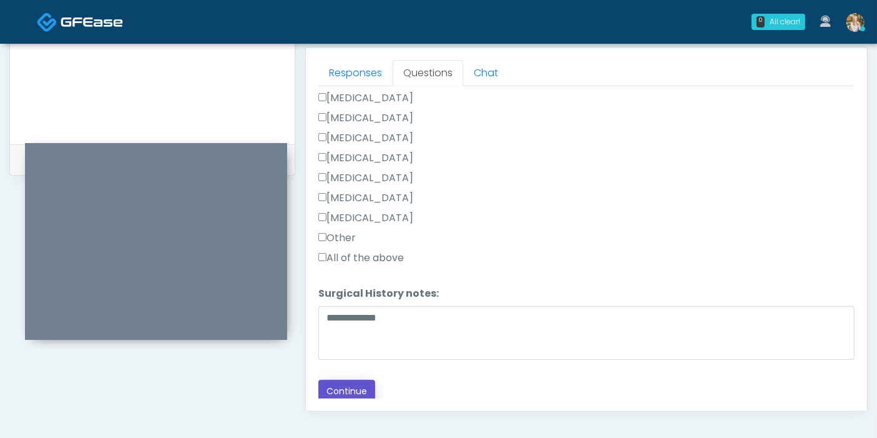
click at [332, 381] on button "Continue" at bounding box center [346, 391] width 57 height 23
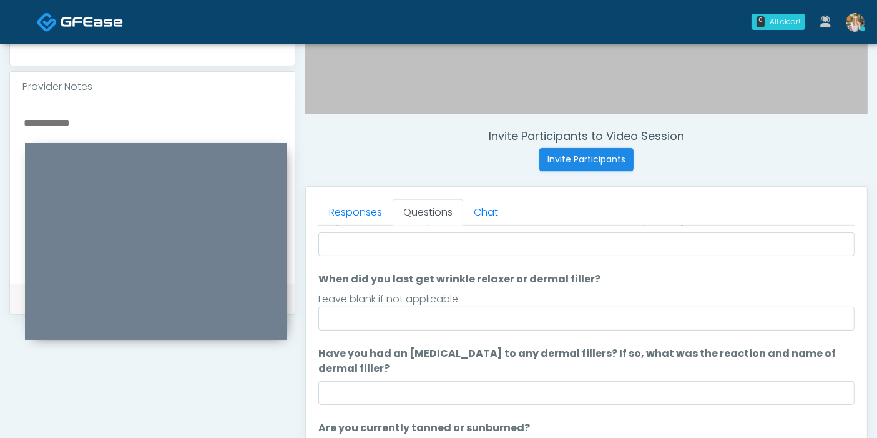
scroll to position [0, 0]
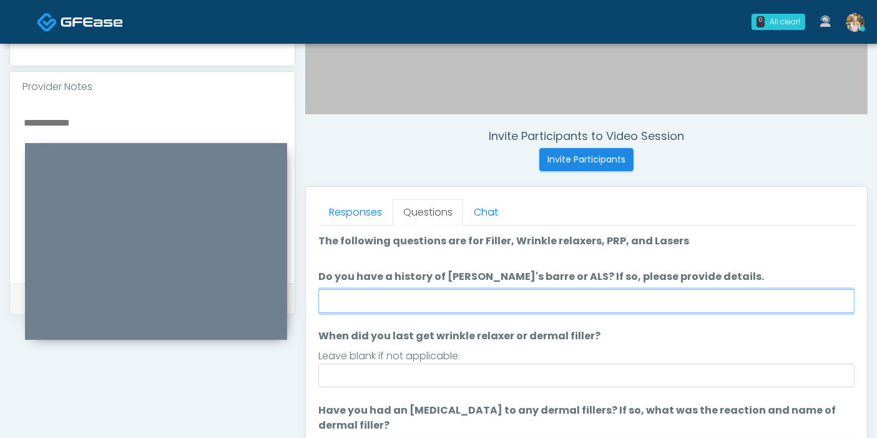
click at [562, 308] on input "Do you have a history of Guillain's barre or ALS? If so, please provide details." at bounding box center [586, 301] width 536 height 24
type input "******"
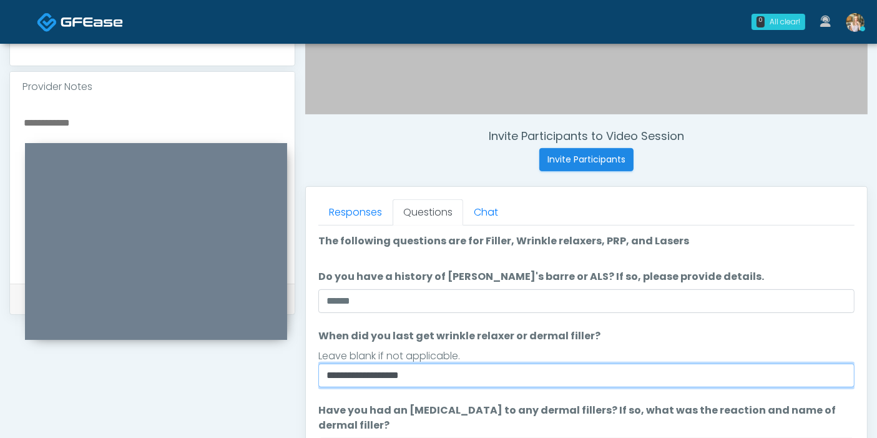
type input "**********"
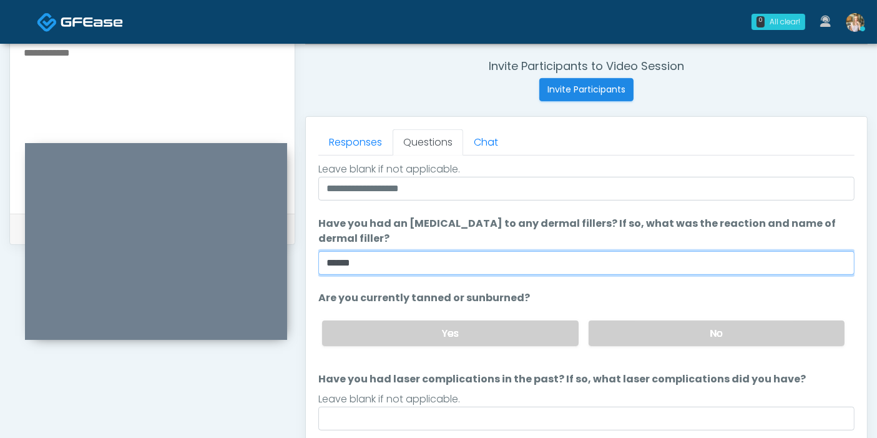
scroll to position [494, 0]
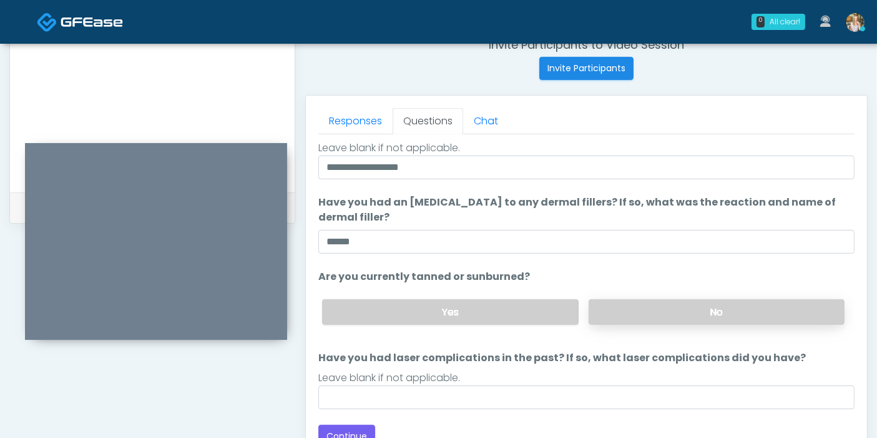
click at [637, 307] on label "No" at bounding box center [717, 312] width 256 height 26
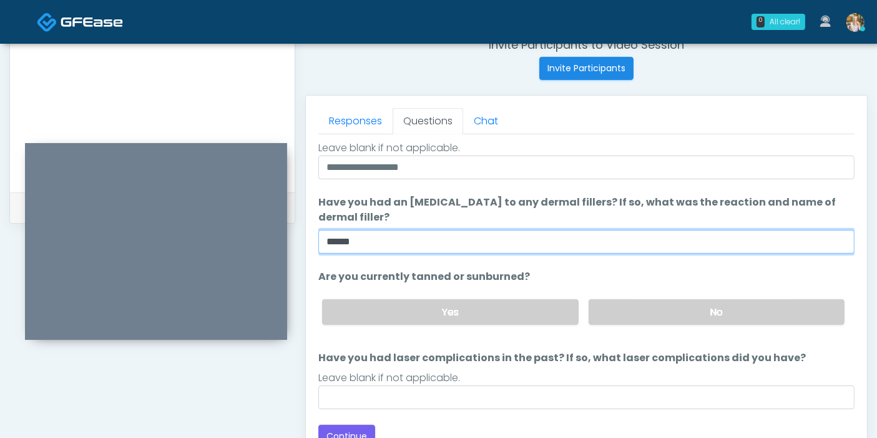
drag, startPoint x: 399, startPoint y: 240, endPoint x: 321, endPoint y: 243, distance: 78.1
click at [321, 243] on input "******" at bounding box center [586, 242] width 536 height 24
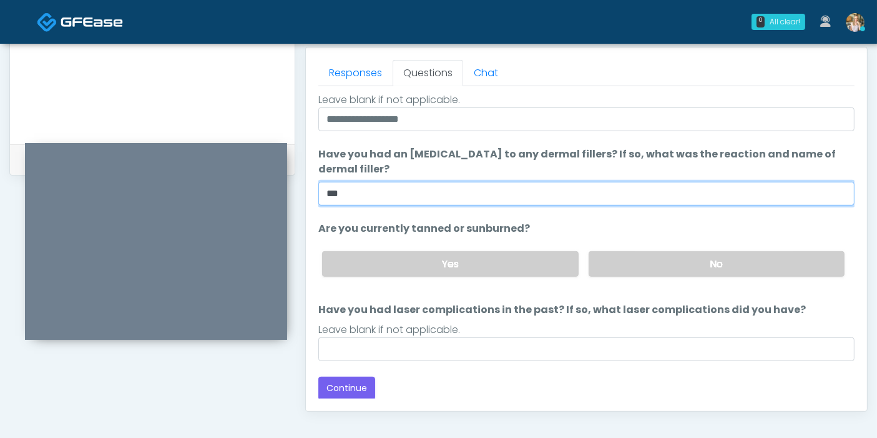
scroll to position [563, 0]
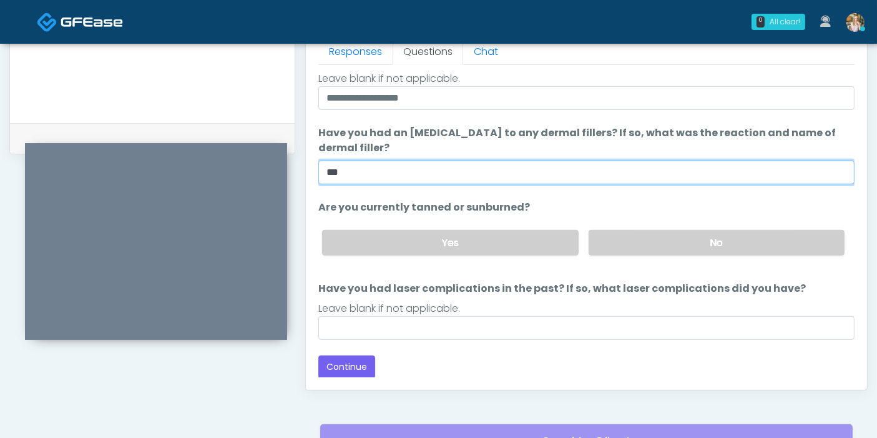
type input "***"
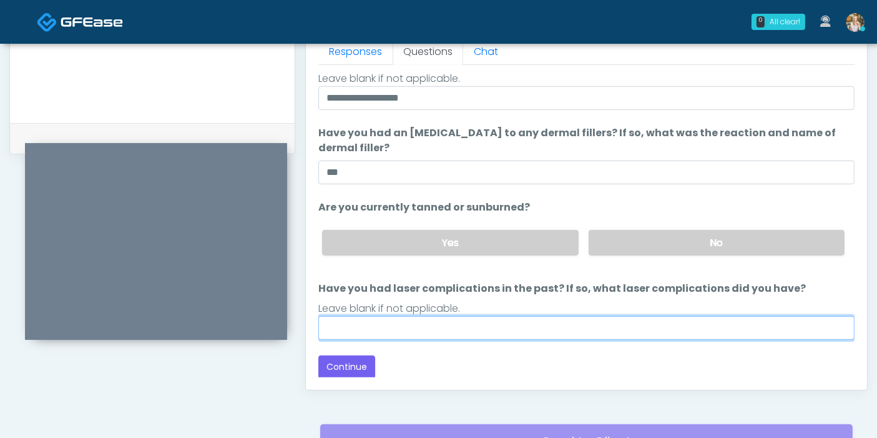
click at [480, 324] on input "Have you had laser complications in the past? If so, what laser complications d…" at bounding box center [586, 328] width 536 height 24
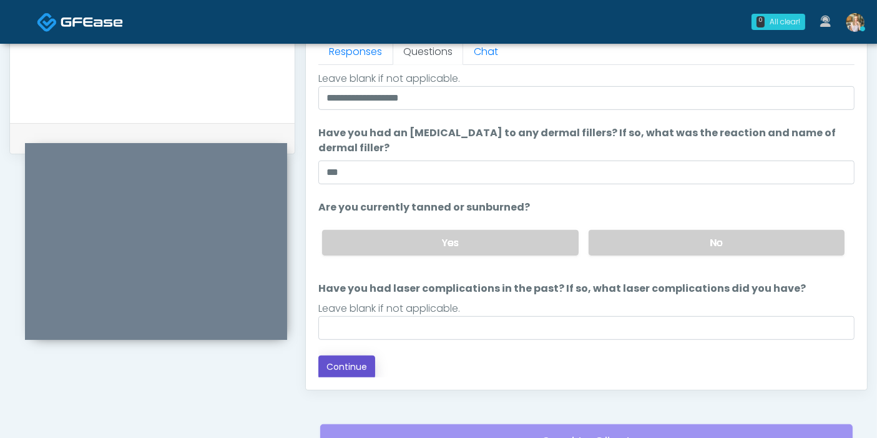
click at [347, 364] on button "Continue" at bounding box center [346, 366] width 57 height 23
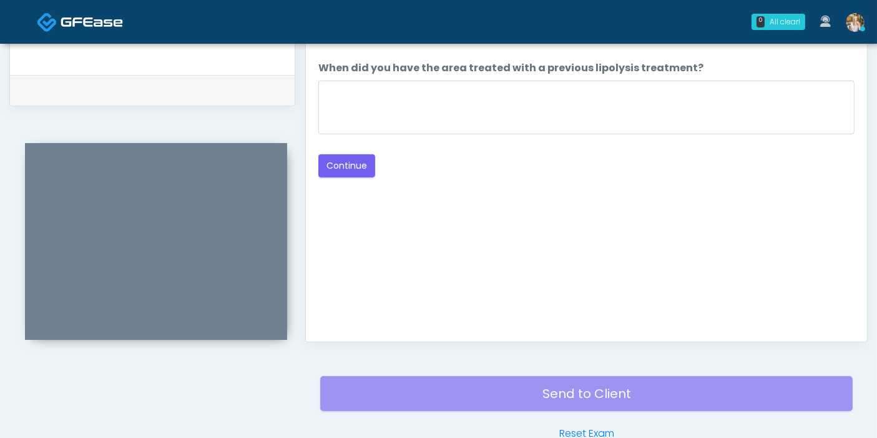
scroll to position [542, 0]
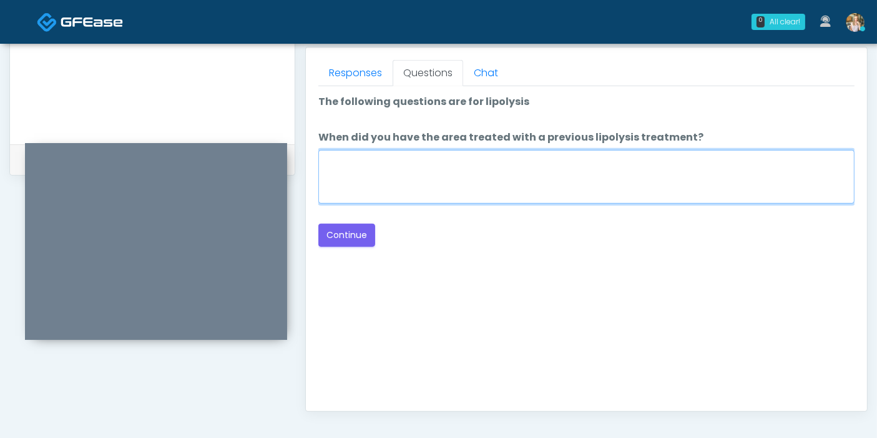
click at [590, 177] on textarea "When did you have the area treated with a previous lipolysis treatment?" at bounding box center [586, 177] width 536 height 54
type textarea "***"
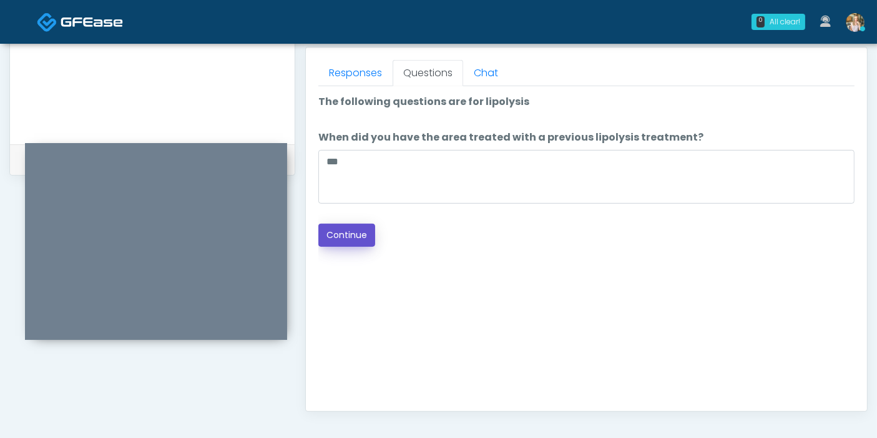
click at [347, 235] on button "Continue" at bounding box center [346, 235] width 57 height 23
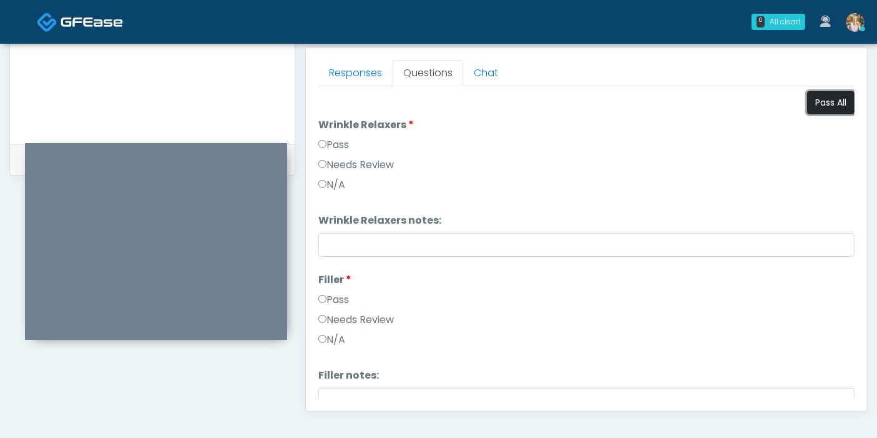
click at [818, 102] on button "Pass All" at bounding box center [830, 102] width 47 height 23
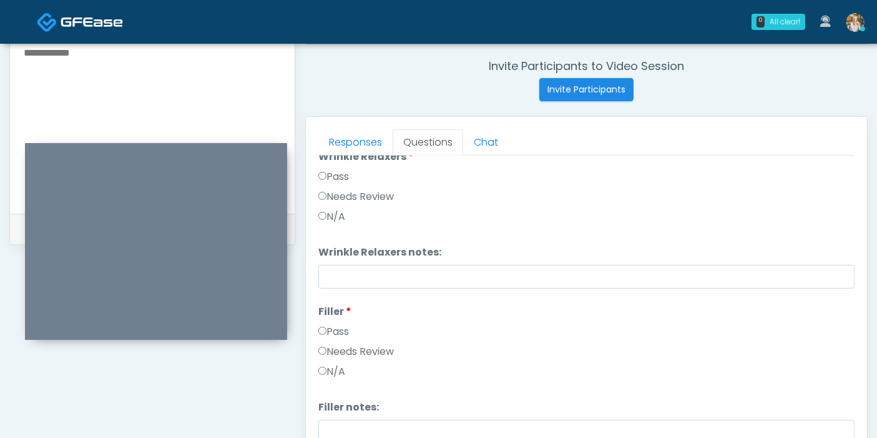
scroll to position [69, 0]
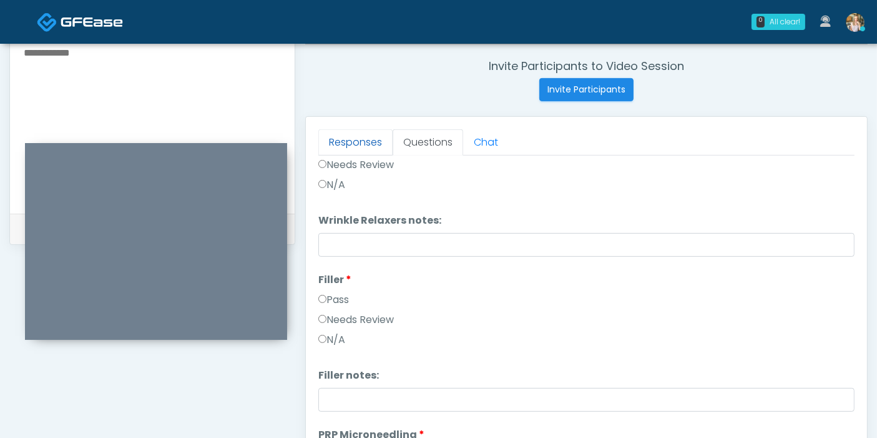
click at [353, 142] on link "Responses" at bounding box center [355, 142] width 74 height 26
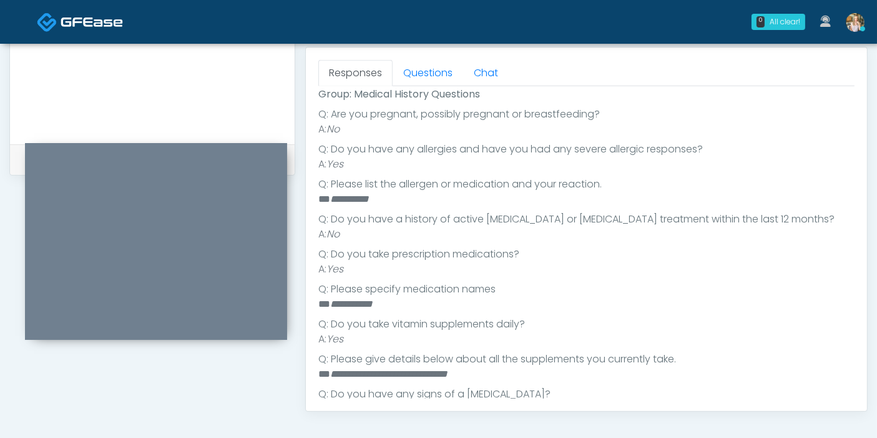
scroll to position [212, 0]
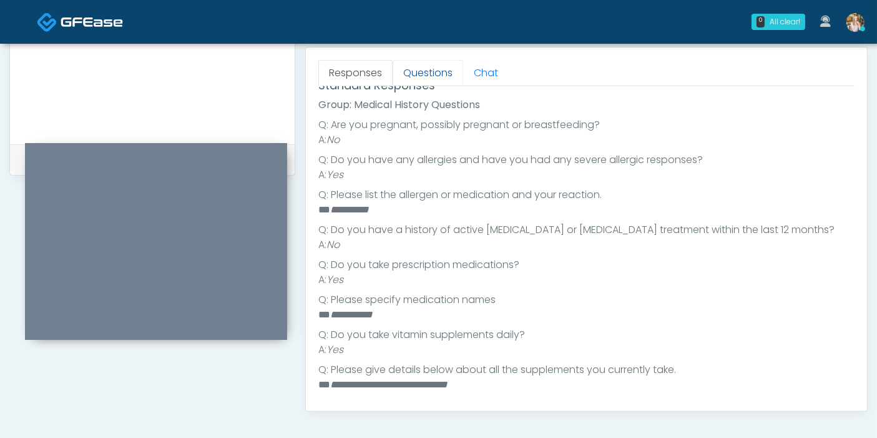
click at [421, 70] on link "Questions" at bounding box center [428, 73] width 71 height 26
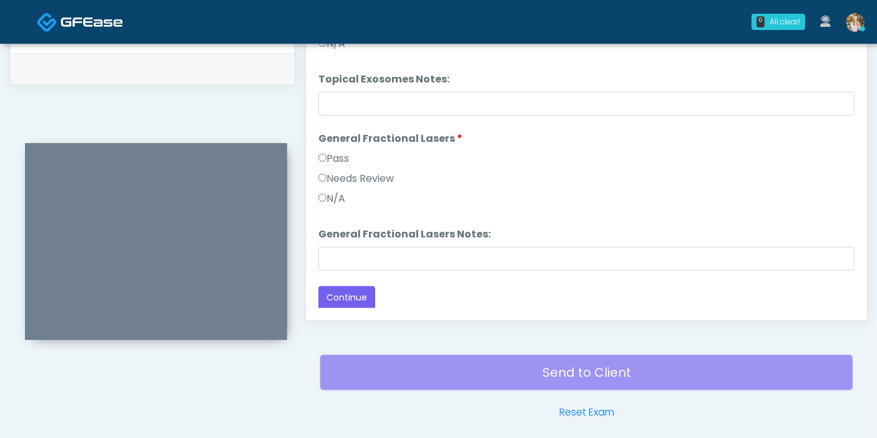
scroll to position [681, 0]
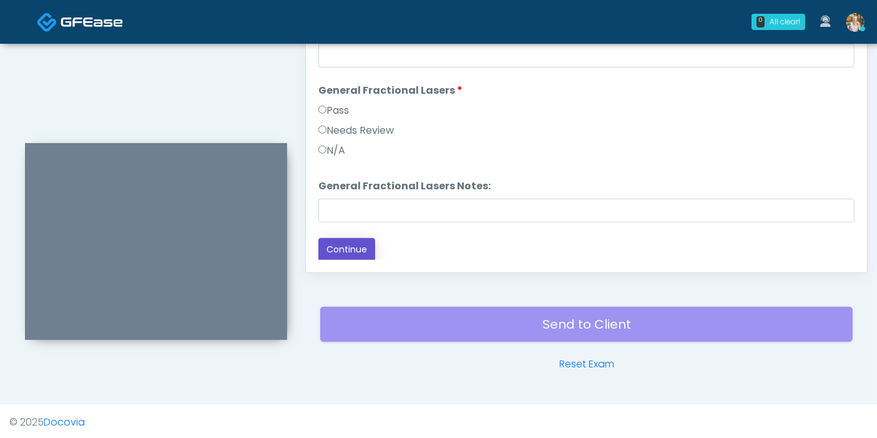
click at [348, 248] on button "Continue" at bounding box center [346, 249] width 57 height 23
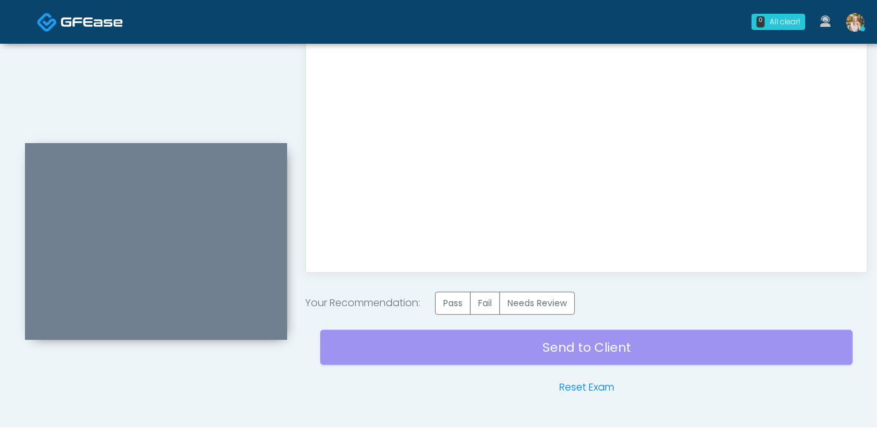
scroll to position [0, 0]
click at [458, 305] on label "Pass" at bounding box center [453, 303] width 36 height 23
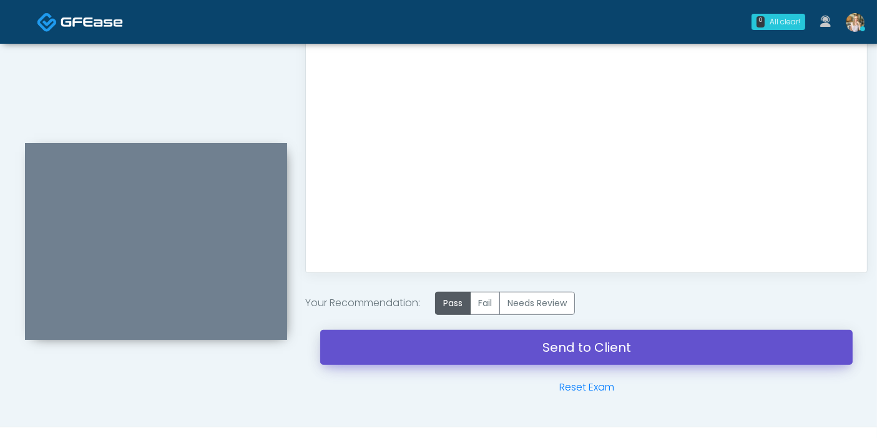
drag, startPoint x: 579, startPoint y: 349, endPoint x: 511, endPoint y: 63, distance: 294.0
click at [579, 348] on link "Send to Client" at bounding box center [586, 347] width 533 height 35
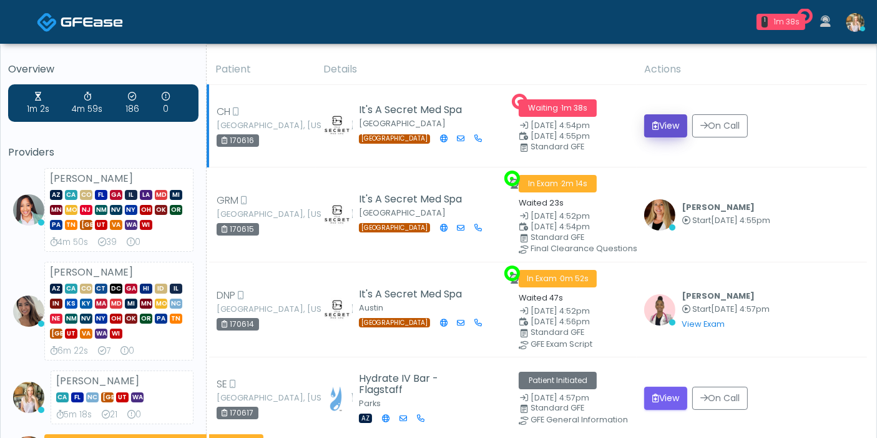
click at [660, 128] on button "View" at bounding box center [665, 125] width 43 height 23
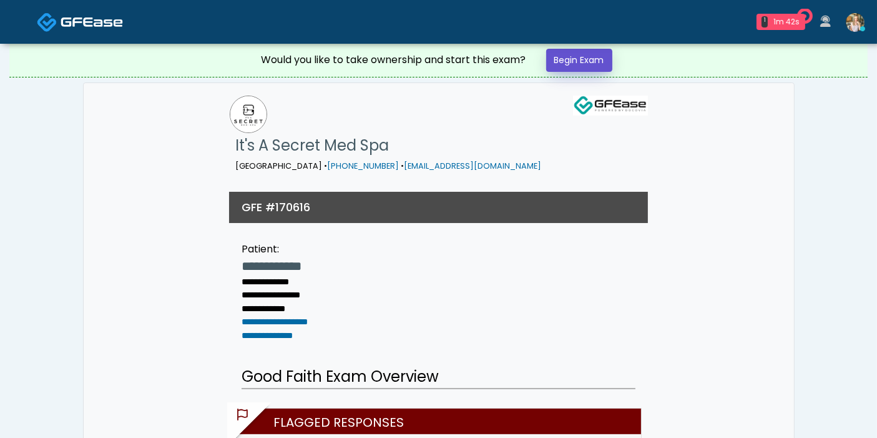
click at [584, 58] on link "Begin Exam" at bounding box center [579, 60] width 66 height 23
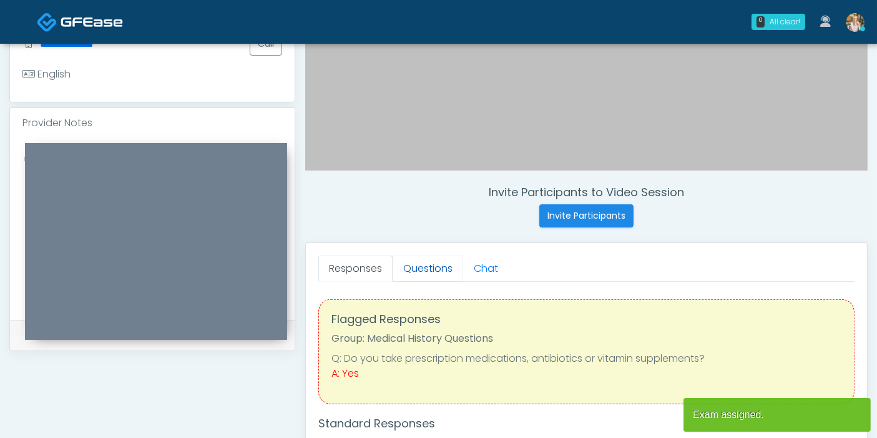
click at [420, 270] on link "Questions" at bounding box center [428, 268] width 71 height 26
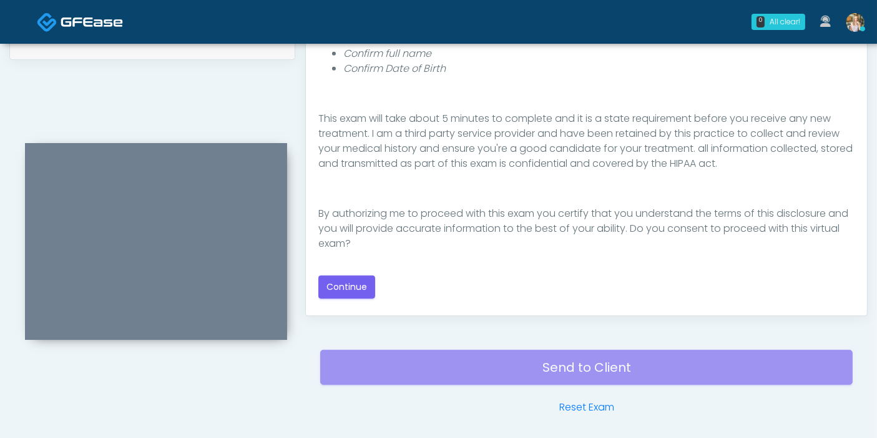
scroll to position [681, 0]
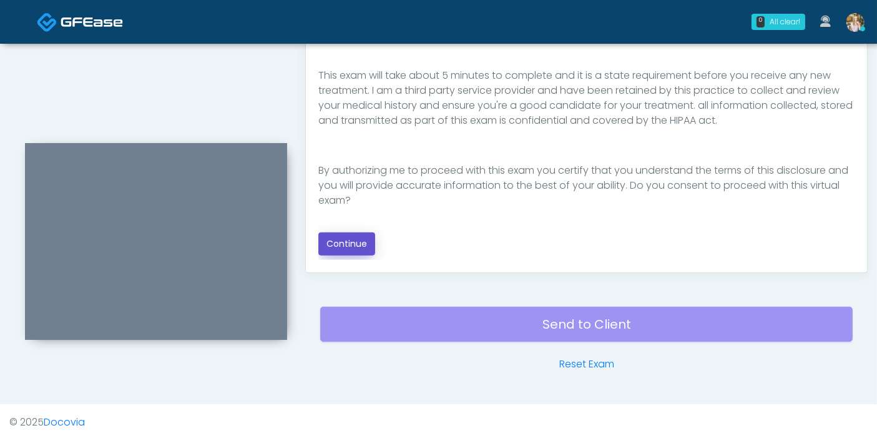
click at [351, 240] on button "Continue" at bounding box center [346, 243] width 57 height 23
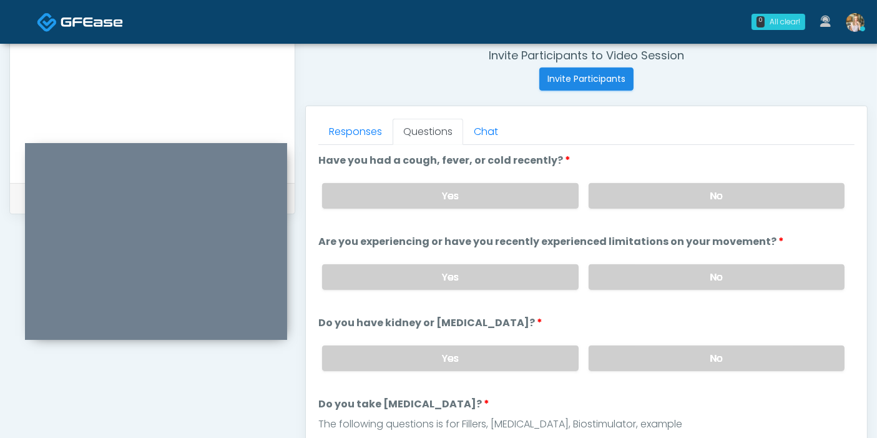
scroll to position [473, 0]
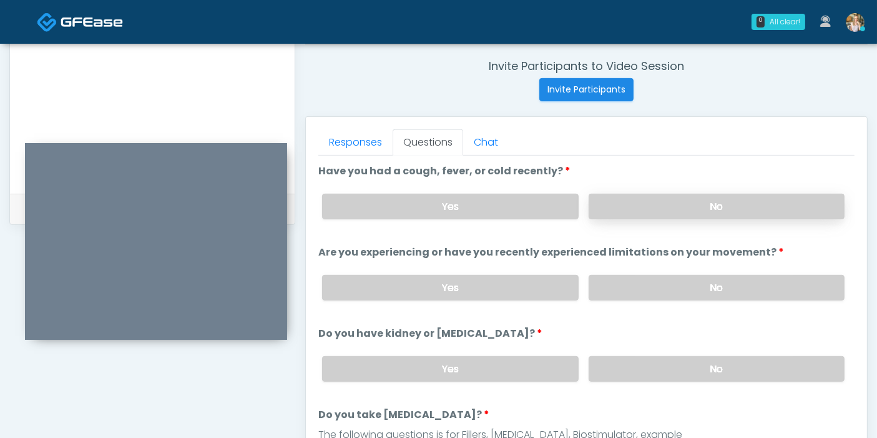
click at [676, 200] on label "No" at bounding box center [717, 207] width 256 height 26
click at [712, 282] on label "No" at bounding box center [717, 288] width 256 height 26
click at [717, 366] on label "No" at bounding box center [717, 369] width 256 height 26
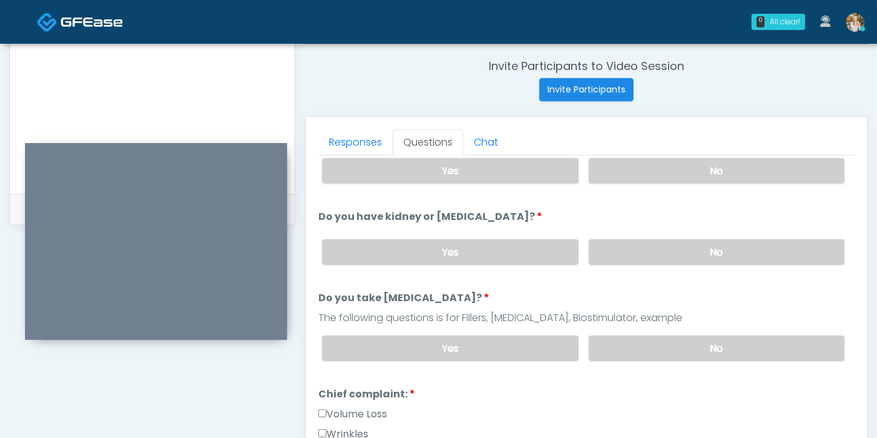
scroll to position [139, 0]
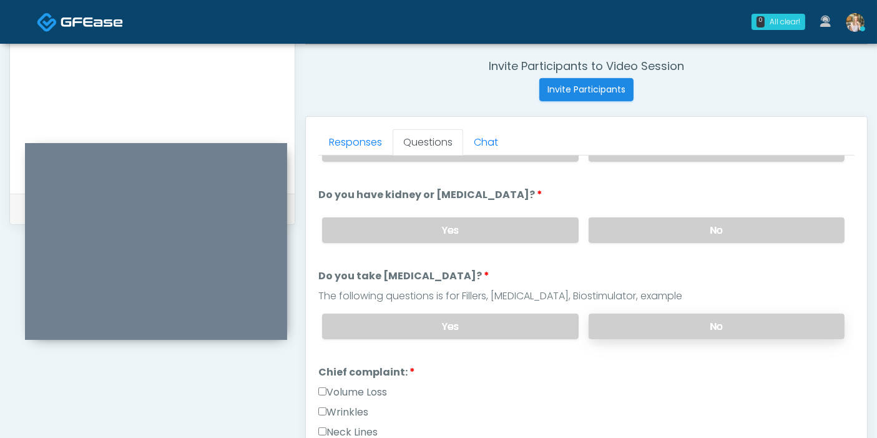
click at [704, 322] on label "No" at bounding box center [717, 326] width 256 height 26
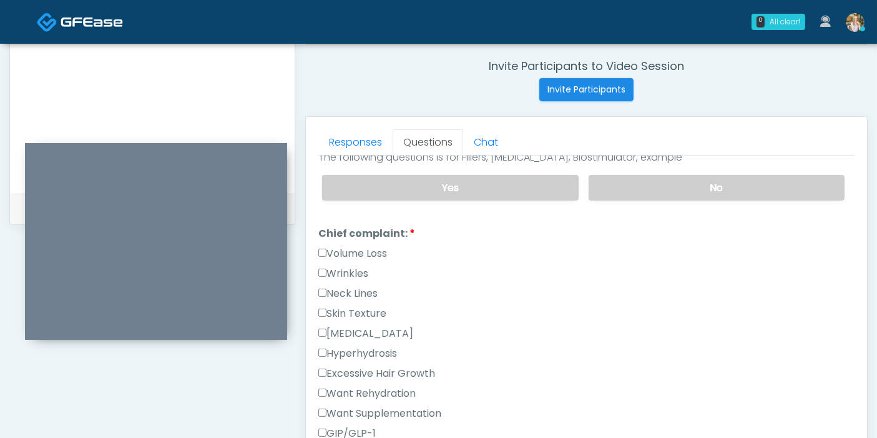
scroll to position [347, 0]
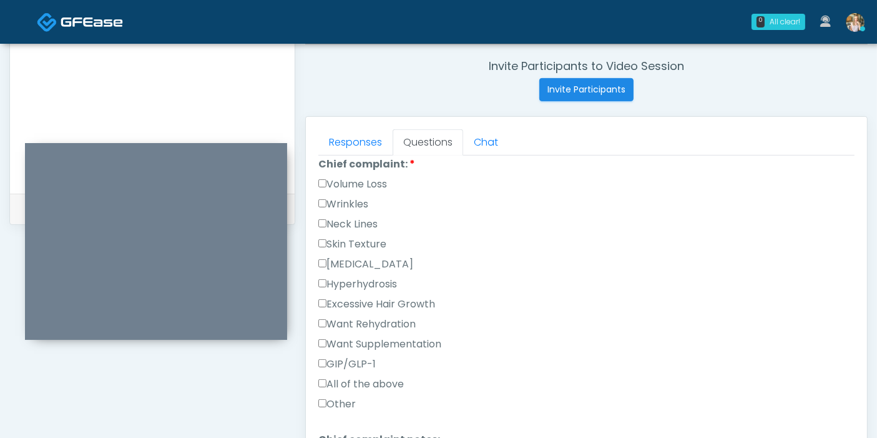
click at [332, 242] on label "Skin Texture" at bounding box center [352, 244] width 68 height 15
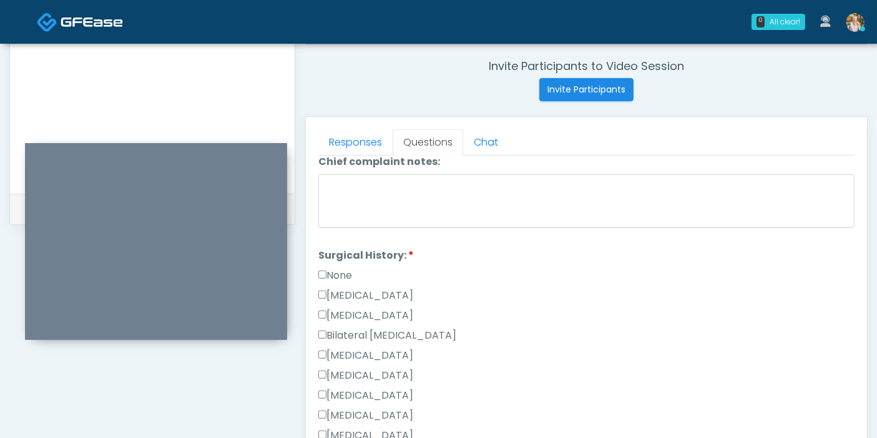
scroll to position [694, 0]
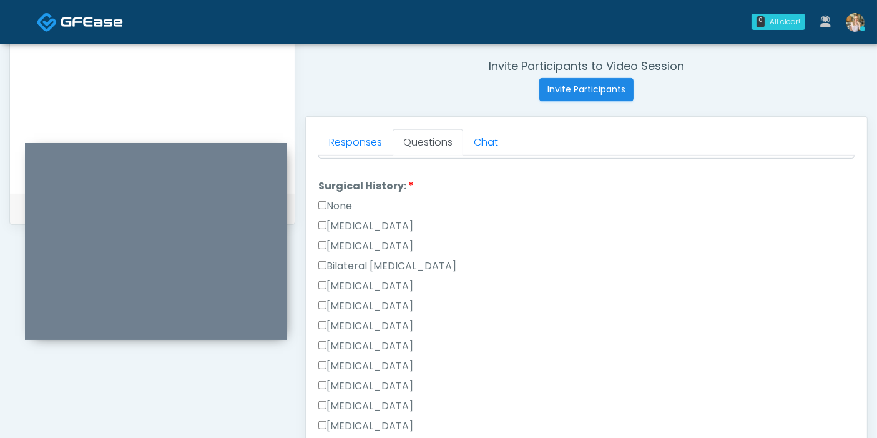
click at [330, 202] on label "None" at bounding box center [335, 206] width 34 height 15
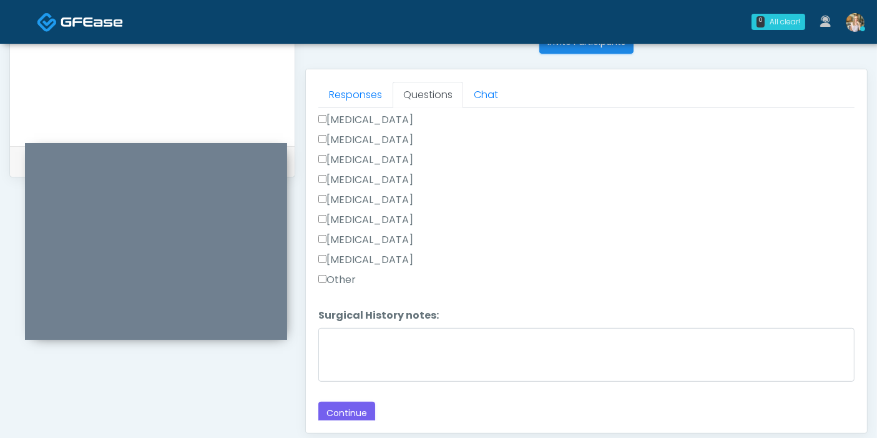
scroll to position [542, 0]
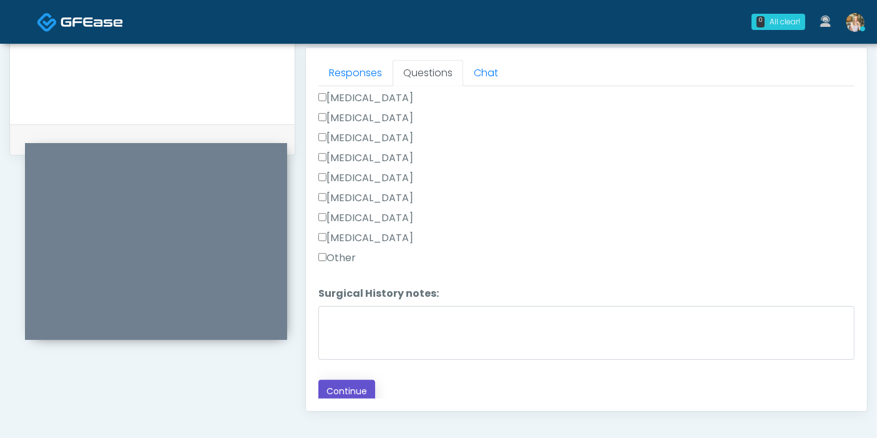
click at [358, 390] on button "Continue" at bounding box center [346, 391] width 57 height 23
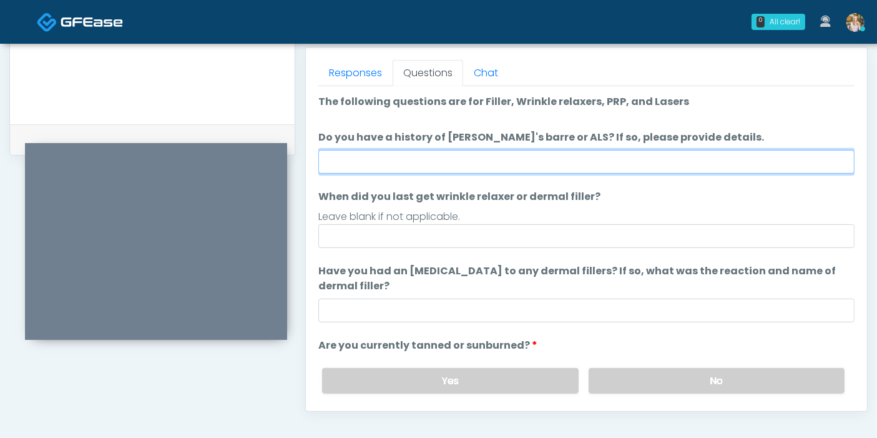
click at [600, 163] on input "Do you have a history of [PERSON_NAME]'s barre or ALS? If so, please provide de…" at bounding box center [586, 162] width 536 height 24
type input "******"
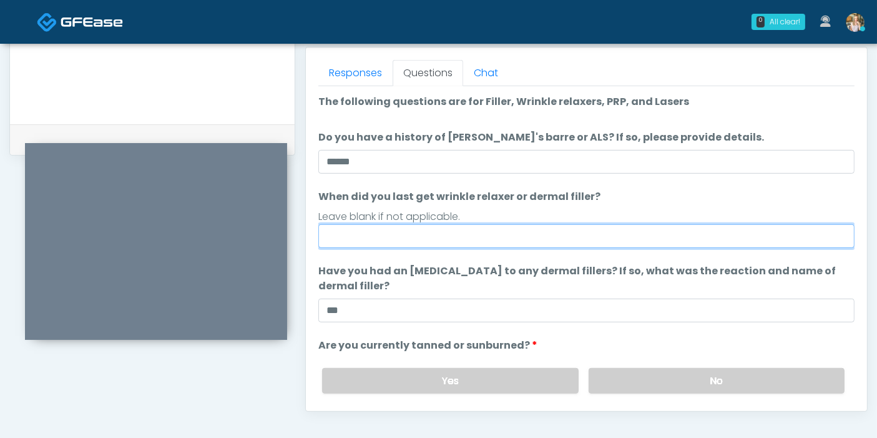
click at [452, 234] on input "When did you last get wrinkle relaxer or dermal filler?" at bounding box center [586, 236] width 536 height 24
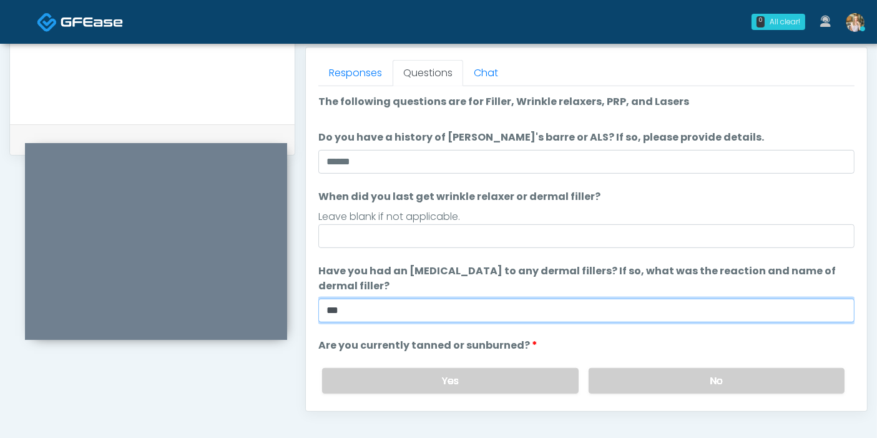
click at [382, 307] on input "***" at bounding box center [586, 310] width 536 height 24
type input "*"
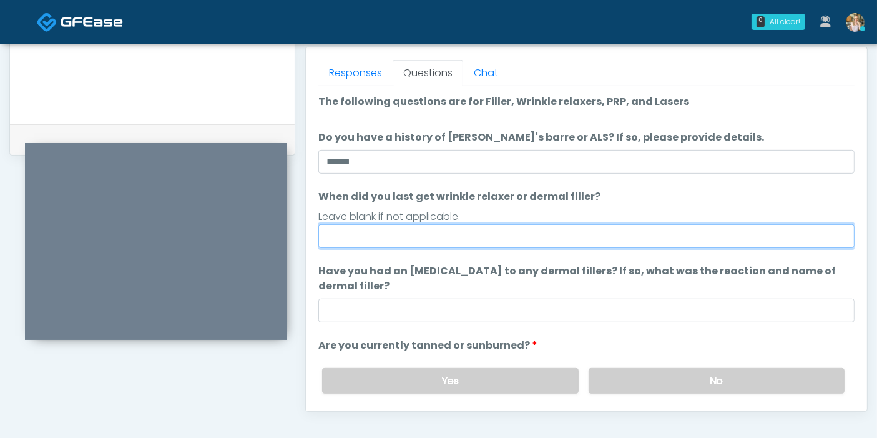
click at [388, 239] on input "When did you last get wrinkle relaxer or dermal filler?" at bounding box center [586, 236] width 536 height 24
type input "**********"
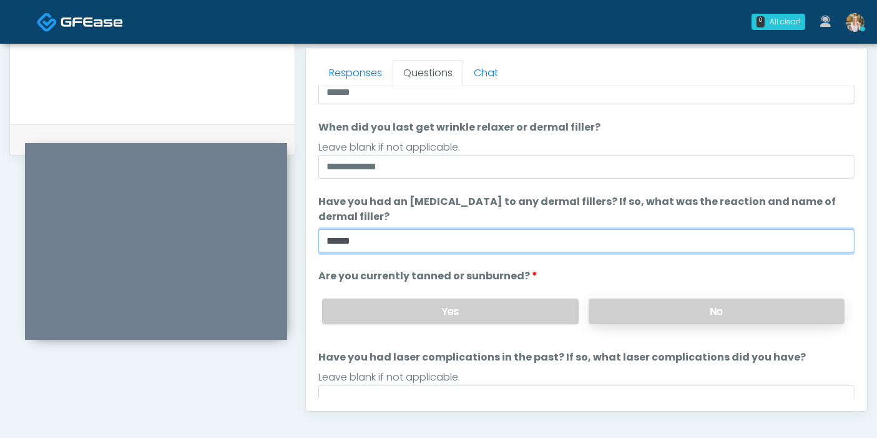
type input "******"
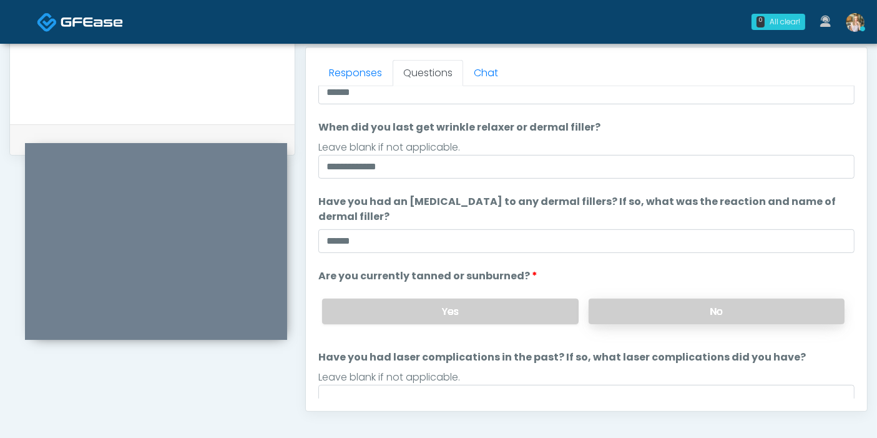
click at [651, 304] on label "No" at bounding box center [717, 311] width 256 height 26
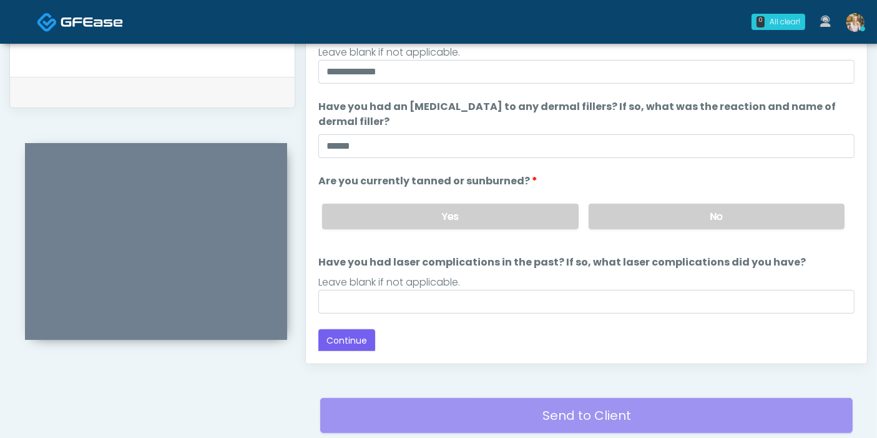
scroll to position [611, 0]
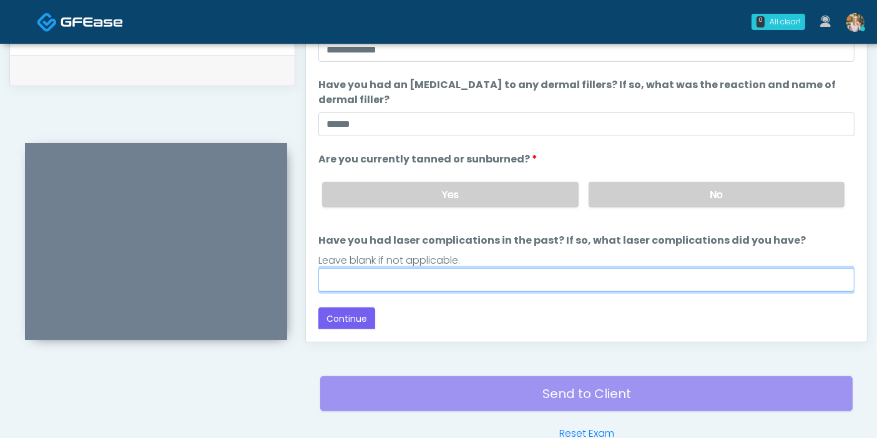
click at [442, 282] on input "Have you had laser complications in the past? If so, what laser complications d…" at bounding box center [586, 280] width 536 height 24
type input "******"
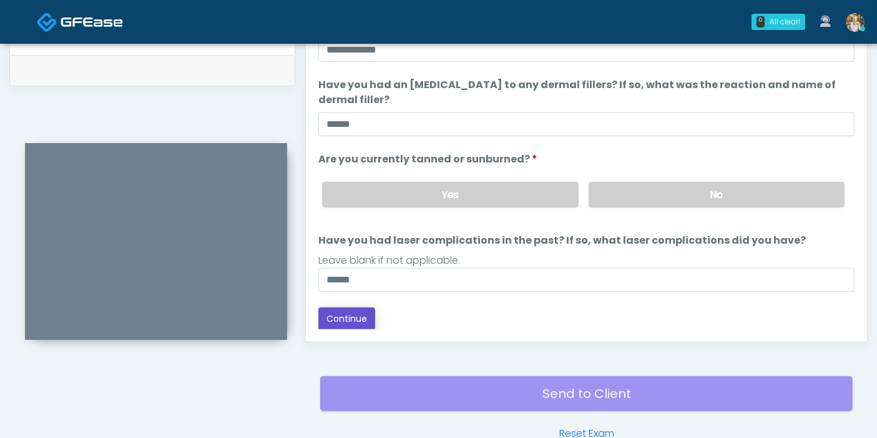
click at [333, 318] on button "Continue" at bounding box center [346, 318] width 57 height 23
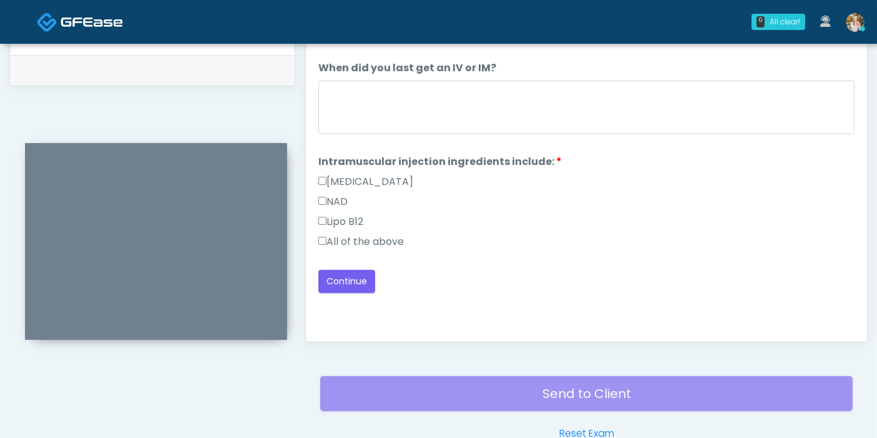
click at [375, 241] on label "All of the above" at bounding box center [361, 241] width 86 height 15
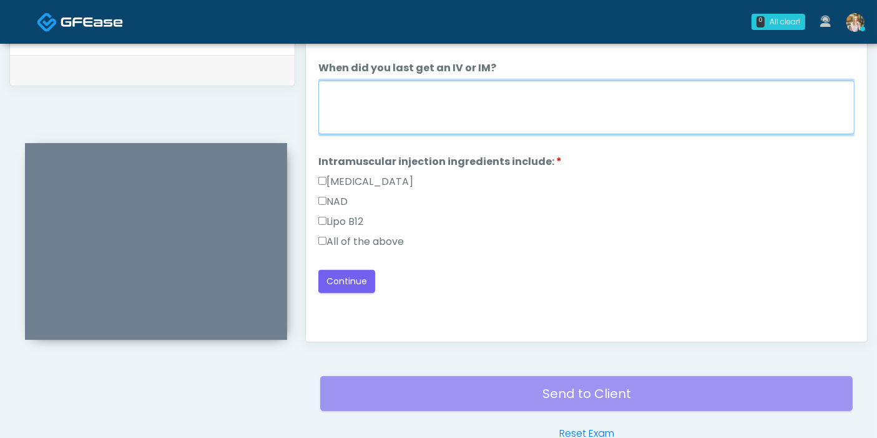
drag, startPoint x: 425, startPoint y: 90, endPoint x: 488, endPoint y: 118, distance: 69.6
click at [425, 90] on textarea "When did you last get an IV or IM?" at bounding box center [586, 108] width 536 height 54
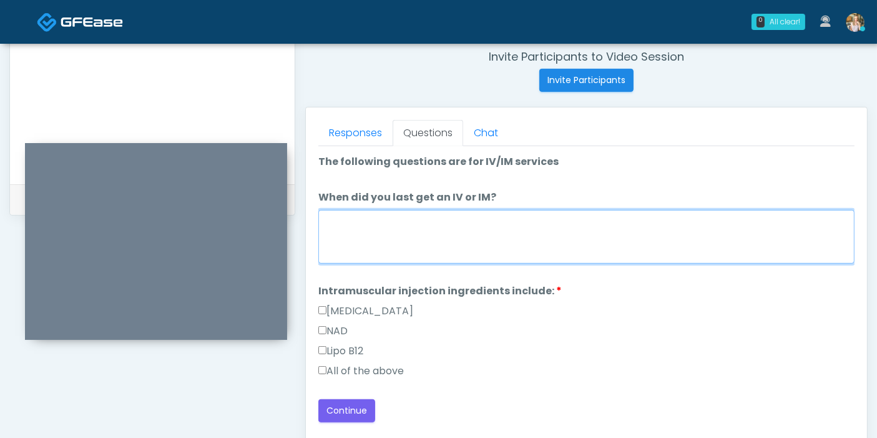
scroll to position [542, 0]
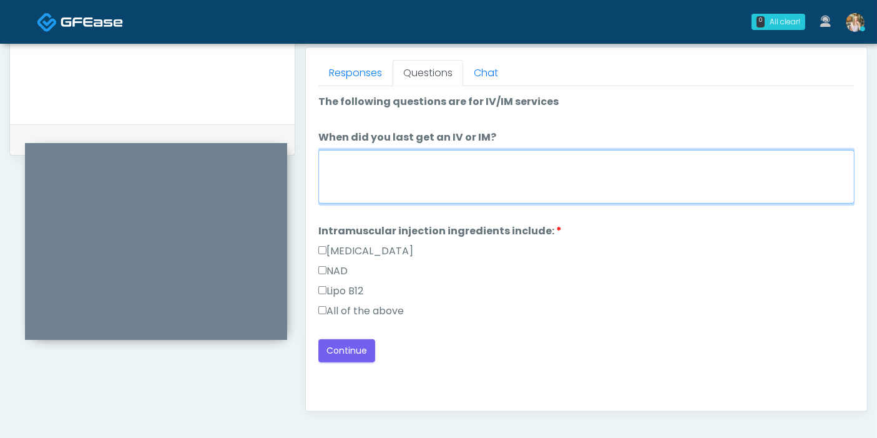
type textarea "*"
type textarea "*******"
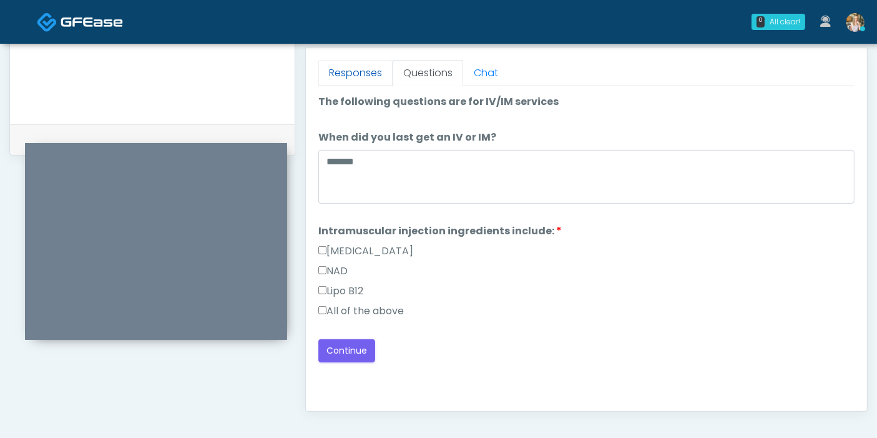
click at [345, 76] on link "Responses" at bounding box center [355, 73] width 74 height 26
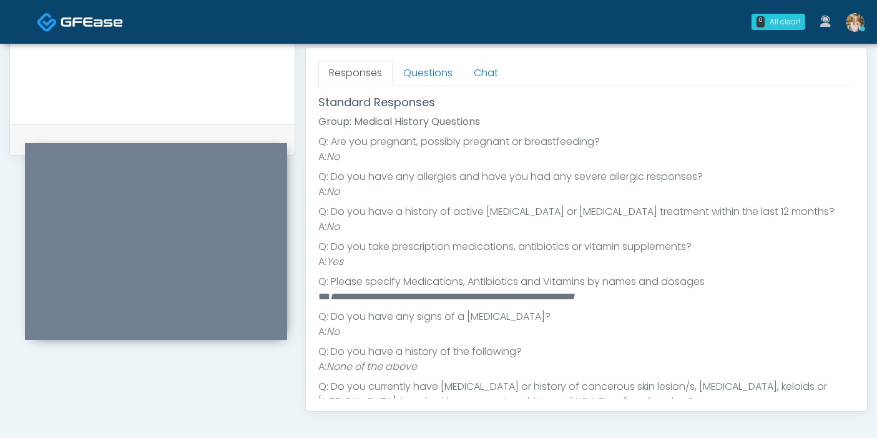
scroll to position [139, 0]
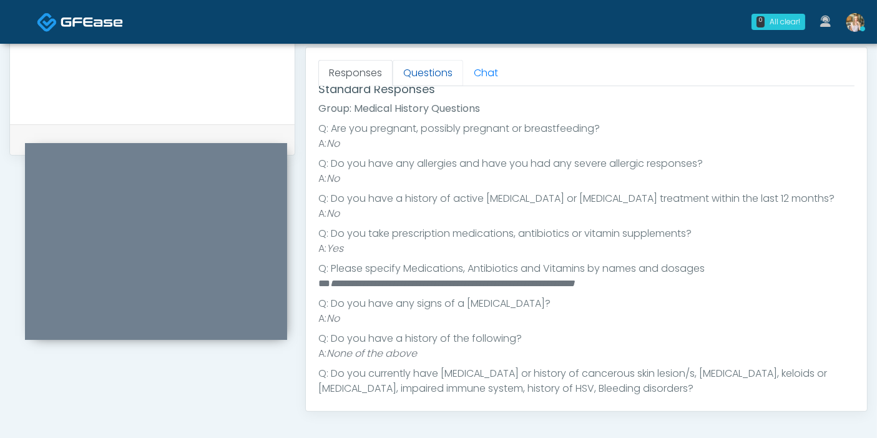
click at [424, 74] on link "Questions" at bounding box center [428, 73] width 71 height 26
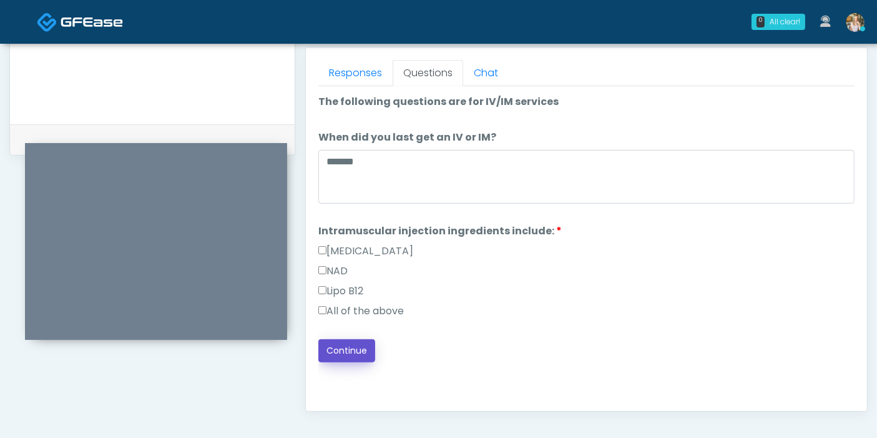
click at [354, 348] on button "Continue" at bounding box center [346, 350] width 57 height 23
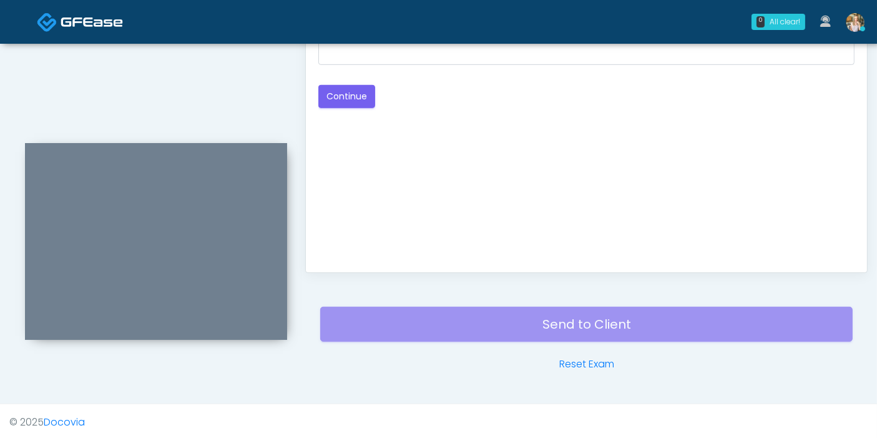
scroll to position [542, 0]
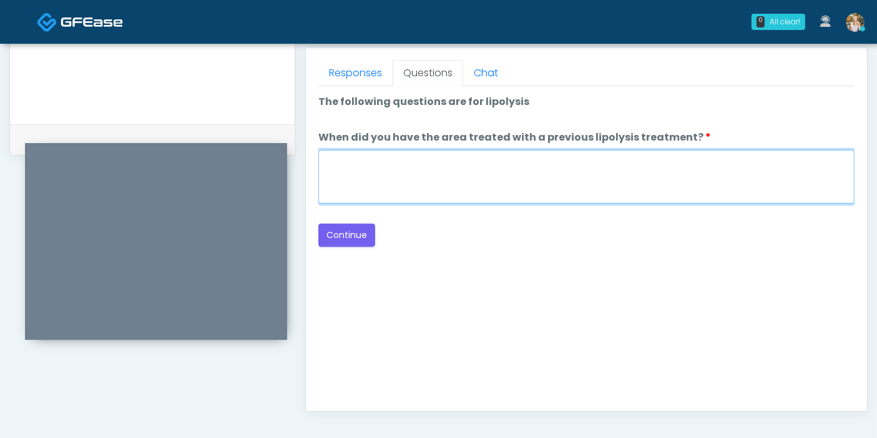
click at [526, 181] on textarea "When did you have the area treated with a previous lipolysis treatment?" at bounding box center [586, 177] width 536 height 54
type textarea "***"
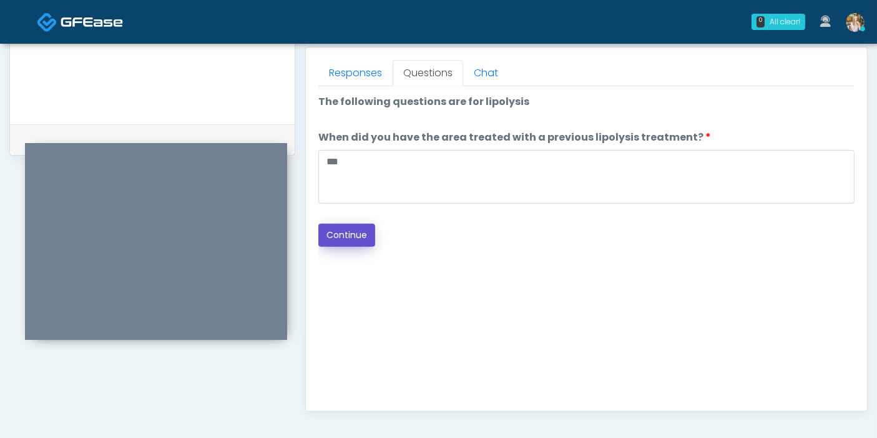
click at [352, 230] on button "Continue" at bounding box center [346, 235] width 57 height 23
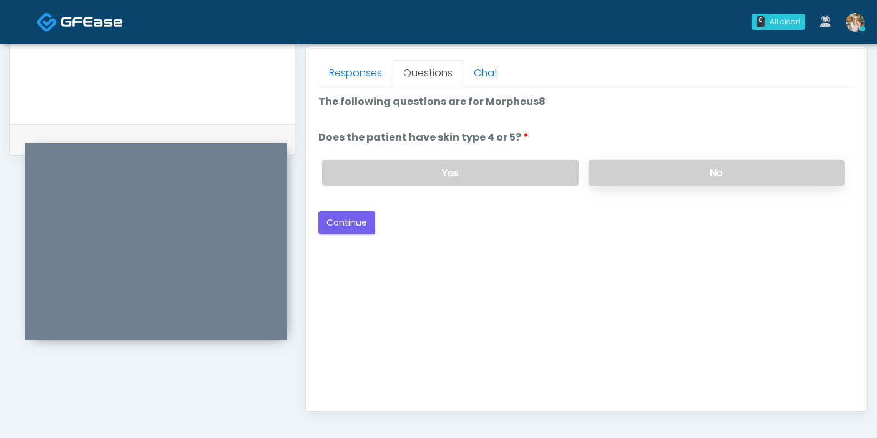
click at [623, 169] on label "No" at bounding box center [717, 173] width 256 height 26
click at [348, 221] on button "Continue" at bounding box center [346, 222] width 57 height 23
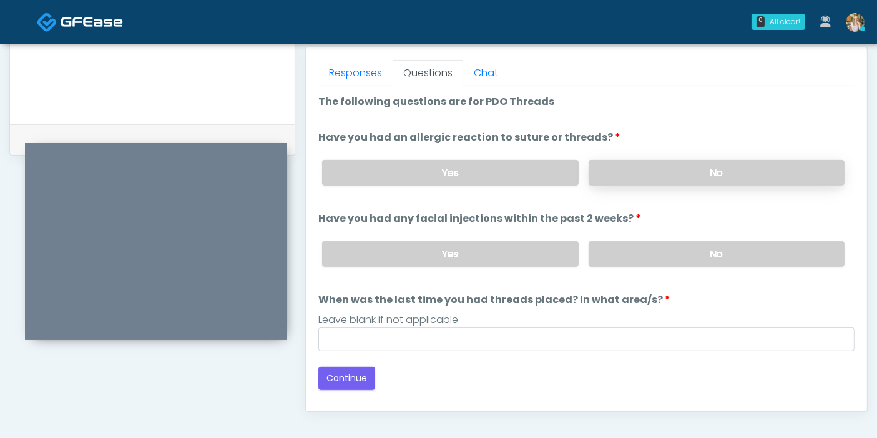
click at [704, 169] on label "No" at bounding box center [717, 173] width 256 height 26
click at [712, 255] on label "No" at bounding box center [717, 254] width 256 height 26
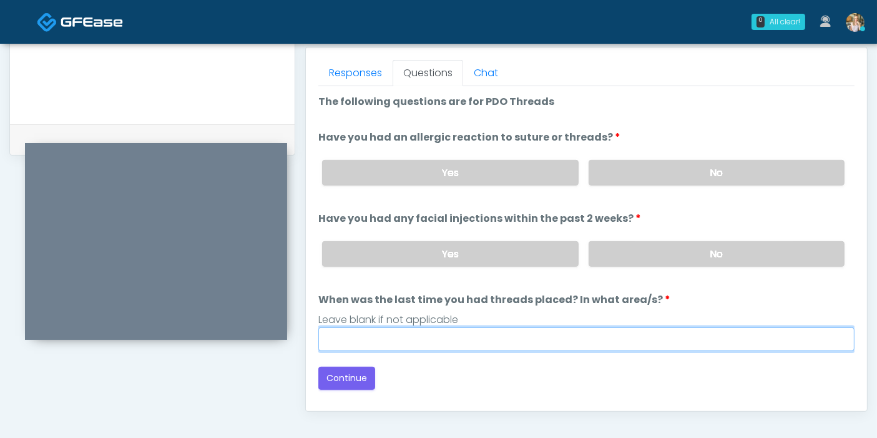
click at [575, 337] on input "When was the last time you had threads placed? In what area/s?" at bounding box center [586, 339] width 536 height 24
click at [575, 340] on input "When was the last time you had threads placed? In what area/s?" at bounding box center [586, 339] width 536 height 24
type input "***"
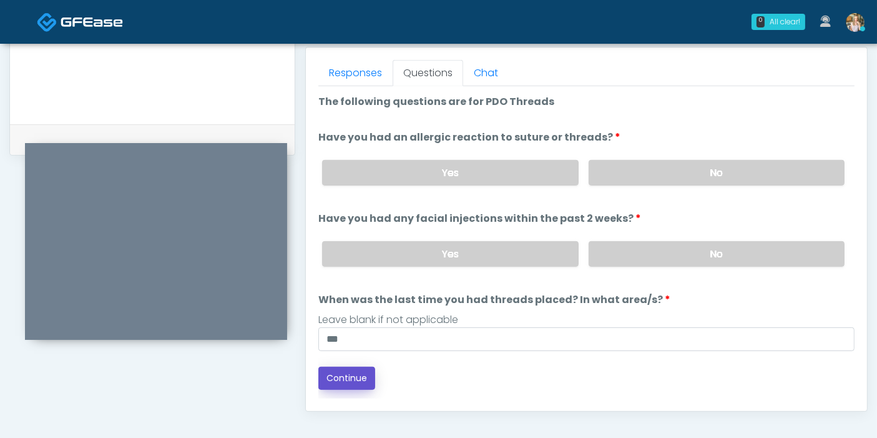
click at [358, 374] on button "Continue" at bounding box center [346, 378] width 57 height 23
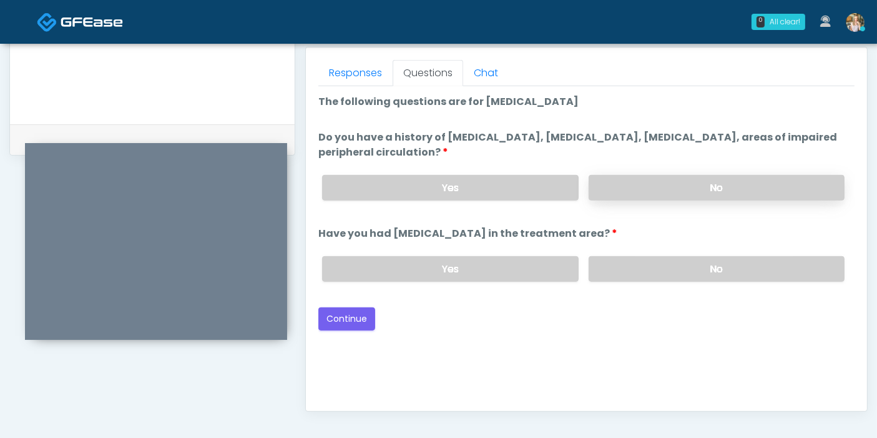
click at [644, 190] on label "No" at bounding box center [717, 188] width 256 height 26
click at [711, 265] on label "No" at bounding box center [717, 269] width 256 height 26
click at [346, 319] on button "Continue" at bounding box center [346, 318] width 57 height 23
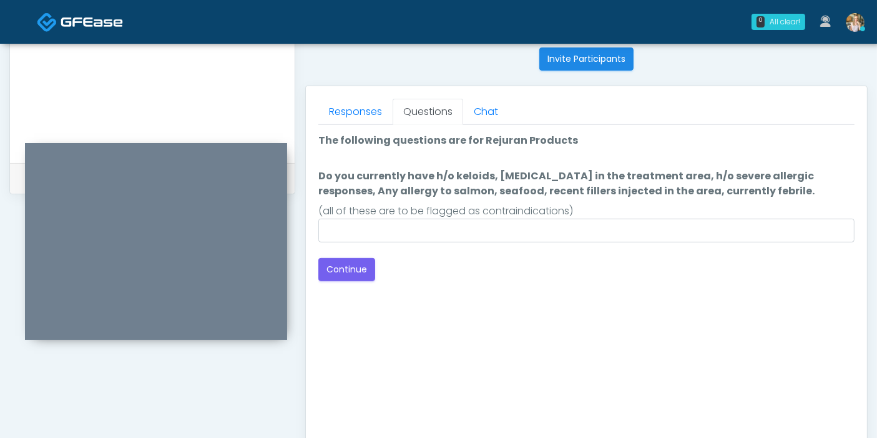
scroll to position [473, 0]
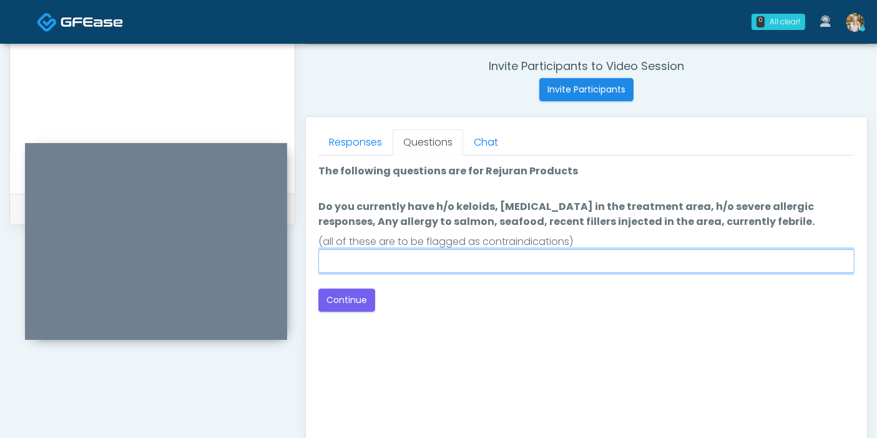
click at [556, 269] on input "Do you currently have h/o keloids, skin infection in the treatment area, h/o se…" at bounding box center [586, 261] width 536 height 24
type input "******"
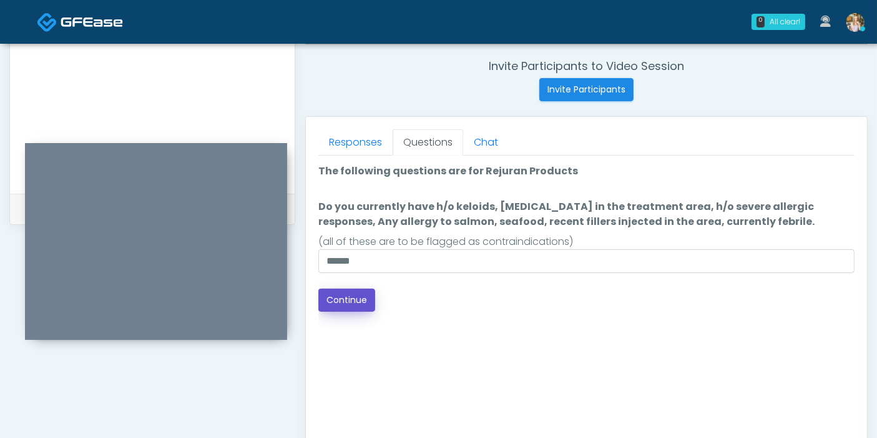
click at [352, 298] on button "Continue" at bounding box center [346, 299] width 57 height 23
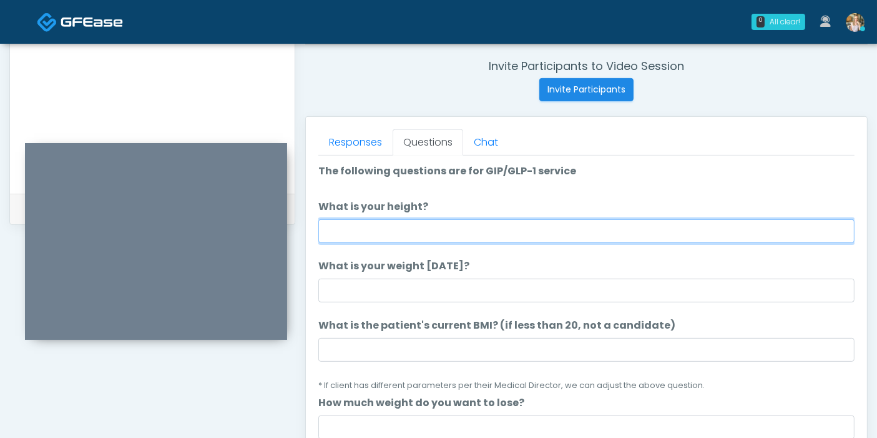
click at [540, 224] on input "What is your height?" at bounding box center [586, 231] width 536 height 24
click at [583, 227] on input "What is your height?" at bounding box center [586, 231] width 536 height 24
type input "****"
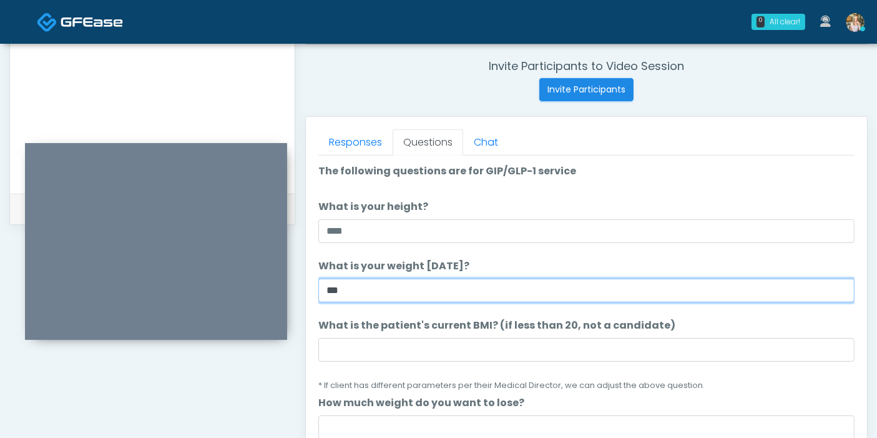
type input "***"
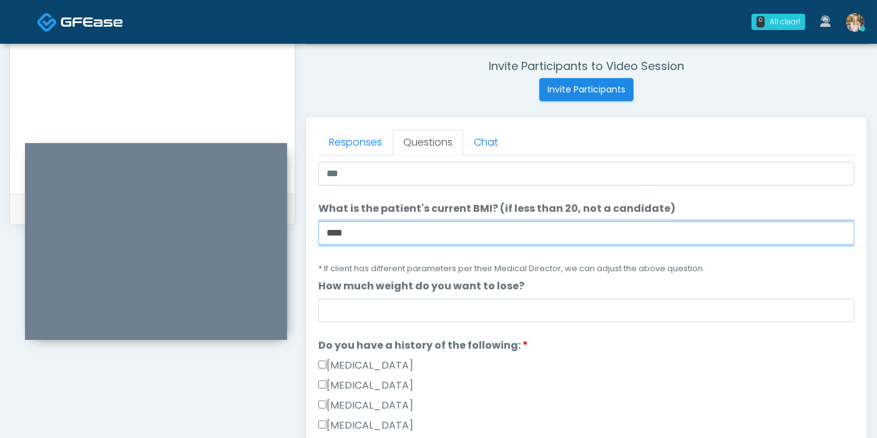
scroll to position [139, 0]
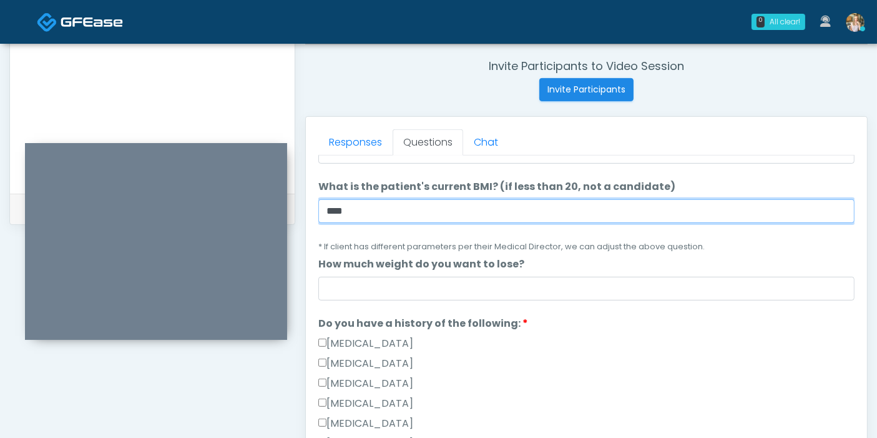
type input "****"
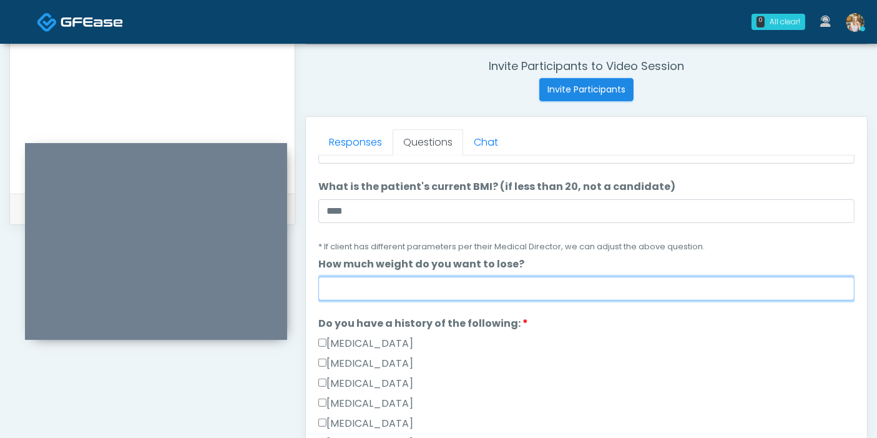
click at [530, 290] on input "How much weight do you want to lose?" at bounding box center [586, 289] width 536 height 24
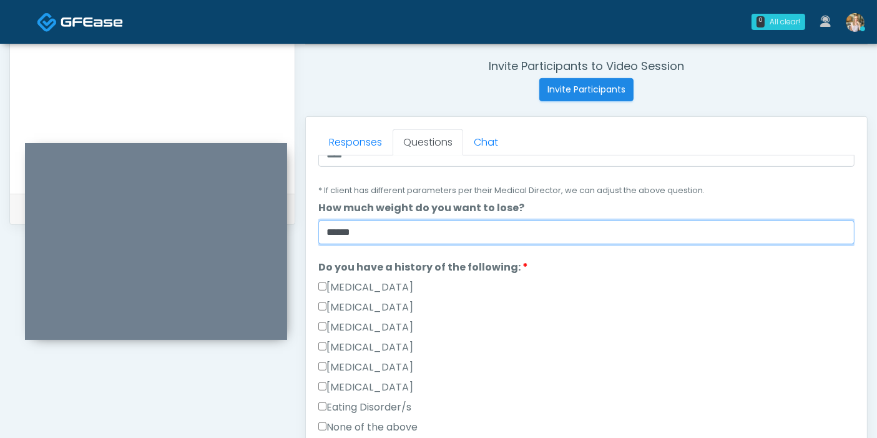
scroll to position [208, 0]
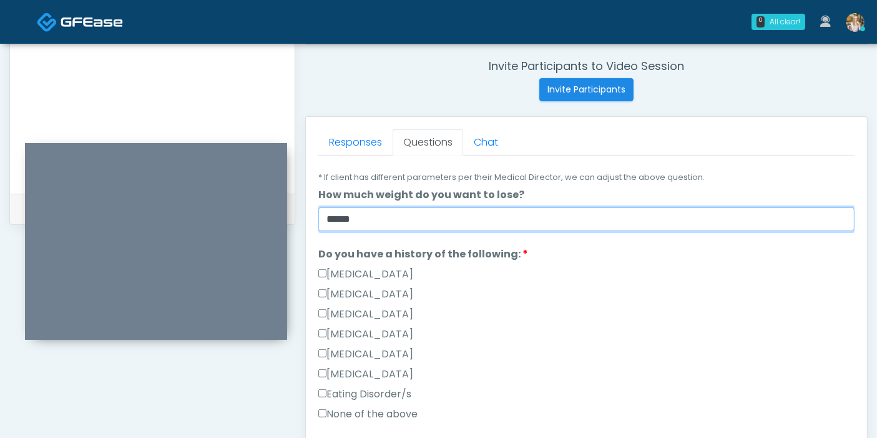
type input "******"
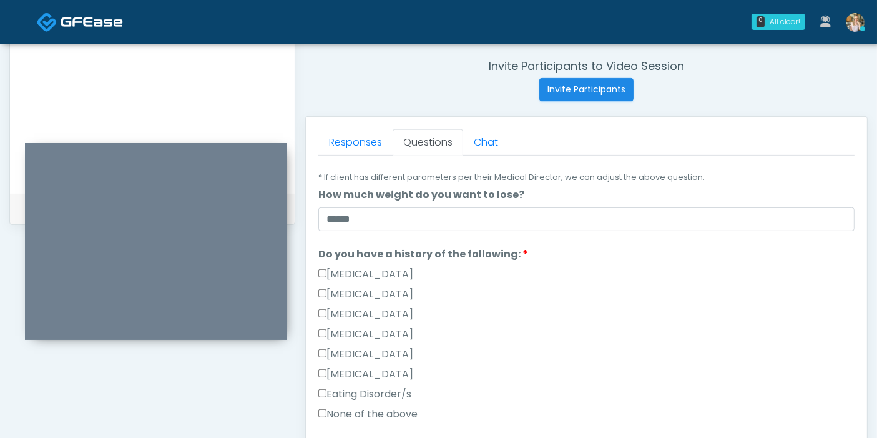
click at [387, 270] on label "Gallbladder Disease" at bounding box center [365, 274] width 95 height 15
click at [392, 297] on label "Pancreatic Disease" at bounding box center [365, 294] width 95 height 15
drag, startPoint x: 390, startPoint y: 269, endPoint x: 400, endPoint y: 287, distance: 19.8
click at [391, 269] on label "Gallbladder Disease" at bounding box center [365, 274] width 95 height 15
click at [402, 290] on label "Pancreatic Disease" at bounding box center [365, 294] width 95 height 15
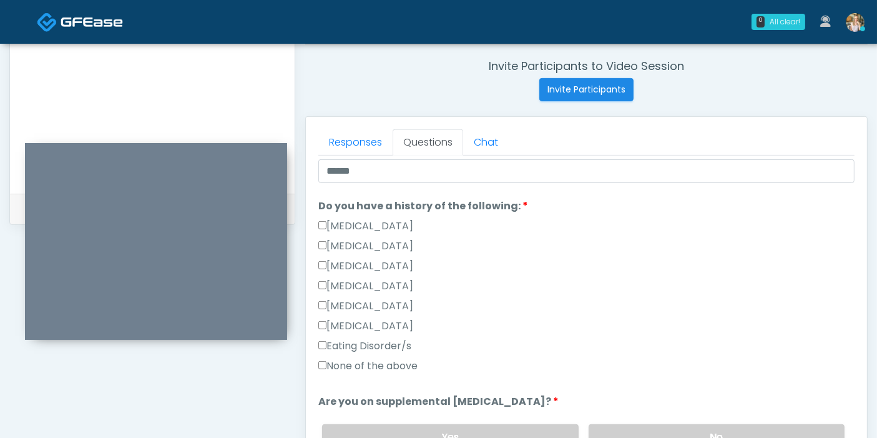
scroll to position [277, 0]
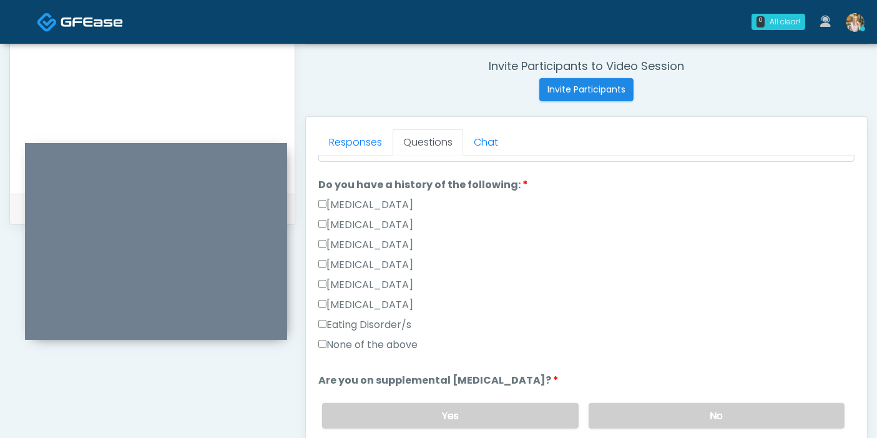
click at [378, 342] on label "None of the above" at bounding box center [367, 344] width 99 height 15
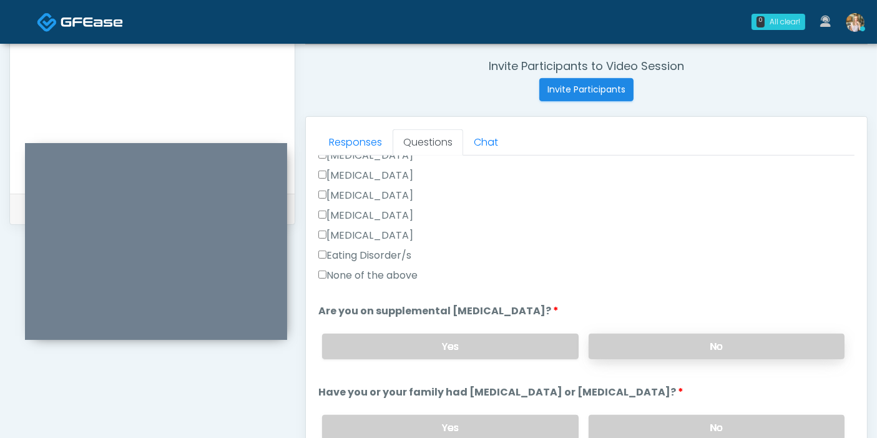
click at [690, 342] on label "No" at bounding box center [717, 346] width 256 height 26
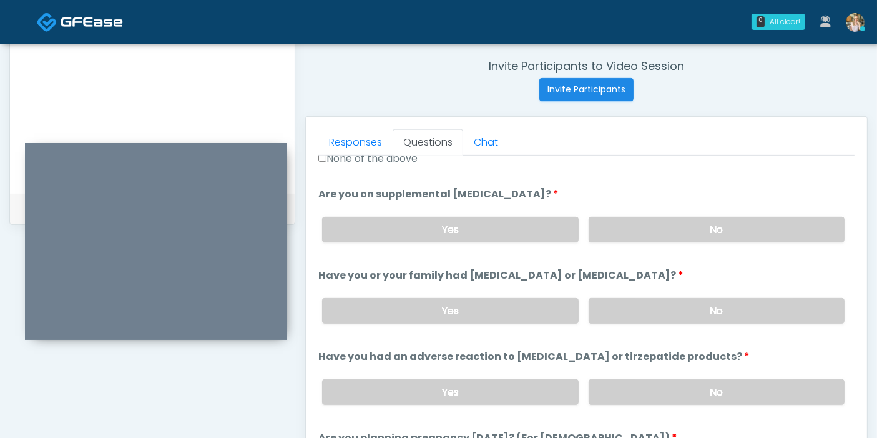
scroll to position [485, 0]
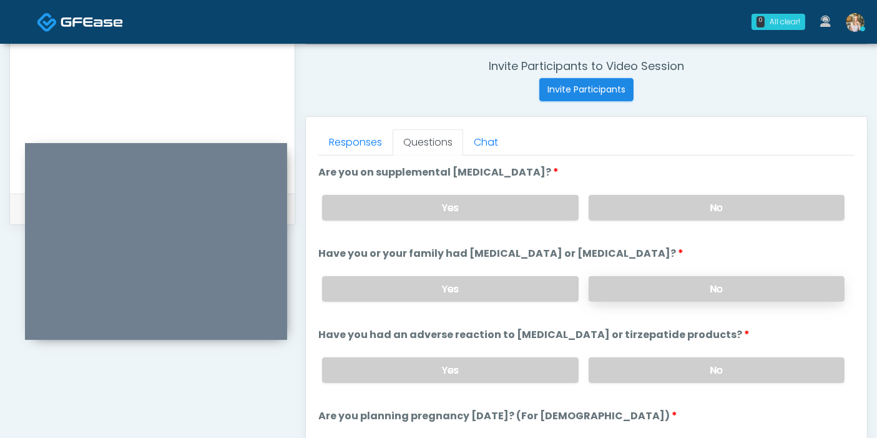
click at [704, 288] on label "No" at bounding box center [717, 289] width 256 height 26
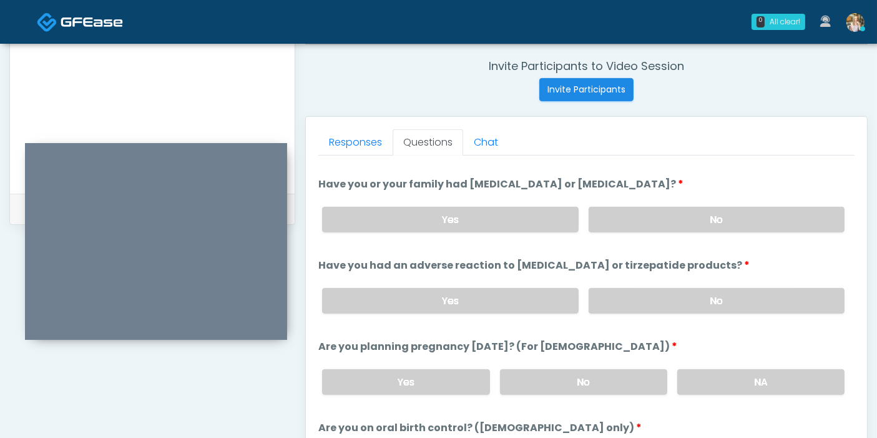
scroll to position [416, 0]
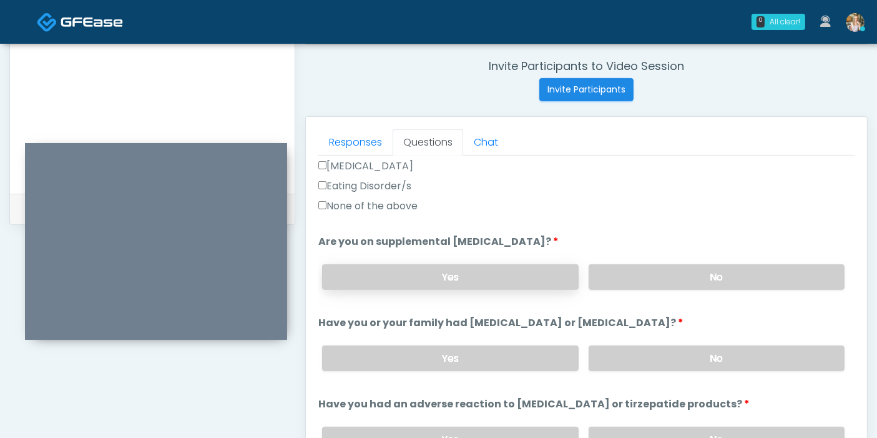
click at [525, 273] on label "Yes" at bounding box center [450, 277] width 256 height 26
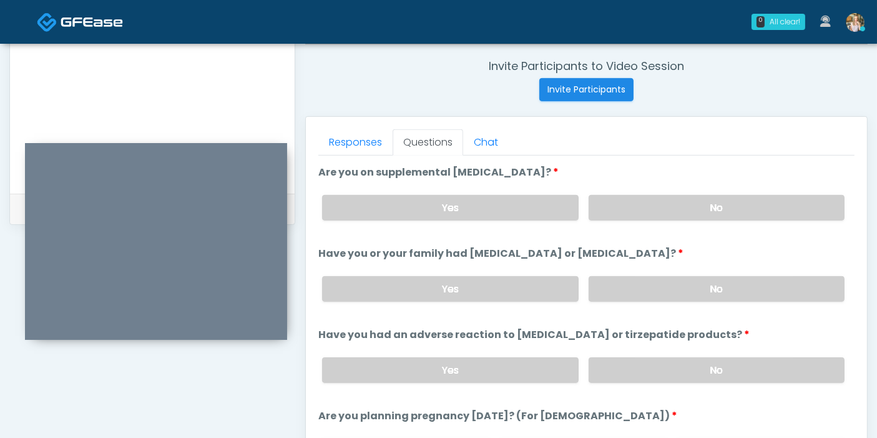
scroll to position [554, 0]
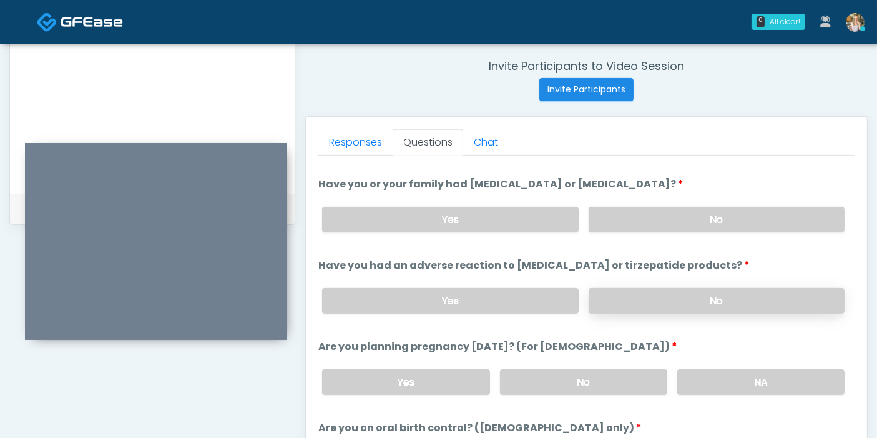
click at [695, 293] on label "No" at bounding box center [717, 301] width 256 height 26
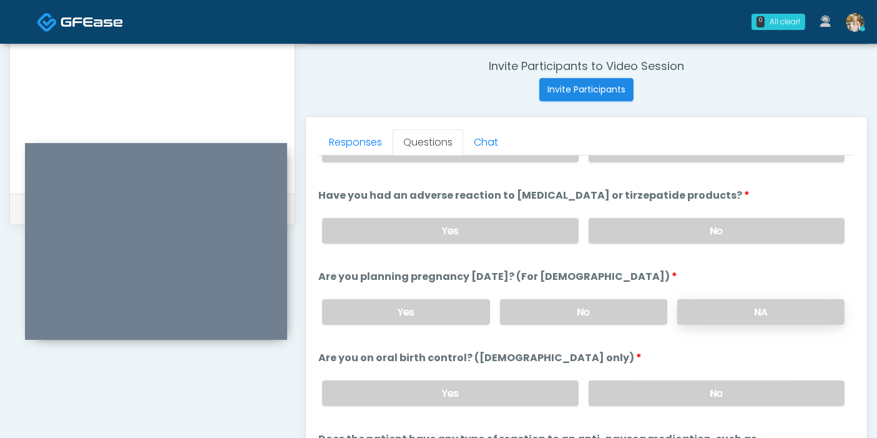
click at [721, 305] on label "NA" at bounding box center [761, 312] width 167 height 26
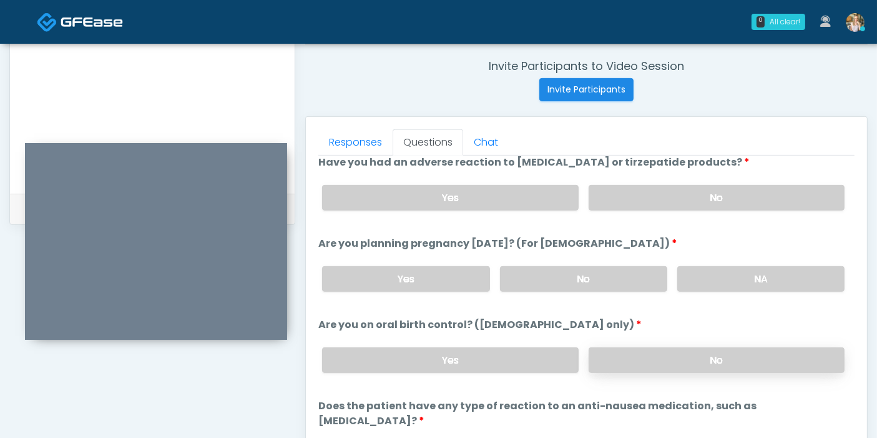
scroll to position [687, 0]
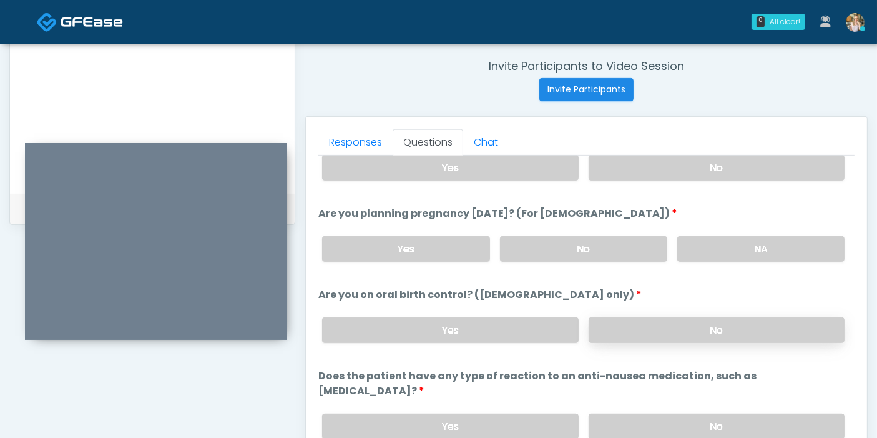
click at [712, 326] on label "No" at bounding box center [717, 330] width 256 height 26
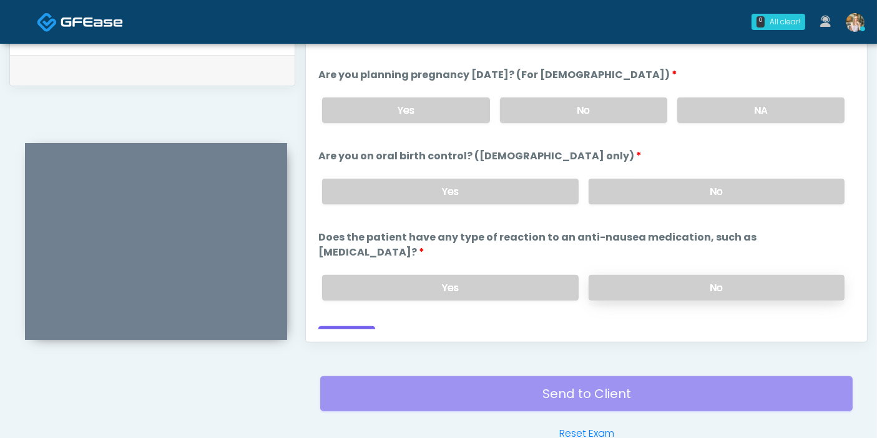
click at [704, 275] on label "No" at bounding box center [717, 288] width 256 height 26
click at [338, 326] on button "Continue" at bounding box center [346, 337] width 57 height 23
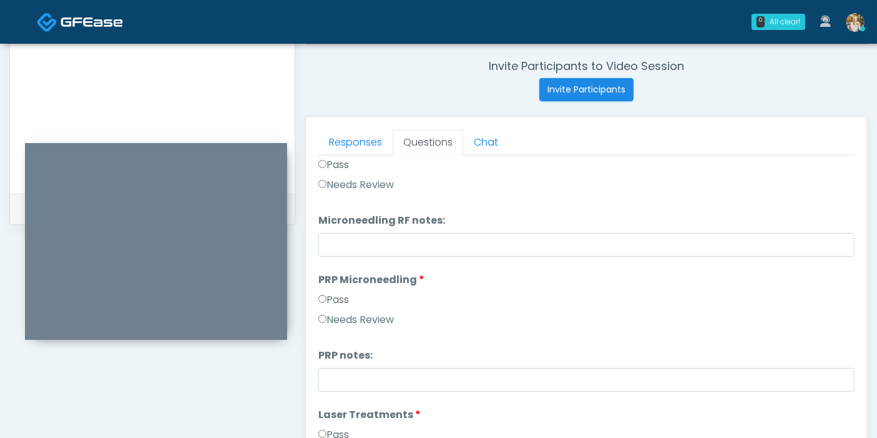
scroll to position [0, 0]
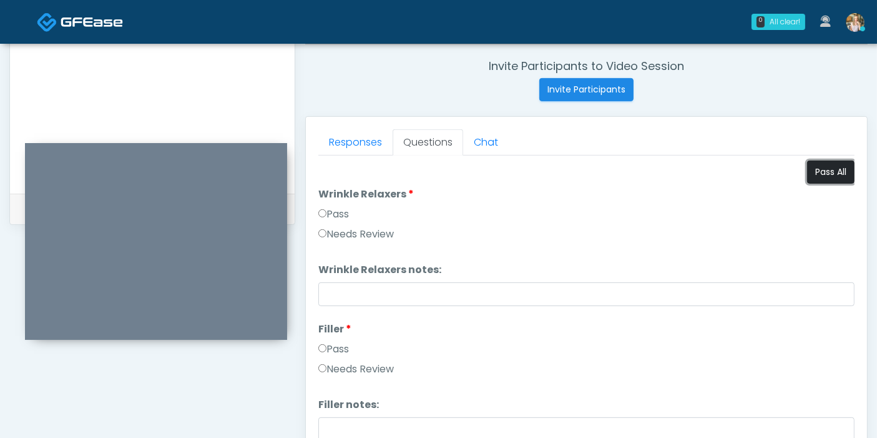
click at [824, 177] on button "Pass All" at bounding box center [830, 171] width 47 height 23
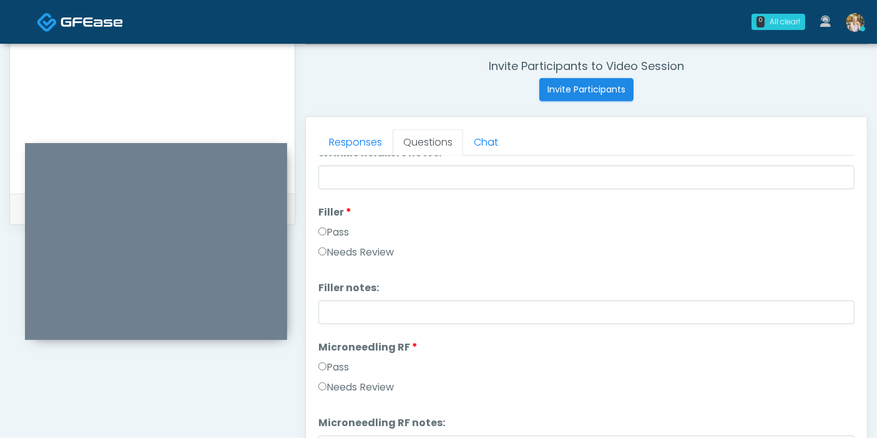
scroll to position [139, 0]
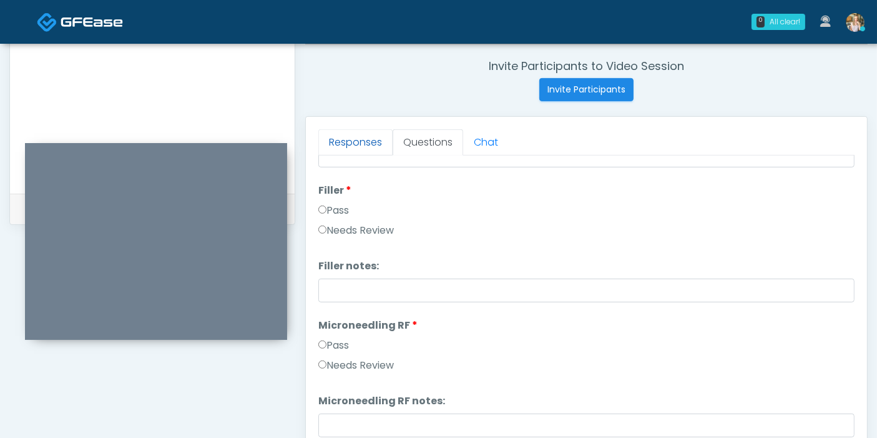
click at [348, 139] on link "Responses" at bounding box center [355, 142] width 74 height 26
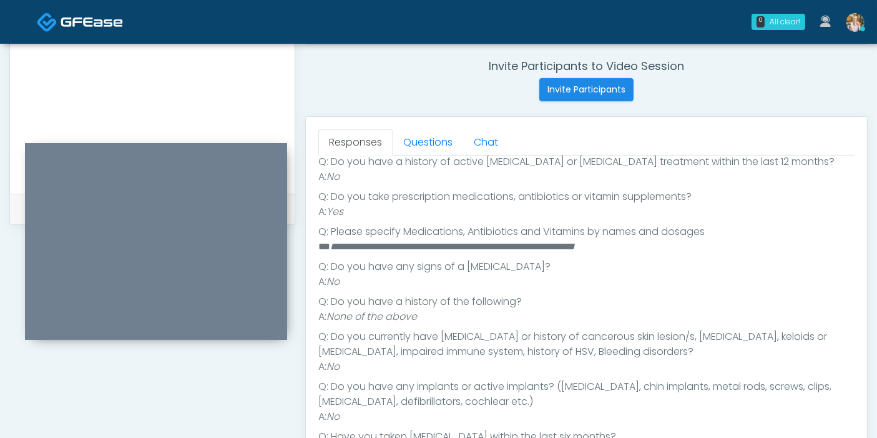
scroll to position [245, 0]
click at [426, 144] on link "Questions" at bounding box center [428, 142] width 71 height 26
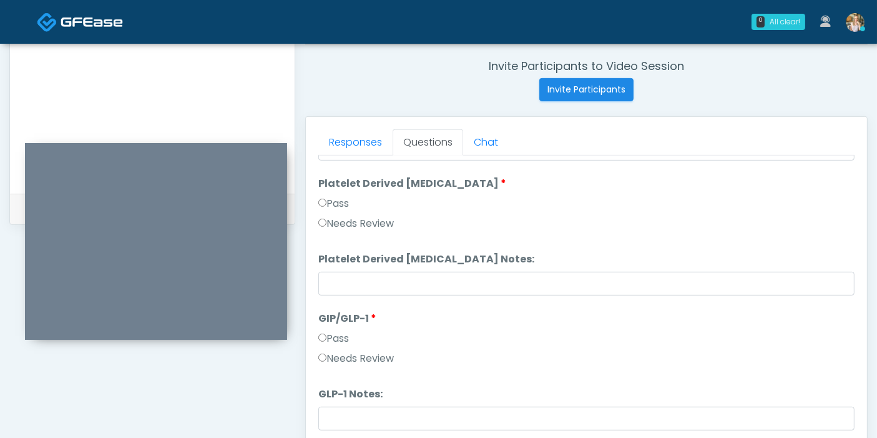
scroll to position [542, 0]
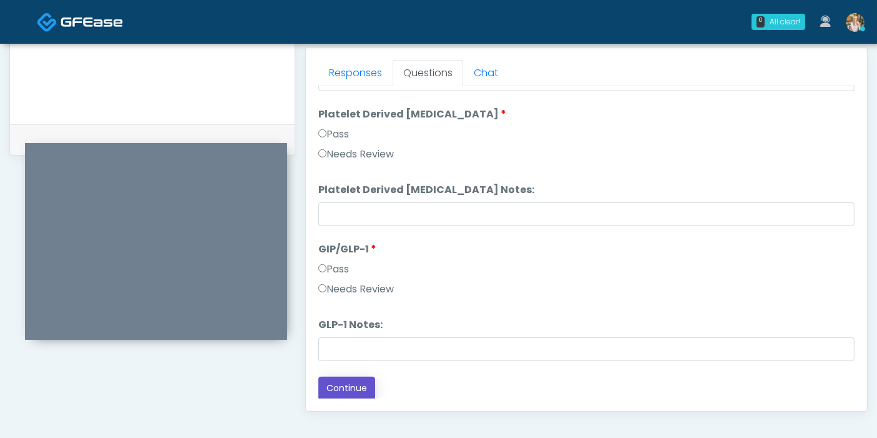
click at [353, 388] on button "Continue" at bounding box center [346, 388] width 57 height 23
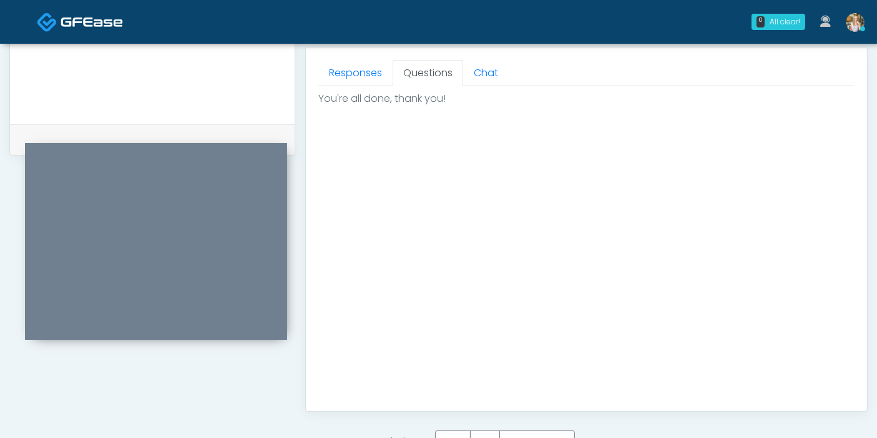
scroll to position [611, 0]
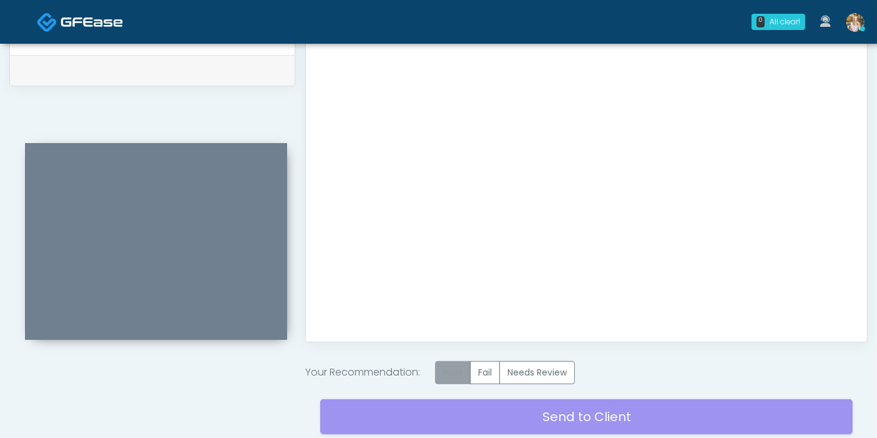
click at [451, 370] on label "Pass" at bounding box center [453, 372] width 36 height 23
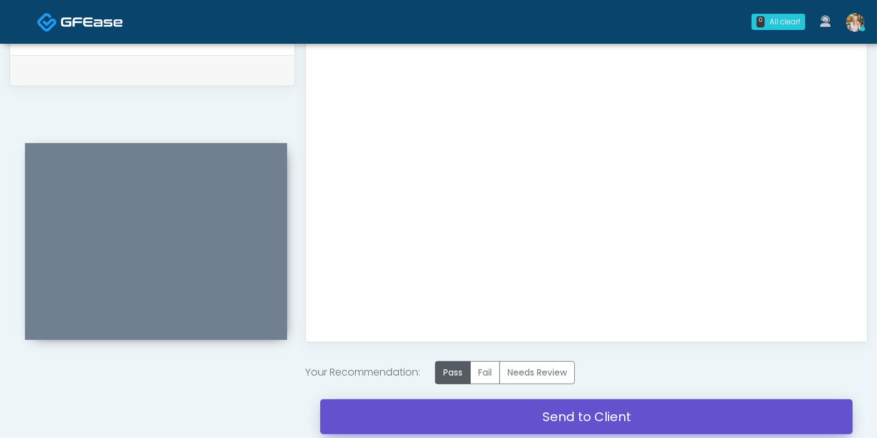
click at [540, 414] on link "Send to Client" at bounding box center [586, 416] width 533 height 35
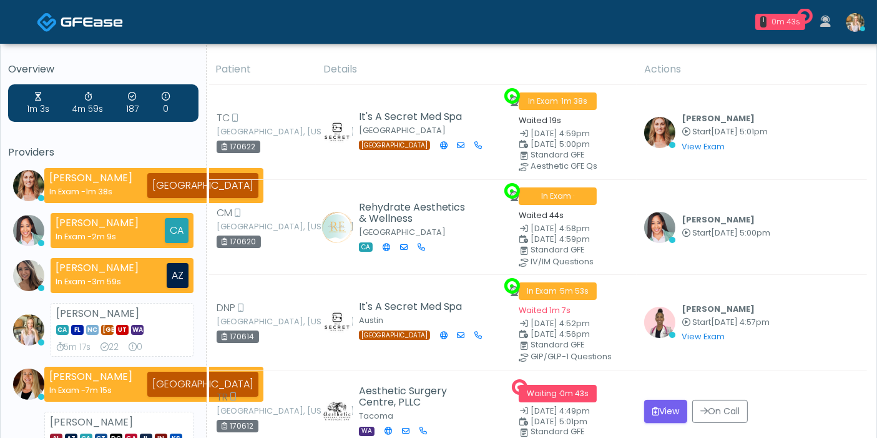
click at [860, 23] on img at bounding box center [855, 22] width 19 height 19
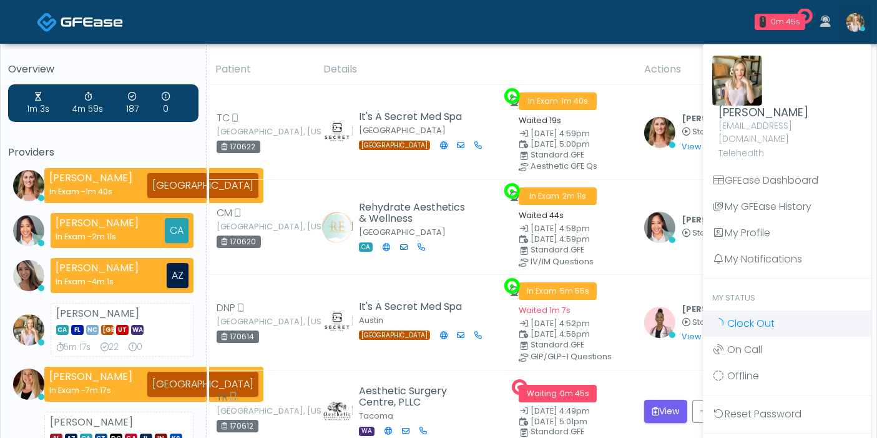
click at [764, 316] on span "Clock Out" at bounding box center [750, 323] width 47 height 14
